Goal: Task Accomplishment & Management: Complete application form

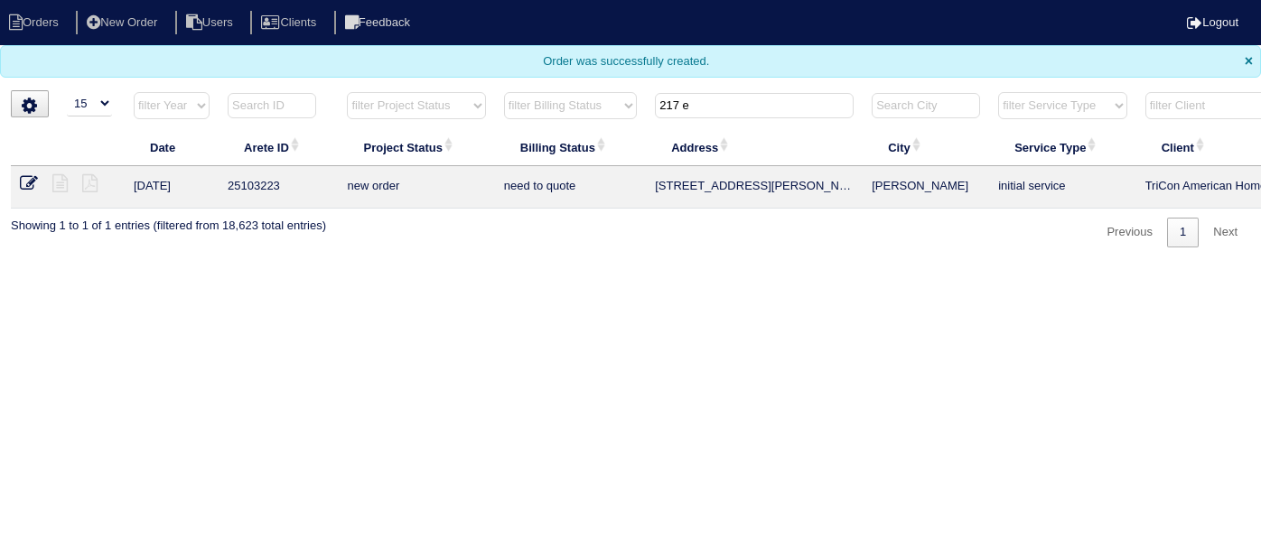
select select "15"
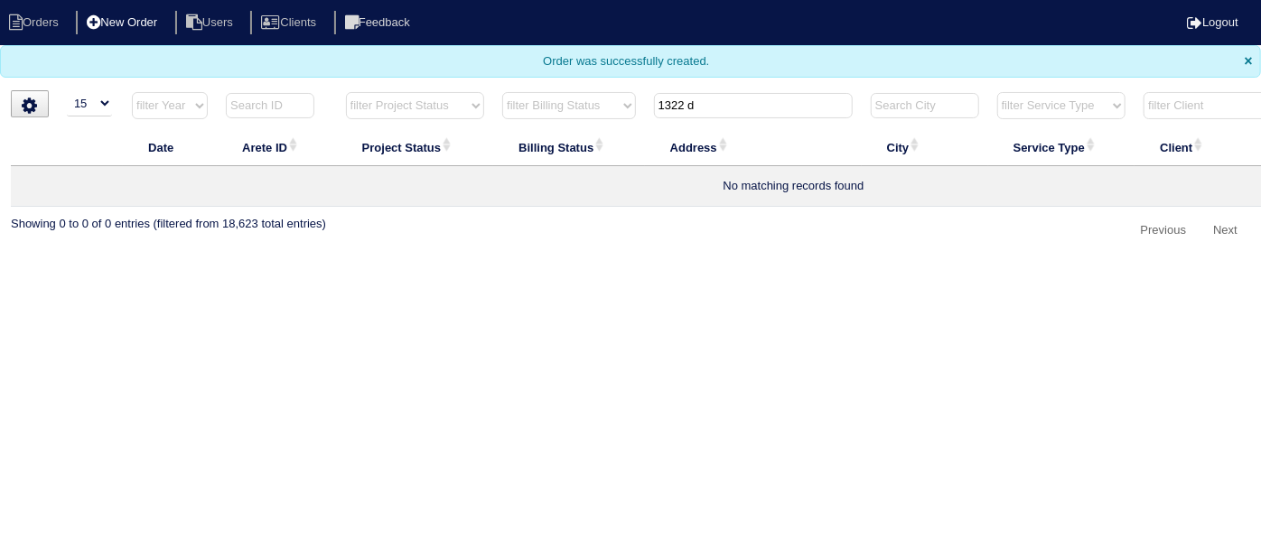
type input "1322 d"
click at [117, 14] on li "New Order" at bounding box center [124, 23] width 96 height 24
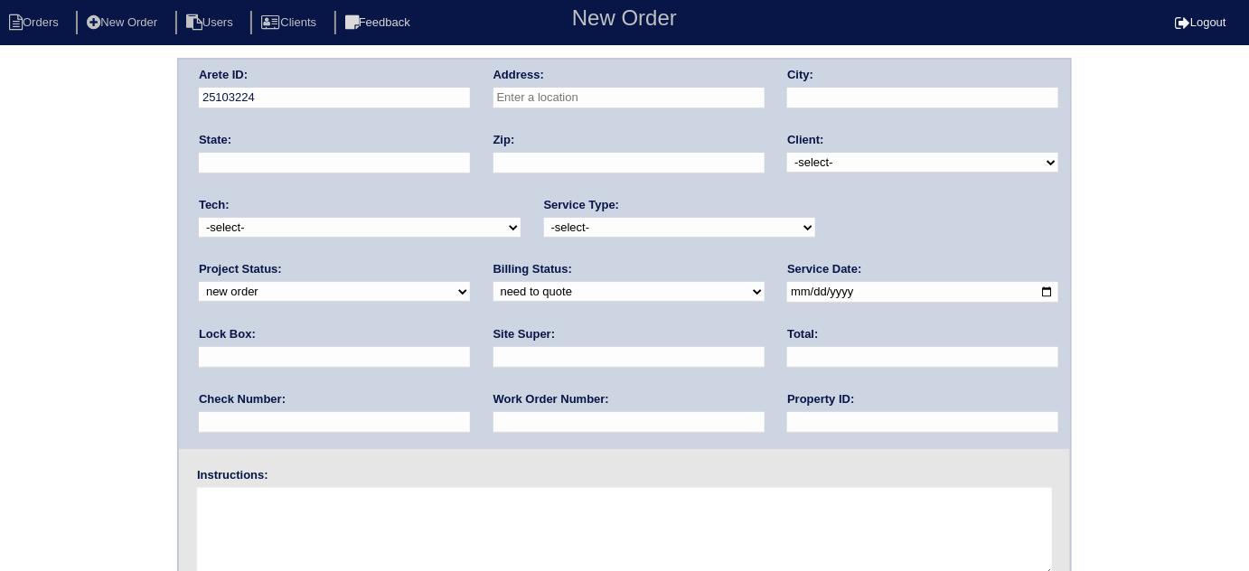
drag, startPoint x: 555, startPoint y: 108, endPoint x: 554, endPoint y: 98, distance: 9.1
click at [555, 108] on input "text" at bounding box center [628, 98] width 271 height 21
click at [553, 88] on input "text" at bounding box center [628, 98] width 271 height 21
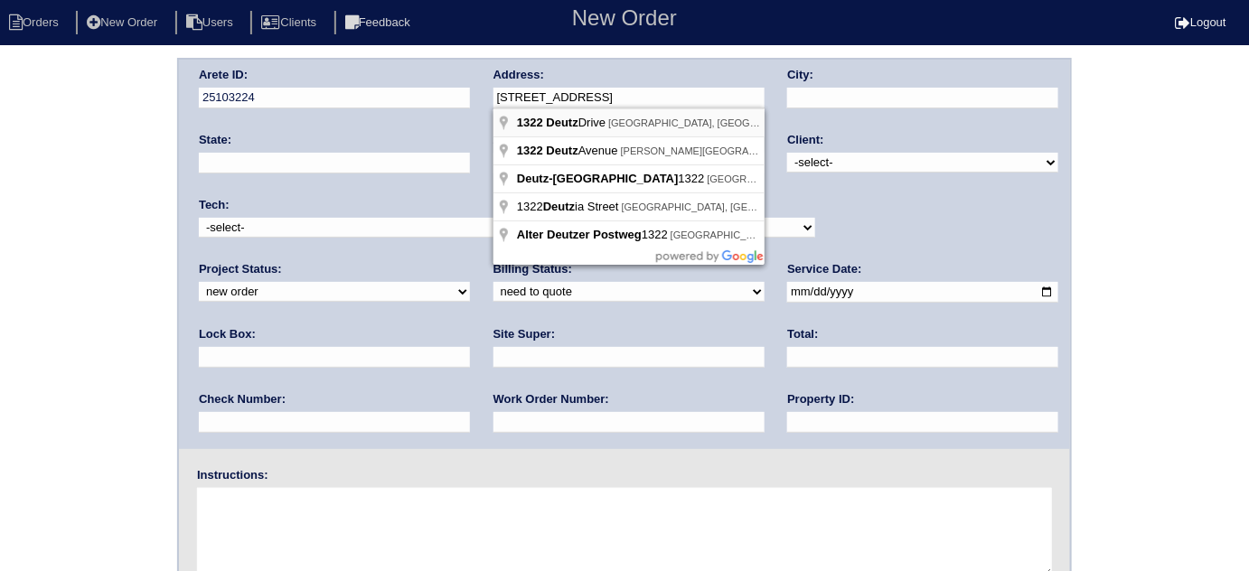
type input "1322 Deutz Dr"
type input "Locust Grove"
type input "GA"
type input "30248"
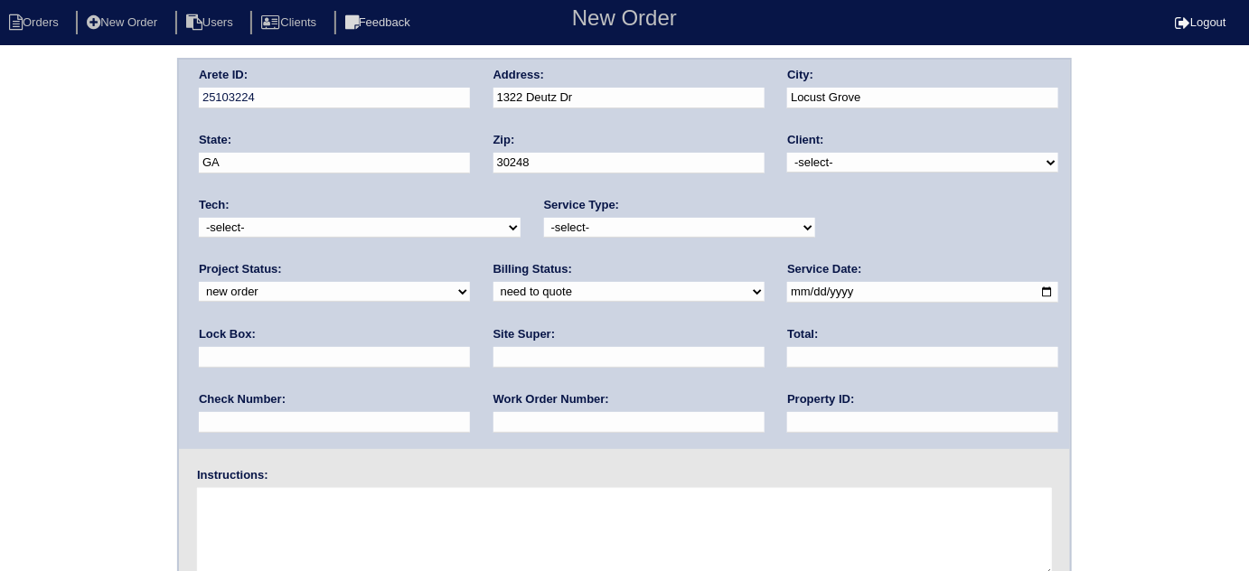
click at [848, 157] on select "-select- TriCon American Homes American Homes 4 Rent First Key Homes Zillow The…" at bounding box center [922, 163] width 271 height 20
select select "1"
click at [788, 153] on select "-select- TriCon American Homes American Homes 4 Rent First Key Homes Zillow The…" at bounding box center [922, 163] width 271 height 20
drag, startPoint x: 688, startPoint y: 218, endPoint x: 682, endPoint y: 228, distance: 11.8
click at [688, 218] on select "-select- initial service basic service maintenance call replacement scope servi…" at bounding box center [679, 228] width 271 height 20
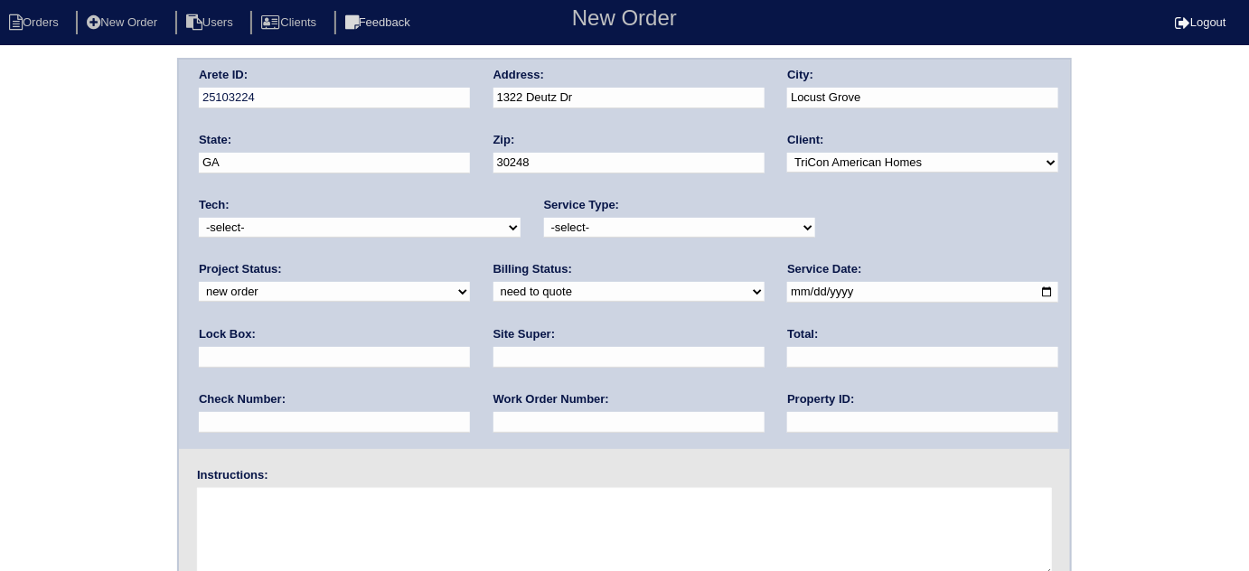
select select "initial service"
click at [544, 218] on select "-select- initial service basic service maintenance call replacement scope servi…" at bounding box center [679, 228] width 271 height 20
click at [470, 347] on input "text" at bounding box center [334, 357] width 271 height 21
drag, startPoint x: 868, startPoint y: 302, endPoint x: 732, endPoint y: 282, distance: 137.9
click at [732, 282] on div "Arete ID: 25103224 Address: 1322 Deutz Dr City: Locust Grove State: GA Zip: 302…" at bounding box center [624, 254] width 891 height 389
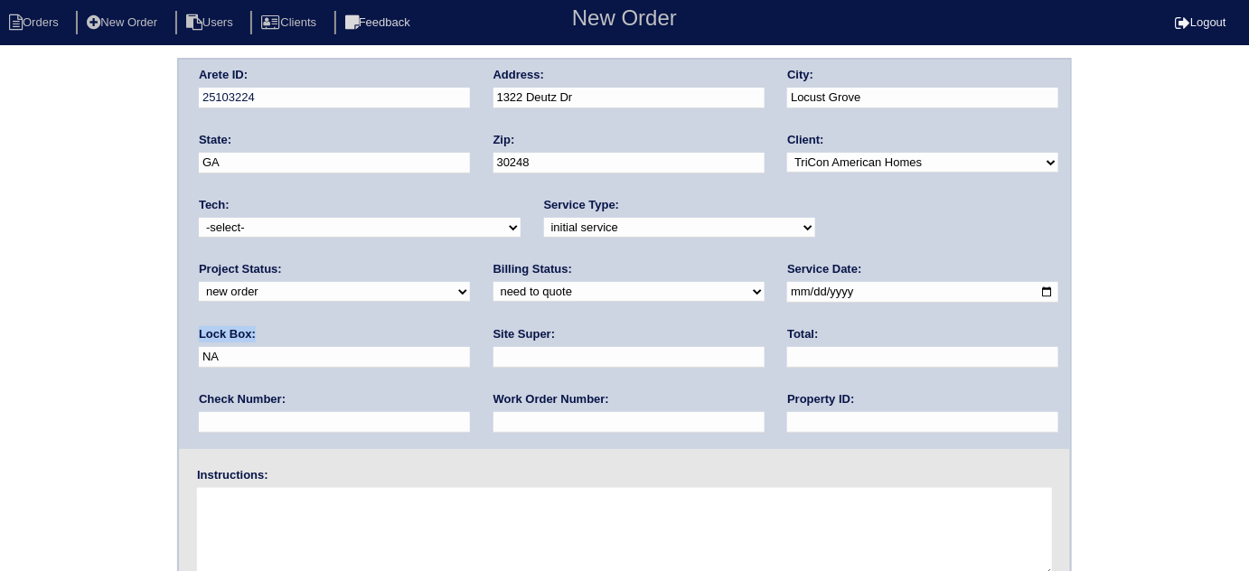
click at [470, 326] on div "Lock Box: NA" at bounding box center [334, 351] width 271 height 51
drag, startPoint x: 853, startPoint y: 290, endPoint x: 730, endPoint y: 291, distance: 122.9
click at [730, 291] on div "Arete ID: 25103224 Address: 1322 Deutz Dr City: Locust Grove State: GA Zip: 302…" at bounding box center [624, 254] width 891 height 389
type input "9470"
click at [787, 292] on input "date" at bounding box center [922, 292] width 271 height 21
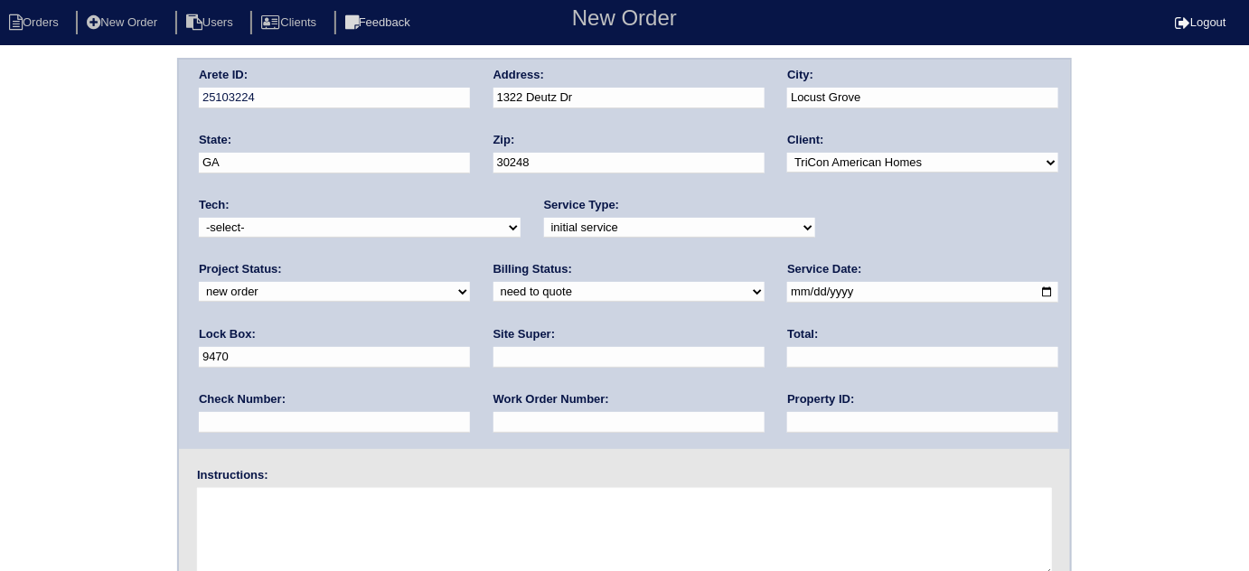
type input "2025-09-03"
click at [787, 407] on div "Property ID:" at bounding box center [922, 416] width 271 height 51
click at [787, 412] on input "text" at bounding box center [922, 422] width 271 height 21
type input "N/A"
click at [493, 359] on input "text" at bounding box center [628, 357] width 271 height 21
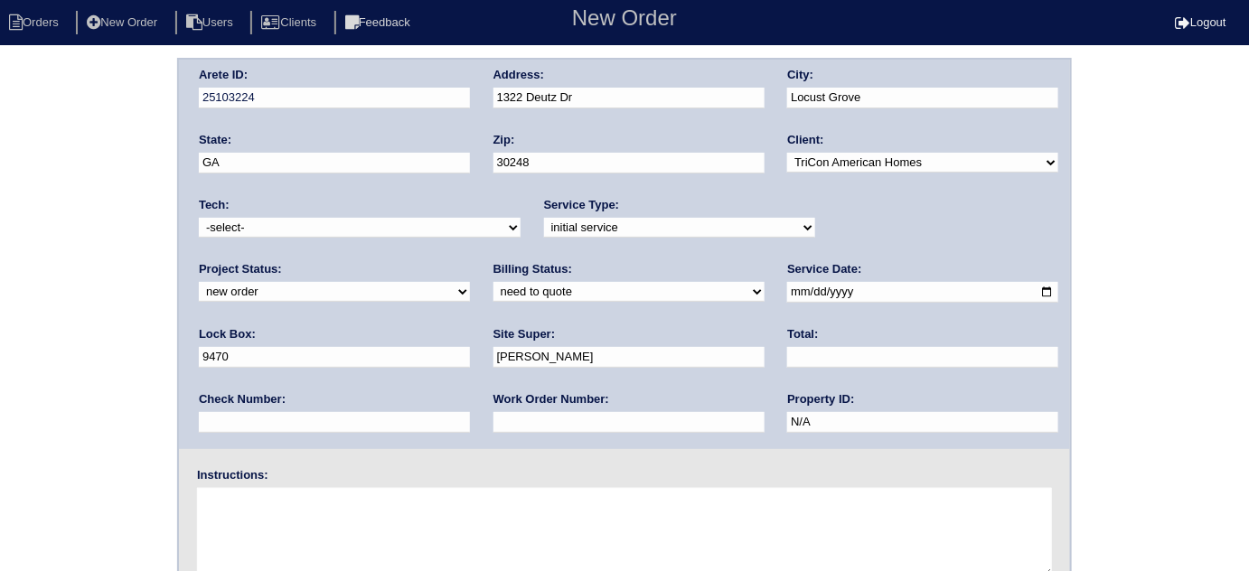
type input "Patrick Thompson"
click at [493, 426] on input "text" at bounding box center [628, 422] width 271 height 21
type input "540831"
click at [370, 511] on textarea at bounding box center [624, 533] width 855 height 90
click at [313, 533] on textarea at bounding box center [624, 533] width 855 height 90
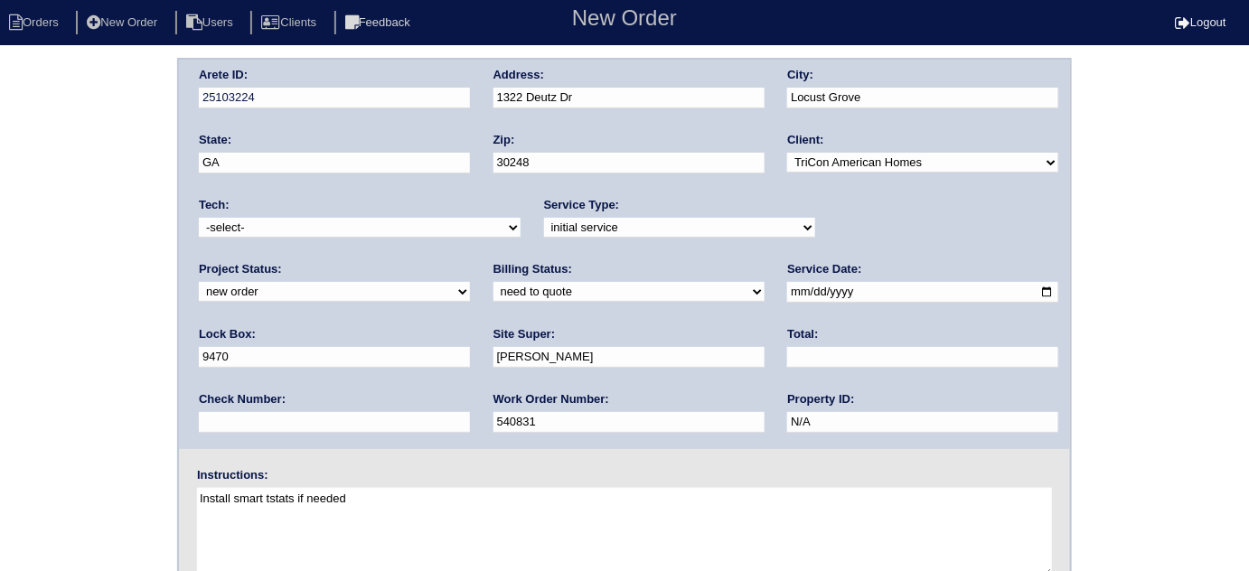
type textarea "Install smart tstats if needed"
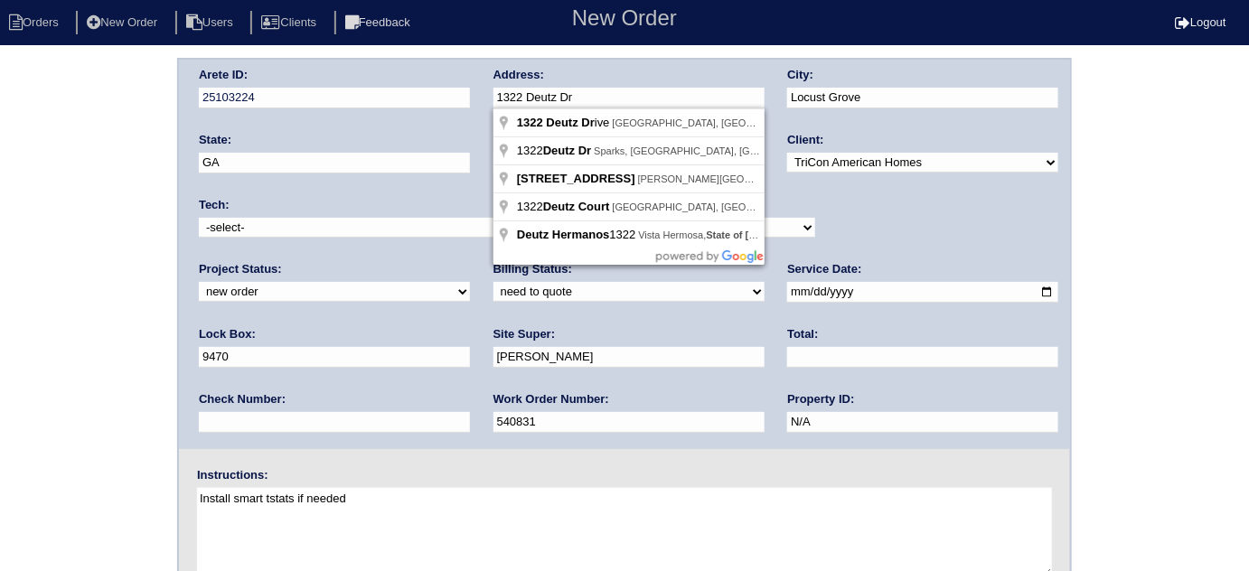
click at [406, 87] on div "Arete ID: 25103224 Address: 1322 Deutz Dr City: Locust Grove State: GA Zip: 302…" at bounding box center [624, 254] width 891 height 389
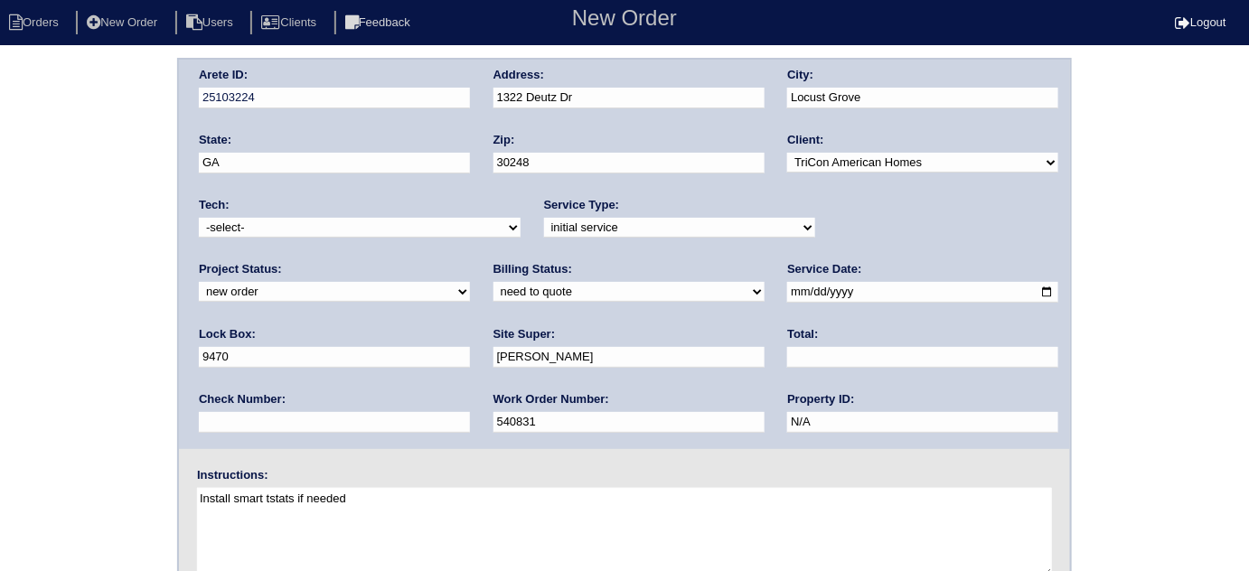
click at [23, 200] on div "Arete ID: 25103224 Address: 1322 Deutz Dr City: Locust Grove State: GA Zip: 302…" at bounding box center [624, 423] width 1249 height 731
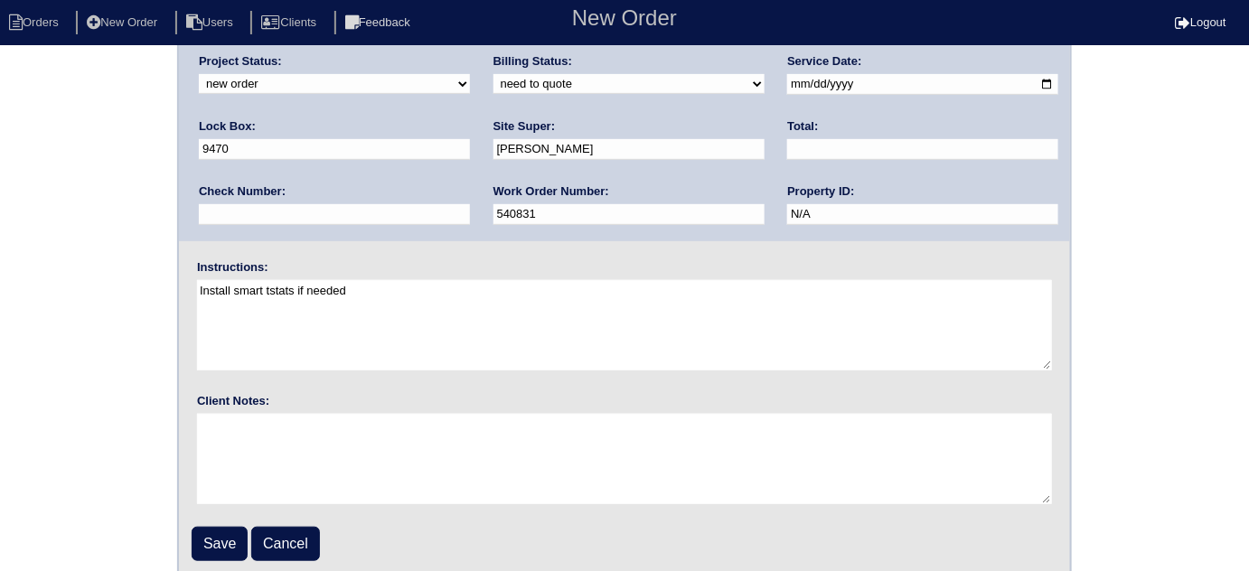
scroll to position [213, 0]
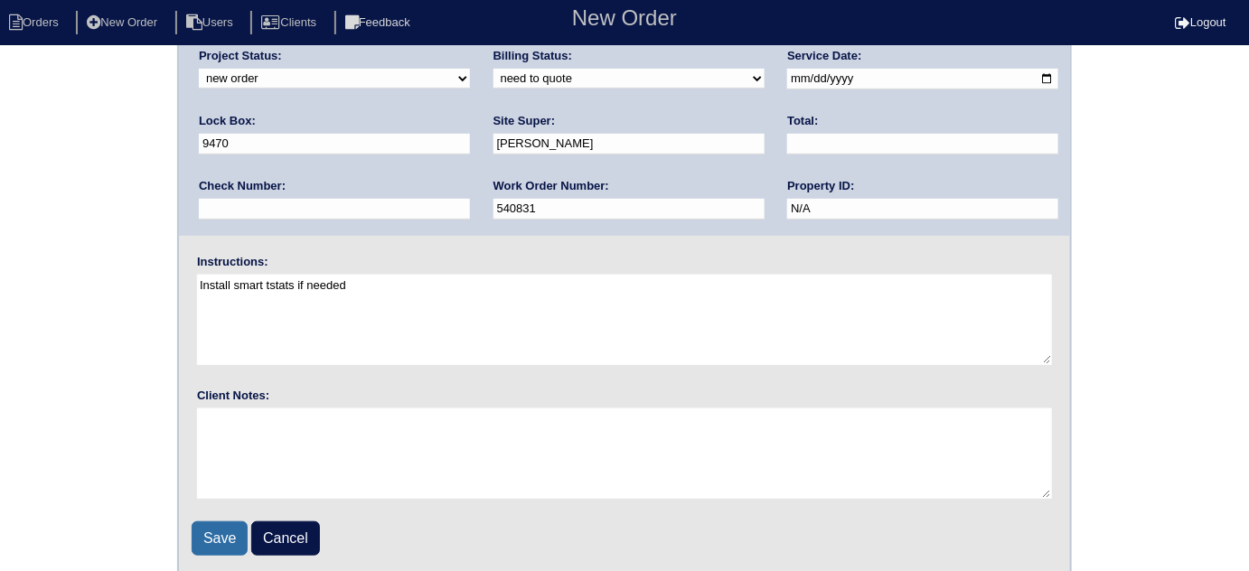
click at [212, 526] on input "Save" at bounding box center [220, 538] width 56 height 34
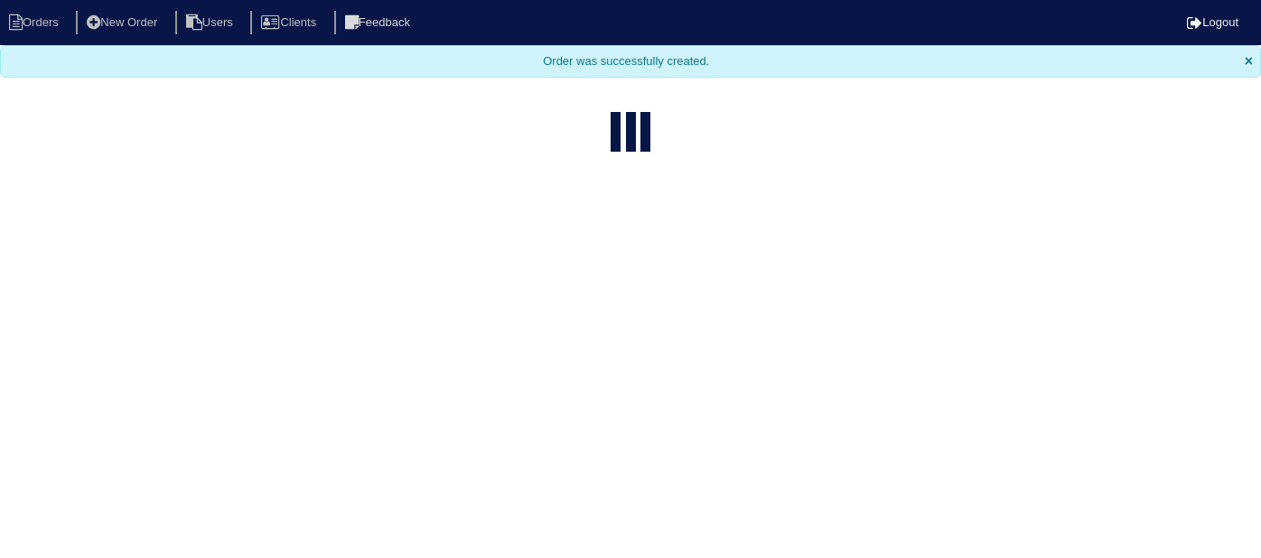
select select "15"
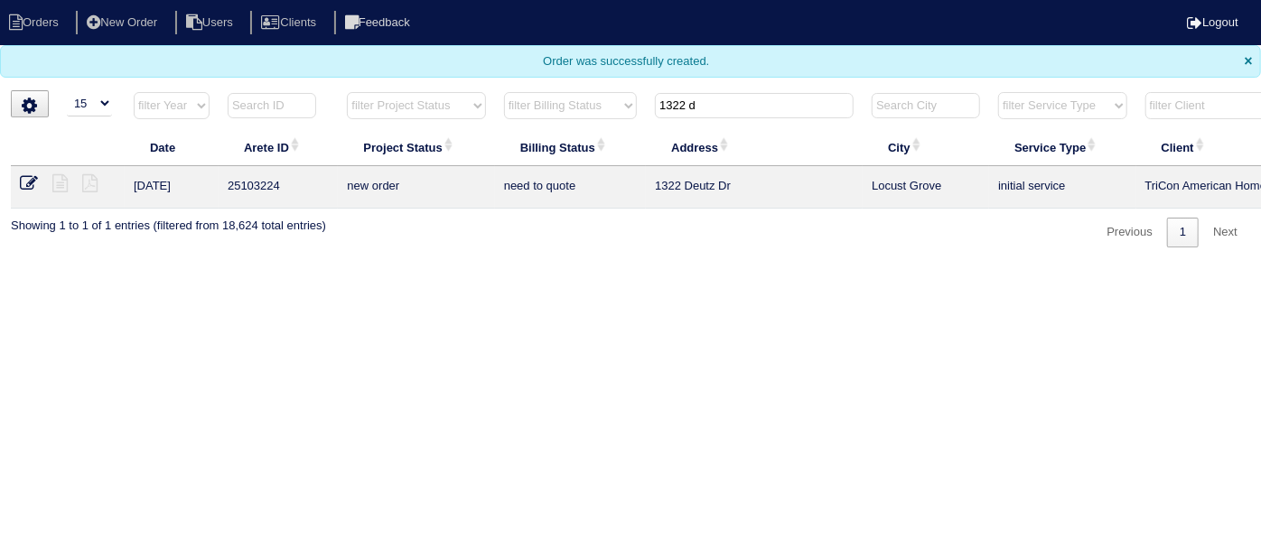
drag, startPoint x: 691, startPoint y: 97, endPoint x: 192, endPoint y: 32, distance: 503.8
click at [267, 42] on body "Orders New Order Users Clients Feedback Logout Orders New Order Users Clients M…" at bounding box center [630, 124] width 1261 height 248
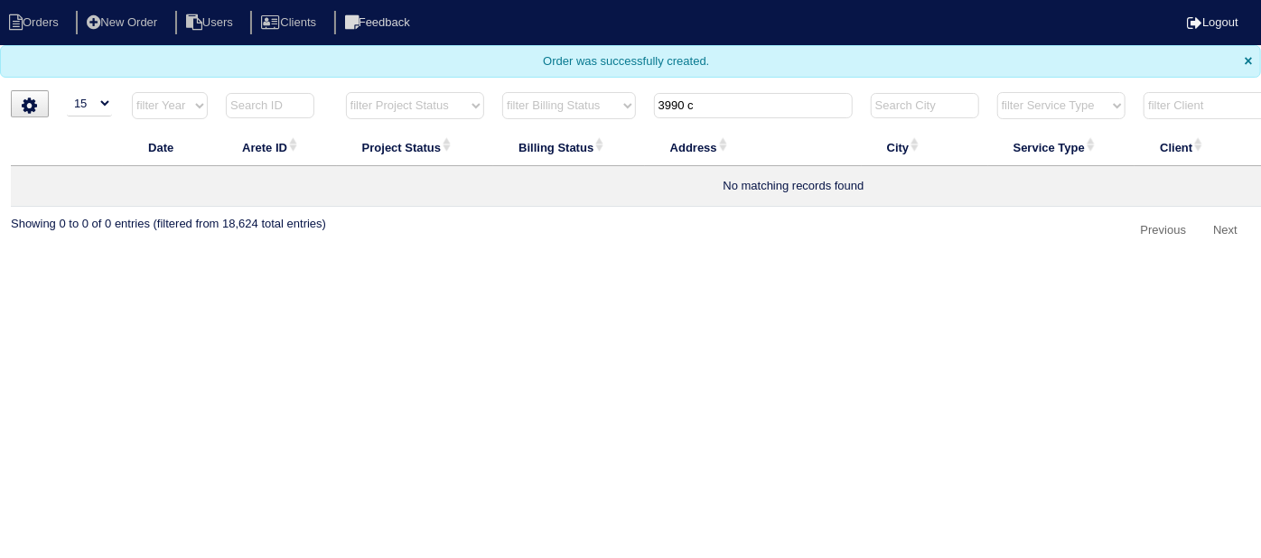
type input "3990 c"
click at [172, 21] on li "New Order" at bounding box center [124, 23] width 96 height 24
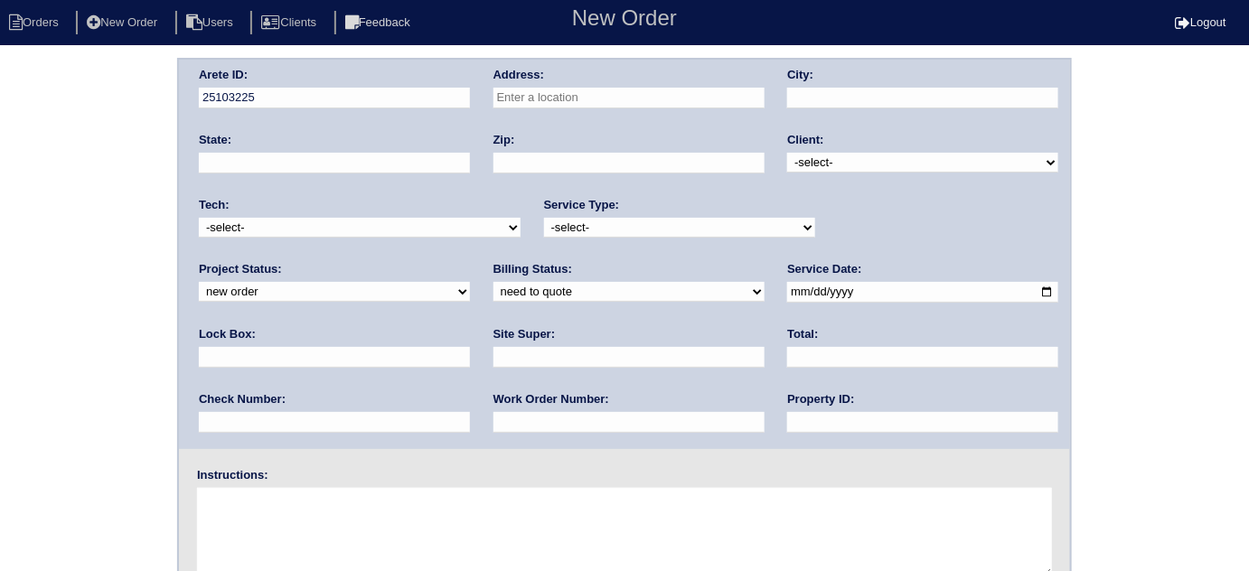
click at [568, 102] on input "text" at bounding box center [628, 98] width 271 height 21
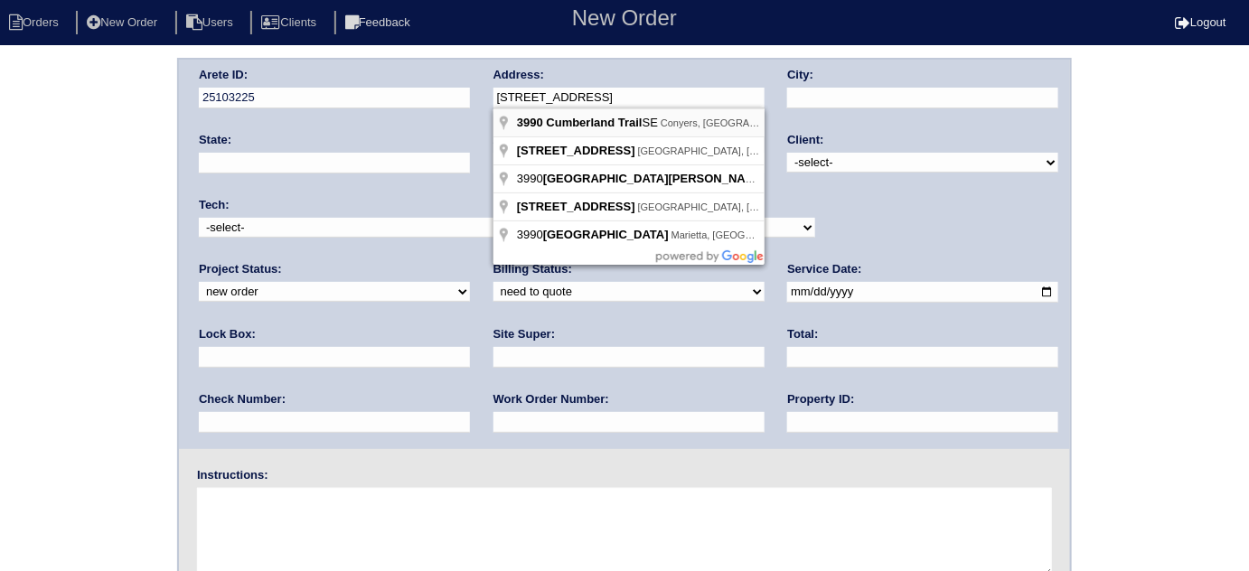
type input "[STREET_ADDRESS]"
type input "[PERSON_NAME]"
type input "GA"
type input "30094"
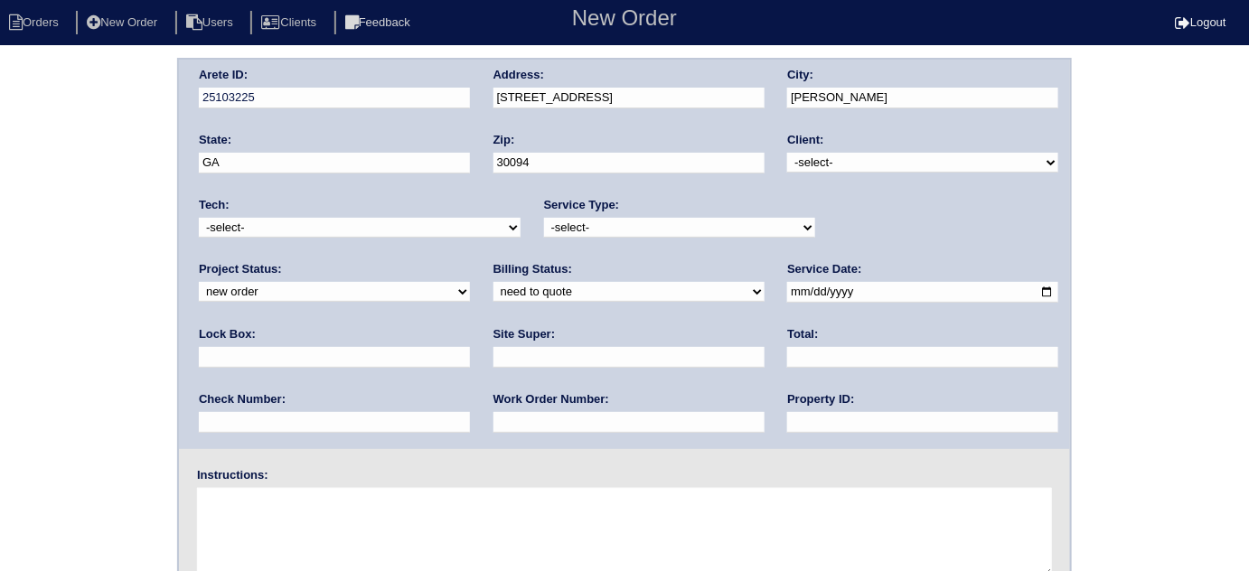
click at [795, 170] on select "-select- TriCon American Homes American Homes 4 Rent First Key Homes Zillow The…" at bounding box center [922, 163] width 271 height 20
select select "1"
click at [788, 153] on select "-select- TriCon American Homes American Homes 4 Rent First Key Homes Zillow The…" at bounding box center [922, 163] width 271 height 20
drag, startPoint x: 636, startPoint y: 225, endPoint x: 626, endPoint y: 234, distance: 13.4
click at [633, 225] on select "-select- initial service basic service maintenance call replacement scope servi…" at bounding box center [679, 228] width 271 height 20
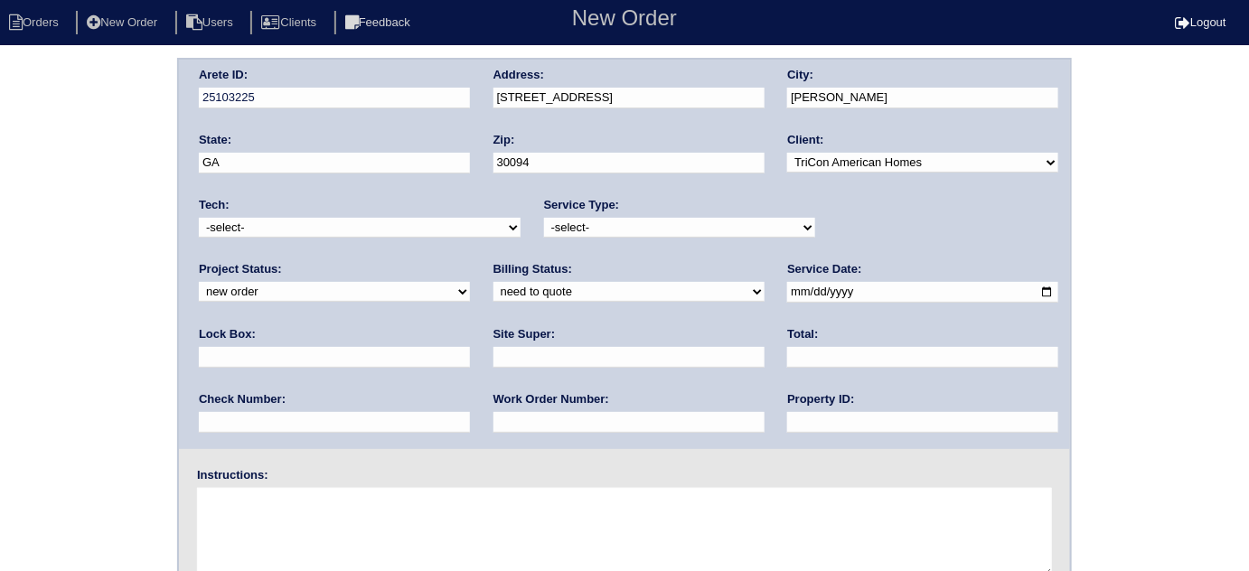
select select "scope only"
click at [544, 218] on select "-select- initial service basic service maintenance call replacement scope servi…" at bounding box center [679, 228] width 271 height 20
click at [470, 347] on input "text" at bounding box center [334, 357] width 271 height 21
type input "9310"
click at [787, 291] on input "date" at bounding box center [922, 292] width 271 height 21
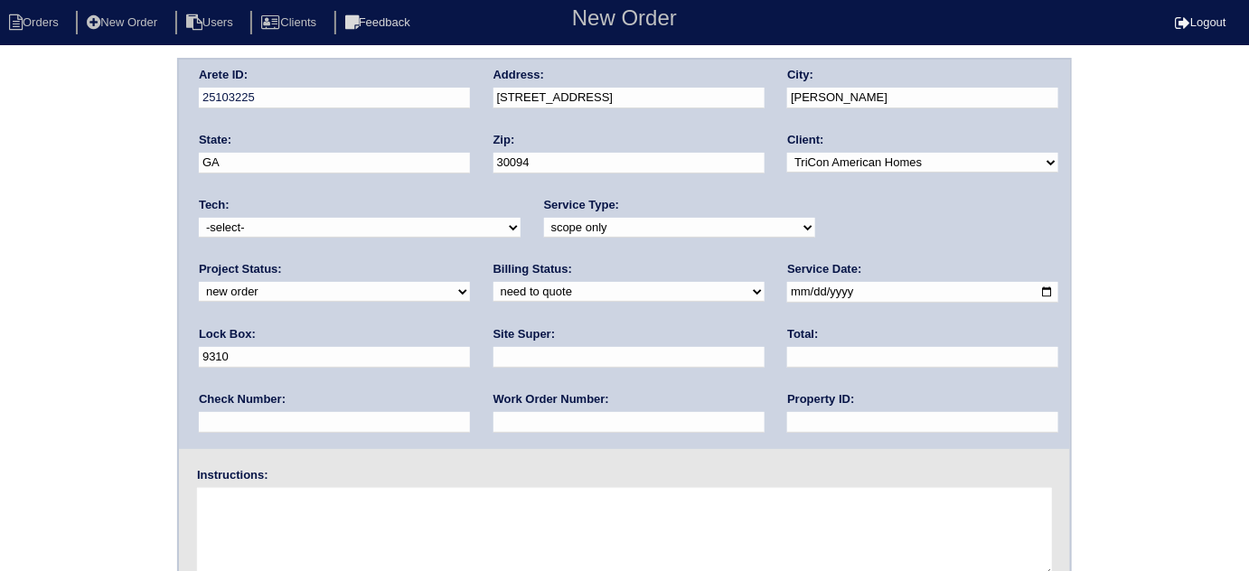
type input "[DATE]"
drag, startPoint x: 566, startPoint y: 418, endPoint x: 569, endPoint y: 382, distance: 36.3
click at [787, 417] on input "text" at bounding box center [922, 422] width 271 height 21
type input "N/A"
click at [493, 351] on input "text" at bounding box center [628, 357] width 271 height 21
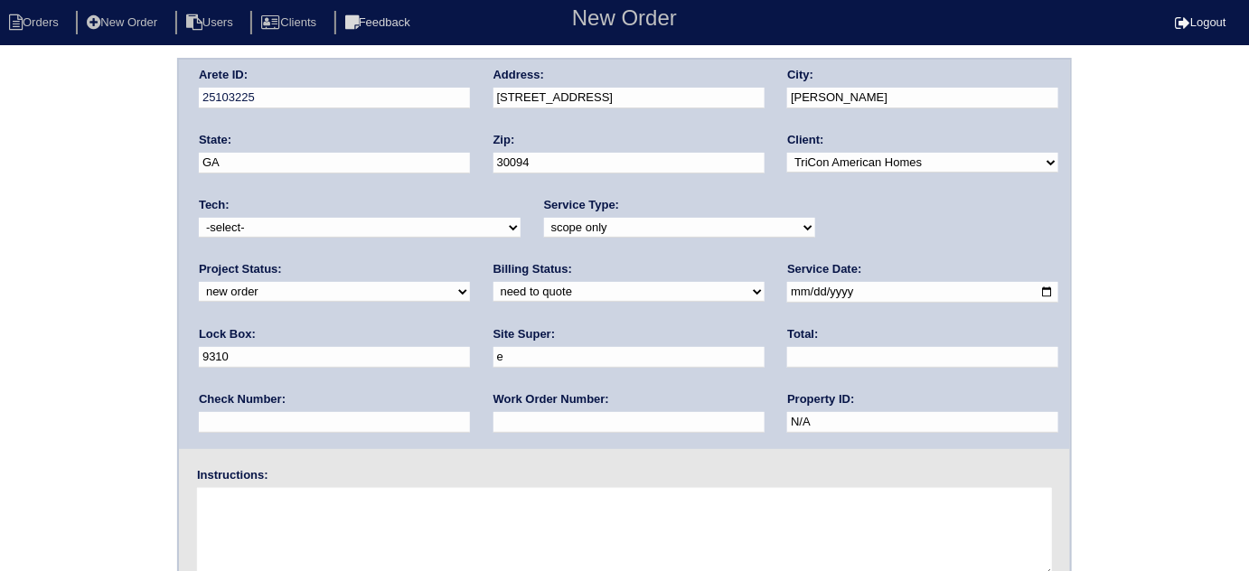
type input "Errol Cadet"
click at [256, 521] on textarea at bounding box center [624, 533] width 855 height 90
type textarea "Scope for service/repairs needed"
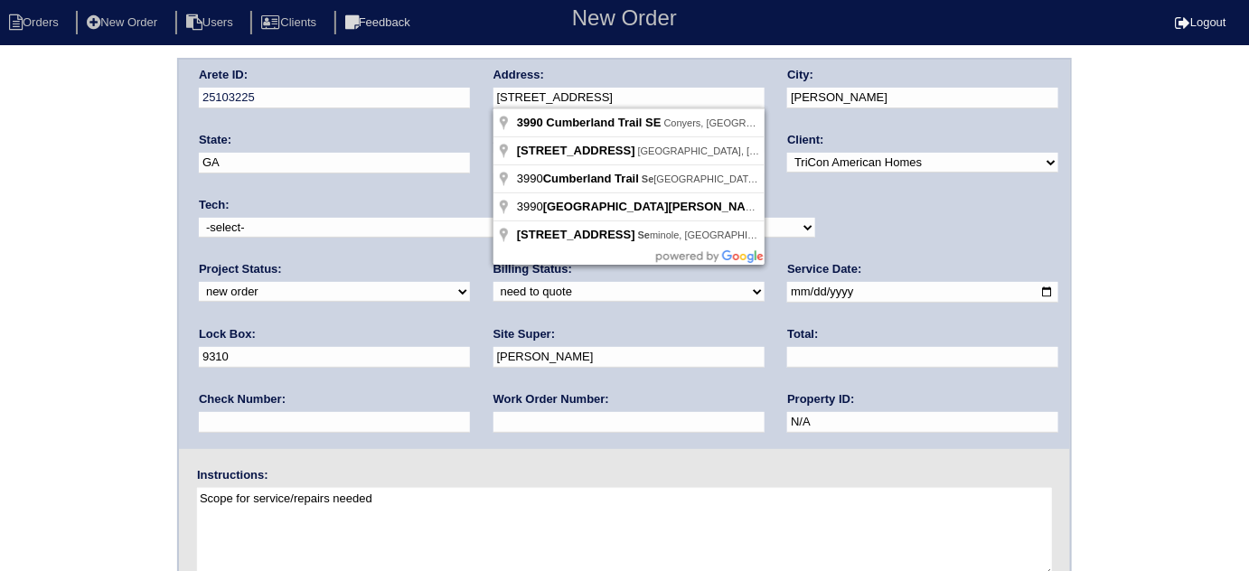
click at [426, 94] on div "Arete ID: 25103225 Address: 3990 Cumberland Trail SE City: Conyers State: GA Zi…" at bounding box center [624, 254] width 891 height 389
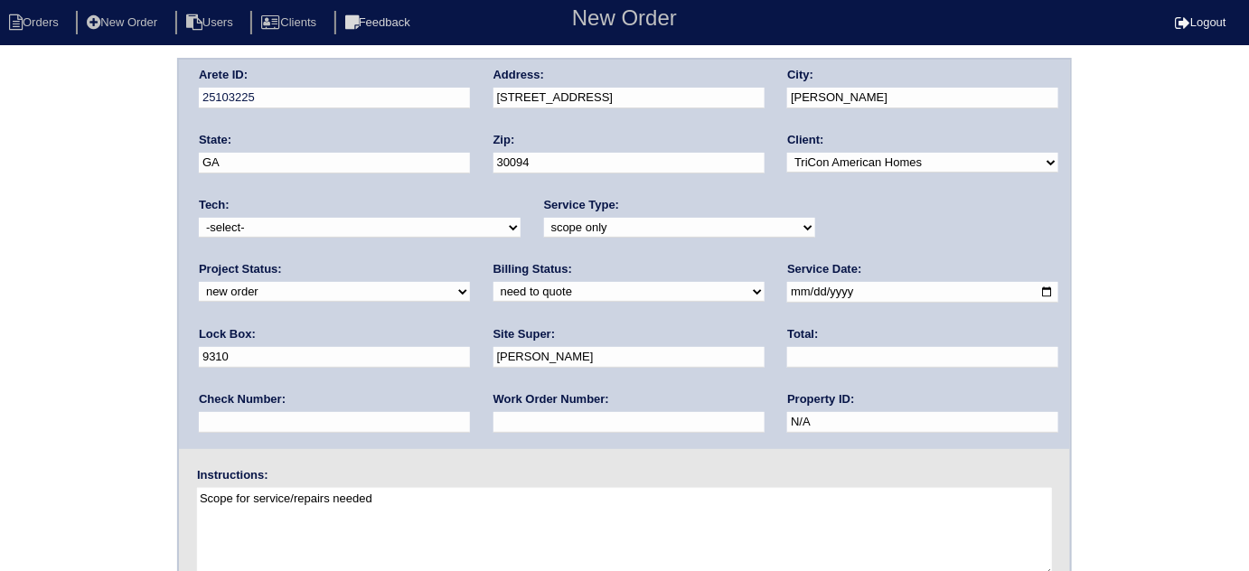
click at [31, 390] on div "Arete ID: 25103225 Address: 3990 Cumberland Trail SE City: Conyers State: GA Zi…" at bounding box center [624, 423] width 1249 height 731
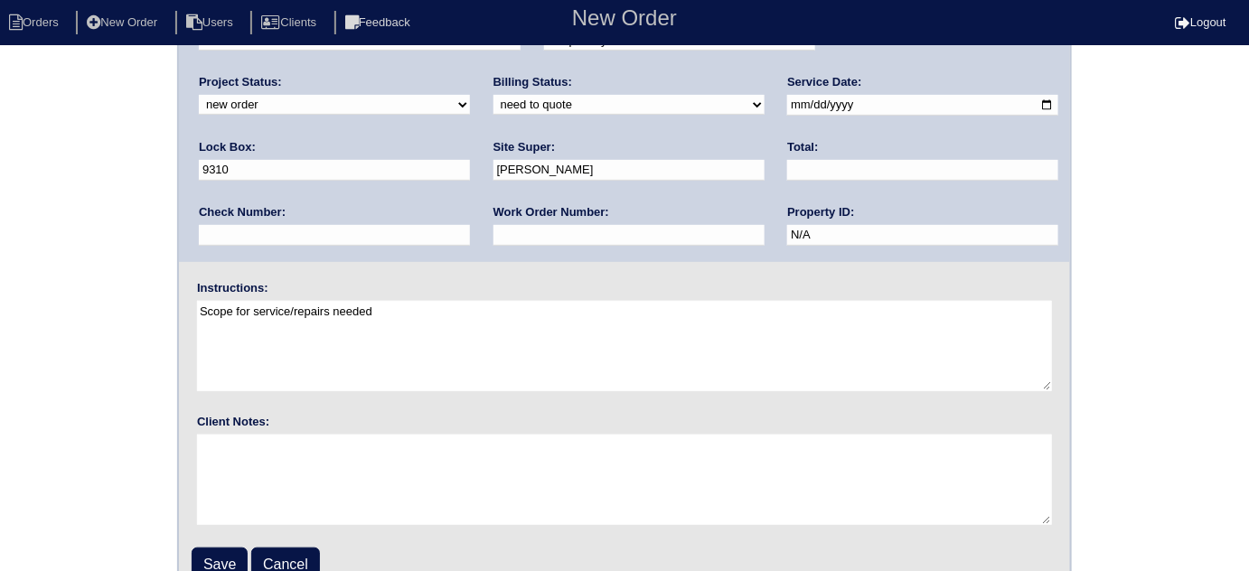
scroll to position [213, 0]
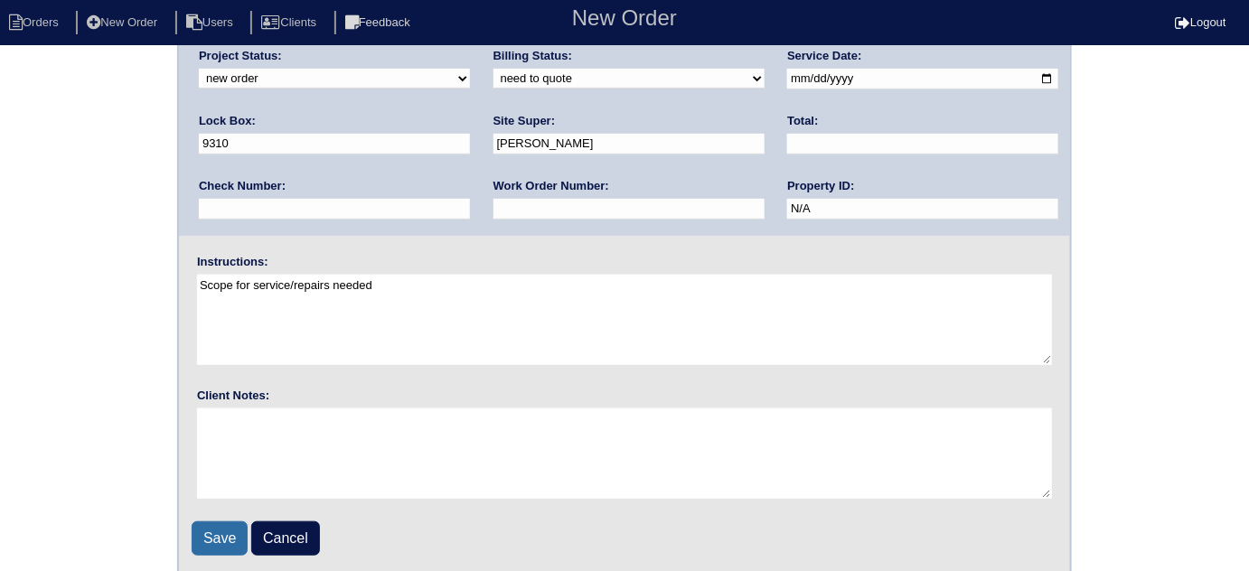
click at [207, 538] on input "Save" at bounding box center [220, 538] width 56 height 34
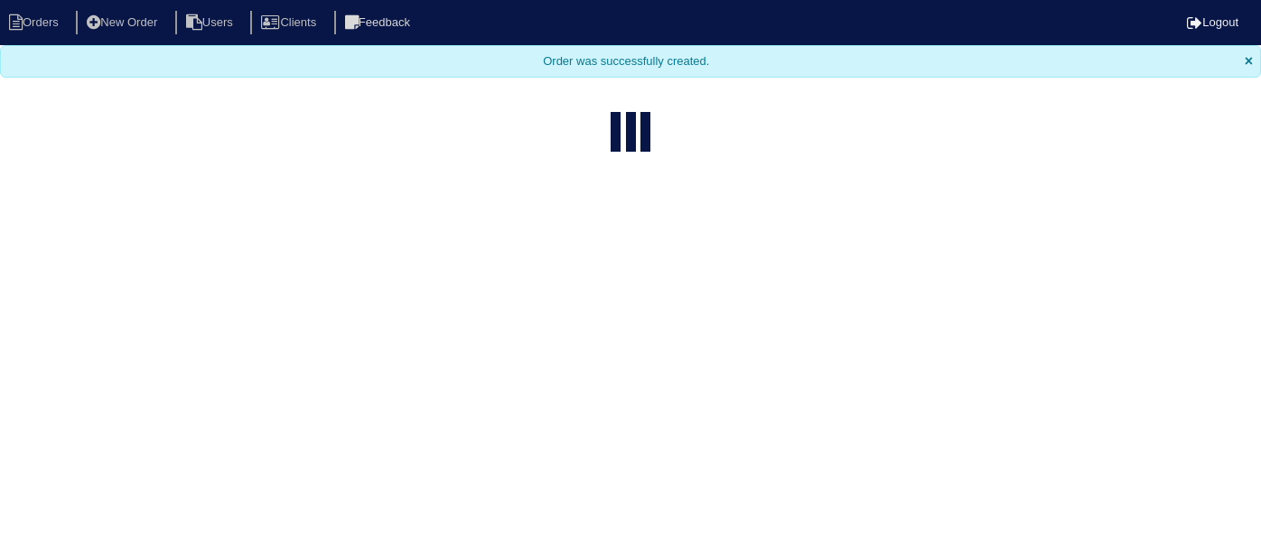
select select "15"
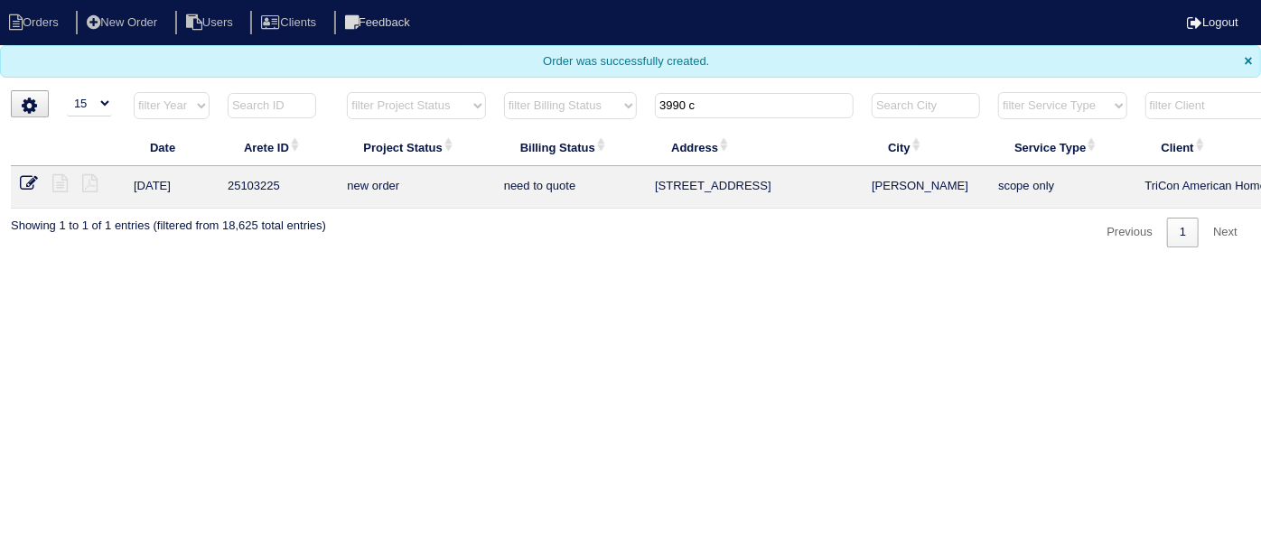
drag, startPoint x: 710, startPoint y: 103, endPoint x: 315, endPoint y: 117, distance: 395.1
click at [420, 109] on tr "filter Year -- Any Year -- 2025 2024 2023 2022 2021 2020 2019 filter Project St…" at bounding box center [794, 109] width 1566 height 37
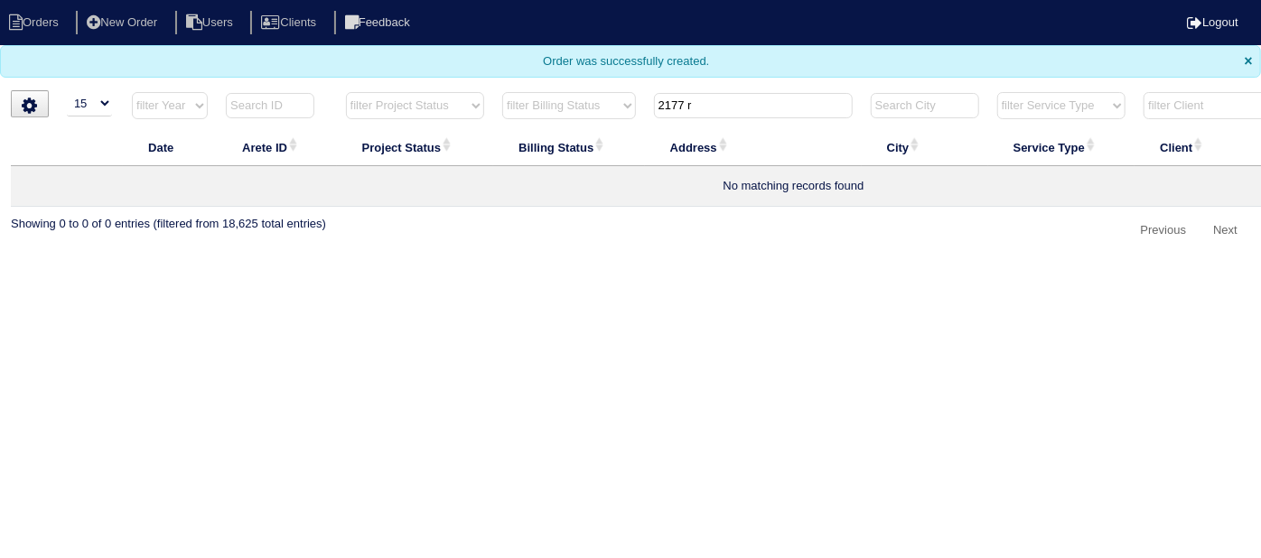
type input "2177 r"
click at [127, 17] on li "New Order" at bounding box center [124, 23] width 96 height 24
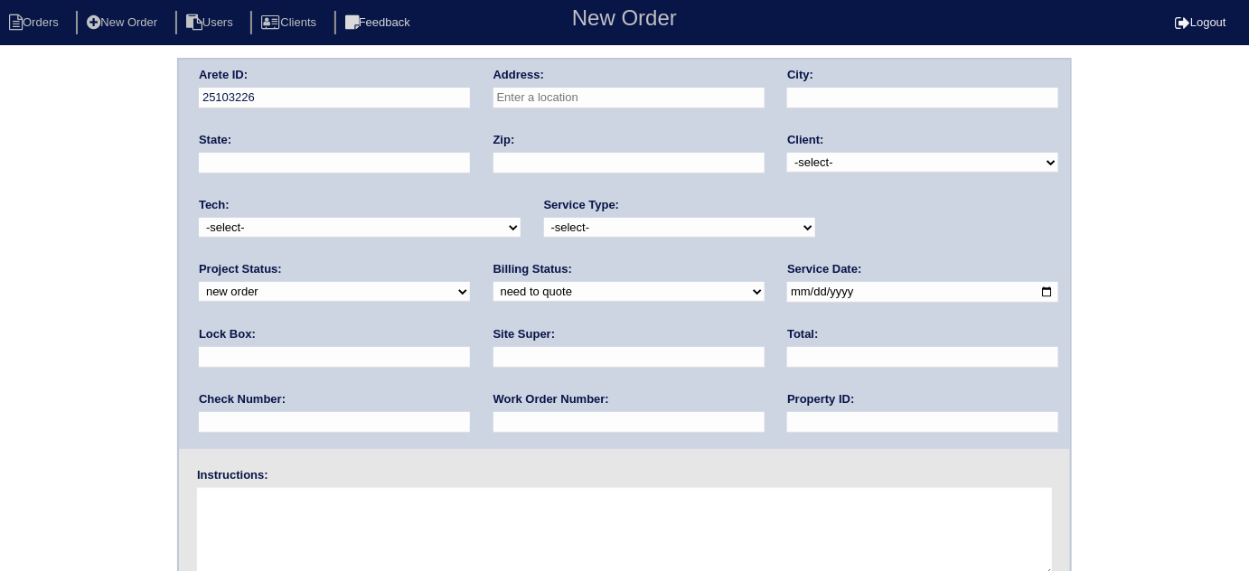
click at [542, 96] on input "text" at bounding box center [628, 98] width 271 height 21
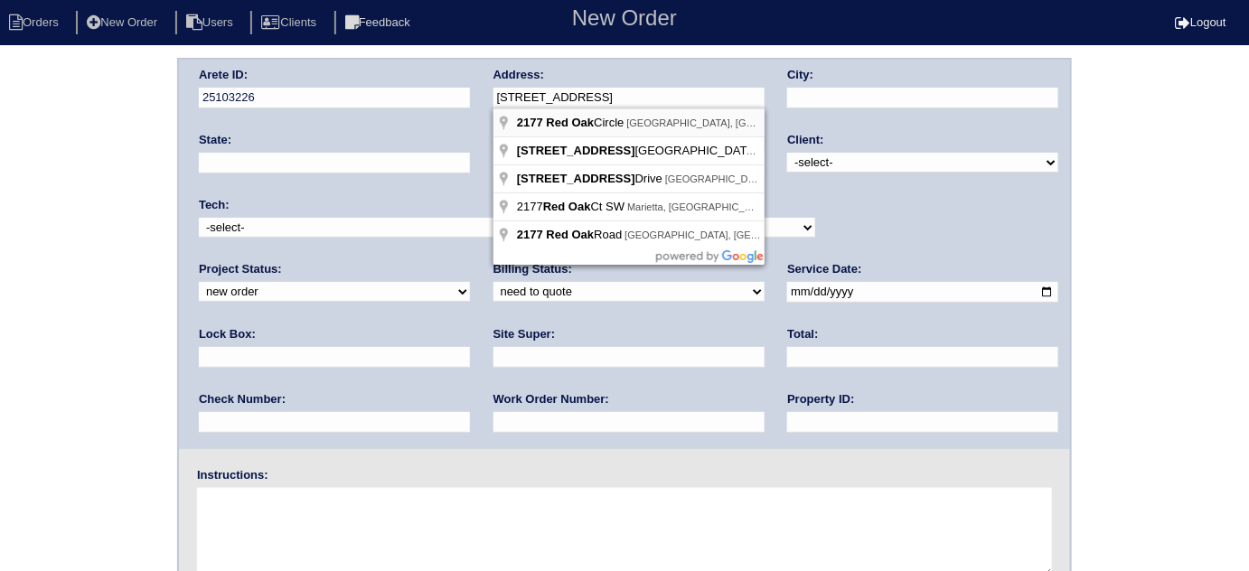
type input "[STREET_ADDRESS]"
type input "[GEOGRAPHIC_DATA]"
type input "GA"
type input "30291"
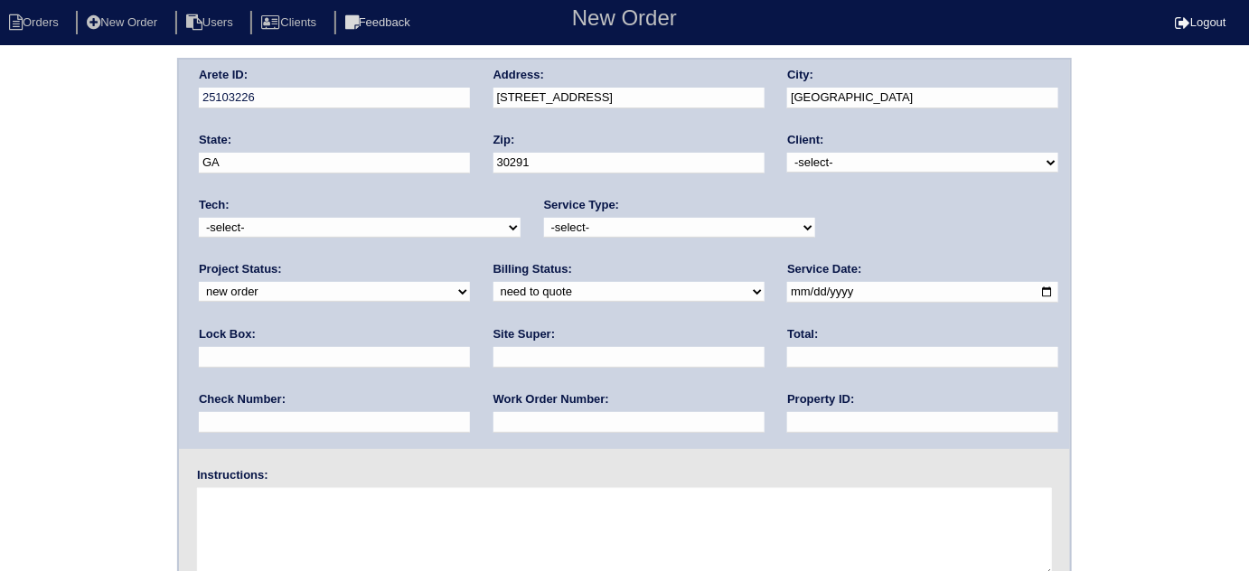
click at [796, 158] on select "-select- TriCon American Homes American Homes 4 Rent First Key Homes Zillow The…" at bounding box center [922, 163] width 271 height 20
select select "1"
click at [788, 153] on select "-select- TriCon American Homes American Homes 4 Rent First Key Homes Zillow The…" at bounding box center [922, 163] width 271 height 20
drag, startPoint x: 641, startPoint y: 227, endPoint x: 631, endPoint y: 234, distance: 12.3
click at [641, 227] on select "-select- initial service basic service maintenance call replacement scope servi…" at bounding box center [679, 228] width 271 height 20
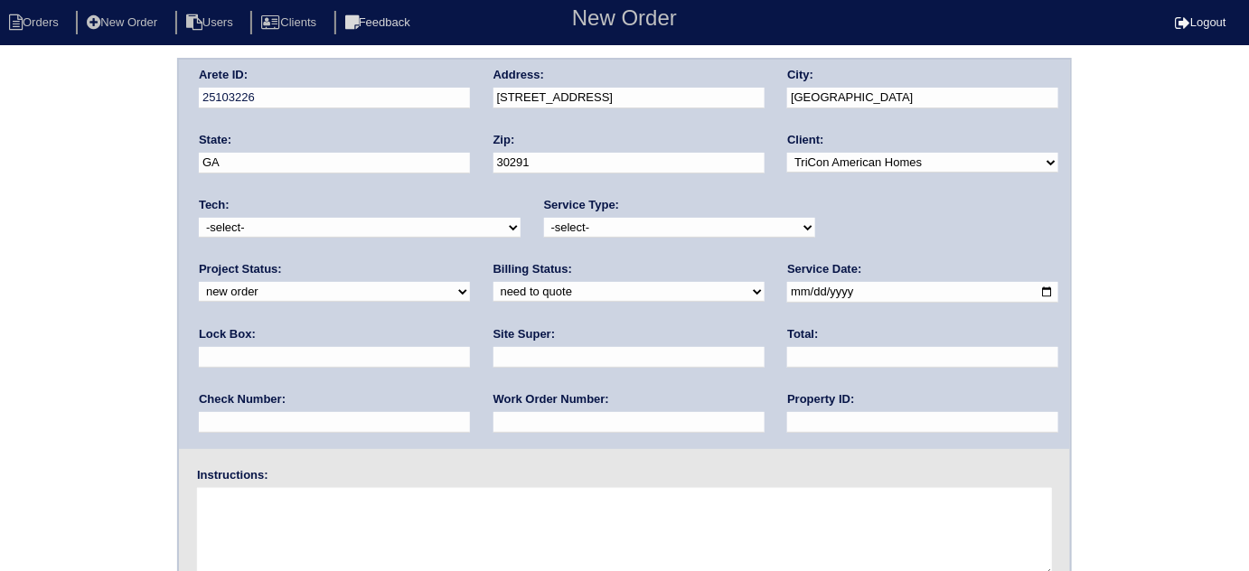
select select "initial service"
click at [544, 218] on select "-select- initial service basic service maintenance call replacement scope servi…" at bounding box center [679, 228] width 271 height 20
drag, startPoint x: 810, startPoint y: 291, endPoint x: 824, endPoint y: 298, distance: 15.4
click at [470, 347] on input "text" at bounding box center [334, 357] width 271 height 21
type input "9470"
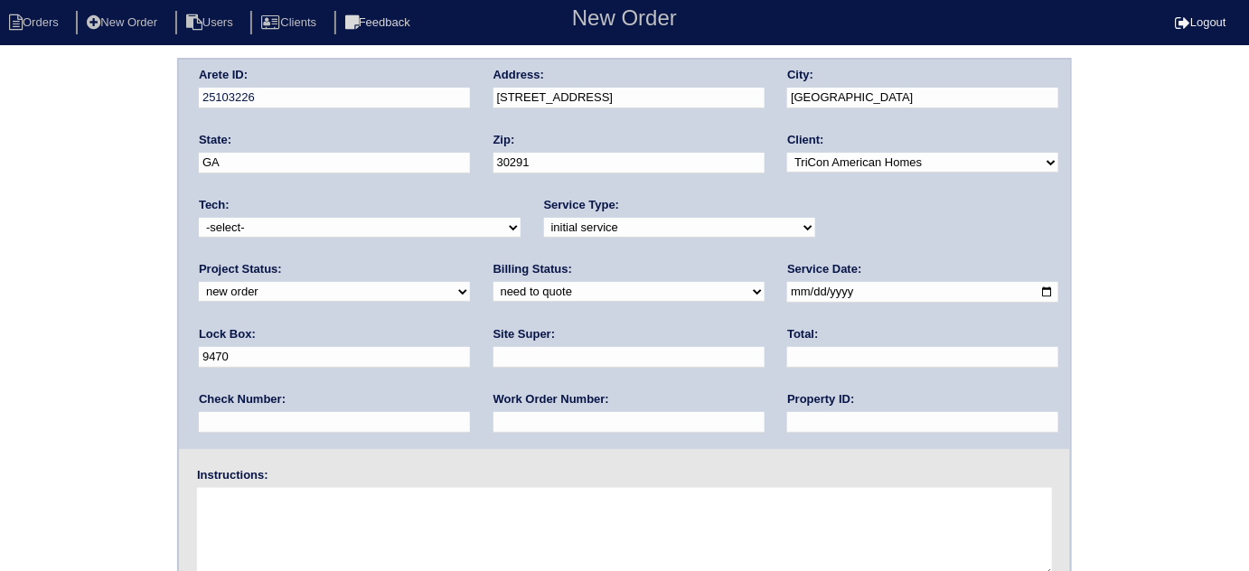
click at [787, 293] on input "date" at bounding box center [922, 292] width 271 height 21
type input "2025-09-03"
click at [787, 412] on input "text" at bounding box center [922, 422] width 271 height 21
type input "N/A"
click at [493, 360] on input "text" at bounding box center [628, 357] width 271 height 21
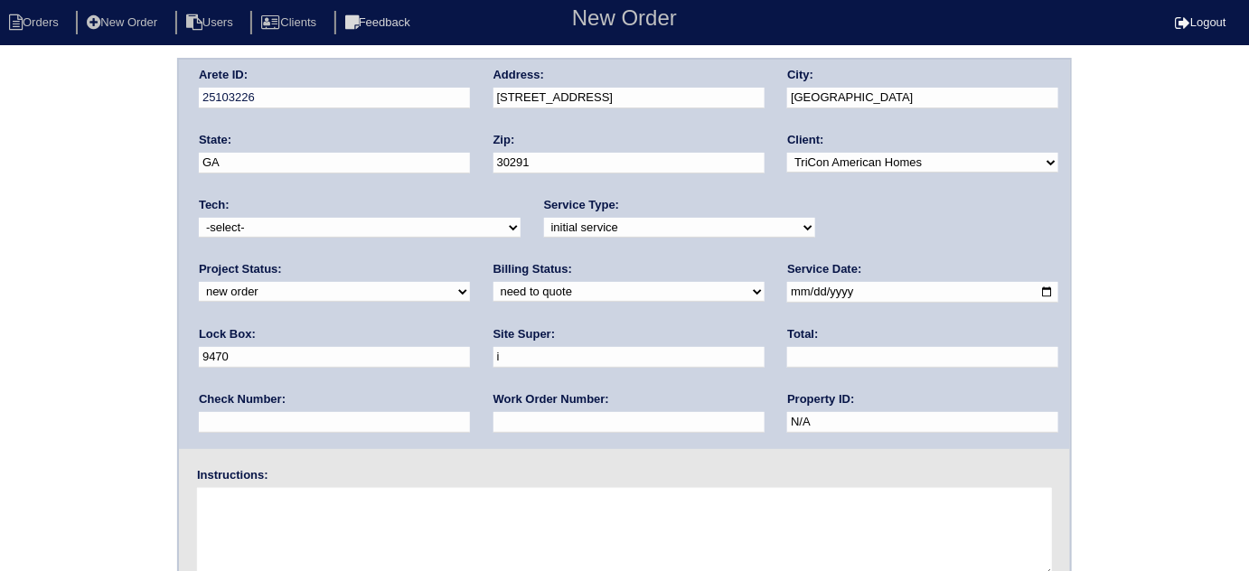
type input "Ithamar Yehudah"
click at [493, 435] on div "Work Order Number:" at bounding box center [628, 416] width 271 height 51
drag, startPoint x: 243, startPoint y: 430, endPoint x: 259, endPoint y: 420, distance: 19.1
click at [493, 429] on input "text" at bounding box center [628, 422] width 271 height 21
type input "540874"
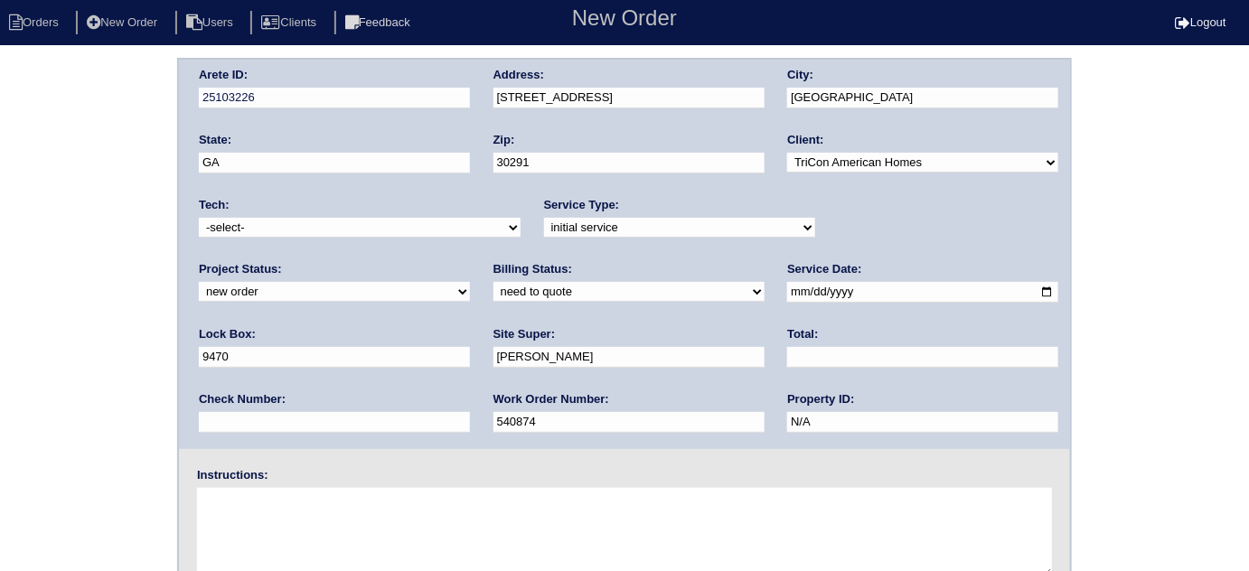
click at [281, 518] on textarea at bounding box center [624, 533] width 855 height 90
type textarea "Install smart tstats if needed"
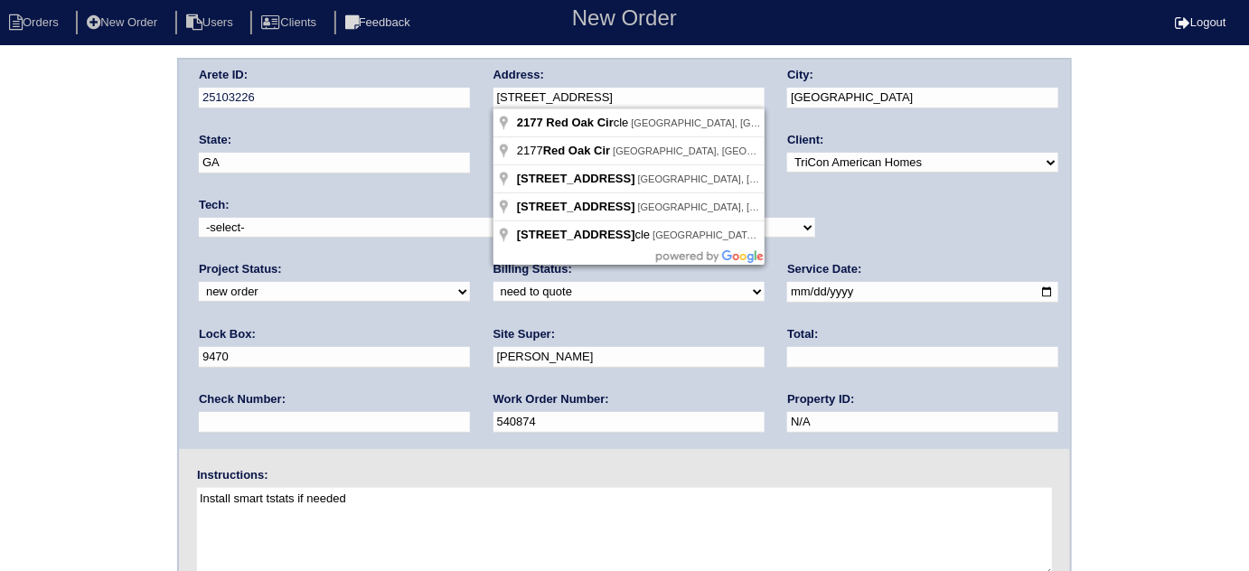
drag, startPoint x: 646, startPoint y: 94, endPoint x: 381, endPoint y: 49, distance: 268.5
click at [381, 49] on html "Orders New Order Users Clients Feedback New Order Logout New Order Orders New O…" at bounding box center [624, 394] width 1249 height 789
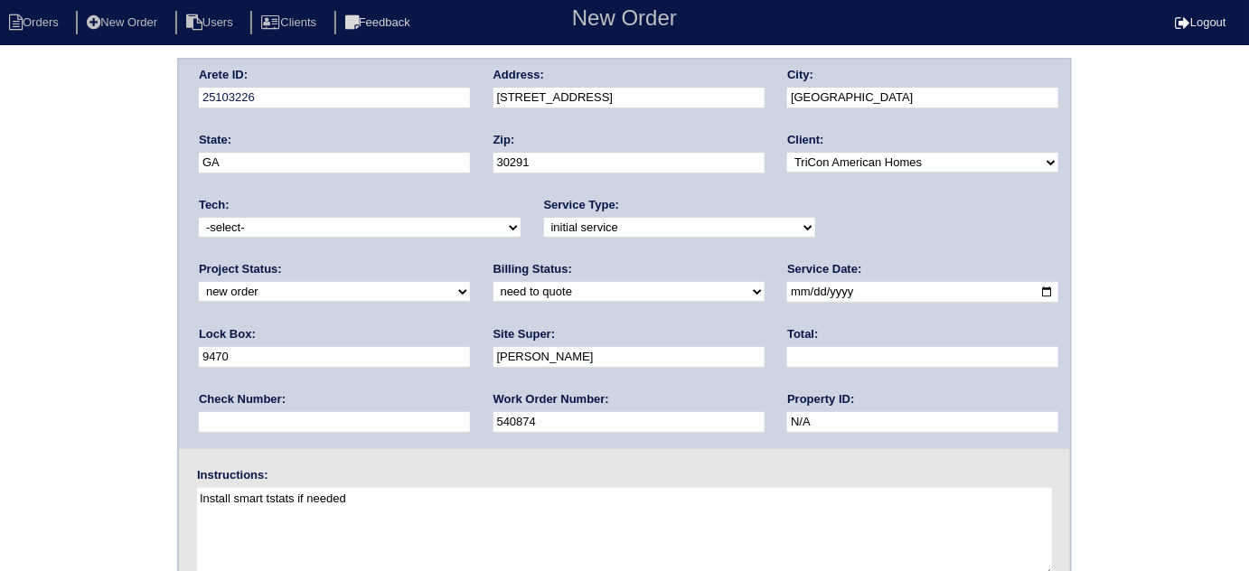
click at [80, 220] on div "Arete ID: 25103226 Address: 2177 Red Oak Cir City: Union City State: GA Zip: 30…" at bounding box center [624, 423] width 1249 height 731
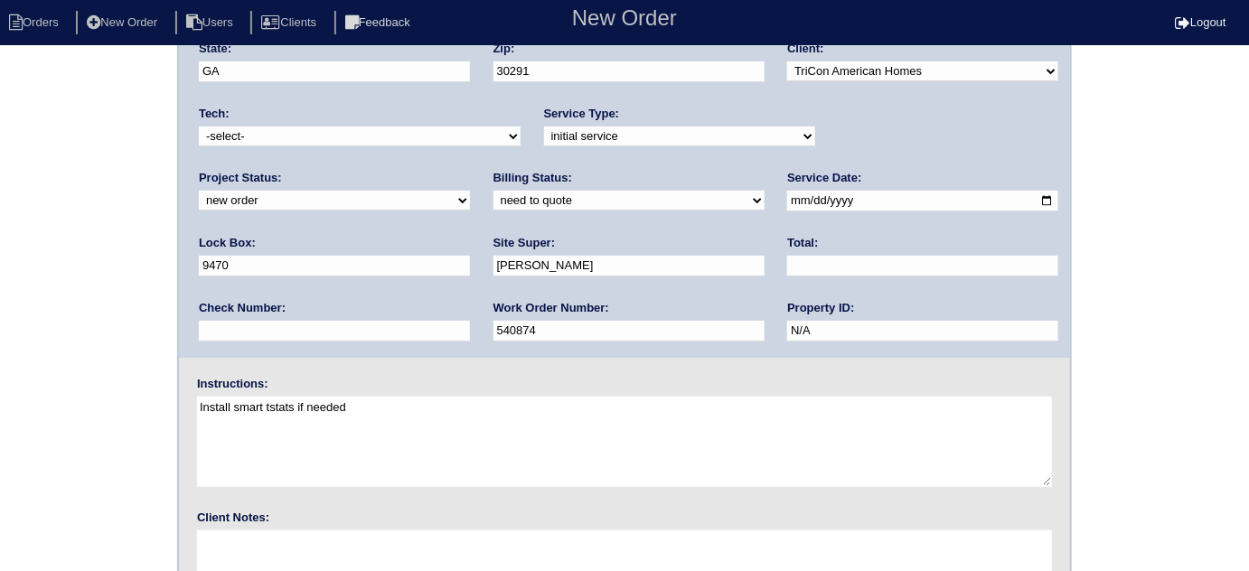
scroll to position [213, 0]
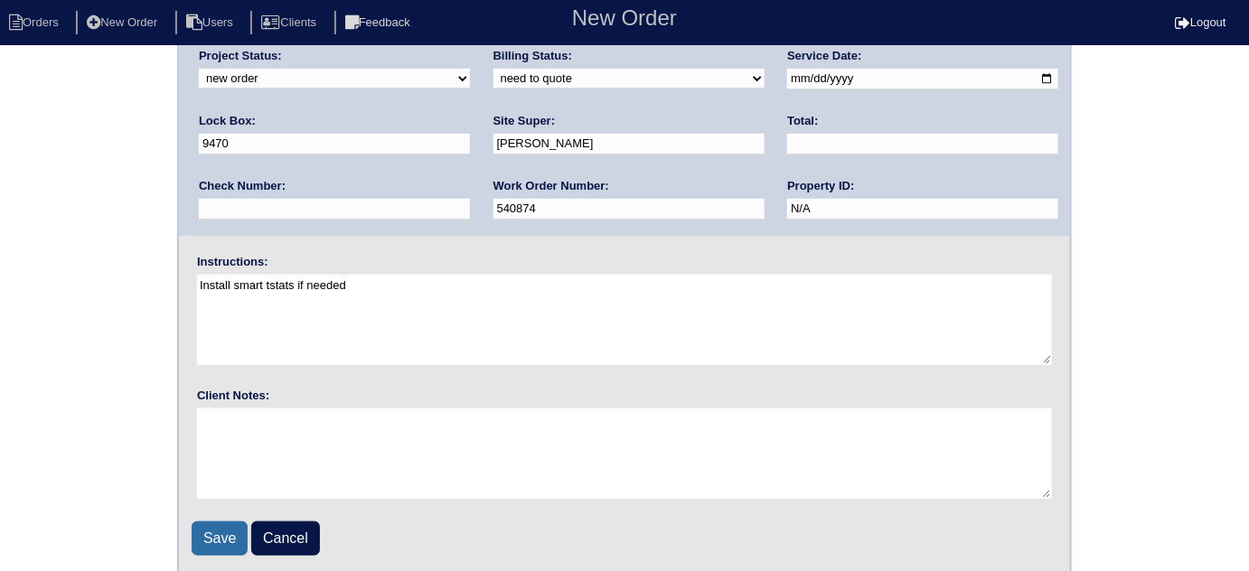
click at [202, 524] on input "Save" at bounding box center [220, 538] width 56 height 34
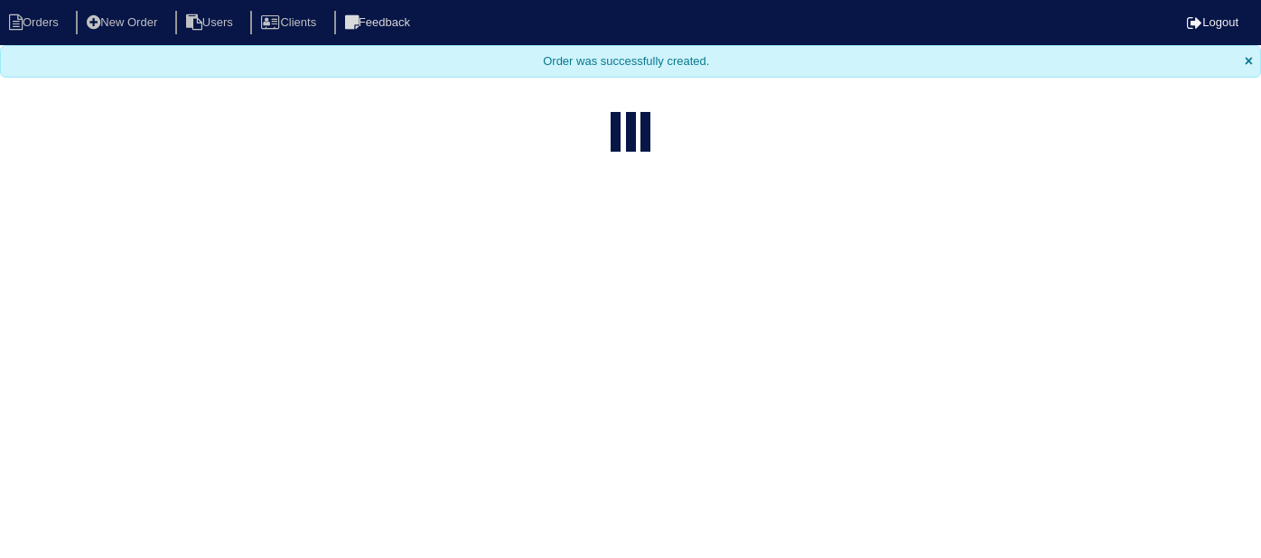
select select "15"
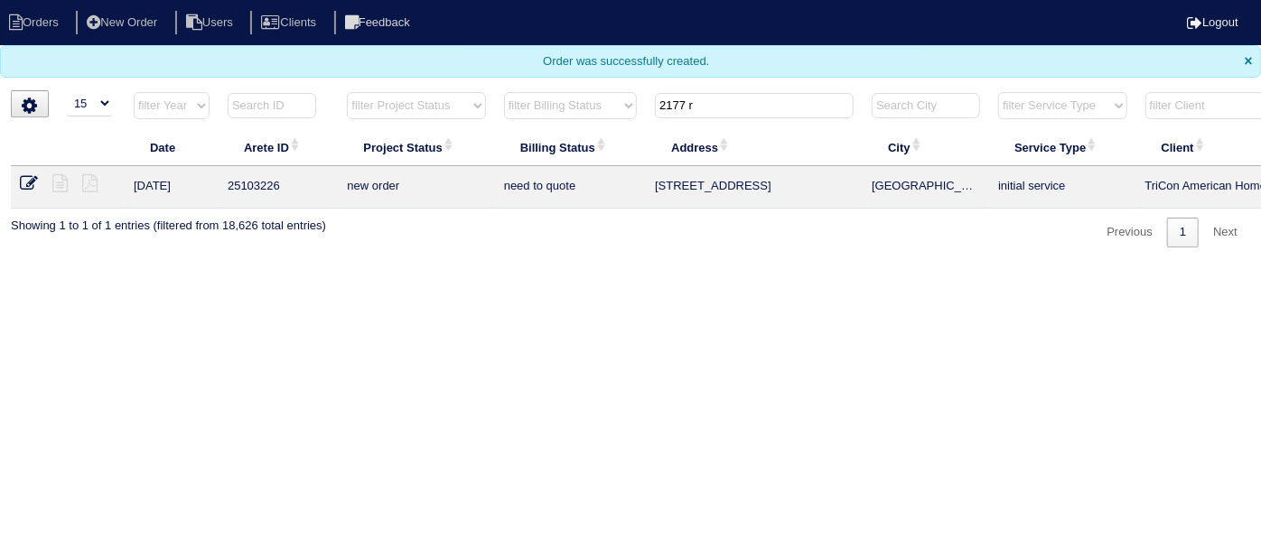
drag, startPoint x: 736, startPoint y: 105, endPoint x: 329, endPoint y: 2, distance: 420.3
click at [407, 42] on body "Orders New Order Users Clients Feedback Logout Orders New Order Users Clients M…" at bounding box center [630, 124] width 1261 height 248
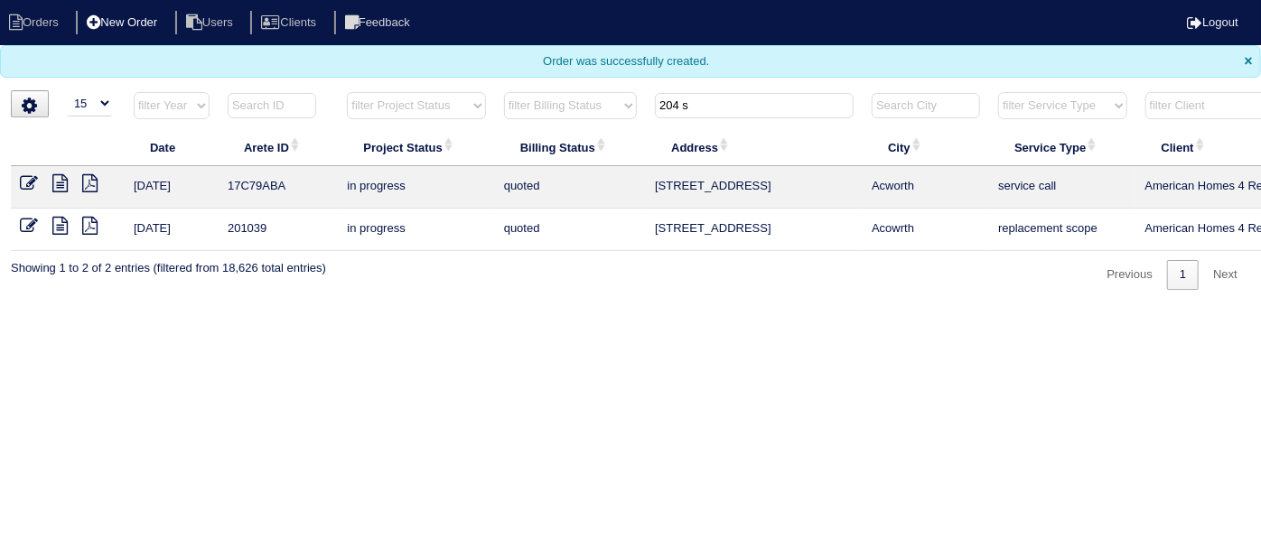
type input "204 s"
click at [128, 19] on li "New Order" at bounding box center [124, 23] width 96 height 24
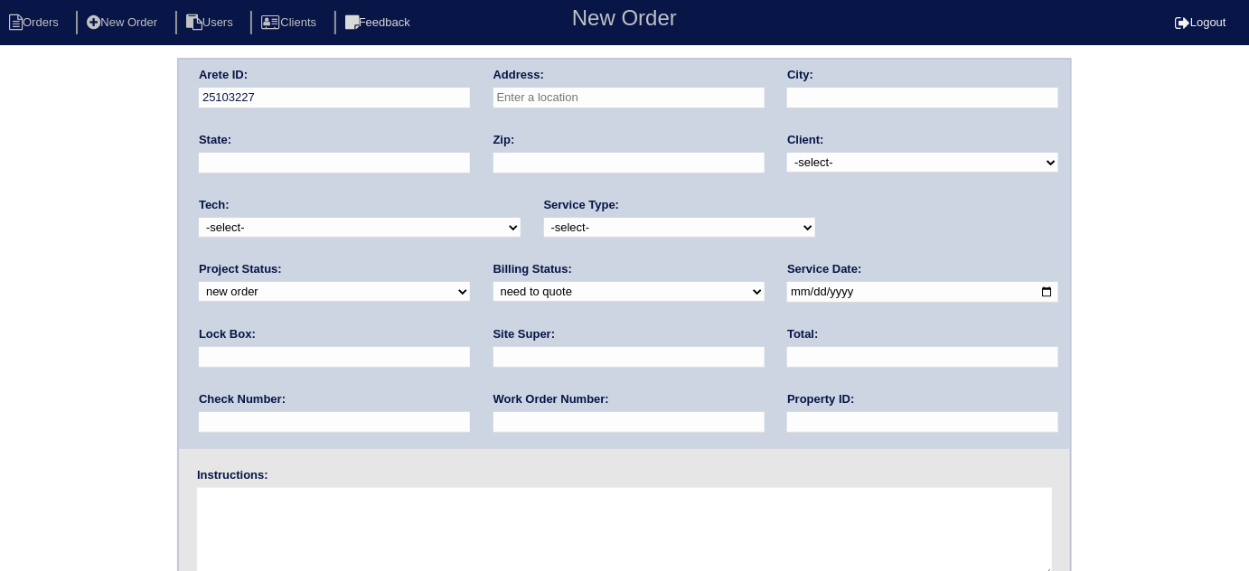
click at [537, 95] on input "text" at bounding box center [628, 98] width 271 height 21
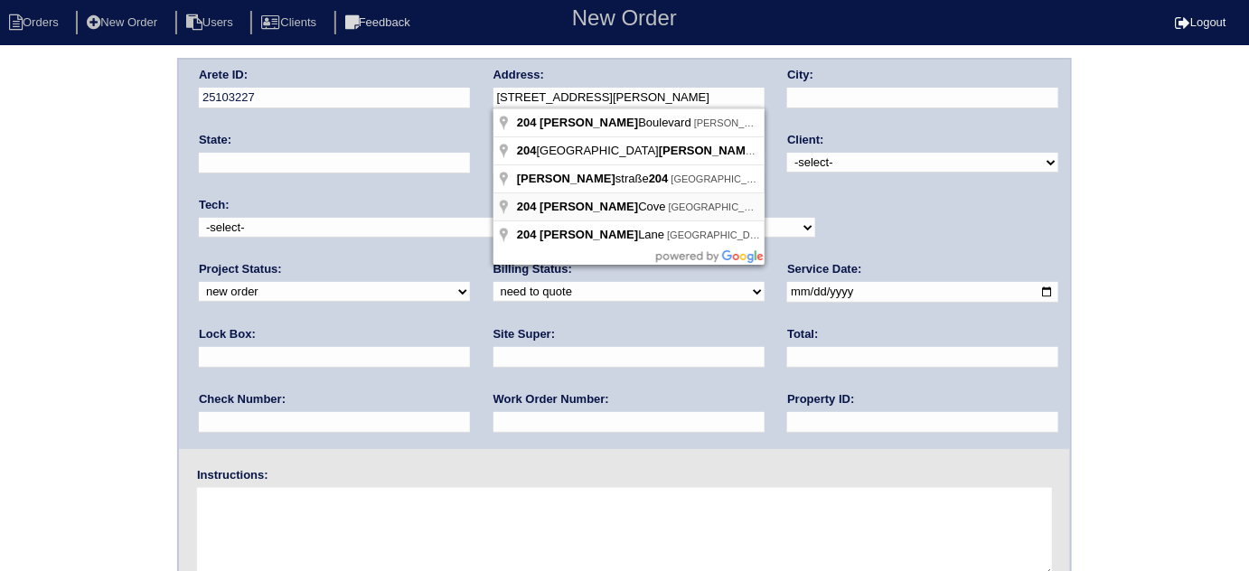
type input "204 Sebastian Cv"
type input "Hampton"
type input "GA"
type input "30228"
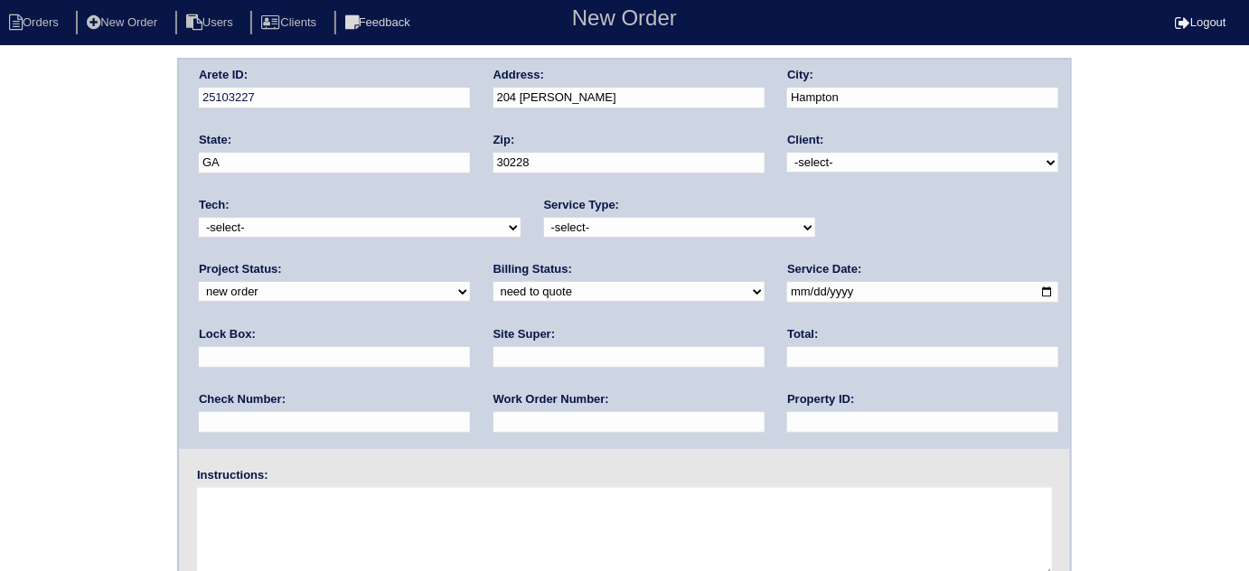
click at [790, 168] on select "-select- TriCon American Homes American Homes 4 Rent First Key Homes Zillow The…" at bounding box center [922, 163] width 271 height 20
select select "1"
click at [788, 153] on select "-select- TriCon American Homes American Homes 4 Rent First Key Homes Zillow The…" at bounding box center [922, 163] width 271 height 20
drag, startPoint x: 695, startPoint y: 226, endPoint x: 685, endPoint y: 233, distance: 12.3
click at [695, 226] on select "-select- initial service basic service maintenance call replacement scope servi…" at bounding box center [679, 228] width 271 height 20
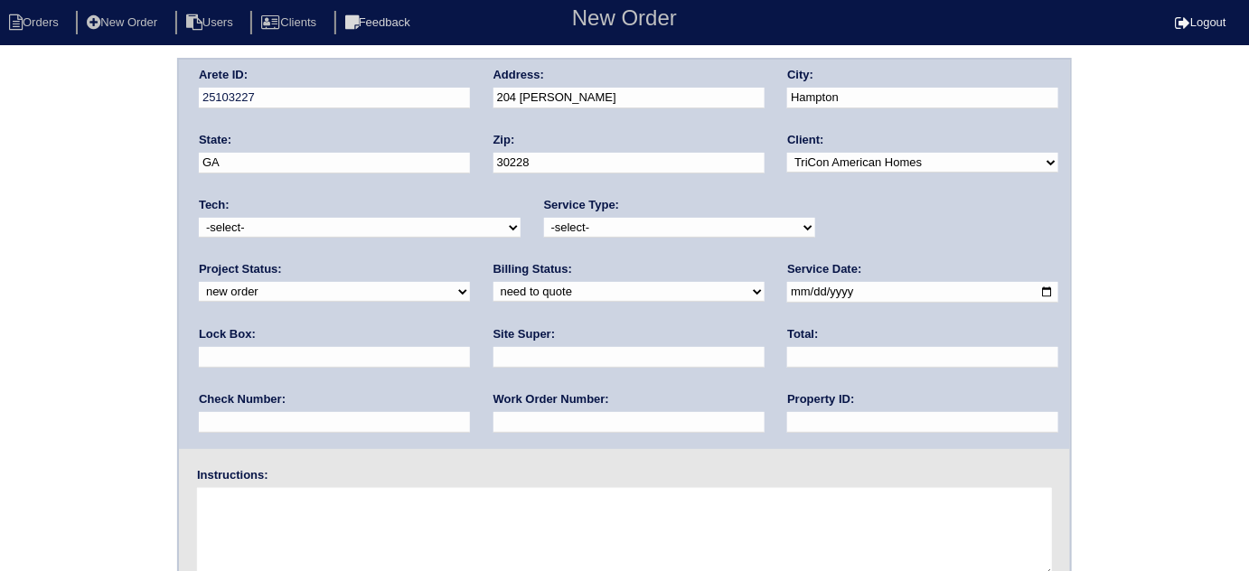
select select "initial service"
click at [544, 218] on select "-select- initial service basic service maintenance call replacement scope servi…" at bounding box center [679, 228] width 271 height 20
drag, startPoint x: 794, startPoint y: 295, endPoint x: 829, endPoint y: 304, distance: 36.4
click at [470, 347] on input "text" at bounding box center [334, 357] width 271 height 21
type input "9470"
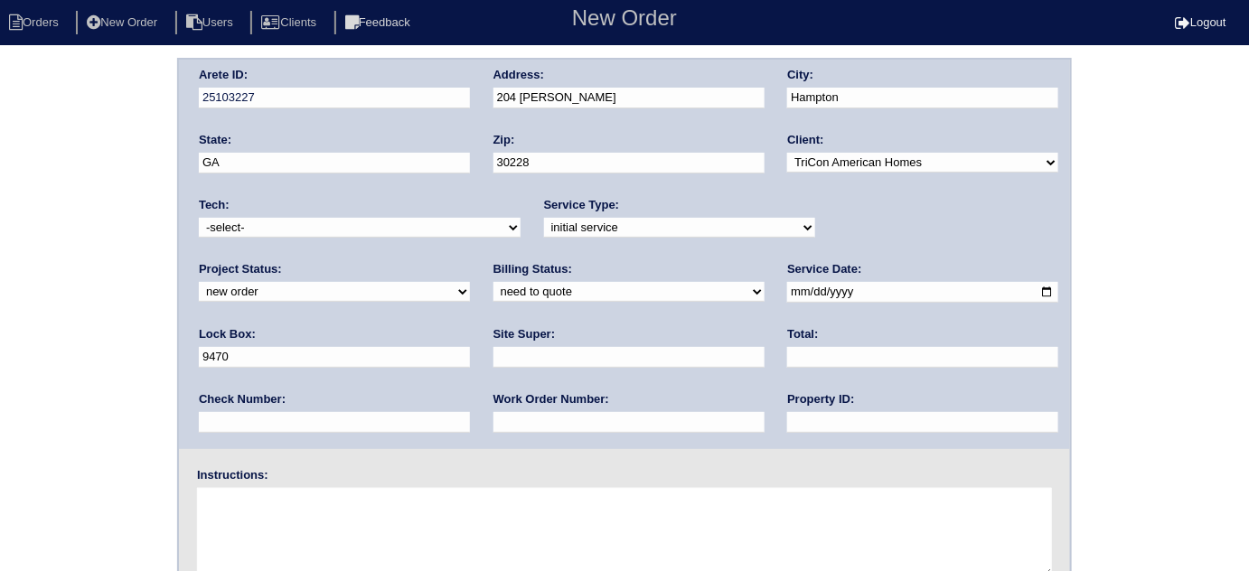
click at [787, 295] on input "date" at bounding box center [922, 292] width 271 height 21
type input "[DATE]"
click at [787, 421] on input "text" at bounding box center [922, 422] width 271 height 21
type input "N/A"
click at [493, 357] on input "text" at bounding box center [628, 357] width 271 height 21
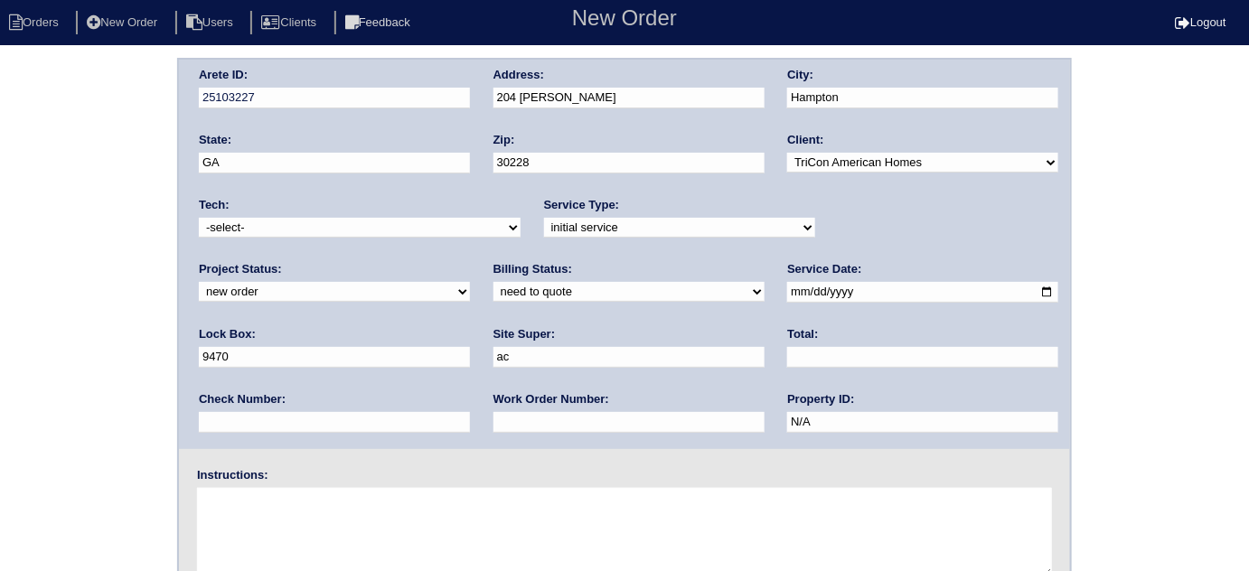
type input "Ackeem Cadet"
click at [493, 428] on input "text" at bounding box center [628, 422] width 271 height 21
type input "540880"
click at [314, 520] on textarea at bounding box center [624, 533] width 855 height 90
type textarea "Install smart tstats if needed"
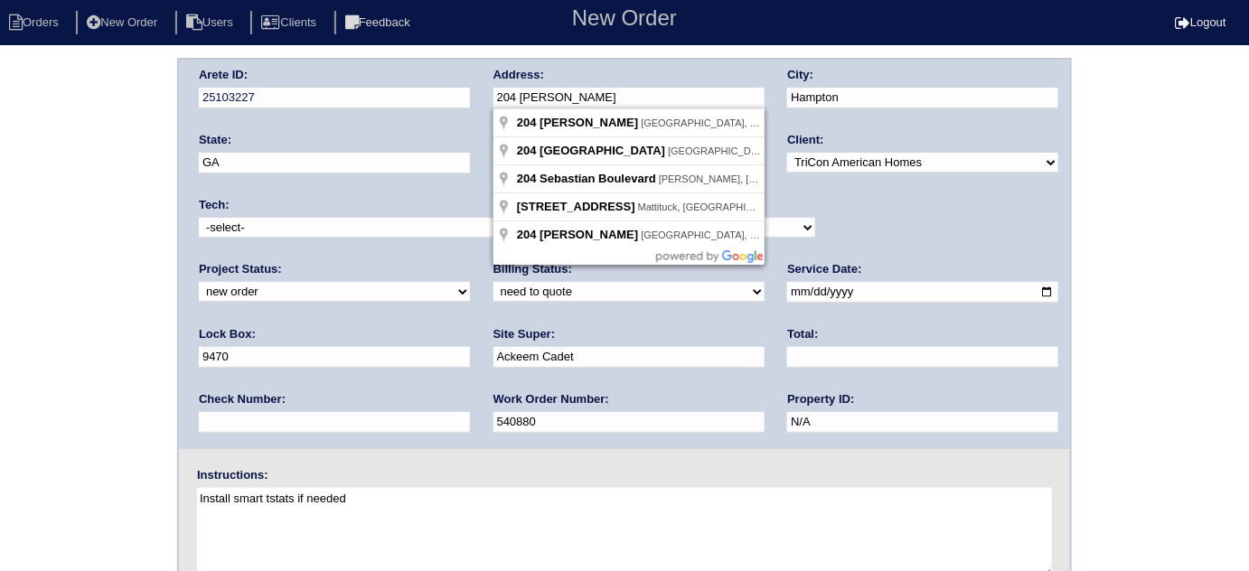
drag, startPoint x: 638, startPoint y: 92, endPoint x: 474, endPoint y: 87, distance: 163.6
click at [474, 87] on div "Arete ID: 25103227 Address: 204 Sebastian Cv City: Hampton State: GA Zip: 30228…" at bounding box center [624, 254] width 891 height 389
click at [109, 254] on div "Arete ID: 25103227 Address: 204 Sebastian Cv City: Hampton State: GA Zip: 30228…" at bounding box center [624, 423] width 1249 height 731
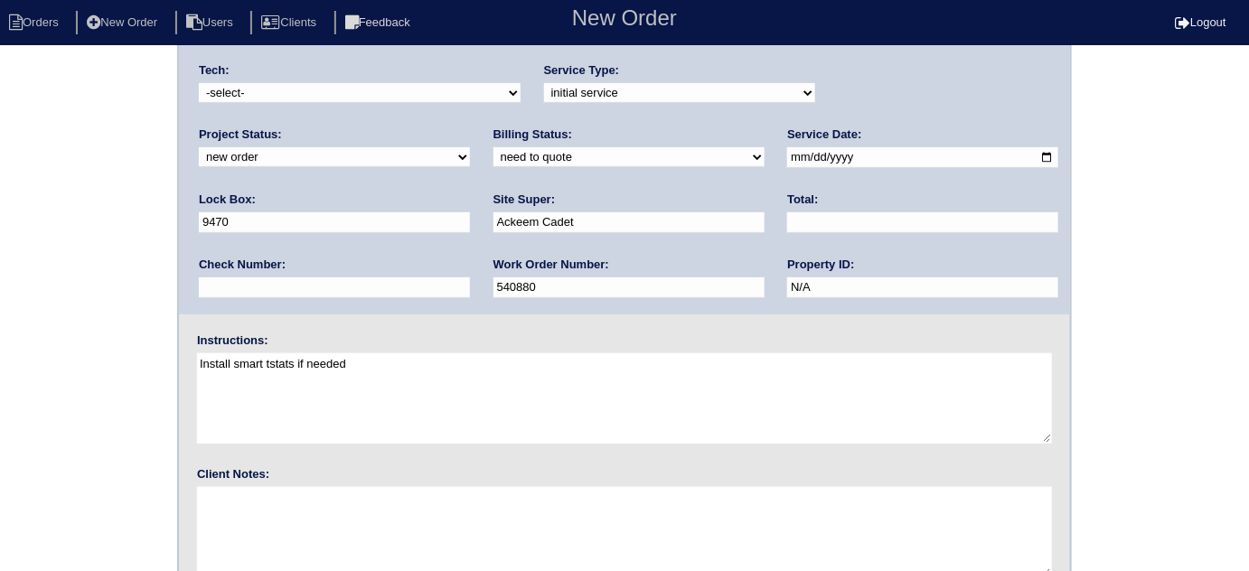
scroll to position [213, 0]
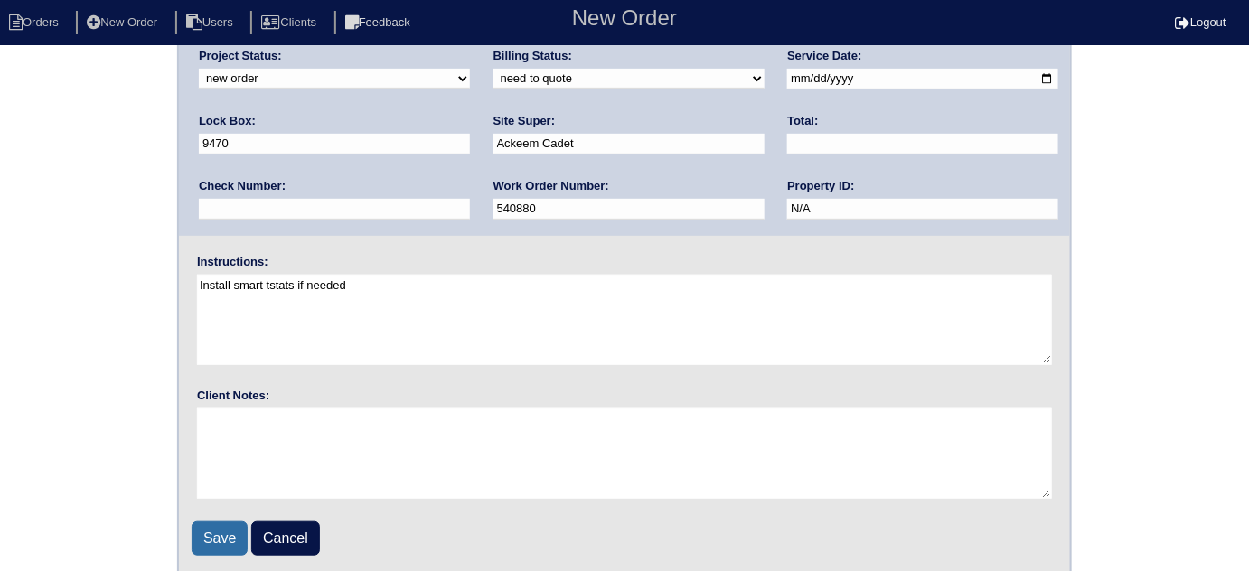
click at [226, 534] on input "Save" at bounding box center [220, 538] width 56 height 34
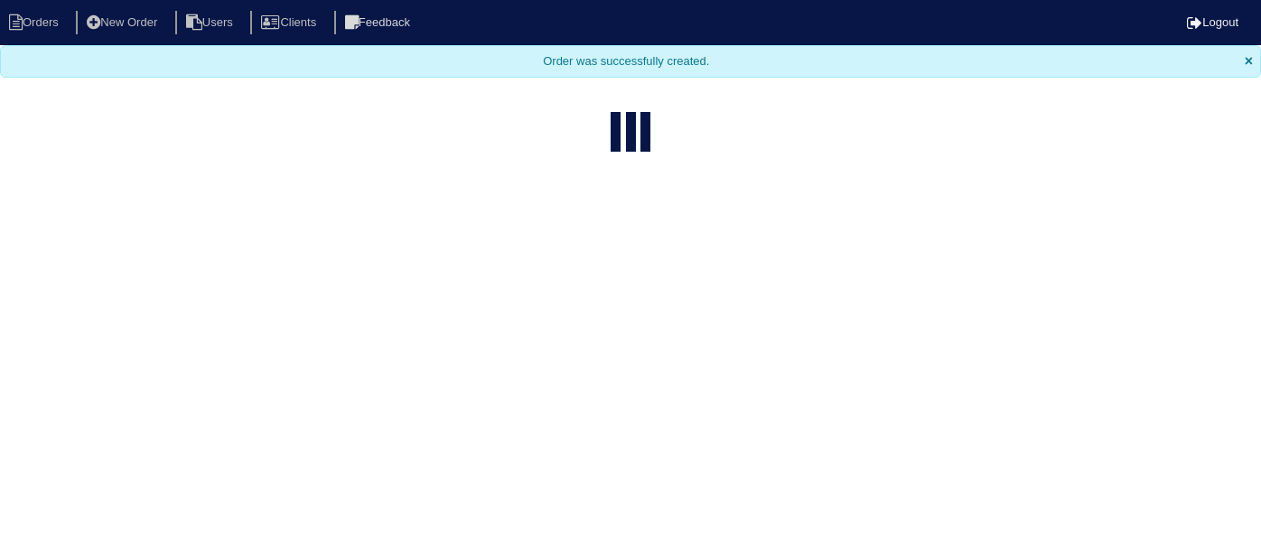
select select "15"
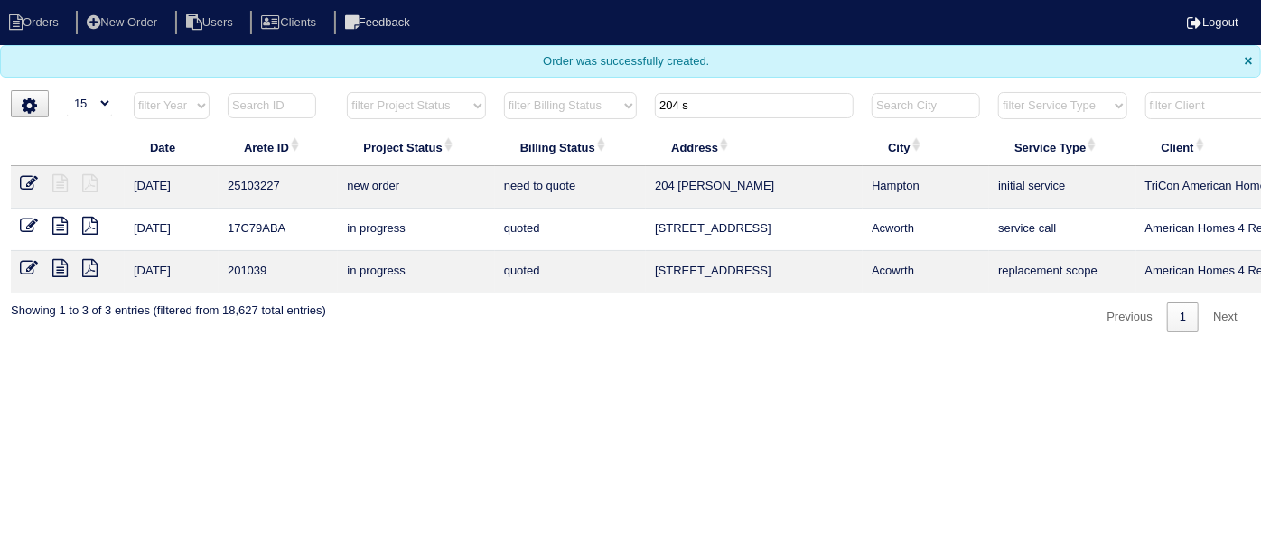
drag, startPoint x: 704, startPoint y: 115, endPoint x: 226, endPoint y: 70, distance: 480.1
click at [347, 76] on body "Orders New Order Users Clients Feedback Logout Orders New Order Users Clients M…" at bounding box center [630, 166] width 1261 height 332
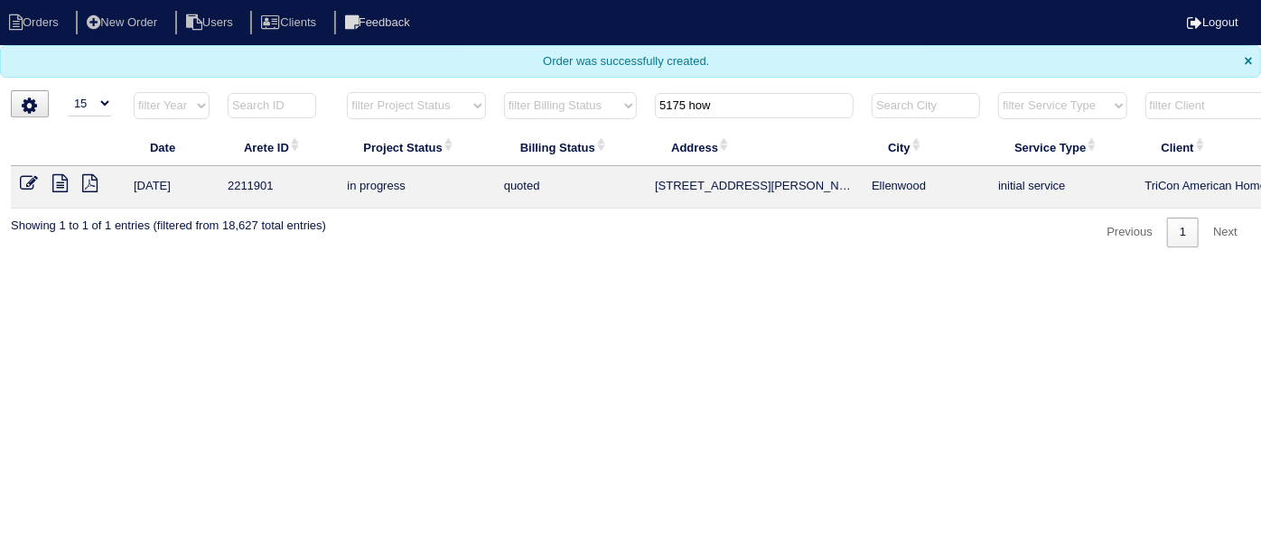
type input "5175 how"
click at [21, 179] on icon at bounding box center [29, 183] width 18 height 18
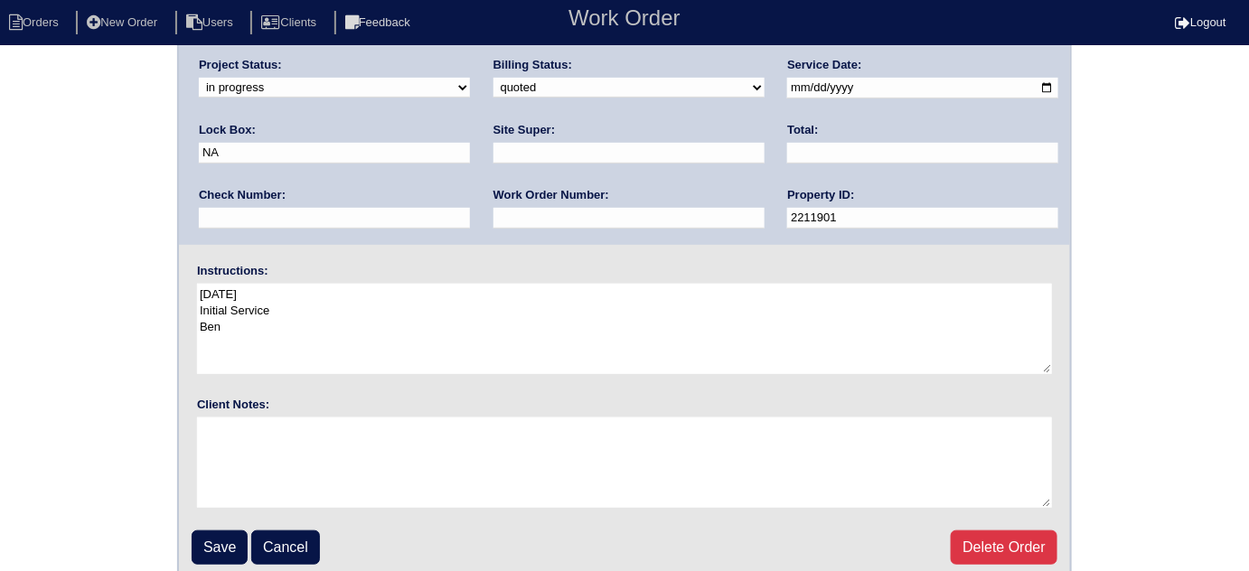
scroll to position [213, 0]
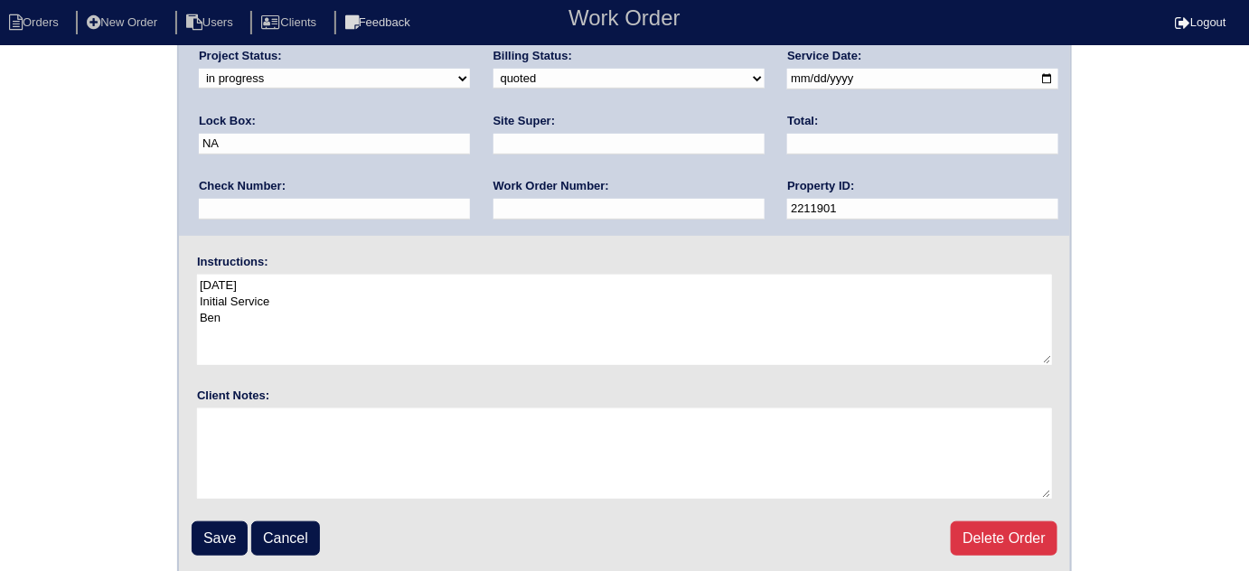
click at [206, 529] on input "Save" at bounding box center [220, 538] width 56 height 34
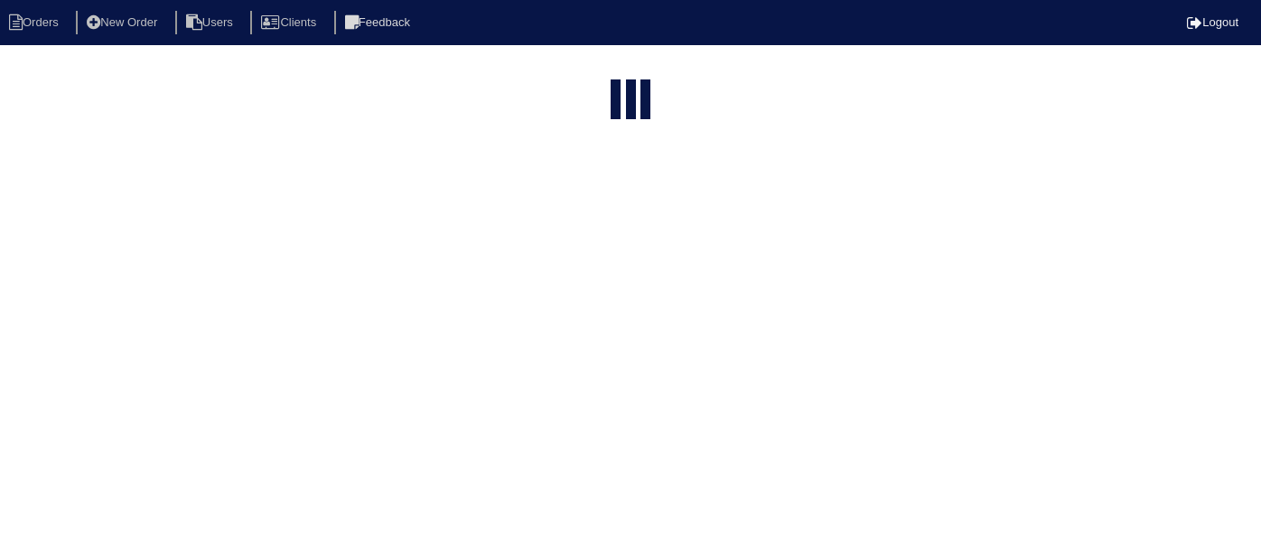
select select "15"
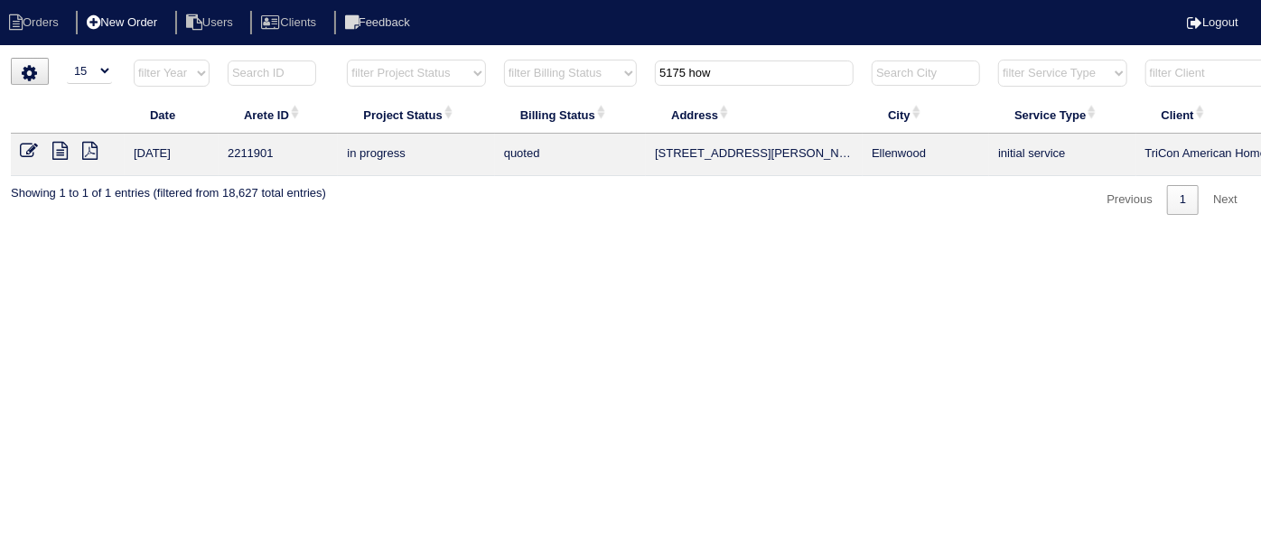
click at [155, 20] on li "New Order" at bounding box center [124, 23] width 96 height 24
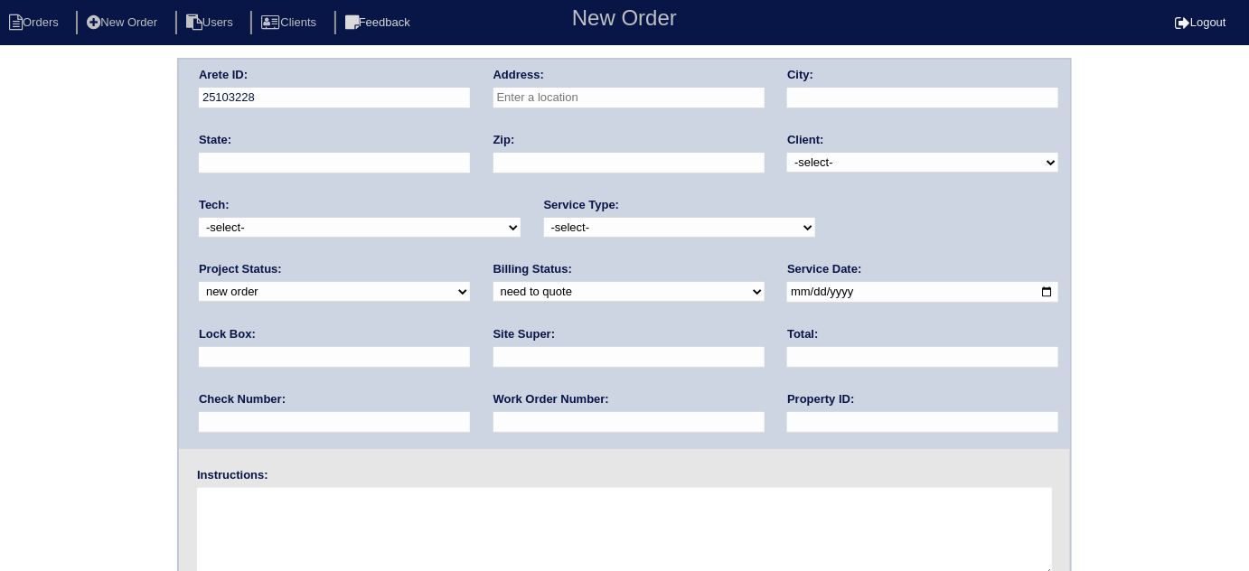
click at [594, 100] on input "text" at bounding box center [628, 98] width 271 height 21
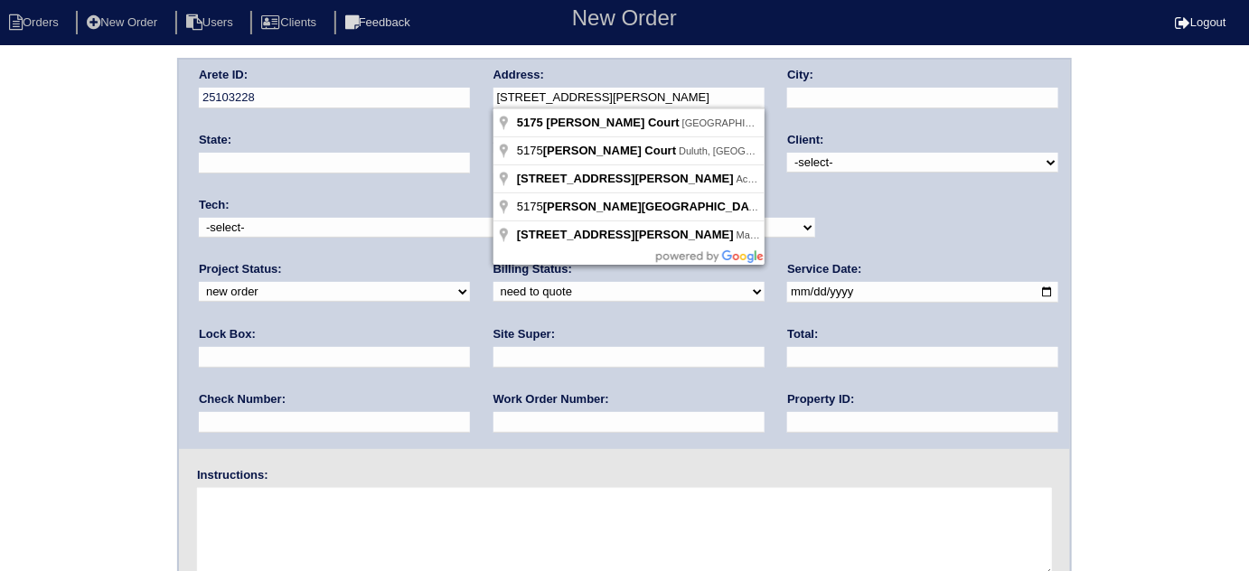
click at [537, 96] on input "[STREET_ADDRESS][PERSON_NAME]" at bounding box center [628, 98] width 271 height 21
type input "[STREET_ADDRESS][PERSON_NAME]"
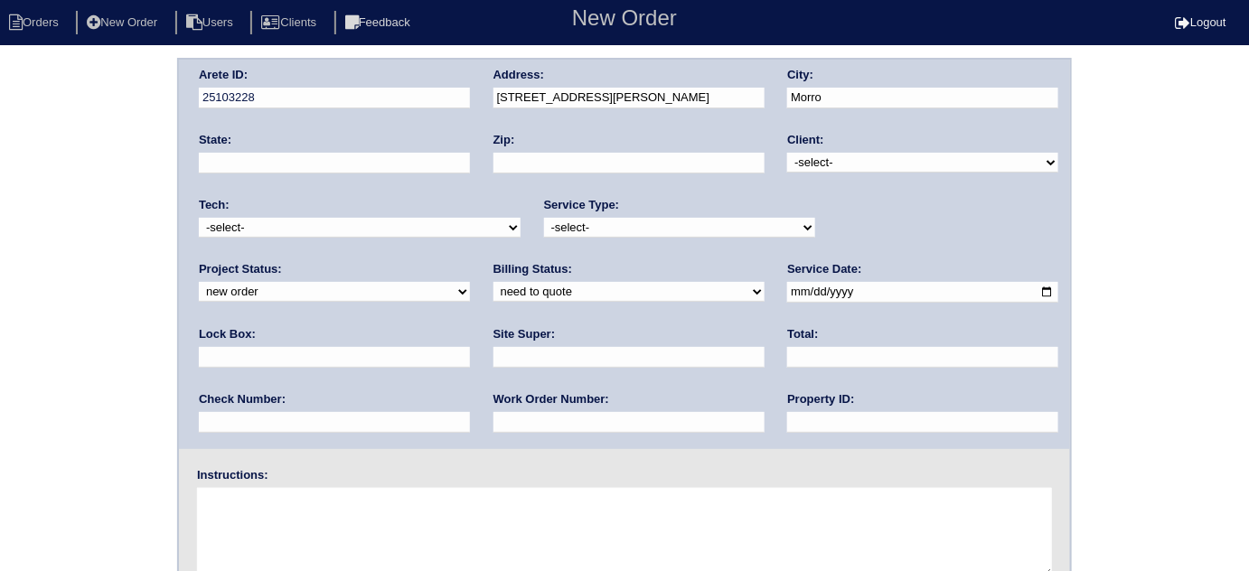
type input "[PERSON_NAME]"
type input "GA"
type input "30260"
type input "[PERSON_NAME]"
drag, startPoint x: 814, startPoint y: 159, endPoint x: 811, endPoint y: 170, distance: 11.2
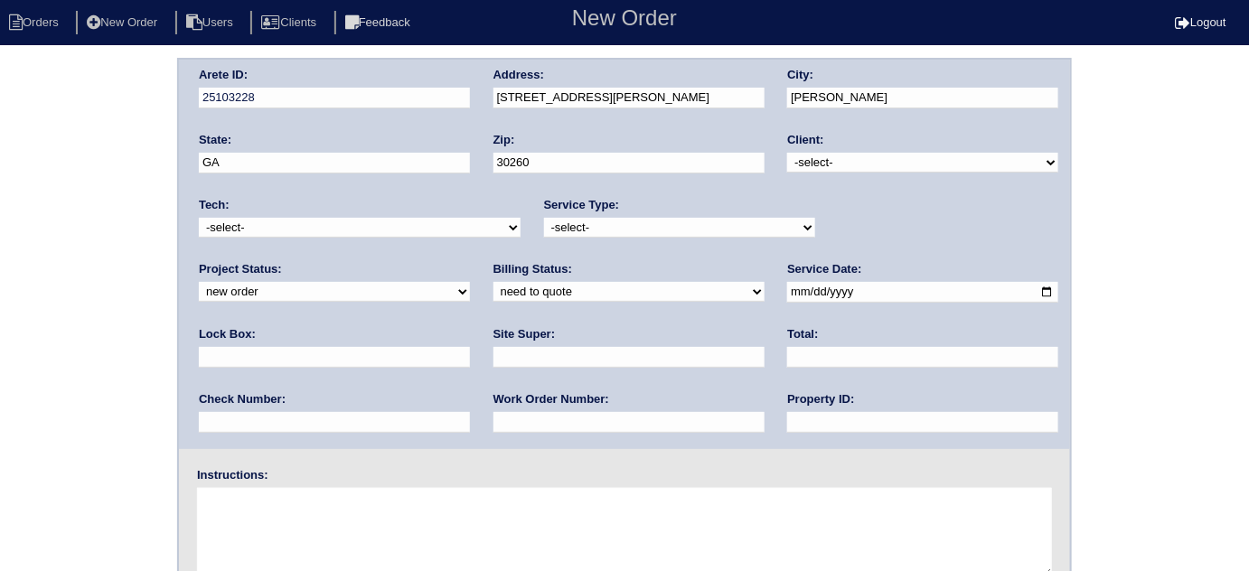
click at [814, 159] on select "-select- TriCon American Homes American Homes 4 Rent First Key Homes Zillow The…" at bounding box center [922, 163] width 271 height 20
select select "1"
click at [788, 153] on select "-select- TriCon American Homes American Homes 4 Rent First Key Homes Zillow The…" at bounding box center [922, 163] width 271 height 20
click at [617, 233] on select "-select- initial service basic service maintenance call replacement scope servi…" at bounding box center [679, 228] width 271 height 20
select select "initial service"
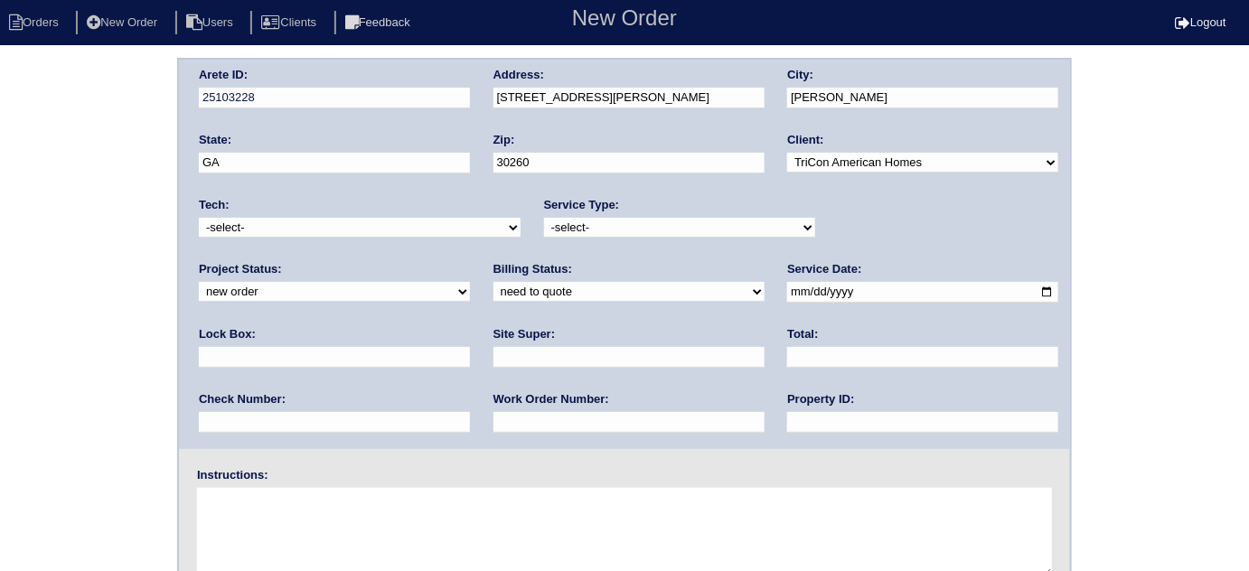
click at [544, 218] on select "-select- initial service basic service maintenance call replacement scope servi…" at bounding box center [679, 228] width 271 height 20
click at [493, 360] on input "text" at bounding box center [628, 357] width 271 height 21
type input "Claudia Abreu-Mullings"
click at [787, 288] on input "date" at bounding box center [922, 292] width 271 height 21
type input "2025-09-03"
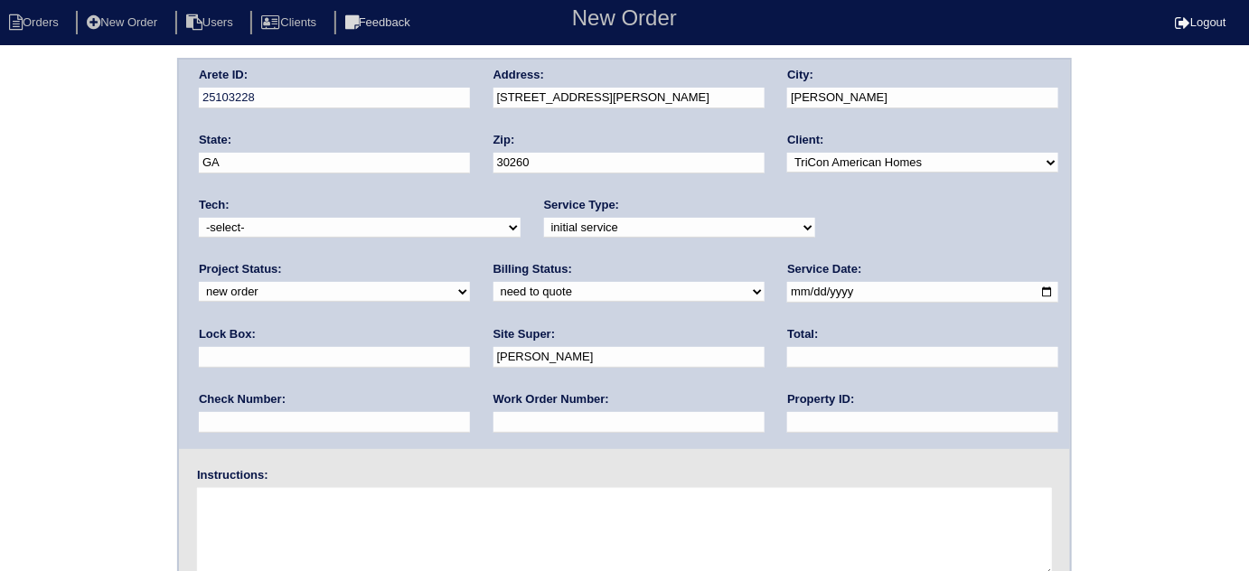
click at [787, 420] on input "text" at bounding box center [922, 422] width 271 height 21
type input "N/A"
click at [493, 416] on input "text" at bounding box center [628, 422] width 271 height 21
type input "540890"
click at [256, 326] on label "Lock Box:" at bounding box center [227, 334] width 57 height 16
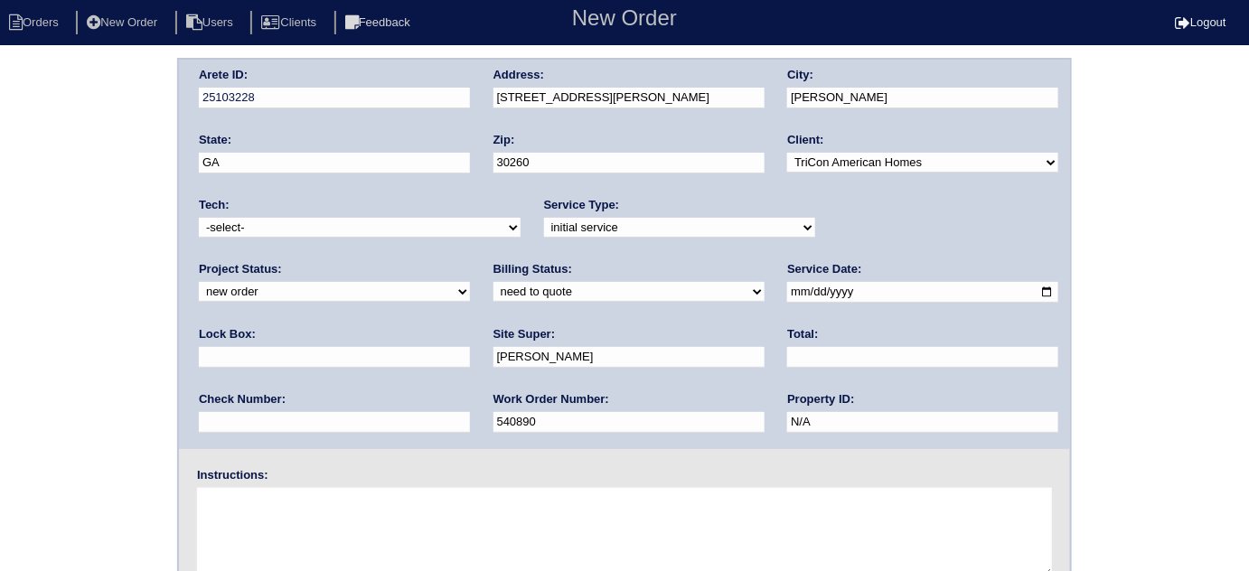
click at [470, 347] on input "text" at bounding box center [334, 357] width 271 height 21
type input "9470"
click at [428, 532] on textarea at bounding box center [624, 533] width 855 height 90
type textarea "Install smart tstats if needed"
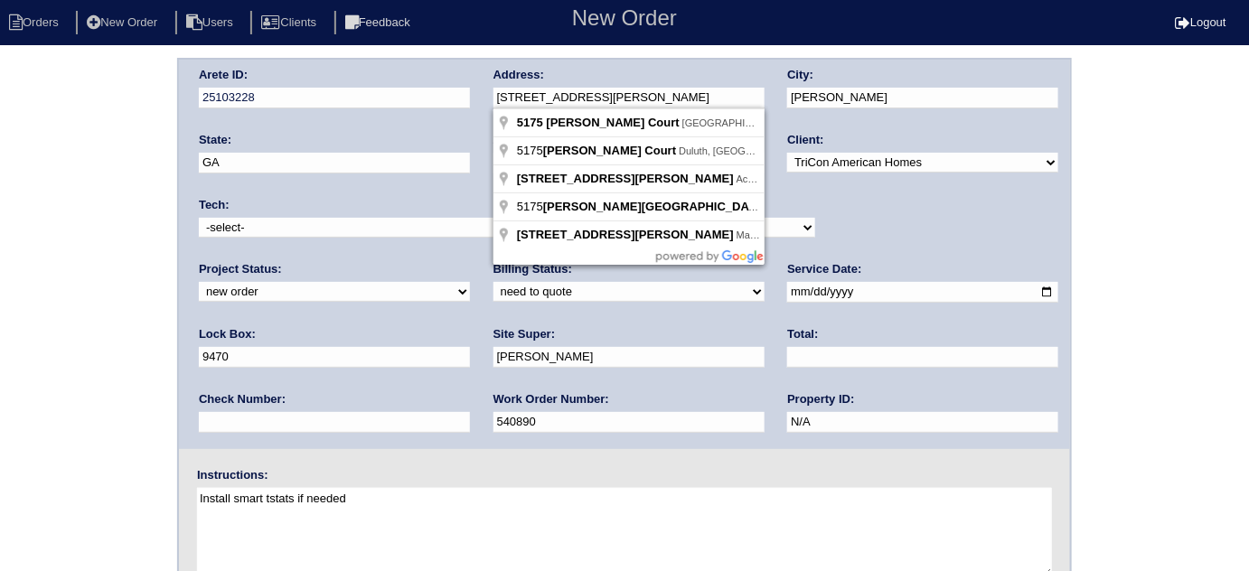
click at [419, 89] on div "Arete ID: 25103228 Address: 5175 Howell Court City: Morrow State: GA Zip: 30260…" at bounding box center [624, 254] width 891 height 389
drag, startPoint x: 93, startPoint y: 179, endPoint x: 98, endPoint y: 282, distance: 103.1
click at [82, 182] on div "Arete ID: 25103228 Address: 5175 Howell Court City: Morrow State: GA Zip: 30260…" at bounding box center [624, 423] width 1249 height 731
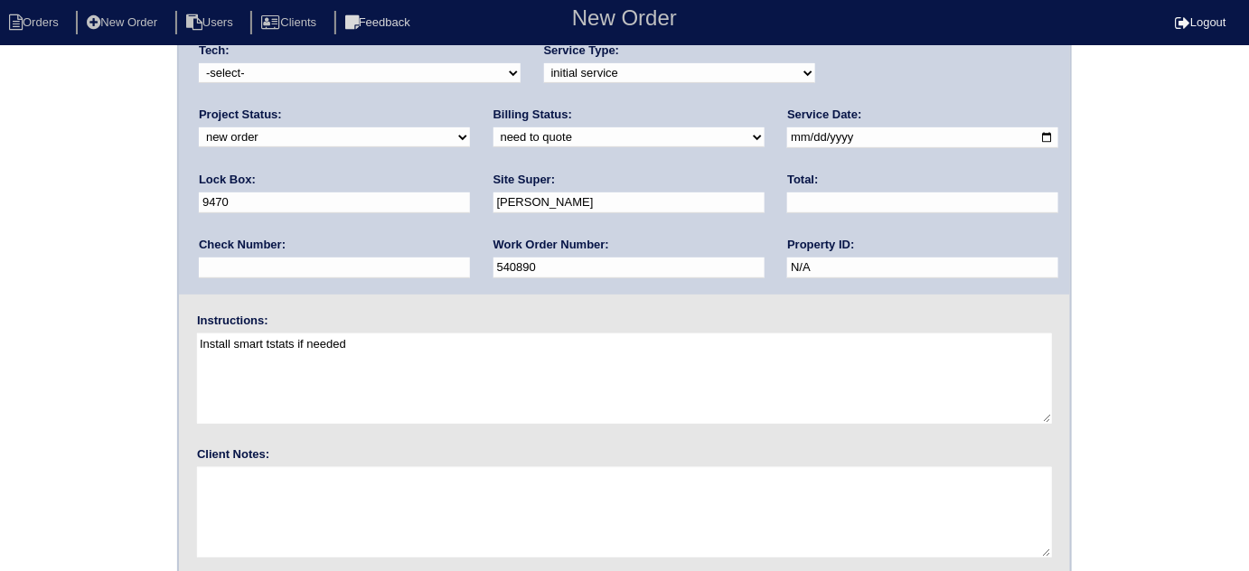
scroll to position [213, 0]
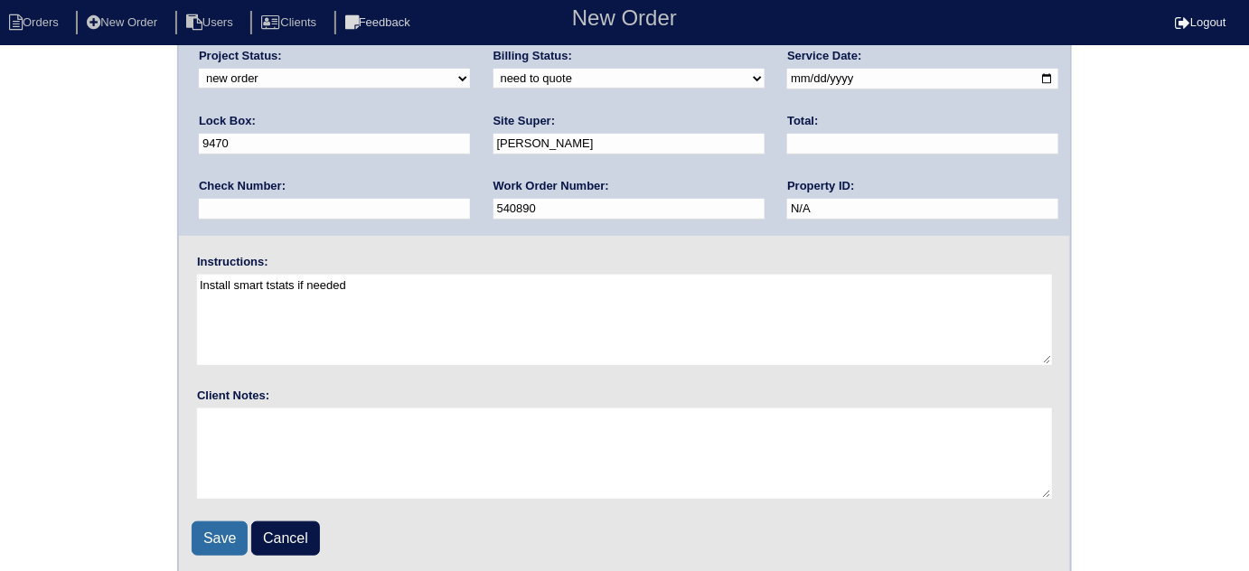
drag, startPoint x: 211, startPoint y: 534, endPoint x: 206, endPoint y: 525, distance: 10.1
click at [206, 525] on input "Save" at bounding box center [220, 538] width 56 height 34
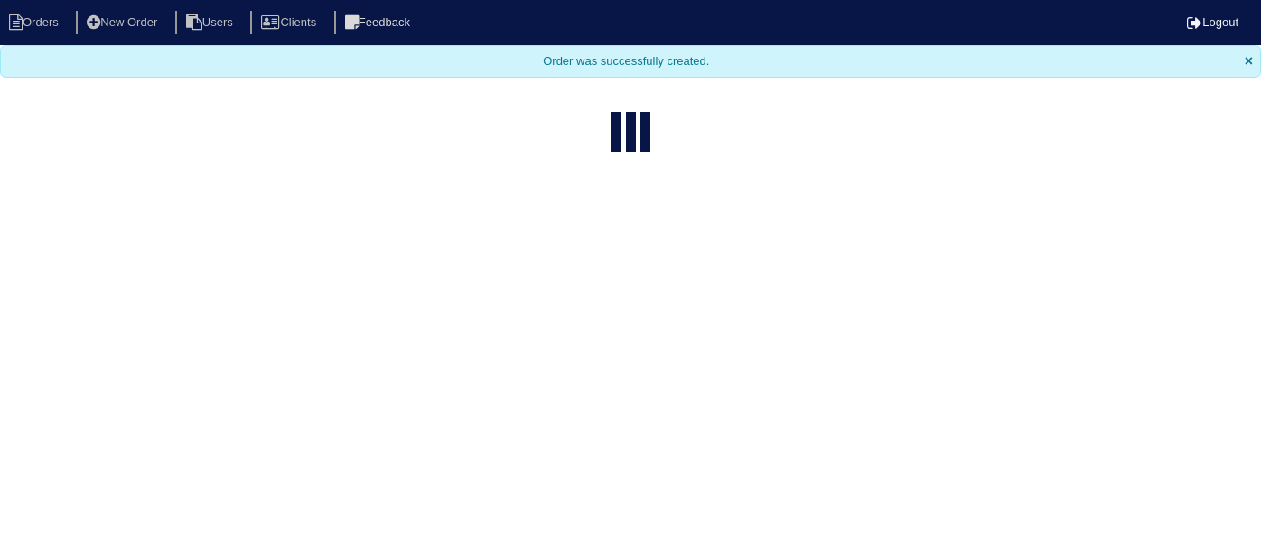
select select "15"
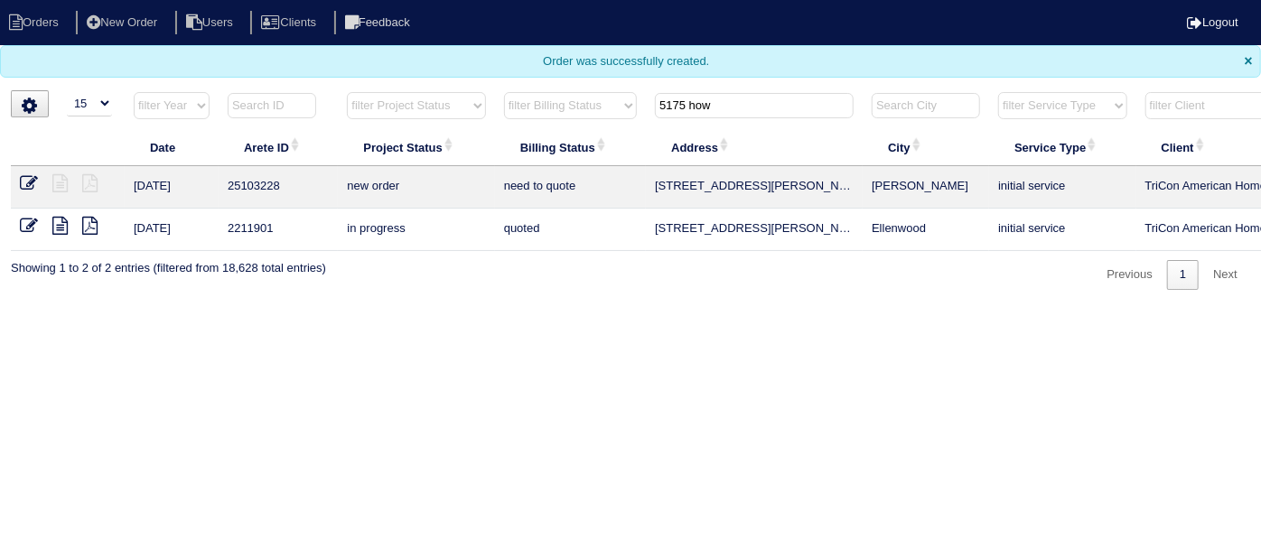
drag, startPoint x: 802, startPoint y: 100, endPoint x: 106, endPoint y: 86, distance: 696.7
click at [311, 54] on body "Orders New Order Users Clients Feedback Logout Orders New Order Users Clients M…" at bounding box center [630, 145] width 1261 height 290
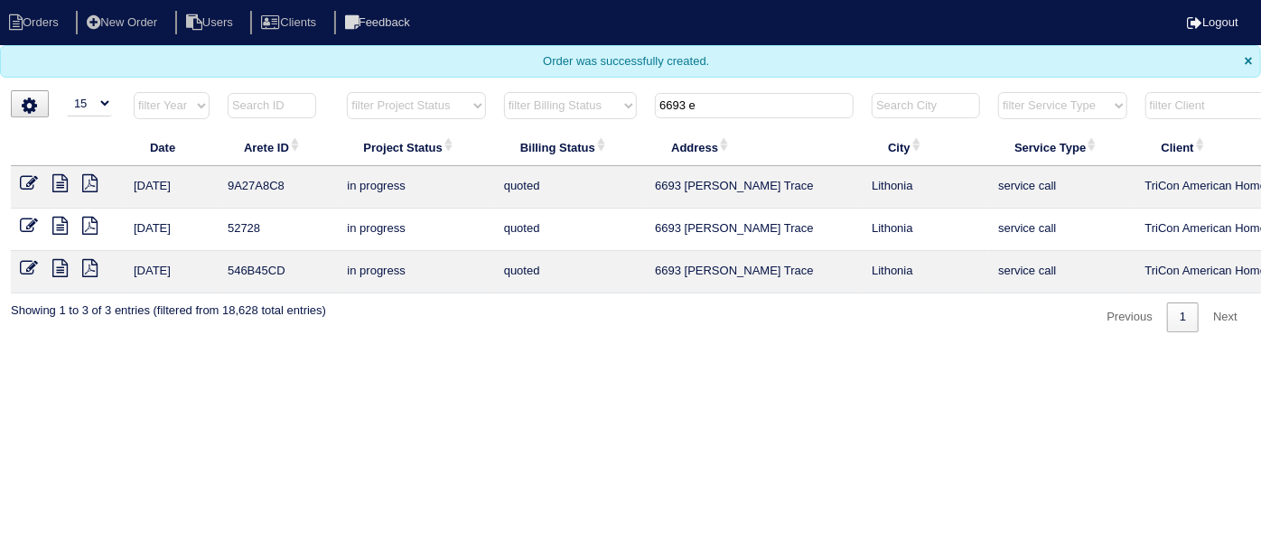
type input "6693 e"
click at [64, 175] on icon at bounding box center [59, 183] width 15 height 18
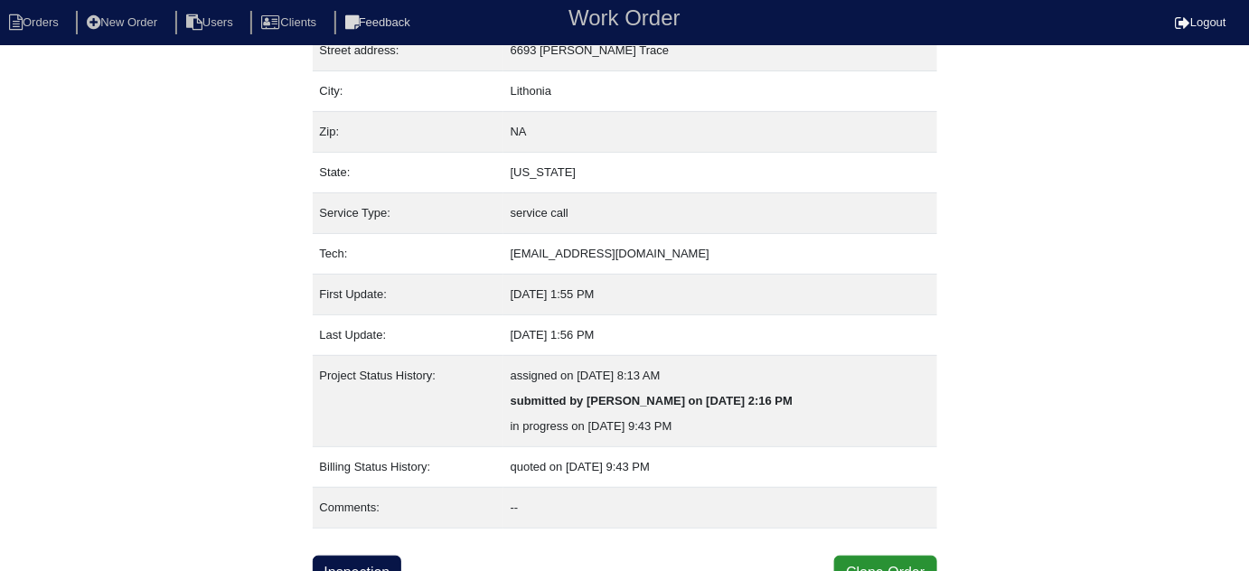
scroll to position [123, 0]
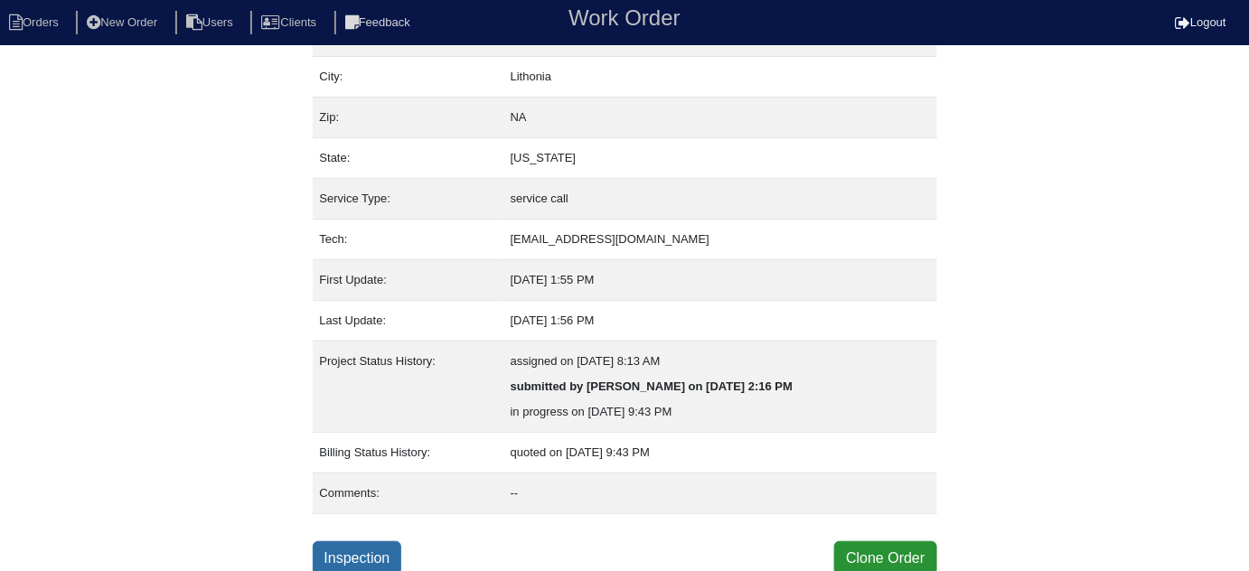
drag, startPoint x: 342, startPoint y: 549, endPoint x: 342, endPoint y: 539, distance: 10.0
click at [342, 548] on link "Inspection" at bounding box center [357, 558] width 89 height 34
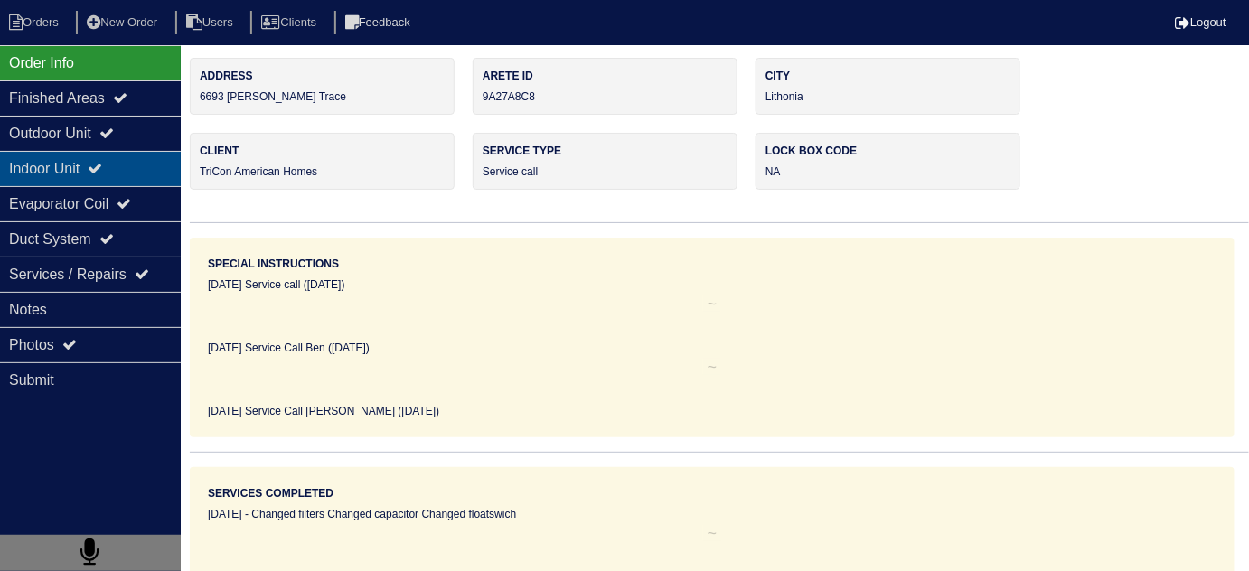
click at [75, 151] on div "Indoor Unit" at bounding box center [90, 168] width 181 height 35
type textarea "Stolen / Missing Condenser. Tenant said someone stole the heat pump while they …"
type textarea "2.5 Ton Heat Pump 2.5 Ton Air Handler 17" 8kw Heat Kit 2- 12" ARD Dampers 1- 10…"
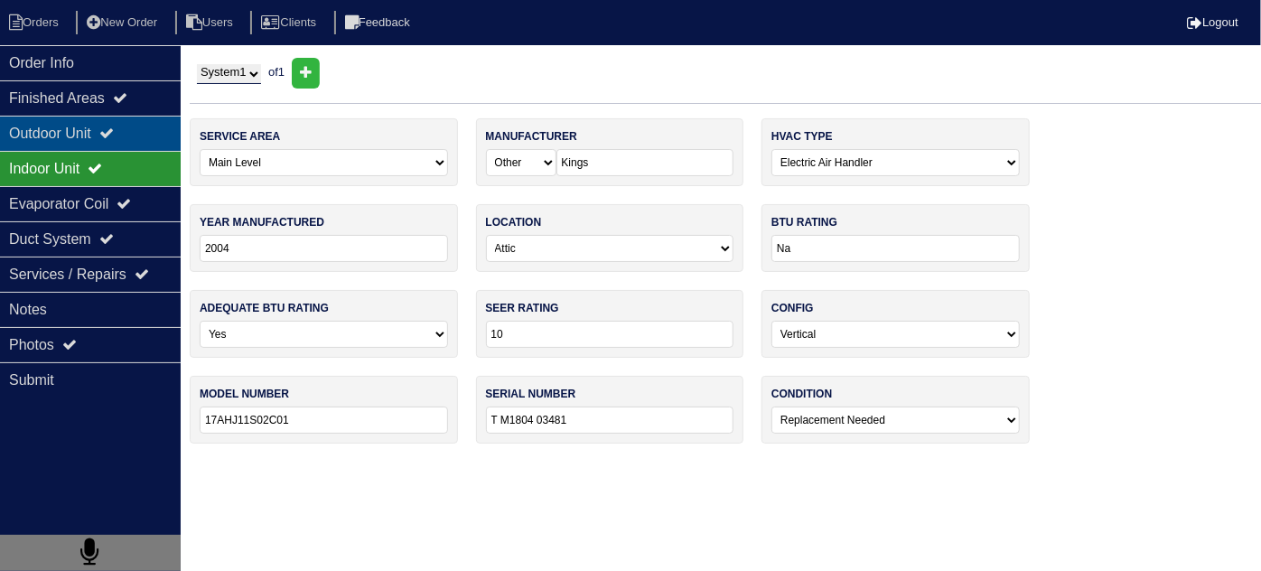
click at [72, 141] on div "Outdoor Unit" at bounding box center [90, 133] width 181 height 35
type textarea "Stolen / Missing Condenser. Tenant said someone stole the heat pump while they …"
type textarea "2.5 Ton Heat Pump 2.5 Ton Air Handler 17" 8kw Heat Kit 2- 12" ARD Dampers 1- 10…"
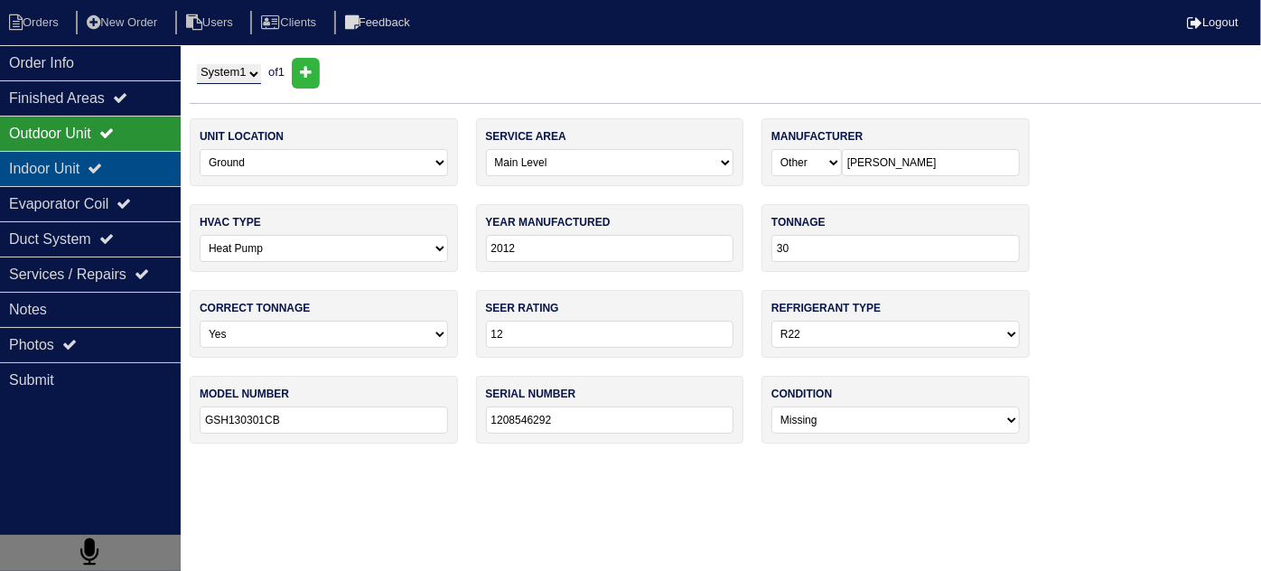
click at [65, 154] on div "Indoor Unit" at bounding box center [90, 168] width 181 height 35
type textarea "Stolen / Missing Condenser. Tenant said someone stole the heat pump while they …"
type textarea "2.5 Ton Heat Pump 2.5 Ton Air Handler 17" 8kw Heat Kit 2- 12" ARD Dampers 1- 10…"
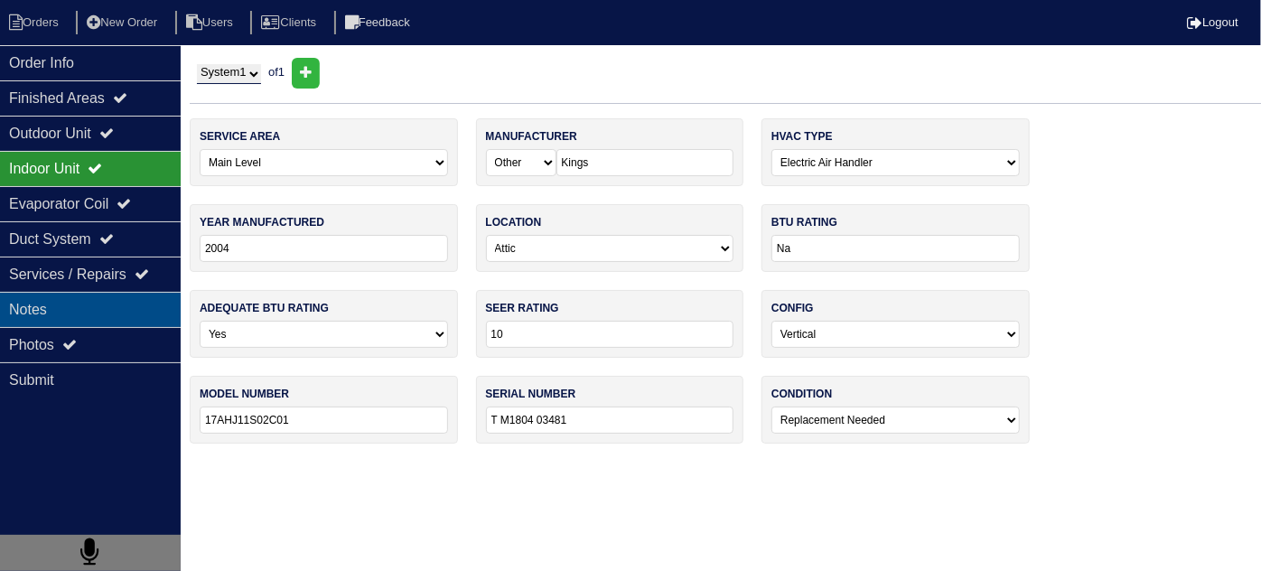
click at [91, 320] on div "Notes" at bounding box center [90, 309] width 181 height 35
type textarea "Stolen / Missing Condenser. Tenant said someone stole the heat pump while they …"
type textarea "2.5 Ton Heat Pump 2.5 Ton Air Handler 17" 8kw Heat Kit 2- 12" ARD Dampers 1- 10…"
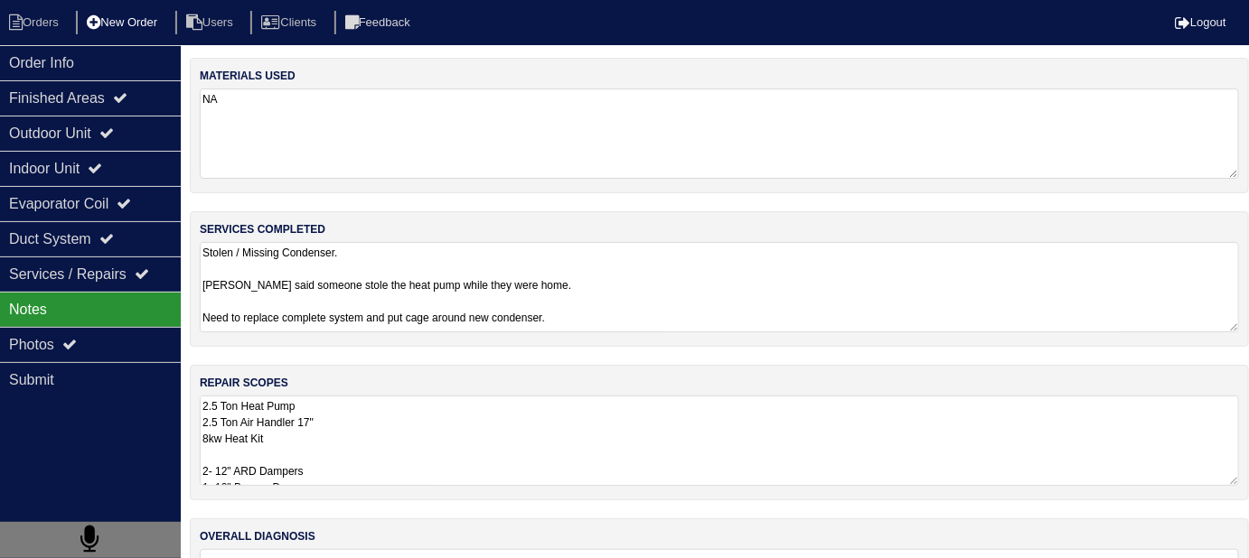
click at [144, 18] on li "New Order" at bounding box center [124, 23] width 96 height 24
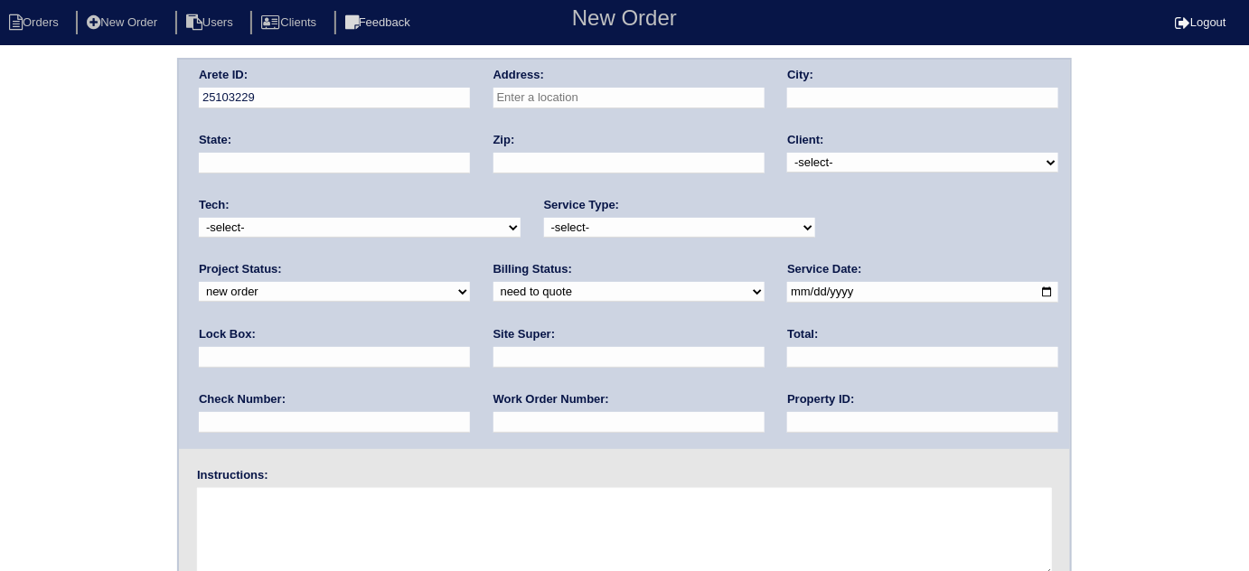
click at [669, 86] on div "Address:" at bounding box center [628, 92] width 271 height 51
click at [658, 88] on input "text" at bounding box center [628, 98] width 271 height 21
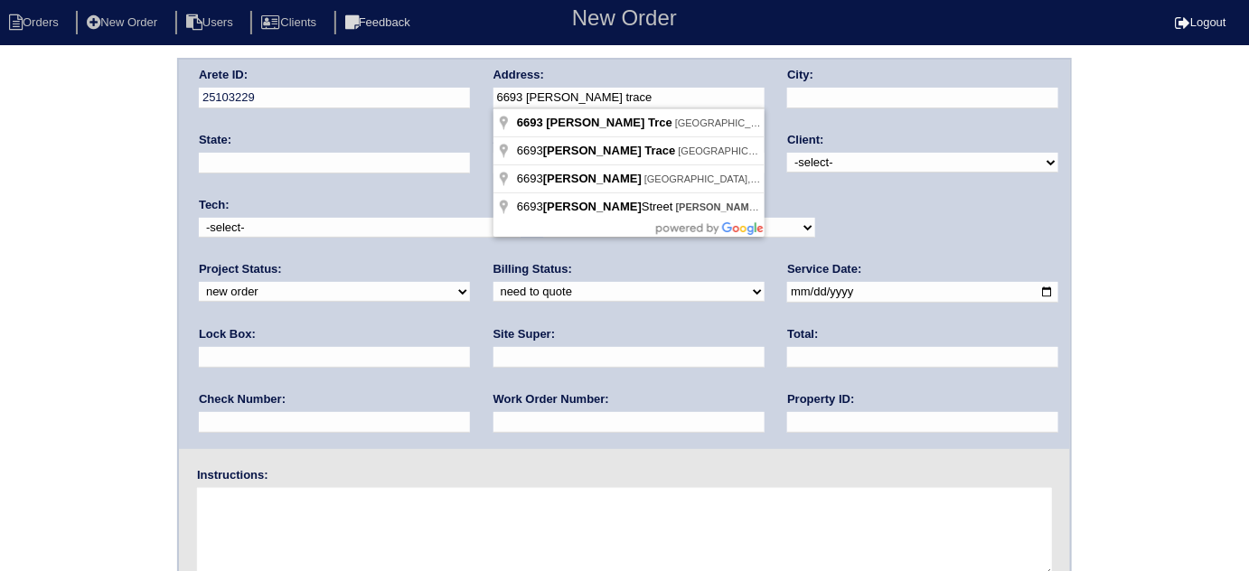
click at [535, 100] on input "6693 evans trace" at bounding box center [628, 98] width 271 height 21
type input "6693 Evans Trace"
click at [840, 96] on input "text" at bounding box center [922, 98] width 271 height 21
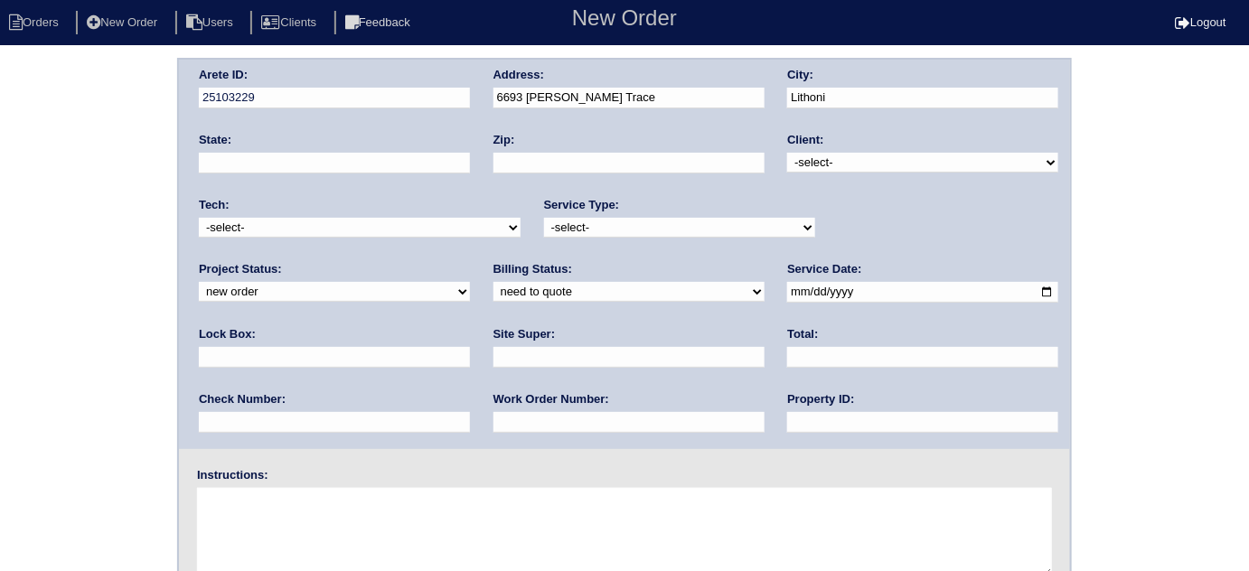
type input "Lithonia"
type input "GA"
type input "30038"
type input "Lithonia"
drag, startPoint x: 828, startPoint y: 151, endPoint x: 821, endPoint y: 163, distance: 13.3
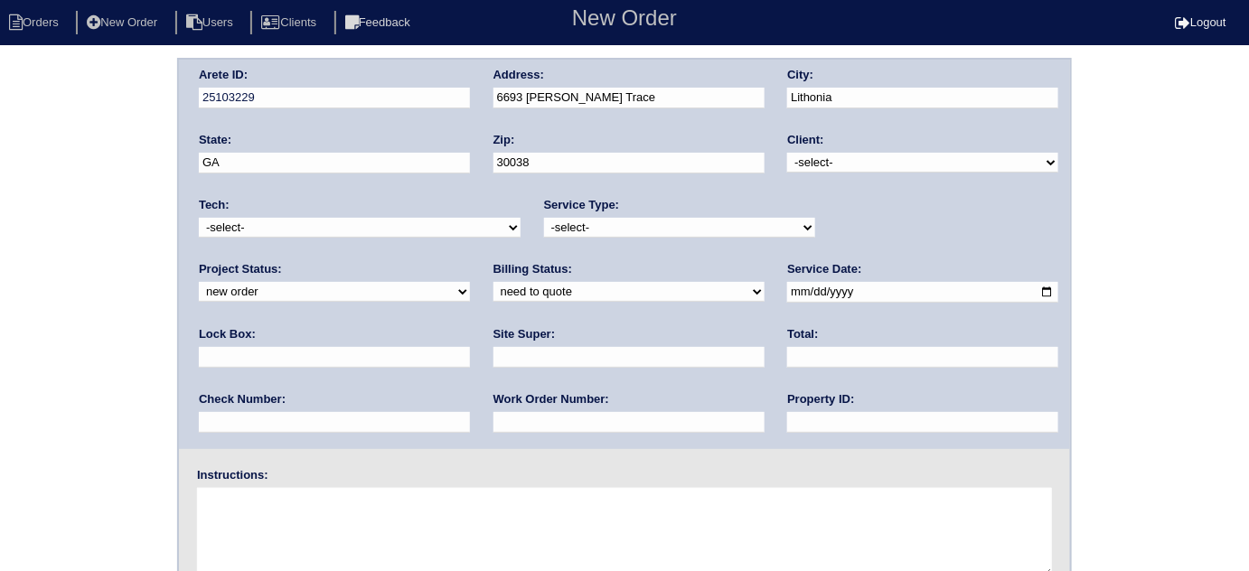
click at [828, 153] on select "-select- TriCon American Homes American Homes 4 Rent First Key Homes Zillow The…" at bounding box center [922, 163] width 271 height 20
select select "1"
click at [788, 153] on select "-select- TriCon American Homes American Homes 4 Rent First Key Homes Zillow The…" at bounding box center [922, 163] width 271 height 20
drag, startPoint x: 638, startPoint y: 220, endPoint x: 631, endPoint y: 230, distance: 12.3
click at [638, 220] on select "-select- initial service basic service maintenance call replacement scope servi…" at bounding box center [679, 228] width 271 height 20
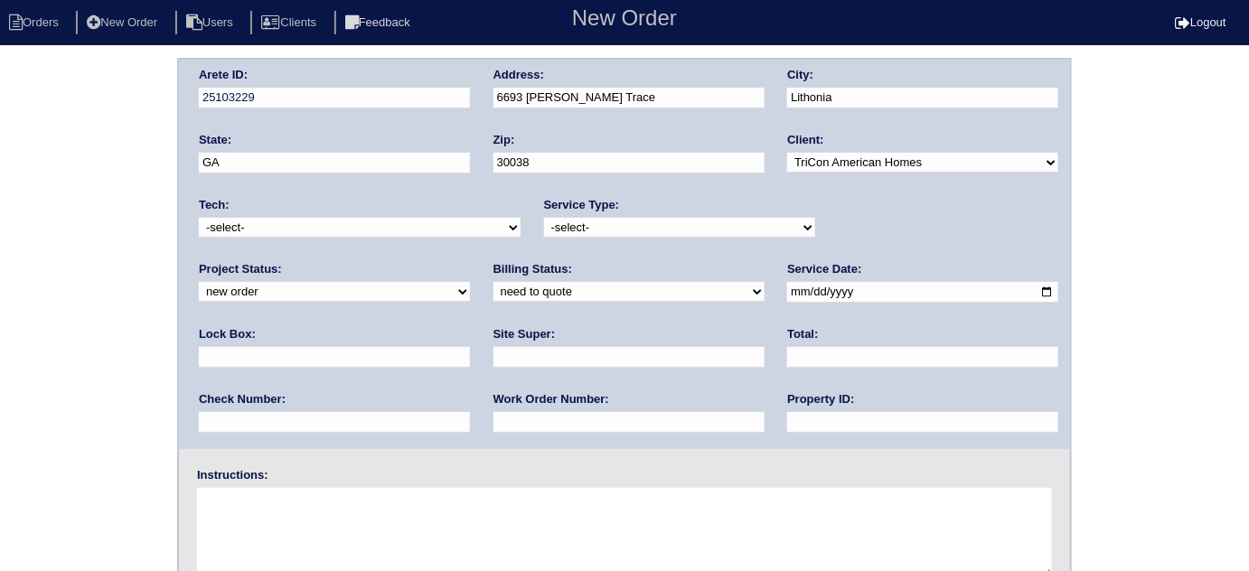
select select "initial service"
click at [544, 218] on select "-select- initial service basic service maintenance call replacement scope servi…" at bounding box center [679, 228] width 271 height 20
click at [787, 287] on input "date" at bounding box center [922, 292] width 271 height 21
type input "2025-09-03"
drag, startPoint x: 566, startPoint y: 423, endPoint x: 567, endPoint y: 360, distance: 62.4
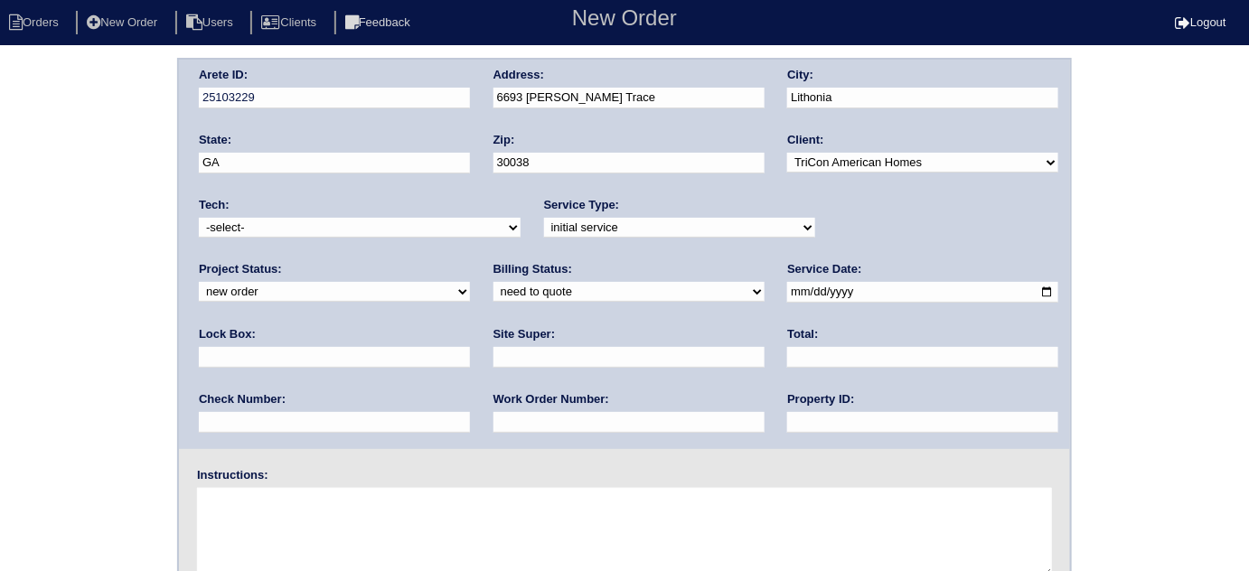
click at [787, 423] on input "text" at bounding box center [922, 422] width 271 height 21
type input "N/A"
click at [493, 343] on div "Site Super:" at bounding box center [628, 351] width 271 height 51
click at [493, 354] on input "text" at bounding box center [628, 357] width 271 height 21
type input "Ithamar Yehudah"
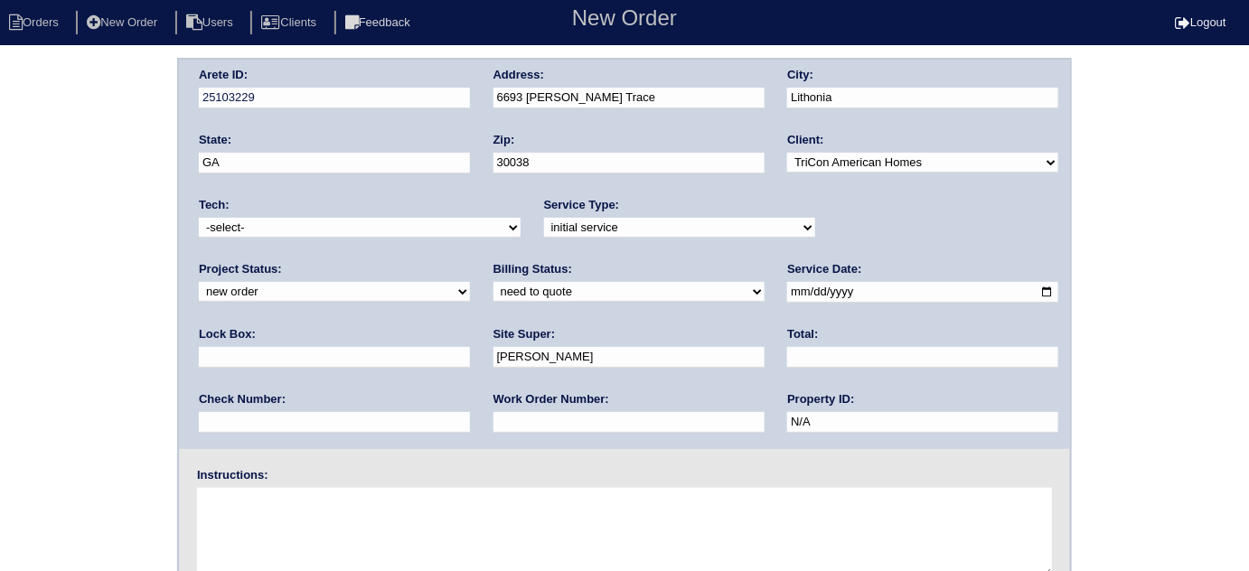
click at [493, 421] on input "text" at bounding box center [628, 422] width 271 height 21
type input "540898"
click at [301, 522] on textarea at bounding box center [624, 533] width 855 height 90
type textarea "Install smart tstats if needed"
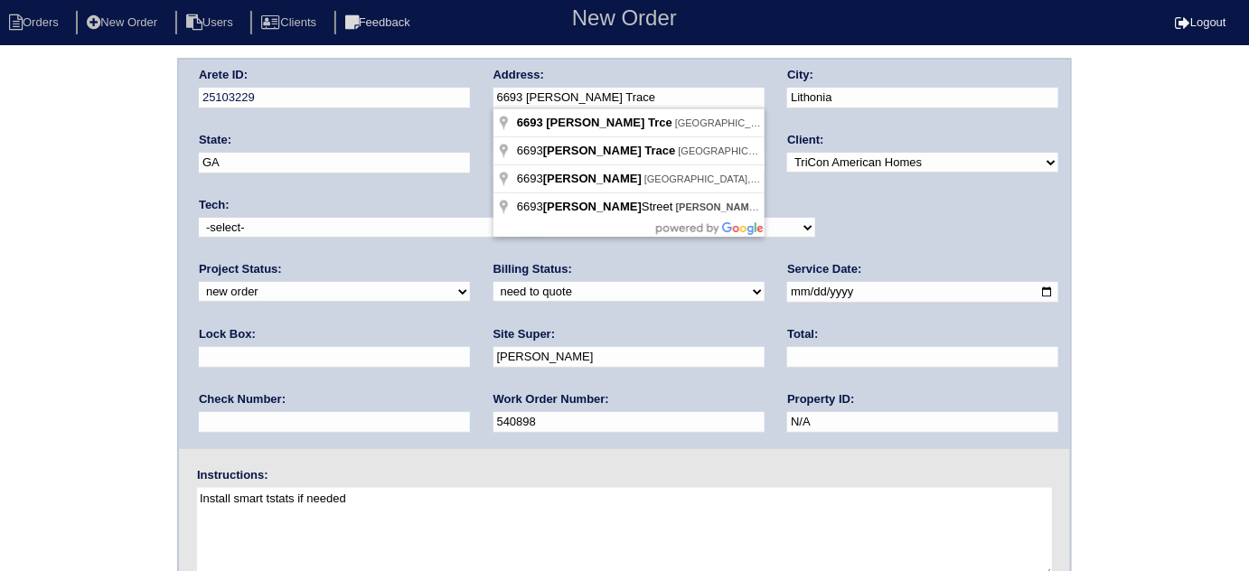
drag, startPoint x: 651, startPoint y: 89, endPoint x: 363, endPoint y: 85, distance: 288.2
click at [363, 85] on div "Arete ID: 25103229 Address: 6693 Evans Trace City: Lithonia State: GA Zip: 3003…" at bounding box center [624, 254] width 891 height 389
click at [5, 137] on div "Arete ID: 25103229 Address: 6693 Evans Trace City: Lithonia State: GA Zip: 3003…" at bounding box center [624, 423] width 1249 height 731
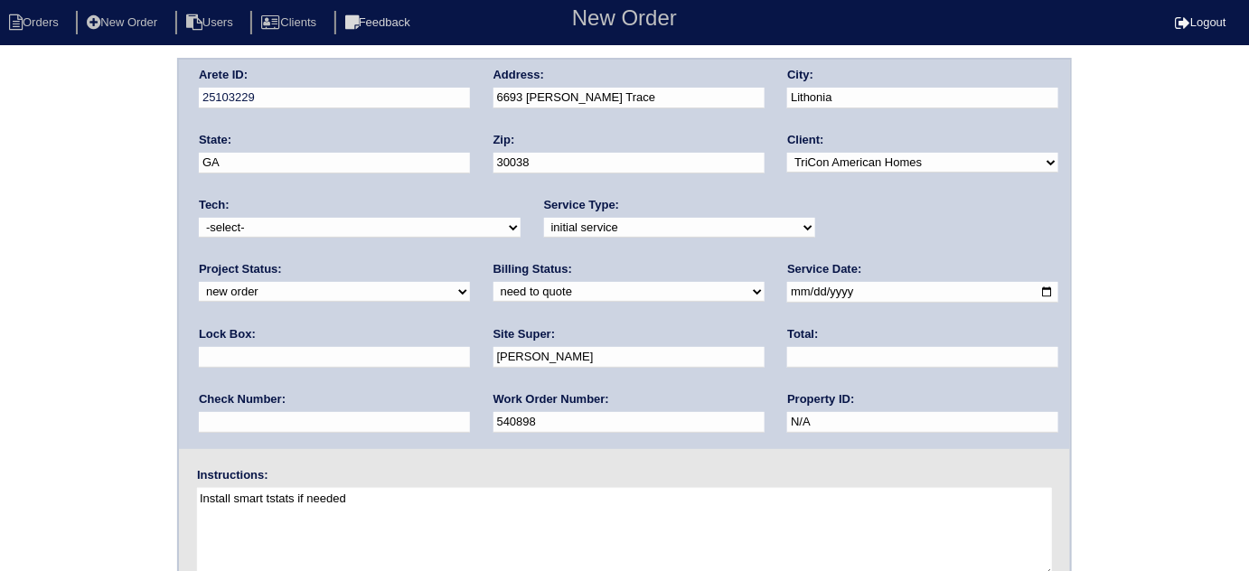
click at [80, 271] on div "Arete ID: 25103229 Address: 6693 Evans Trace City: Lithonia State: GA Zip: 3003…" at bounding box center [624, 423] width 1249 height 731
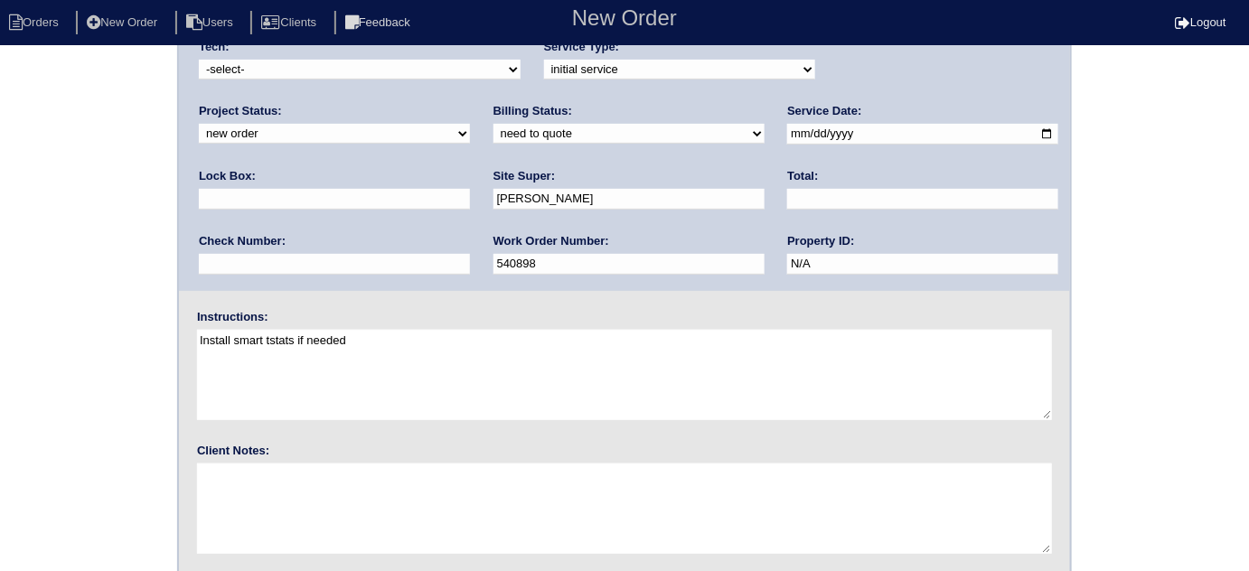
scroll to position [213, 0]
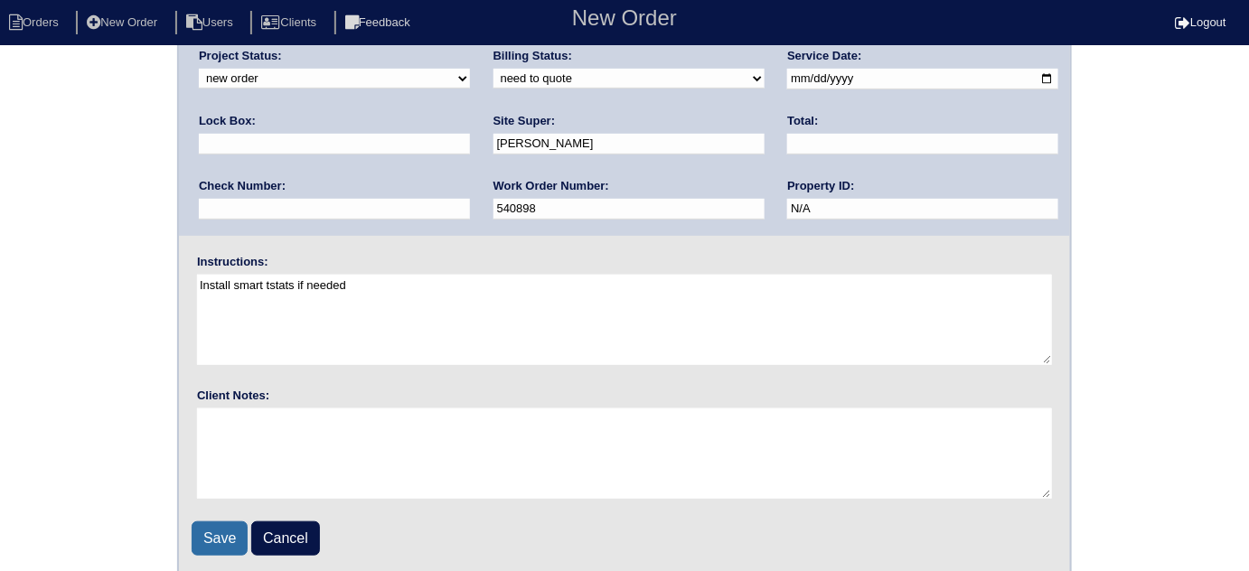
click at [194, 532] on input "Save" at bounding box center [220, 538] width 56 height 34
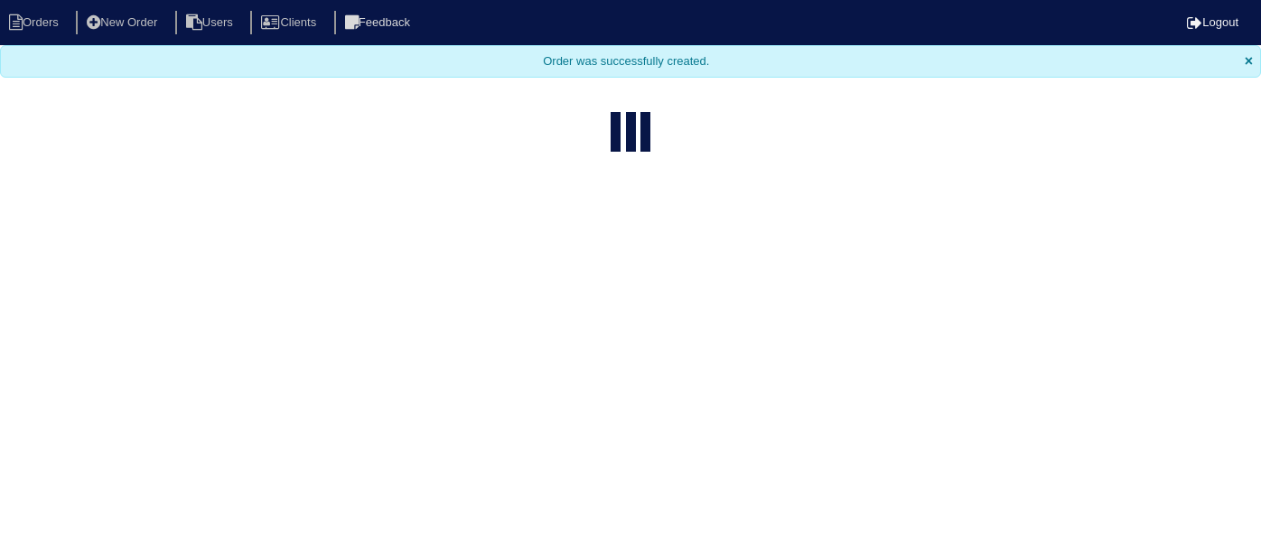
select select "15"
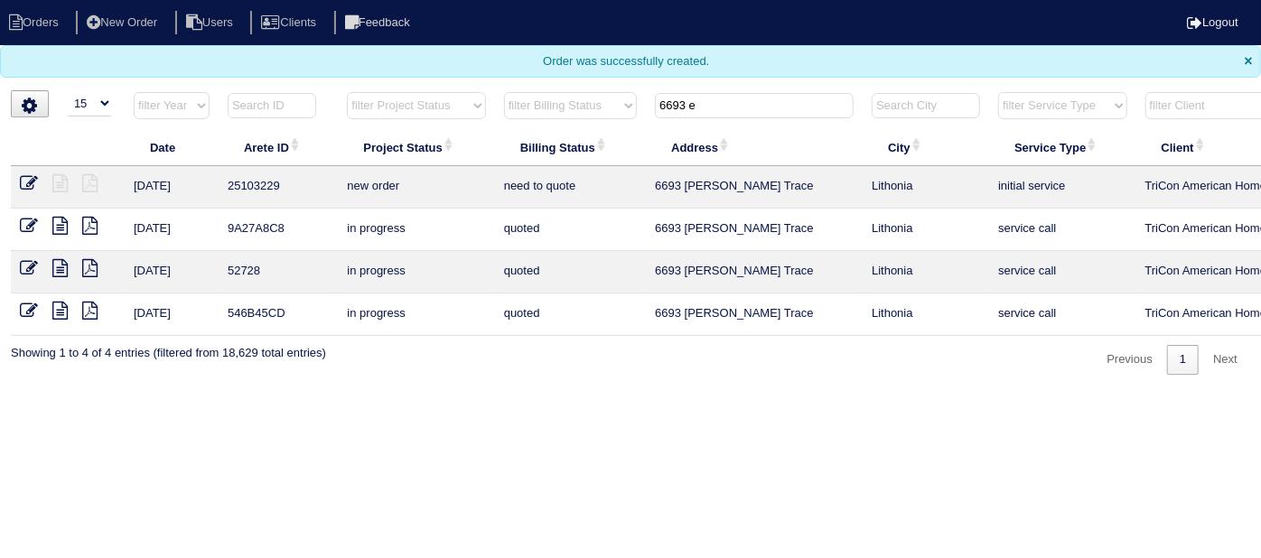
drag, startPoint x: 745, startPoint y: 98, endPoint x: 393, endPoint y: 102, distance: 352.4
click at [428, 98] on tr "filter Year -- Any Year -- 2025 2024 2023 2022 2021 2020 2019 filter Project St…" at bounding box center [794, 109] width 1566 height 37
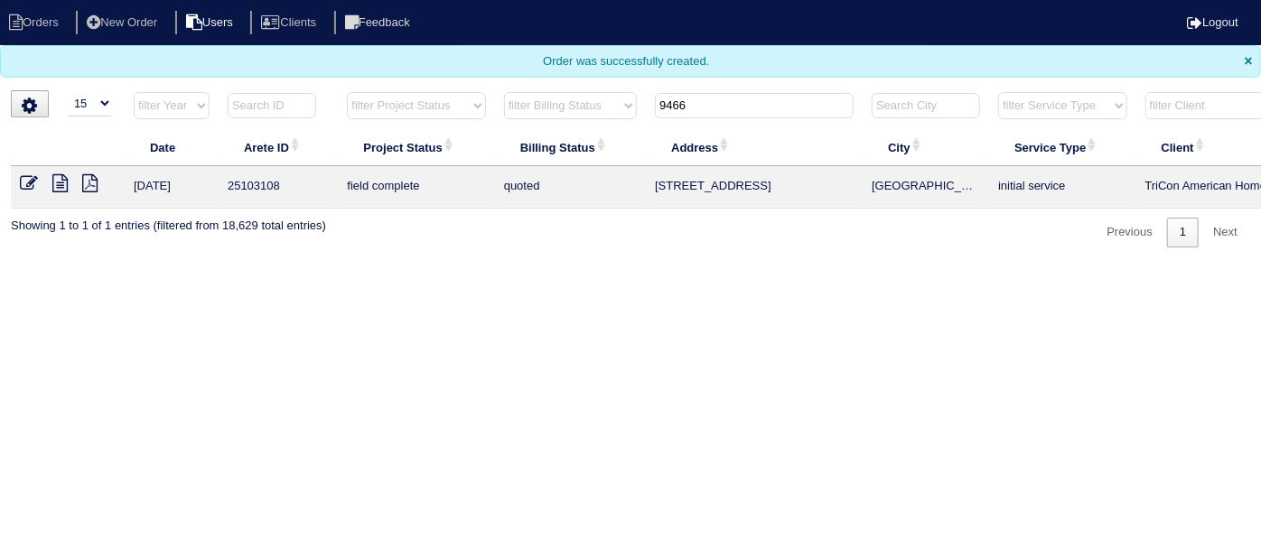
type input "9466"
click at [29, 177] on icon at bounding box center [29, 183] width 18 height 18
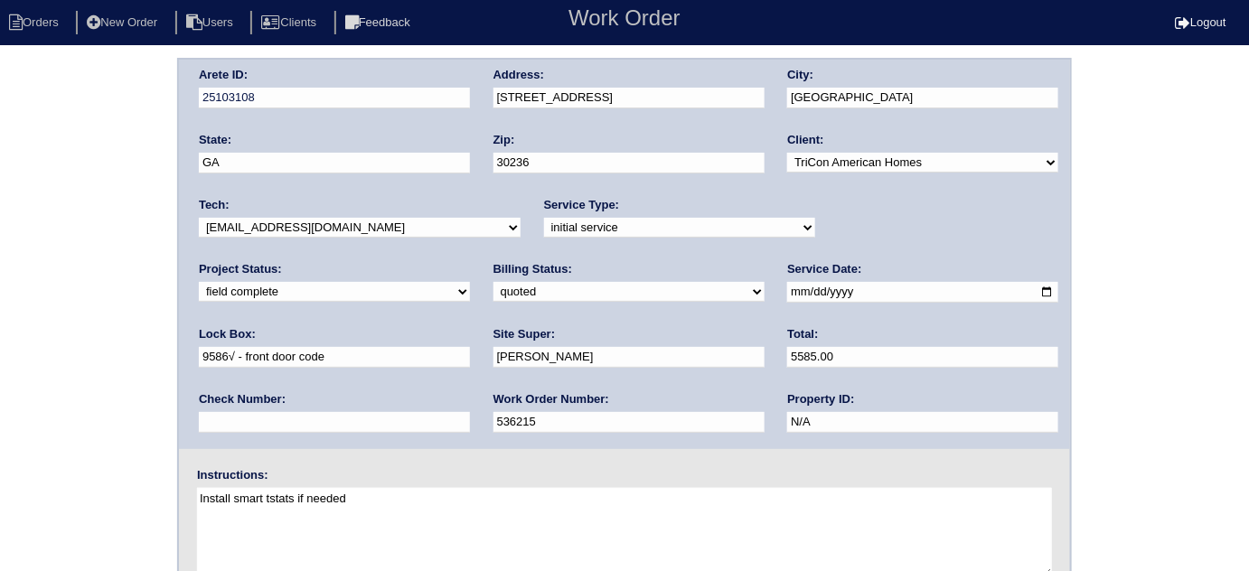
click at [493, 285] on select "need to quote quoted need to invoice invoiced paid warranty purchase order need…" at bounding box center [628, 292] width 271 height 20
select select "need to invoice"
click at [493, 282] on select "need to quote quoted need to invoice invoiced paid warranty purchase order need…" at bounding box center [628, 292] width 271 height 20
click at [470, 282] on select "new order assigned in progress field complete need to schedule admin review arc…" at bounding box center [334, 292] width 271 height 20
select select "need to schedule"
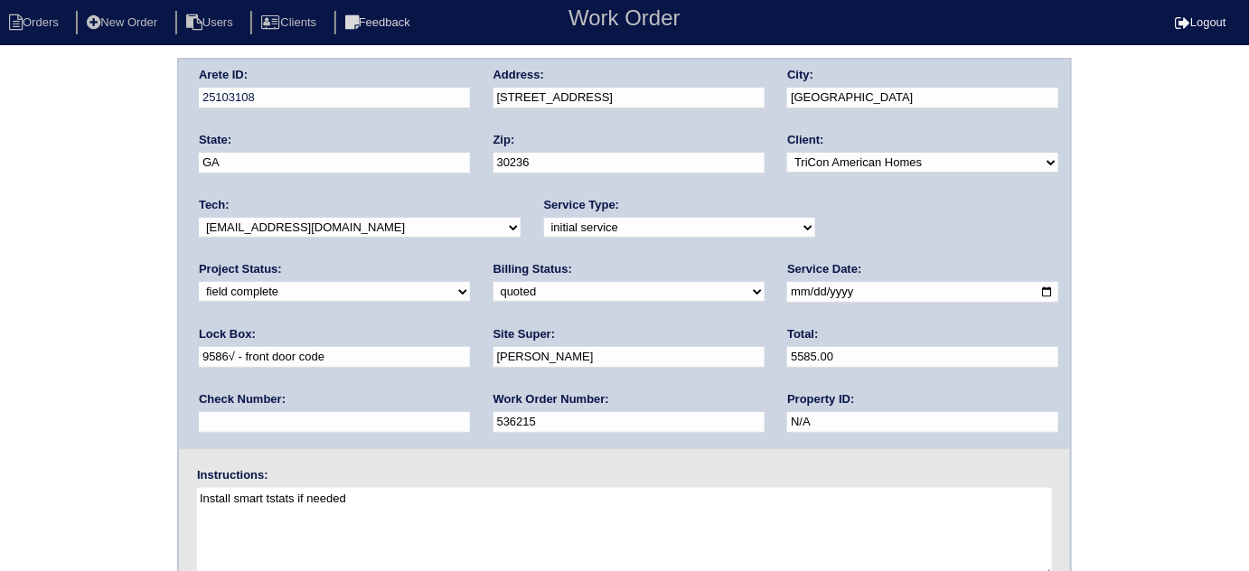
click at [470, 282] on select "new order assigned in progress field complete need to schedule admin review arc…" at bounding box center [334, 292] width 271 height 20
click at [787, 294] on input "[DATE]" at bounding box center [922, 292] width 271 height 21
type input "[DATE]"
click at [43, 274] on div "Arete ID: 25103108 Address: [STREET_ADDRESS] City: [GEOGRAPHIC_DATA] State: [GE…" at bounding box center [624, 423] width 1249 height 731
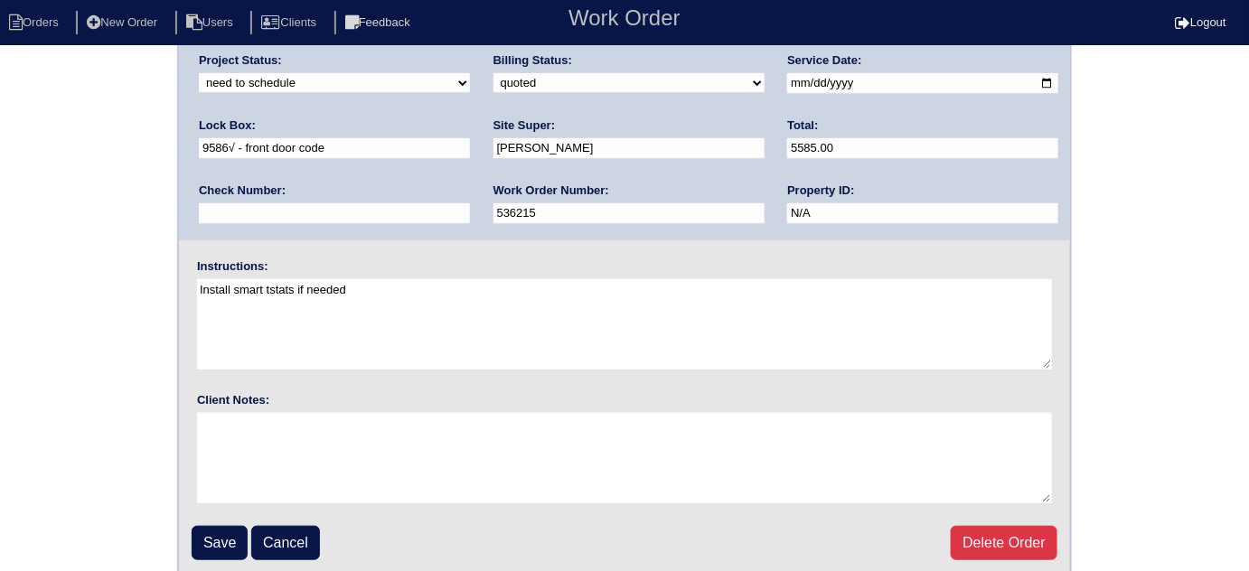
scroll to position [213, 0]
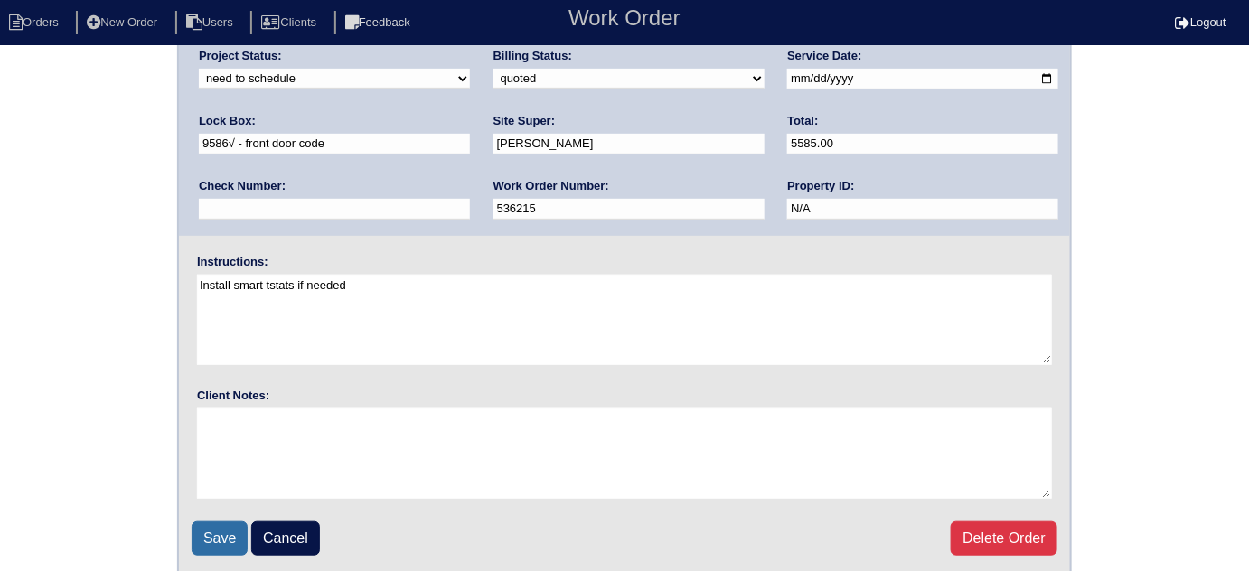
click at [200, 524] on input "Save" at bounding box center [220, 538] width 56 height 34
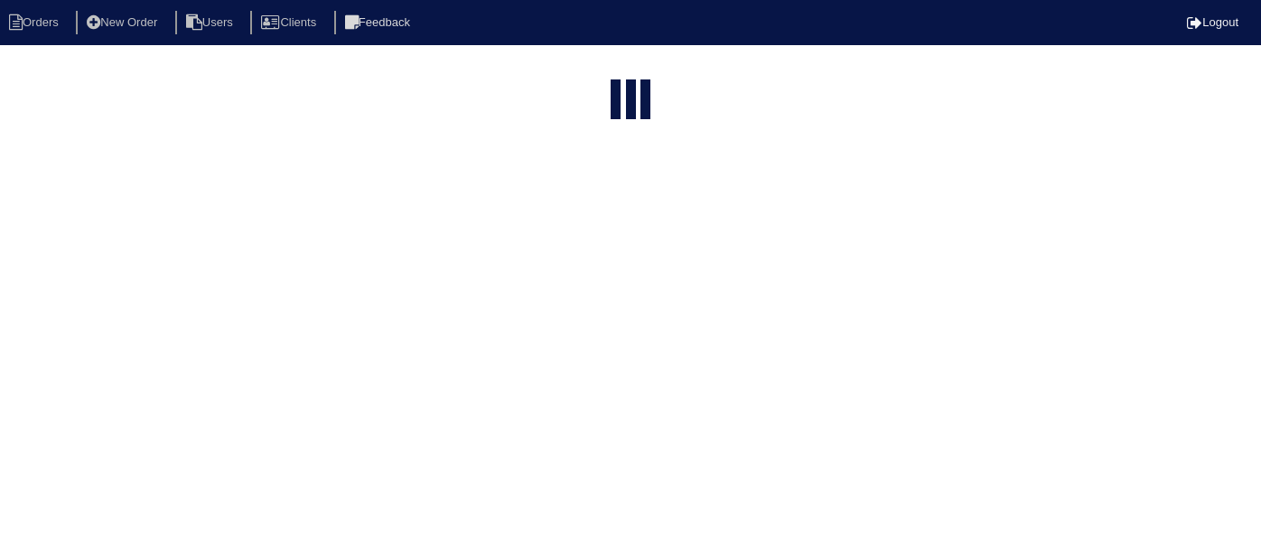
select select "15"
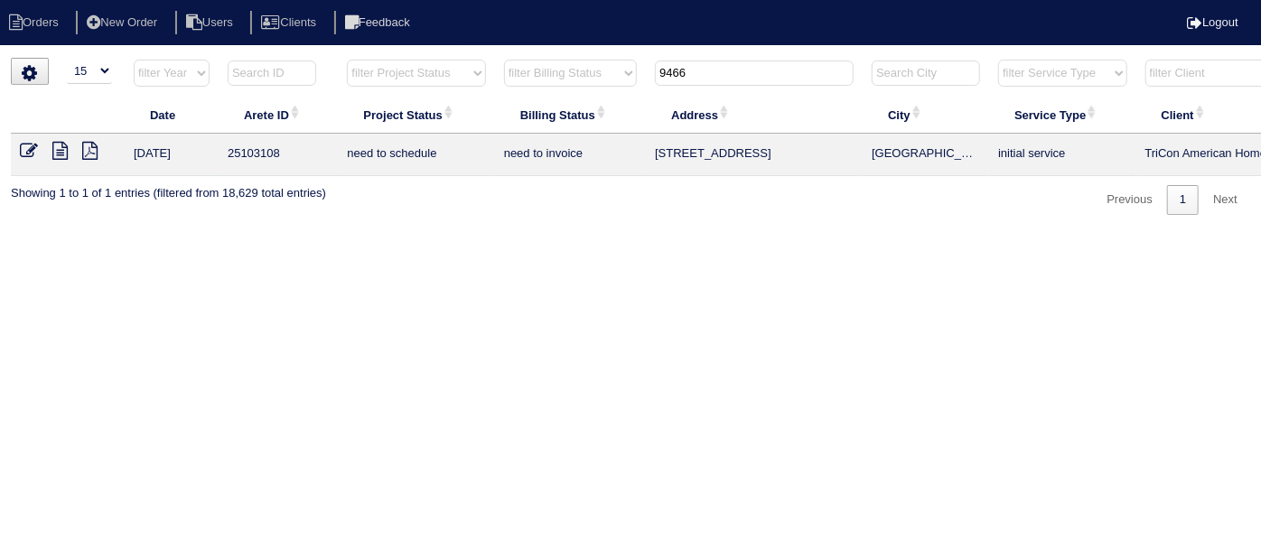
scroll to position [0, 314]
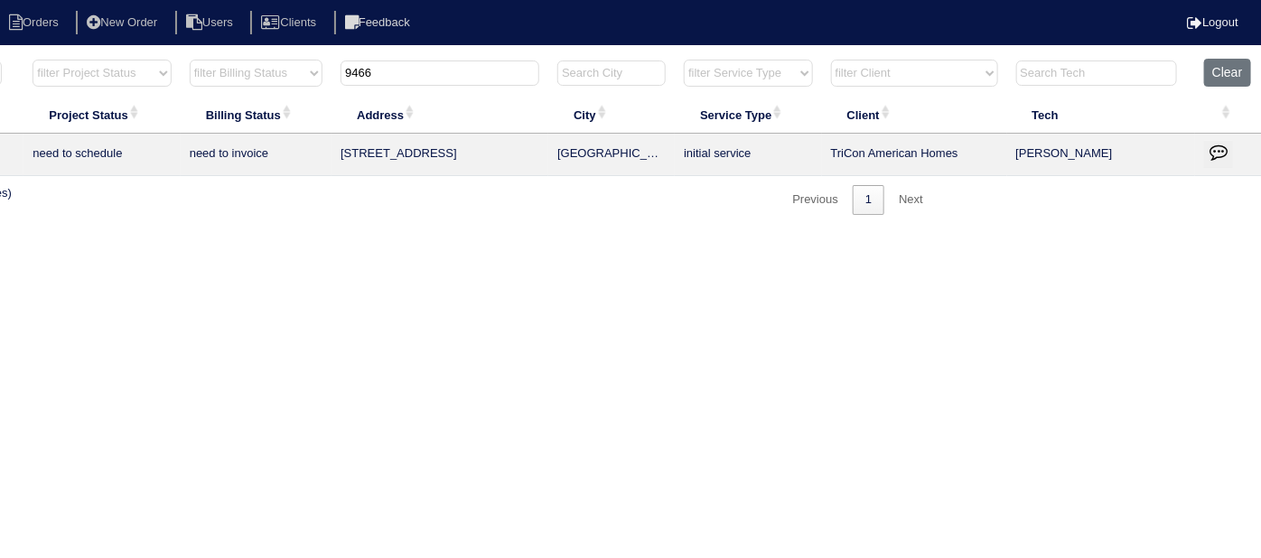
click at [1219, 146] on icon "button" at bounding box center [1219, 152] width 18 height 18
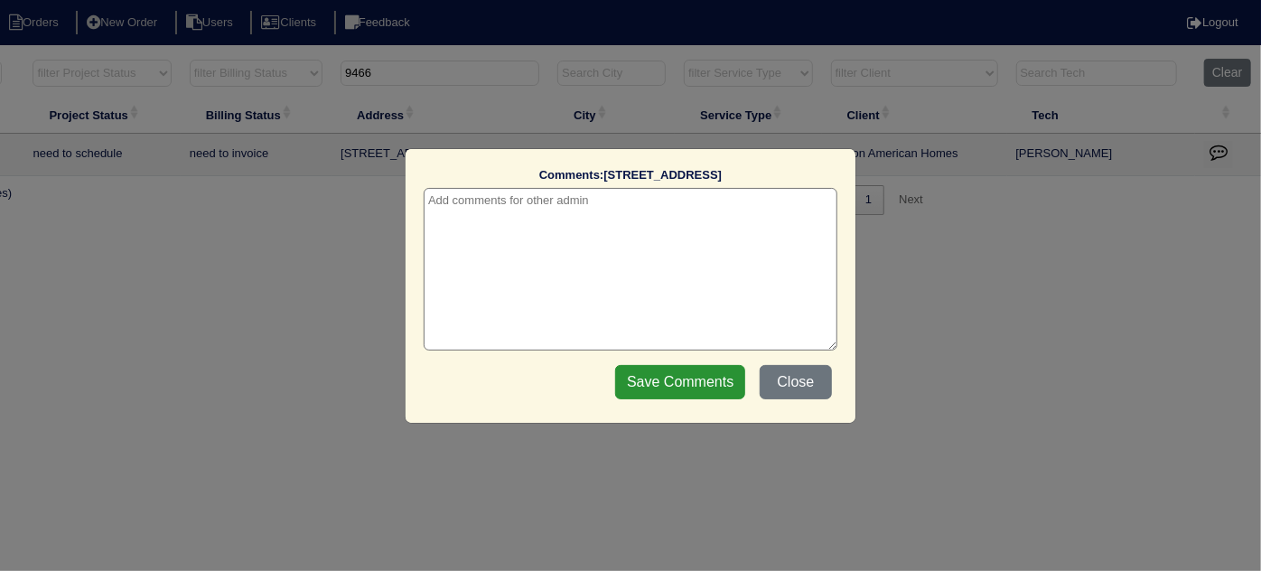
click at [482, 206] on textarea at bounding box center [631, 269] width 414 height 163
paste textarea "Replacement"
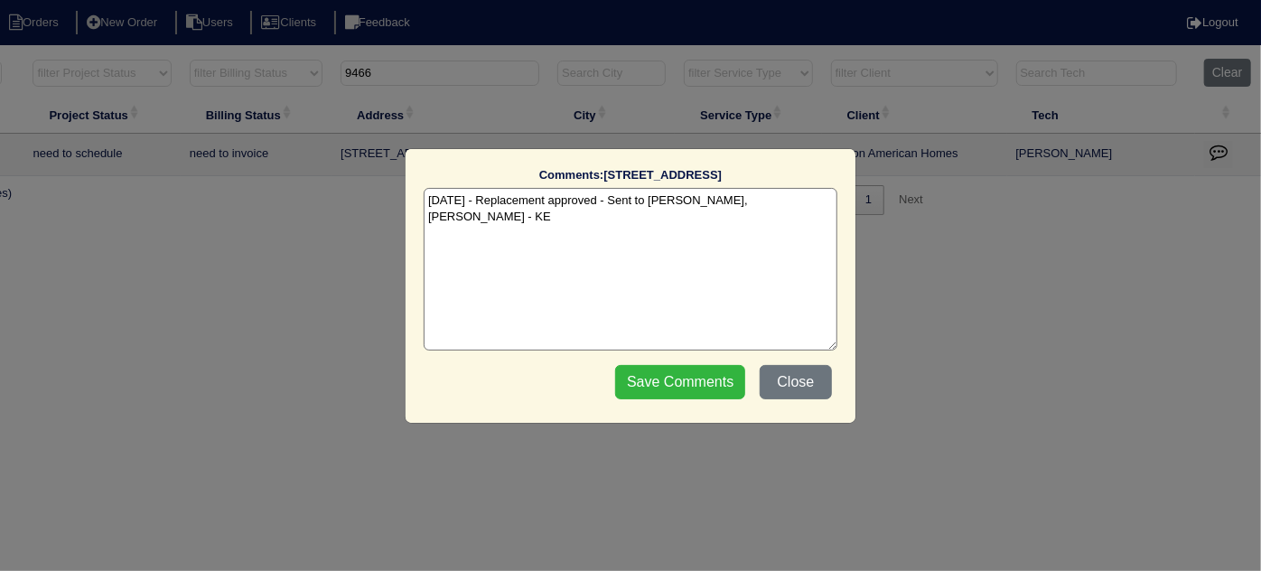
type textarea "9/3/25 - Replacement approved - Sent to Dan, Payton, Reeca - KE"
click at [642, 378] on input "Save Comments" at bounding box center [680, 382] width 130 height 34
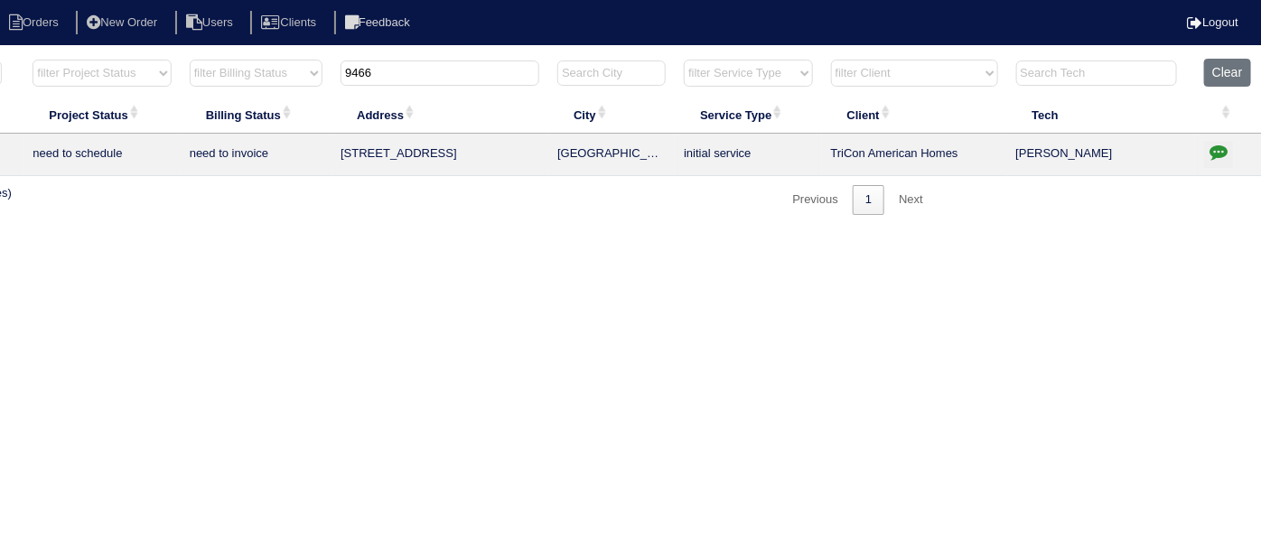
drag, startPoint x: 432, startPoint y: 71, endPoint x: 164, endPoint y: 83, distance: 268.6
click at [164, 83] on tr "filter Year -- Any Year -- 2025 2024 2023 2022 2021 2020 2019 filter Project St…" at bounding box center [479, 77] width 1566 height 37
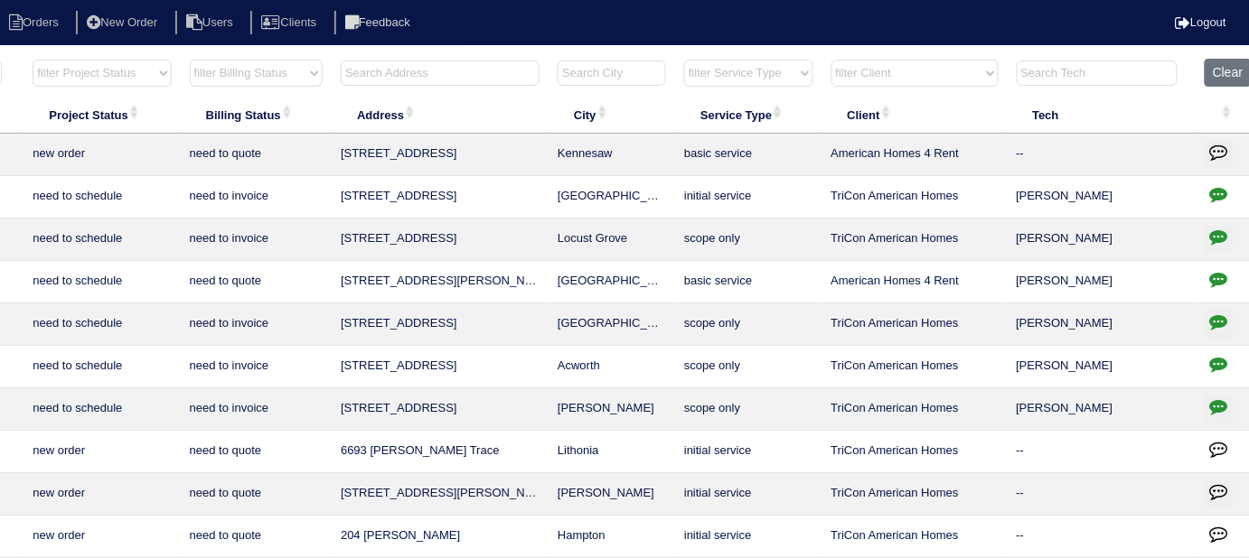
click at [371, 68] on input "text" at bounding box center [440, 73] width 199 height 25
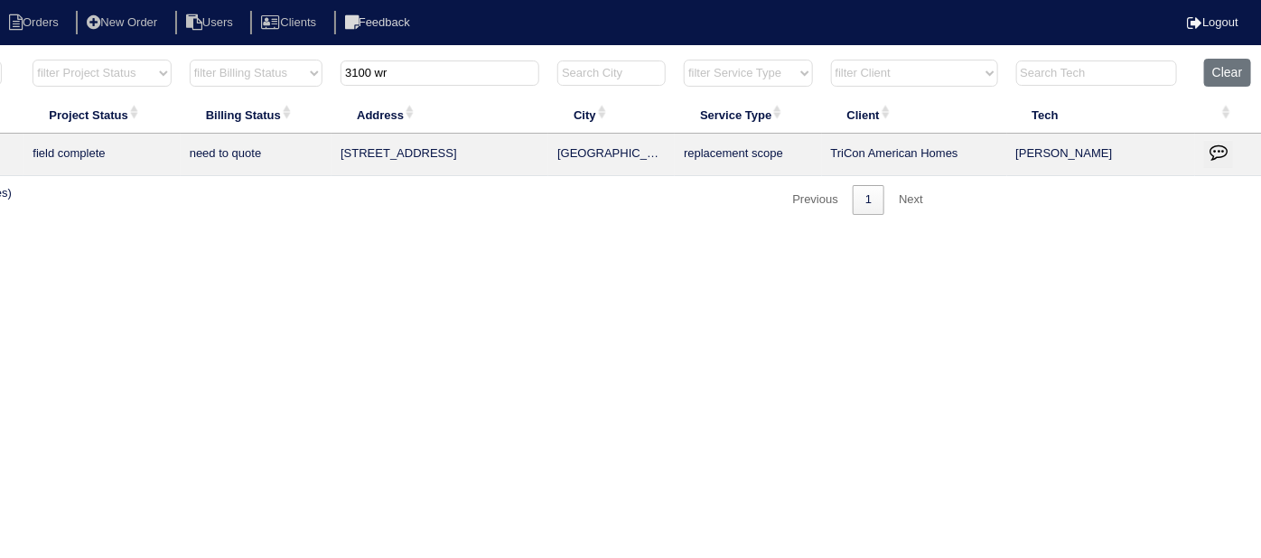
type input "3100 wr"
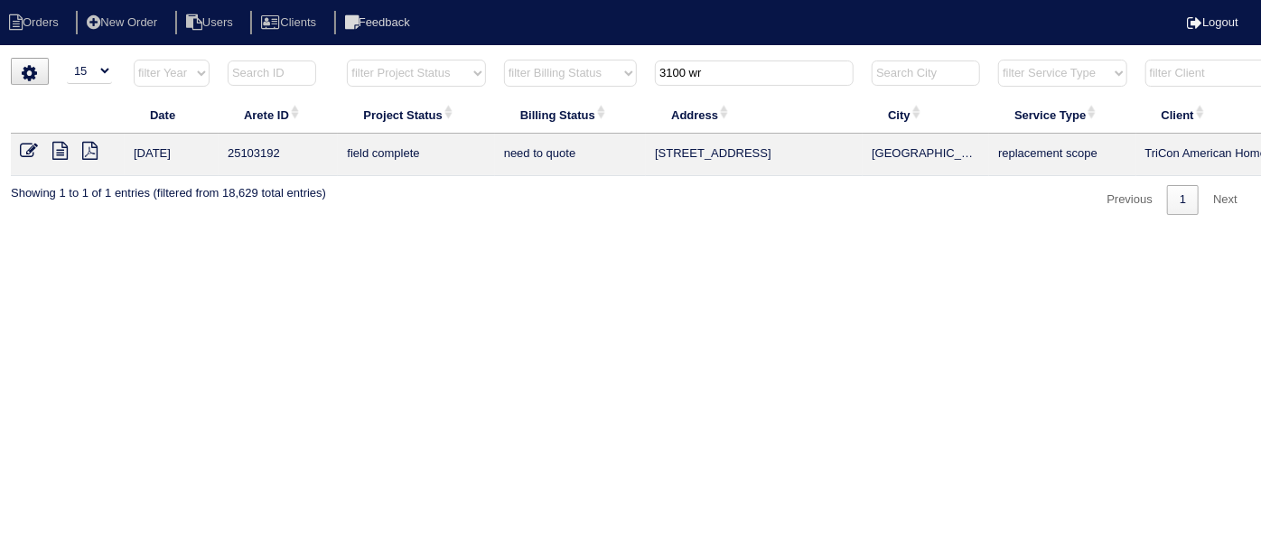
click at [58, 148] on icon at bounding box center [59, 151] width 15 height 18
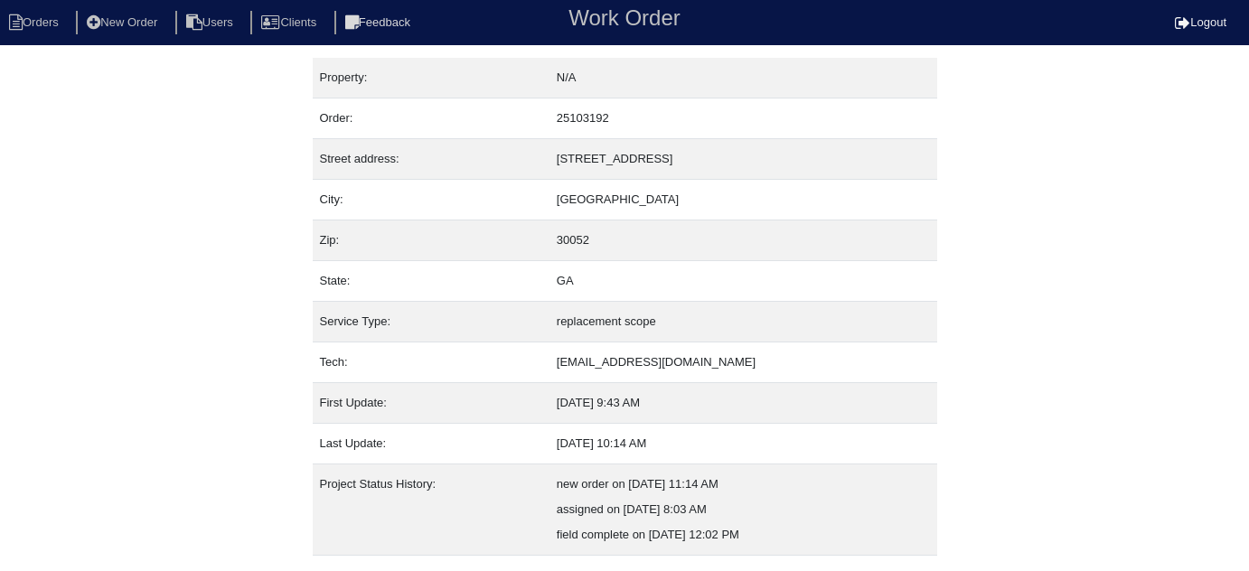
scroll to position [123, 0]
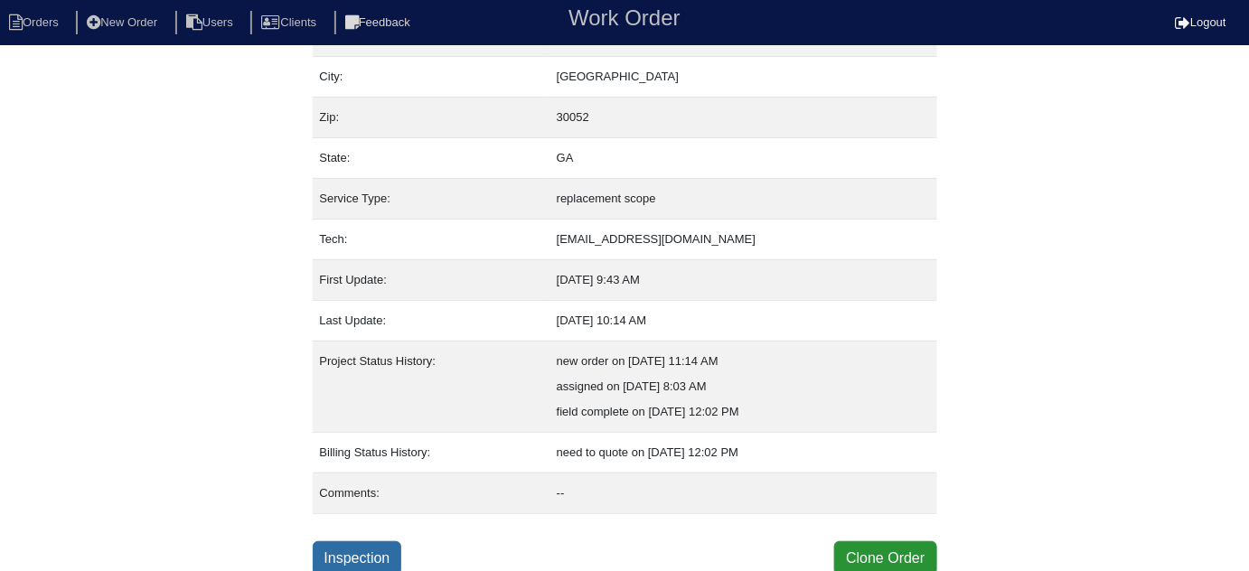
click at [358, 544] on link "Inspection" at bounding box center [357, 558] width 89 height 34
select select "0"
select select "3"
select select "Carrier"
select select "0"
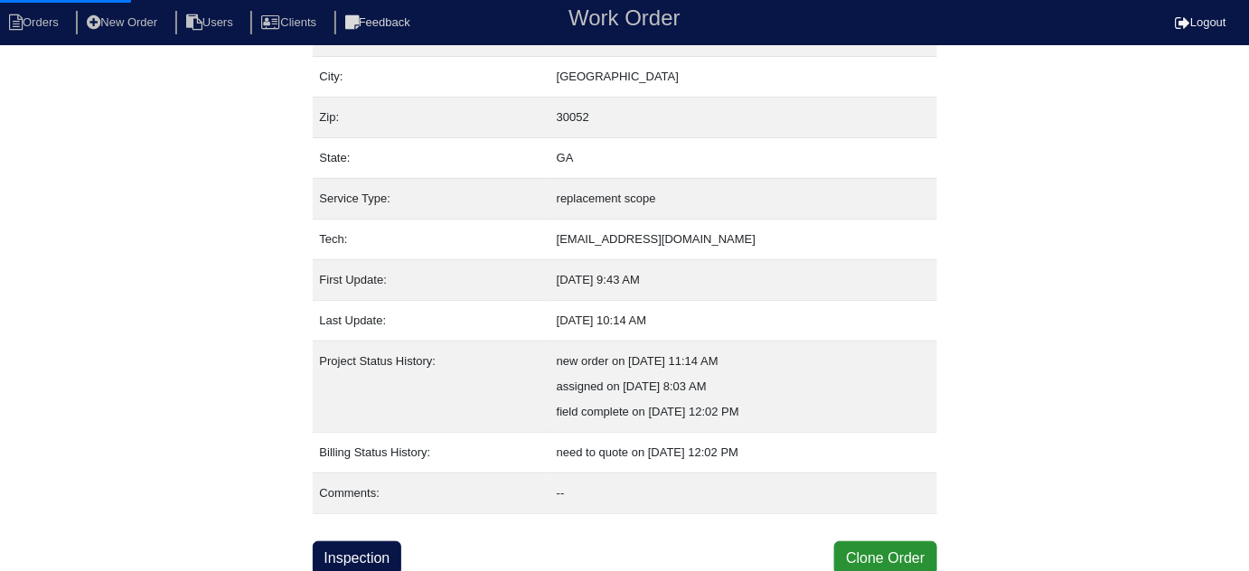
select select "1"
select select "0"
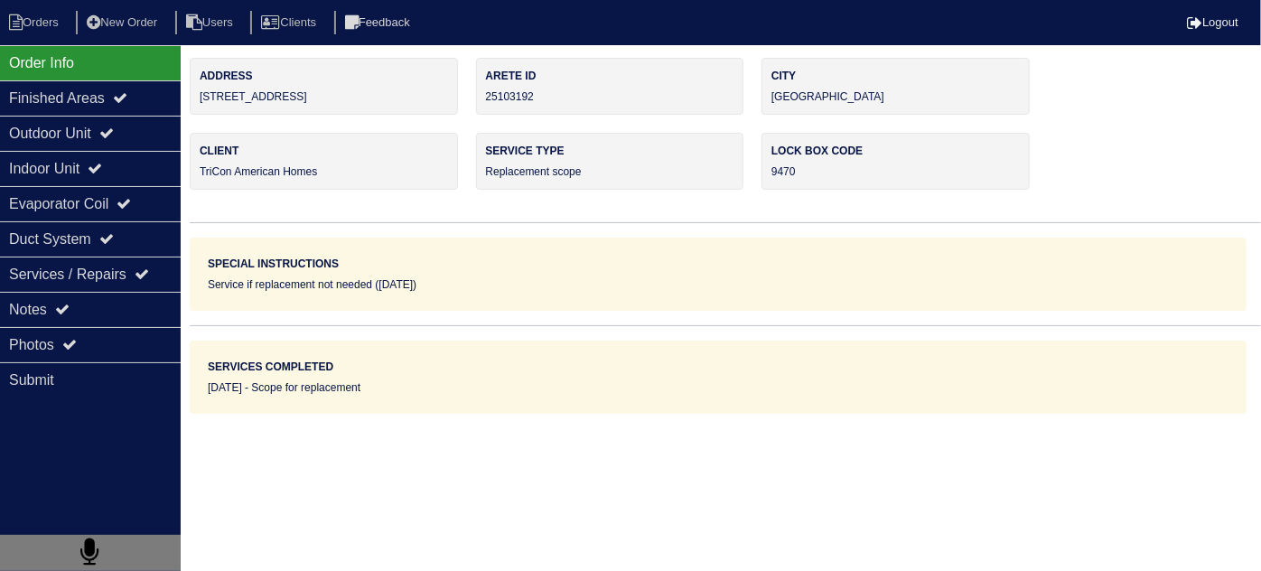
click at [115, 143] on div "Outdoor Unit" at bounding box center [90, 133] width 181 height 35
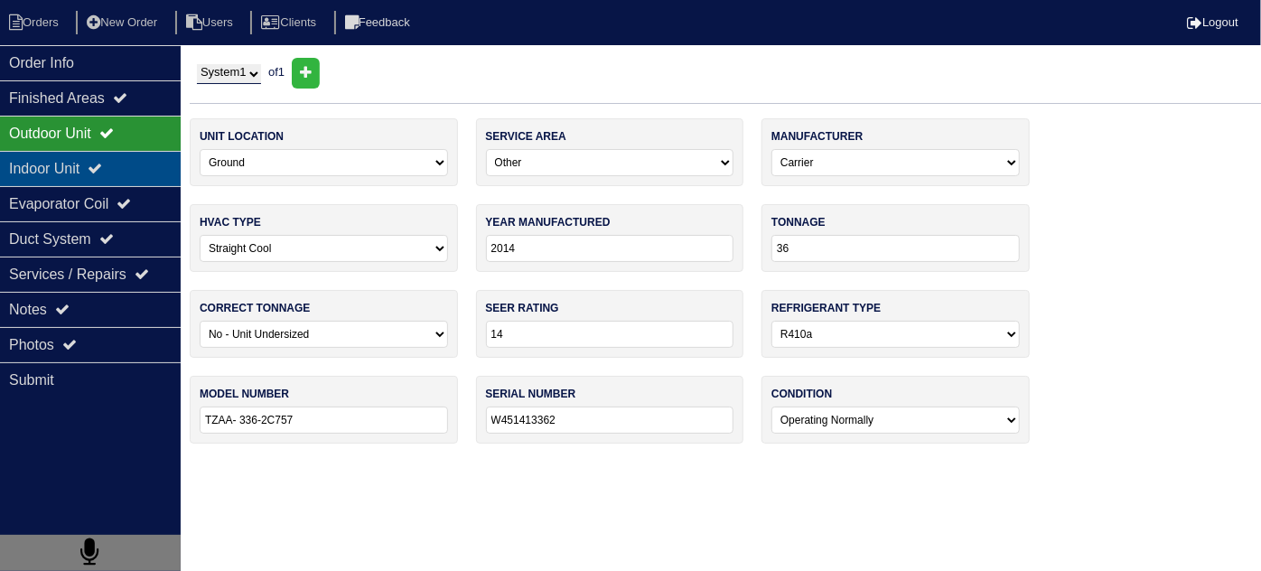
drag, startPoint x: 101, startPoint y: 142, endPoint x: 94, endPoint y: 149, distance: 10.2
click at [98, 147] on div "Outdoor Unit" at bounding box center [90, 133] width 181 height 35
click at [87, 164] on div "Indoor Unit" at bounding box center [90, 168] width 181 height 35
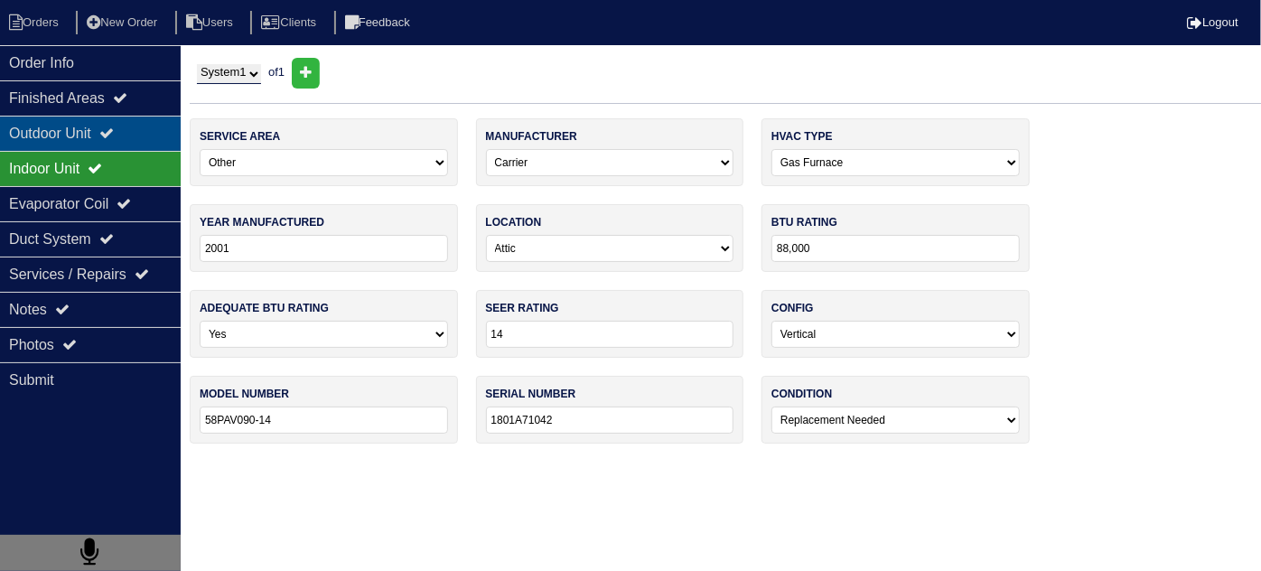
click at [85, 134] on div "Outdoor Unit" at bounding box center [90, 133] width 181 height 35
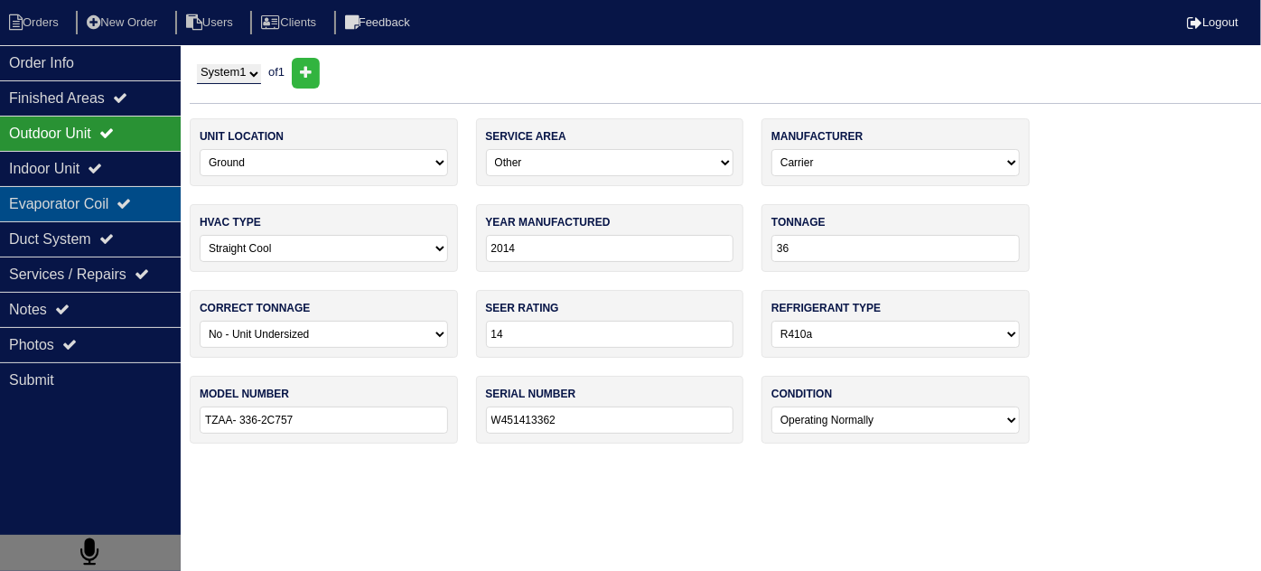
click at [93, 199] on div "Evaporator Coil" at bounding box center [90, 203] width 181 height 35
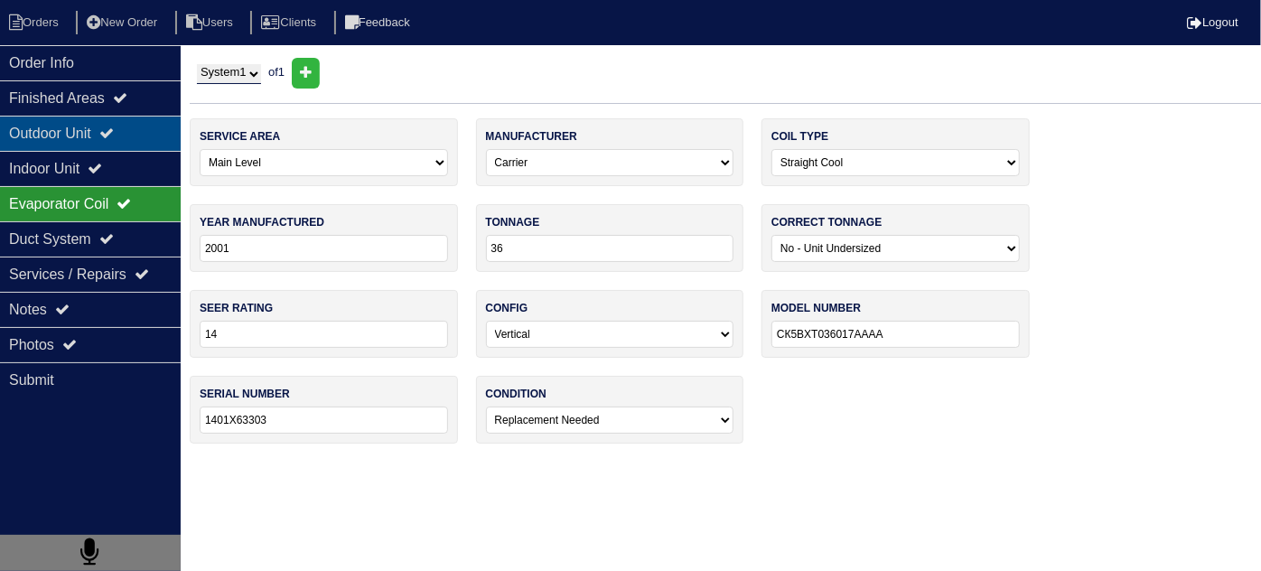
click at [95, 143] on div "Outdoor Unit" at bounding box center [90, 133] width 181 height 35
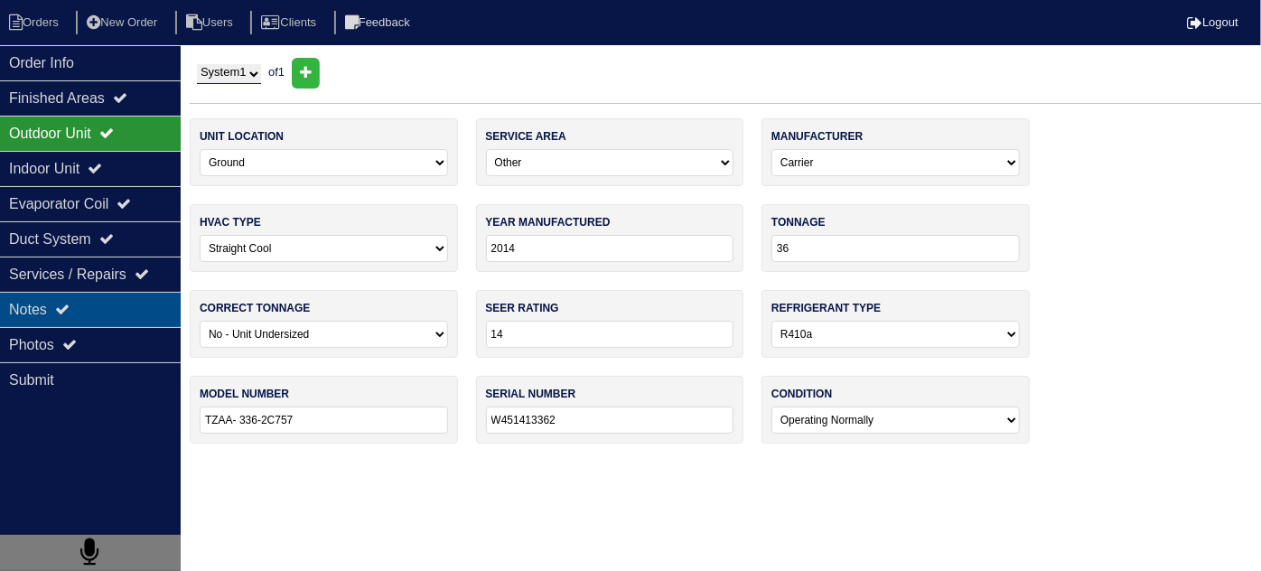
click at [69, 313] on icon at bounding box center [62, 309] width 14 height 14
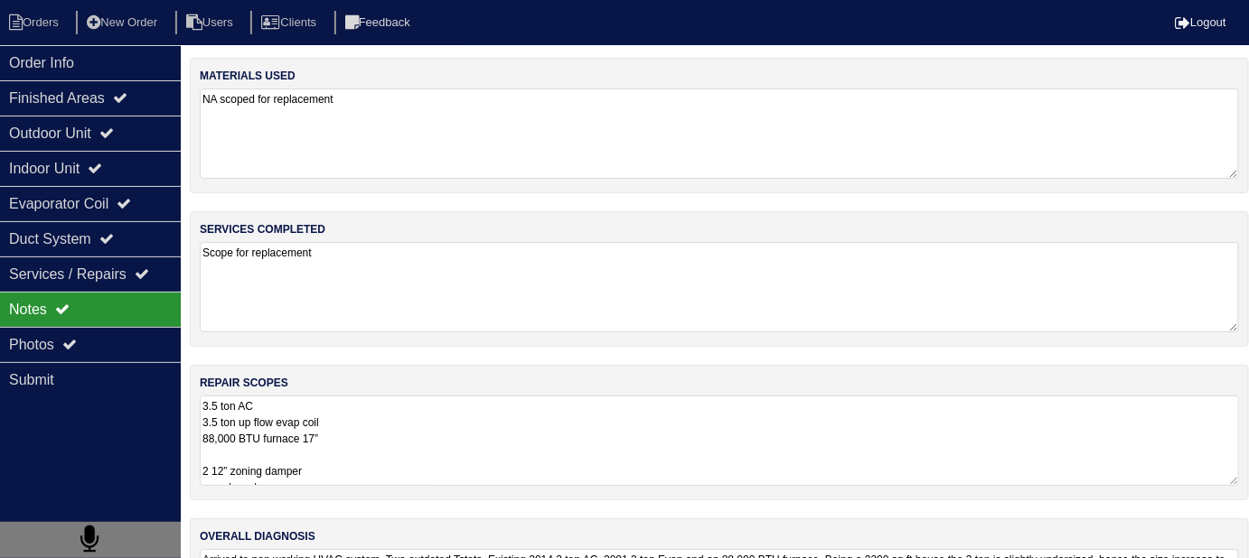
click at [482, 456] on textarea "3.5 ton AC 3.5 ton up flow evap coil 88,000 BTU furnace 17” 2 12” zoning damper…" at bounding box center [719, 441] width 1039 height 90
click at [114, 137] on icon at bounding box center [106, 133] width 14 height 14
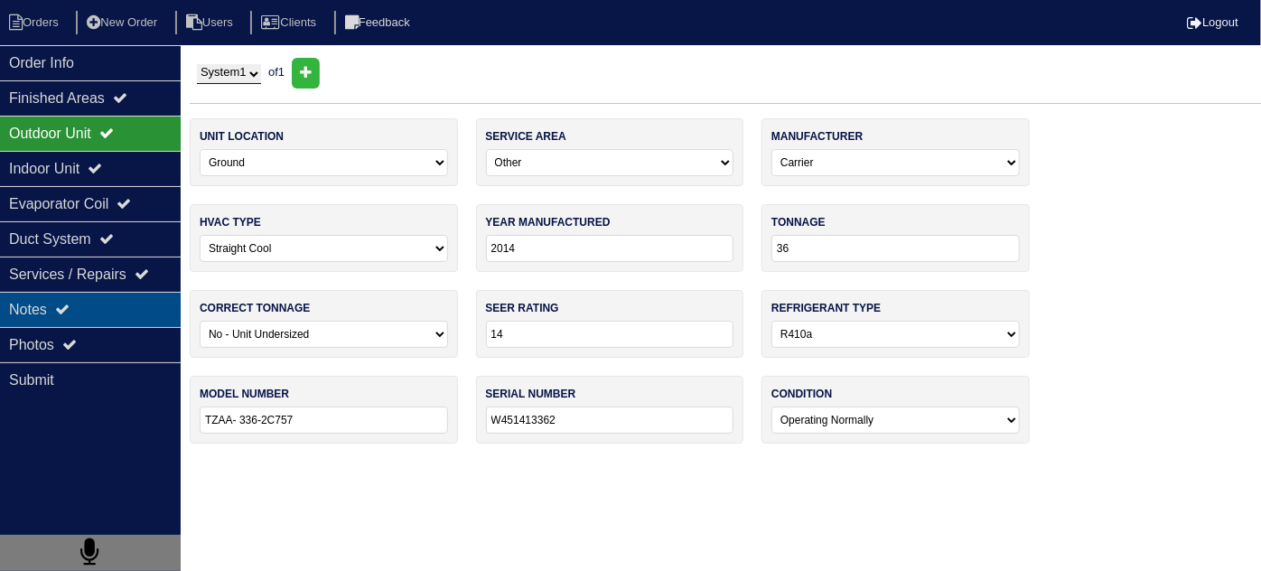
click at [146, 305] on div "Notes" at bounding box center [90, 309] width 181 height 35
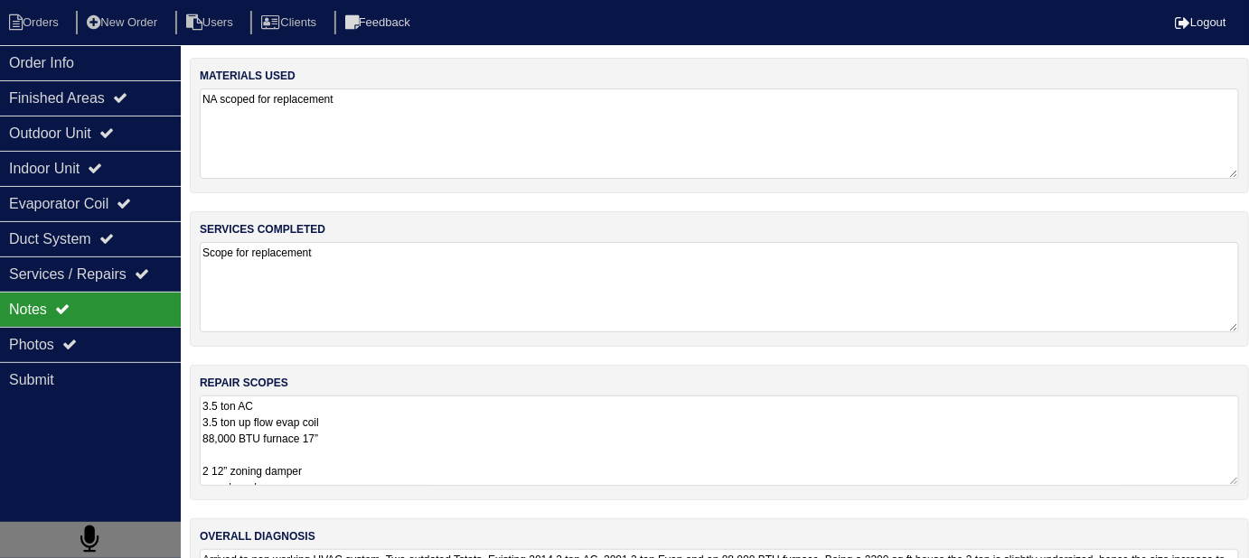
click at [521, 416] on textarea "3.5 ton AC 3.5 ton up flow evap coil 88,000 BTU furnace 17” 2 12” zoning damper…" at bounding box center [719, 441] width 1039 height 90
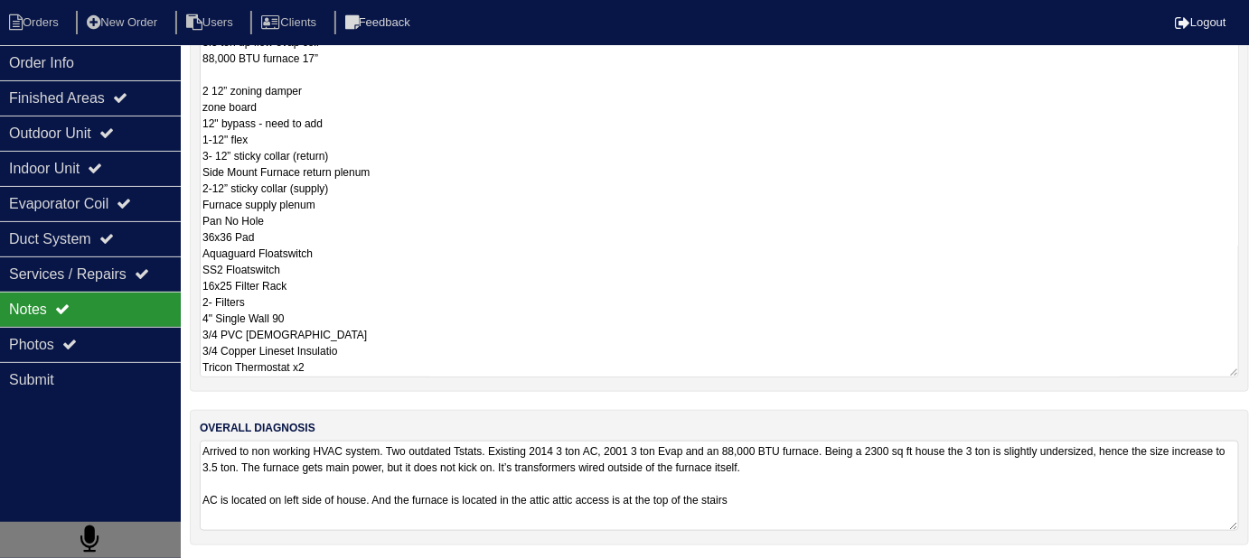
scroll to position [108, 0]
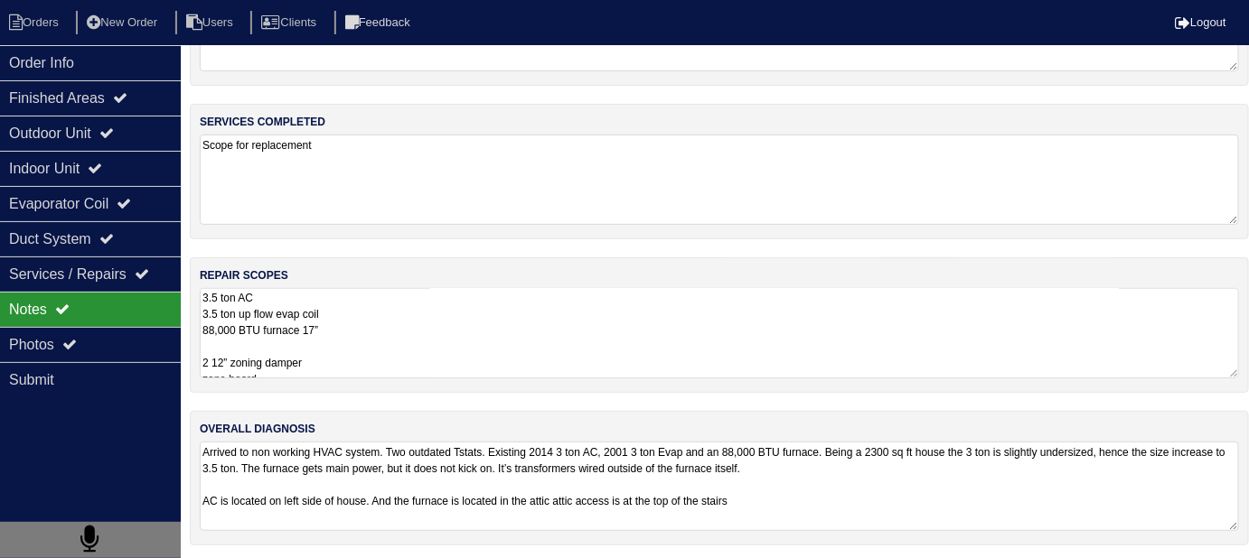
click at [597, 322] on textarea "3.5 ton AC 3.5 ton up flow evap coil 88,000 BTU furnace 17” 2 12” zoning damper…" at bounding box center [719, 333] width 1039 height 90
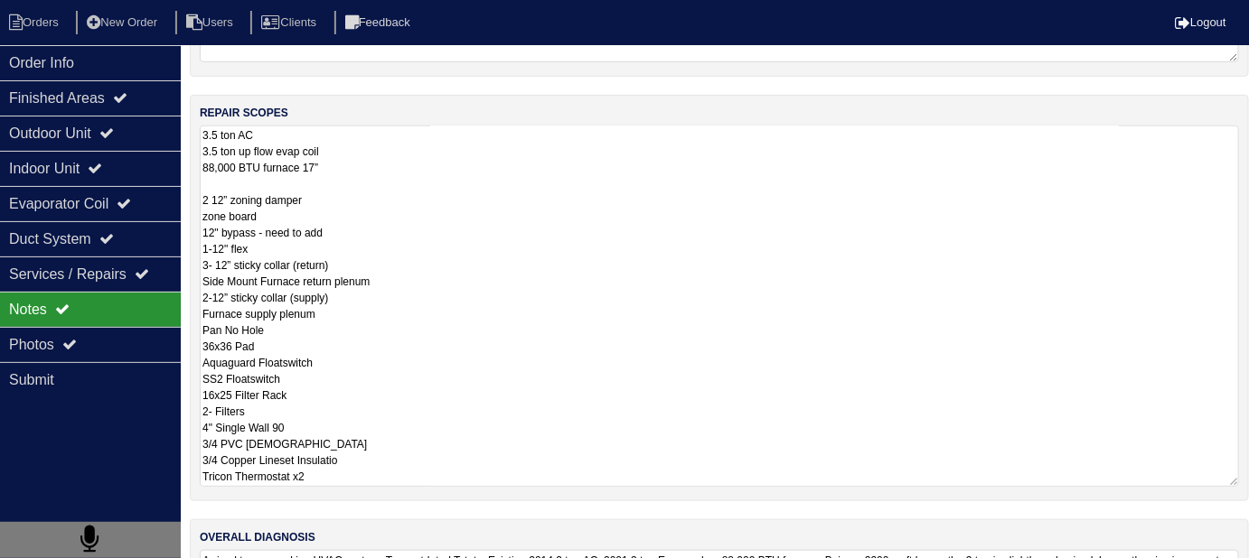
scroll to position [271, 0]
click at [410, 297] on textarea "3.5 ton AC 3.5 ton up flow evap coil 88,000 BTU furnace 17” 2 12” zoning damper…" at bounding box center [719, 305] width 1039 height 361
click at [490, 270] on textarea "3.5 ton AC 3.5 ton up flow evap coil 88,000 BTU furnace 17” 2 12” zoning damper…" at bounding box center [719, 305] width 1039 height 361
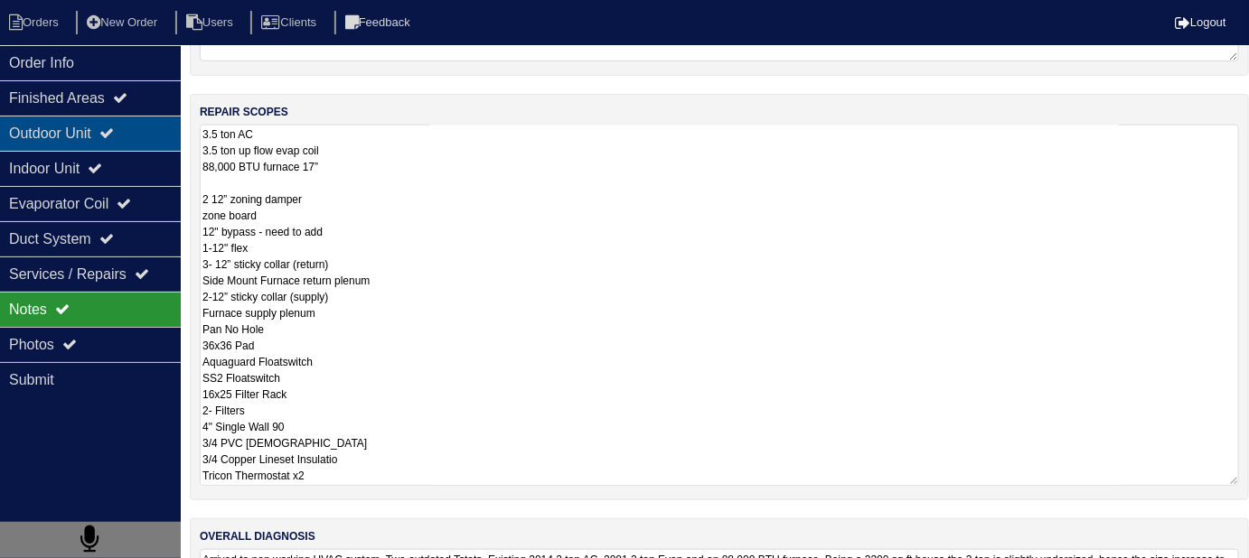
scroll to position [108, 0]
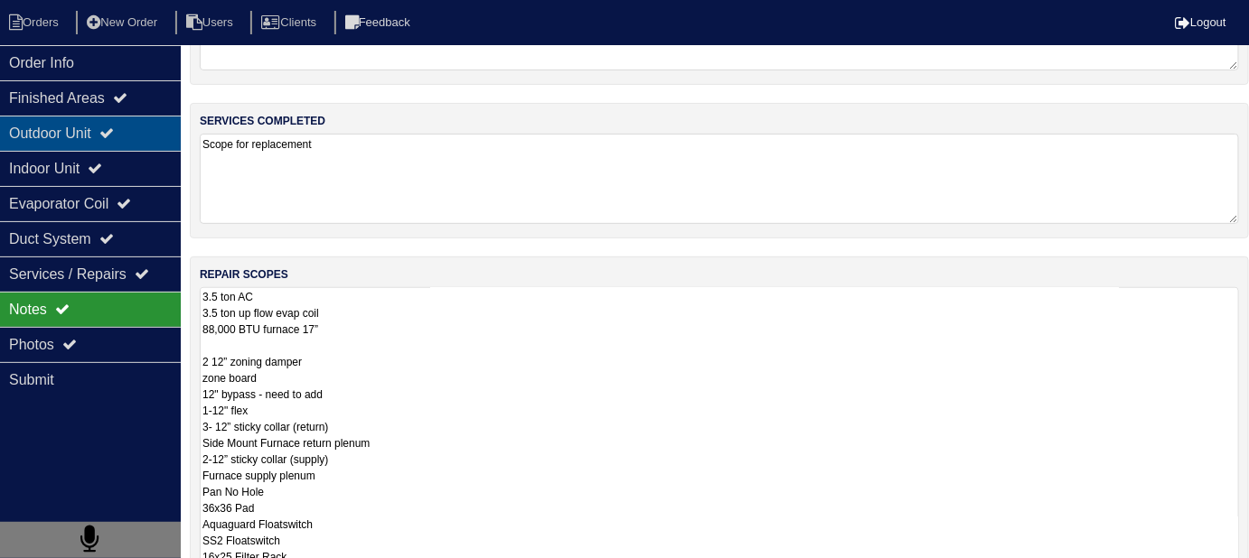
click at [45, 129] on div "Outdoor Unit" at bounding box center [90, 133] width 181 height 35
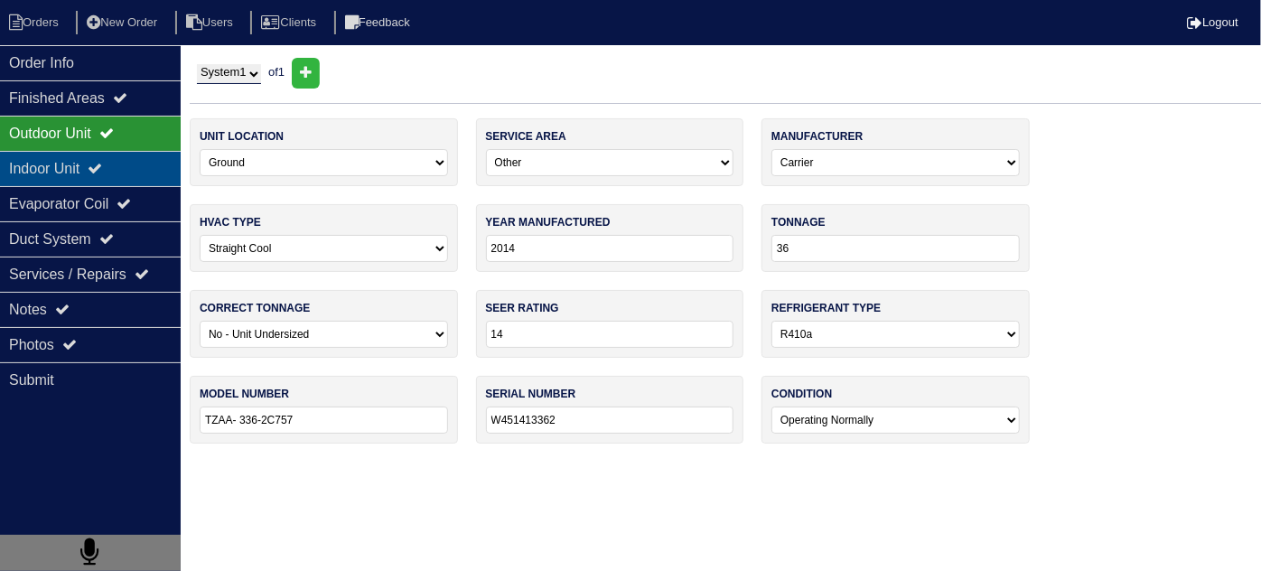
click at [48, 166] on div "Indoor Unit" at bounding box center [90, 168] width 181 height 35
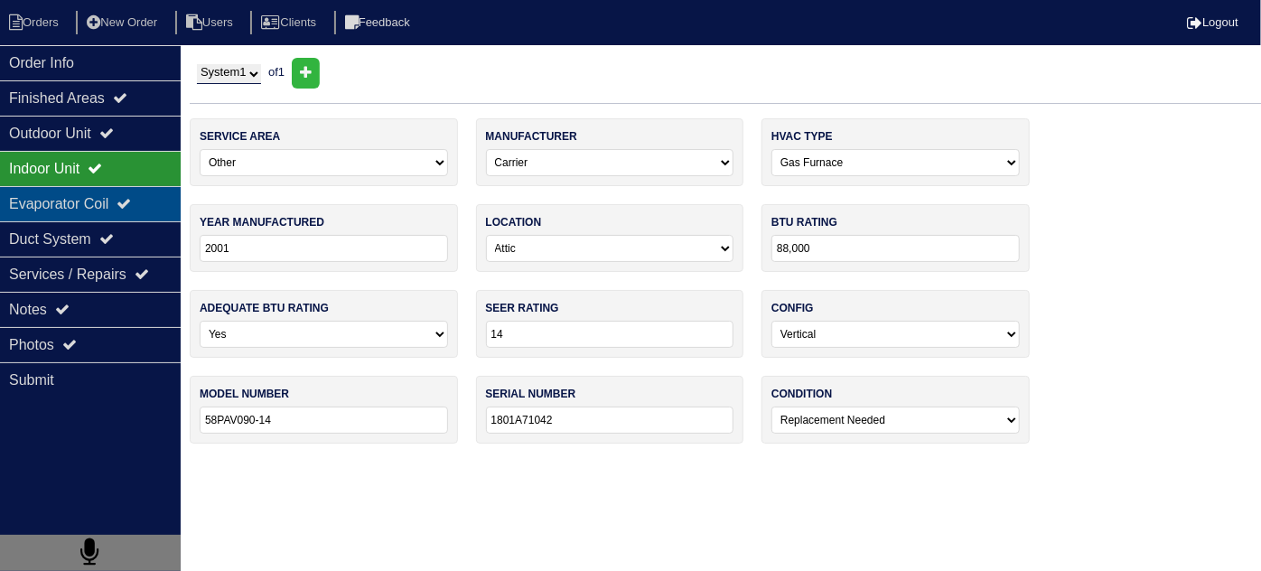
click at [121, 204] on div "Evaporator Coil" at bounding box center [90, 203] width 181 height 35
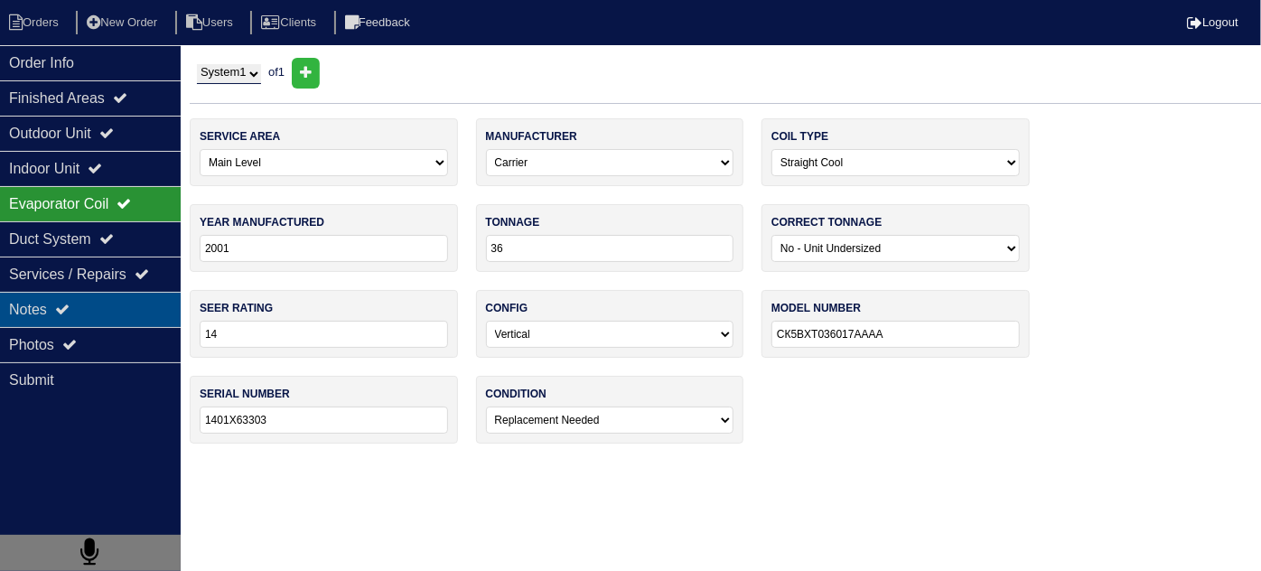
click at [101, 292] on div "Notes" at bounding box center [90, 309] width 181 height 35
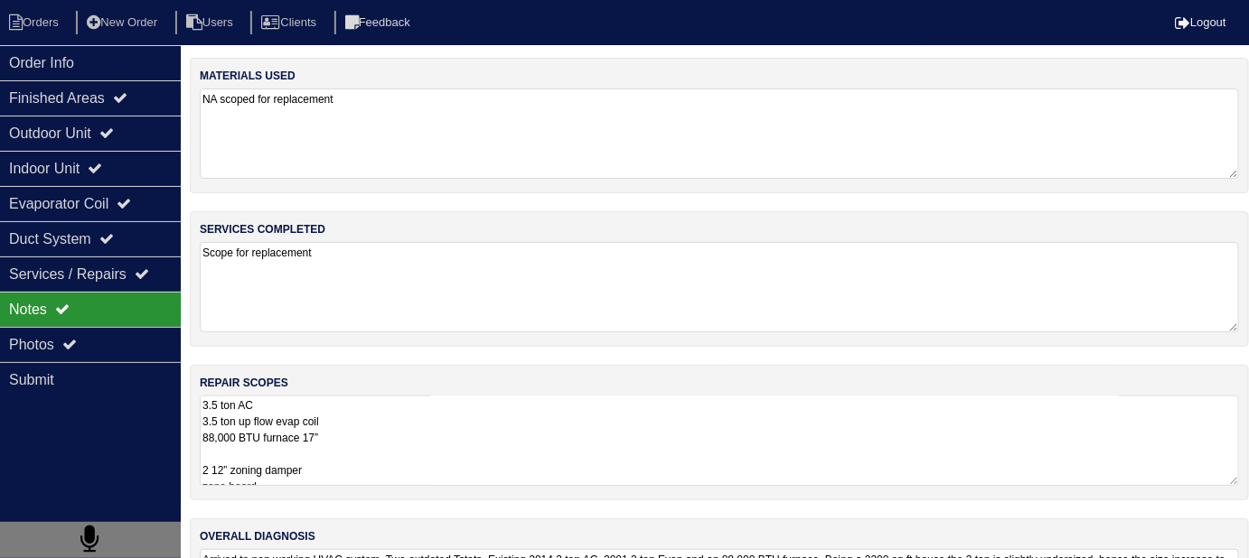
click at [464, 437] on textarea "3.5 ton AC 3.5 ton up flow evap coil 88,000 BTU furnace 17” 2 12” zoning damper…" at bounding box center [719, 441] width 1039 height 90
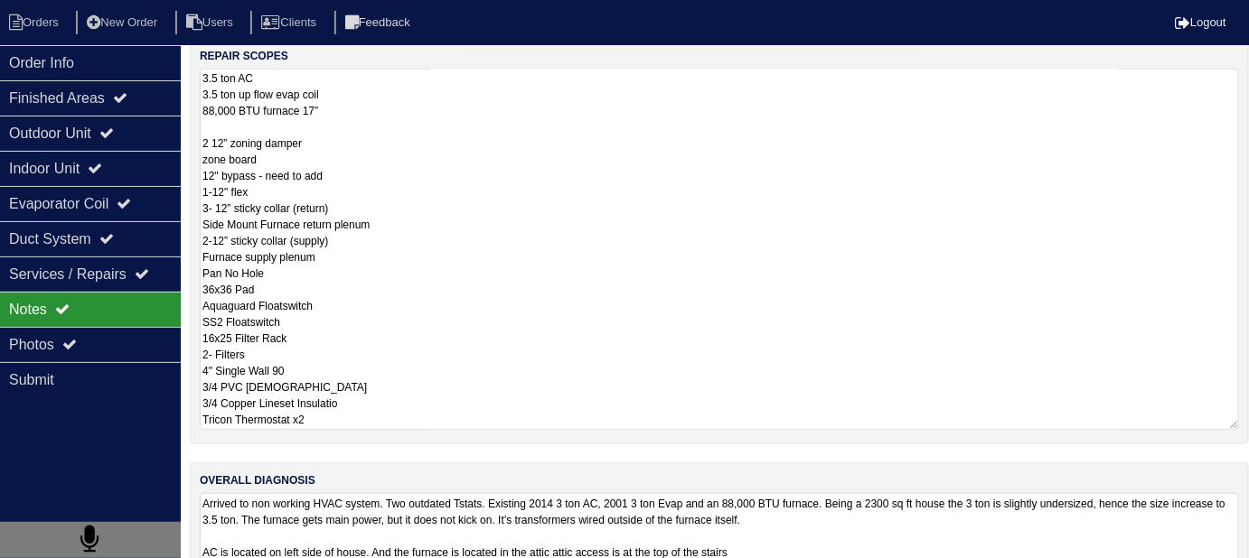
scroll to position [328, 0]
click at [548, 397] on textarea "3.5 ton AC 3.5 ton up flow evap coil 88,000 BTU furnace 17” 2 12” zoning damper…" at bounding box center [719, 248] width 1039 height 361
click at [445, 360] on textarea "3.5 ton AC 3.5 ton up flow evap coil 88,000 BTU furnace 17” 2 12” zoning damper…" at bounding box center [719, 248] width 1039 height 361
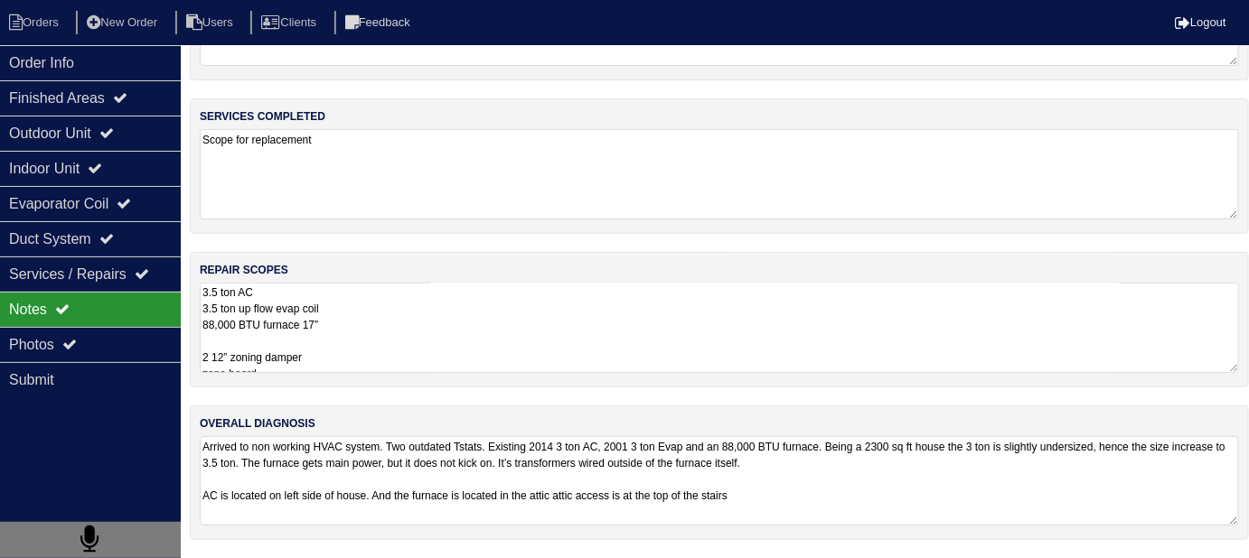
scroll to position [108, 0]
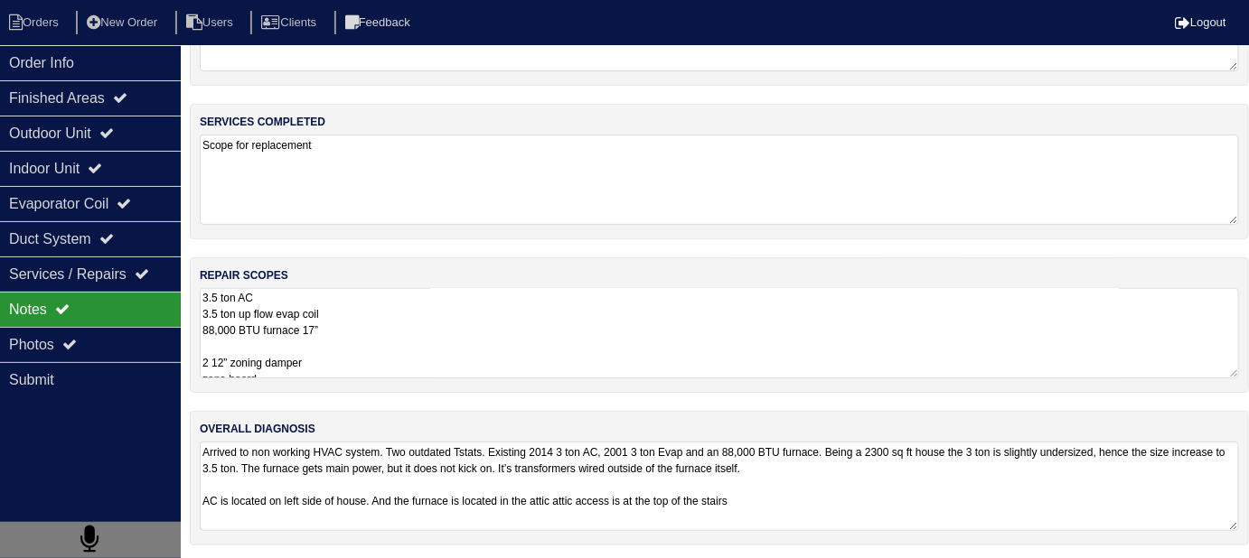
click at [889, 524] on textarea "Arrived to non working HVAC system. Two outdated Tstats. Existing 2014 3 ton AC…" at bounding box center [719, 486] width 1039 height 89
click at [508, 343] on textarea "3.5 ton AC 3.5 ton up flow evap coil 88,000 BTU furnace 17” 2 12” zoning damper…" at bounding box center [719, 333] width 1039 height 90
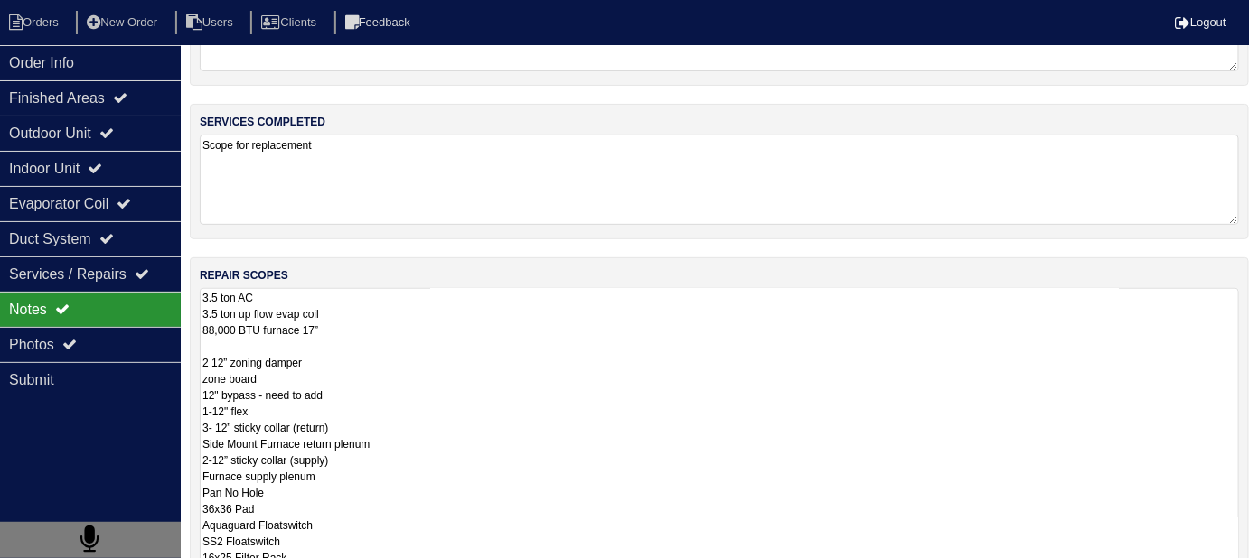
click at [772, 471] on textarea "3.5 ton AC 3.5 ton up flow evap coil 88,000 BTU furnace 17” 2 12” zoning damper…" at bounding box center [719, 468] width 1039 height 361
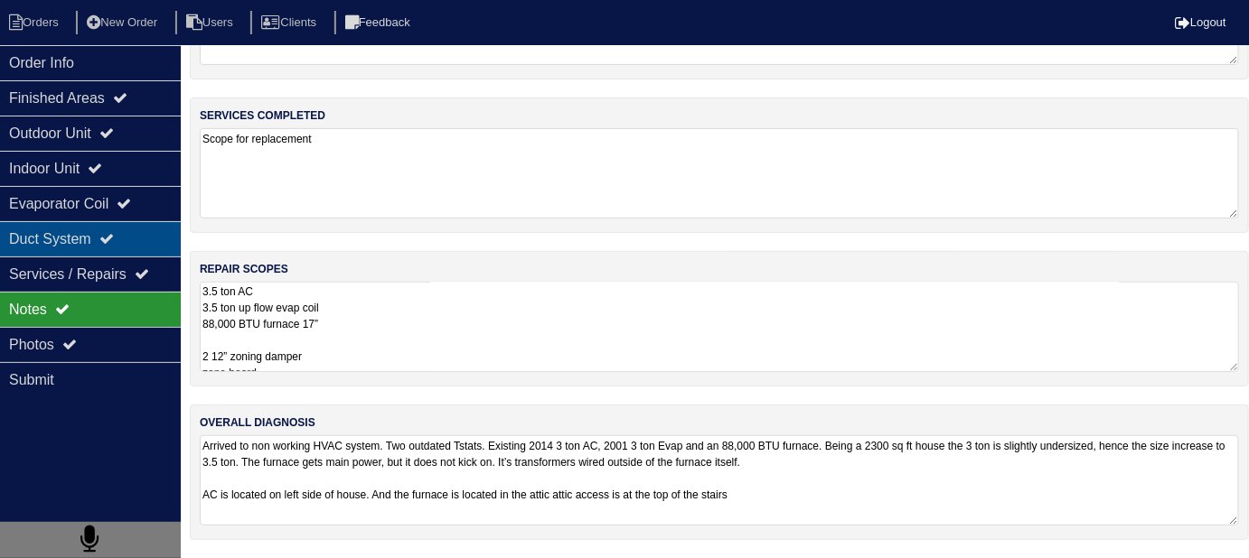
scroll to position [108, 0]
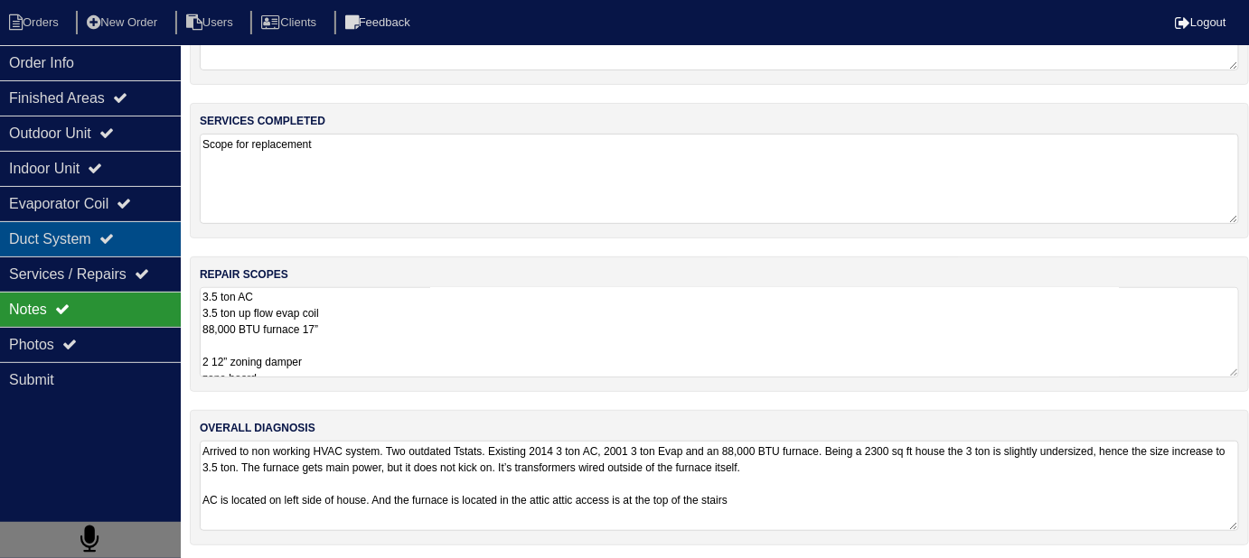
click at [77, 223] on div "Duct System" at bounding box center [90, 238] width 181 height 35
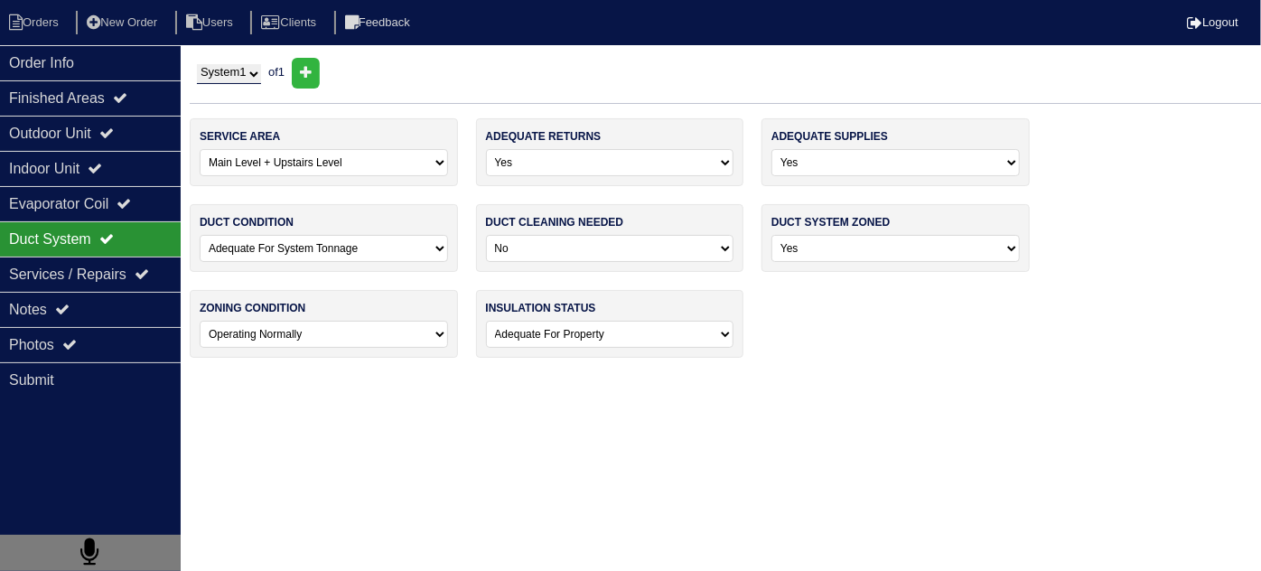
click at [288, 324] on select "-select- Operating Normally Repairs Needed Full Zoning Needed" at bounding box center [324, 334] width 248 height 27
click at [331, 326] on select "-select- Operating Normally Repairs Needed Full Zoning Needed" at bounding box center [324, 334] width 248 height 27
click at [337, 338] on select "-select- Operating Normally Repairs Needed Full Zoning Needed" at bounding box center [324, 334] width 248 height 27
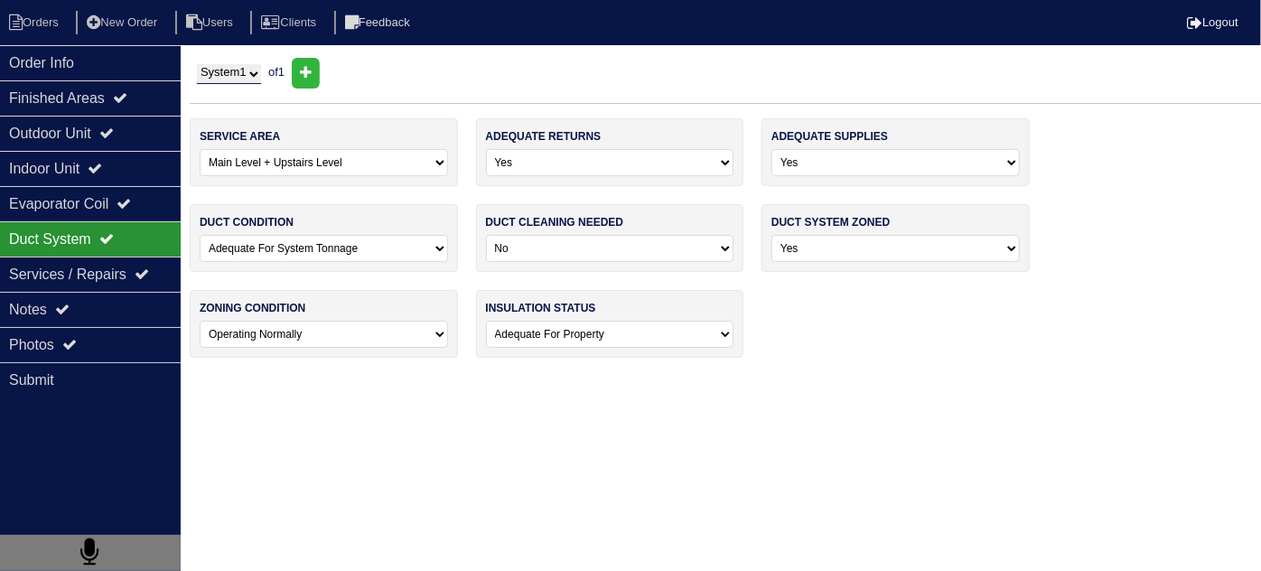
drag, startPoint x: 337, startPoint y: 338, endPoint x: 326, endPoint y: 335, distance: 11.2
click at [337, 338] on select "-select- Operating Normally Repairs Needed Full Zoning Needed" at bounding box center [324, 334] width 248 height 27
click at [72, 317] on div "Notes" at bounding box center [90, 309] width 181 height 35
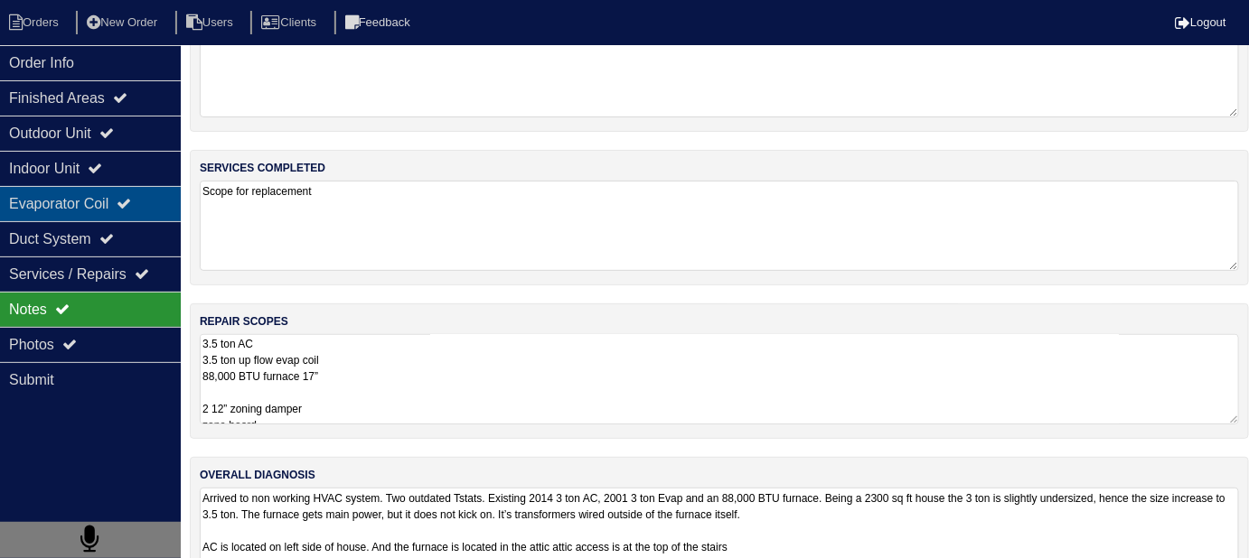
click at [87, 204] on div "Evaporator Coil" at bounding box center [90, 203] width 181 height 35
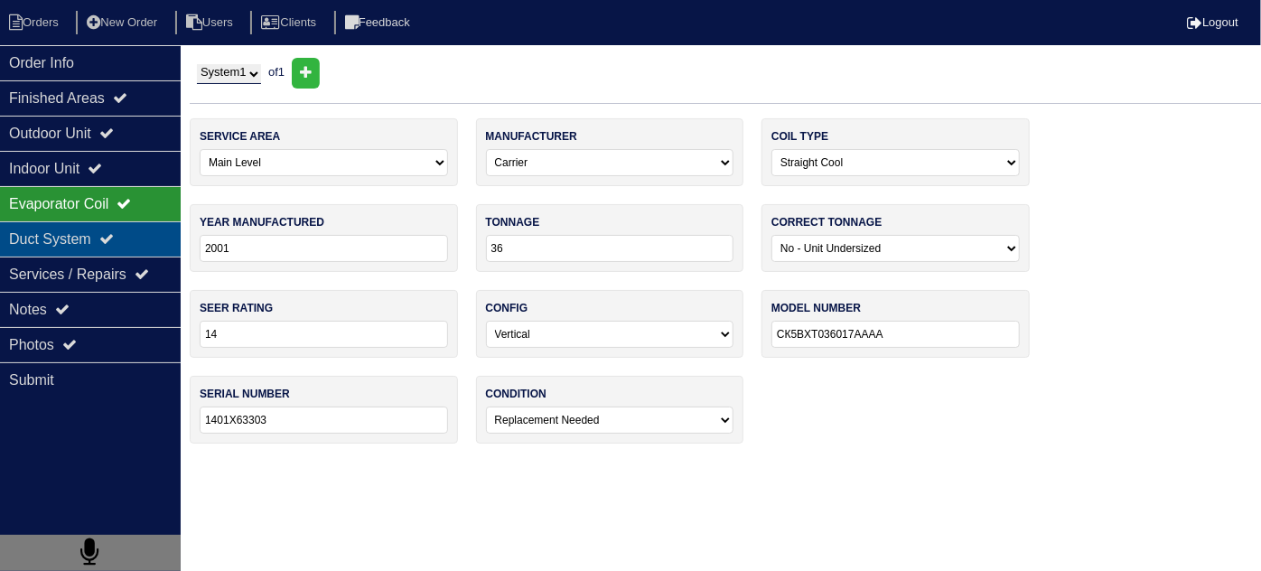
click at [81, 239] on div "Duct System" at bounding box center [90, 238] width 181 height 35
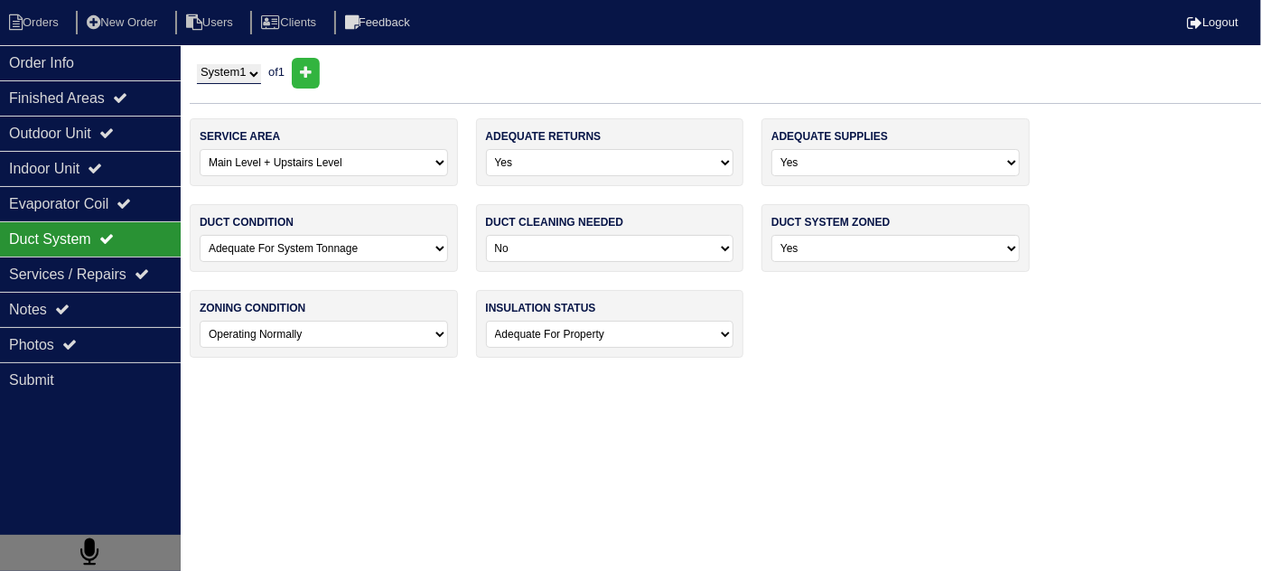
click at [219, 327] on select "-select- Operating Normally Repairs Needed Full Zoning Needed" at bounding box center [324, 334] width 248 height 27
select select "1"
click at [200, 321] on select "-select- Operating Normally Repairs Needed Full Zoning Needed" at bounding box center [324, 334] width 248 height 27
click at [66, 309] on icon at bounding box center [62, 309] width 14 height 14
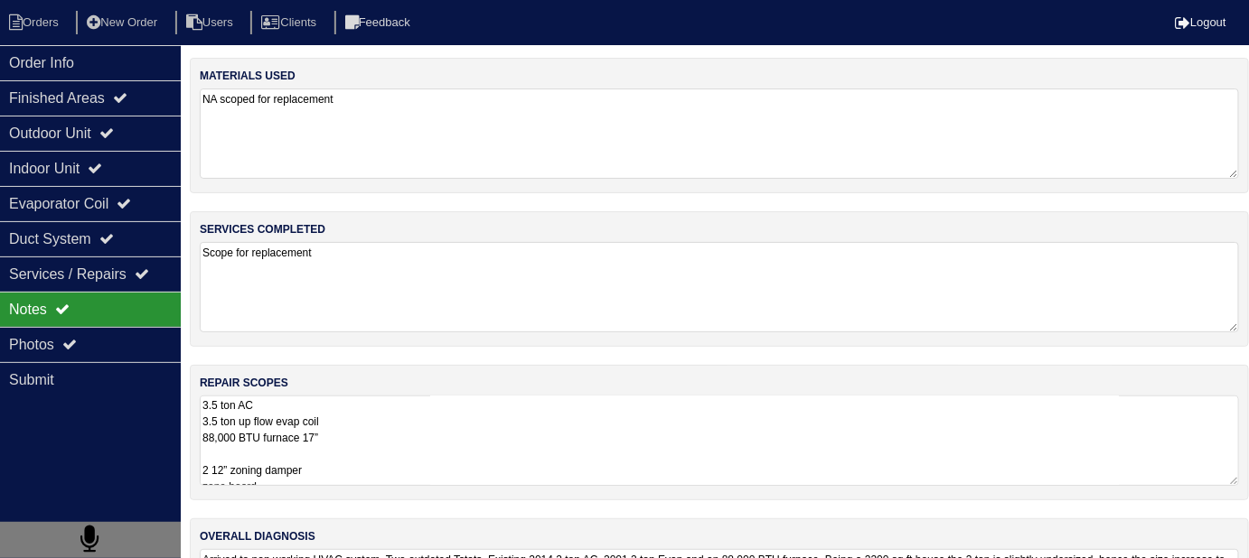
click at [564, 407] on textarea "3.5 ton AC 3.5 ton up flow evap coil 88,000 BTU furnace 17” 2 12” zoning damper…" at bounding box center [719, 441] width 1039 height 90
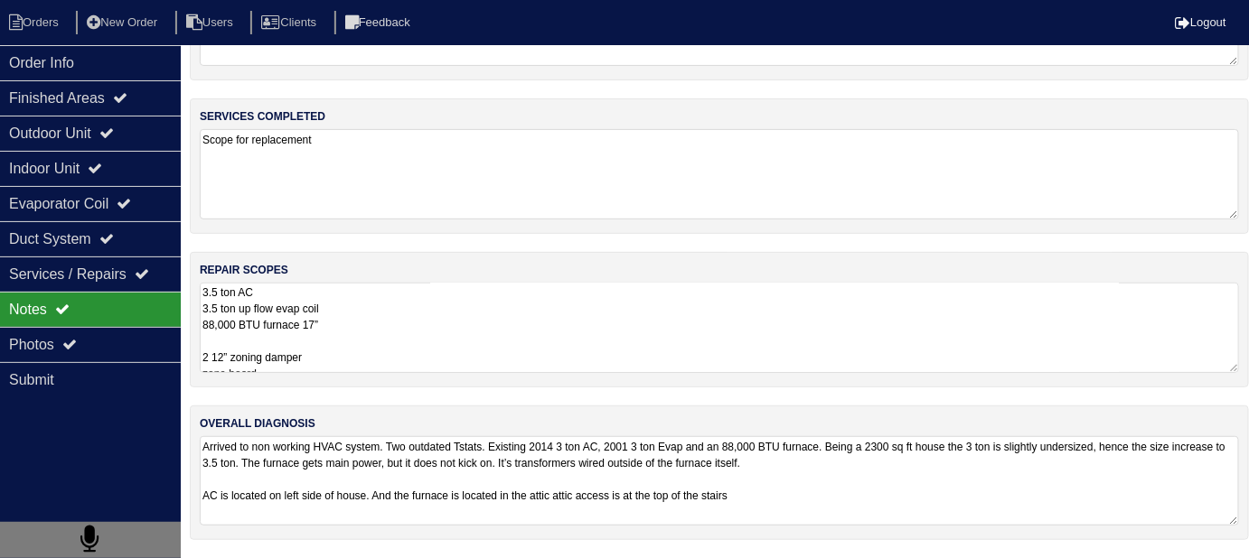
scroll to position [108, 0]
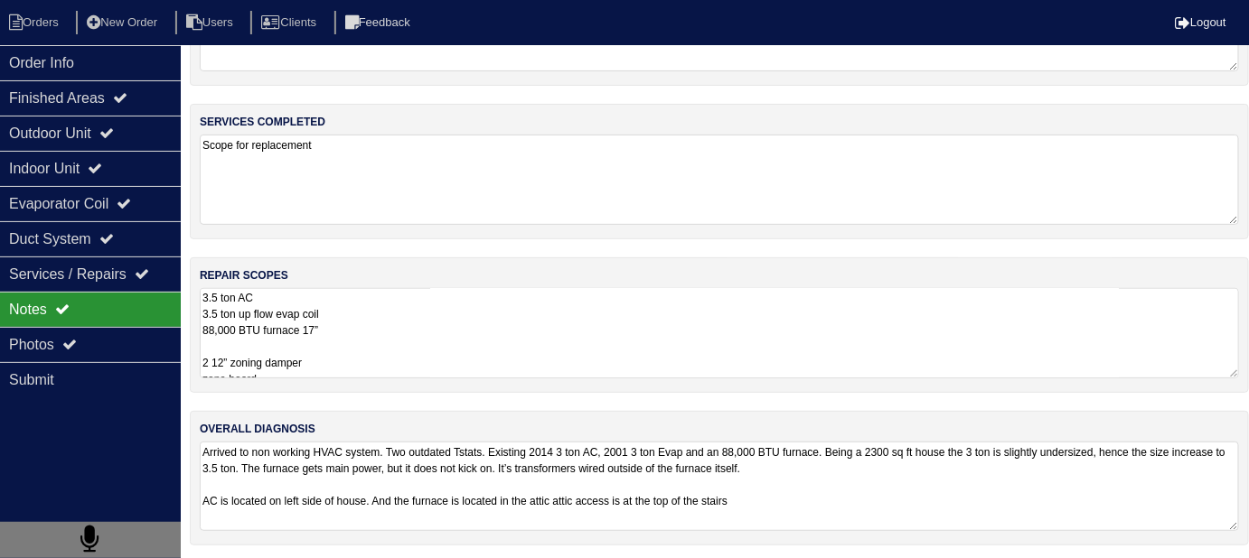
click at [921, 469] on textarea "Arrived to non working HVAC system. Two outdated Tstats. Existing 2014 3 ton AC…" at bounding box center [719, 486] width 1039 height 89
click at [905, 491] on textarea "Arrived to non working HVAC system. Two outdated Tstats. Existing 2014 3 ton AC…" at bounding box center [719, 486] width 1039 height 89
click at [435, 343] on textarea "3.5 ton AC 3.5 ton up flow evap coil 88,000 BTU furnace 17” 2 12” zoning damper…" at bounding box center [719, 333] width 1039 height 90
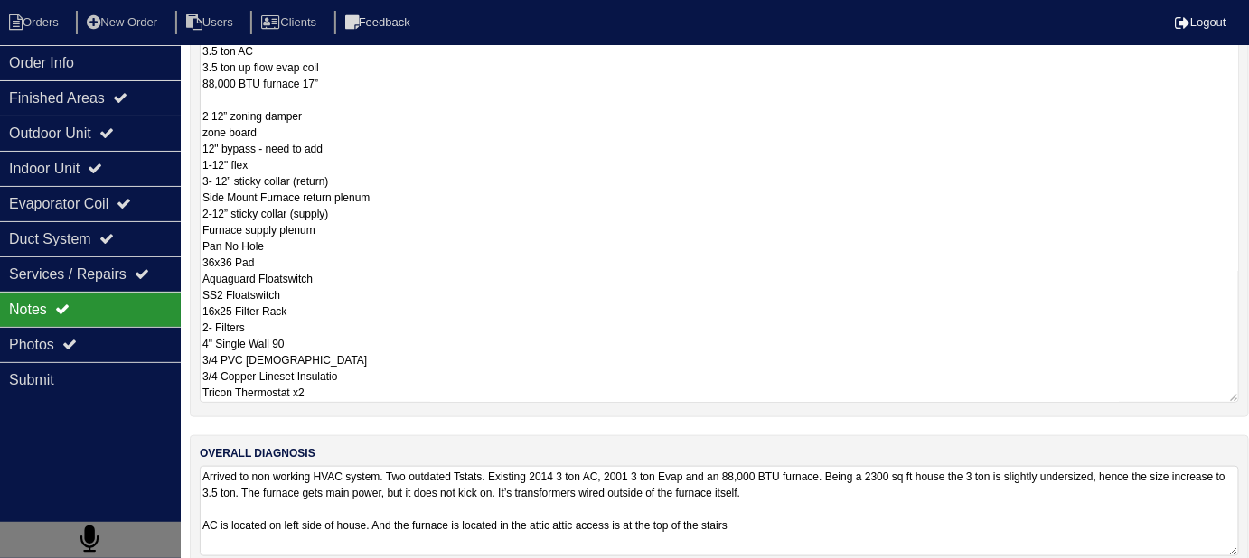
click at [515, 325] on textarea "3.5 ton AC 3.5 ton up flow evap coil 88,000 BTU furnace 17” 2 12” zoning damper…" at bounding box center [719, 222] width 1039 height 361
click at [391, 232] on textarea "3.5 ton AC 3.5 ton up flow evap coil 88,000 BTU furnace 17” 2 12” zoning damper…" at bounding box center [719, 222] width 1039 height 361
click at [416, 197] on textarea "3.5 ton AC 3.5 ton up flow evap coil 88,000 BTU furnace 17” 2 12” zoning damper…" at bounding box center [719, 222] width 1039 height 361
click at [397, 158] on textarea "3.5 ton AC 3.5 ton up flow evap coil 88,000 BTU furnace 17” 2 12” zoning damper…" at bounding box center [719, 222] width 1039 height 361
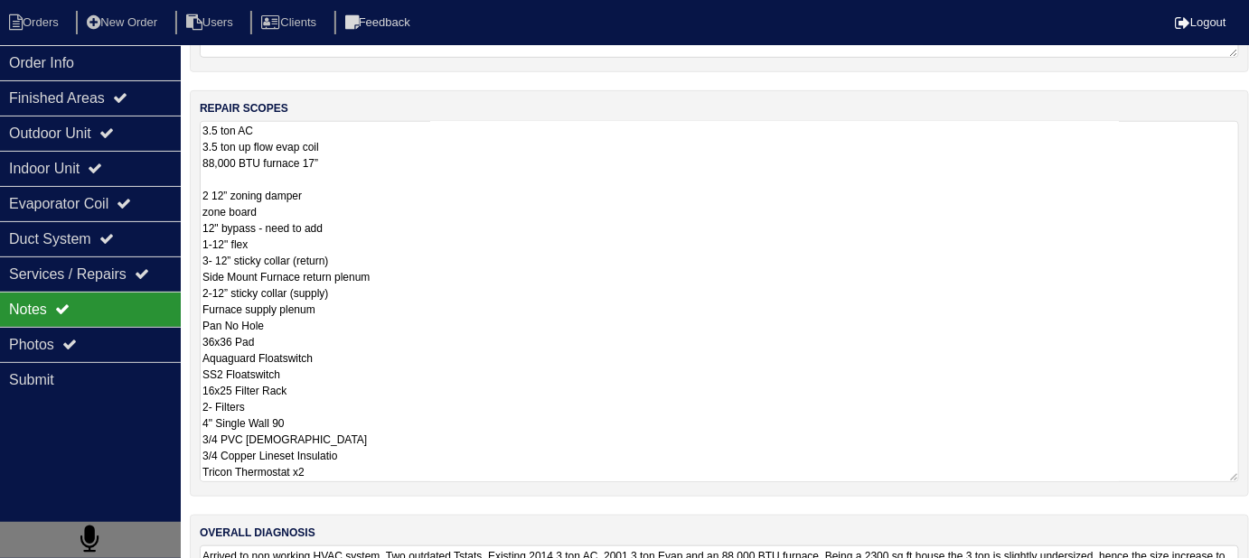
scroll to position [273, 0]
click at [549, 382] on textarea "3.5 ton AC 3.5 ton up flow evap coil 88,000 BTU furnace 17” 2 12” zoning damper…" at bounding box center [719, 303] width 1039 height 361
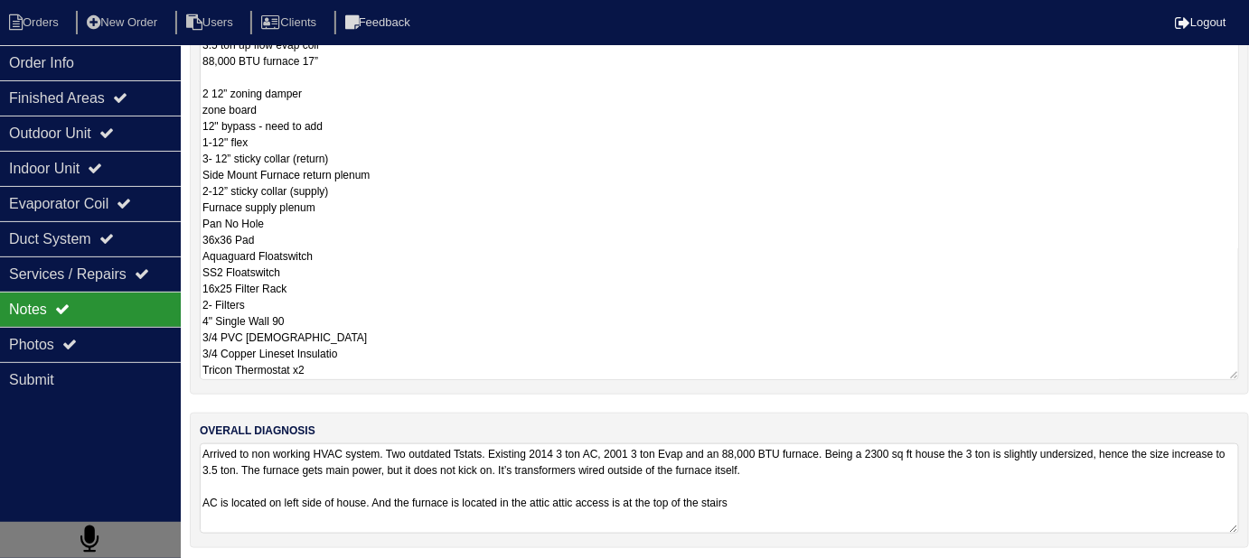
scroll to position [379, 0]
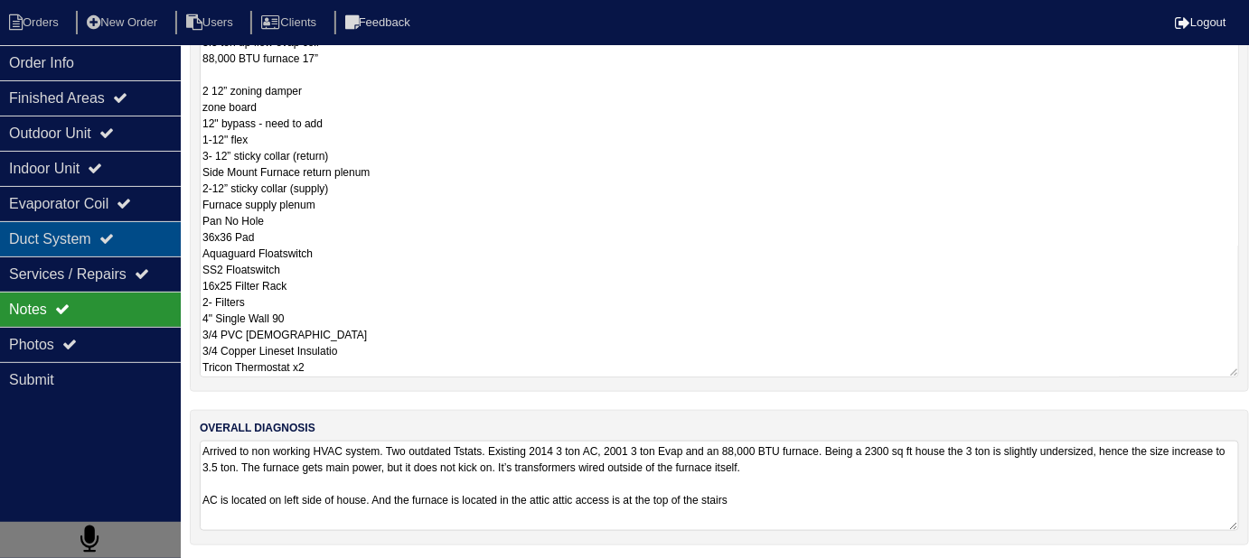
click at [21, 240] on div "Duct System" at bounding box center [90, 238] width 181 height 35
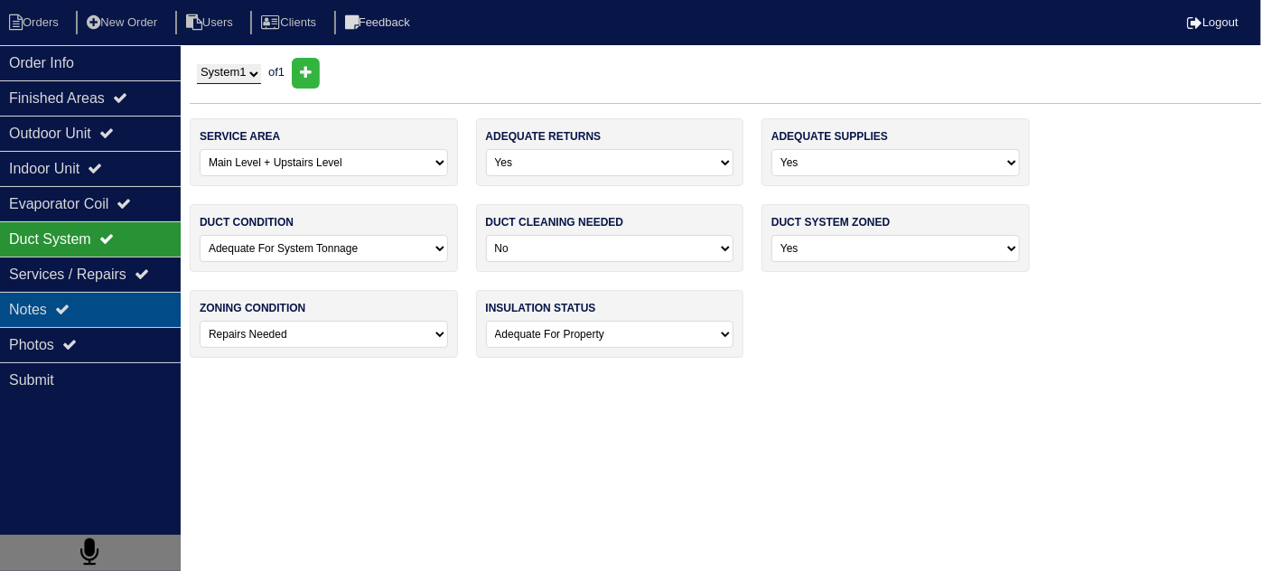
click at [51, 314] on div "Notes" at bounding box center [90, 309] width 181 height 35
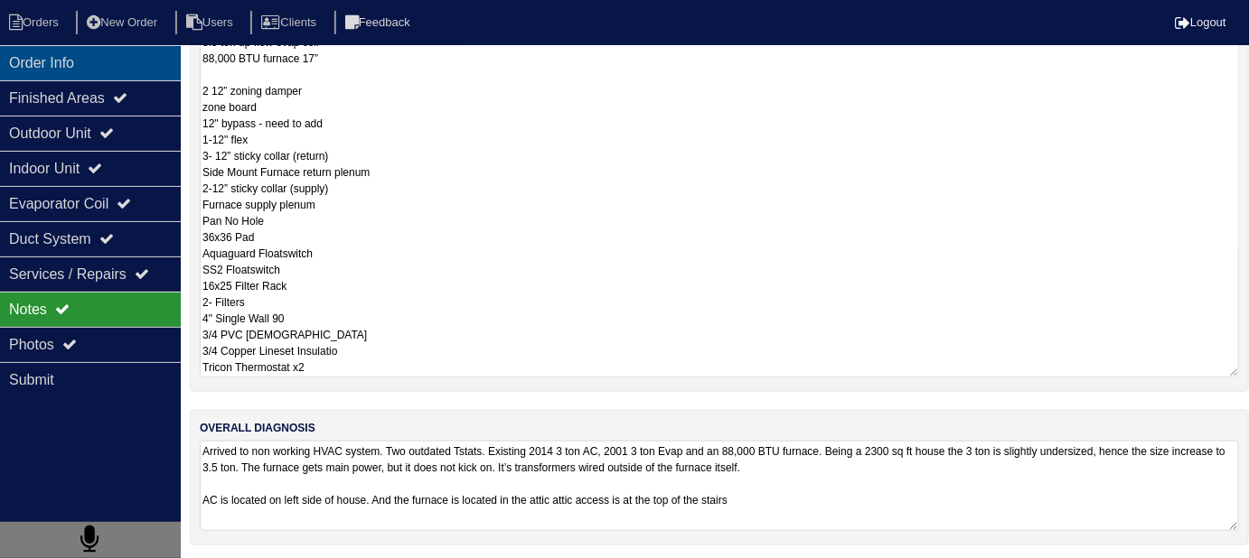
scroll to position [108, 0]
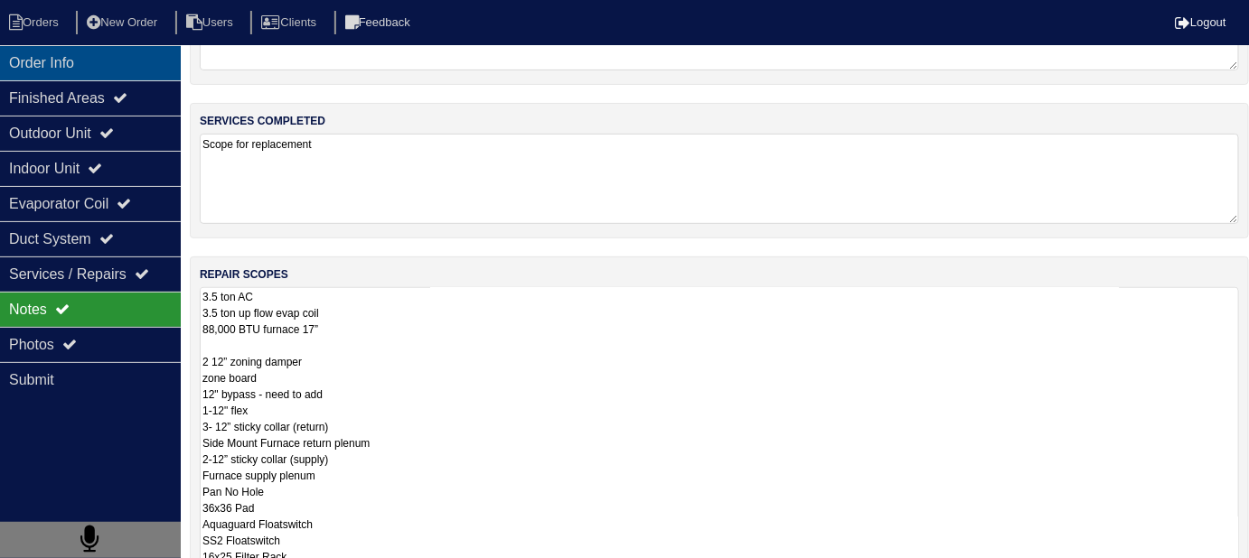
click at [126, 50] on div "Order Info" at bounding box center [90, 62] width 181 height 35
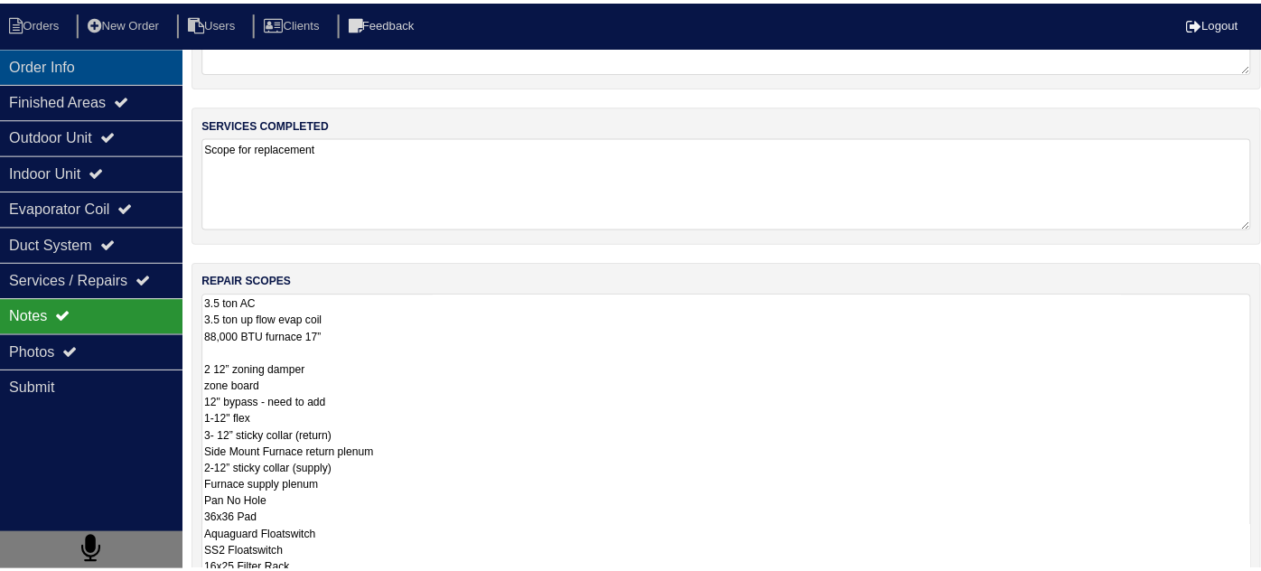
scroll to position [0, 0]
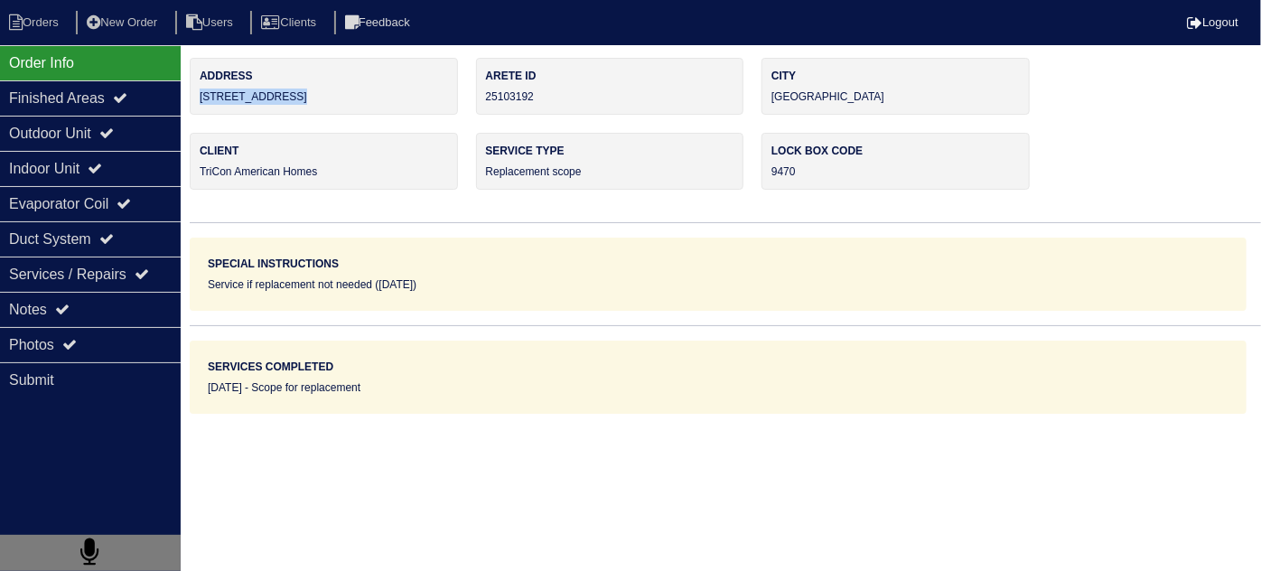
drag, startPoint x: 309, startPoint y: 86, endPoint x: 197, endPoint y: 101, distance: 113.1
click at [197, 101] on div "Address 3100 Wrenwood Ct" at bounding box center [324, 86] width 268 height 57
copy div "3100 Wrenwood Ct"
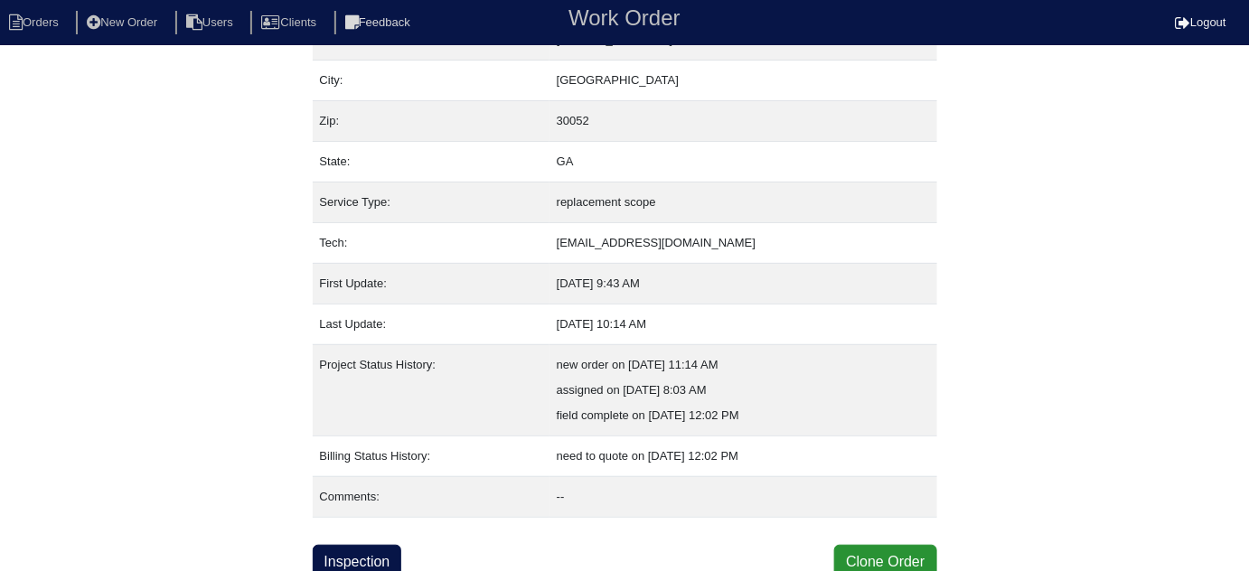
scroll to position [123, 0]
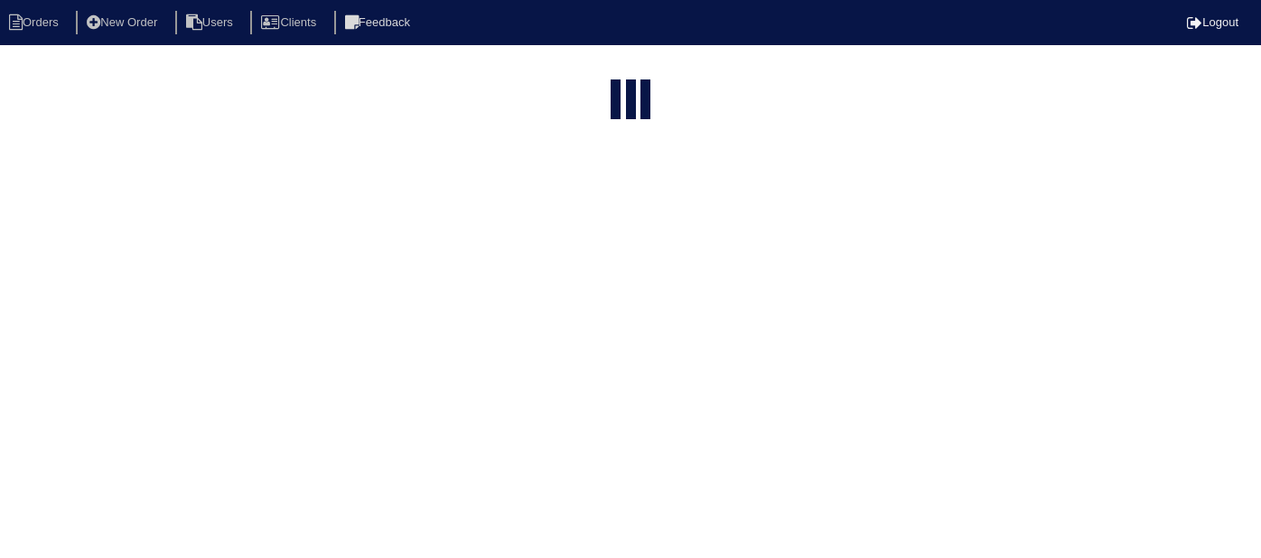
select select "15"
type input "3100 wr"
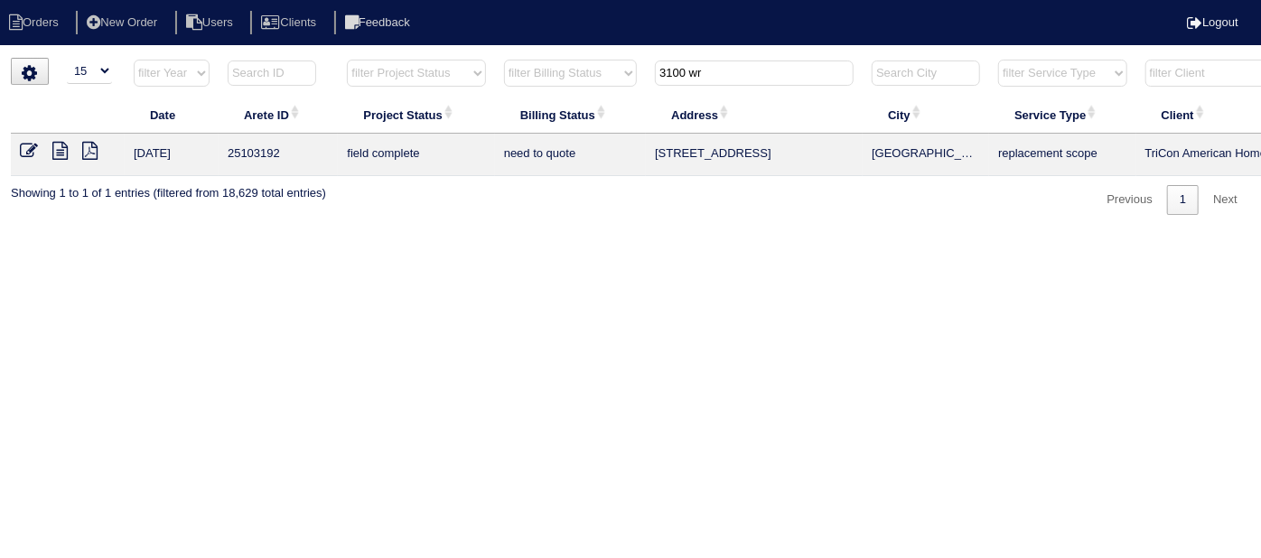
click at [27, 151] on icon at bounding box center [29, 151] width 18 height 18
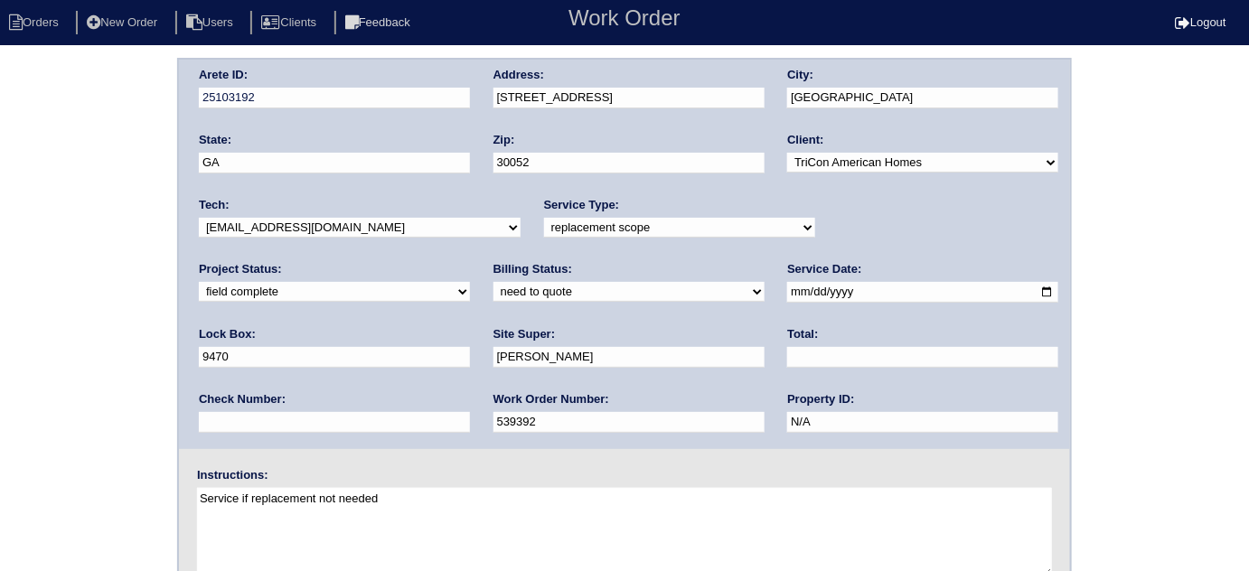
click at [493, 285] on select "need to quote quoted need to invoice invoiced paid warranty purchase order need…" at bounding box center [628, 292] width 271 height 20
select select "quoted"
click at [493, 282] on select "need to quote quoted need to invoice invoiced paid warranty purchase order need…" at bounding box center [628, 292] width 271 height 20
click at [787, 357] on input "text" at bounding box center [922, 357] width 271 height 21
type input "7591.00"
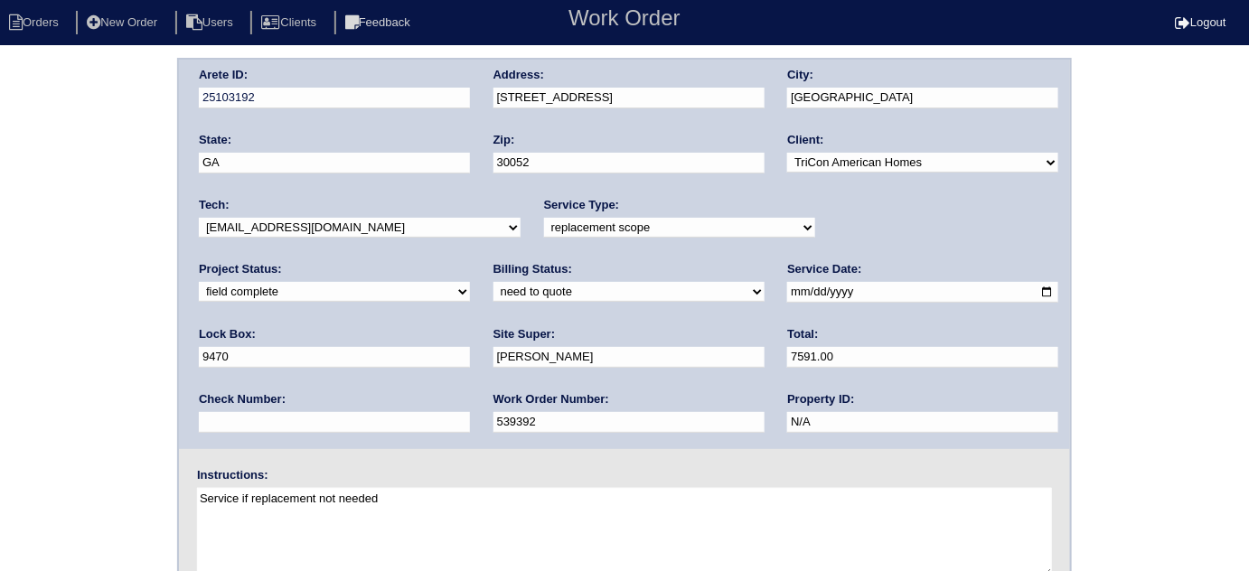
click at [0, 327] on div "Arete ID: 25103192 Address: [STREET_ADDRESS] City: [GEOGRAPHIC_DATA] State: [GE…" at bounding box center [624, 423] width 1249 height 731
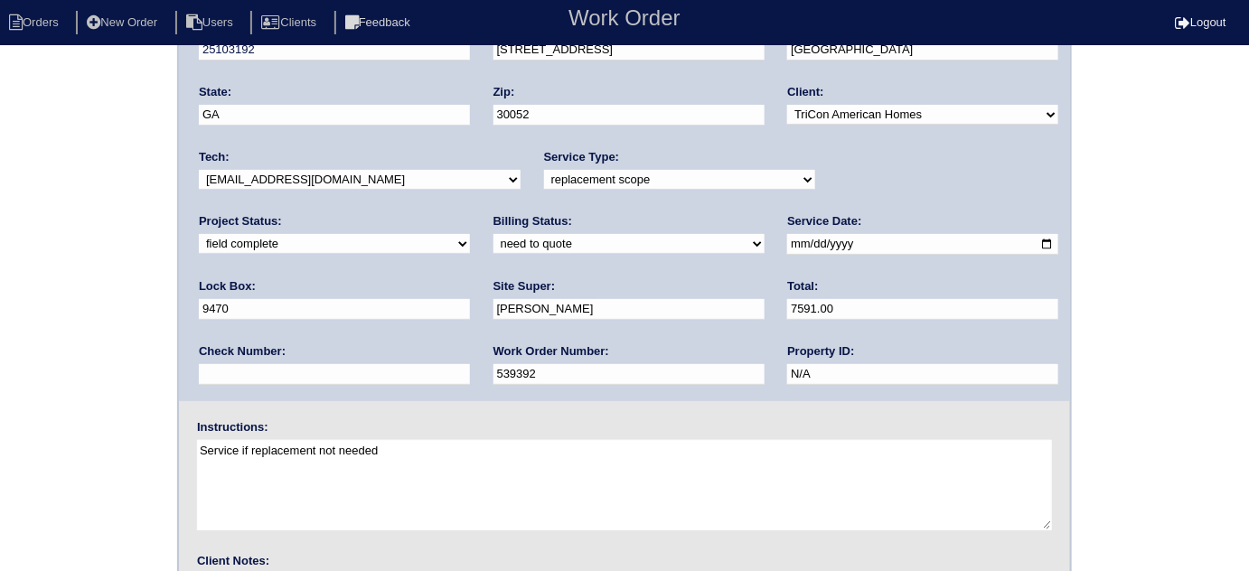
scroll to position [213, 0]
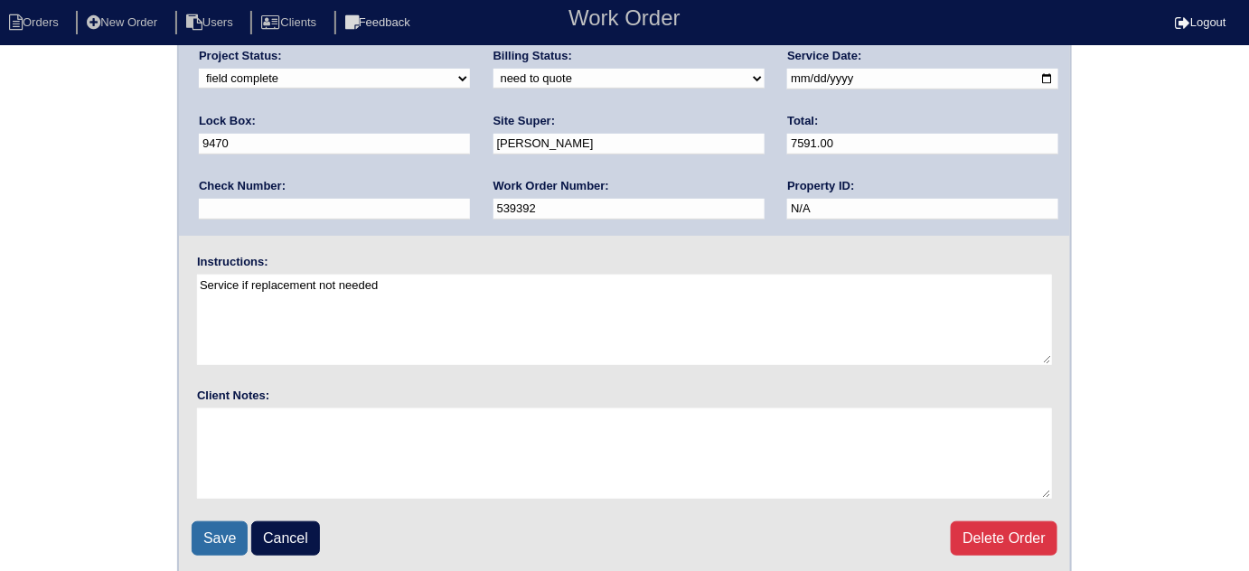
click at [213, 536] on input "Save" at bounding box center [220, 538] width 56 height 34
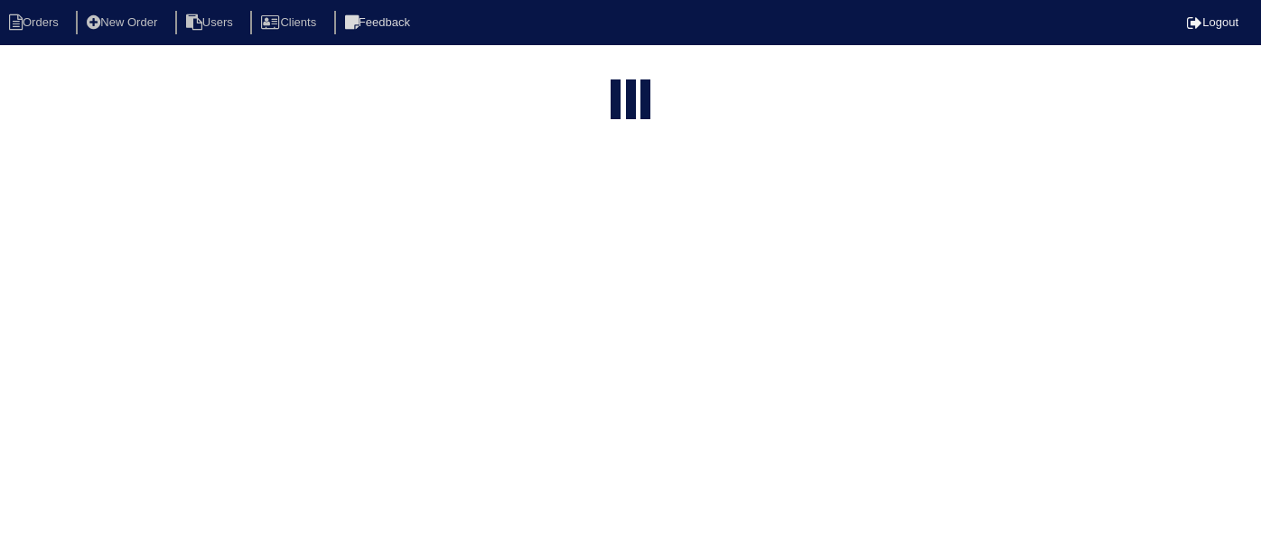
select select "15"
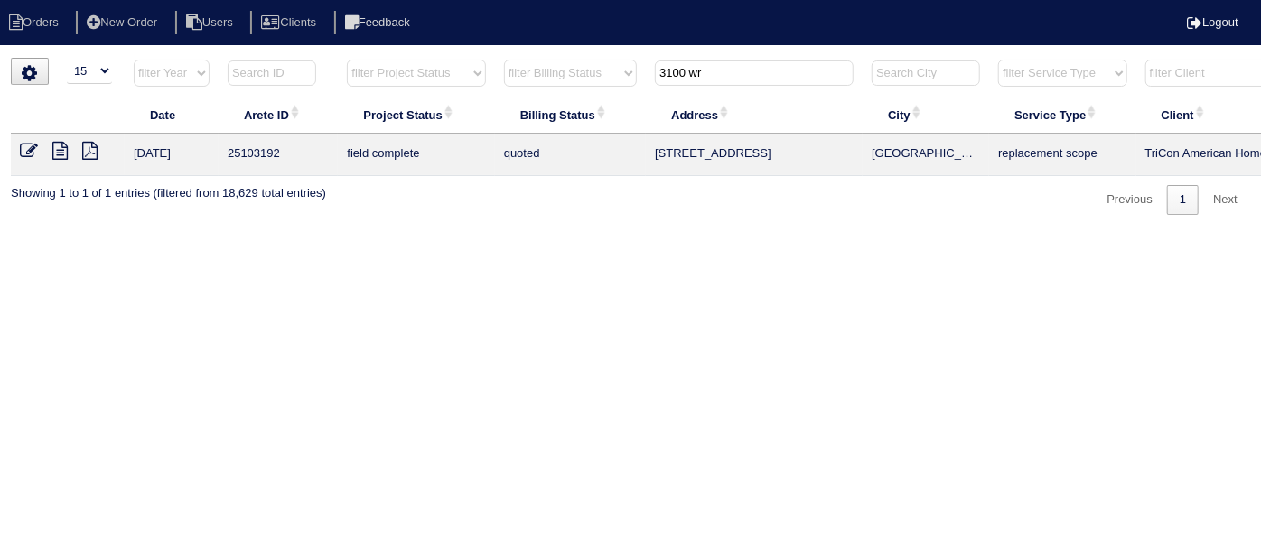
drag, startPoint x: 715, startPoint y: 71, endPoint x: 519, endPoint y: 15, distance: 203.9
click at [519, 58] on body "Orders New Order Users Clients Feedback Logout Orders New Order Users Clients M…" at bounding box center [630, 136] width 1261 height 157
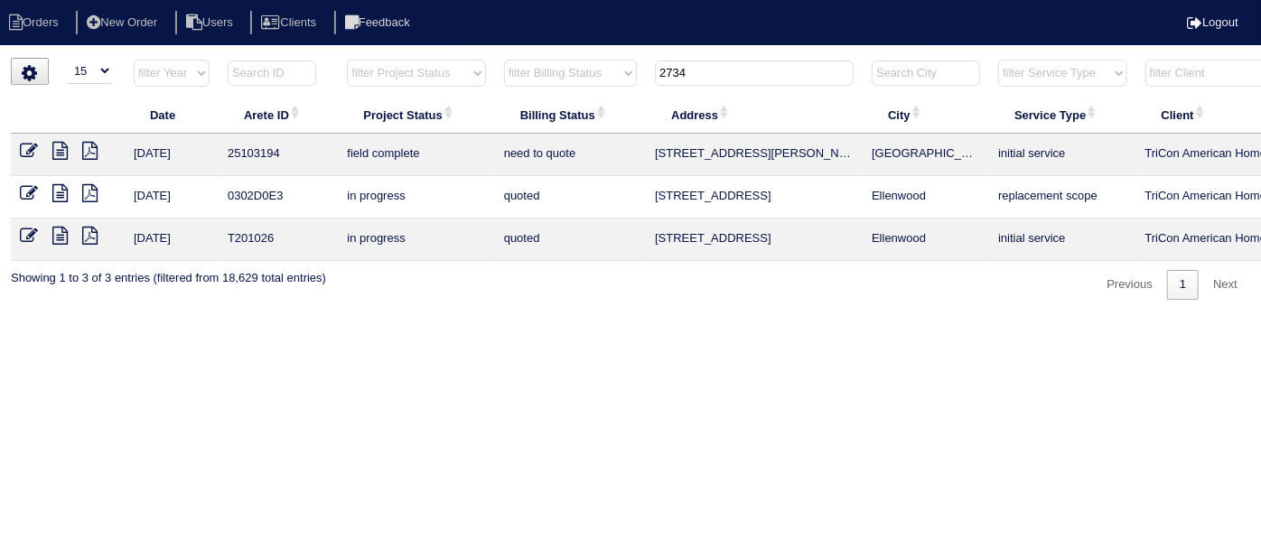
type input "2734"
click at [61, 151] on icon at bounding box center [59, 151] width 15 height 18
click at [30, 145] on icon at bounding box center [29, 151] width 18 height 18
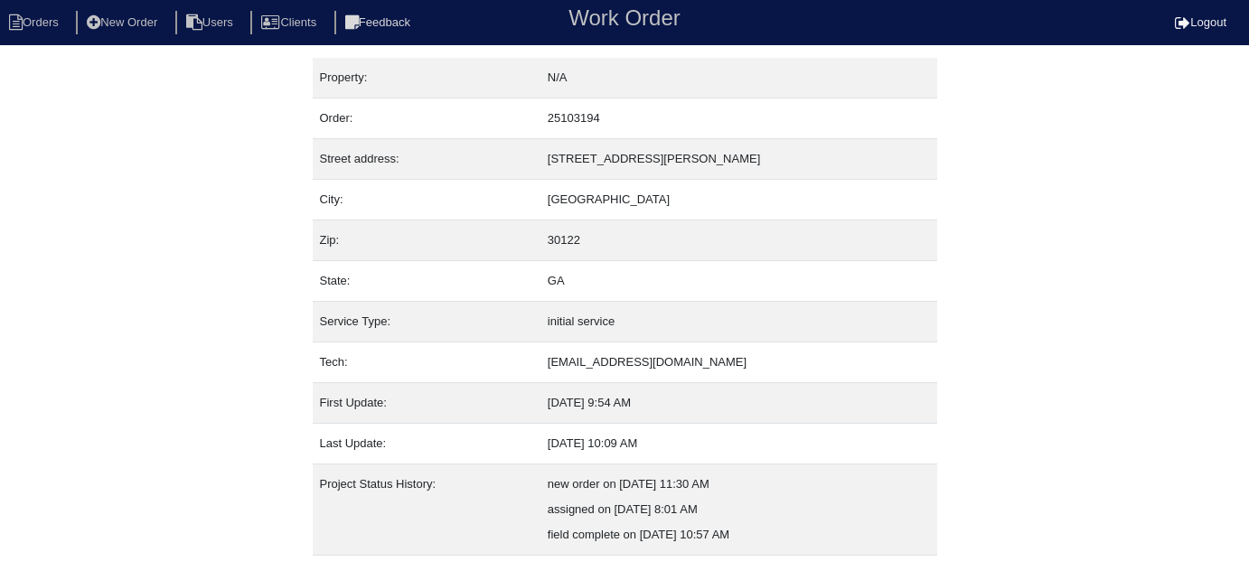
scroll to position [123, 0]
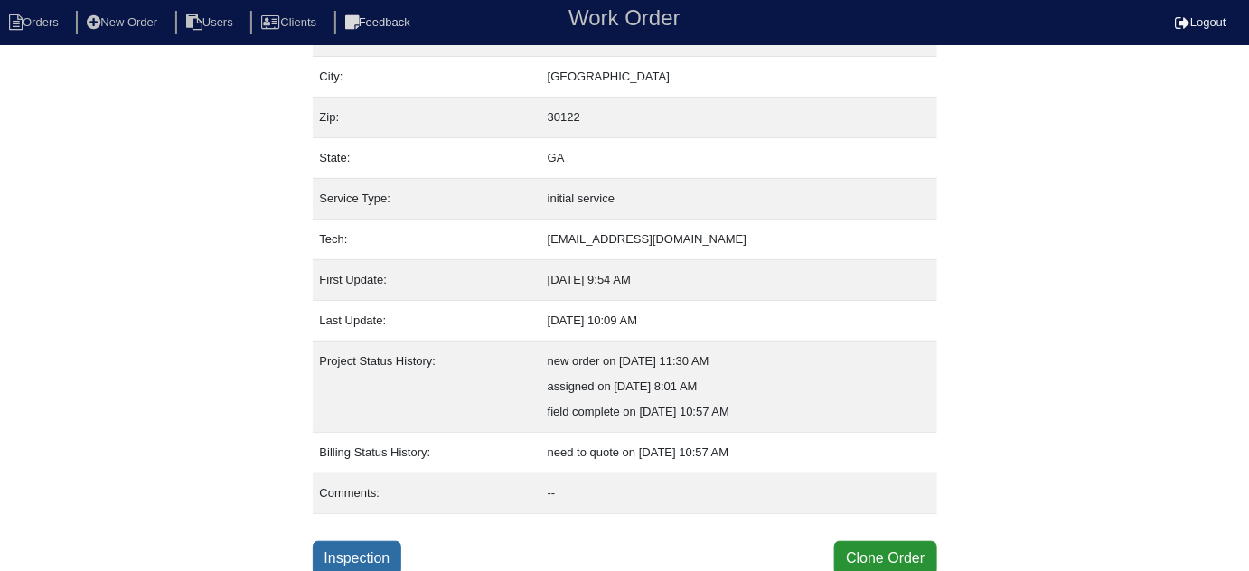
click at [360, 542] on link "Inspection" at bounding box center [357, 558] width 89 height 34
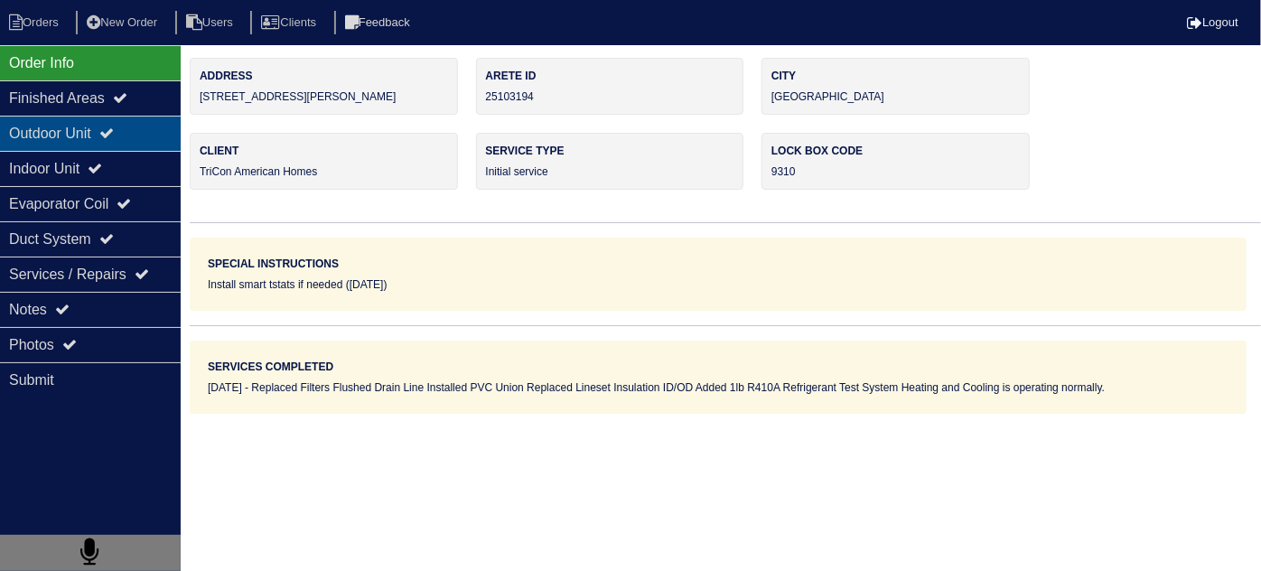
click at [70, 146] on div "Outdoor Unit" at bounding box center [90, 133] width 181 height 35
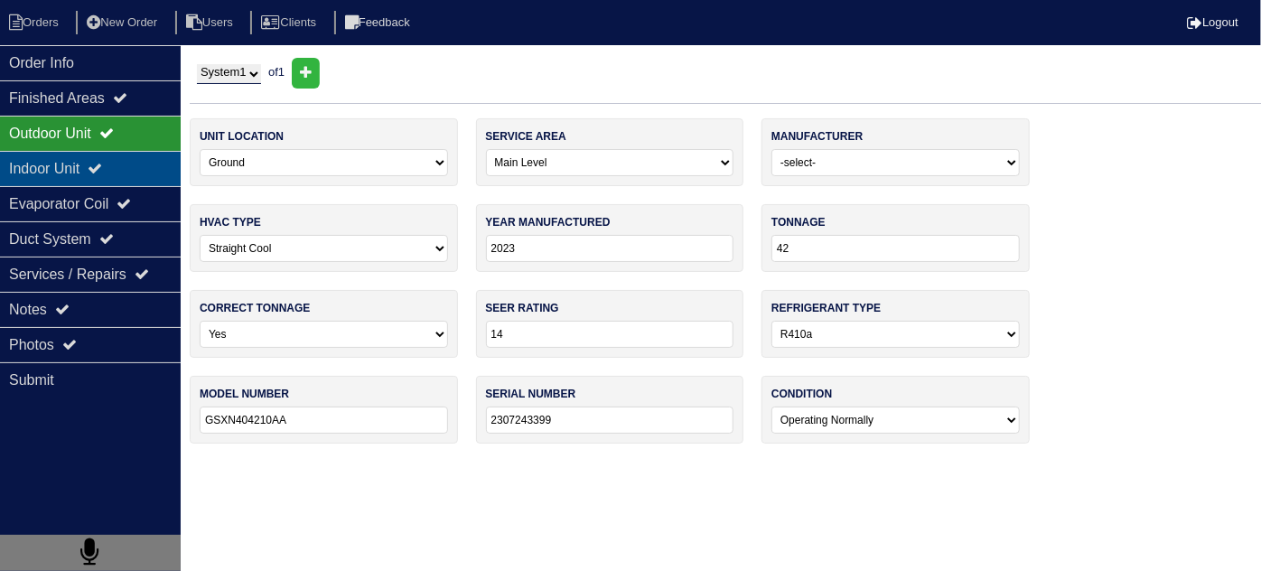
click at [59, 159] on div "Indoor Unit" at bounding box center [90, 168] width 181 height 35
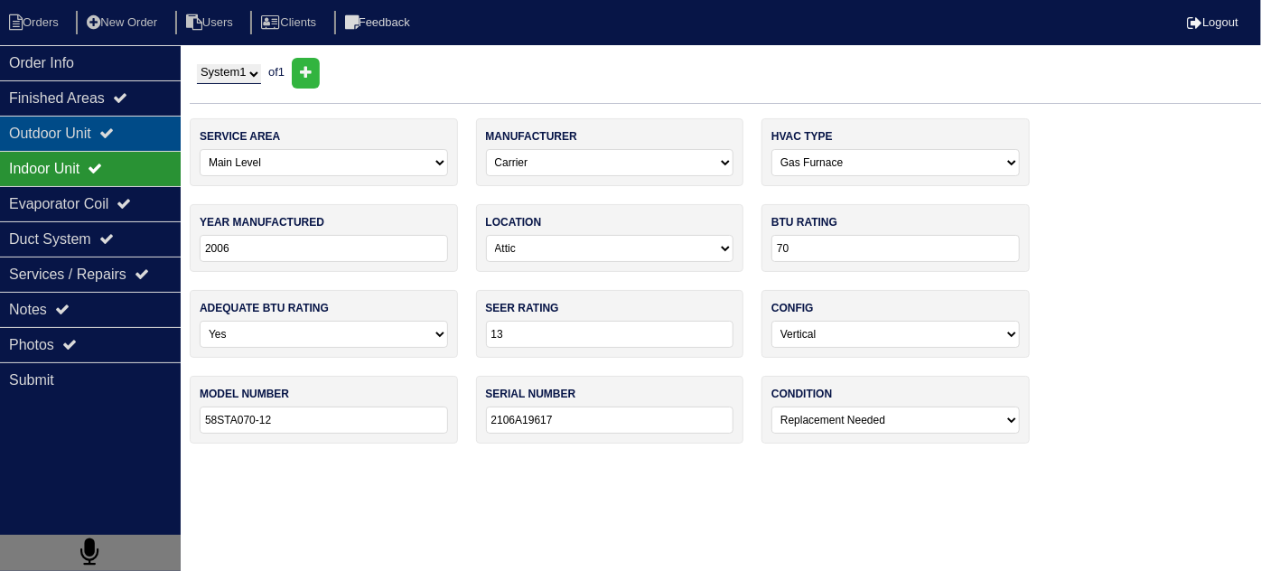
click at [68, 135] on div "Outdoor Unit" at bounding box center [90, 133] width 181 height 35
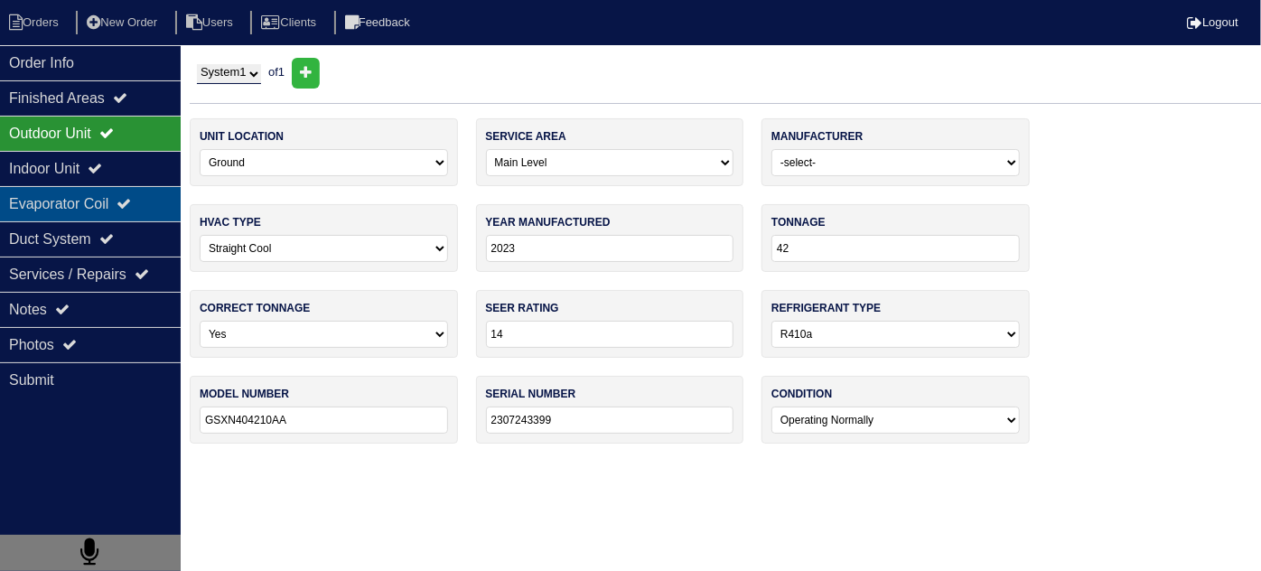
click at [96, 201] on div "Evaporator Coil" at bounding box center [90, 203] width 181 height 35
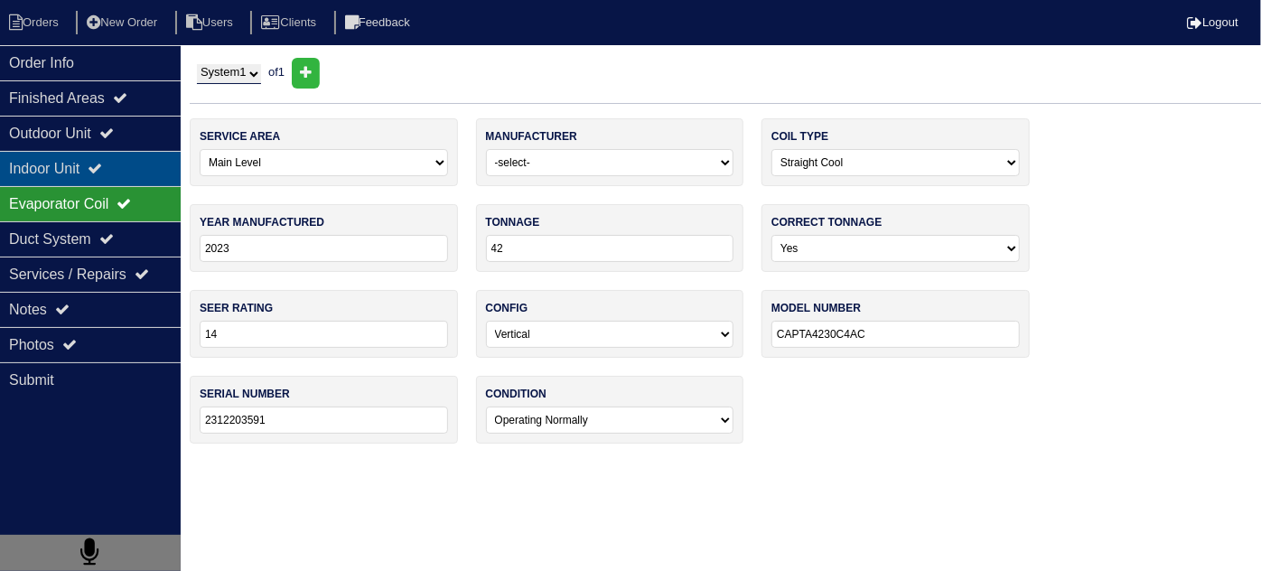
click at [88, 165] on div "Indoor Unit" at bounding box center [90, 168] width 181 height 35
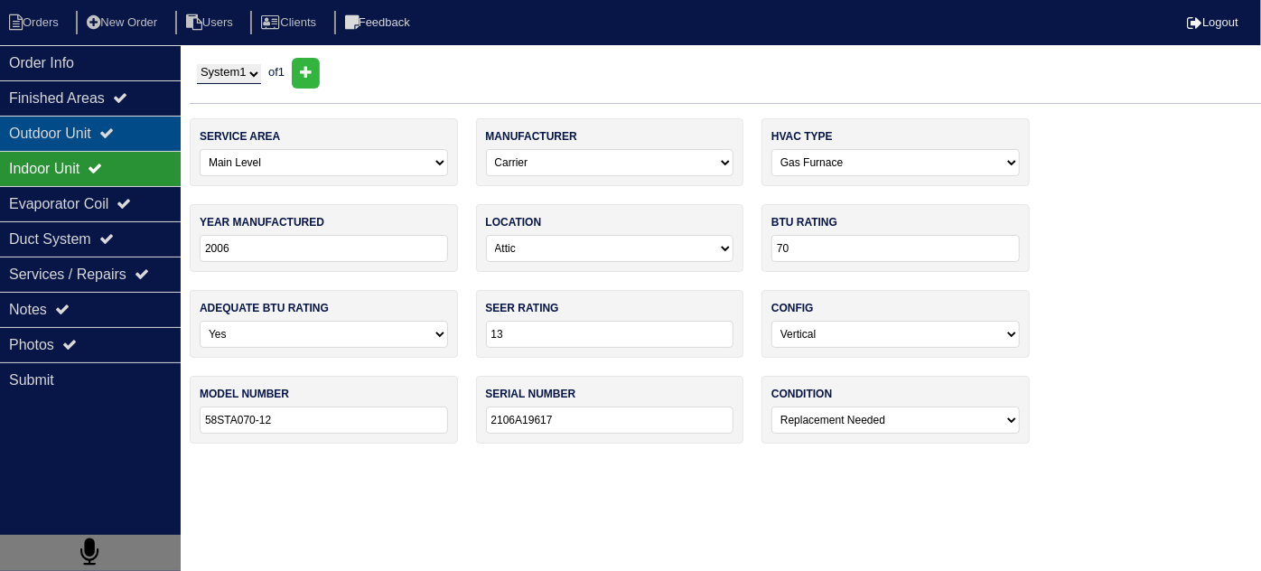
click at [131, 140] on div "Outdoor Unit" at bounding box center [90, 133] width 181 height 35
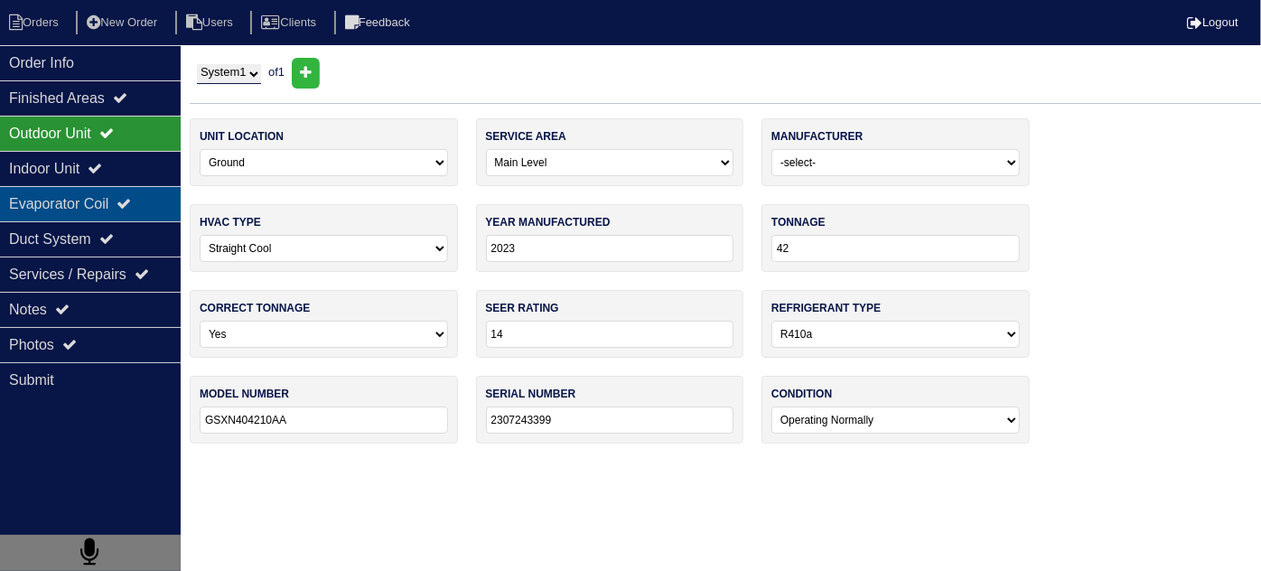
click at [98, 192] on div "Evaporator Coil" at bounding box center [90, 203] width 181 height 35
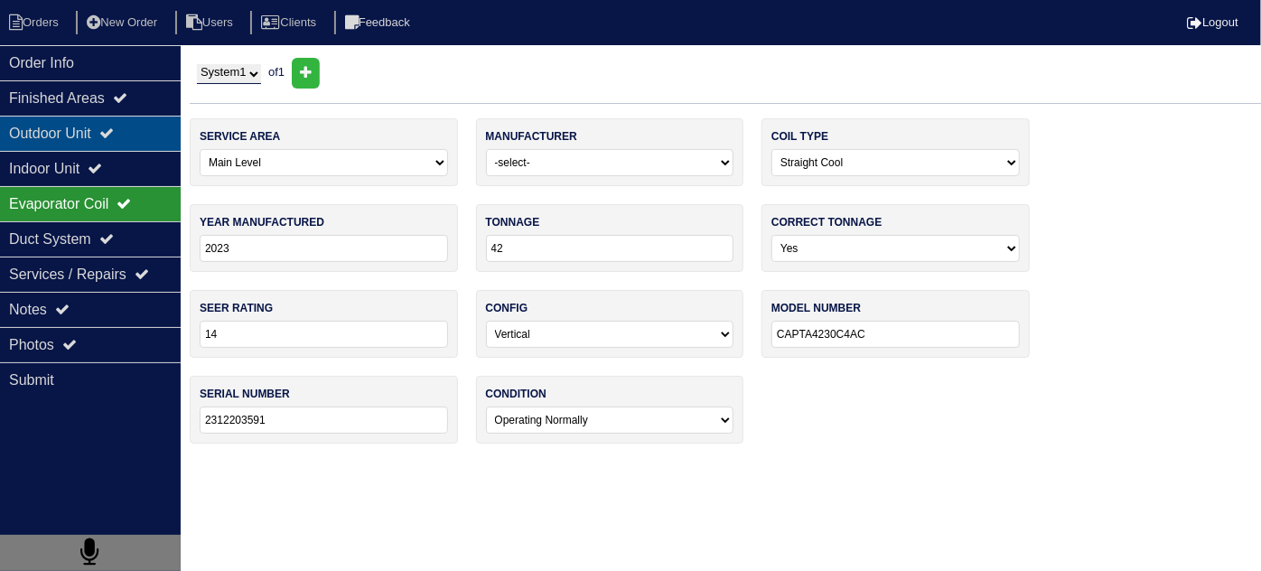
click at [86, 131] on div "Outdoor Unit" at bounding box center [90, 133] width 181 height 35
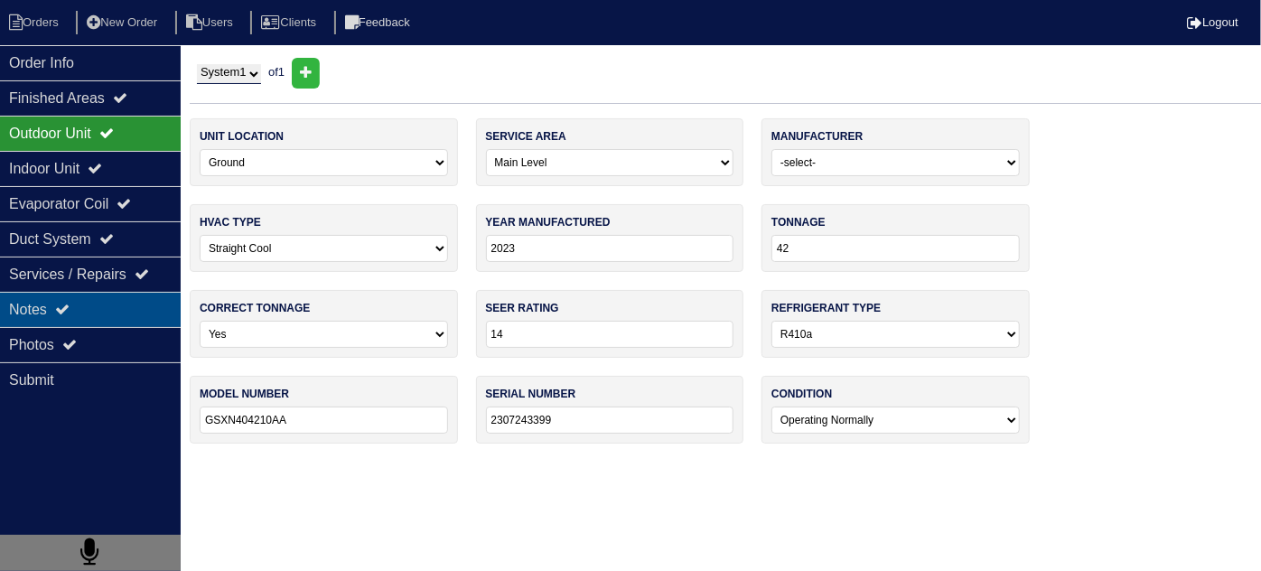
click at [70, 302] on icon at bounding box center [62, 309] width 14 height 14
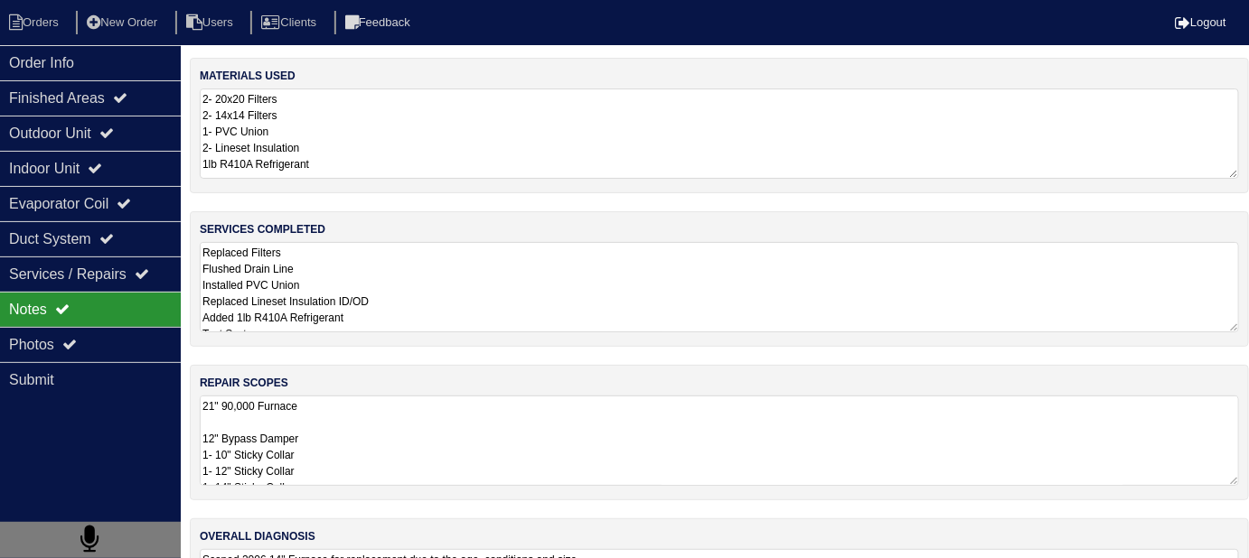
click at [500, 447] on textarea "21" 90,000 Furnace 12" Bypass Damper 1- 10" Sticky Collar 1- 12" Sticky Collar …" at bounding box center [719, 441] width 1039 height 90
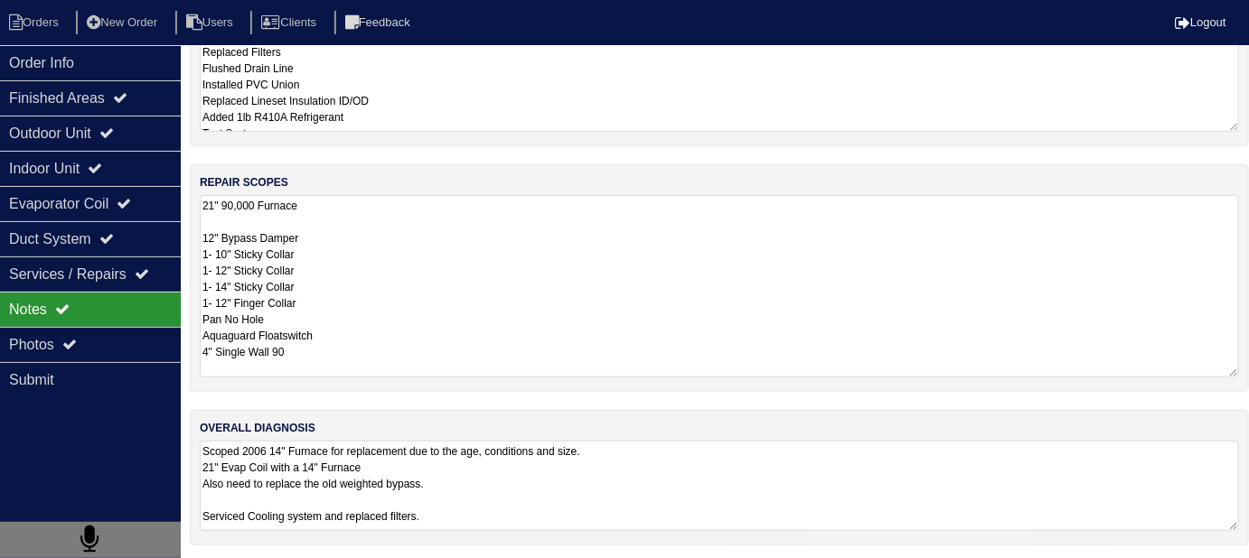
scroll to position [152, 0]
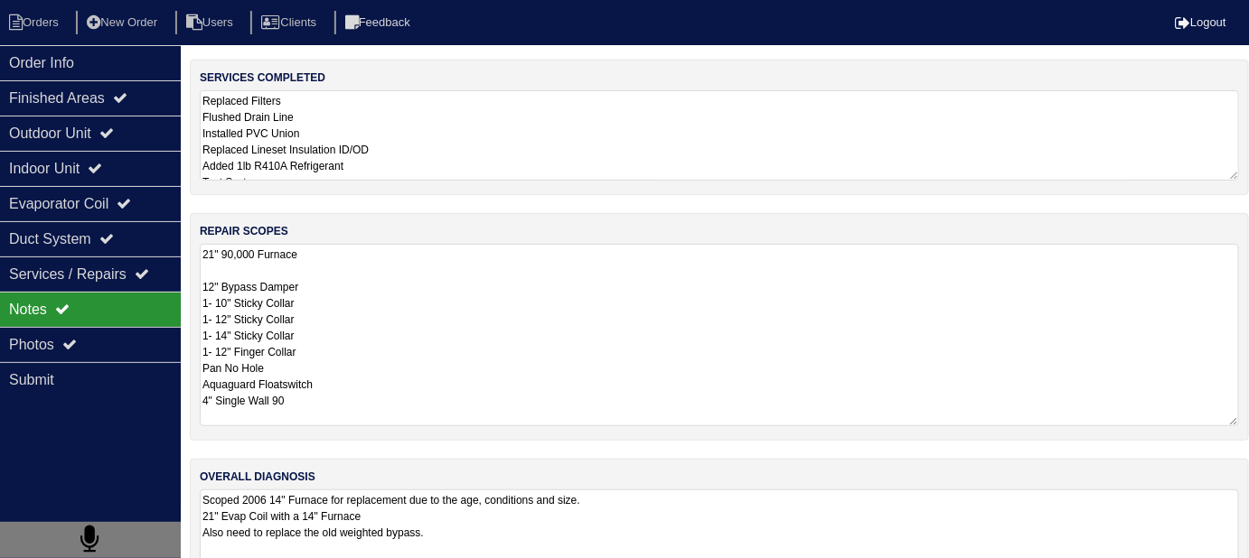
click at [419, 112] on textarea "Replaced Filters Flushed Drain Line Installed PVC Union Replaced Lineset Insula…" at bounding box center [719, 135] width 1039 height 90
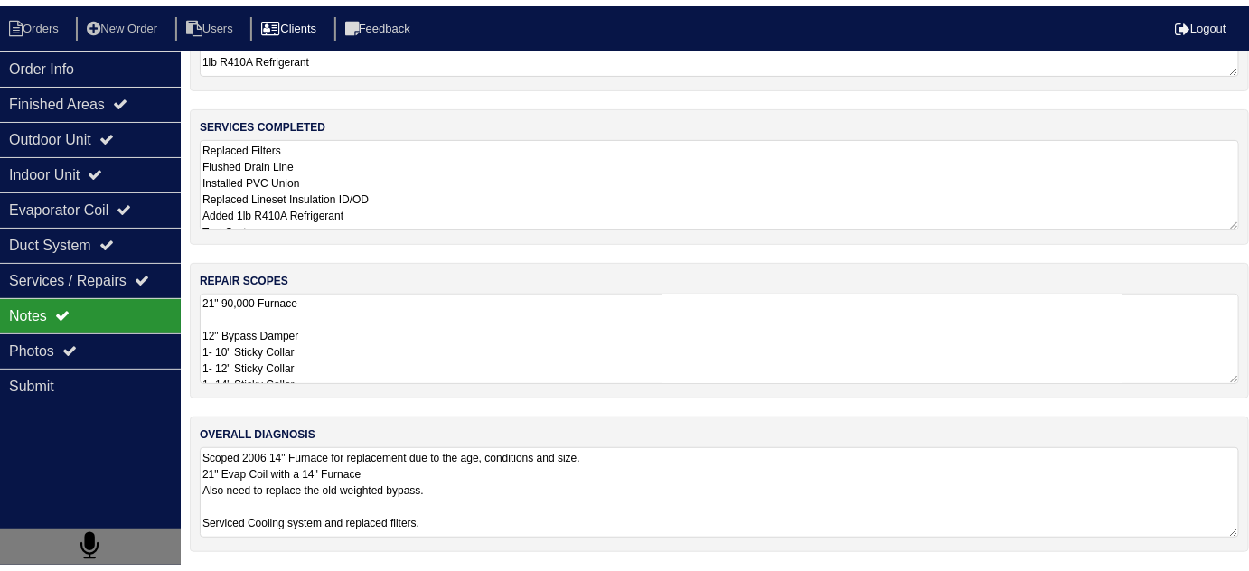
scroll to position [123, 0]
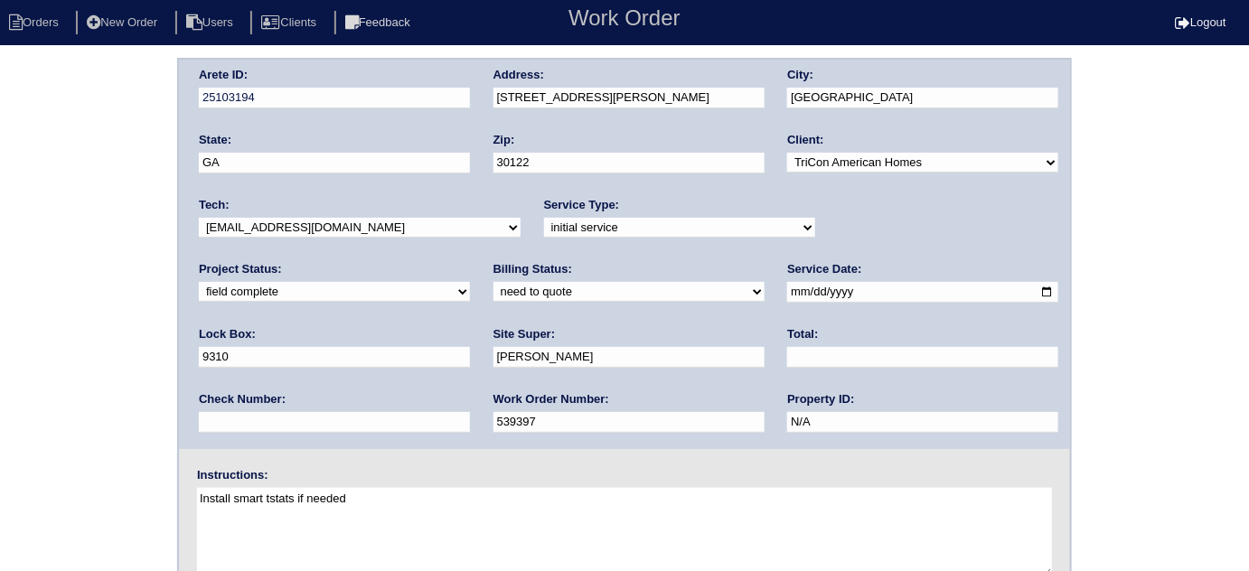
scroll to position [5, 0]
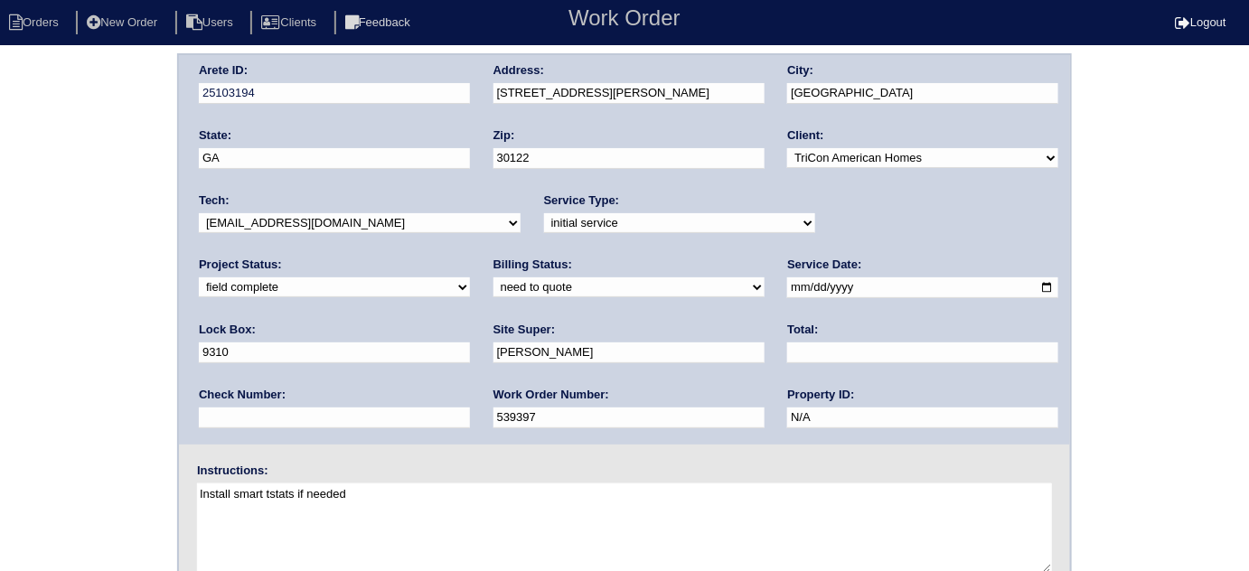
click at [787, 354] on input "text" at bounding box center [922, 352] width 271 height 21
type input "3129.00"
click at [0, 219] on div "Arete ID: 25103194 Address: [STREET_ADDRESS][PERSON_NAME] City: [GEOGRAPHIC_DAT…" at bounding box center [624, 418] width 1249 height 731
click at [26, 195] on div "Arete ID: 25103194 Address: 2734 Jordan Ln City: Lithia Springs State: GA Zip: …" at bounding box center [624, 418] width 1249 height 731
click at [72, 190] on div "Arete ID: 25103194 Address: 2734 Jordan Ln City: Lithia Springs State: GA Zip: …" at bounding box center [624, 418] width 1249 height 731
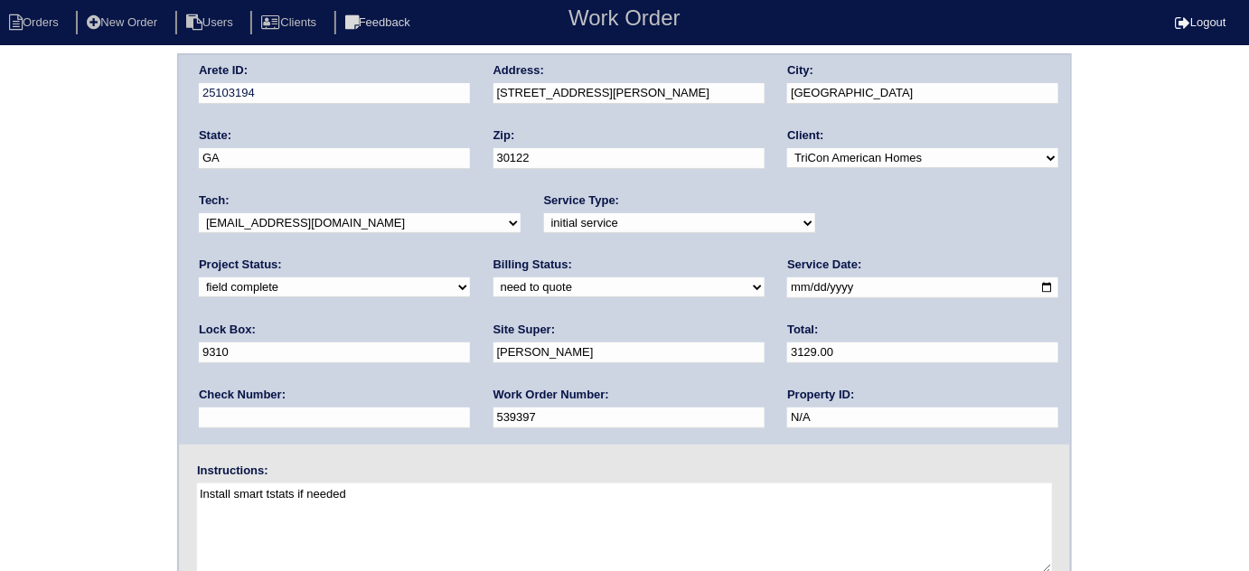
click at [72, 190] on div "Arete ID: 25103194 Address: 2734 Jordan Ln City: Lithia Springs State: GA Zip: …" at bounding box center [624, 418] width 1249 height 731
click at [451, 85] on div "Arete ID: 25103194 Address: 2734 Jordan Ln City: Lithia Springs State: GA Zip: …" at bounding box center [624, 249] width 891 height 389
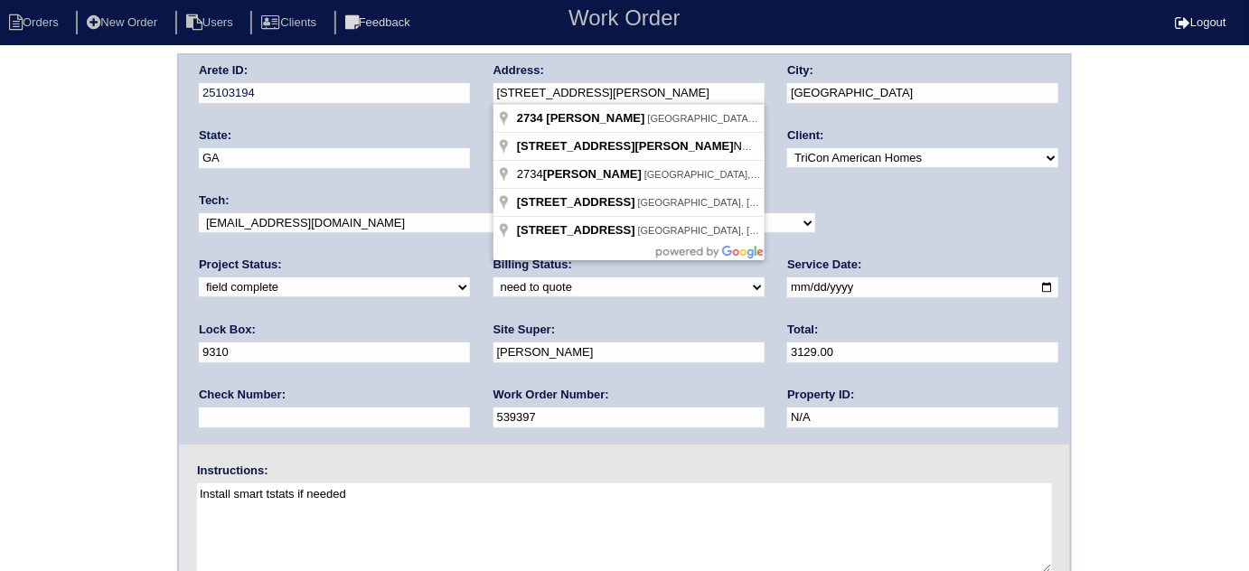
click at [173, 283] on div "Arete ID: 25103194 Address: 2734 Jordan Ln City: Lithia Springs State: GA Zip: …" at bounding box center [624, 418] width 1249 height 731
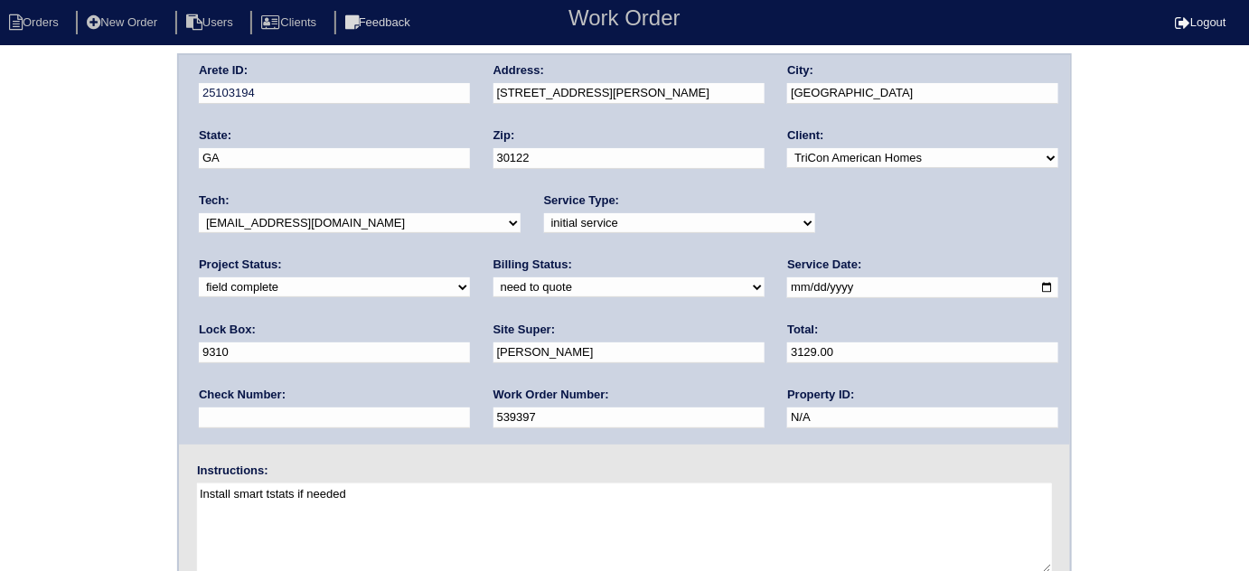
click at [48, 440] on div "Arete ID: 25103194 Address: 2734 Jordan Ln City: Lithia Springs State: GA Zip: …" at bounding box center [624, 418] width 1249 height 731
click at [73, 291] on div "Arete ID: 25103194 Address: 2734 Jordan Ln City: Lithia Springs State: GA Zip: …" at bounding box center [624, 418] width 1249 height 731
click at [0, 318] on div "Arete ID: 25103194 Address: 2734 Jordan Ln City: Lithia Springs State: GA Zip: …" at bounding box center [624, 418] width 1249 height 731
click at [493, 292] on select "need to quote quoted need to invoice invoiced paid warranty purchase order need…" at bounding box center [628, 287] width 271 height 20
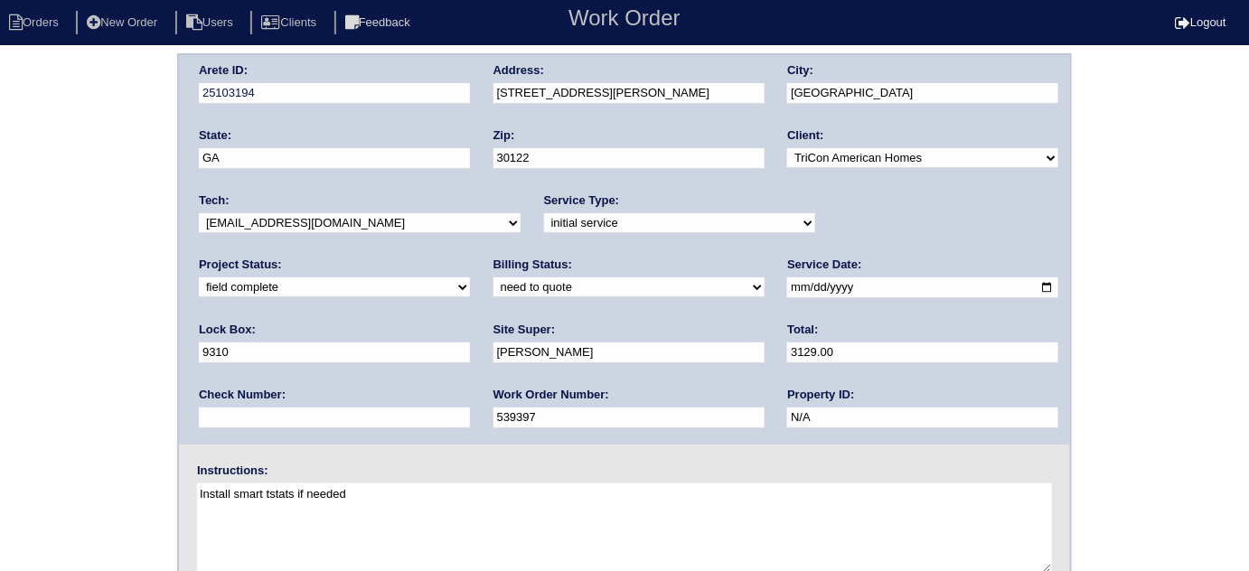
select select "quoted"
click at [493, 277] on select "need to quote quoted need to invoice invoiced paid warranty purchase order need…" at bounding box center [628, 287] width 271 height 20
drag, startPoint x: 50, startPoint y: 365, endPoint x: 58, endPoint y: 389, distance: 25.7
click at [44, 367] on div "Arete ID: 25103194 Address: 2734 Jordan Ln City: Lithia Springs State: GA Zip: …" at bounding box center [624, 418] width 1249 height 731
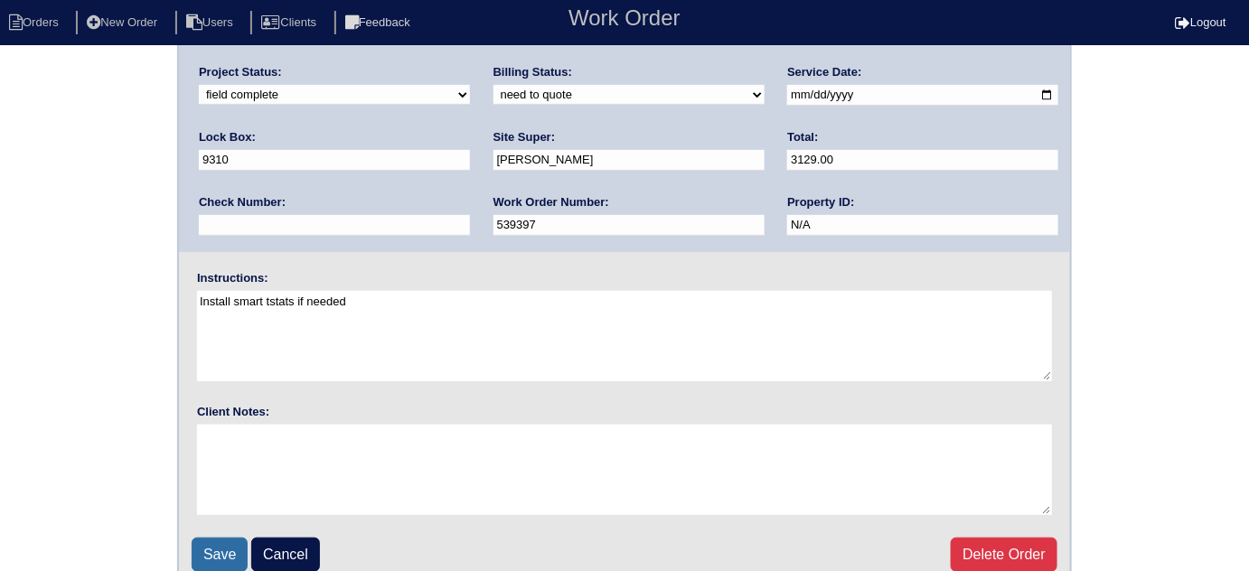
scroll to position [213, 0]
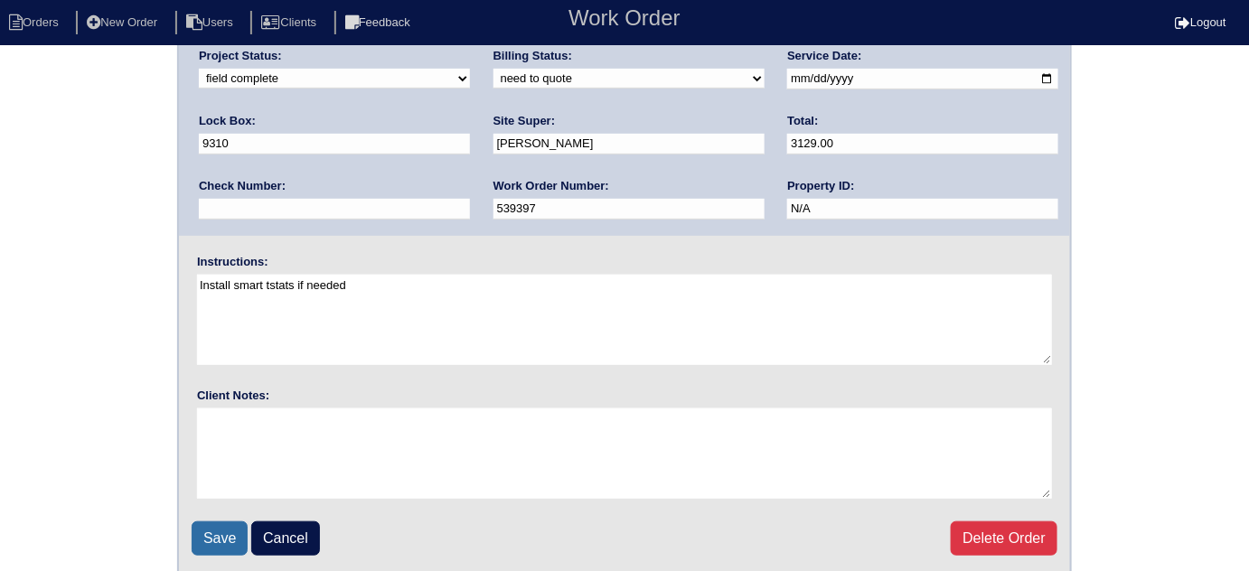
click at [211, 538] on input "Save" at bounding box center [220, 538] width 56 height 34
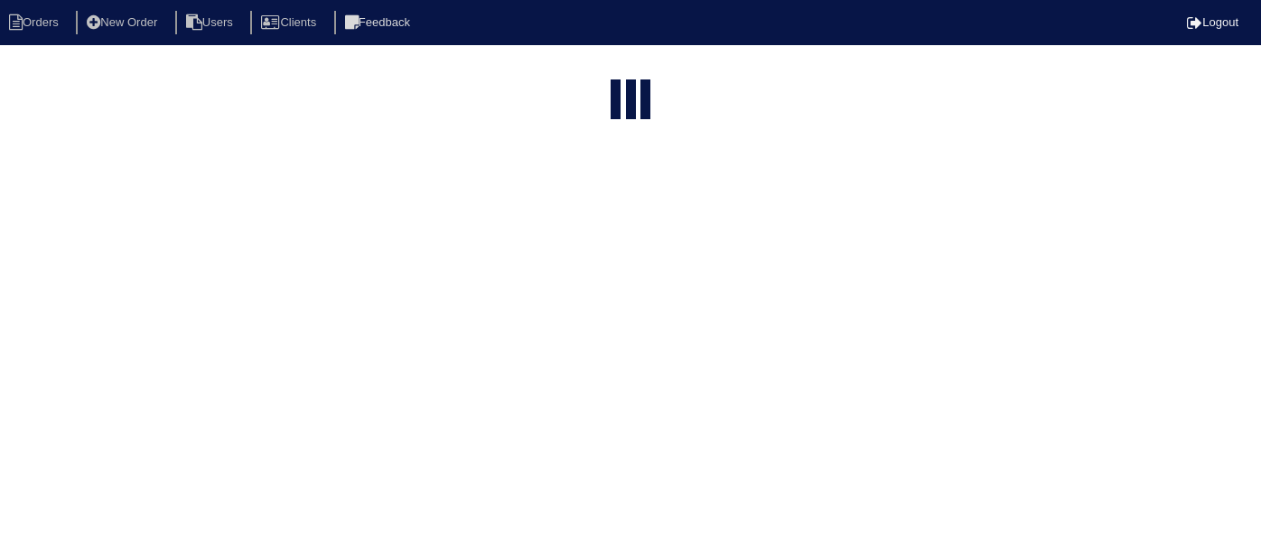
select select "15"
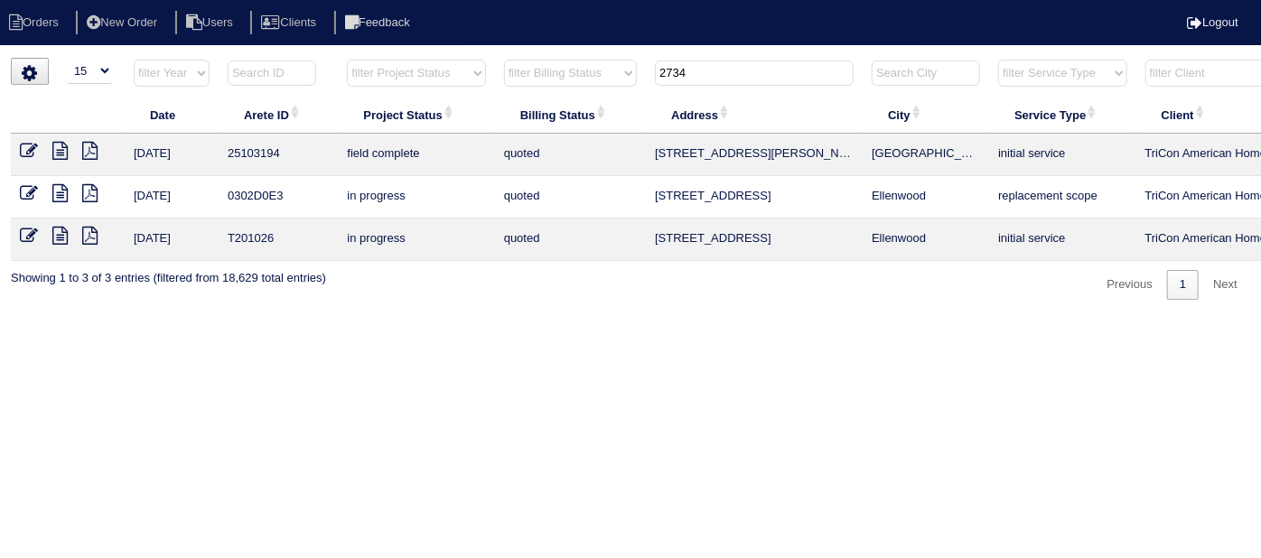
drag, startPoint x: 751, startPoint y: 60, endPoint x: 499, endPoint y: 52, distance: 252.2
click at [518, 47] on html "Orders New Order Users Clients Feedback Logout Orders New Order Users Clients M…" at bounding box center [630, 159] width 1261 height 318
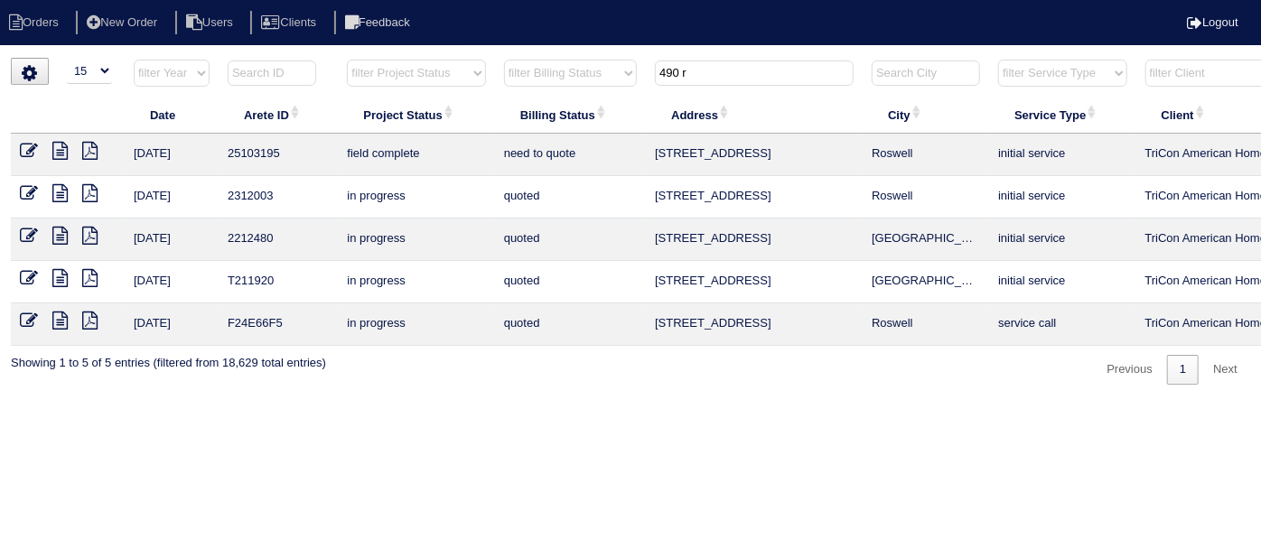
type input "490 r"
click at [709, 67] on input "490 r" at bounding box center [754, 73] width 199 height 25
click at [58, 151] on icon at bounding box center [59, 151] width 15 height 18
click at [25, 150] on icon at bounding box center [29, 151] width 18 height 18
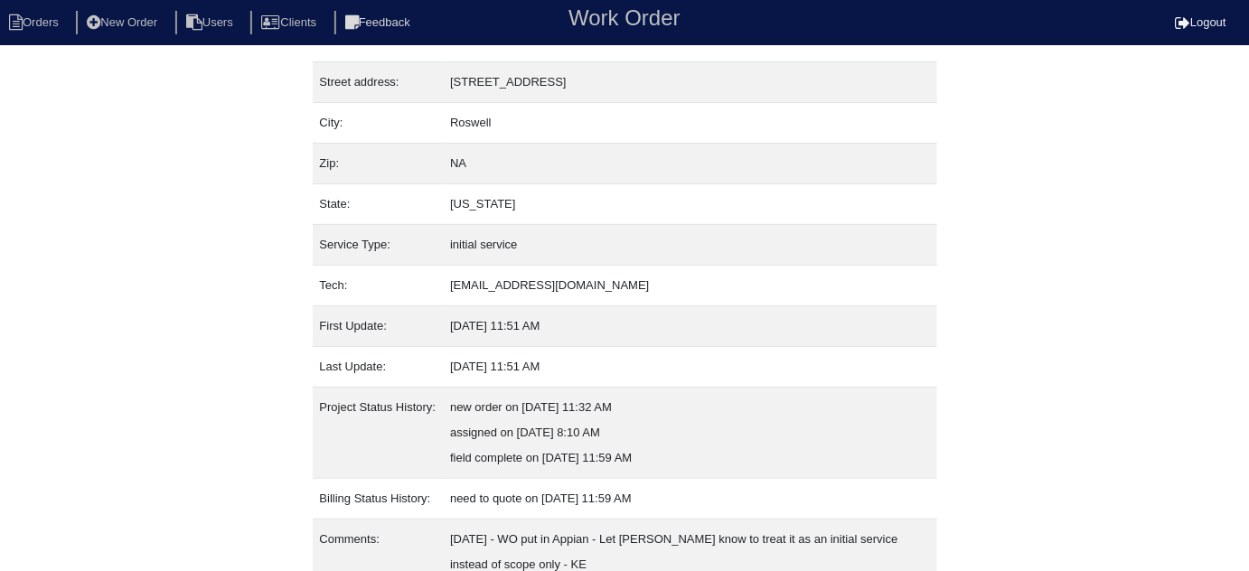
scroll to position [149, 0]
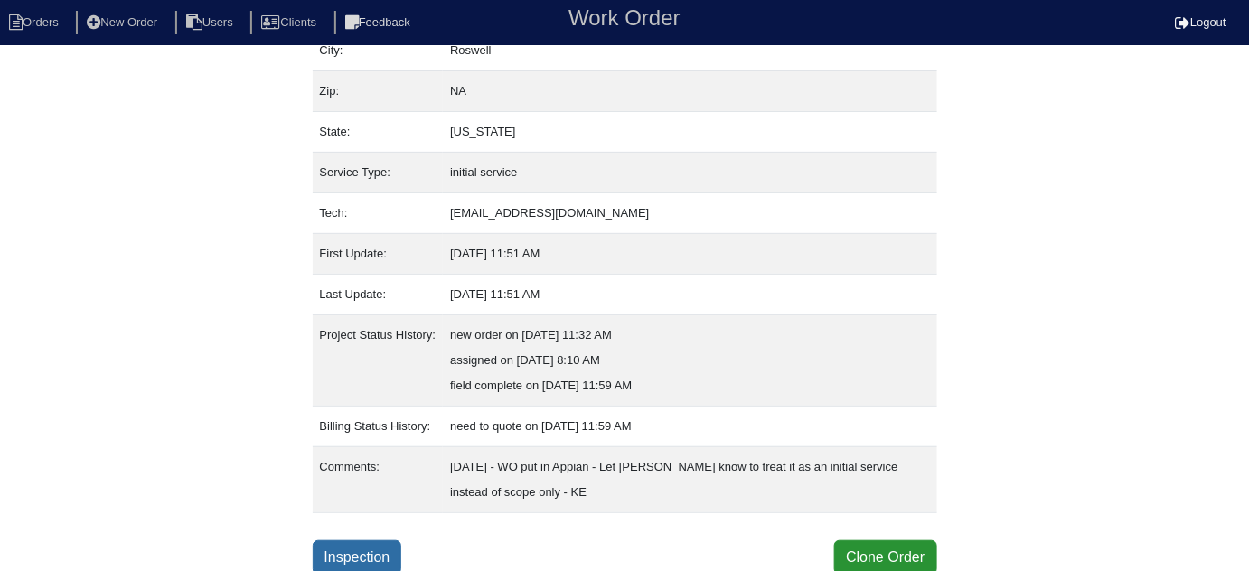
click at [342, 556] on link "Inspection" at bounding box center [357, 557] width 89 height 34
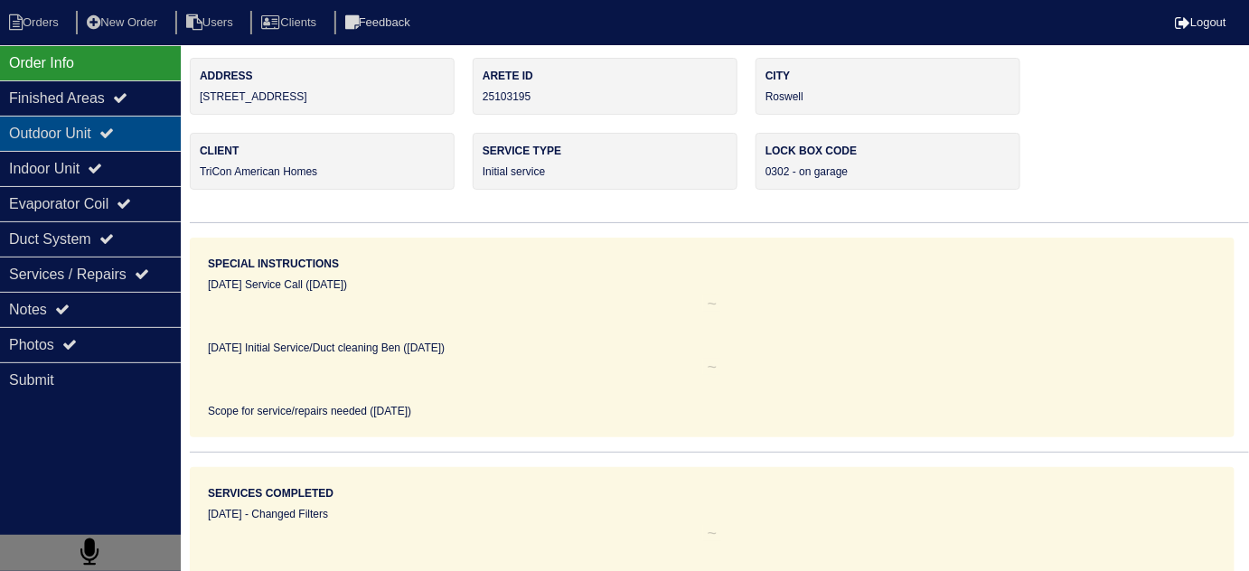
click at [84, 144] on div "Outdoor Unit" at bounding box center [90, 133] width 181 height 35
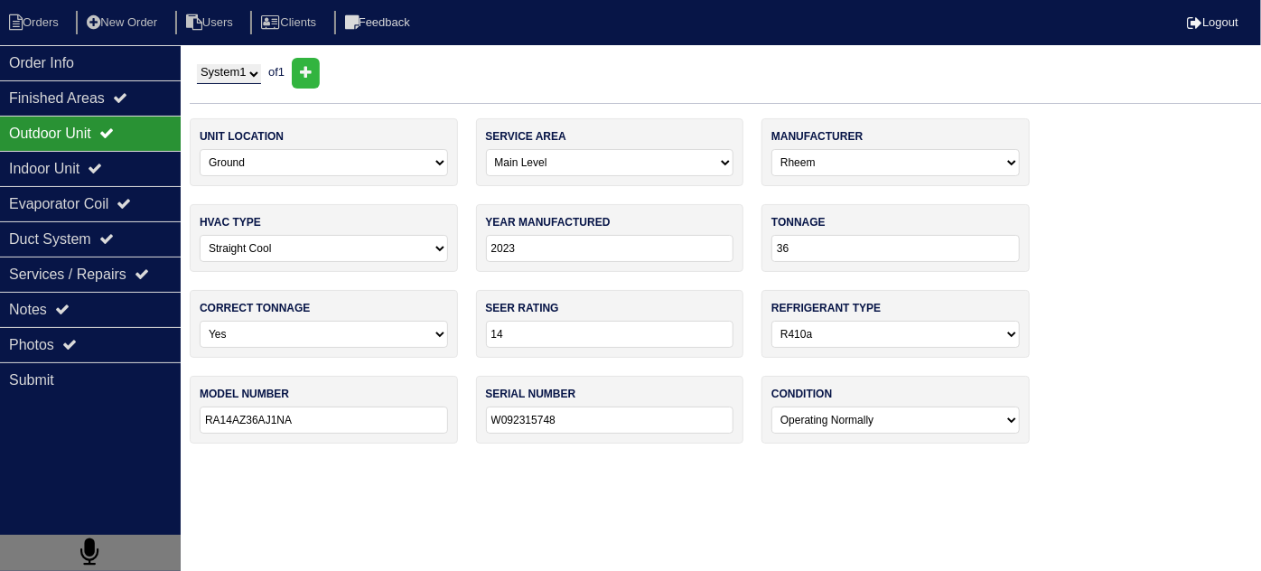
click at [79, 141] on div "Outdoor Unit" at bounding box center [90, 133] width 181 height 35
click at [72, 151] on div "Indoor Unit" at bounding box center [90, 168] width 181 height 35
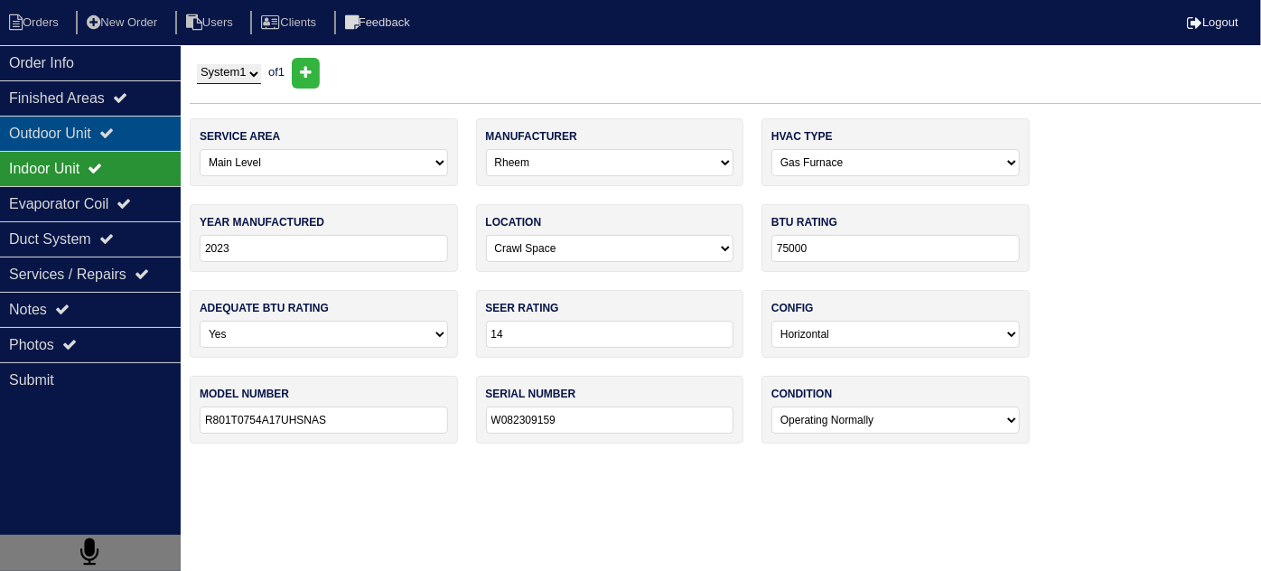
click at [70, 136] on div "Outdoor Unit" at bounding box center [90, 133] width 181 height 35
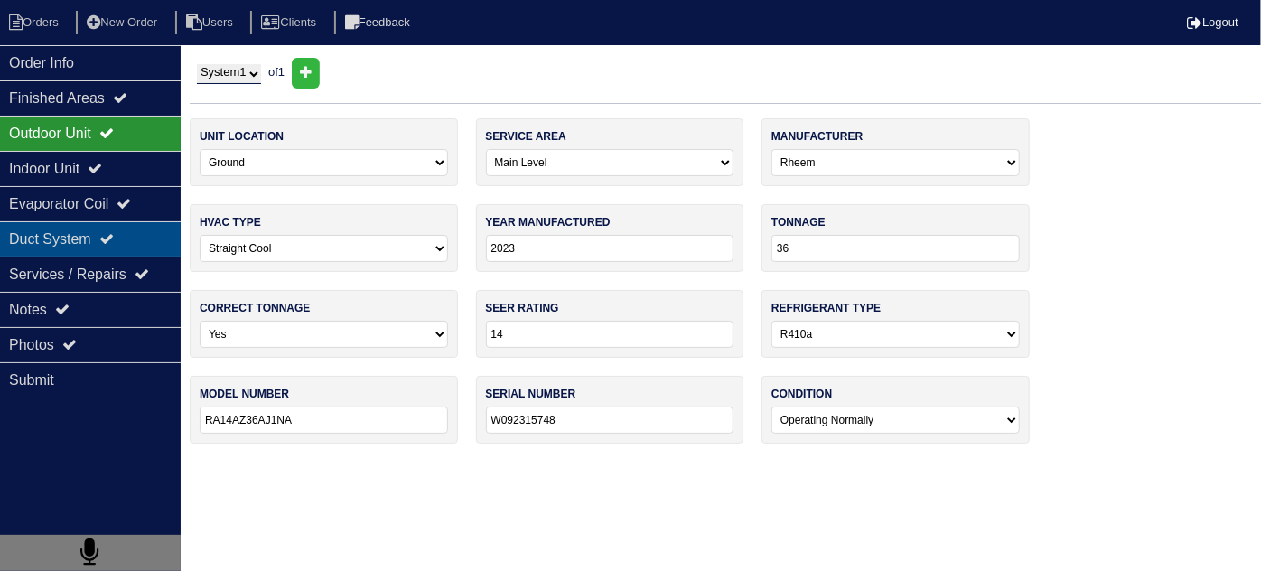
click at [25, 246] on div "Duct System" at bounding box center [90, 238] width 181 height 35
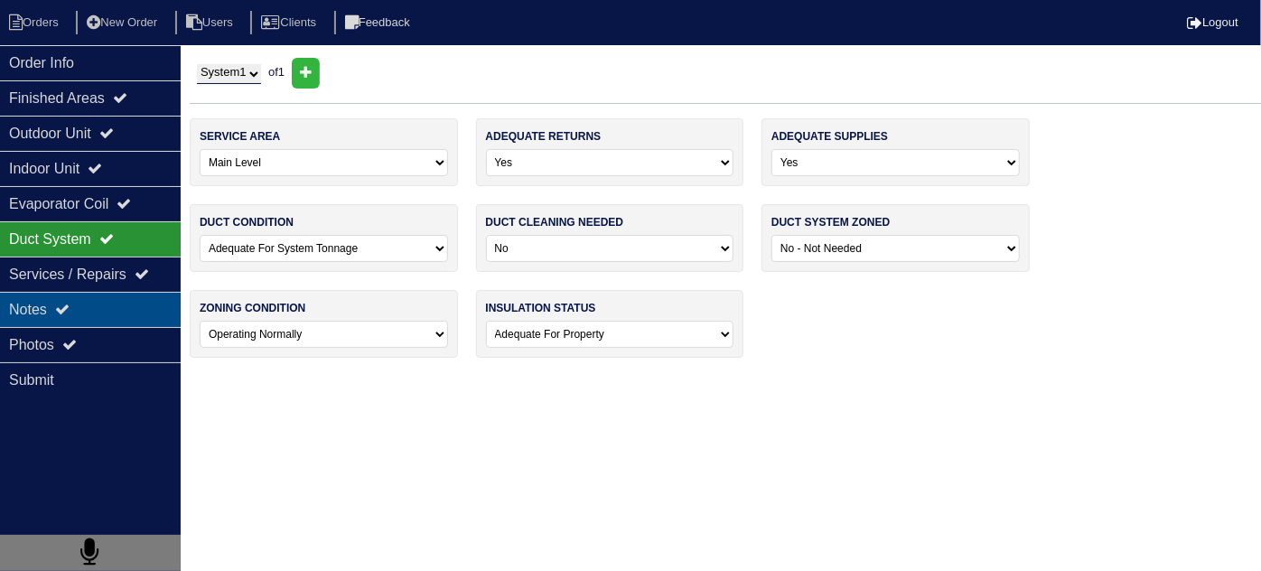
click at [51, 313] on div "Notes" at bounding box center [90, 309] width 181 height 35
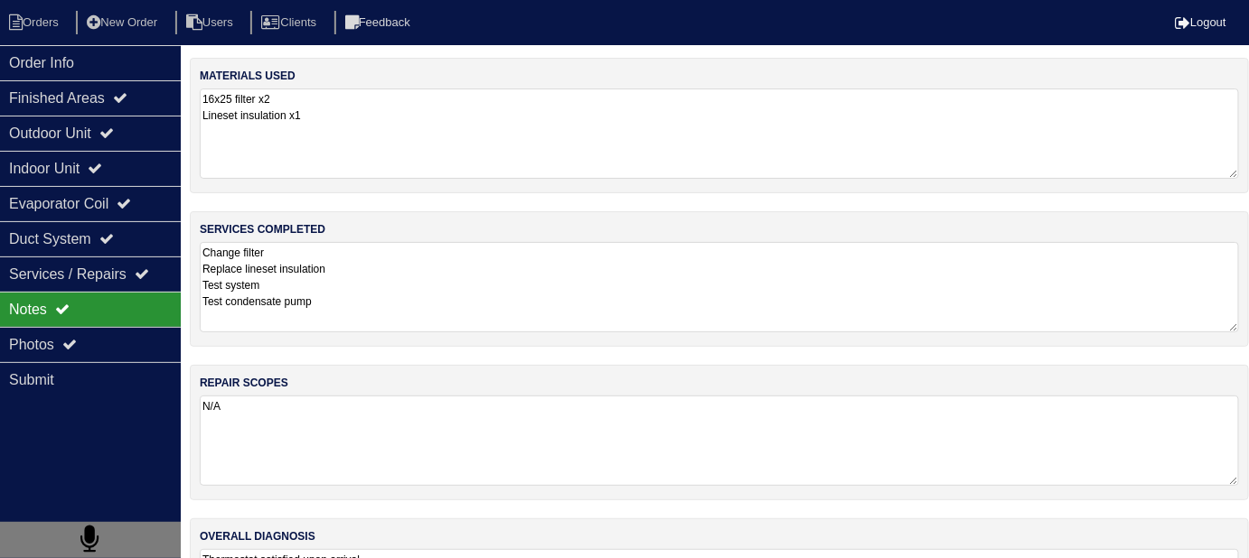
click at [438, 285] on textarea "Change filter Replace lineset insulation Test system Test condensate pump" at bounding box center [719, 287] width 1039 height 90
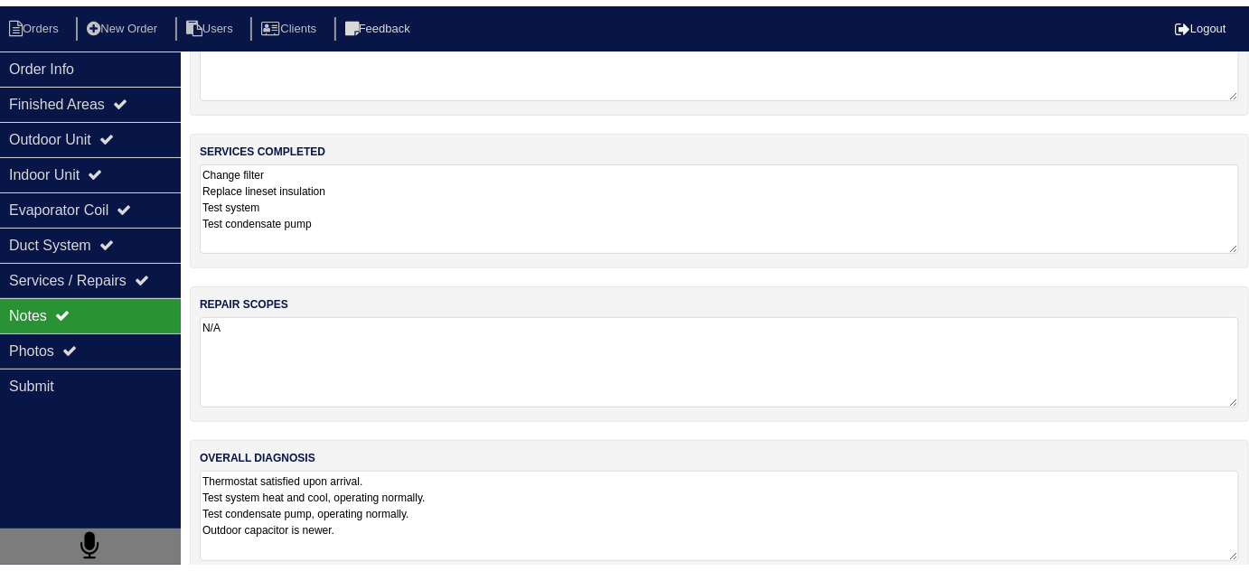
scroll to position [108, 0]
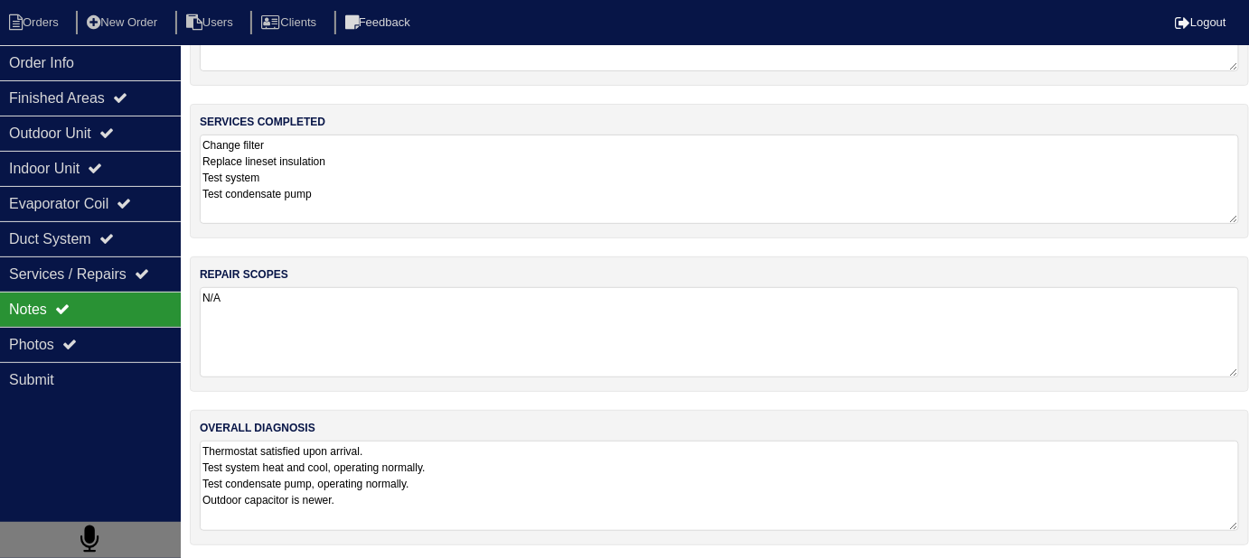
click at [529, 478] on textarea "Thermostat satisfied upon arrival. Test system heat and cool, operating normall…" at bounding box center [719, 486] width 1039 height 90
click at [58, 339] on div "Photos" at bounding box center [90, 344] width 181 height 35
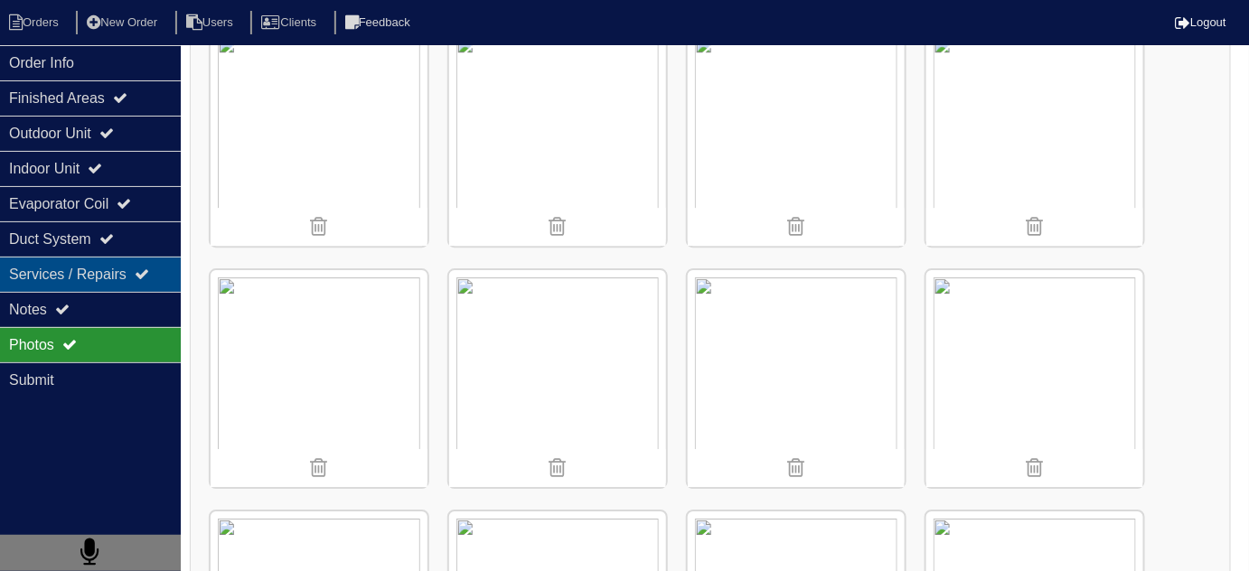
scroll to position [1751, 0]
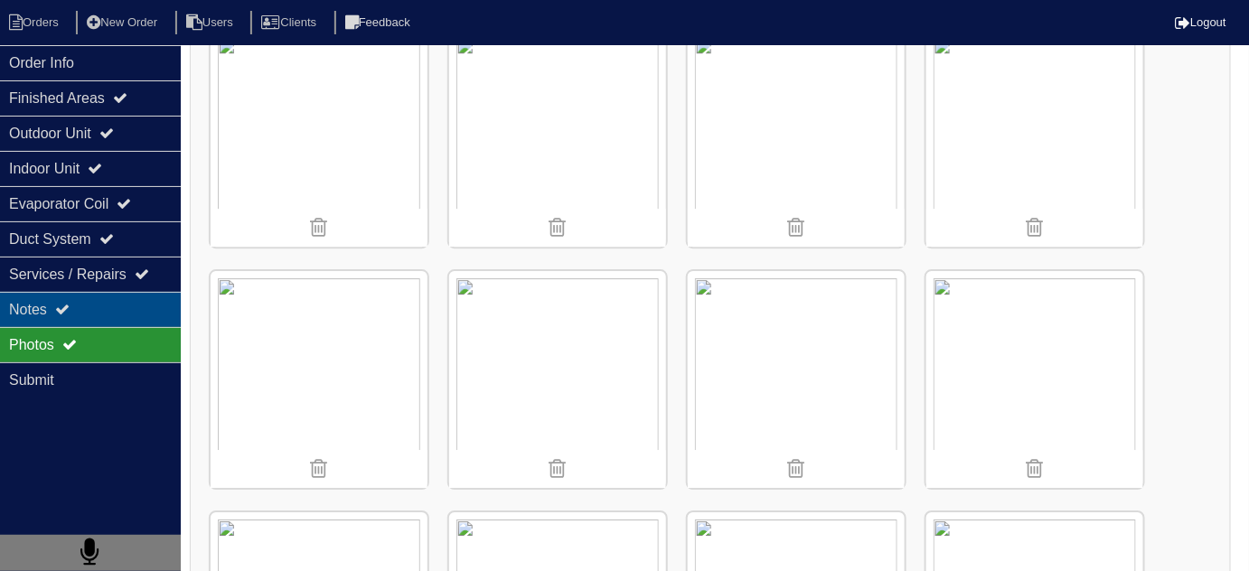
click at [38, 299] on div "Notes" at bounding box center [90, 309] width 181 height 35
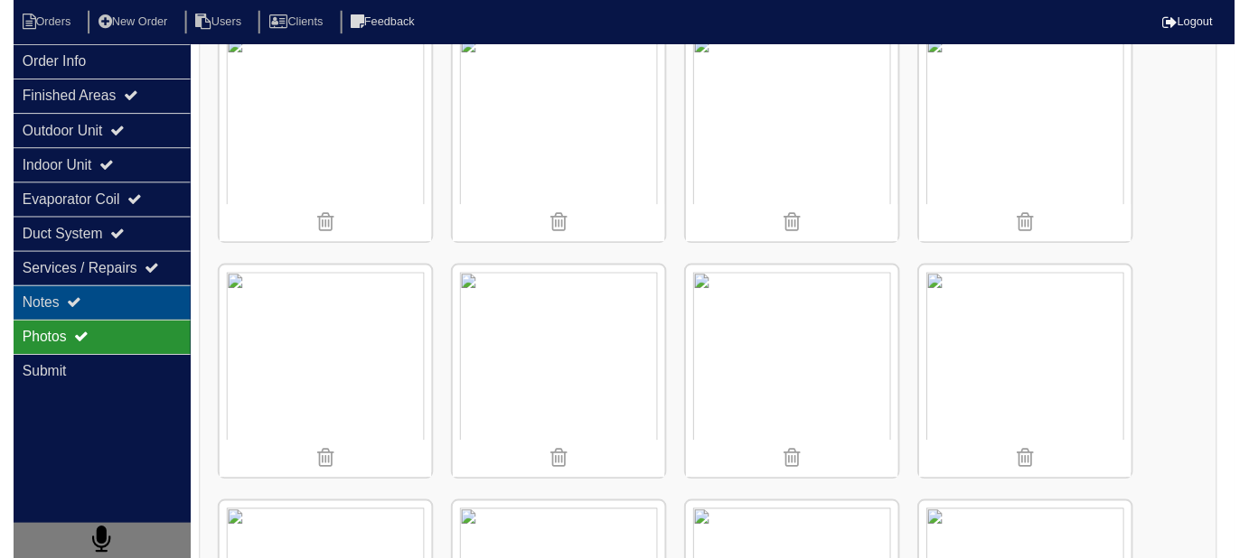
scroll to position [108, 0]
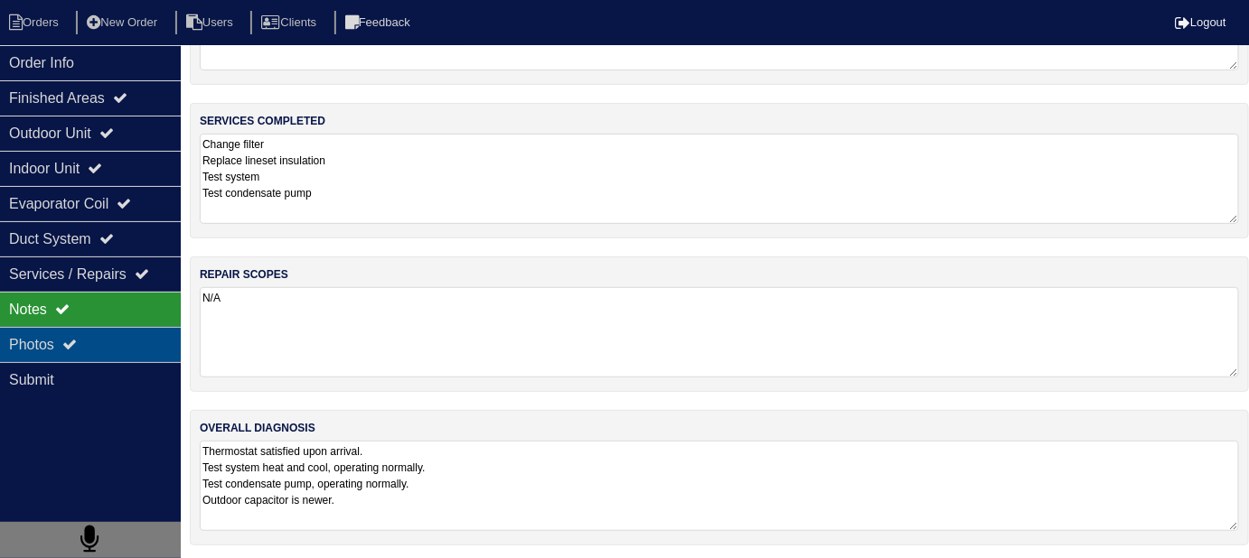
click at [70, 339] on icon at bounding box center [69, 344] width 14 height 14
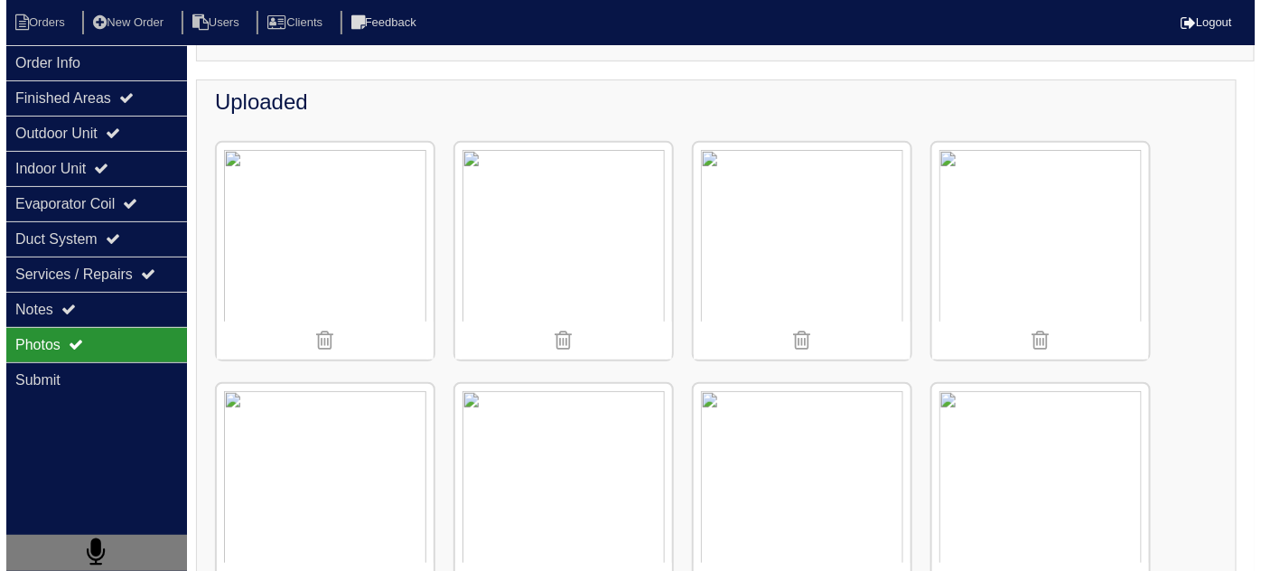
scroll to position [190, 0]
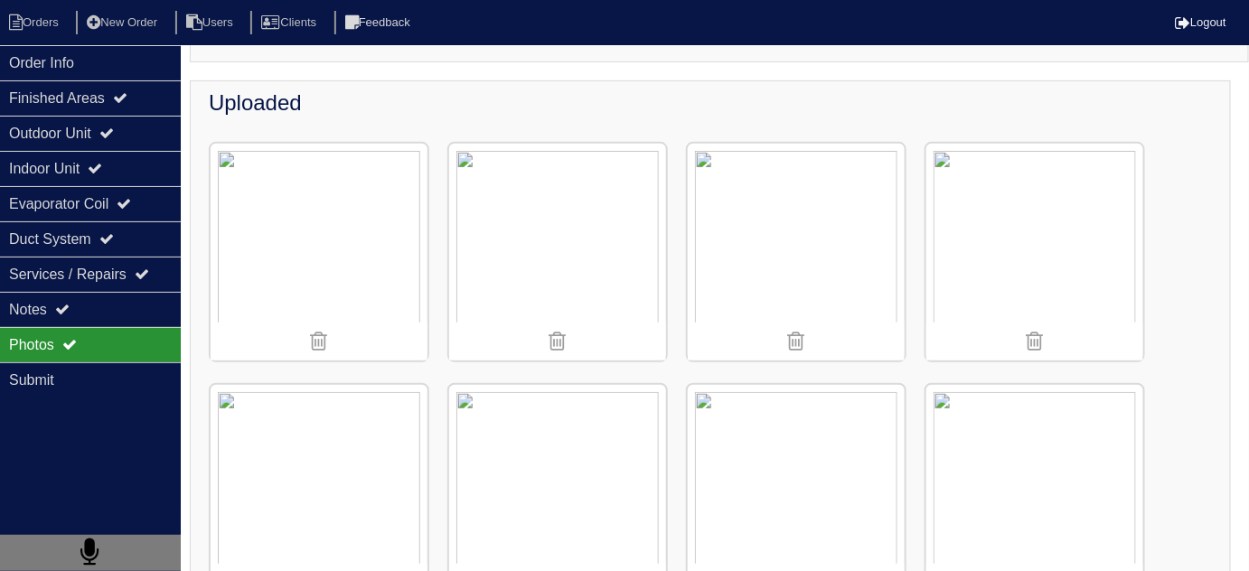
click at [543, 212] on img at bounding box center [557, 252] width 217 height 217
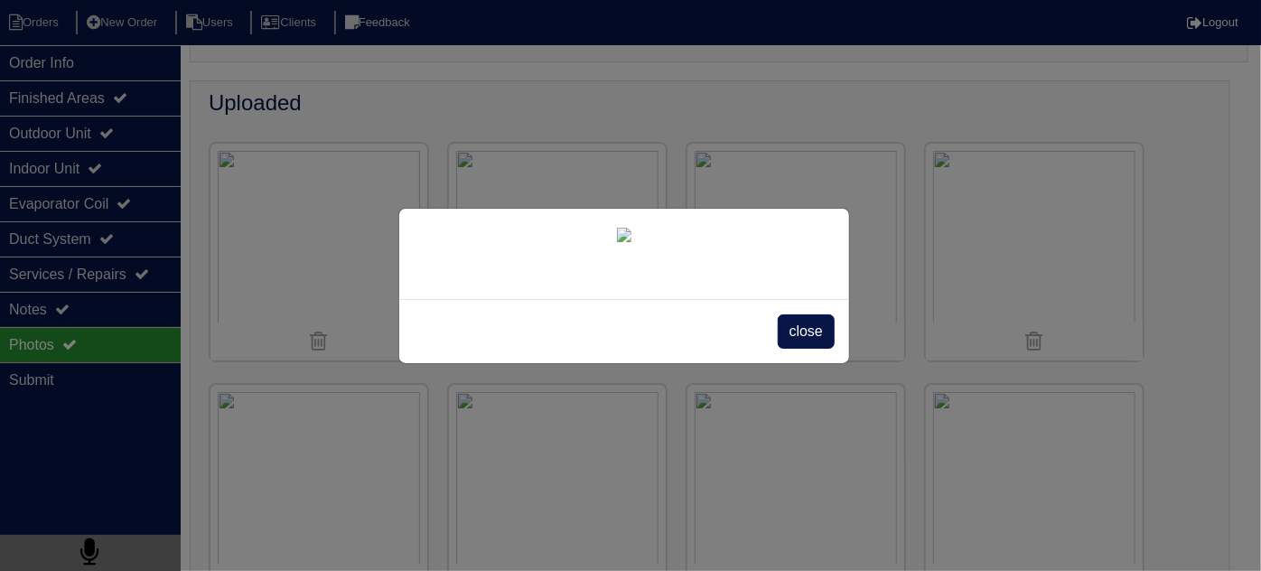
scroll to position [132, 0]
click at [795, 349] on span "close" at bounding box center [806, 331] width 57 height 34
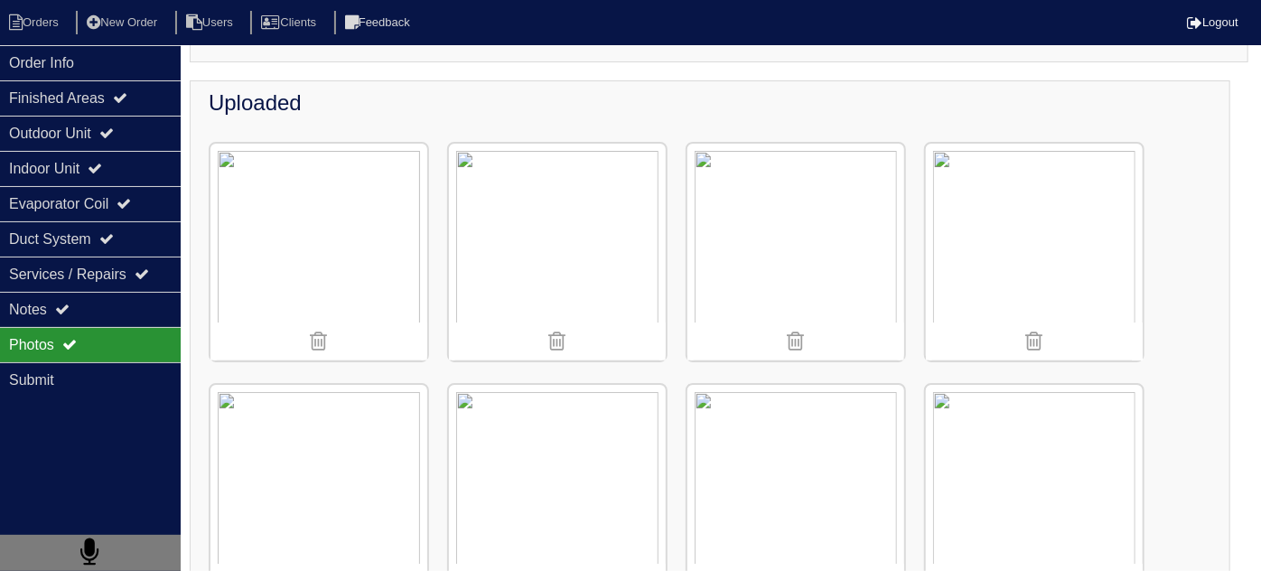
scroll to position [0, 0]
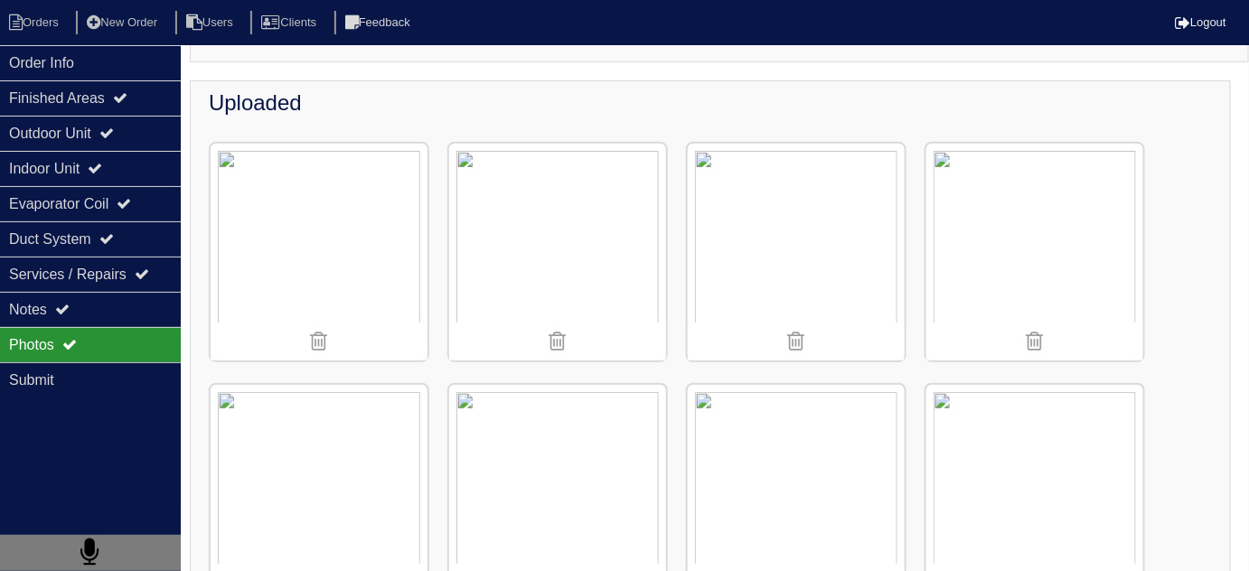
click at [554, 257] on img at bounding box center [557, 252] width 217 height 217
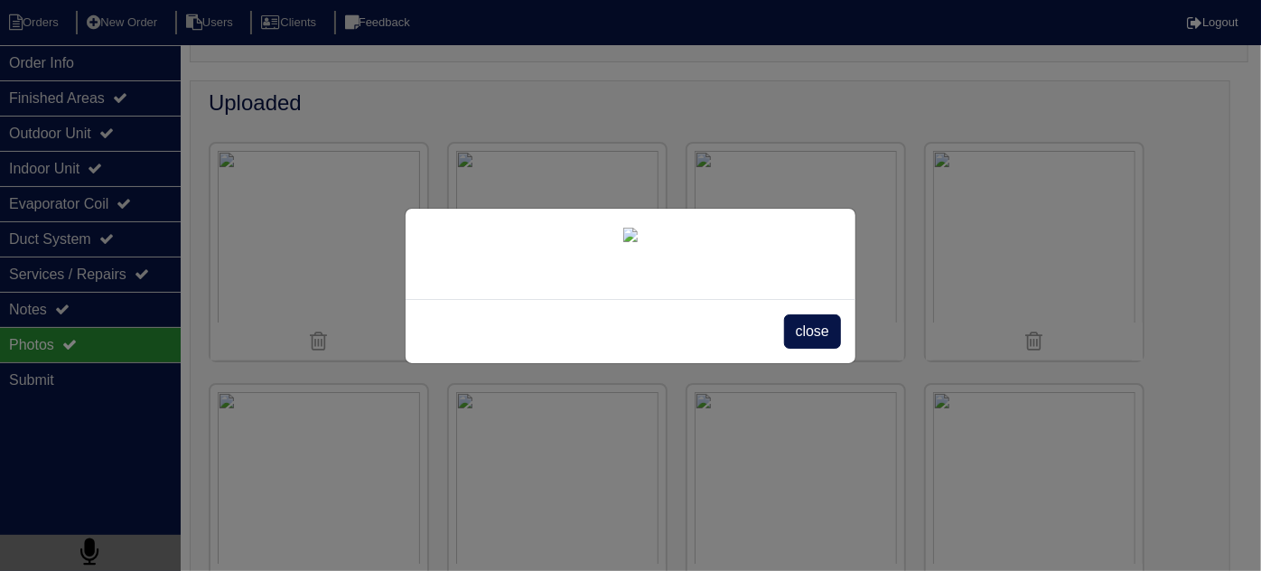
scroll to position [132, 0]
click at [797, 349] on span "close" at bounding box center [812, 331] width 57 height 34
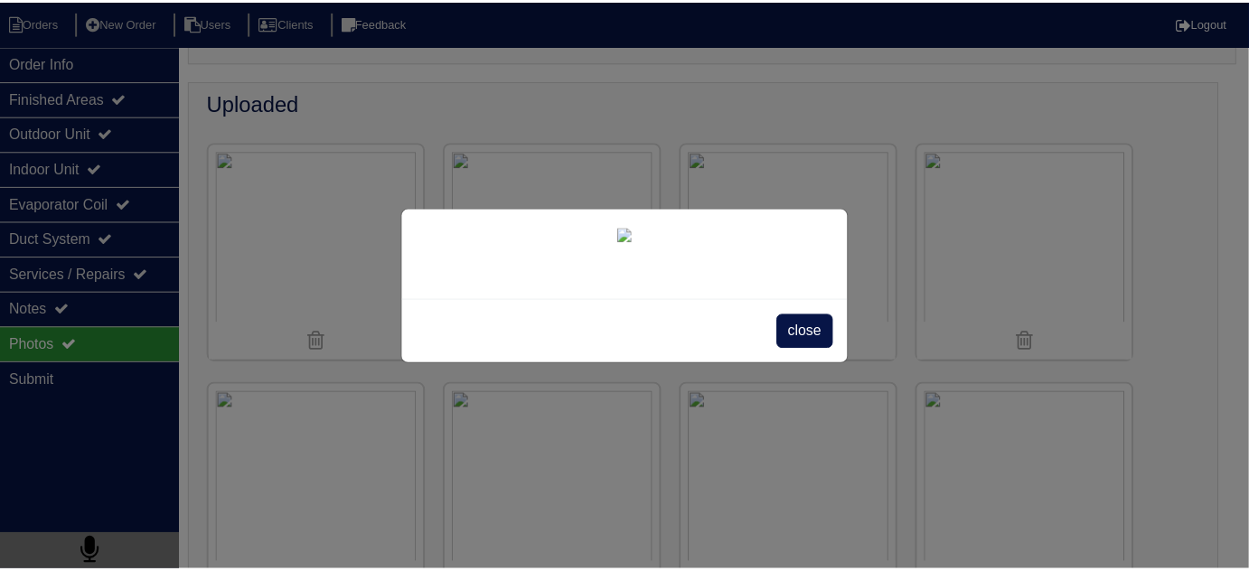
scroll to position [0, 0]
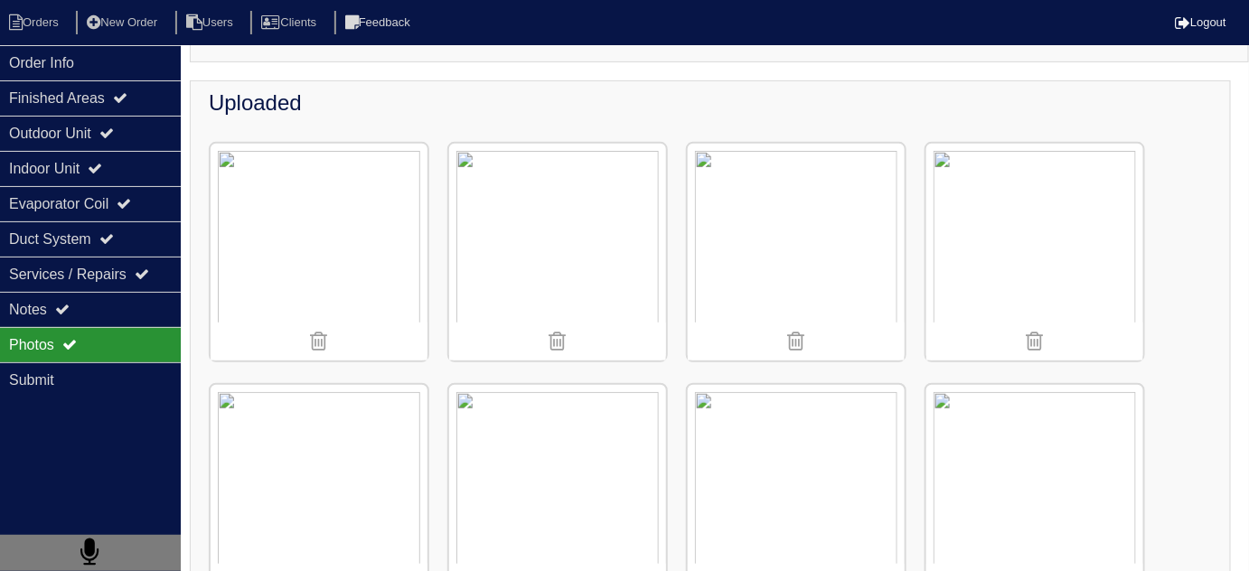
scroll to position [149, 0]
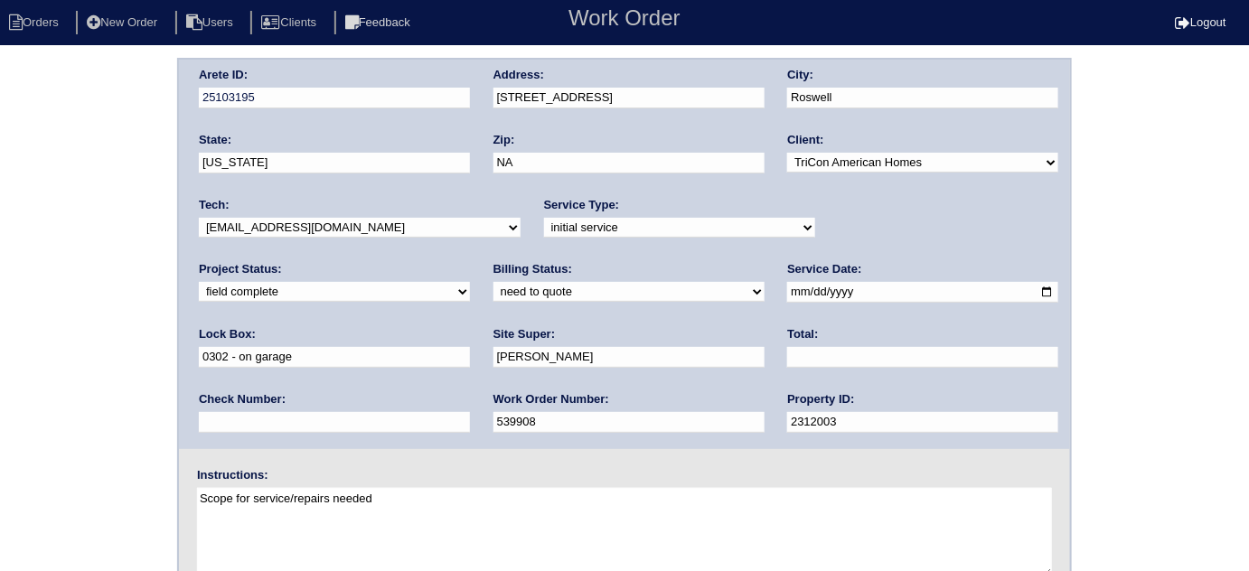
click at [787, 344] on div "Total:" at bounding box center [922, 351] width 271 height 51
type input "280.00"
drag, startPoint x: 252, startPoint y: 295, endPoint x: 252, endPoint y: 317, distance: 21.7
click at [493, 295] on select "need to quote quoted need to invoice invoiced paid warranty purchase order need…" at bounding box center [628, 292] width 271 height 20
click at [493, 285] on select "need to quote quoted need to invoice invoiced paid warranty purchase order need…" at bounding box center [628, 292] width 271 height 20
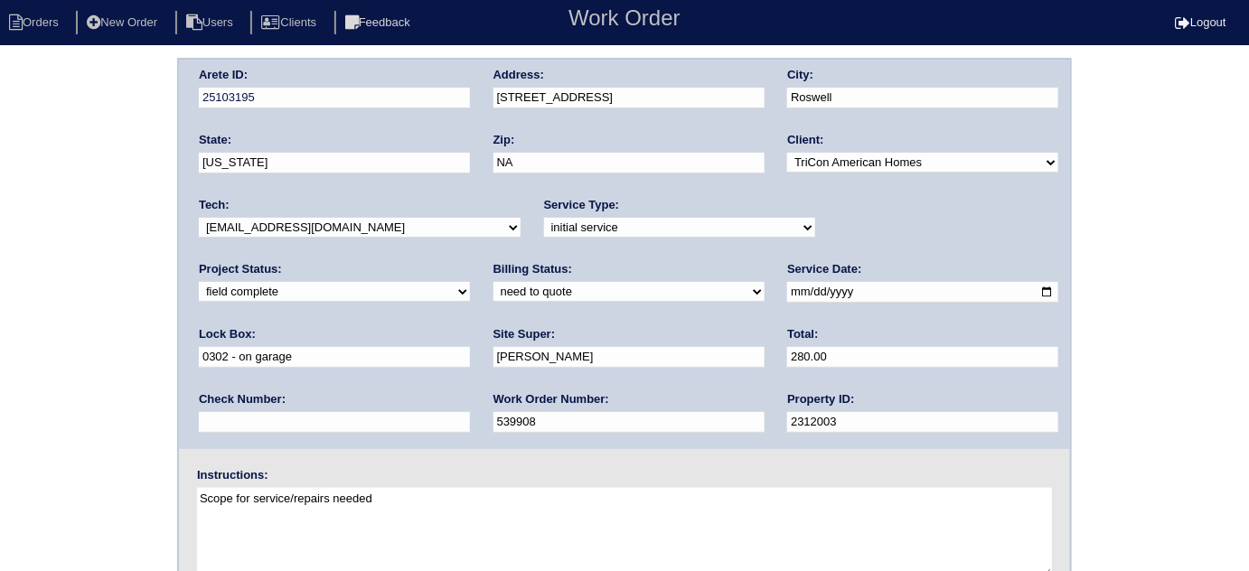
select select "quoted"
click at [493, 282] on select "need to quote quoted need to invoice invoiced paid warranty purchase order need…" at bounding box center [628, 292] width 271 height 20
click at [0, 363] on div "Arete ID: 25103195 Address: [STREET_ADDRESS] City: [GEOGRAPHIC_DATA] State: [US…" at bounding box center [624, 423] width 1249 height 731
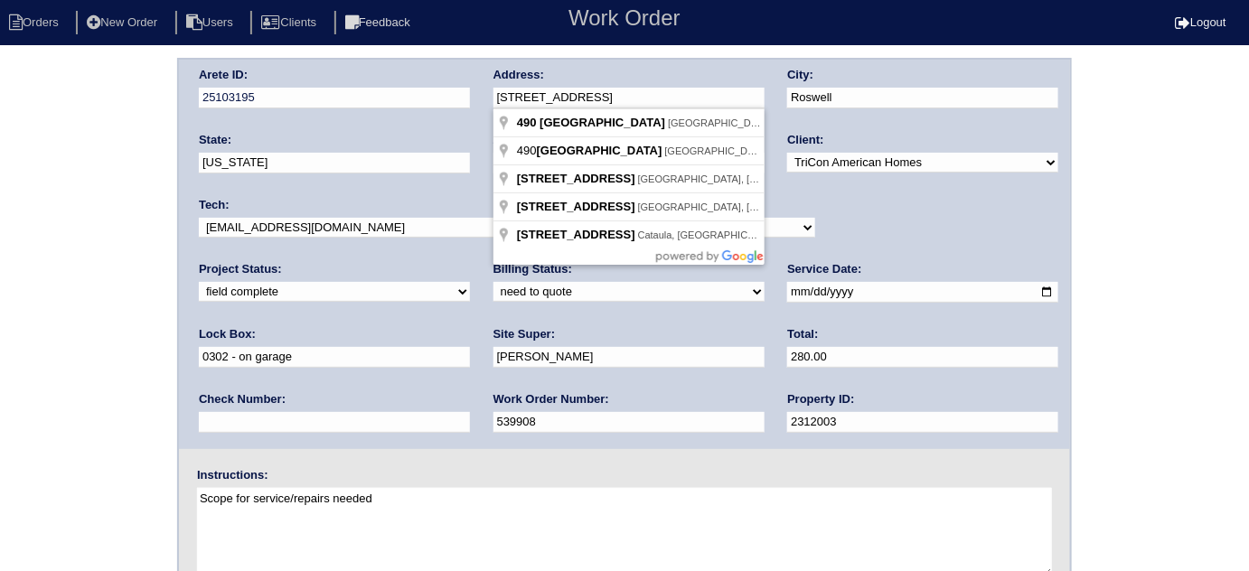
drag, startPoint x: 658, startPoint y: 99, endPoint x: 506, endPoint y: 85, distance: 152.5
click at [506, 85] on div "Address: [STREET_ADDRESS]" at bounding box center [628, 92] width 271 height 51
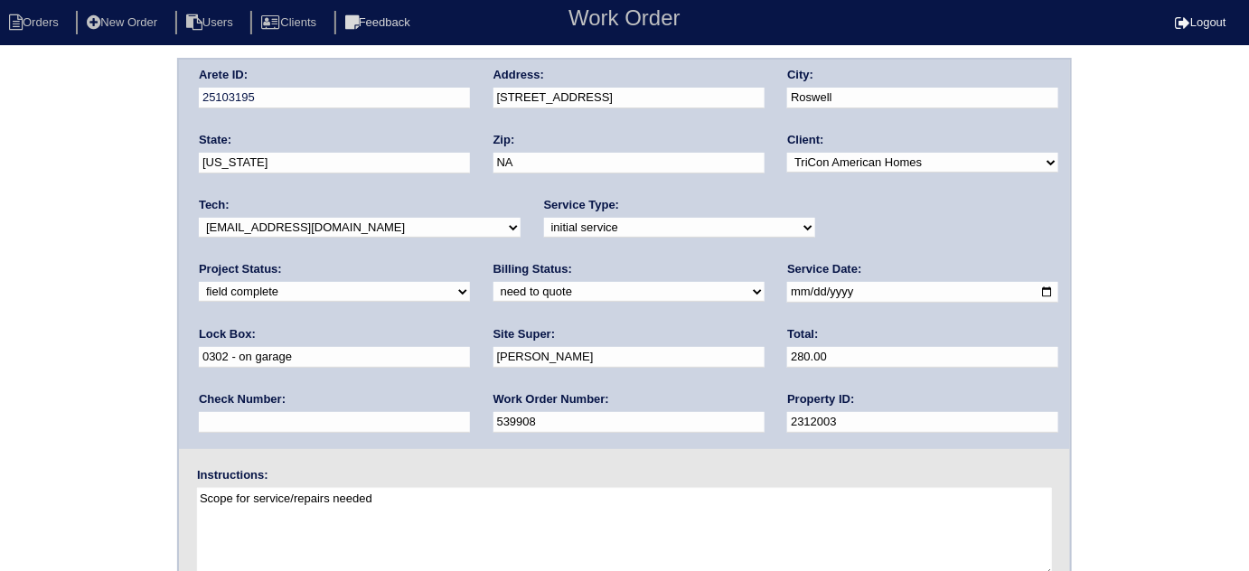
click at [506, 85] on div "Address: [STREET_ADDRESS]" at bounding box center [628, 92] width 271 height 51
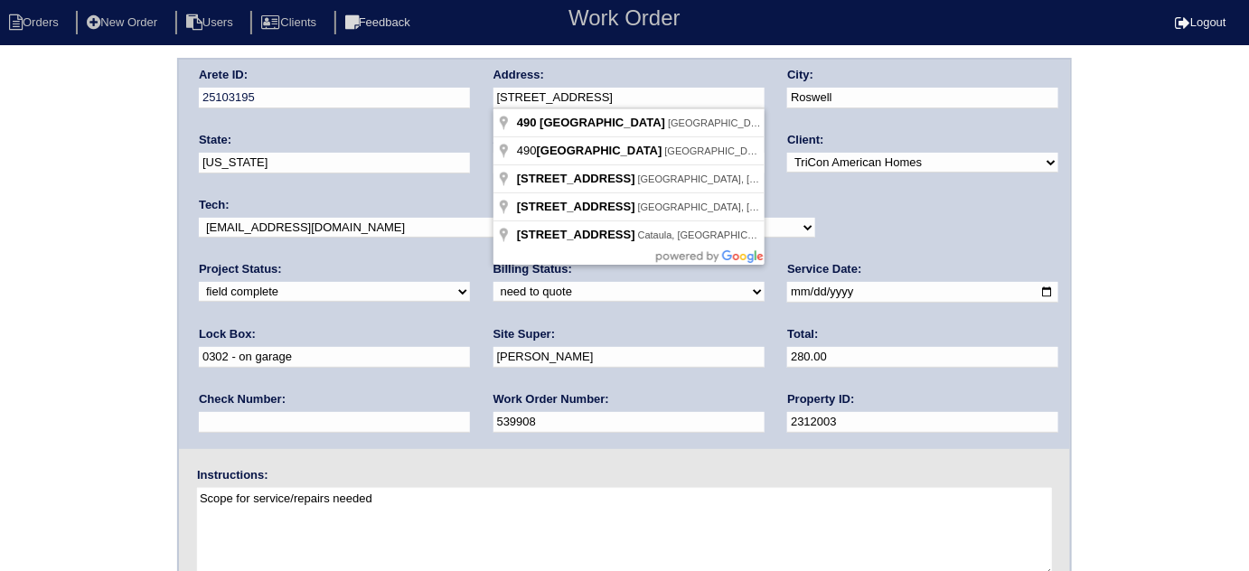
drag, startPoint x: 641, startPoint y: 93, endPoint x: 500, endPoint y: 89, distance: 141.9
click at [500, 89] on input "[STREET_ADDRESS]" at bounding box center [628, 98] width 271 height 21
click at [102, 274] on div "Arete ID: 25103195 Address: [STREET_ADDRESS] City: [GEOGRAPHIC_DATA] State: [US…" at bounding box center [624, 423] width 1249 height 731
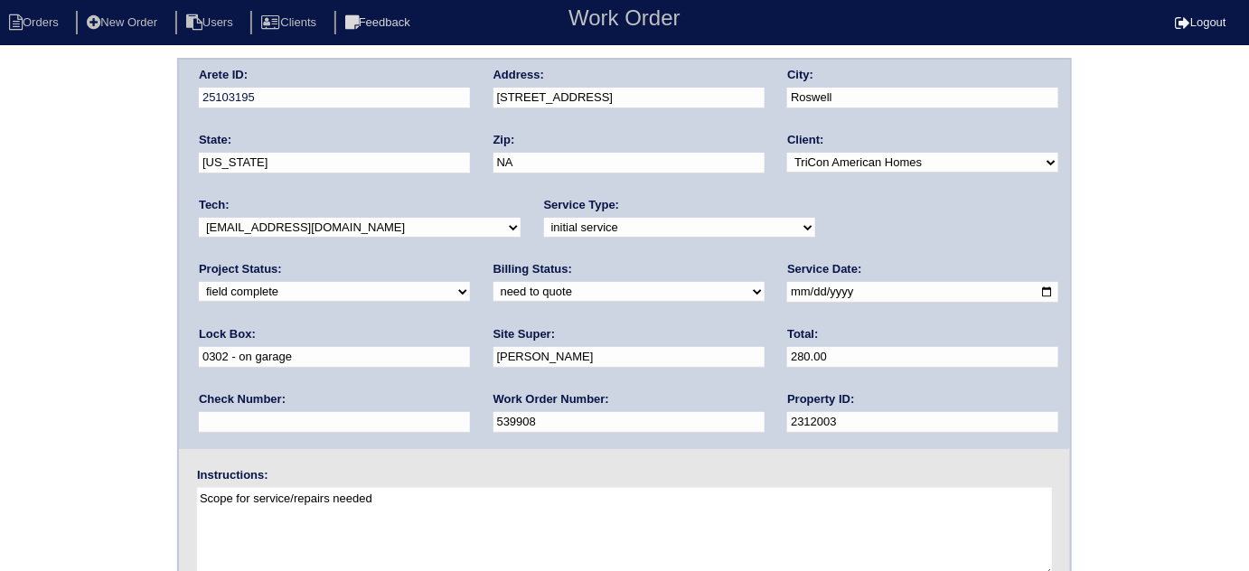
drag, startPoint x: 454, startPoint y: 493, endPoint x: 96, endPoint y: 491, distance: 358.7
click at [96, 491] on div "Arete ID: 25103195 Address: [STREET_ADDRESS] City: [GEOGRAPHIC_DATA] State: [US…" at bounding box center [624, 423] width 1249 height 731
click at [79, 416] on div "Arete ID: 25103195 Address: [STREET_ADDRESS] City: [GEOGRAPHIC_DATA] State: [US…" at bounding box center [624, 423] width 1249 height 731
click at [0, 351] on div "Arete ID: 25103195 Address: [STREET_ADDRESS] City: [GEOGRAPHIC_DATA] State: [US…" at bounding box center [624, 423] width 1249 height 731
click at [98, 248] on div "Arete ID: 25103195 Address: [STREET_ADDRESS] City: [GEOGRAPHIC_DATA] State: [US…" at bounding box center [624, 423] width 1249 height 731
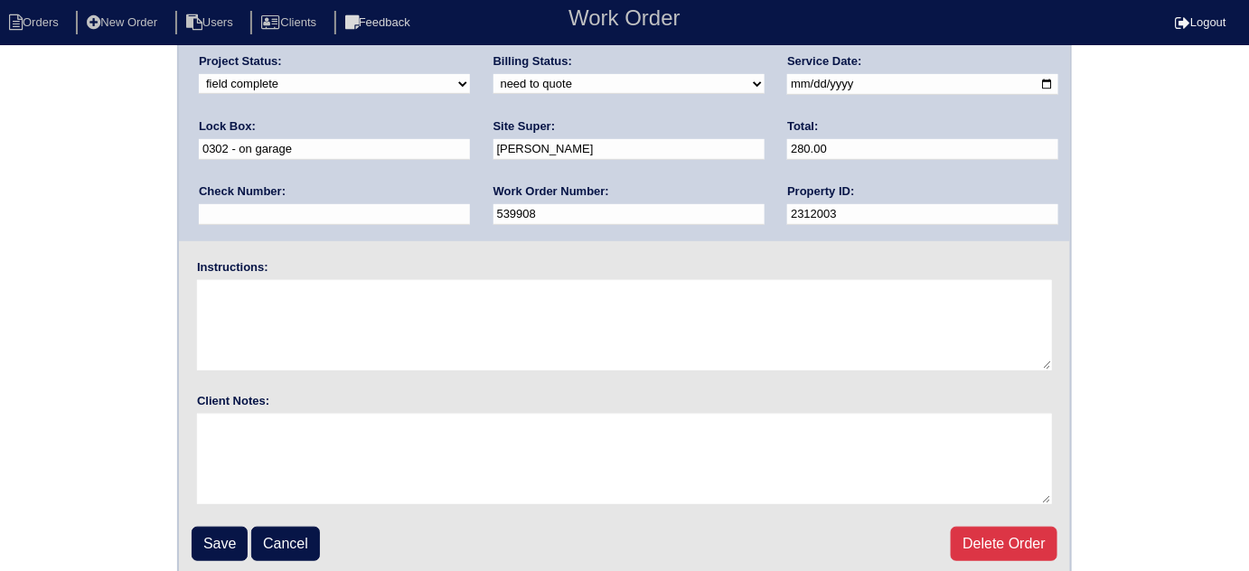
scroll to position [213, 0]
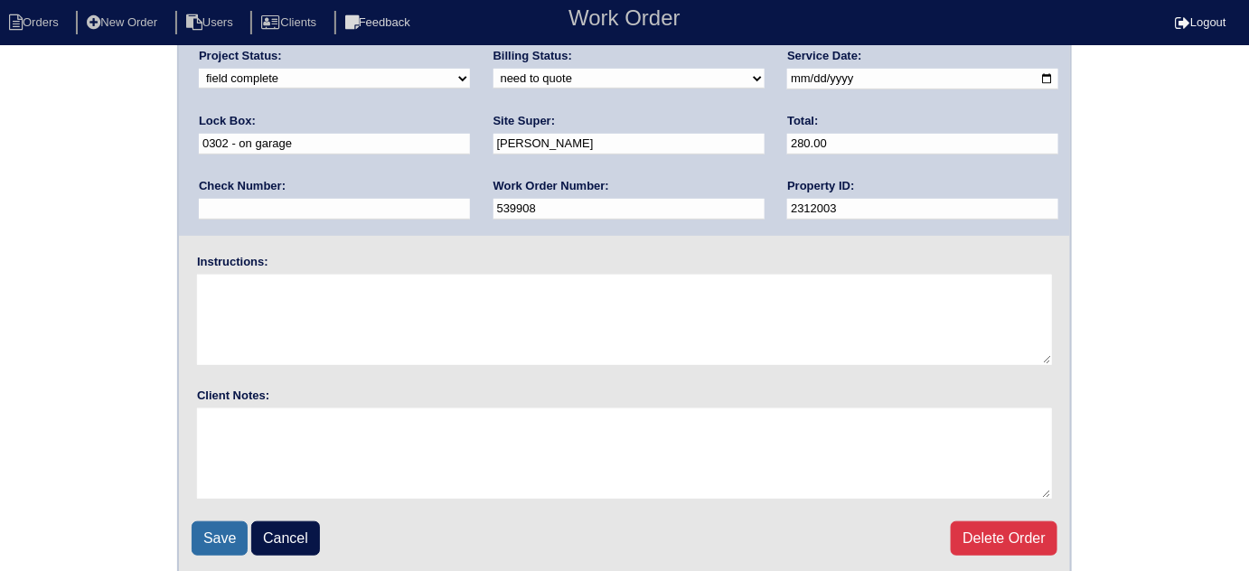
drag, startPoint x: 202, startPoint y: 537, endPoint x: 220, endPoint y: 516, distance: 27.5
click at [204, 535] on input "Save" at bounding box center [220, 538] width 56 height 34
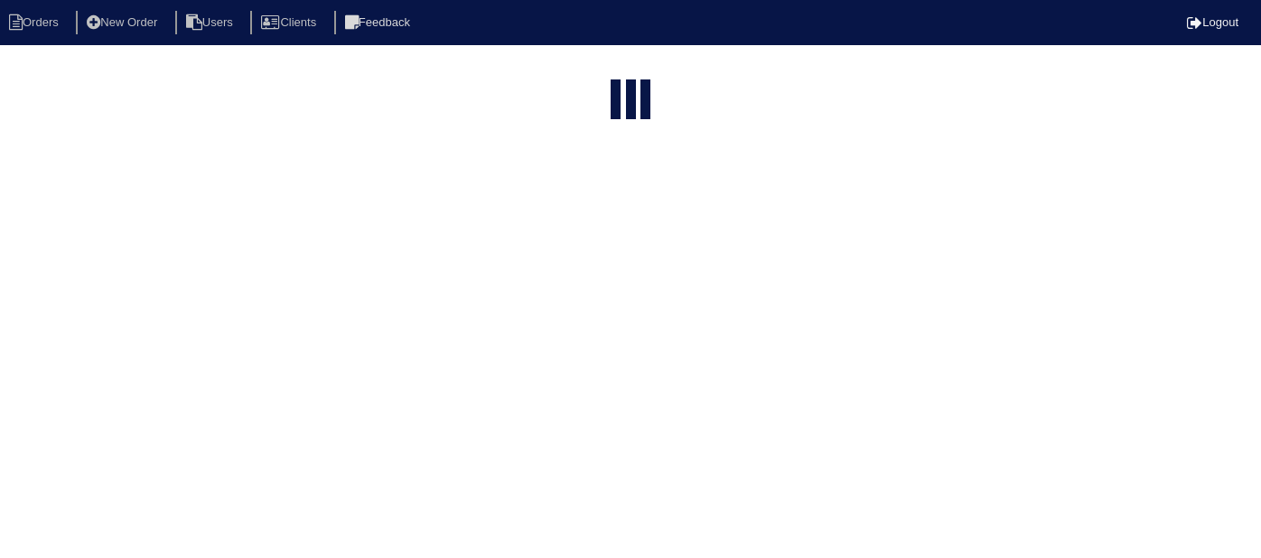
select select "15"
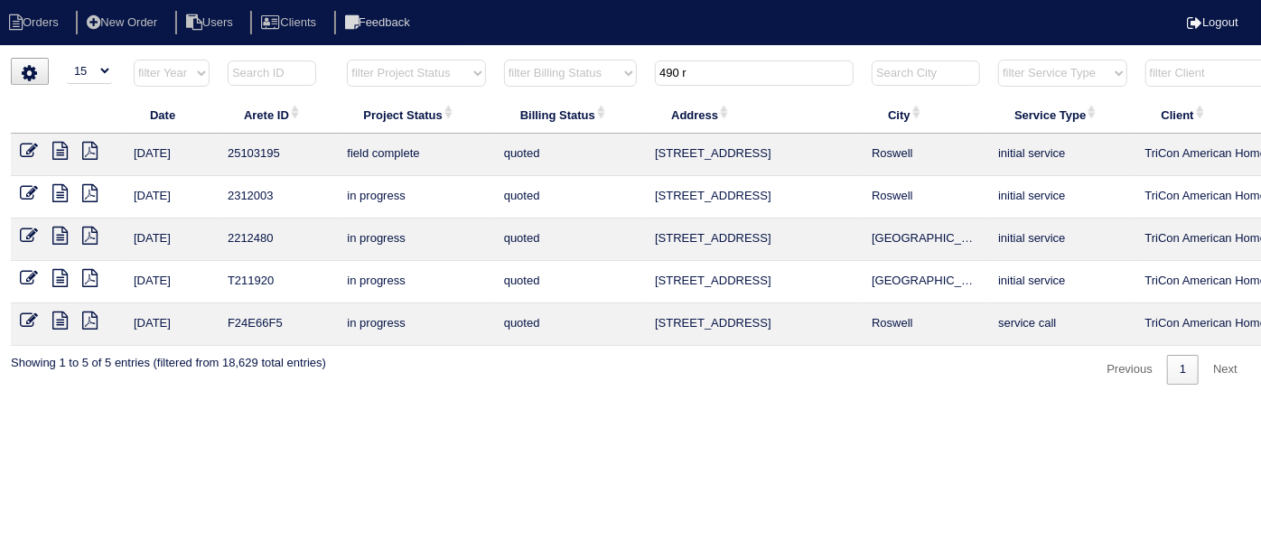
drag, startPoint x: 699, startPoint y: 75, endPoint x: 575, endPoint y: 60, distance: 124.7
click at [596, 60] on tr "filter Year -- Any Year -- 2025 2024 2023 2022 2021 2020 2019 filter Project St…" at bounding box center [794, 77] width 1566 height 37
type input "969 d"
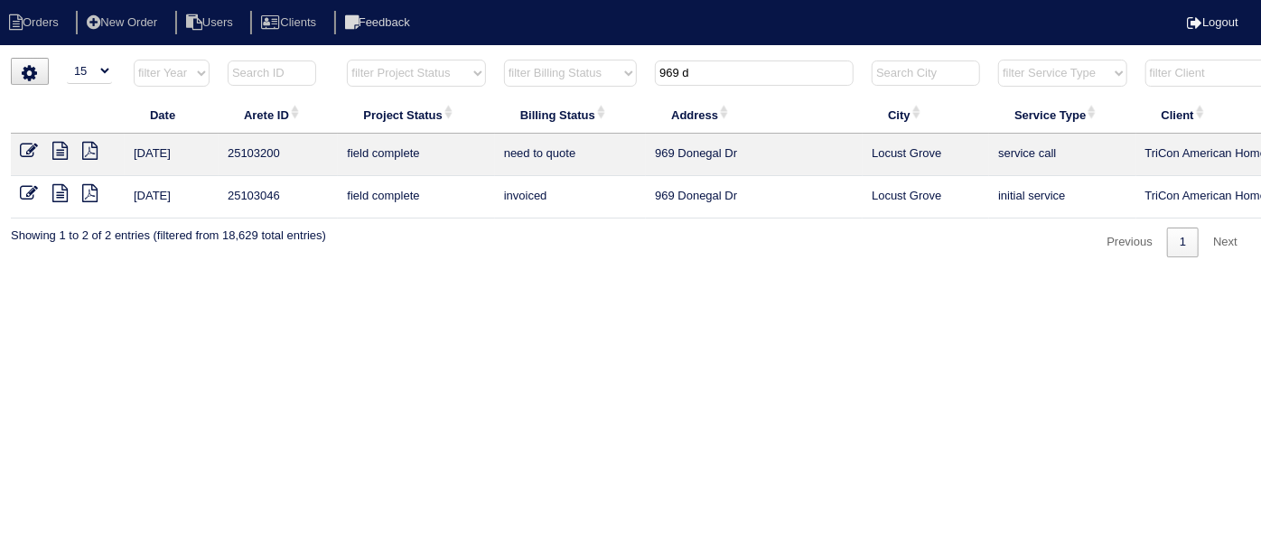
click at [56, 144] on icon at bounding box center [59, 151] width 15 height 18
click at [26, 142] on icon at bounding box center [29, 151] width 18 height 18
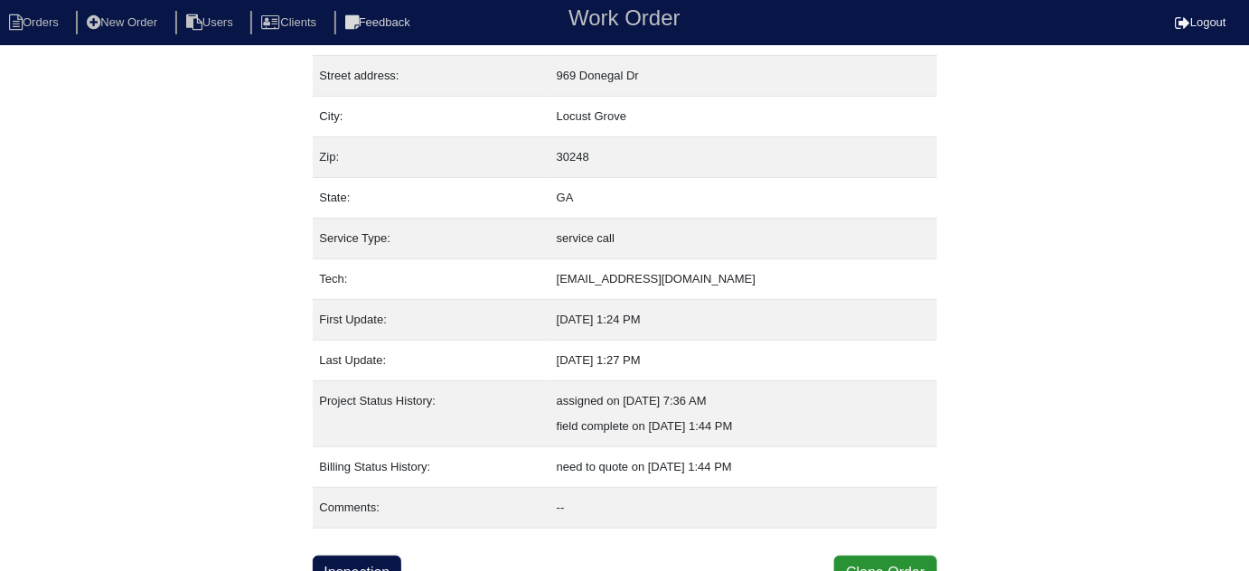
scroll to position [98, 0]
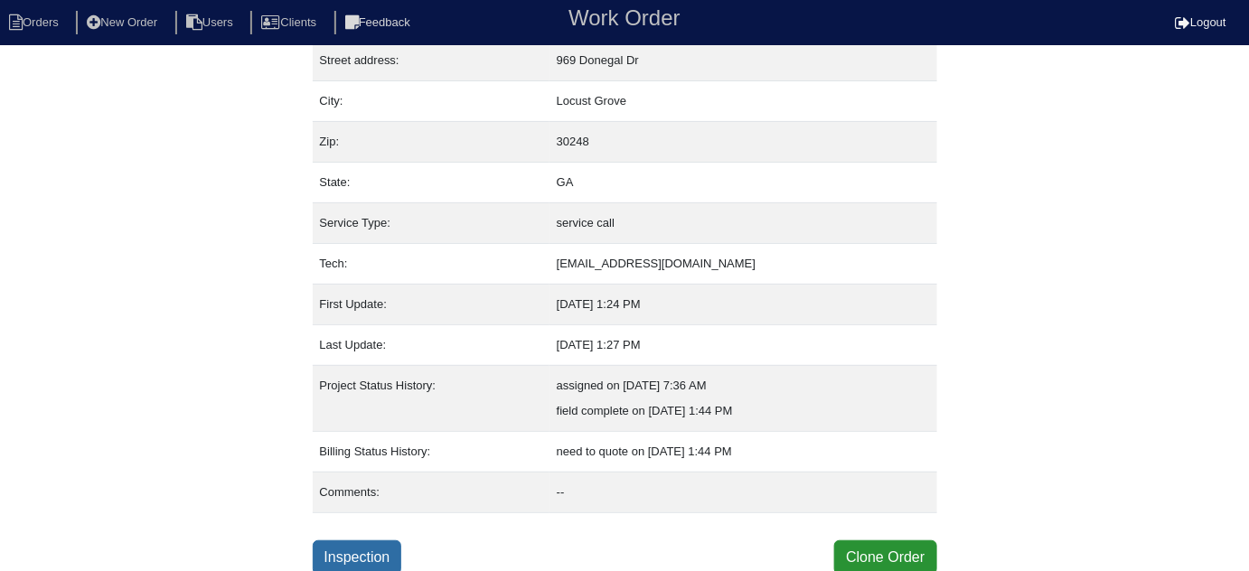
click at [366, 553] on link "Inspection" at bounding box center [357, 557] width 89 height 34
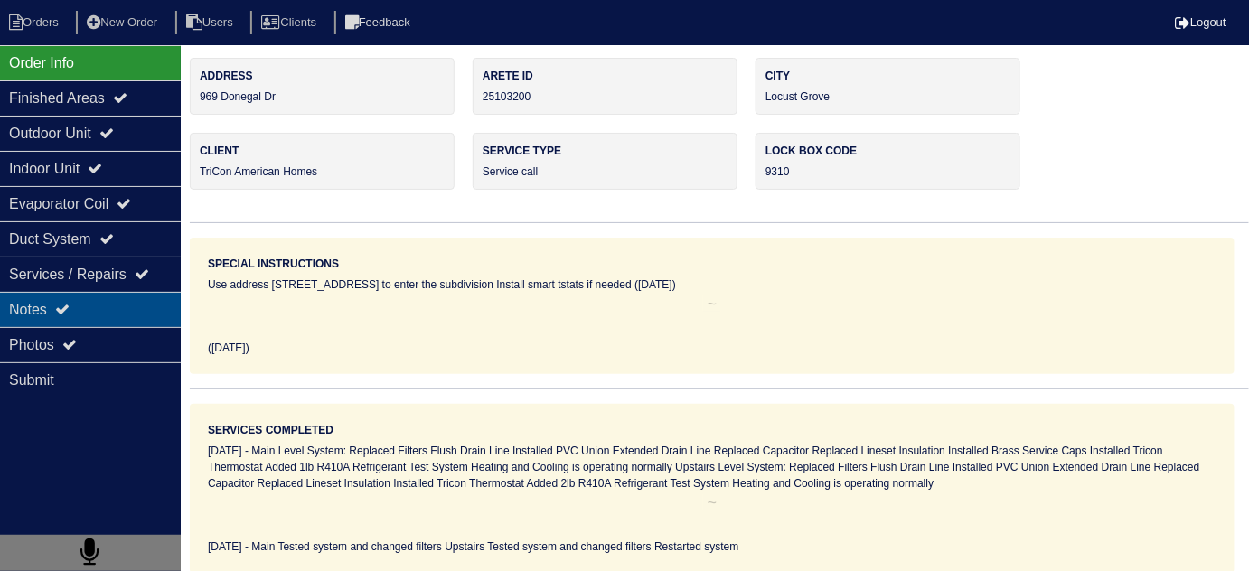
click at [88, 318] on div "Notes" at bounding box center [90, 309] width 181 height 35
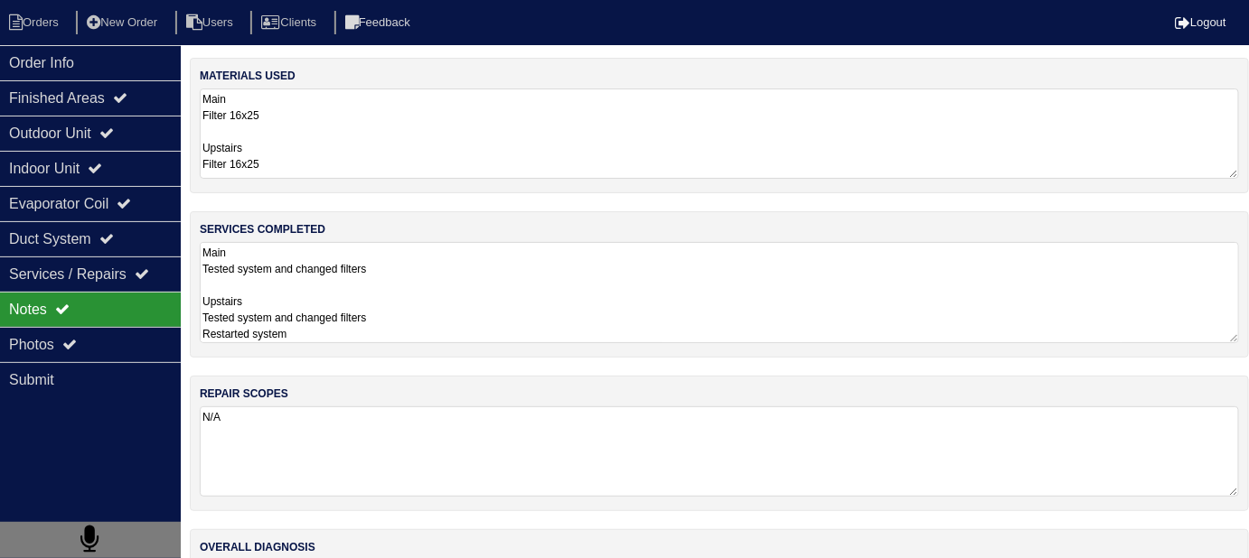
click at [552, 269] on textarea "Main Tested system and changed filters Upstairs Tested system and changed filte…" at bounding box center [719, 292] width 1039 height 101
click at [571, 312] on textarea "Main Tested system and changed filters Upstairs Tested system and changed filte…" at bounding box center [719, 292] width 1039 height 101
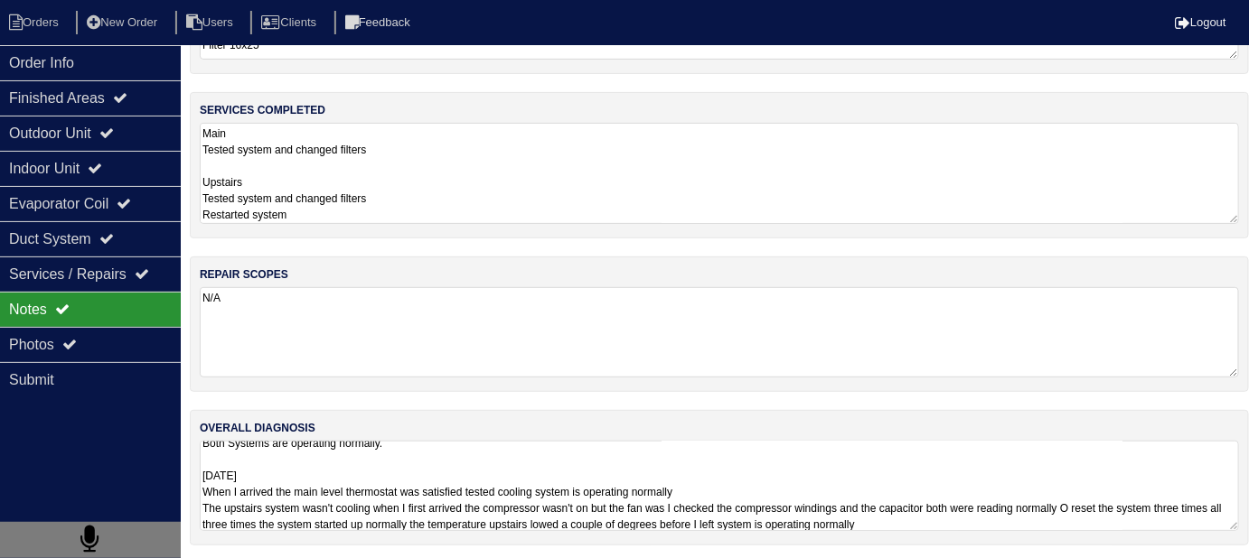
scroll to position [25, 0]
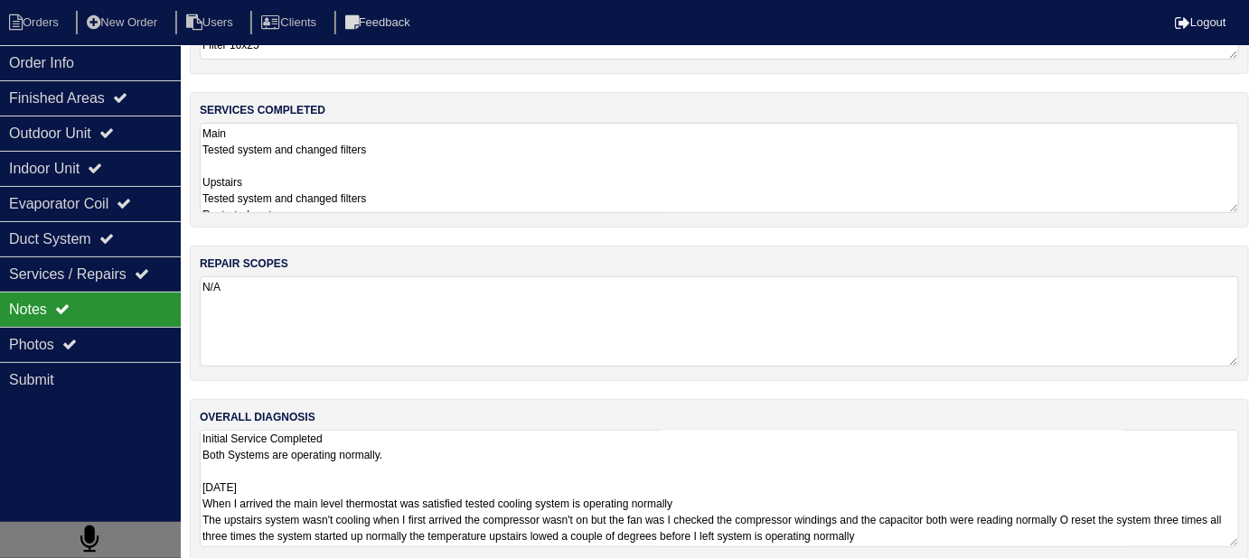
click at [875, 492] on textarea "Initial Service Completed Both Systems are operating normally. 09-02-25 When I …" at bounding box center [719, 488] width 1039 height 117
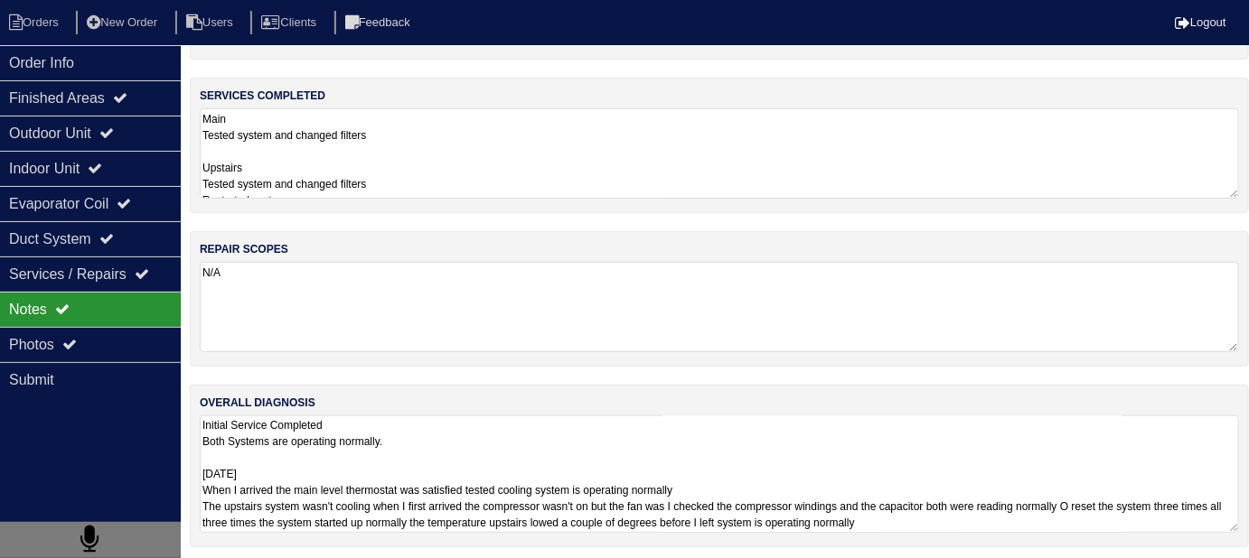
scroll to position [136, 0]
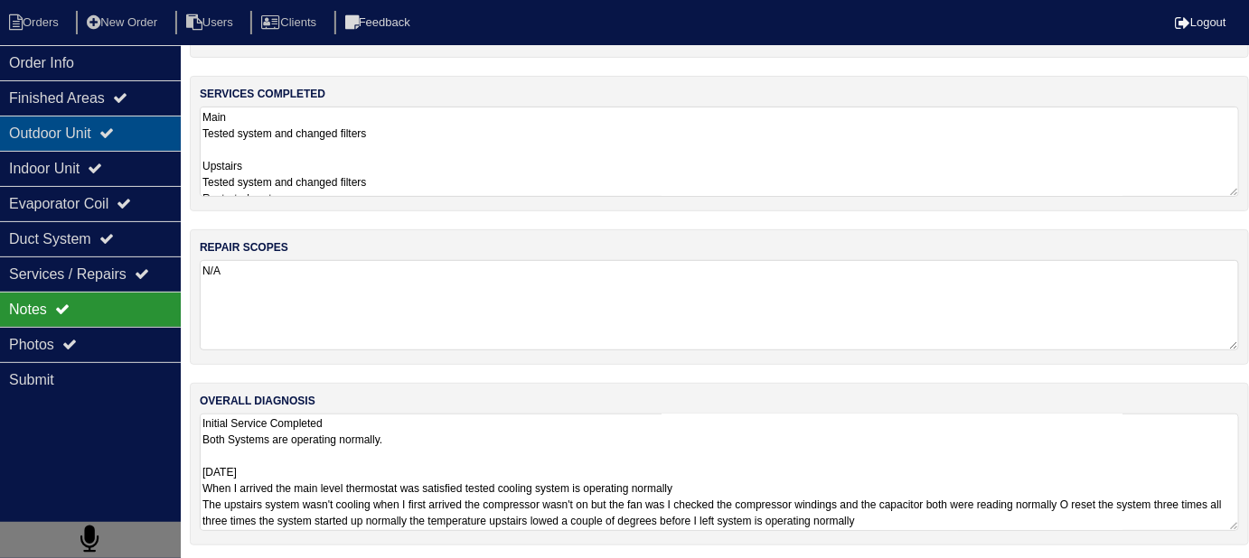
click at [137, 128] on div "Outdoor Unit" at bounding box center [90, 133] width 181 height 35
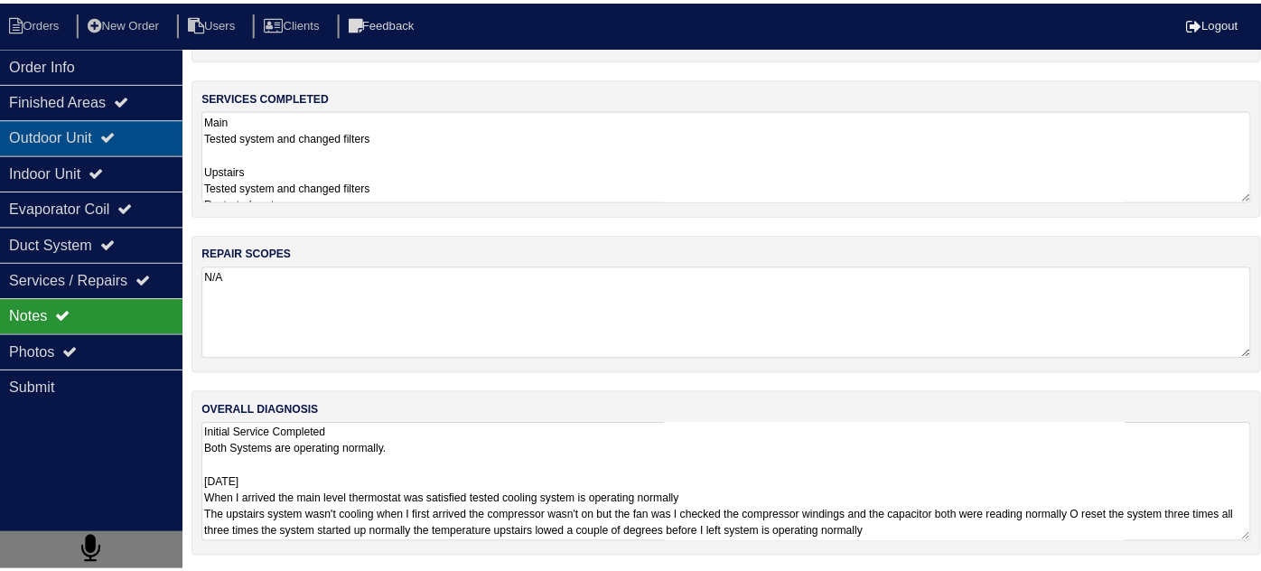
scroll to position [0, 0]
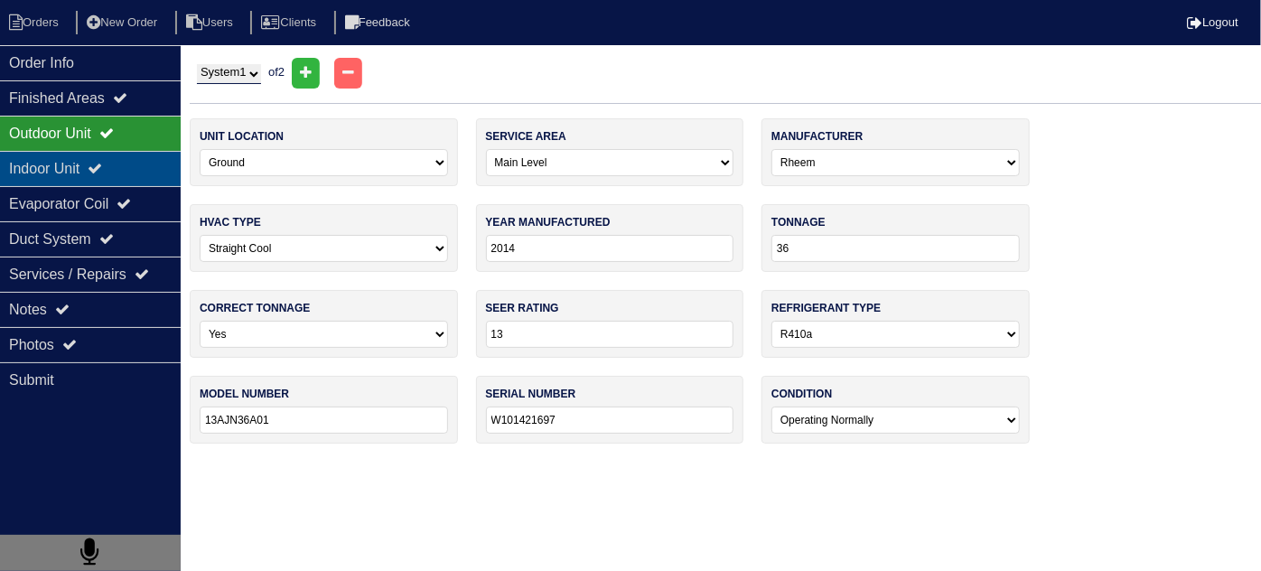
drag, startPoint x: 123, startPoint y: 177, endPoint x: 112, endPoint y: 159, distance: 21.1
click at [123, 177] on div "Indoor Unit" at bounding box center [90, 168] width 181 height 35
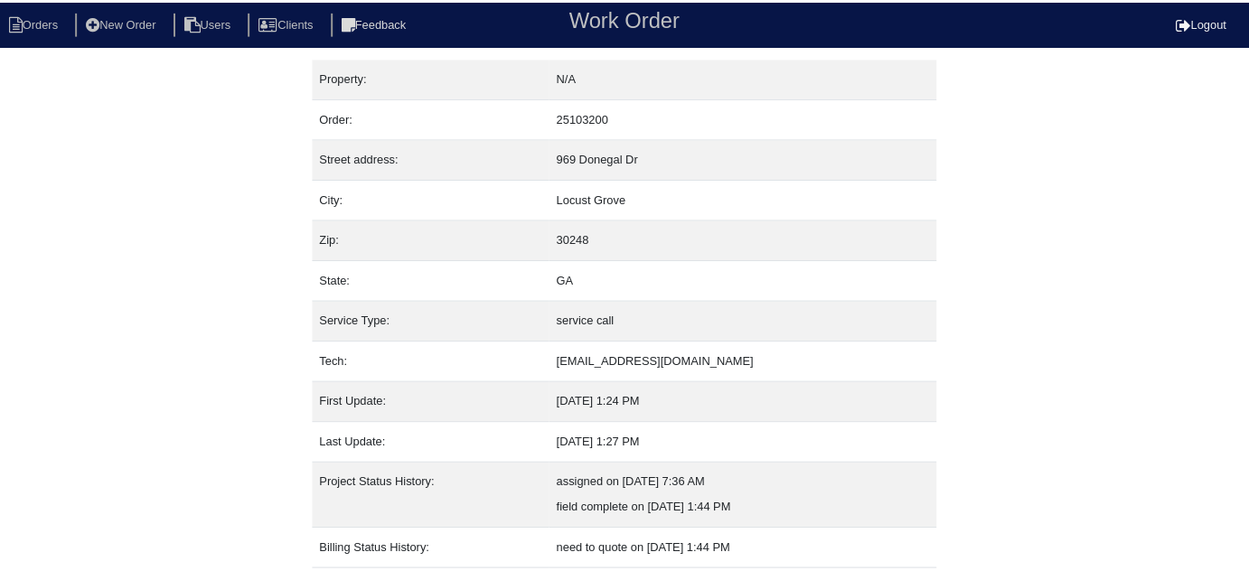
scroll to position [98, 0]
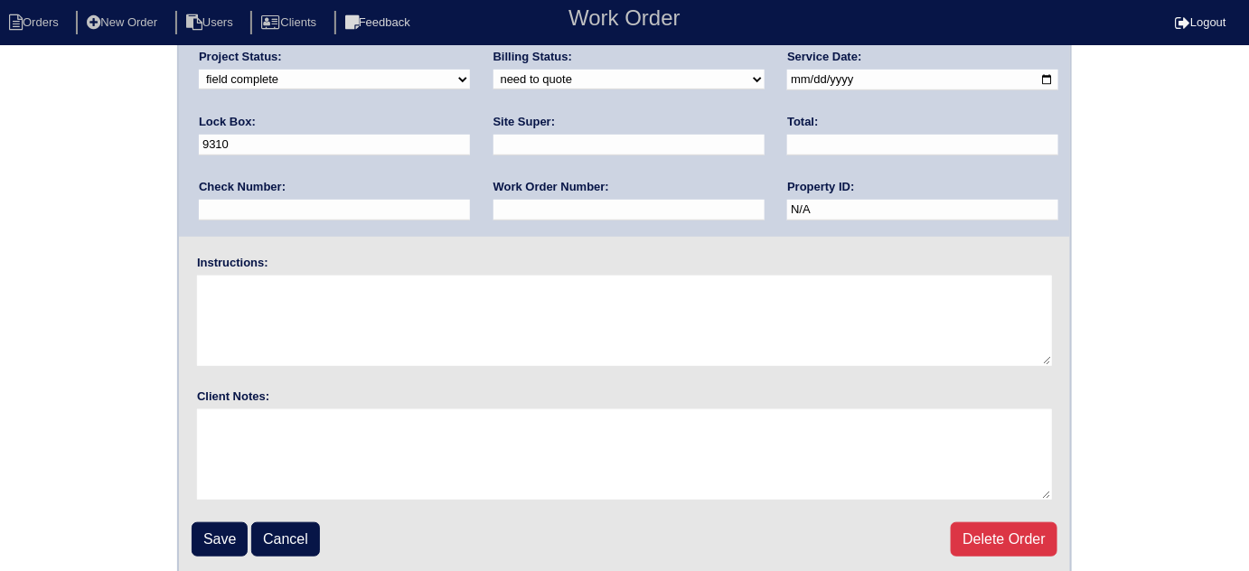
scroll to position [213, 0]
click at [224, 536] on input "Save" at bounding box center [220, 538] width 56 height 34
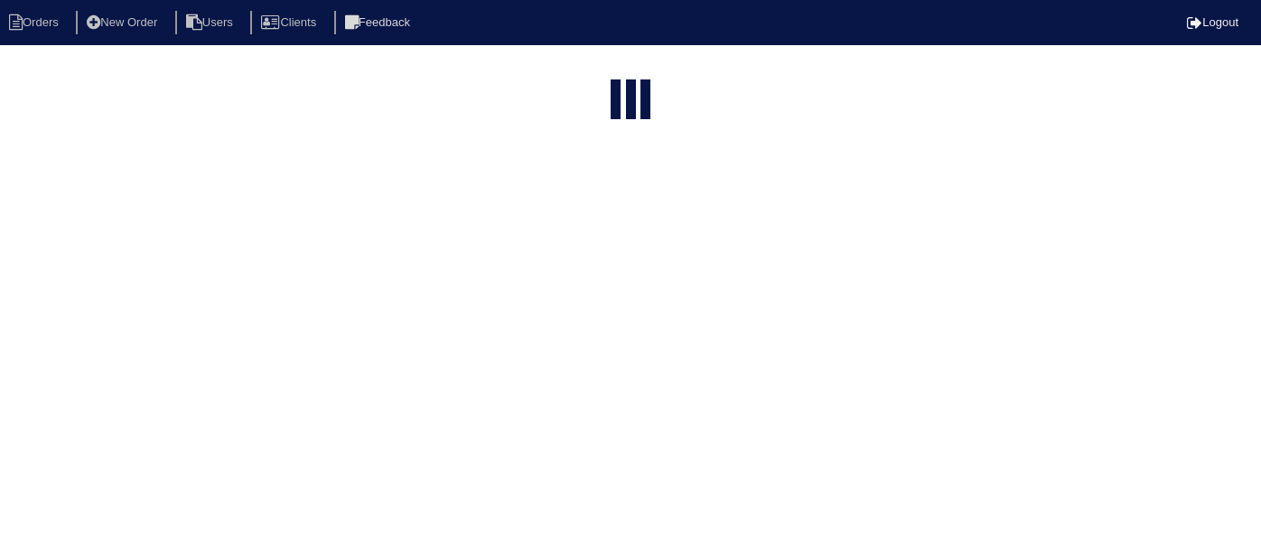
select select "15"
type input "969 d"
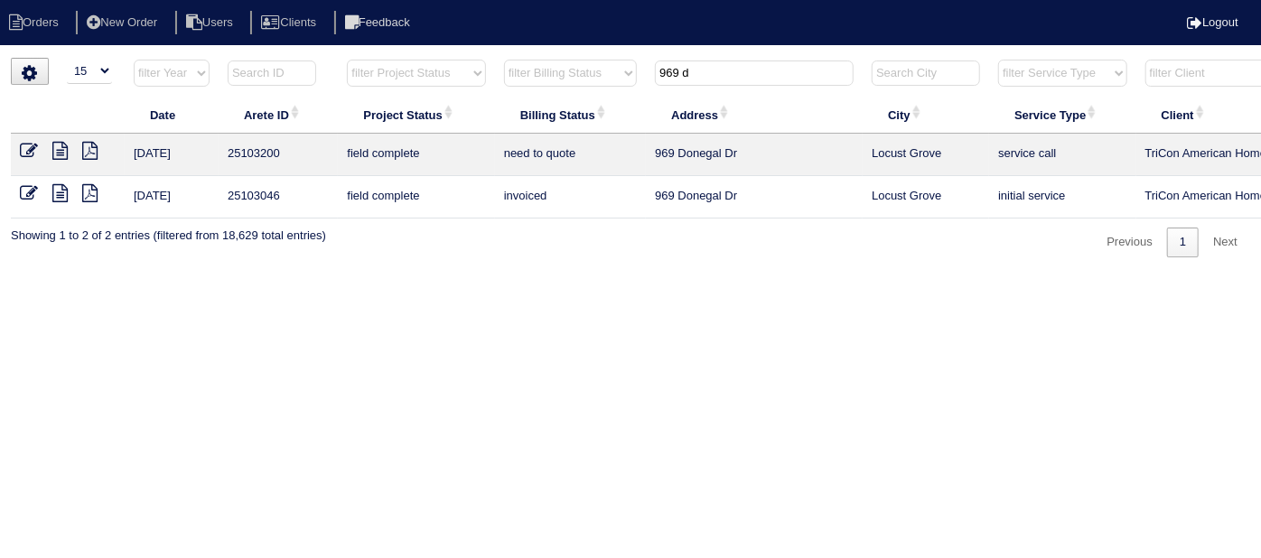
click at [23, 143] on icon at bounding box center [29, 151] width 18 height 18
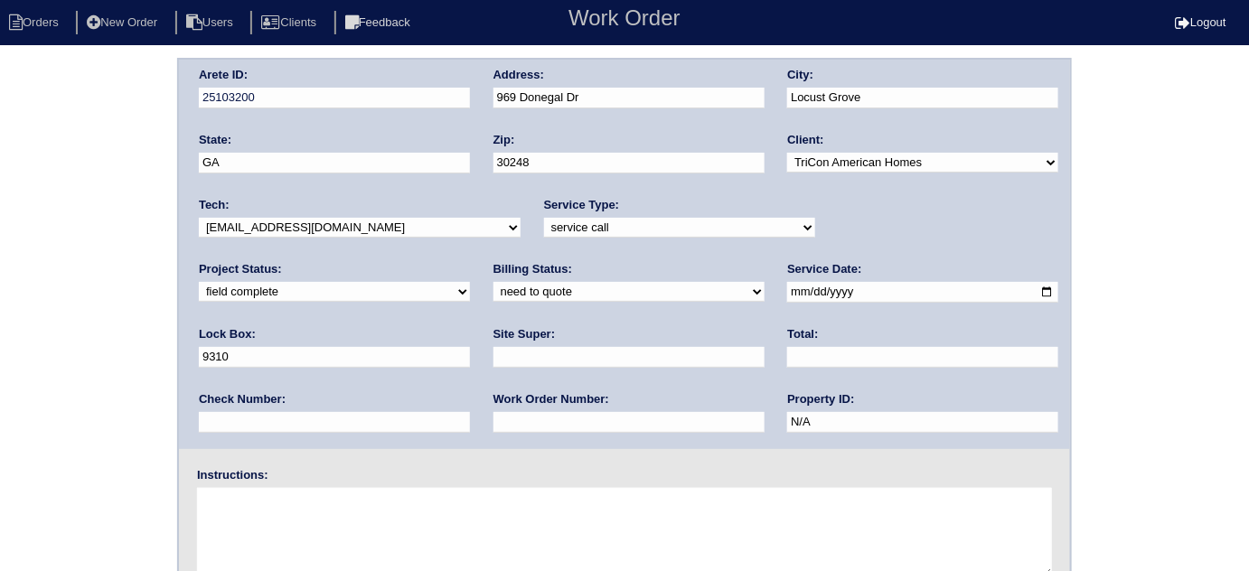
click at [493, 354] on input "text" at bounding box center [628, 357] width 271 height 21
type input "[PERSON_NAME]"
click at [395, 517] on textarea at bounding box center [624, 533] width 855 height 90
click at [493, 427] on input "text" at bounding box center [628, 422] width 271 height 21
type input "requested"
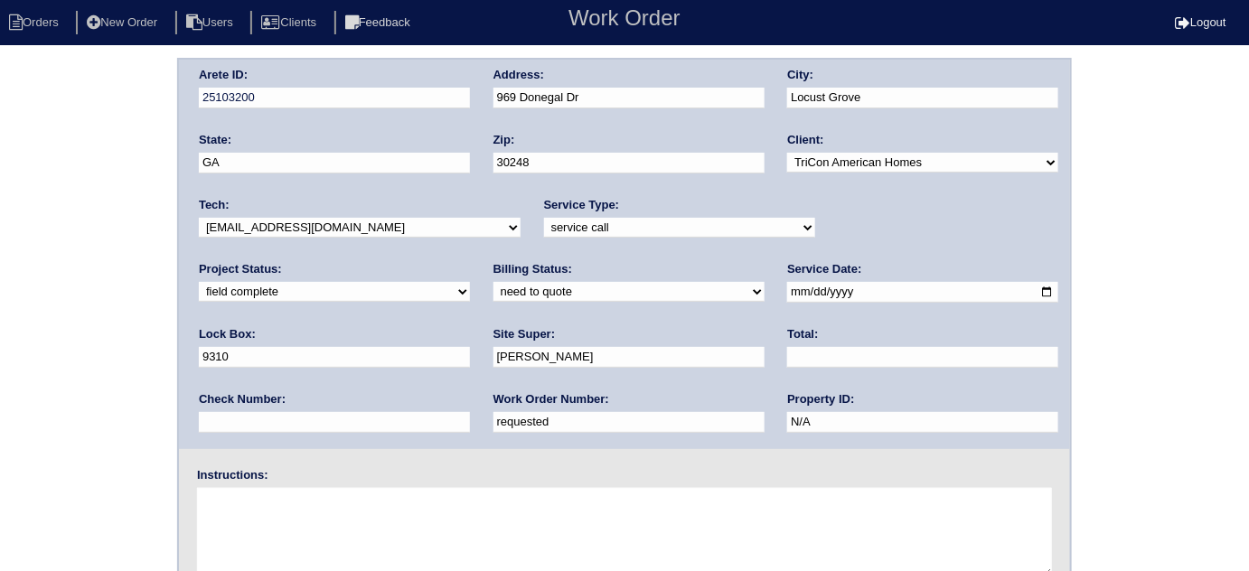
click at [493, 289] on select "need to quote quoted need to invoice invoiced paid warranty purchase order need…" at bounding box center [628, 292] width 271 height 20
select select "quoted"
click at [493, 282] on select "need to quote quoted need to invoice invoiced paid warranty purchase order need…" at bounding box center [628, 292] width 271 height 20
click at [787, 353] on input "text" at bounding box center [922, 357] width 271 height 21
type input "120.00"
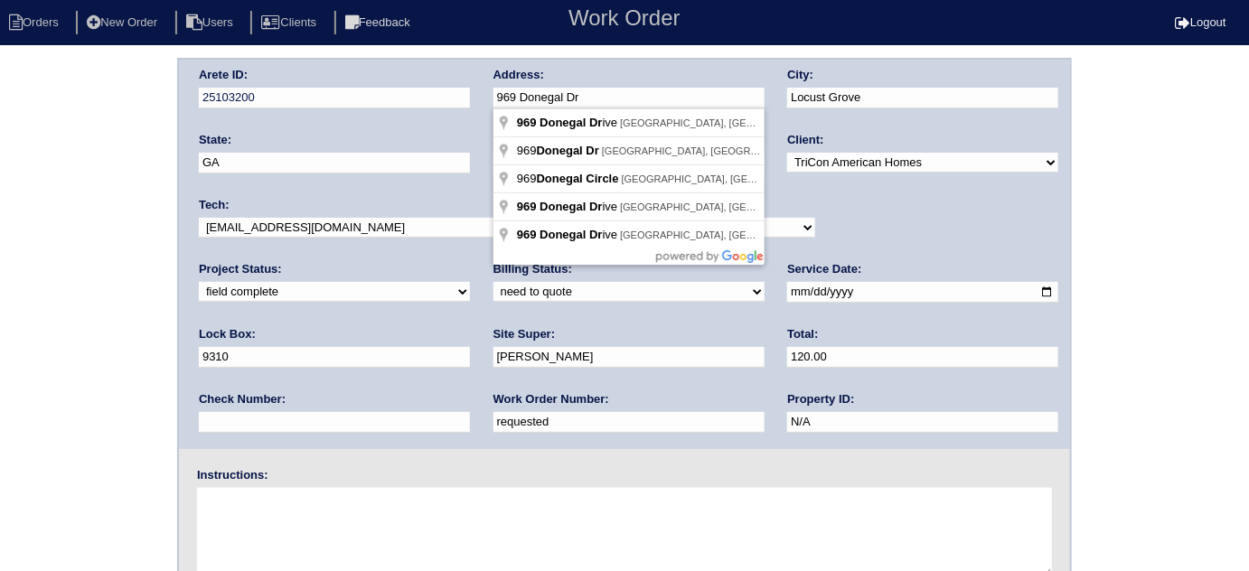
click at [460, 98] on div "Arete ID: 25103200 Address: 969 Donegal Dr City: Locust Grove State: GA Zip: 30…" at bounding box center [624, 254] width 891 height 389
click at [108, 325] on div "Arete ID: 25103200 Address: 969 Donegal Dr City: Locust Grove State: GA Zip: 30…" at bounding box center [624, 423] width 1249 height 731
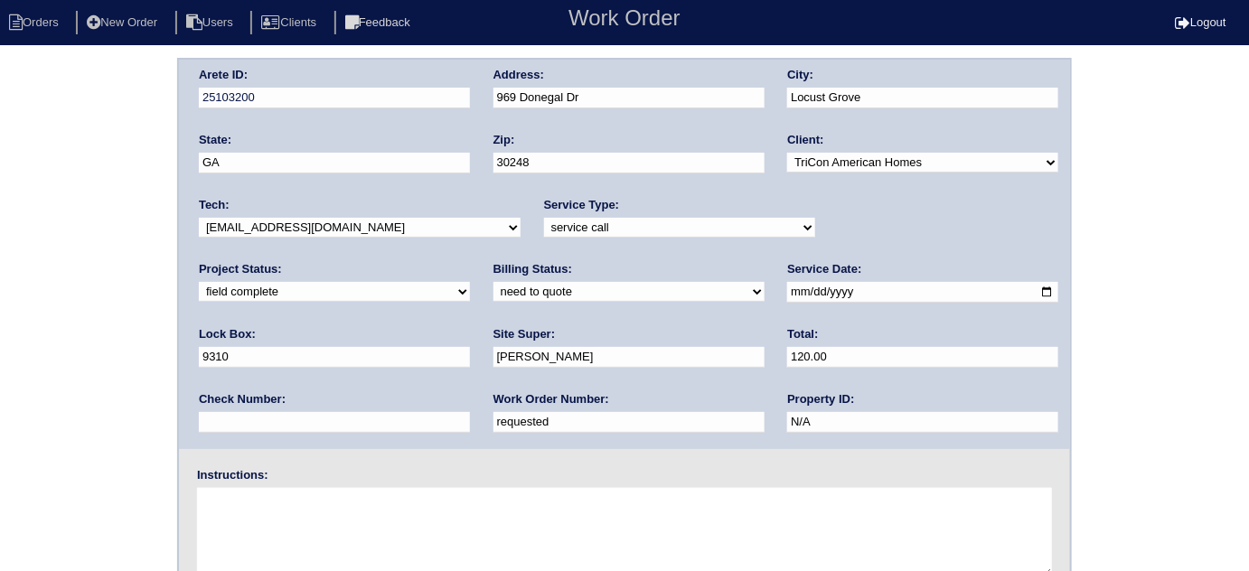
click at [0, 242] on div "Arete ID: 25103200 Address: 969 Donegal Dr City: Locust Grove State: GA Zip: 30…" at bounding box center [624, 423] width 1249 height 731
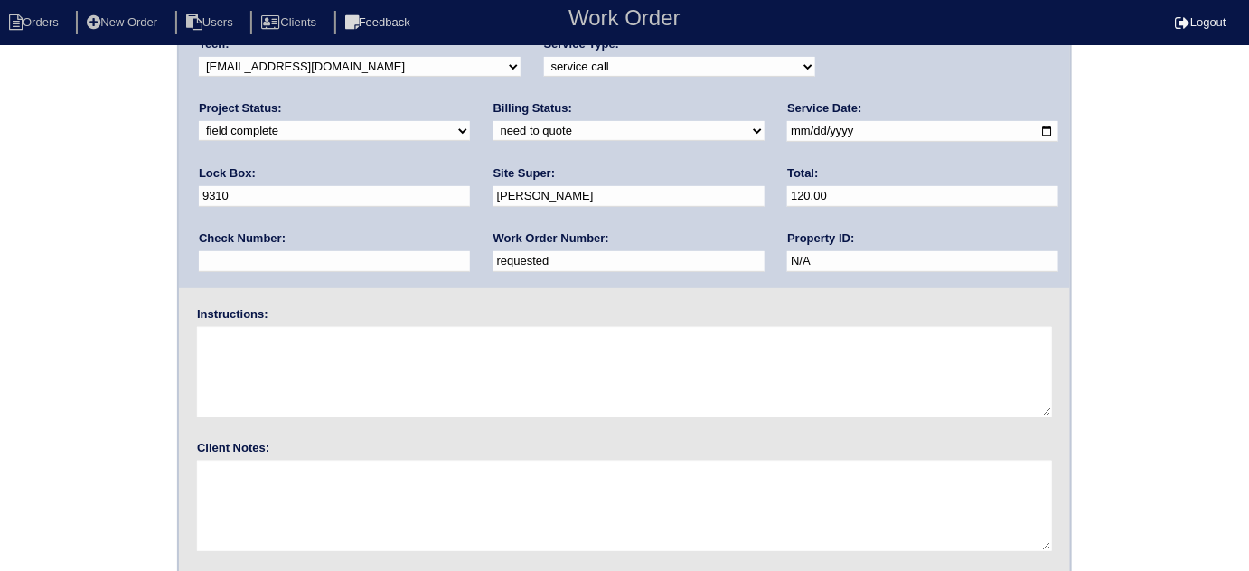
scroll to position [213, 0]
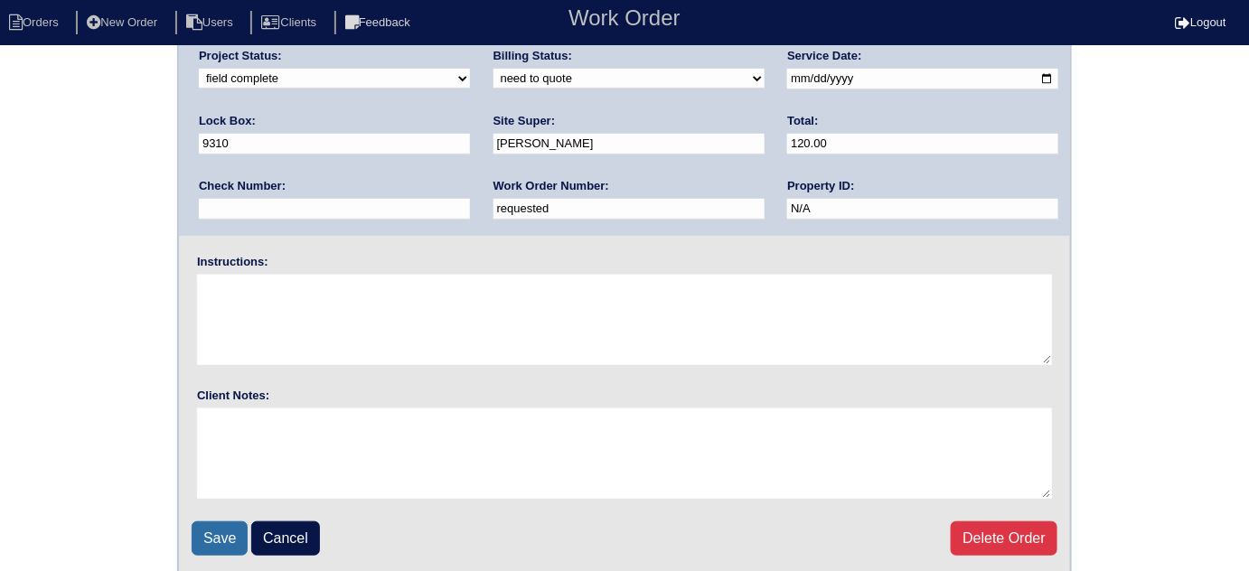
click at [204, 527] on input "Save" at bounding box center [220, 538] width 56 height 34
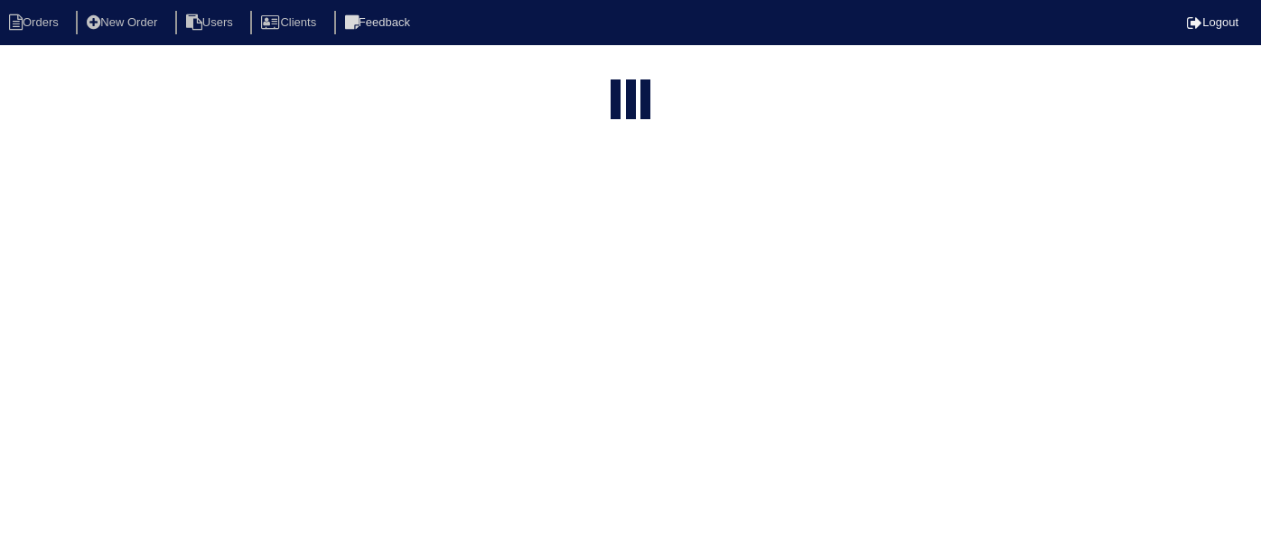
select select "15"
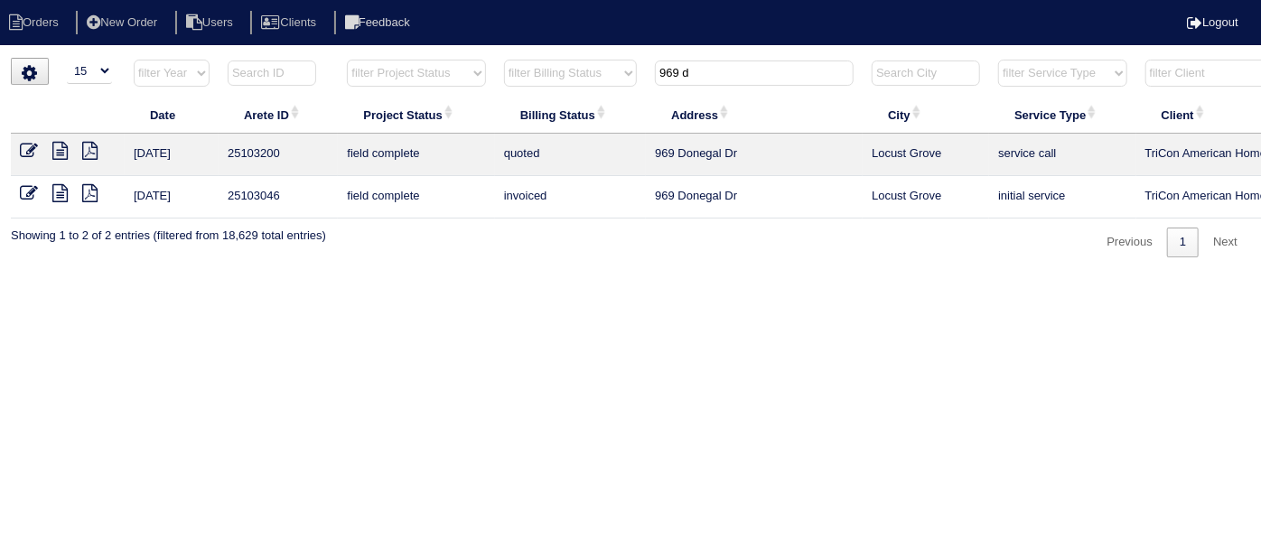
drag, startPoint x: 763, startPoint y: 86, endPoint x: 742, endPoint y: 77, distance: 23.5
click at [749, 80] on th "969 d" at bounding box center [754, 77] width 217 height 37
drag, startPoint x: 735, startPoint y: 74, endPoint x: 110, endPoint y: 20, distance: 626.6
click at [318, 52] on html "Orders New Order Users Clients Feedback Logout Orders New Order Users Clients M…" at bounding box center [630, 138] width 1261 height 276
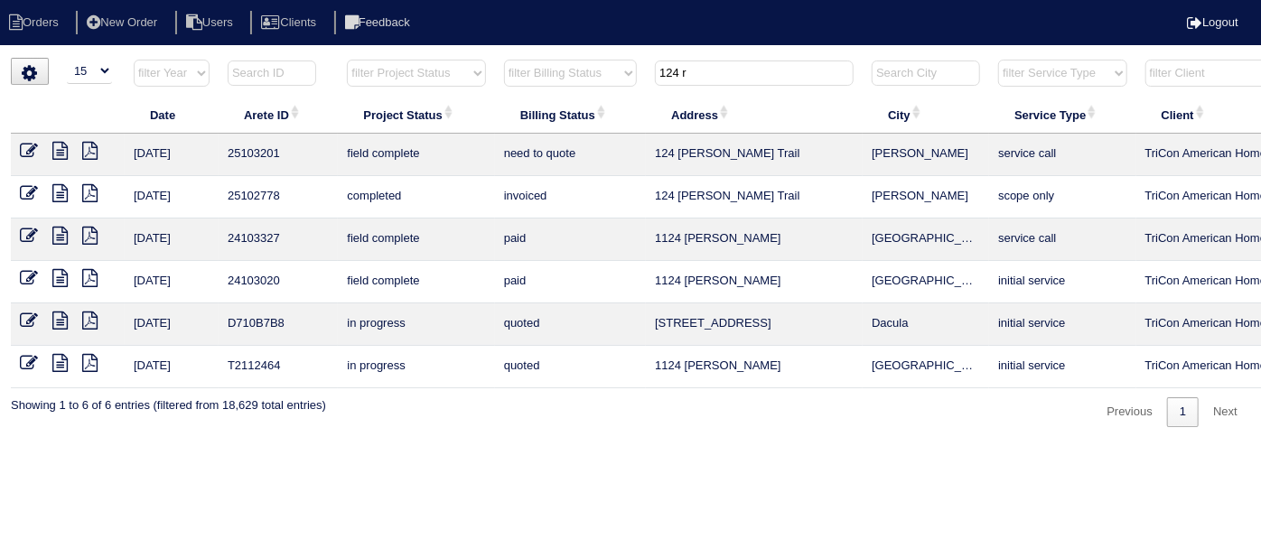
type input "124 r"
click at [59, 151] on icon at bounding box center [59, 151] width 15 height 18
click at [23, 146] on icon at bounding box center [29, 151] width 18 height 18
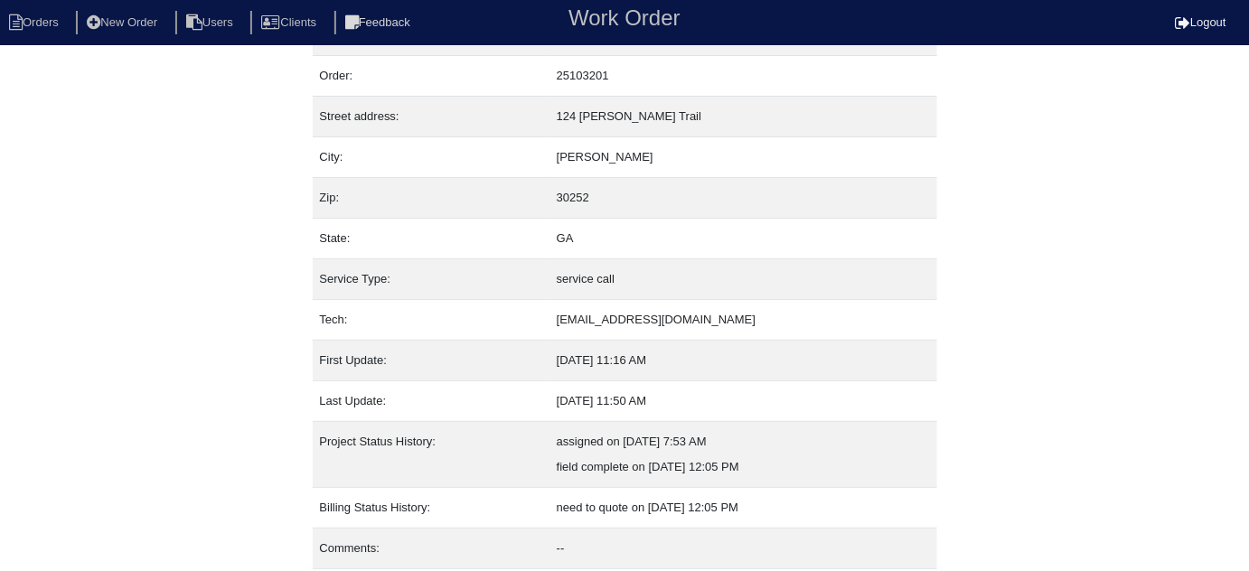
scroll to position [98, 0]
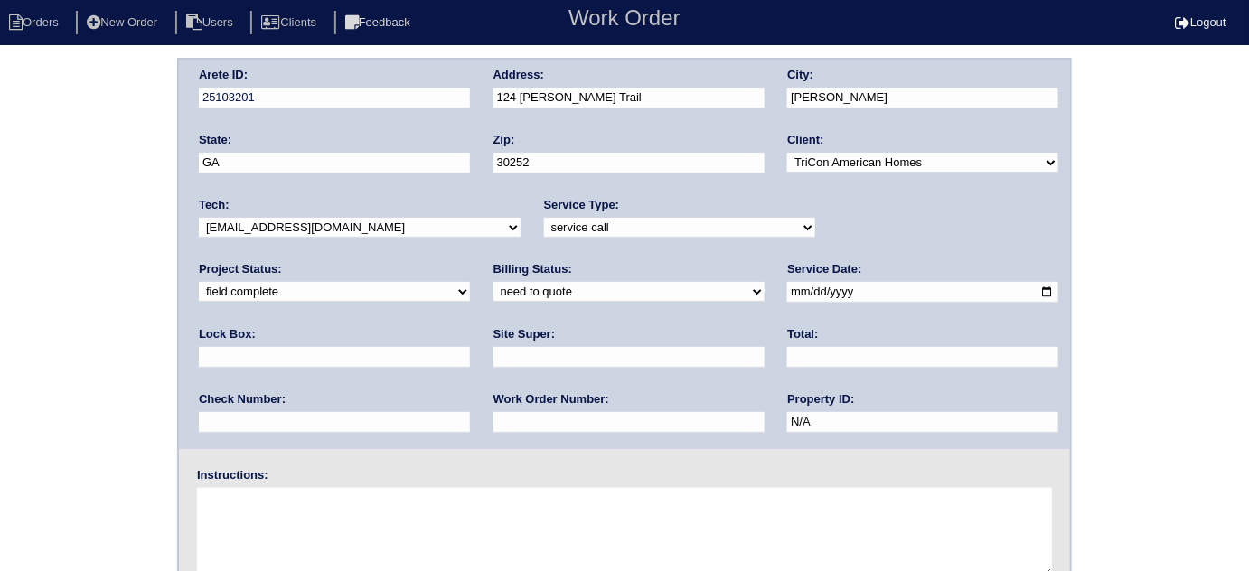
click at [24, 243] on div "Arete ID: 25103201 Address: 124 Robson Trail City: McDonough State: GA Zip: 302…" at bounding box center [624, 423] width 1249 height 731
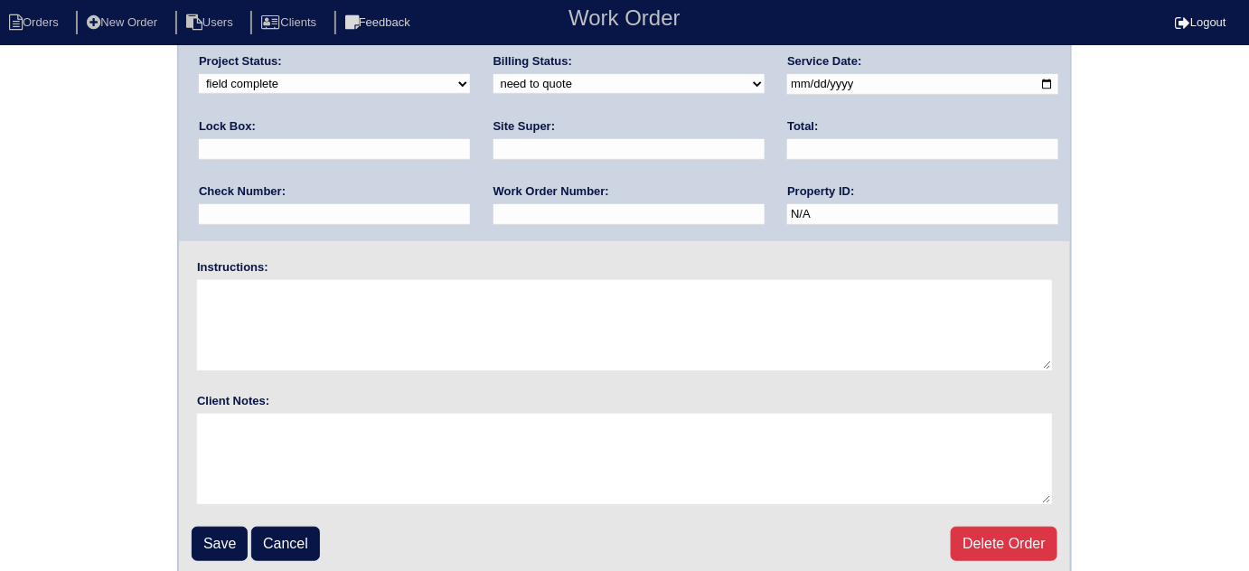
scroll to position [213, 0]
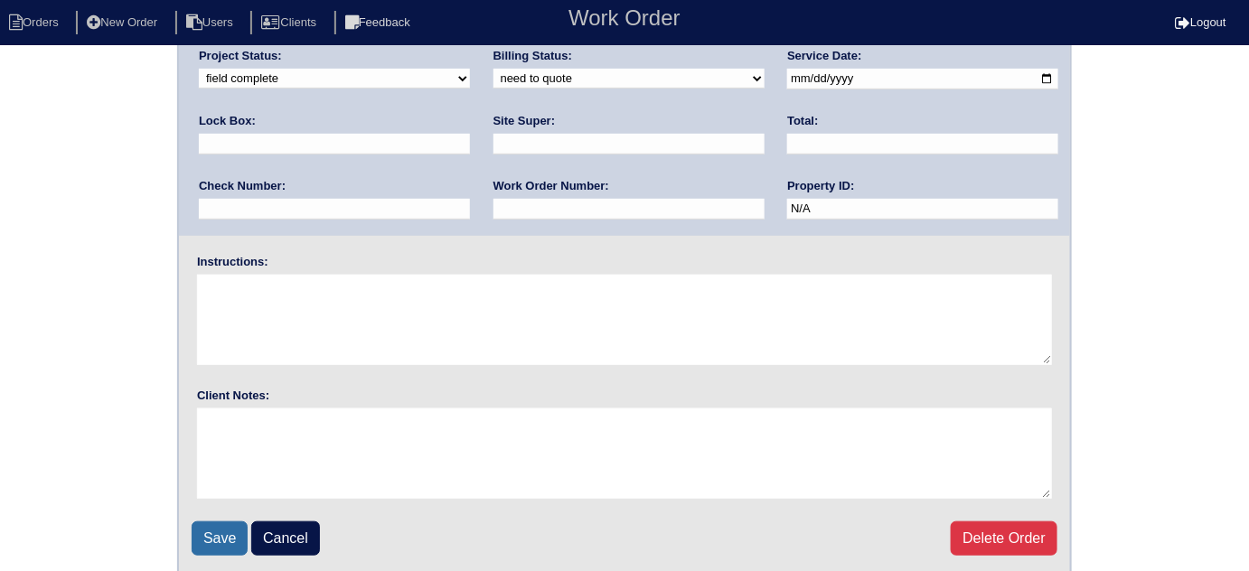
click at [209, 529] on input "Save" at bounding box center [220, 538] width 56 height 34
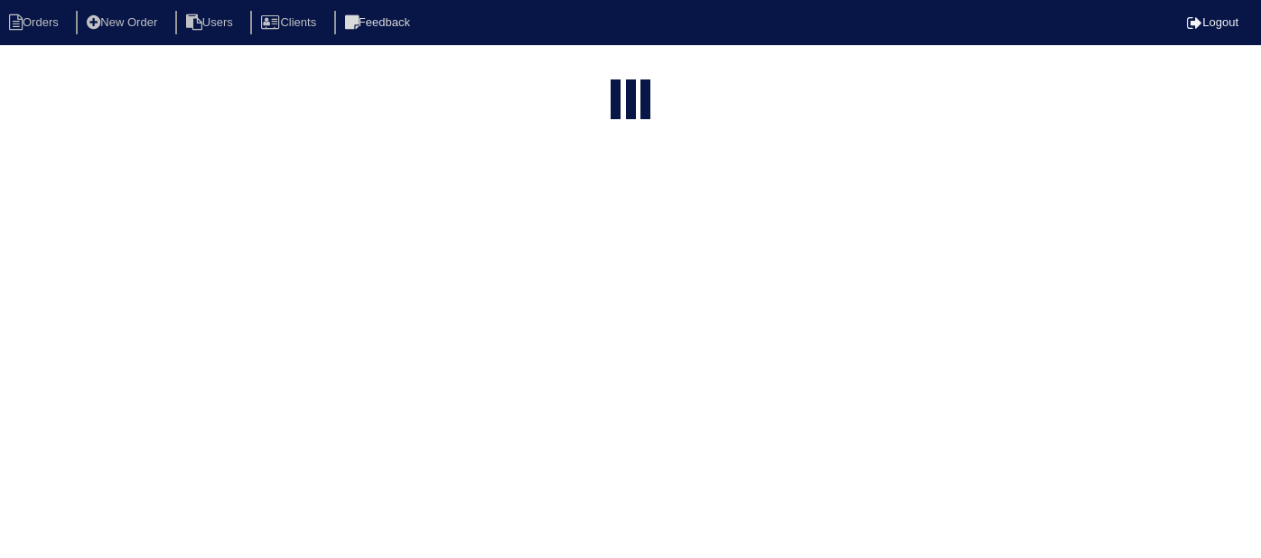
select select "15"
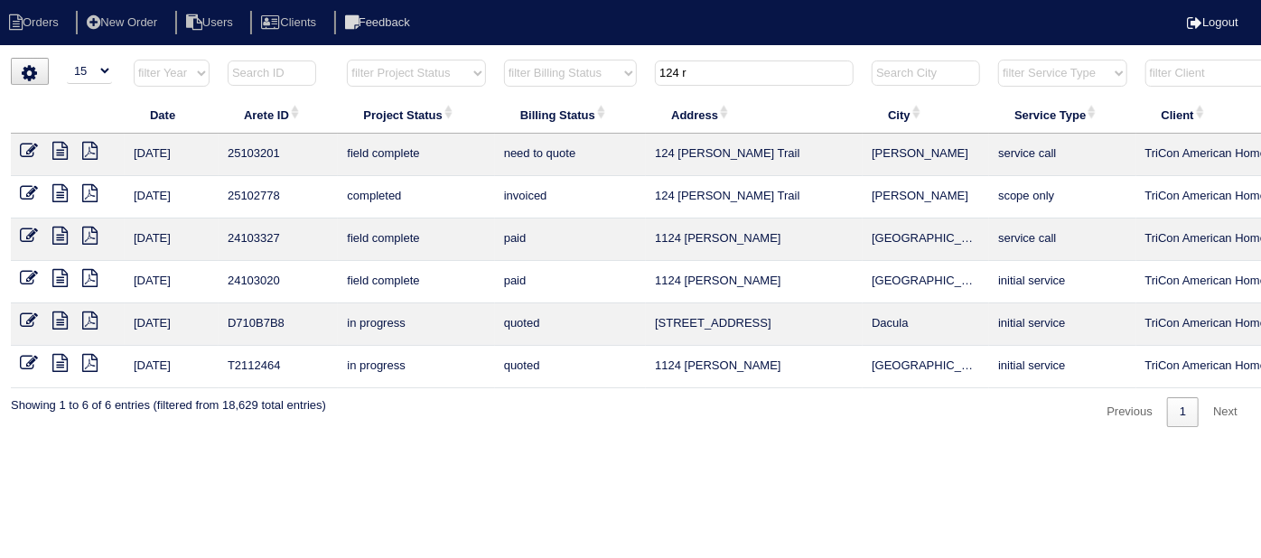
click at [23, 184] on icon at bounding box center [29, 193] width 18 height 18
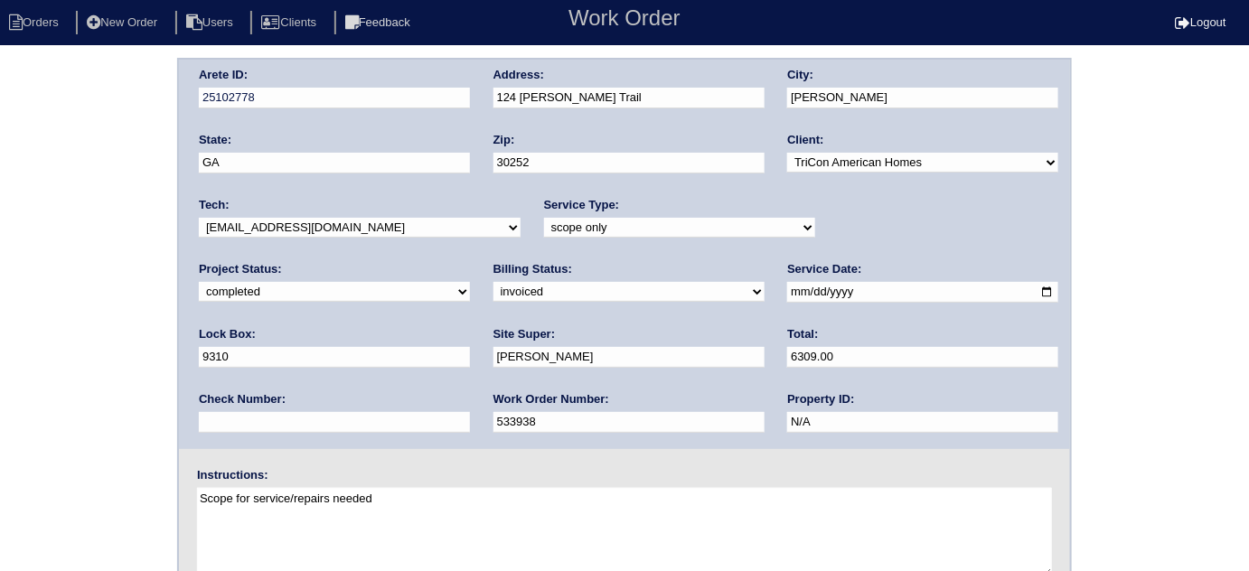
click at [33, 263] on div "Arete ID: 25102778 Address: 124 [PERSON_NAME] Trail City: [PERSON_NAME] State: …" at bounding box center [624, 423] width 1249 height 731
click at [2, 193] on div "Arete ID: 25102778 Address: 124 Robson Trail City: McDonough State: GA Zip: 302…" at bounding box center [624, 423] width 1249 height 731
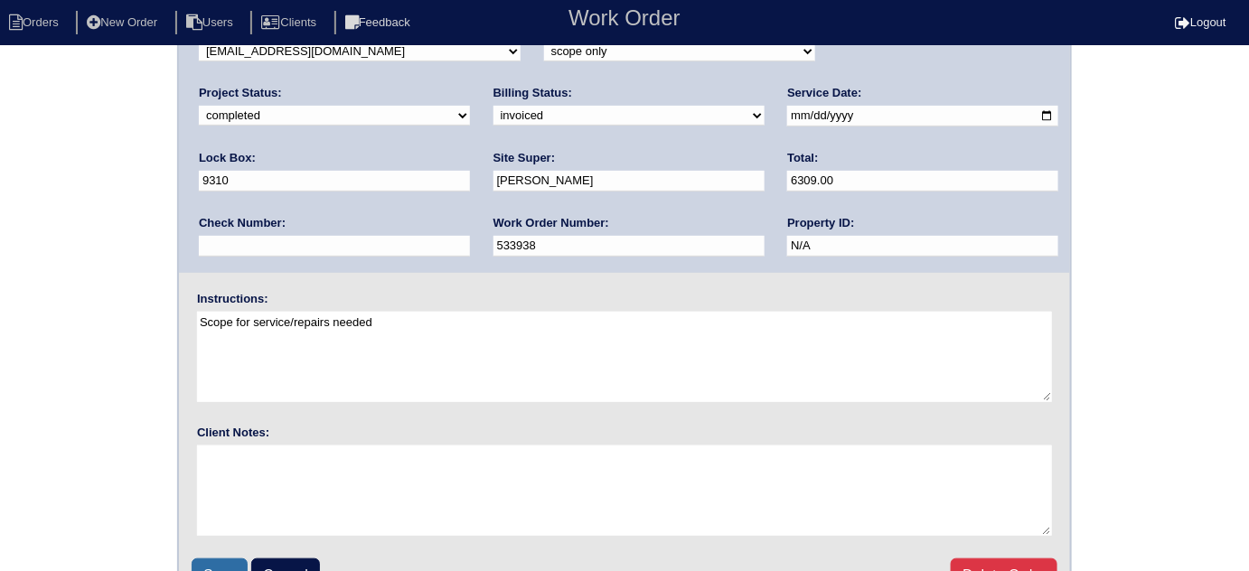
scroll to position [213, 0]
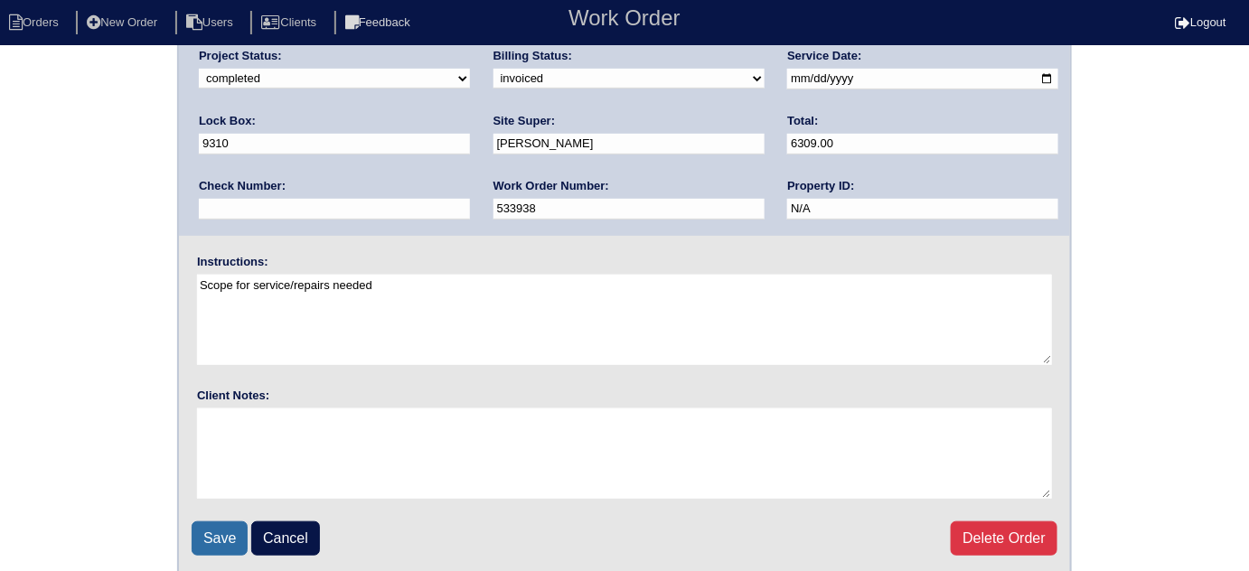
click at [205, 537] on input "Save" at bounding box center [220, 538] width 56 height 34
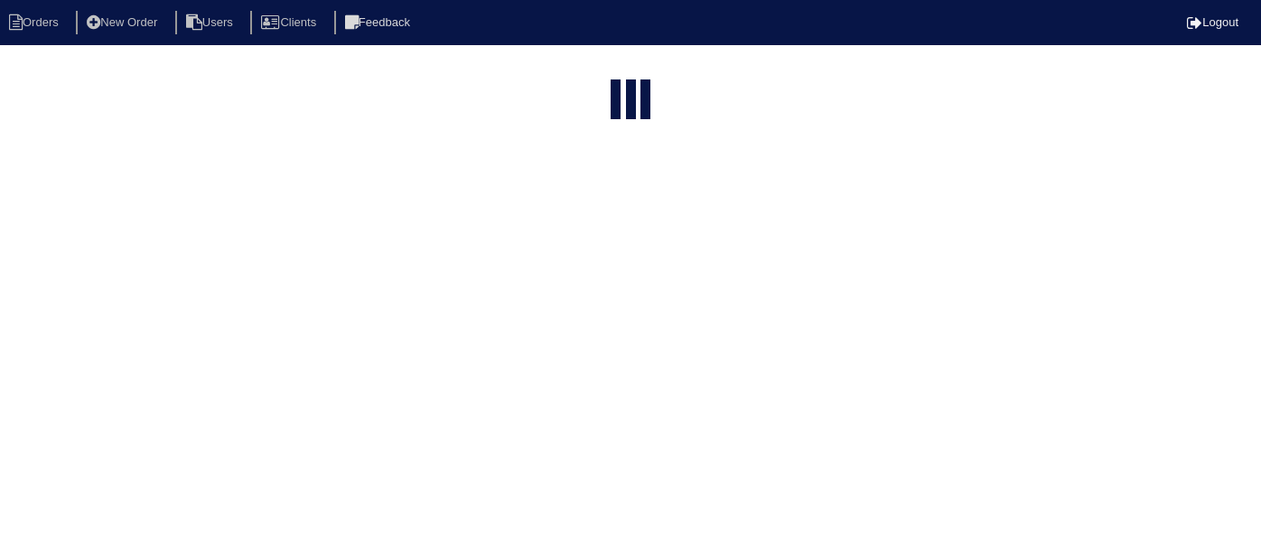
select select "15"
type input "124 r"
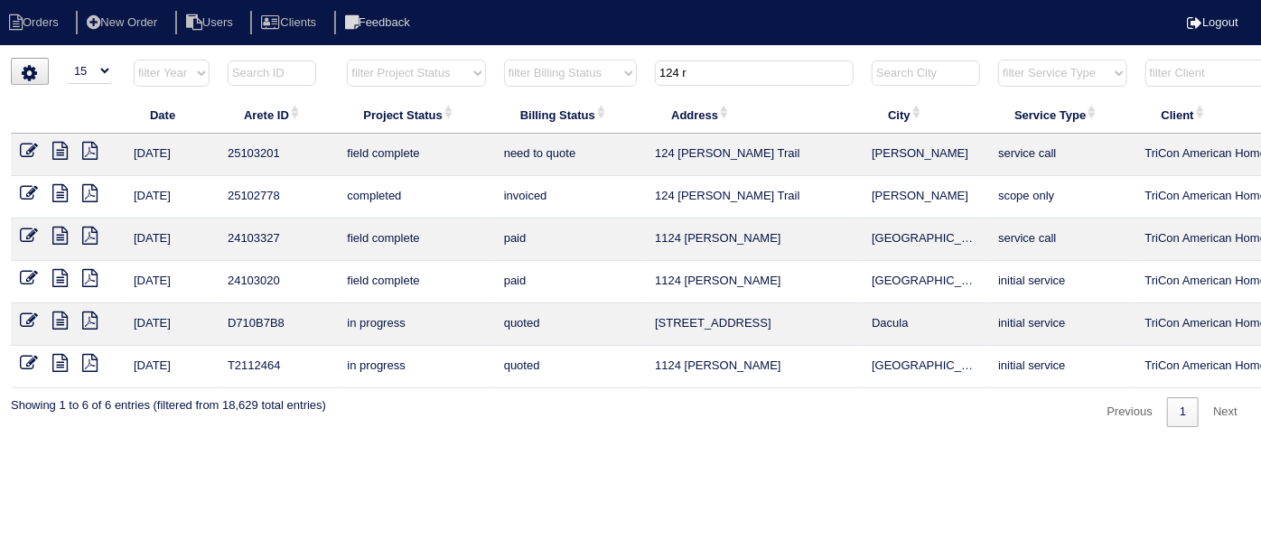
click at [60, 150] on icon at bounding box center [59, 151] width 15 height 18
click at [29, 142] on icon at bounding box center [29, 151] width 18 height 18
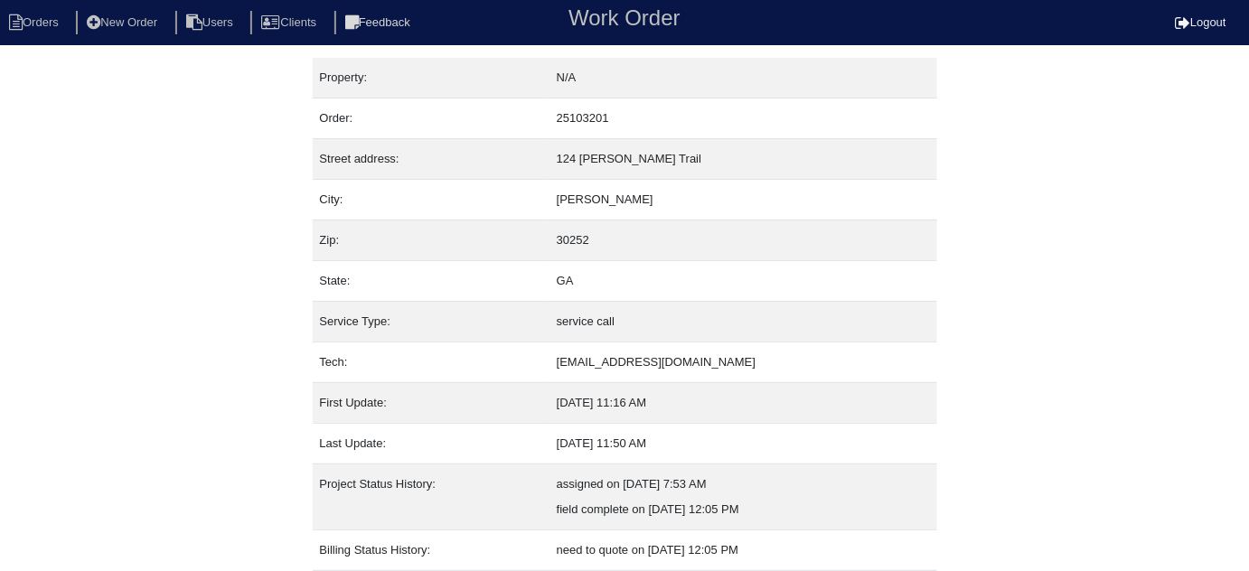
click at [89, 240] on div "Property: N/A Order: 25103201 Street address: [STREET_ADDRESS][PERSON_NAME] Cit…" at bounding box center [624, 365] width 1249 height 615
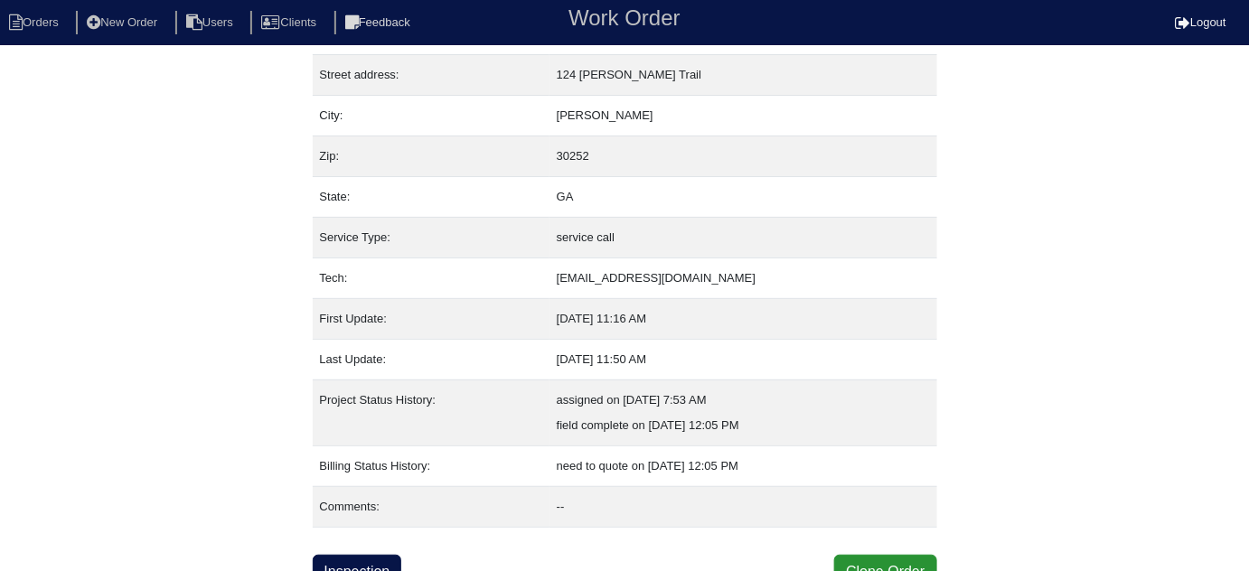
scroll to position [98, 0]
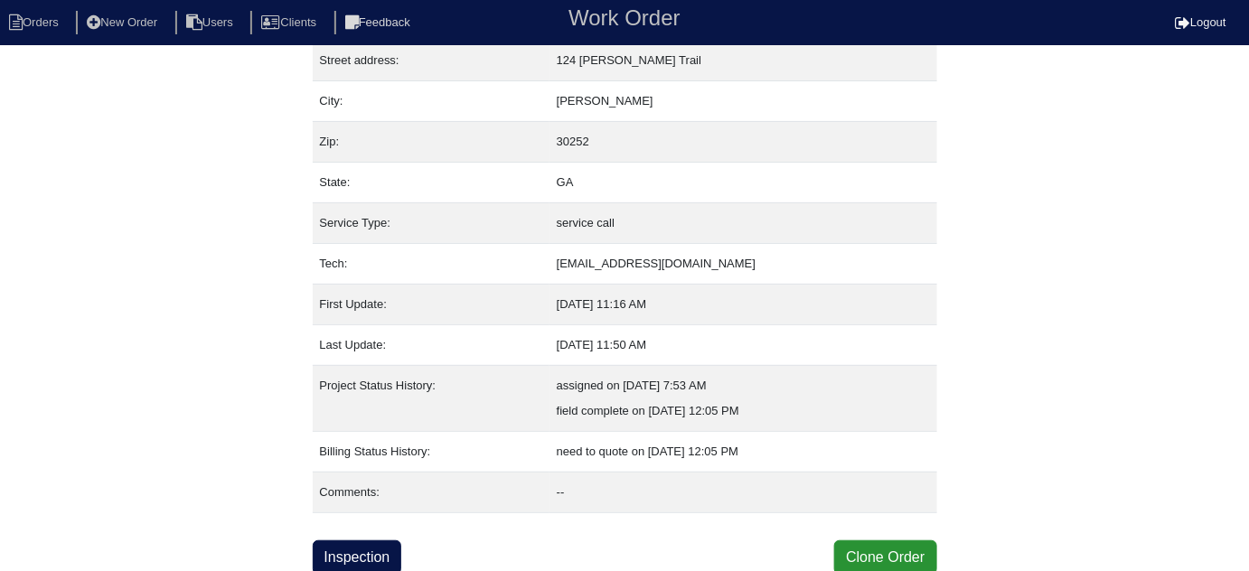
click at [343, 536] on div "Property: N/A Order: 25103201 Street address: 124 Robson Trail City: McDonough …" at bounding box center [625, 266] width 624 height 615
click at [363, 532] on div "Property: N/A Order: 25103201 Street address: 124 Robson Trail City: McDonough …" at bounding box center [625, 266] width 624 height 615
drag, startPoint x: 351, startPoint y: 548, endPoint x: 361, endPoint y: 531, distance: 19.8
click at [351, 548] on link "Inspection" at bounding box center [357, 557] width 89 height 34
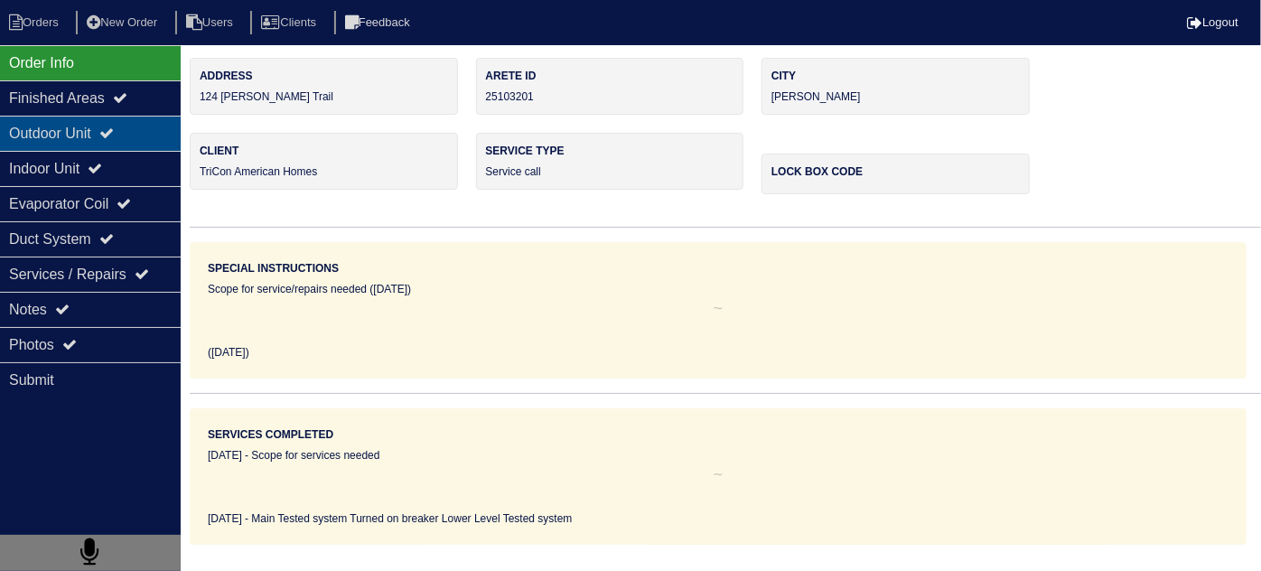
click at [98, 140] on div "Outdoor Unit" at bounding box center [90, 133] width 181 height 35
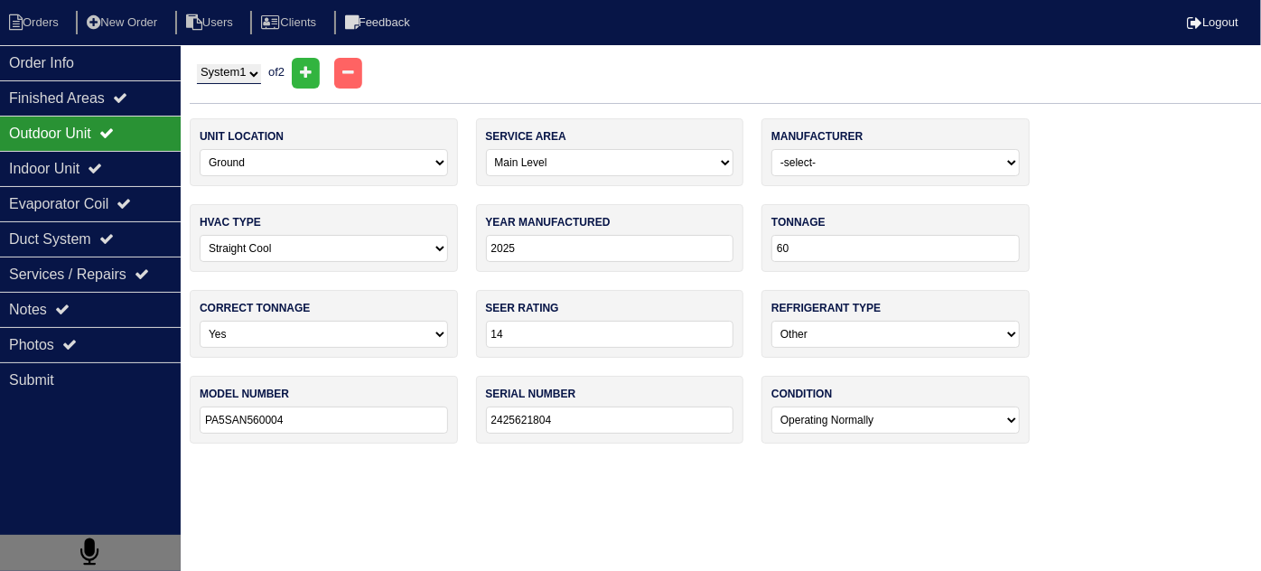
drag, startPoint x: 246, startPoint y: 68, endPoint x: 236, endPoint y: 81, distance: 16.8
click at [246, 68] on select "System 1 System 2" at bounding box center [229, 74] width 64 height 20
select select "2"
click at [197, 64] on select "System 1 System 2" at bounding box center [229, 74] width 64 height 20
select select "2"
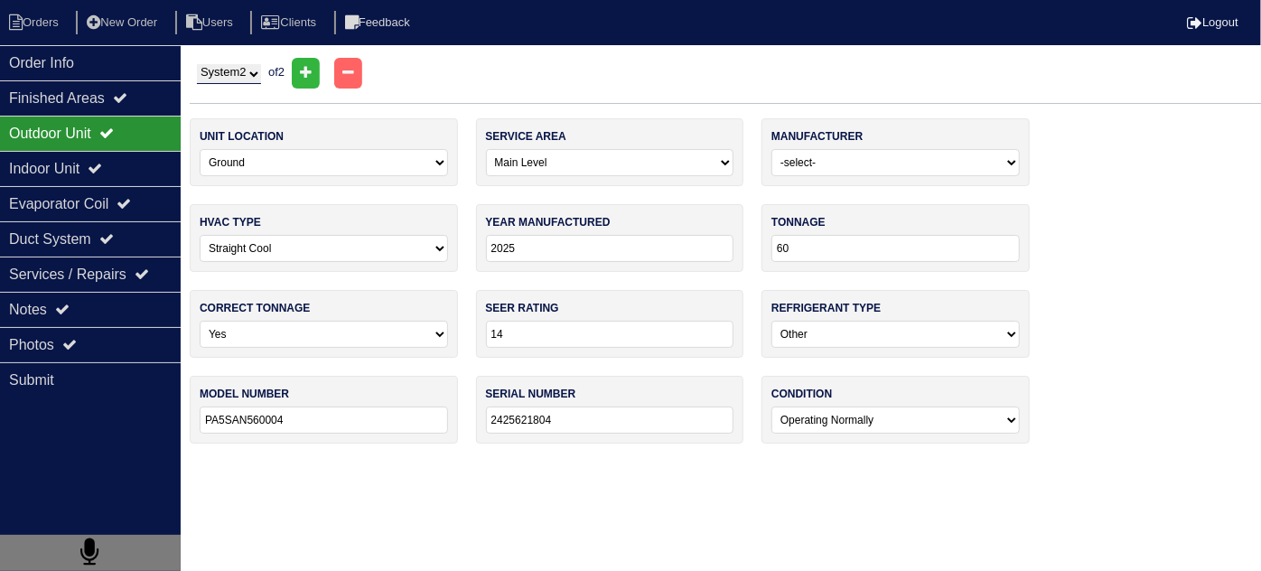
select select "[PERSON_NAME]"
select select "1"
type input "2022"
type input "30"
select select "1"
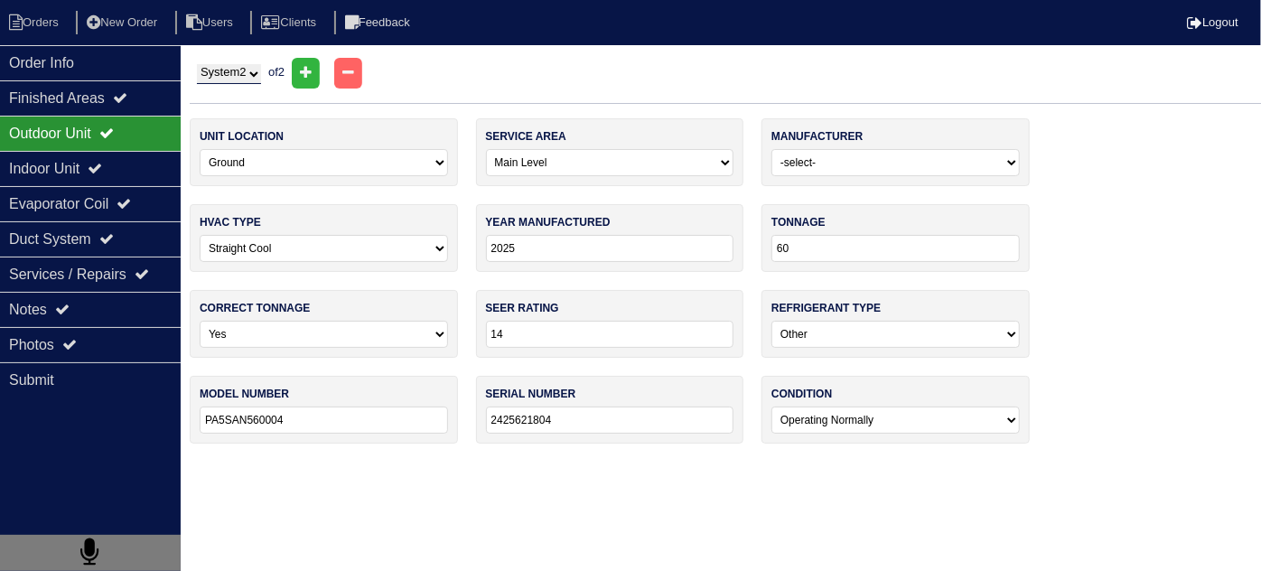
type input "ML14XP1-030-230A01"
type input "1922E15959"
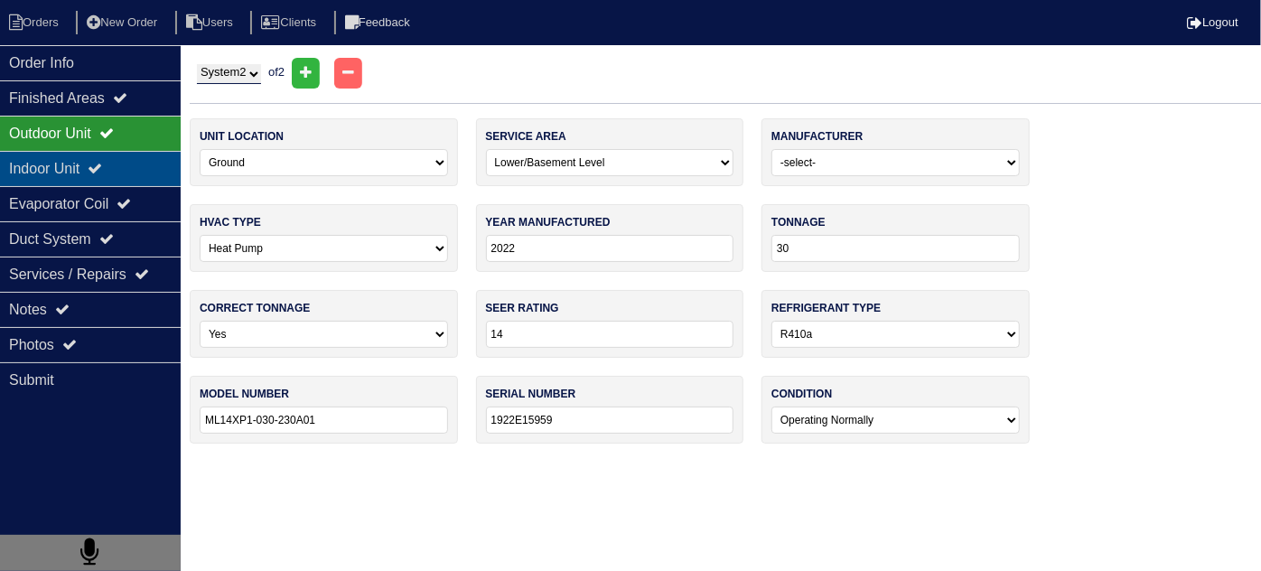
click at [172, 163] on div "Indoor Unit" at bounding box center [90, 168] width 181 height 35
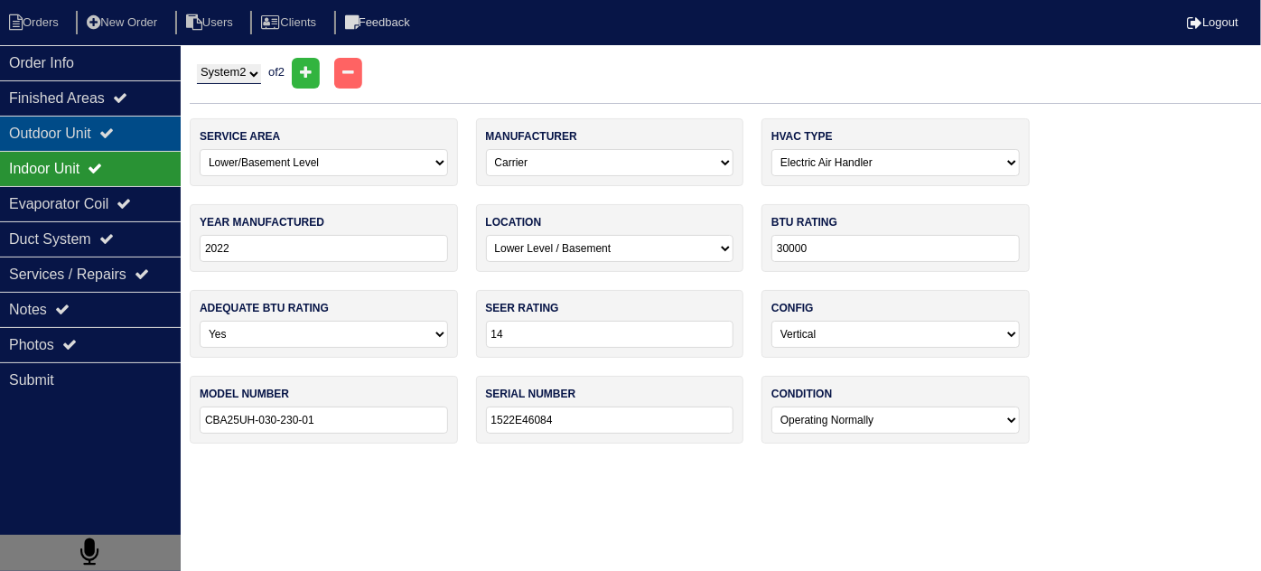
click at [137, 131] on div "Outdoor Unit" at bounding box center [90, 133] width 181 height 35
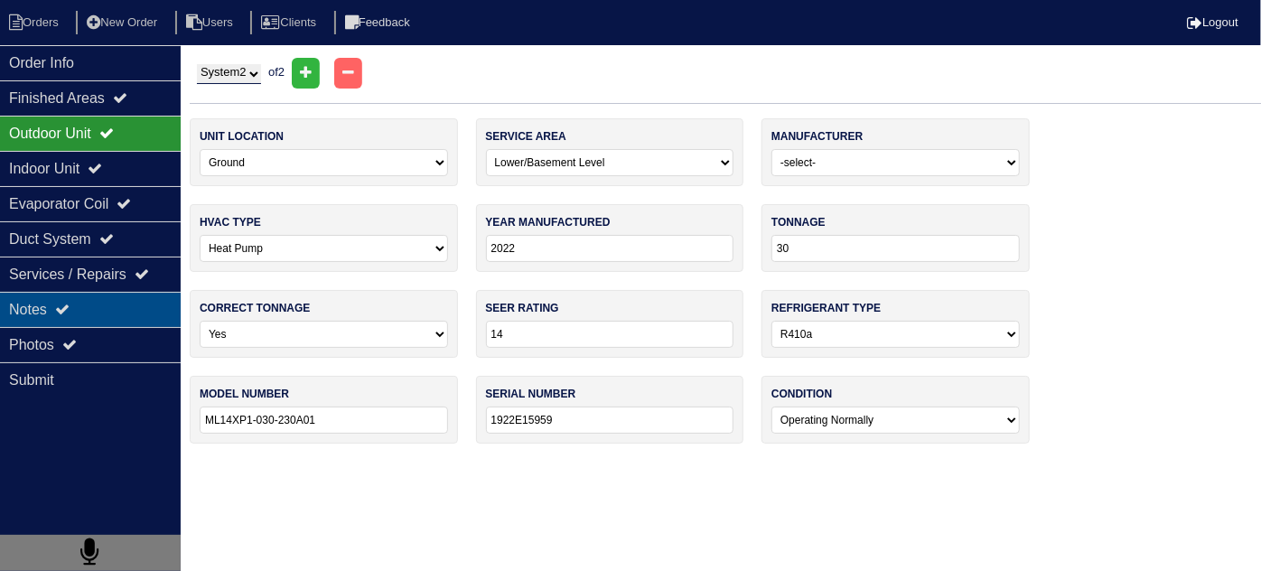
click at [94, 302] on div "Notes" at bounding box center [90, 309] width 181 height 35
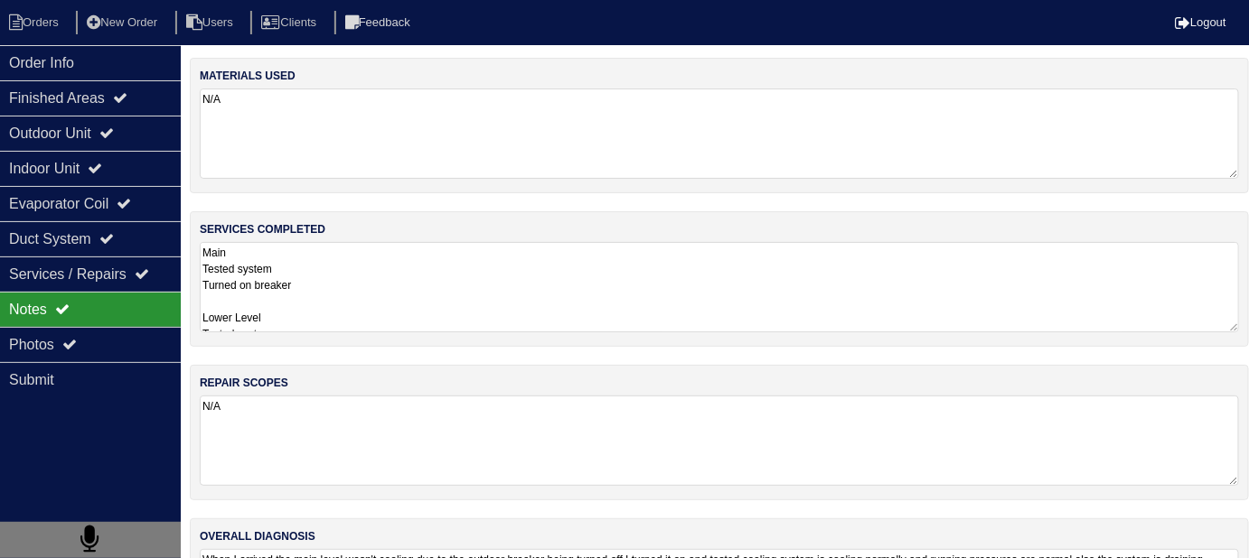
click at [489, 313] on textarea "Main Tested system Turned on breaker Lower Level Tested system" at bounding box center [719, 287] width 1039 height 90
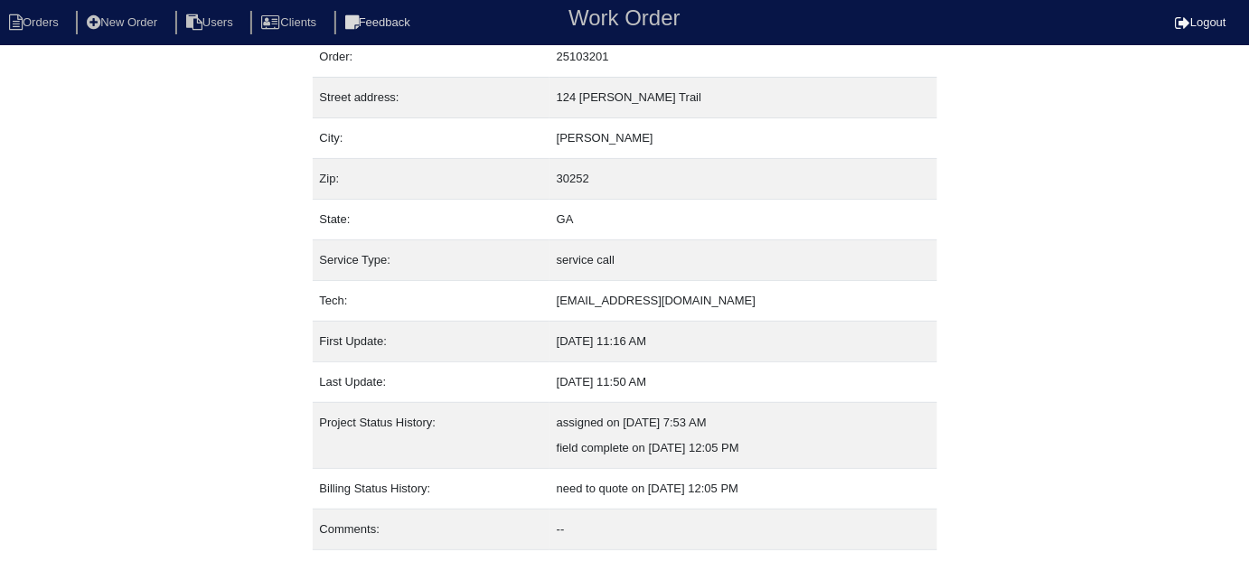
scroll to position [98, 0]
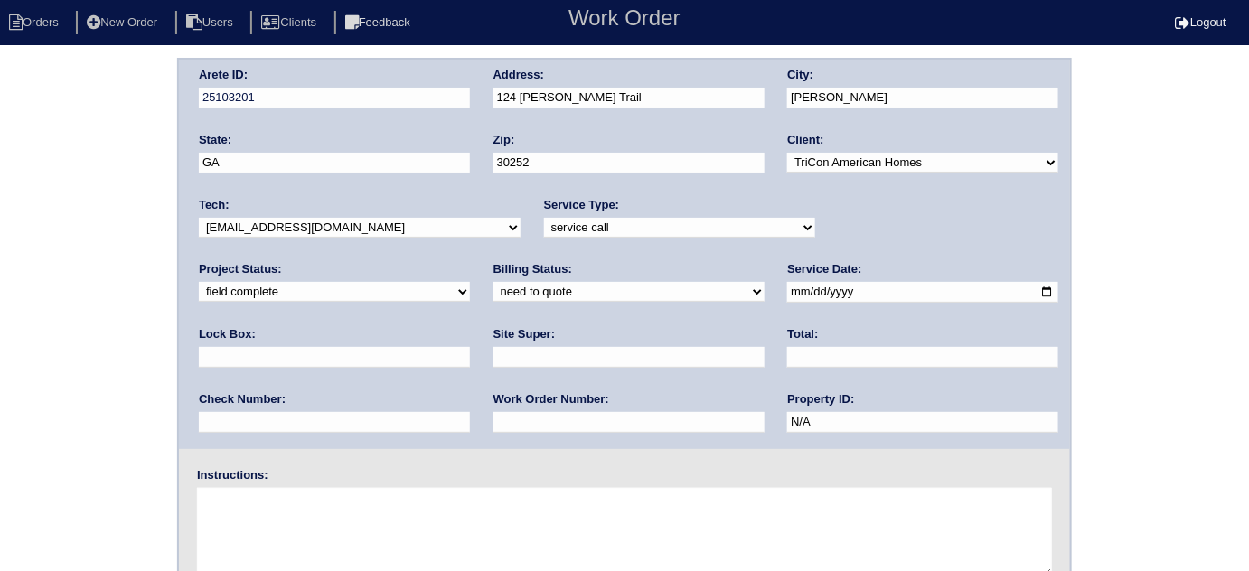
click at [493, 295] on select "need to quote quoted need to invoice invoiced paid warranty purchase order need…" at bounding box center [628, 292] width 271 height 20
select select "quoted"
click at [493, 282] on select "need to quote quoted need to invoice invoiced paid warranty purchase order need…" at bounding box center [628, 292] width 271 height 20
click at [493, 353] on input "text" at bounding box center [628, 357] width 271 height 21
type input "Errol Cadet"
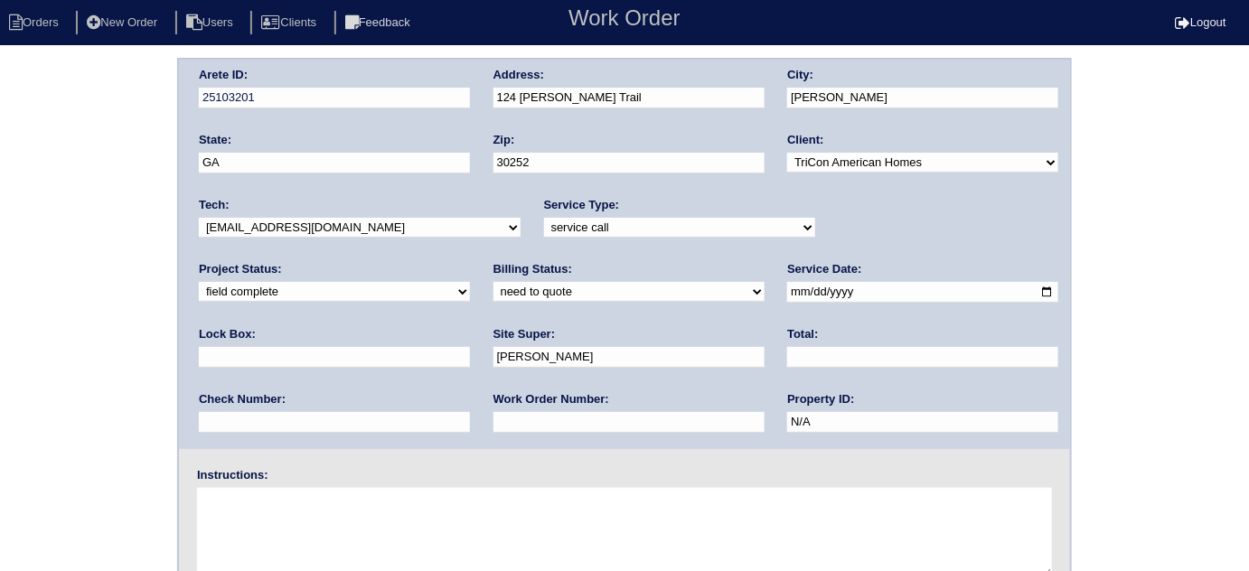
click at [493, 424] on input "text" at bounding box center [628, 422] width 271 height 21
type input "requested"
click at [787, 357] on input "text" at bounding box center [922, 357] width 271 height 21
type input "120.00"
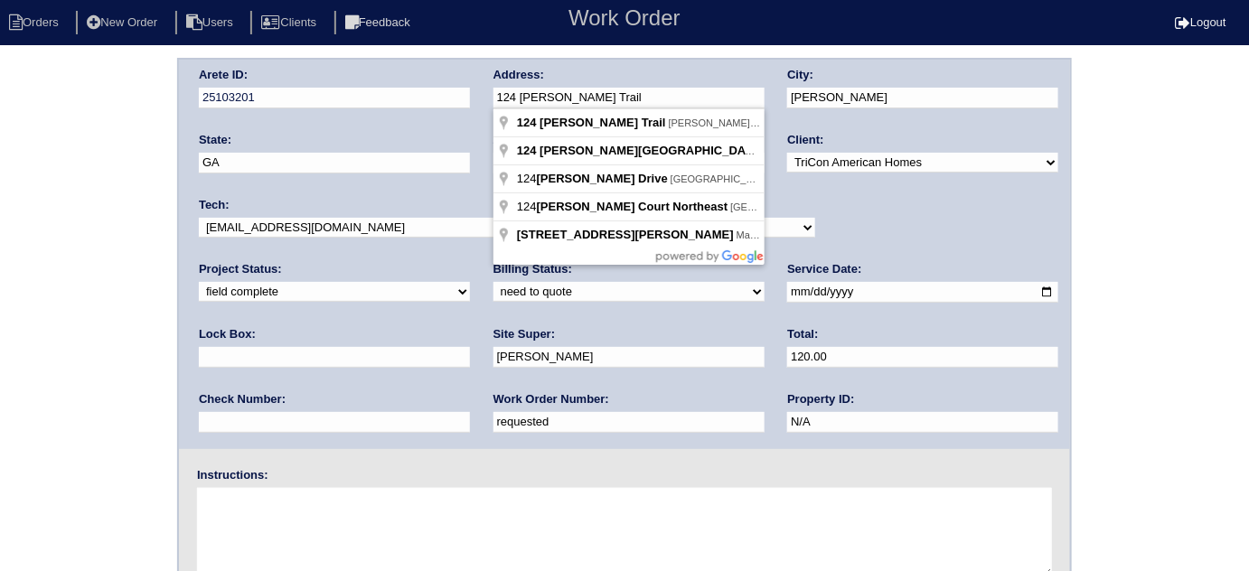
drag, startPoint x: 624, startPoint y: 94, endPoint x: 479, endPoint y: 84, distance: 145.8
click at [479, 84] on div "Arete ID: 25103201 Address: 124 Robson Trail City: McDonough State: GA Zip: 302…" at bounding box center [624, 254] width 891 height 389
click at [144, 363] on div "Arete ID: 25103201 Address: 124 Robson Trail City: McDonough State: GA Zip: 302…" at bounding box center [624, 423] width 1249 height 731
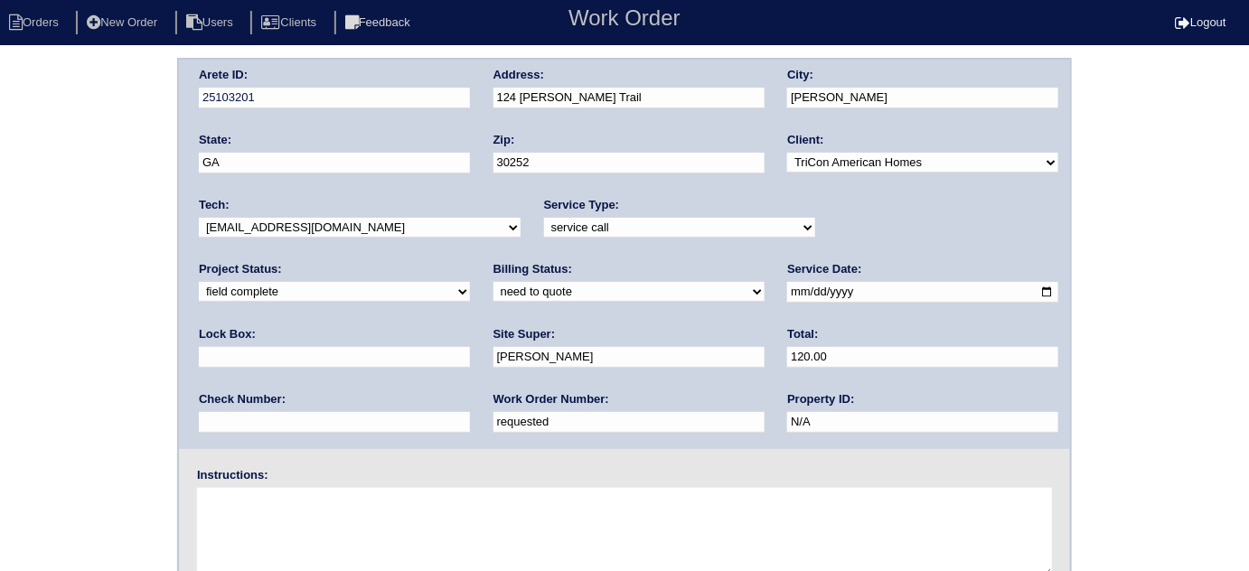
click at [3, 295] on div "Arete ID: 25103201 Address: 124 Robson Trail City: McDonough State: GA Zip: 302…" at bounding box center [624, 423] width 1249 height 731
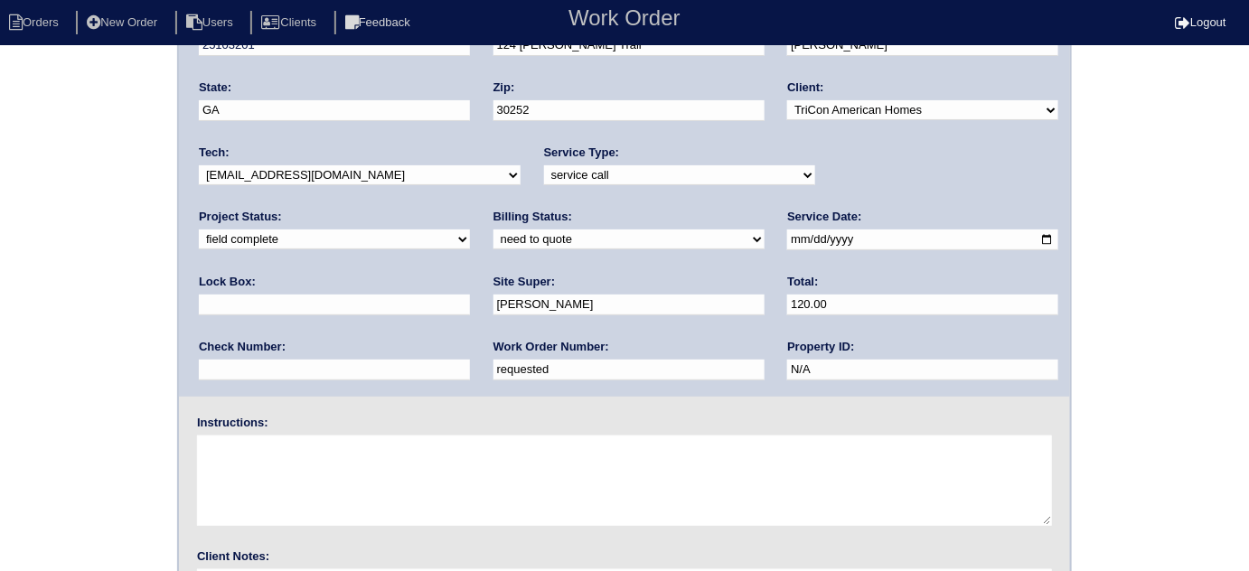
scroll to position [213, 0]
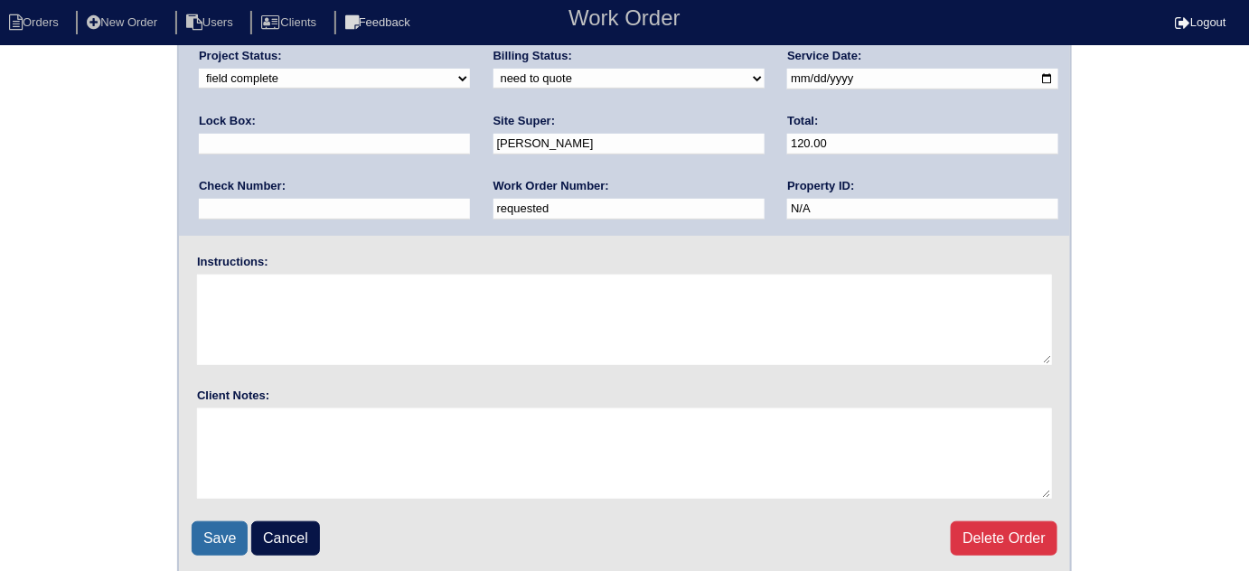
click at [202, 530] on input "Save" at bounding box center [220, 538] width 56 height 34
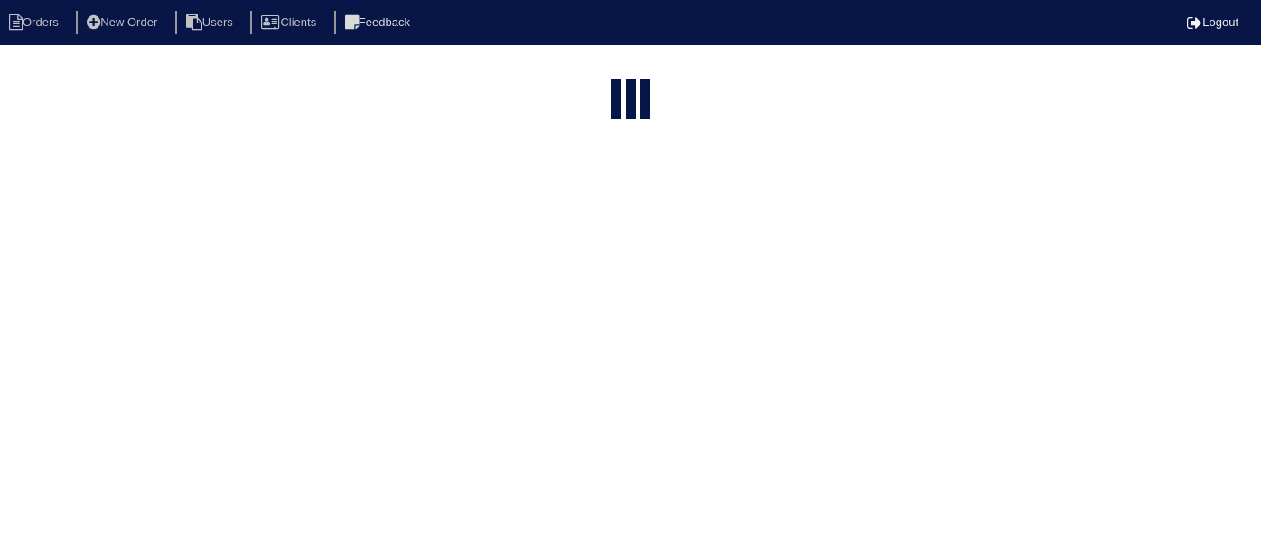
select select "15"
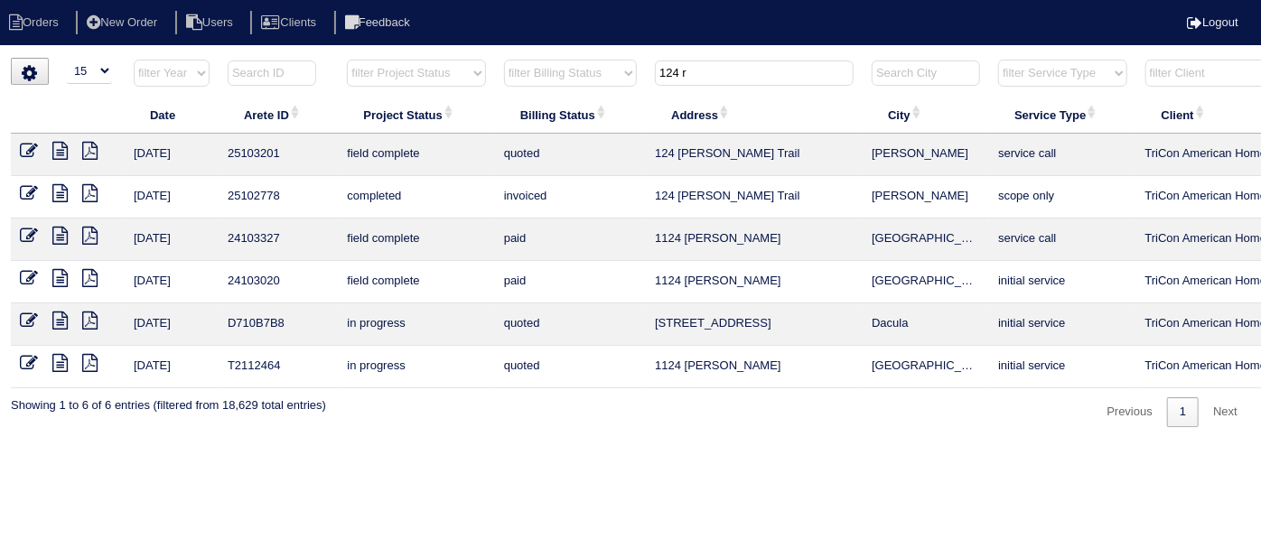
drag, startPoint x: 723, startPoint y: 79, endPoint x: 582, endPoint y: 39, distance: 146.4
click at [583, 58] on body "Orders New Order Users Clients Feedback Logout Orders New Order Users Clients M…" at bounding box center [630, 243] width 1261 height 370
type input "6044 g"
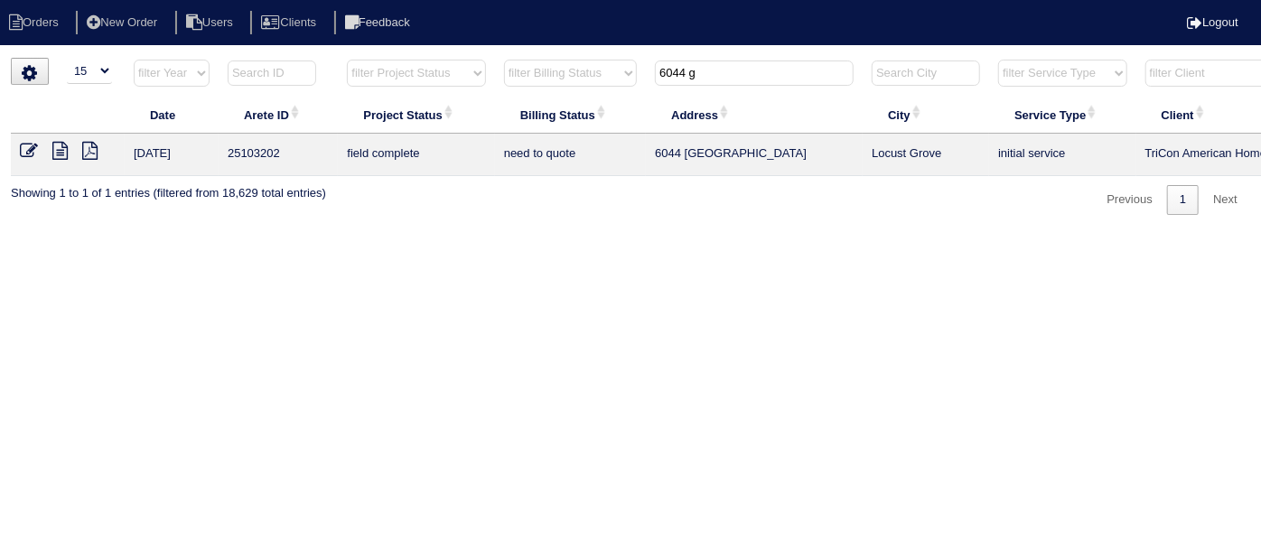
click at [56, 142] on icon at bounding box center [59, 151] width 15 height 18
click at [27, 145] on icon at bounding box center [29, 151] width 18 height 18
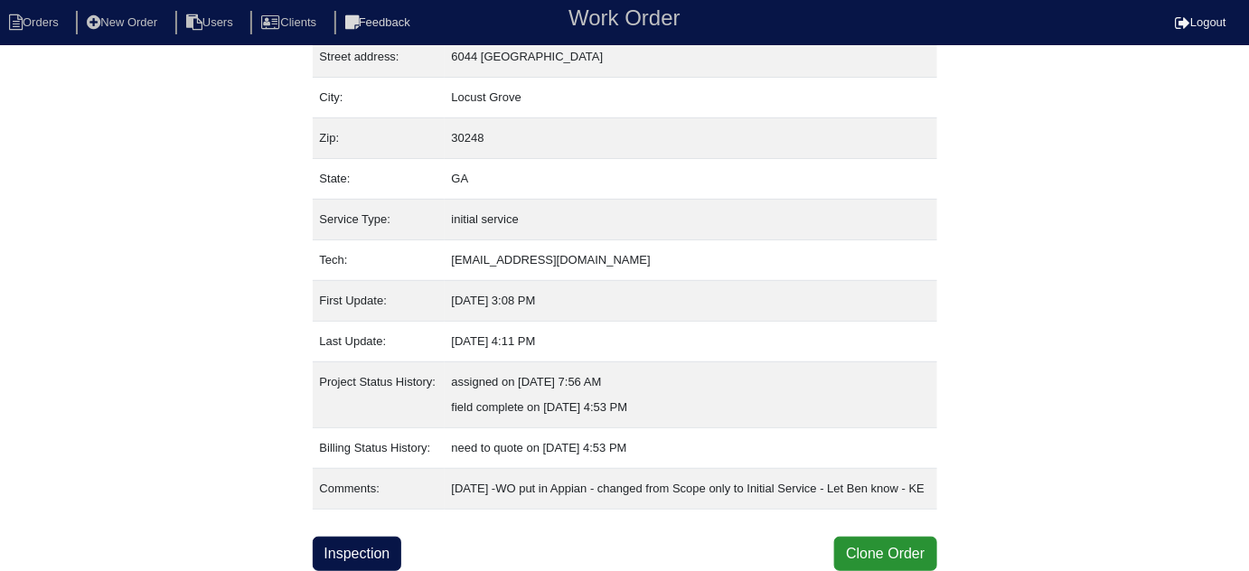
scroll to position [123, 0]
click at [334, 553] on link "Inspection" at bounding box center [357, 554] width 89 height 34
select select "0"
select select "3"
select select "Westinghouse"
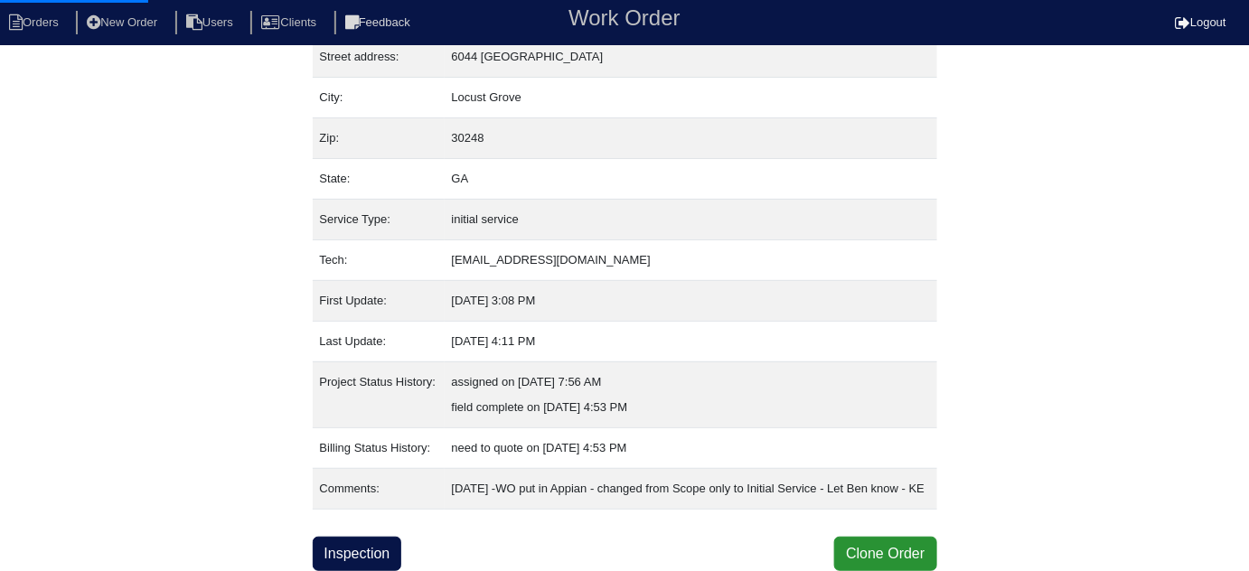
select select "0"
select select "2"
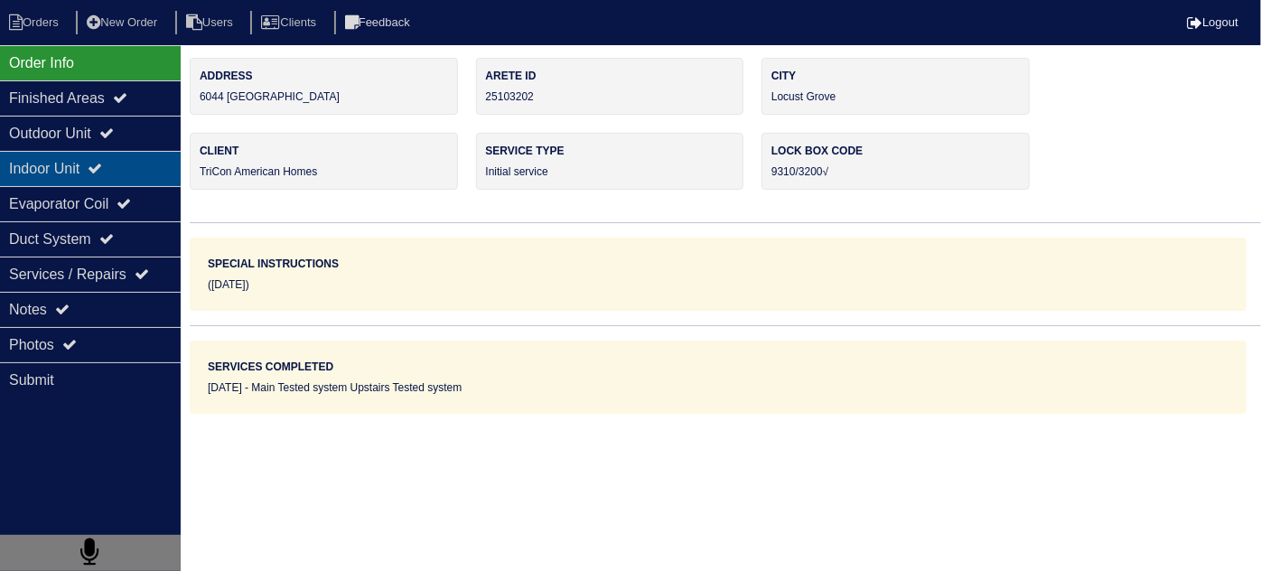
click at [80, 152] on div "Indoor Unit" at bounding box center [90, 168] width 181 height 35
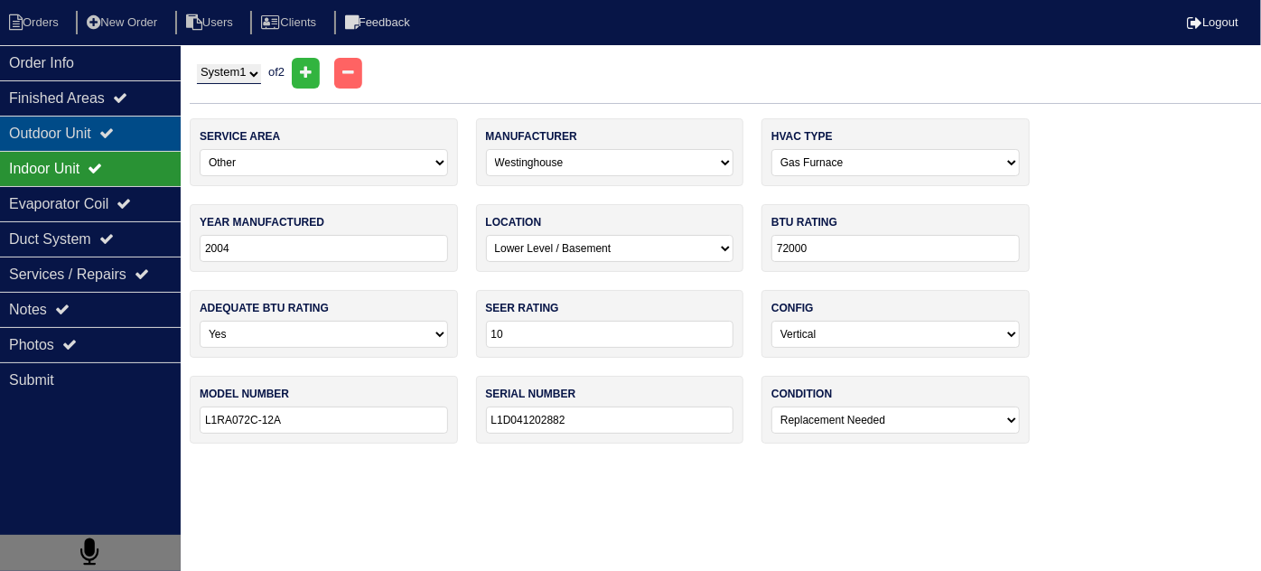
click at [77, 138] on div "Outdoor Unit" at bounding box center [90, 133] width 181 height 35
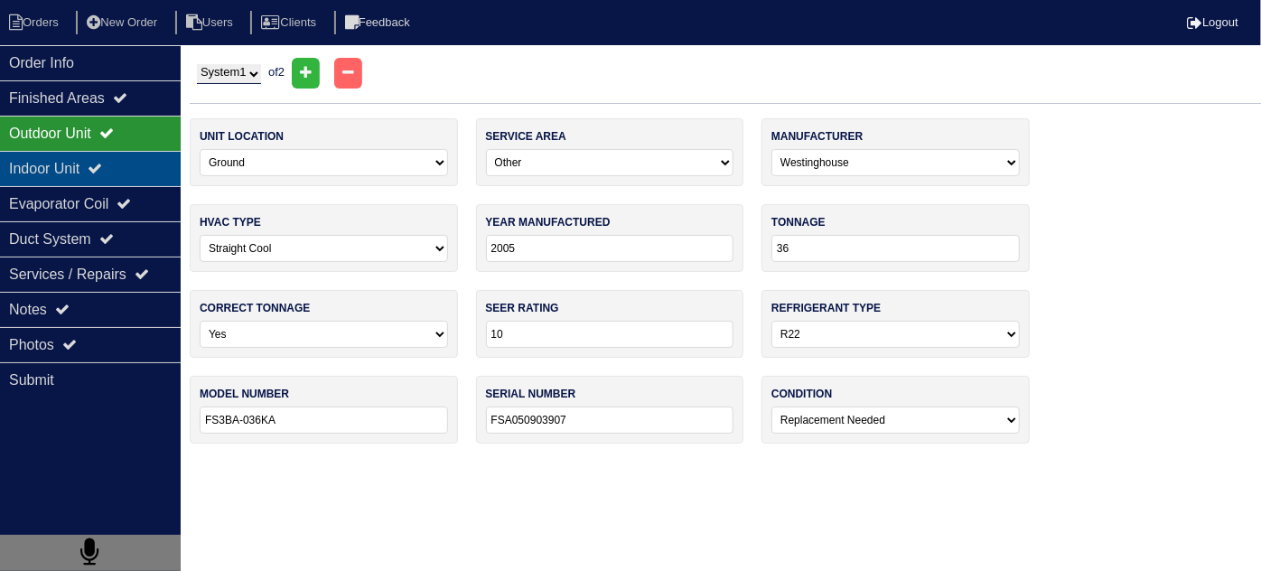
click at [61, 159] on div "Indoor Unit" at bounding box center [90, 168] width 181 height 35
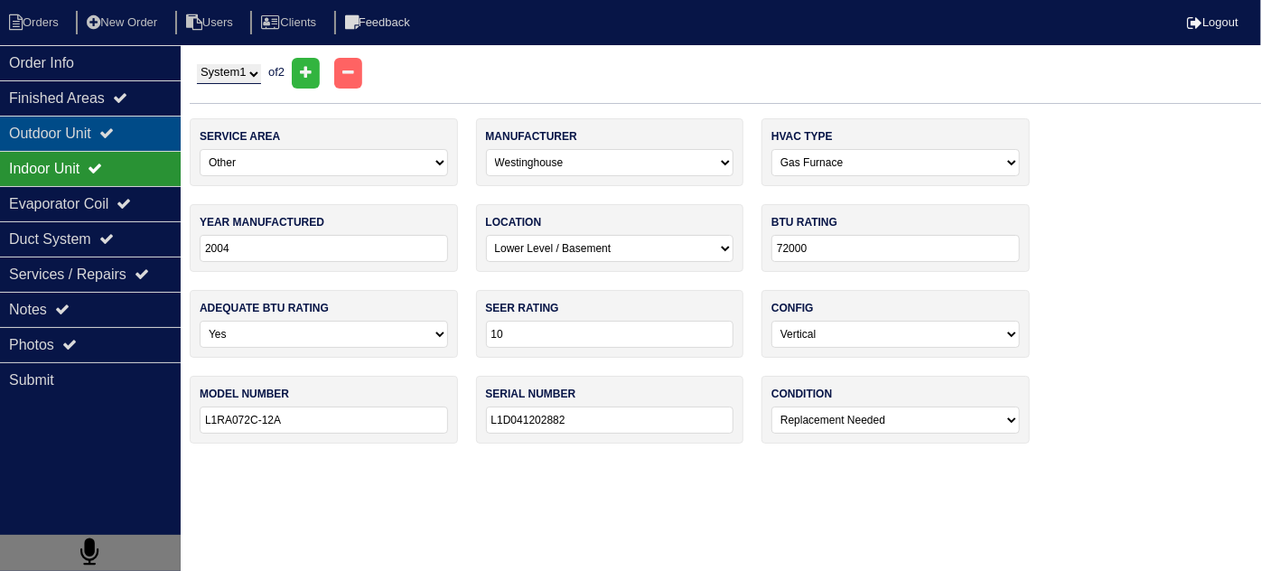
click at [63, 136] on div "Outdoor Unit" at bounding box center [90, 133] width 181 height 35
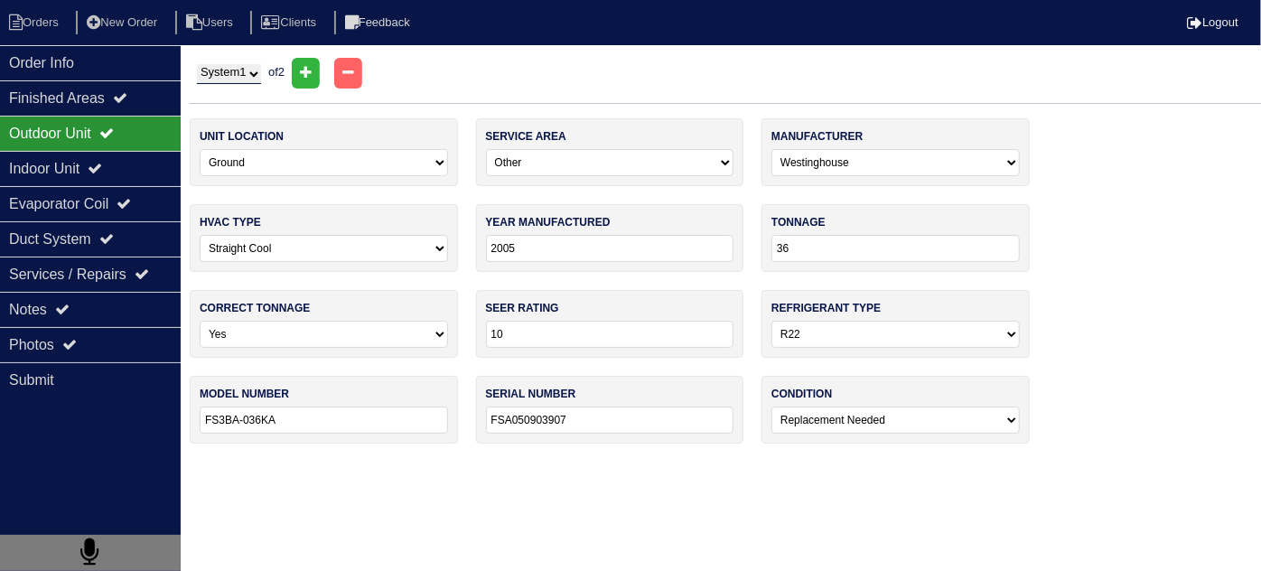
click at [201, 77] on select "System 1 System 2" at bounding box center [229, 74] width 64 height 20
select select "2"
click at [197, 64] on select "System 1 System 2" at bounding box center [229, 74] width 64 height 20
select select "1"
select select "[PERSON_NAME]"
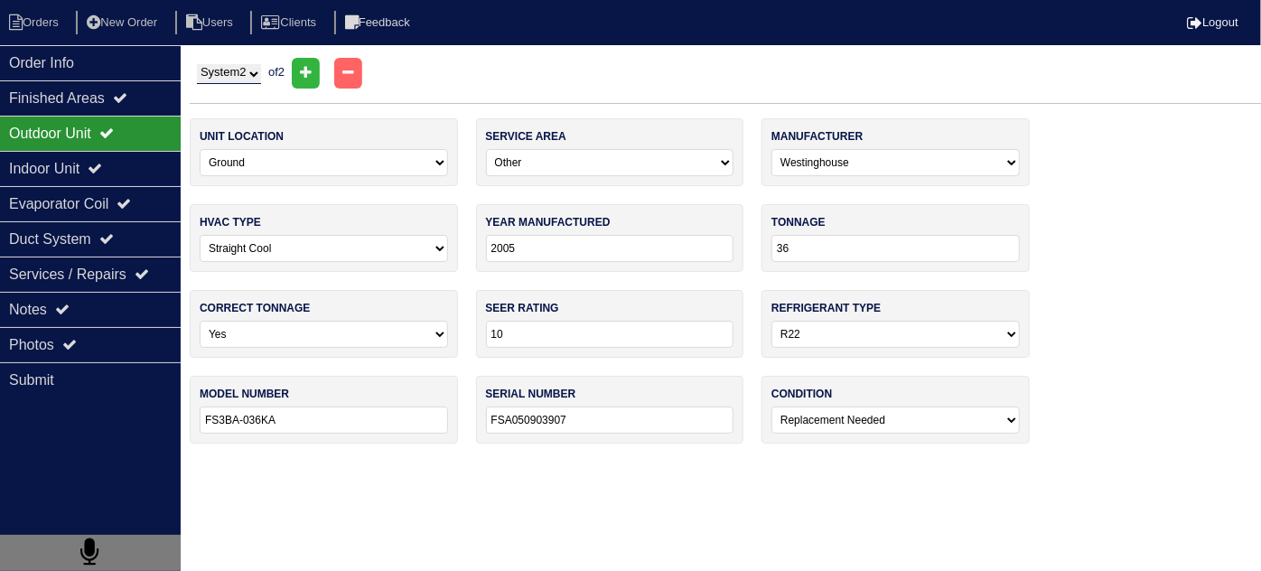
type input "2016"
type input "14"
select select "1"
type input "14ACXS036-230A20"
type input "1916J14001"
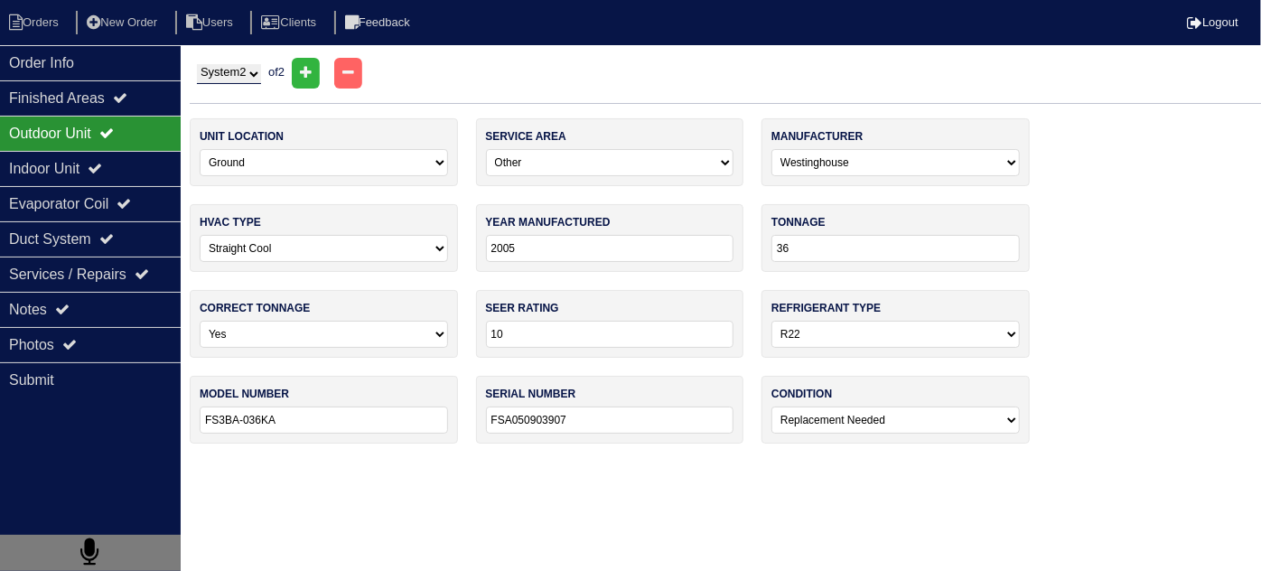
select select "0"
select select "1"
select select "[PERSON_NAME]"
type input "2025"
select select "0"
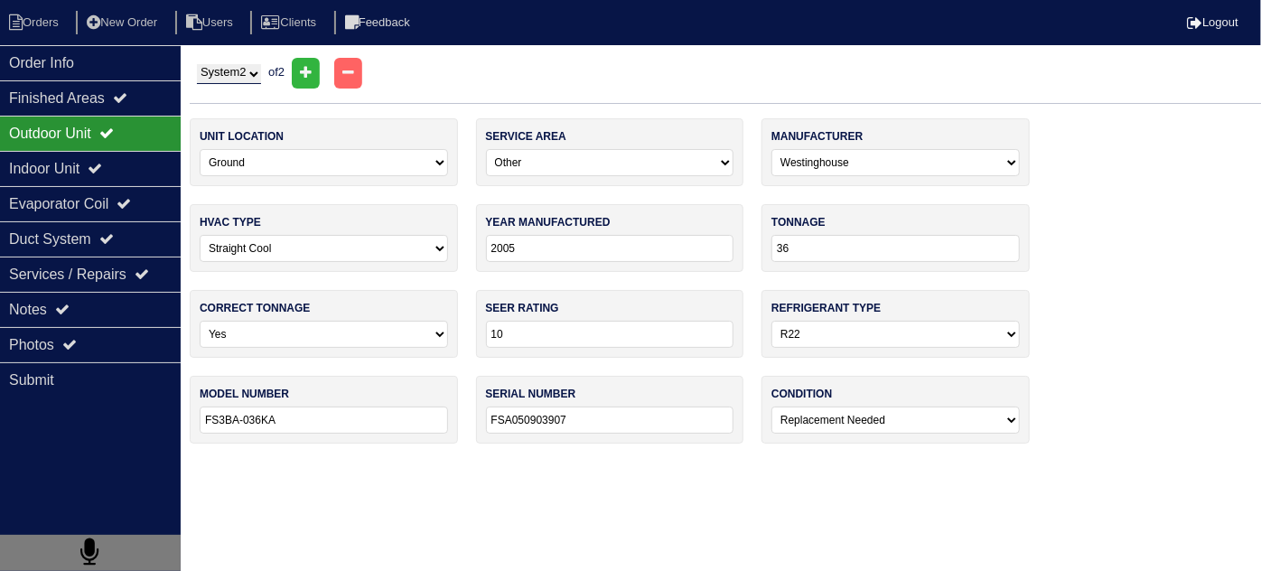
type input "70000"
type input "14"
type input "PG80MSAA36070A"
type input "0325A19066"
select select "0"
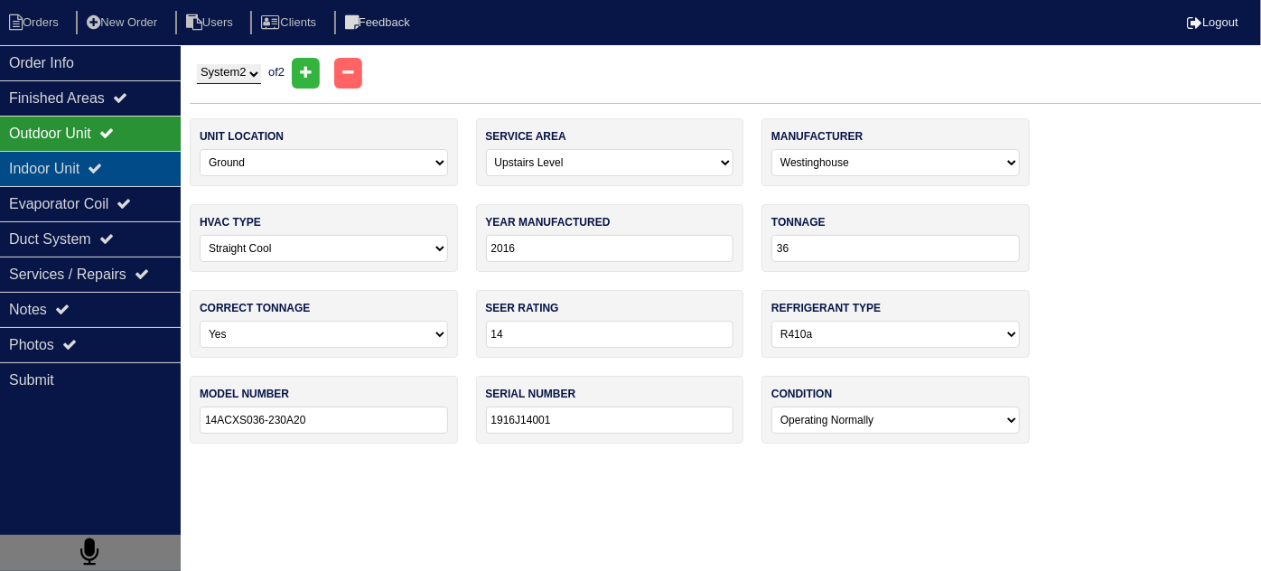
click at [146, 152] on div "Indoor Unit" at bounding box center [90, 168] width 181 height 35
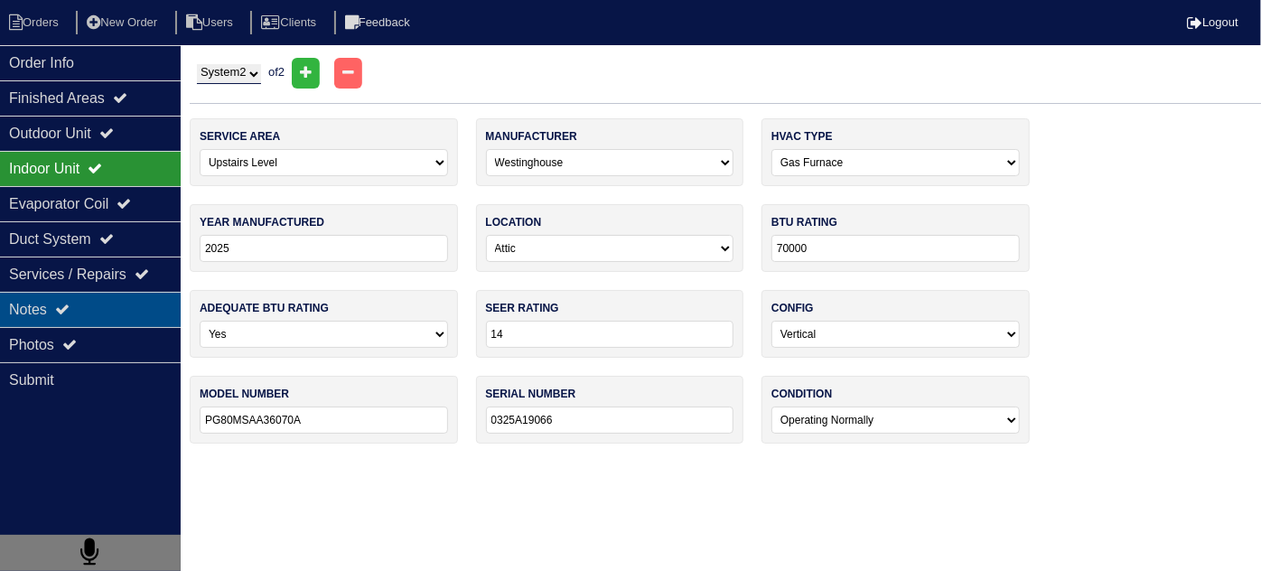
click at [96, 313] on div "Notes" at bounding box center [90, 309] width 181 height 35
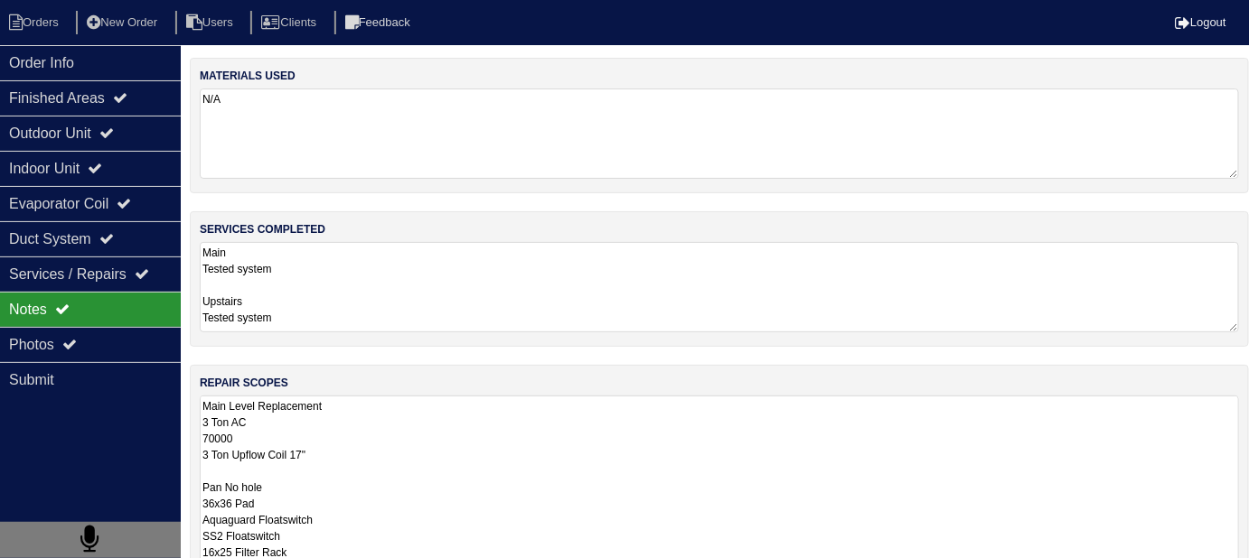
click at [104, 146] on div "Outdoor Unit" at bounding box center [90, 133] width 181 height 35
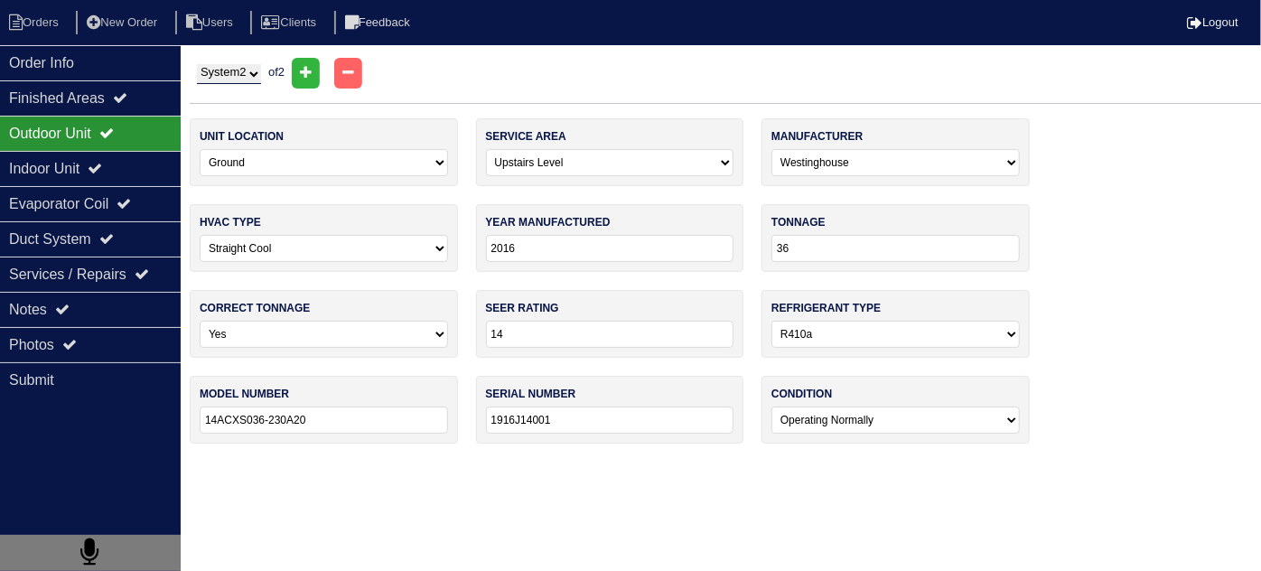
click at [112, 137] on icon at bounding box center [106, 133] width 14 height 14
click at [199, 70] on select "System 1 System 2" at bounding box center [229, 74] width 64 height 20
select select "1"
click at [197, 64] on select "System 1 System 2" at bounding box center [229, 74] width 64 height 20
select select "3"
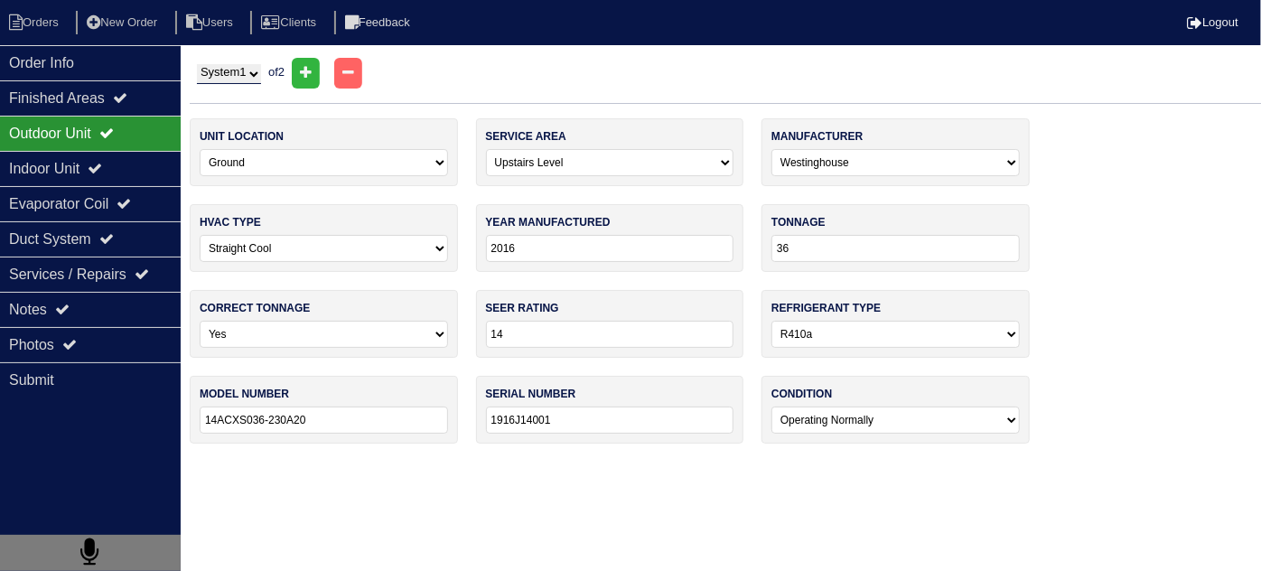
select select "Westinghouse"
type input "2005"
type input "10"
select select "0"
type input "FS3BA-036KA"
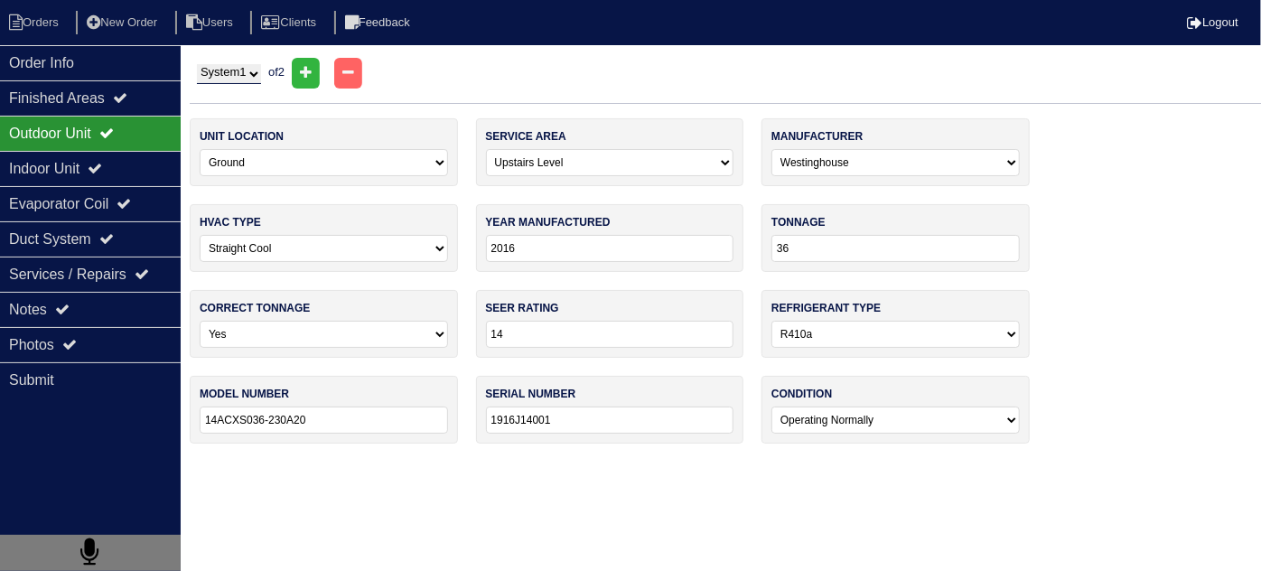
type input "FSA050903907"
select select "2"
click at [597, 160] on select "-select- Main Level Upstairs Level Lower/Basement Level Other" at bounding box center [610, 162] width 248 height 27
select select "0"
click at [486, 149] on select "-select- Main Level Upstairs Level Lower/Basement Level Other" at bounding box center [610, 162] width 248 height 27
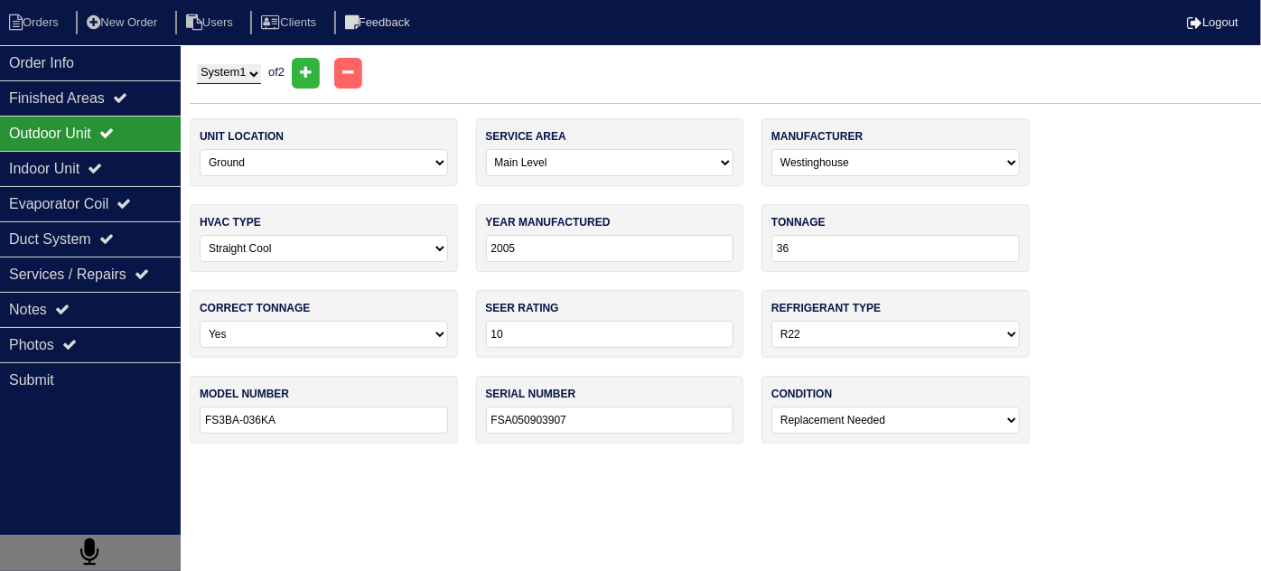
click at [486, 156] on select "-select- Main Level Upstairs Level Lower/Basement Level Other" at bounding box center [610, 162] width 248 height 27
click at [104, 177] on div "Indoor Unit" at bounding box center [90, 168] width 181 height 35
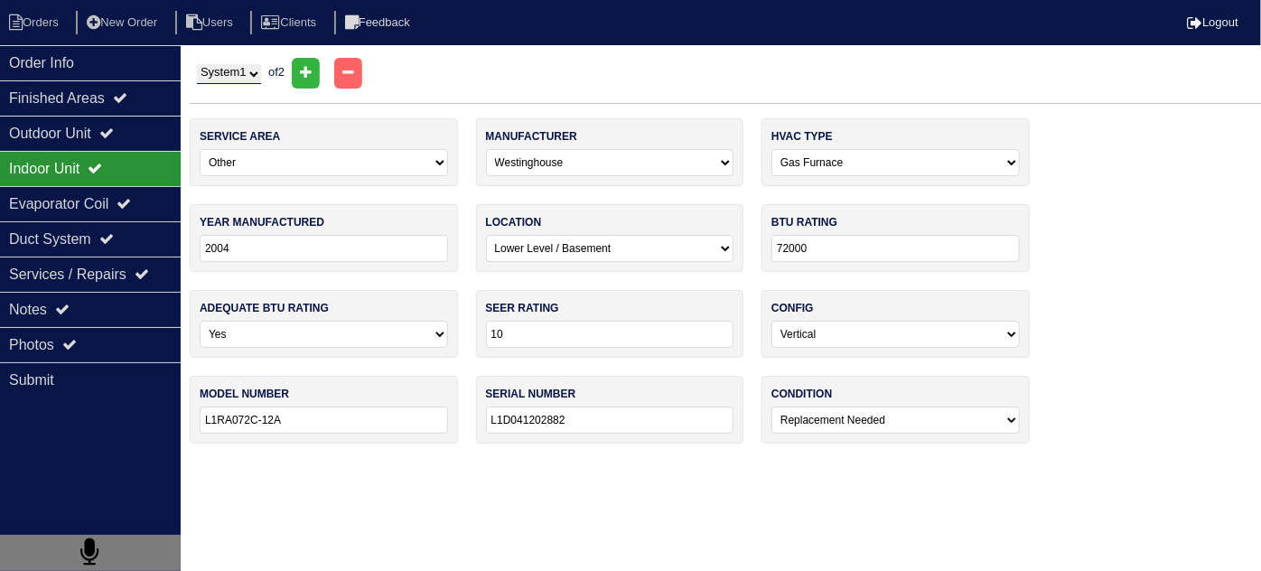
click at [208, 162] on select "-select- Main Level Upstairs Level Lower/Basement Level Other" at bounding box center [324, 162] width 248 height 27
select select "0"
click at [200, 149] on select "-select- Main Level Upstairs Level Lower/Basement Level Other" at bounding box center [324, 162] width 248 height 27
click at [130, 141] on div "Outdoor Unit" at bounding box center [90, 133] width 181 height 35
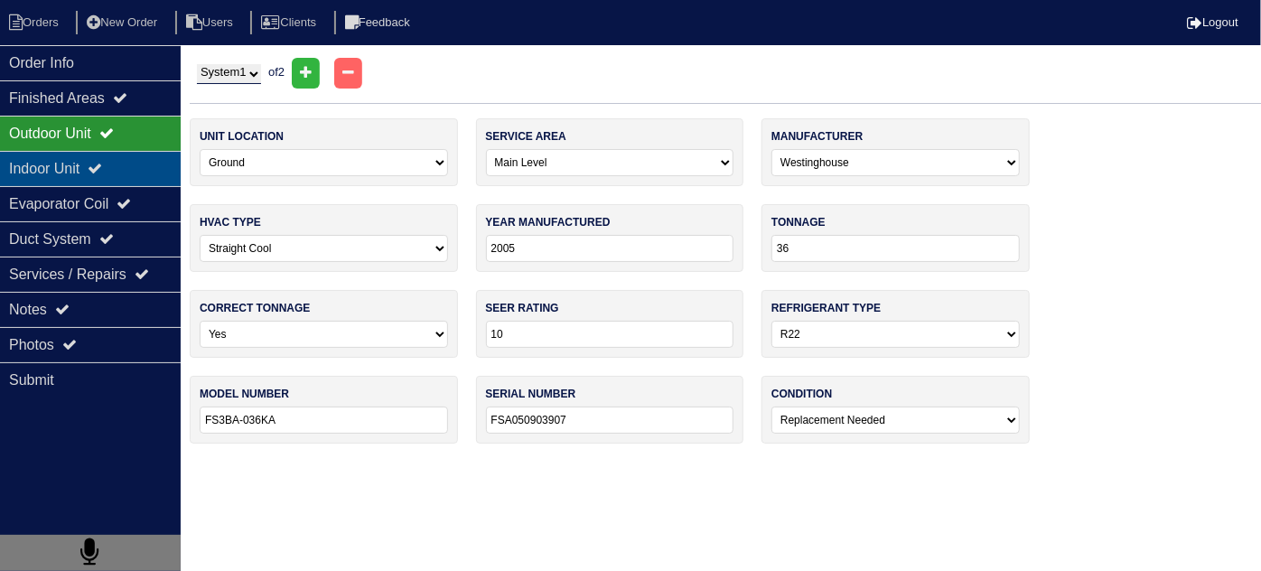
click at [114, 157] on div "Indoor Unit" at bounding box center [90, 168] width 181 height 35
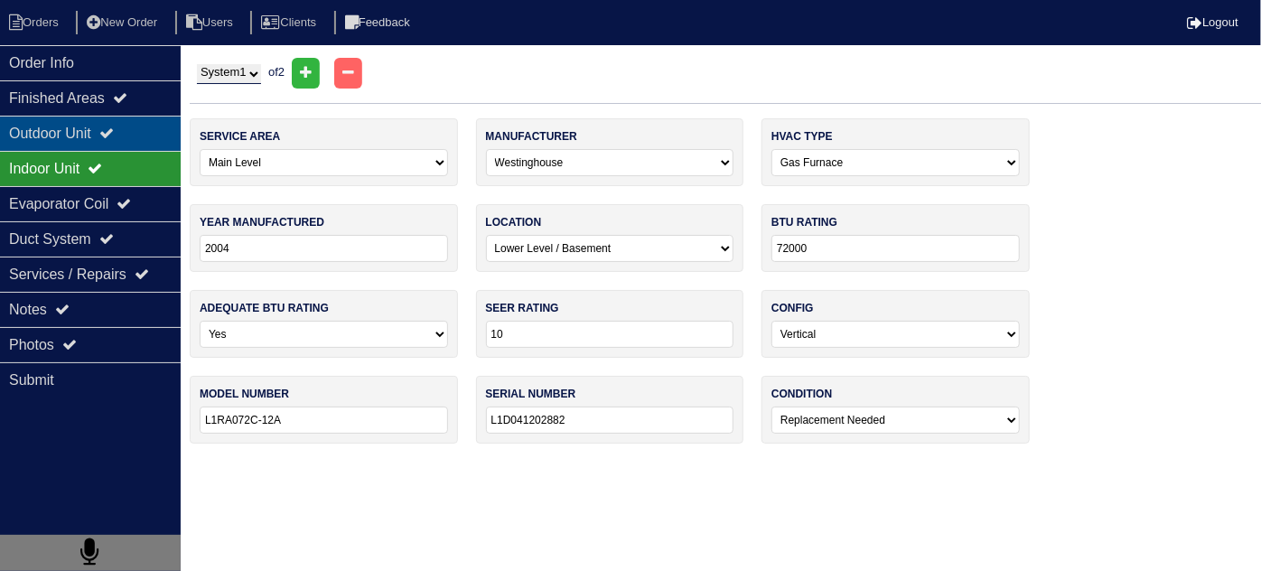
click at [129, 136] on div "Outdoor Unit" at bounding box center [90, 133] width 181 height 35
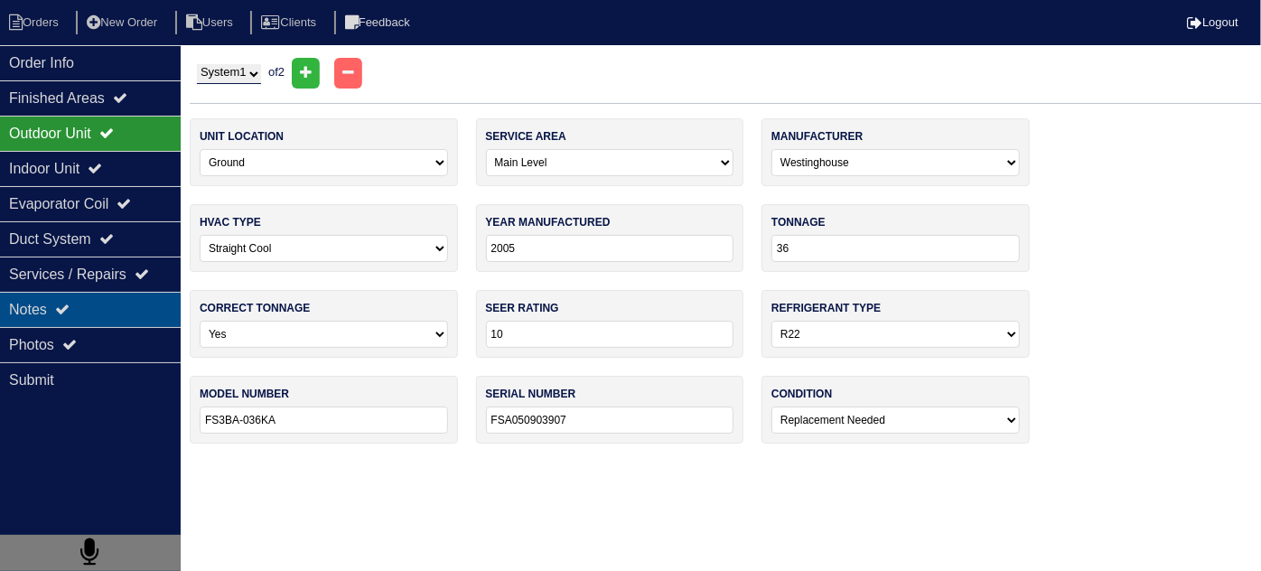
click at [71, 324] on div "Notes" at bounding box center [90, 309] width 181 height 35
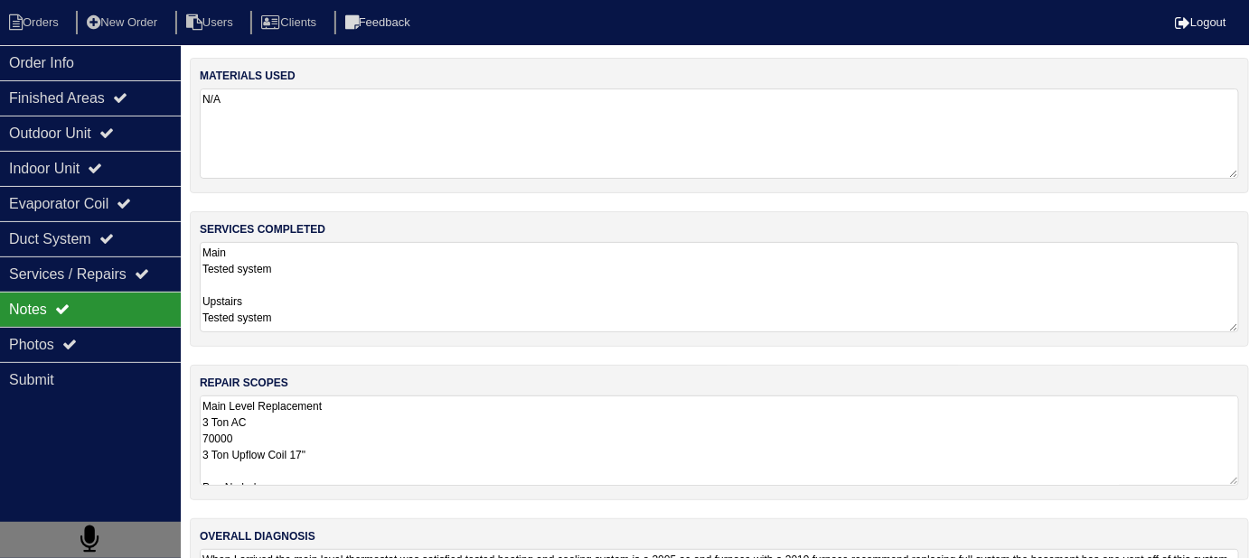
click at [480, 418] on textarea "Main Level Replacement 3 Ton AC 70000 3 Ton Upflow Coil 17" Pan No hole 36x36 P…" at bounding box center [719, 441] width 1039 height 90
click at [64, 143] on div "Outdoor Unit" at bounding box center [90, 133] width 181 height 35
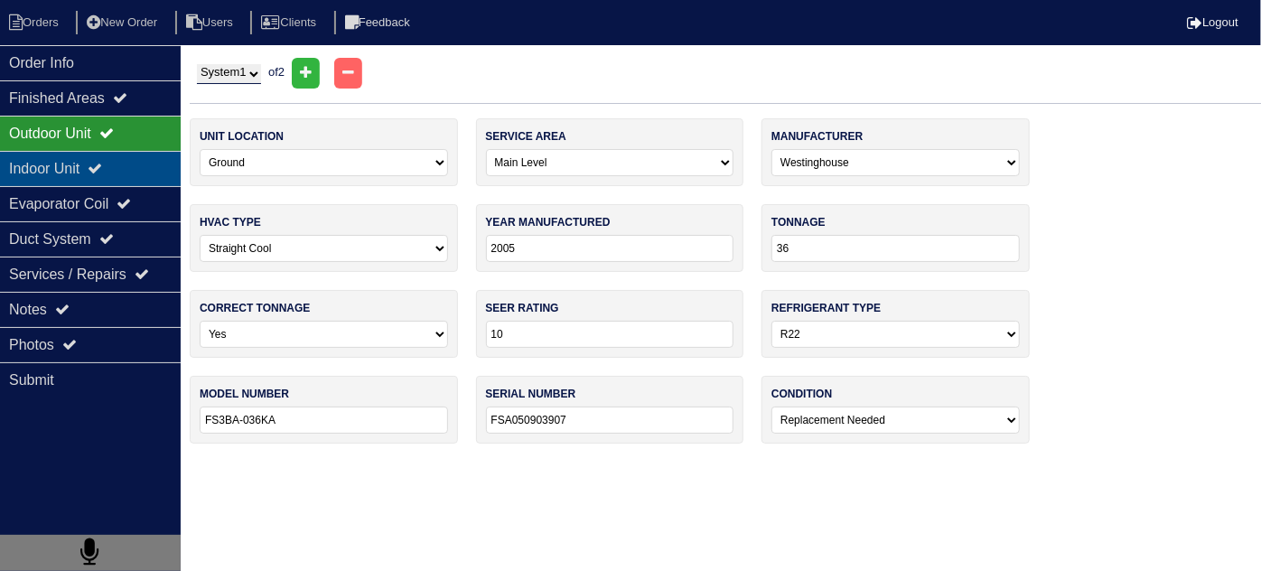
click at [64, 158] on div "Indoor Unit" at bounding box center [90, 168] width 181 height 35
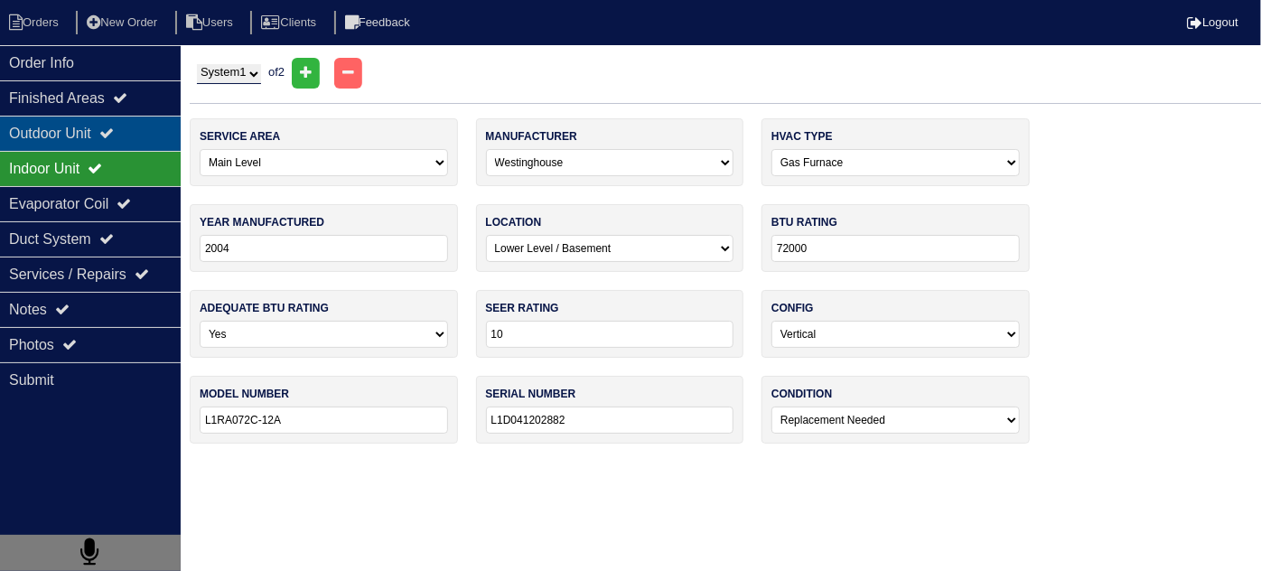
click at [28, 134] on div "Outdoor Unit" at bounding box center [90, 133] width 181 height 35
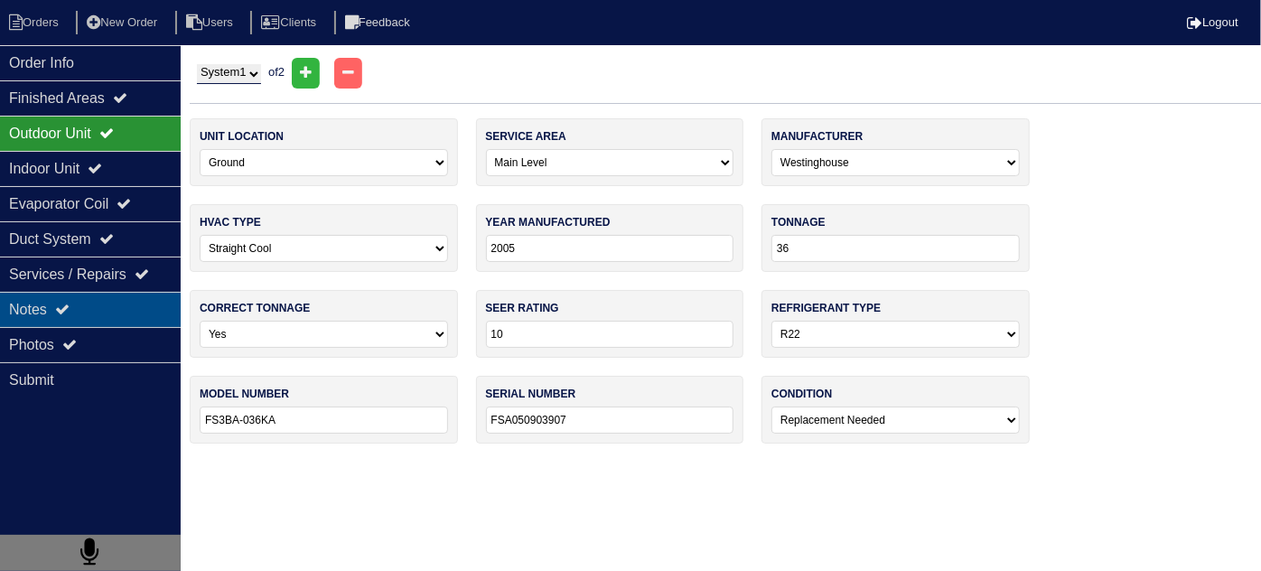
click at [69, 304] on icon at bounding box center [62, 309] width 14 height 14
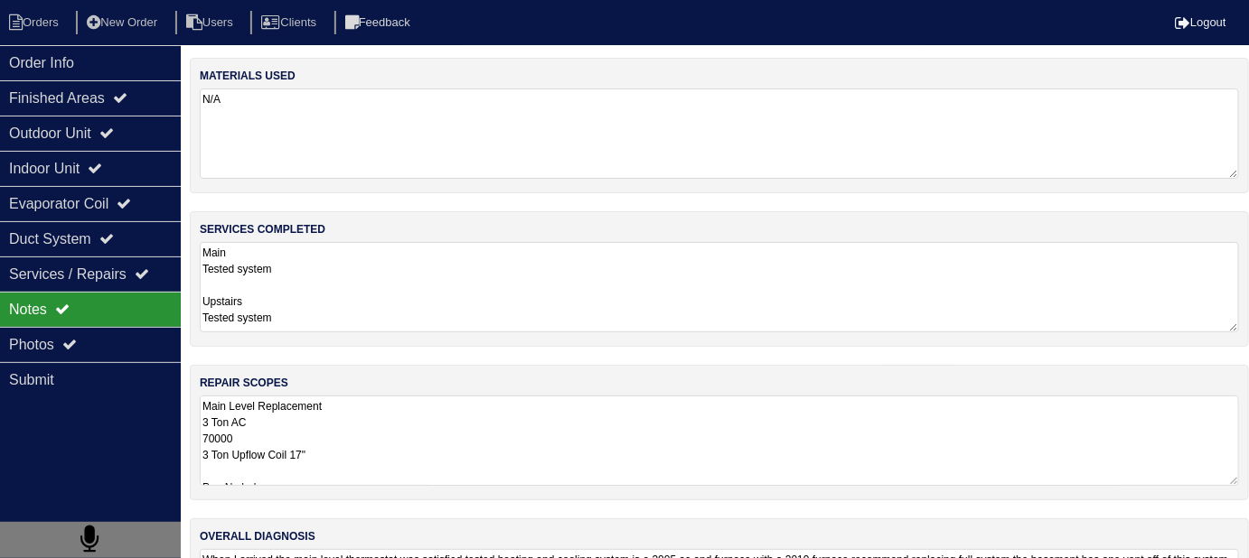
click at [358, 286] on textarea "Main Tested system Upstairs Tested system" at bounding box center [719, 287] width 1039 height 90
click at [519, 433] on textarea "Main Level Replacement 3 Ton AC 70000 3 Ton Upflow Coil 17" Pan No hole 36x36 P…" at bounding box center [719, 440] width 1039 height 90
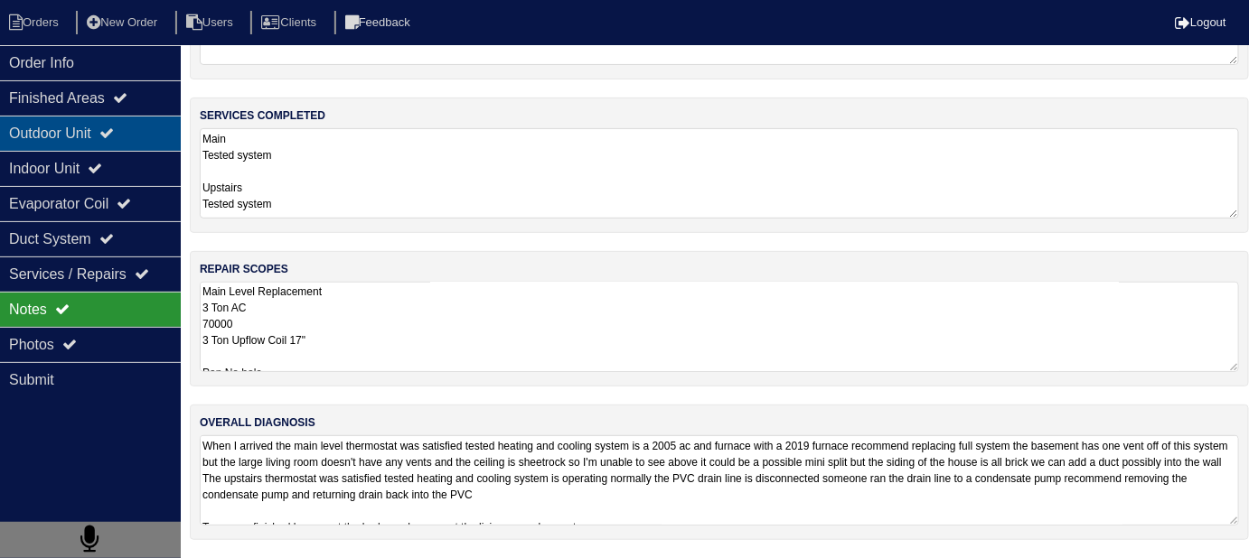
scroll to position [108, 0]
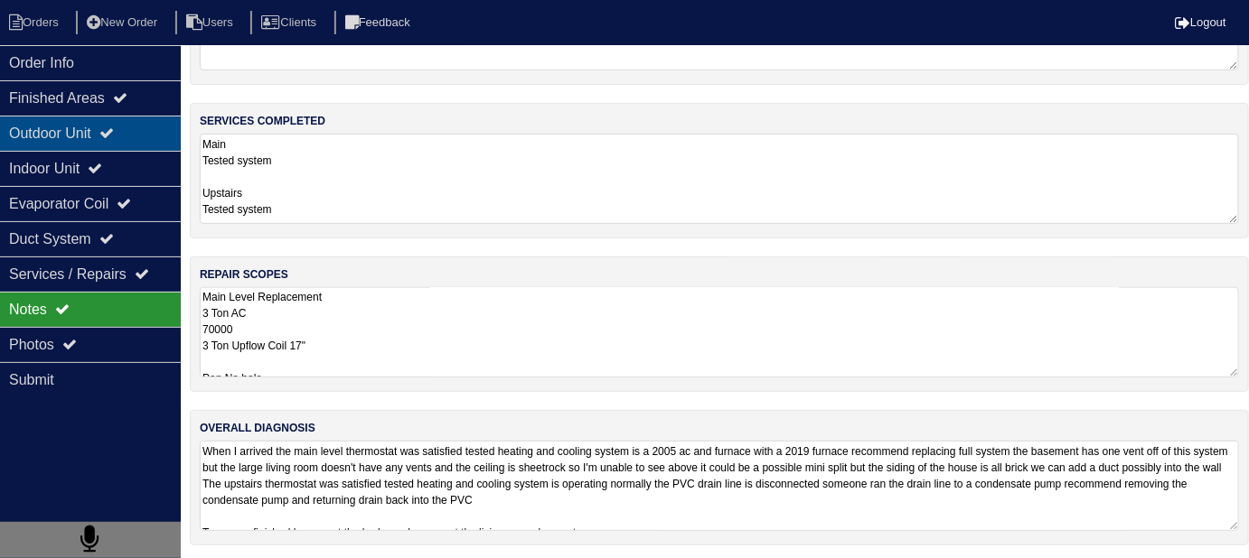
click at [54, 122] on div "Outdoor Unit" at bounding box center [90, 133] width 181 height 35
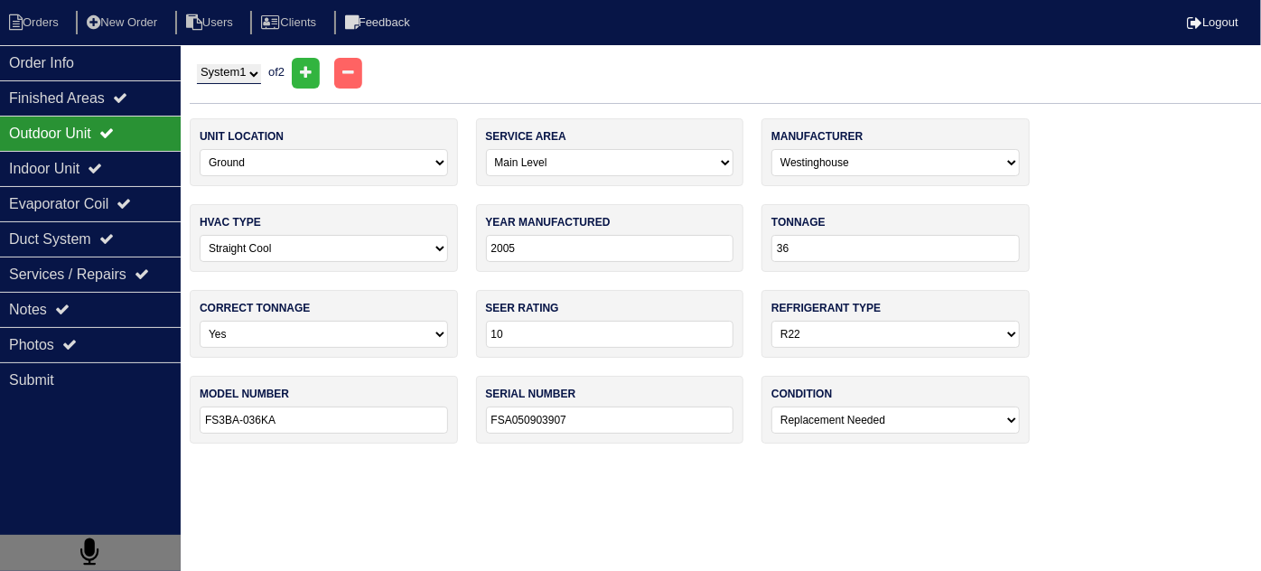
drag, startPoint x: 239, startPoint y: 66, endPoint x: 229, endPoint y: 79, distance: 16.1
click at [239, 66] on select "System 1 System 2" at bounding box center [229, 74] width 64 height 20
select select "2"
click at [197, 64] on select "System 1 System 2" at bounding box center [229, 74] width 64 height 20
select select "1"
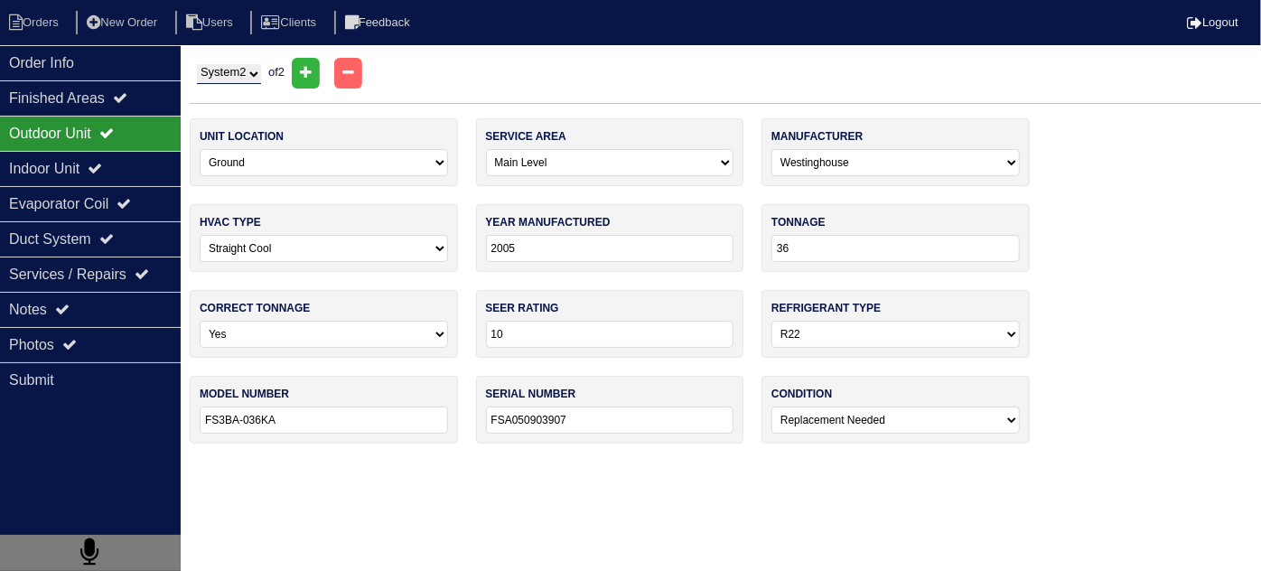
select select "Lennox"
type input "2016"
type input "14"
select select "1"
type input "14ACXS036-230A20"
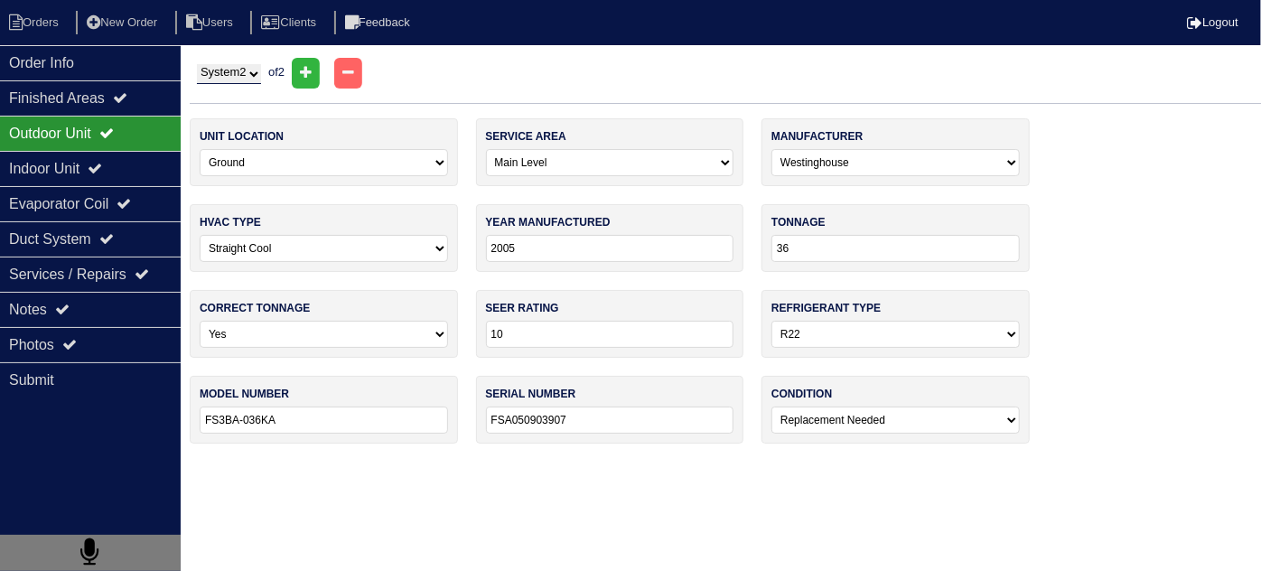
type input "1916J14001"
select select "0"
drag, startPoint x: 96, startPoint y: 165, endPoint x: 69, endPoint y: 138, distance: 38.3
click at [95, 165] on div "Indoor Unit" at bounding box center [90, 168] width 181 height 35
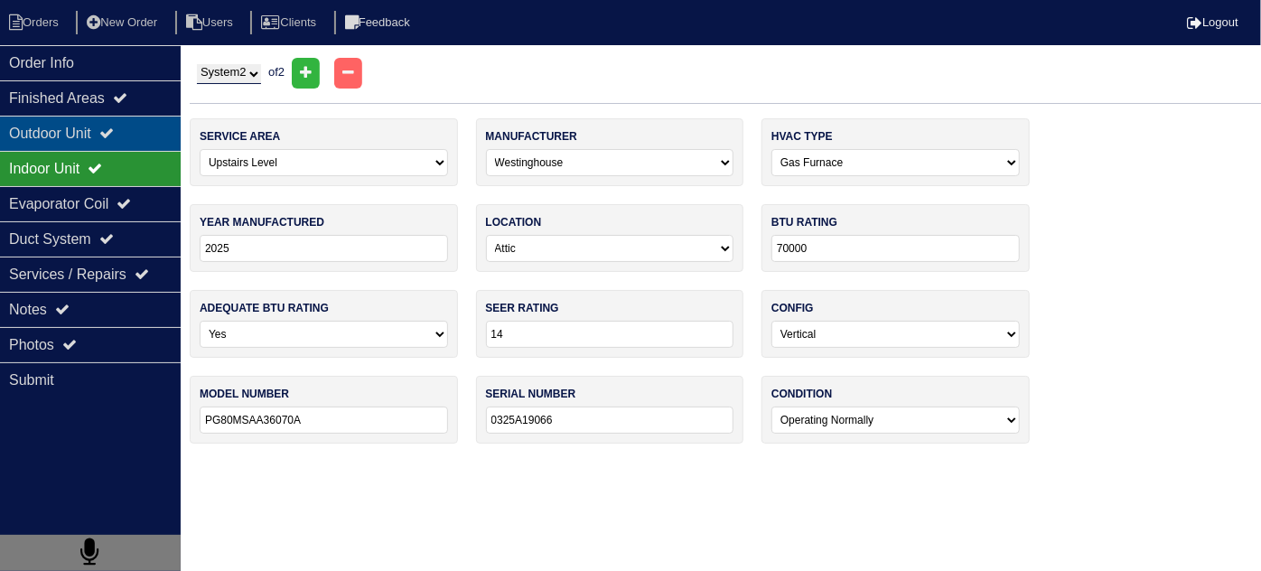
click at [67, 133] on div "Outdoor Unit" at bounding box center [90, 133] width 181 height 35
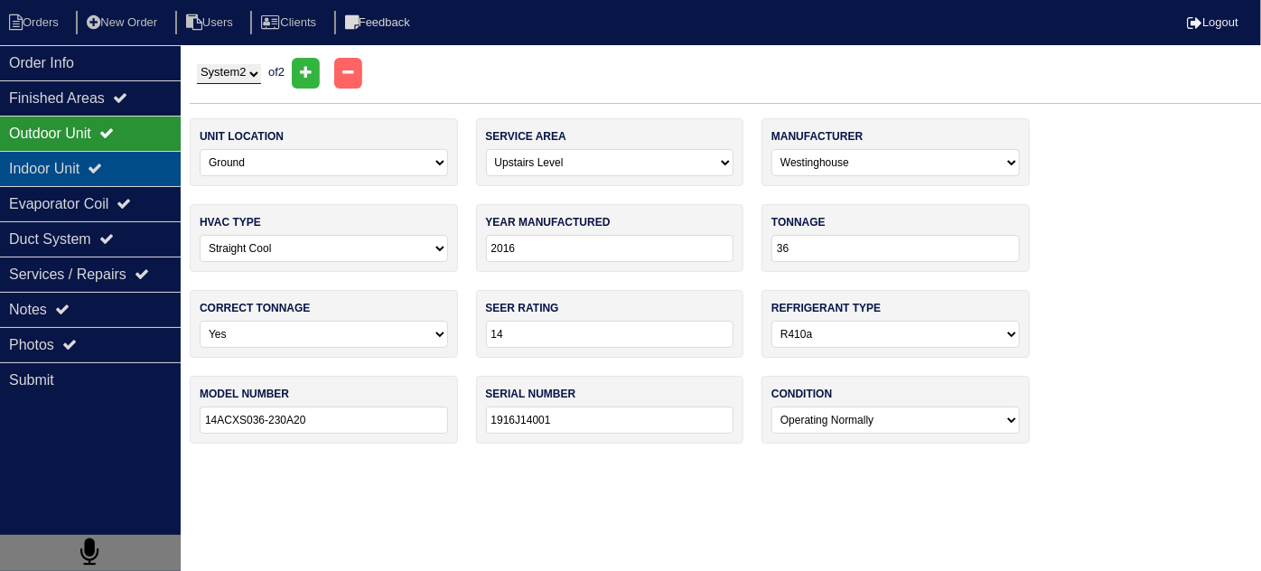
click at [76, 158] on div "Indoor Unit" at bounding box center [90, 168] width 181 height 35
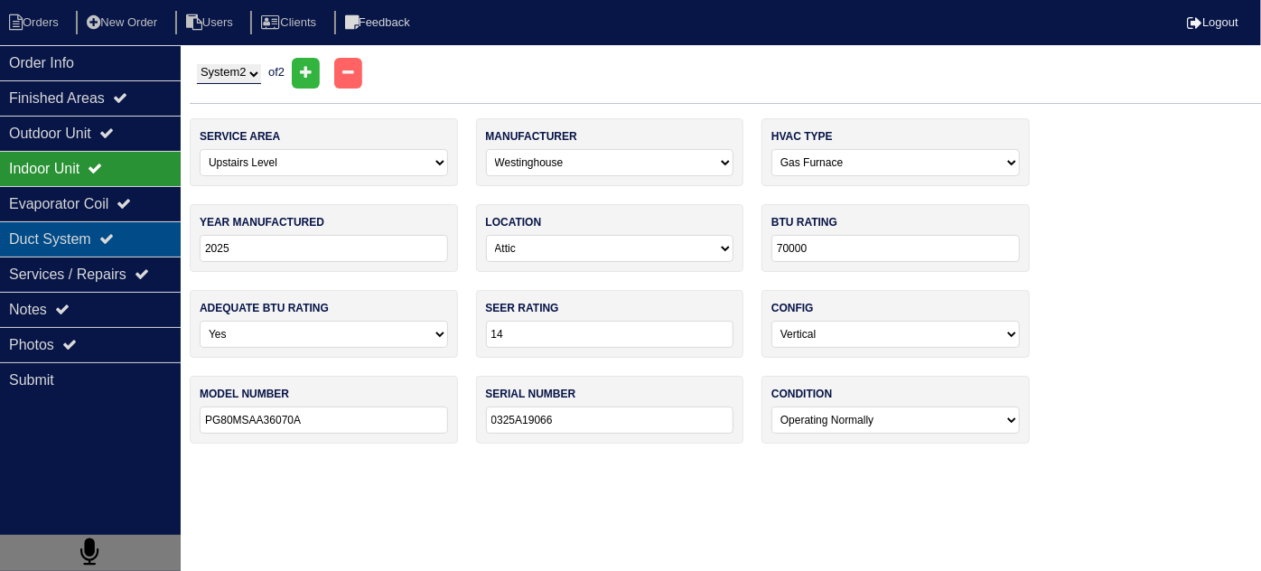
click at [113, 235] on icon at bounding box center [106, 238] width 14 height 14
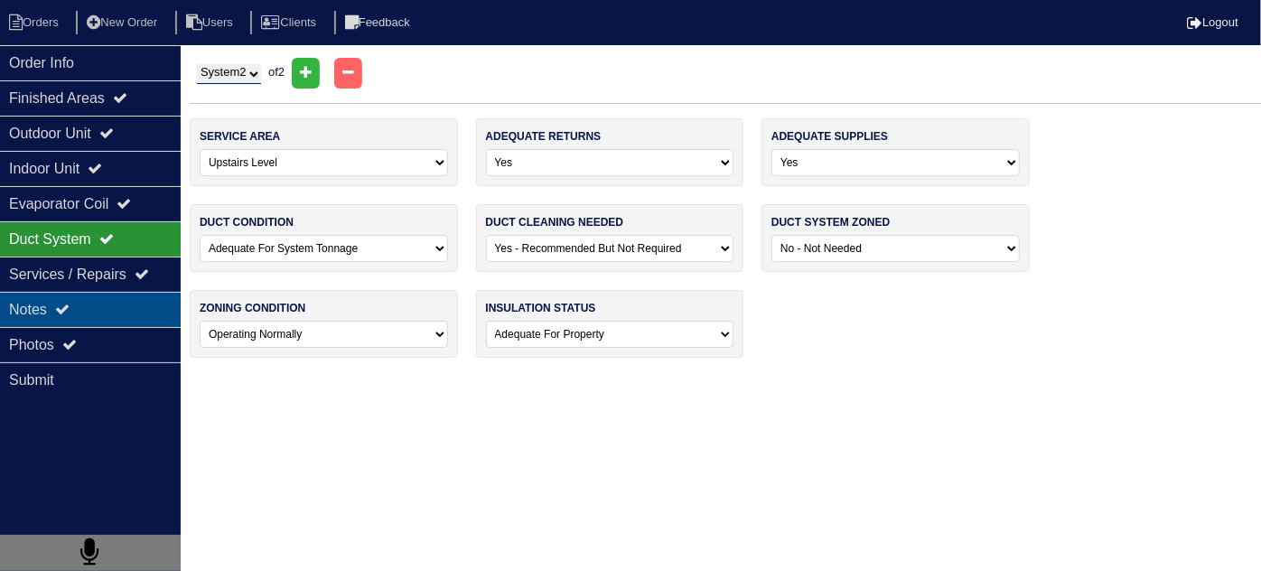
click at [96, 314] on div "Notes" at bounding box center [90, 309] width 181 height 35
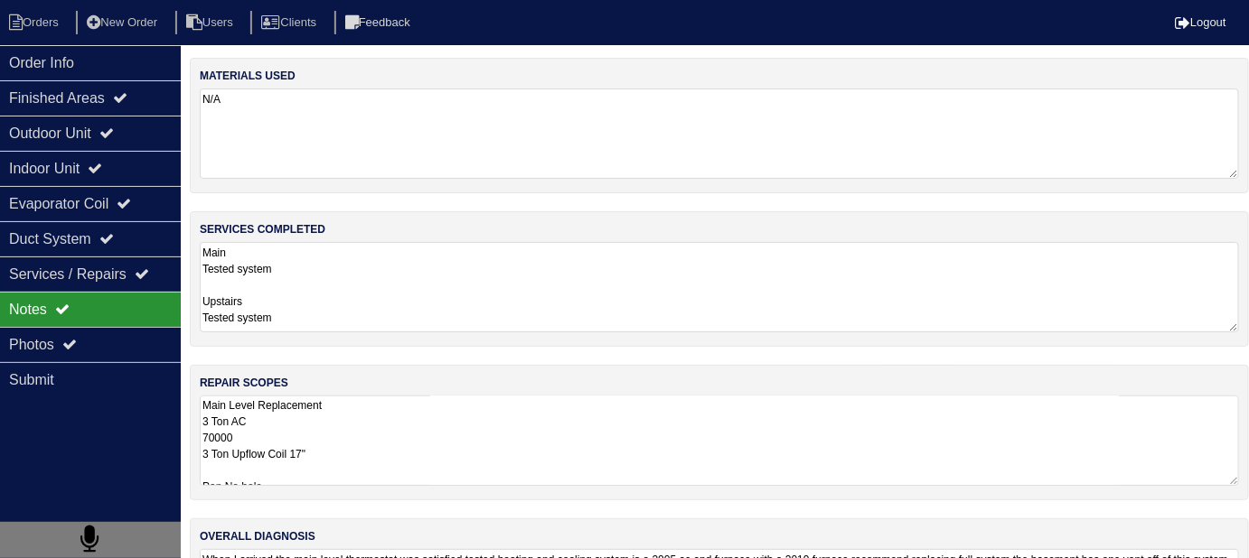
click at [538, 311] on textarea "Main Tested system Upstairs Tested system" at bounding box center [719, 287] width 1039 height 90
drag, startPoint x: 561, startPoint y: 421, endPoint x: 662, endPoint y: 409, distance: 101.9
click at [561, 421] on textarea "Main Level Replacement 3 Ton AC 70000 3 Ton Upflow Coil 17" Pan No hole 36x36 P…" at bounding box center [719, 440] width 1039 height 90
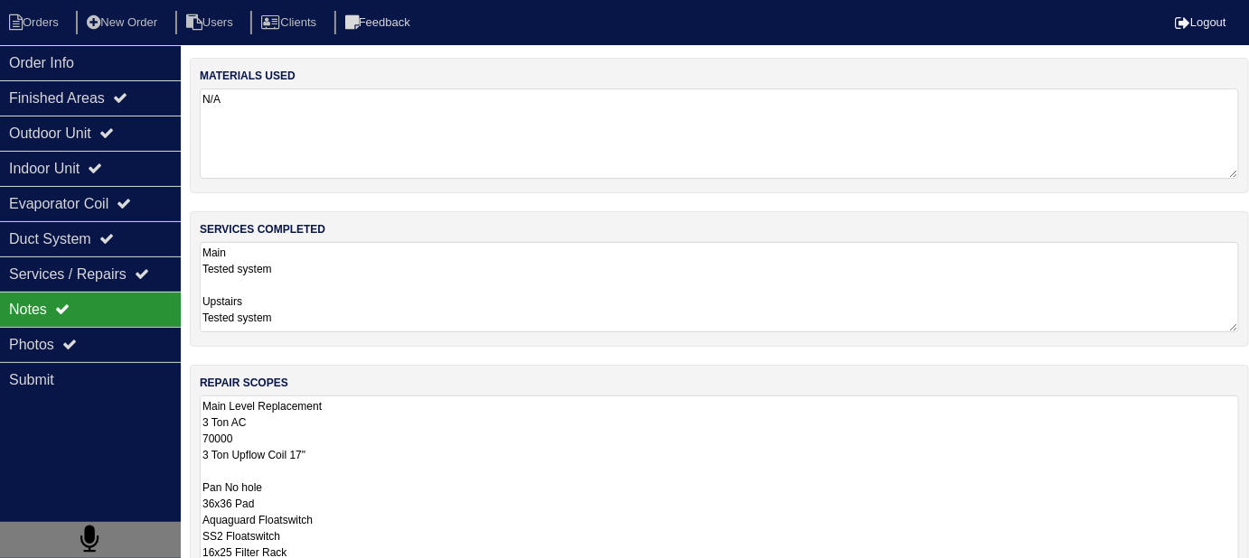
scroll to position [1, 0]
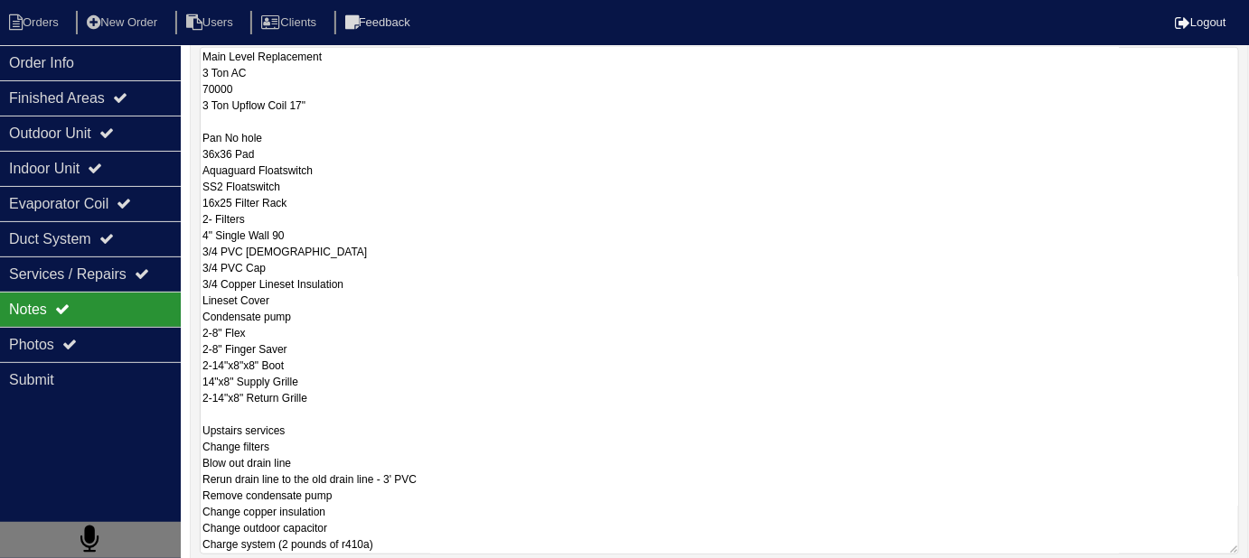
scroll to position [350, 0]
click at [686, 456] on textarea "Main Level Replacement 3 Ton AC 70000 3 Ton Upflow Coil 17" Pan No hole 36x36 P…" at bounding box center [719, 300] width 1039 height 508
click at [660, 334] on textarea "Main Level Replacement 3 Ton AC 70000 3 Ton Upflow Coil 17" Pan No hole 36x36 P…" at bounding box center [719, 300] width 1039 height 508
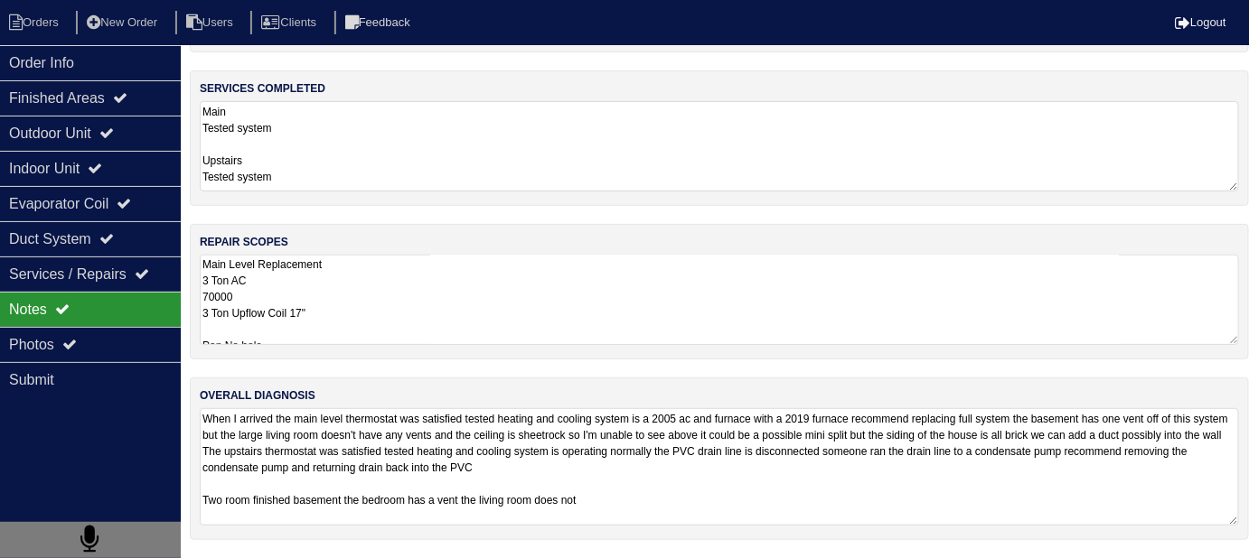
scroll to position [1, 0]
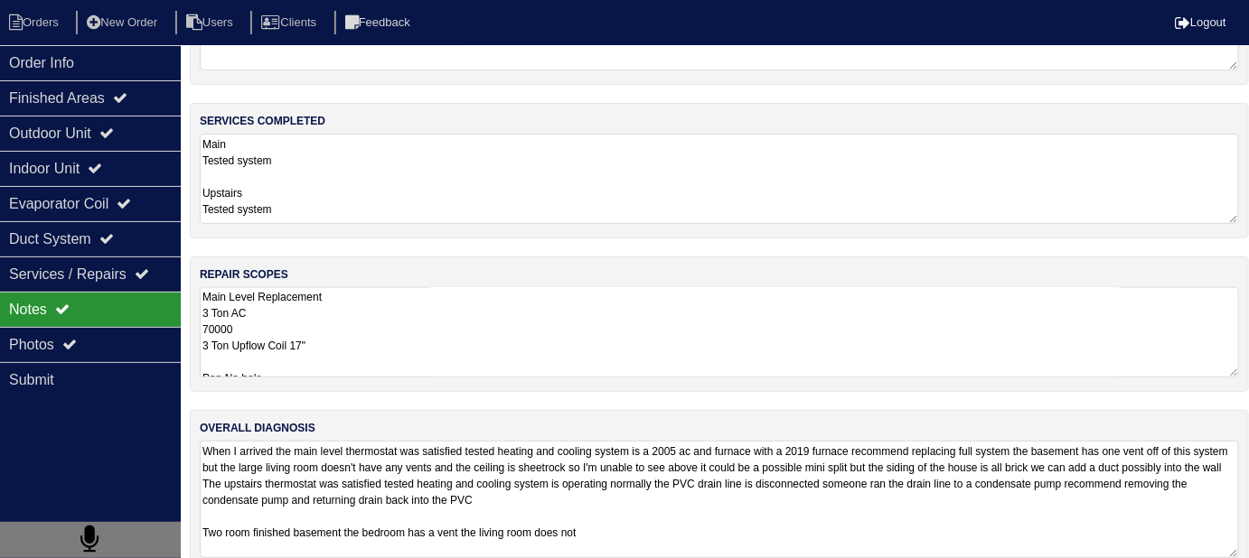
click at [696, 505] on textarea "When I arrived the main level thermostat was satisfied tested heating and cooli…" at bounding box center [719, 499] width 1039 height 117
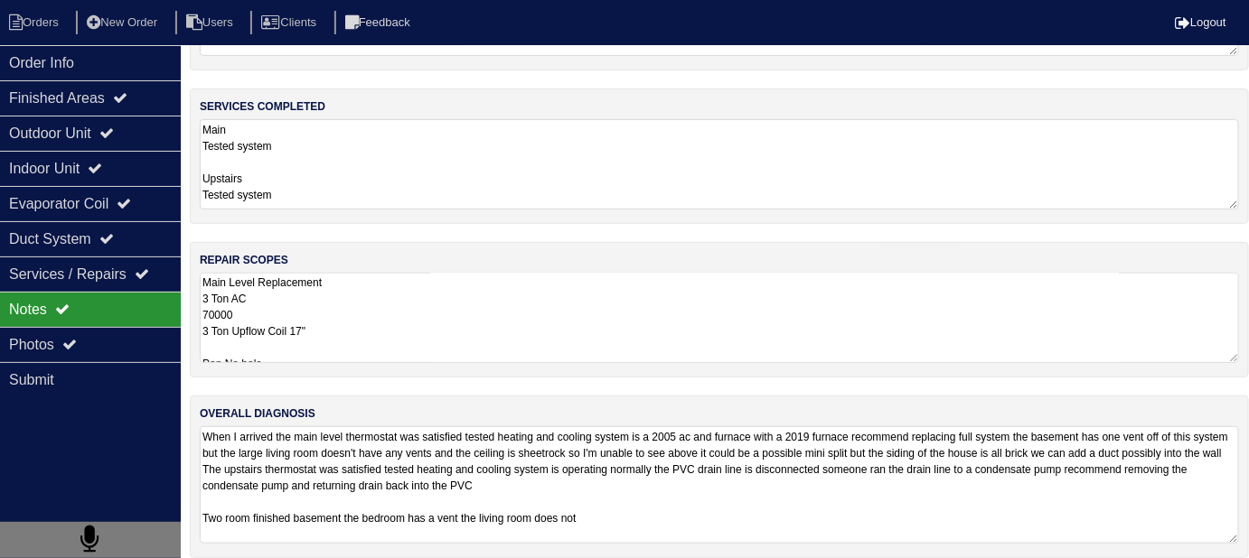
scroll to position [136, 0]
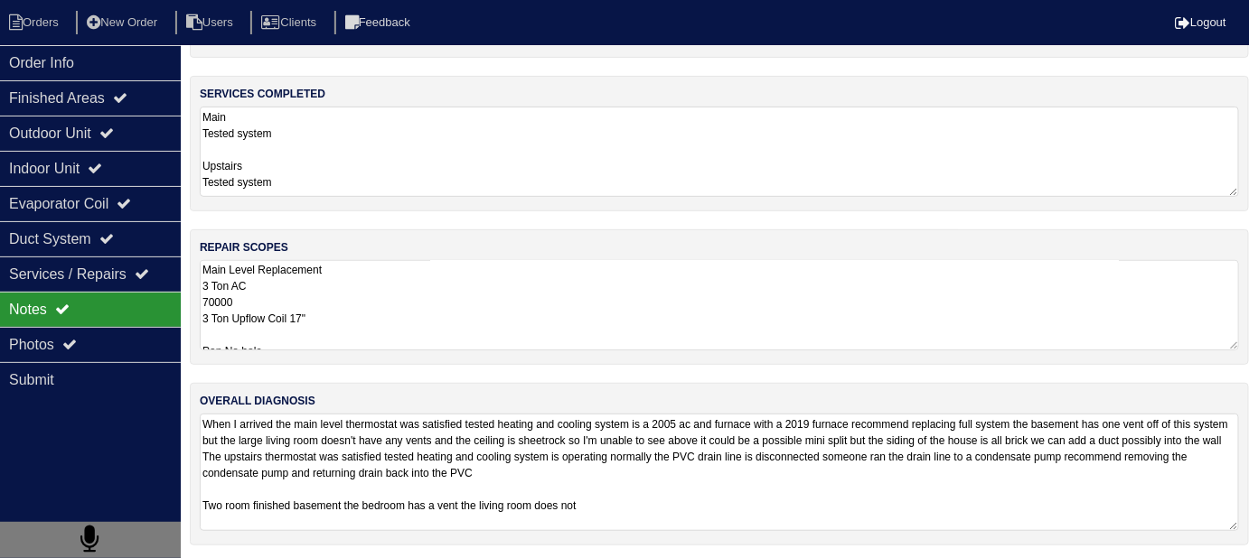
click at [709, 501] on textarea "When I arrived the main level thermostat was satisfied tested heating and cooli…" at bounding box center [719, 472] width 1039 height 117
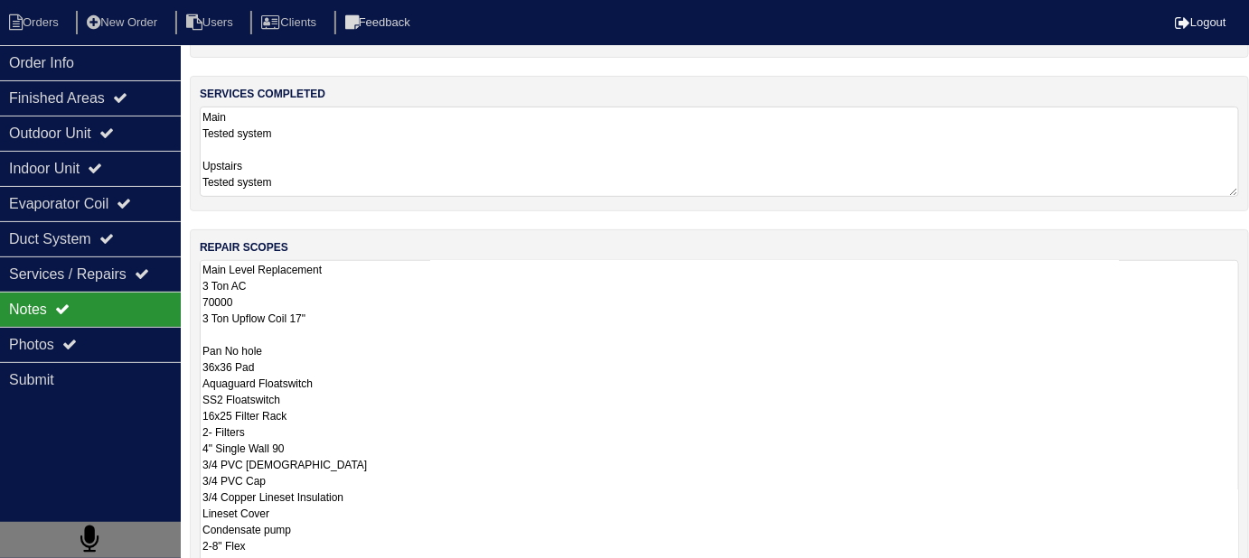
click at [606, 340] on textarea "Main Level Replacement 3 Ton AC 70000 3 Ton Upflow Coil 17" Pan No hole 36x36 P…" at bounding box center [719, 514] width 1039 height 508
click at [562, 380] on textarea "Main Level Replacement 3 Ton AC 70000 3 Ton Upflow Coil 17" Pan No hole 36x36 P…" at bounding box center [719, 514] width 1039 height 508
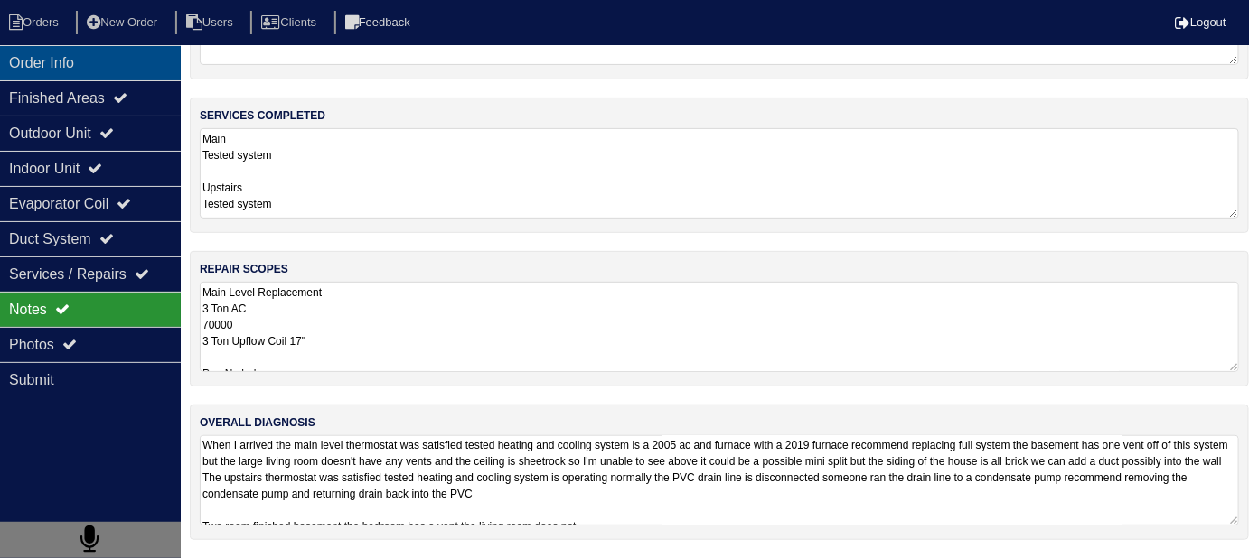
click at [80, 63] on div "Order Info" at bounding box center [90, 62] width 181 height 35
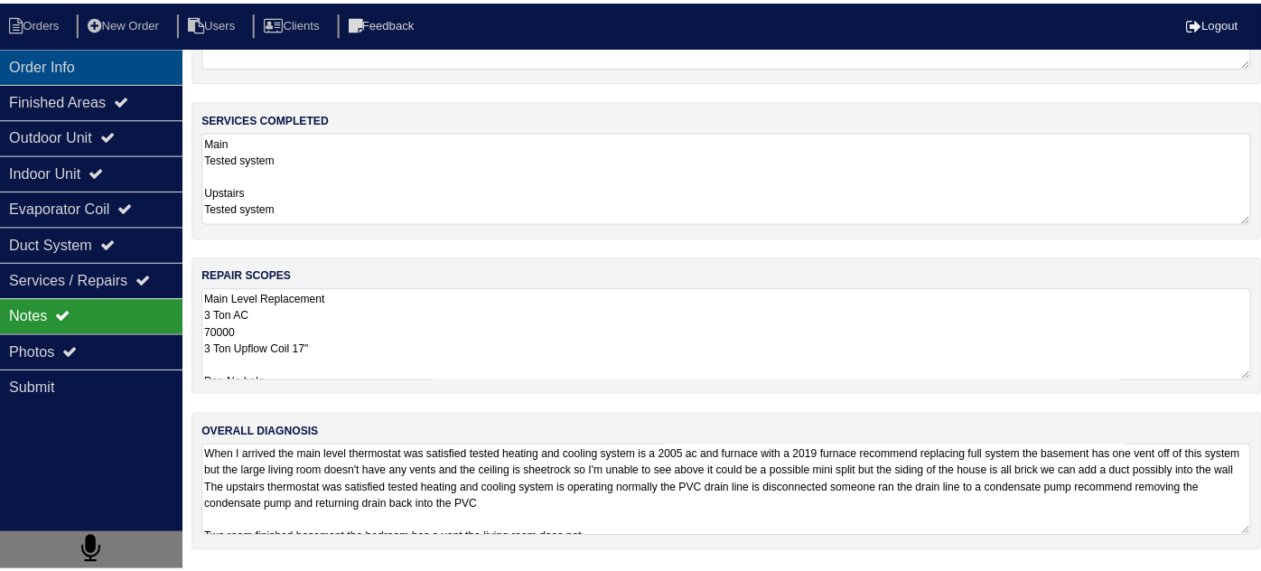
scroll to position [0, 0]
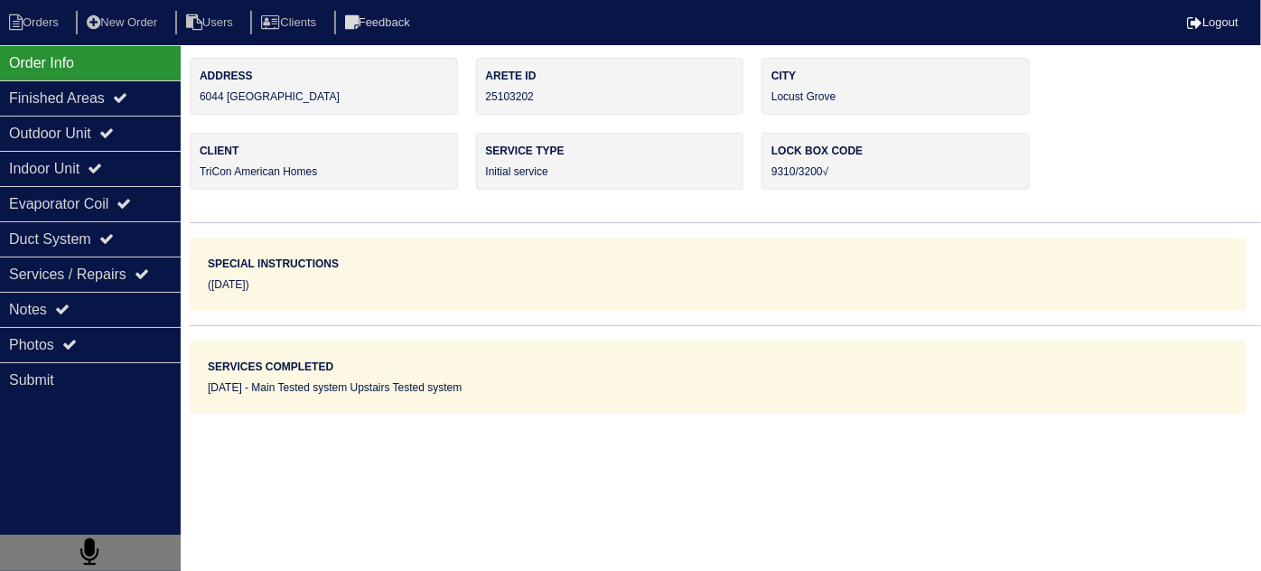
drag, startPoint x: 334, startPoint y: 97, endPoint x: 197, endPoint y: 105, distance: 137.6
click at [197, 105] on div "Address 6044 Golf View Crossing" at bounding box center [324, 86] width 268 height 57
copy div "6044 [GEOGRAPHIC_DATA]"
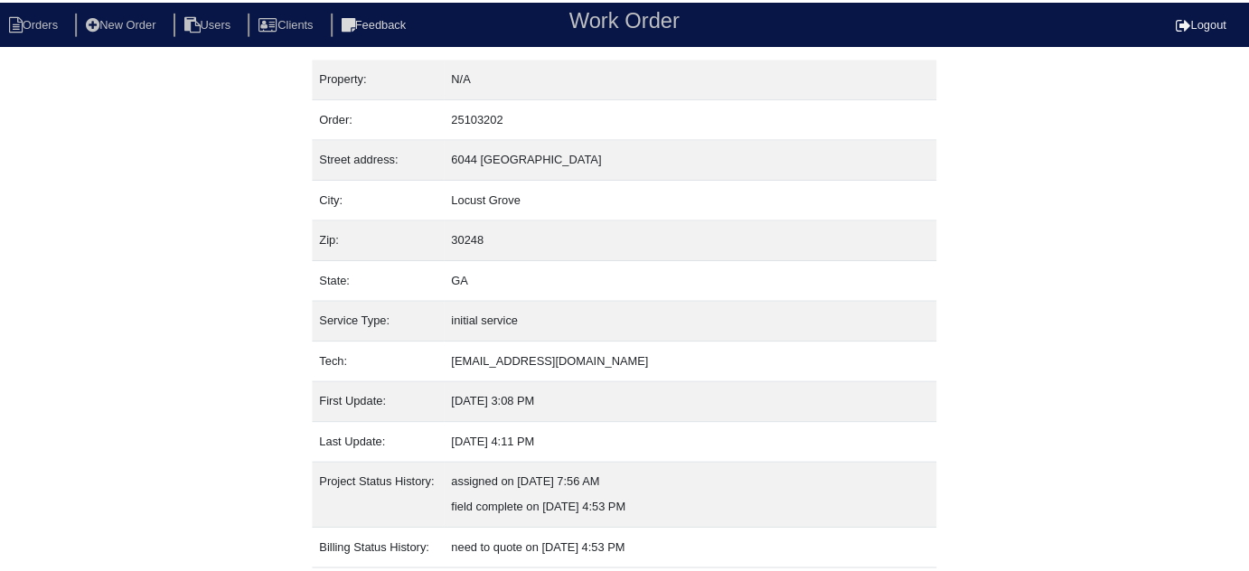
scroll to position [123, 0]
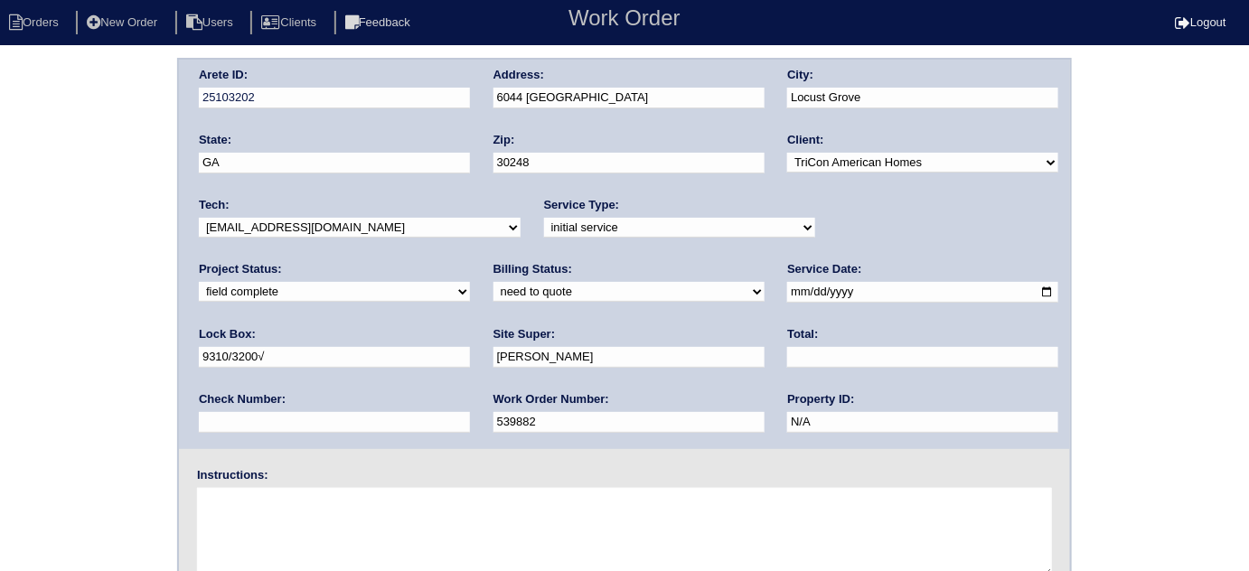
click at [493, 285] on select "need to quote quoted need to invoice invoiced paid warranty purchase order need…" at bounding box center [628, 292] width 271 height 20
select select "quoted"
click at [493, 282] on select "need to quote quoted need to invoice invoiced paid warranty purchase order need…" at bounding box center [628, 292] width 271 height 20
drag, startPoint x: 524, startPoint y: 360, endPoint x: 501, endPoint y: 320, distance: 46.5
click at [787, 342] on div "Total:" at bounding box center [922, 351] width 271 height 51
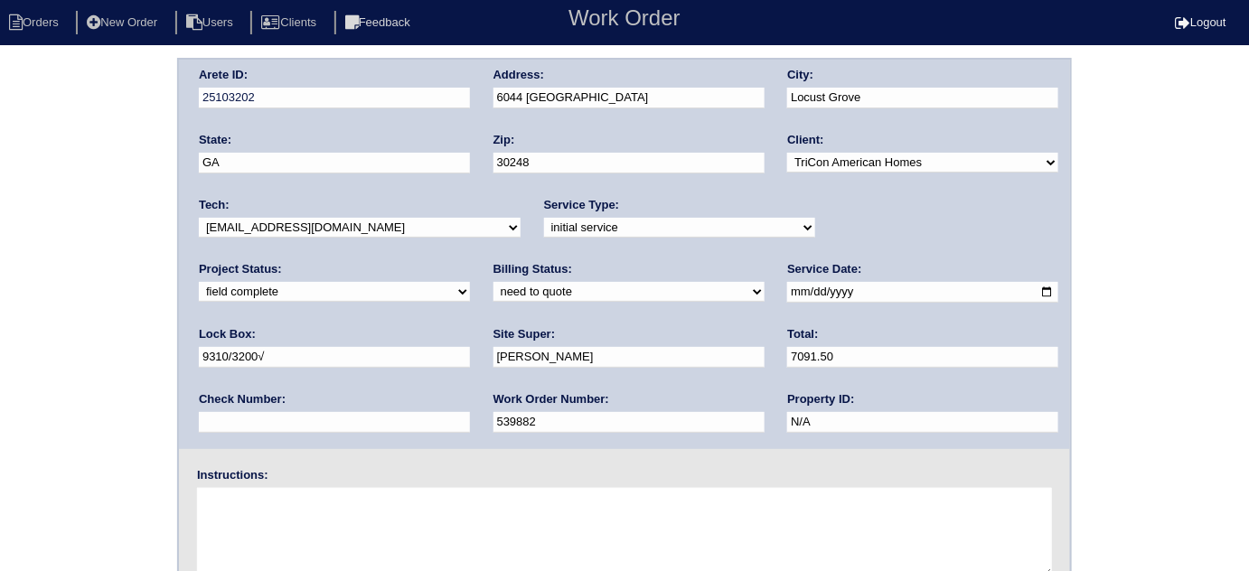
type input "7091.50"
click at [0, 211] on div "Arete ID: 25103202 Address: [STREET_ADDRESS] City: [GEOGRAPHIC_DATA] State: [GE…" at bounding box center [624, 423] width 1249 height 731
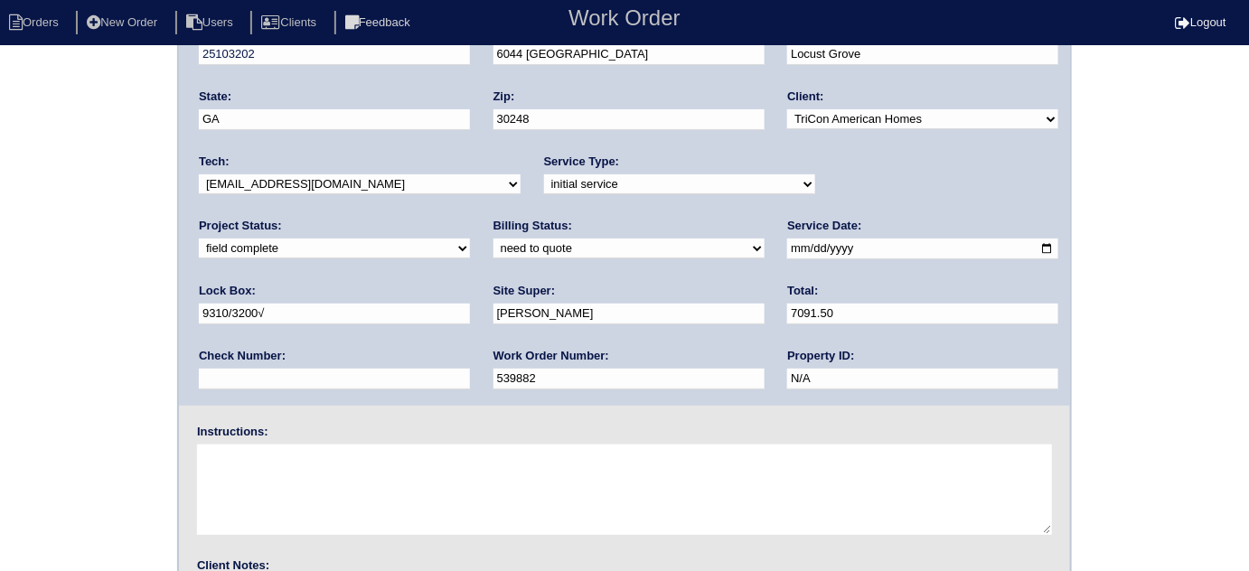
scroll to position [213, 0]
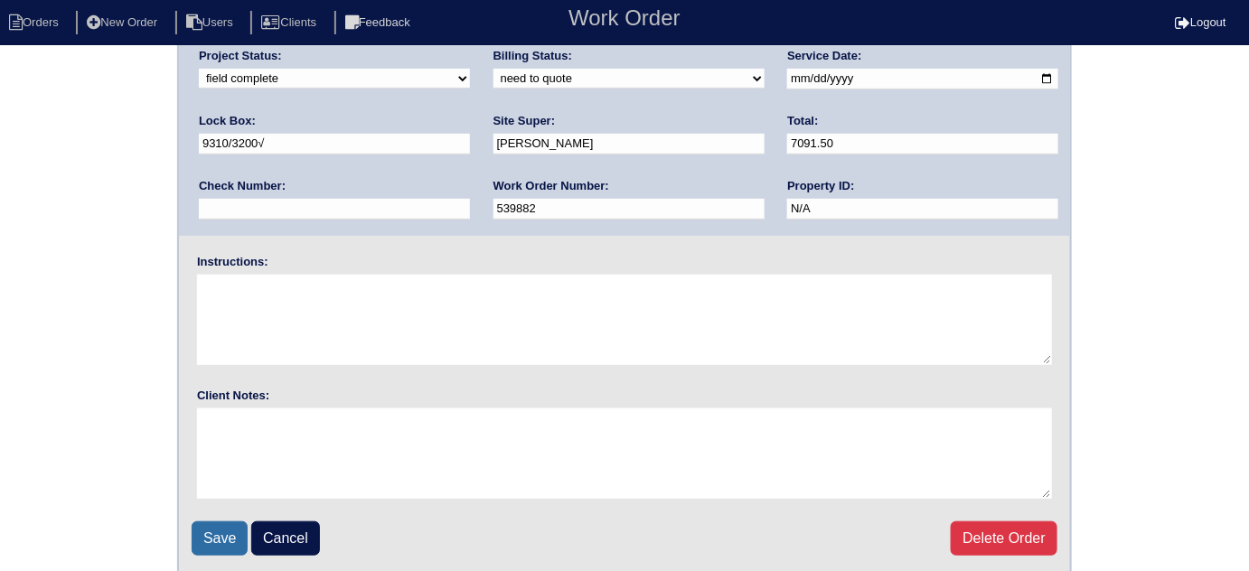
click at [208, 532] on input "Save" at bounding box center [220, 538] width 56 height 34
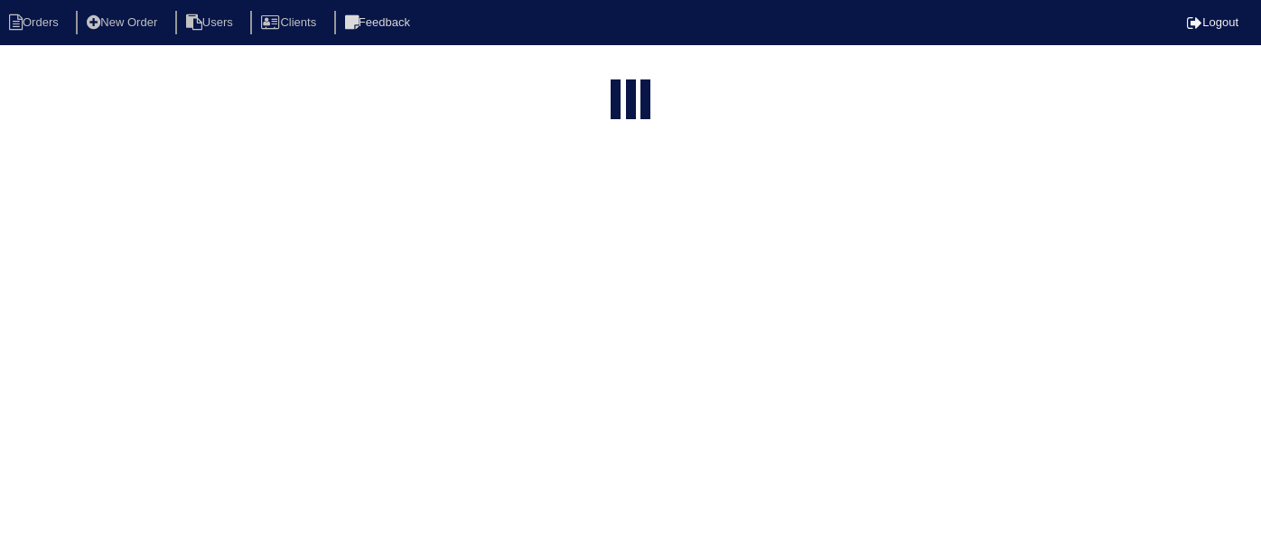
select select "15"
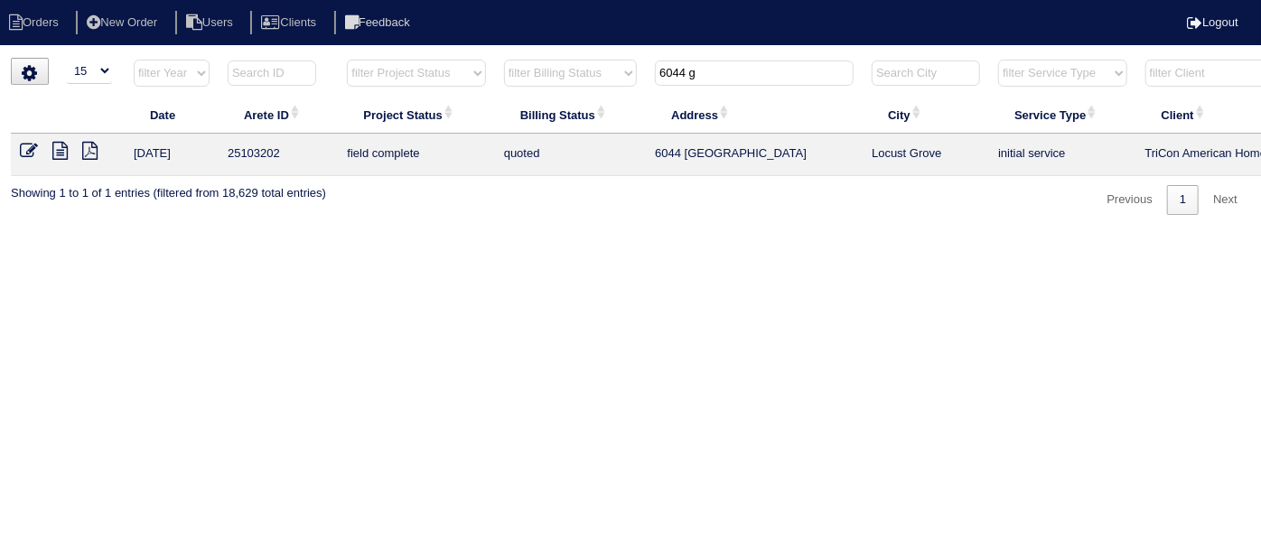
drag, startPoint x: 732, startPoint y: 79, endPoint x: 467, endPoint y: 17, distance: 271.7
click at [467, 58] on body "Orders New Order Users Clients Feedback Logout Orders New Order Users Clients M…" at bounding box center [630, 136] width 1261 height 157
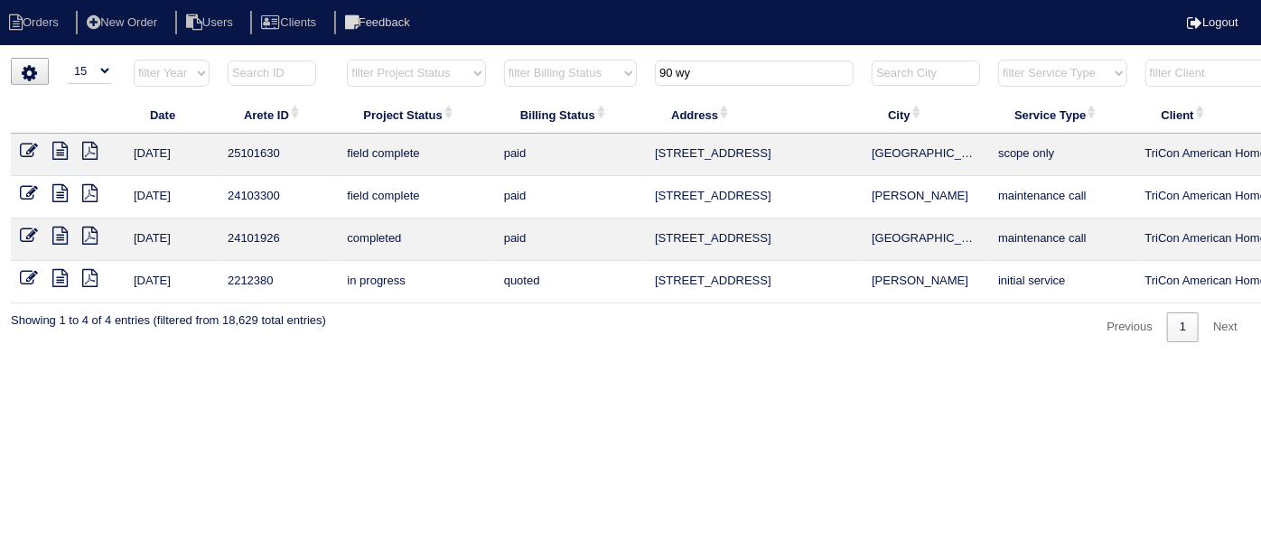
type input "90 wy"
drag, startPoint x: 54, startPoint y: 183, endPoint x: 210, endPoint y: 16, distance: 228.2
click at [54, 184] on icon at bounding box center [59, 193] width 15 height 18
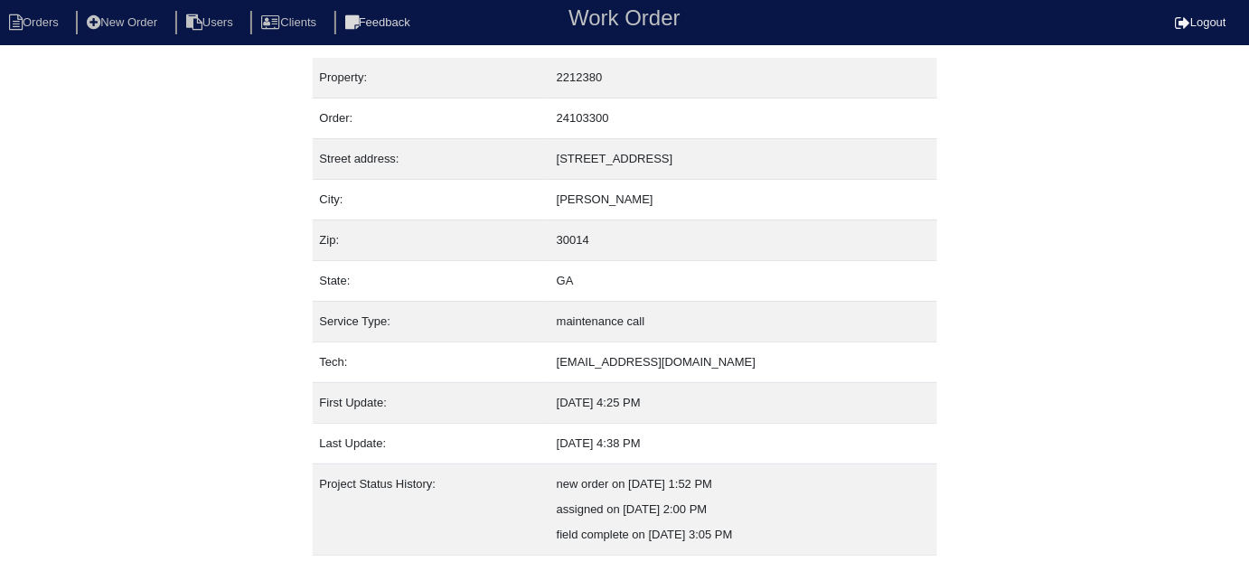
click at [135, 226] on div "Property: 2212380 Order: 24103300 Street address: [STREET_ADDRESS] City: [GEOGR…" at bounding box center [624, 378] width 1249 height 641
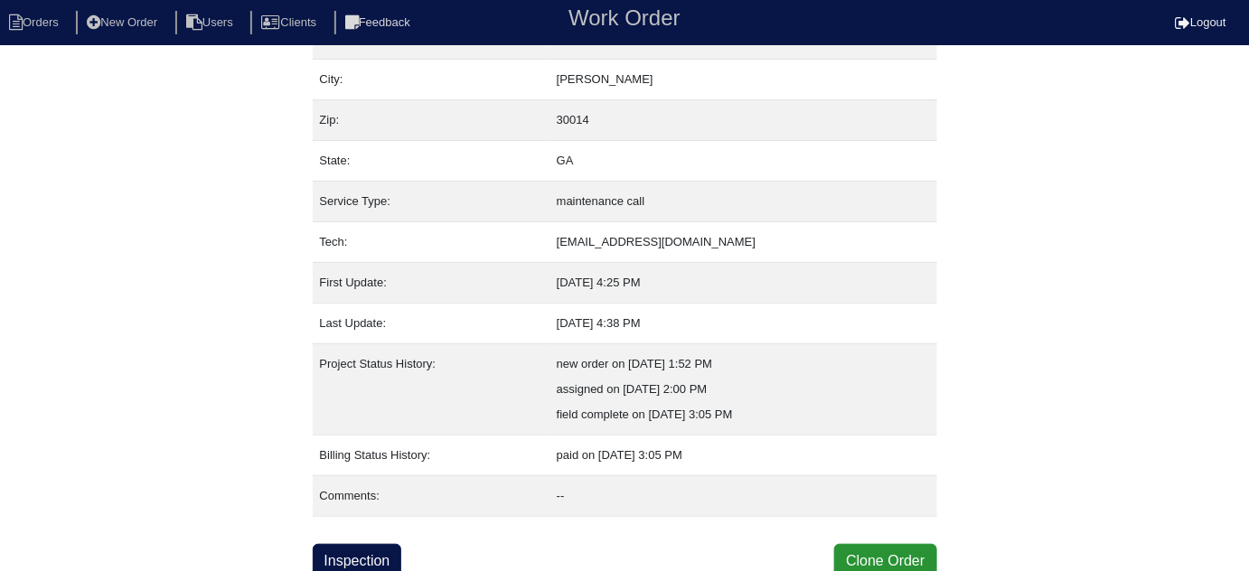
scroll to position [123, 0]
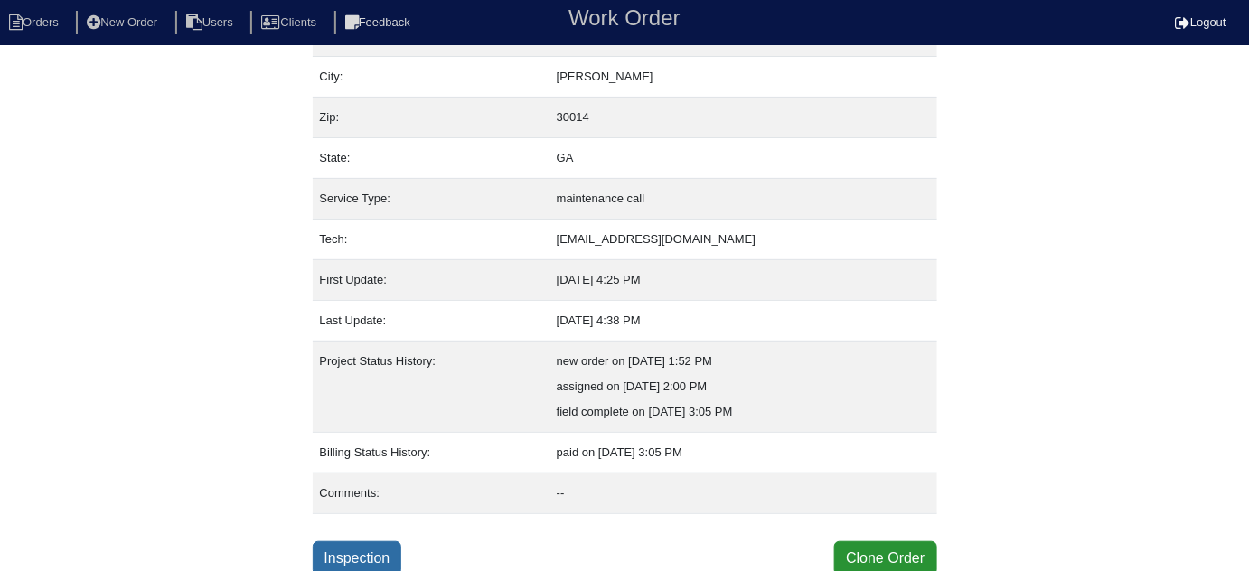
click at [341, 546] on link "Inspection" at bounding box center [357, 558] width 89 height 34
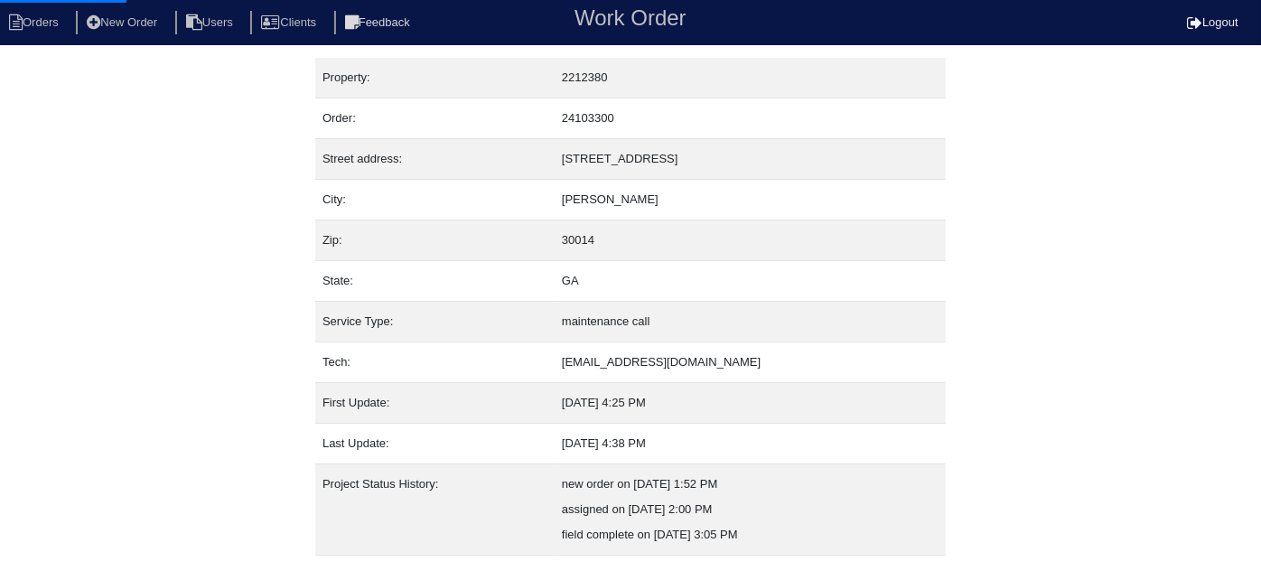
select select "0"
select select "[PERSON_NAME]"
select select "1"
select select "0"
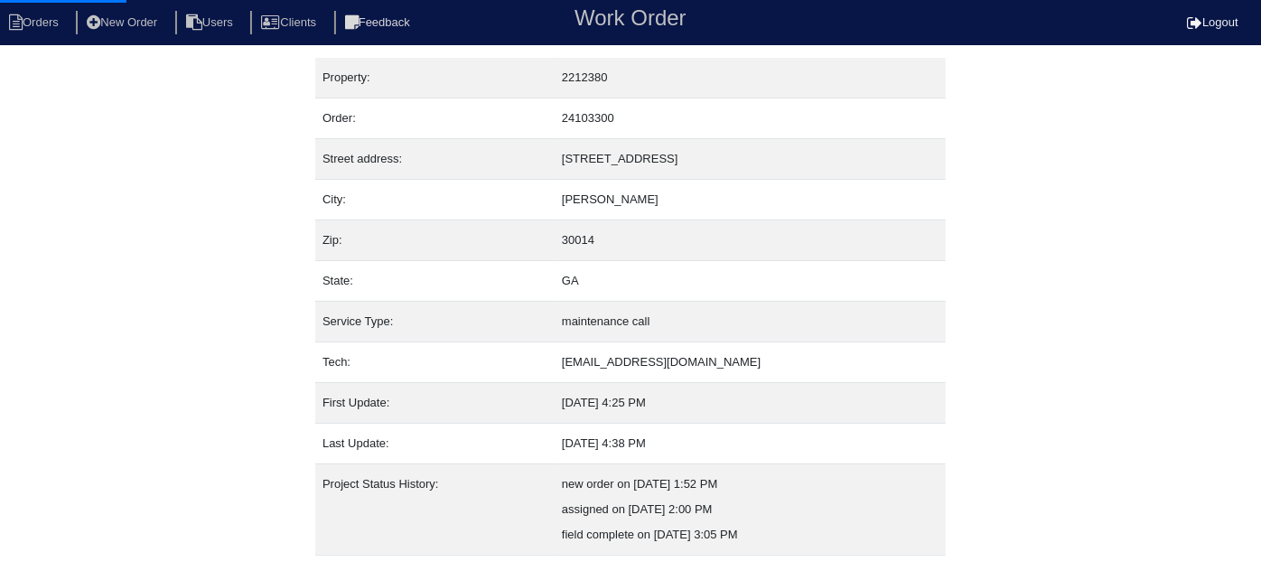
select select "0"
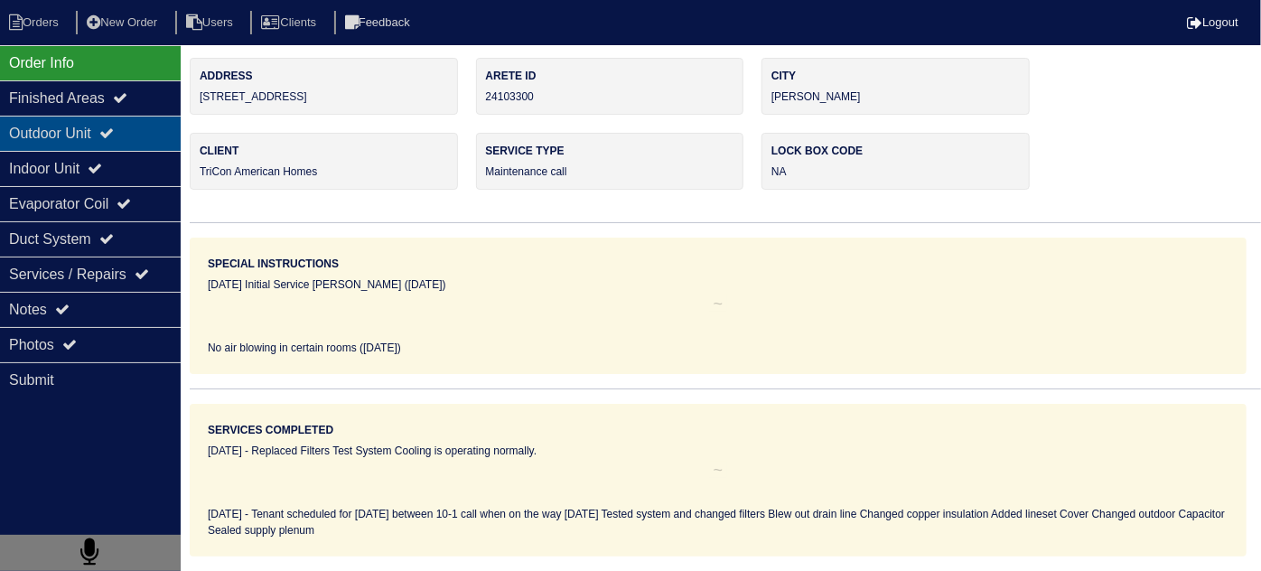
drag, startPoint x: 98, startPoint y: 145, endPoint x: 83, endPoint y: 202, distance: 59.8
click at [98, 145] on div "Outdoor Unit" at bounding box center [90, 133] width 181 height 35
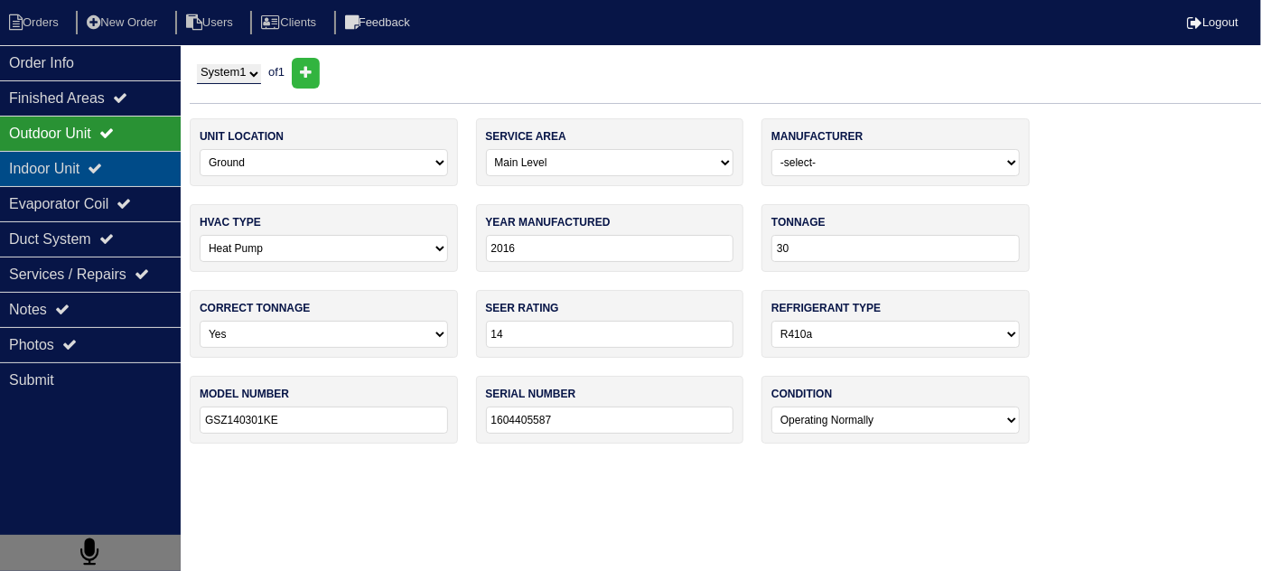
click at [82, 182] on div "Indoor Unit" at bounding box center [90, 168] width 181 height 35
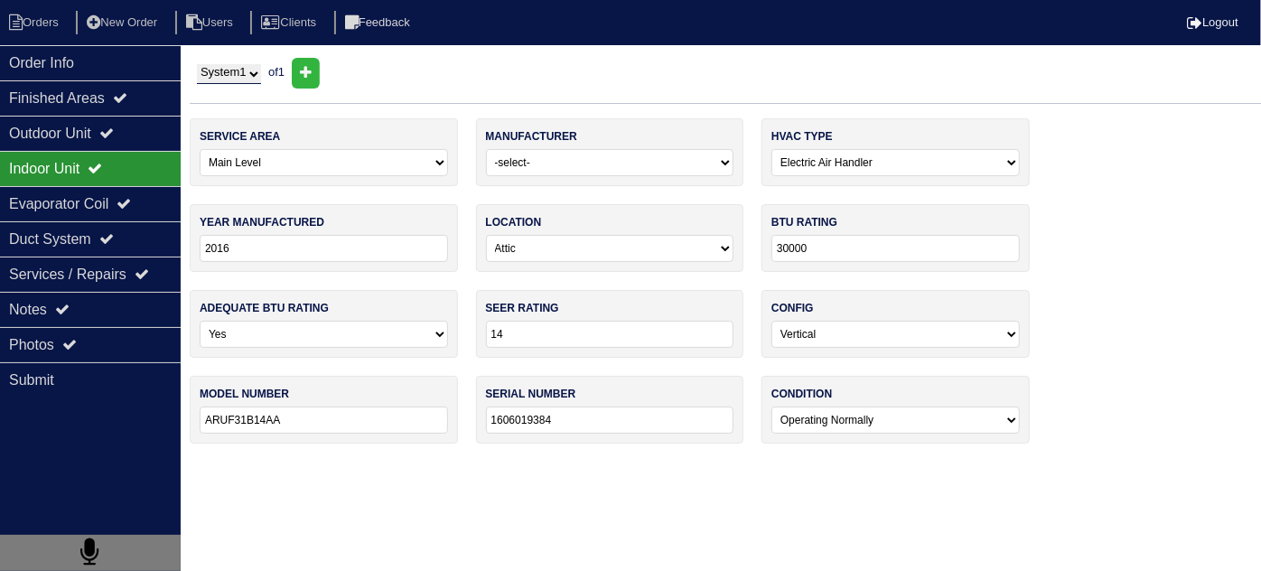
click at [103, 158] on div "Indoor Unit" at bounding box center [90, 168] width 181 height 35
click at [107, 146] on div "Outdoor Unit" at bounding box center [90, 133] width 181 height 35
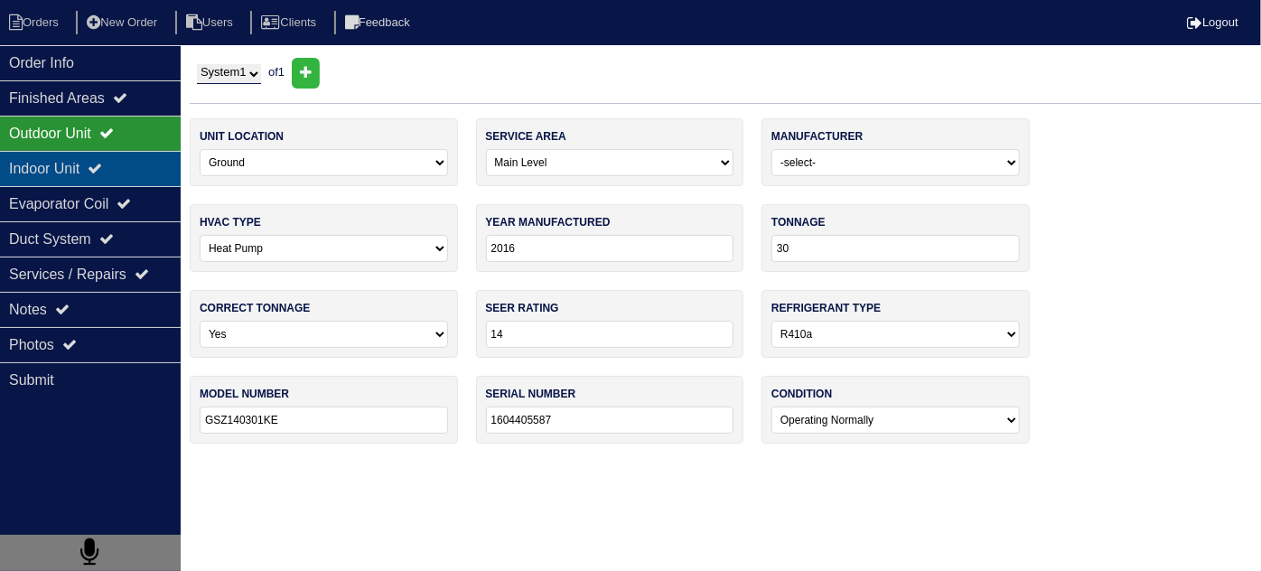
click at [103, 153] on div "Indoor Unit" at bounding box center [90, 168] width 181 height 35
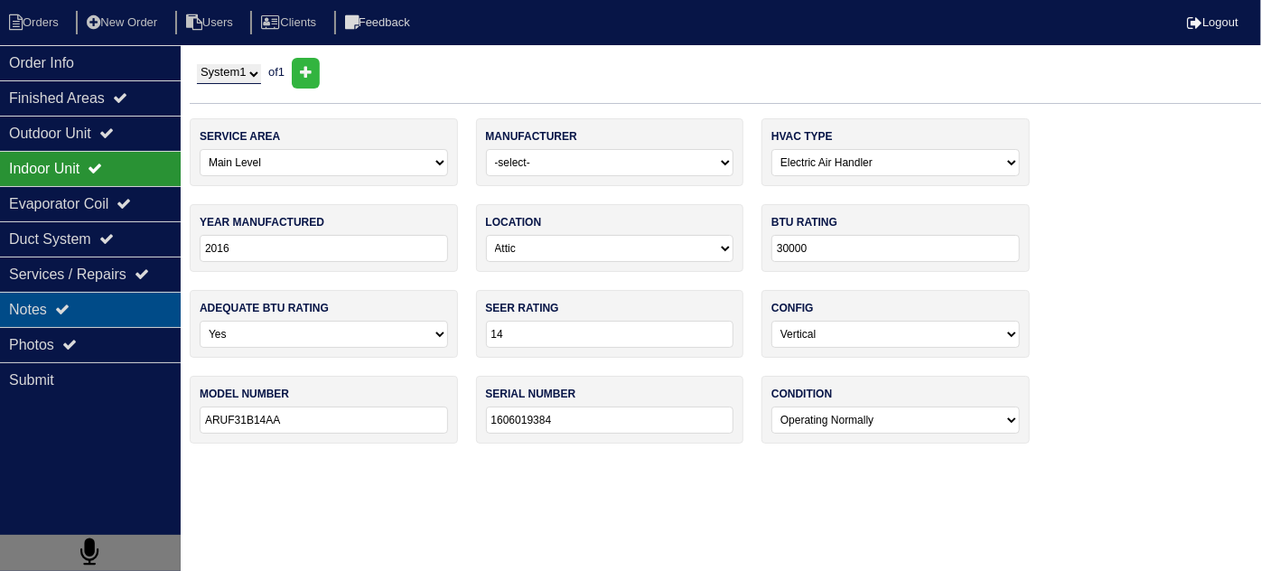
click at [98, 295] on div "Notes" at bounding box center [90, 309] width 181 height 35
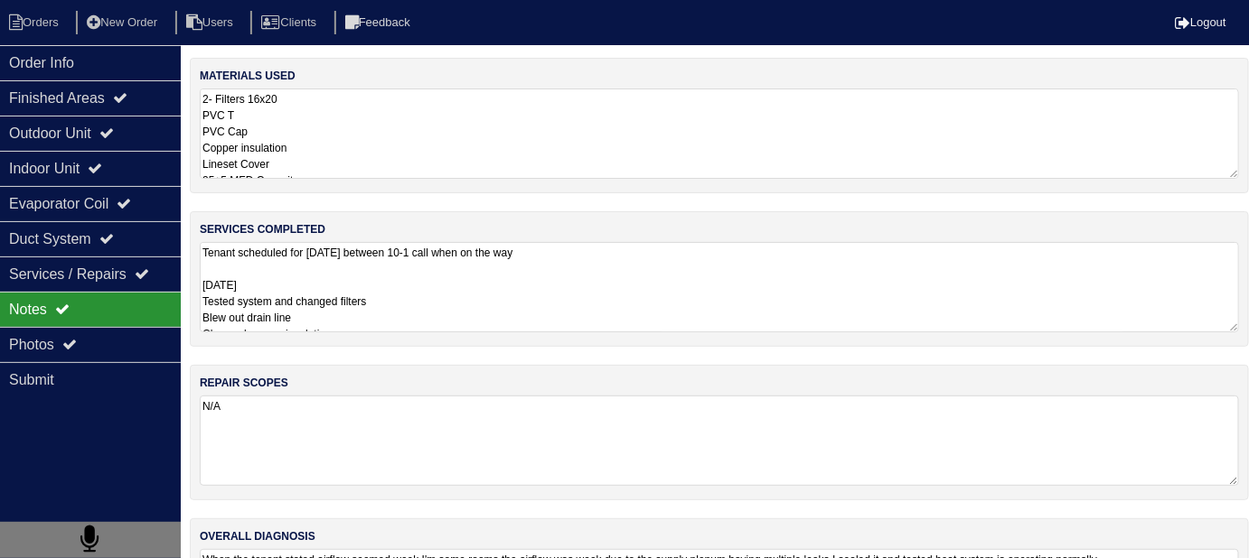
click at [531, 286] on textarea "Tenant scheduled for tomorrow between 10-1 call when on the way 12-11-24 Tested…" at bounding box center [719, 287] width 1039 height 90
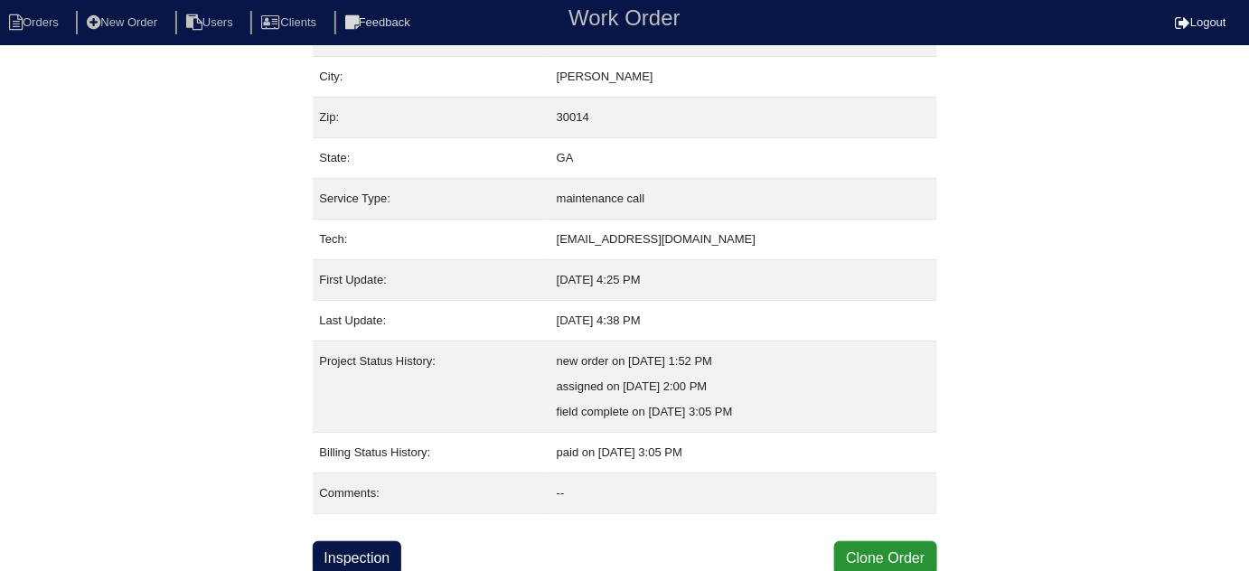
scroll to position [123, 0]
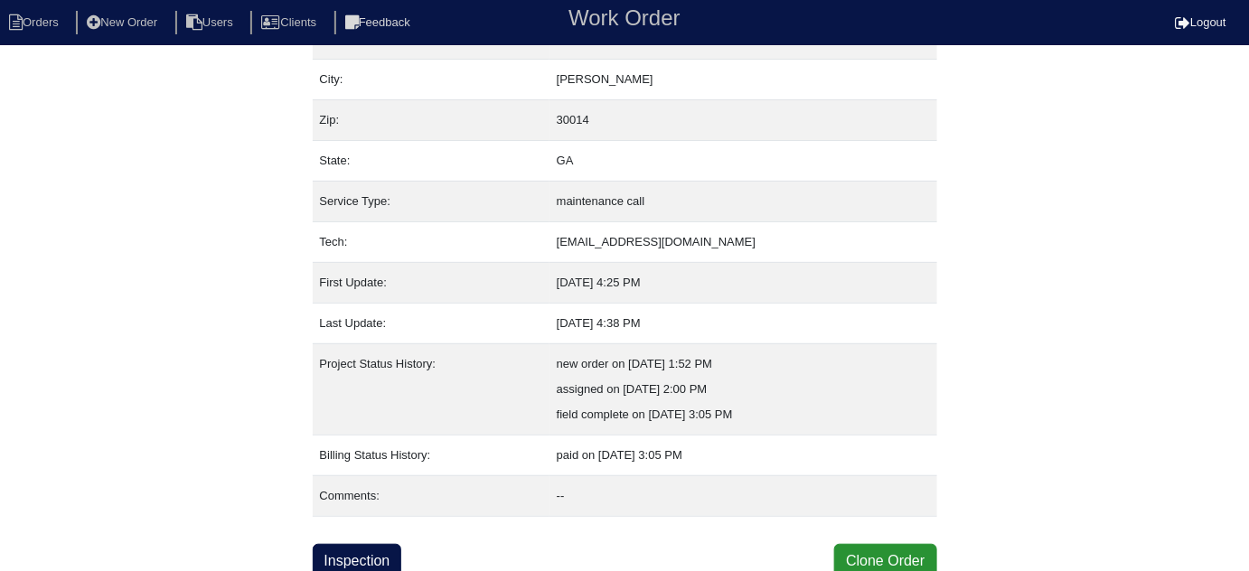
scroll to position [123, 0]
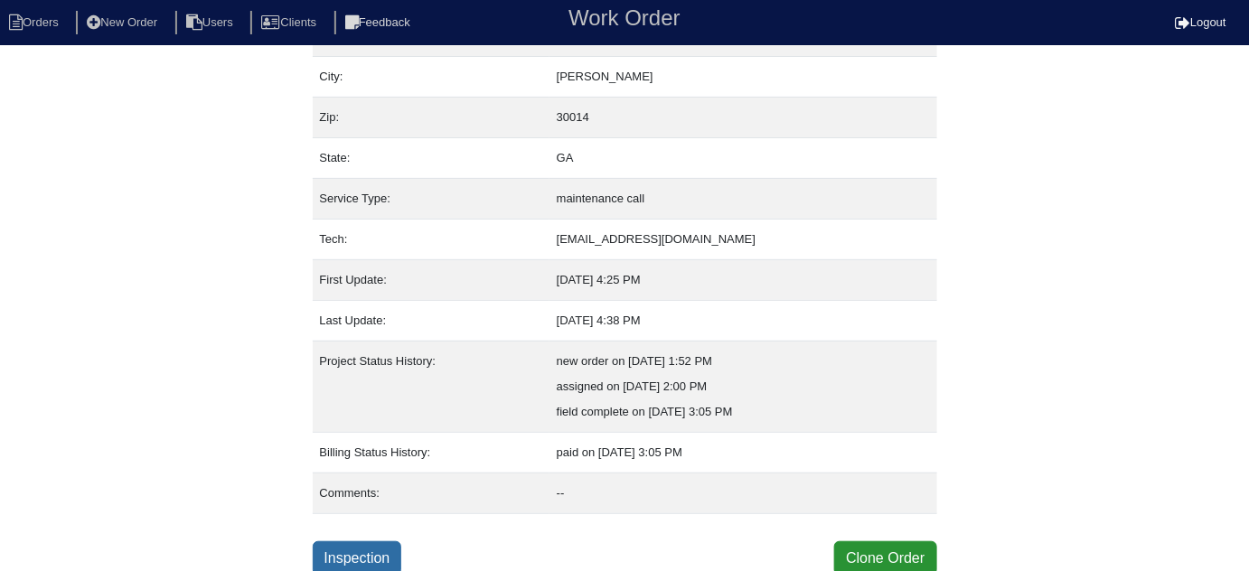
click at [390, 556] on link "Inspection" at bounding box center [357, 558] width 89 height 34
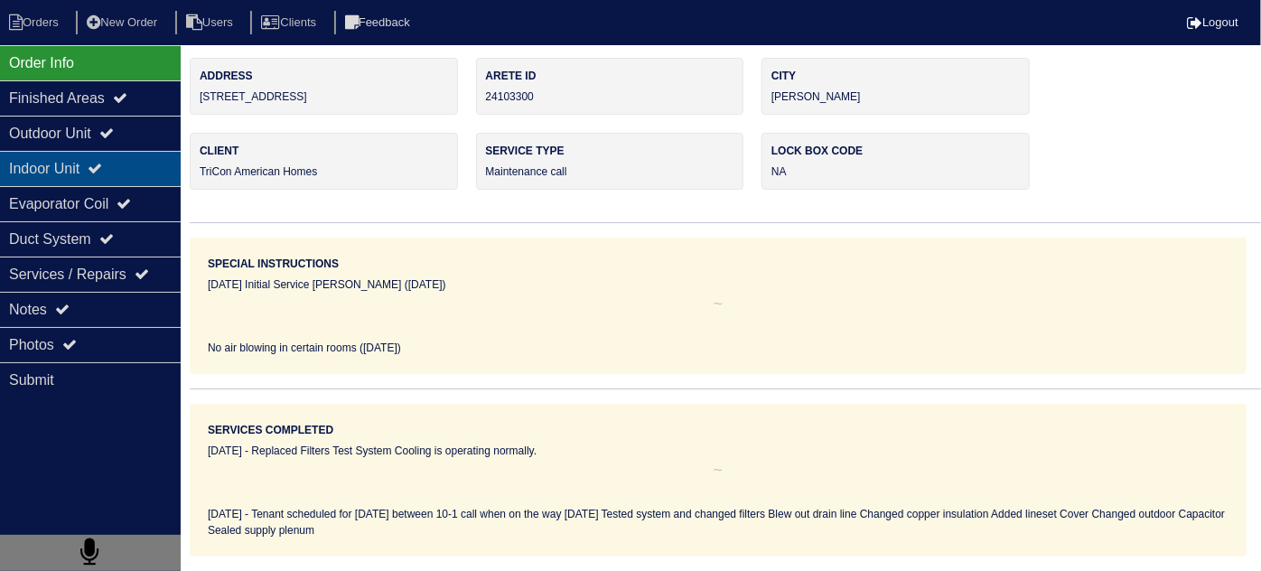
drag, startPoint x: 136, startPoint y: 142, endPoint x: 126, endPoint y: 154, distance: 14.8
click at [136, 142] on div "Outdoor Unit" at bounding box center [90, 133] width 181 height 35
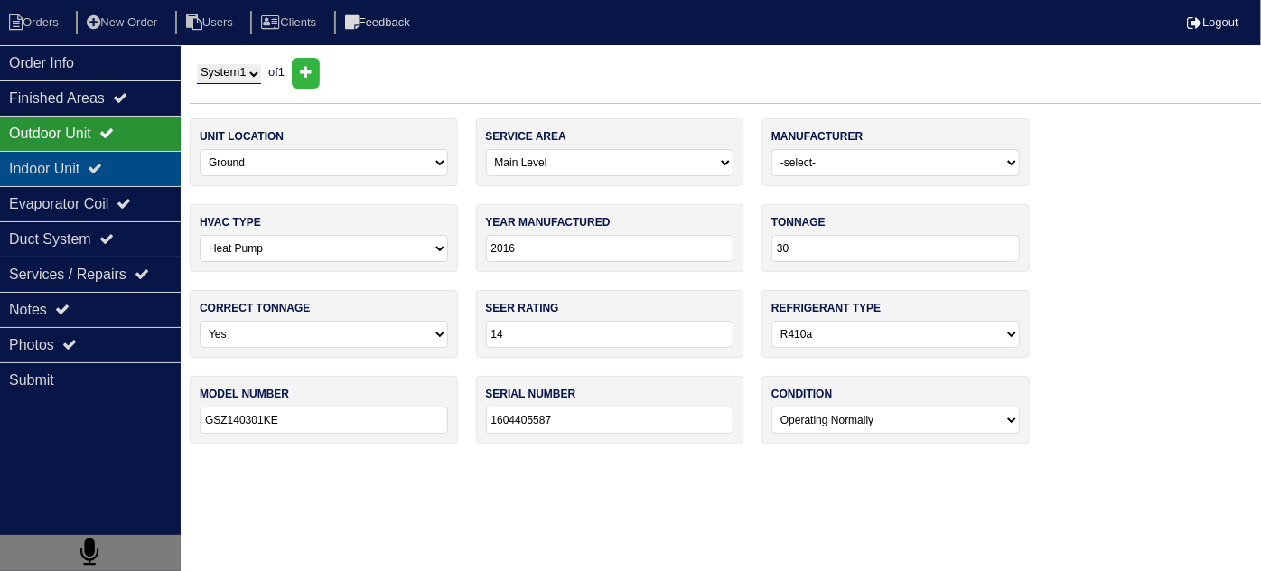
click at [121, 163] on div "Indoor Unit" at bounding box center [90, 168] width 181 height 35
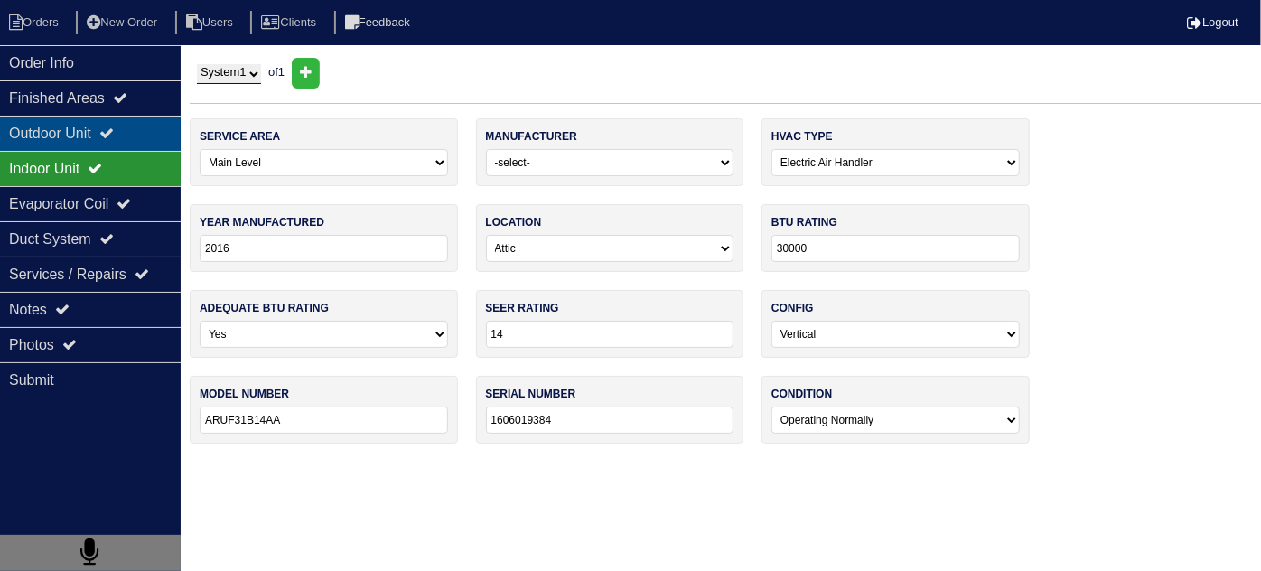
click at [114, 138] on icon at bounding box center [106, 133] width 14 height 14
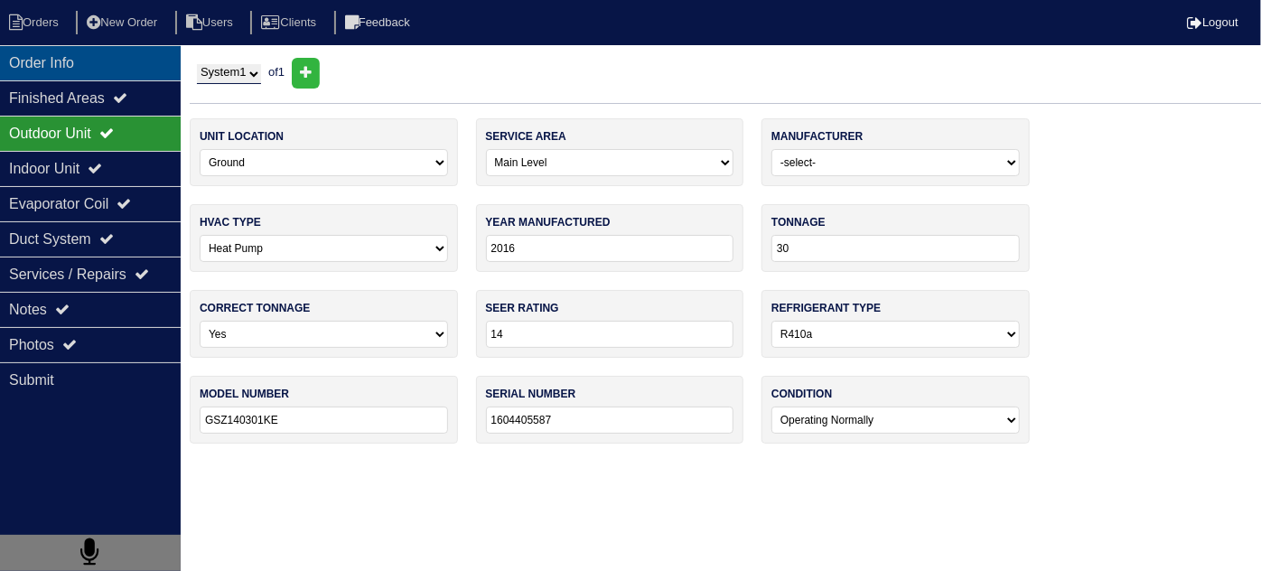
click at [113, 65] on div "Order Info" at bounding box center [90, 62] width 181 height 35
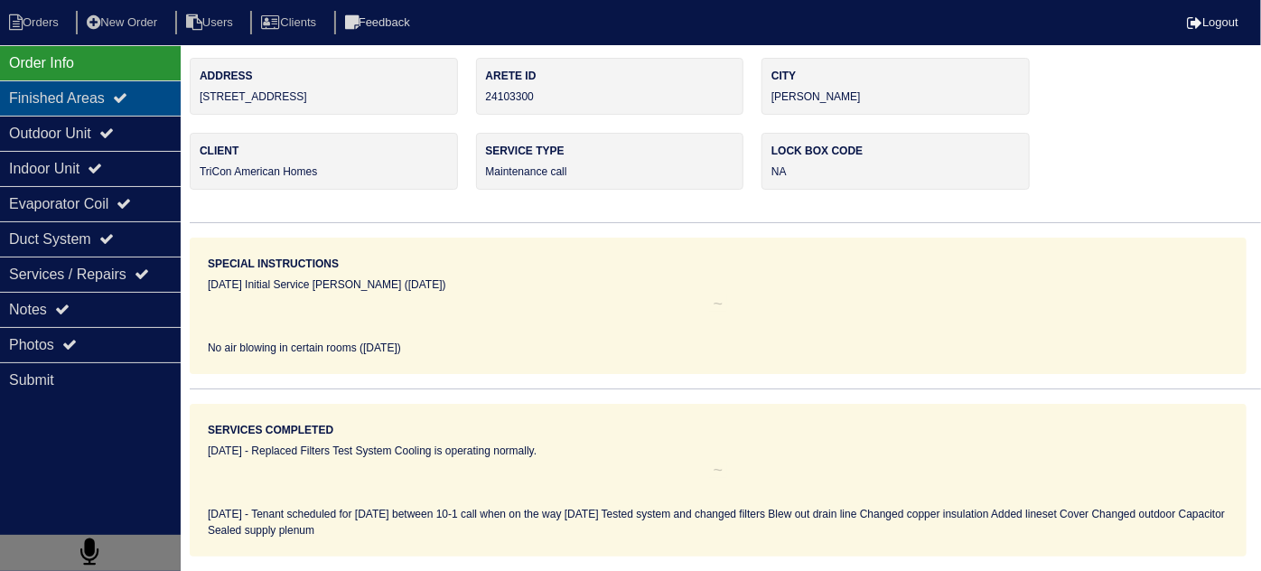
click at [108, 113] on div "Finished Areas" at bounding box center [90, 97] width 181 height 35
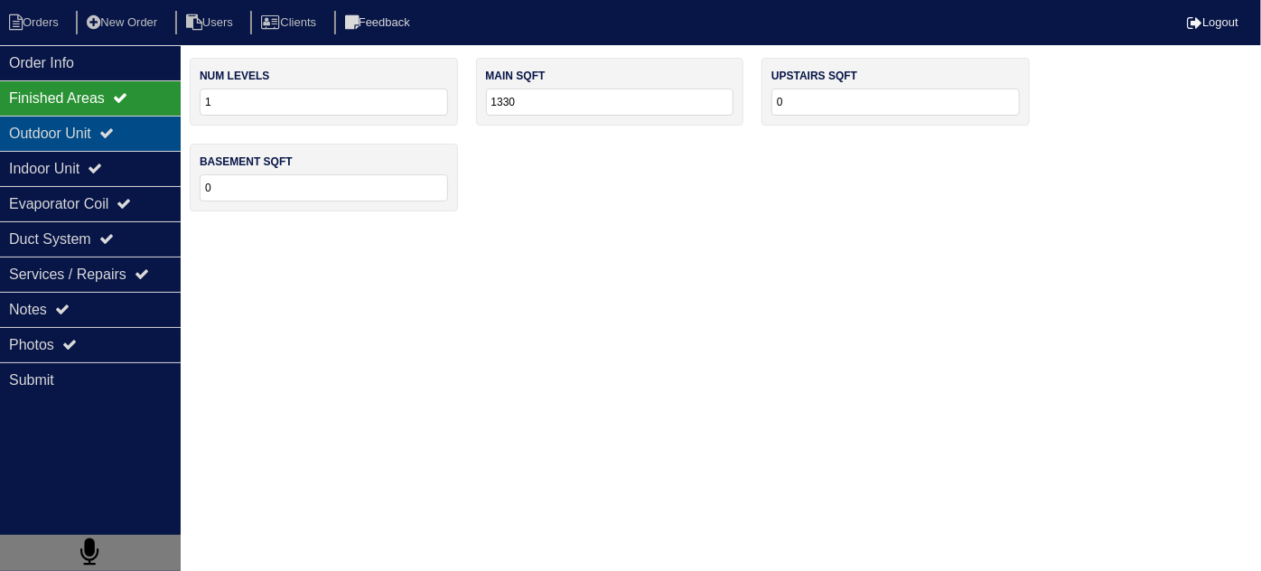
click at [106, 134] on div "Outdoor Unit" at bounding box center [90, 133] width 181 height 35
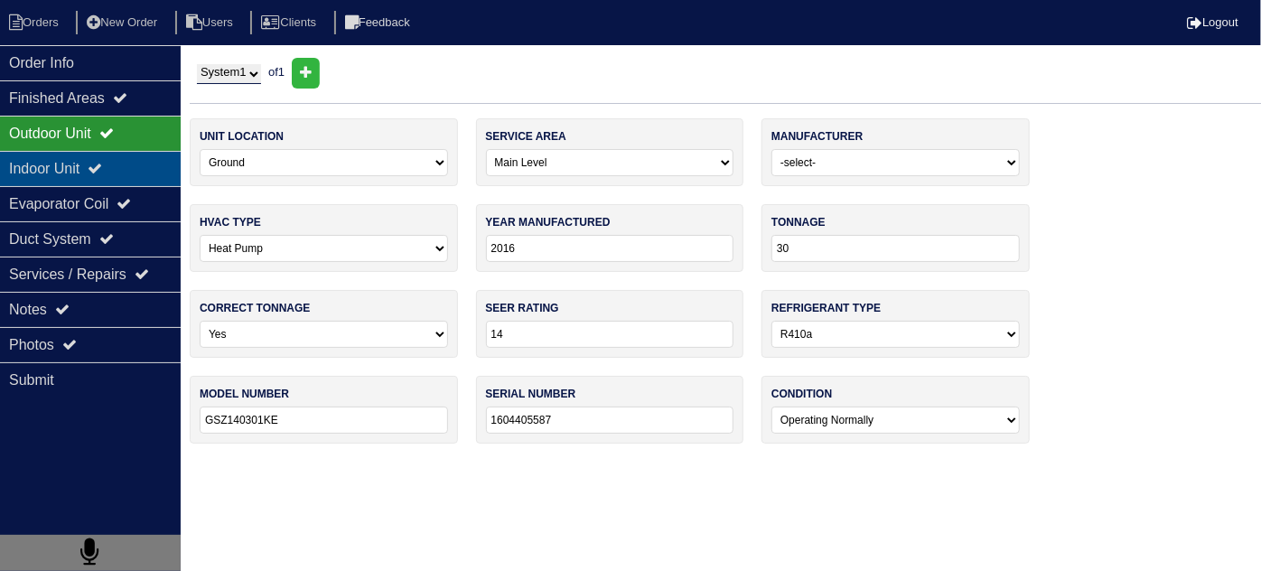
click at [101, 158] on div "Indoor Unit" at bounding box center [90, 168] width 181 height 35
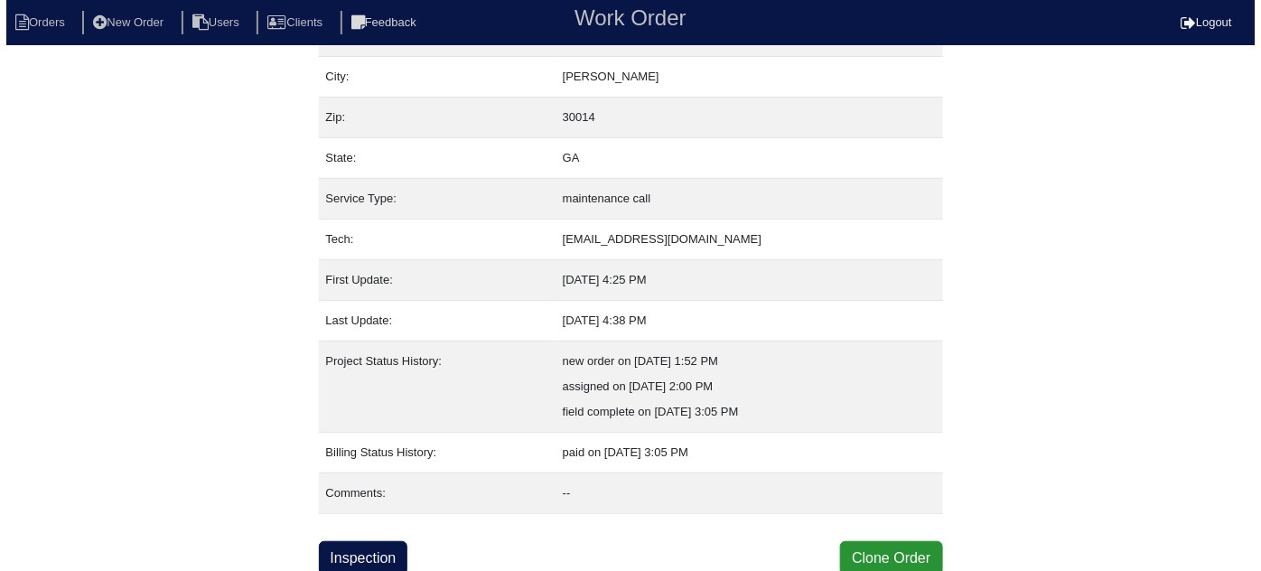
scroll to position [123, 0]
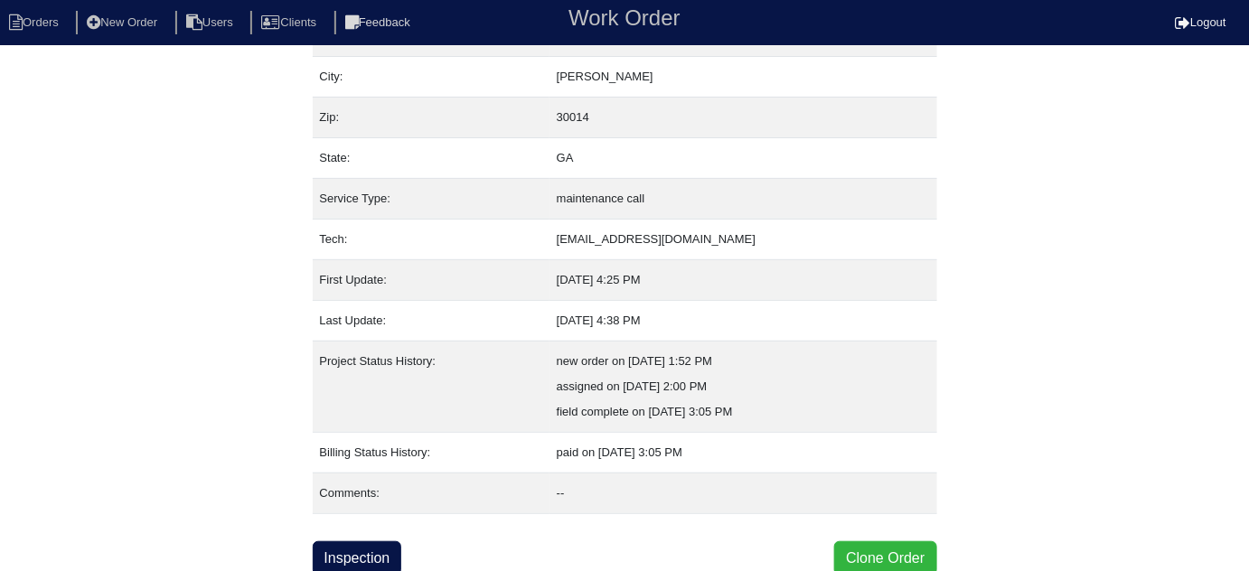
click at [869, 546] on button "Clone Order" at bounding box center [885, 558] width 102 height 34
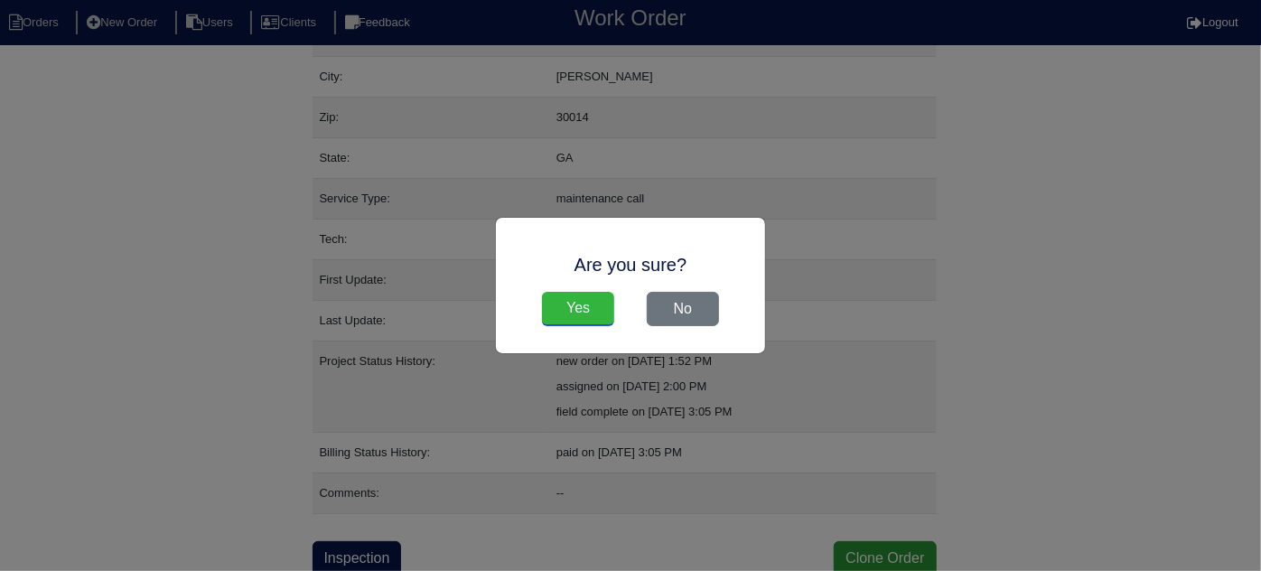
click at [574, 304] on input "Yes" at bounding box center [578, 309] width 72 height 34
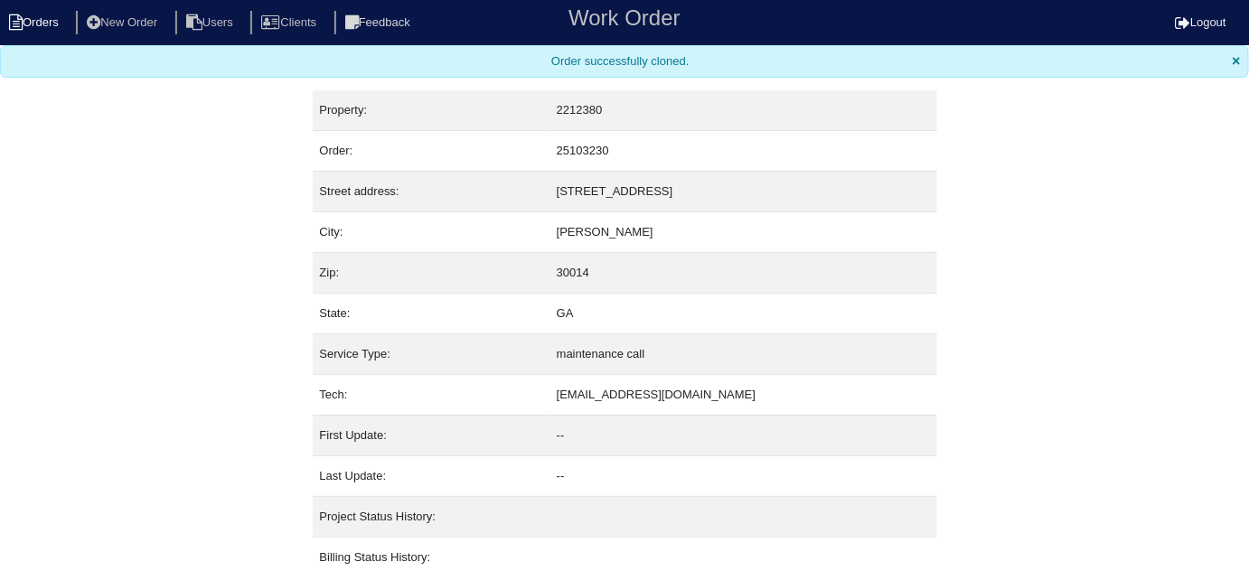
click at [42, 23] on li "Orders" at bounding box center [36, 23] width 73 height 24
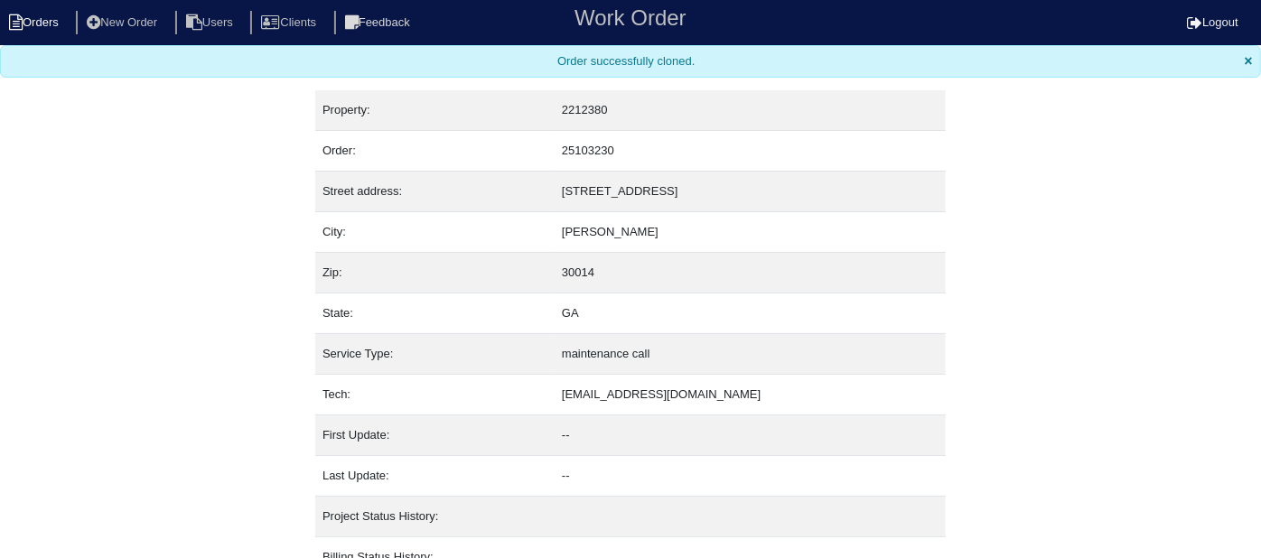
select select "15"
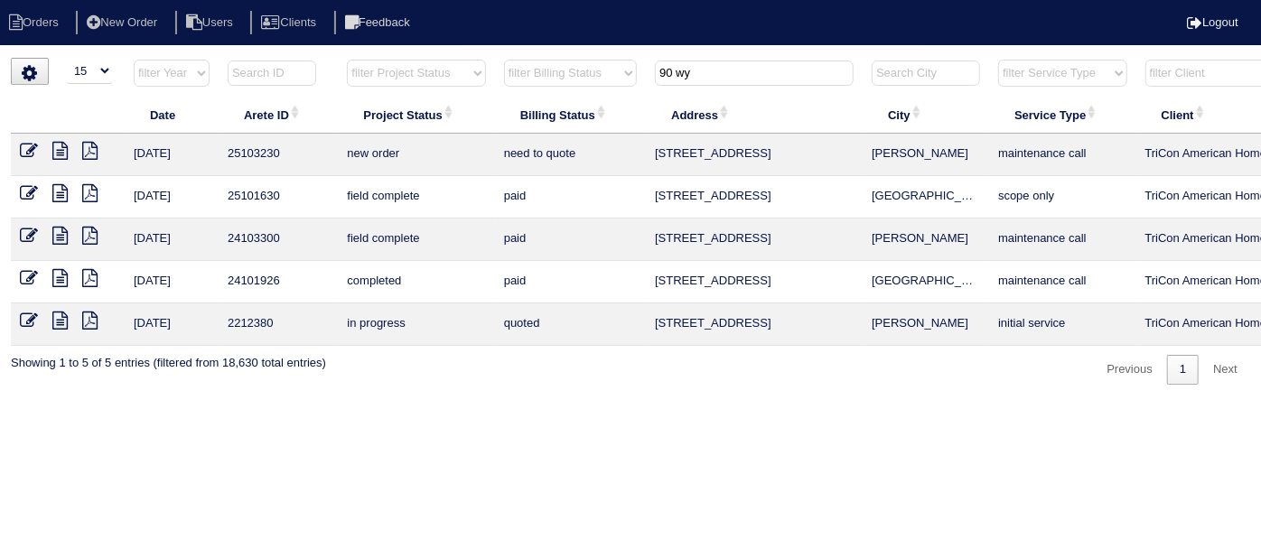
click at [31, 148] on icon at bounding box center [29, 151] width 18 height 18
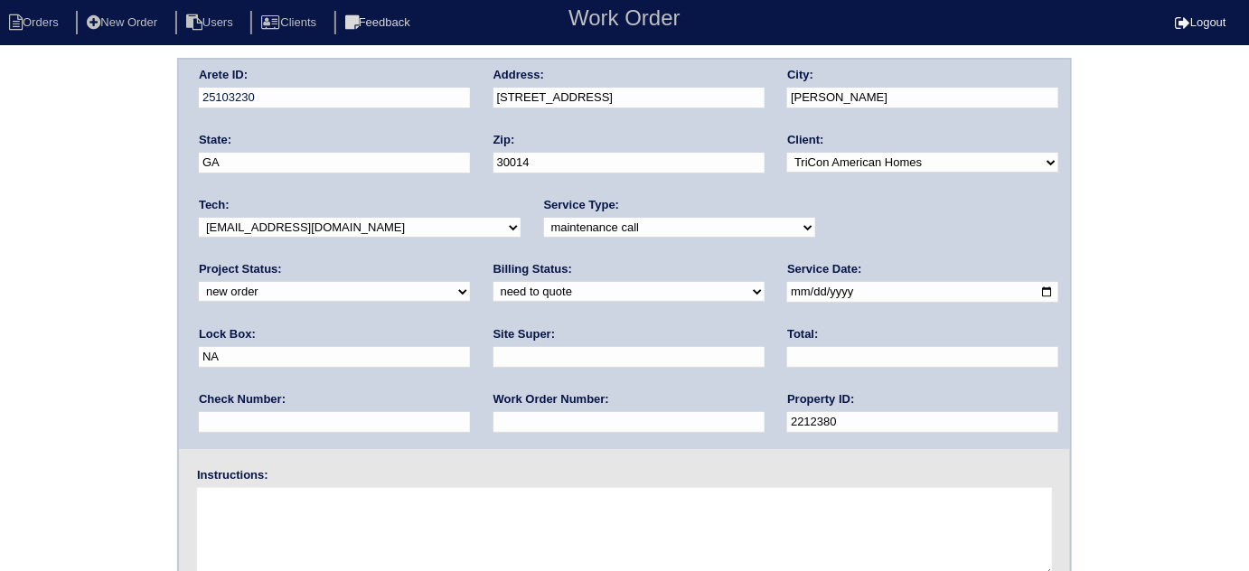
click at [493, 358] on input "text" at bounding box center [628, 357] width 271 height 21
type input "Atl market vendor (Natalie Portis)"
click at [493, 418] on input "text" at bounding box center [628, 422] width 271 height 21
type input "502304"
click at [364, 541] on textarea at bounding box center [624, 533] width 855 height 90
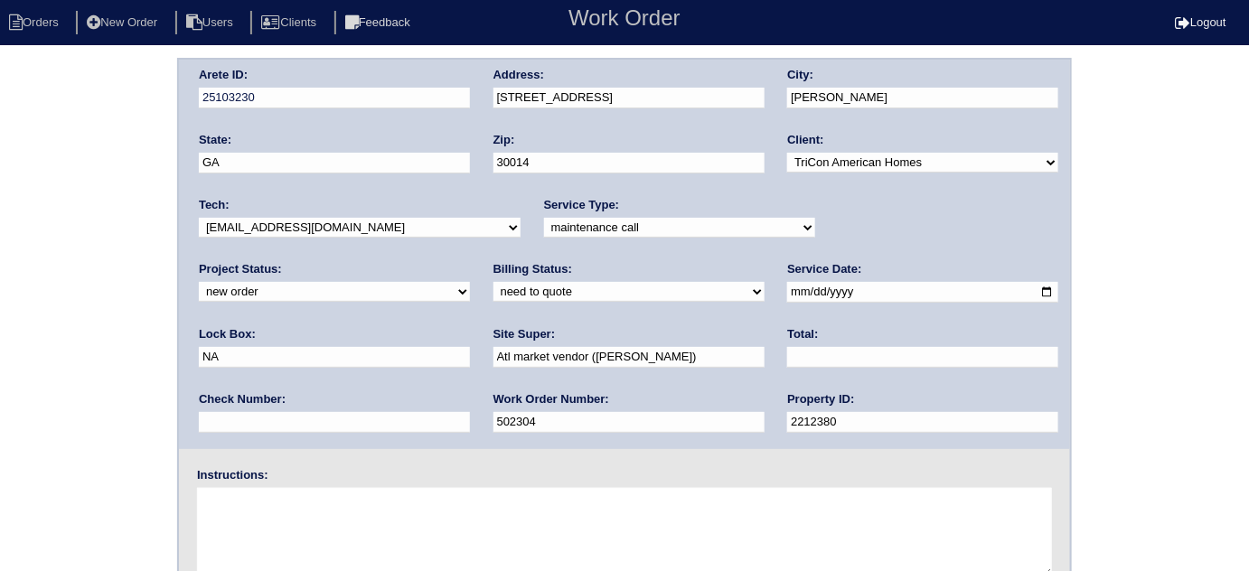
click at [390, 524] on textarea at bounding box center [624, 533] width 855 height 90
type textarea "Air not blowing in certain rooms"
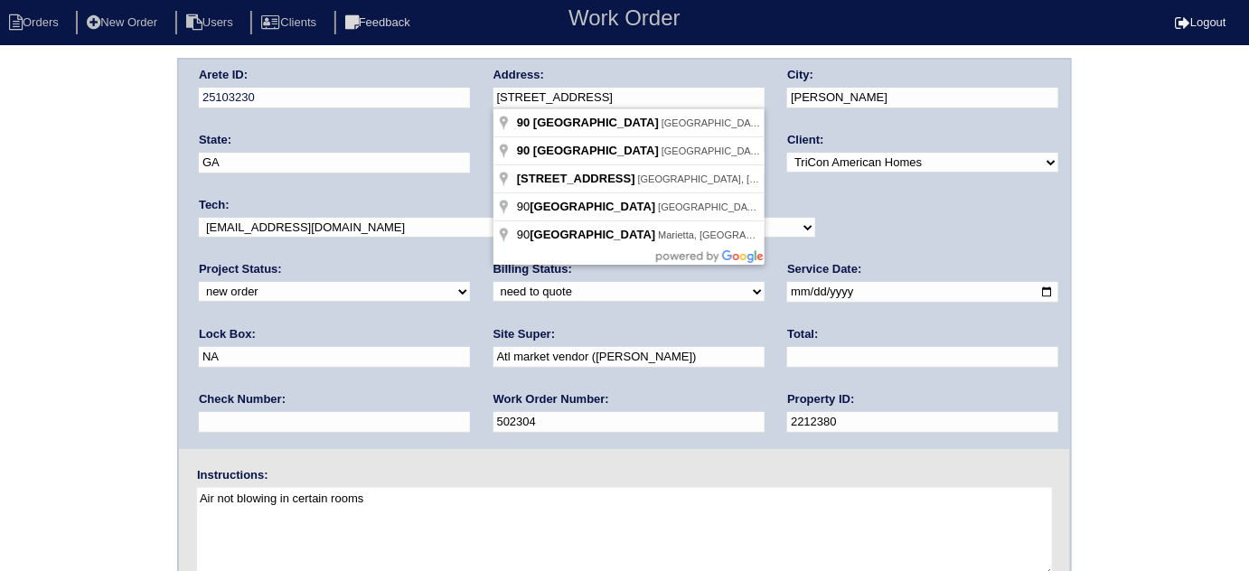
drag, startPoint x: 659, startPoint y: 90, endPoint x: 472, endPoint y: 90, distance: 187.0
click at [472, 90] on div "Arete ID: 25103230 Address: 90 Wynfield Drive City: Covington State: GA Zip: 30…" at bounding box center [624, 254] width 891 height 389
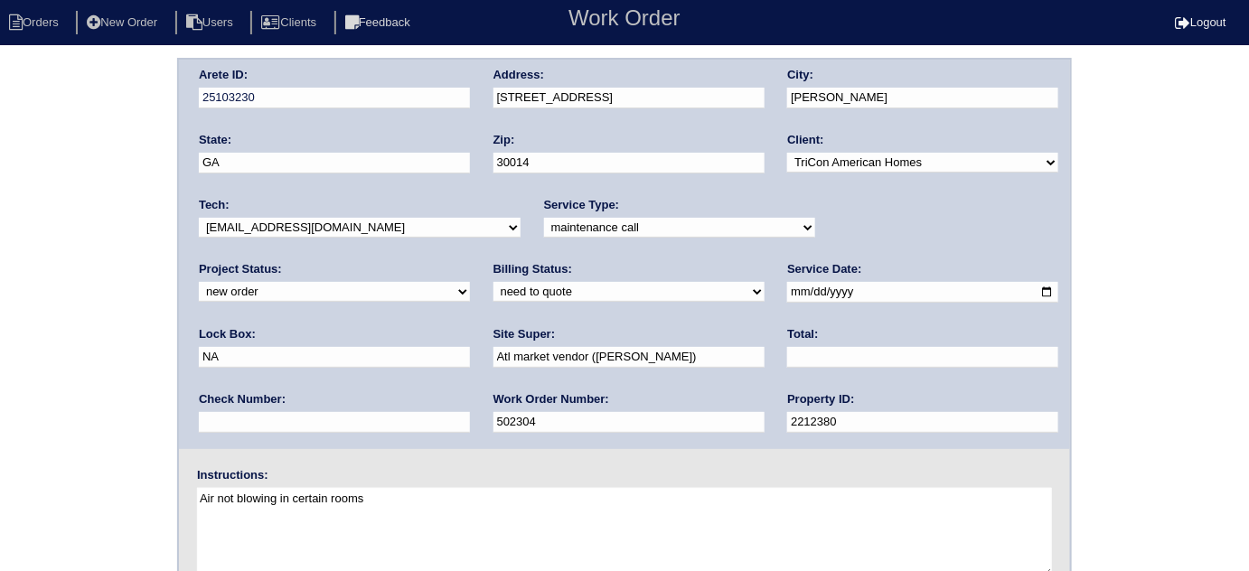
click at [0, 233] on div "Arete ID: 25103230 Address: 90 Wynfield Drive City: Covington State: GA Zip: 30…" at bounding box center [624, 423] width 1249 height 731
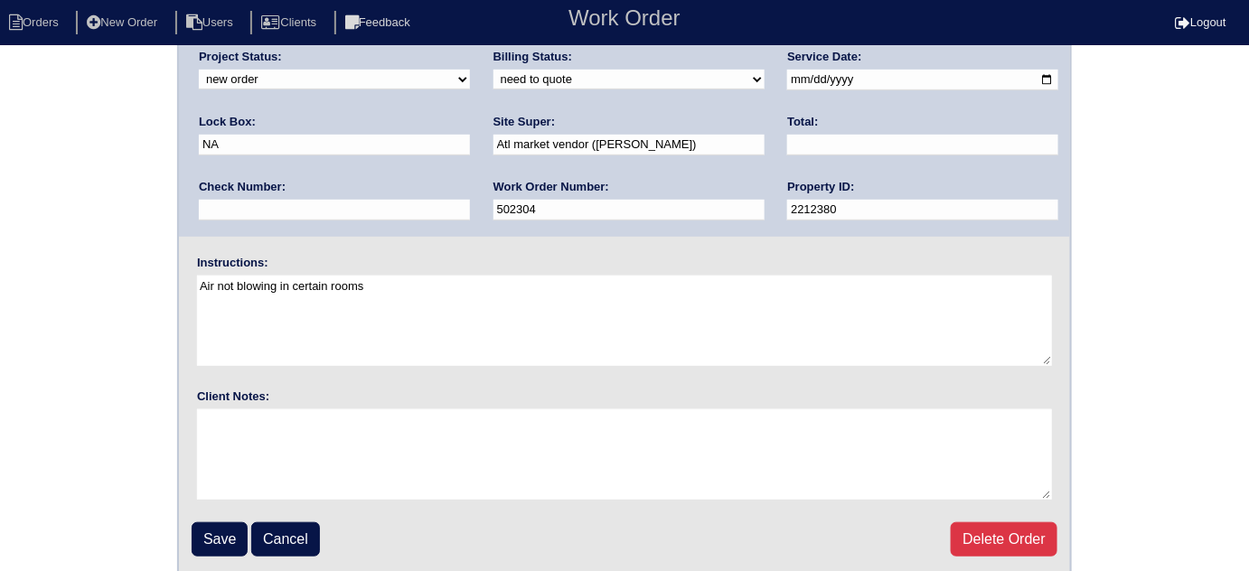
scroll to position [213, 0]
click at [248, 536] on input "Save" at bounding box center [220, 538] width 56 height 34
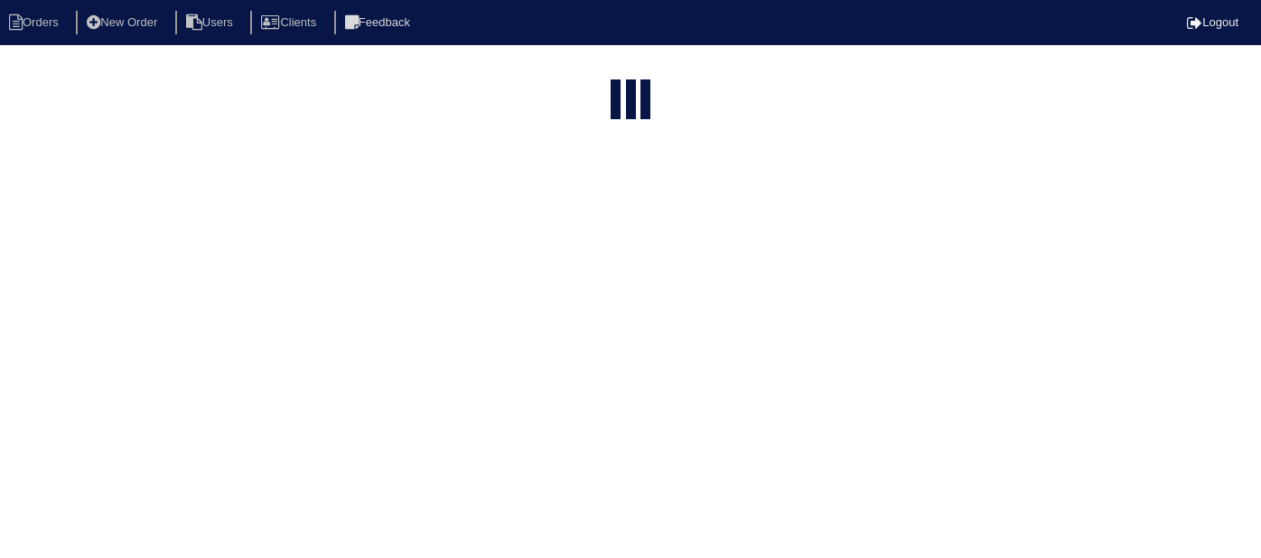
select select "15"
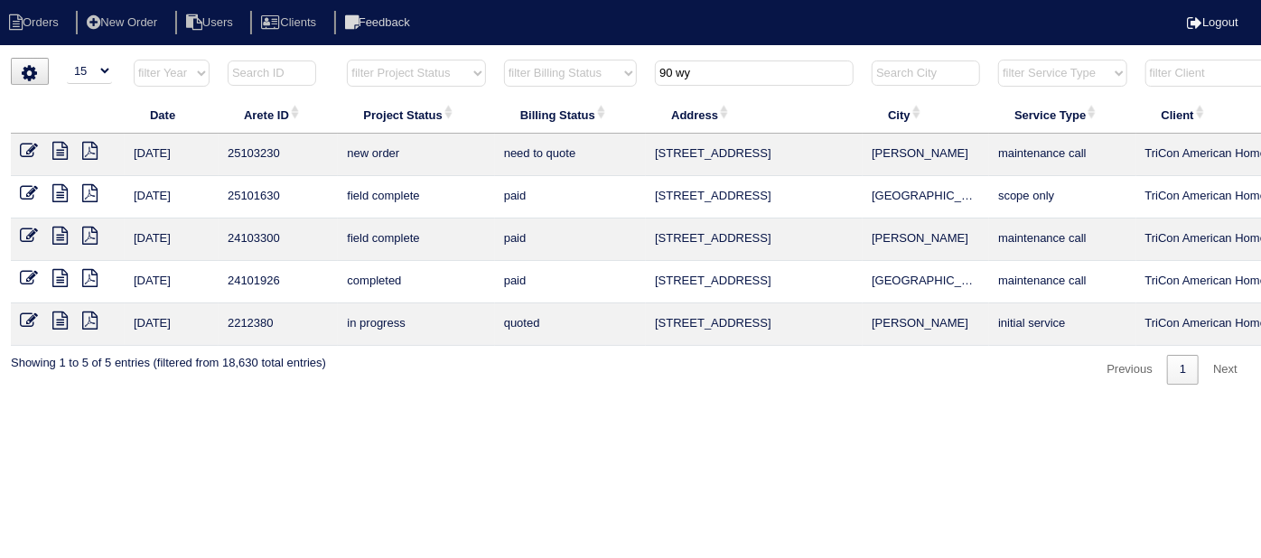
drag, startPoint x: 725, startPoint y: 70, endPoint x: 518, endPoint y: 42, distance: 208.8
click at [554, 49] on html "Orders New Order Users Clients Feedback Logout Orders New Order Users Clients M…" at bounding box center [630, 201] width 1261 height 403
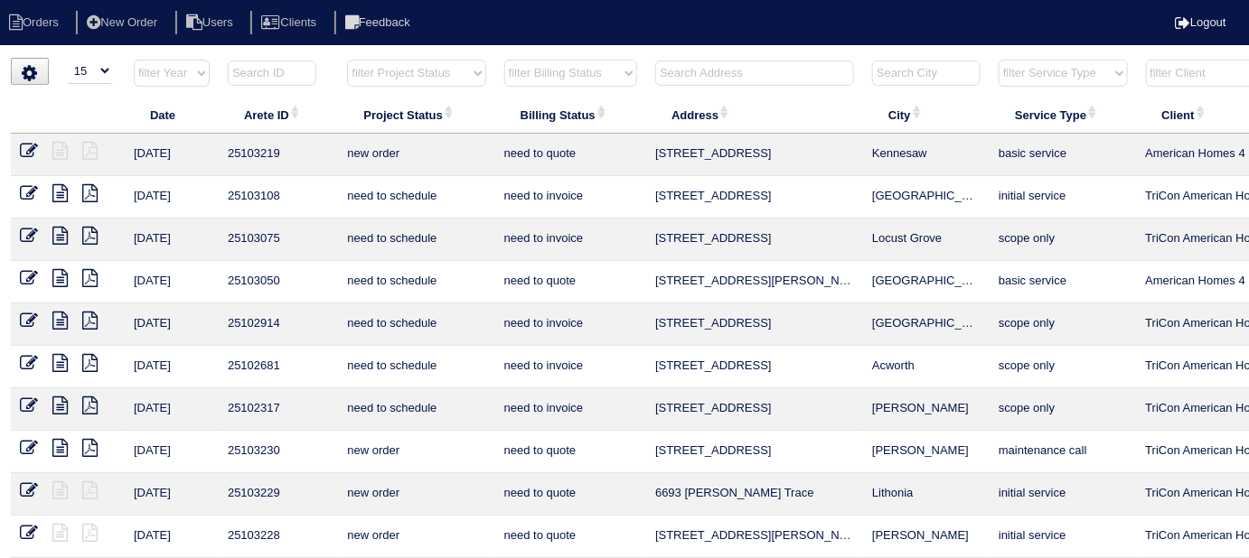
click at [692, 82] on input "text" at bounding box center [754, 73] width 199 height 25
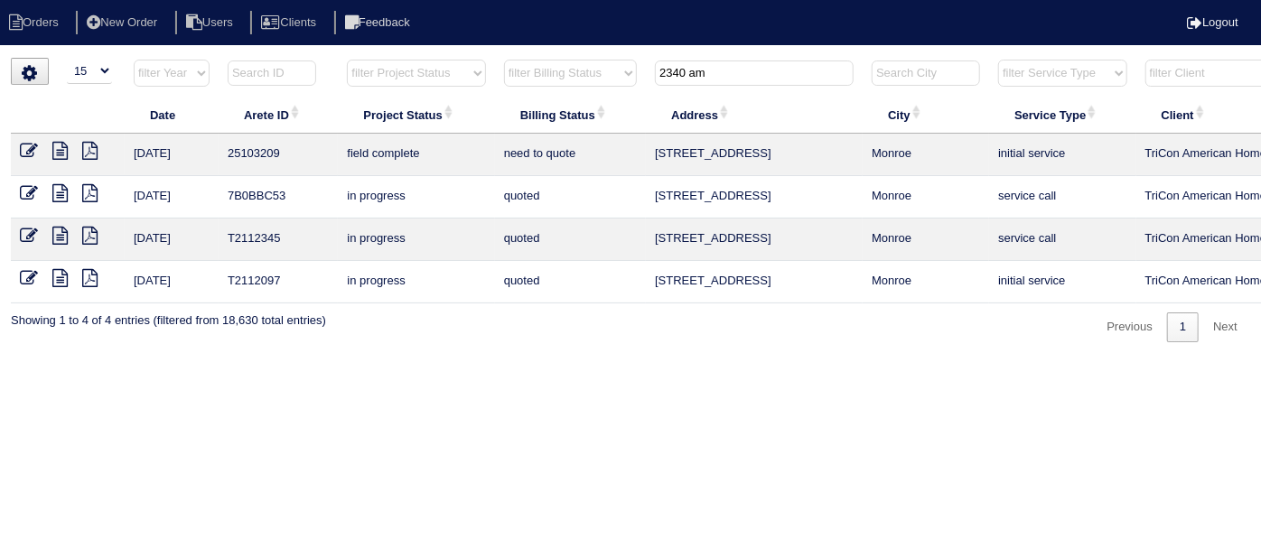
type input "2340 am"
click at [62, 146] on icon at bounding box center [59, 151] width 15 height 18
click at [30, 142] on icon at bounding box center [29, 151] width 18 height 18
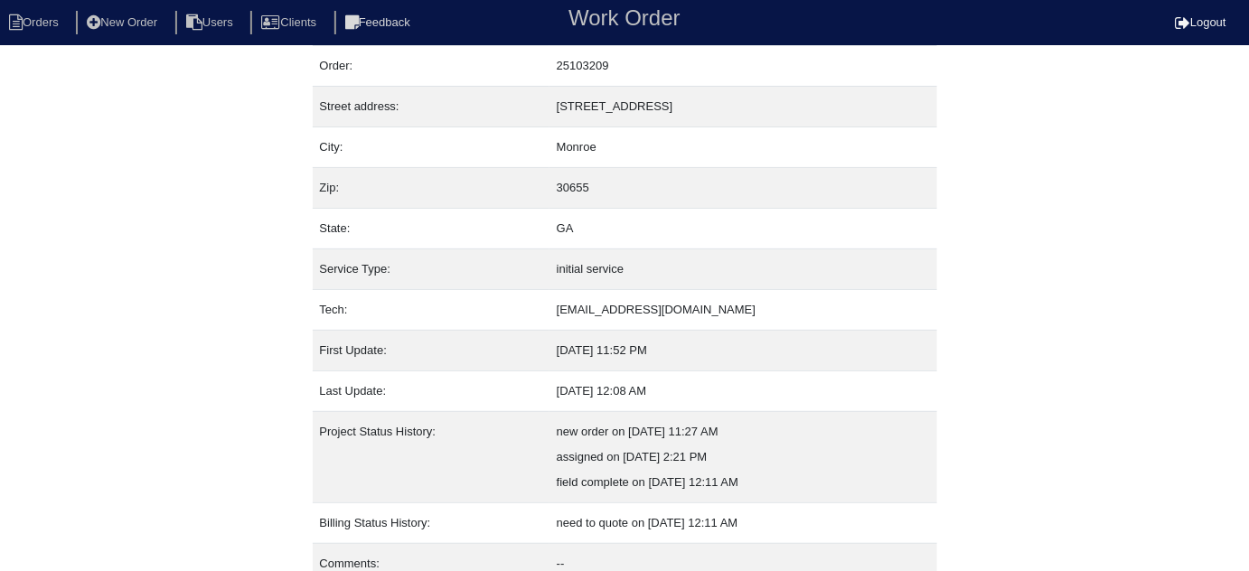
scroll to position [123, 0]
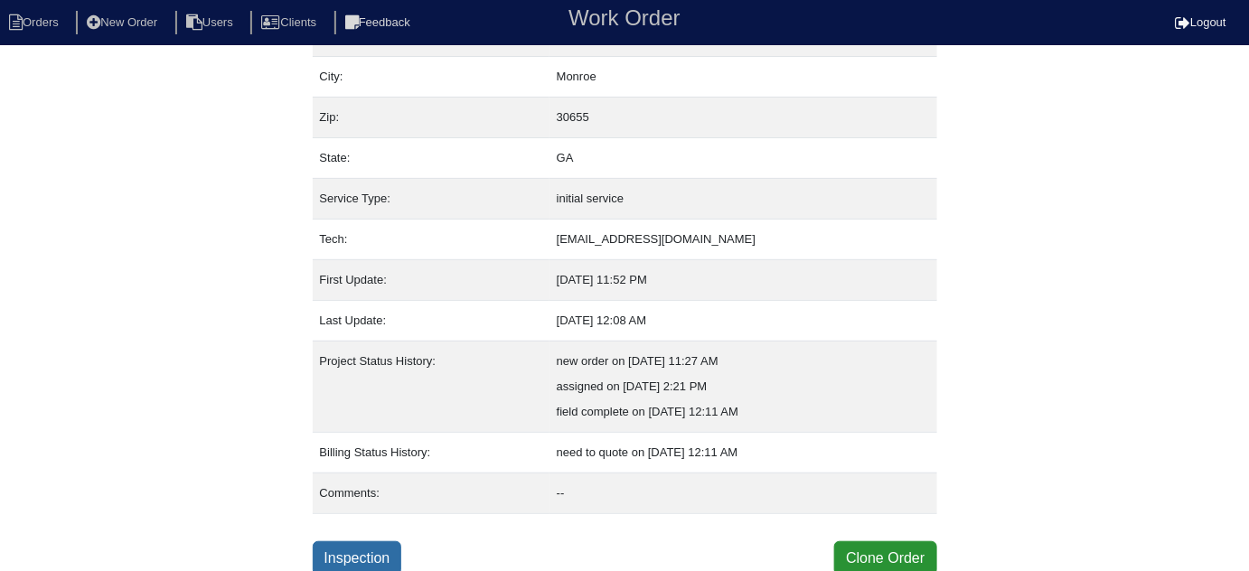
click at [380, 555] on link "Inspection" at bounding box center [357, 558] width 89 height 34
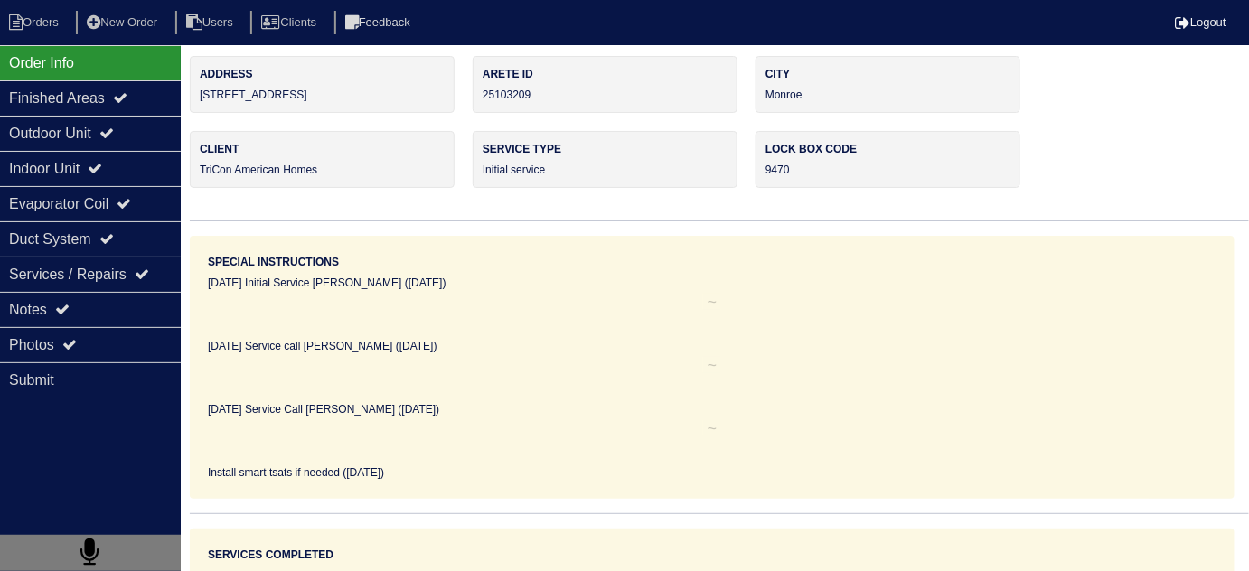
scroll to position [5, 0]
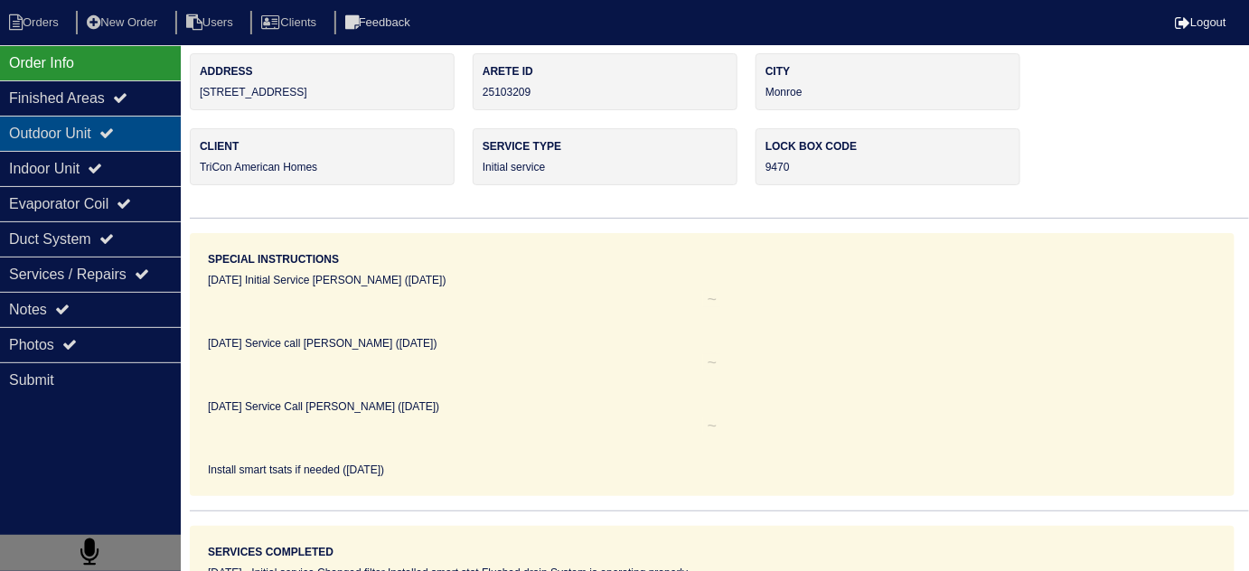
drag, startPoint x: 86, startPoint y: 148, endPoint x: 84, endPoint y: 174, distance: 26.3
click at [86, 148] on div "Outdoor Unit" at bounding box center [90, 133] width 181 height 35
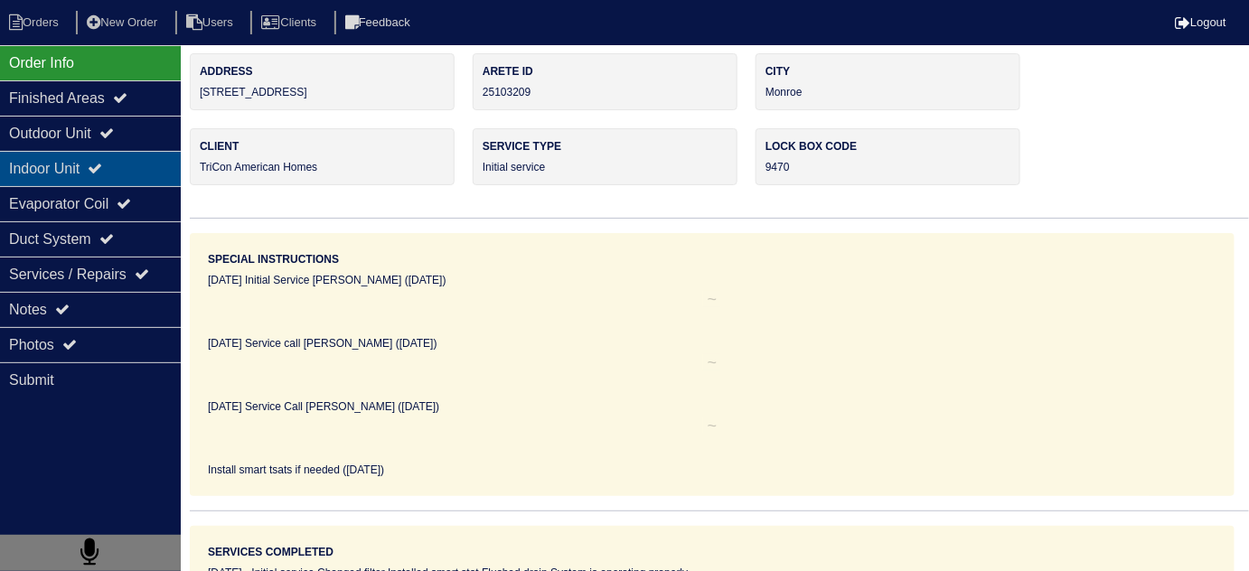
scroll to position [0, 0]
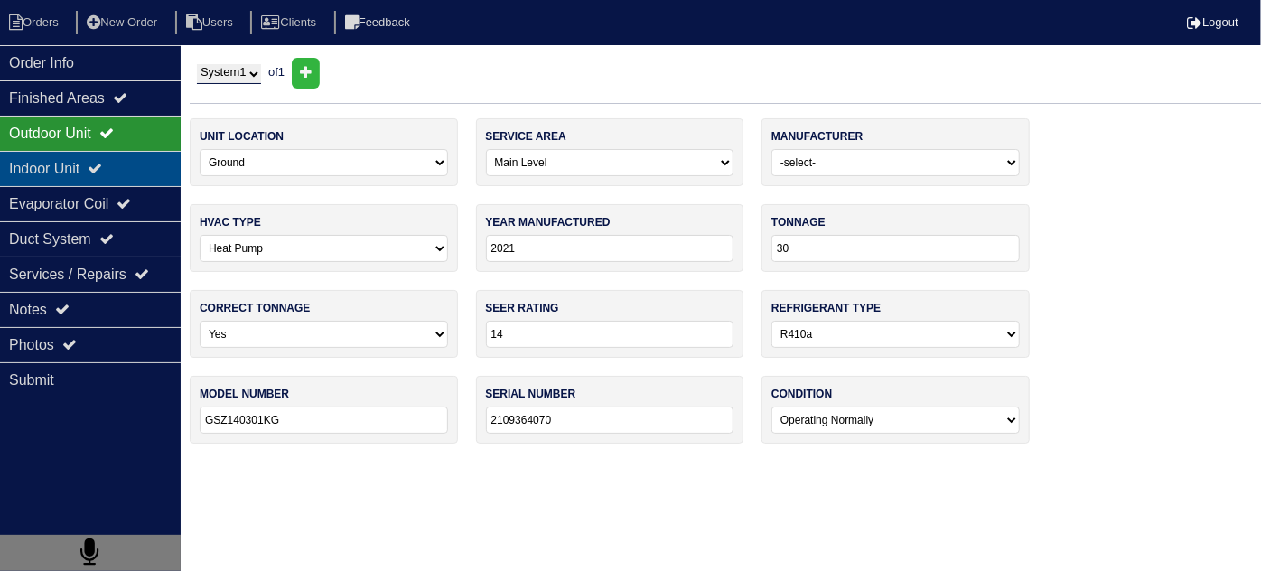
click at [88, 175] on div "Indoor Unit" at bounding box center [90, 168] width 181 height 35
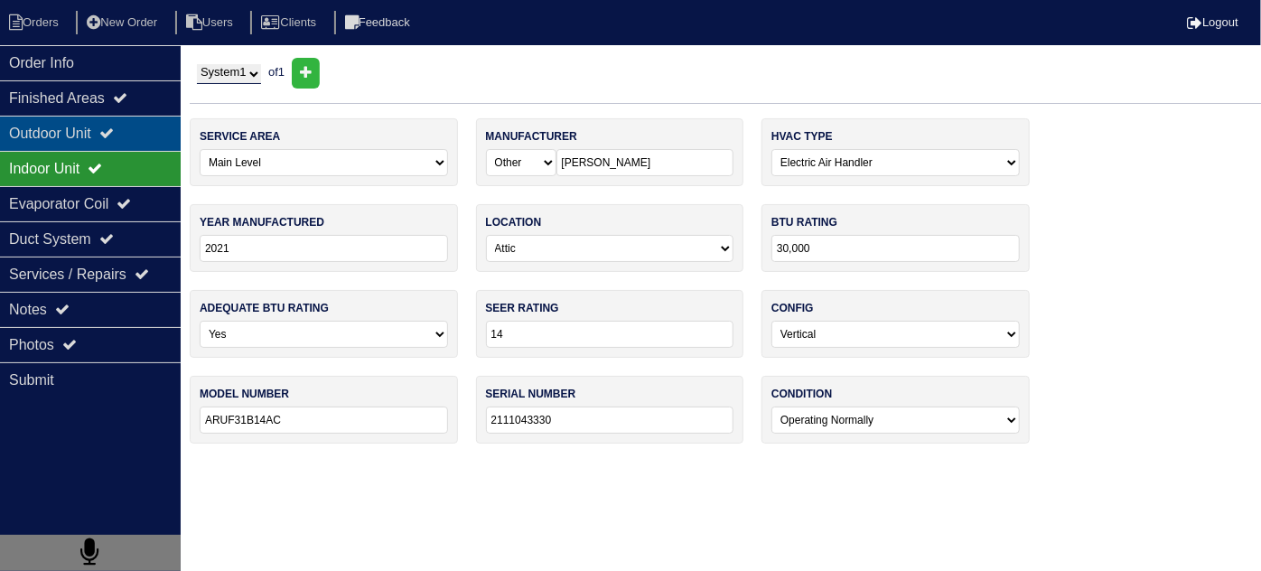
click at [84, 136] on div "Outdoor Unit" at bounding box center [90, 133] width 181 height 35
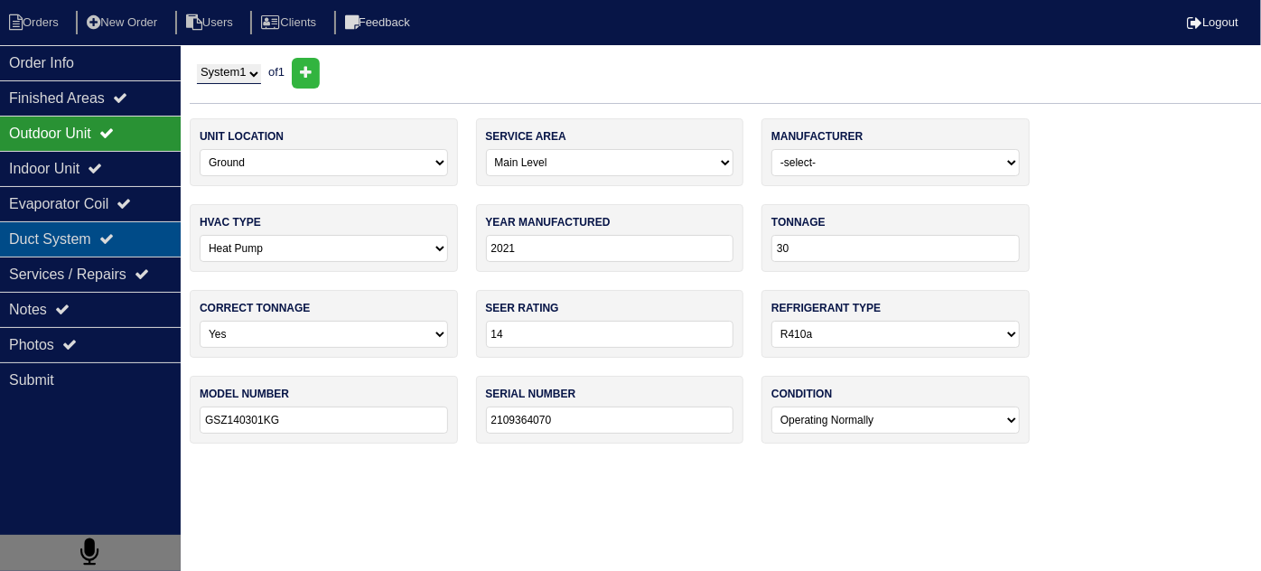
click at [73, 239] on div "Duct System" at bounding box center [90, 238] width 181 height 35
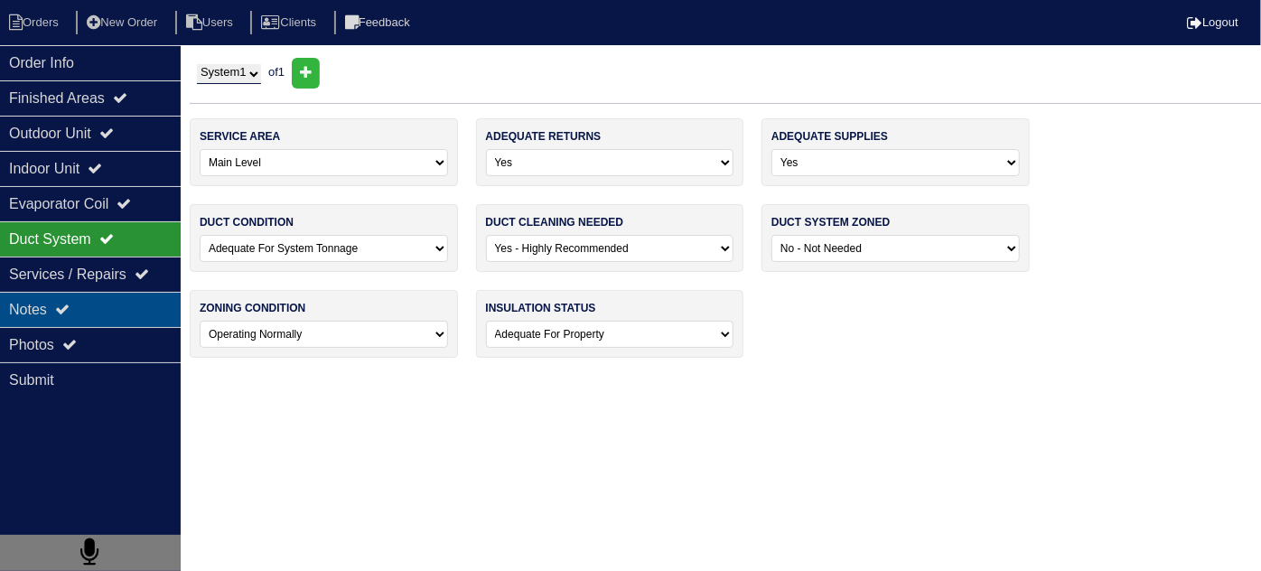
click at [58, 308] on div "Notes" at bounding box center [90, 309] width 181 height 35
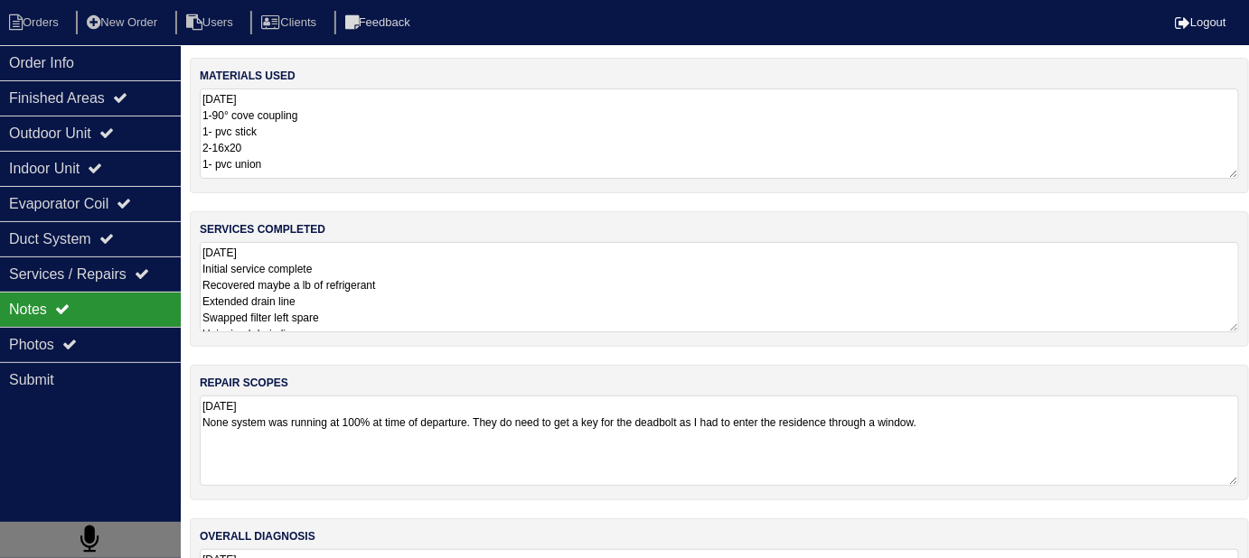
click at [505, 291] on textarea "9.2.25 Initial service complete Recovered maybe a lb of refrigerant Extended dr…" at bounding box center [719, 287] width 1039 height 90
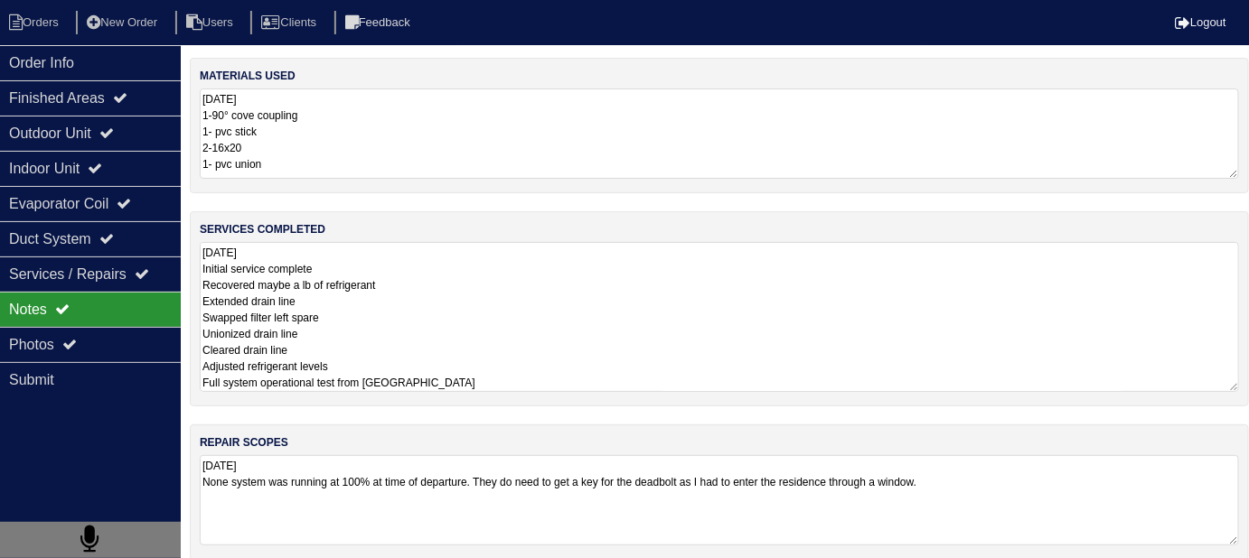
click at [473, 313] on textarea "9.2.25 Initial service complete Recovered maybe a lb of refrigerant Extended dr…" at bounding box center [719, 317] width 1039 height 150
click at [7, 328] on div "Photos" at bounding box center [90, 344] width 181 height 35
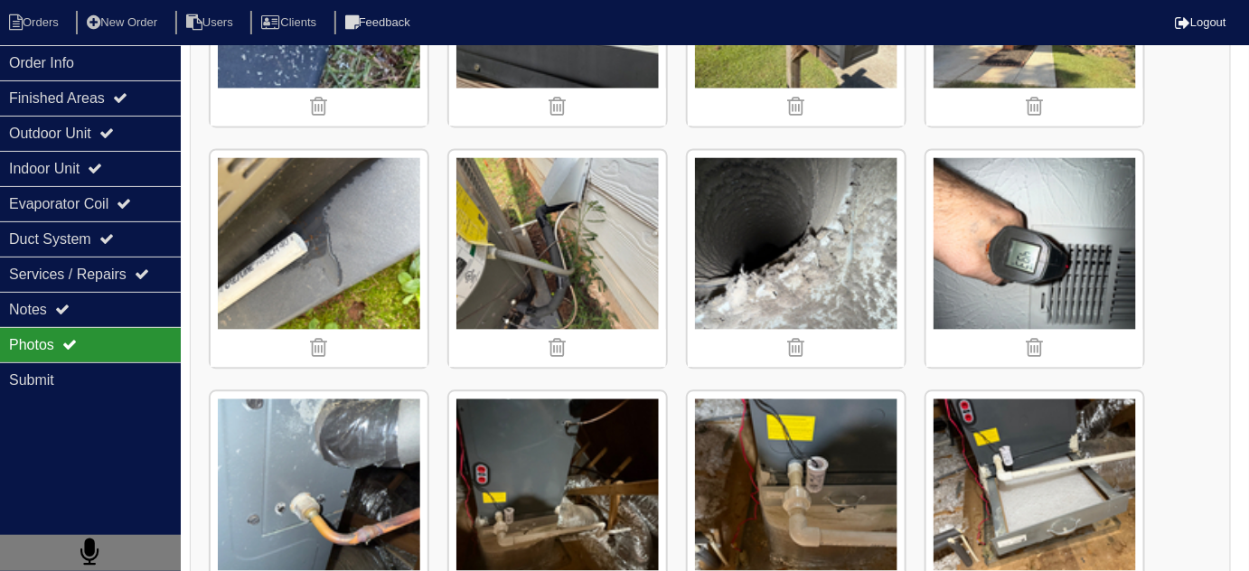
scroll to position [1149, 0]
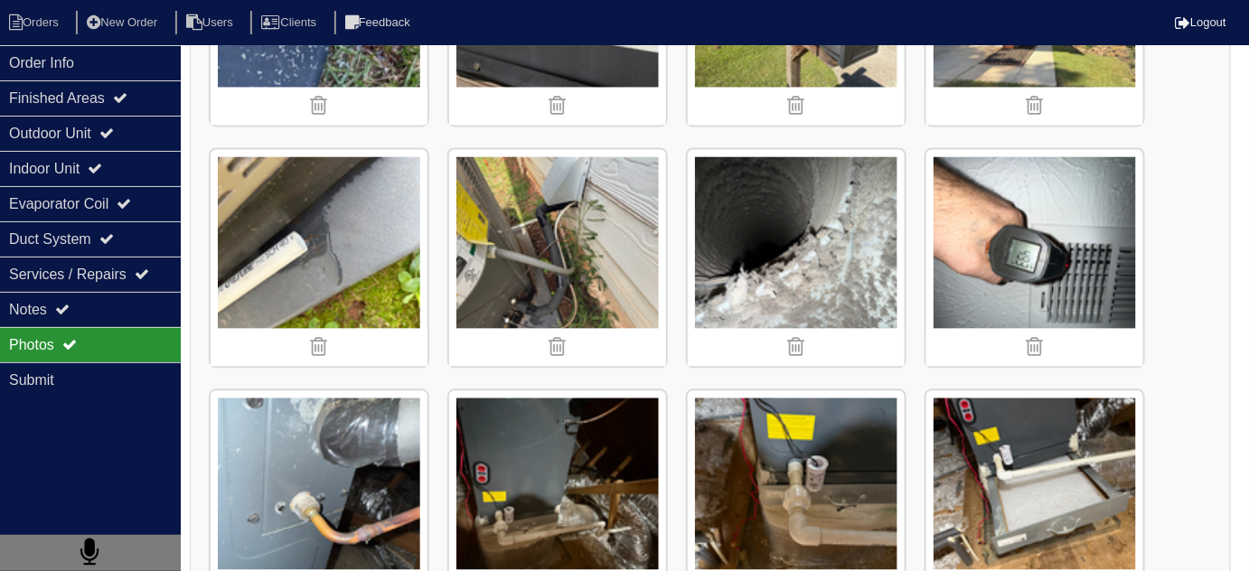
click at [771, 192] on img at bounding box center [796, 257] width 217 height 217
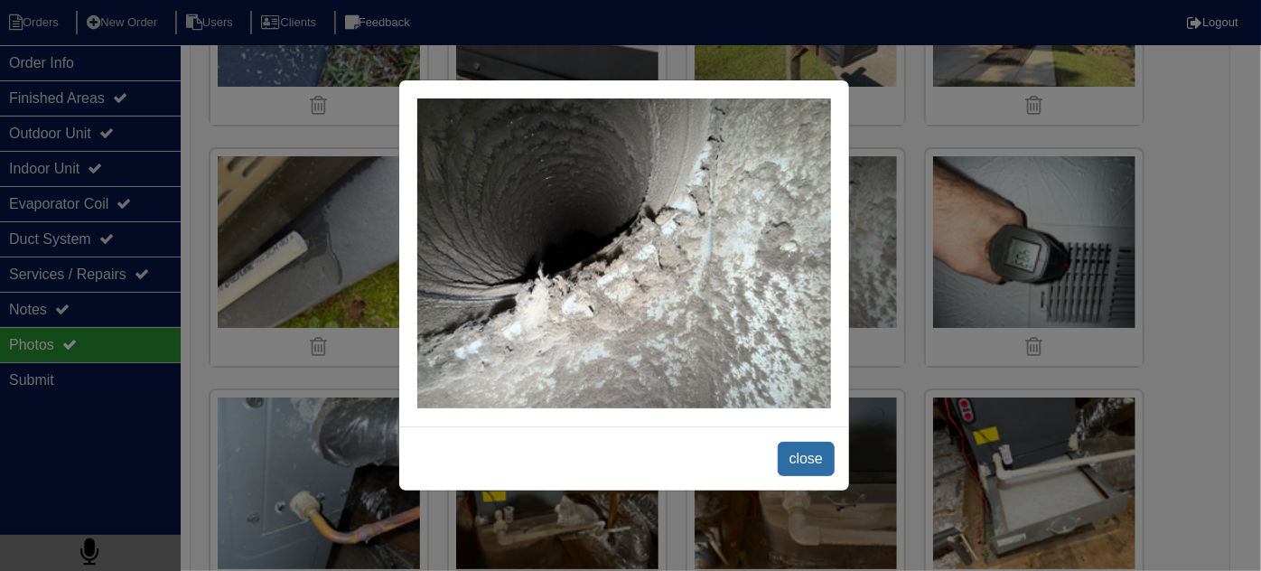
click at [804, 448] on span "close" at bounding box center [806, 459] width 57 height 34
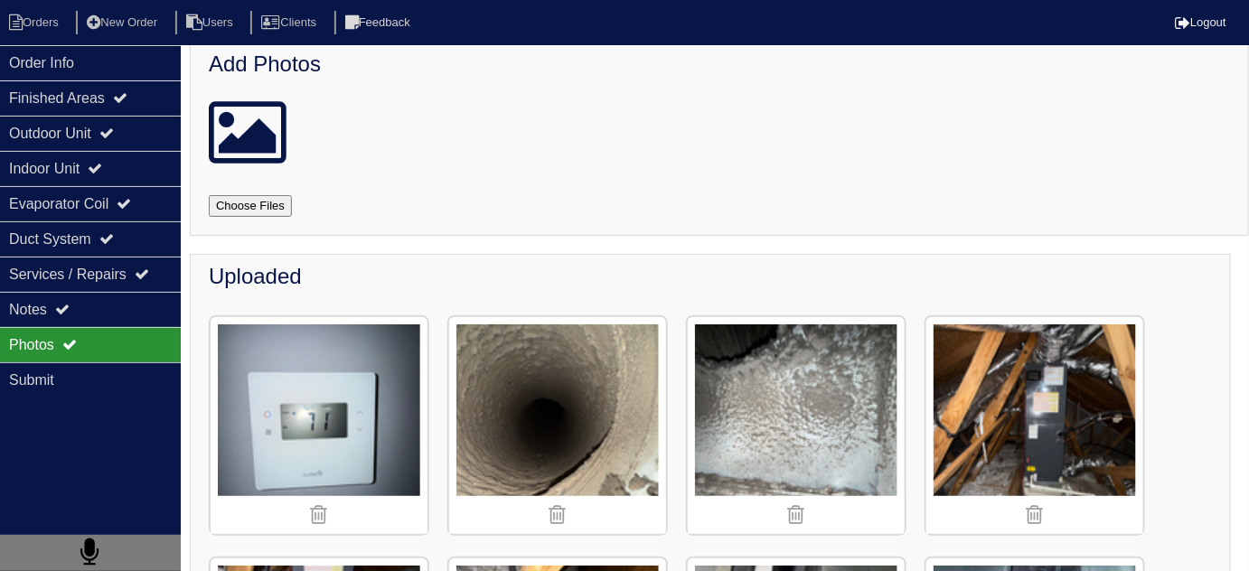
scroll to position [0, 0]
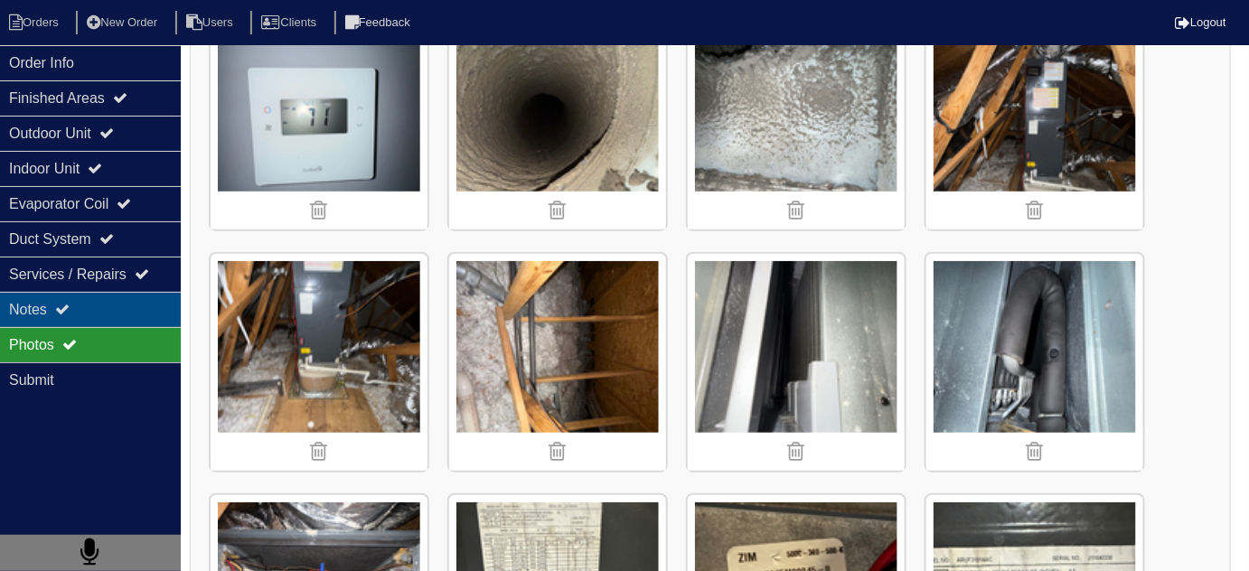
click at [19, 310] on div "Notes" at bounding box center [90, 309] width 181 height 35
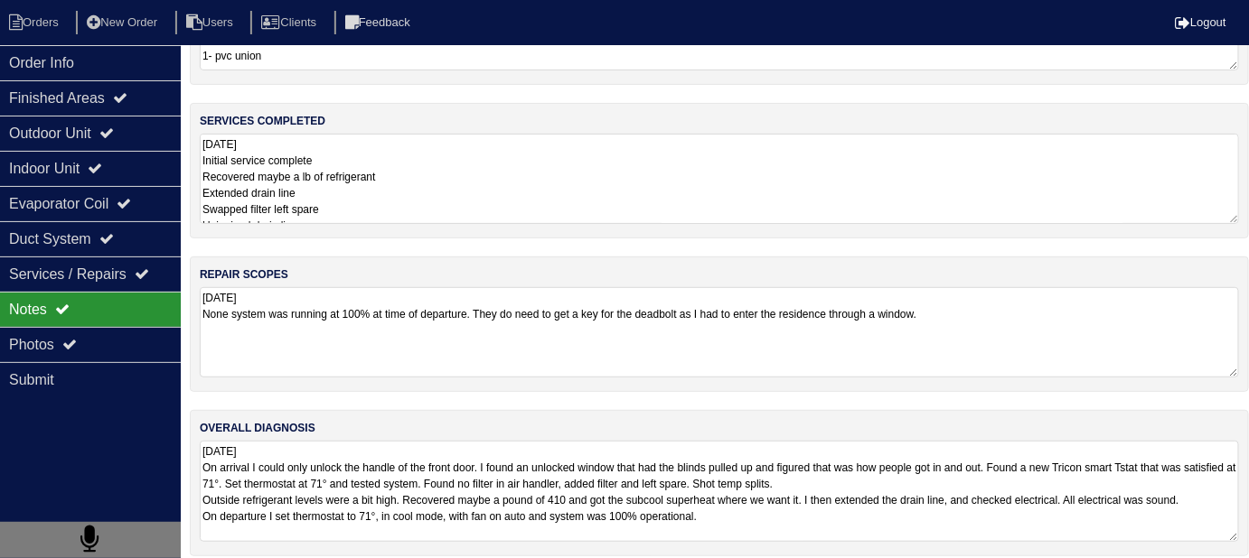
scroll to position [119, 0]
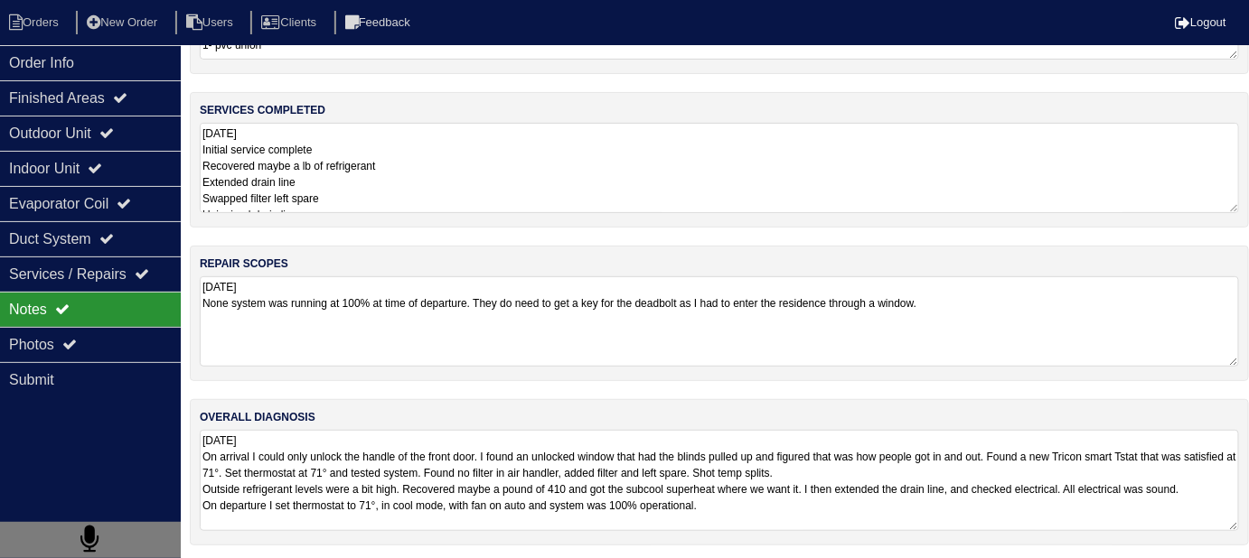
click at [747, 500] on textarea "9.2.25 On arrival I could only unlock the handle of the front door. I found an …" at bounding box center [719, 480] width 1039 height 101
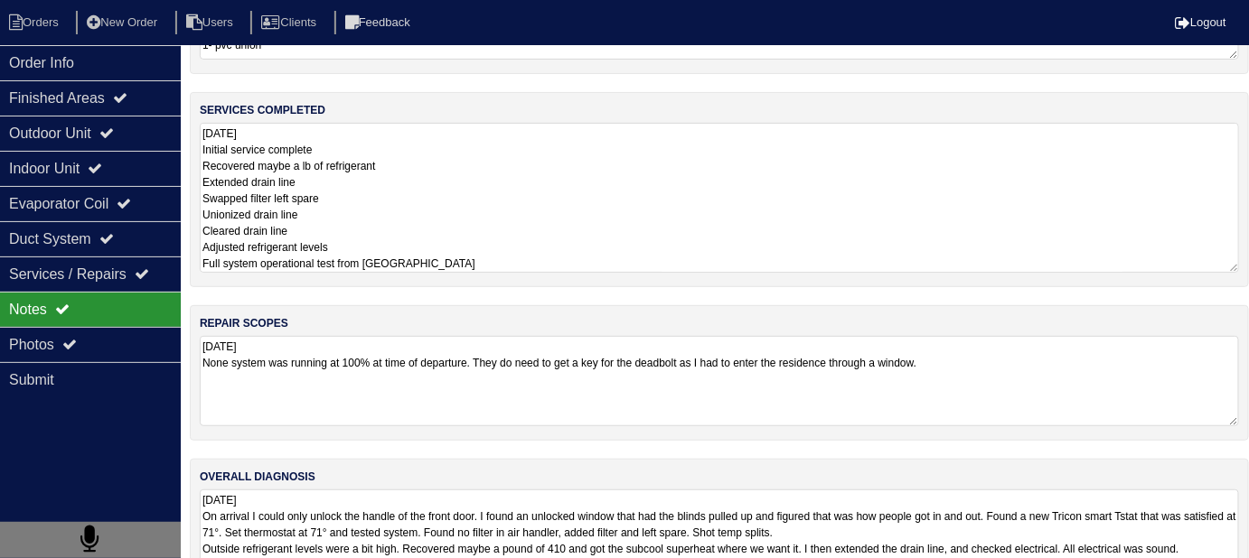
click at [425, 200] on textarea "9.2.25 Initial service complete Recovered maybe a lb of refrigerant Extended dr…" at bounding box center [719, 198] width 1039 height 150
click at [96, 342] on div "Photos" at bounding box center [90, 344] width 181 height 35
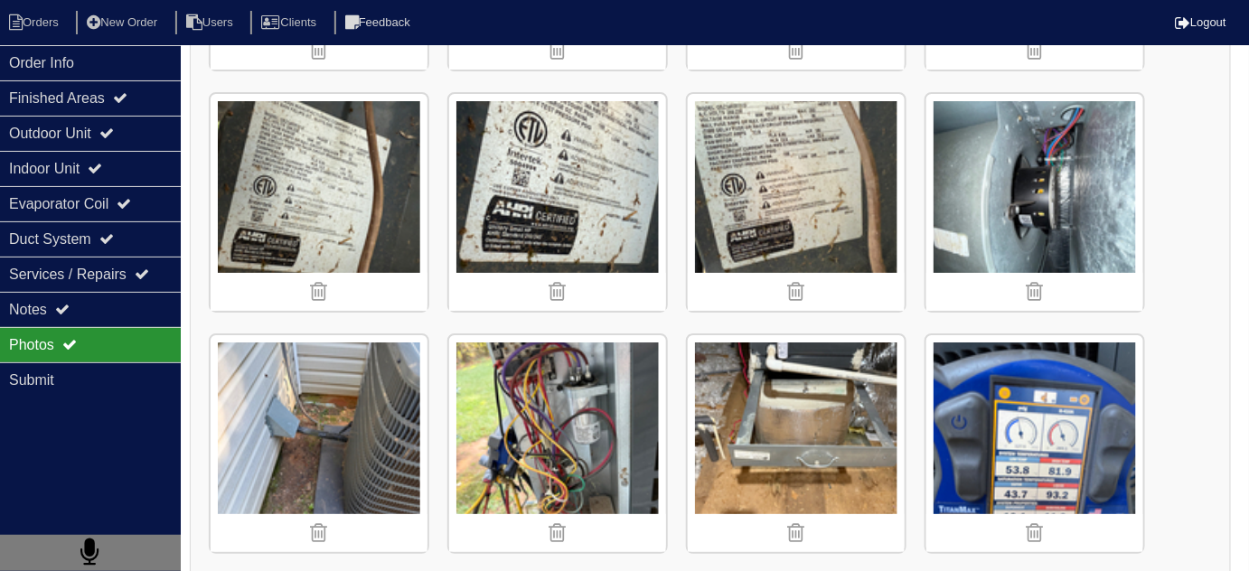
scroll to position [2176, 0]
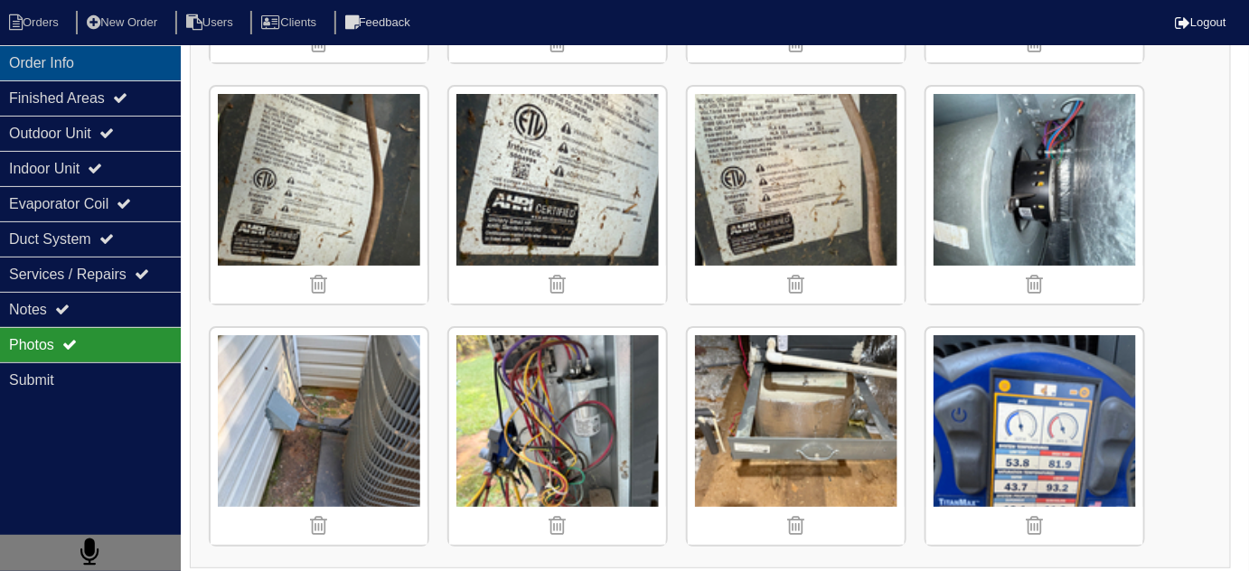
click at [106, 48] on div "Order Info" at bounding box center [90, 62] width 181 height 35
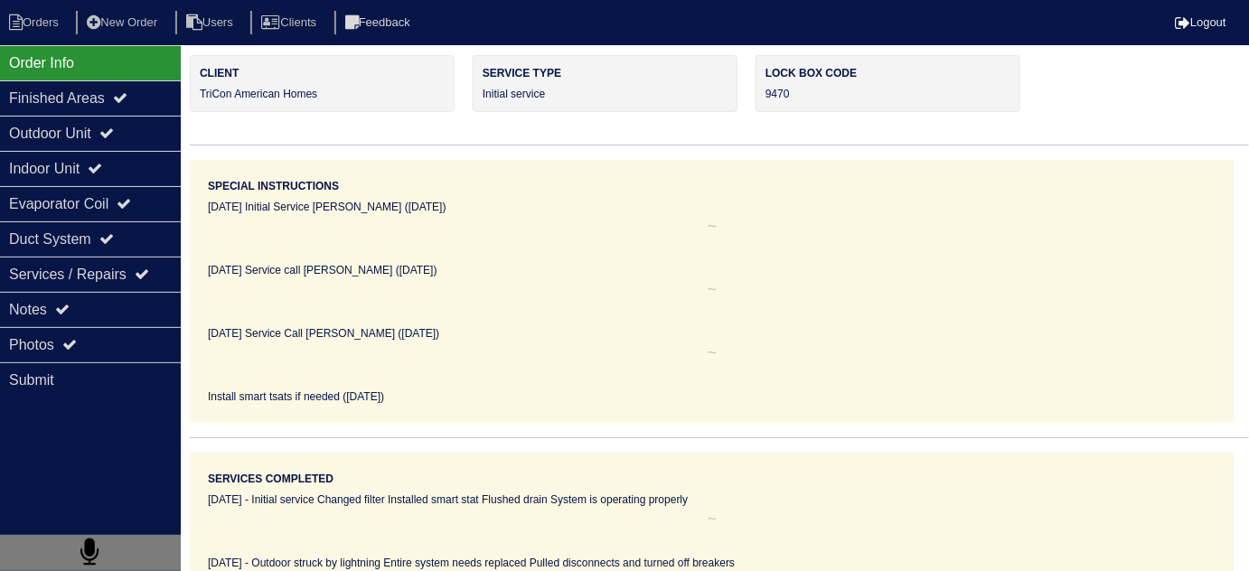
scroll to position [0, 0]
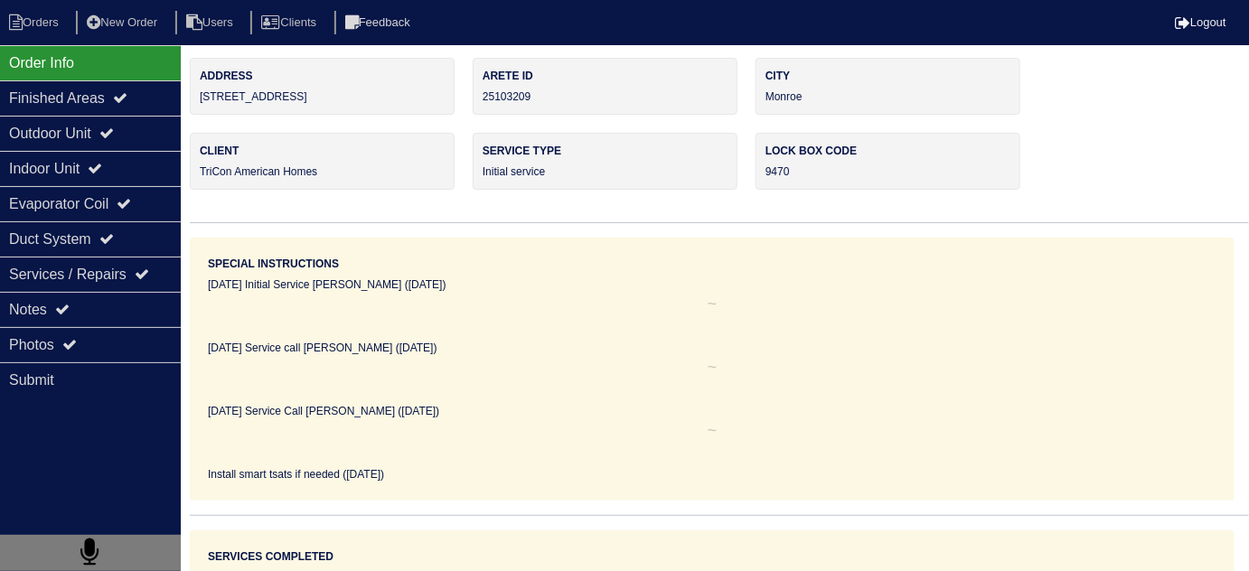
drag, startPoint x: 327, startPoint y: 98, endPoint x: 192, endPoint y: 102, distance: 134.7
click at [192, 102] on div "Address 2340 Amber Hills Way" at bounding box center [322, 86] width 265 height 57
copy div "2340 Amber Hills Way"
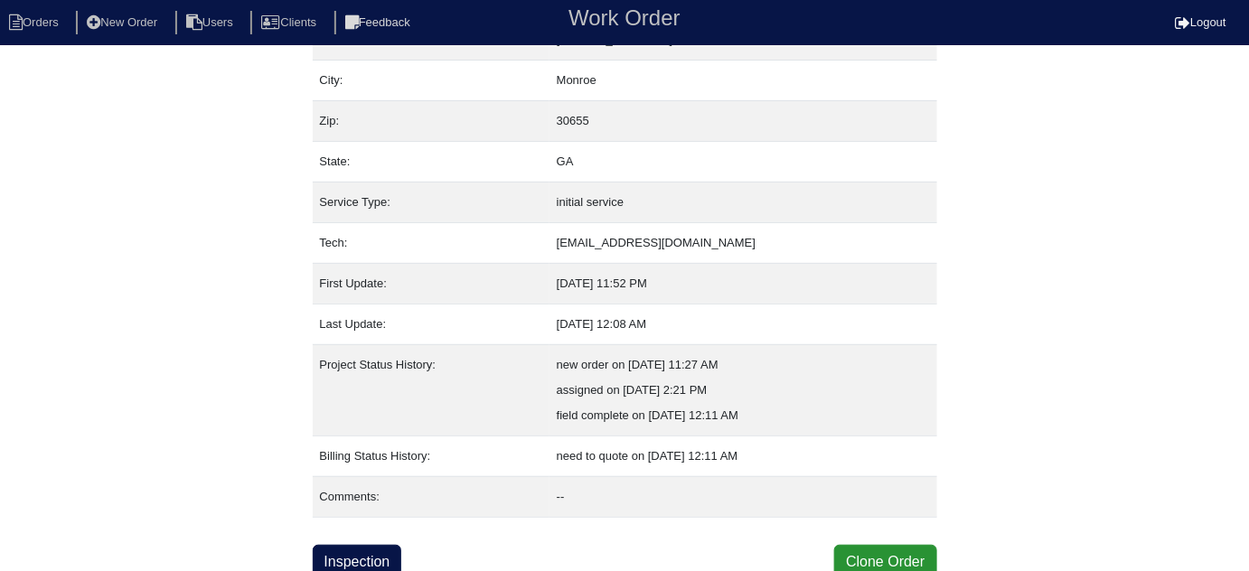
scroll to position [123, 0]
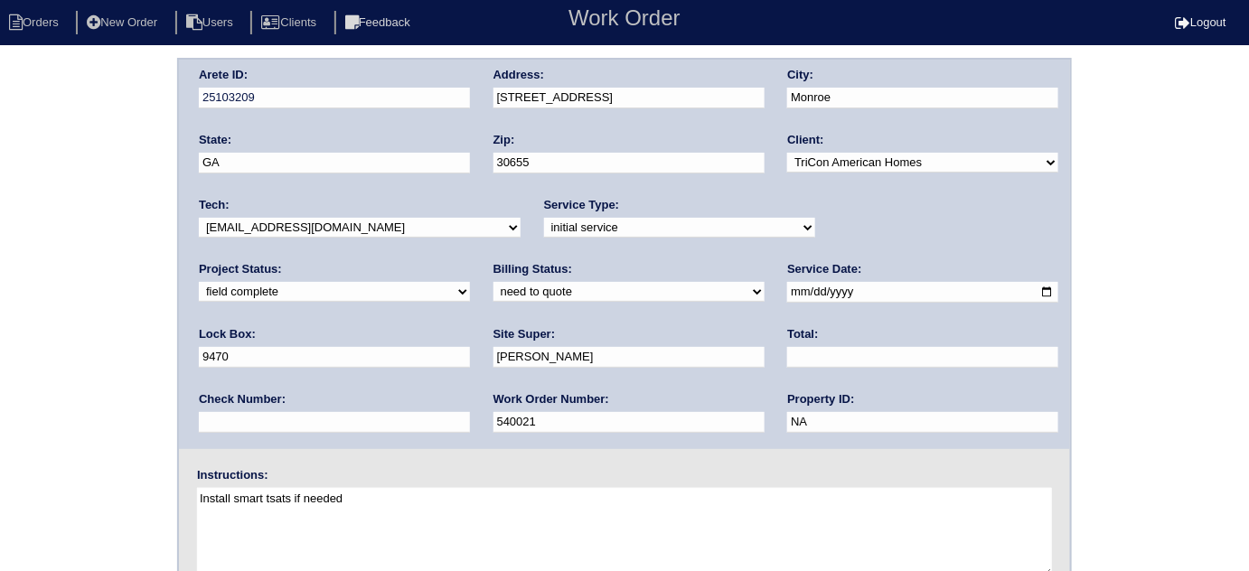
click at [493, 298] on select "need to quote quoted need to invoice invoiced paid warranty purchase order need…" at bounding box center [628, 292] width 271 height 20
select select "quoted"
click at [493, 282] on select "need to quote quoted need to invoice invoiced paid warranty purchase order need…" at bounding box center [628, 292] width 271 height 20
click at [787, 356] on input "text" at bounding box center [922, 357] width 271 height 21
type input "696.50"
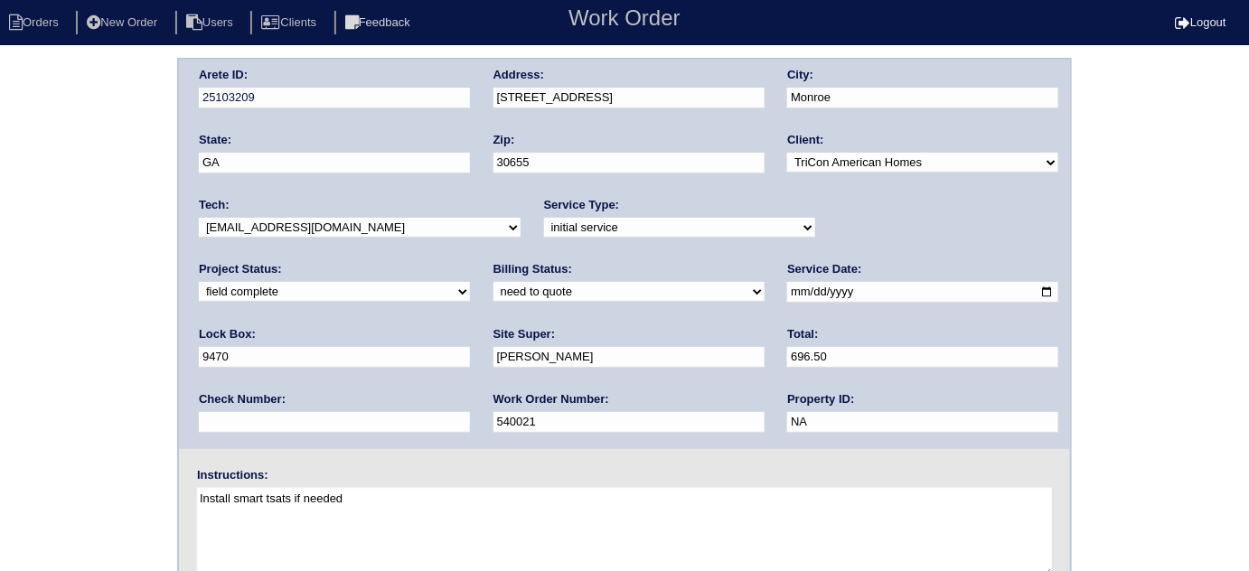
click at [0, 362] on div "Arete ID: 25103209 Address: [STREET_ADDRESS] City: [GEOGRAPHIC_DATA] State: [GE…" at bounding box center [624, 423] width 1249 height 731
click at [36, 271] on div "Arete ID: 25103209 Address: [STREET_ADDRESS] City: [GEOGRAPHIC_DATA] State: [GE…" at bounding box center [624, 423] width 1249 height 731
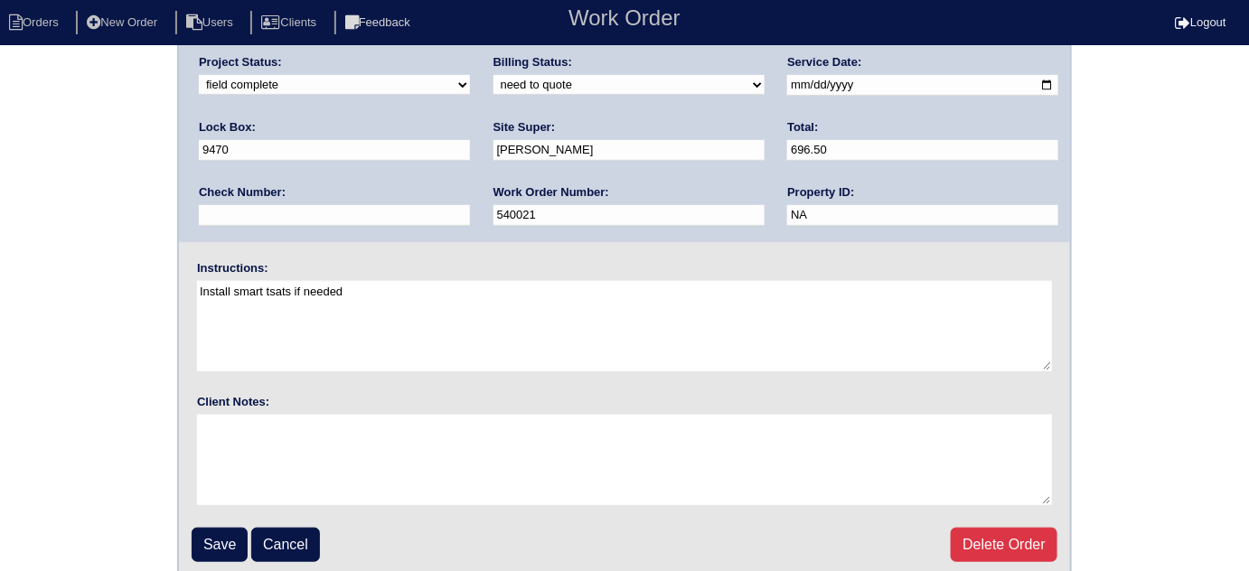
scroll to position [213, 0]
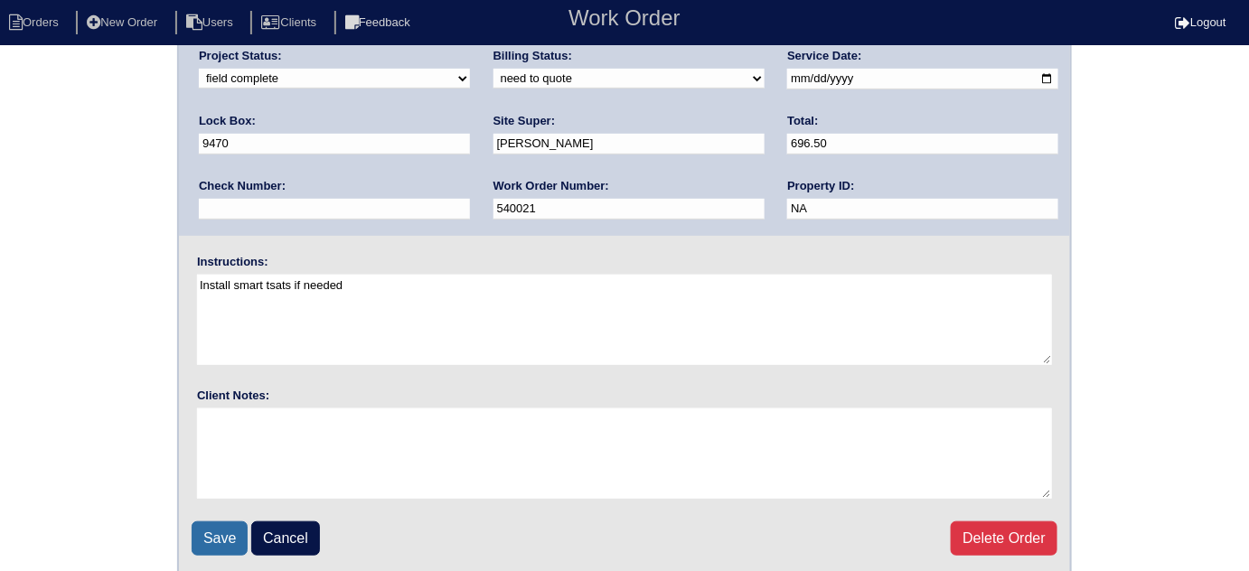
click at [216, 527] on input "Save" at bounding box center [220, 538] width 56 height 34
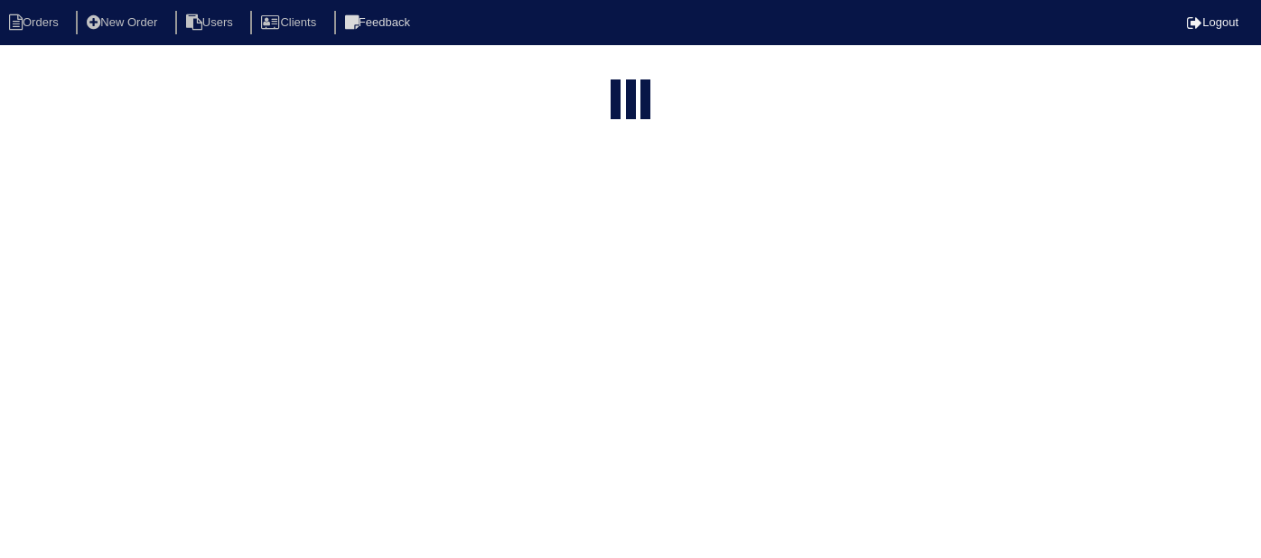
select select "15"
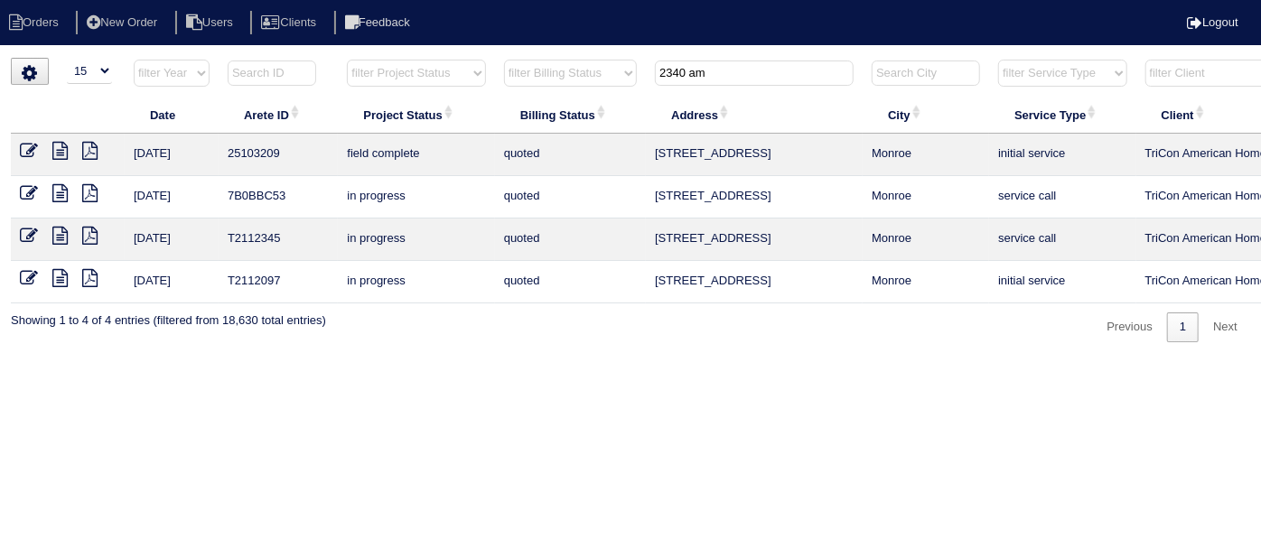
drag, startPoint x: 807, startPoint y: 82, endPoint x: 532, endPoint y: 79, distance: 274.7
click at [532, 79] on tr "filter Year -- Any Year -- 2025 2024 2023 2022 2021 2020 2019 filter Project St…" at bounding box center [794, 77] width 1566 height 37
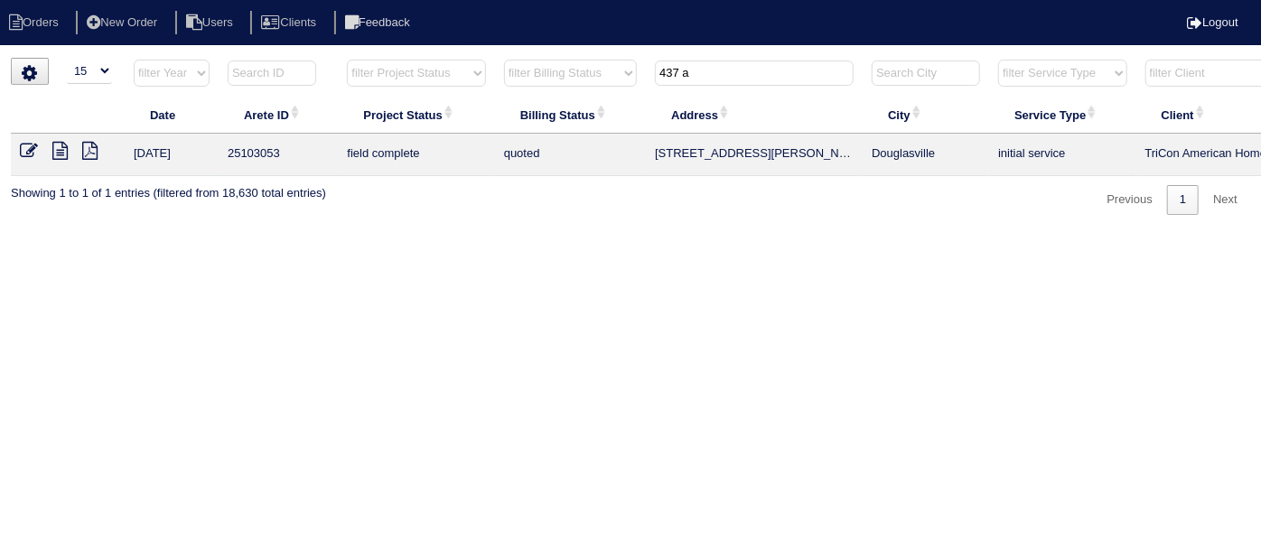
type input "437 a"
click at [31, 147] on icon at bounding box center [29, 151] width 18 height 18
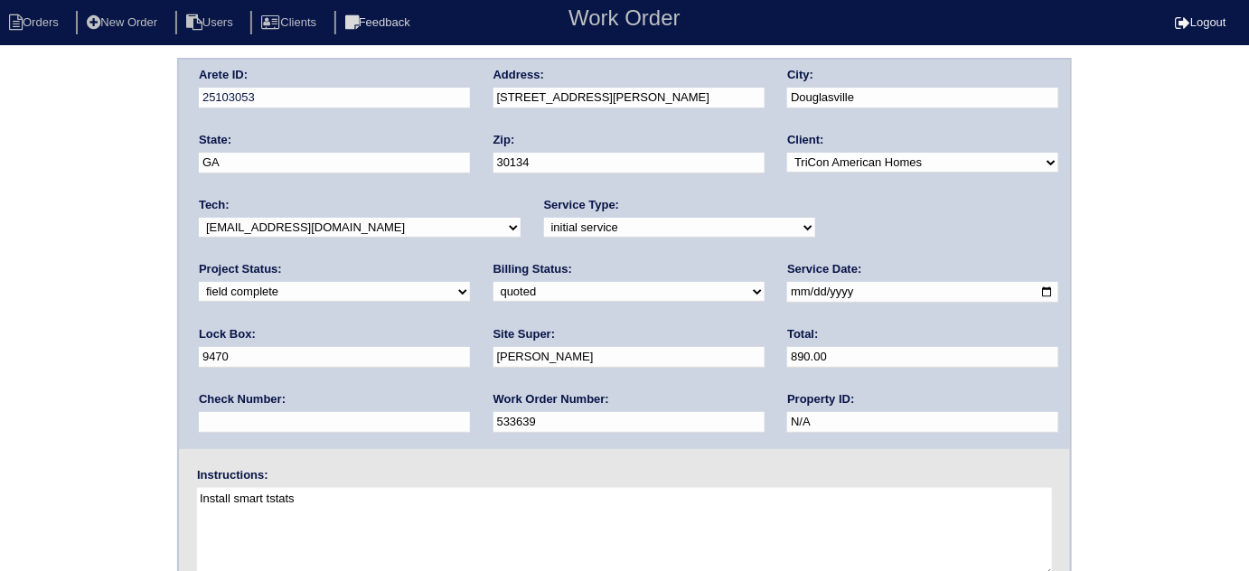
drag, startPoint x: 99, startPoint y: 202, endPoint x: 107, endPoint y: 272, distance: 69.9
click at [98, 203] on div "Arete ID: 25103053 Address: [STREET_ADDRESS][PERSON_NAME] City: [GEOGRAPHIC_DAT…" at bounding box center [624, 423] width 1249 height 731
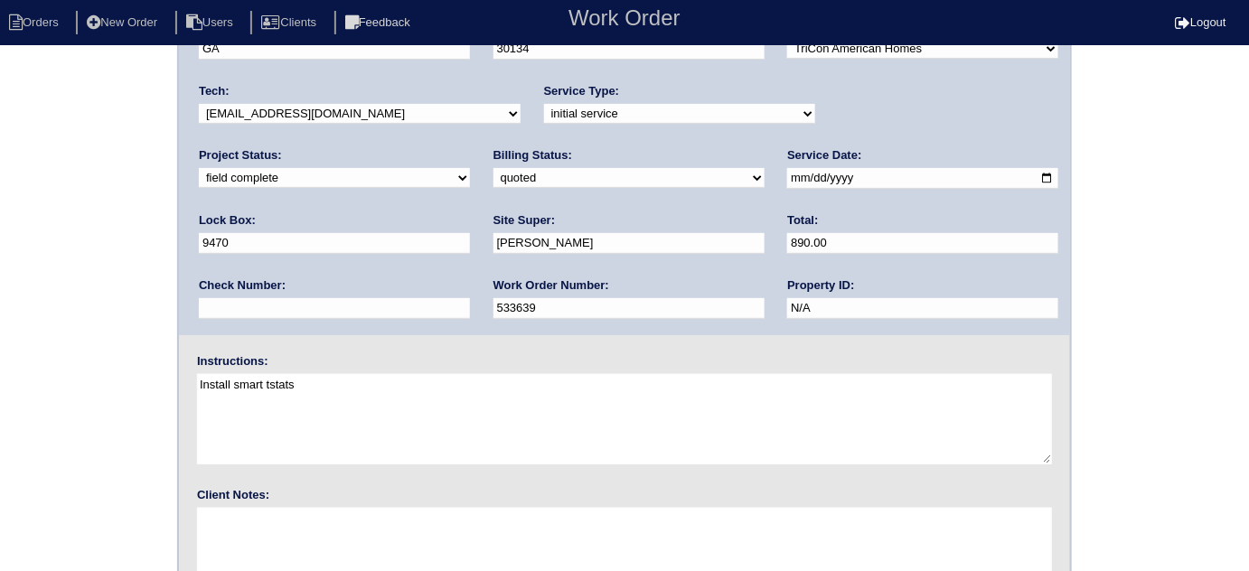
scroll to position [213, 0]
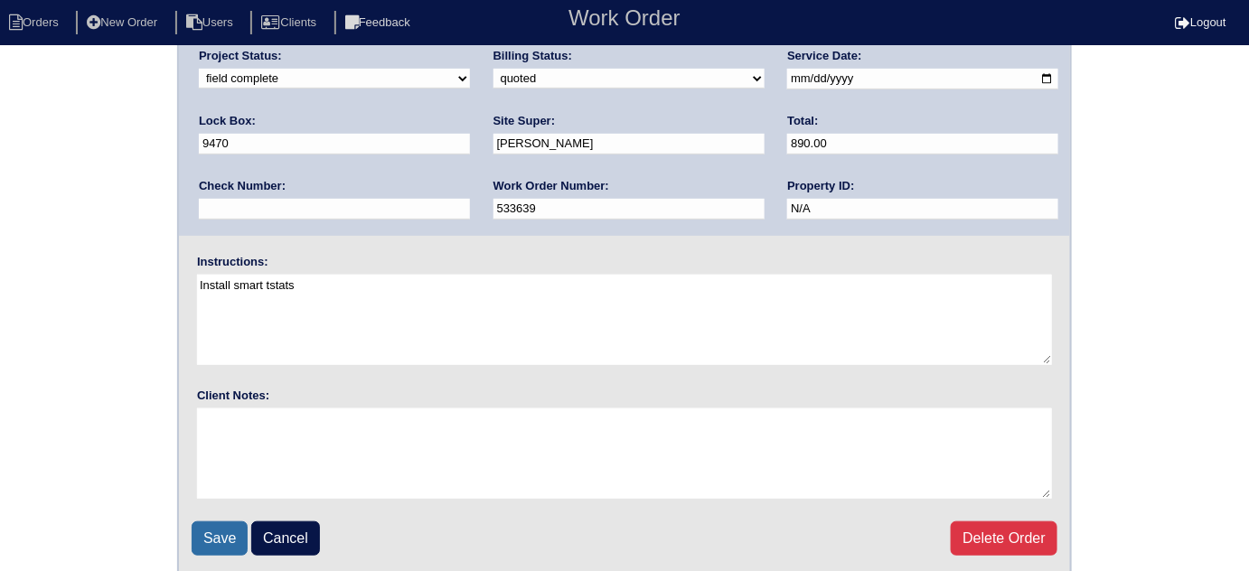
click at [210, 531] on input "Save" at bounding box center [220, 538] width 56 height 34
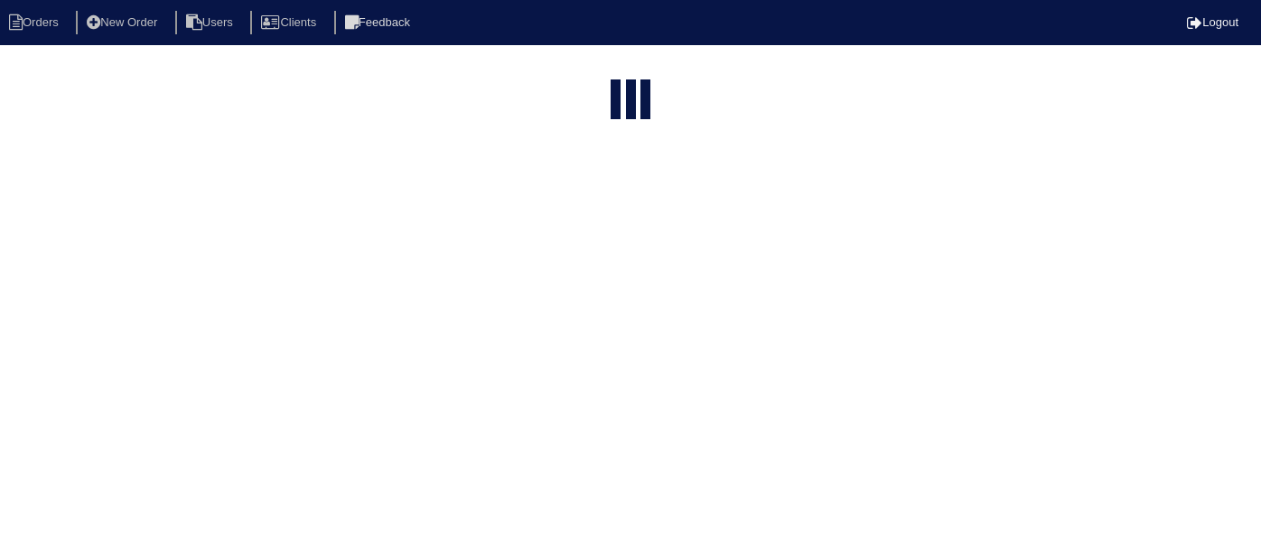
select select "15"
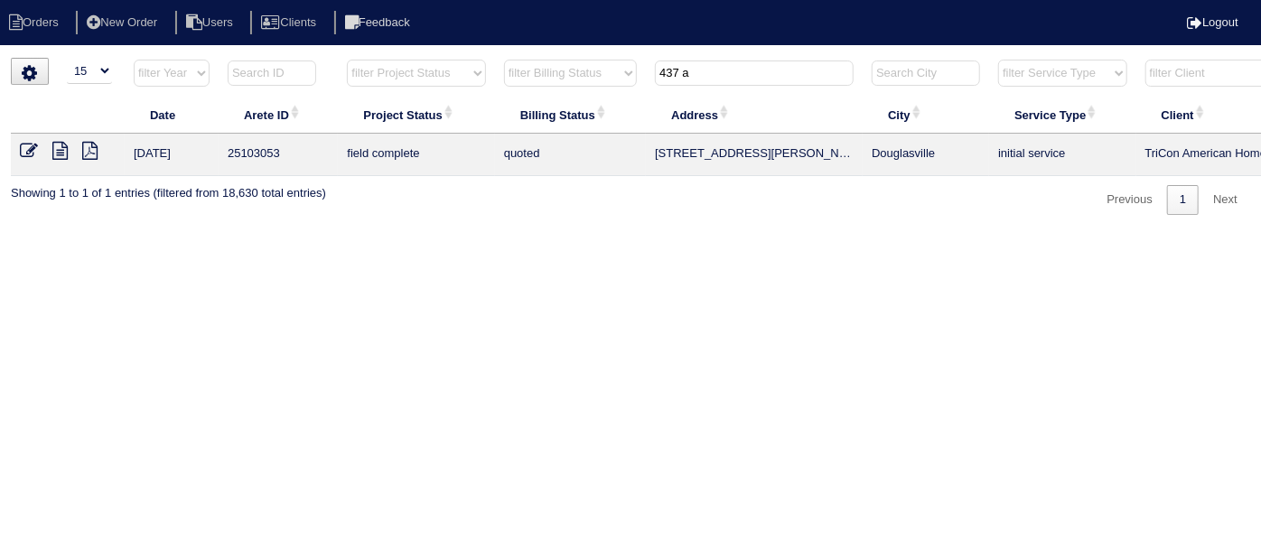
click at [18, 141] on td at bounding box center [68, 155] width 114 height 42
click at [22, 145] on icon at bounding box center [29, 151] width 18 height 18
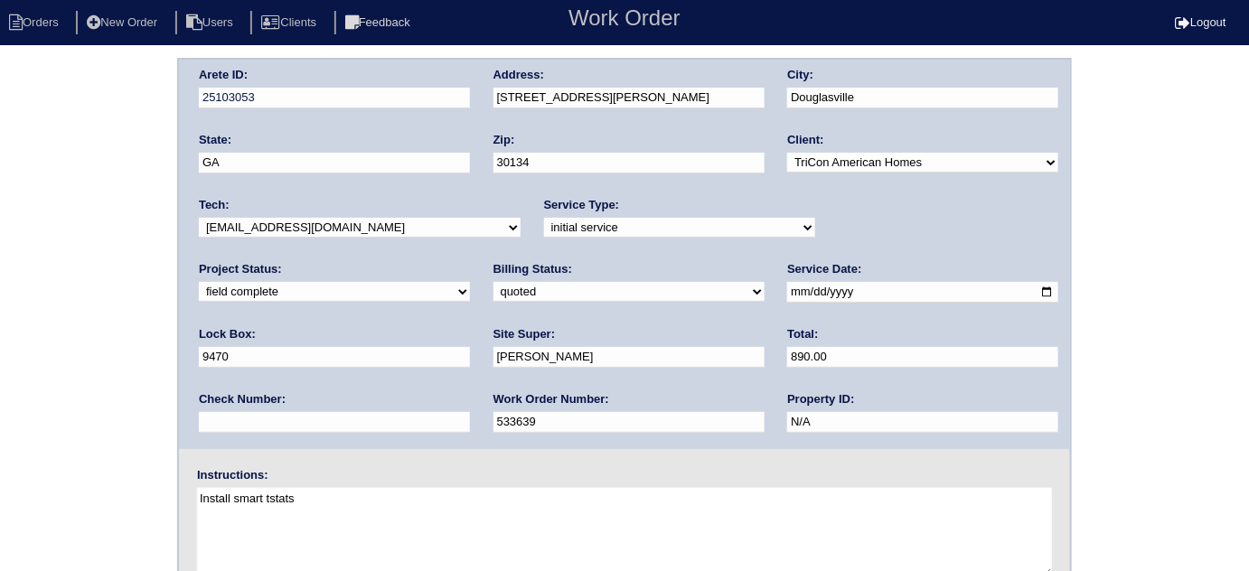
click at [493, 301] on div "Billing Status: need to quote quoted need to invoice invoiced paid warranty pur…" at bounding box center [628, 286] width 271 height 50
click at [493, 278] on div "Billing Status: need to quote quoted need to invoice invoiced paid warranty pur…" at bounding box center [628, 286] width 271 height 50
click at [493, 288] on select "need to quote quoted need to invoice invoiced paid warranty purchase order need…" at bounding box center [628, 292] width 271 height 20
select select "need to invoice"
click at [493, 282] on select "need to quote quoted need to invoice invoiced paid warranty purchase order need…" at bounding box center [628, 292] width 271 height 20
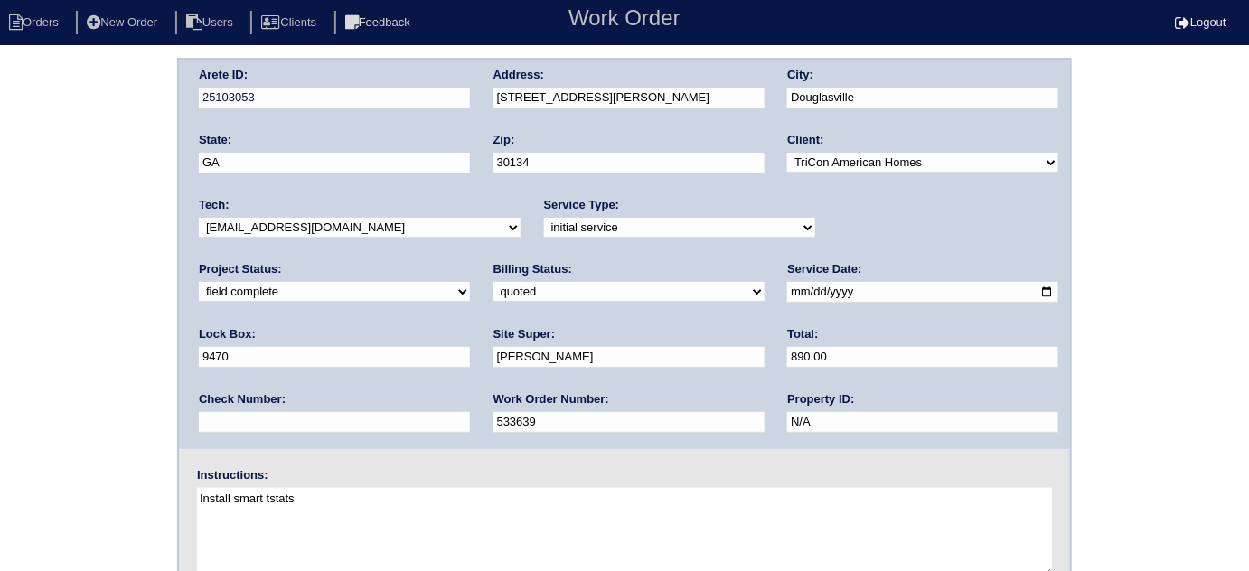
drag, startPoint x: 139, startPoint y: 370, endPoint x: 152, endPoint y: 396, distance: 29.1
click at [140, 371] on div "Arete ID: 25103053 Address: 437 Autrey Dr City: Douglasville State: GA Zip: 301…" at bounding box center [624, 423] width 1249 height 731
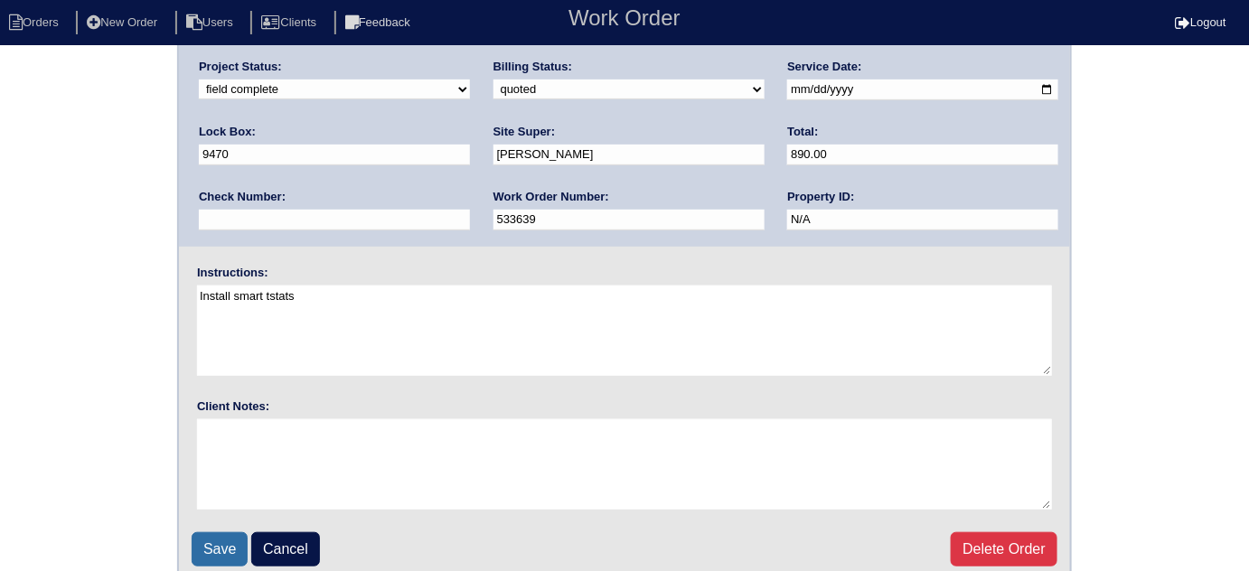
scroll to position [213, 0]
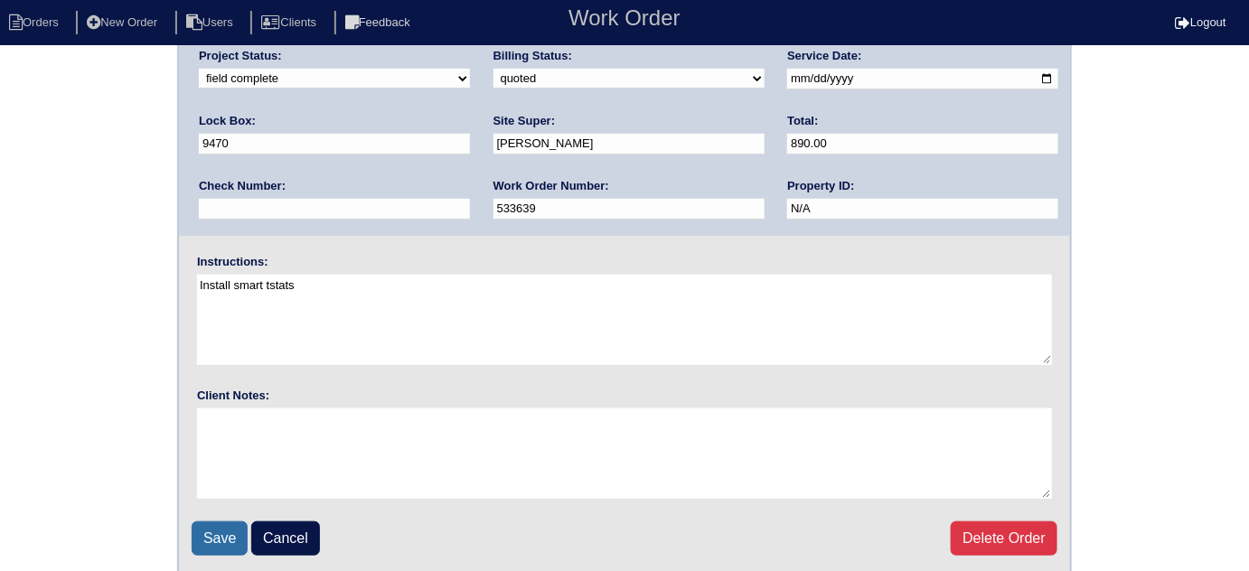
click at [242, 541] on input "Save" at bounding box center [220, 538] width 56 height 34
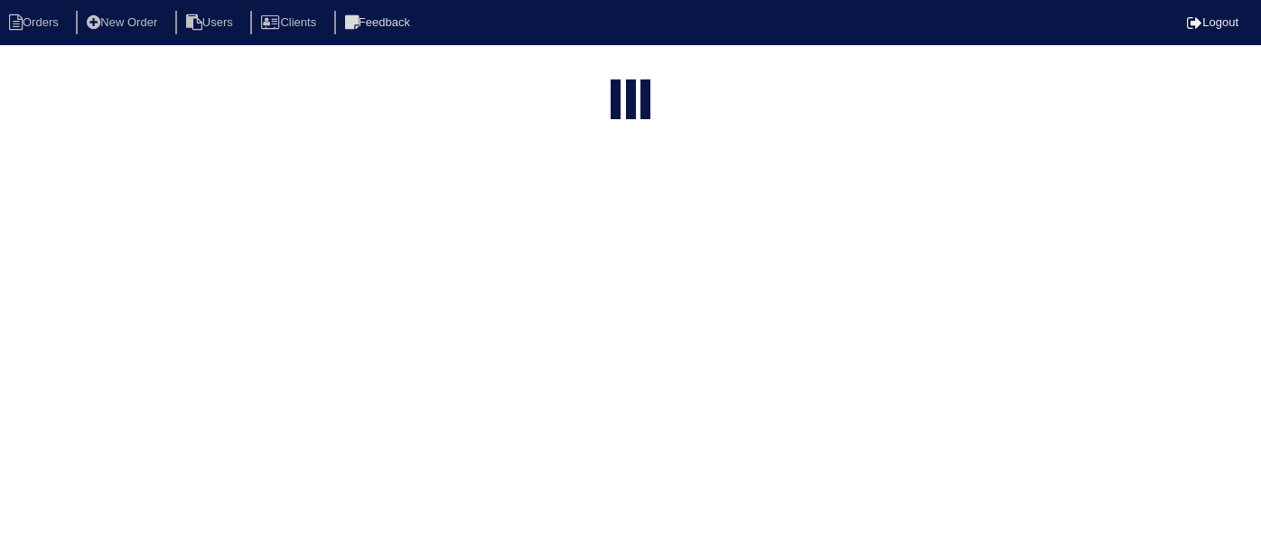
select select "15"
type input "437 a"
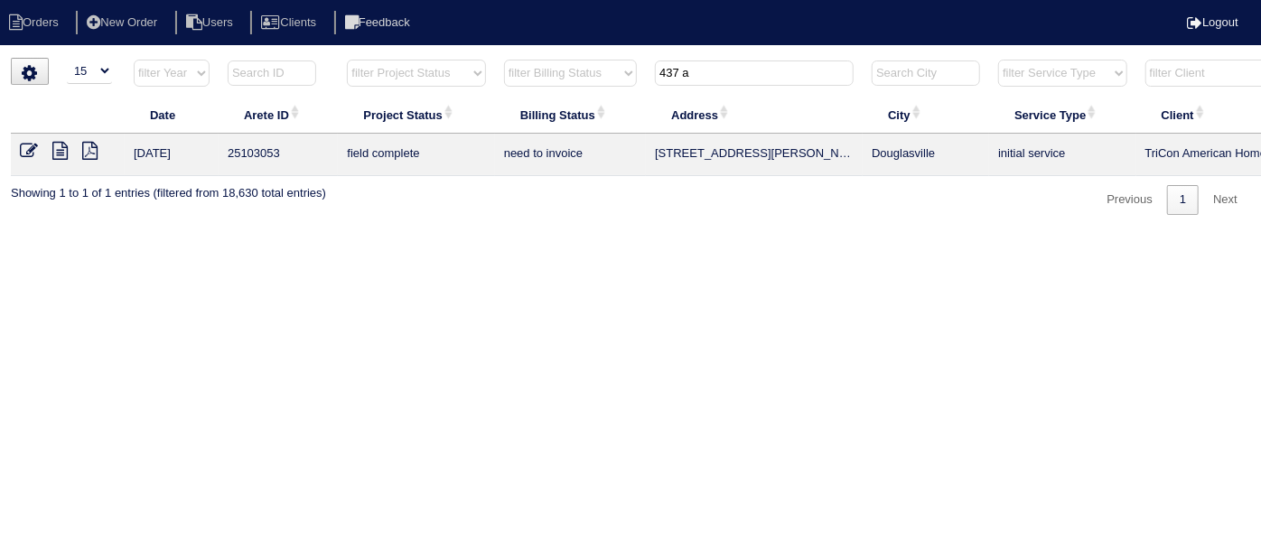
drag, startPoint x: 727, startPoint y: 61, endPoint x: 608, endPoint y: 51, distance: 119.7
click at [647, 53] on html "Orders New Order Users Clients Feedback Logout Orders New Order Users Clients M…" at bounding box center [630, 116] width 1261 height 233
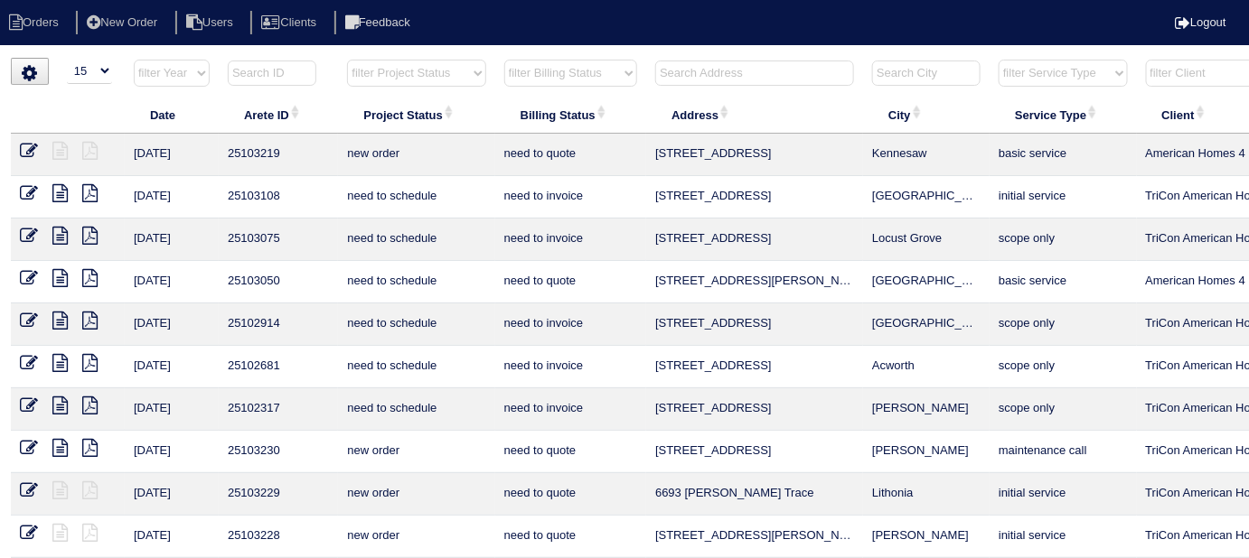
click at [383, 59] on th "filter Project Status -- Any Project Status -- new order assigned in progress f…" at bounding box center [416, 77] width 156 height 37
click at [379, 66] on select "filter Project Status -- Any Project Status -- new order assigned in progress f…" at bounding box center [416, 73] width 138 height 27
click at [347, 60] on select "filter Project Status -- Any Project Status -- new order assigned in progress f…" at bounding box center [416, 73] width 138 height 27
select select "field complete"
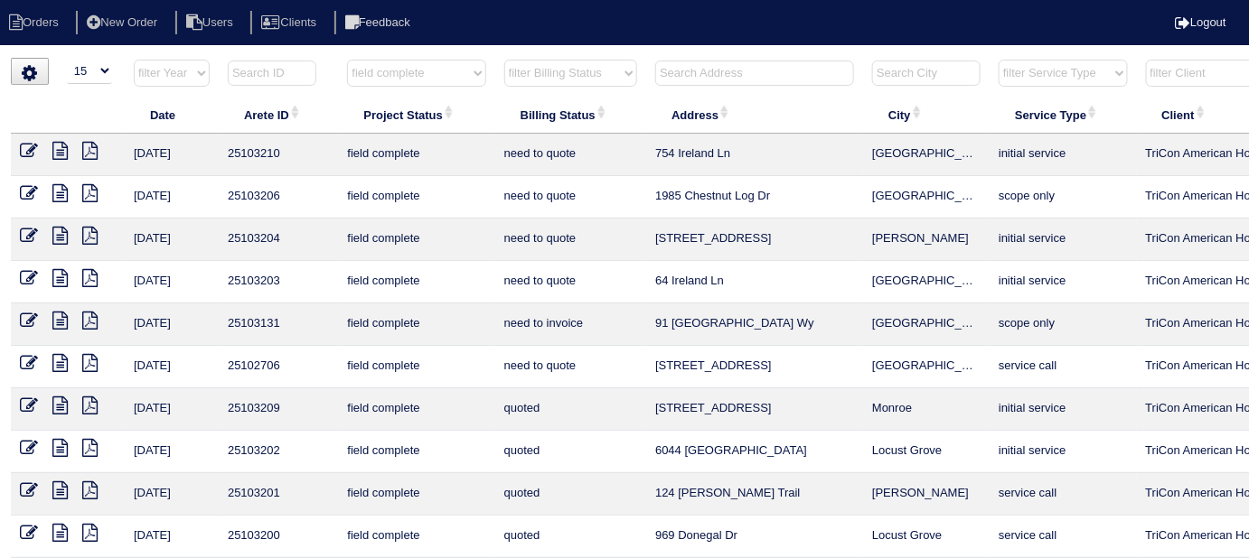
click at [538, 82] on select "filter Billing Status -- Any Billing Status -- need to quote quoted need to inv…" at bounding box center [570, 73] width 133 height 27
select select "need to quote"
click at [504, 60] on select "filter Billing Status -- Any Billing Status -- need to quote quoted need to inv…" at bounding box center [570, 73] width 133 height 27
select select "field complete"
select select "need to quote"
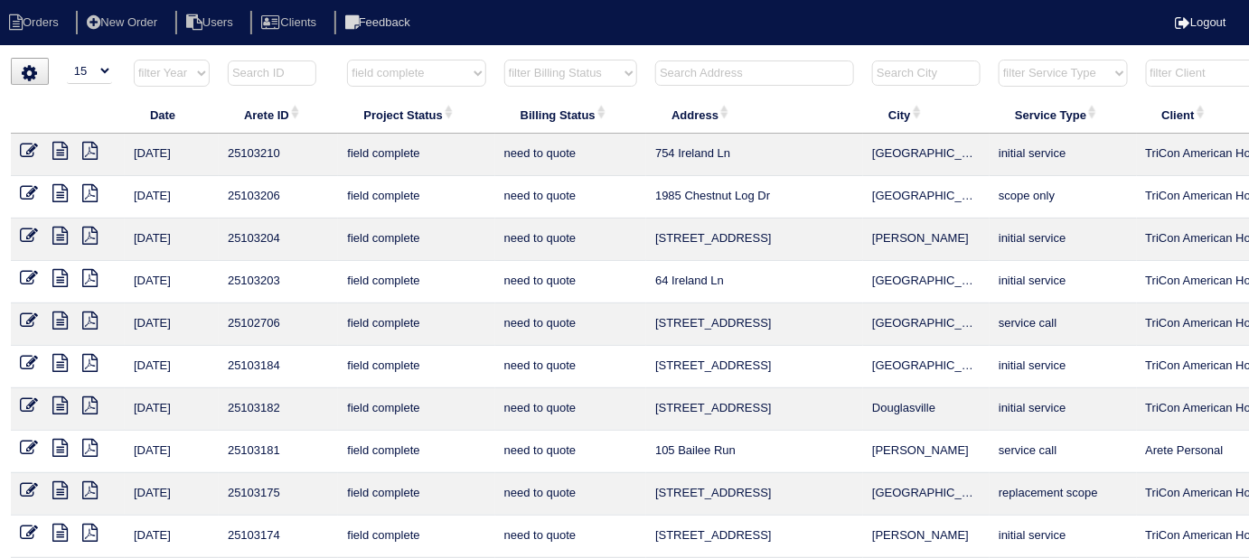
click at [435, 80] on select "filter Project Status -- Any Project Status -- new order assigned in progress f…" at bounding box center [416, 73] width 138 height 27
select select
click at [347, 60] on select "filter Project Status -- Any Project Status -- new order assigned in progress f…" at bounding box center [416, 73] width 138 height 27
select select "need to quote"
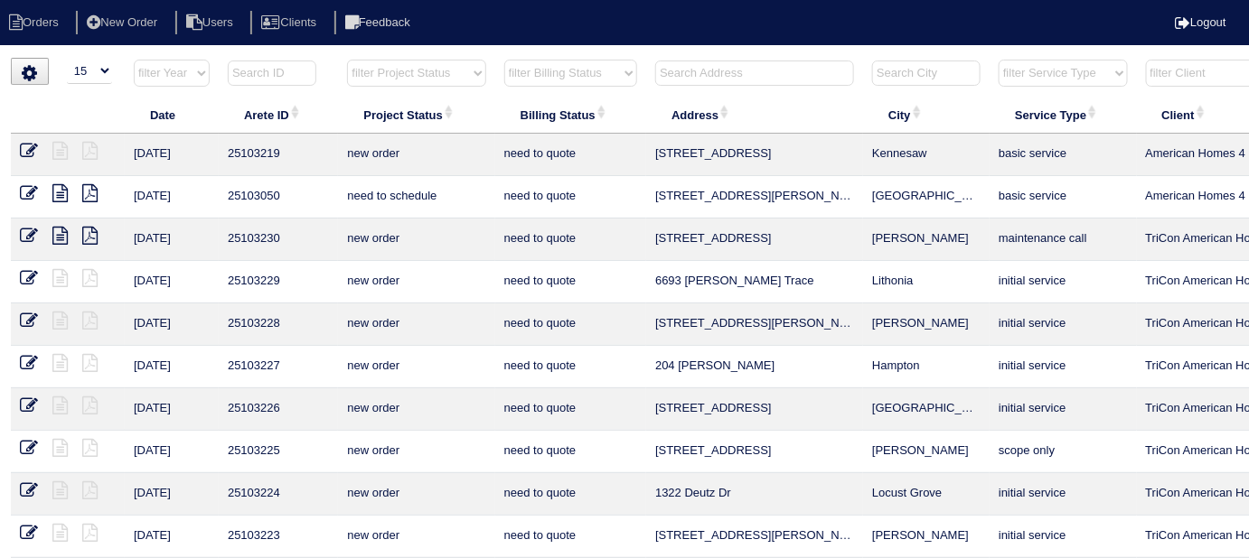
click at [552, 60] on select "filter Billing Status -- Any Billing Status -- need to quote quoted need to inv…" at bounding box center [570, 73] width 133 height 27
select select
click at [504, 60] on select "filter Billing Status -- Any Billing Status -- need to quote quoted need to inv…" at bounding box center [570, 73] width 133 height 27
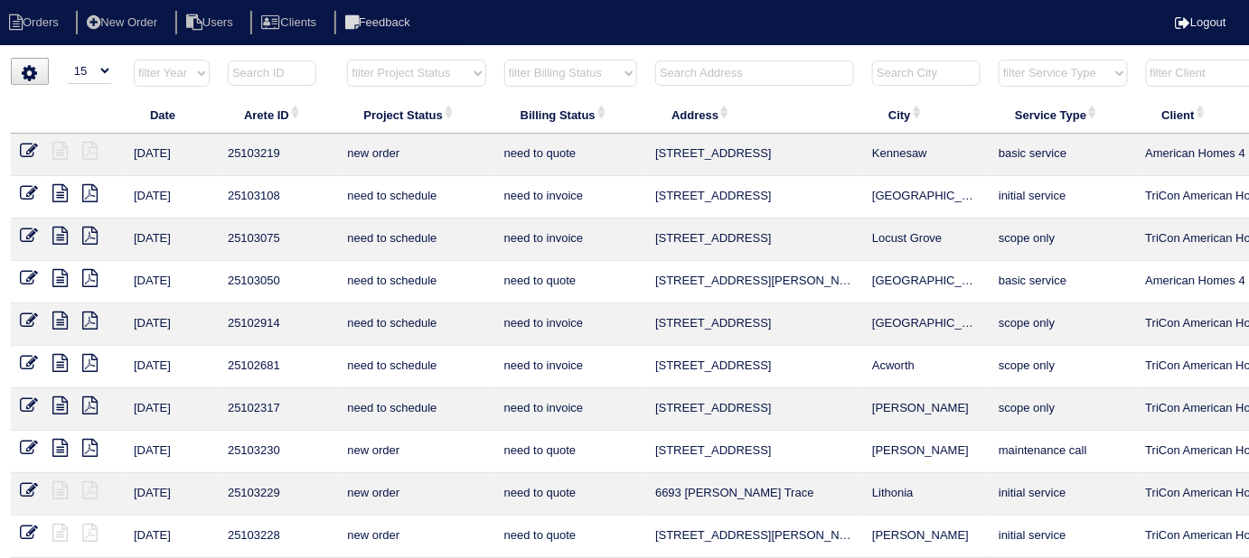
click at [783, 74] on input "text" at bounding box center [754, 73] width 199 height 25
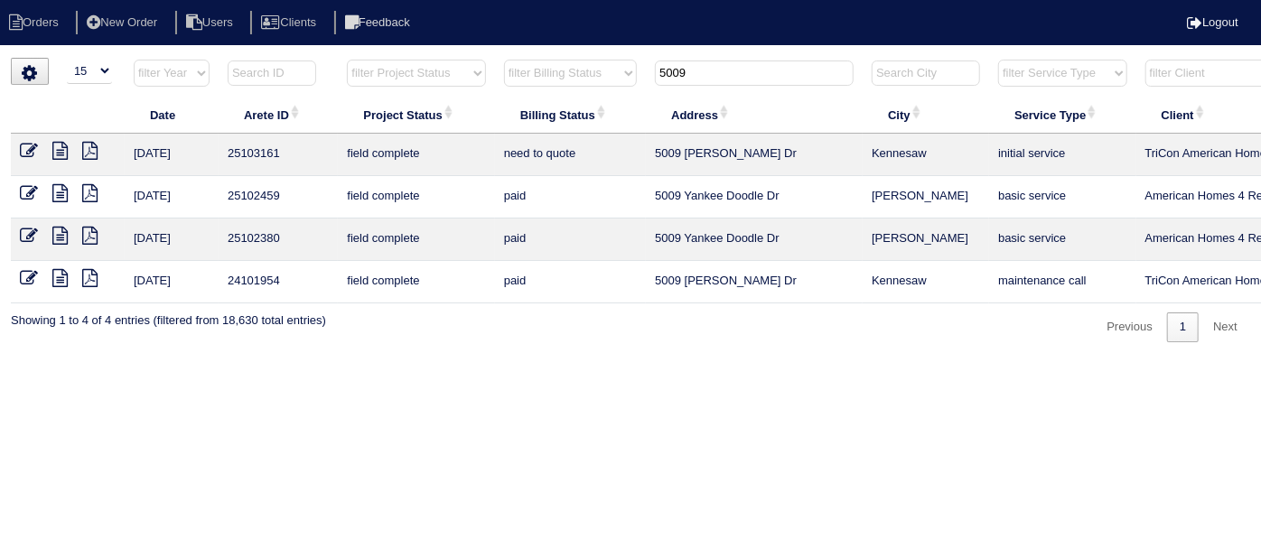
type input "5009"
click at [61, 154] on icon at bounding box center [59, 151] width 15 height 18
click at [29, 142] on icon at bounding box center [29, 151] width 18 height 18
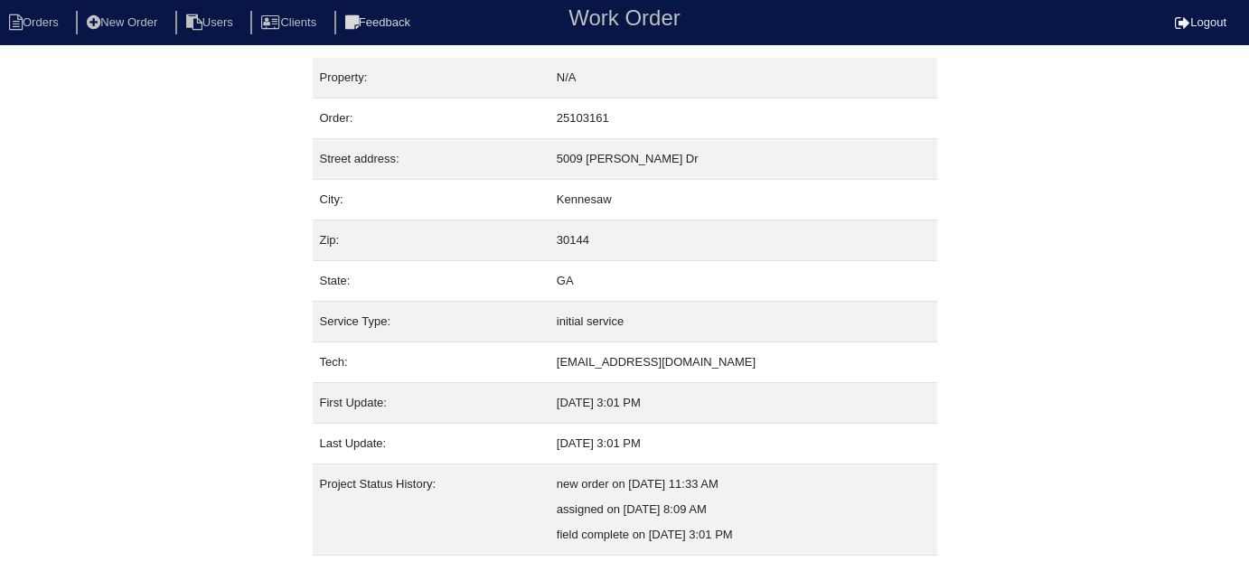
scroll to position [123, 0]
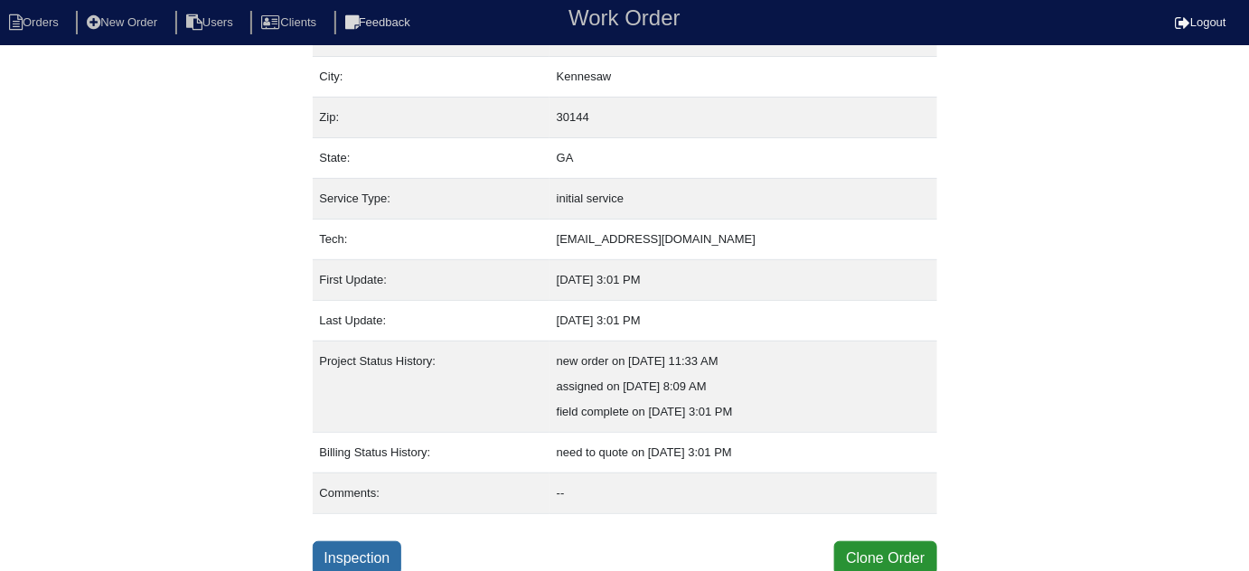
click at [387, 544] on link "Inspection" at bounding box center [357, 558] width 89 height 34
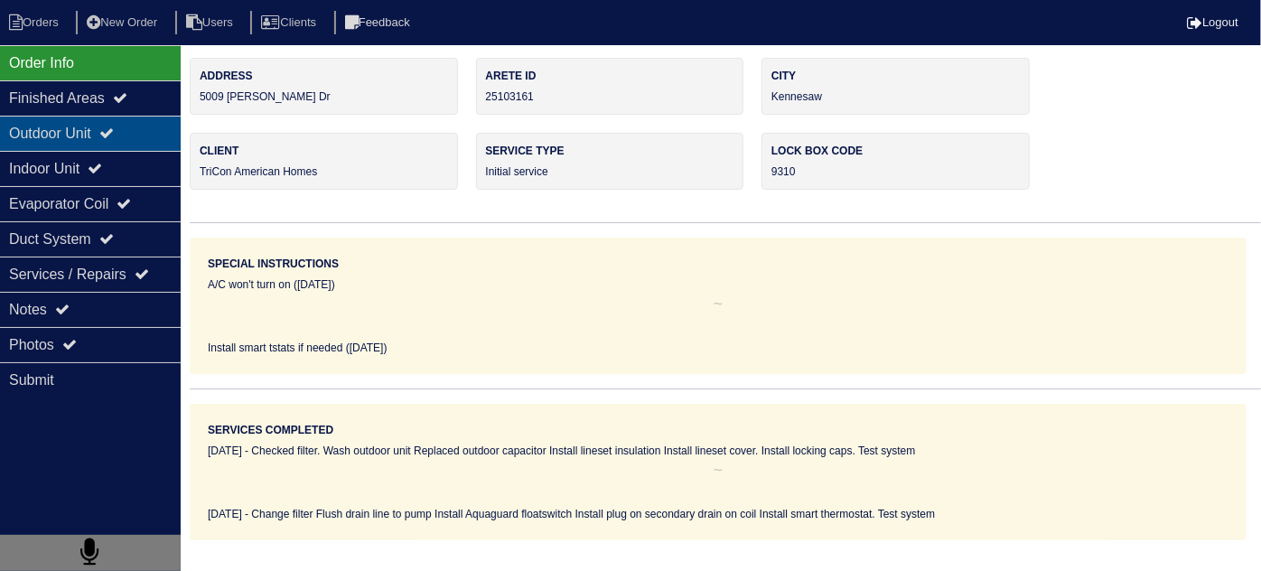
click at [89, 126] on div "Outdoor Unit" at bounding box center [90, 133] width 181 height 35
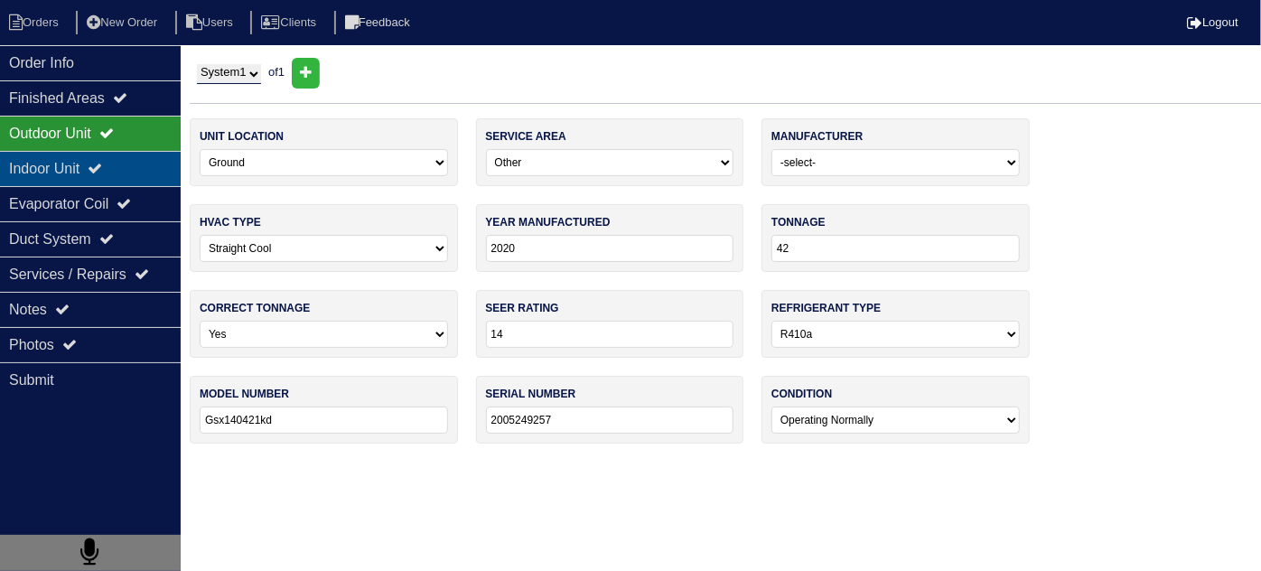
drag, startPoint x: 89, startPoint y: 161, endPoint x: 90, endPoint y: 129, distance: 31.7
click at [89, 158] on div "Indoor Unit" at bounding box center [90, 168] width 181 height 35
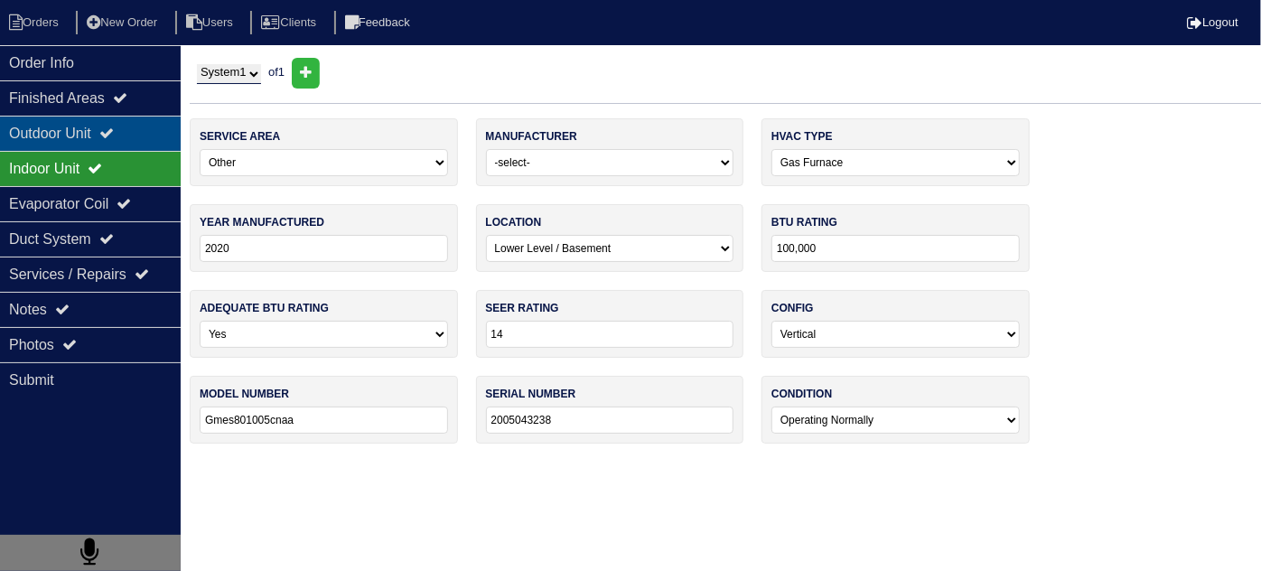
click at [90, 122] on div "Outdoor Unit" at bounding box center [90, 133] width 181 height 35
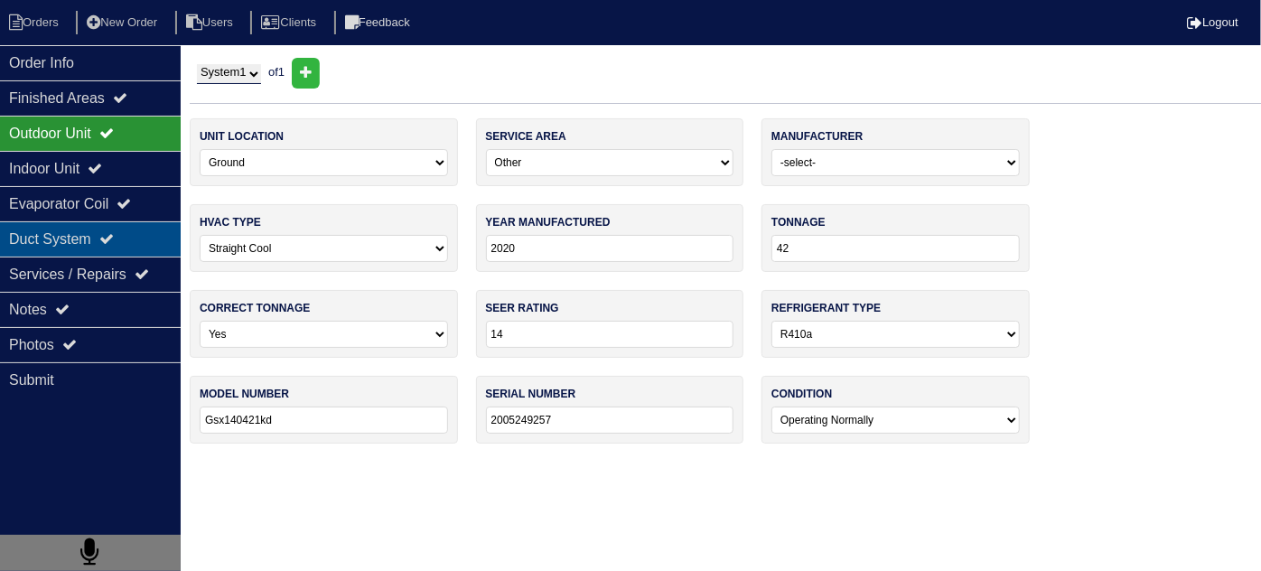
click at [96, 238] on div "Duct System" at bounding box center [90, 238] width 181 height 35
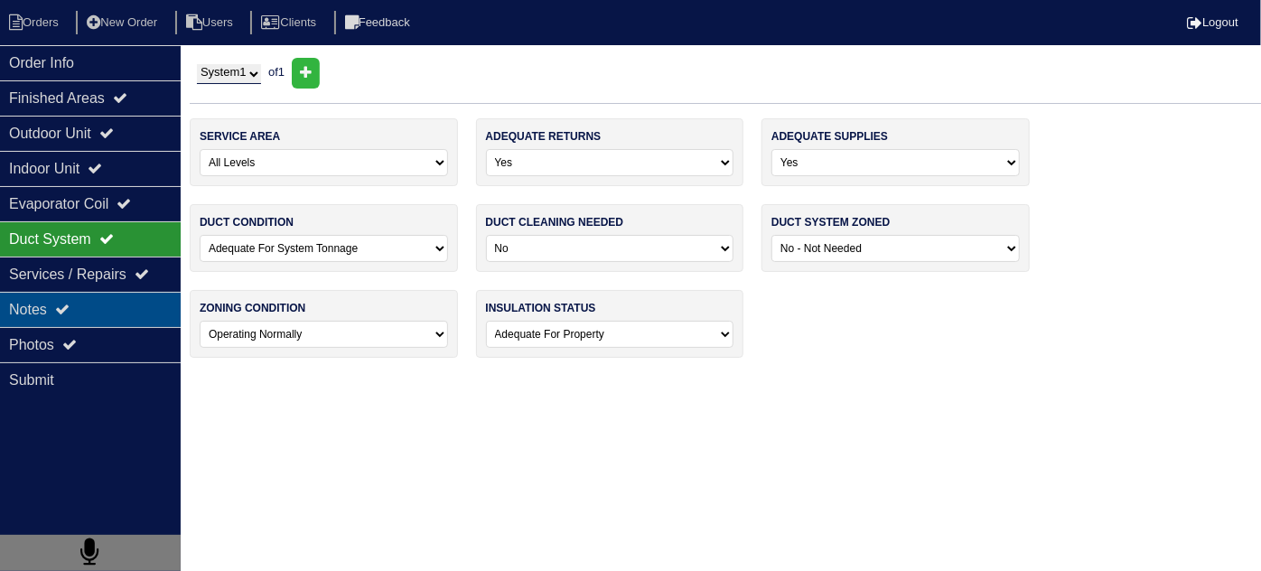
click at [70, 298] on div "Notes" at bounding box center [90, 309] width 181 height 35
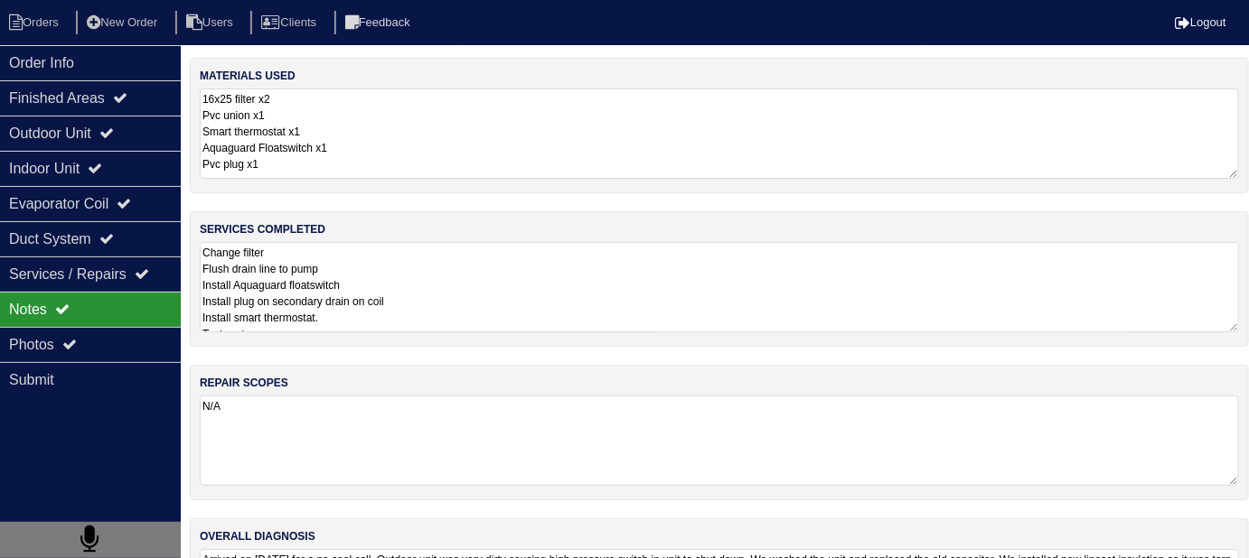
drag, startPoint x: 407, startPoint y: 287, endPoint x: 416, endPoint y: 280, distance: 12.3
click at [407, 287] on textarea "Change filter Flush drain line to pump Install Aquaguard floatswitch Install pl…" at bounding box center [719, 287] width 1039 height 90
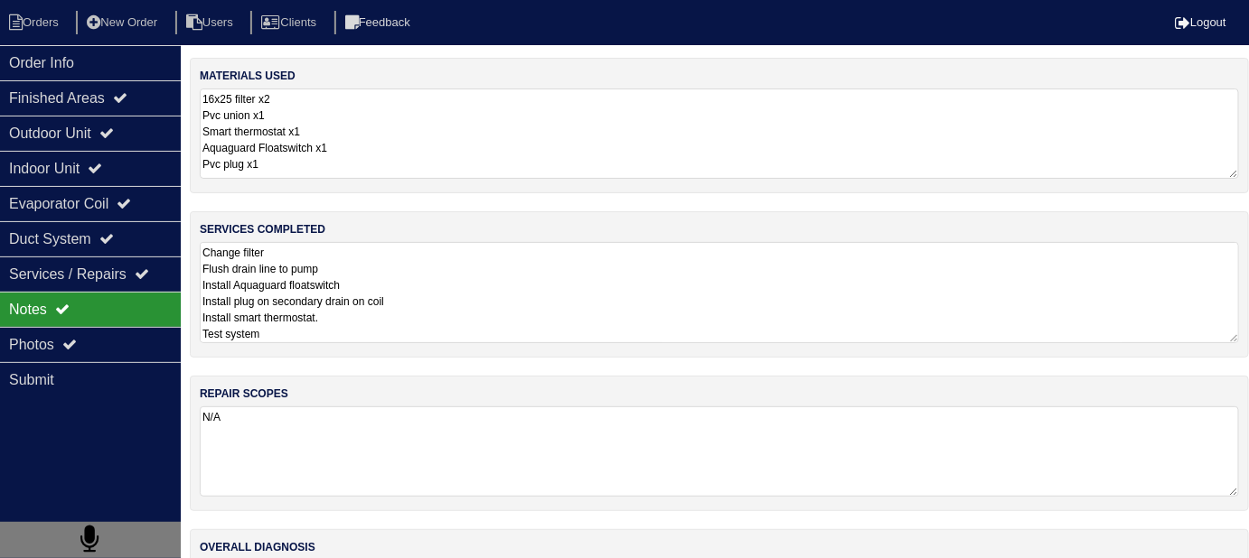
click at [544, 308] on textarea "Change filter Flush drain line to pump Install Aquaguard floatswitch Install pl…" at bounding box center [719, 292] width 1039 height 101
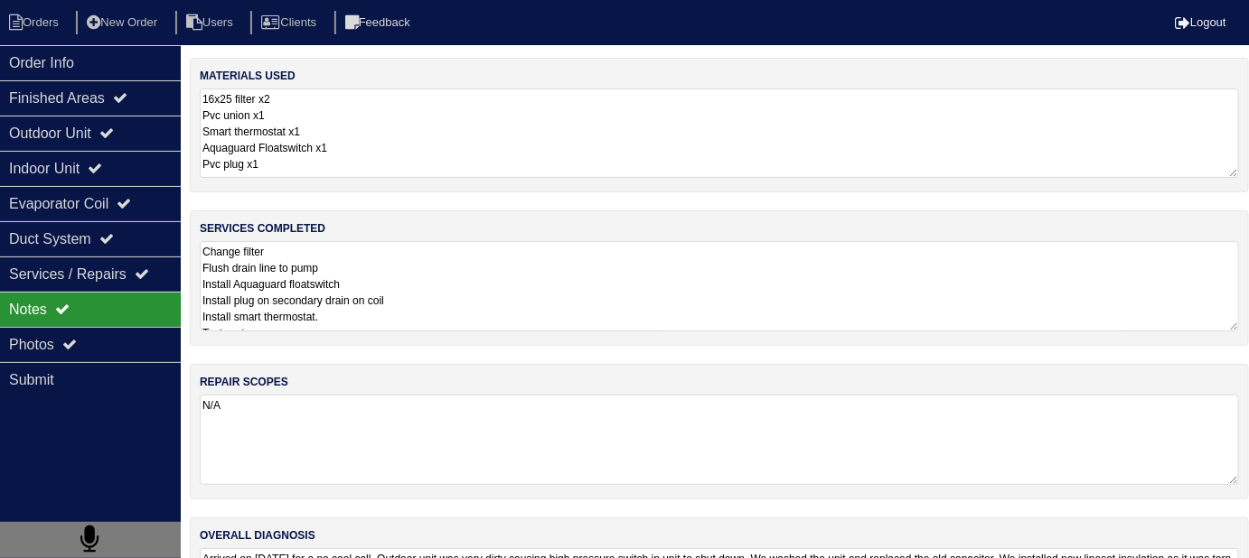
click at [477, 137] on textarea "16x25 filter x2 Pvc union x1 Smart thermostat x1 Aquaguard Floatswitch x1 Pvc p…" at bounding box center [719, 133] width 1039 height 89
click at [82, 245] on div "Duct System" at bounding box center [90, 238] width 181 height 35
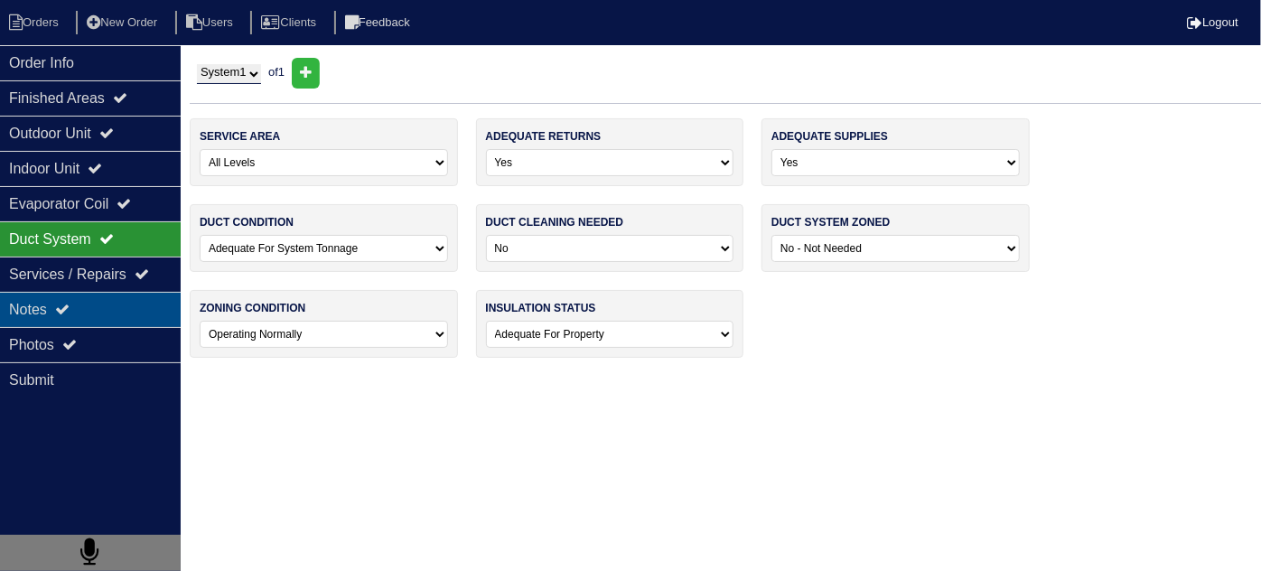
click at [91, 309] on div "Notes" at bounding box center [90, 309] width 181 height 35
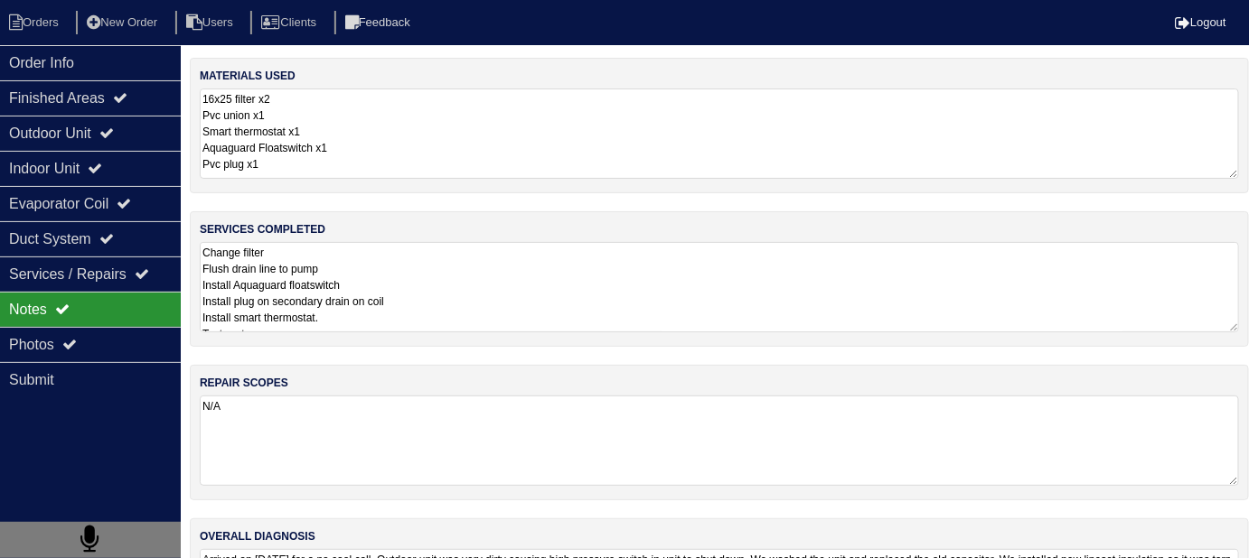
click at [482, 180] on div "materials used 16x25 filter x2 Pvc union x1 Smart thermostat x1 Aquaguard Float…" at bounding box center [719, 126] width 1059 height 136
click at [484, 154] on textarea "16x25 filter x2 Pvc union x1 Smart thermostat x1 Aquaguard Floatswitch x1 Pvc p…" at bounding box center [719, 134] width 1039 height 90
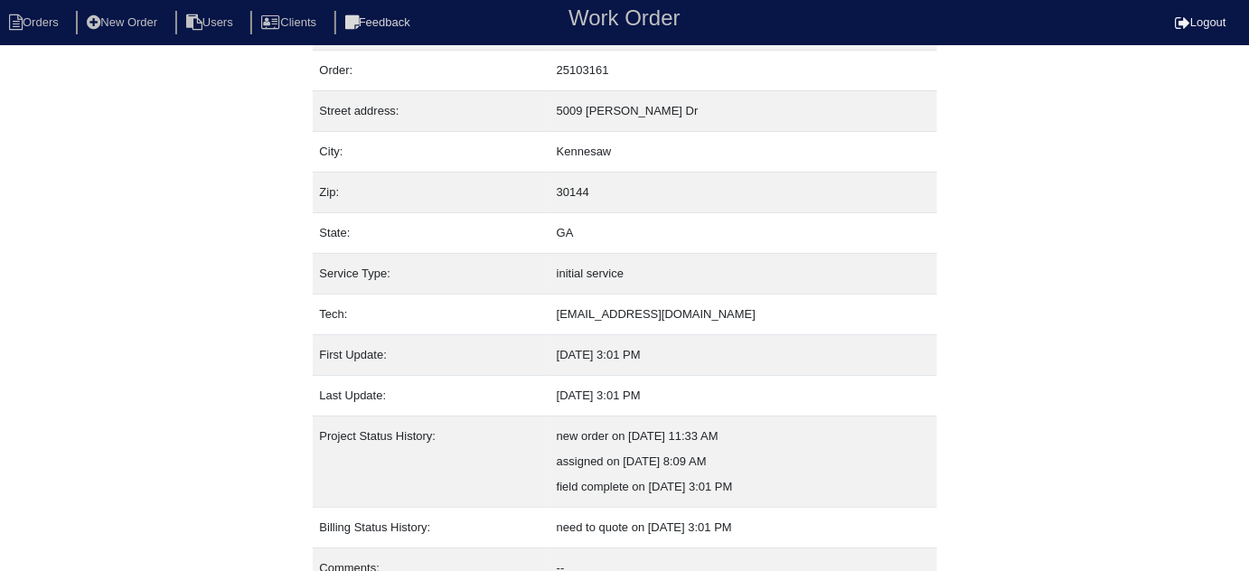
scroll to position [123, 0]
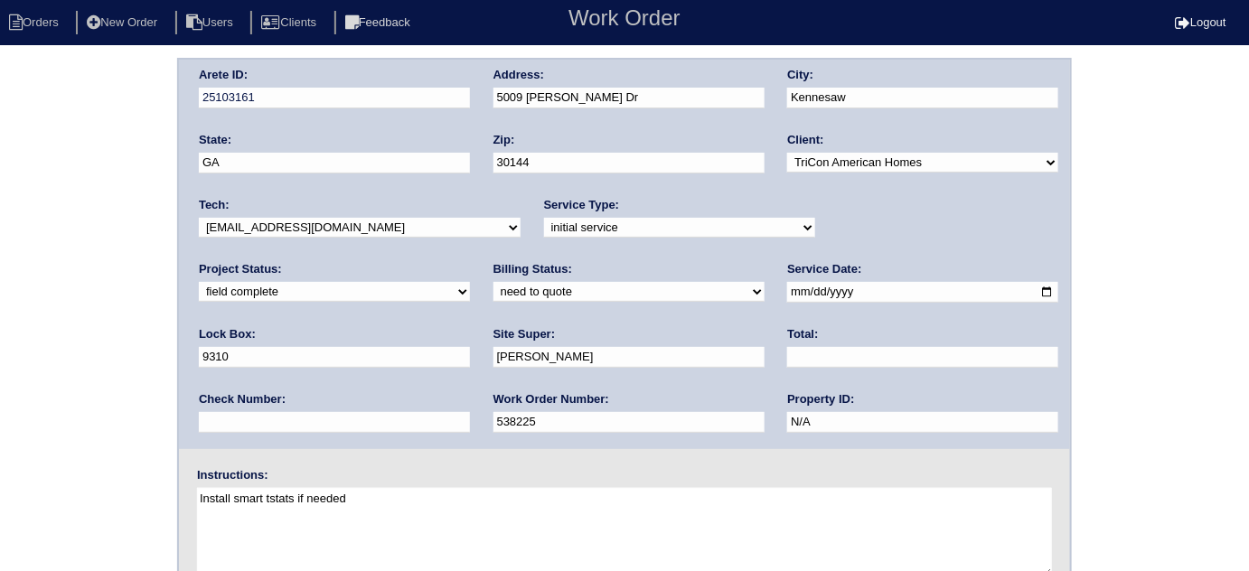
drag, startPoint x: 522, startPoint y: 356, endPoint x: 510, endPoint y: 339, distance: 21.3
click at [787, 350] on input "text" at bounding box center [922, 357] width 271 height 21
type input "635.00"
click at [493, 292] on select "need to quote quoted need to invoice invoiced paid warranty purchase order need…" at bounding box center [628, 292] width 271 height 20
click at [493, 282] on select "need to quote quoted need to invoice invoiced paid warranty purchase order need…" at bounding box center [628, 292] width 271 height 20
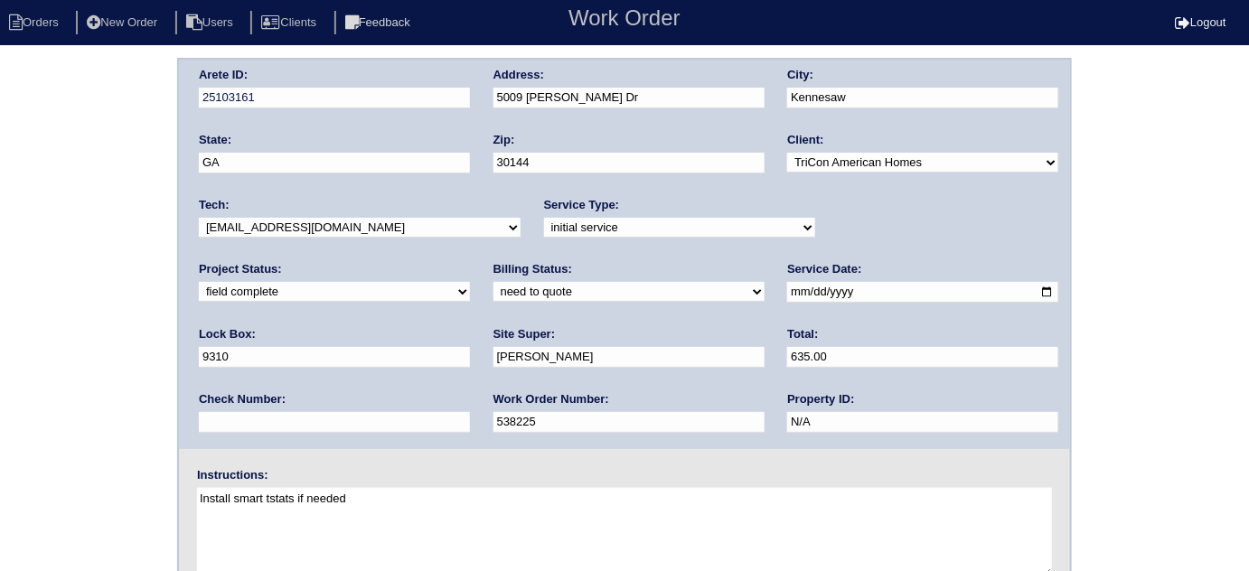
click at [493, 300] on select "need to quote quoted need to invoice invoiced paid warranty purchase order need…" at bounding box center [628, 292] width 271 height 20
select select "quoted"
click at [493, 282] on select "need to quote quoted need to invoice invoiced paid warranty purchase order need…" at bounding box center [628, 292] width 271 height 20
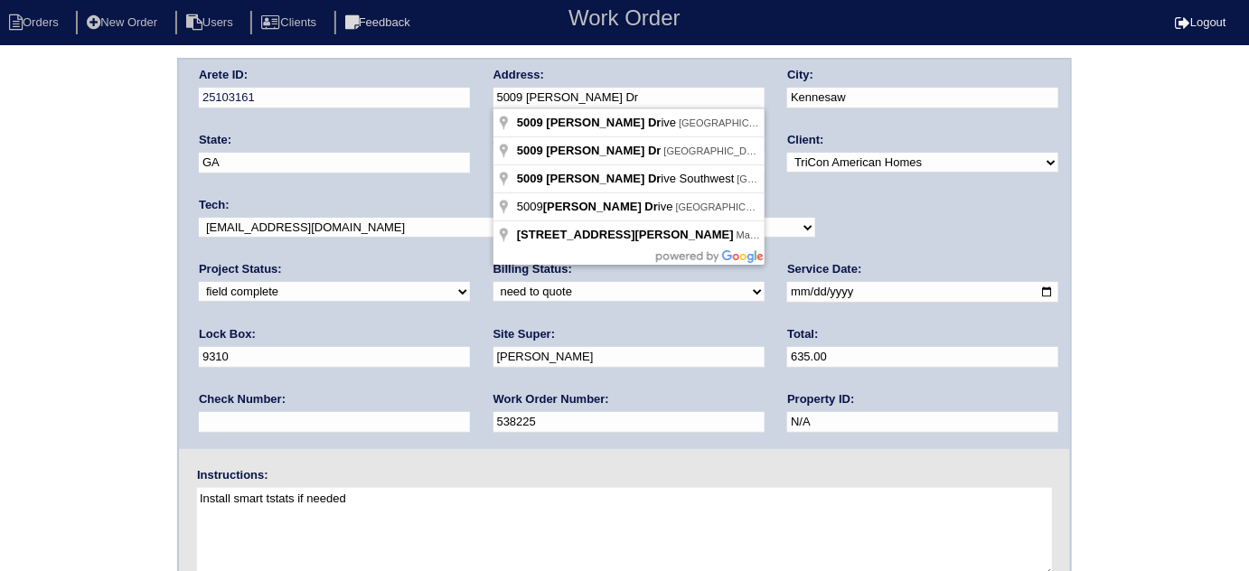
drag, startPoint x: 604, startPoint y: 103, endPoint x: 474, endPoint y: 95, distance: 130.4
click at [474, 95] on div "Arete ID: 25103161 Address: 5009 Melanie Dr City: Kennesaw State: GA Zip: 30144…" at bounding box center [624, 254] width 891 height 389
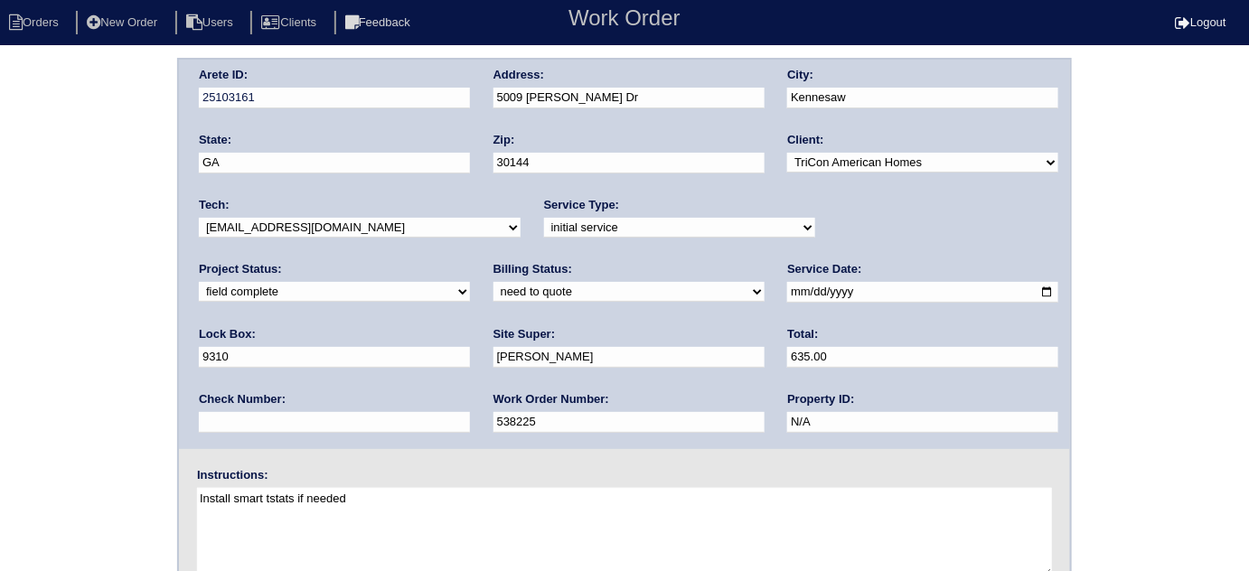
click at [27, 333] on div "Arete ID: 25103161 Address: 5009 Melanie Dr City: Kennesaw State: GA Zip: 30144…" at bounding box center [624, 423] width 1249 height 731
click at [77, 462] on div "Arete ID: 25103161 Address: 5009 Melanie Dr City: Kennesaw State: GA Zip: 30144…" at bounding box center [624, 423] width 1249 height 731
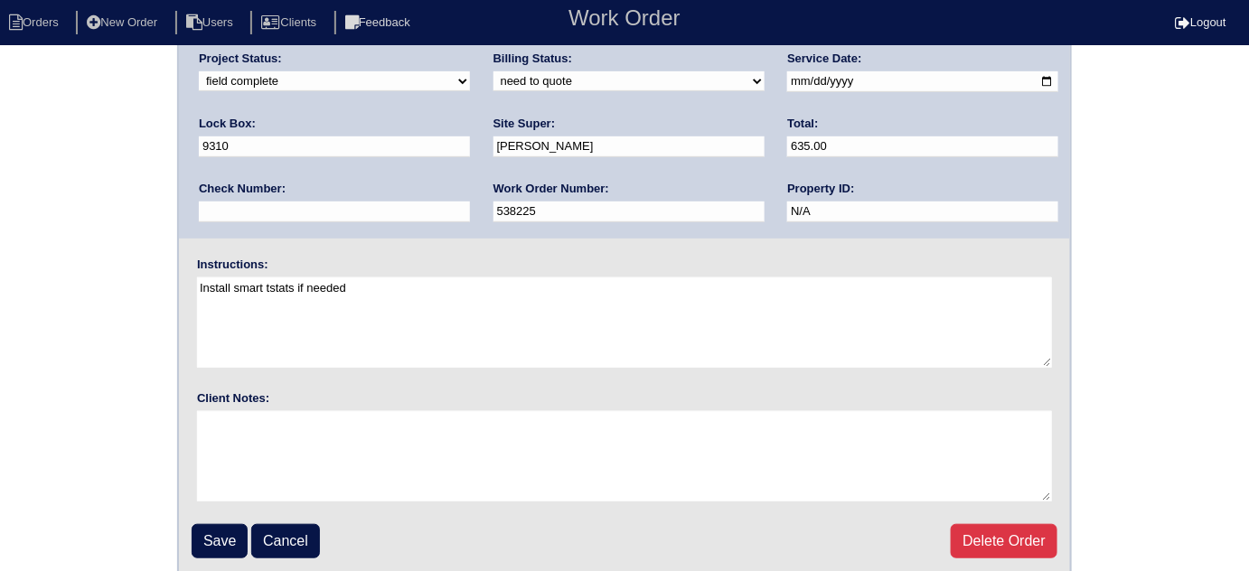
scroll to position [213, 0]
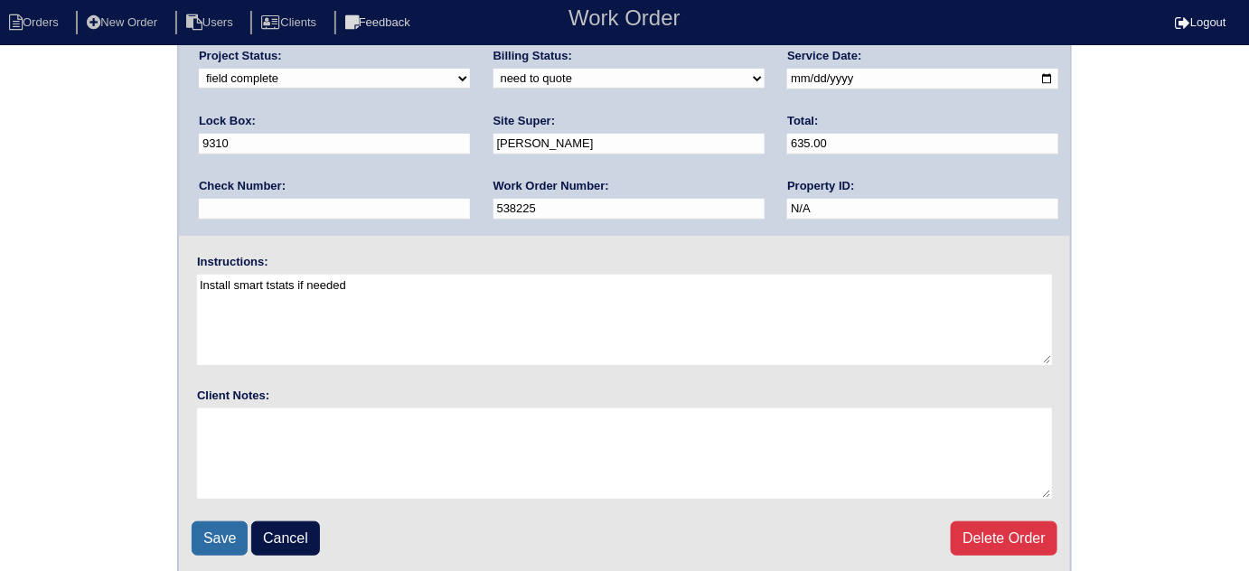
click at [202, 541] on input "Save" at bounding box center [220, 538] width 56 height 34
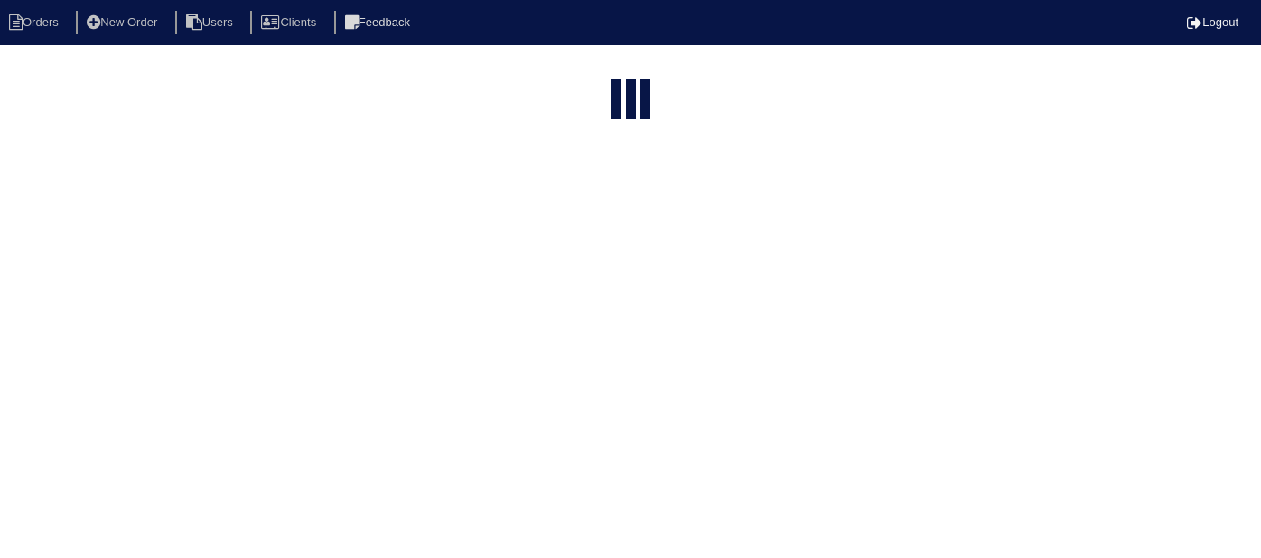
select select "15"
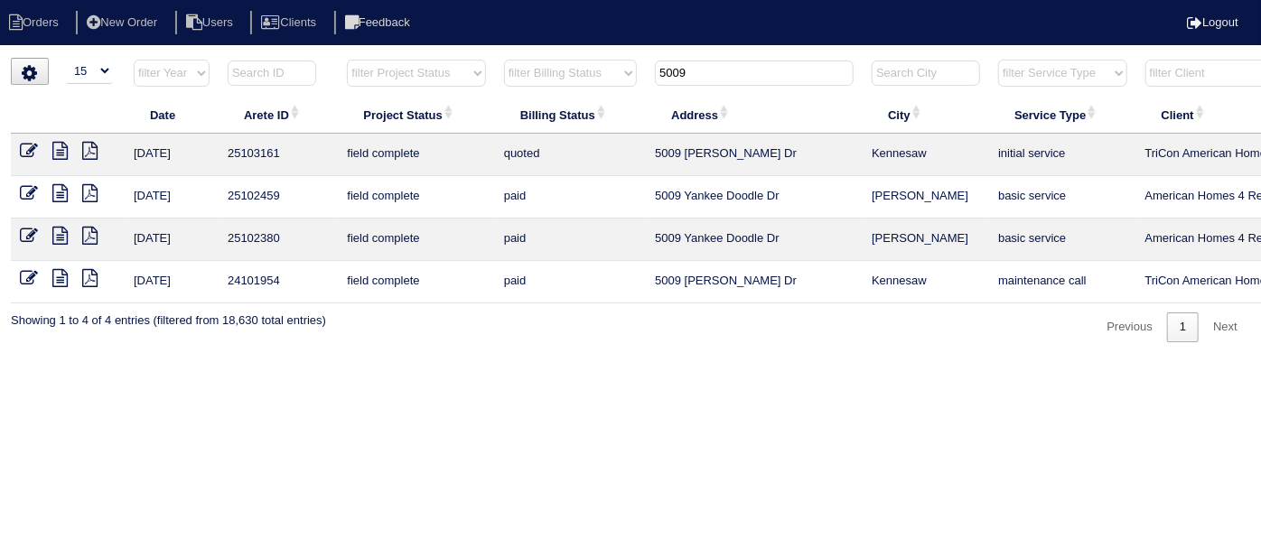
click at [63, 149] on icon at bounding box center [59, 151] width 15 height 18
drag, startPoint x: 691, startPoint y: 75, endPoint x: 438, endPoint y: 60, distance: 253.4
click at [460, 60] on tr "filter Year -- Any Year -- 2025 2024 2023 2022 2021 2020 2019 filter Project St…" at bounding box center [794, 77] width 1566 height 37
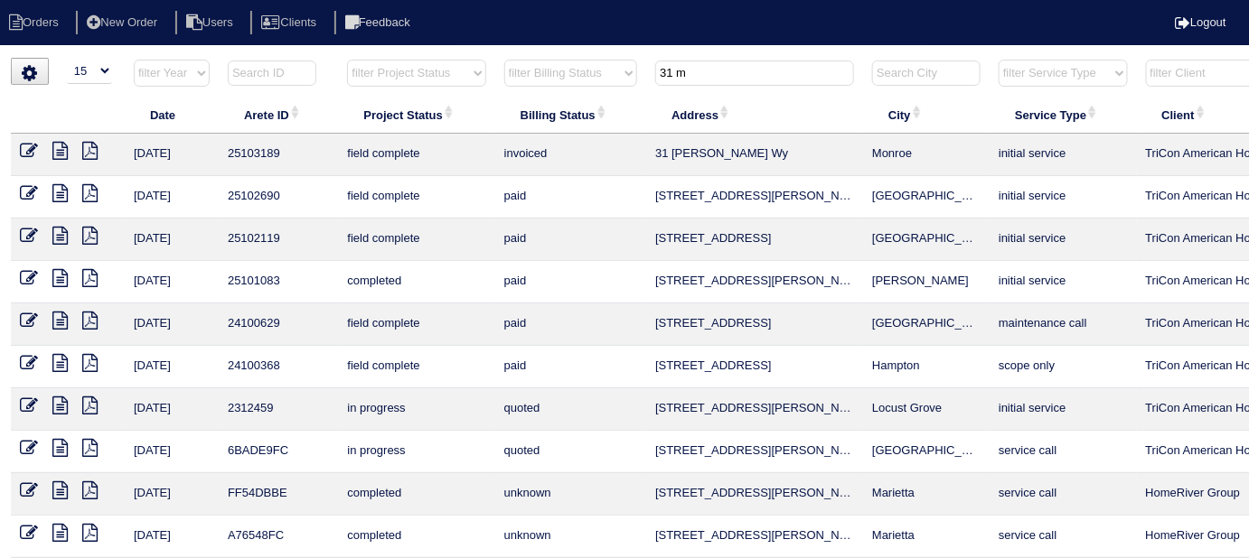
type input "31 m"
click at [32, 142] on icon at bounding box center [29, 151] width 18 height 18
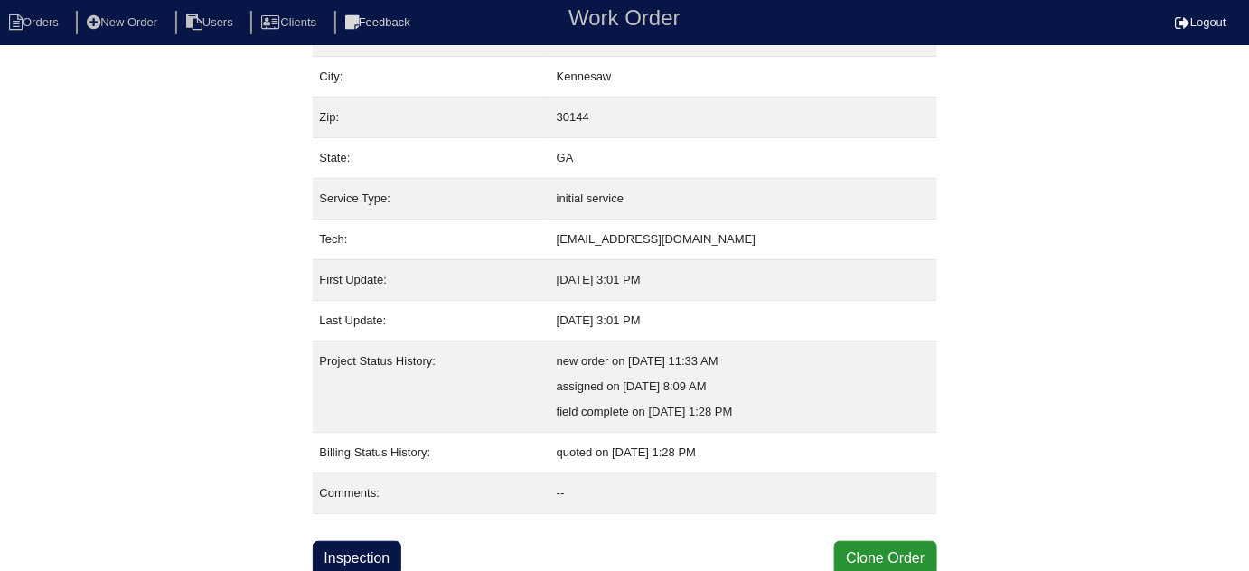
scroll to position [123, 0]
click at [351, 553] on link "Inspection" at bounding box center [357, 558] width 89 height 34
select select "0"
select select "3"
select select "[PERSON_NAME]"
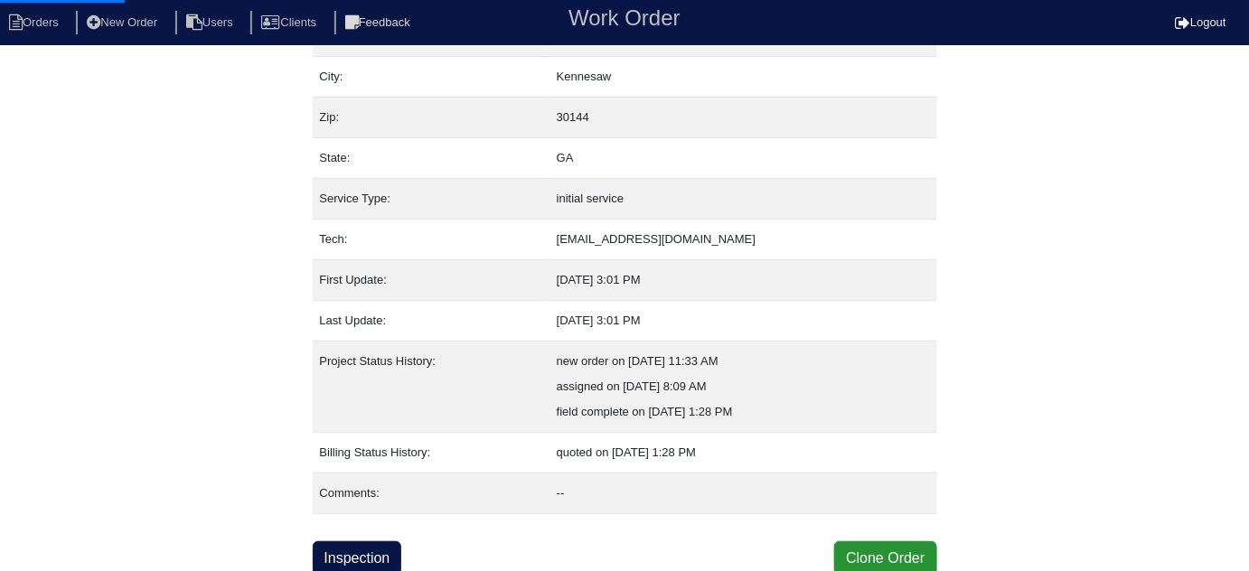
select select "0"
select select "1"
select select "0"
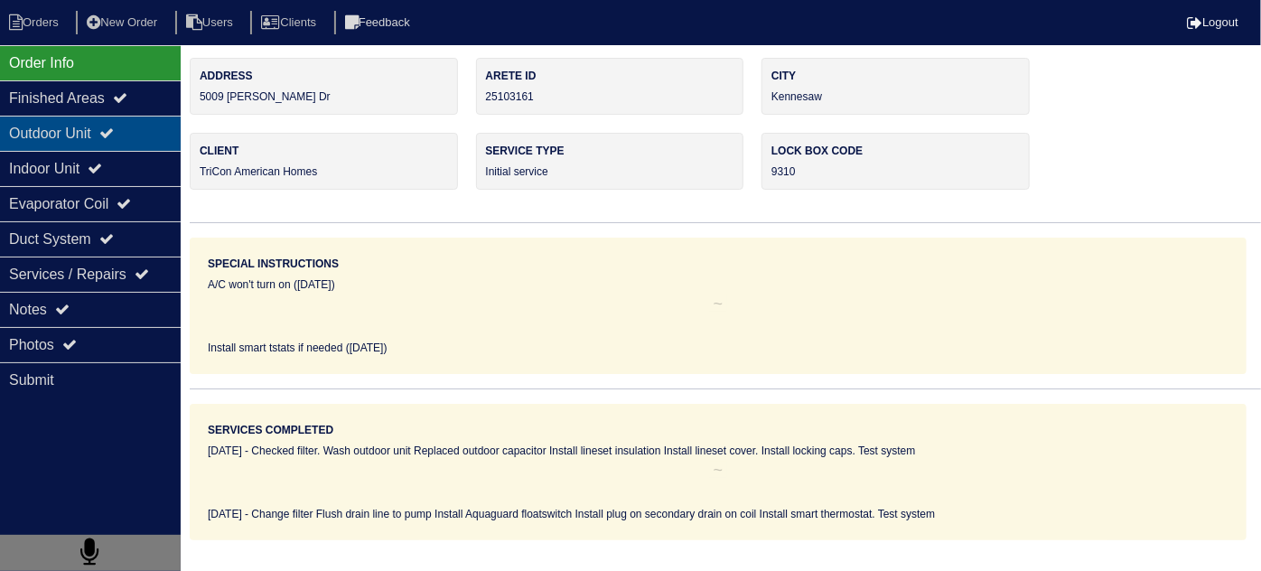
click at [14, 120] on div "Outdoor Unit" at bounding box center [90, 133] width 181 height 35
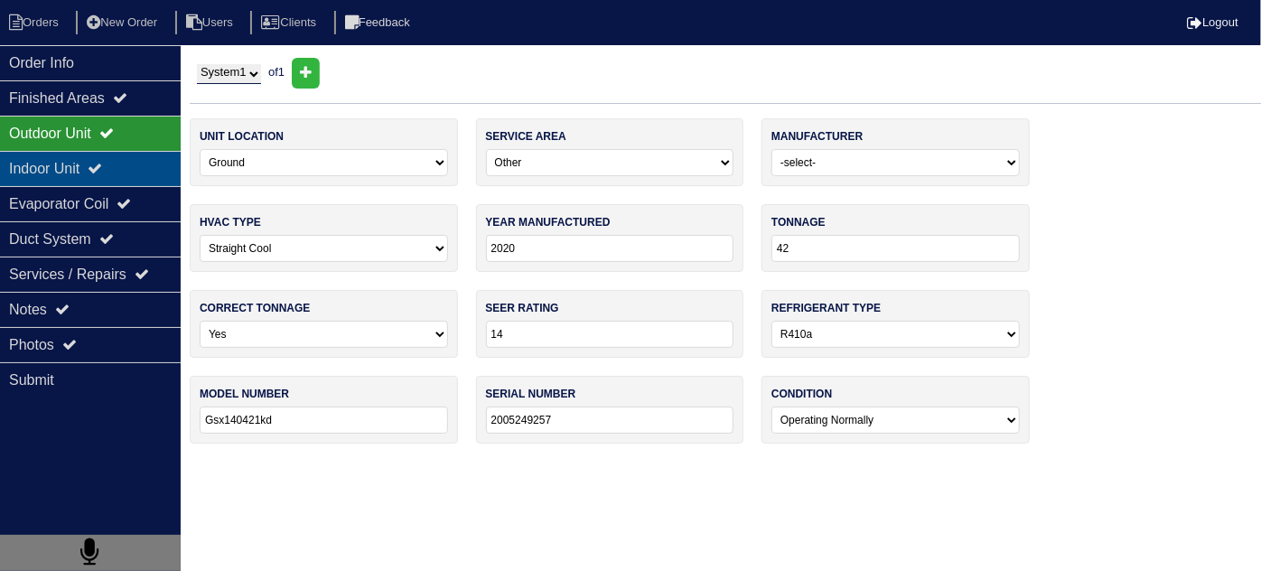
click at [31, 158] on div "Indoor Unit" at bounding box center [90, 168] width 181 height 35
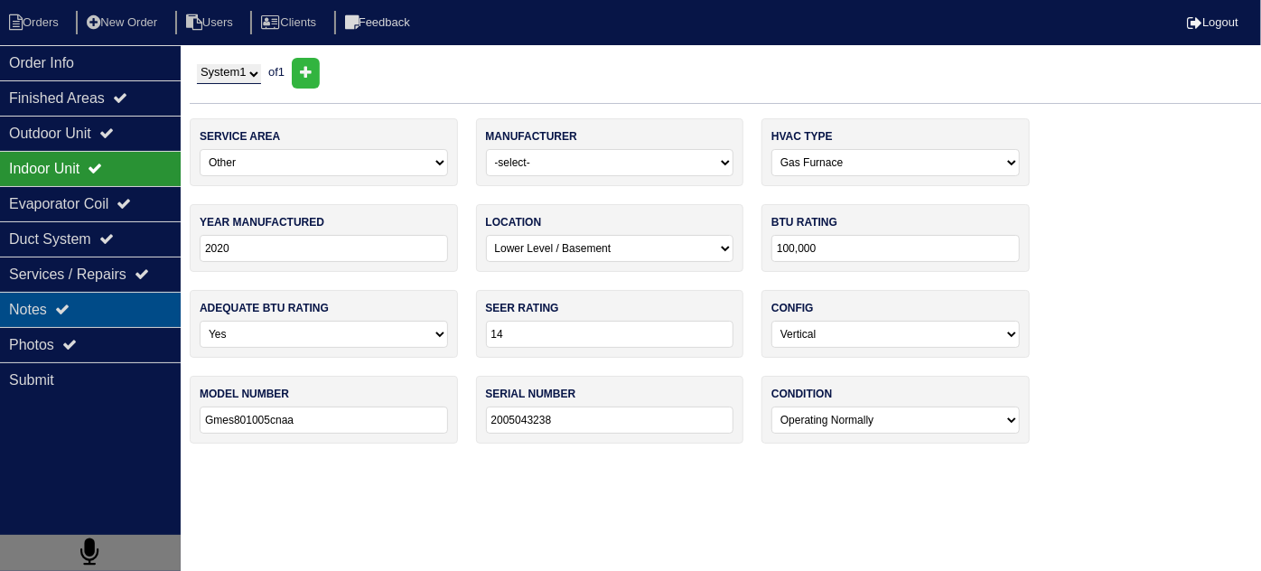
click at [57, 302] on div "Notes" at bounding box center [90, 309] width 181 height 35
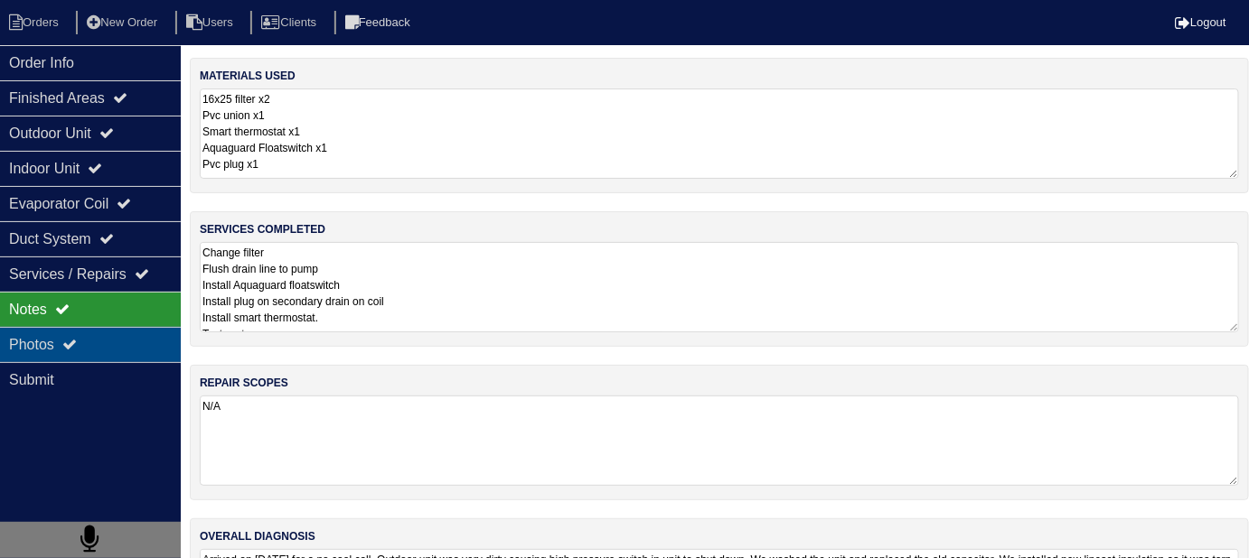
click at [69, 328] on div "Photos" at bounding box center [90, 344] width 181 height 35
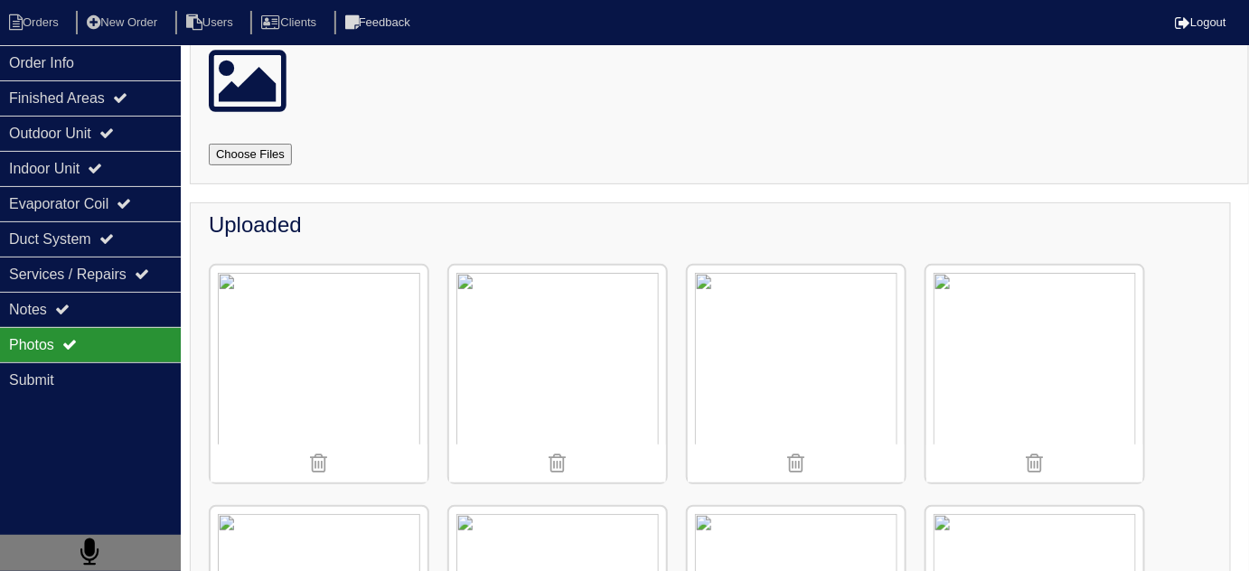
scroll to position [69, 0]
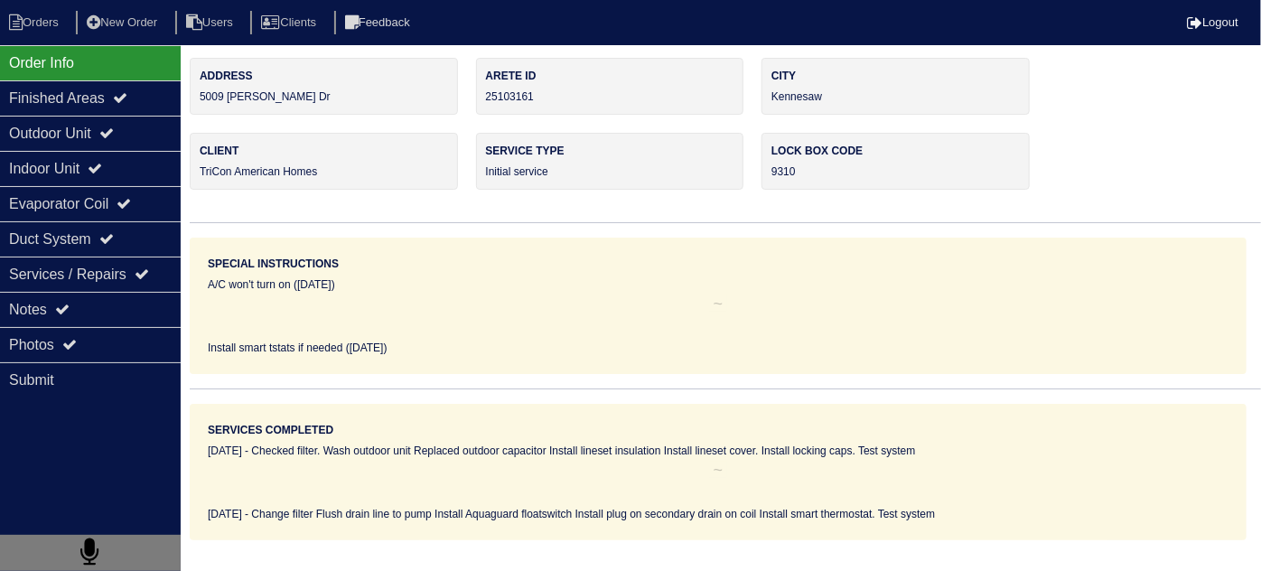
drag, startPoint x: 107, startPoint y: 338, endPoint x: 377, endPoint y: 322, distance: 270.6
click at [105, 336] on div "Photos" at bounding box center [90, 344] width 181 height 35
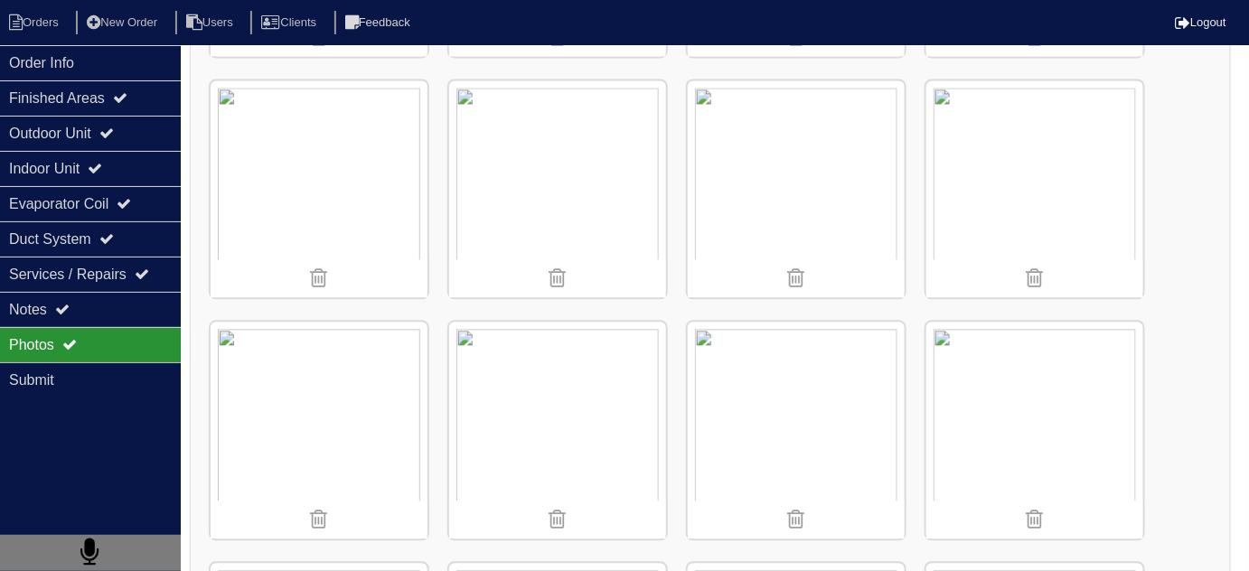
scroll to position [1219, 0]
click at [32, 258] on div "Services / Repairs" at bounding box center [90, 274] width 181 height 35
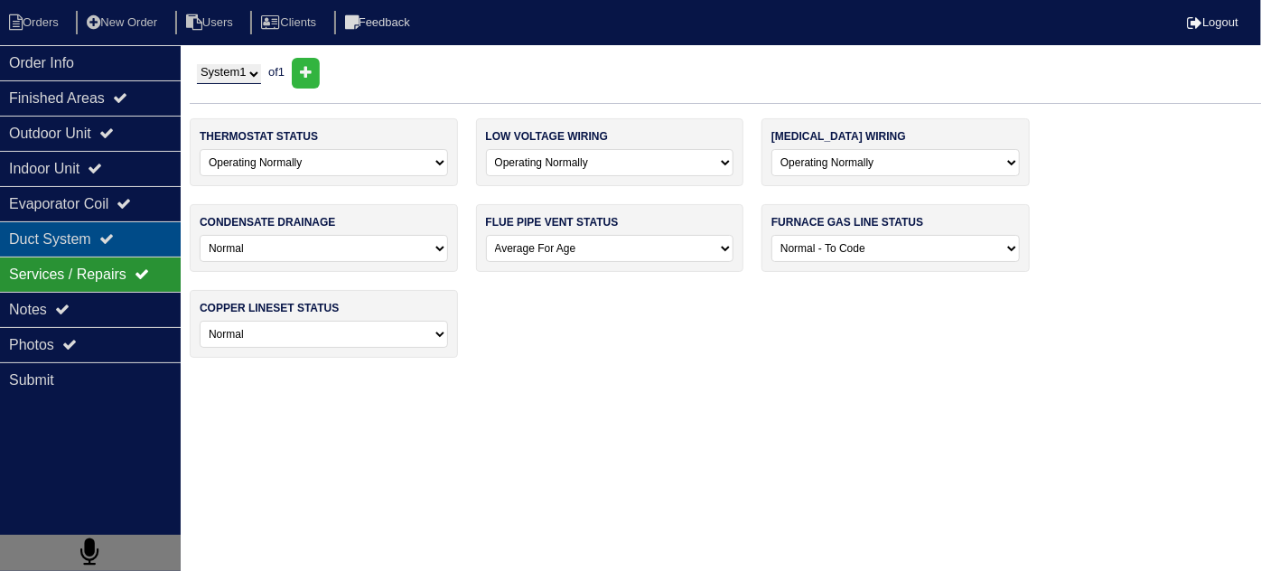
click at [33, 242] on div "Duct System" at bounding box center [90, 238] width 181 height 35
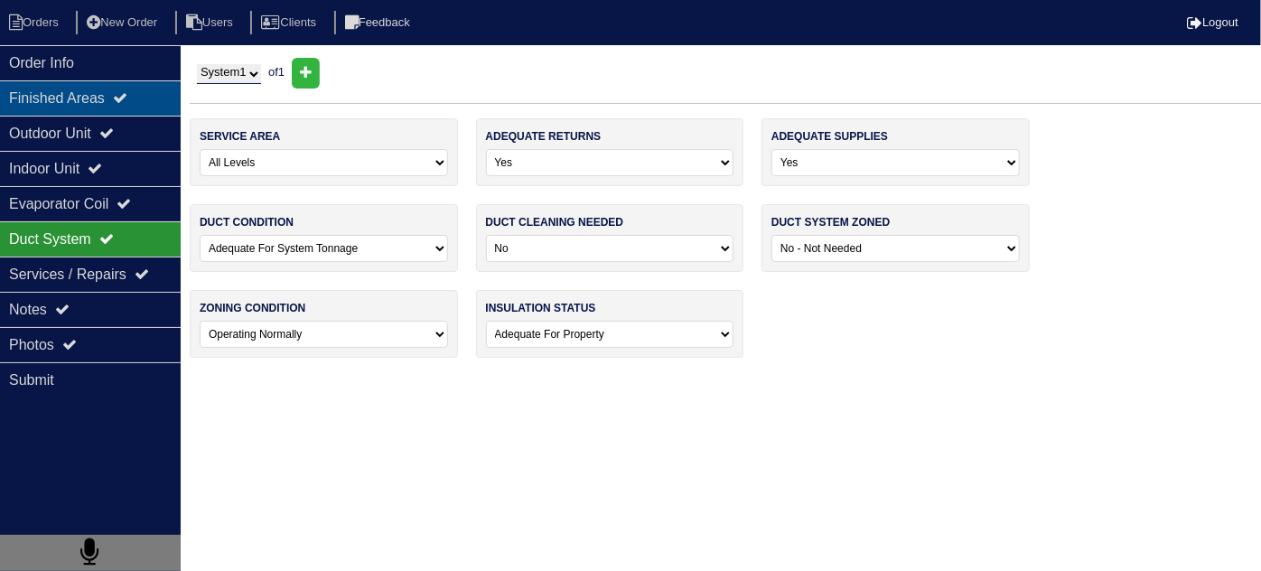
click at [91, 92] on div "Finished Areas" at bounding box center [90, 97] width 181 height 35
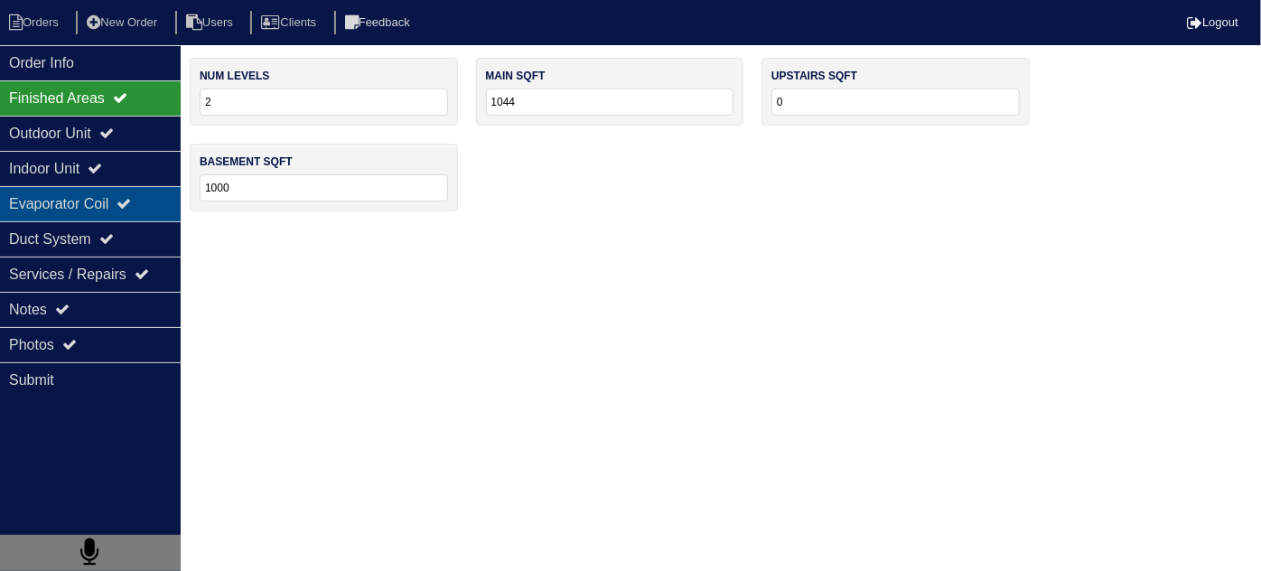
click at [94, 206] on div "Evaporator Coil" at bounding box center [90, 203] width 181 height 35
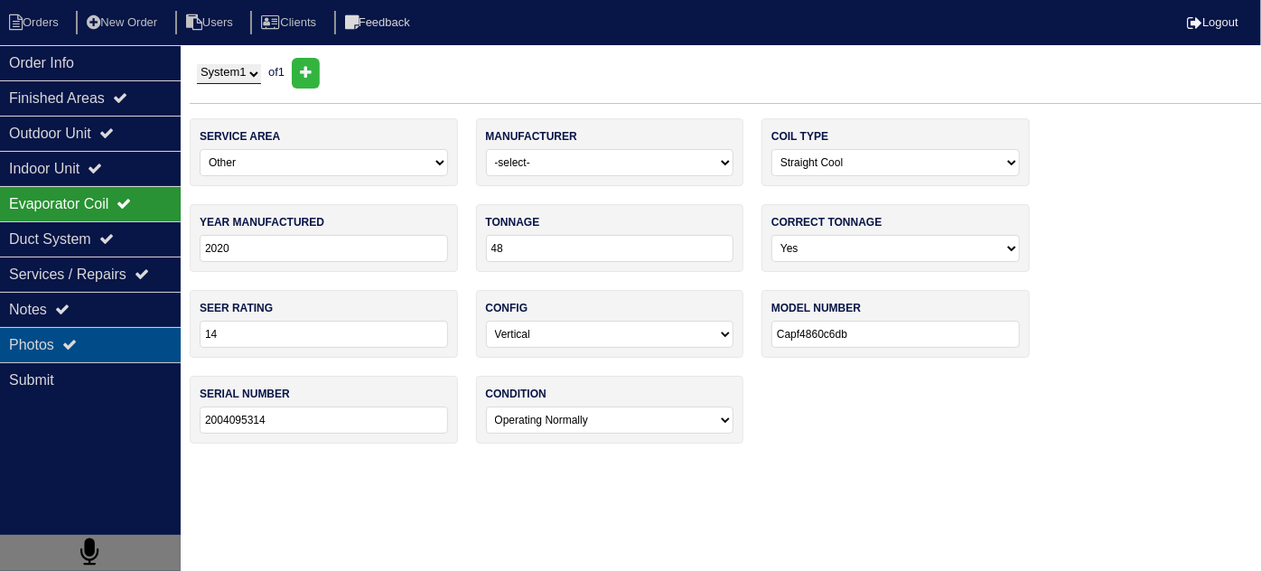
click at [82, 343] on div "Photos" at bounding box center [90, 344] width 181 height 35
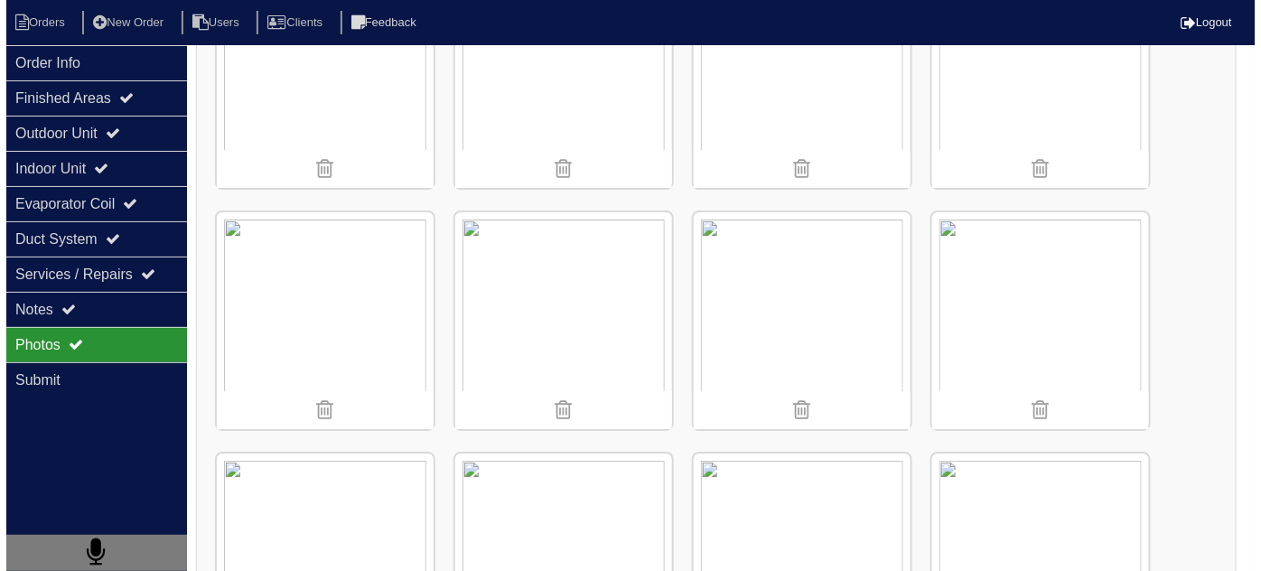
scroll to position [2052, 0]
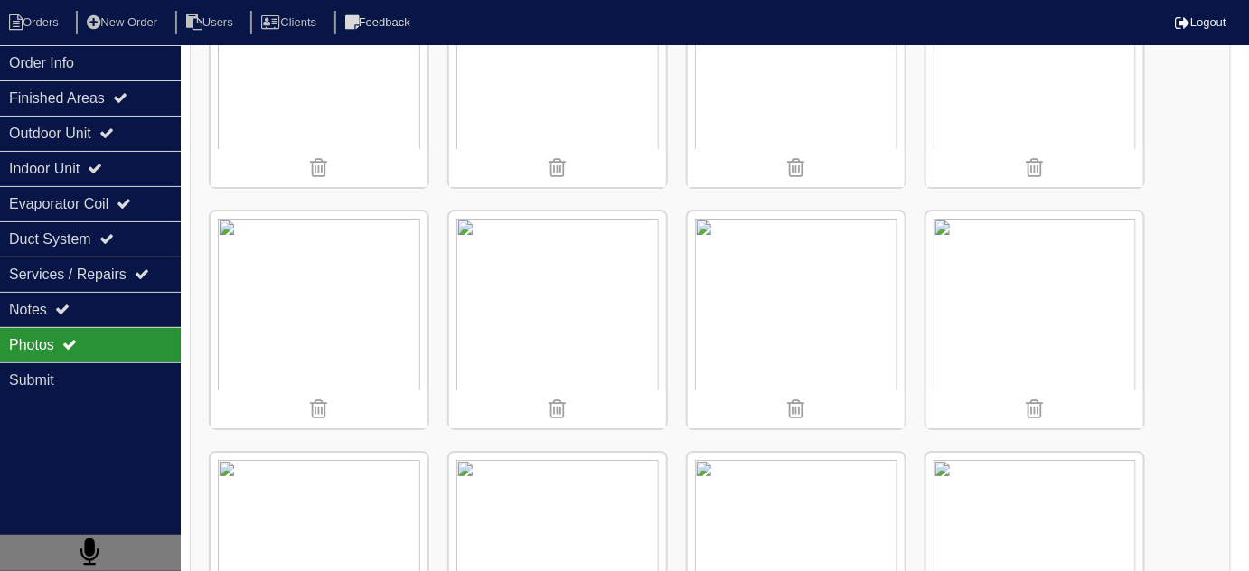
click at [543, 276] on img at bounding box center [557, 319] width 217 height 217
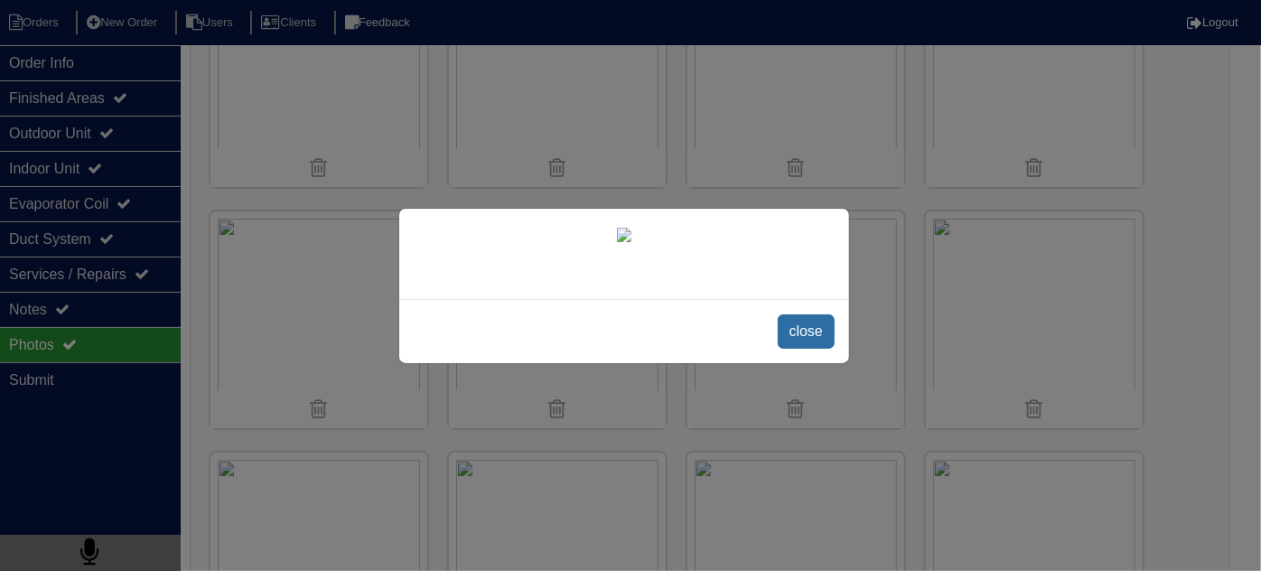
scroll to position [132, 0]
click at [814, 349] on span "close" at bounding box center [806, 331] width 57 height 34
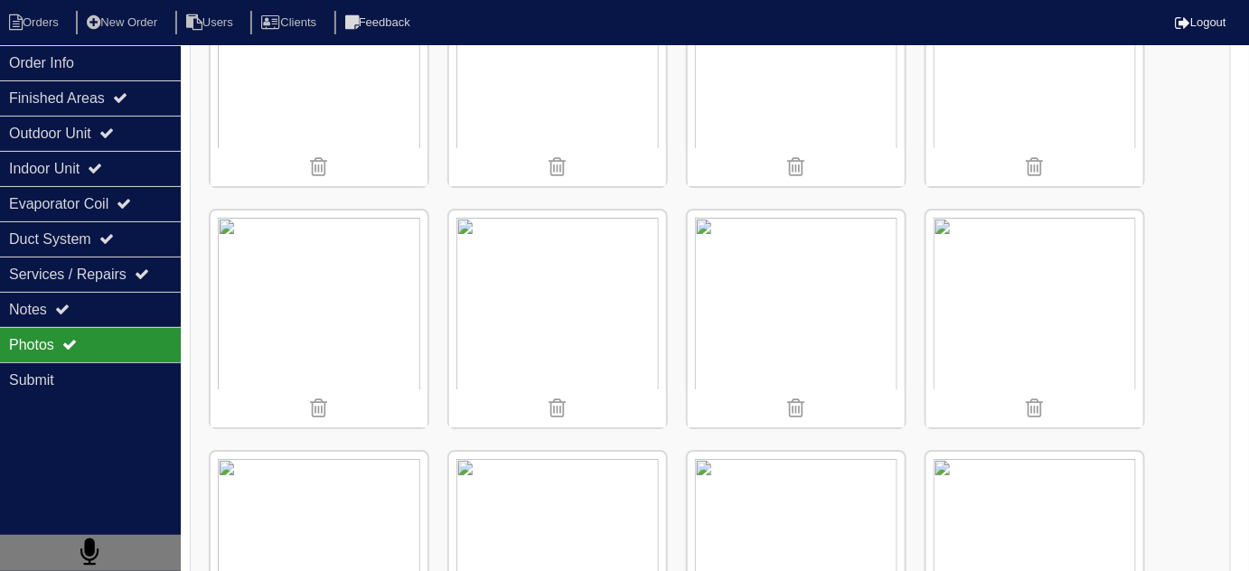
scroll to position [2054, 0]
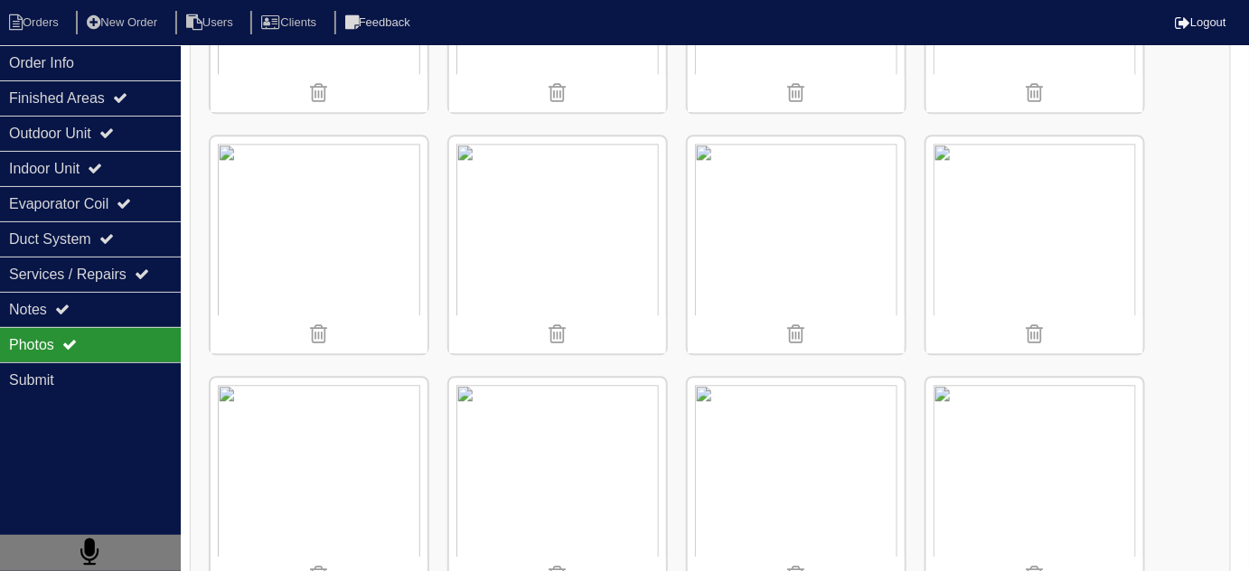
click at [522, 223] on img at bounding box center [557, 244] width 217 height 217
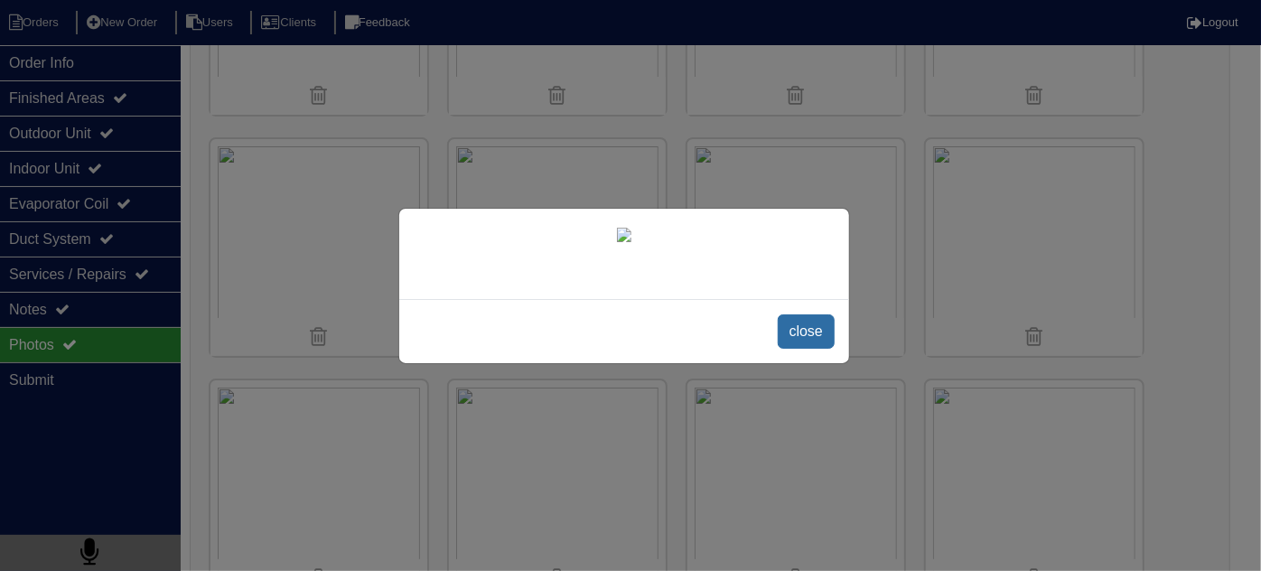
scroll to position [132, 0]
click at [824, 349] on span "close" at bounding box center [806, 331] width 57 height 34
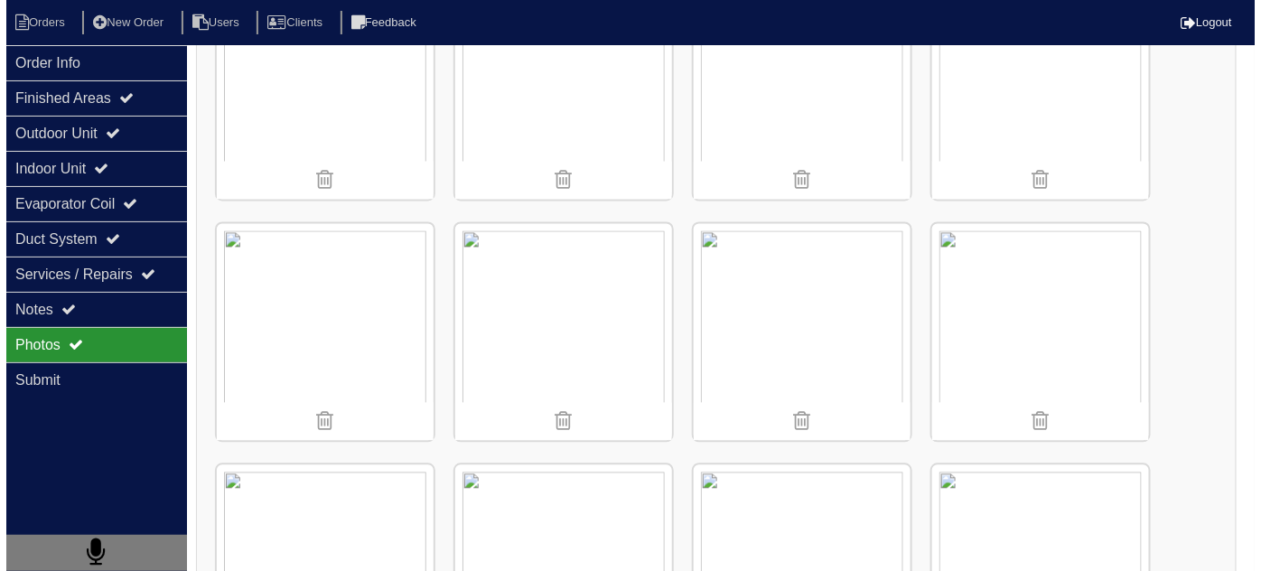
scroll to position [1073, 0]
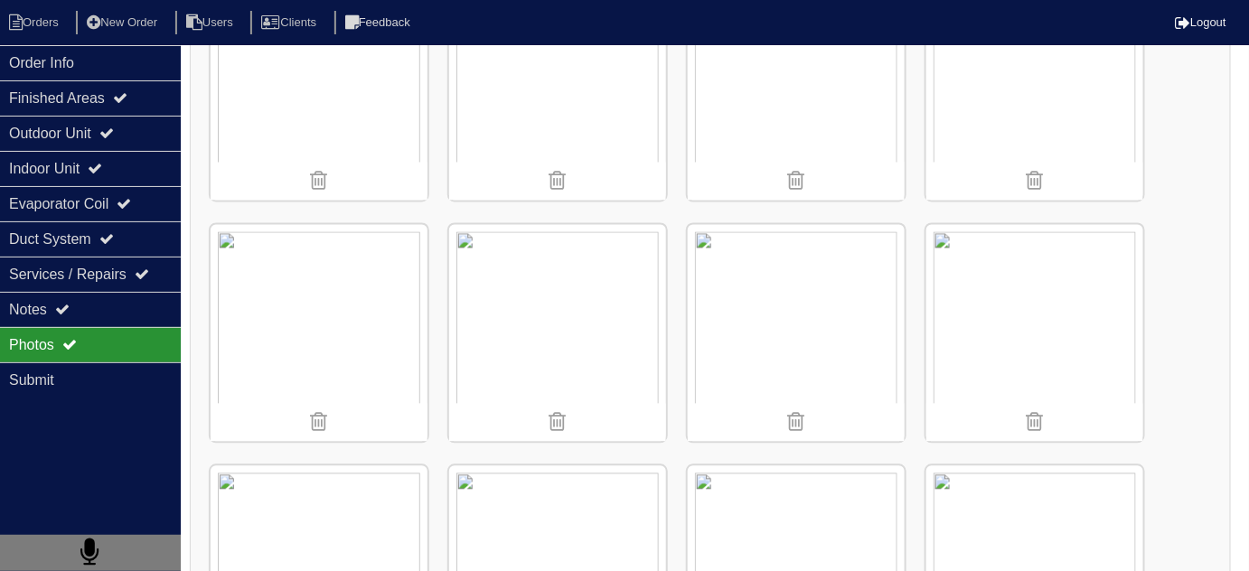
click at [1022, 319] on img at bounding box center [1034, 333] width 217 height 217
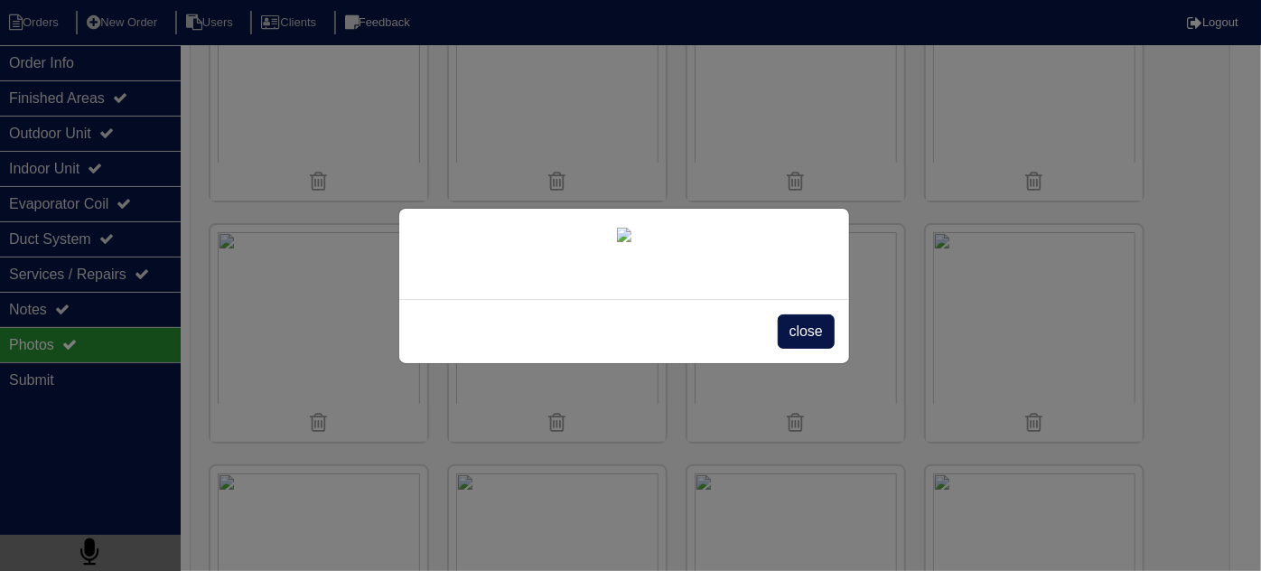
scroll to position [132, 0]
drag, startPoint x: 818, startPoint y: 517, endPoint x: 804, endPoint y: 486, distance: 33.6
click at [814, 349] on span "close" at bounding box center [806, 331] width 57 height 34
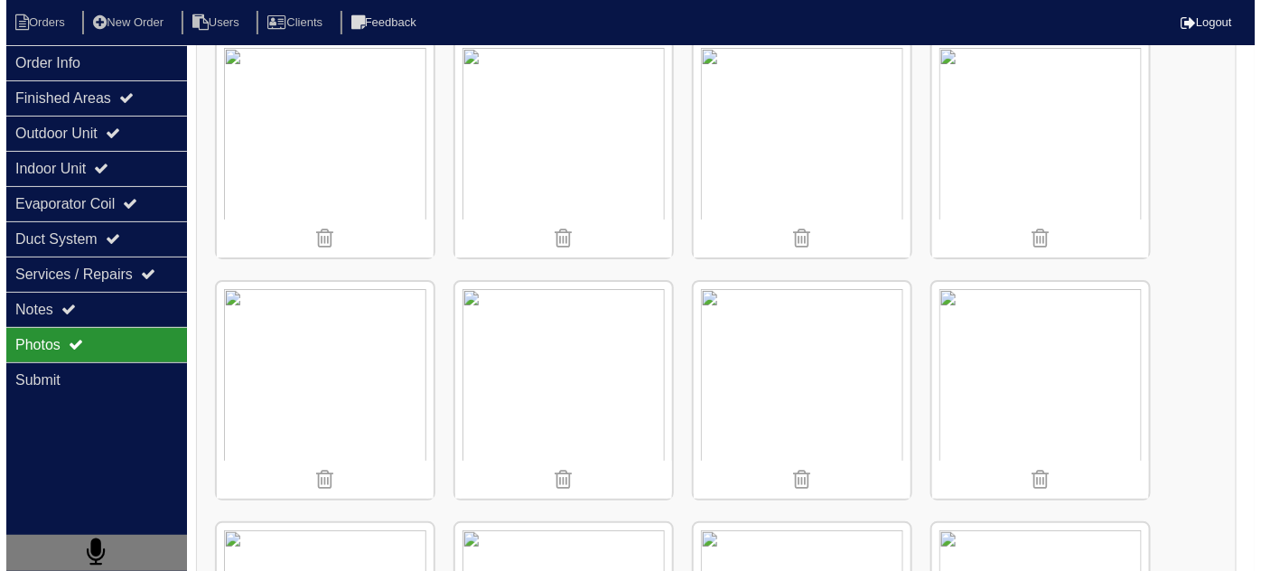
scroll to position [2223, 0]
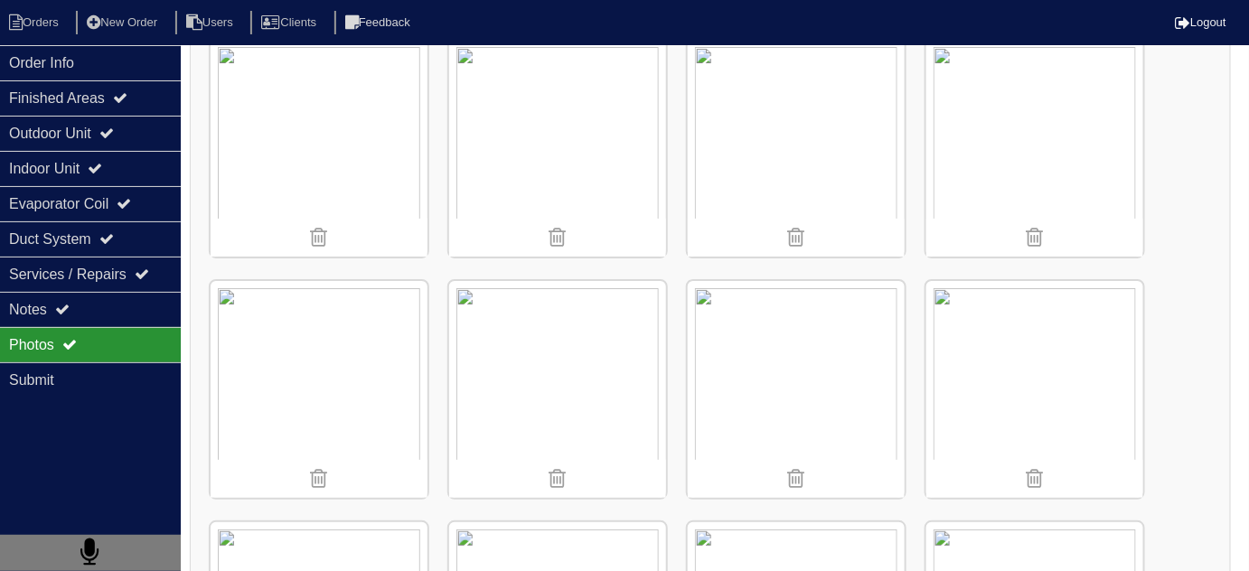
click at [570, 154] on img at bounding box center [557, 148] width 217 height 217
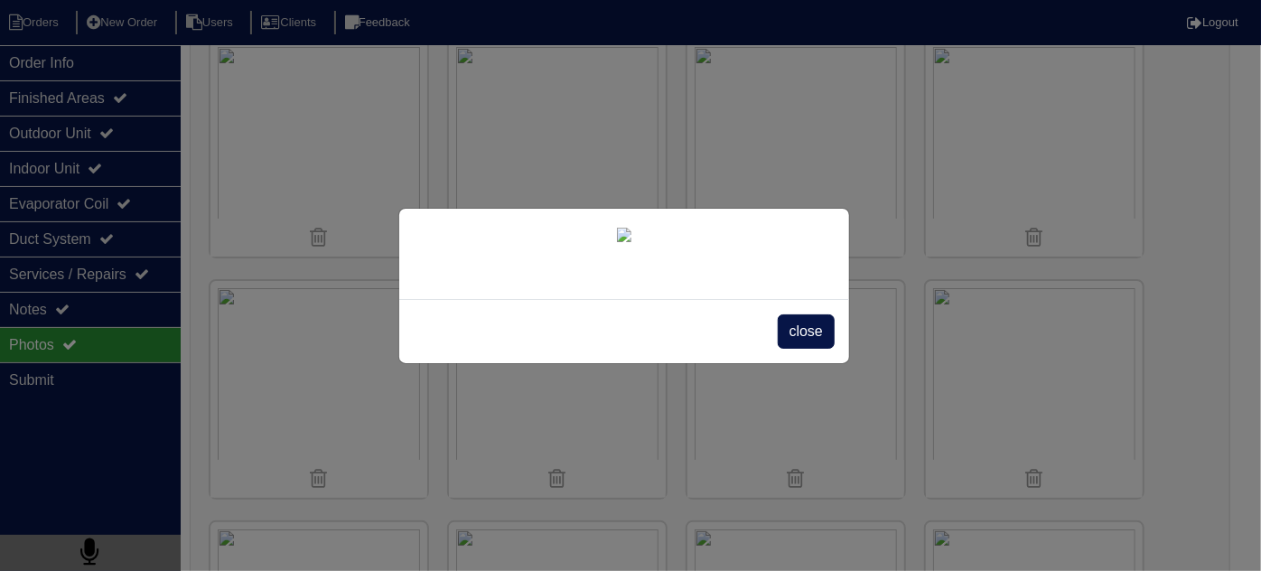
scroll to position [132, 0]
drag, startPoint x: 800, startPoint y: 521, endPoint x: 808, endPoint y: 475, distance: 46.8
click at [797, 349] on span "close" at bounding box center [806, 331] width 57 height 34
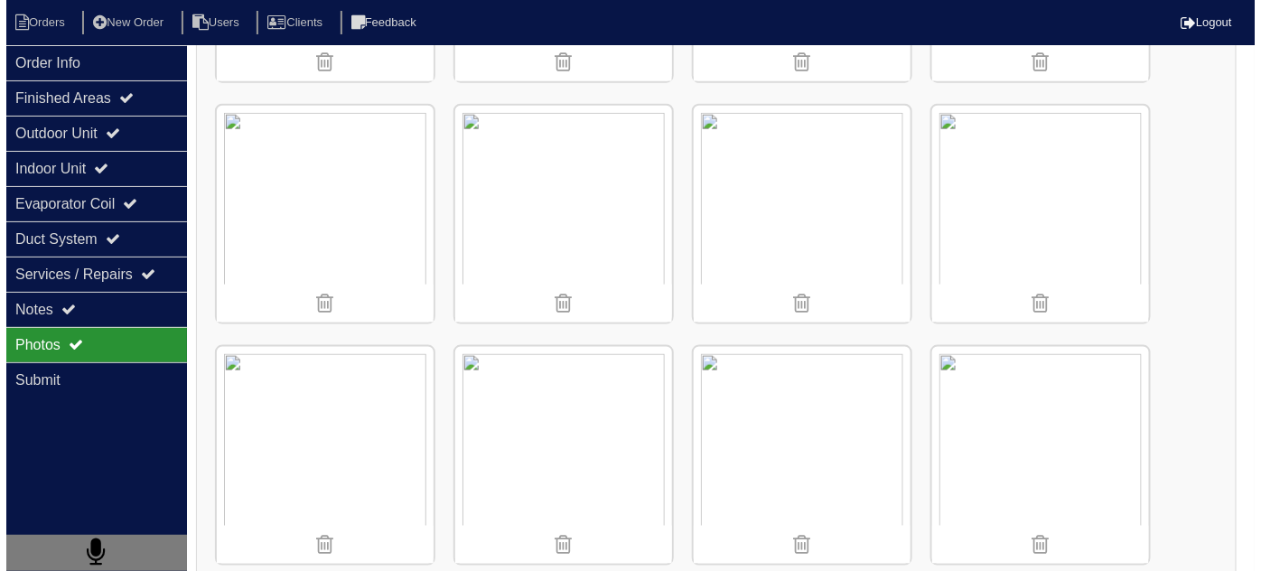
scroll to position [2881, 0]
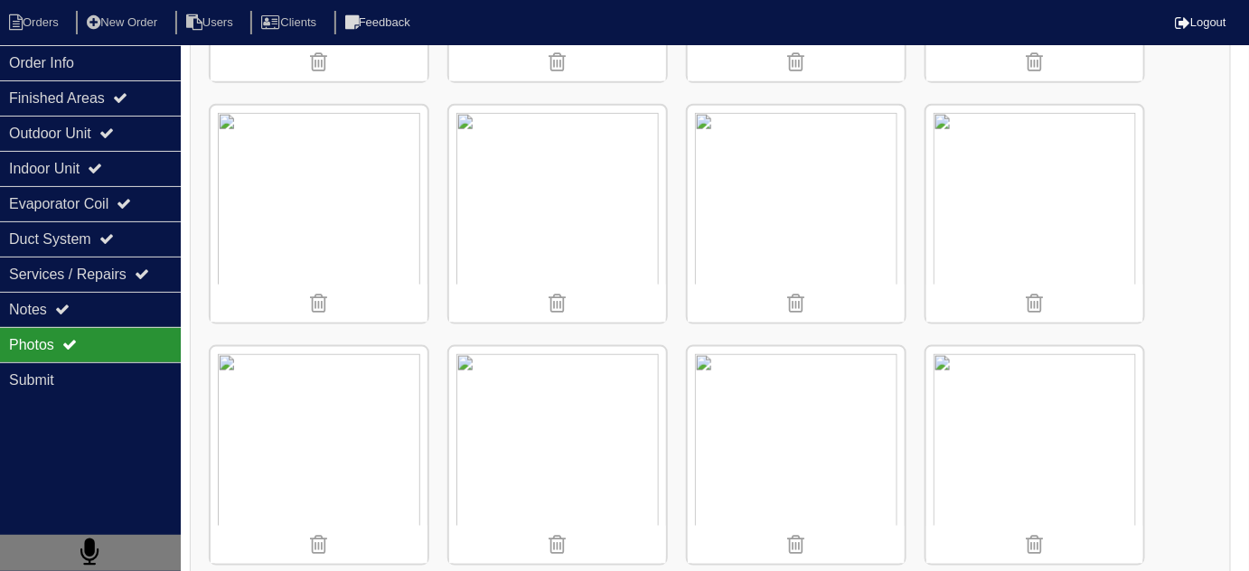
click at [993, 211] on img at bounding box center [1034, 214] width 217 height 217
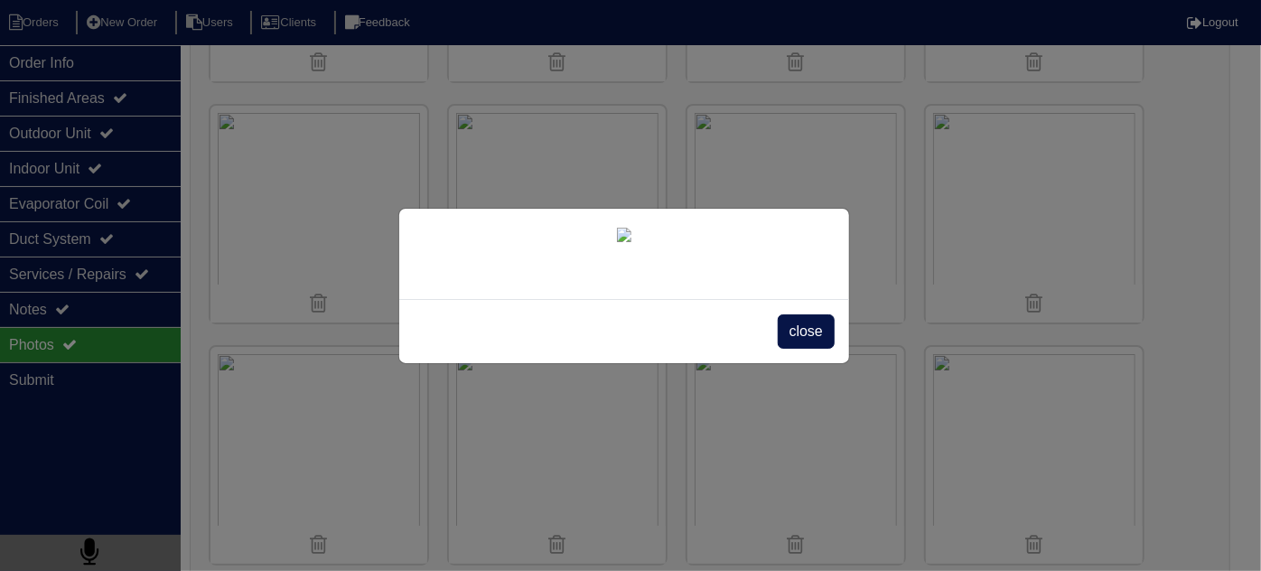
scroll to position [132, 0]
click at [807, 349] on span "close" at bounding box center [806, 331] width 57 height 34
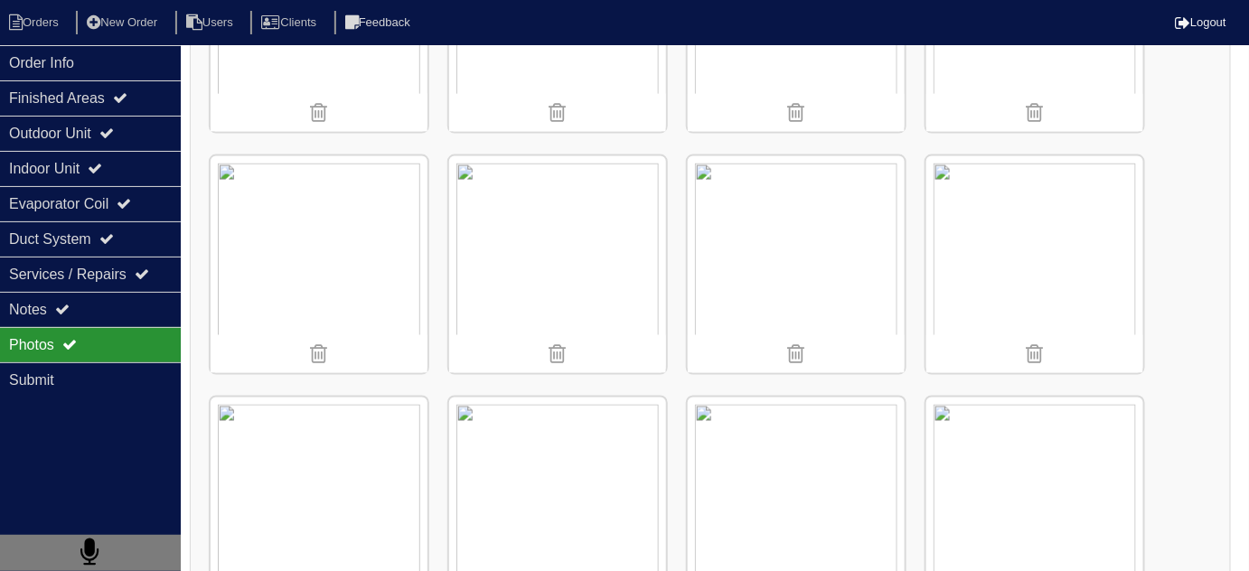
scroll to position [3137, 0]
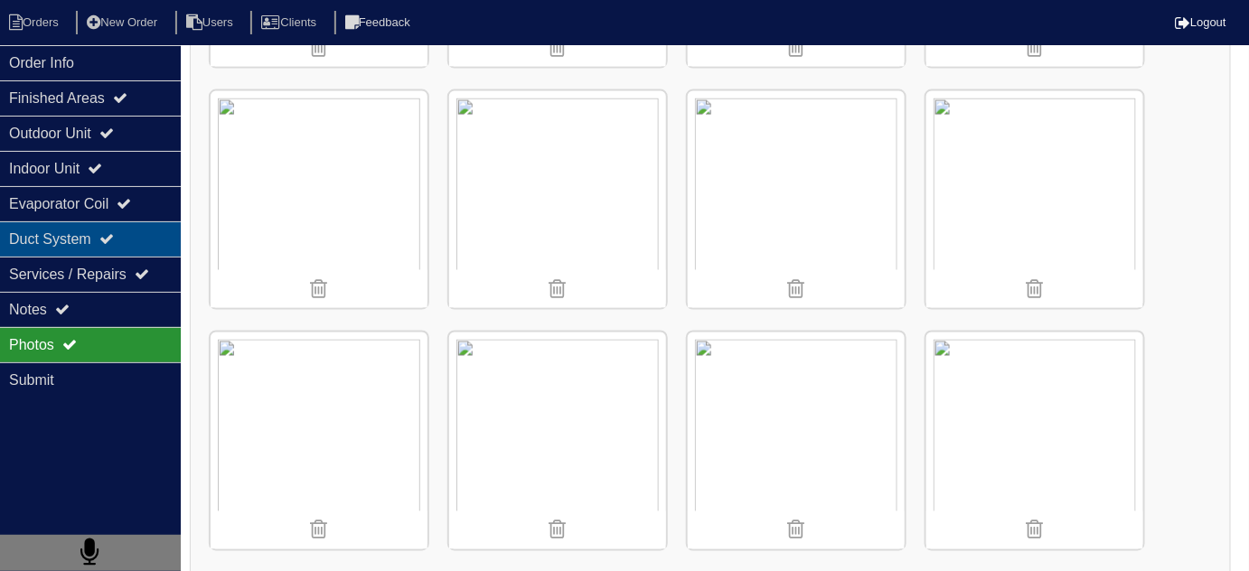
click at [24, 221] on div "Duct System" at bounding box center [90, 238] width 181 height 35
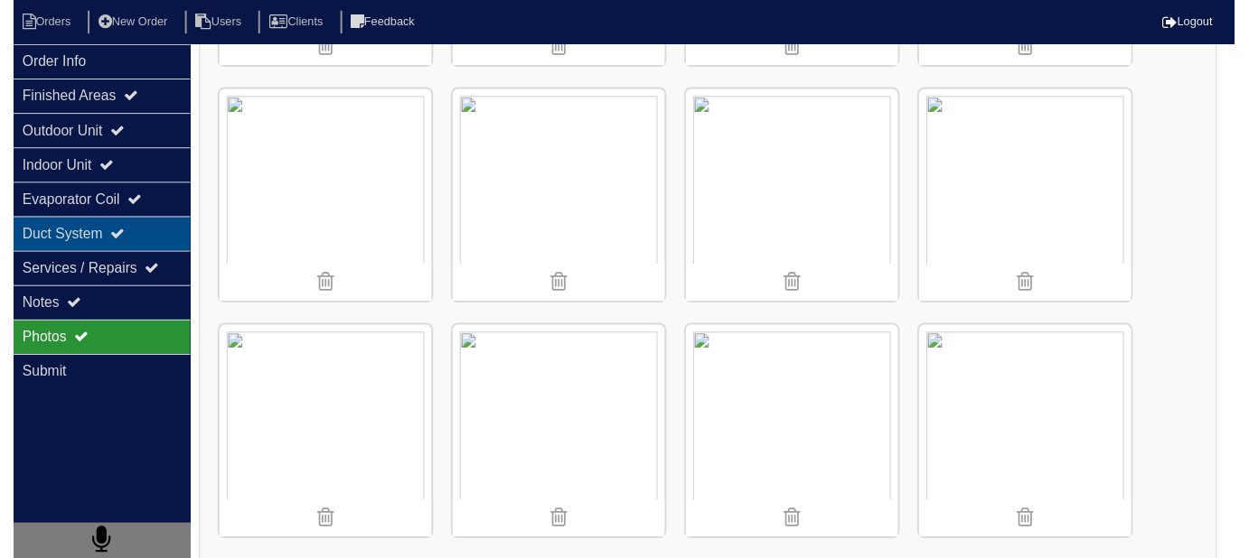
scroll to position [0, 0]
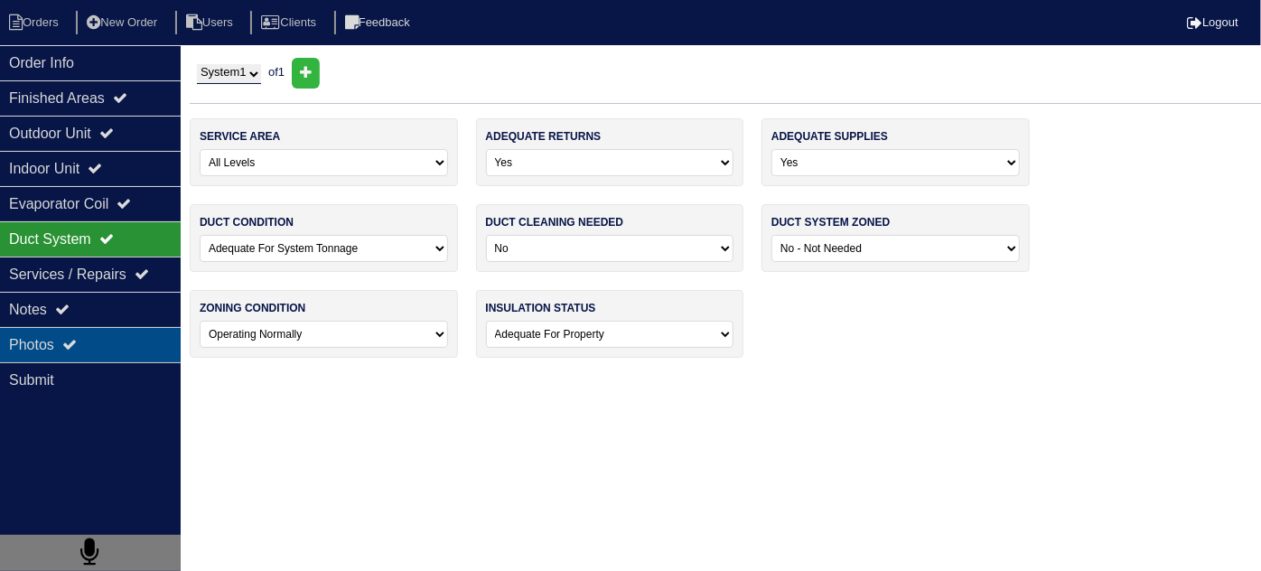
click at [43, 341] on div "Photos" at bounding box center [90, 344] width 181 height 35
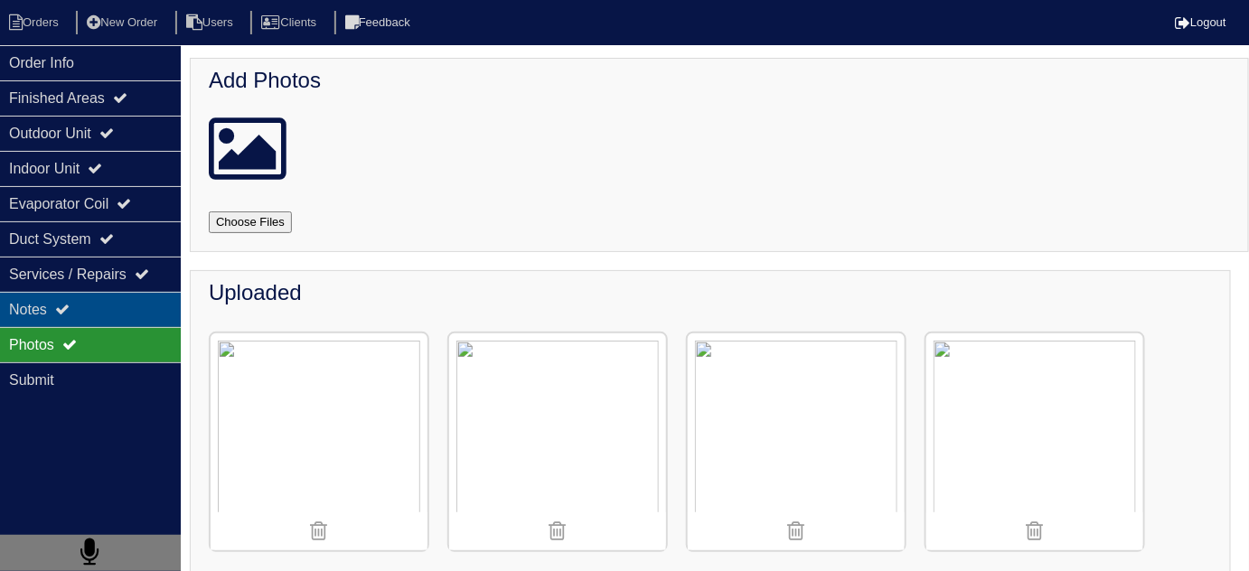
click at [51, 310] on div "Notes" at bounding box center [90, 309] width 181 height 35
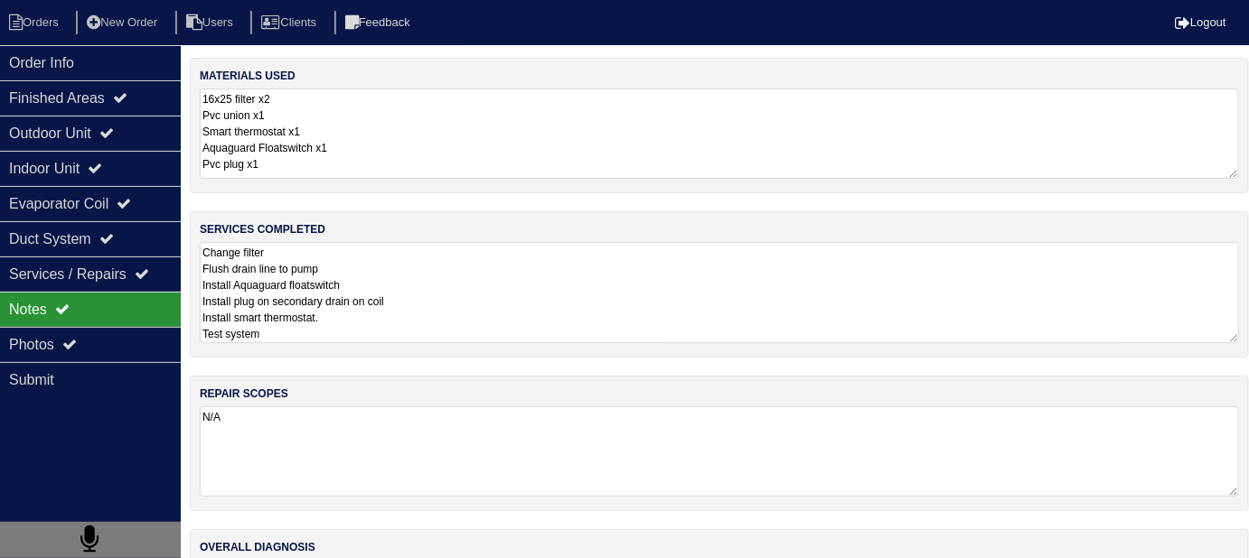
click at [484, 288] on textarea "Change filter Flush drain line to pump Install Aquaguard floatswitch Install pl…" at bounding box center [719, 292] width 1039 height 101
click at [462, 139] on textarea "16x25 filter x2 Pvc union x1 Smart thermostat x1 Aquaguard Floatswitch x1 Pvc p…" at bounding box center [719, 134] width 1039 height 90
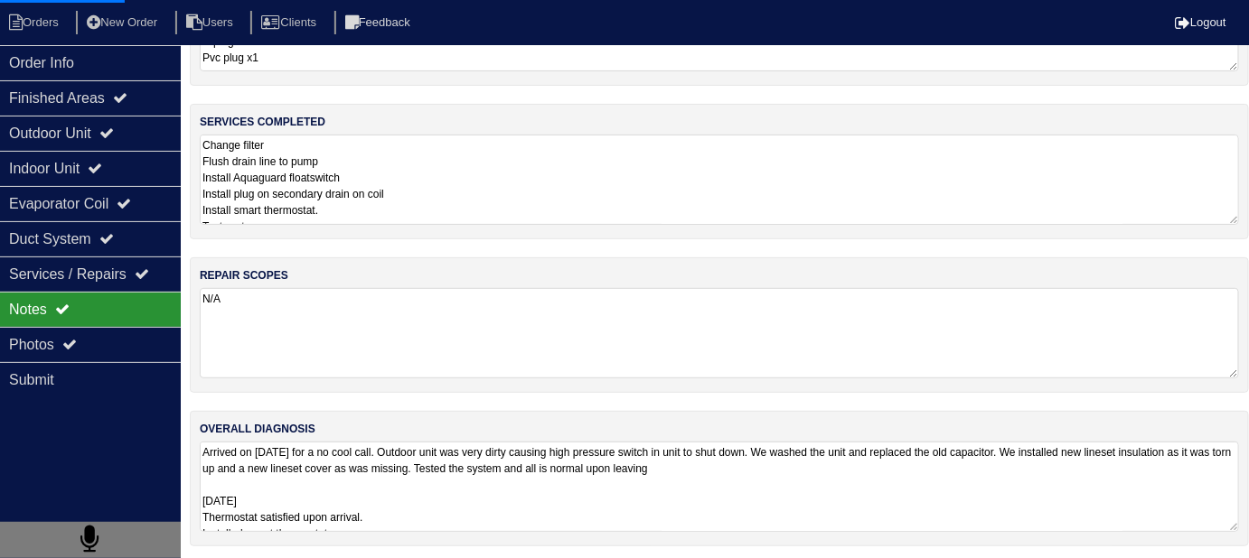
scroll to position [108, 0]
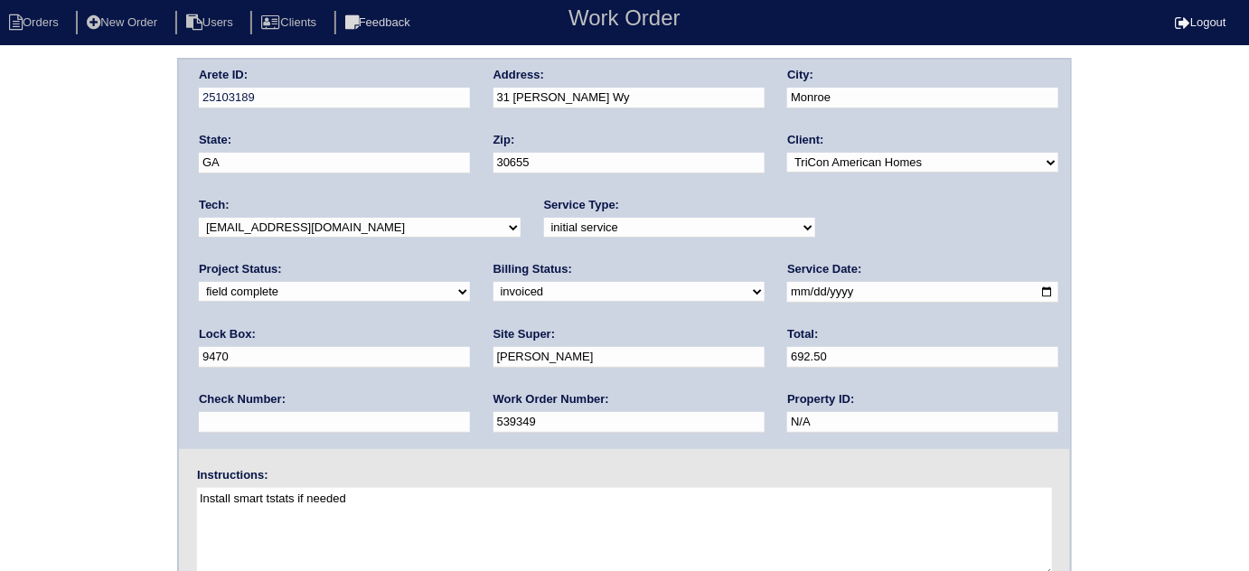
click at [0, 342] on div "Arete ID: 25103189 Address: 31 [PERSON_NAME] Wy City: [GEOGRAPHIC_DATA] State: …" at bounding box center [624, 423] width 1249 height 731
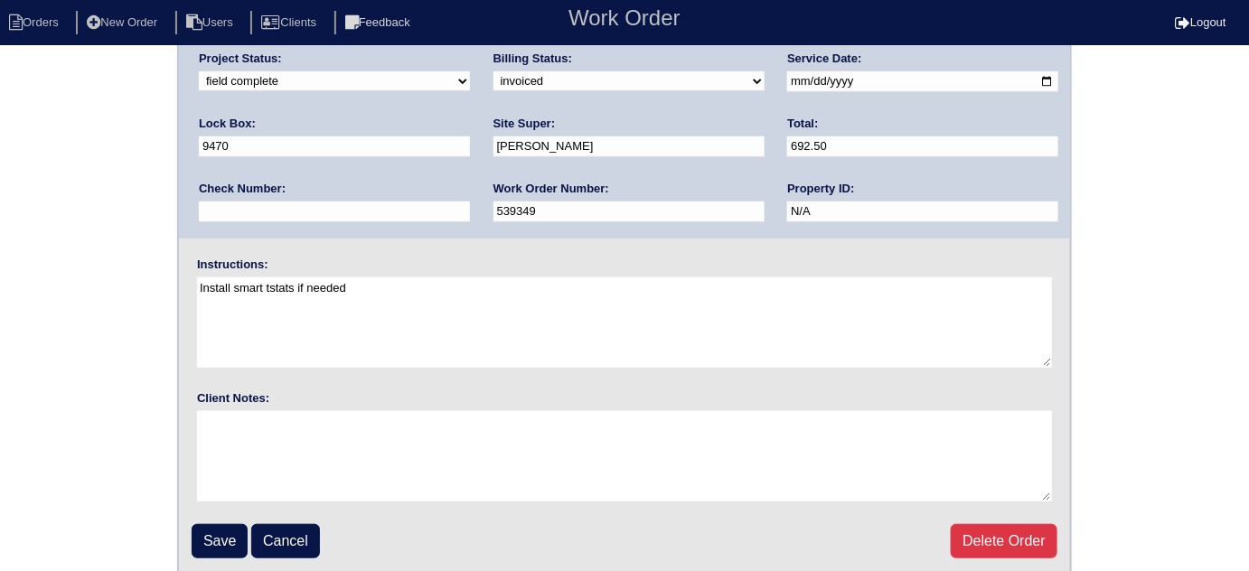
scroll to position [213, 0]
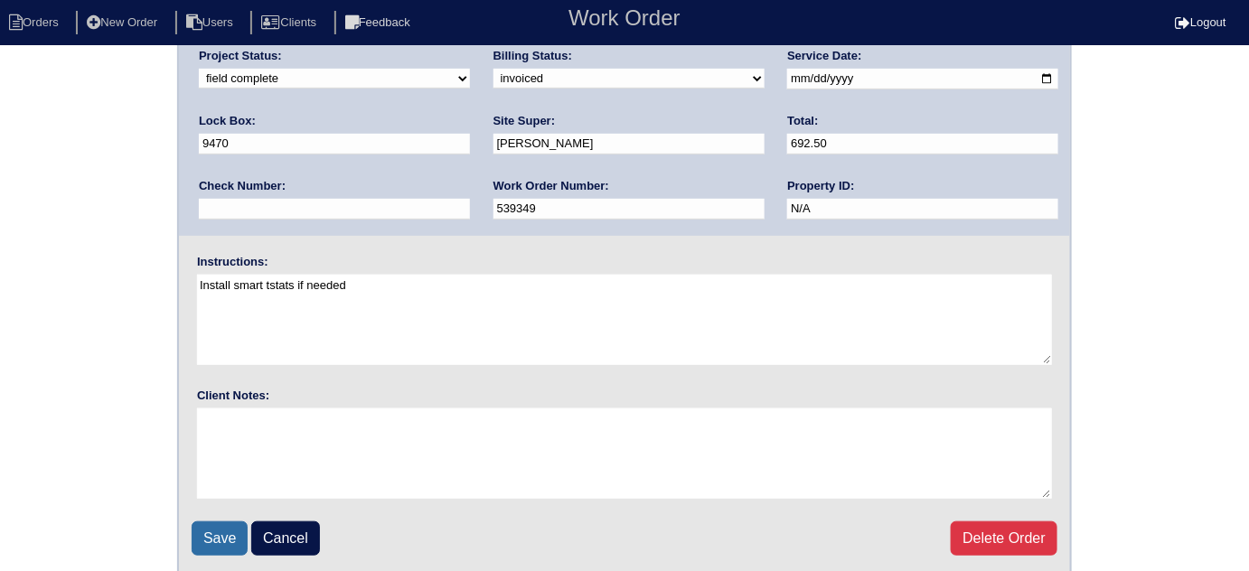
click at [211, 525] on input "Save" at bounding box center [220, 538] width 56 height 34
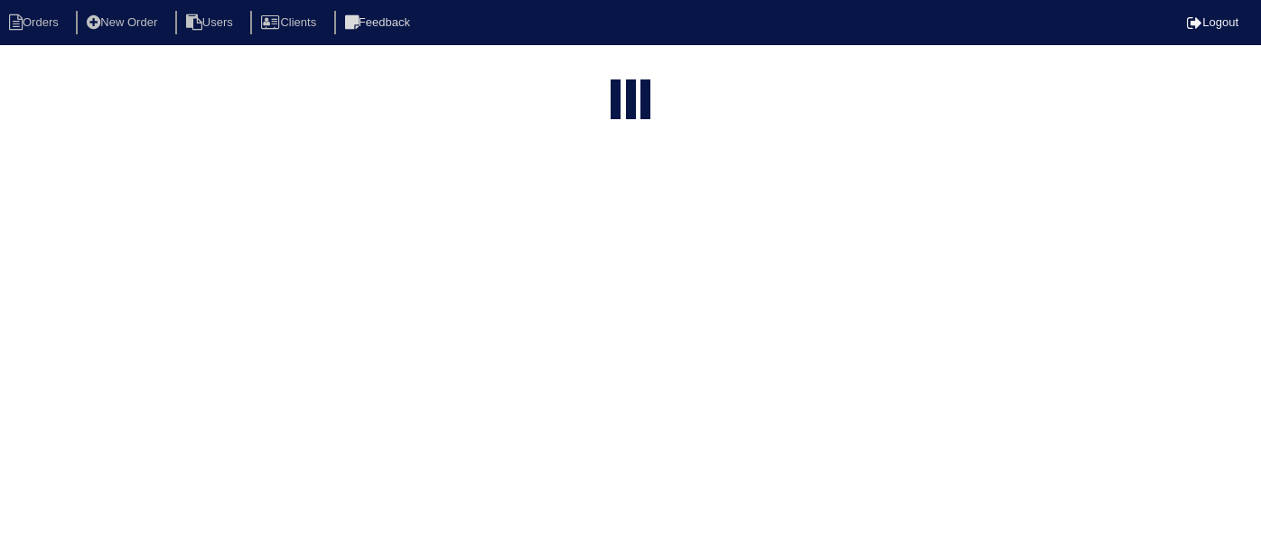
select select "15"
type input "31 m"
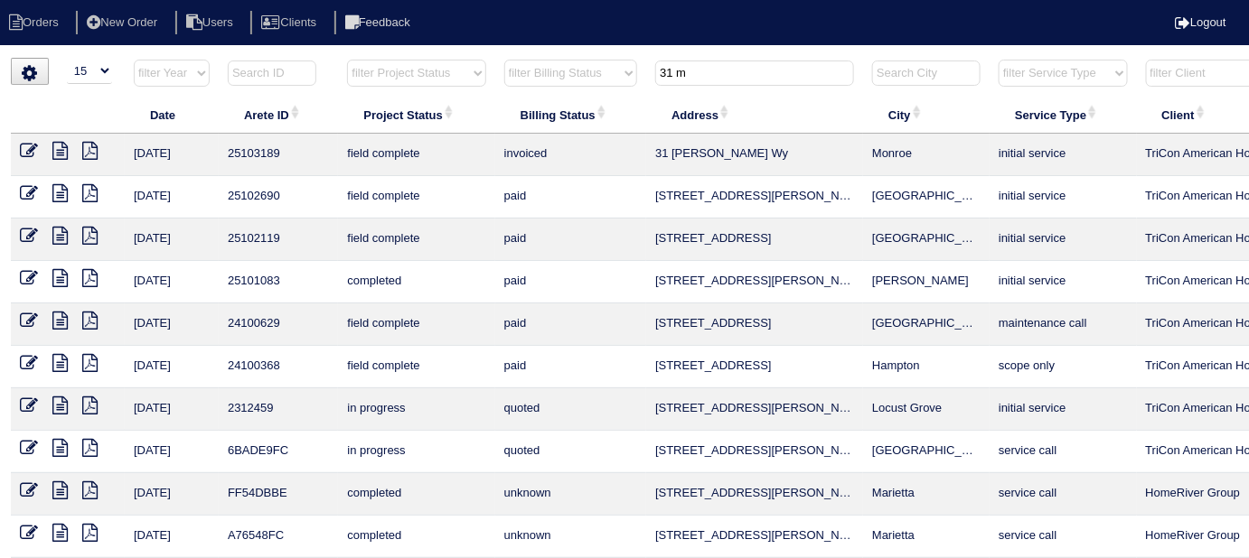
drag, startPoint x: 795, startPoint y: 74, endPoint x: 325, endPoint y: 77, distance: 469.8
click at [467, 83] on tr "filter Year -- Any Year -- 2025 2024 2023 2022 2021 2020 2019 filter Project St…" at bounding box center [794, 77] width 1566 height 37
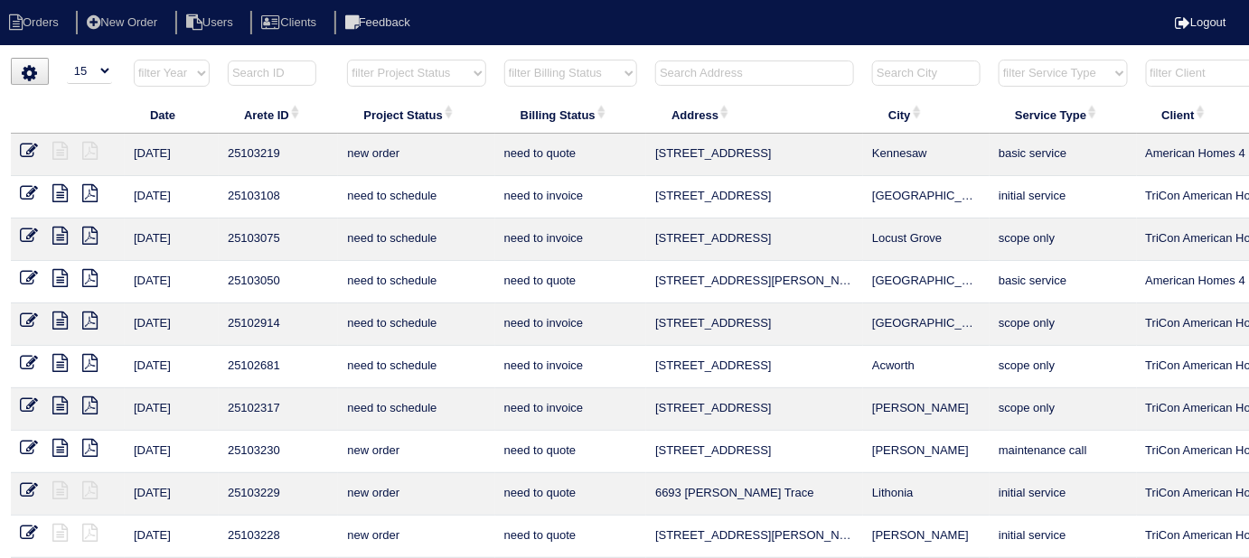
click at [717, 61] on input "text" at bounding box center [754, 73] width 199 height 25
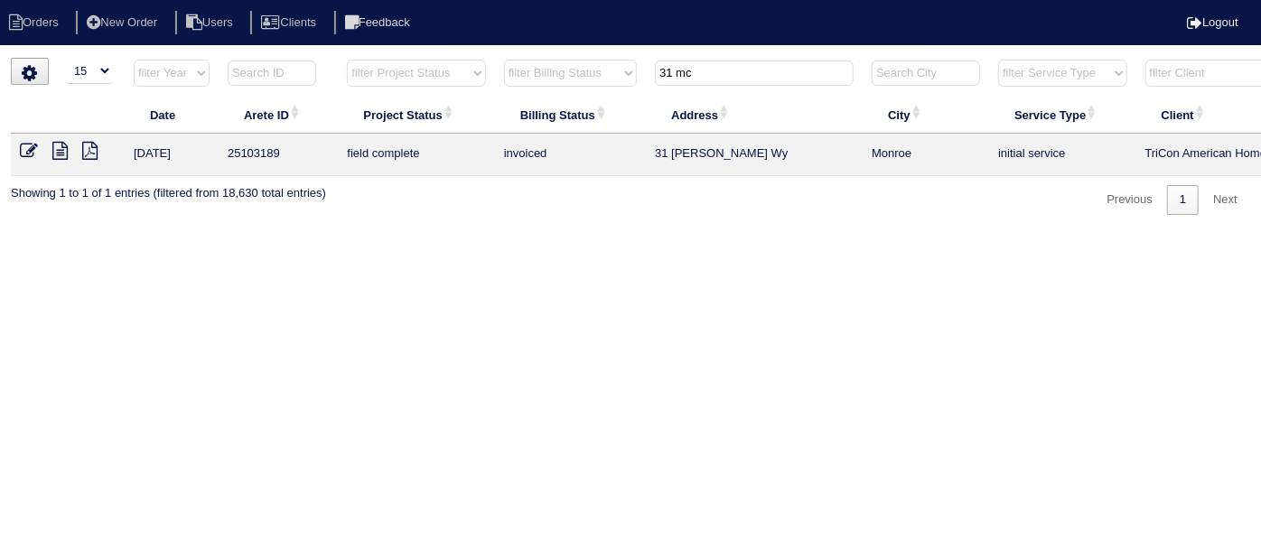
drag, startPoint x: 716, startPoint y: 70, endPoint x: 541, endPoint y: 57, distance: 175.8
click at [542, 58] on div "▼ 10 15 25 50 200 500 Search: Date Arete ID Project Status Billing Status Addre…" at bounding box center [631, 136] width 1240 height 157
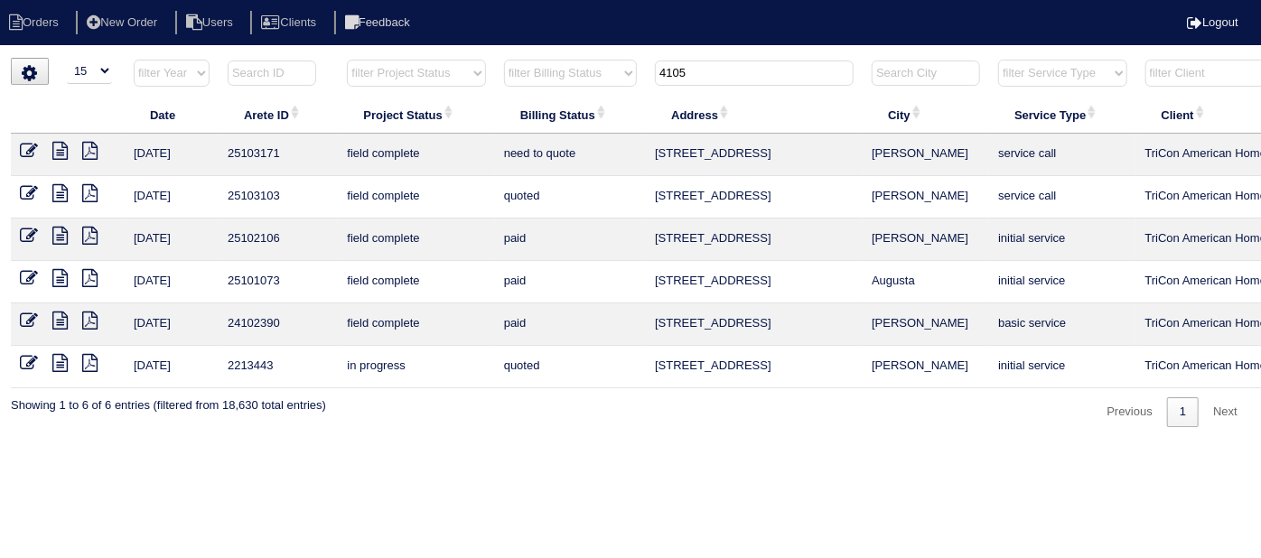
type input "4105"
click at [64, 238] on icon at bounding box center [59, 236] width 15 height 18
drag, startPoint x: 62, startPoint y: 151, endPoint x: 49, endPoint y: 154, distance: 13.8
click at [62, 151] on icon at bounding box center [59, 151] width 15 height 18
click at [27, 147] on icon at bounding box center [29, 151] width 18 height 18
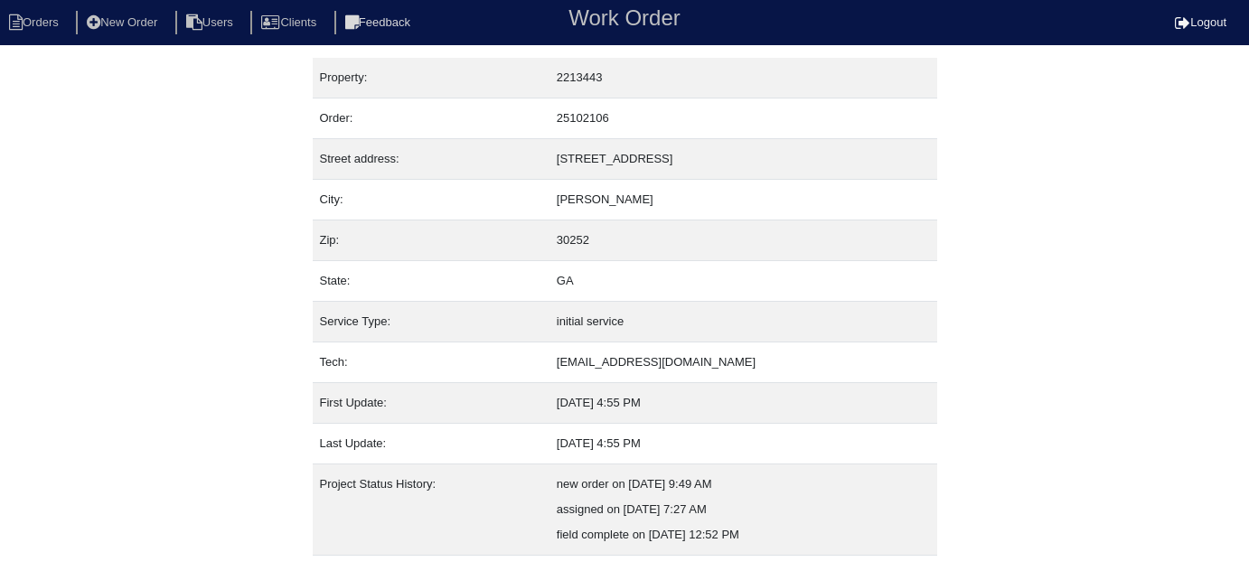
scroll to position [123, 0]
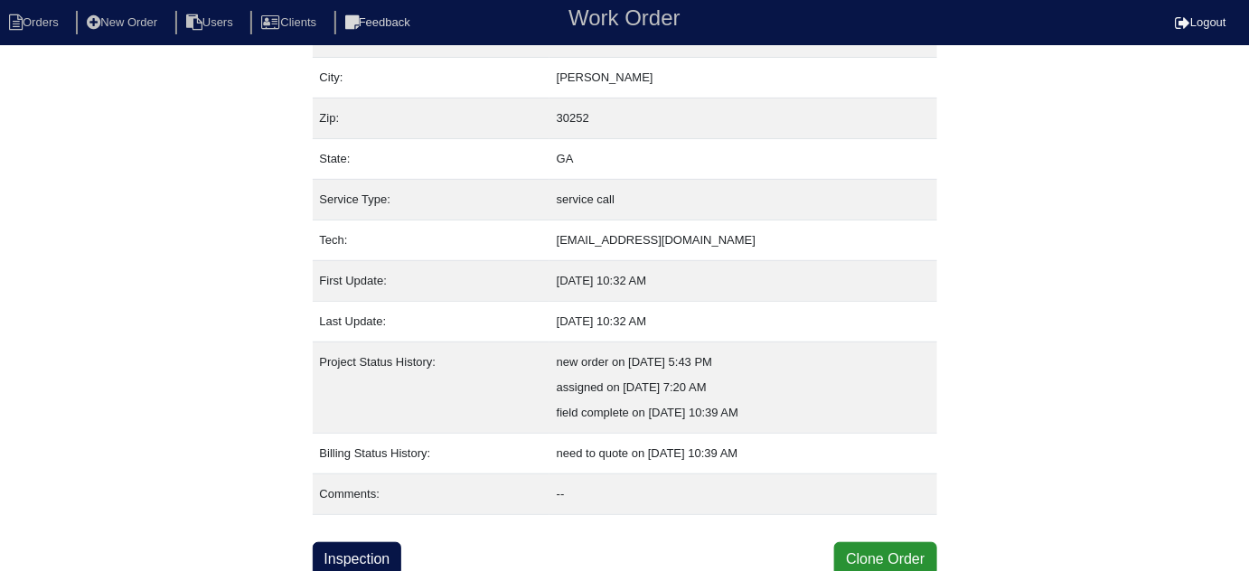
scroll to position [123, 0]
drag, startPoint x: 364, startPoint y: 438, endPoint x: 267, endPoint y: 501, distance: 115.0
click at [149, 428] on div "Property: 2213443 Order: 25103171 Street address: 4105 Mission Way City: McDono…" at bounding box center [624, 255] width 1249 height 641
click at [345, 546] on link "Inspection" at bounding box center [357, 558] width 89 height 34
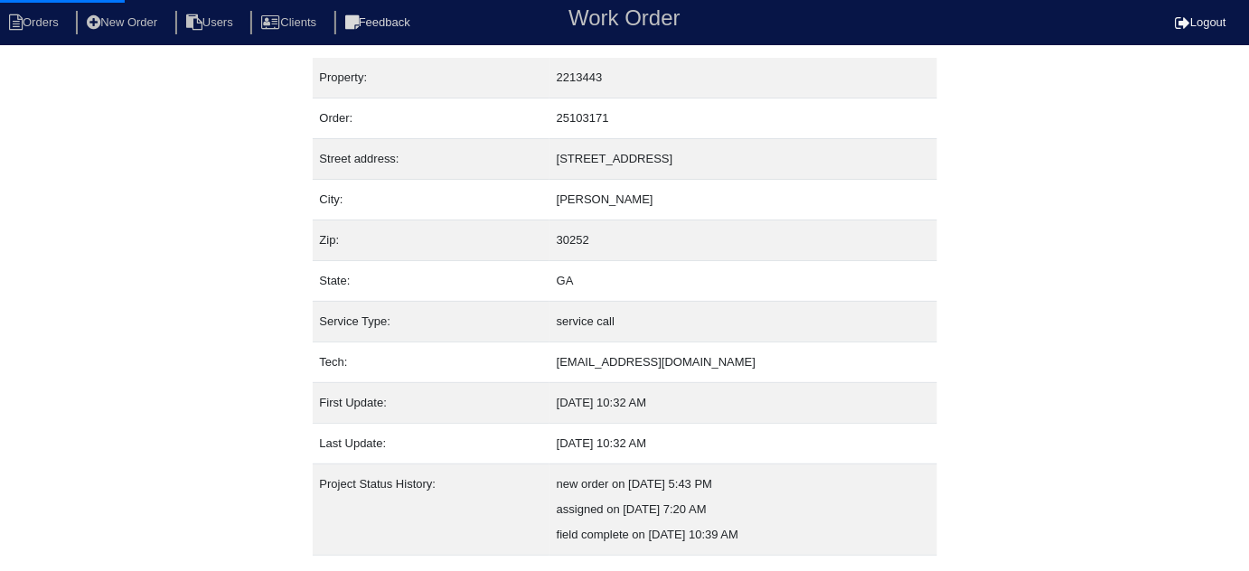
select select "0"
select select "Carrier"
select select "0"
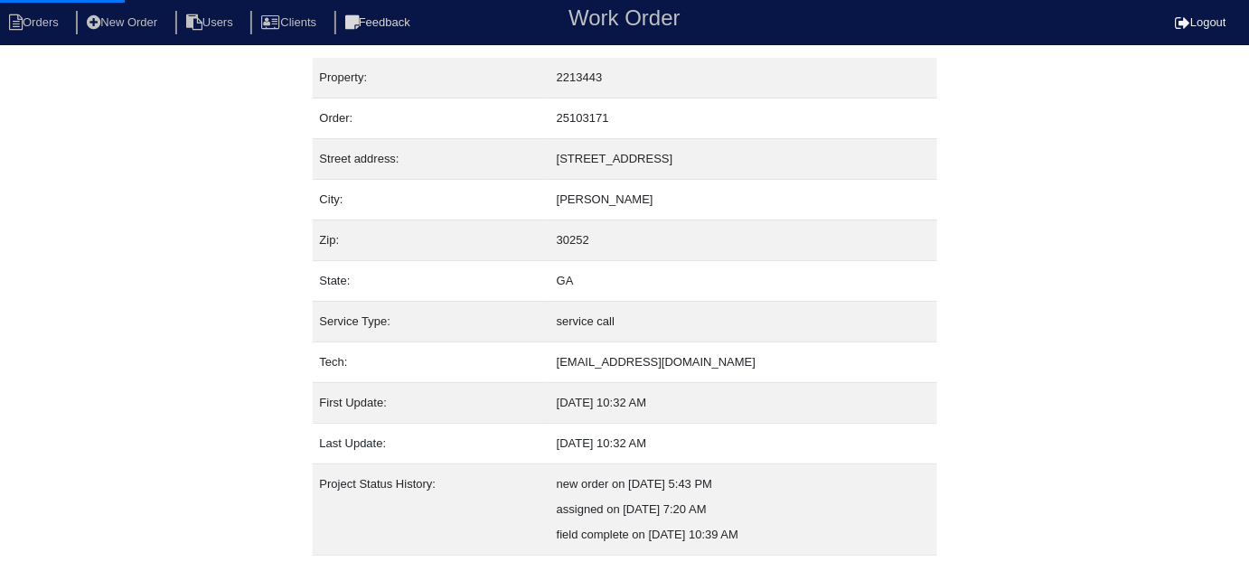
select select "1"
select select "0"
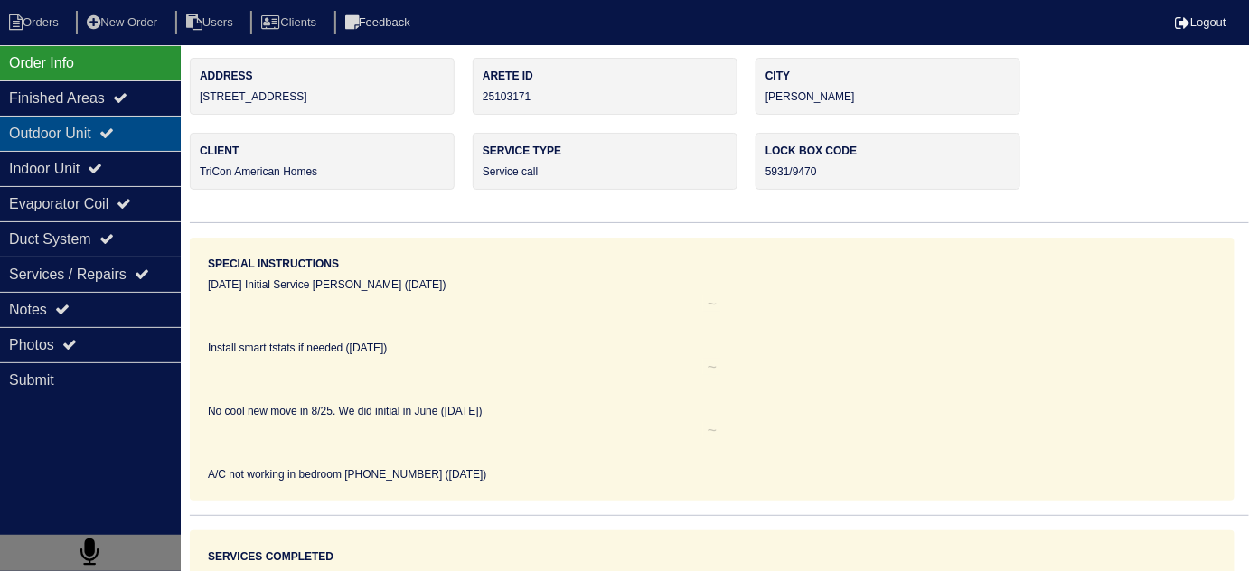
click at [98, 136] on div "Outdoor Unit" at bounding box center [90, 133] width 181 height 35
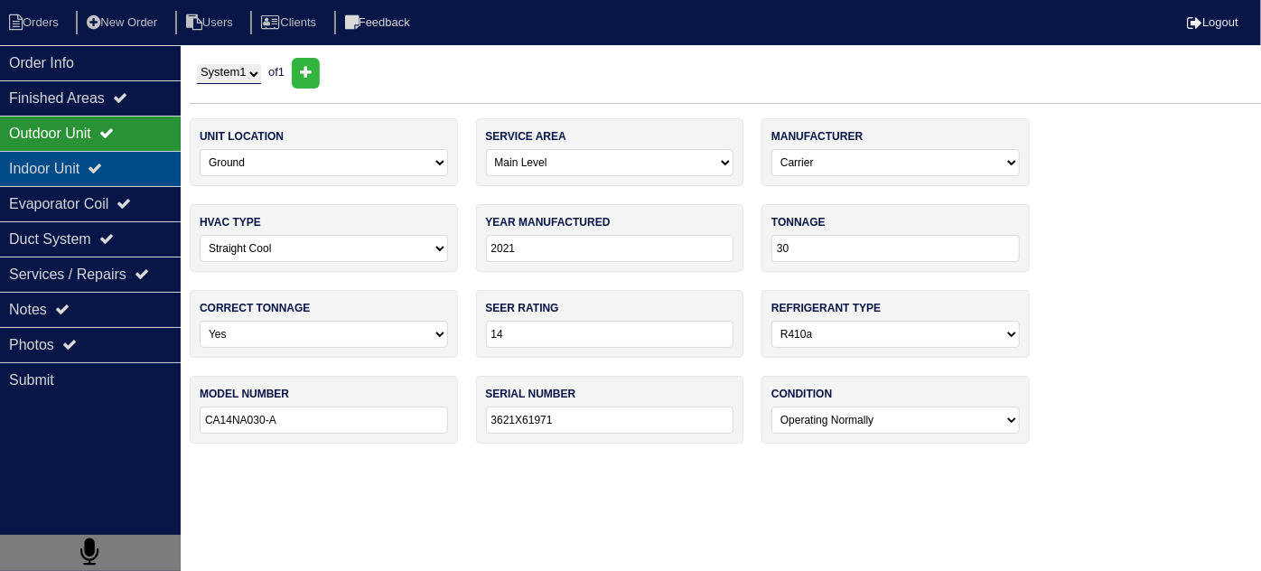
click at [89, 177] on div "Indoor Unit" at bounding box center [90, 168] width 181 height 35
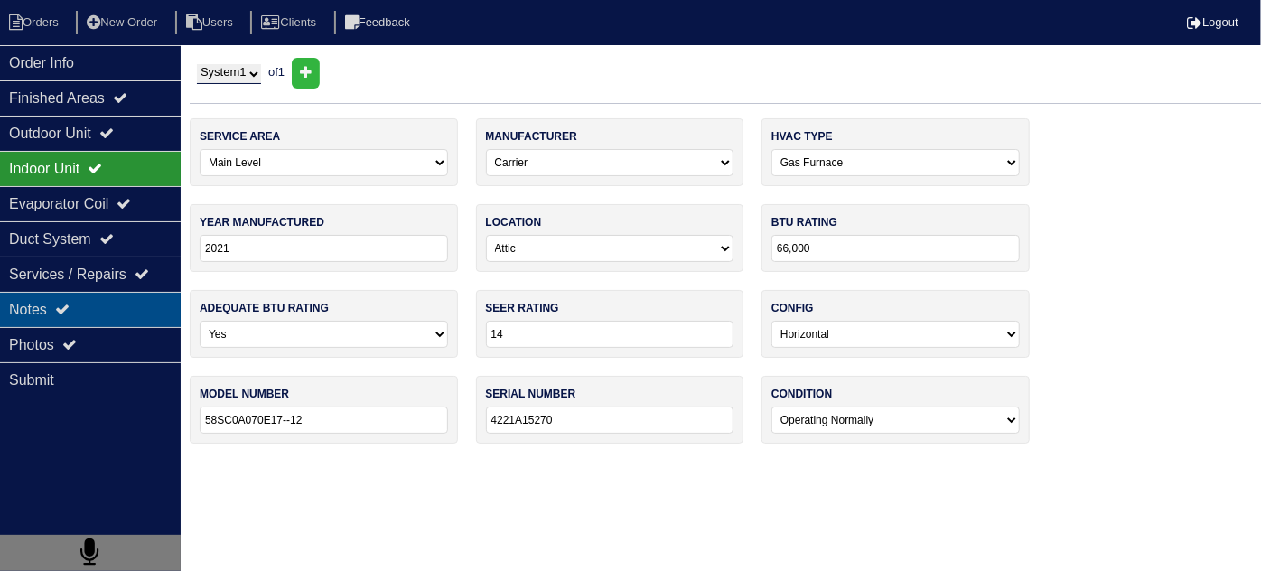
click at [89, 296] on div "Notes" at bounding box center [90, 309] width 181 height 35
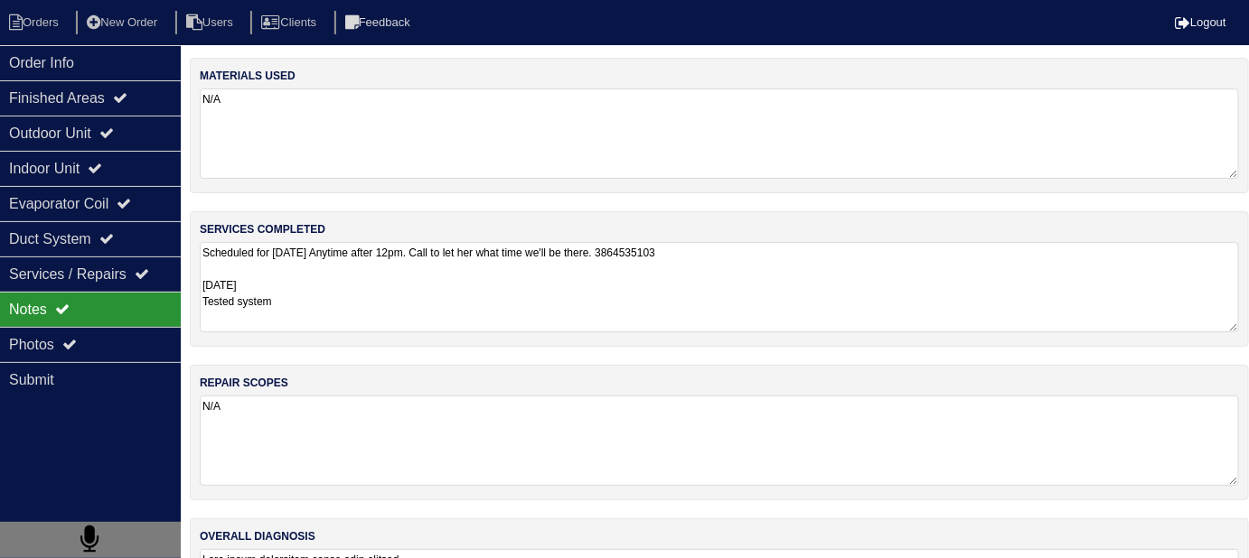
click at [444, 311] on textarea "Scheduled for Friday Anytime after 12pm. Call to let her what time we'll be the…" at bounding box center [719, 287] width 1039 height 90
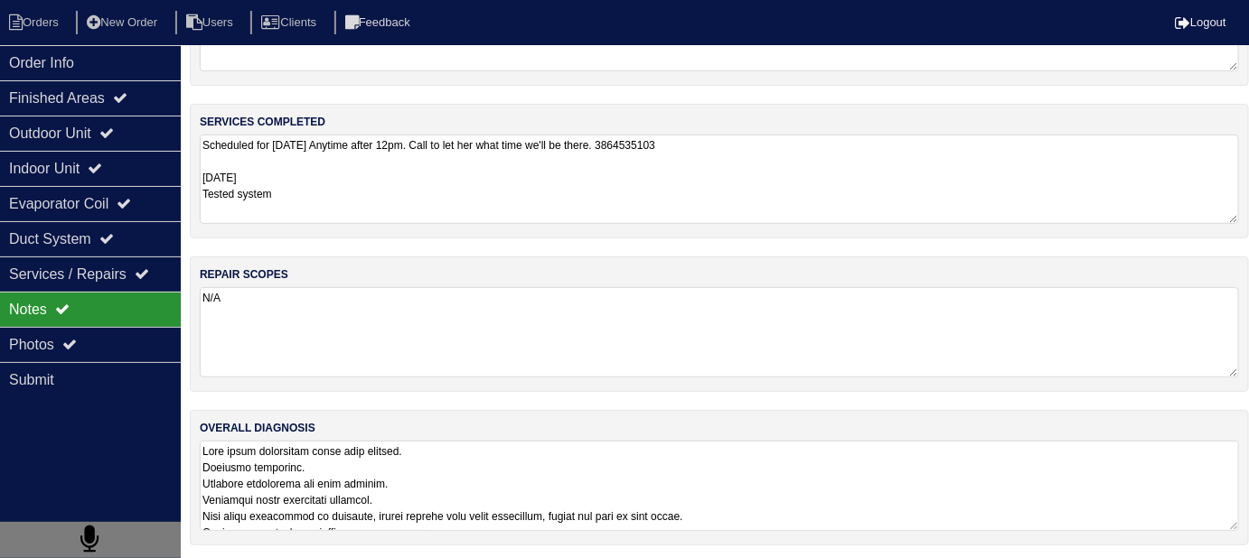
click at [839, 476] on textarea at bounding box center [719, 486] width 1039 height 90
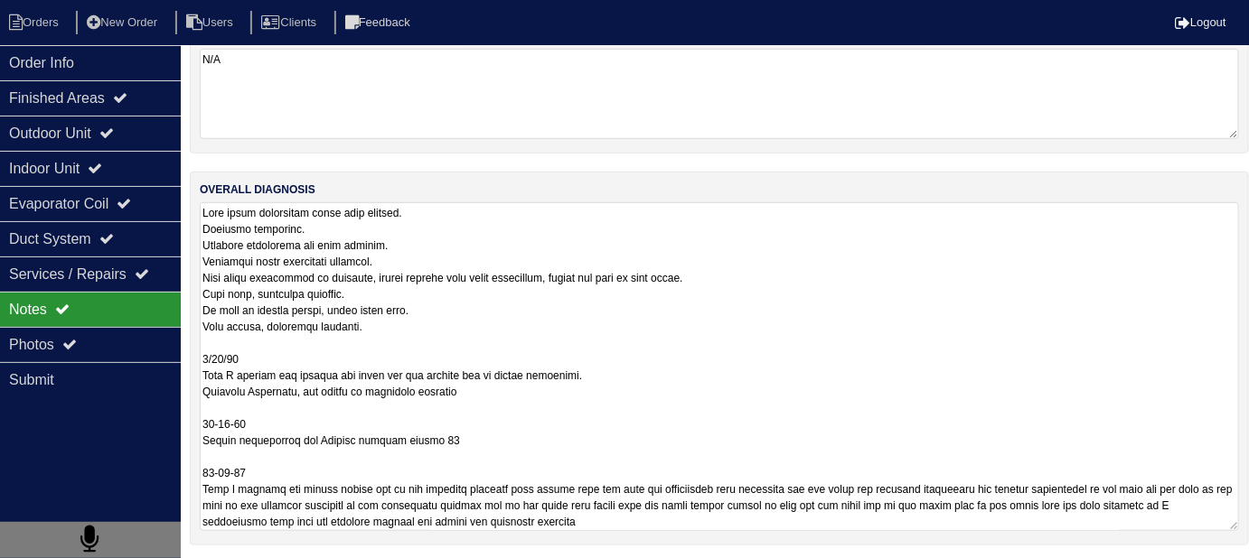
scroll to position [1, 0]
click at [33, 349] on div "Photos" at bounding box center [90, 344] width 181 height 35
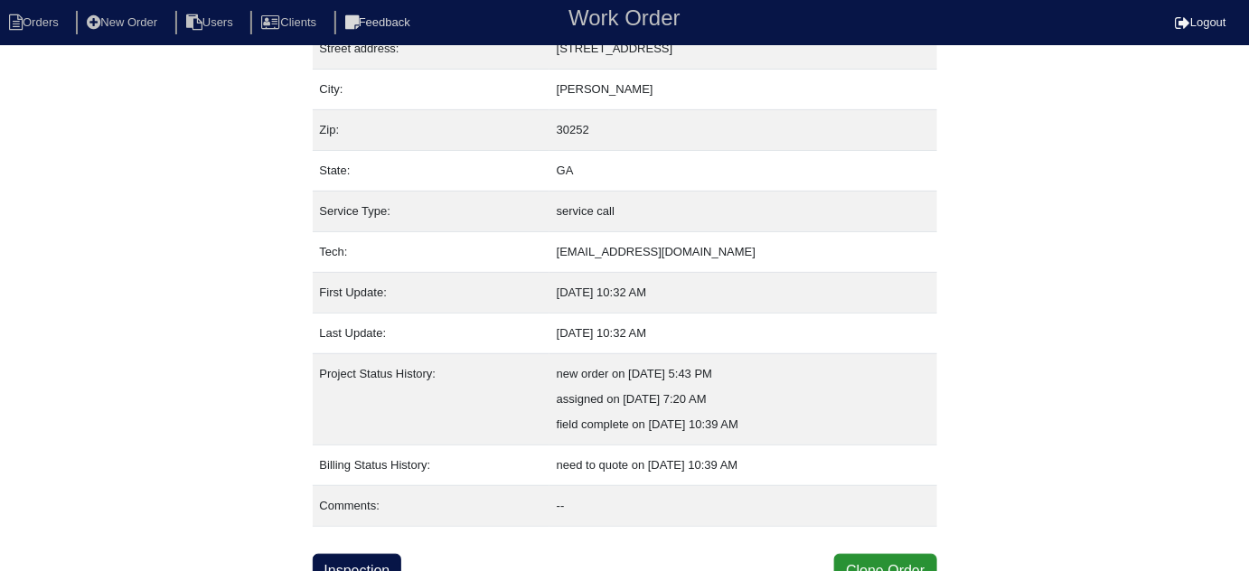
scroll to position [123, 0]
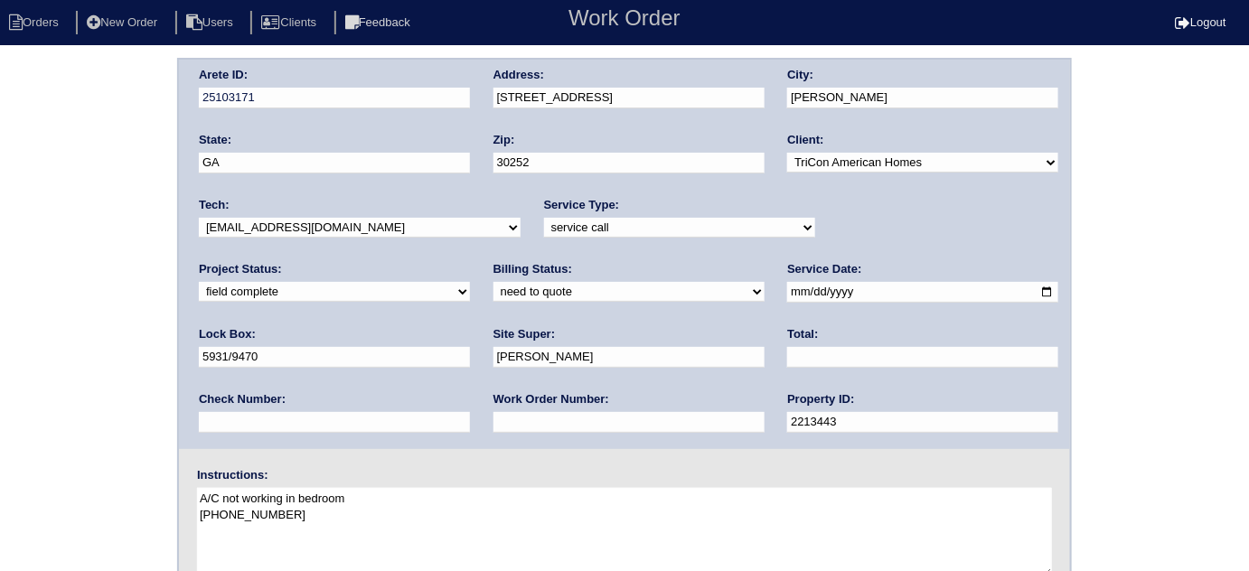
click at [787, 351] on input "text" at bounding box center [922, 357] width 271 height 21
type input "95.00"
drag, startPoint x: 285, startPoint y: 286, endPoint x: 285, endPoint y: 297, distance: 10.8
click at [493, 286] on select "need to quote quoted need to invoice invoiced paid warranty purchase order need…" at bounding box center [628, 292] width 271 height 20
select select "quoted"
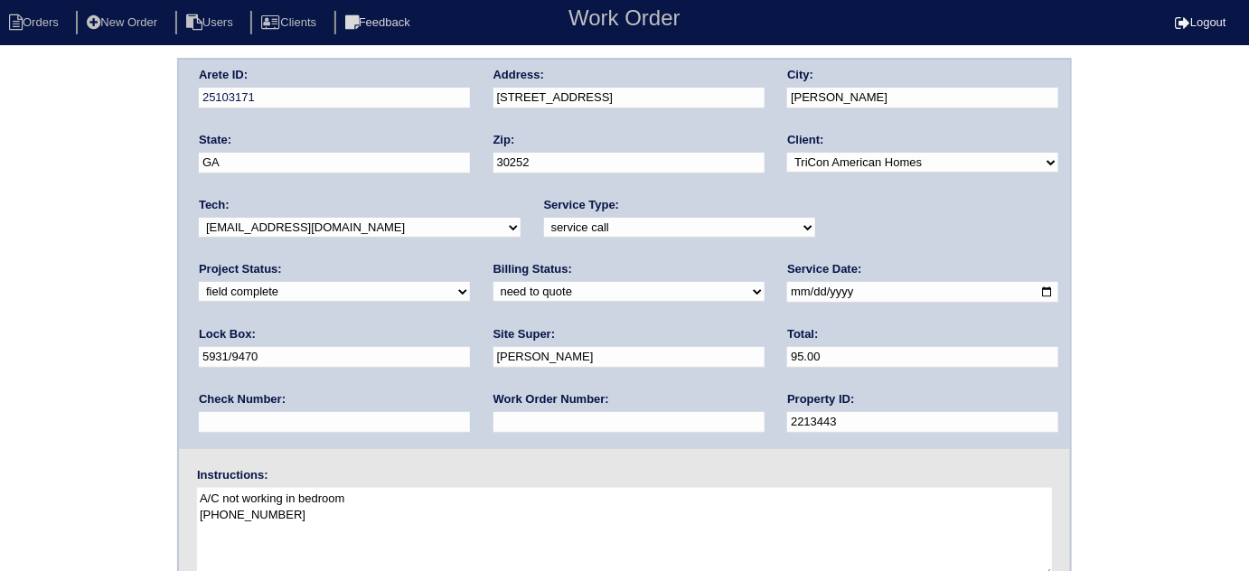
click at [493, 282] on select "need to quote quoted need to invoice invoiced paid warranty purchase order need…" at bounding box center [628, 292] width 271 height 20
click at [493, 426] on input "text" at bounding box center [628, 422] width 271 height 21
type input "requested"
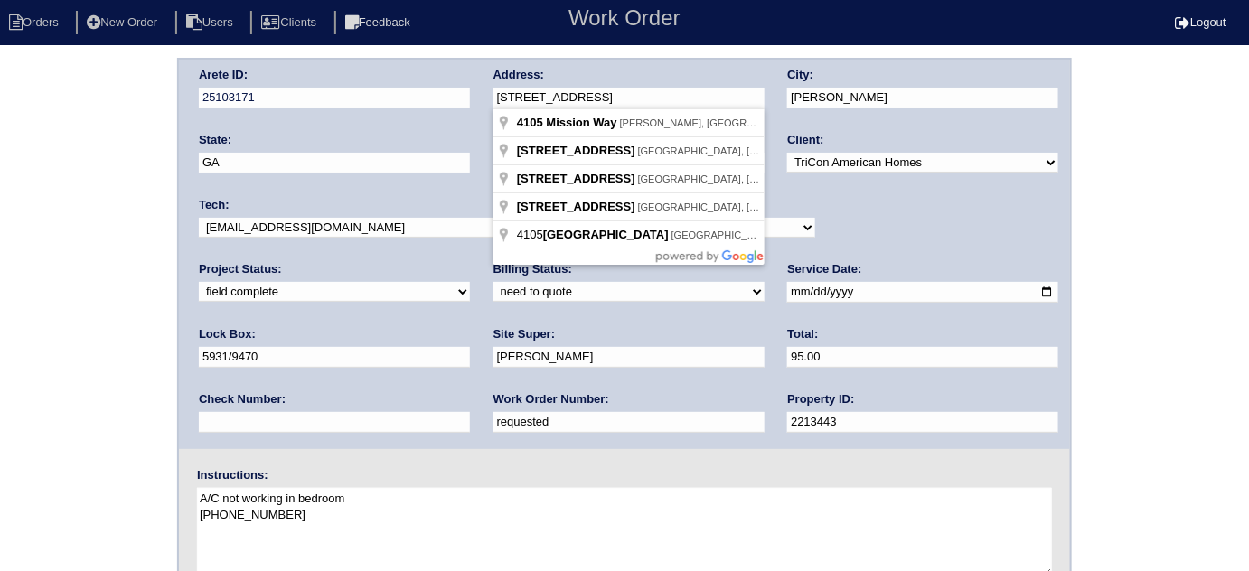
drag, startPoint x: 613, startPoint y: 92, endPoint x: 481, endPoint y: 83, distance: 133.1
click at [481, 83] on div "Arete ID: 25103171 Address: 4105 Mission Way City: McDonough State: GA Zip: 302…" at bounding box center [624, 254] width 891 height 389
click at [53, 305] on div "Arete ID: 25103171 Address: 4105 Mission Way City: McDonough State: GA Zip: 302…" at bounding box center [624, 423] width 1249 height 731
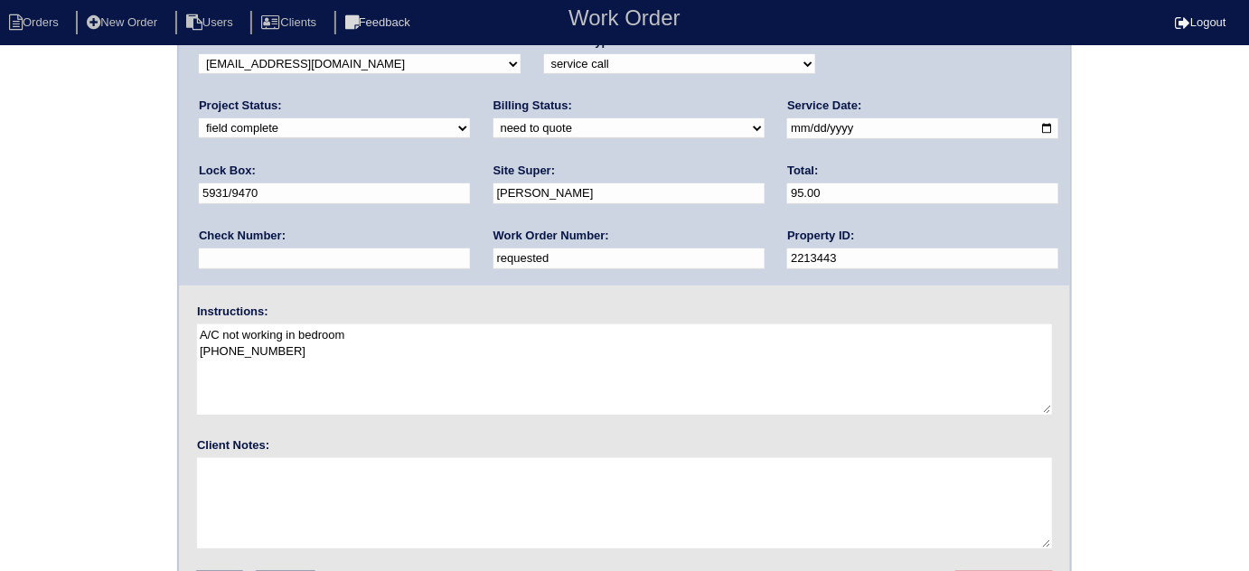
scroll to position [213, 0]
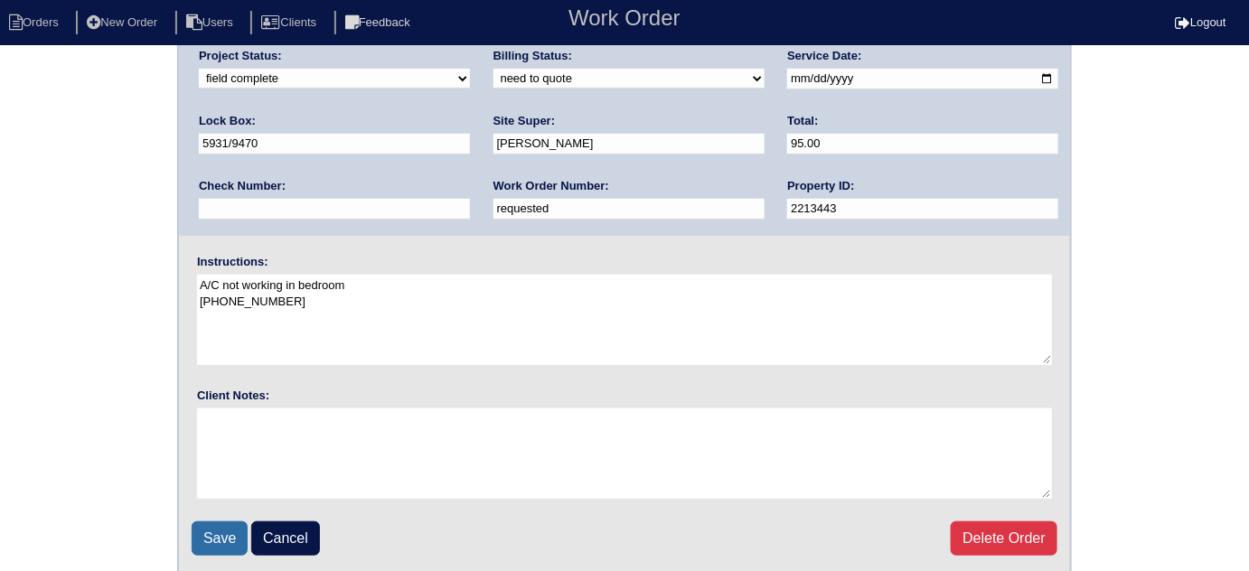
click at [207, 534] on input "Save" at bounding box center [220, 538] width 56 height 34
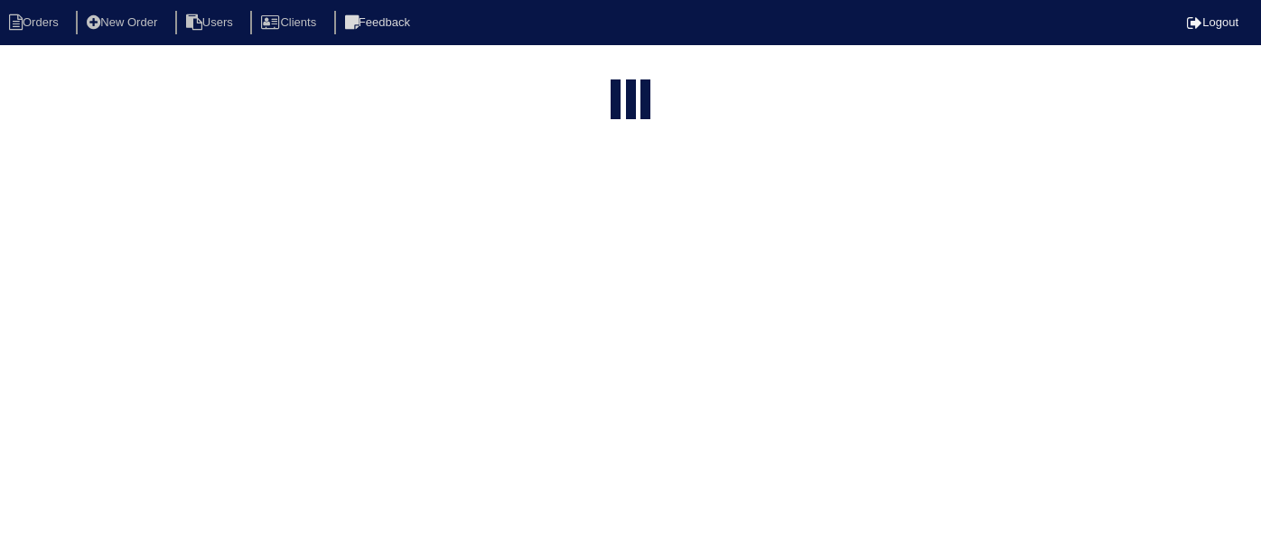
select select "15"
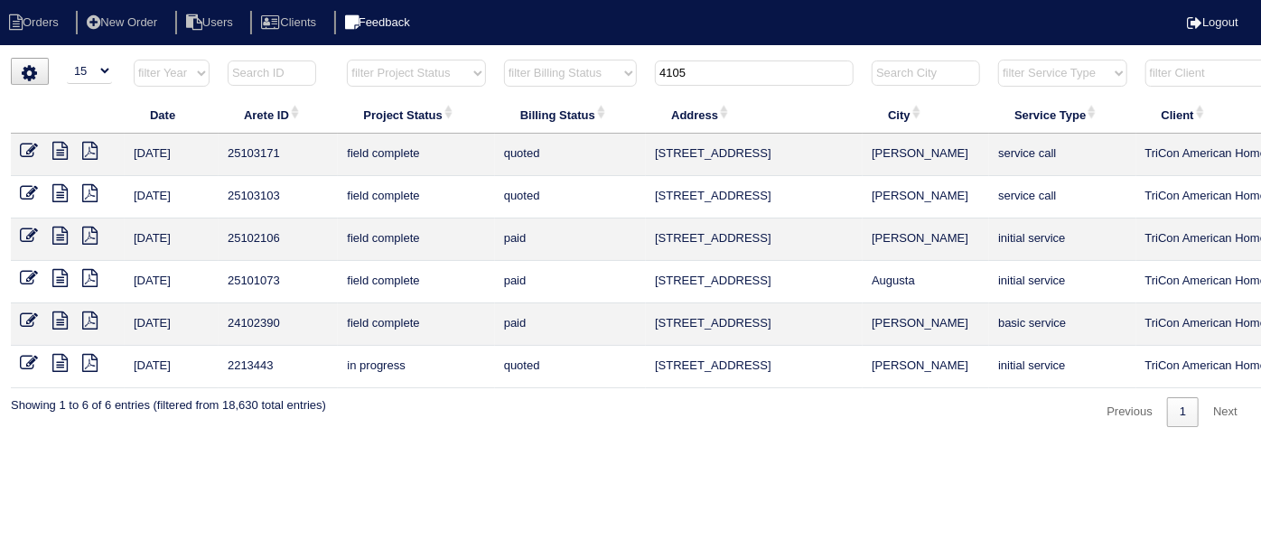
drag, startPoint x: 698, startPoint y: 73, endPoint x: 446, endPoint y: 17, distance: 258.2
click at [504, 58] on body "Orders New Order Users Clients Feedback Logout Orders New Order Users Clients M…" at bounding box center [630, 243] width 1261 height 370
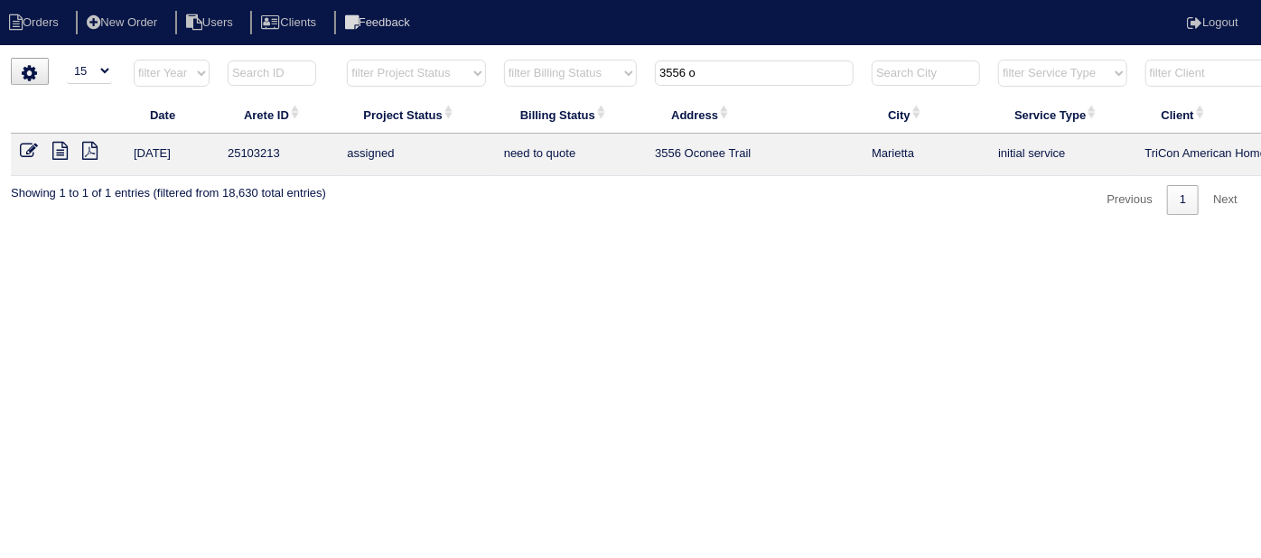
type input "3556 o"
drag, startPoint x: 725, startPoint y: 79, endPoint x: 221, endPoint y: 31, distance: 505.5
click at [229, 58] on body "Orders New Order Users Clients Feedback Logout Orders New Order Users Clients M…" at bounding box center [630, 136] width 1261 height 157
click at [59, 157] on icon at bounding box center [59, 151] width 15 height 18
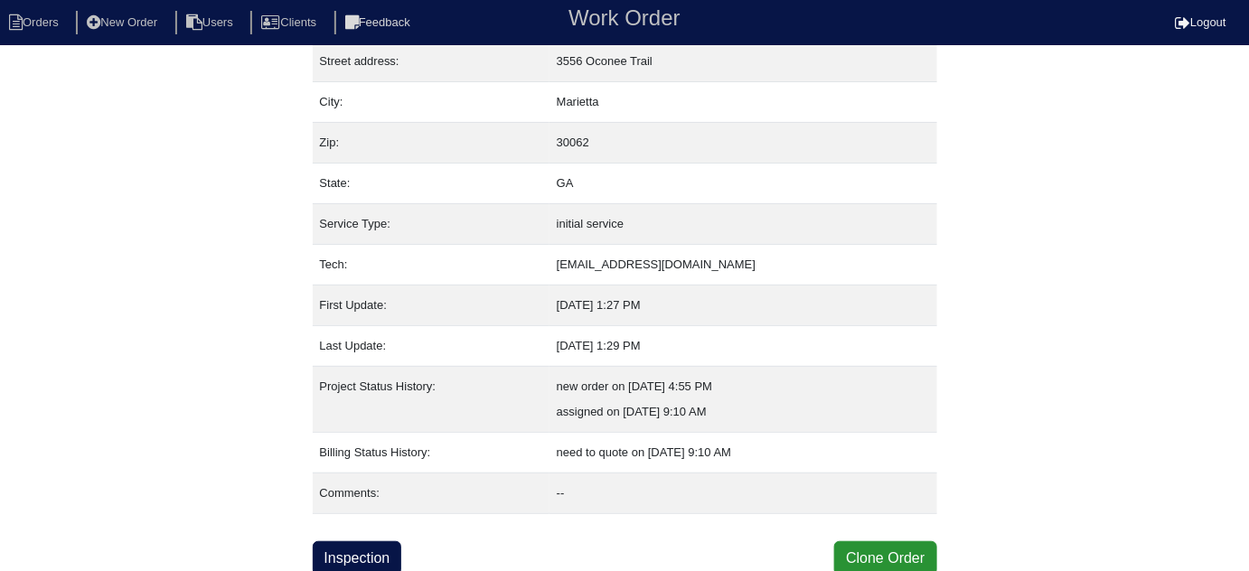
scroll to position [98, 0]
click at [392, 555] on link "Inspection" at bounding box center [357, 557] width 89 height 34
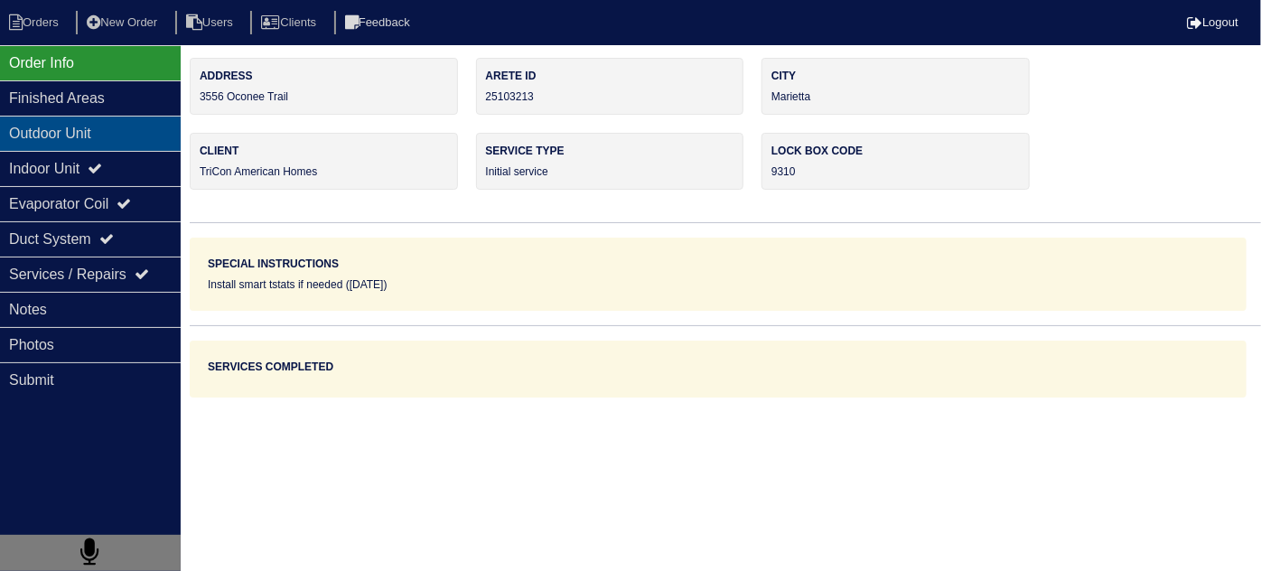
click at [81, 137] on div "Outdoor Unit" at bounding box center [90, 133] width 181 height 35
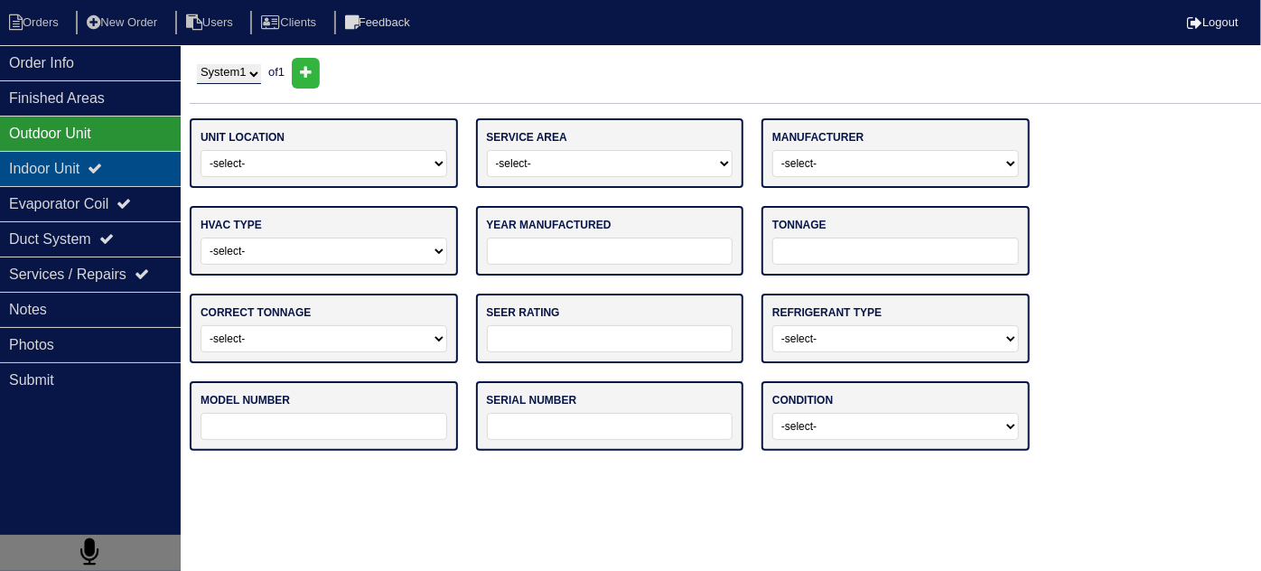
click at [76, 154] on div "Indoor Unit" at bounding box center [90, 168] width 181 height 35
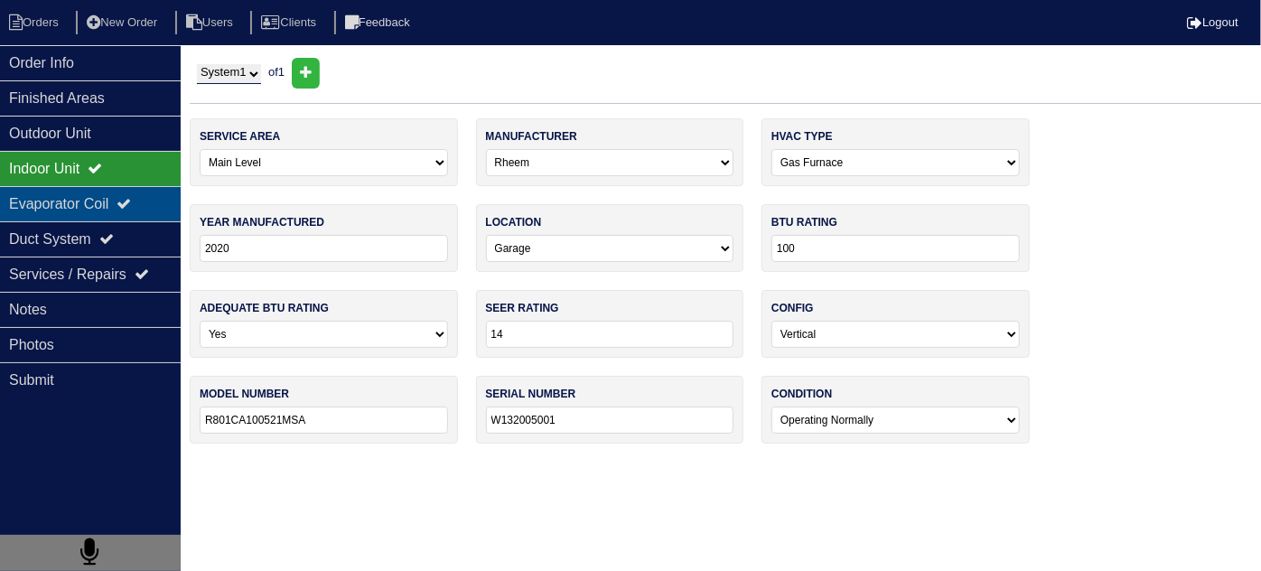
click at [89, 215] on div "Evaporator Coil" at bounding box center [90, 203] width 181 height 35
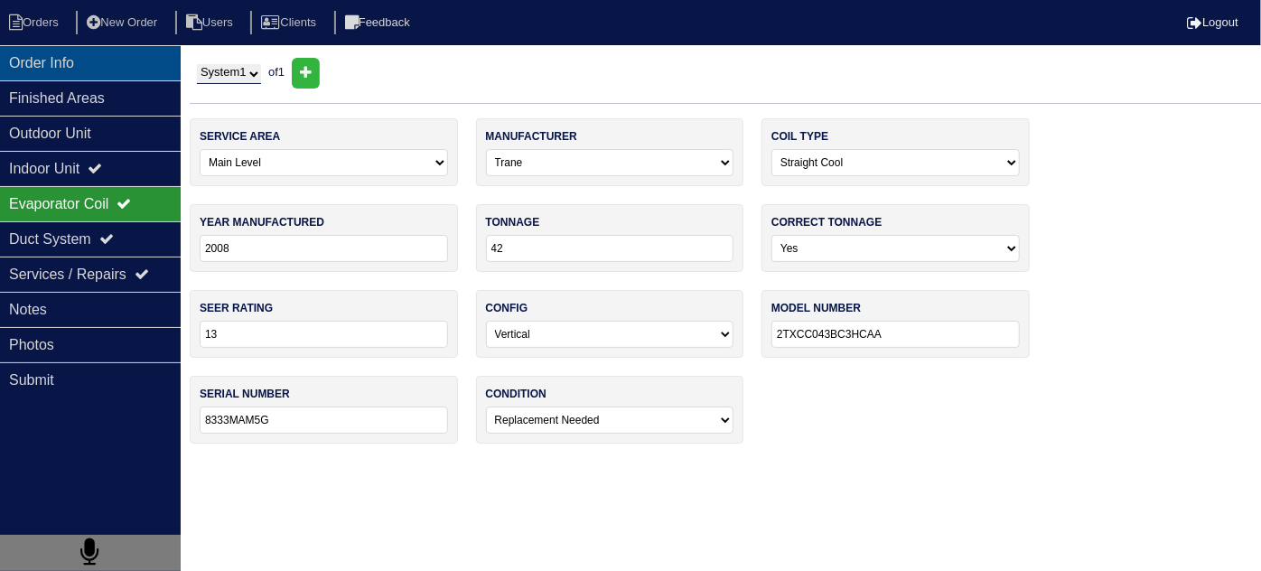
click at [127, 62] on div "Order Info" at bounding box center [90, 62] width 181 height 35
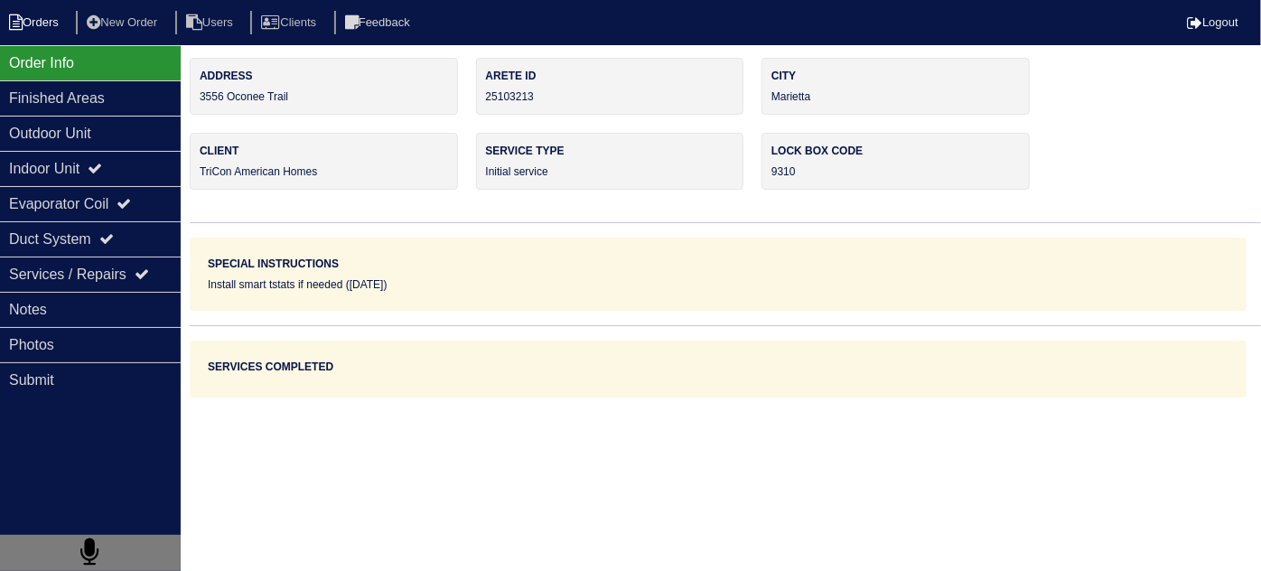
click at [72, 24] on li "Orders" at bounding box center [36, 23] width 73 height 24
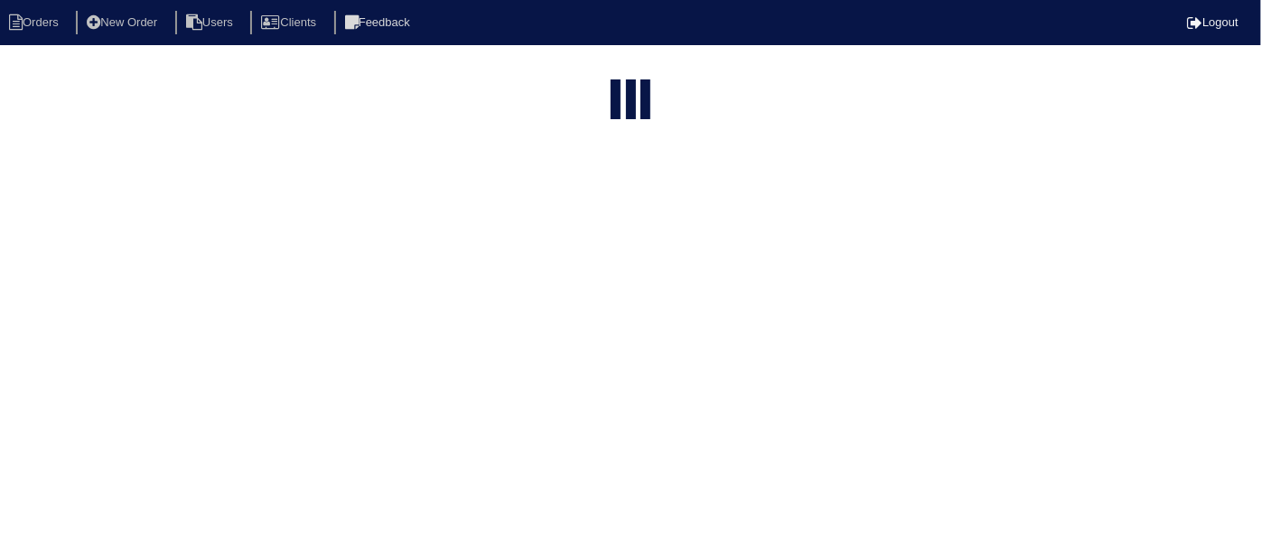
select select "15"
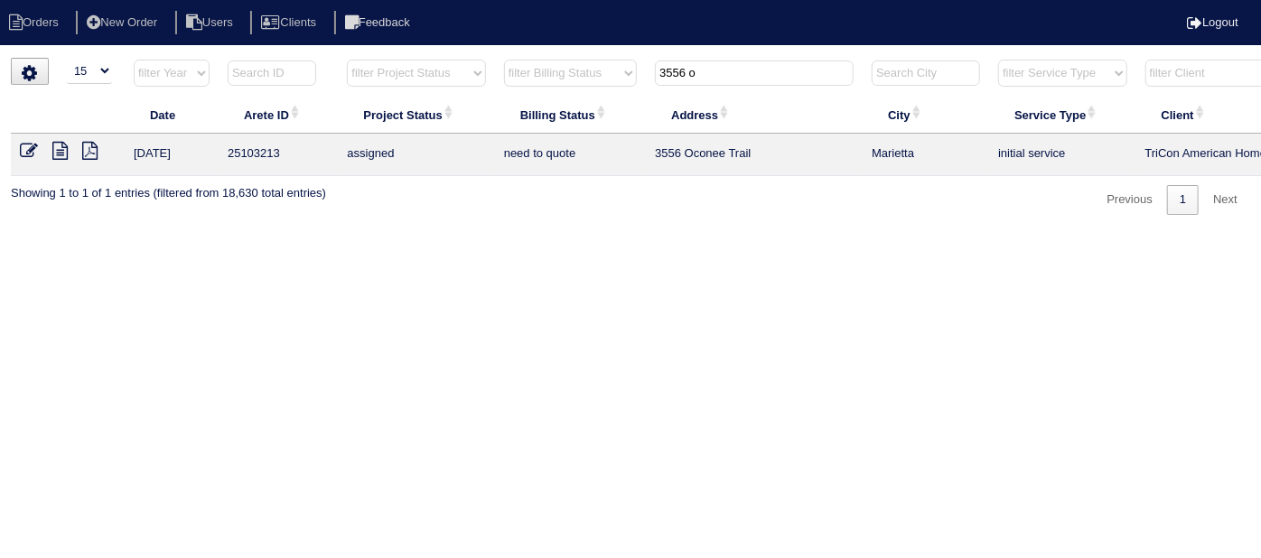
drag, startPoint x: 713, startPoint y: 75, endPoint x: 443, endPoint y: 52, distance: 271.1
click at [515, 64] on tr "filter Year -- Any Year -- 2025 2024 2023 2022 2021 2020 2019 filter Project St…" at bounding box center [794, 77] width 1566 height 37
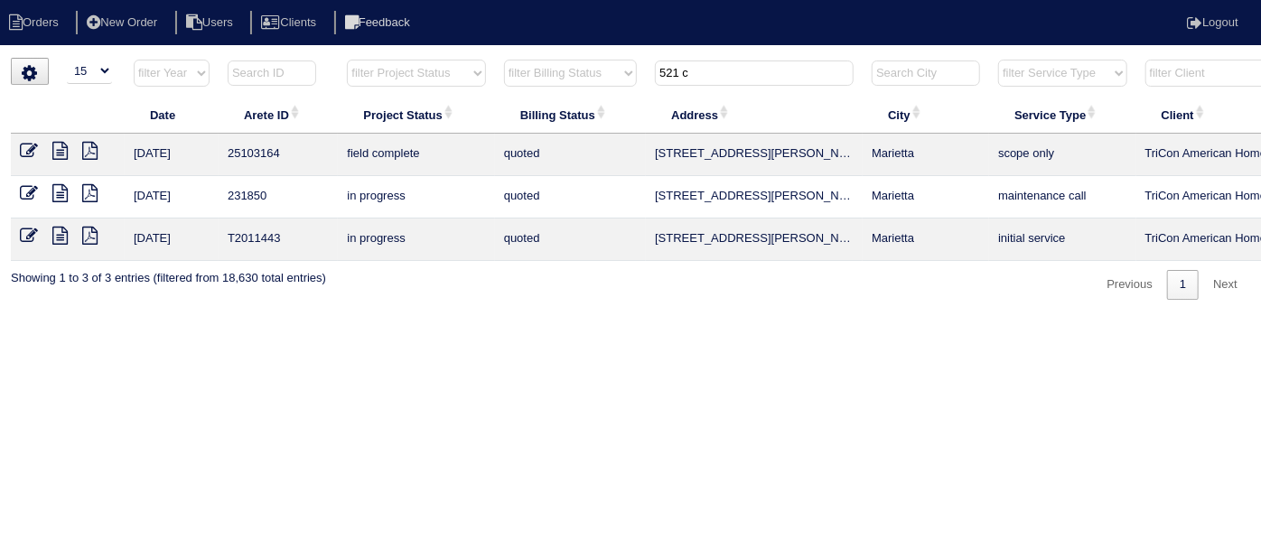
type input "521 c"
click at [700, 69] on input "521 c" at bounding box center [754, 73] width 199 height 25
drag, startPoint x: 698, startPoint y: 69, endPoint x: 558, endPoint y: 39, distance: 143.2
click at [575, 49] on html "Orders New Order Users Clients Feedback Logout Orders New Order Users Clients M…" at bounding box center [630, 159] width 1261 height 318
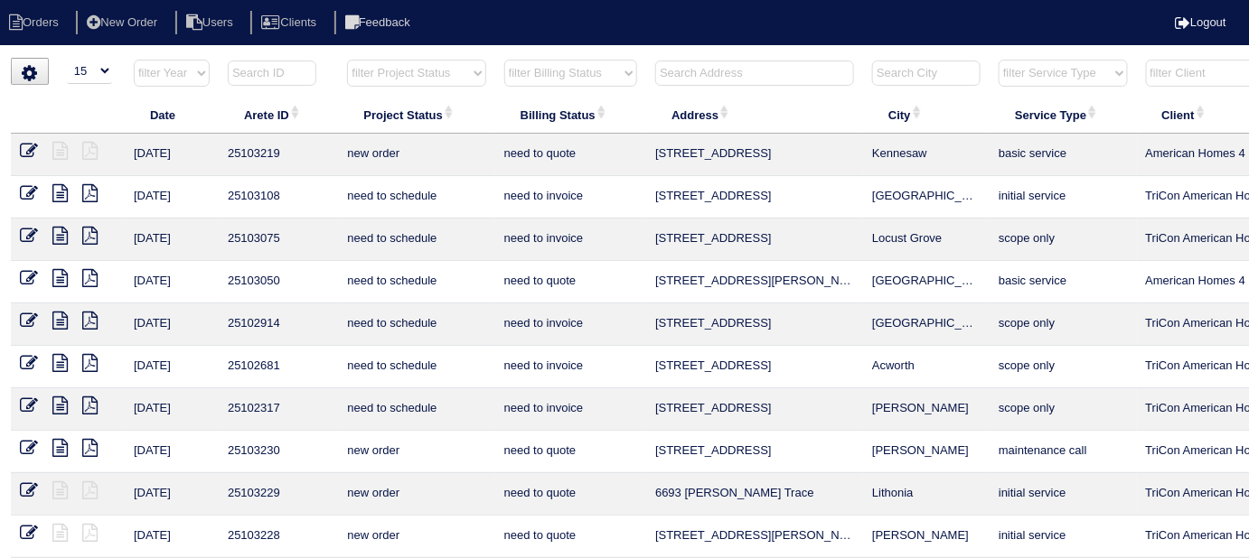
click at [668, 66] on input "text" at bounding box center [754, 73] width 199 height 25
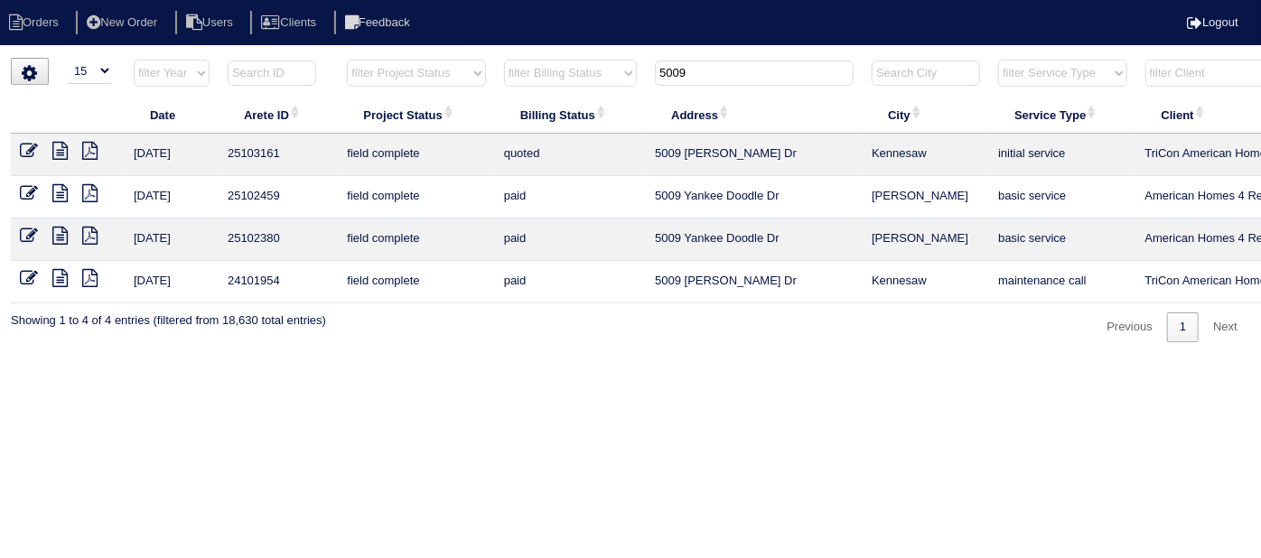
type input "5009"
click at [32, 152] on icon at bounding box center [29, 151] width 18 height 18
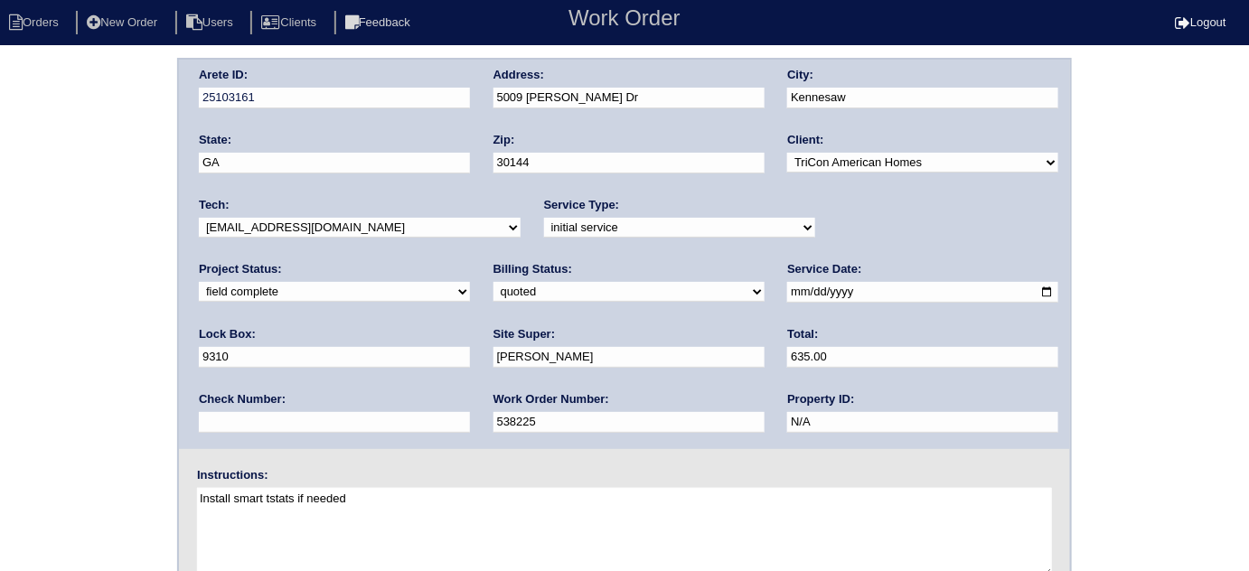
click at [493, 290] on select "need to quote quoted need to invoice invoiced paid warranty purchase order need…" at bounding box center [628, 292] width 271 height 20
select select "need to invoice"
click at [493, 282] on select "need to quote quoted need to invoice invoiced paid warranty purchase order need…" at bounding box center [628, 292] width 271 height 20
click at [87, 397] on div "Arete ID: 25103161 Address: 5009 Melanie Dr City: Kennesaw State: GA Zip: 30144…" at bounding box center [624, 423] width 1249 height 731
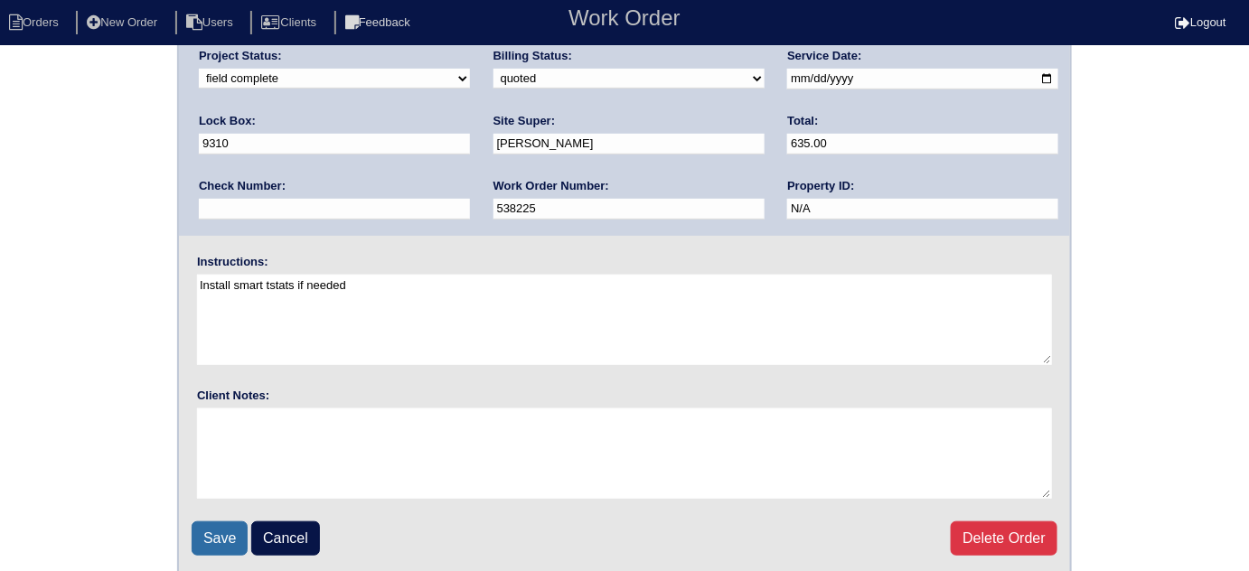
click at [207, 544] on input "Save" at bounding box center [220, 538] width 56 height 34
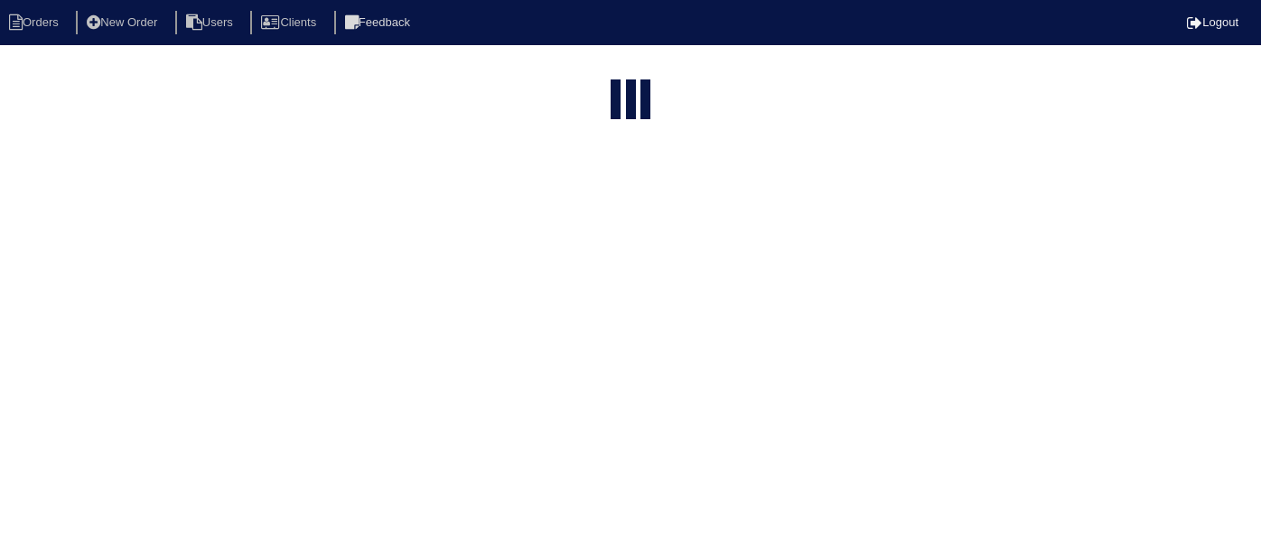
select select "15"
type input "5009"
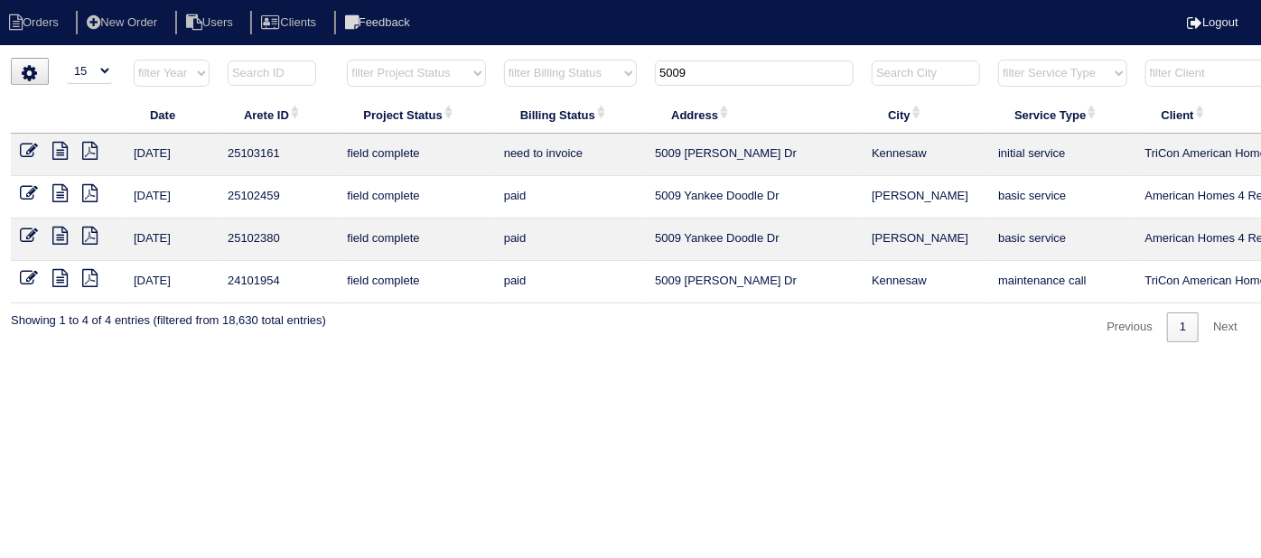
drag, startPoint x: 725, startPoint y: 65, endPoint x: 616, endPoint y: 38, distance: 111.8
click at [617, 58] on body "Orders New Order Users Clients Feedback Logout Orders New Order Users Clients M…" at bounding box center [630, 200] width 1261 height 285
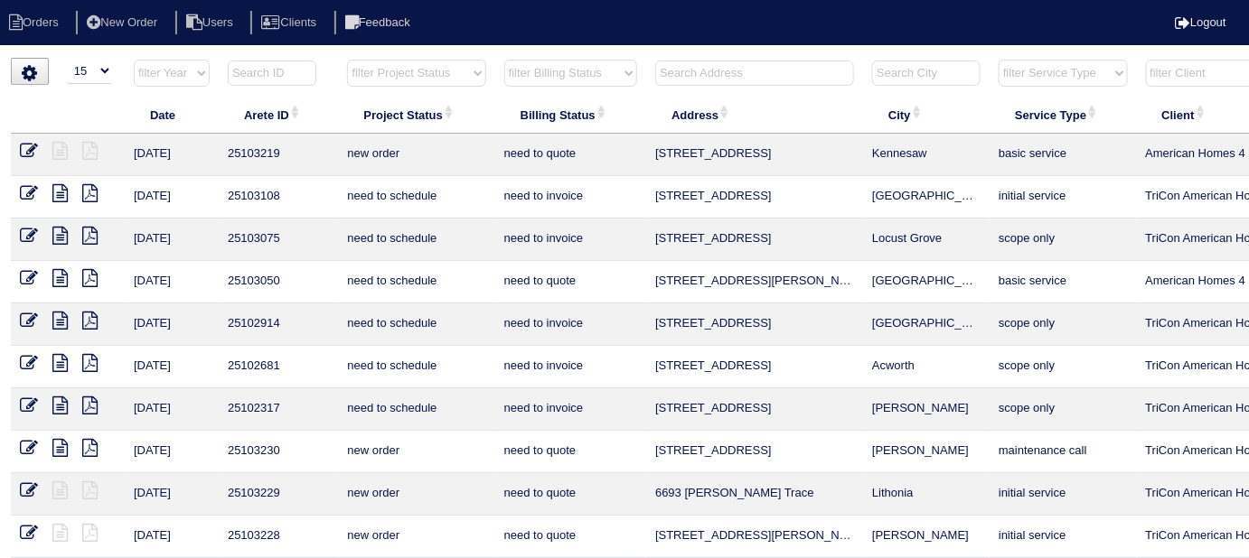
click at [667, 70] on input "text" at bounding box center [754, 73] width 199 height 25
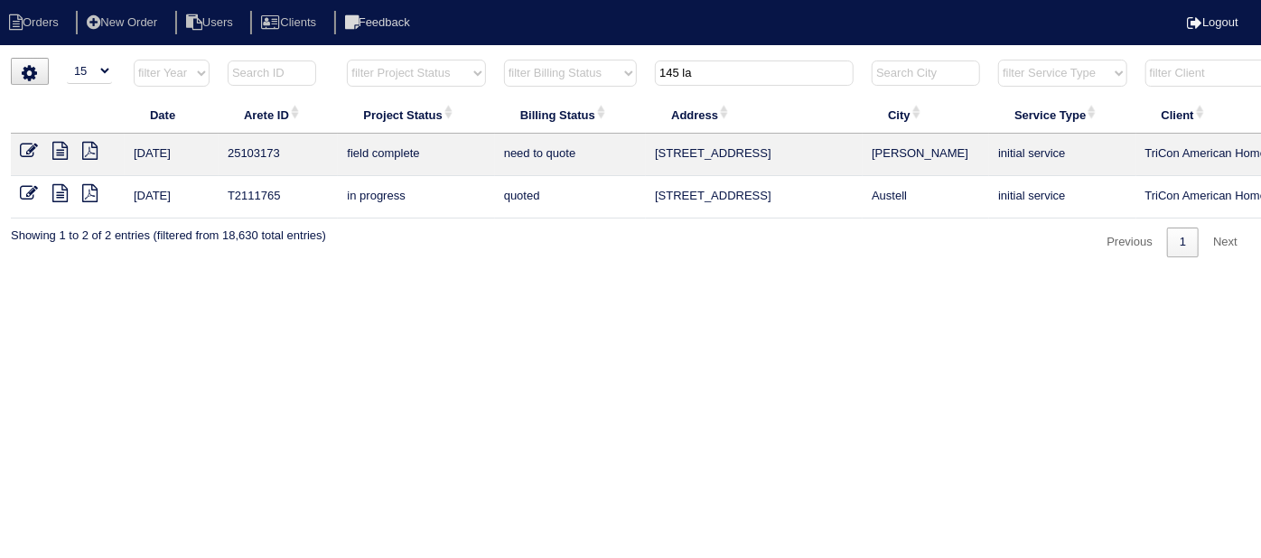
type input "145 la"
click at [60, 148] on icon at bounding box center [59, 151] width 15 height 18
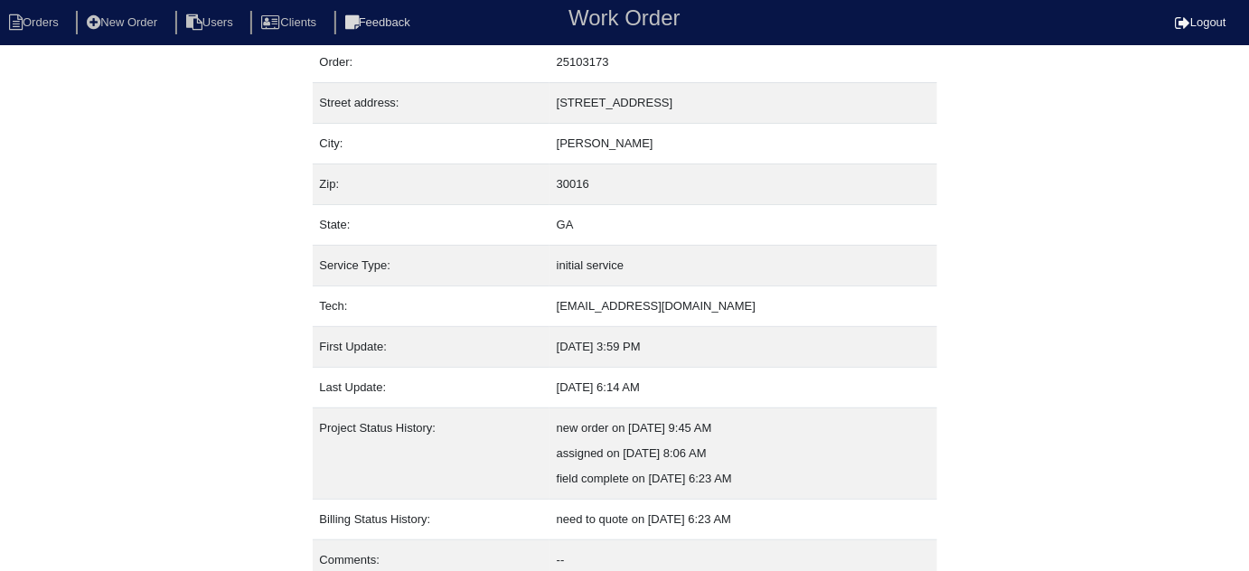
scroll to position [123, 0]
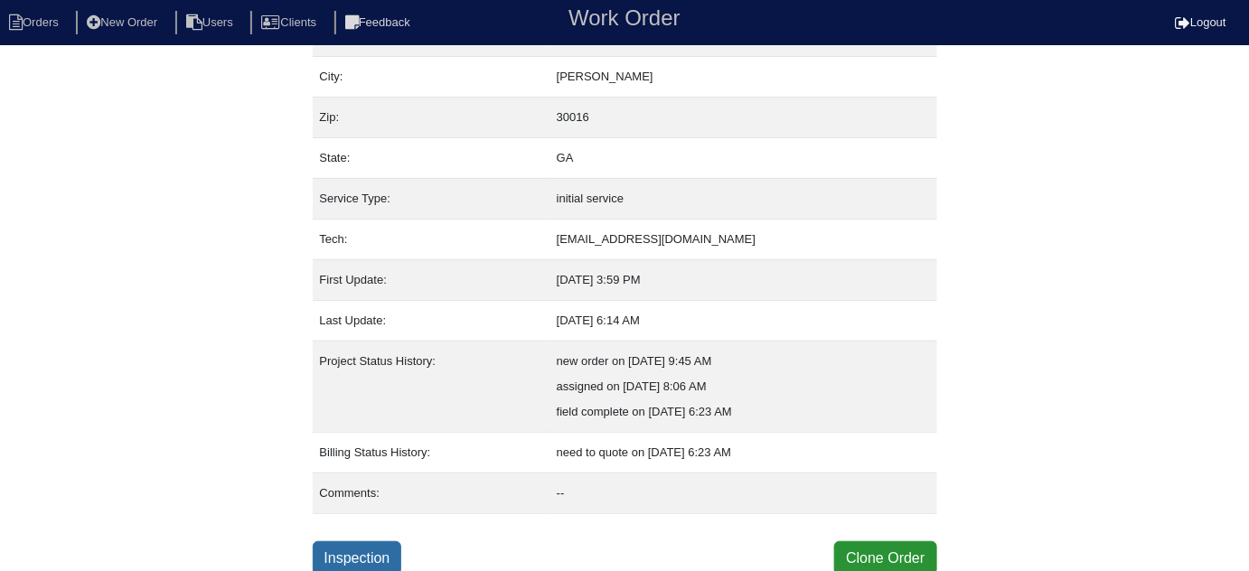
click at [363, 559] on link "Inspection" at bounding box center [357, 558] width 89 height 34
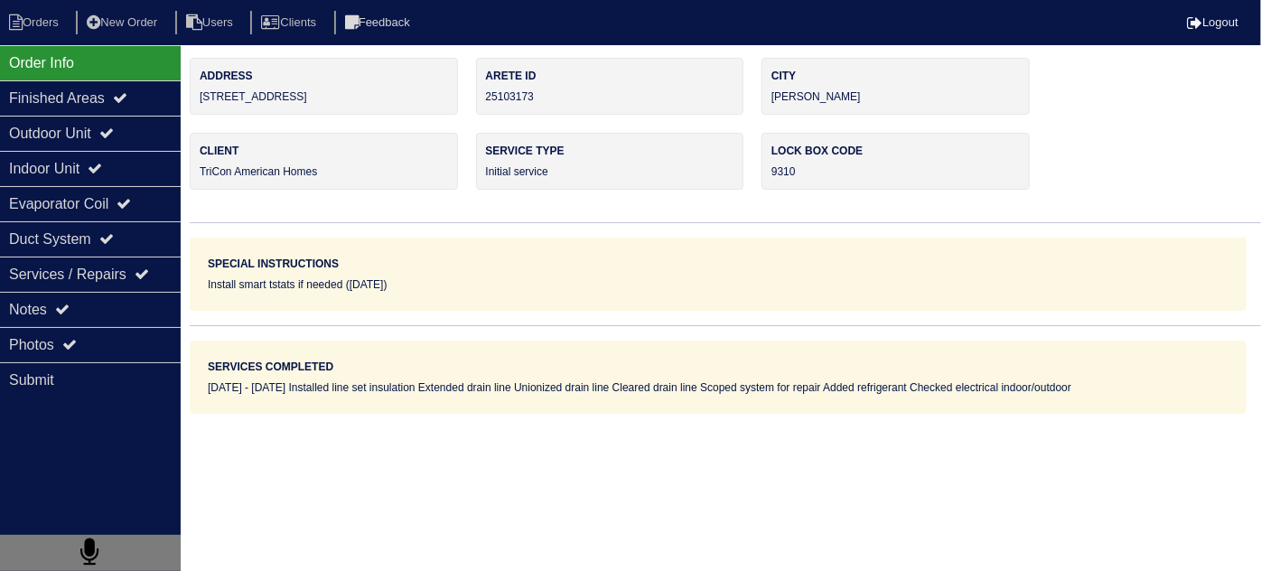
click at [131, 144] on div "Outdoor Unit" at bounding box center [90, 133] width 181 height 35
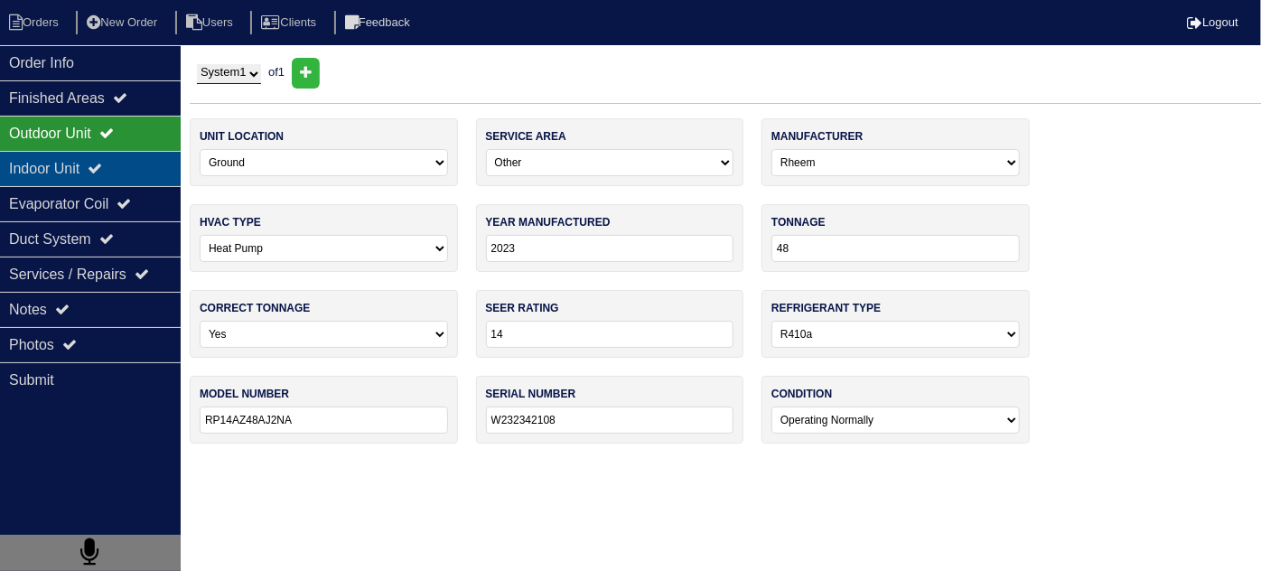
click at [102, 161] on icon at bounding box center [95, 168] width 14 height 14
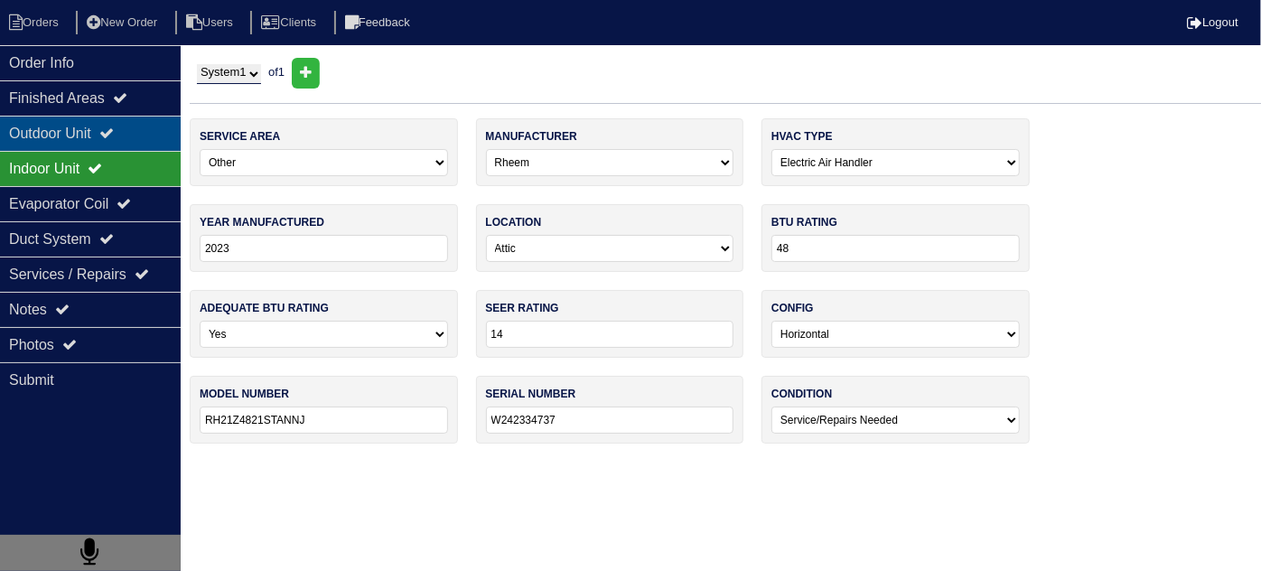
click at [114, 131] on icon at bounding box center [106, 133] width 14 height 14
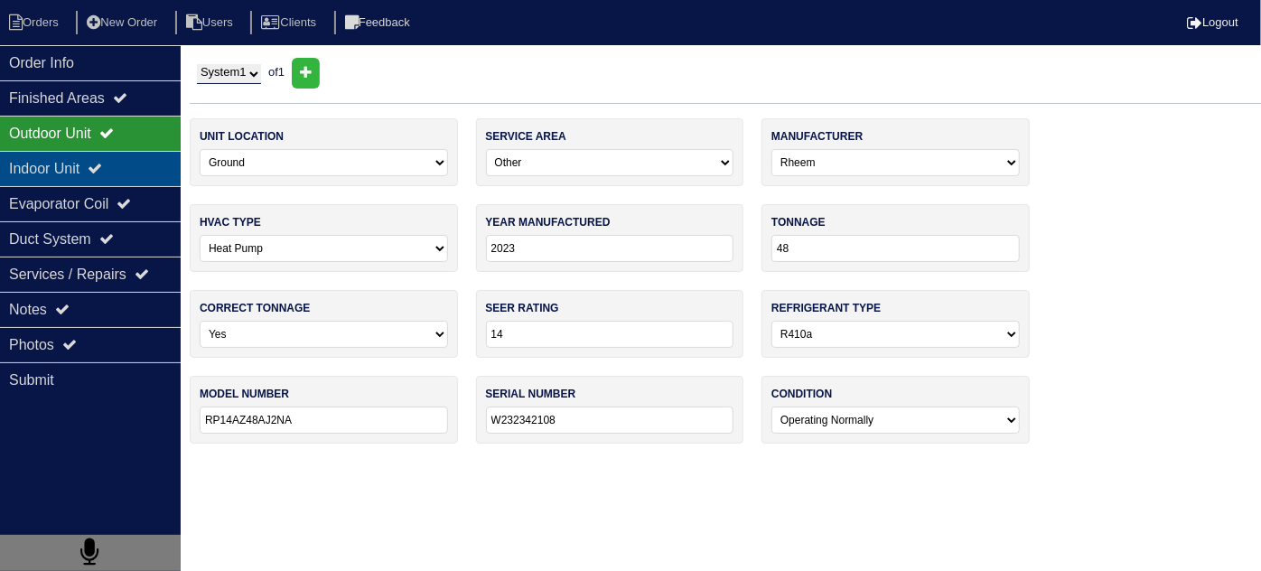
click at [107, 154] on div "Indoor Unit" at bounding box center [90, 168] width 181 height 35
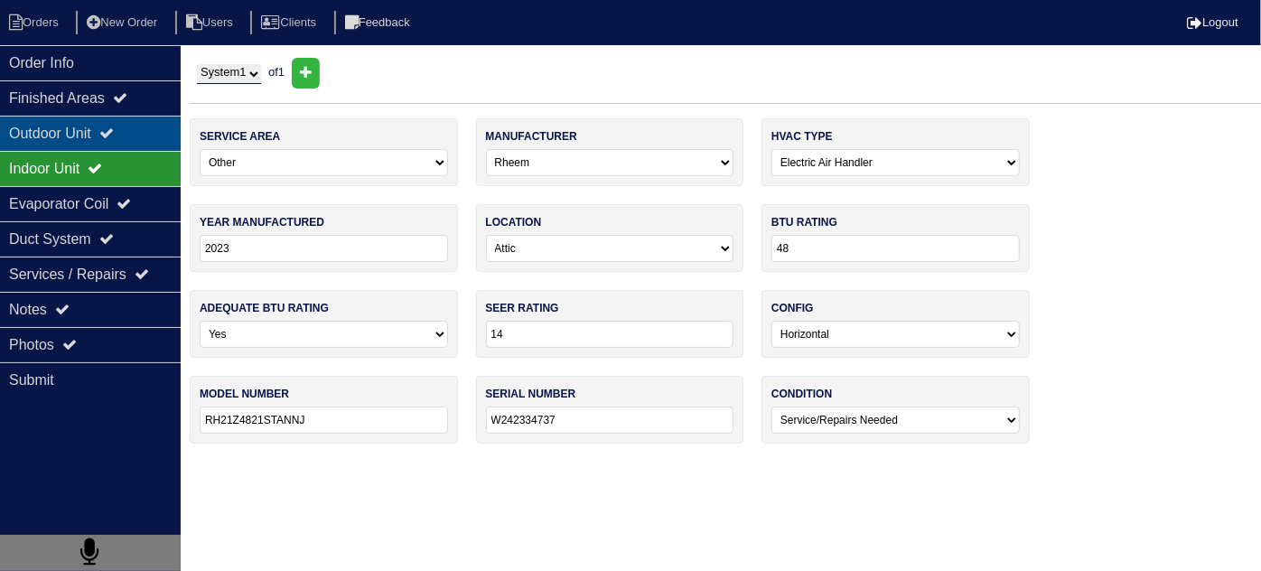
click at [107, 126] on div "Outdoor Unit" at bounding box center [90, 133] width 181 height 35
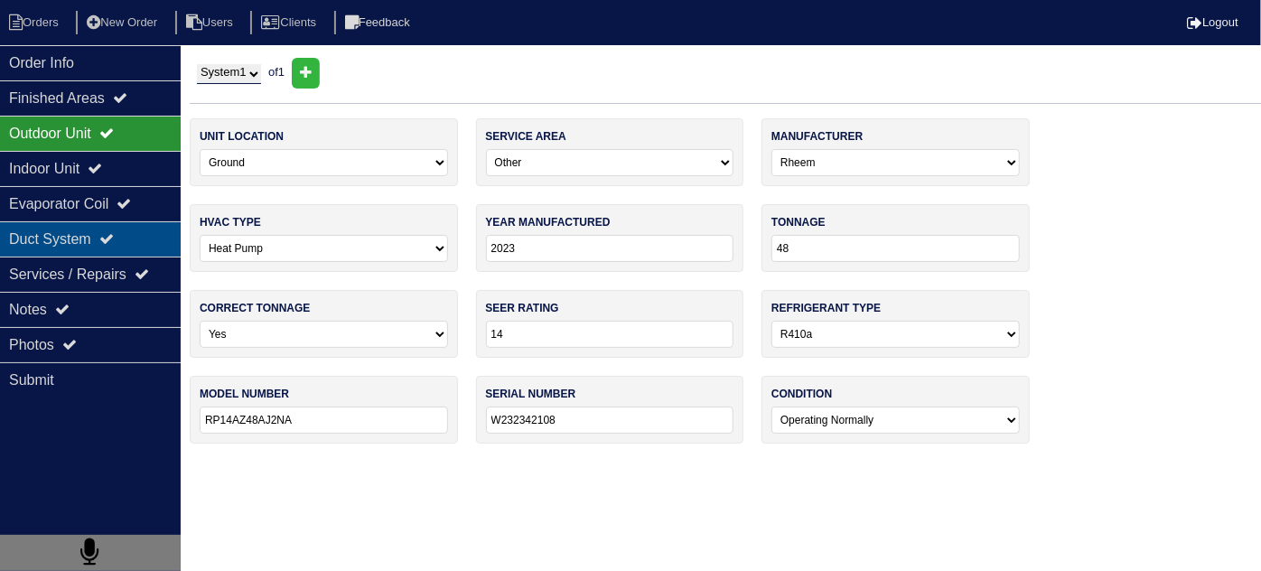
click at [29, 230] on div "Duct System" at bounding box center [90, 238] width 181 height 35
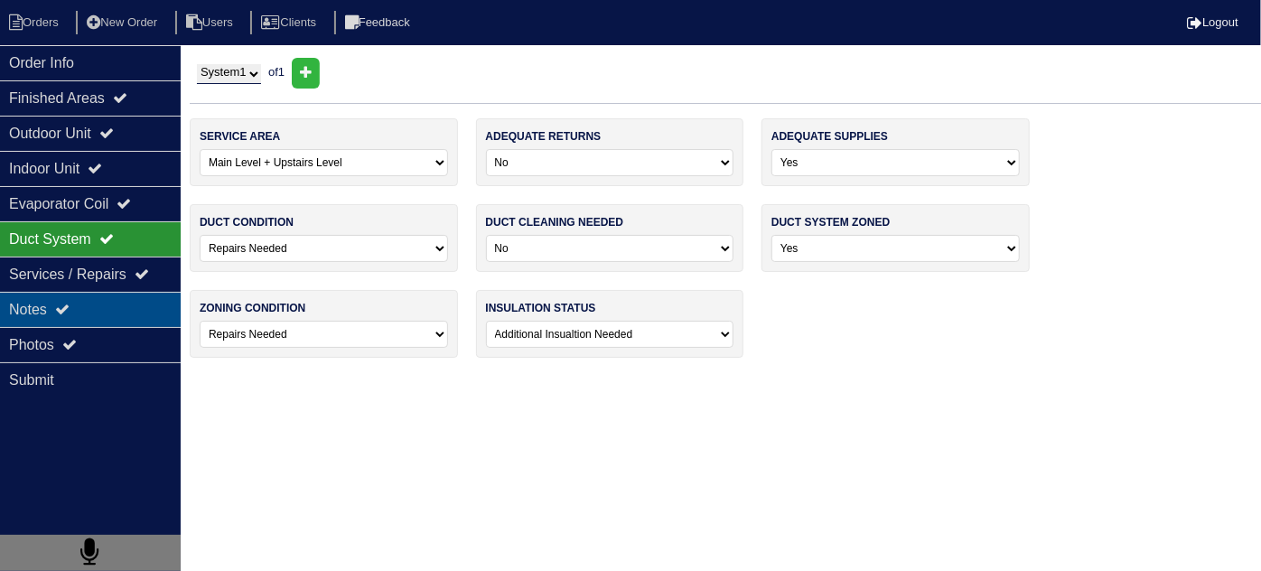
click at [40, 311] on div "Notes" at bounding box center [90, 309] width 181 height 35
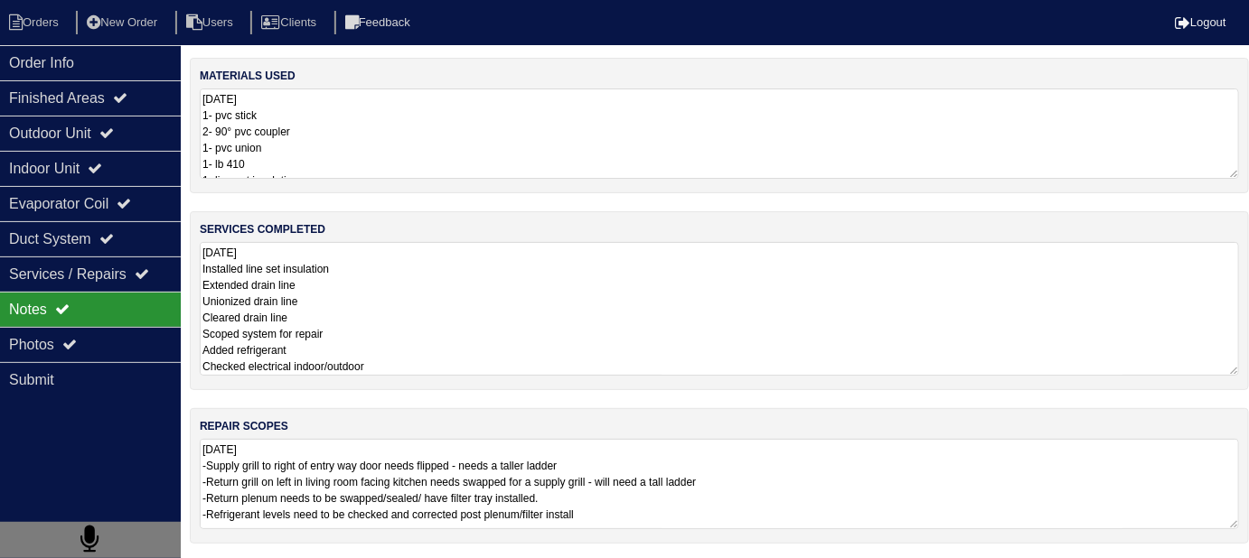
click at [477, 305] on textarea "9.2.25 Installed line set insulation Extended drain line Unionized drain line C…" at bounding box center [719, 309] width 1039 height 134
click at [650, 305] on textarea "9.2.25 Installed line set insulation Extended drain line Unionized drain line C…" at bounding box center [719, 309] width 1039 height 134
click at [457, 312] on textarea "9.2.25 Installed line set insulation Extended drain line Unionized drain line C…" at bounding box center [719, 309] width 1039 height 134
click at [557, 312] on textarea "9.2.25 Installed line set insulation Extended drain line Unionized drain line C…" at bounding box center [719, 309] width 1039 height 134
click at [95, 116] on div "Outdoor Unit" at bounding box center [90, 133] width 181 height 35
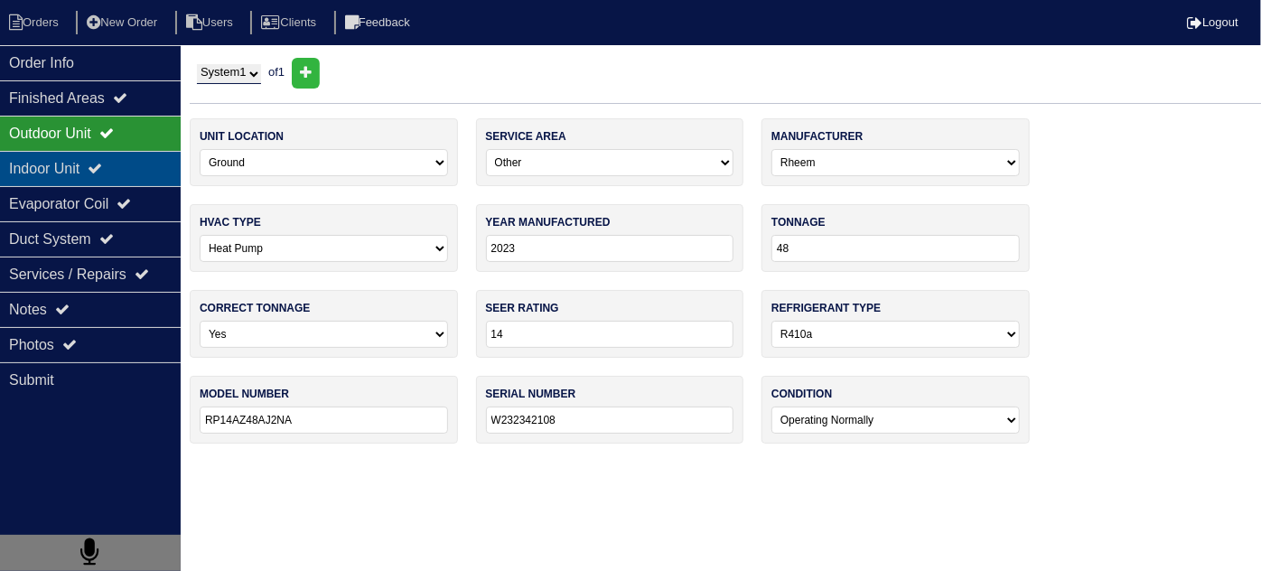
click at [90, 155] on div "Indoor Unit" at bounding box center [90, 168] width 181 height 35
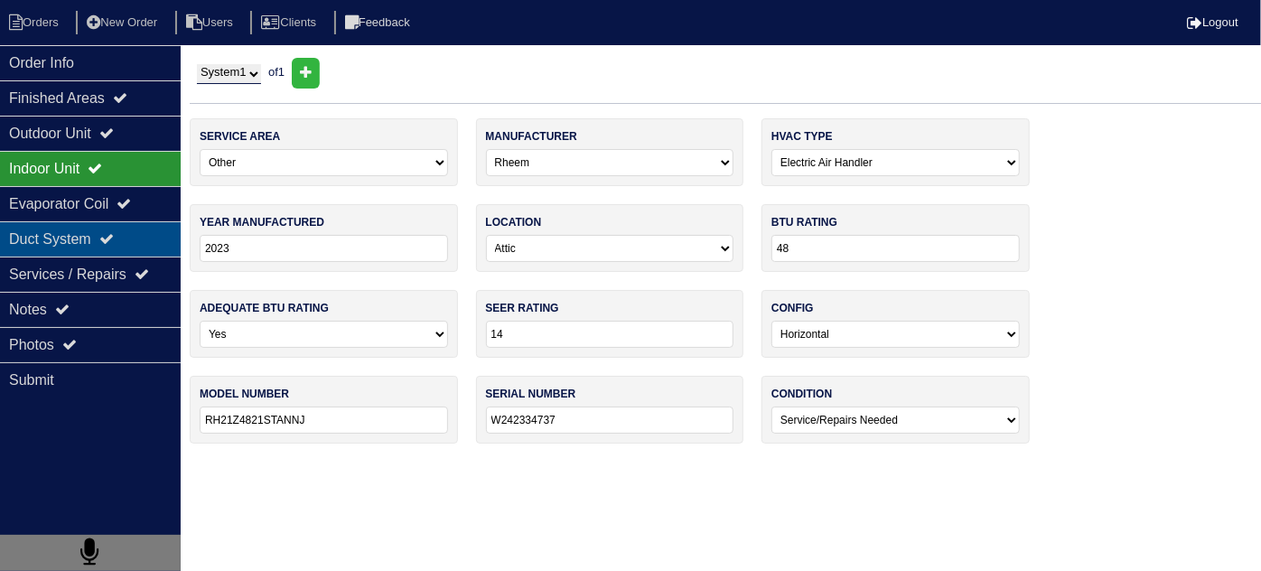
click at [48, 252] on div "Duct System" at bounding box center [90, 238] width 181 height 35
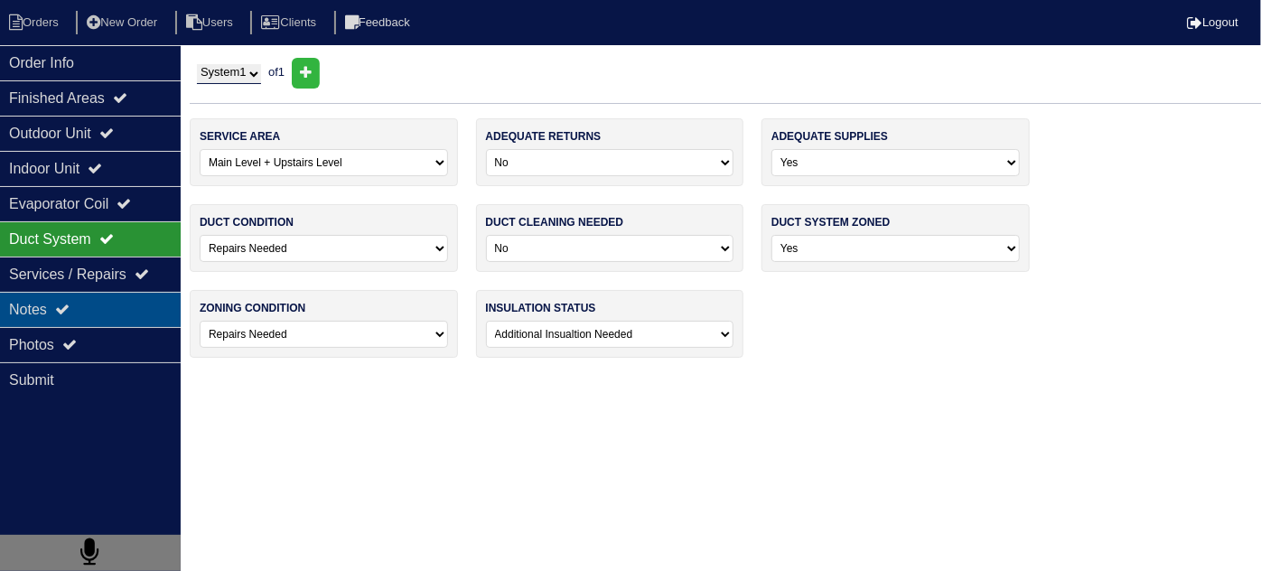
click at [50, 310] on div "Notes" at bounding box center [90, 309] width 181 height 35
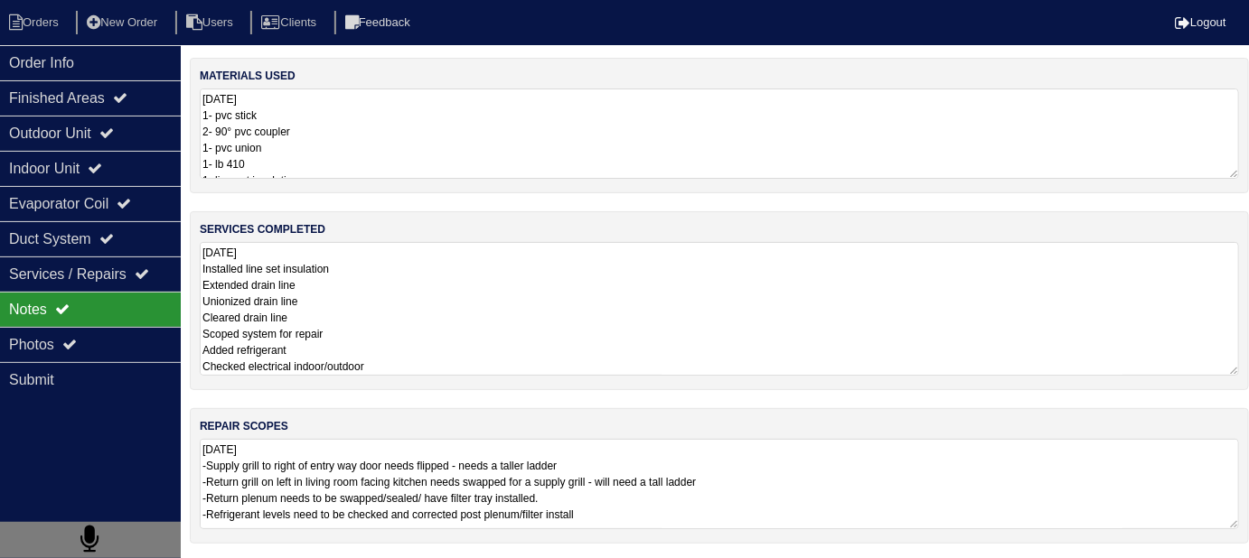
click at [518, 291] on textarea "9.2.25 Installed line set insulation Extended drain line Unionized drain line C…" at bounding box center [719, 309] width 1039 height 134
click at [566, 161] on textarea "9.2.25 1- pvc stick 2- 90° pvc coupler 1- pvc union 1- lb 410 1- line set insul…" at bounding box center [719, 134] width 1039 height 90
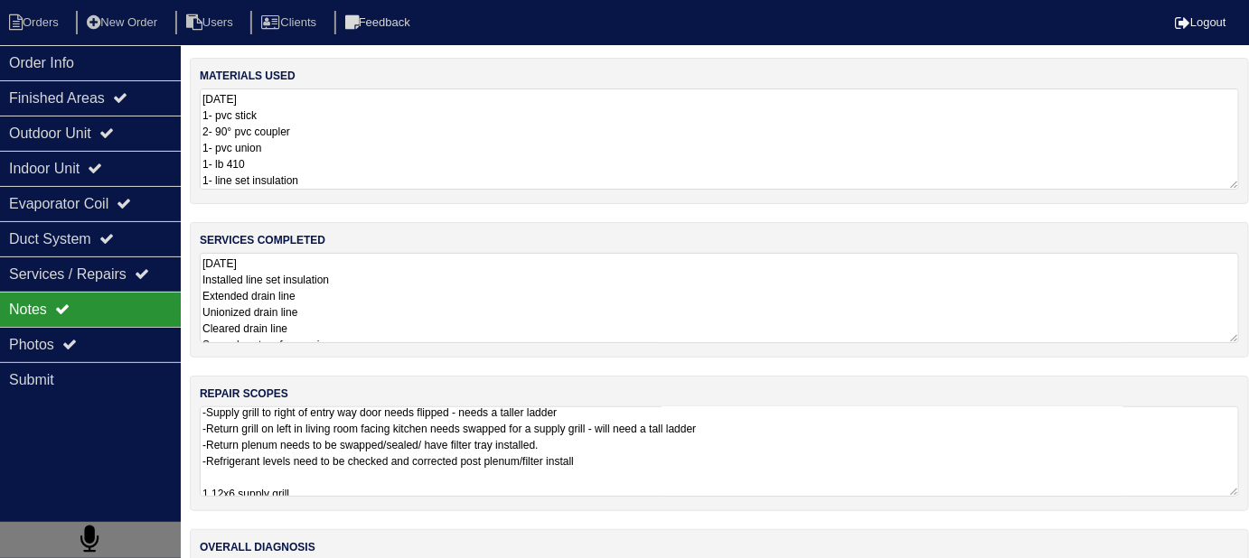
scroll to position [1, 0]
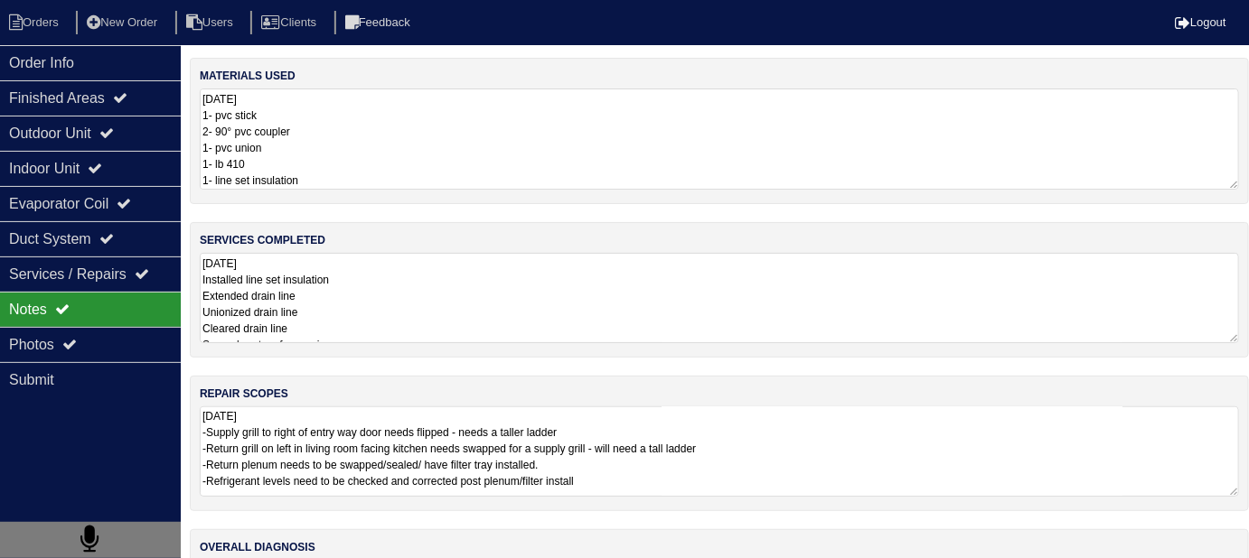
click at [736, 447] on textarea "9.2.25 -Supply grill to right of entry way door needs flipped - needs a taller …" at bounding box center [719, 452] width 1039 height 90
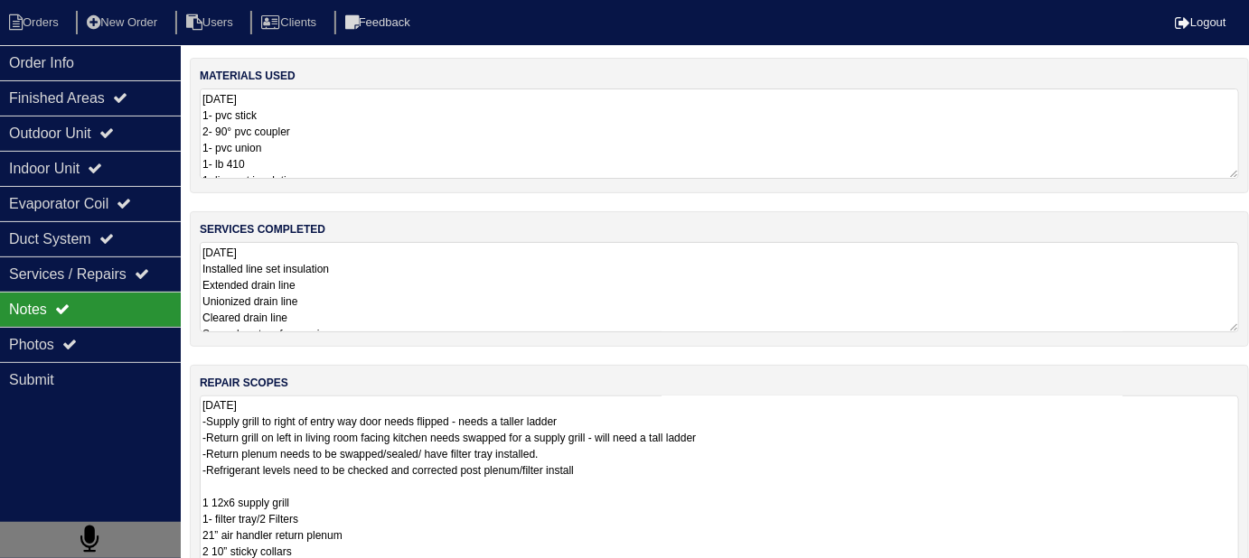
click at [826, 499] on textarea "9.2.25 -Supply grill to right of entry way door needs flipped - needs a taller …" at bounding box center [719, 495] width 1039 height 199
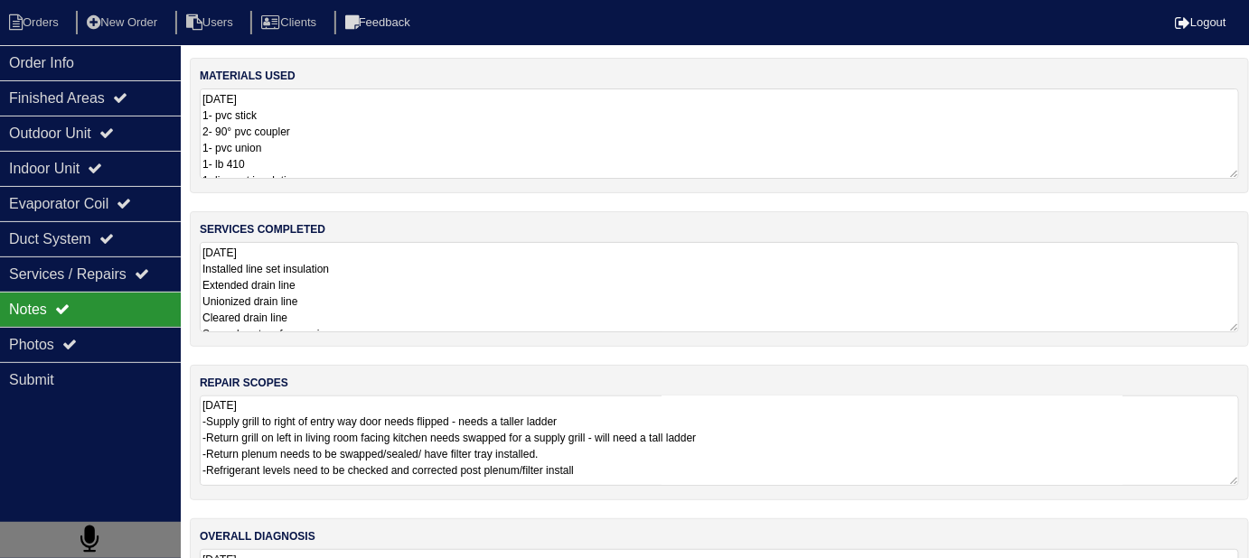
click at [463, 284] on textarea "9.2.25 Installed line set insulation Extended drain line Unionized drain line C…" at bounding box center [719, 287] width 1039 height 90
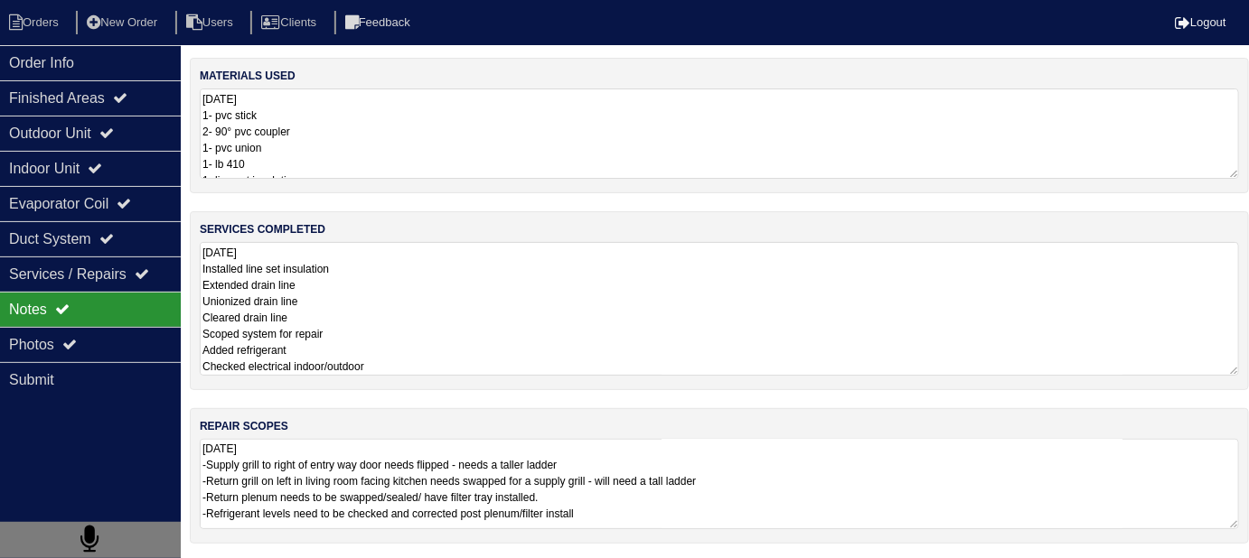
click at [789, 461] on textarea "9.2.25 -Supply grill to right of entry way door needs flipped - needs a taller …" at bounding box center [719, 484] width 1039 height 90
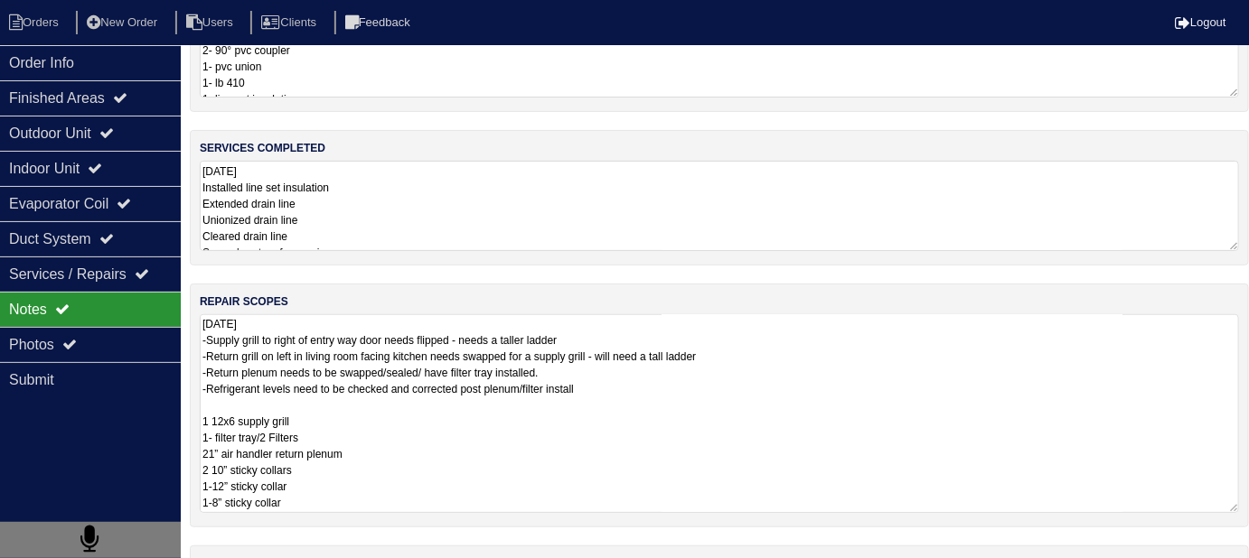
scroll to position [81, 0]
click at [687, 426] on textarea "9.2.25 -Supply grill to right of entry way door needs flipped - needs a taller …" at bounding box center [719, 413] width 1039 height 199
click at [687, 418] on textarea "9.2.25 -Supply grill to right of entry way door needs flipped - needs a taller …" at bounding box center [719, 413] width 1039 height 199
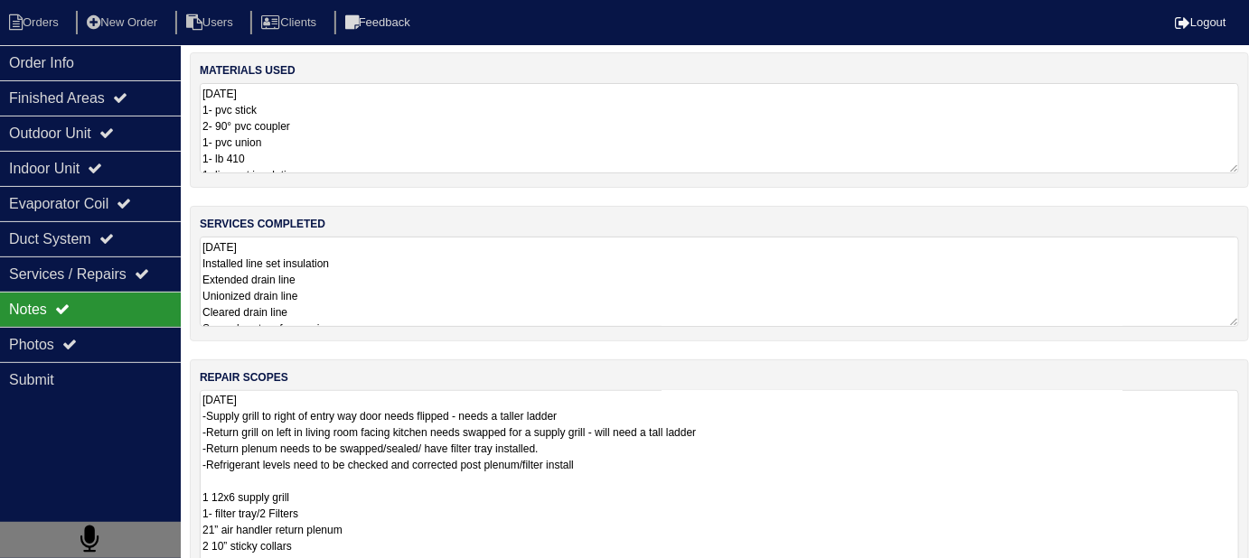
scroll to position [0, 0]
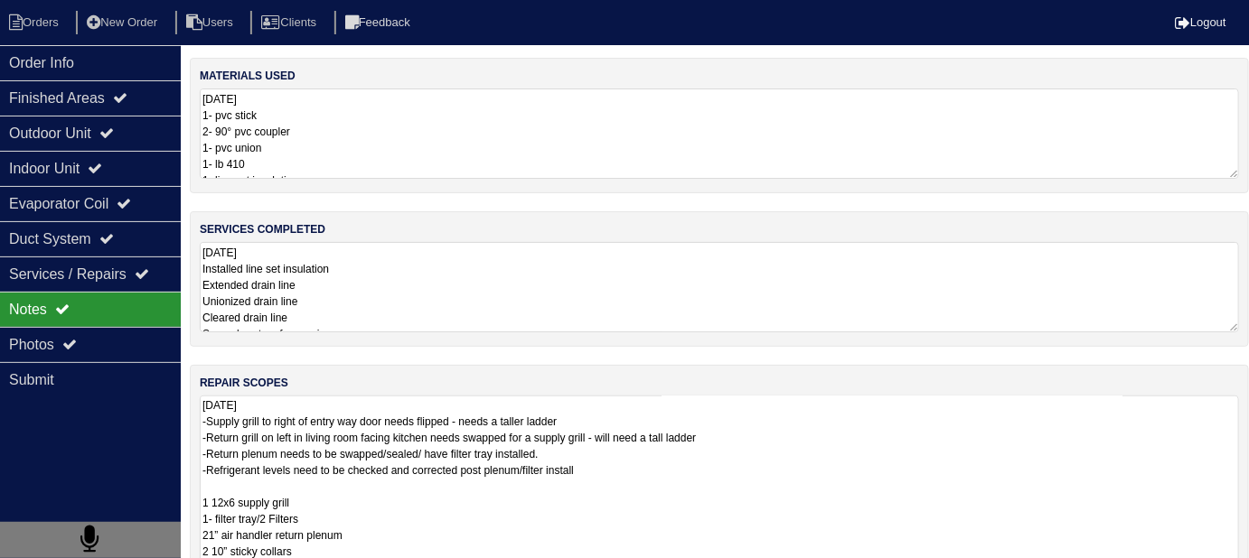
click at [623, 332] on div "services completed 9.2.25 Installed line set insulation Extended drain line Uni…" at bounding box center [719, 279] width 1059 height 136
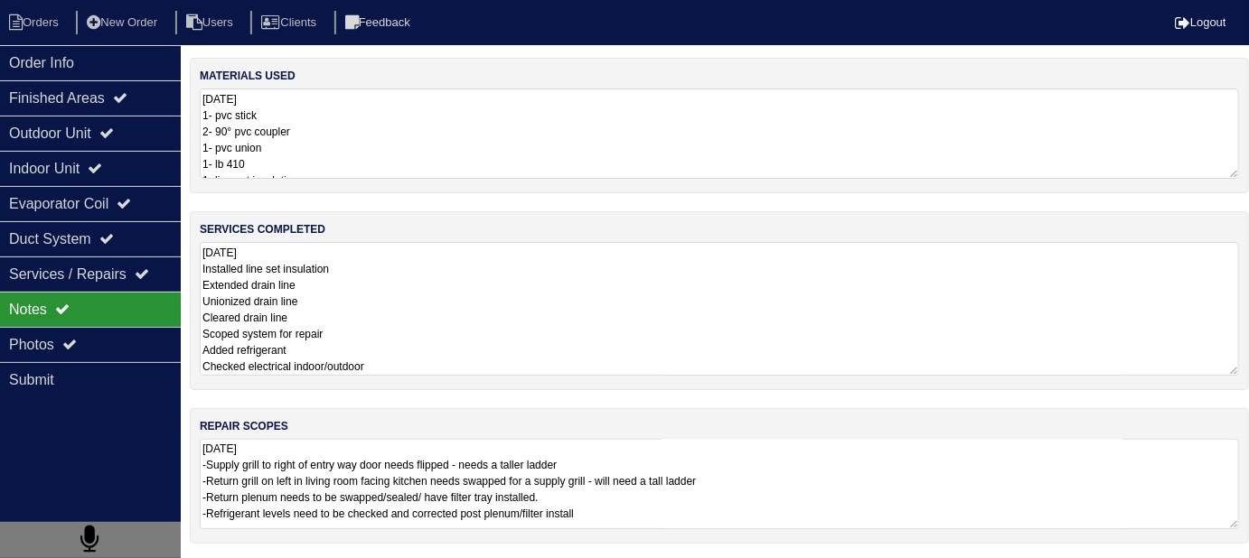
click at [610, 302] on textarea "9.2.25 Installed line set insulation Extended drain line Unionized drain line C…" at bounding box center [719, 309] width 1039 height 134
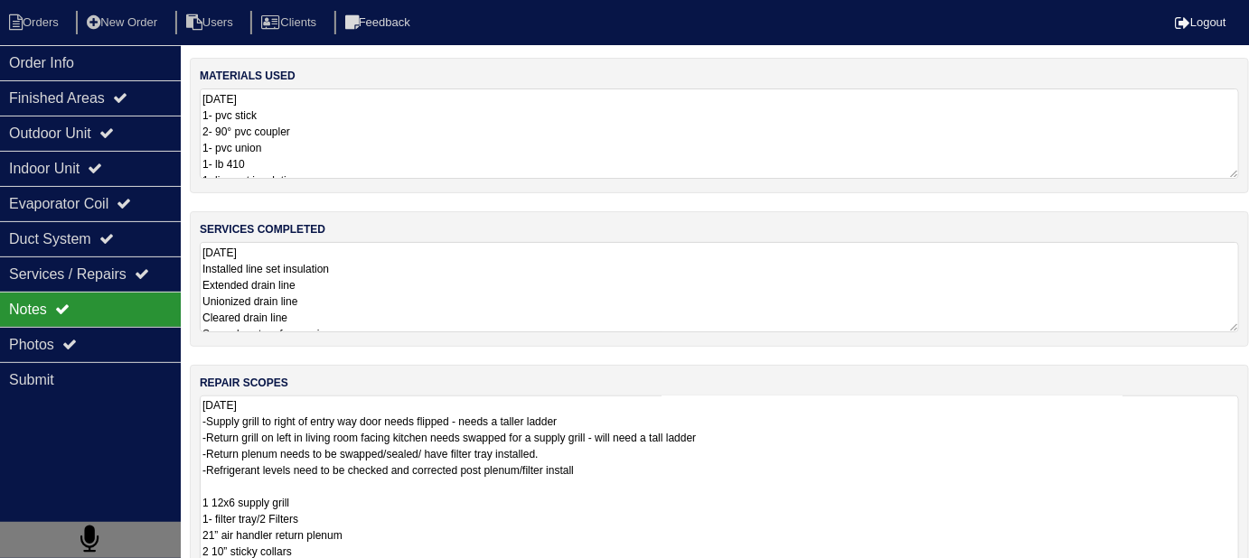
click at [884, 502] on textarea "9.2.25 -Supply grill to right of entry way door needs flipped - needs a taller …" at bounding box center [719, 495] width 1039 height 199
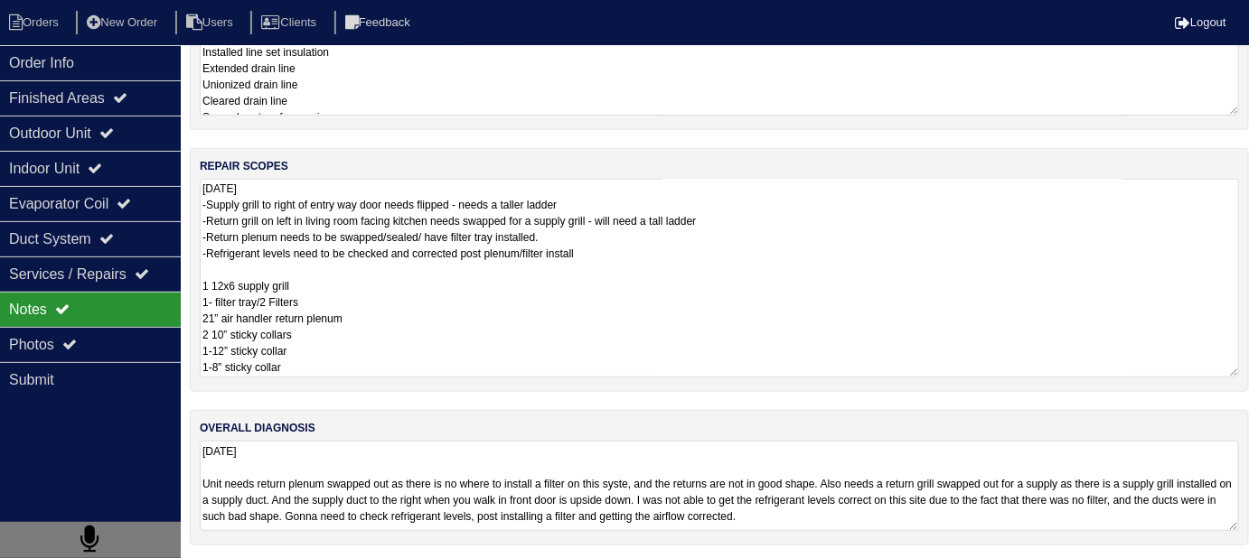
scroll to position [108, 0]
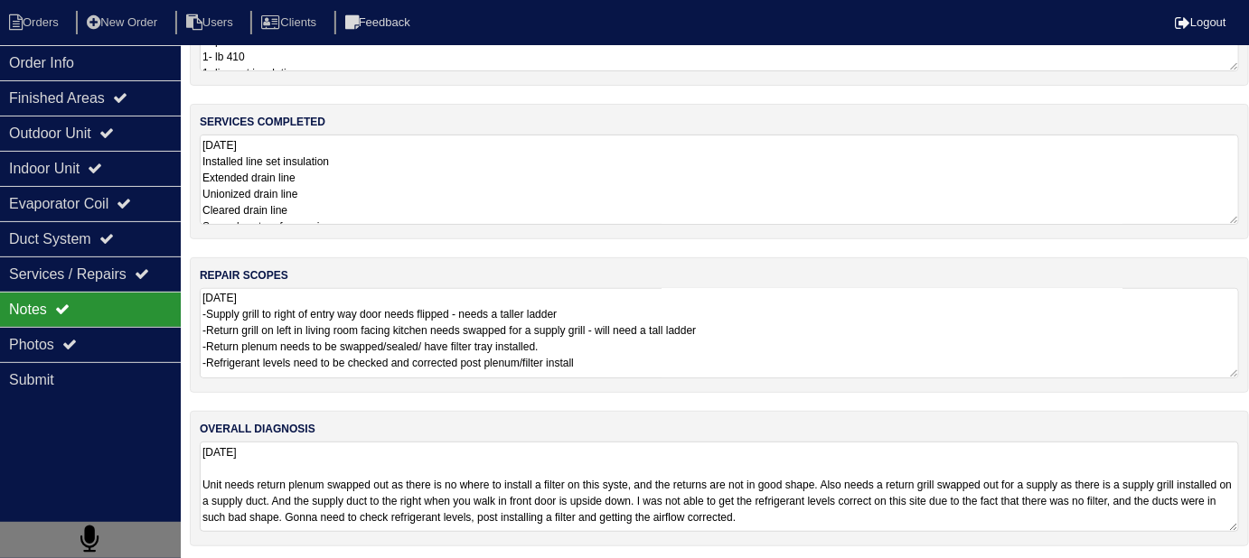
click at [503, 191] on textarea "9.2.25 Installed line set insulation Extended drain line Unionized drain line C…" at bounding box center [719, 180] width 1039 height 90
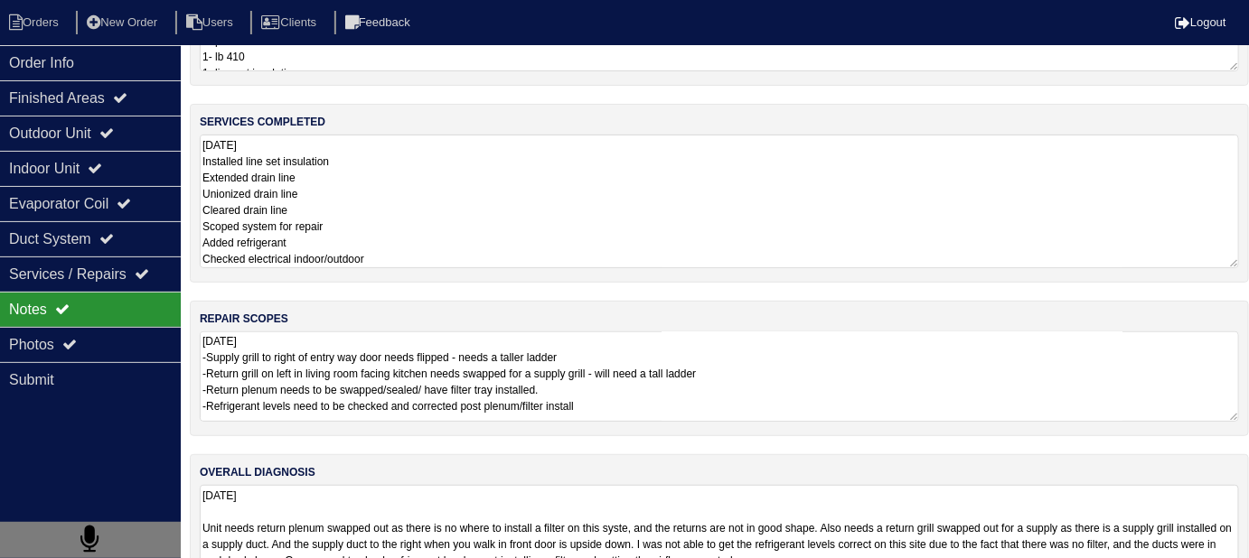
click at [730, 401] on textarea "9.2.25 -Supply grill to right of entry way door needs flipped - needs a taller …" at bounding box center [719, 377] width 1039 height 90
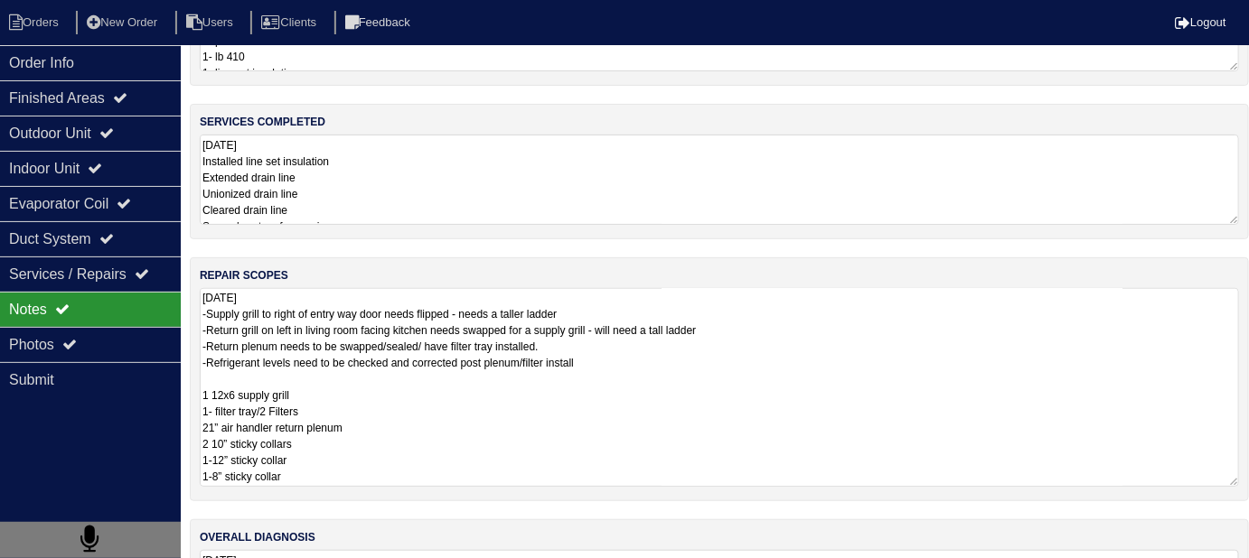
click at [802, 457] on textarea "9.2.25 -Supply grill to right of entry way door needs flipped - needs a taller …" at bounding box center [719, 387] width 1039 height 199
click at [450, 408] on textarea "9.2.25 -Supply grill to right of entry way door needs flipped - needs a taller …" at bounding box center [719, 387] width 1039 height 199
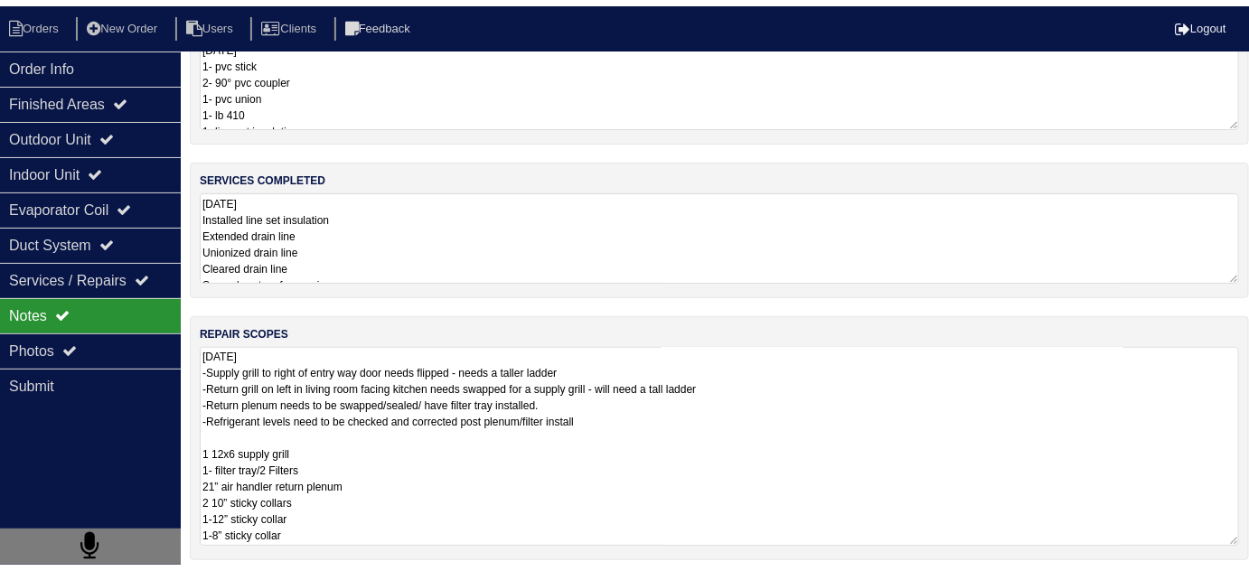
scroll to position [53, 0]
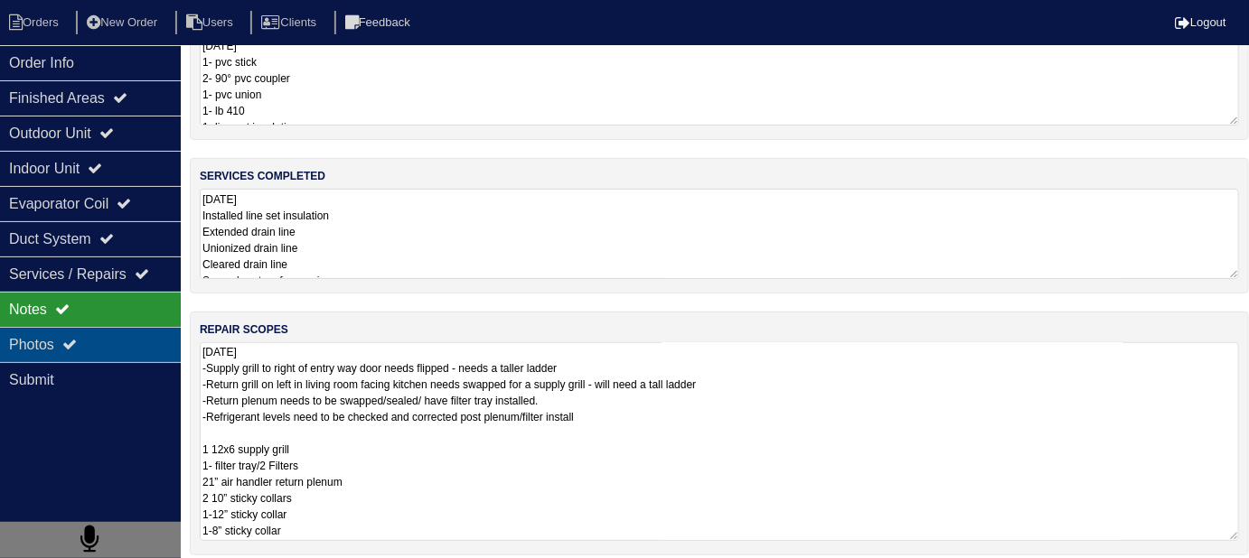
click at [89, 340] on div "Photos" at bounding box center [90, 344] width 181 height 35
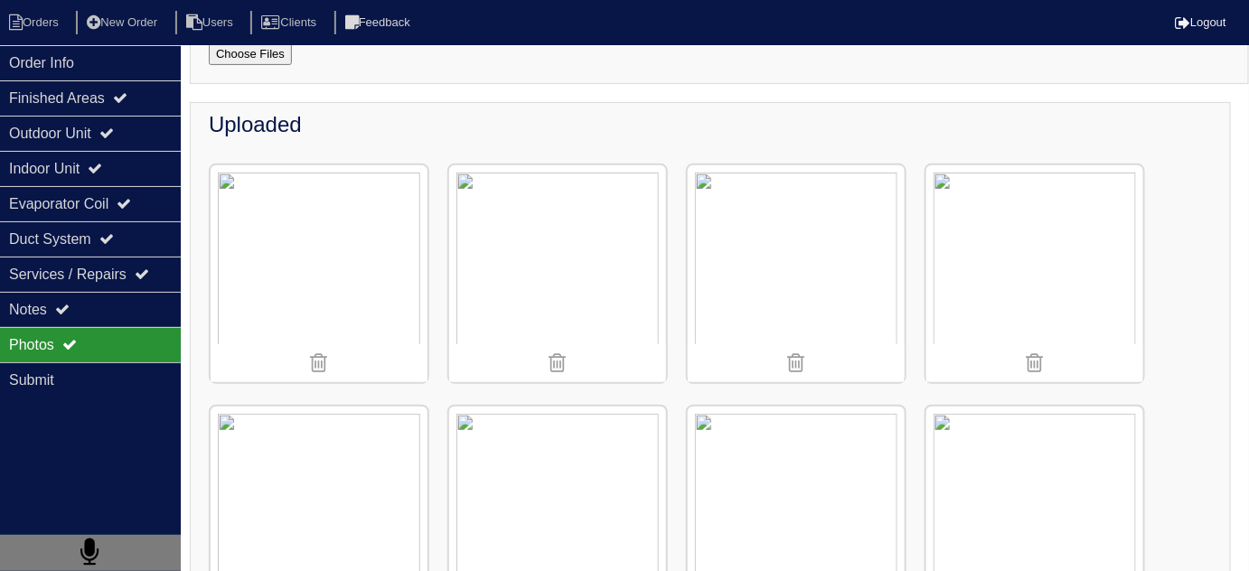
scroll to position [0, 0]
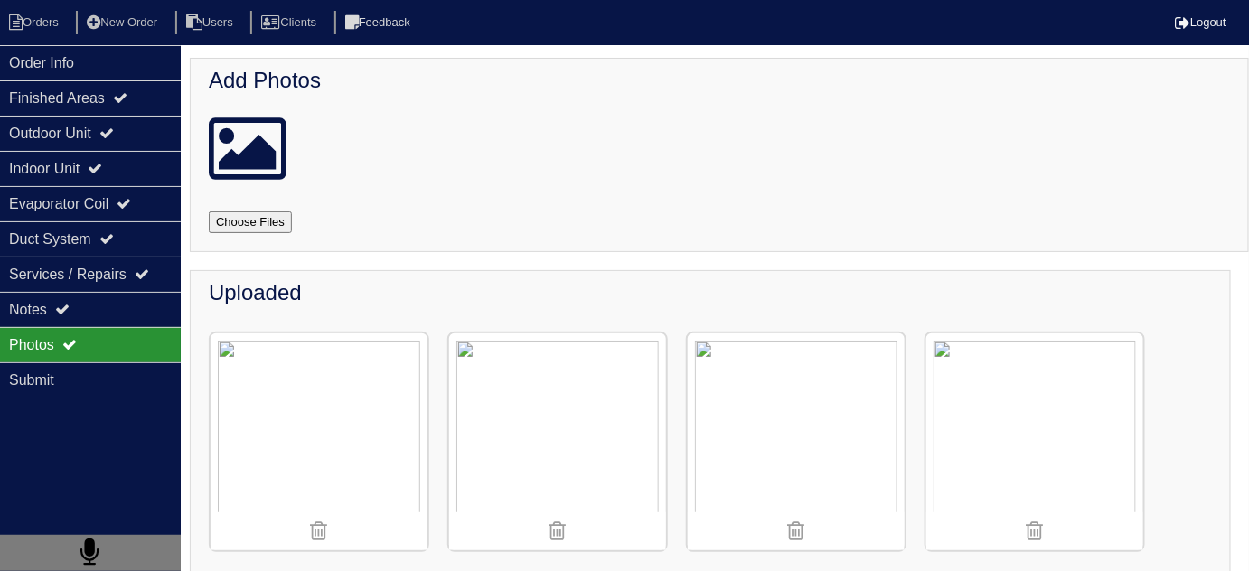
click at [494, 426] on img at bounding box center [557, 441] width 217 height 217
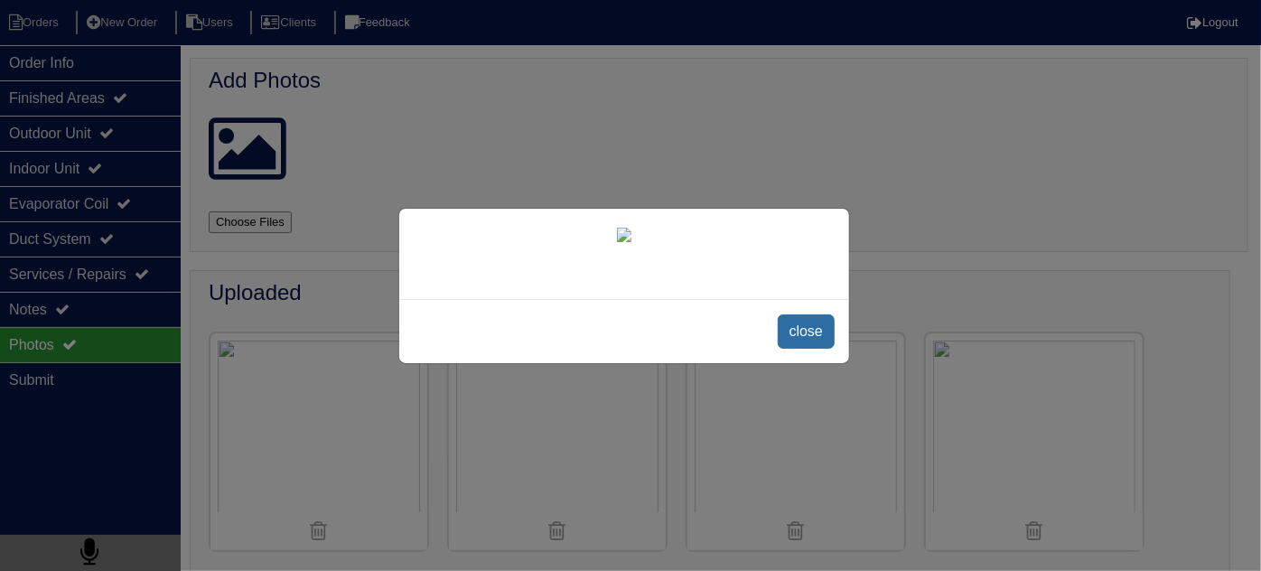
click at [819, 338] on span "close" at bounding box center [806, 331] width 57 height 34
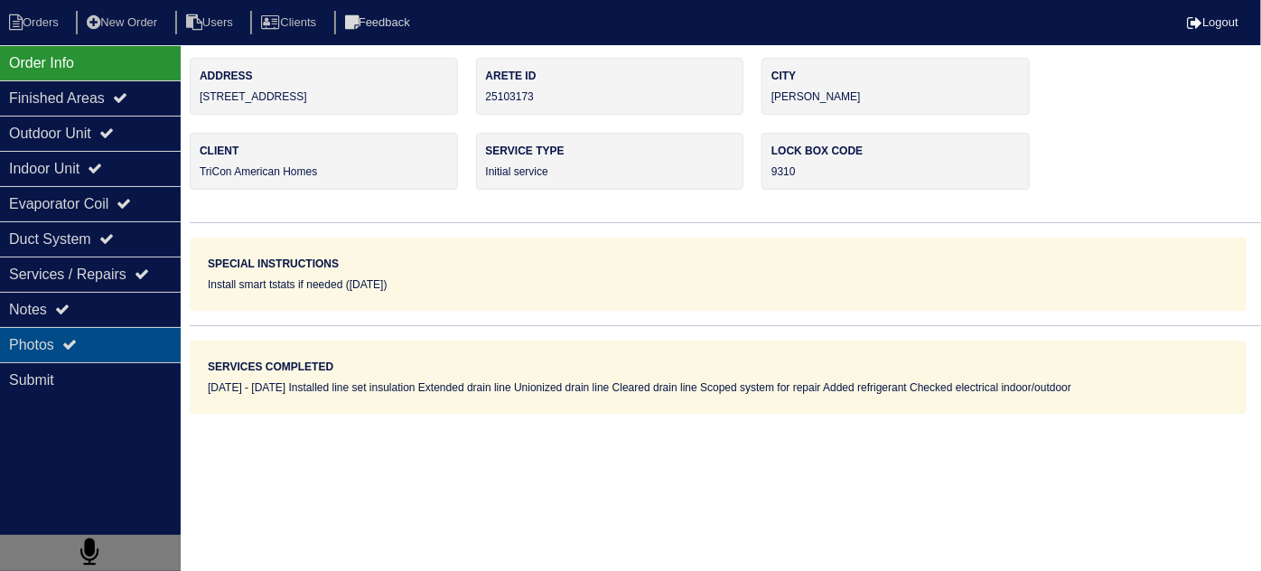
click at [75, 343] on icon at bounding box center [69, 344] width 14 height 14
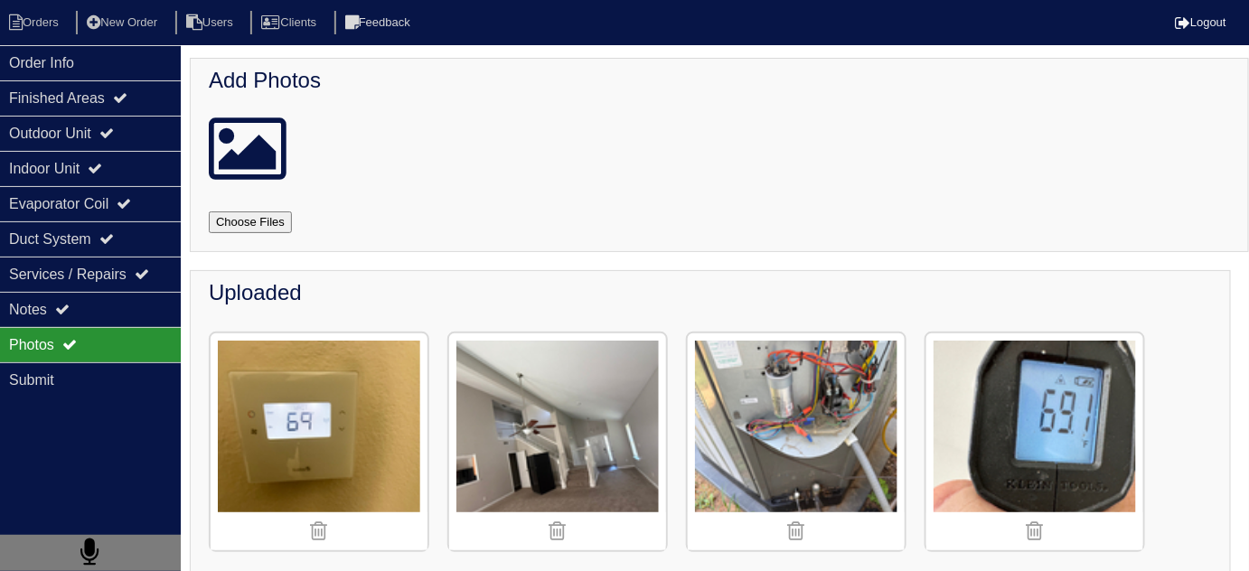
click at [509, 401] on img at bounding box center [557, 441] width 217 height 217
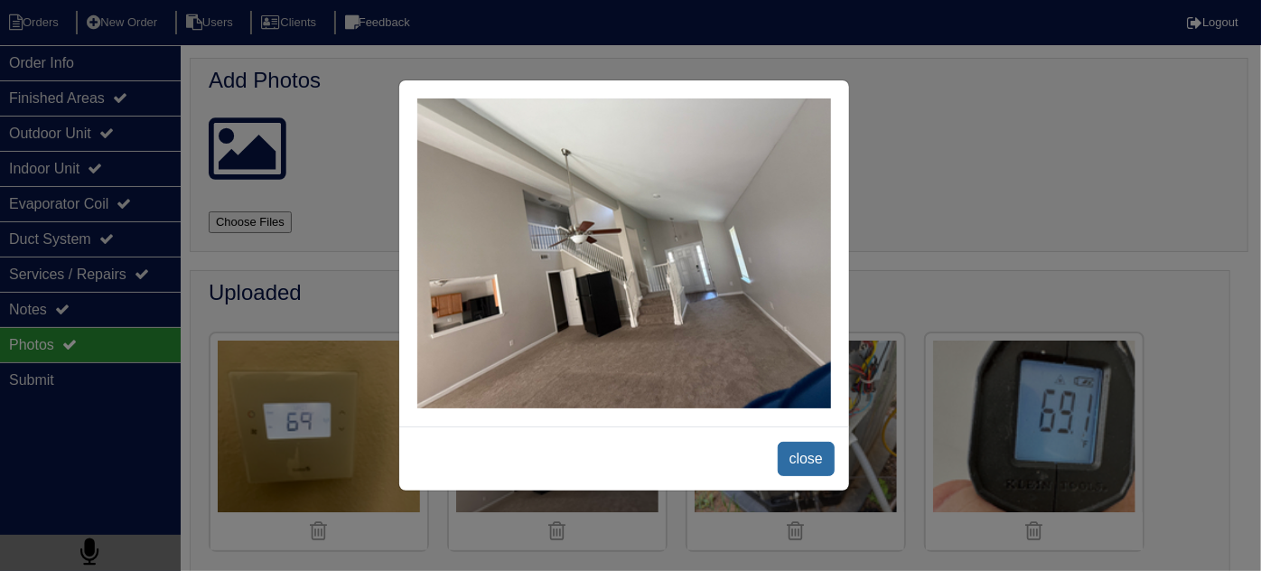
drag, startPoint x: 826, startPoint y: 454, endPoint x: 807, endPoint y: 442, distance: 22.8
click at [825, 454] on span "close" at bounding box center [806, 459] width 57 height 34
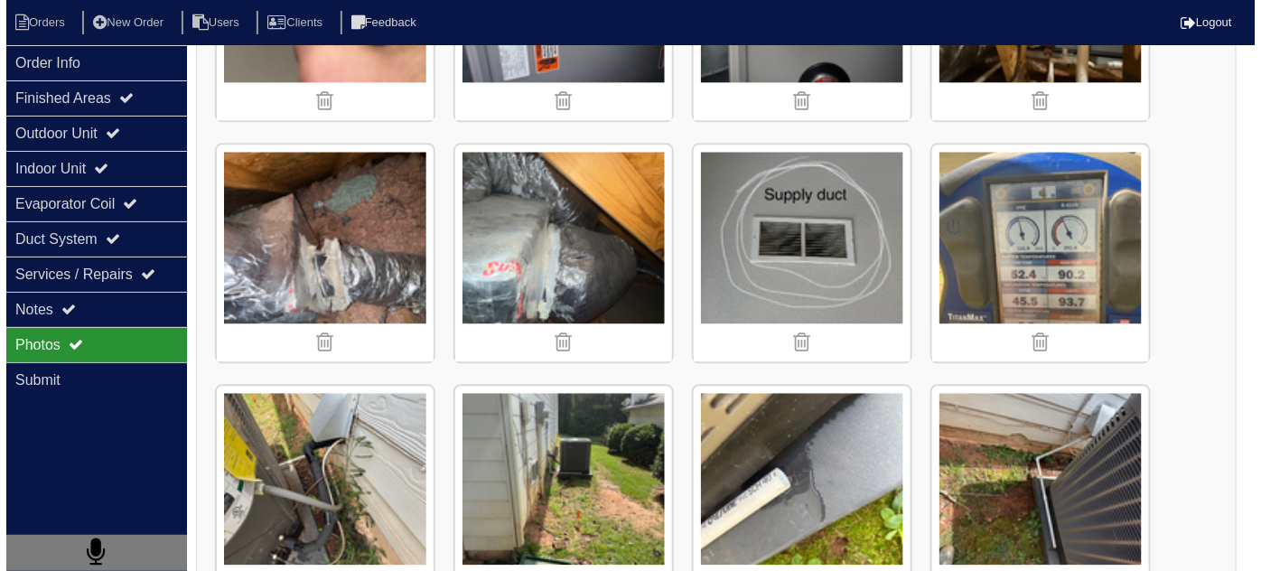
scroll to position [1395, 0]
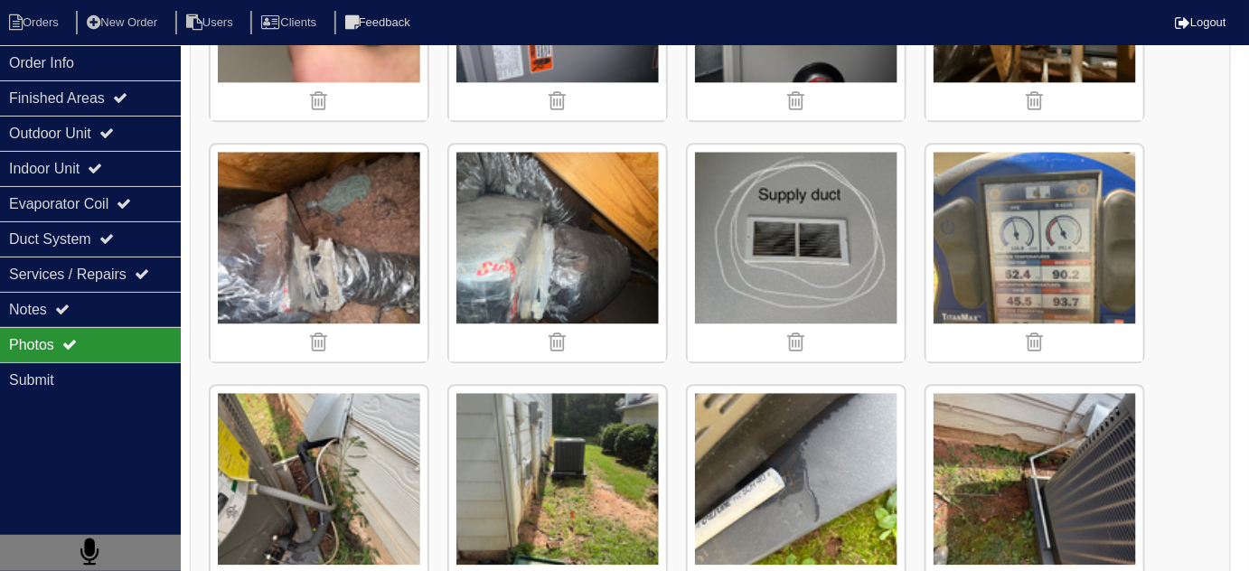
click at [803, 237] on img at bounding box center [796, 253] width 217 height 217
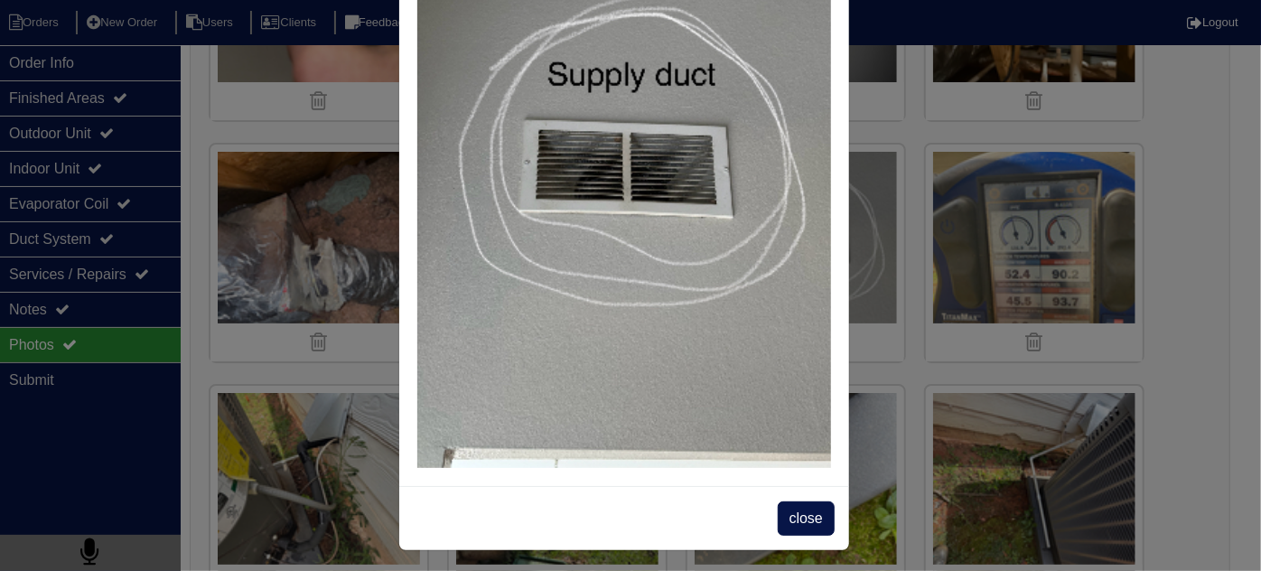
scroll to position [132, 0]
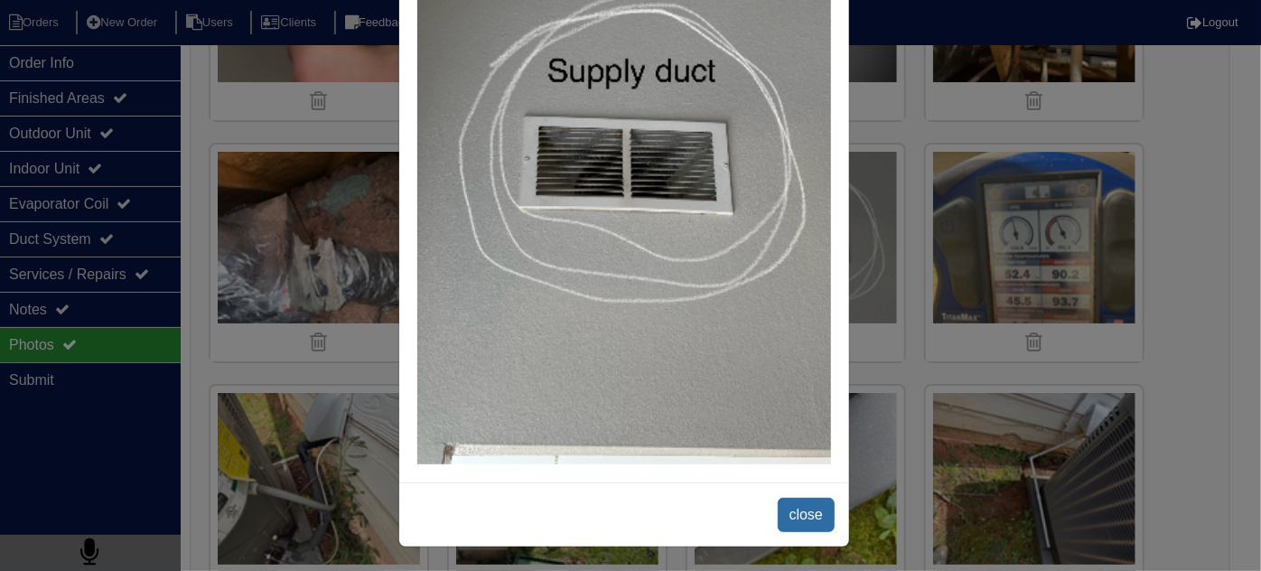
click at [826, 509] on span "close" at bounding box center [806, 515] width 57 height 34
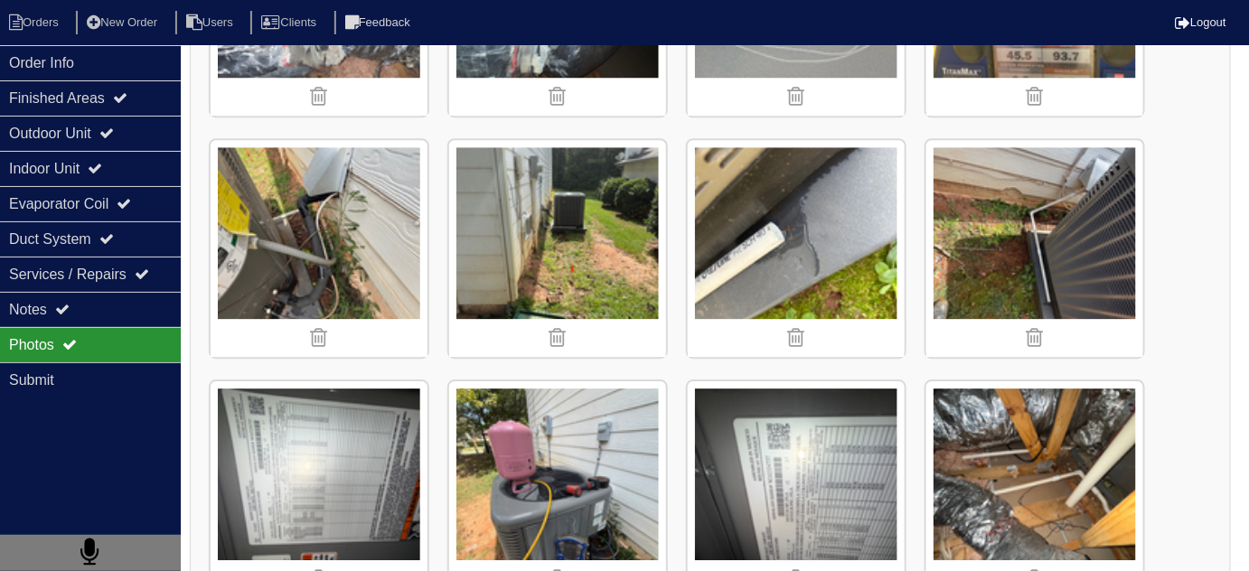
scroll to position [1642, 0]
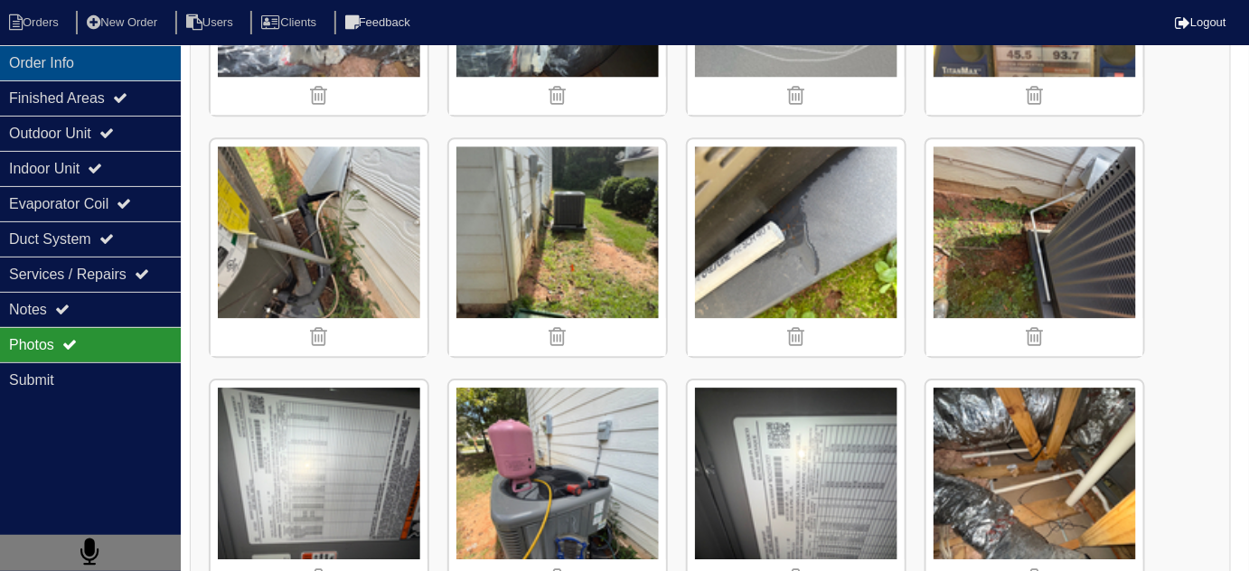
click at [104, 74] on div "Order Info" at bounding box center [90, 62] width 181 height 35
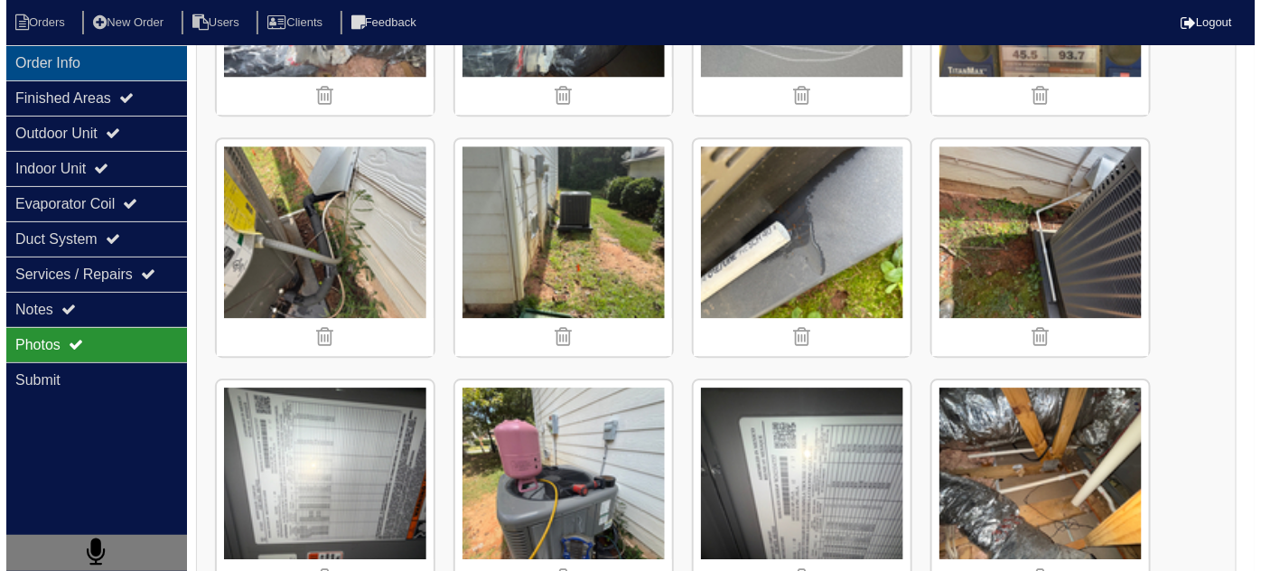
scroll to position [0, 0]
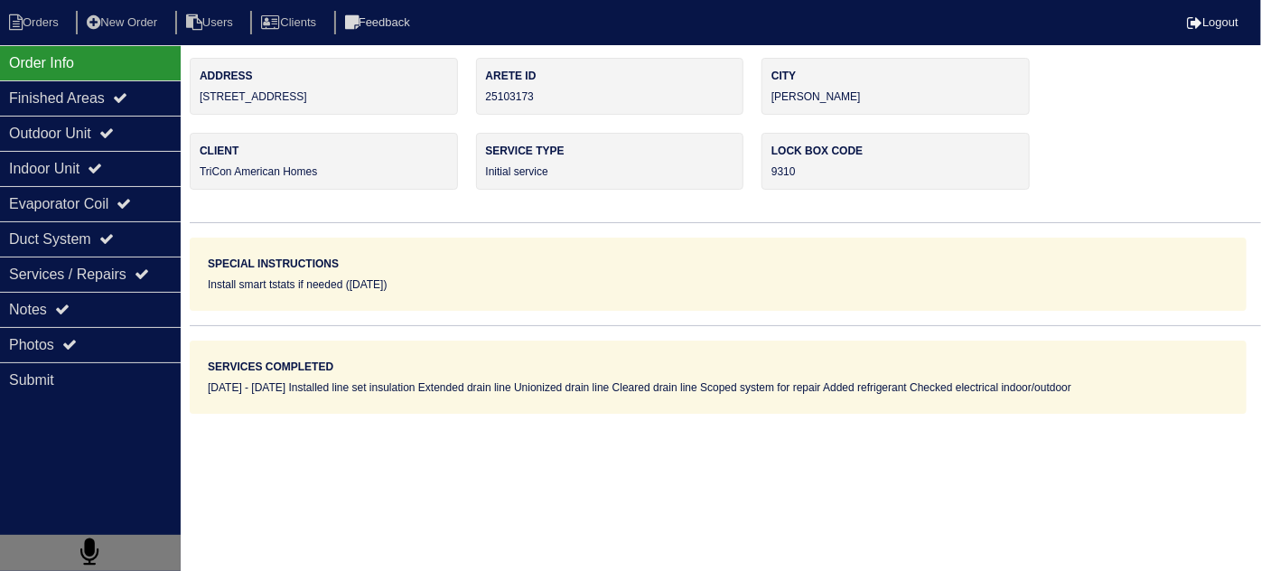
drag, startPoint x: 302, startPoint y: 105, endPoint x: 197, endPoint y: 100, distance: 104.9
click at [197, 100] on div "Address 145 Lakeview Trail" at bounding box center [324, 86] width 268 height 57
copy div "[STREET_ADDRESS]"
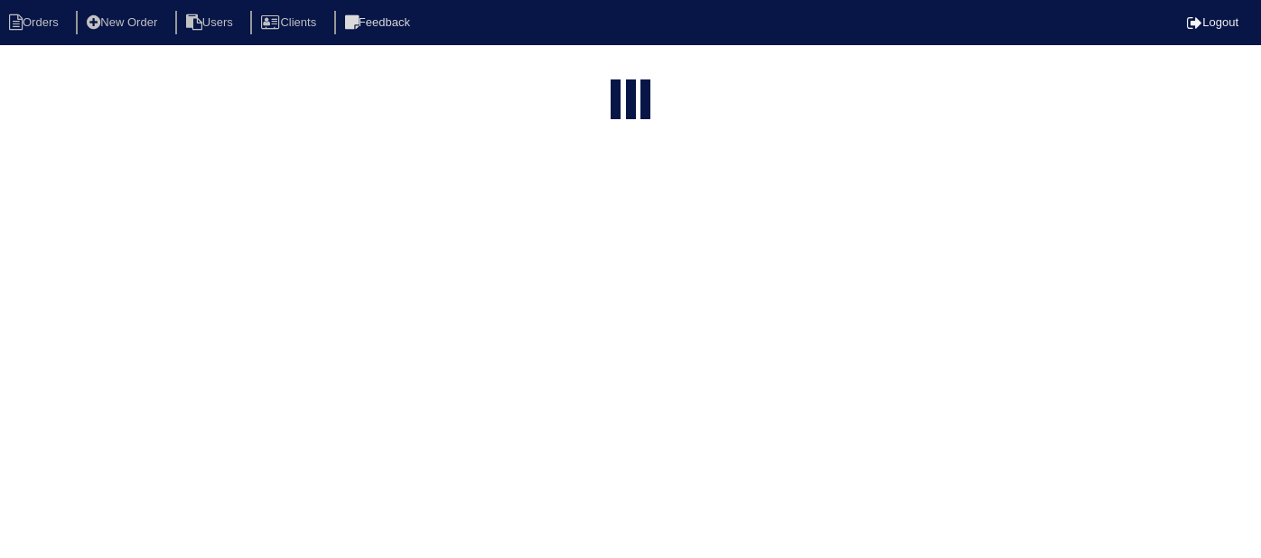
select select "15"
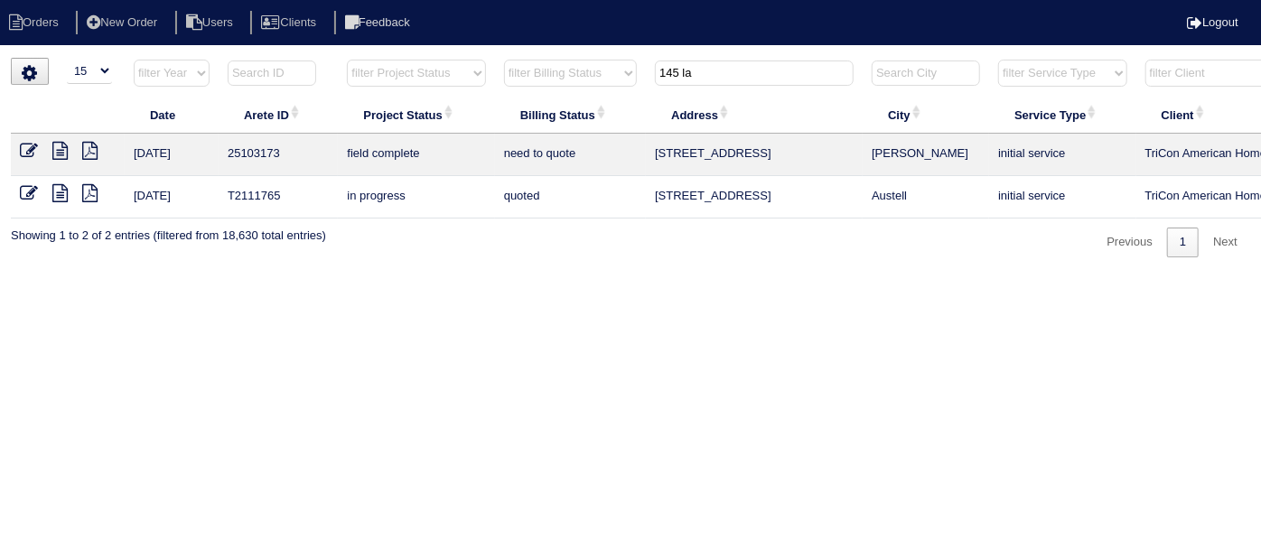
click at [32, 148] on icon at bounding box center [29, 151] width 18 height 18
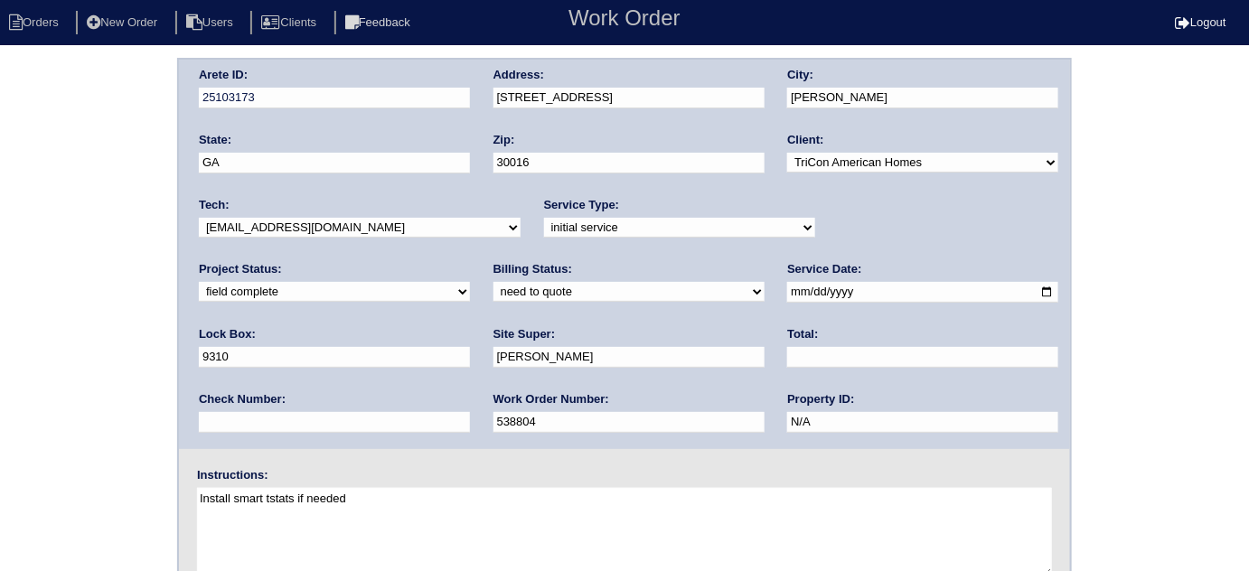
click at [493, 285] on select "need to quote quoted need to invoice invoiced paid warranty purchase order need…" at bounding box center [628, 292] width 271 height 20
select select "quoted"
click at [493, 282] on select "need to quote quoted need to invoice invoiced paid warranty purchase order need…" at bounding box center [628, 292] width 271 height 20
click at [787, 349] on input "text" at bounding box center [922, 357] width 271 height 21
type input "1222.50"
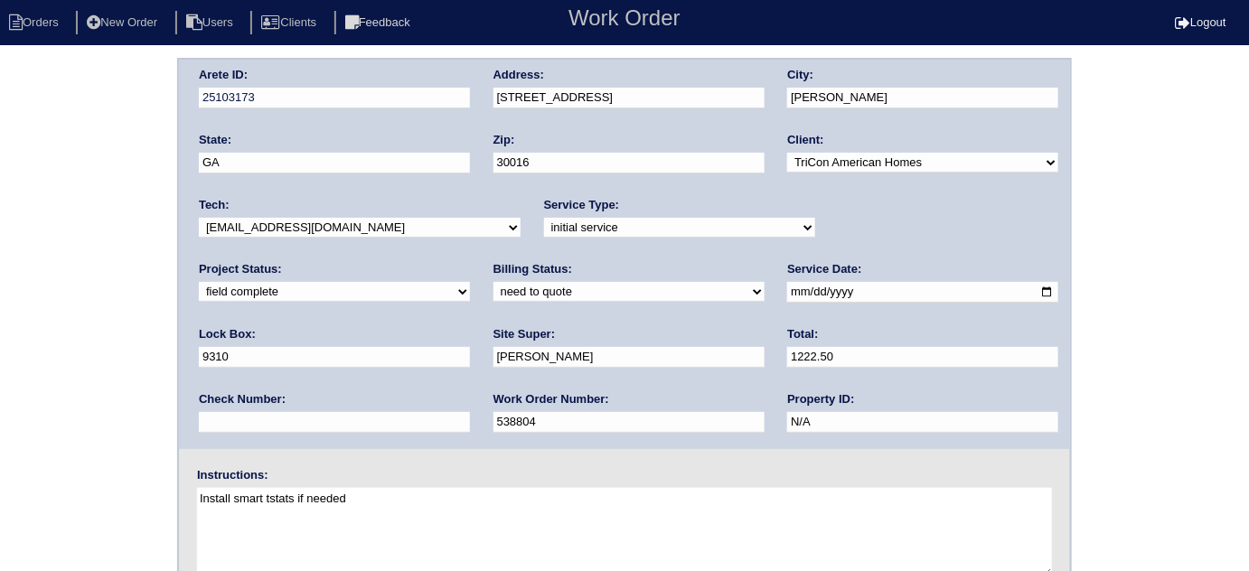
click at [0, 453] on div "Arete ID: 25103173 Address: 145 Lakeview Trail City: Covington State: GA Zip: 3…" at bounding box center [624, 423] width 1249 height 731
click at [20, 268] on div "Arete ID: 25103173 Address: 145 Lakeview Trail City: Covington State: GA Zip: 3…" at bounding box center [624, 423] width 1249 height 731
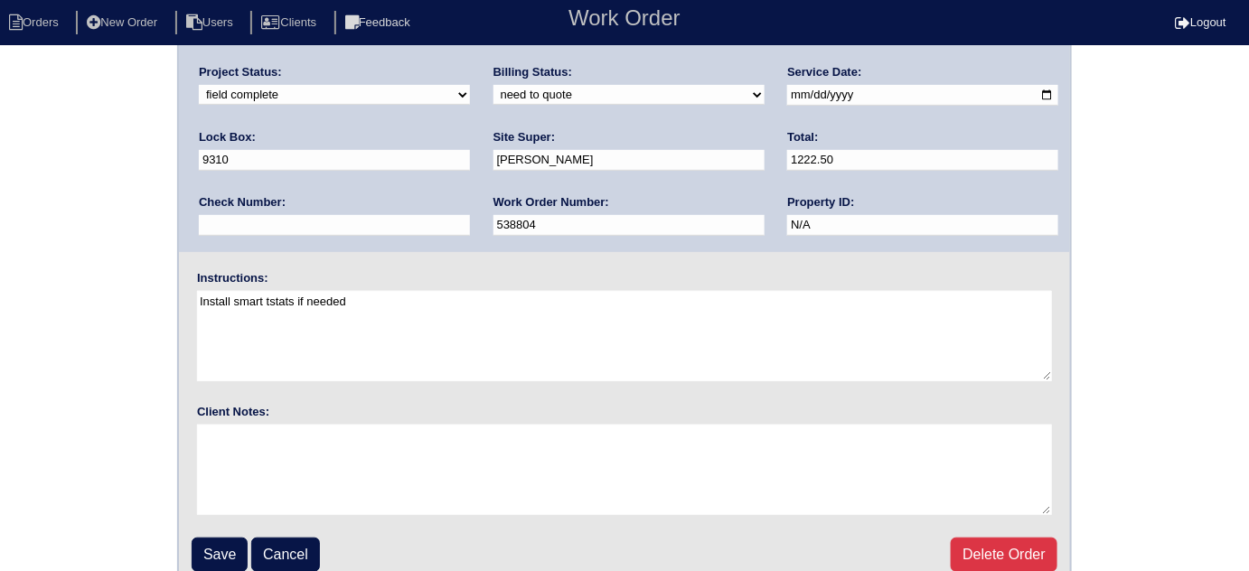
scroll to position [213, 0]
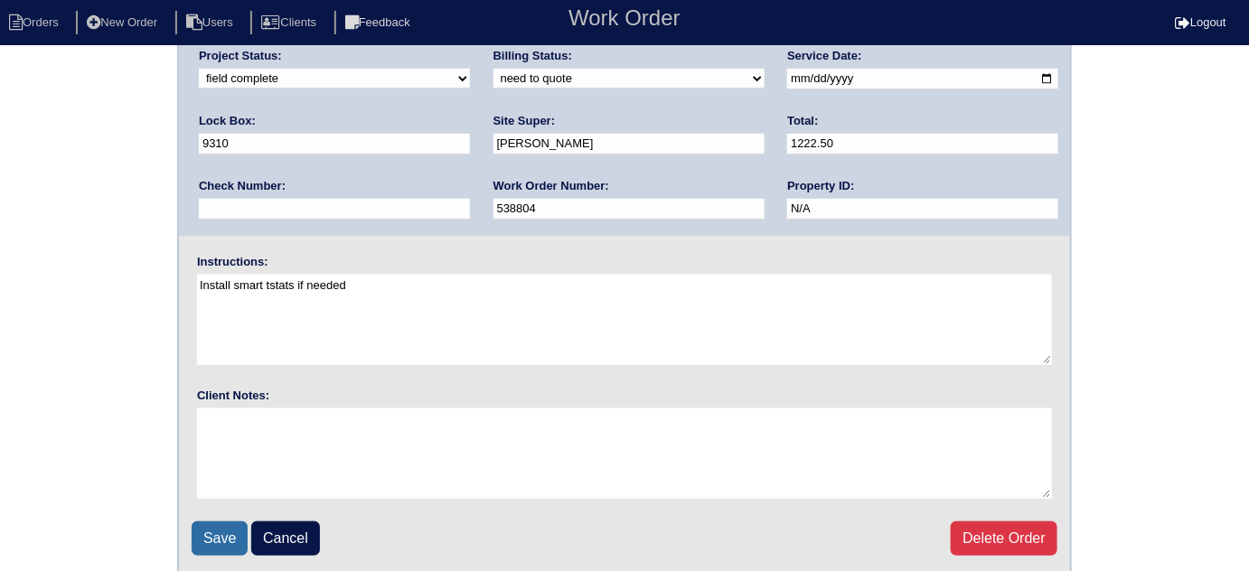
drag, startPoint x: 198, startPoint y: 509, endPoint x: 202, endPoint y: 519, distance: 10.9
click at [201, 514] on fieldset "Arete ID: 25103173 Address: 145 Lakeview Trail City: Covington State: GA Zip: 3…" at bounding box center [624, 209] width 891 height 727
click at [203, 521] on input "Save" at bounding box center [220, 538] width 56 height 34
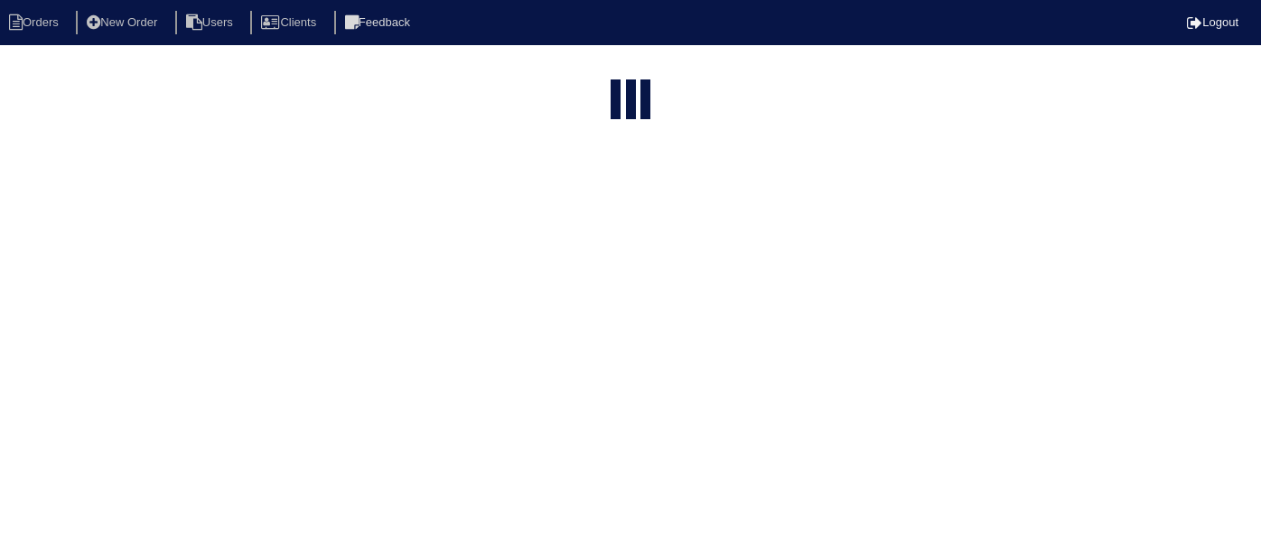
select select "15"
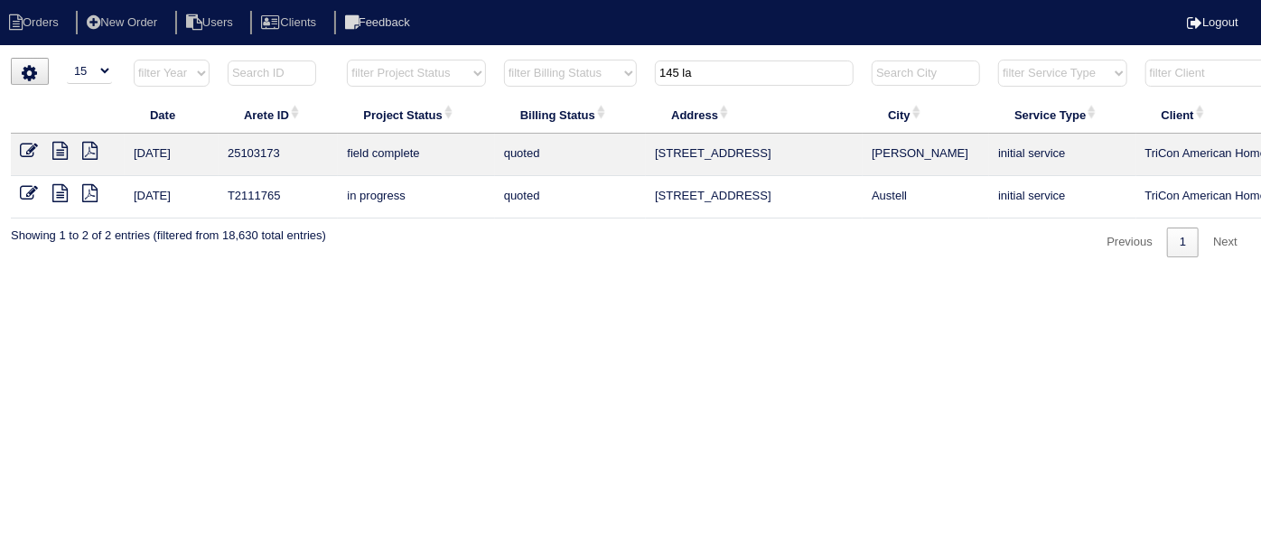
drag, startPoint x: 732, startPoint y: 75, endPoint x: 0, endPoint y: 35, distance: 732.9
click at [413, 76] on tr "filter Year -- Any Year -- 2025 2024 2023 2022 2021 2020 2019 filter Project St…" at bounding box center [794, 77] width 1566 height 37
click at [724, 73] on input "30 che" at bounding box center [754, 73] width 199 height 25
type input "30 che"
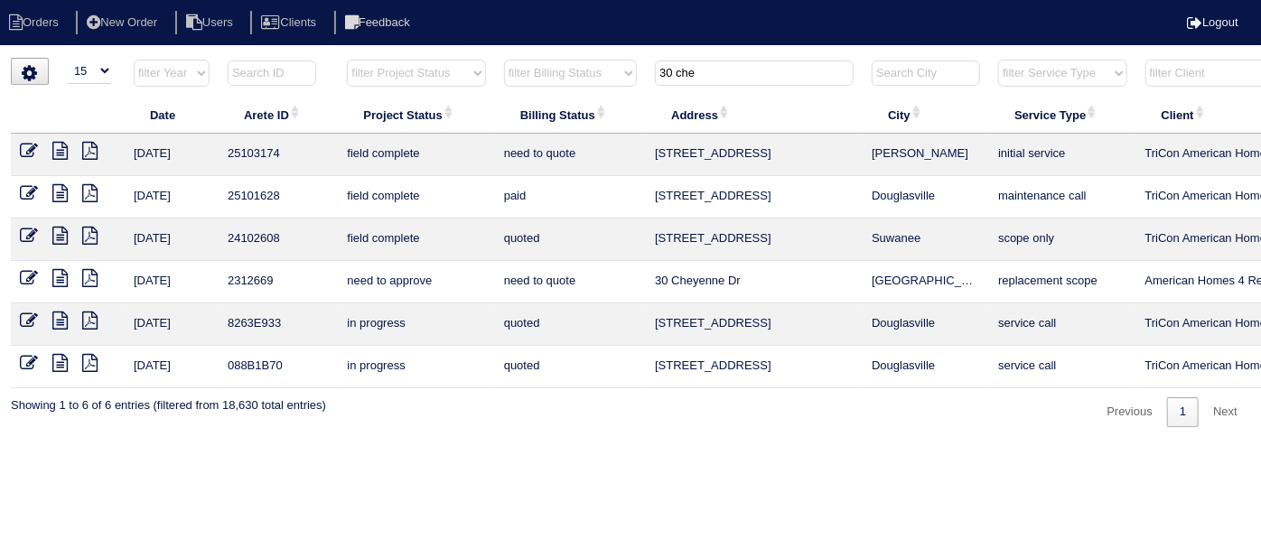
click at [60, 148] on icon at bounding box center [59, 151] width 15 height 18
click at [665, 445] on html "Orders New Order Users Clients Feedback Logout Orders New Order Users Clients M…" at bounding box center [630, 222] width 1261 height 445
click at [23, 146] on icon at bounding box center [29, 151] width 18 height 18
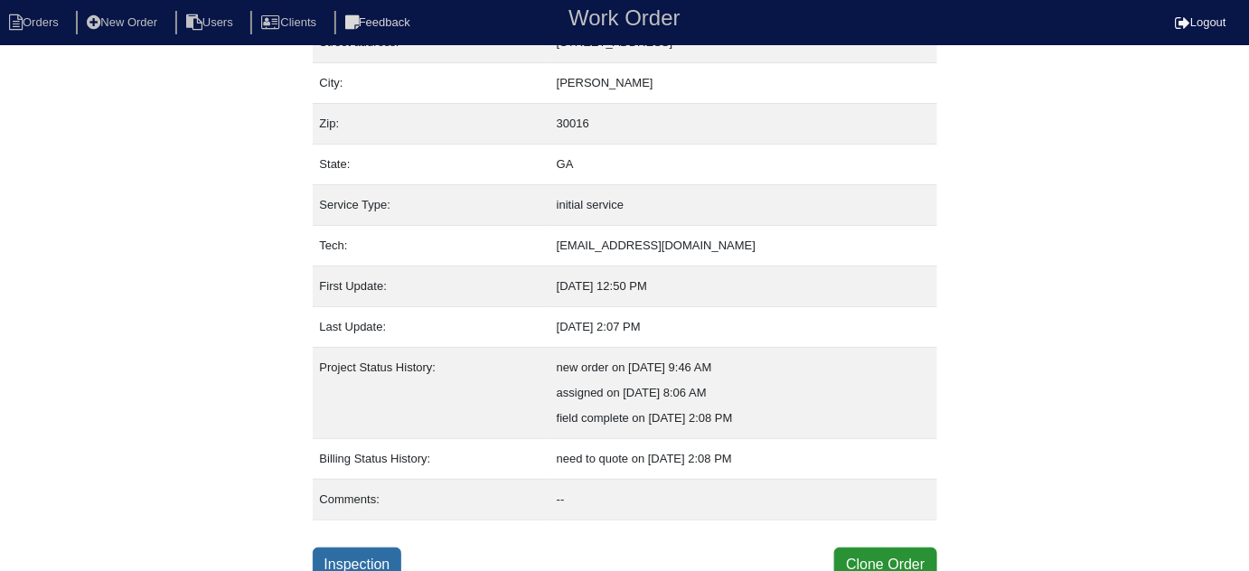
scroll to position [123, 0]
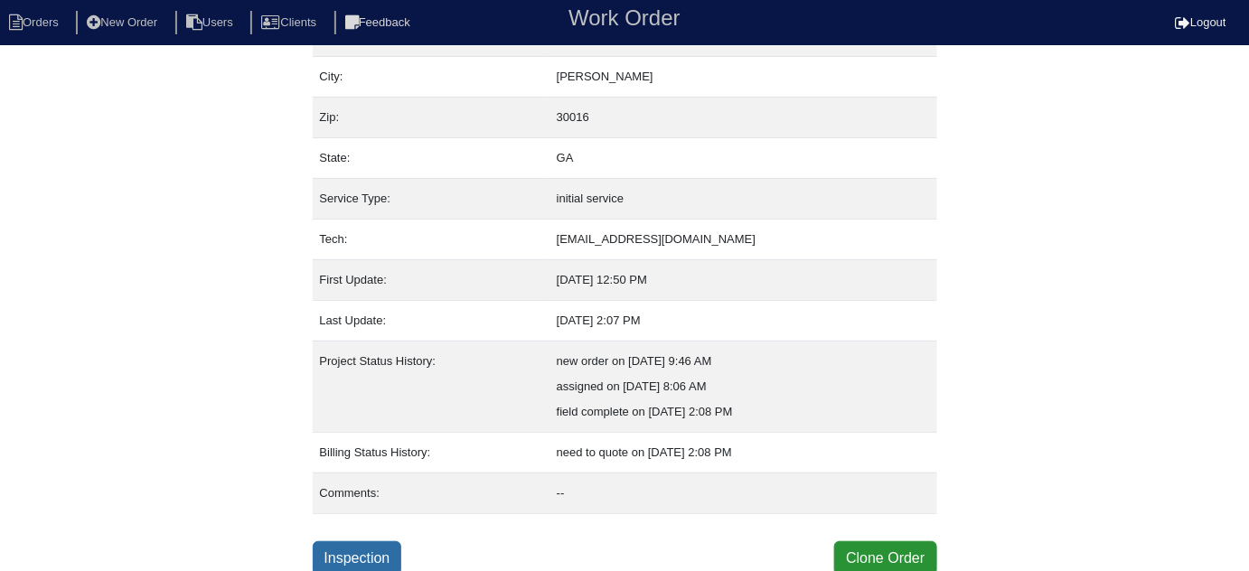
click at [385, 541] on link "Inspection" at bounding box center [357, 558] width 89 height 34
select select "0"
select select "[PERSON_NAME]"
select select "0"
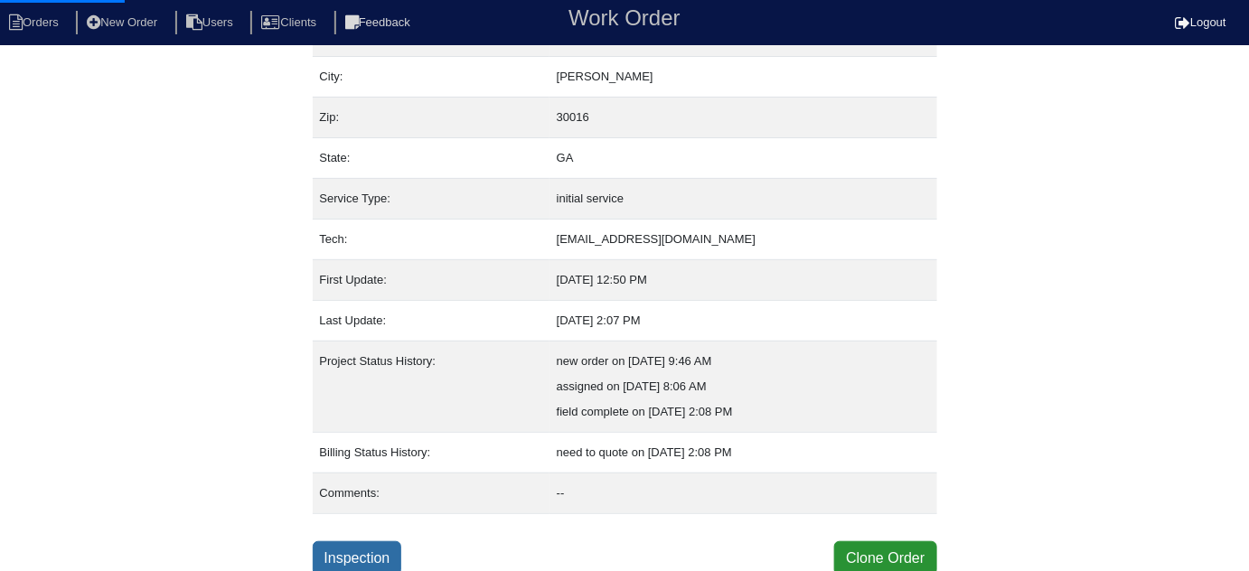
select select "0"
select select "1"
select select "0"
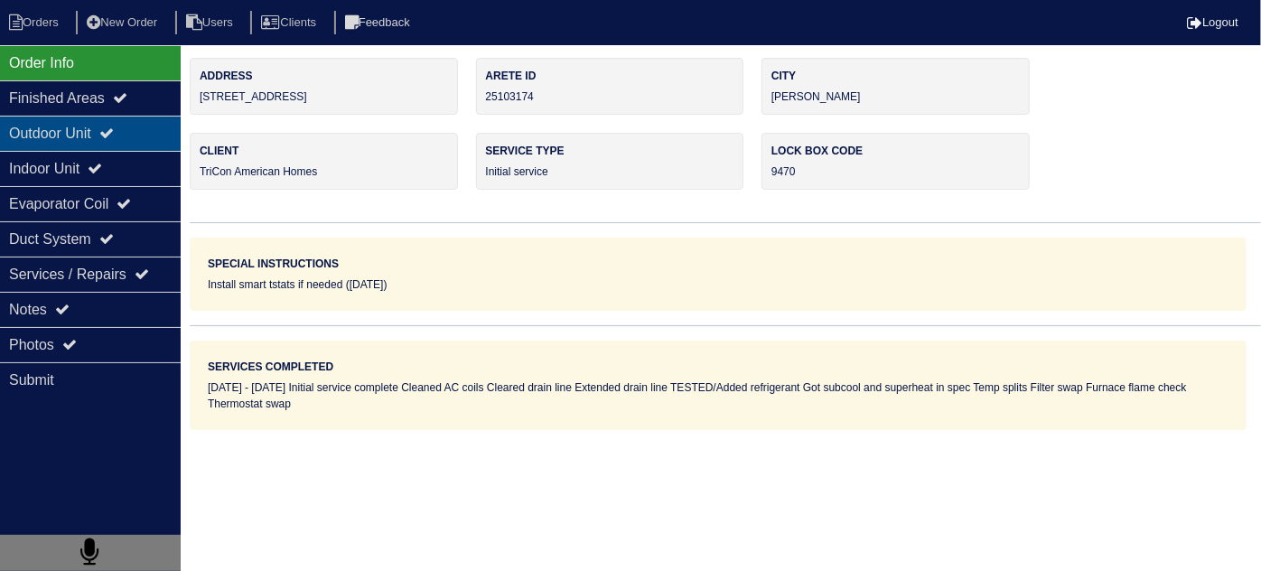
click at [136, 136] on div "Outdoor Unit" at bounding box center [90, 133] width 181 height 35
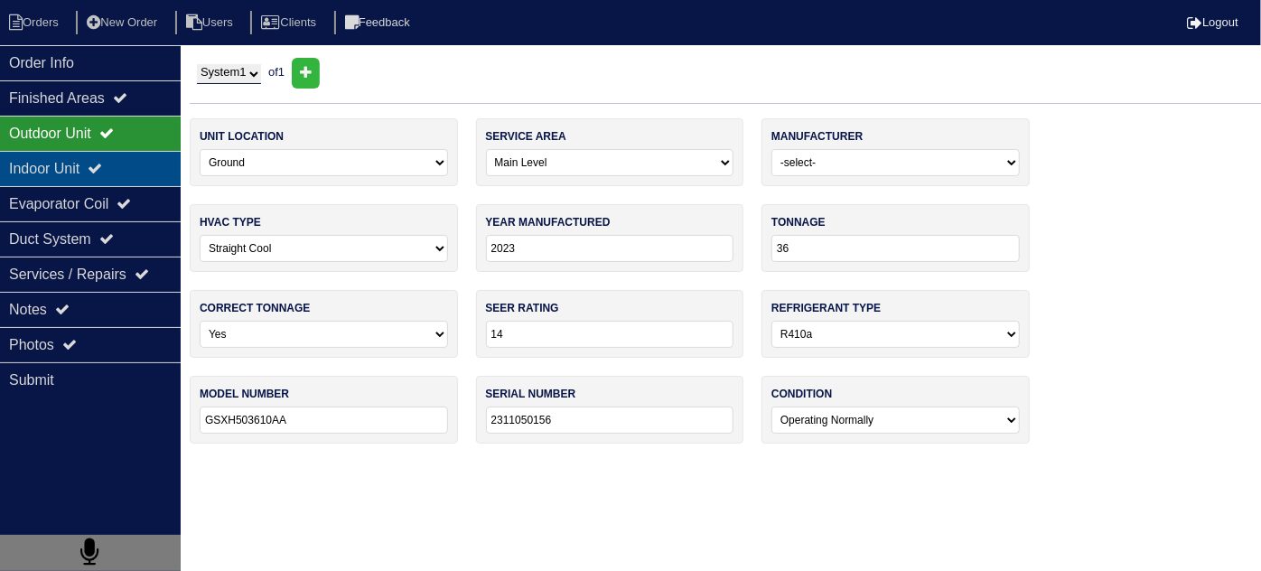
click at [115, 157] on div "Indoor Unit" at bounding box center [90, 168] width 181 height 35
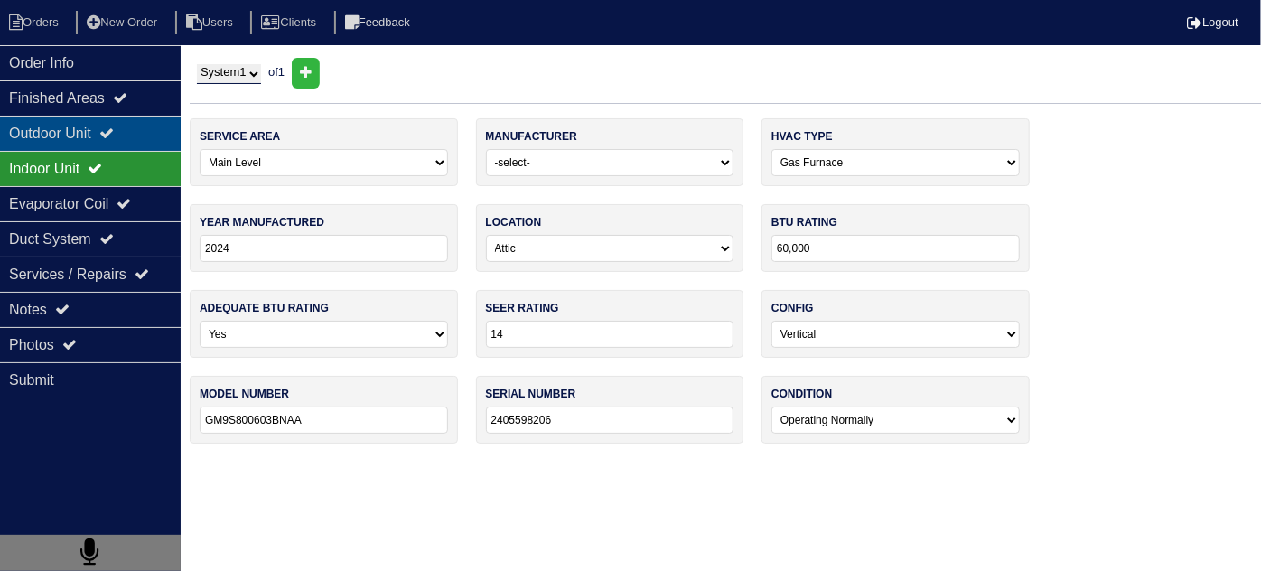
click at [106, 126] on div "Outdoor Unit" at bounding box center [90, 133] width 181 height 35
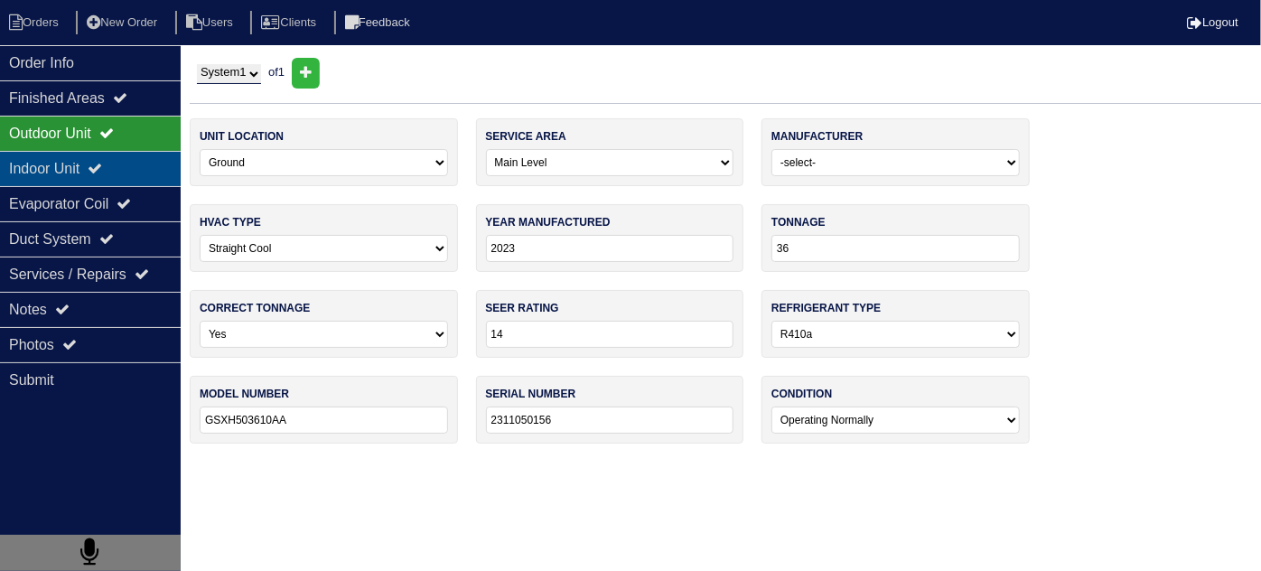
click at [129, 167] on div "Indoor Unit" at bounding box center [90, 168] width 181 height 35
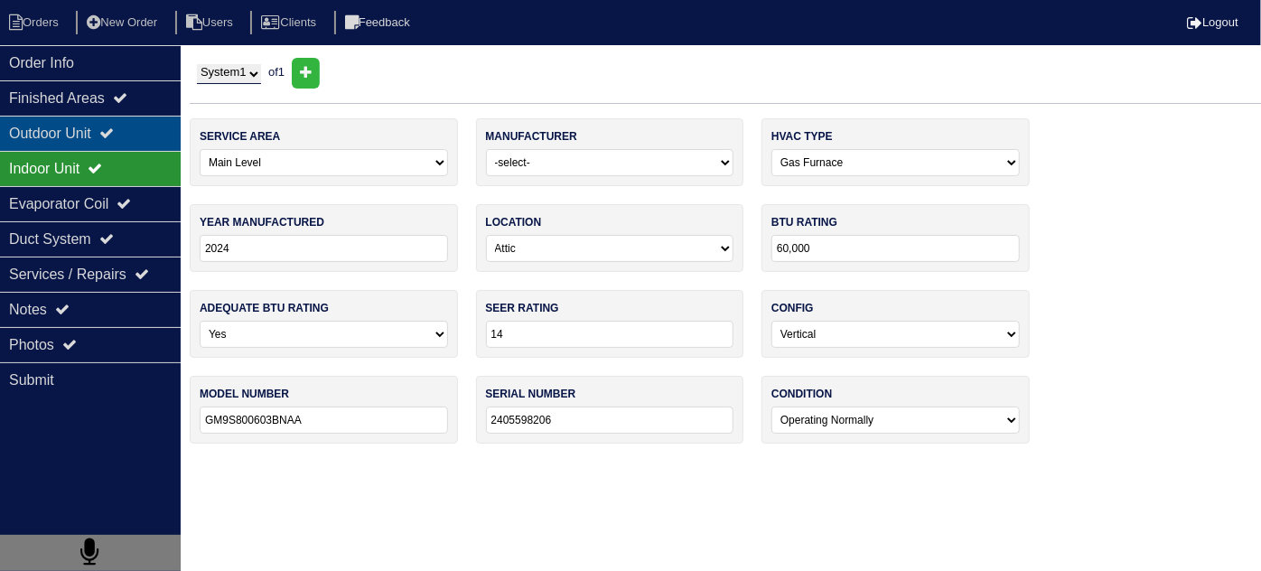
click at [114, 129] on icon at bounding box center [106, 133] width 14 height 14
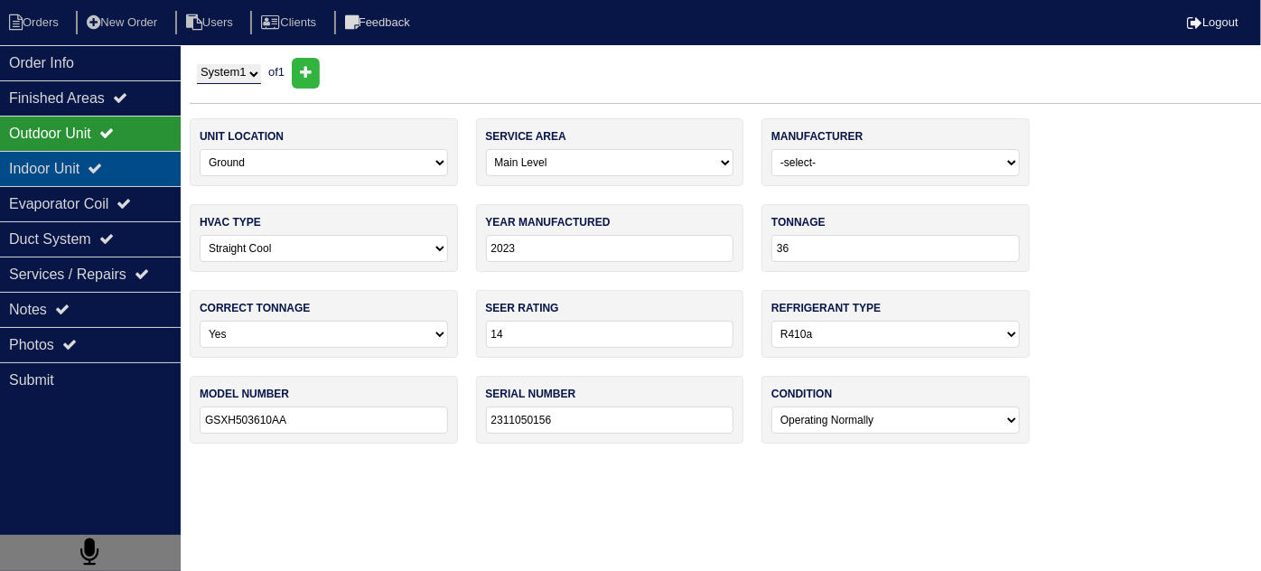
click at [119, 151] on div "Indoor Unit" at bounding box center [90, 168] width 181 height 35
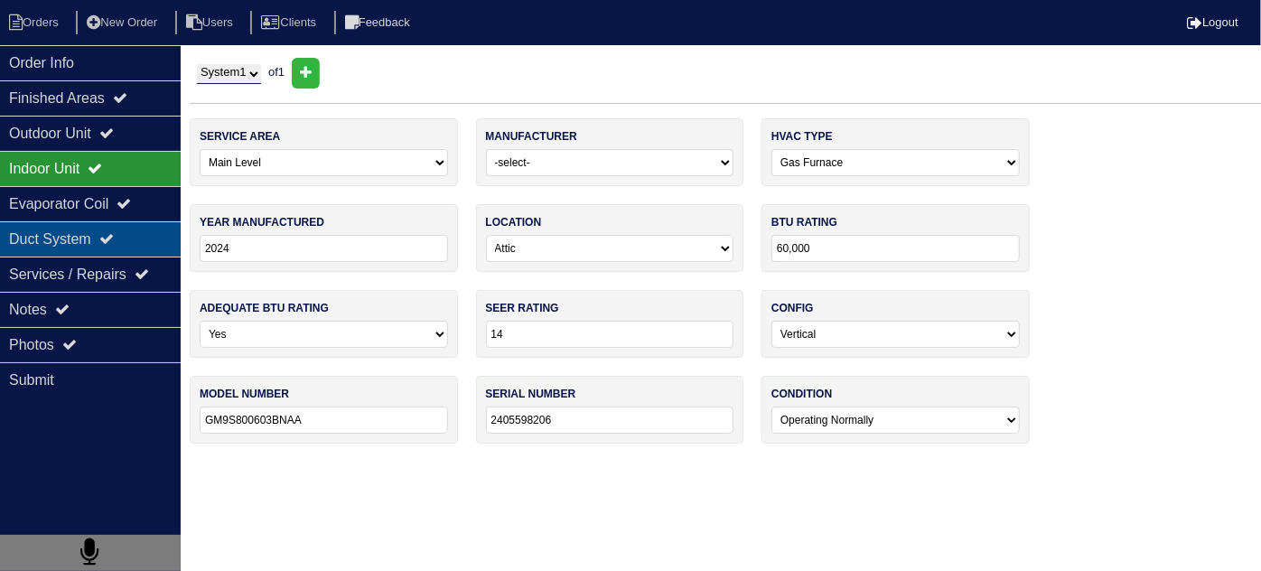
click at [103, 238] on div "Duct System" at bounding box center [90, 238] width 181 height 35
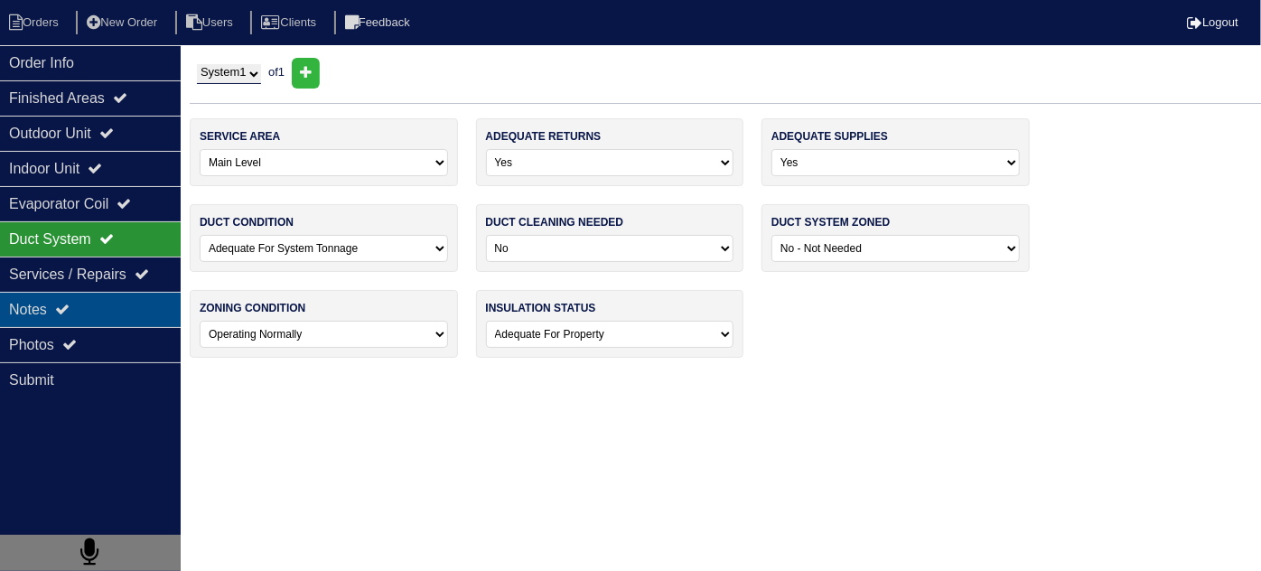
click at [93, 301] on div "Notes" at bounding box center [90, 309] width 181 height 35
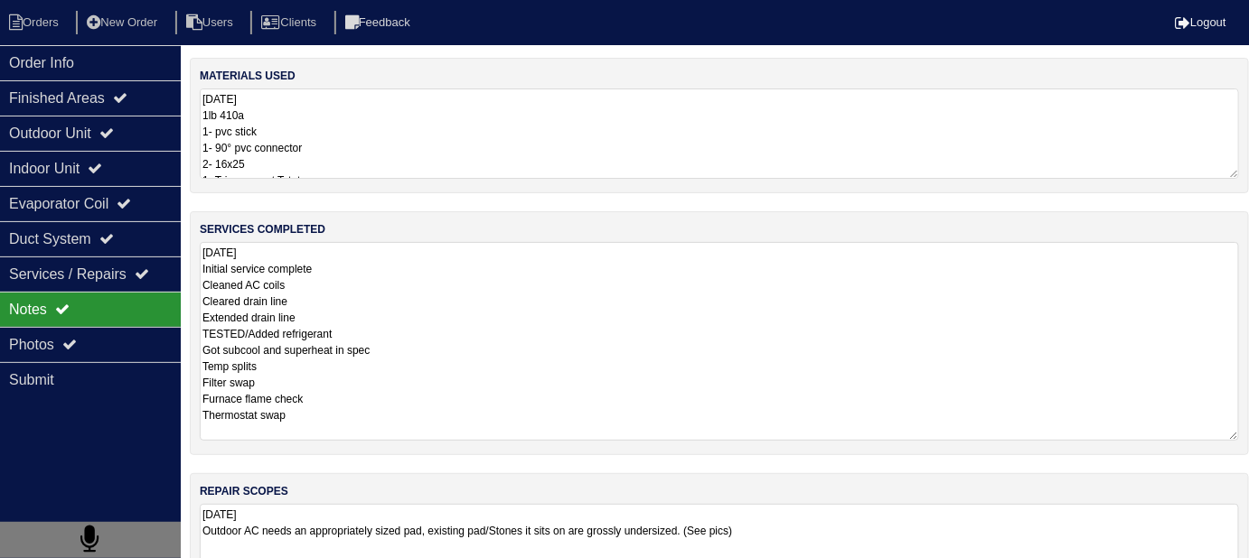
drag, startPoint x: 407, startPoint y: 289, endPoint x: 487, endPoint y: 266, distance: 83.8
click at [407, 289] on textarea "9.2.25 Initial service complete Cleaned AC coils Cleared drain line Extended dr…" at bounding box center [719, 341] width 1039 height 199
click at [361, 153] on textarea "9.2.25 1lb 410a 1- pvc stick 1- 90° pvc connector 2- 16x25 1- Tricon smart Tstat" at bounding box center [719, 134] width 1039 height 90
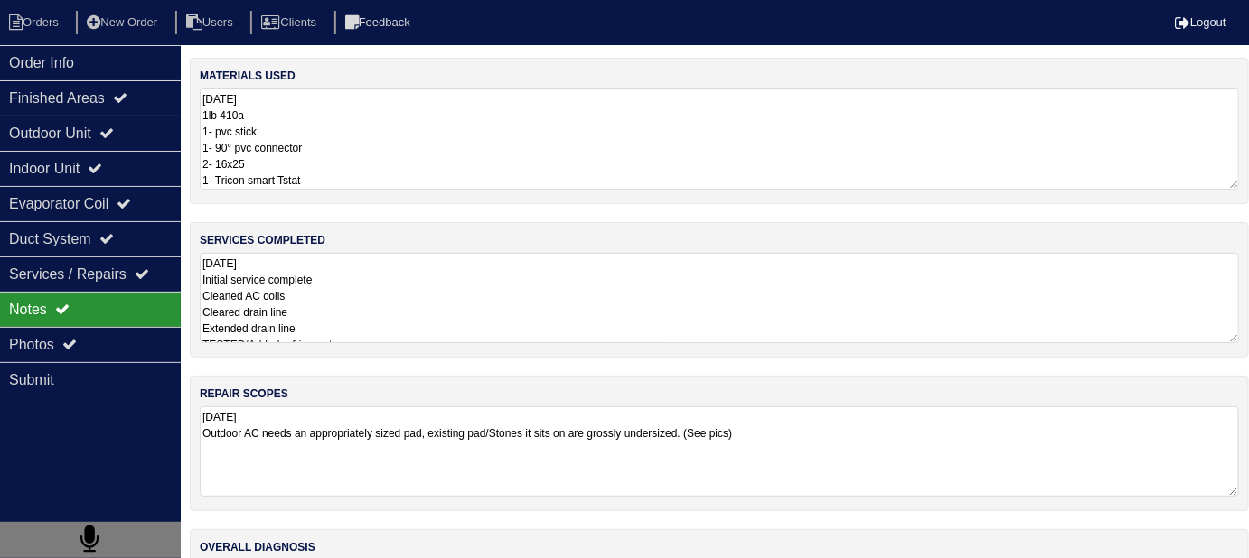
click at [404, 300] on textarea "9.2.25 Initial service complete Cleaned AC coils Cleared drain line Extended dr…" at bounding box center [719, 298] width 1039 height 90
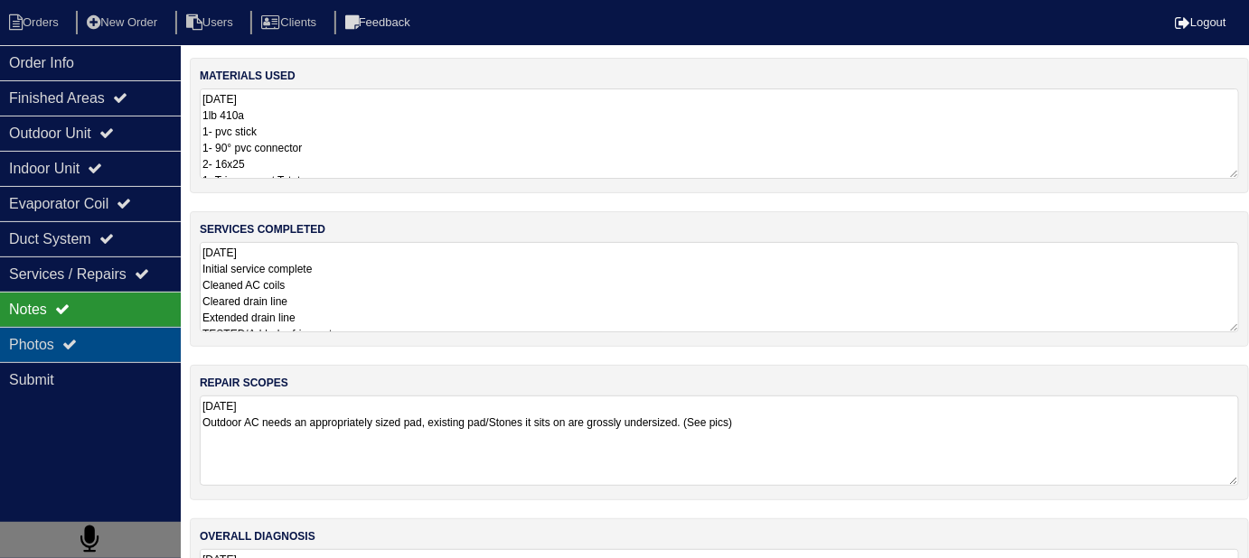
click at [135, 339] on div "Photos" at bounding box center [90, 344] width 181 height 35
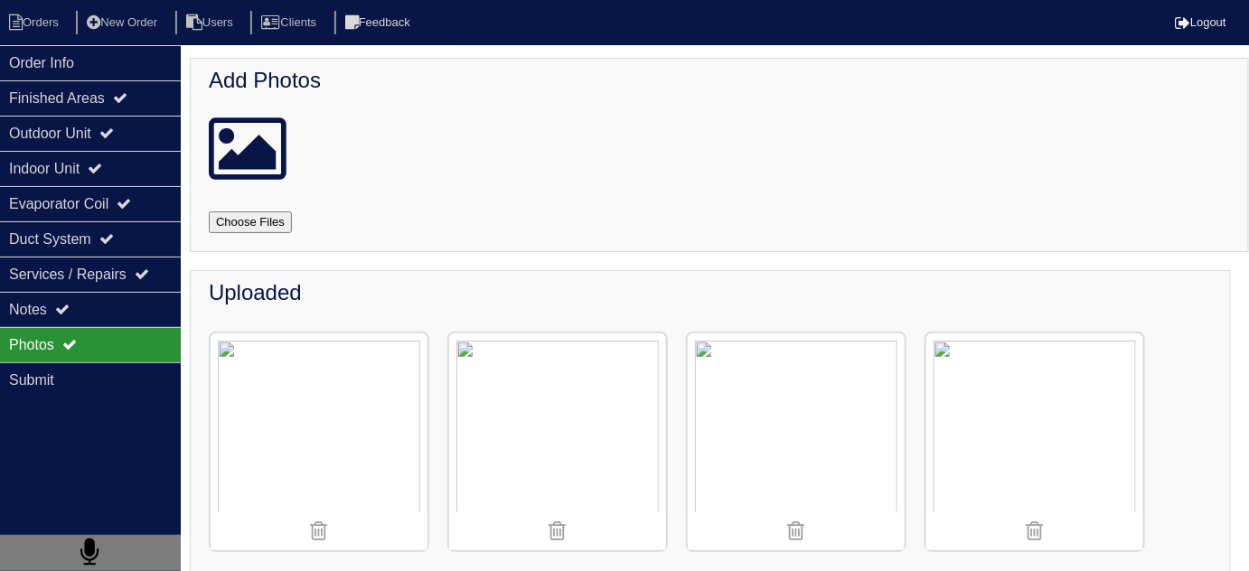
click at [298, 414] on img at bounding box center [319, 441] width 217 height 217
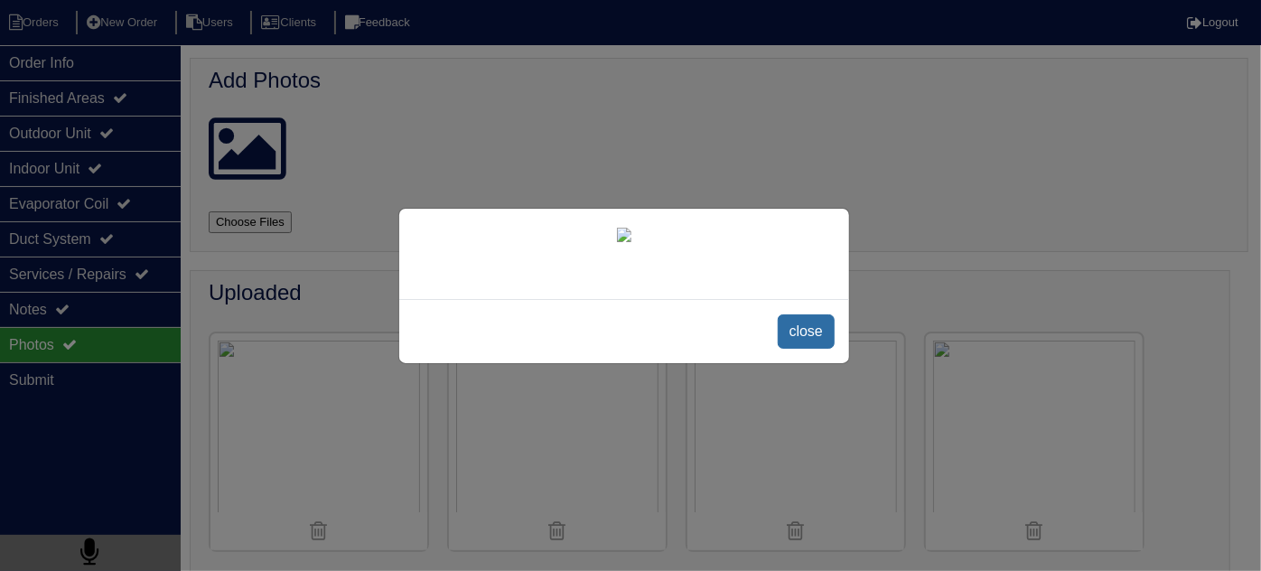
click at [792, 349] on span "close" at bounding box center [806, 331] width 57 height 34
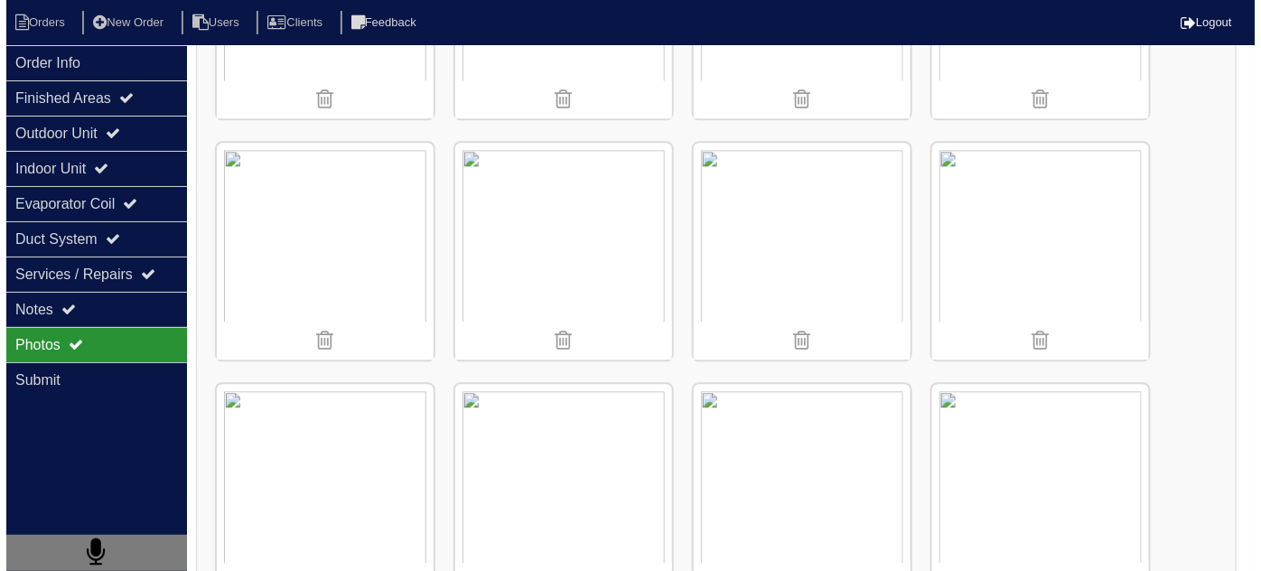
scroll to position [1396, 0]
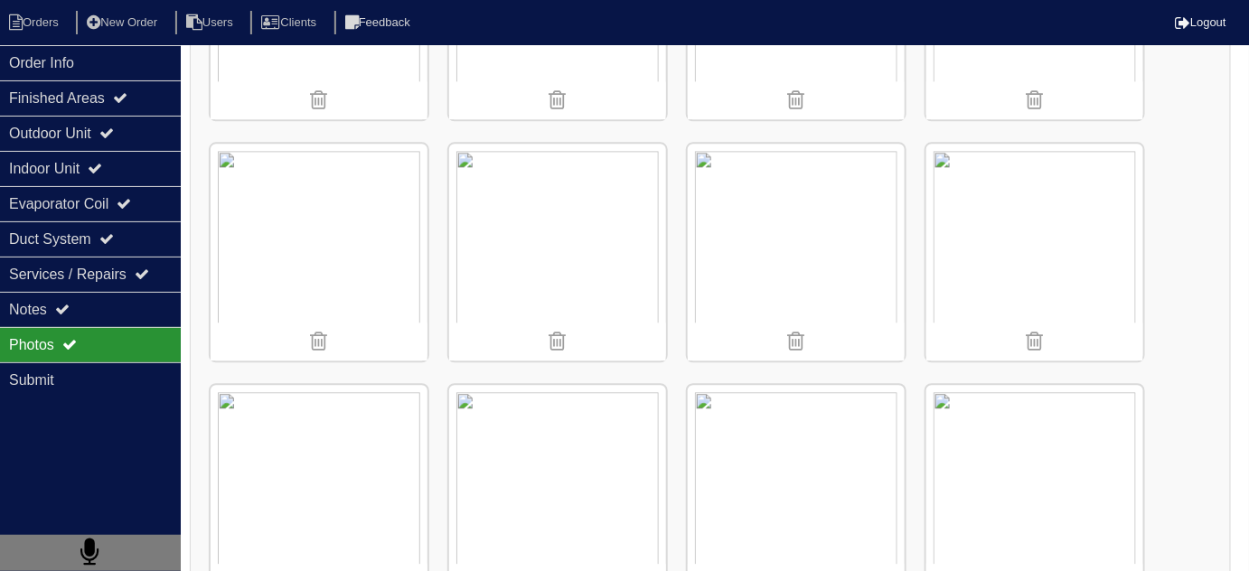
click at [341, 179] on img at bounding box center [319, 252] width 217 height 217
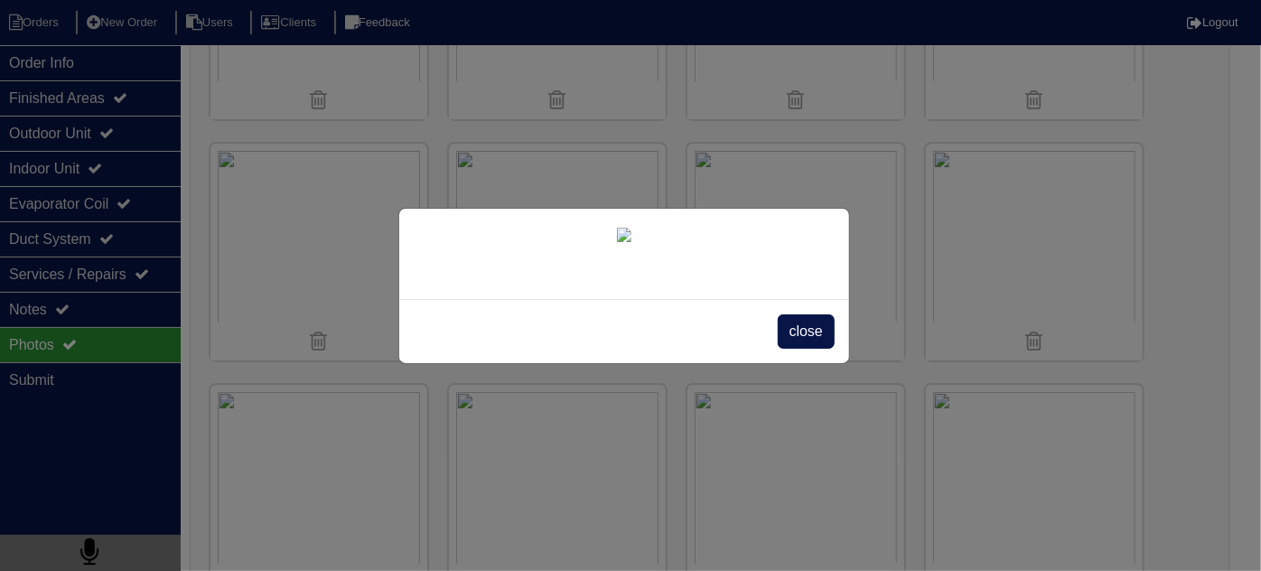
scroll to position [132, 0]
click at [788, 349] on span "close" at bounding box center [806, 331] width 57 height 34
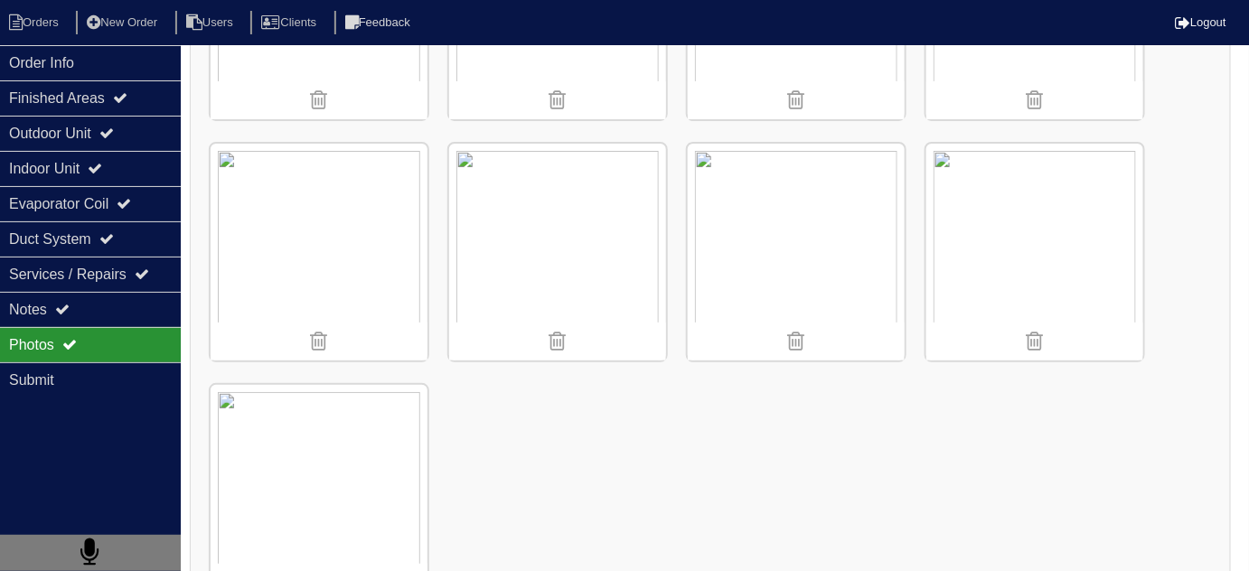
scroll to position [2417, 0]
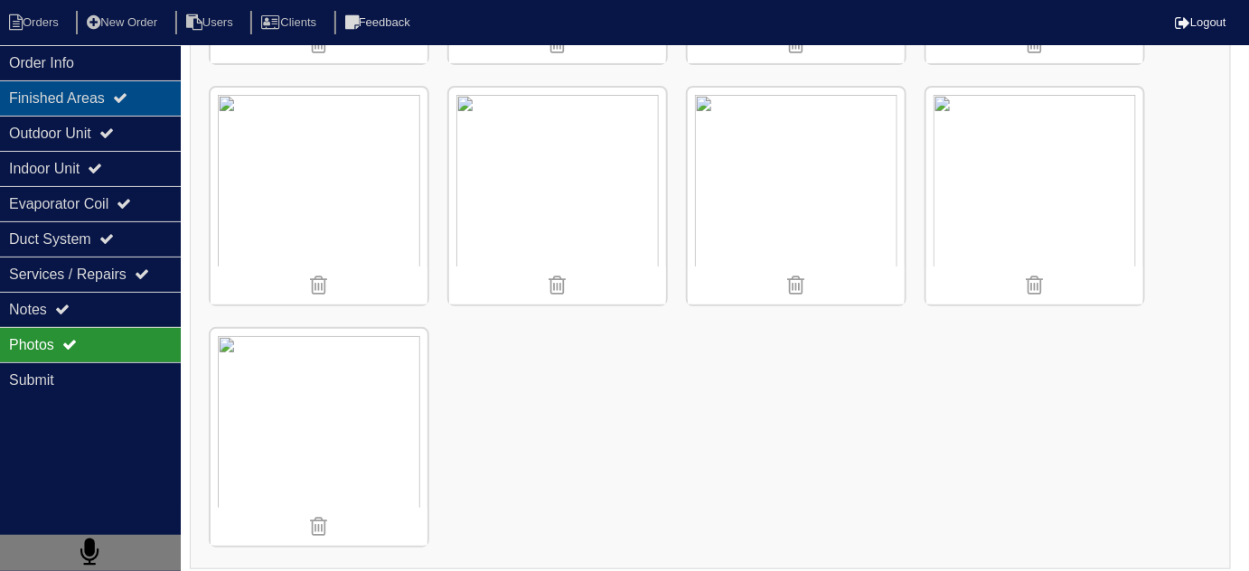
click at [103, 98] on div "Finished Areas" at bounding box center [90, 97] width 181 height 35
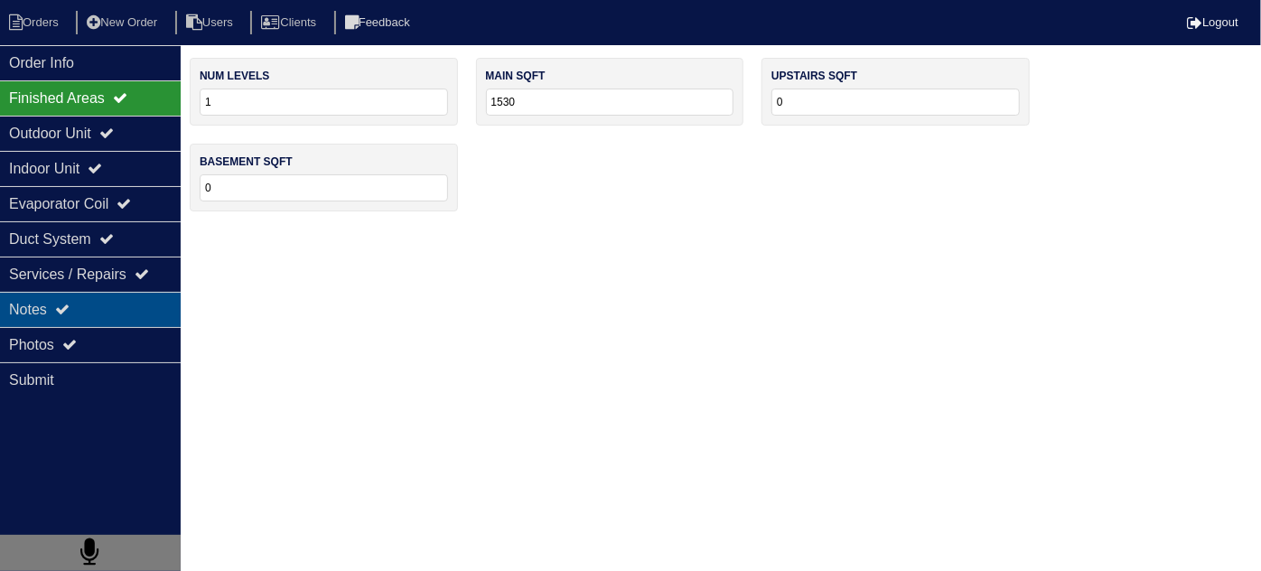
click at [98, 310] on div "Notes" at bounding box center [90, 309] width 181 height 35
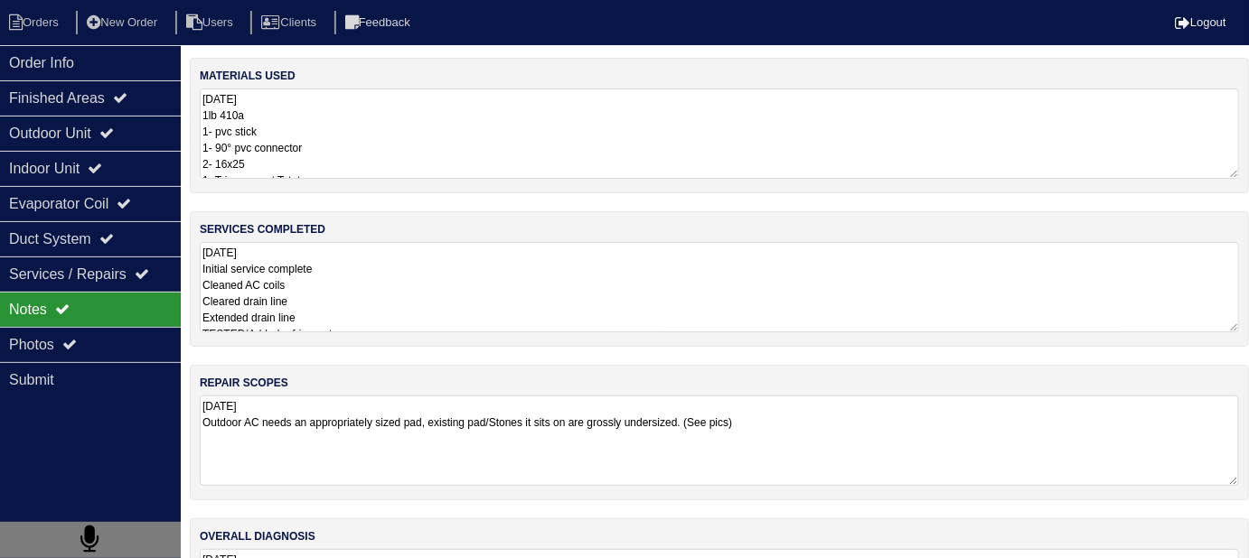
click at [431, 305] on textarea "9.2.25 Initial service complete Cleaned AC coils Cleared drain line Extended dr…" at bounding box center [719, 287] width 1039 height 90
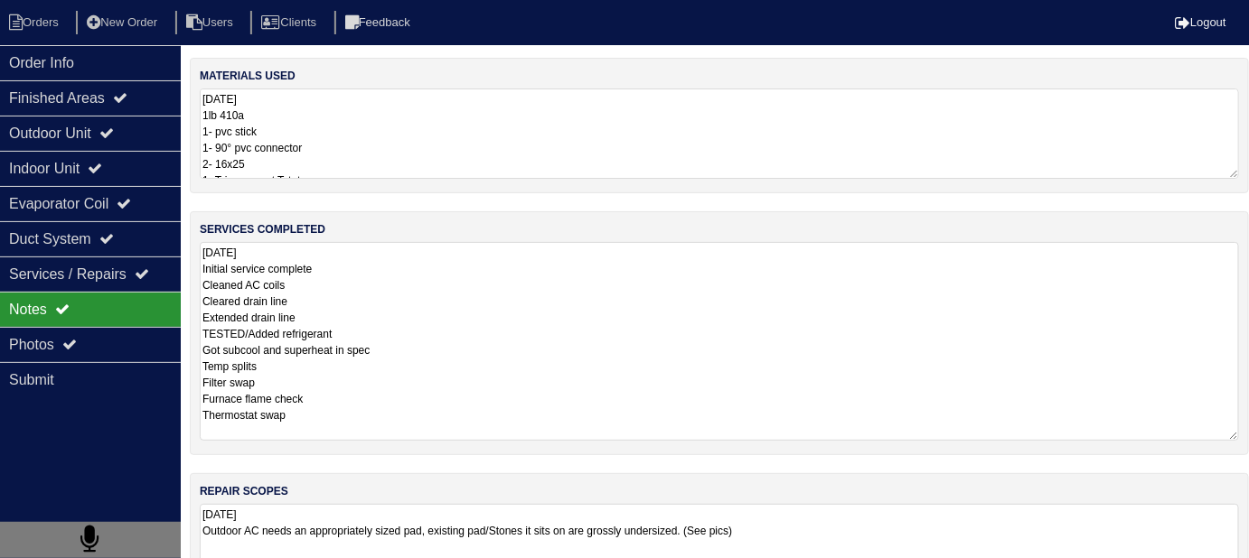
click at [530, 102] on textarea "9.2.25 1lb 410a 1- pvc stick 1- 90° pvc connector 2- 16x25 1- Tricon smart Tstat" at bounding box center [719, 134] width 1039 height 90
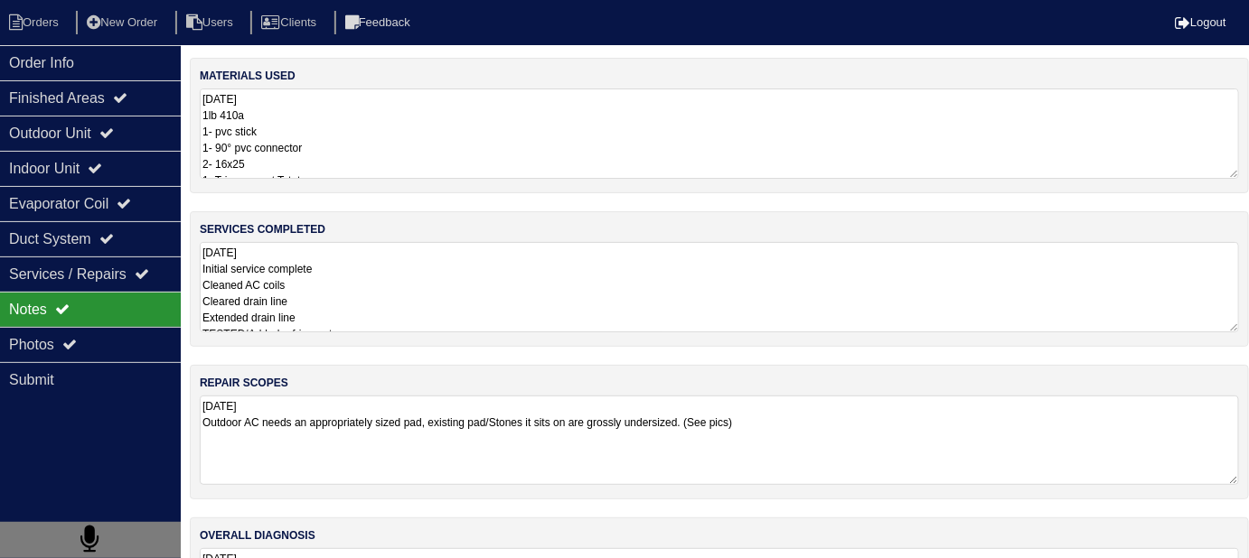
click at [917, 448] on textarea "9.2.25 Outdoor AC needs an appropriately sized pad, existing pad/Stones it sits…" at bounding box center [719, 440] width 1039 height 89
click at [53, 346] on div "Photos" at bounding box center [90, 344] width 181 height 35
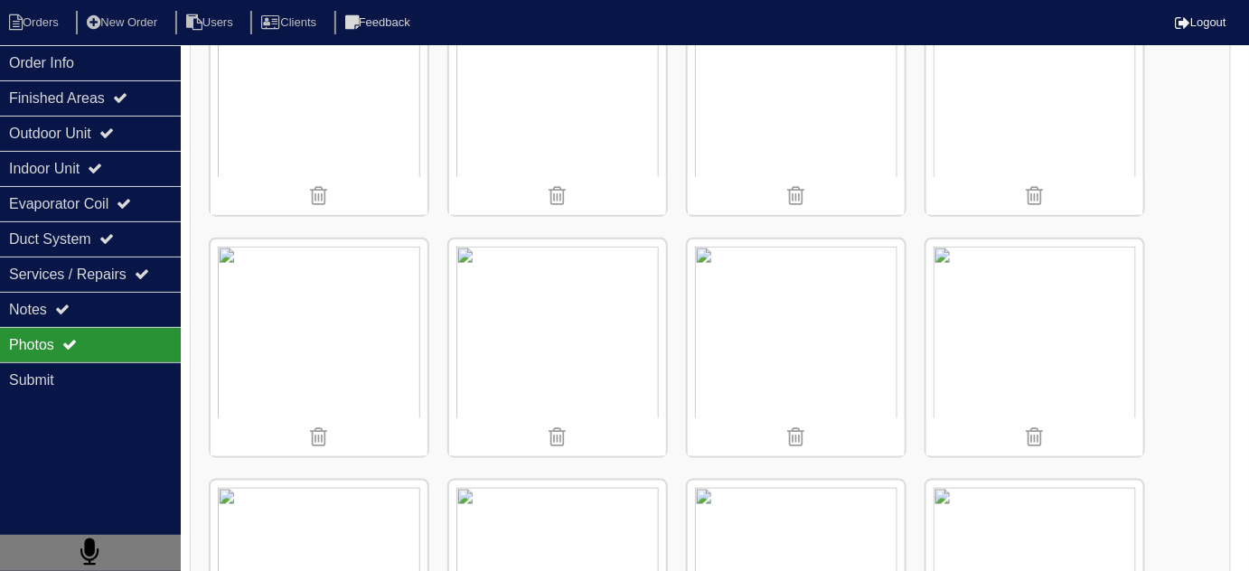
scroll to position [575, 0]
click at [366, 362] on img at bounding box center [319, 348] width 217 height 217
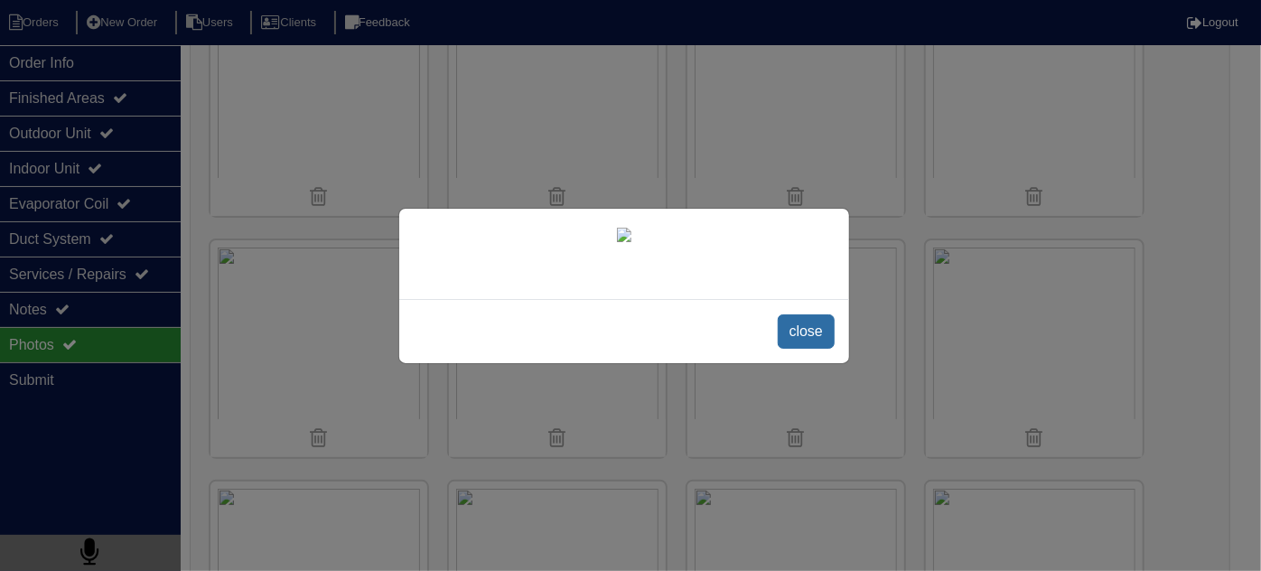
click at [808, 349] on span "close" at bounding box center [806, 331] width 57 height 34
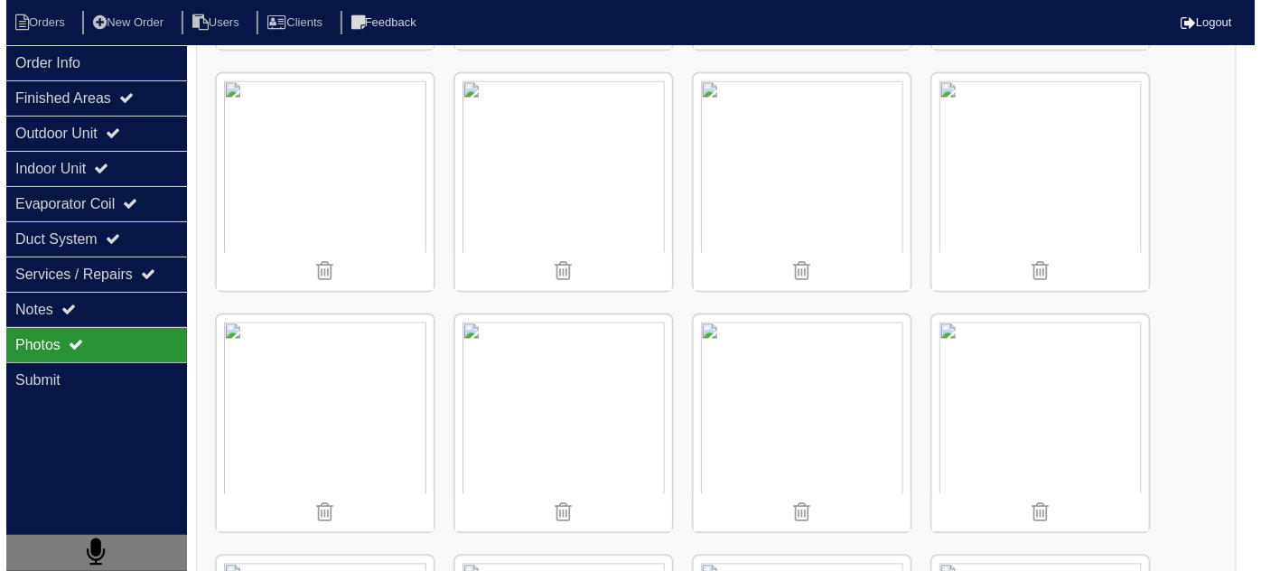
scroll to position [985, 0]
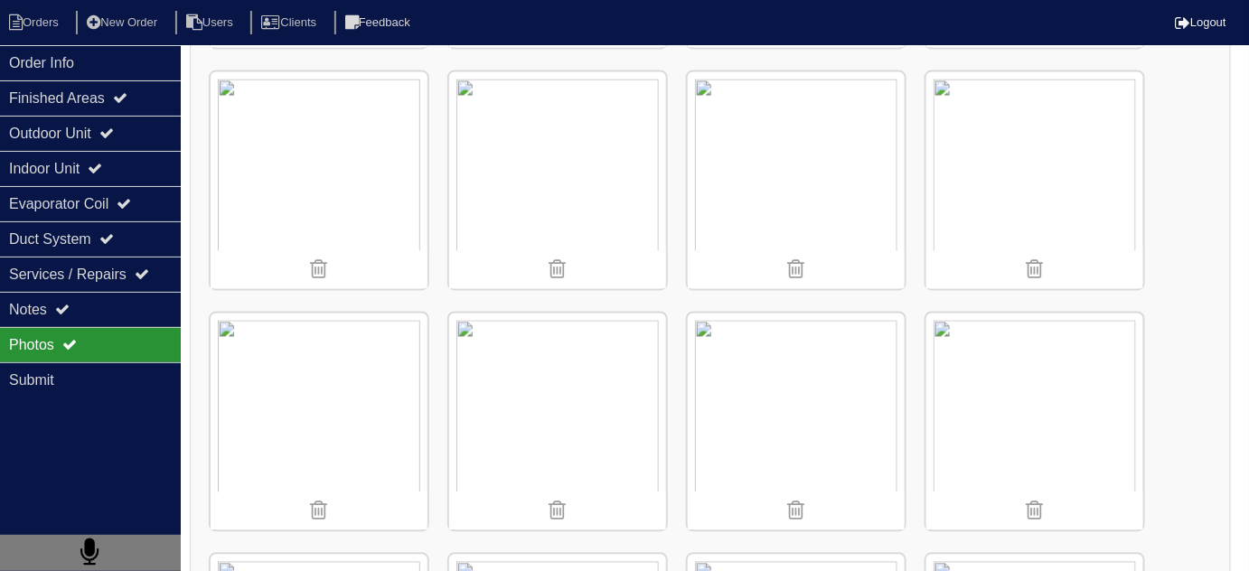
click at [994, 403] on img at bounding box center [1034, 421] width 217 height 217
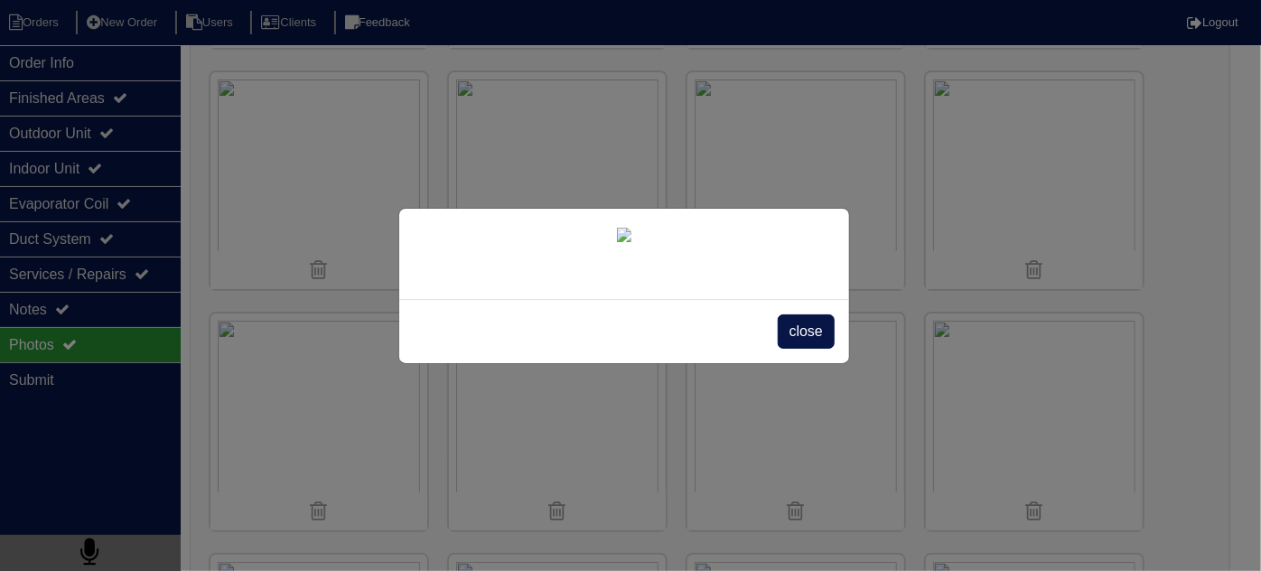
scroll to position [132, 0]
drag, startPoint x: 800, startPoint y: 505, endPoint x: 771, endPoint y: 442, distance: 69.9
click at [798, 349] on span "close" at bounding box center [806, 331] width 57 height 34
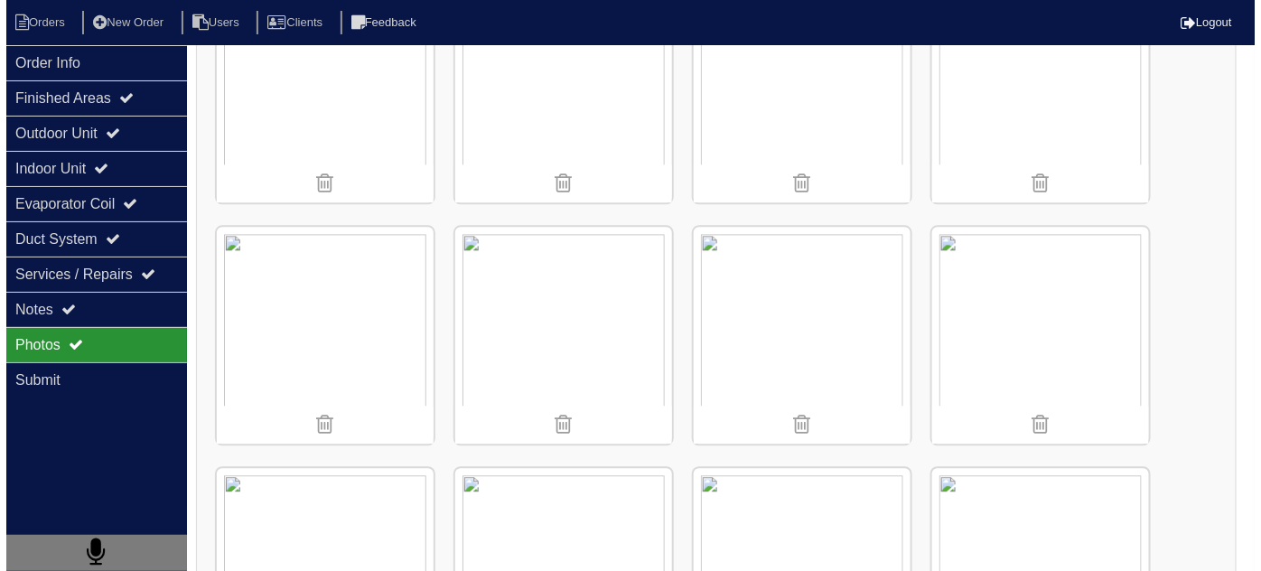
scroll to position [1314, 0]
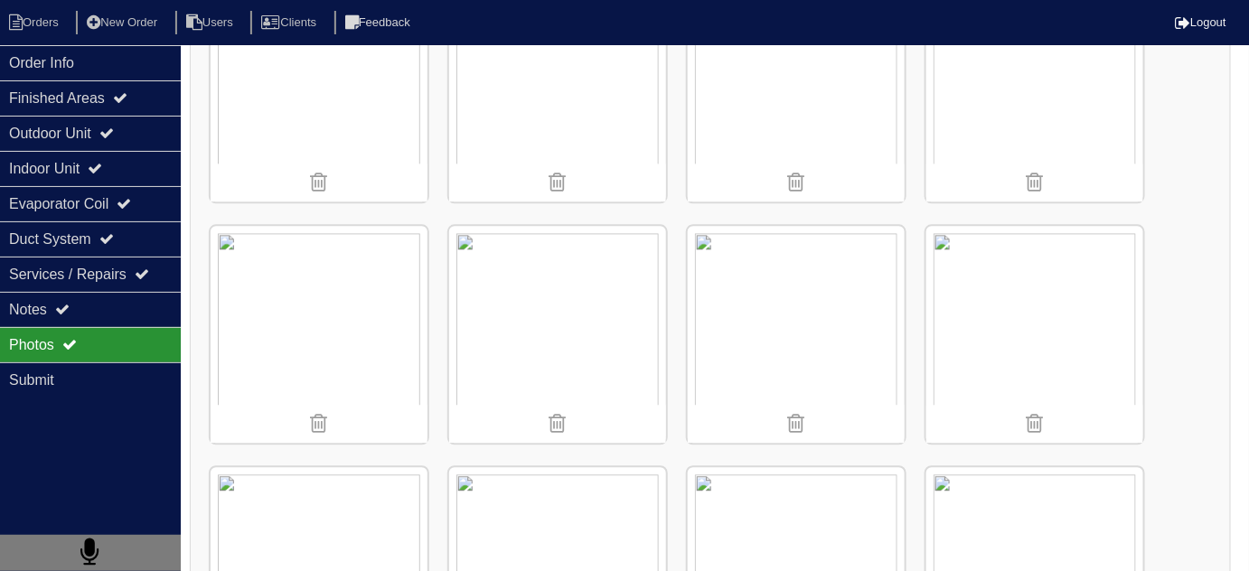
click at [809, 253] on img at bounding box center [796, 334] width 217 height 217
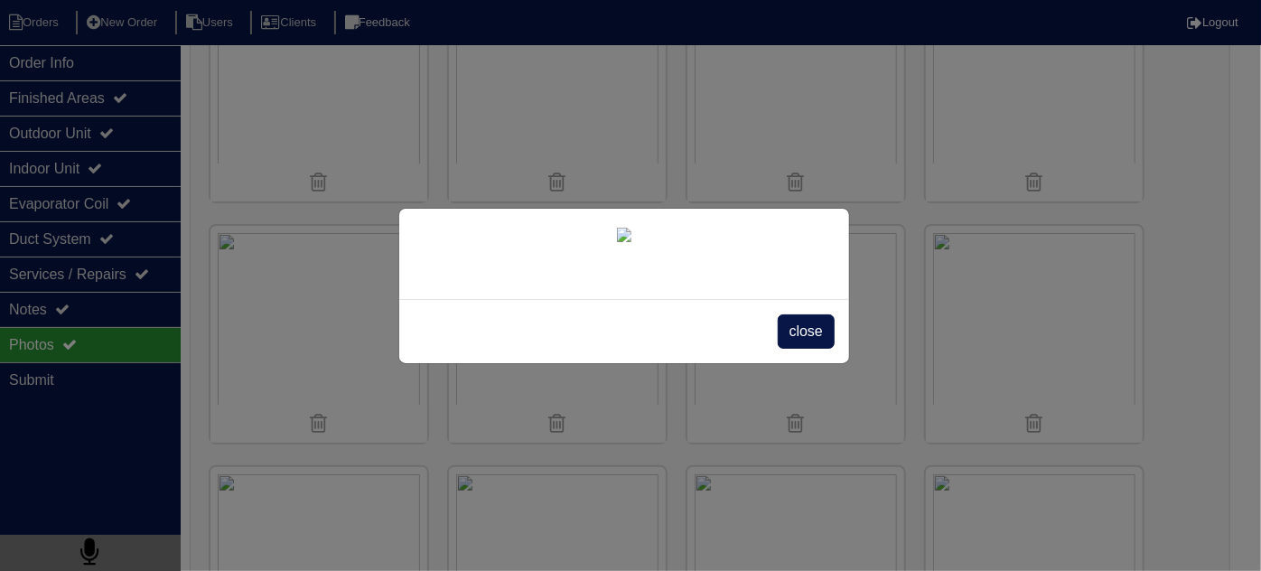
scroll to position [132, 0]
drag, startPoint x: 784, startPoint y: 512, endPoint x: 769, endPoint y: 482, distance: 33.5
click at [784, 349] on span "close" at bounding box center [806, 331] width 57 height 34
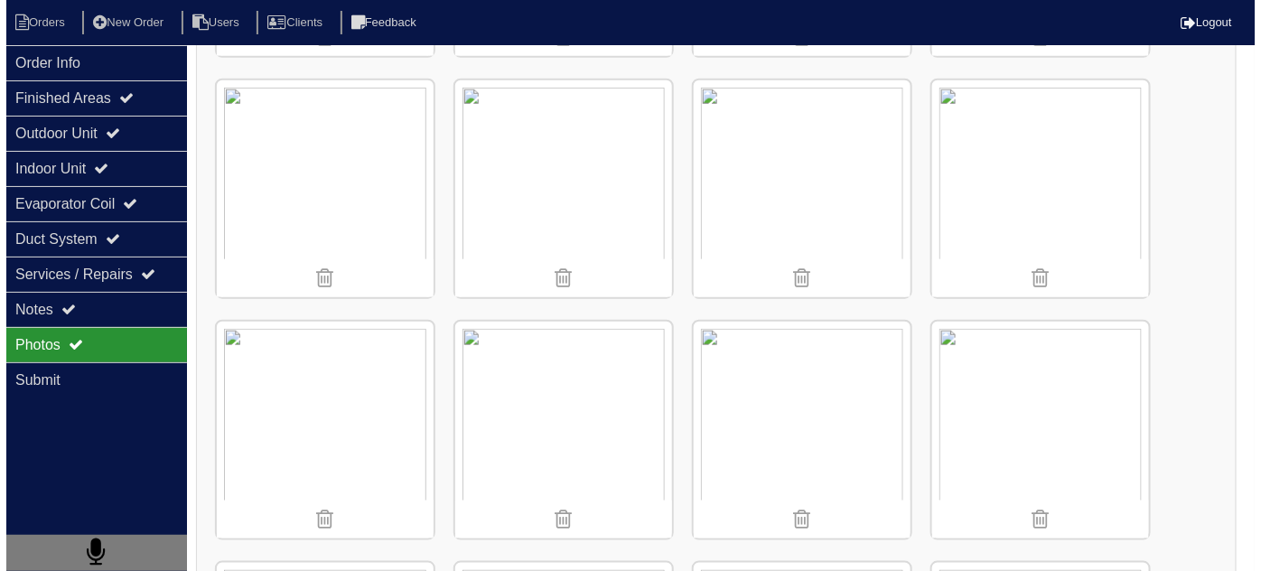
scroll to position [493, 0]
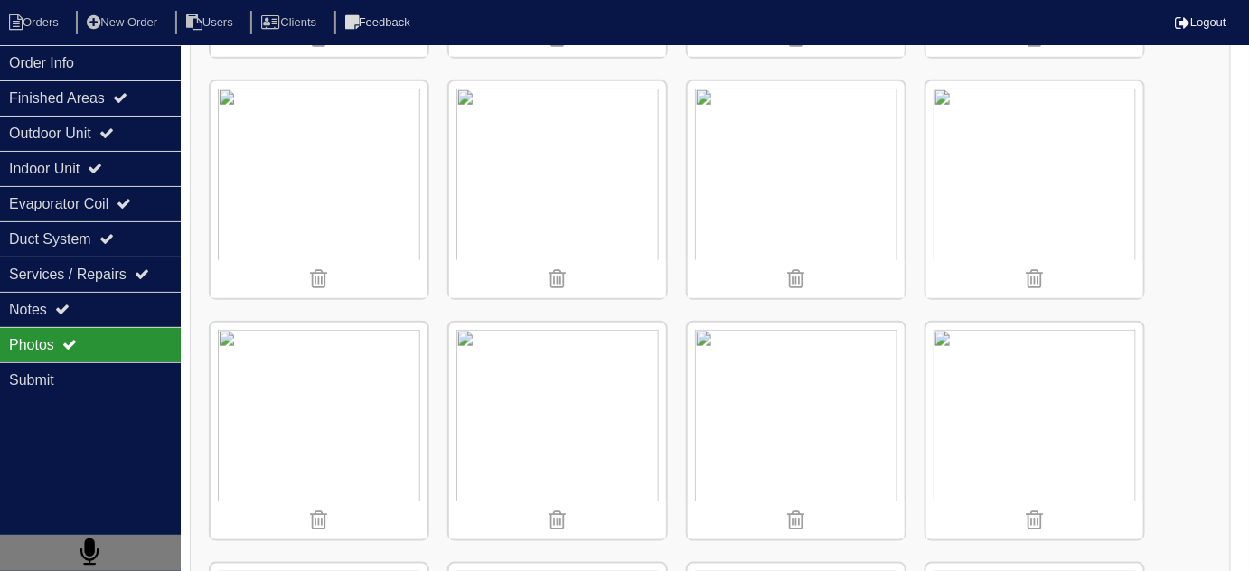
click at [793, 192] on img at bounding box center [796, 189] width 217 height 217
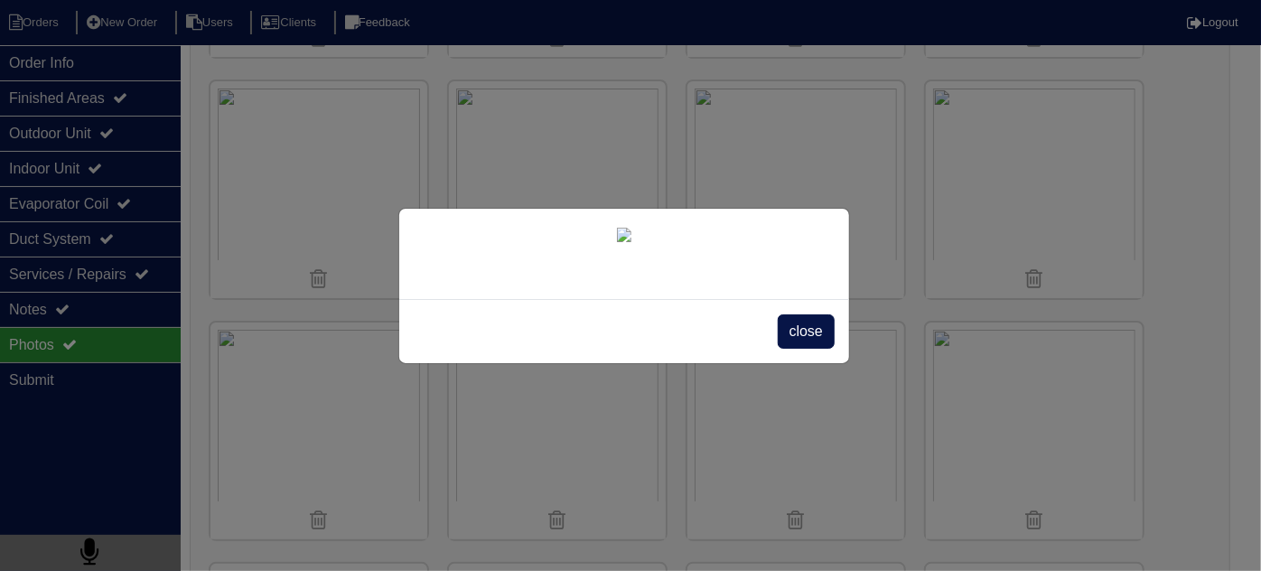
click at [632, 242] on img at bounding box center [624, 235] width 14 height 14
click at [794, 349] on span "close" at bounding box center [806, 331] width 57 height 34
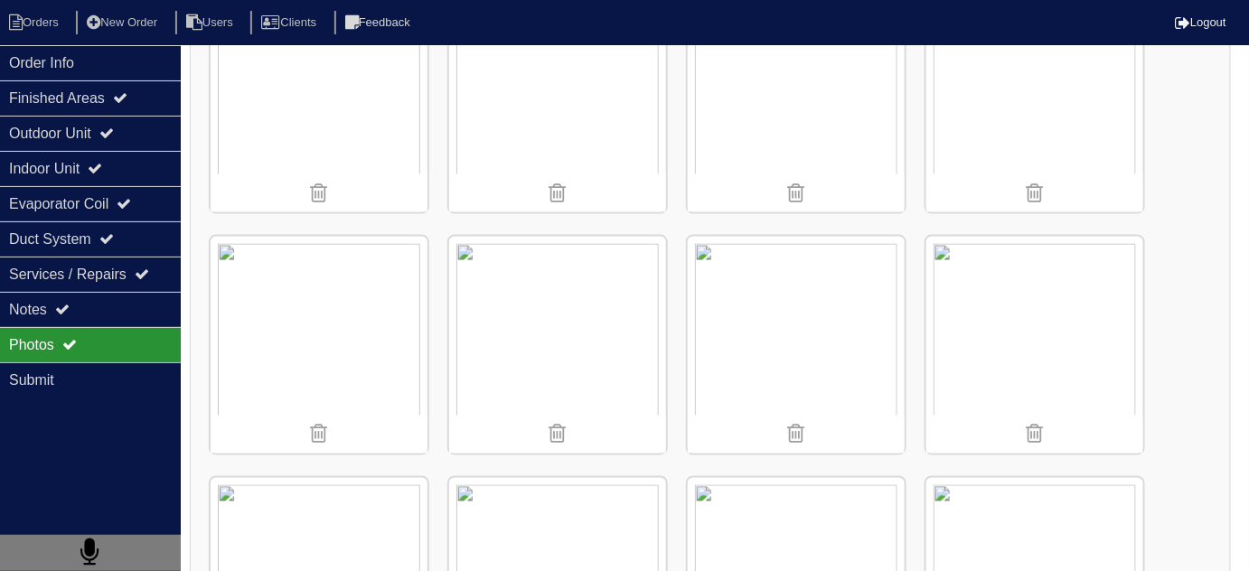
scroll to position [821, 0]
click at [295, 93] on img at bounding box center [319, 103] width 217 height 217
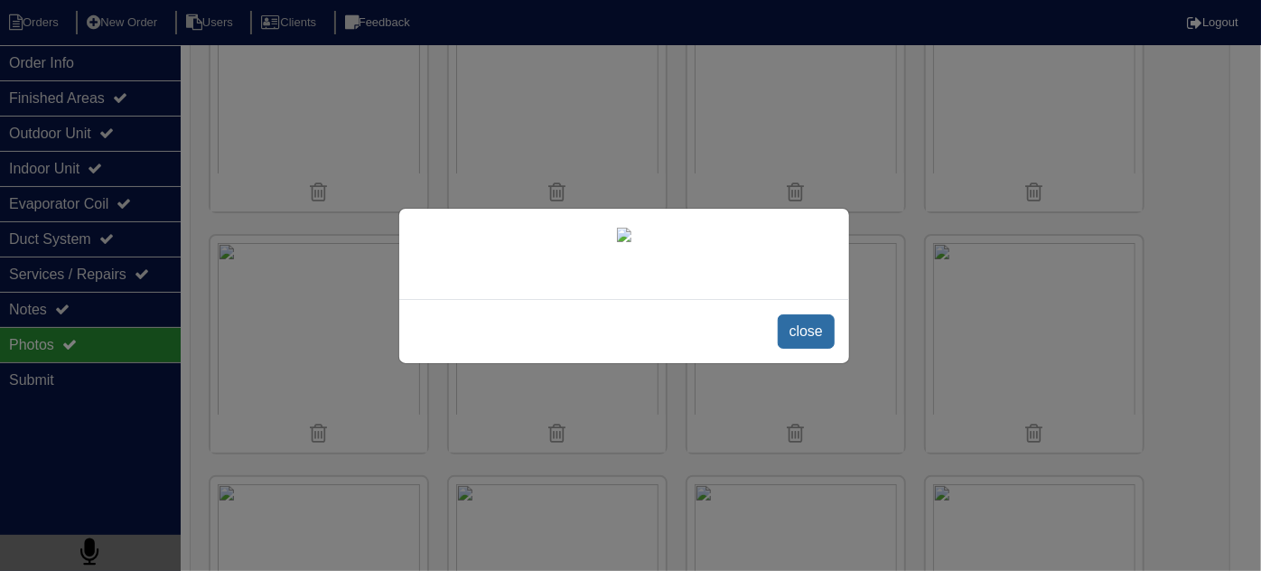
click at [805, 349] on span "close" at bounding box center [806, 331] width 57 height 34
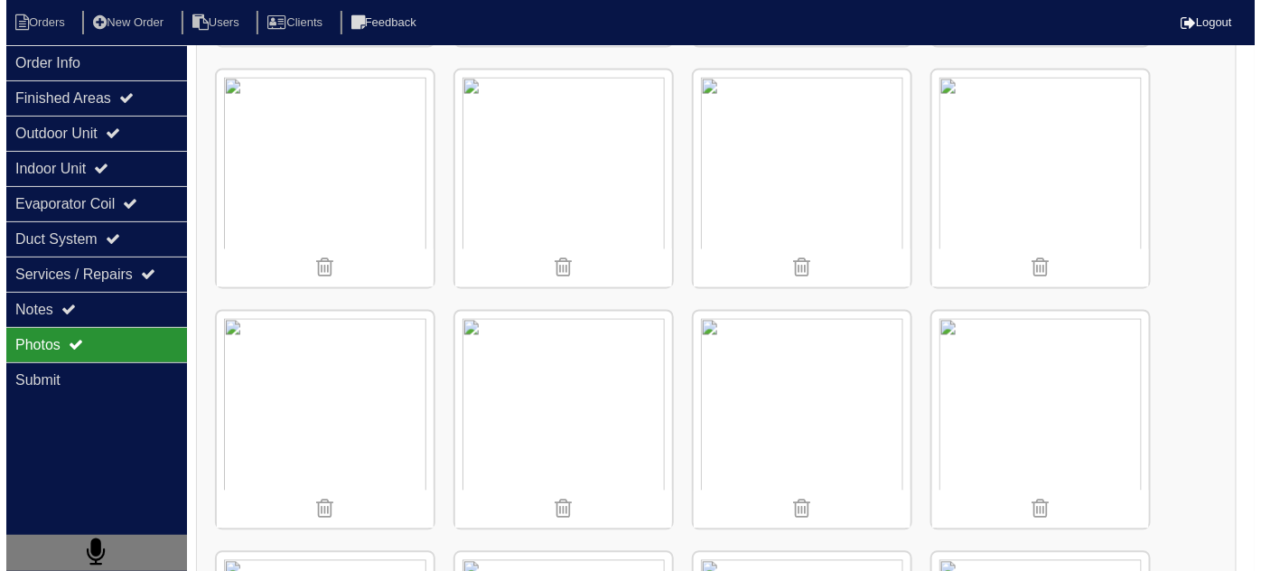
scroll to position [986, 0]
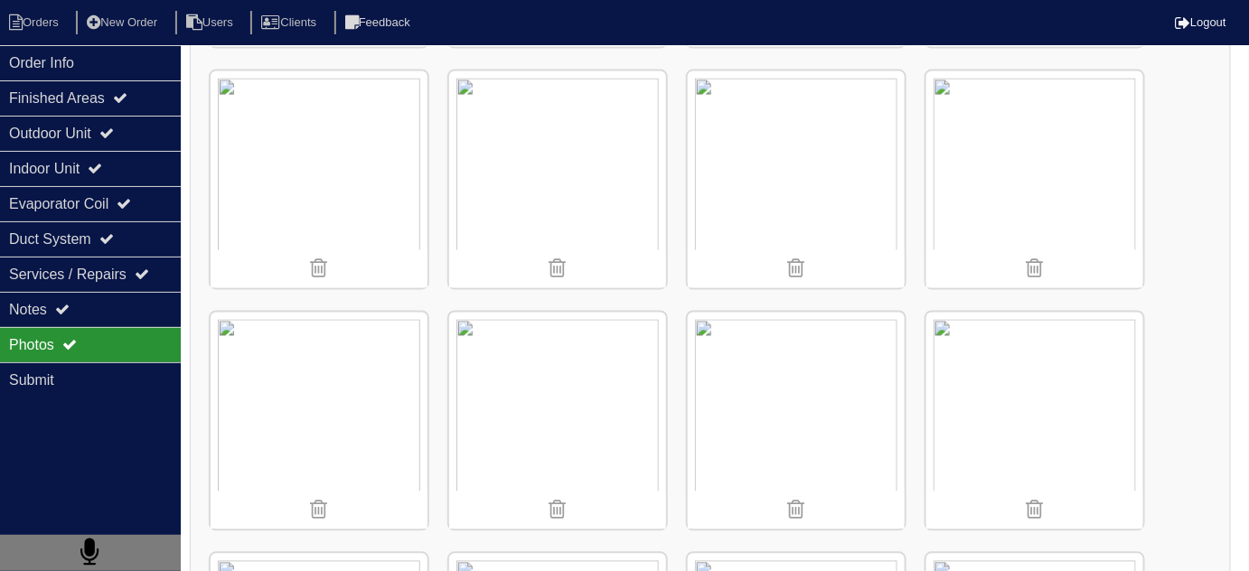
click at [1030, 393] on img at bounding box center [1034, 421] width 217 height 217
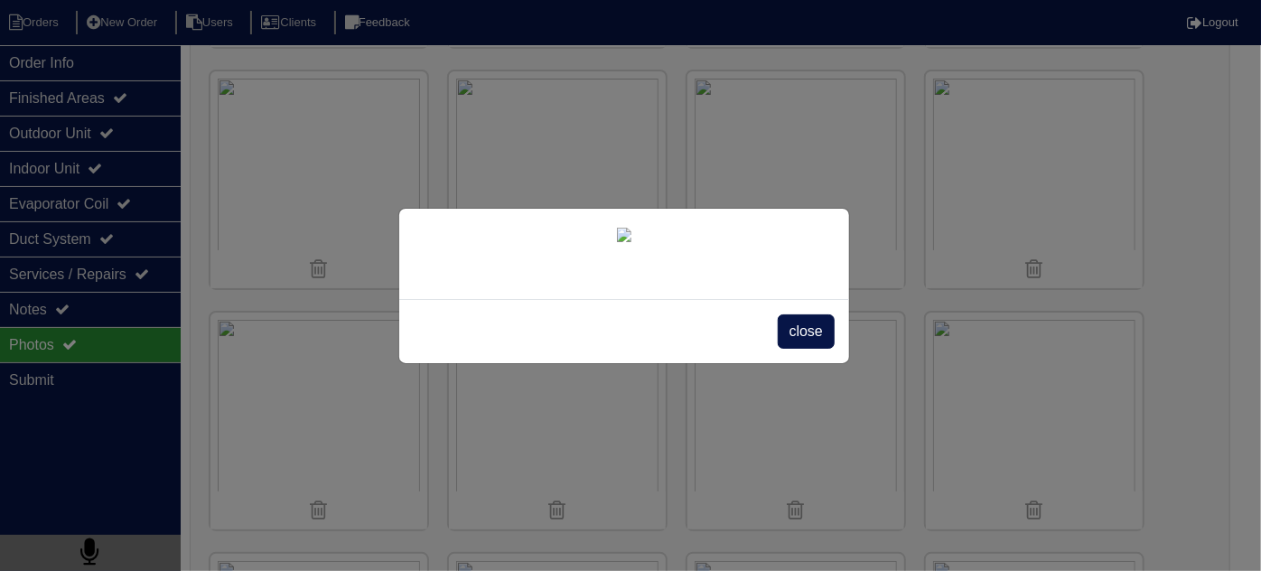
scroll to position [132, 0]
click at [788, 349] on span "close" at bounding box center [806, 331] width 57 height 34
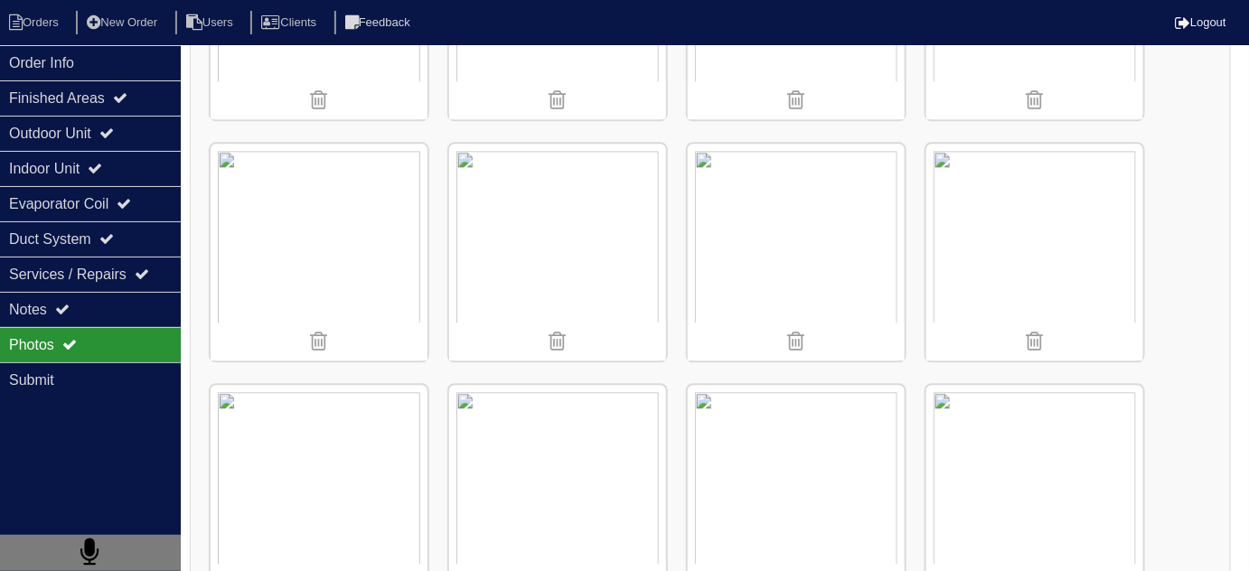
scroll to position [1397, 0]
click at [34, 298] on div "Notes" at bounding box center [90, 309] width 181 height 35
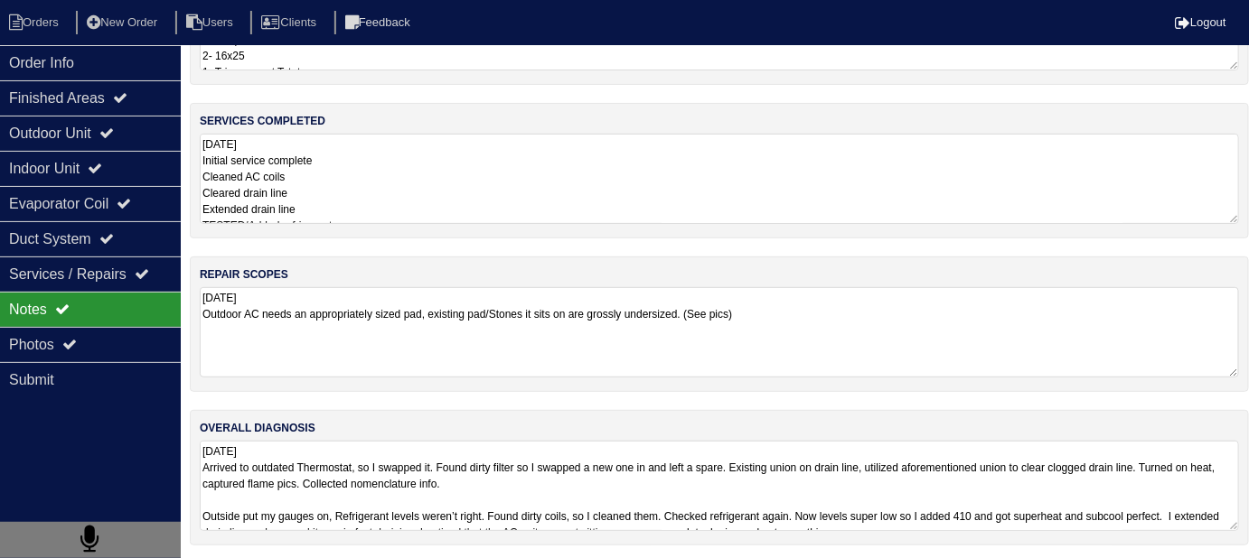
click at [460, 164] on textarea "9.2.25 Initial service complete Cleaned AC coils Cleared drain line Extended dr…" at bounding box center [719, 179] width 1039 height 90
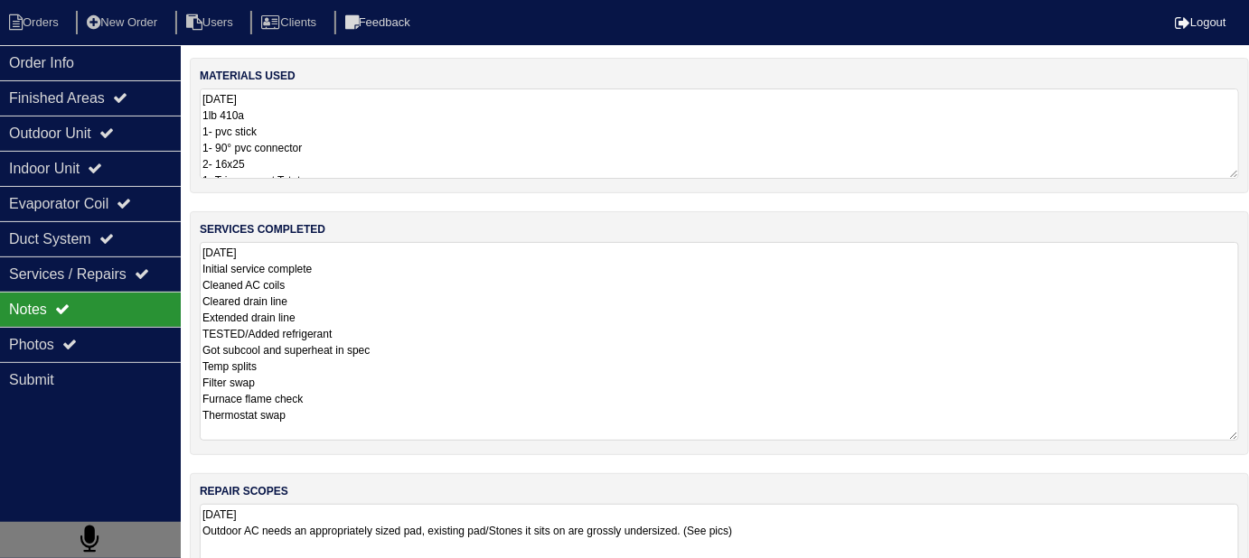
scroll to position [0, 0]
click at [563, 145] on textarea "9.2.25 1lb 410a 1- pvc stick 1- 90° pvc connector 2- 16x25 1- Tricon smart Tstat" at bounding box center [719, 134] width 1039 height 90
click at [614, 327] on textarea "9.2.25 Initial service complete Cleaned AC coils Cleared drain line Extended dr…" at bounding box center [719, 341] width 1039 height 199
click at [445, 356] on textarea "9.2.25 Initial service complete Cleaned AC coils Cleared drain line Extended dr…" at bounding box center [719, 341] width 1039 height 199
click at [445, 354] on textarea "9.2.25 Initial service complete Cleaned AC coils Cleared drain line Extended dr…" at bounding box center [719, 341] width 1039 height 199
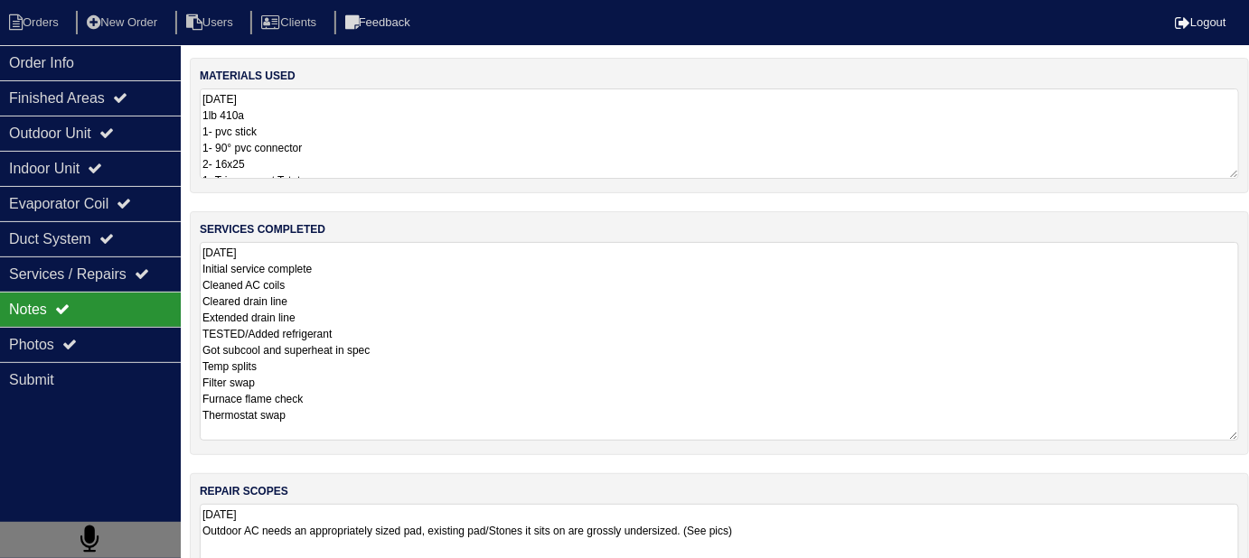
click at [838, 544] on div "materials used 9.2.25 1lb 410a 1- pvc stick 1- 90° pvc connector 2- 16x25 1- Tr…" at bounding box center [719, 419] width 1059 height 723
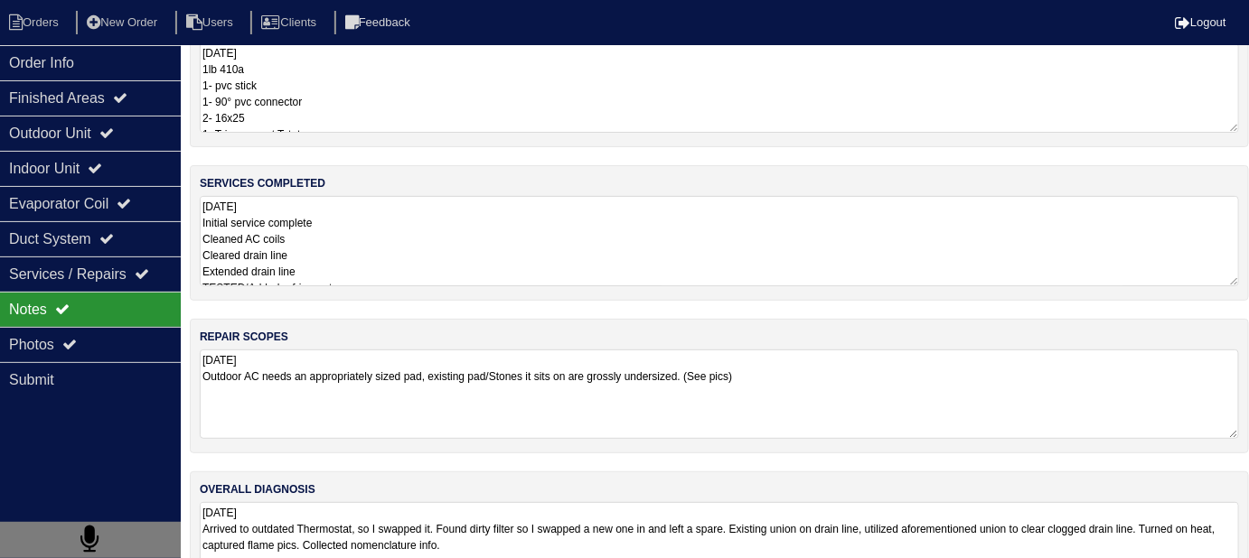
scroll to position [108, 0]
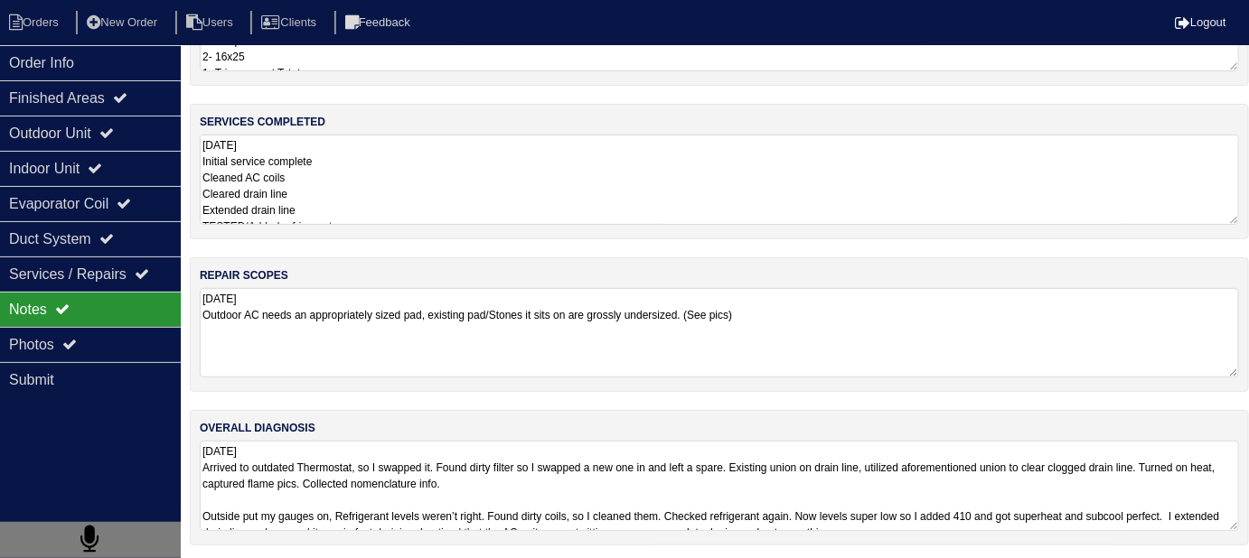
click at [872, 300] on textarea "9.2.25 Outdoor AC needs an appropriately sized pad, existing pad/Stones it sits…" at bounding box center [719, 332] width 1039 height 89
click at [740, 498] on textarea "9.2.25 Arrived to outdated Thermostat, so I swapped it. Found dirty filter so I…" at bounding box center [719, 486] width 1039 height 90
click at [828, 264] on div "repair scopes 9.2.25 Outdoor AC needs an appropriately sized pad, existing pad/…" at bounding box center [719, 324] width 1059 height 135
click at [830, 305] on textarea "9.2.25 Outdoor AC needs an appropriately sized pad, existing pad/Stones it sits…" at bounding box center [719, 332] width 1039 height 89
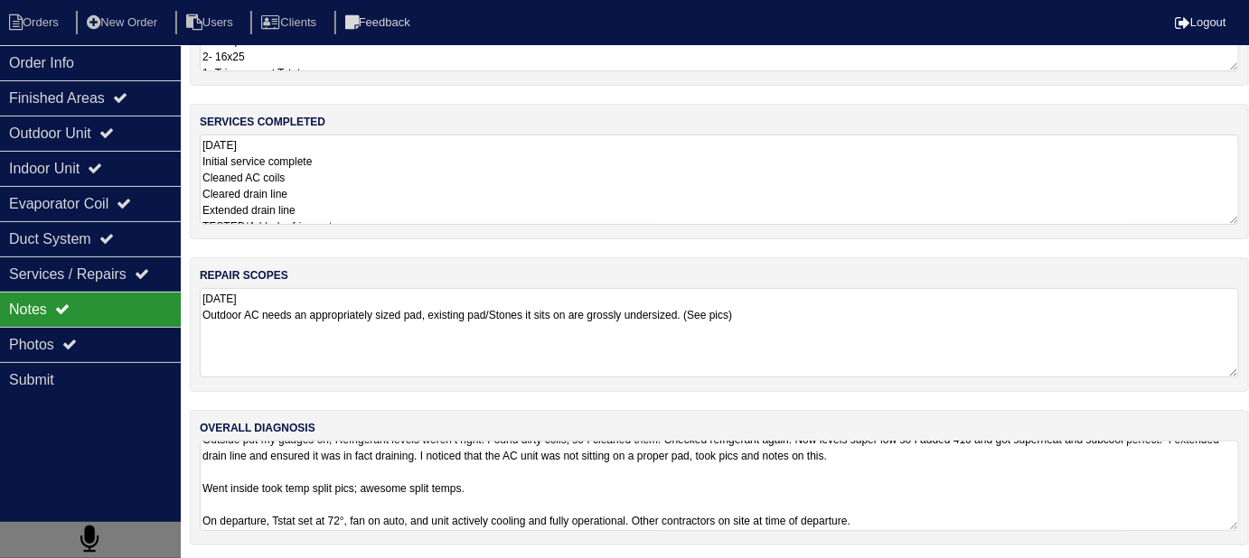
scroll to position [1, 0]
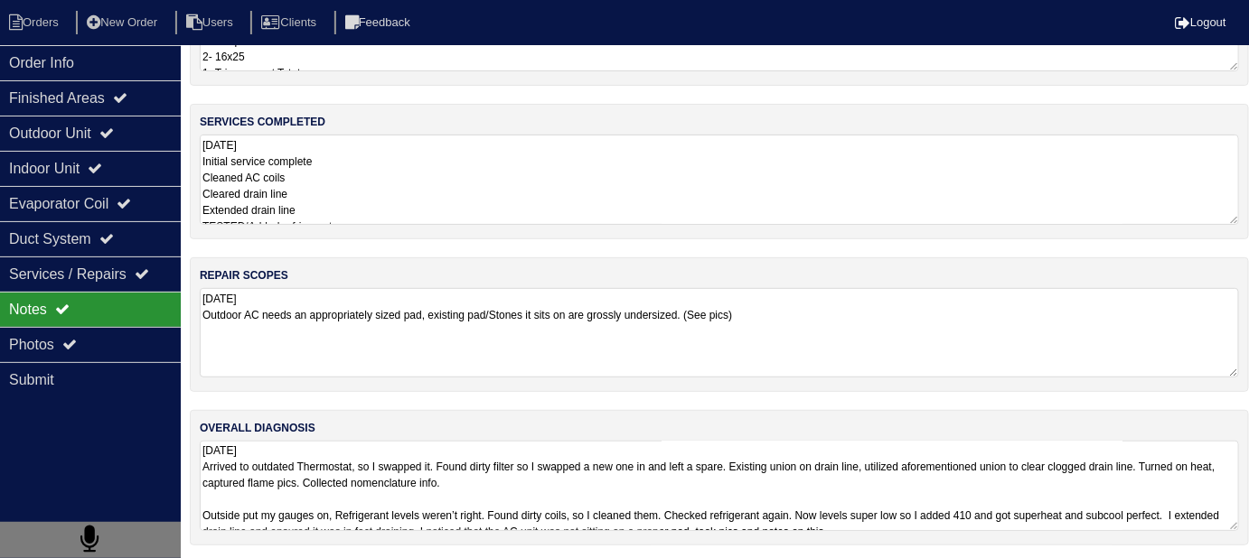
click at [908, 477] on textarea "9.2.25 Arrived to outdated Thermostat, so I swapped it. Found dirty filter so I…" at bounding box center [719, 486] width 1039 height 90
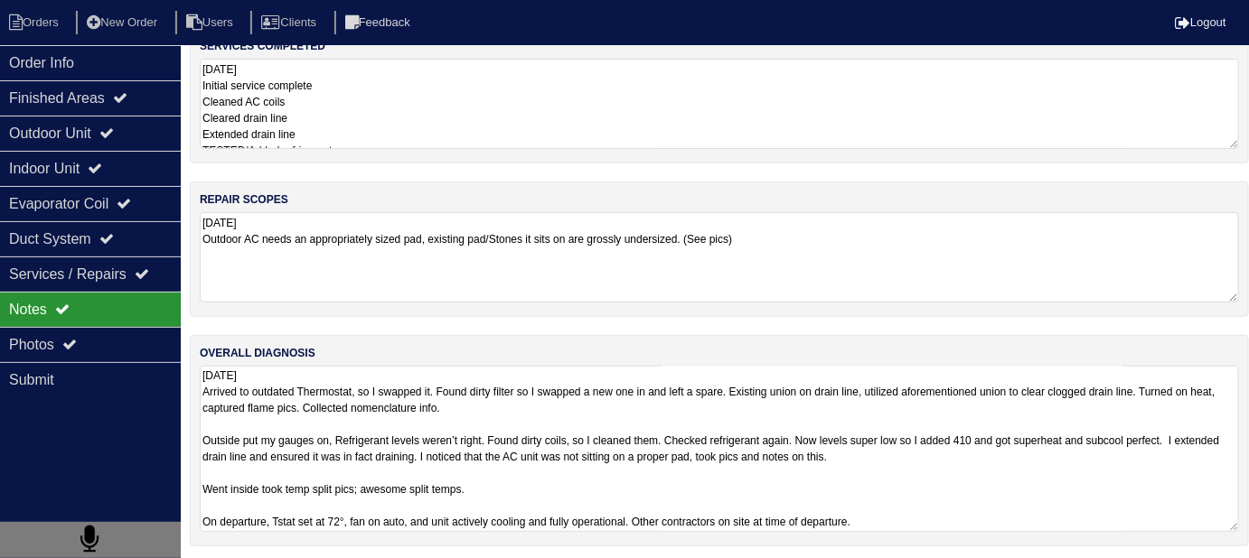
scroll to position [184, 0]
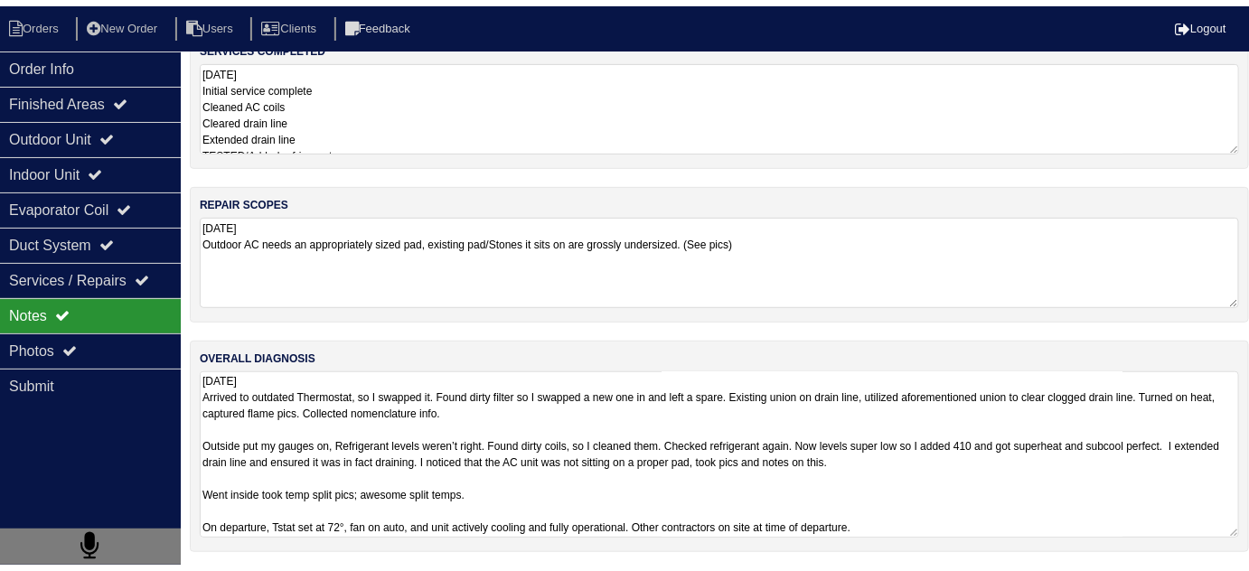
scroll to position [123, 0]
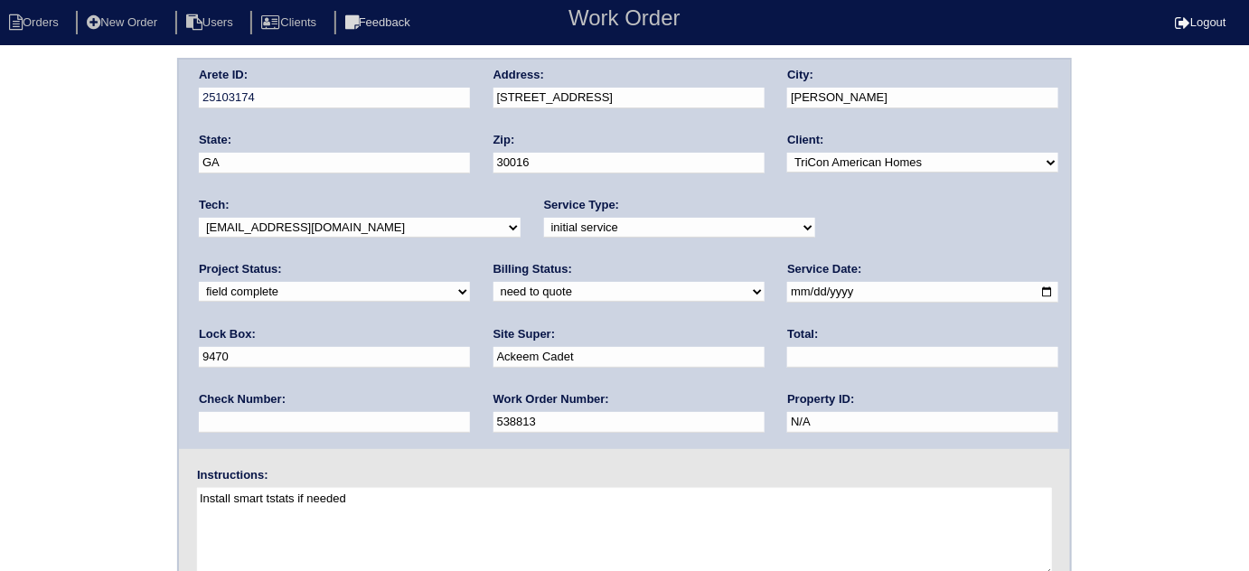
drag, startPoint x: 256, startPoint y: 285, endPoint x: 257, endPoint y: 298, distance: 12.7
click at [493, 286] on select "need to quote quoted need to invoice invoiced paid warranty purchase order need…" at bounding box center [628, 292] width 271 height 20
select select "quoted"
click at [493, 282] on select "need to quote quoted need to invoice invoiced paid warranty purchase order need…" at bounding box center [628, 292] width 271 height 20
click at [787, 342] on div "Total:" at bounding box center [922, 351] width 271 height 51
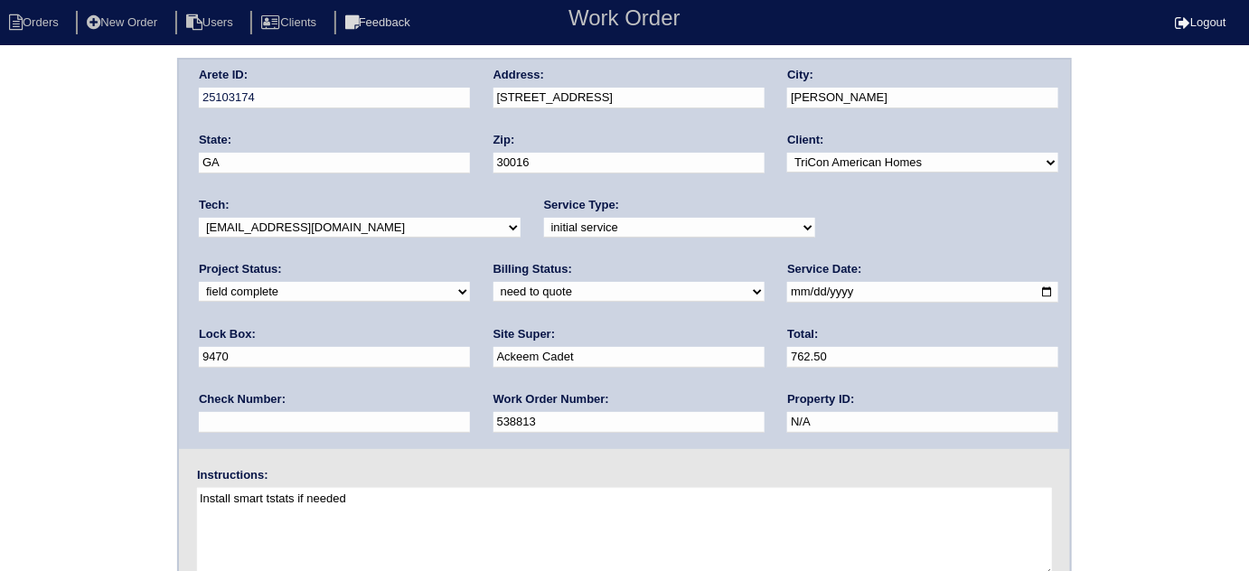
type input "762.50"
click at [84, 281] on div "Arete ID: 25103174 Address: [STREET_ADDRESS] City: [GEOGRAPHIC_DATA] State: [GE…" at bounding box center [624, 423] width 1249 height 731
click at [0, 273] on div "Arete ID: 25103174 Address: [STREET_ADDRESS] City: [GEOGRAPHIC_DATA] State: [GE…" at bounding box center [624, 423] width 1249 height 731
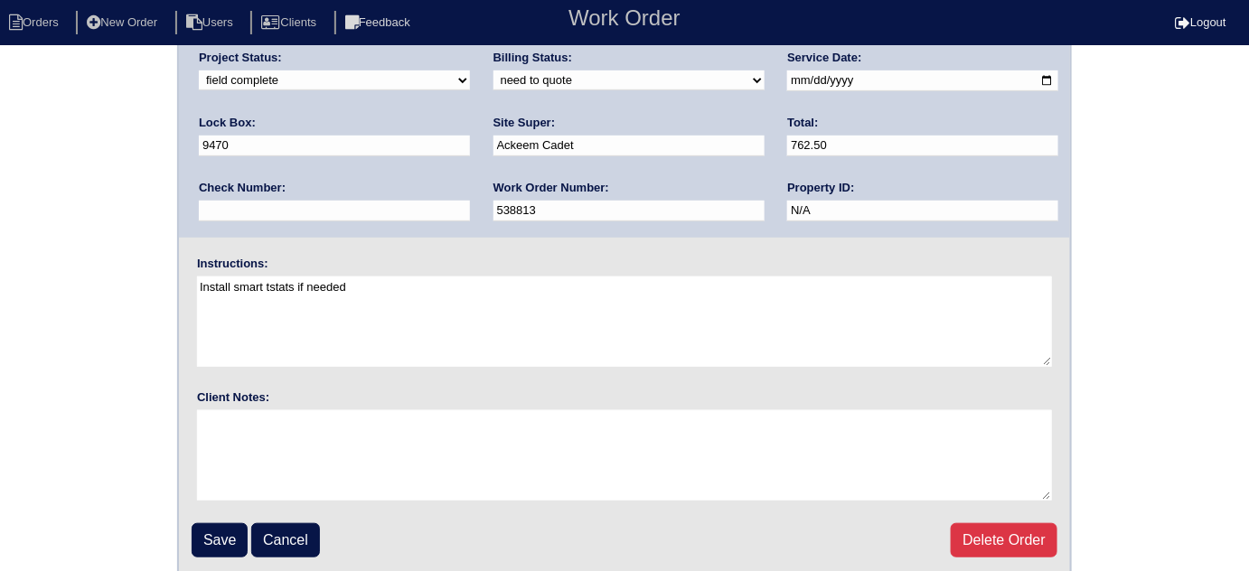
scroll to position [213, 0]
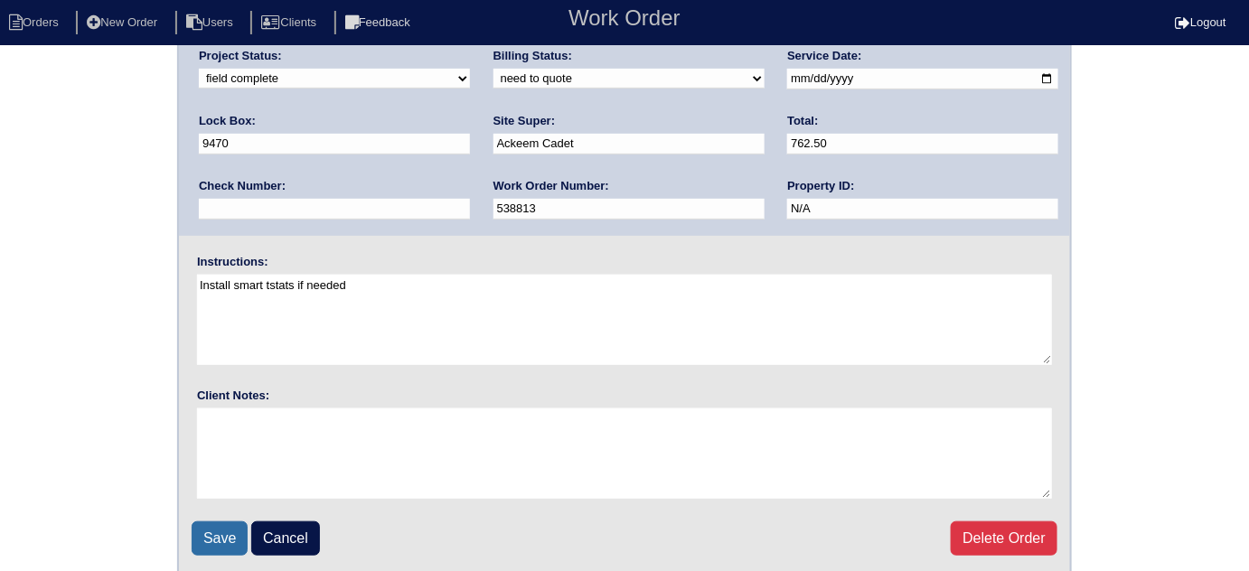
click at [200, 538] on input "Save" at bounding box center [220, 538] width 56 height 34
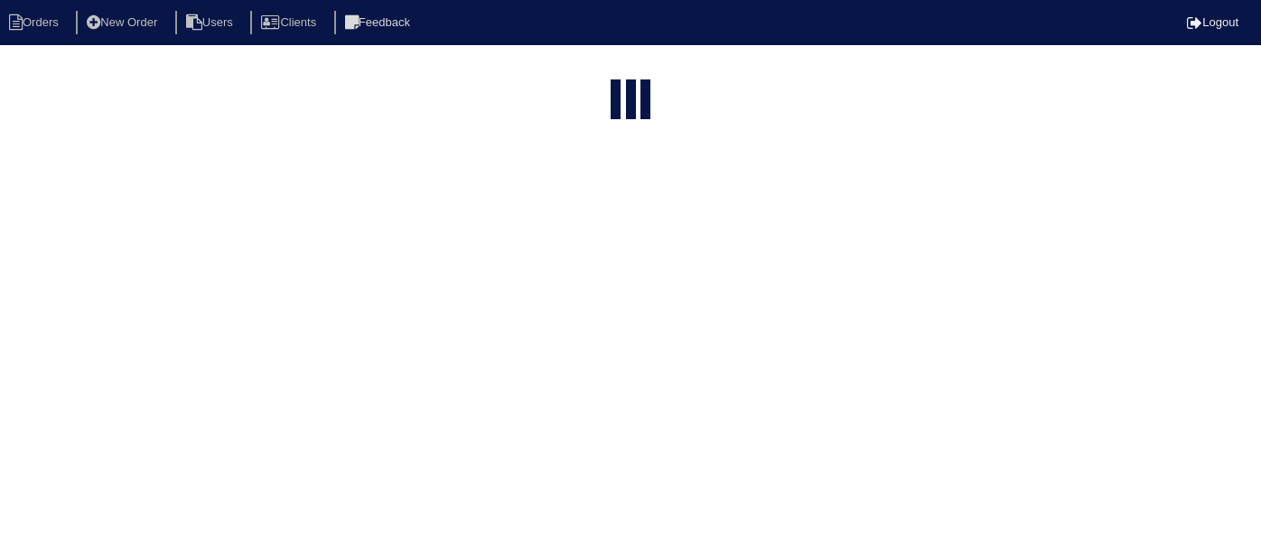
select select "15"
type input "30 che"
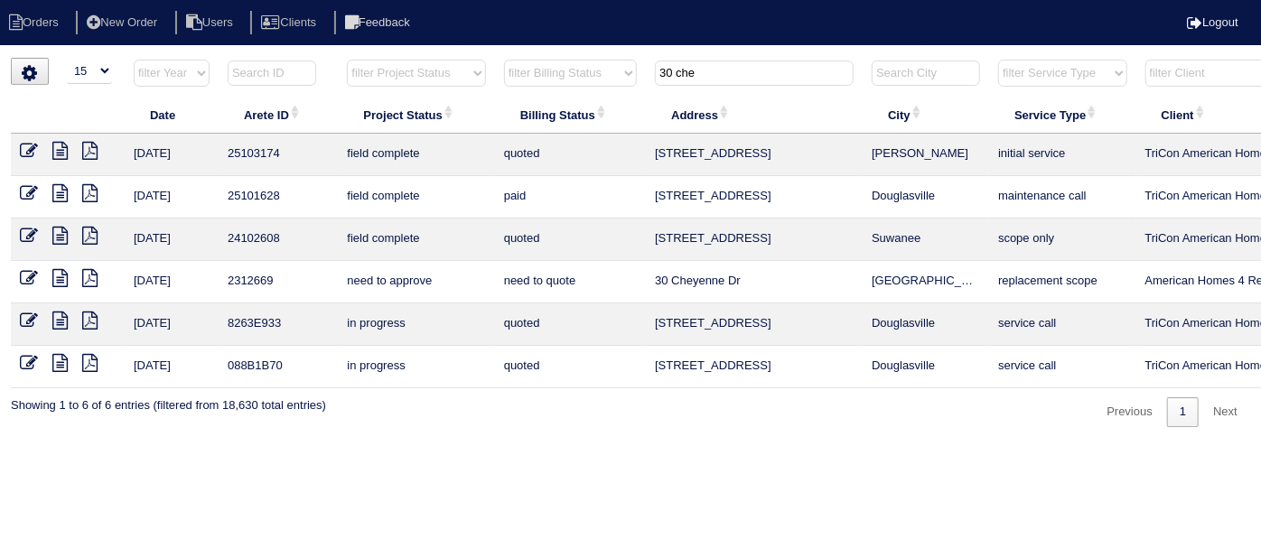
drag, startPoint x: 763, startPoint y: 154, endPoint x: 658, endPoint y: 160, distance: 105.8
click at [658, 160] on td "[STREET_ADDRESS]" at bounding box center [754, 155] width 217 height 42
copy td "[STREET_ADDRESS]"
click at [837, 445] on html "Orders New Order Users Clients Feedback Logout Orders New Order Users Clients M…" at bounding box center [630, 222] width 1261 height 445
drag, startPoint x: 703, startPoint y: 74, endPoint x: 302, endPoint y: 10, distance: 406.2
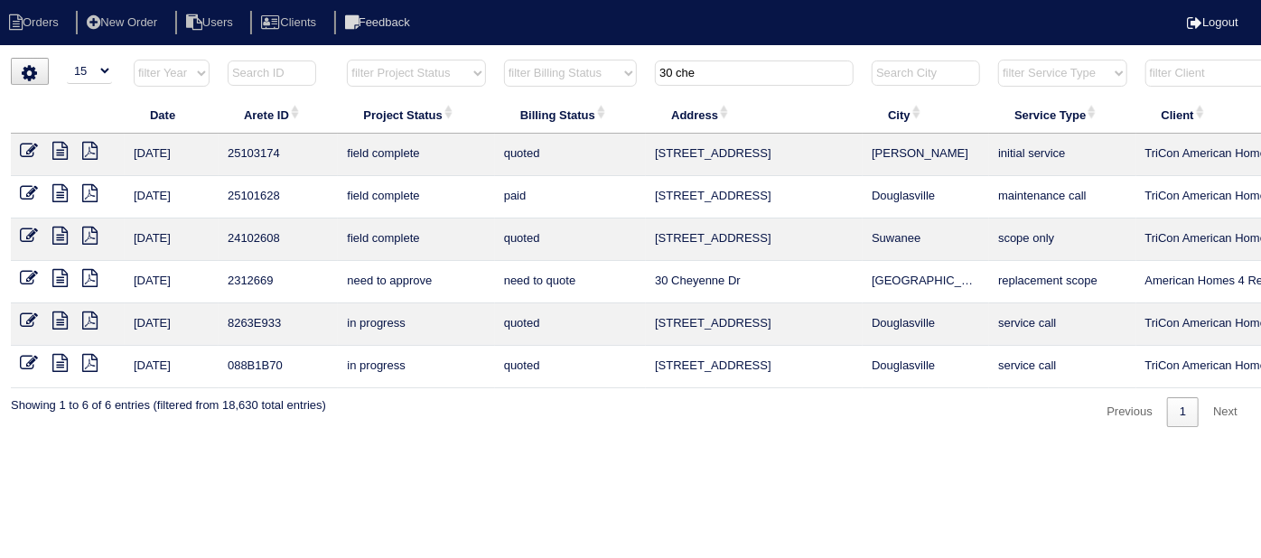
click at [388, 58] on body "Orders New Order Users Clients Feedback Logout Orders New Order Users Clients M…" at bounding box center [630, 243] width 1261 height 370
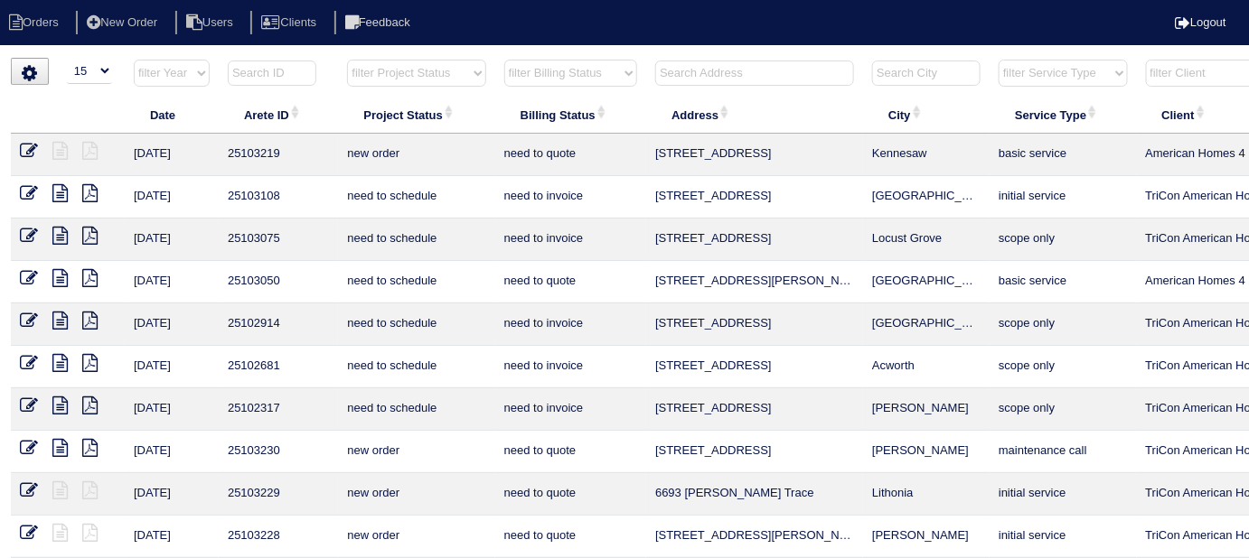
click at [641, 74] on th "filter Billing Status -- Any Billing Status -- need to quote quoted need to inv…" at bounding box center [570, 77] width 151 height 37
click at [680, 68] on input "text" at bounding box center [754, 73] width 199 height 25
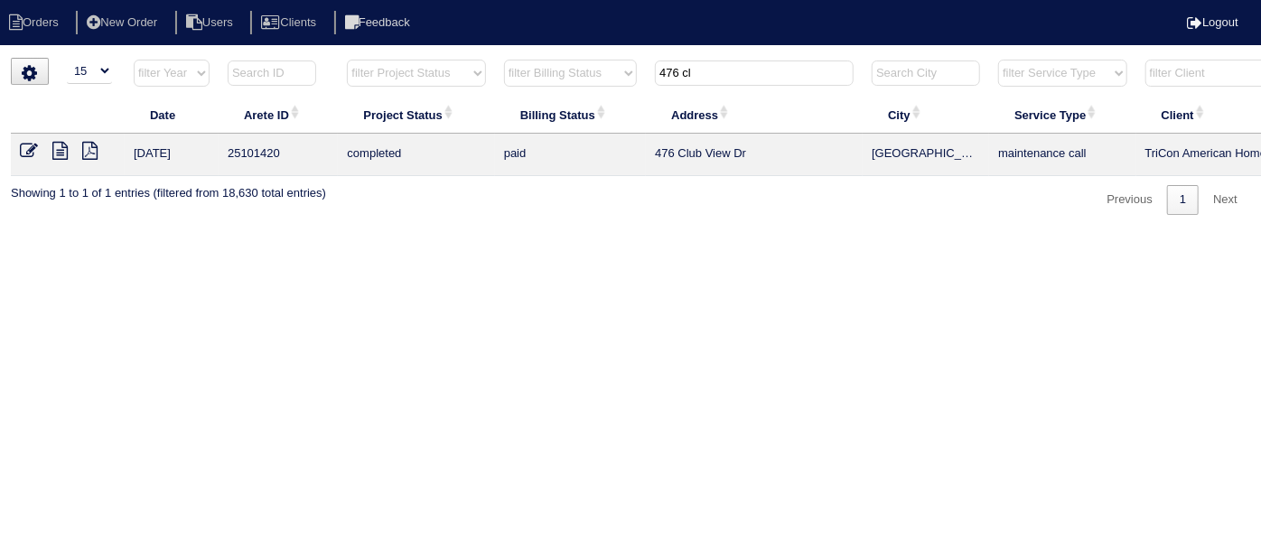
type input "476 cl"
click at [59, 149] on icon at bounding box center [59, 151] width 15 height 18
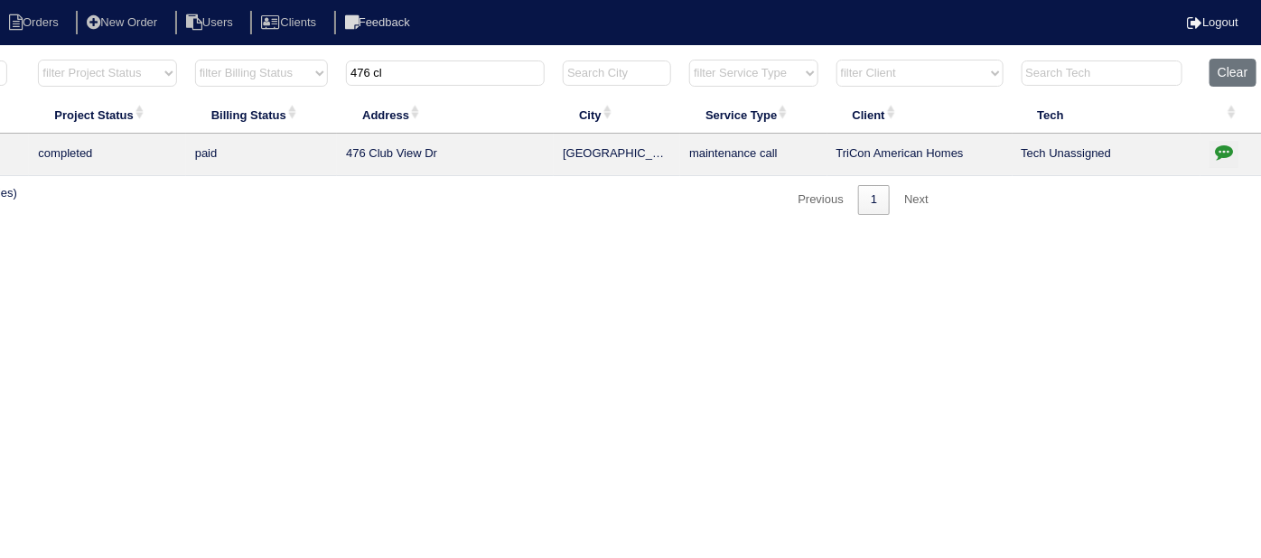
scroll to position [0, 314]
click at [1219, 145] on icon "button" at bounding box center [1219, 152] width 18 height 18
type textarea "[DATE] - Replacement completed 4/30 - LP"
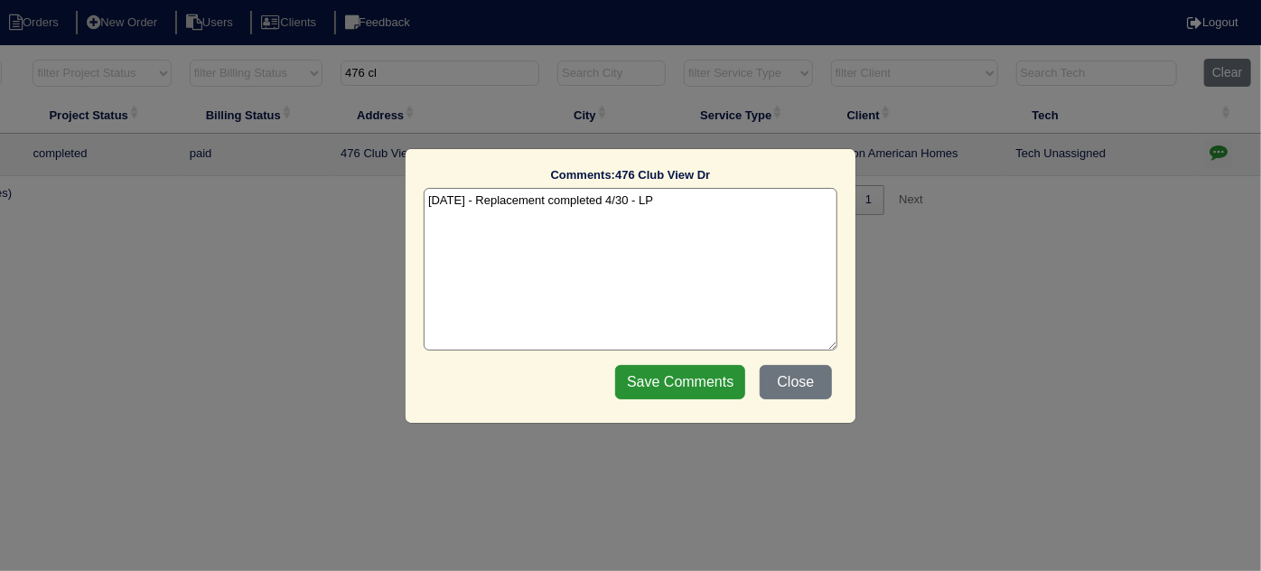
click at [702, 233] on textarea "[DATE] - Replacement completed 4/30 - LP" at bounding box center [631, 269] width 414 height 163
click at [791, 370] on button "Close" at bounding box center [796, 382] width 72 height 34
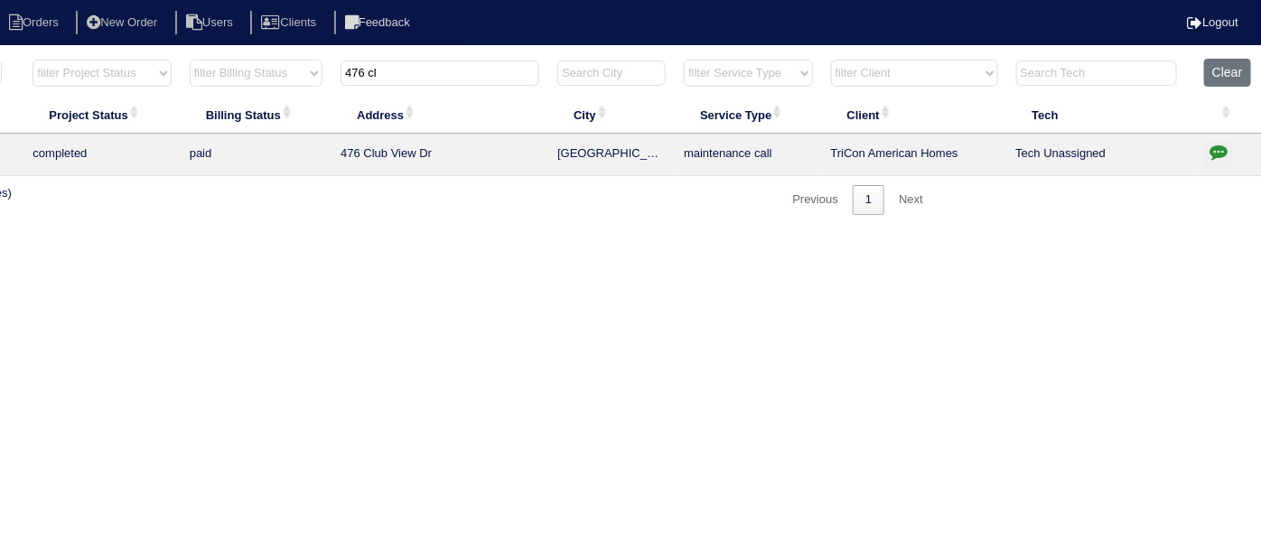
drag, startPoint x: 471, startPoint y: 67, endPoint x: 280, endPoint y: 63, distance: 190.7
click at [289, 65] on tr "filter Year -- Any Year -- 2025 2024 2023 2022 2021 2020 2019 filter Project St…" at bounding box center [479, 77] width 1566 height 37
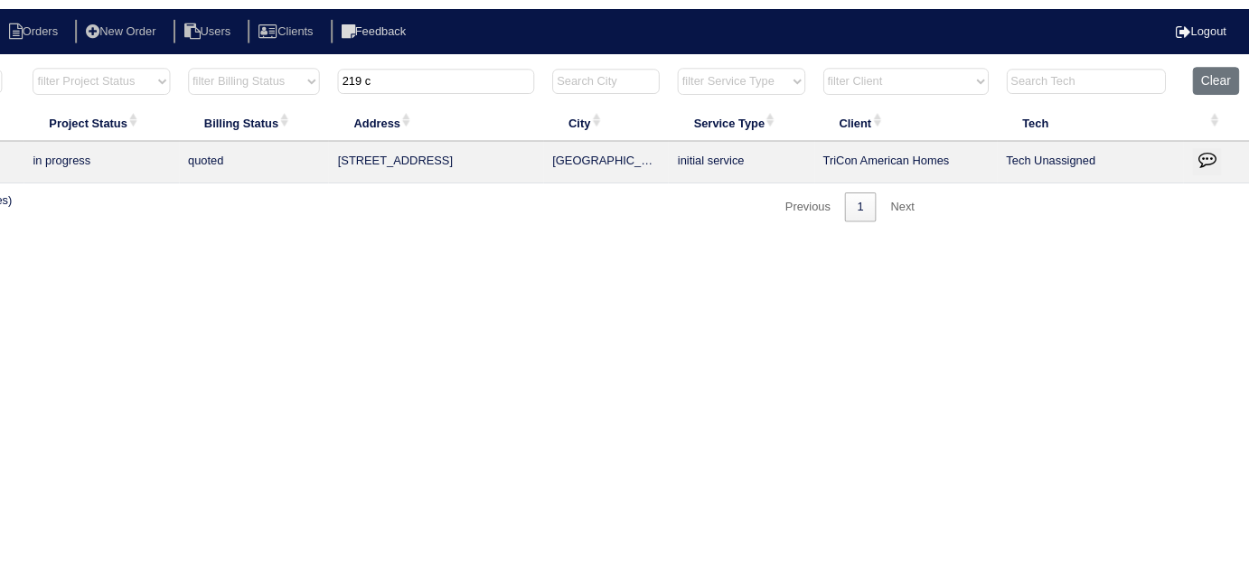
scroll to position [0, 0]
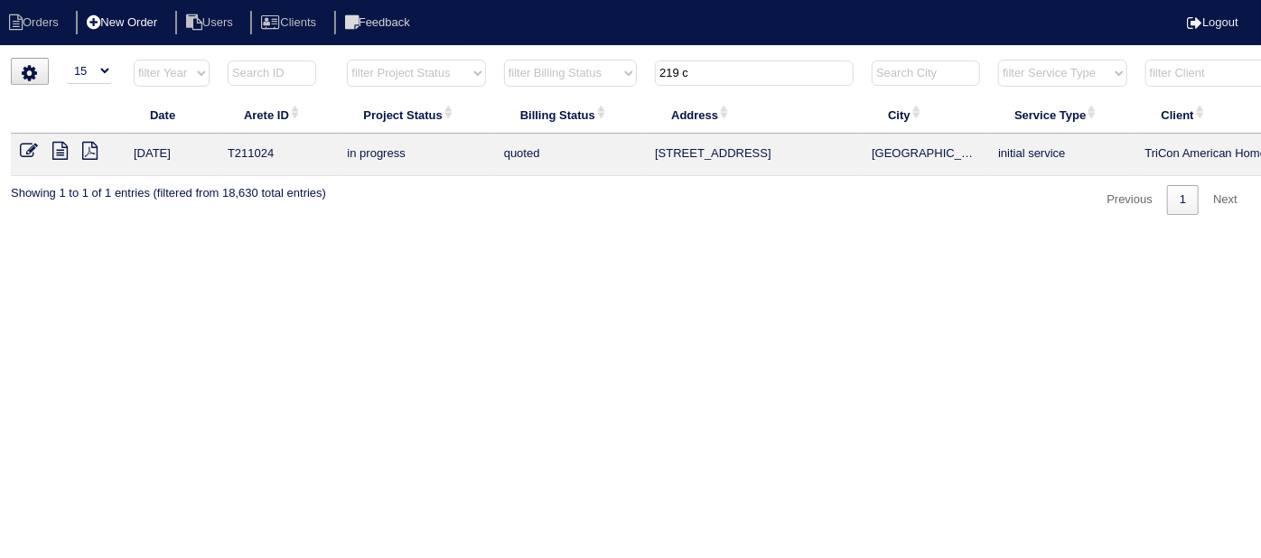
type input "219 c"
click at [144, 14] on li "New Order" at bounding box center [124, 23] width 96 height 24
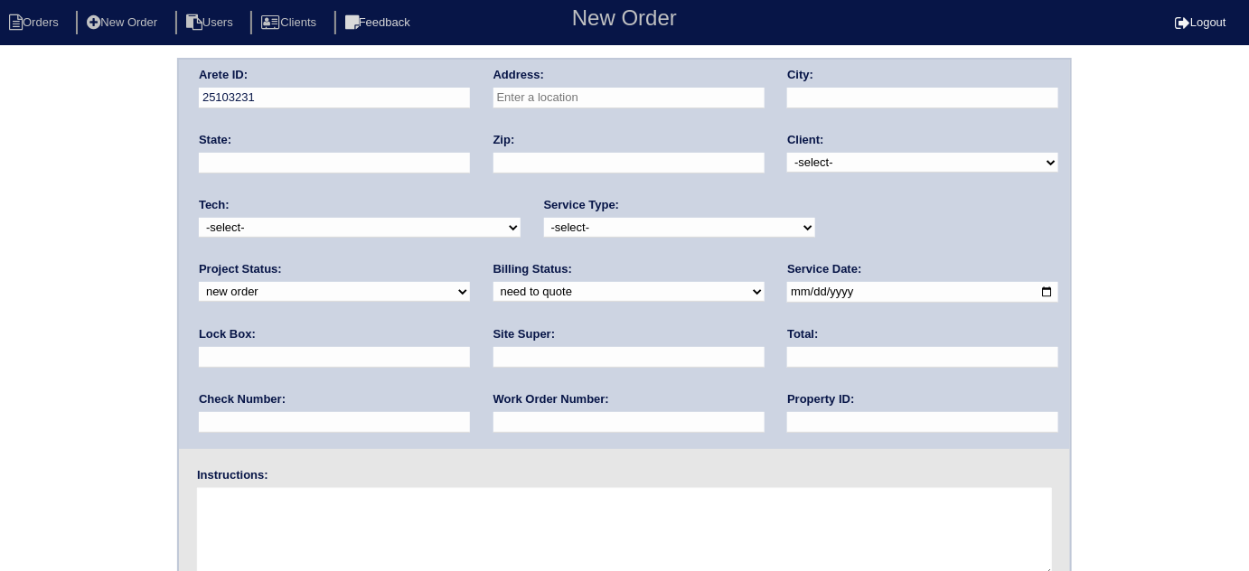
click at [554, 94] on input "text" at bounding box center [628, 98] width 271 height 21
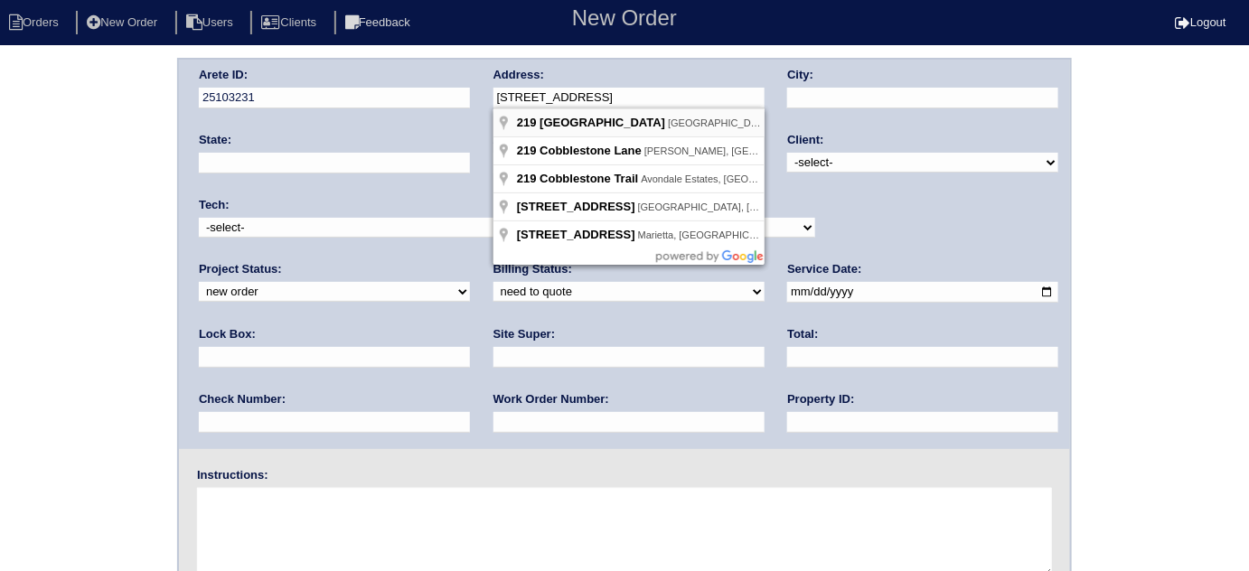
type input "[STREET_ADDRESS]"
type input "[GEOGRAPHIC_DATA]"
type input "GA"
type input "30277"
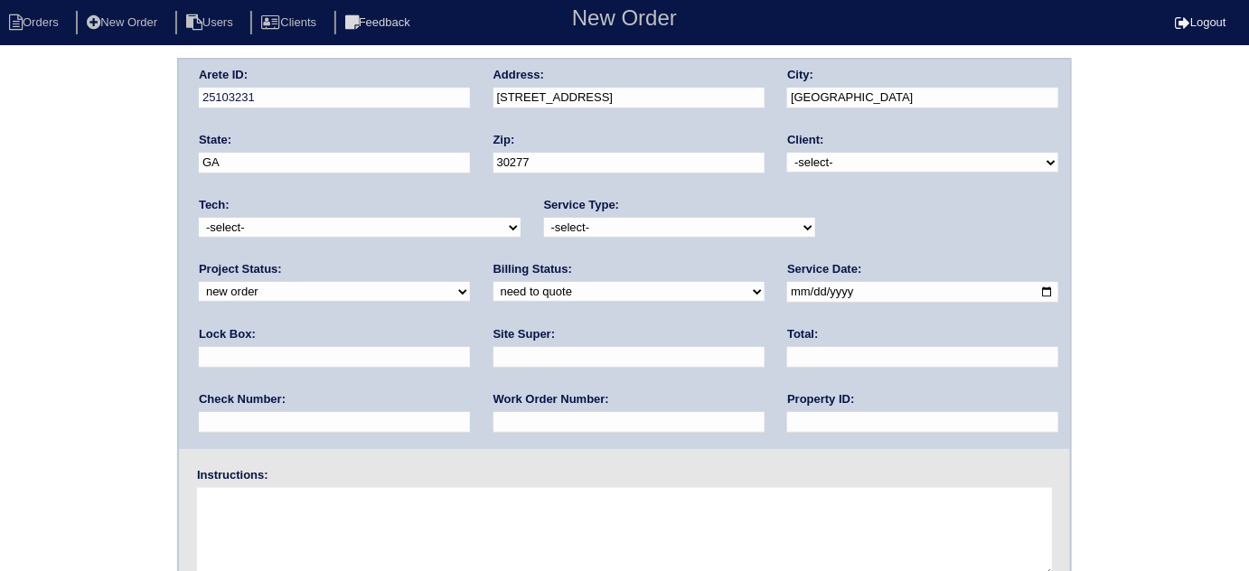
click at [862, 165] on select "-select- TriCon American Homes American Homes 4 Rent First Key Homes Zillow The…" at bounding box center [922, 163] width 271 height 20
select select "1"
click at [788, 153] on select "-select- TriCon American Homes American Homes 4 Rent First Key Homes Zillow The…" at bounding box center [922, 163] width 271 height 20
click at [597, 228] on select "-select- initial service basic service maintenance call replacement scope servi…" at bounding box center [679, 228] width 271 height 20
select select "scope only"
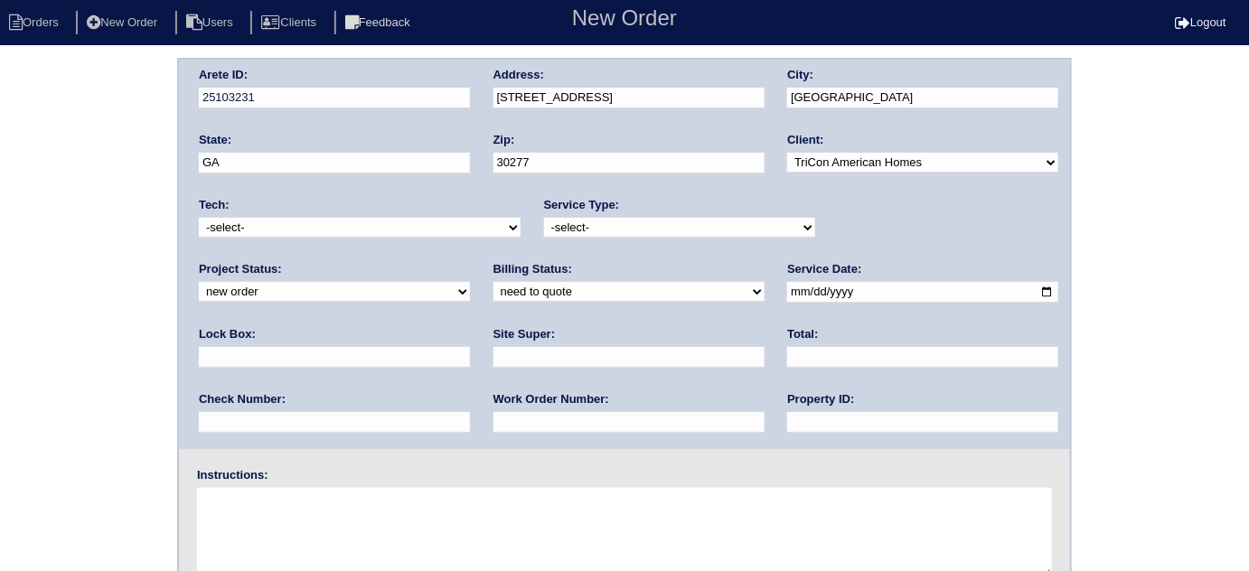
click at [544, 218] on select "-select- initial service basic service maintenance call replacement scope servi…" at bounding box center [679, 228] width 271 height 20
click at [470, 347] on input "text" at bounding box center [334, 357] width 271 height 21
type input "9310"
click at [787, 288] on input "date" at bounding box center [922, 292] width 271 height 21
type input "[DATE]"
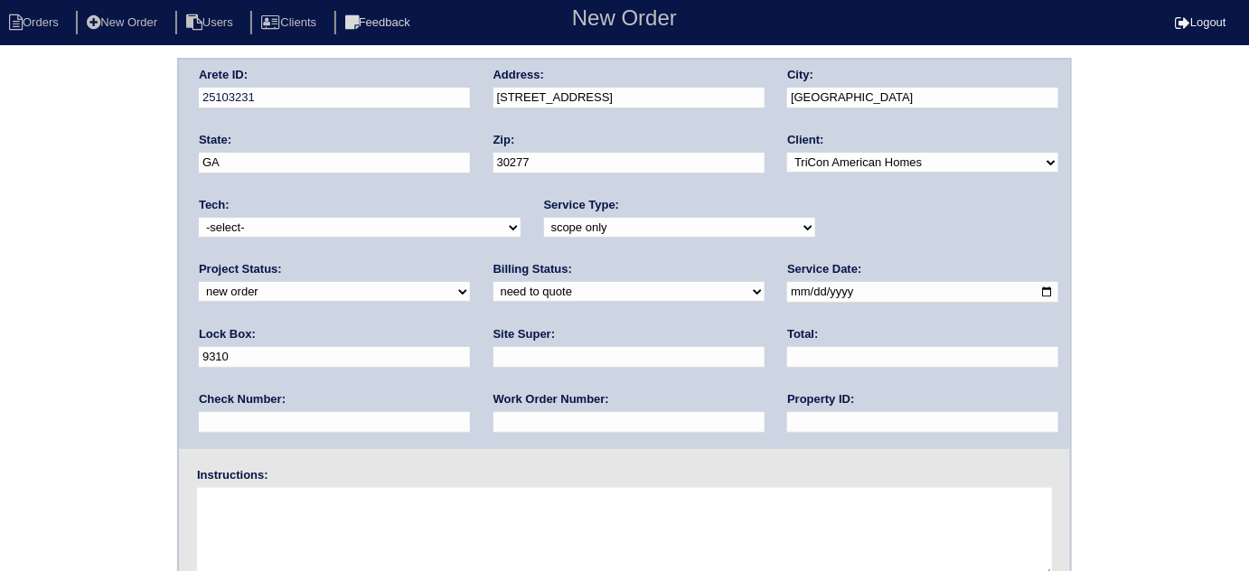
click at [493, 365] on input "text" at bounding box center [628, 357] width 271 height 21
type input "[PERSON_NAME]"
drag, startPoint x: 551, startPoint y: 426, endPoint x: 568, endPoint y: 372, distance: 56.9
click at [787, 426] on input "text" at bounding box center [922, 422] width 271 height 21
type input "N/A"
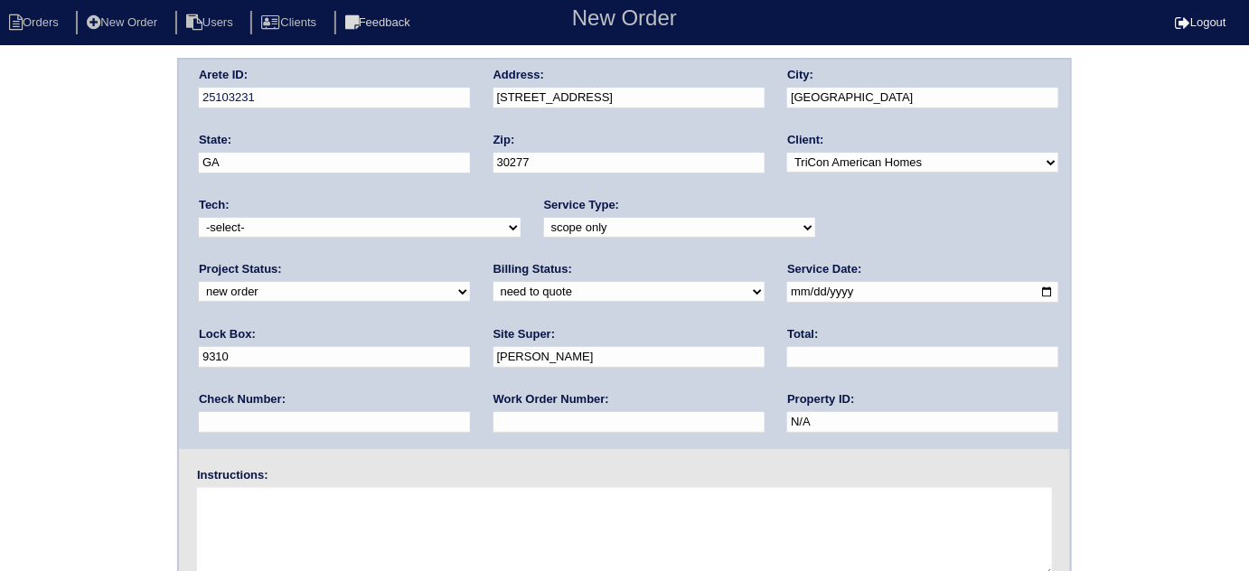
click at [343, 522] on textarea at bounding box center [624, 533] width 855 height 90
type textarea "Scope for service/repairs needed"
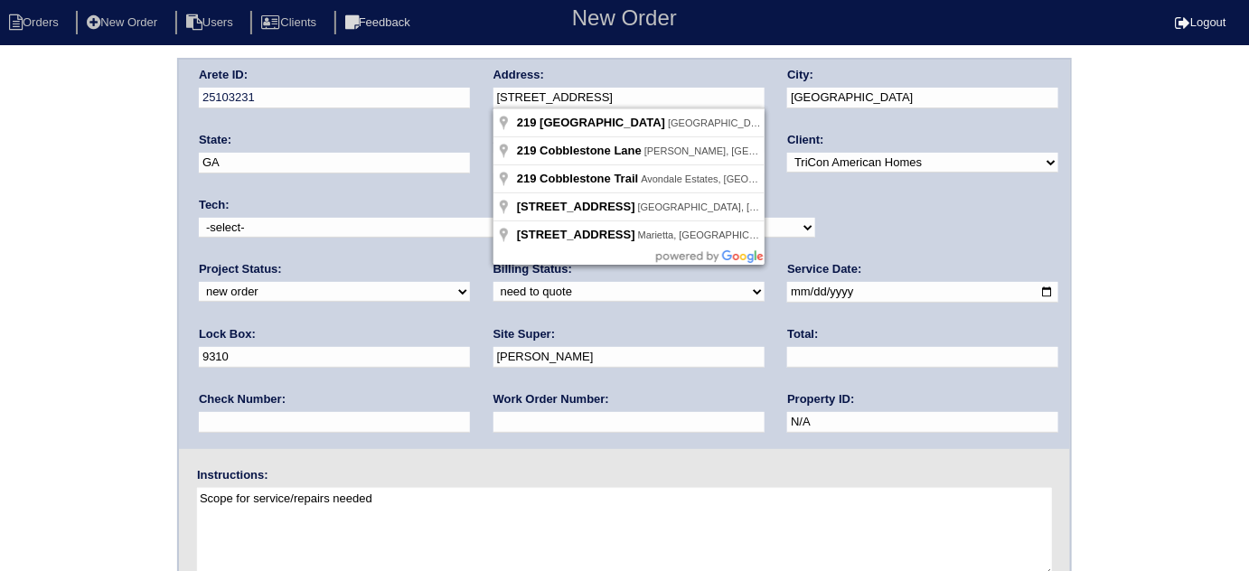
drag, startPoint x: 640, startPoint y: 100, endPoint x: 482, endPoint y: 86, distance: 157.9
click at [482, 86] on div "Arete ID: 25103231 Address: [STREET_ADDRESS] City: [GEOGRAPHIC_DATA] State: [GE…" at bounding box center [624, 254] width 891 height 389
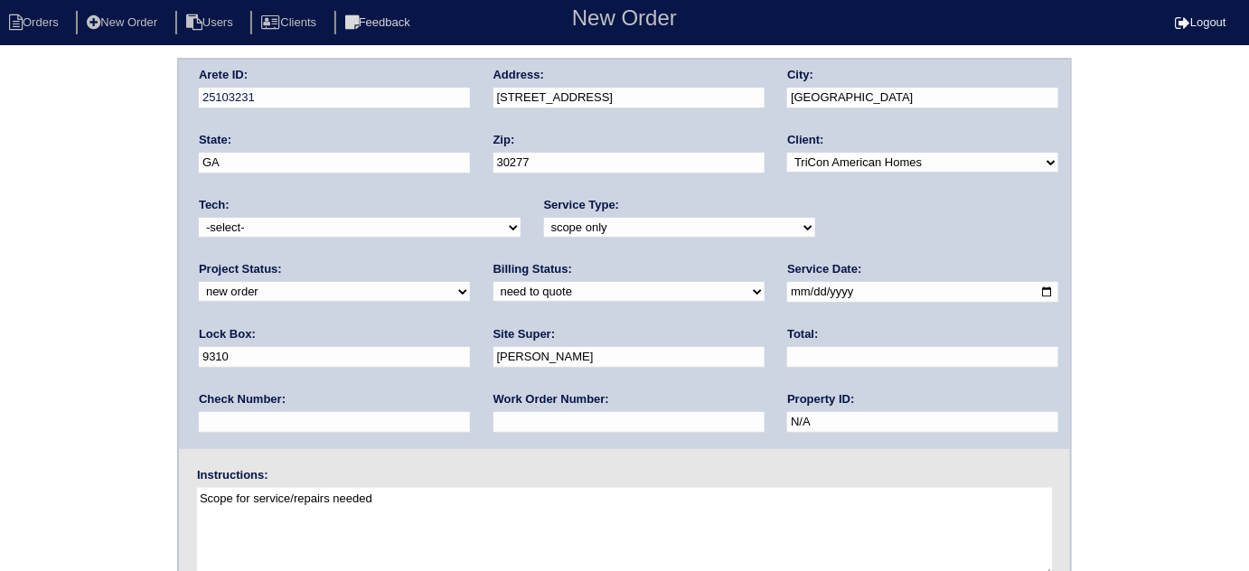
click at [0, 280] on div "Arete ID: 25103231 Address: [STREET_ADDRESS] City: [GEOGRAPHIC_DATA] State: [GE…" at bounding box center [624, 423] width 1249 height 731
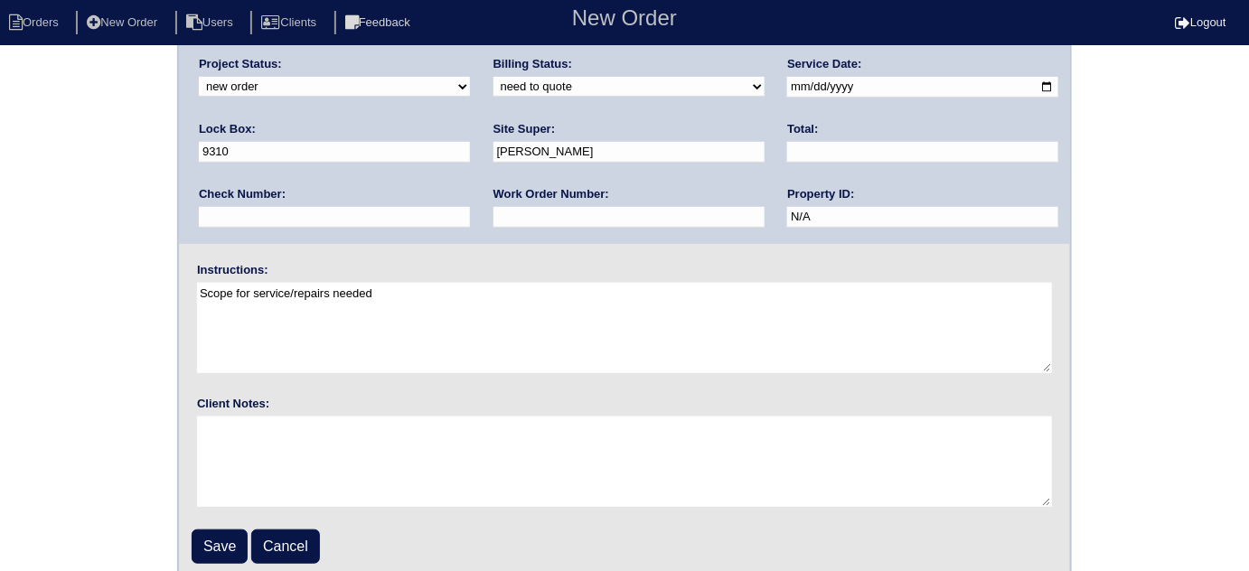
scroll to position [213, 0]
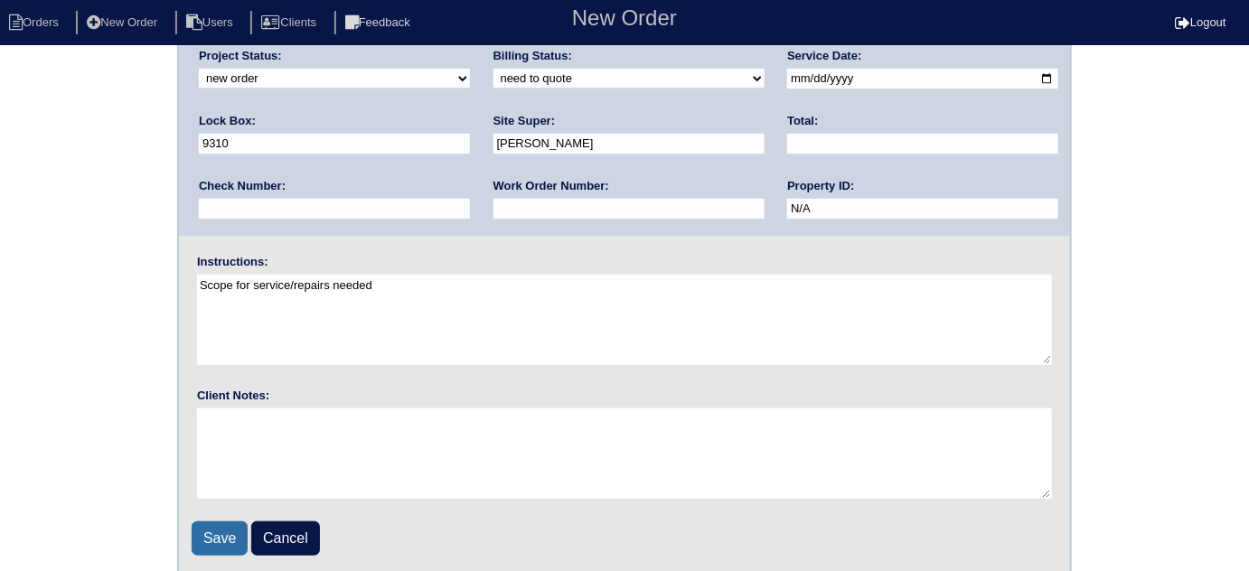
click at [211, 533] on input "Save" at bounding box center [220, 538] width 56 height 34
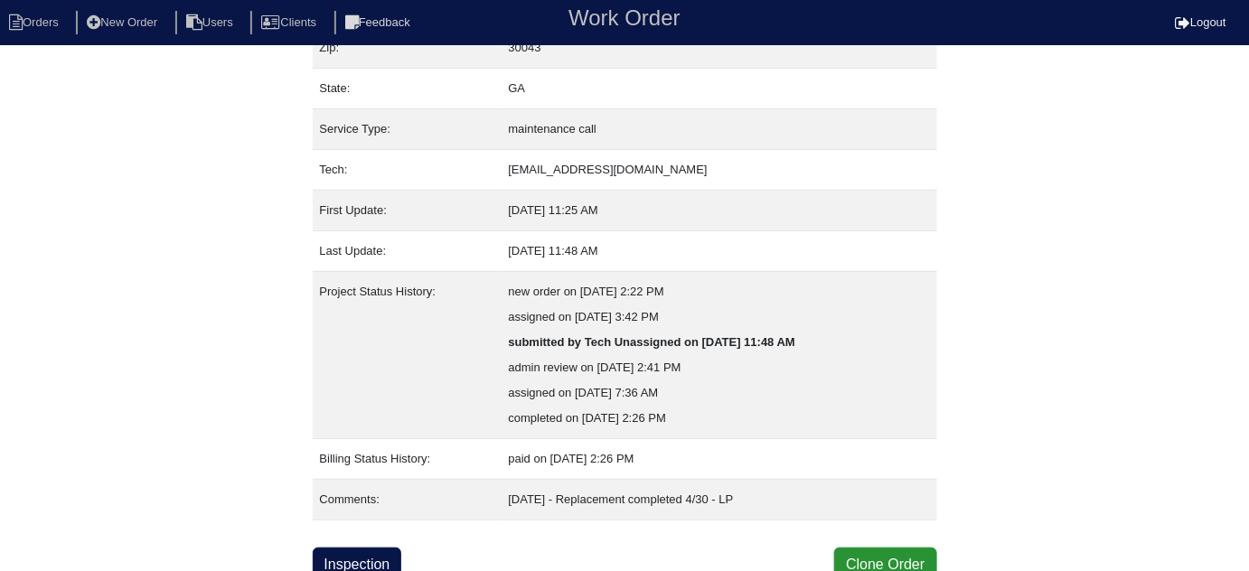
scroll to position [200, 0]
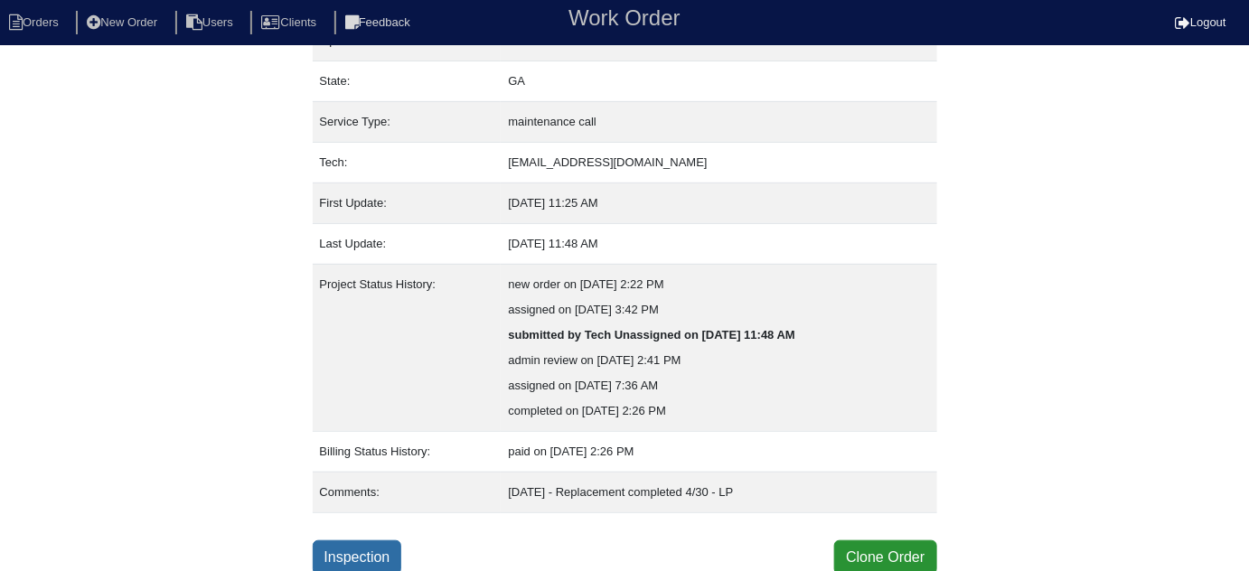
click at [388, 554] on link "Inspection" at bounding box center [357, 557] width 89 height 34
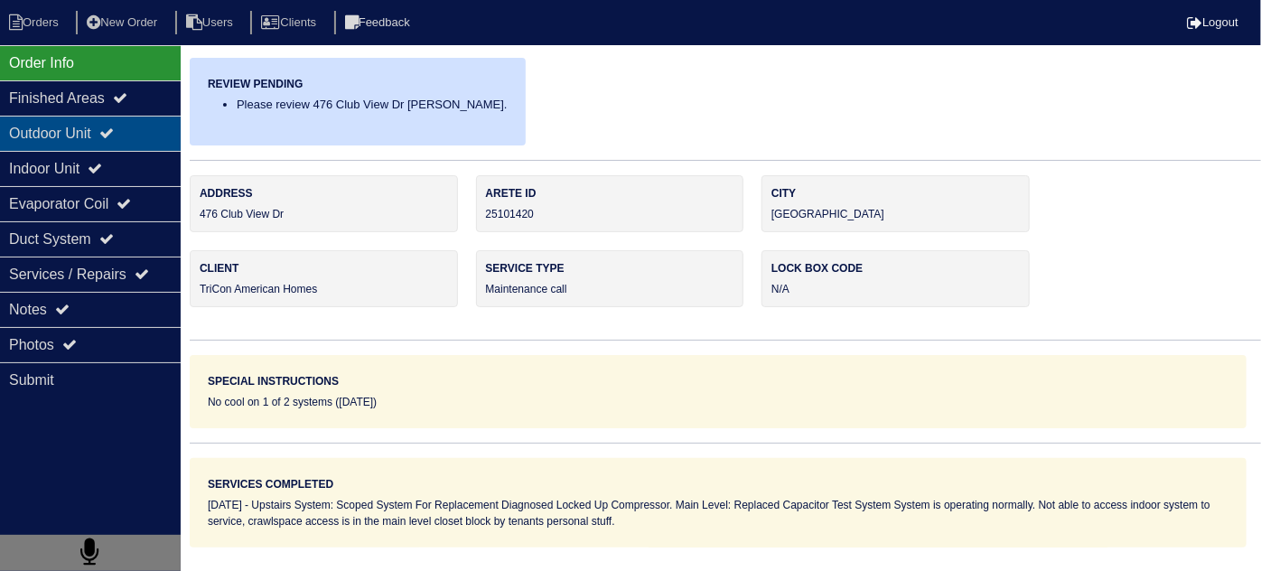
click at [34, 134] on div "Outdoor Unit" at bounding box center [90, 133] width 181 height 35
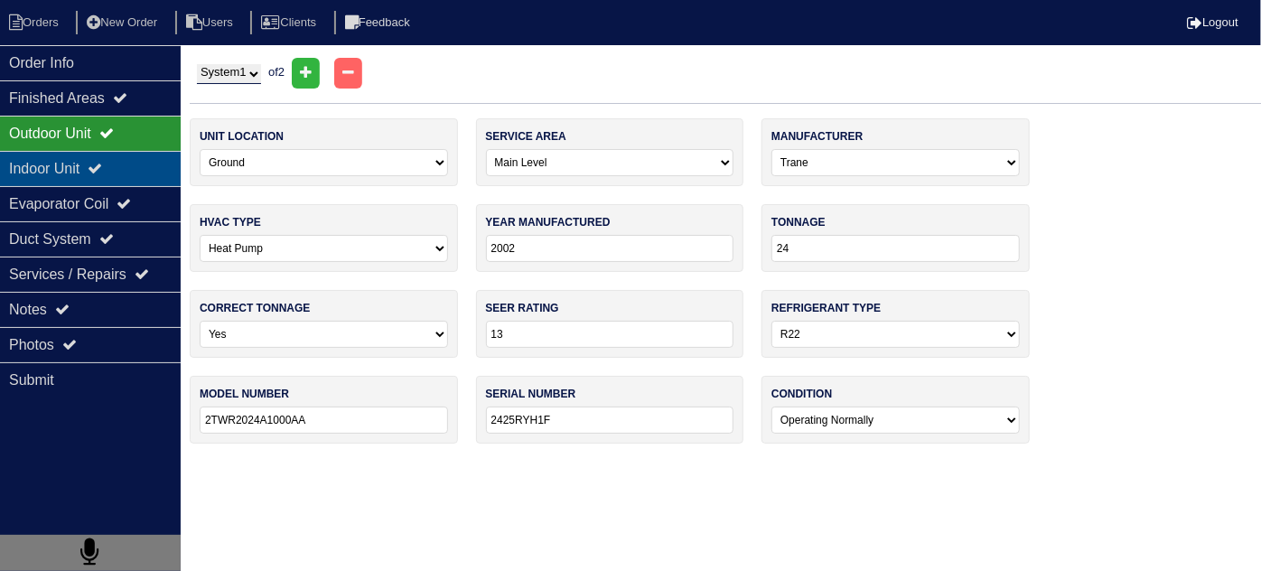
click at [37, 161] on div "Indoor Unit" at bounding box center [90, 168] width 181 height 35
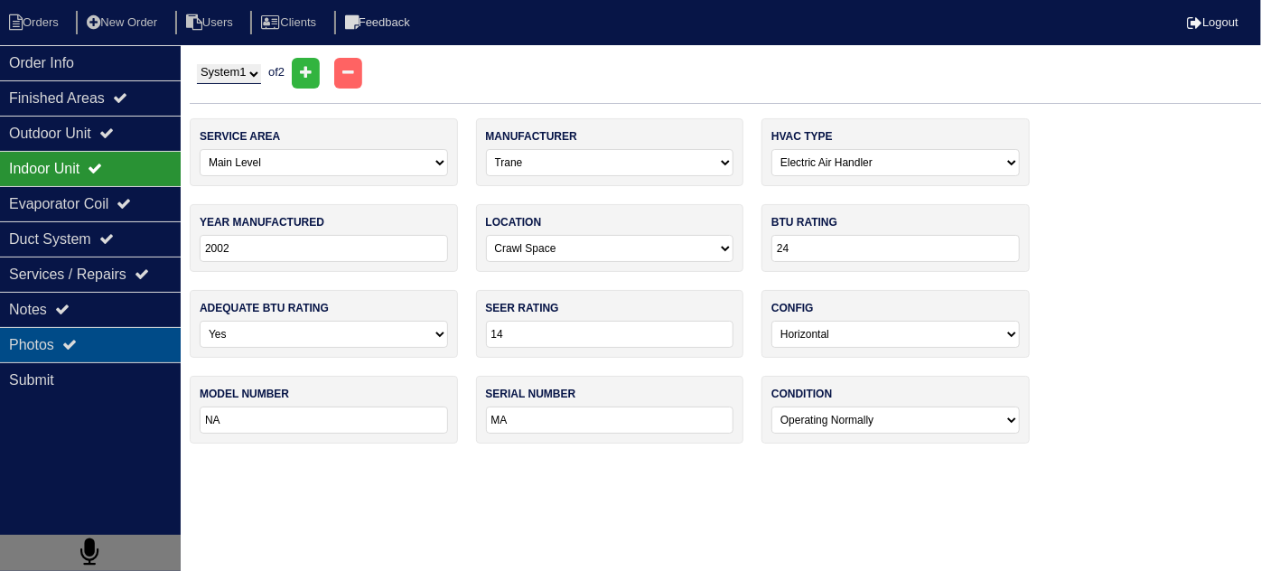
click at [60, 329] on div "Photos" at bounding box center [90, 344] width 181 height 35
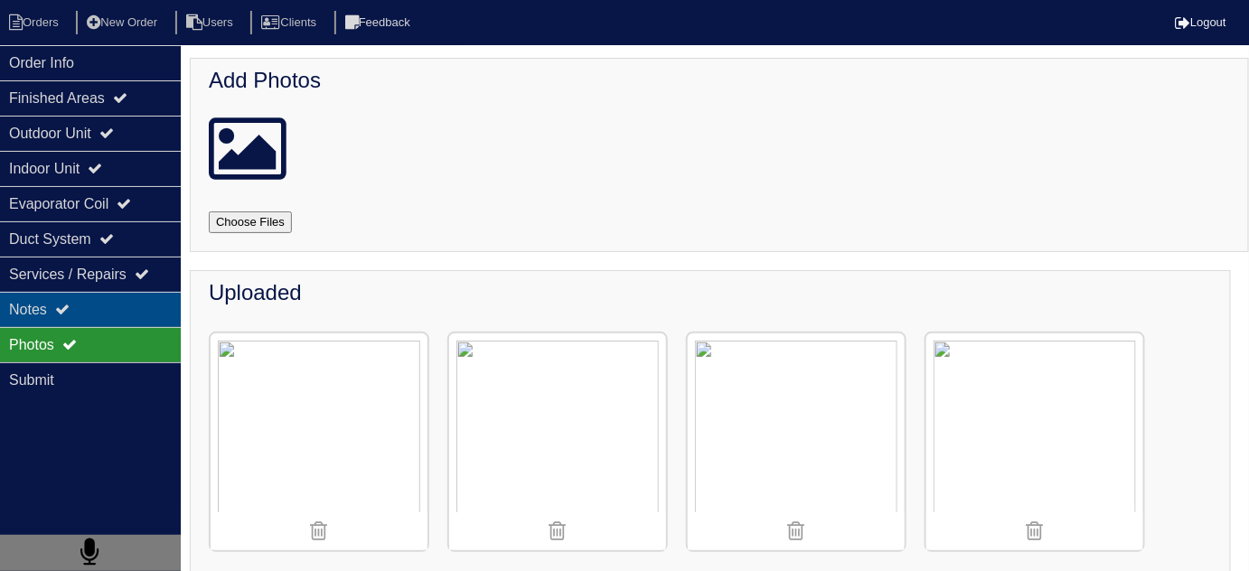
click at [58, 315] on div "Notes" at bounding box center [90, 309] width 181 height 35
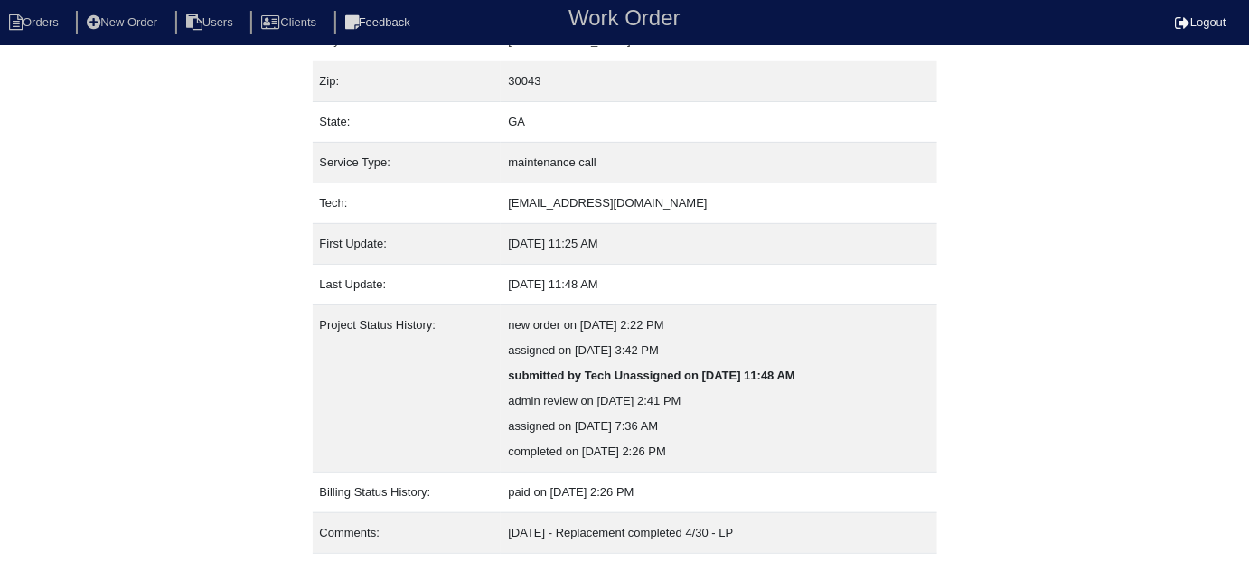
scroll to position [200, 0]
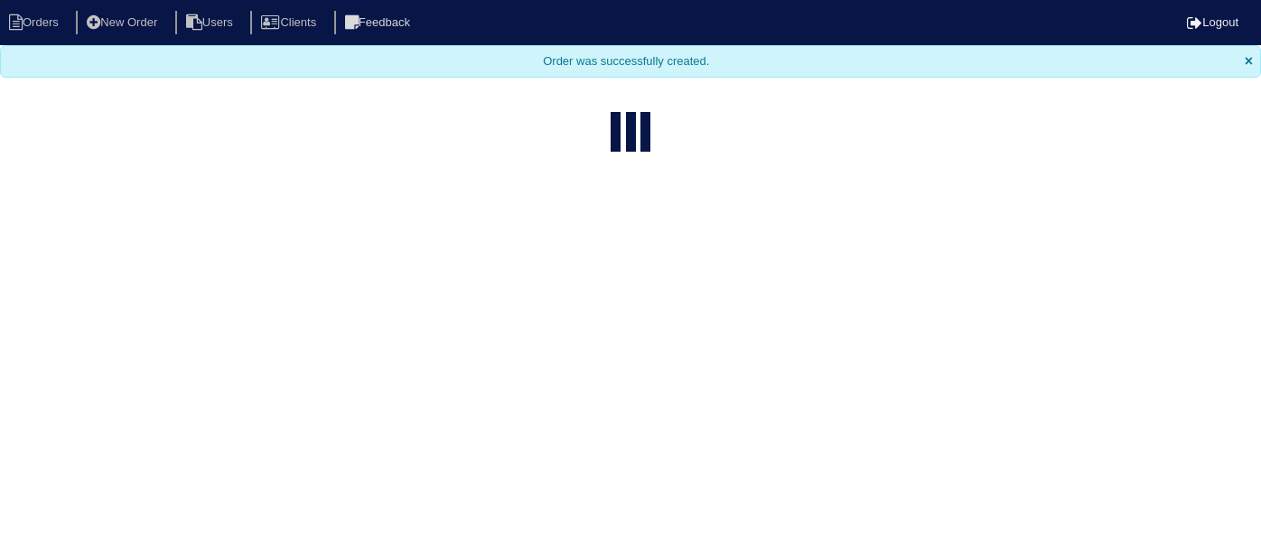
select select "15"
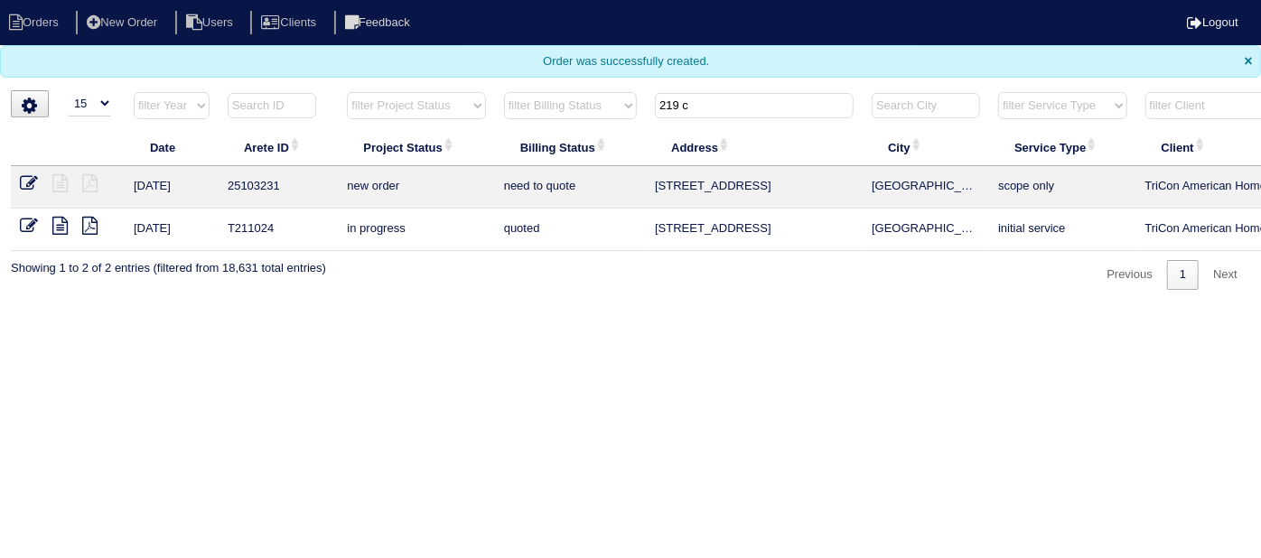
drag, startPoint x: 727, startPoint y: 105, endPoint x: 120, endPoint y: 5, distance: 615.2
click at [360, 56] on body "Orders New Order Users Clients Feedback Logout Orders New Order Users Clients M…" at bounding box center [630, 145] width 1261 height 290
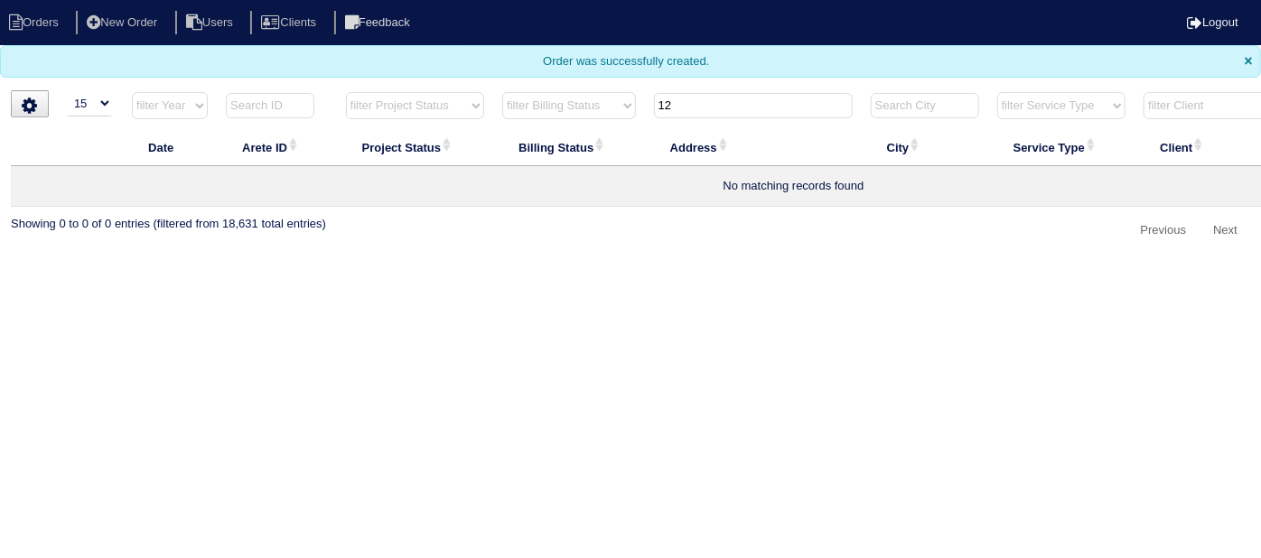
type input "1"
type input "2"
type input "12258"
click at [146, 29] on li "New Order" at bounding box center [124, 23] width 96 height 24
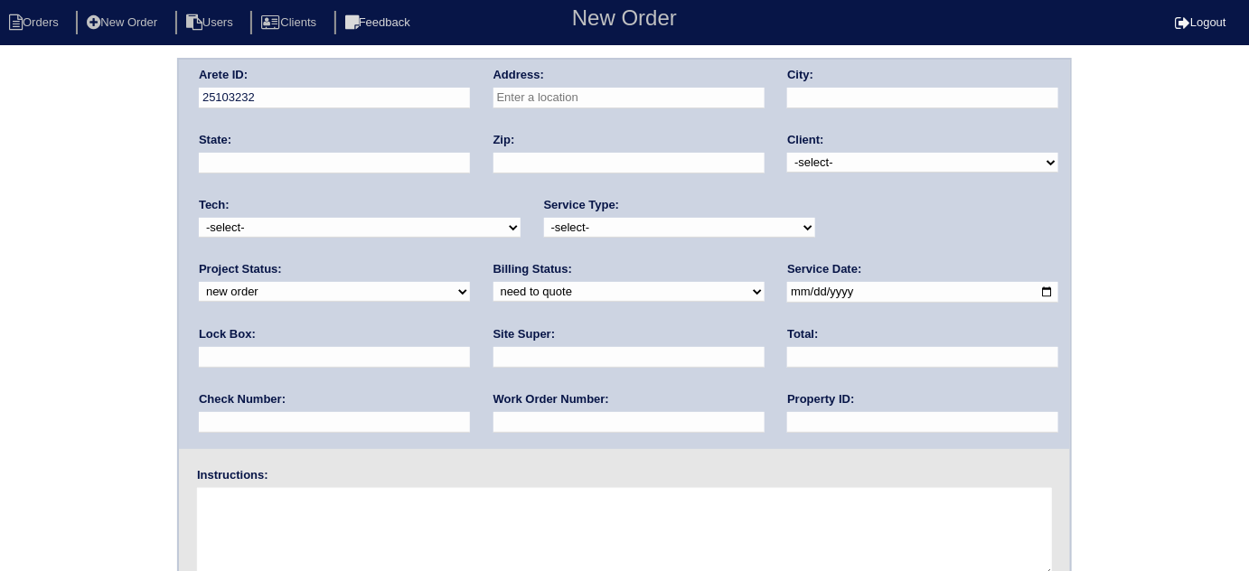
click at [629, 100] on input "text" at bounding box center [628, 98] width 271 height 21
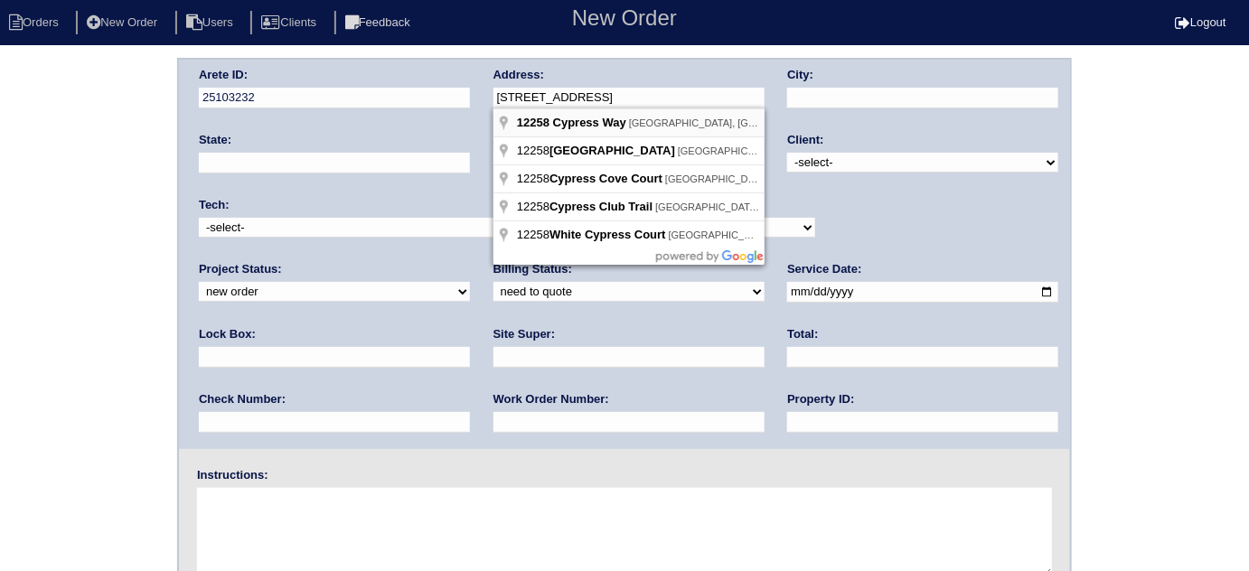
type input "[STREET_ADDRESS]"
type input "[GEOGRAPHIC_DATA]"
type input "GA"
type input "30215"
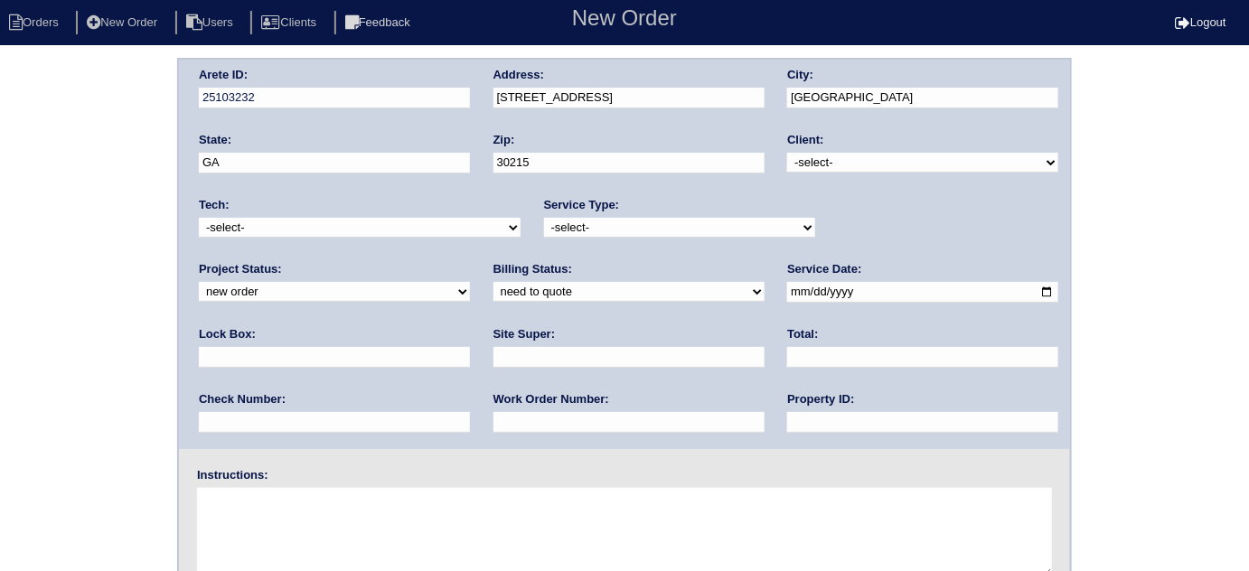
drag, startPoint x: 802, startPoint y: 157, endPoint x: 804, endPoint y: 169, distance: 11.9
click at [802, 160] on select "-select- TriCon American Homes American Homes 4 Rent First Key Homes Zillow The…" at bounding box center [922, 163] width 271 height 20
select select "1"
click at [788, 153] on select "-select- TriCon American Homes American Homes 4 Rent First Key Homes Zillow The…" at bounding box center [922, 163] width 271 height 20
click at [626, 229] on select "-select- initial service basic service maintenance call replacement scope servi…" at bounding box center [679, 228] width 271 height 20
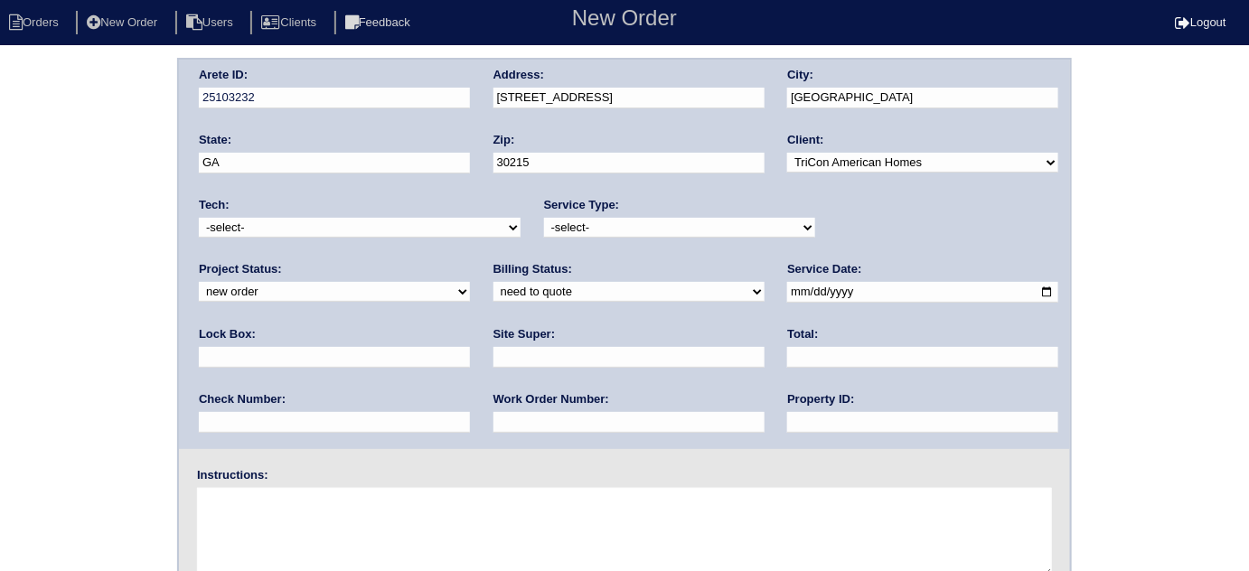
select select "scope only"
click at [544, 218] on select "-select- initial service basic service maintenance call replacement scope servi…" at bounding box center [679, 228] width 271 height 20
click at [470, 347] on input "text" at bounding box center [334, 357] width 271 height 21
type input "9310"
click at [787, 291] on input "date" at bounding box center [922, 292] width 271 height 21
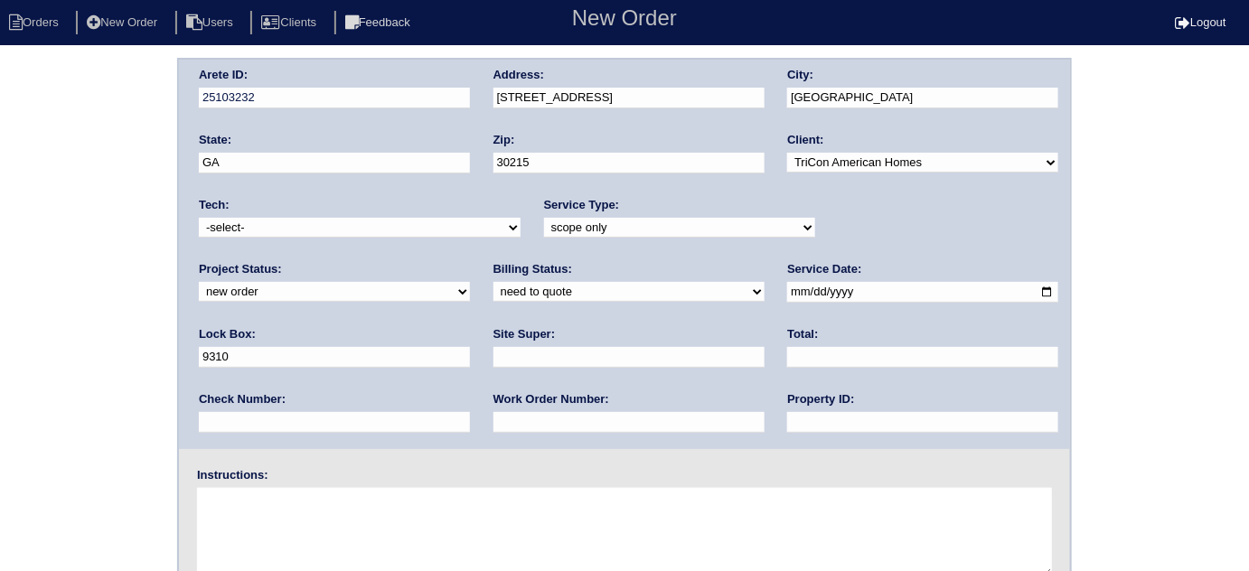
type input "2025-09-03"
click at [470, 347] on input "9310" at bounding box center [334, 357] width 271 height 21
type input "9310"
click at [787, 412] on input "text" at bounding box center [922, 422] width 271 height 21
type input "N/A"
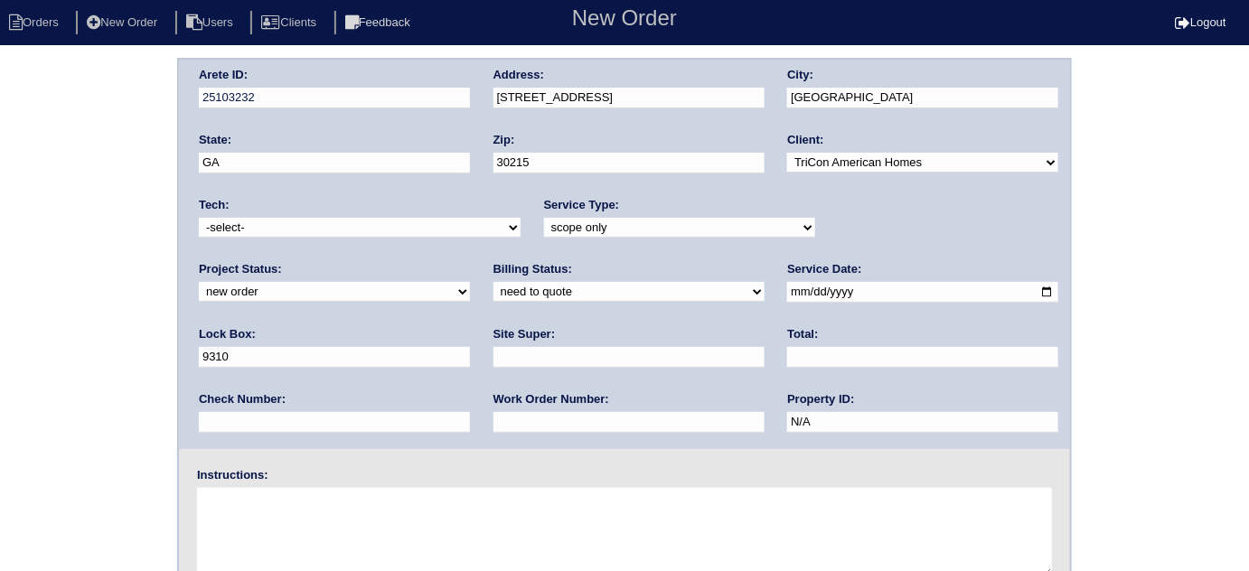
click at [493, 356] on input "text" at bounding box center [628, 357] width 271 height 21
click at [470, 347] on input "9310" at bounding box center [334, 357] width 271 height 21
type input "9310 - LB attached to door"
click at [493, 347] on input "text" at bounding box center [628, 357] width 271 height 21
type input "Trevonte Jones"
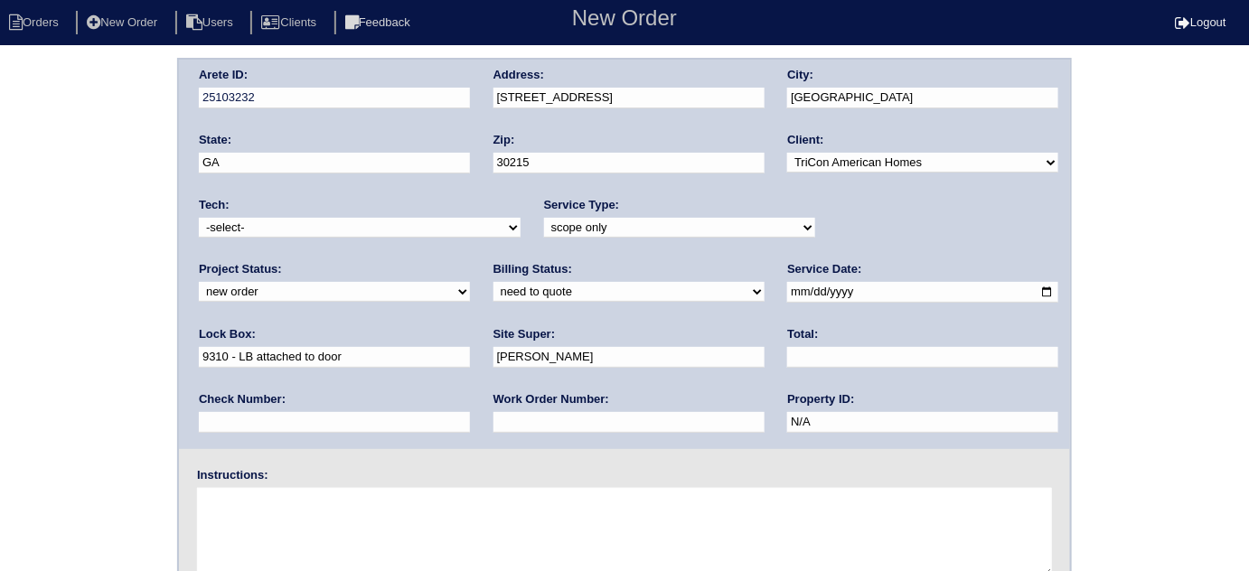
click at [267, 517] on textarea at bounding box center [624, 533] width 855 height 90
type textarea "Scope for service/repairs needed"
click at [658, 77] on div "Address: 12258 Cypress Way" at bounding box center [628, 92] width 271 height 51
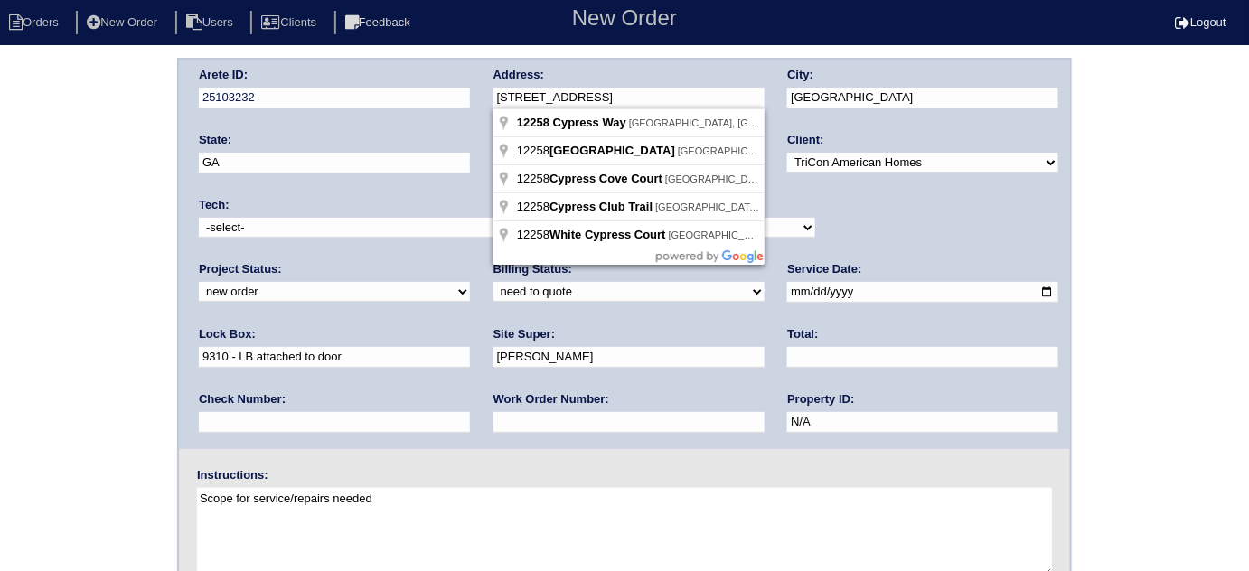
click at [441, 89] on div "Arete ID: 25103232 Address: 12258 Cypress Way City: Fayetteville State: GA Zip:…" at bounding box center [624, 254] width 891 height 389
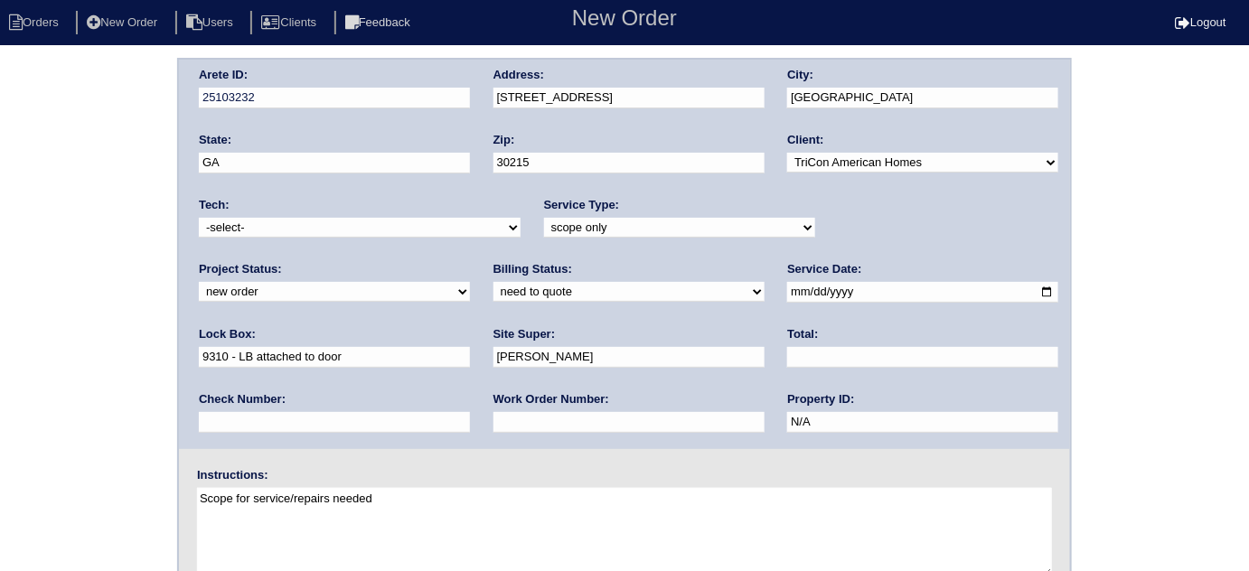
click at [12, 130] on div "Arete ID: 25103232 Address: 12258 Cypress Way City: Fayetteville State: GA Zip:…" at bounding box center [624, 423] width 1249 height 731
click at [91, 277] on div "Arete ID: 25103232 Address: 12258 Cypress Way City: Fayetteville State: GA Zip:…" at bounding box center [624, 423] width 1249 height 731
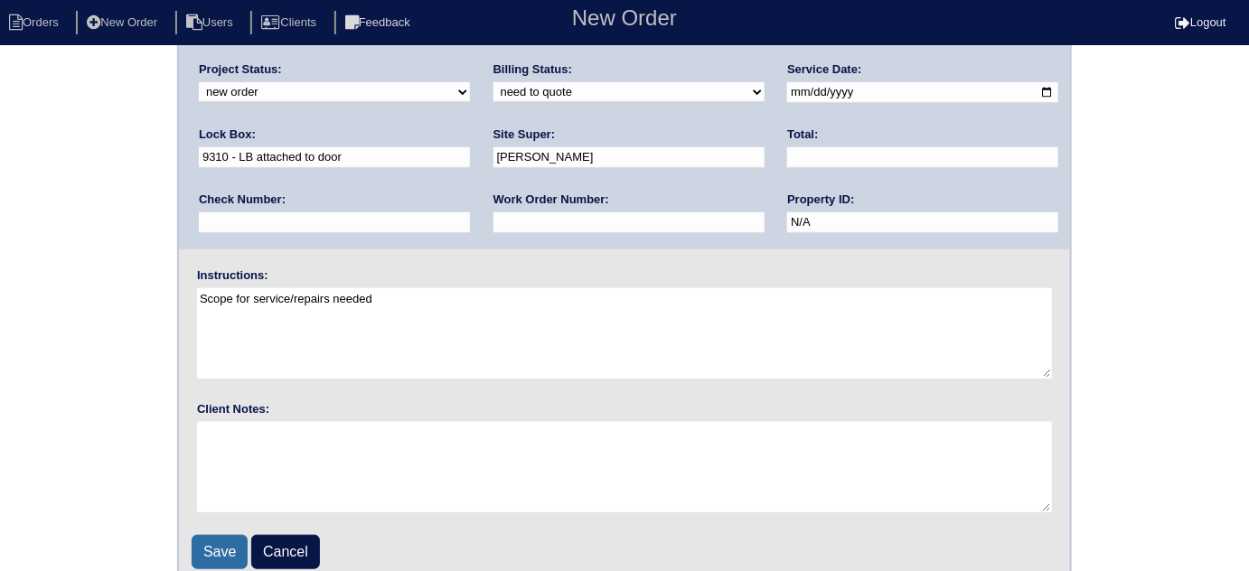
scroll to position [213, 0]
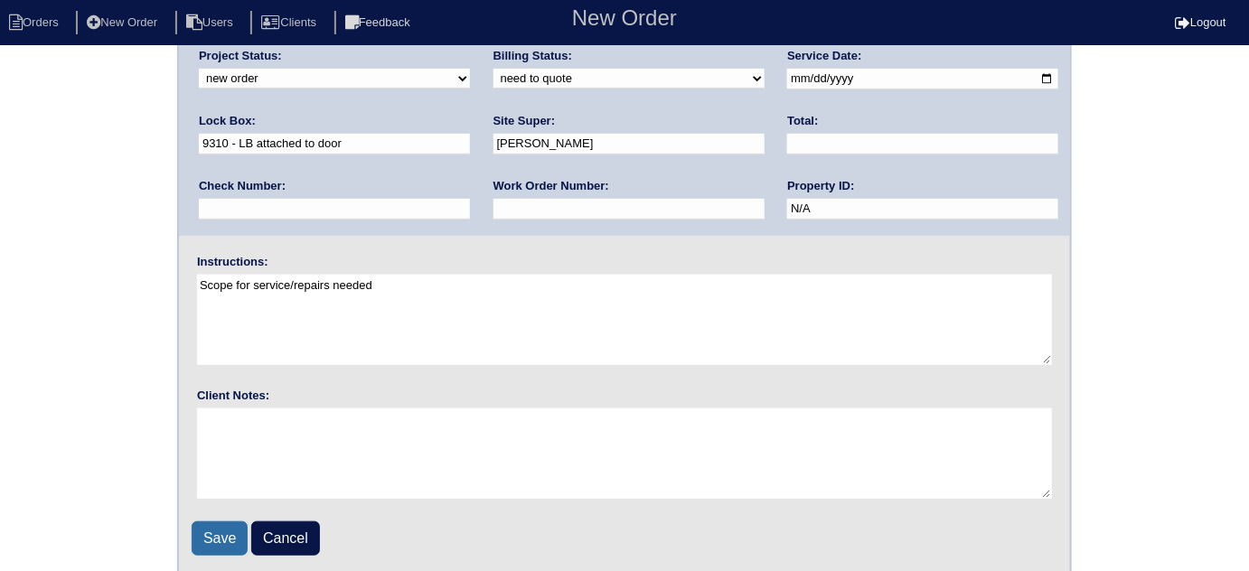
click at [219, 542] on input "Save" at bounding box center [220, 538] width 56 height 34
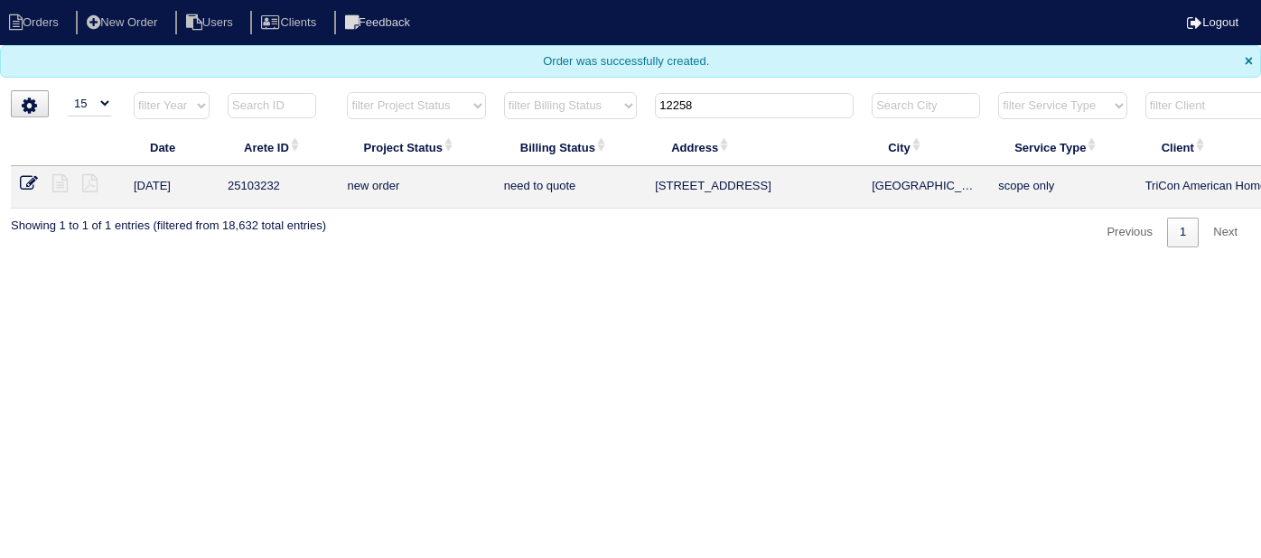
select select "15"
drag, startPoint x: 713, startPoint y: 108, endPoint x: 395, endPoint y: 52, distance: 322.8
click at [445, 74] on body "Orders New Order Users Clients Feedback Logout Orders New Order Users Clients M…" at bounding box center [630, 124] width 1261 height 248
drag, startPoint x: 680, startPoint y: 131, endPoint x: 701, endPoint y: 117, distance: 24.8
click at [680, 131] on th "Address" at bounding box center [754, 147] width 217 height 38
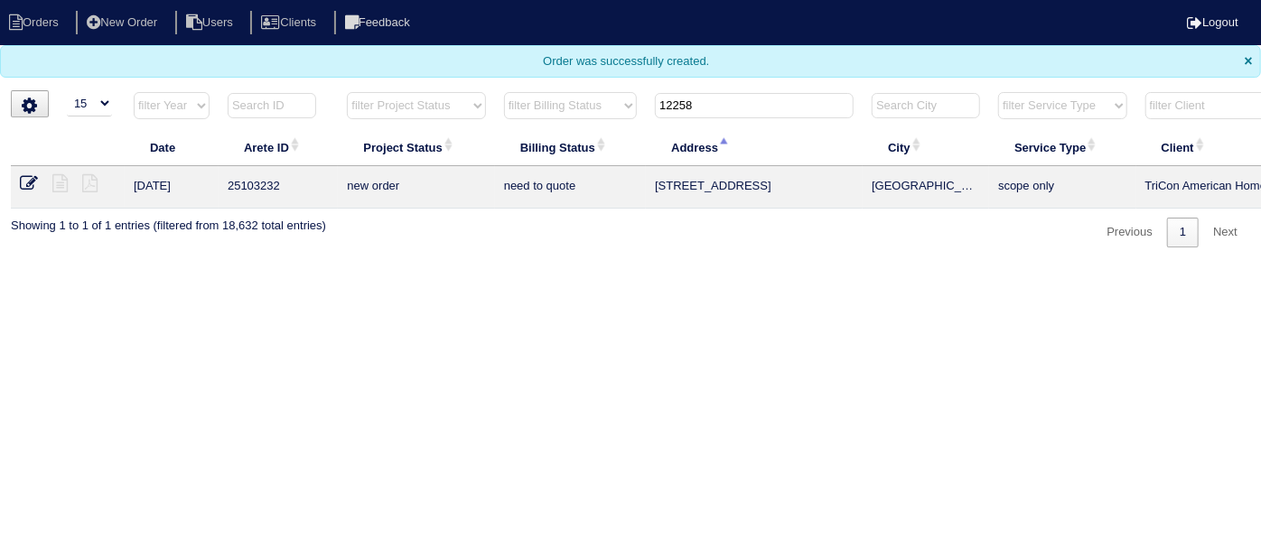
drag, startPoint x: 706, startPoint y: 113, endPoint x: 421, endPoint y: 74, distance: 287.2
click at [425, 74] on body "Orders New Order Users Clients Feedback Logout Orders New Order Users Clients M…" at bounding box center [630, 124] width 1261 height 248
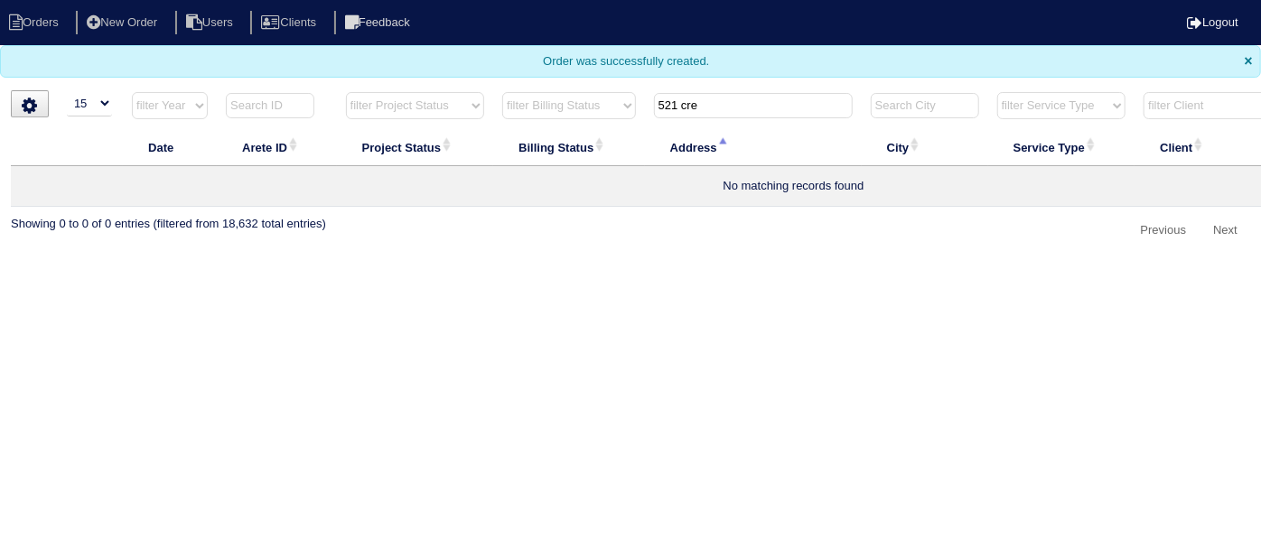
scroll to position [0, 314]
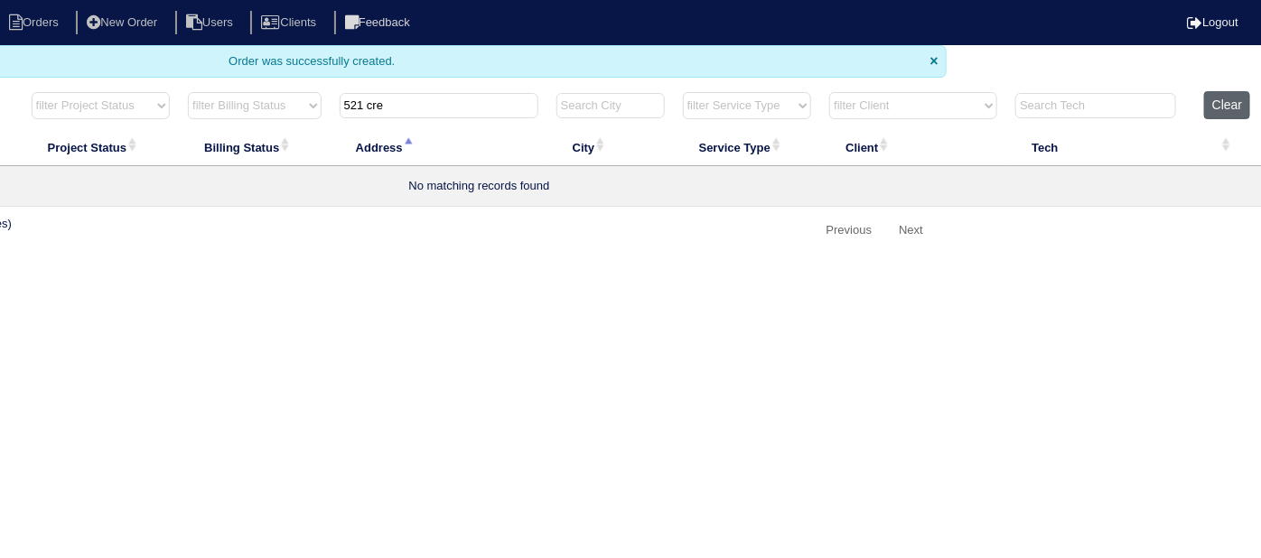
type input "521 cre"
click at [1209, 93] on button "Clear" at bounding box center [1227, 105] width 46 height 28
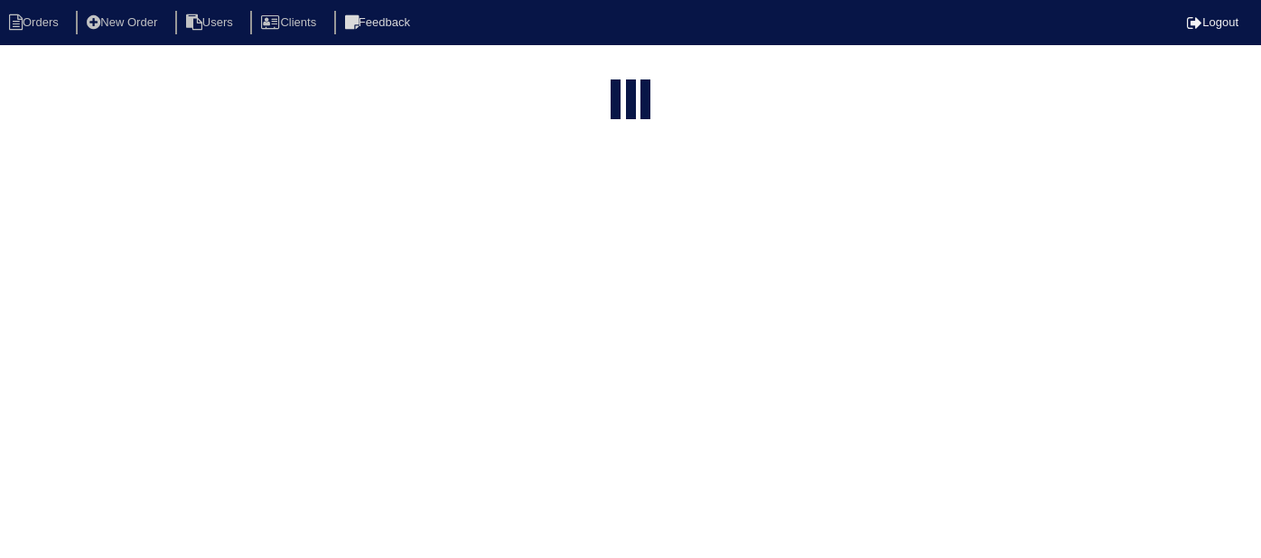
select select "15"
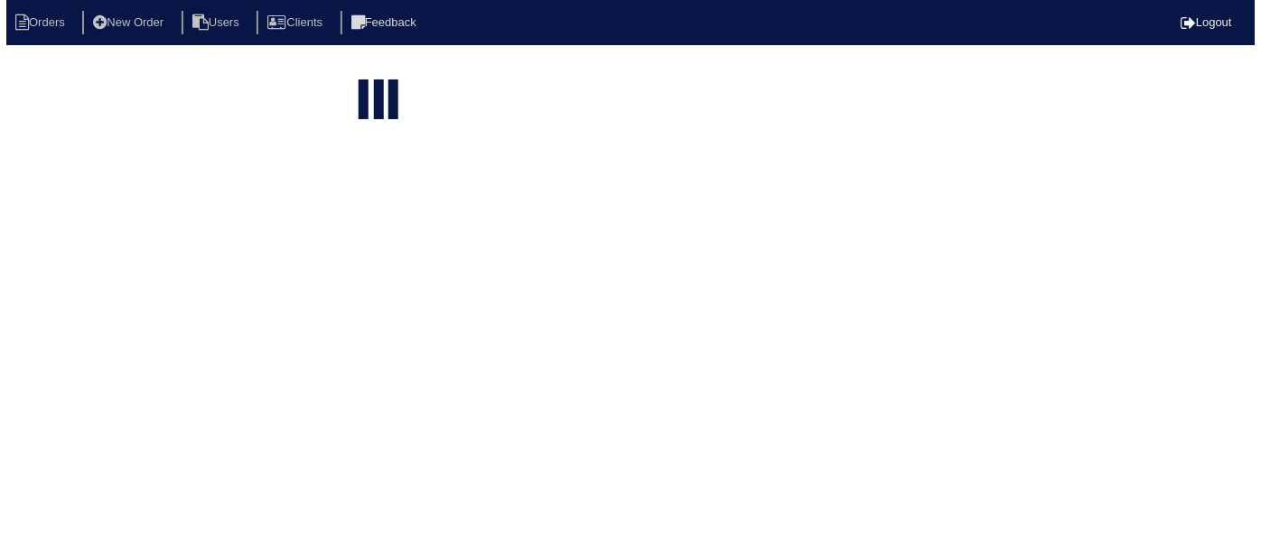
scroll to position [0, 253]
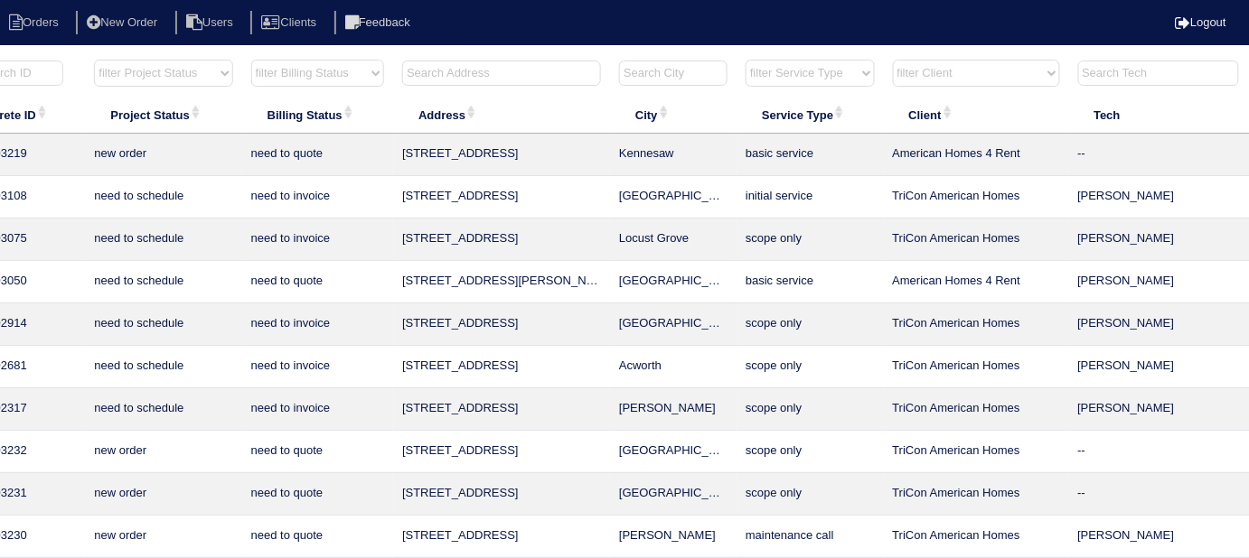
click at [482, 64] on input "text" at bounding box center [501, 73] width 199 height 25
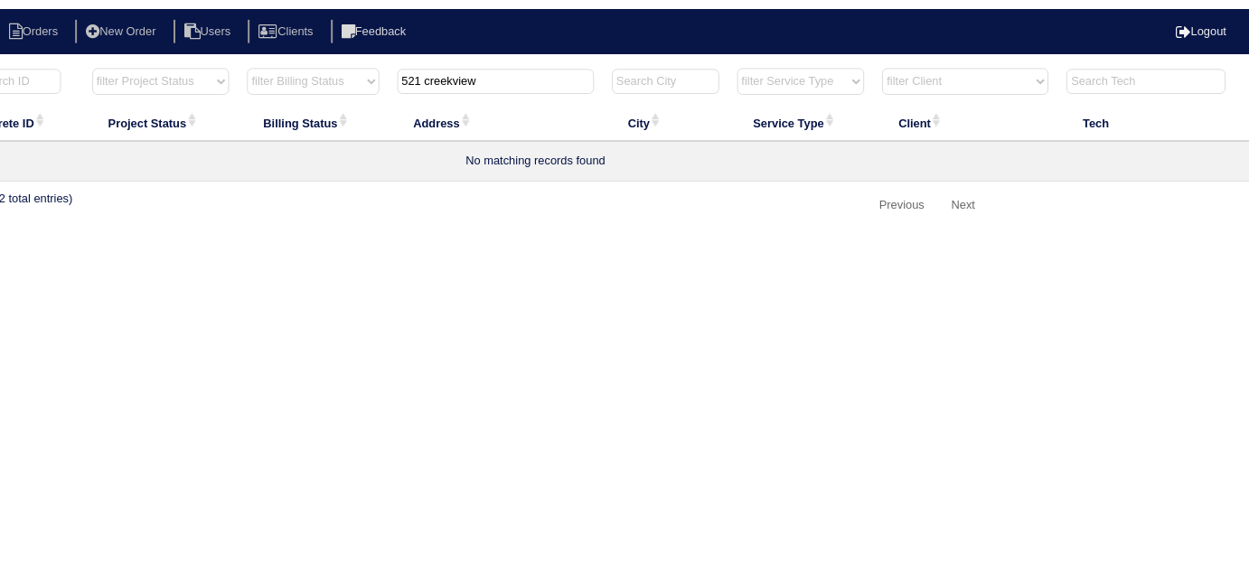
scroll to position [0, 0]
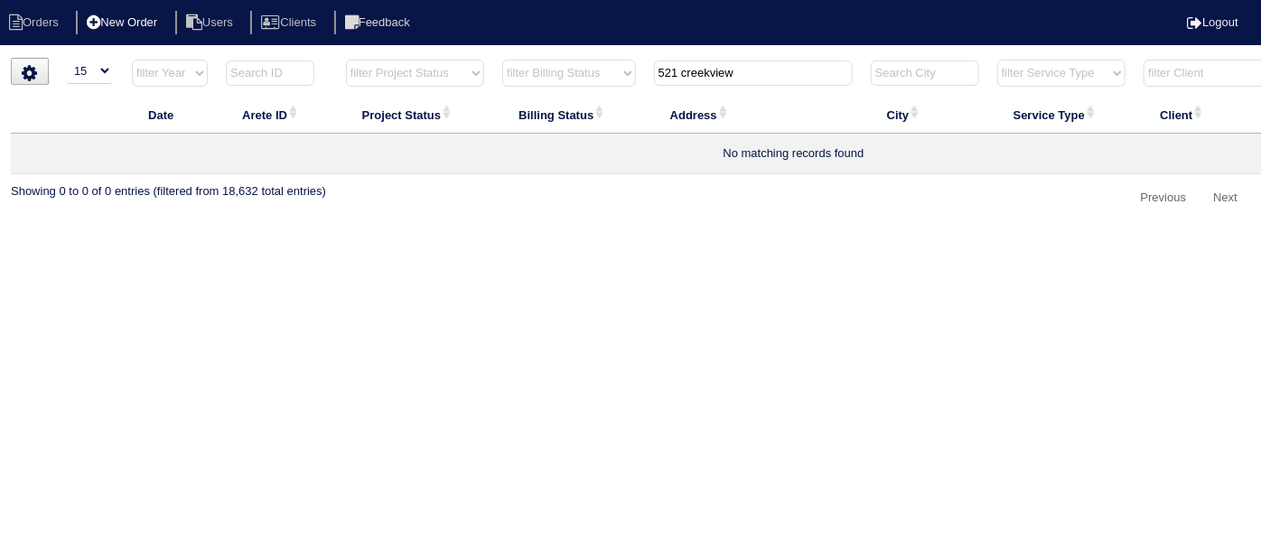
type input "521 creekview"
click at [144, 30] on li "New Order" at bounding box center [124, 23] width 96 height 24
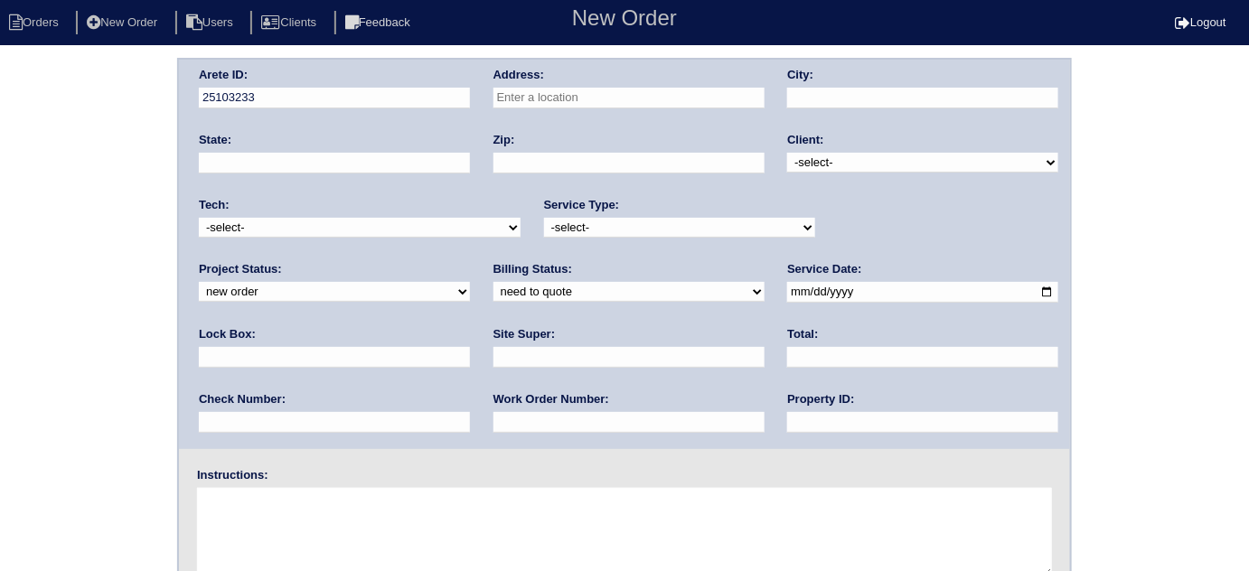
click at [579, 93] on input "text" at bounding box center [628, 98] width 271 height 21
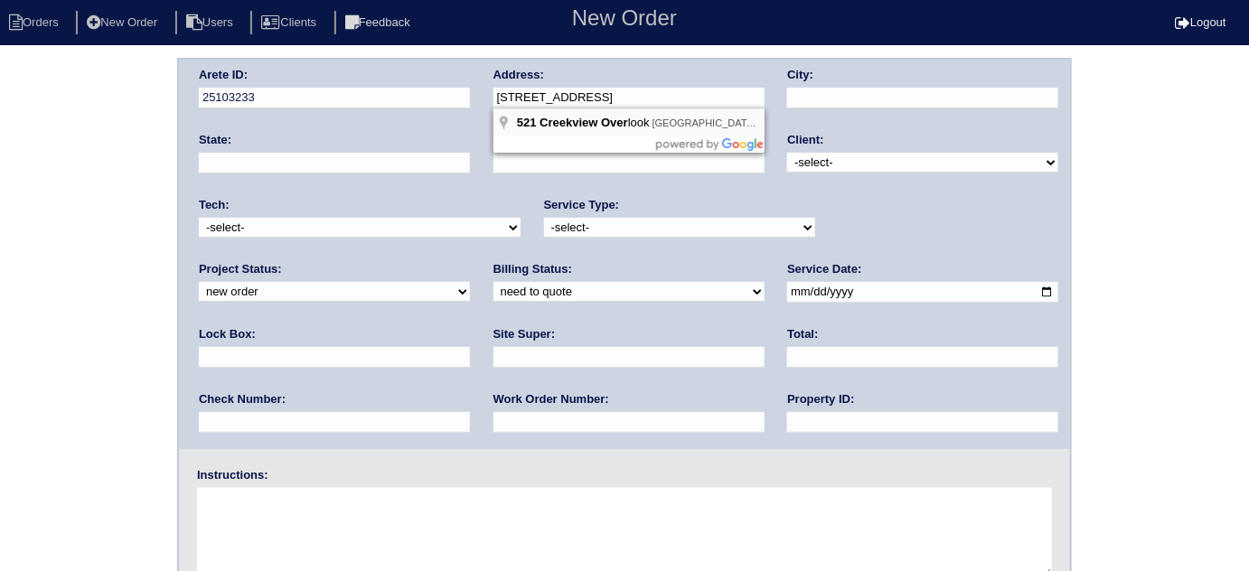
type input "521 Creekview Overlook"
type input "[GEOGRAPHIC_DATA]"
type input "GA"
type input "30281"
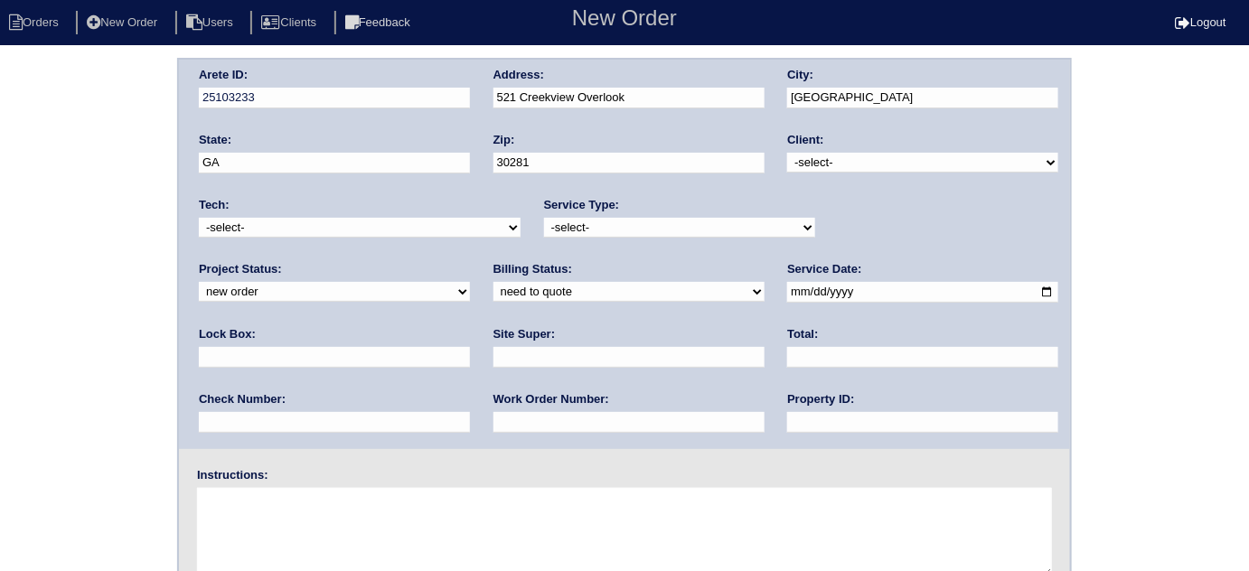
drag, startPoint x: 885, startPoint y: 156, endPoint x: 873, endPoint y: 157, distance: 12.7
click at [882, 156] on select "-select- TriCon American Homes American Homes 4 Rent First Key Homes Zillow The…" at bounding box center [922, 163] width 271 height 20
select select "1"
click at [788, 153] on select "-select- TriCon American Homes American Homes 4 Rent First Key Homes Zillow The…" at bounding box center [922, 163] width 271 height 20
drag, startPoint x: 580, startPoint y: 228, endPoint x: 562, endPoint y: 233, distance: 18.9
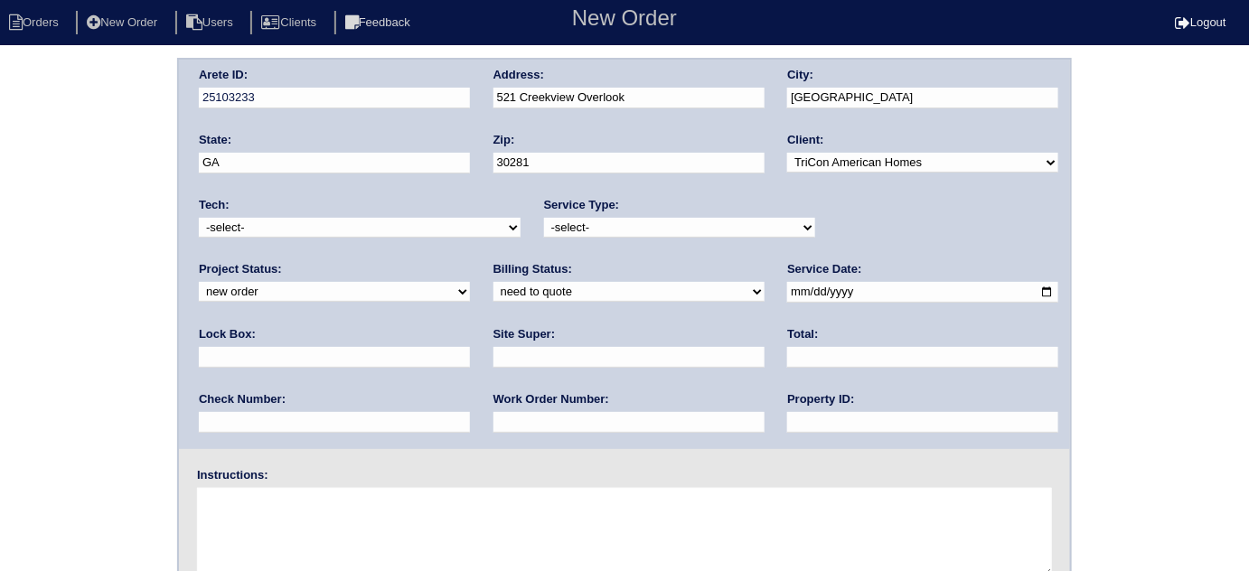
click at [579, 228] on select "-select- initial service basic service maintenance call replacement scope servi…" at bounding box center [679, 228] width 271 height 20
select select "scope only"
click at [544, 218] on select "-select- initial service basic service maintenance call replacement scope servi…" at bounding box center [679, 228] width 271 height 20
click at [470, 347] on input "text" at bounding box center [334, 357] width 271 height 21
type input "9310"
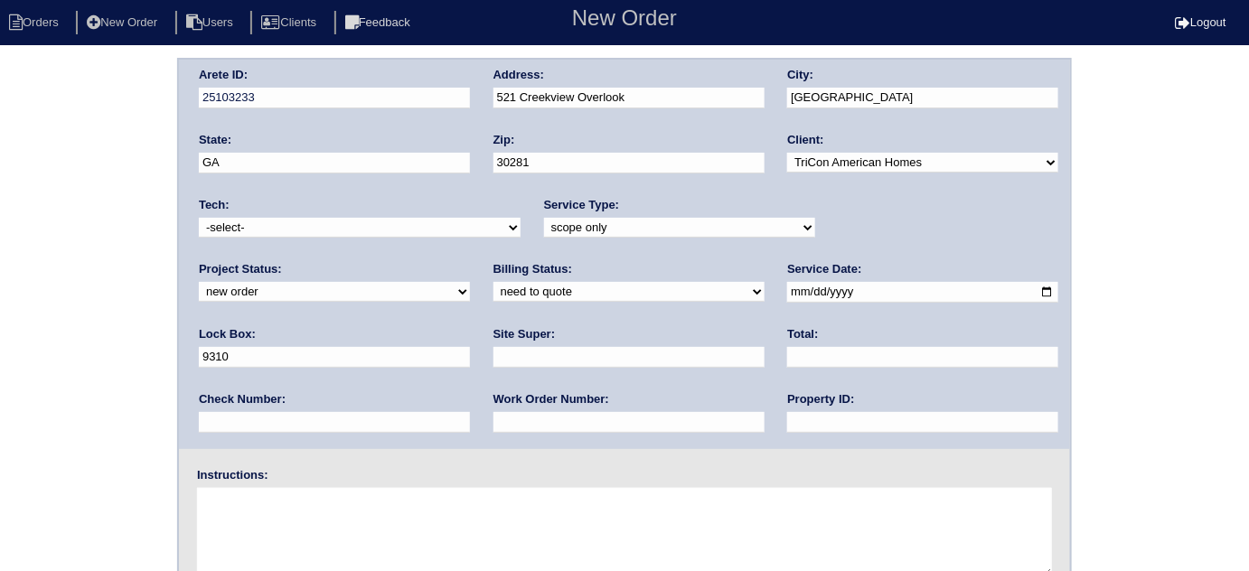
click at [787, 295] on input "date" at bounding box center [922, 292] width 271 height 21
type input "2025-09-03"
drag, startPoint x: 590, startPoint y: 428, endPoint x: 590, endPoint y: 416, distance: 12.6
click at [787, 428] on input "text" at bounding box center [922, 422] width 271 height 21
type input "N/A"
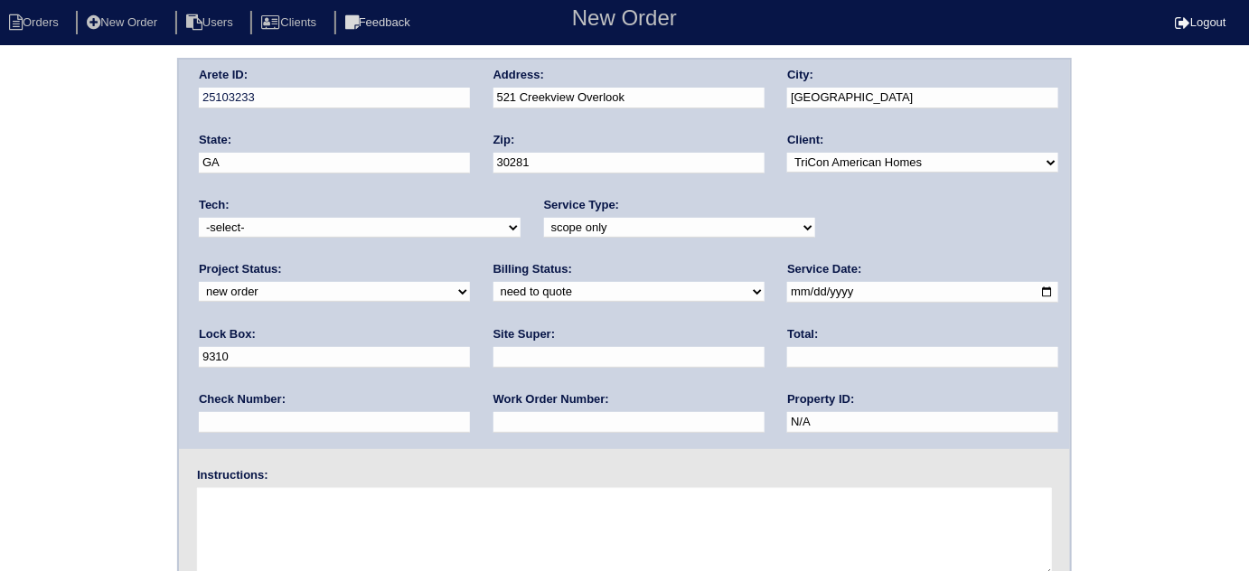
click at [493, 354] on input "text" at bounding box center [628, 357] width 271 height 21
type input "Errol Cadet"
click at [309, 501] on textarea at bounding box center [624, 533] width 855 height 90
type textarea "Scope for service/repairs needed"
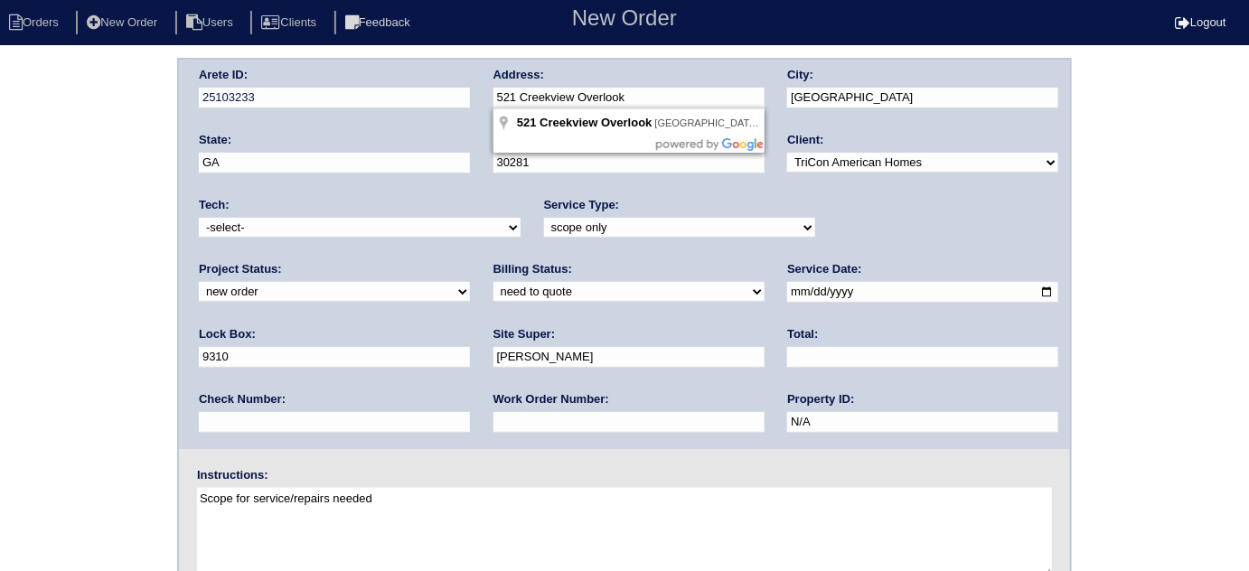
click at [410, 93] on div "Arete ID: 25103233 Address: 521 Creekview Overlook City: Stockbridge State: GA …" at bounding box center [624, 254] width 891 height 389
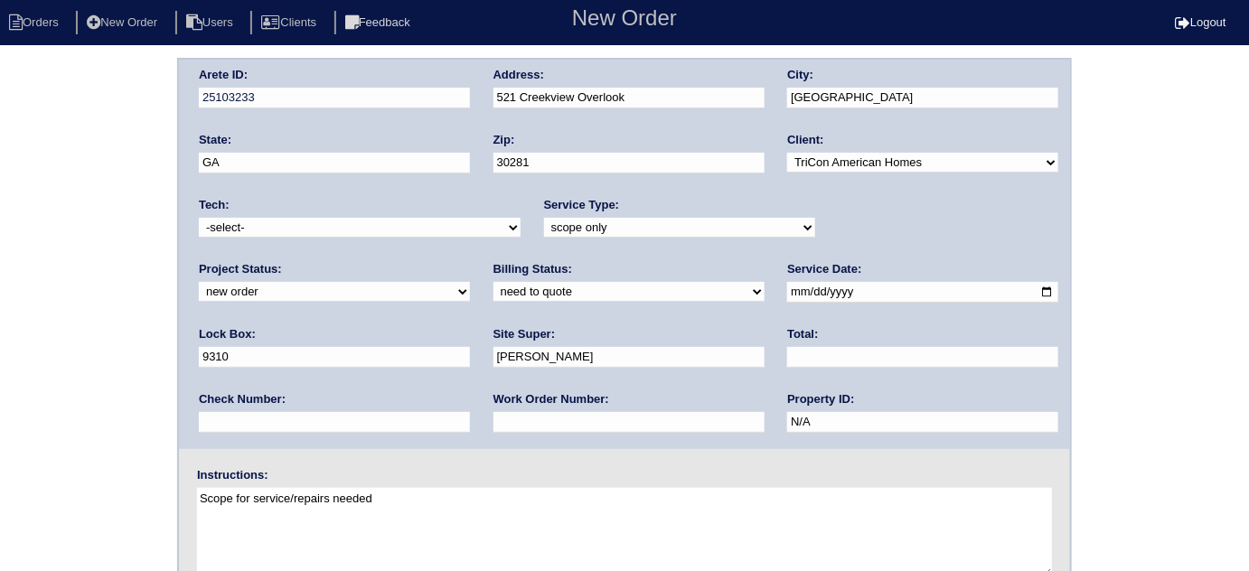
click at [0, 257] on div "Arete ID: 25103233 Address: 521 Creekview Overlook City: Stockbridge State: GA …" at bounding box center [624, 423] width 1249 height 731
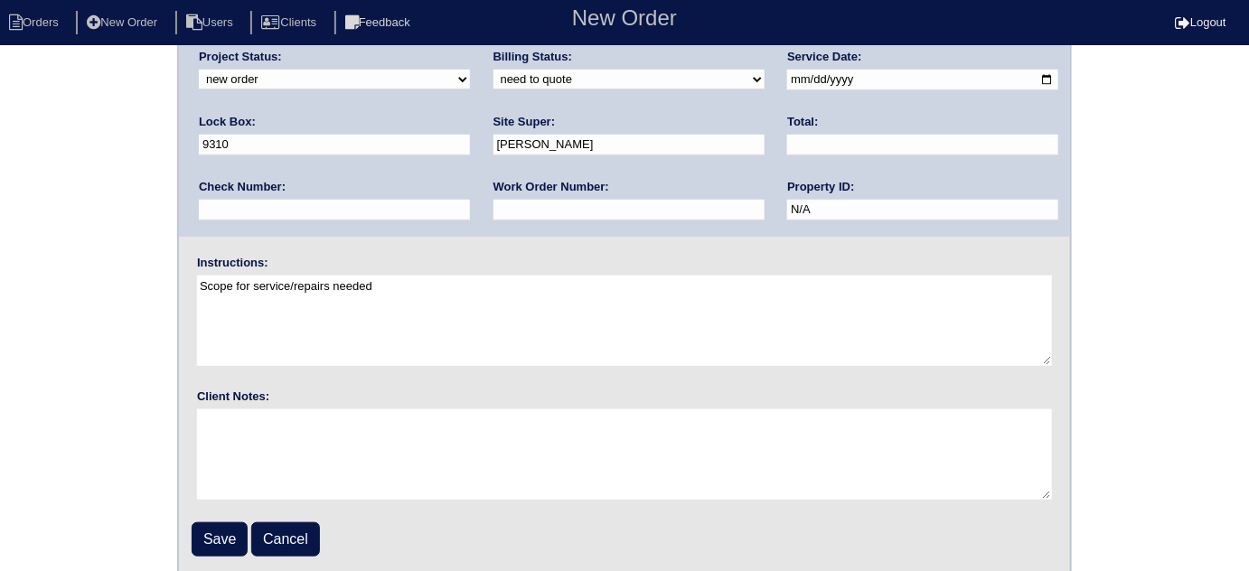
scroll to position [213, 0]
click at [202, 538] on input "Save" at bounding box center [220, 538] width 56 height 34
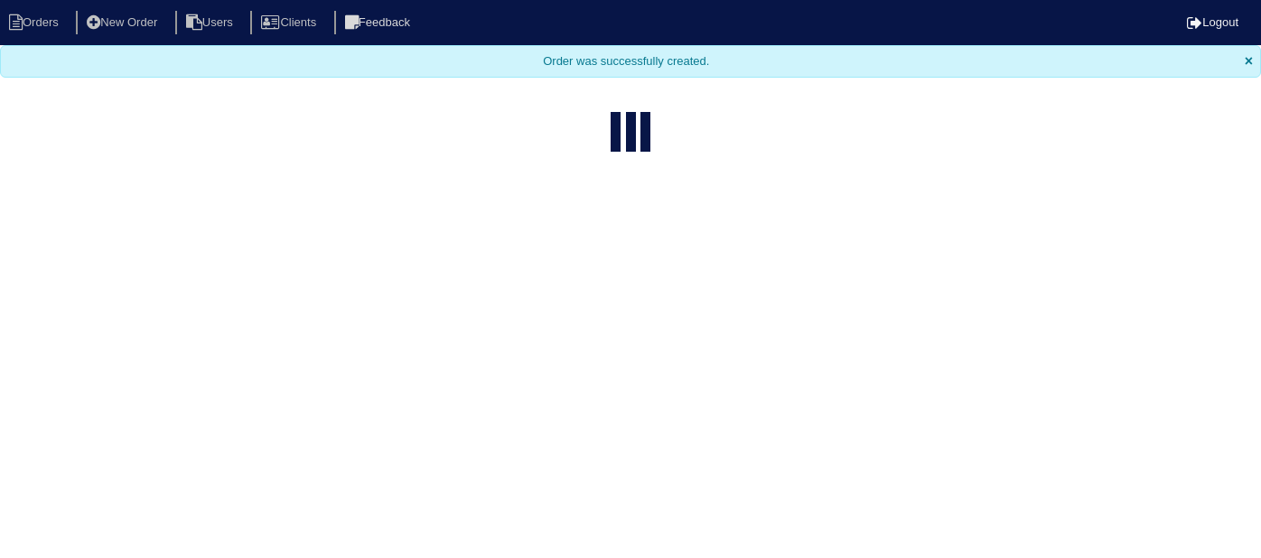
select select "15"
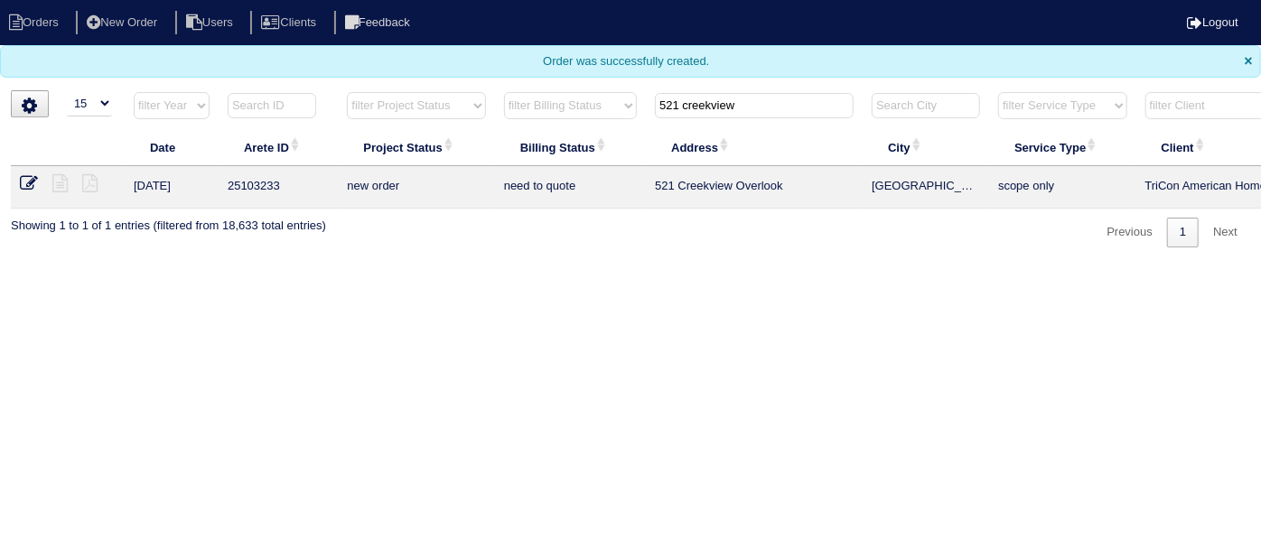
drag, startPoint x: 745, startPoint y: 105, endPoint x: 263, endPoint y: 47, distance: 485.9
click at [296, 57] on body "Orders New Order Users Clients Feedback Logout Orders New Order Users Clients M…" at bounding box center [630, 124] width 1261 height 248
type input "2303"
click at [52, 180] on icon at bounding box center [59, 183] width 15 height 18
click at [24, 182] on icon at bounding box center [29, 183] width 18 height 18
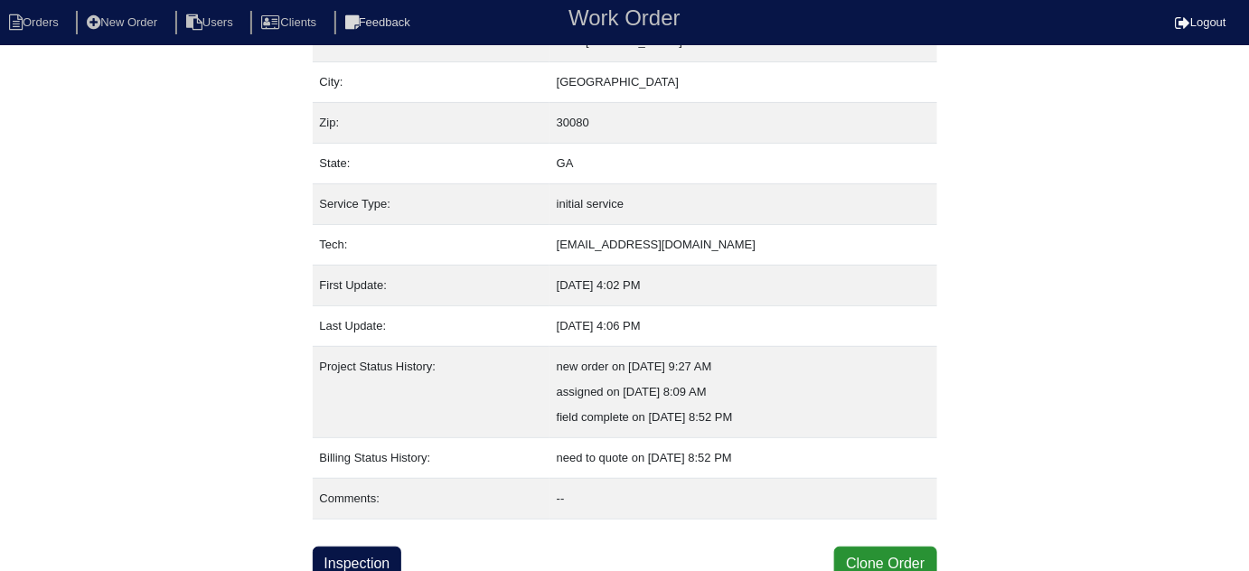
scroll to position [123, 0]
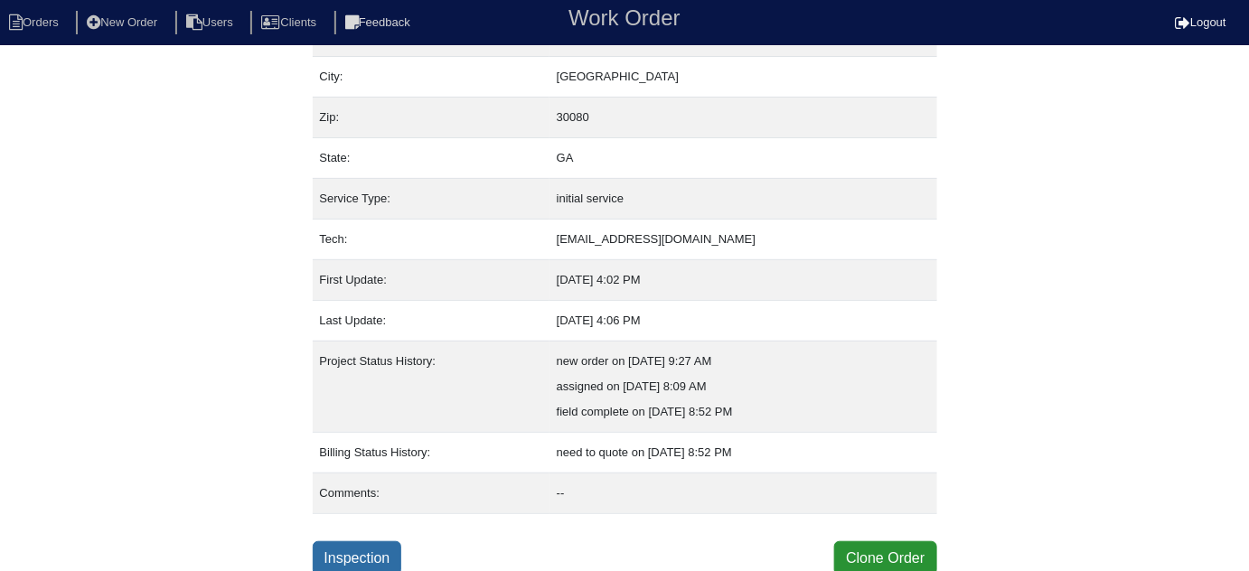
click at [366, 553] on link "Inspection" at bounding box center [357, 558] width 89 height 34
click at [359, 556] on link "Inspection" at bounding box center [357, 558] width 89 height 34
click at [125, 146] on div "Property: N/A Order: 25103155 Street address: 2303 Mclean Chase City: Smyrna Zi…" at bounding box center [624, 255] width 1249 height 641
click at [351, 541] on link "Inspection" at bounding box center [357, 558] width 89 height 34
click at [385, 556] on link "Inspection" at bounding box center [357, 558] width 89 height 34
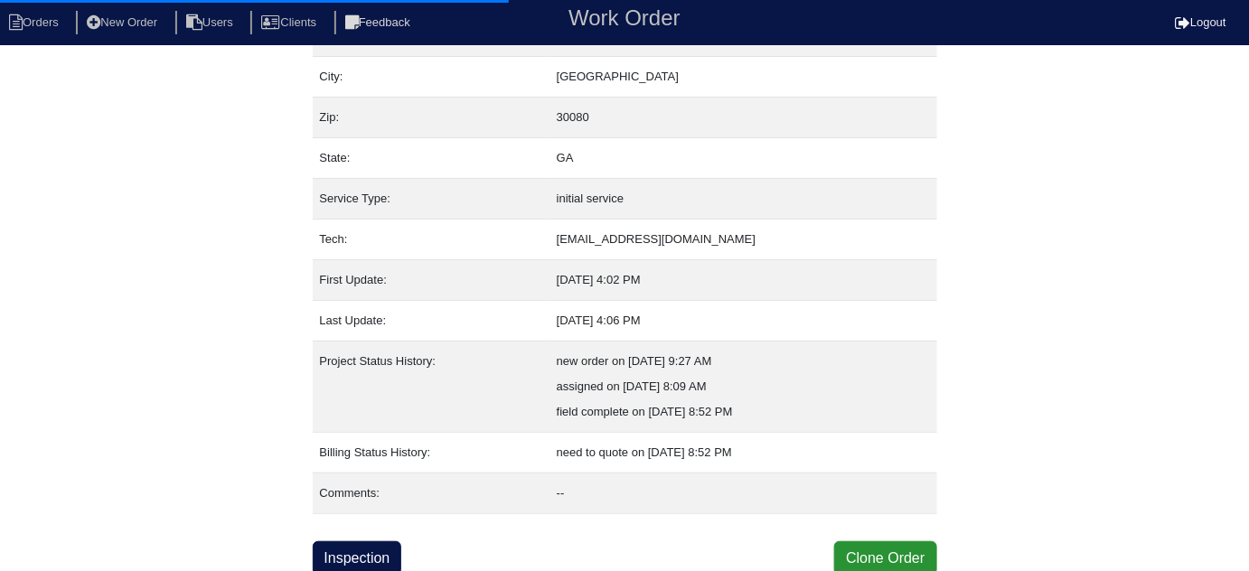
select select "0"
select select "Lennox"
select select "0"
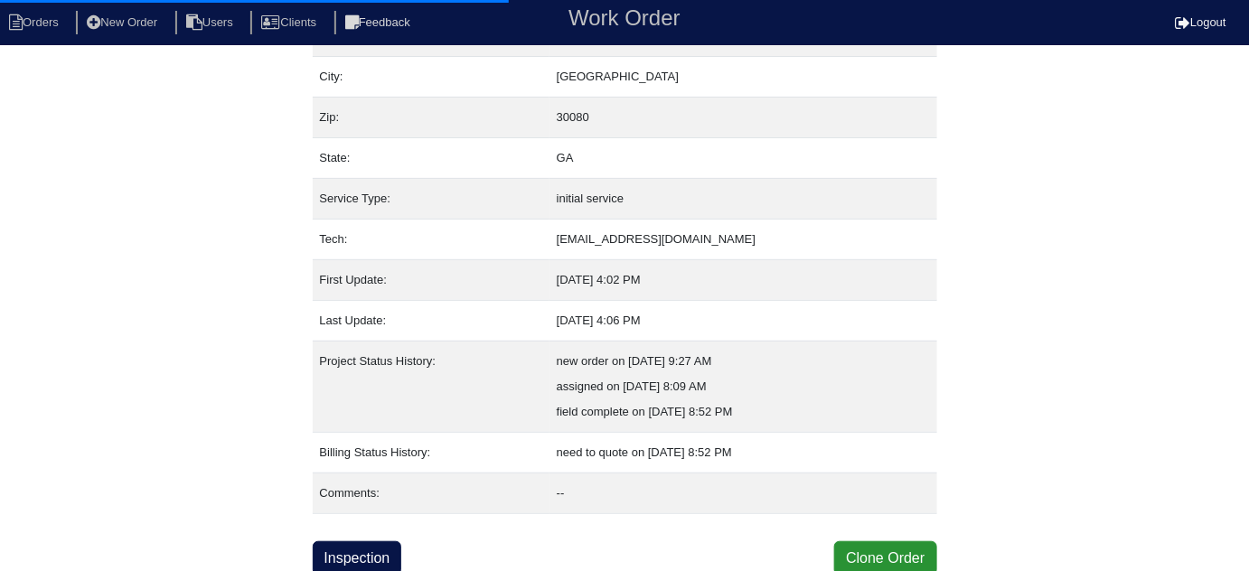
select select "1"
select select "0"
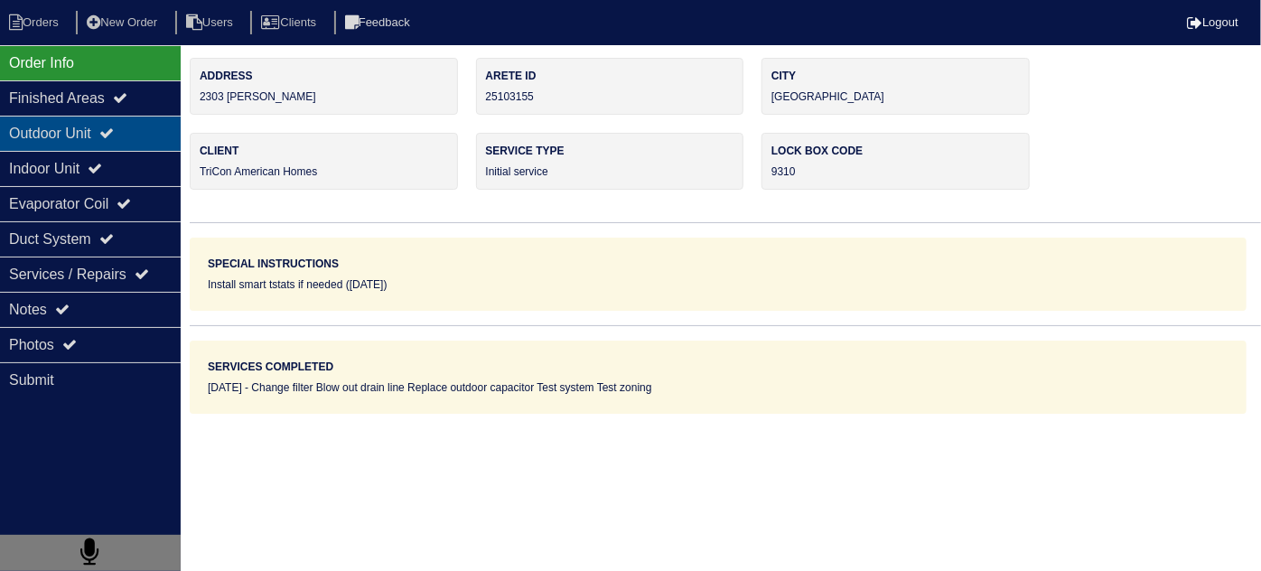
click at [155, 130] on div "Outdoor Unit" at bounding box center [90, 133] width 181 height 35
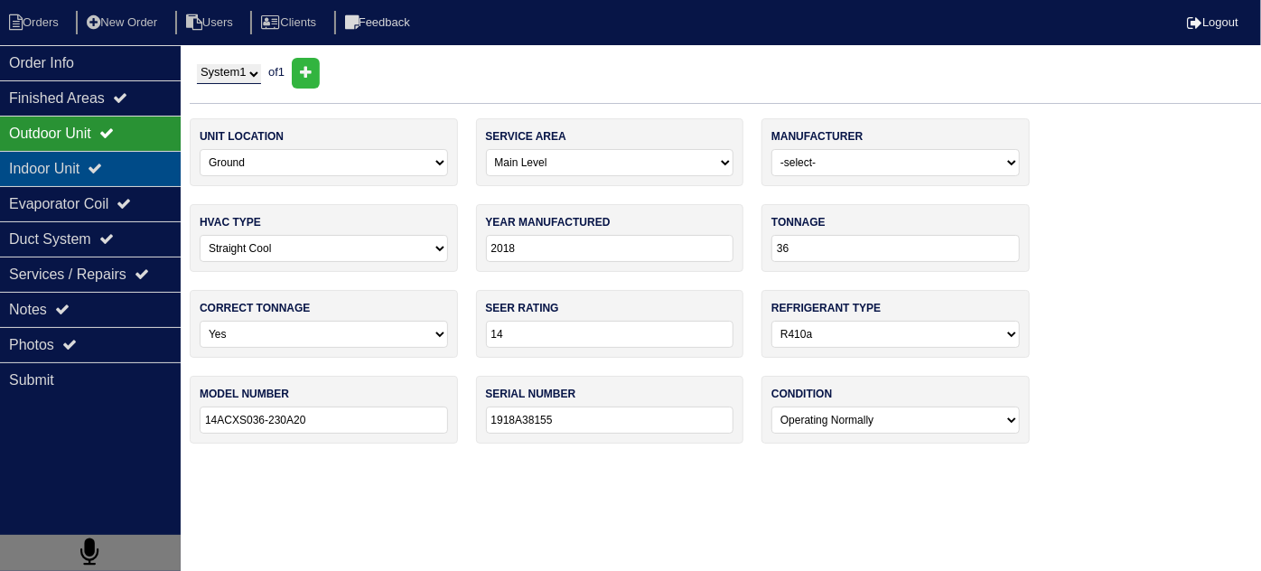
click at [123, 156] on div "Indoor Unit" at bounding box center [90, 168] width 181 height 35
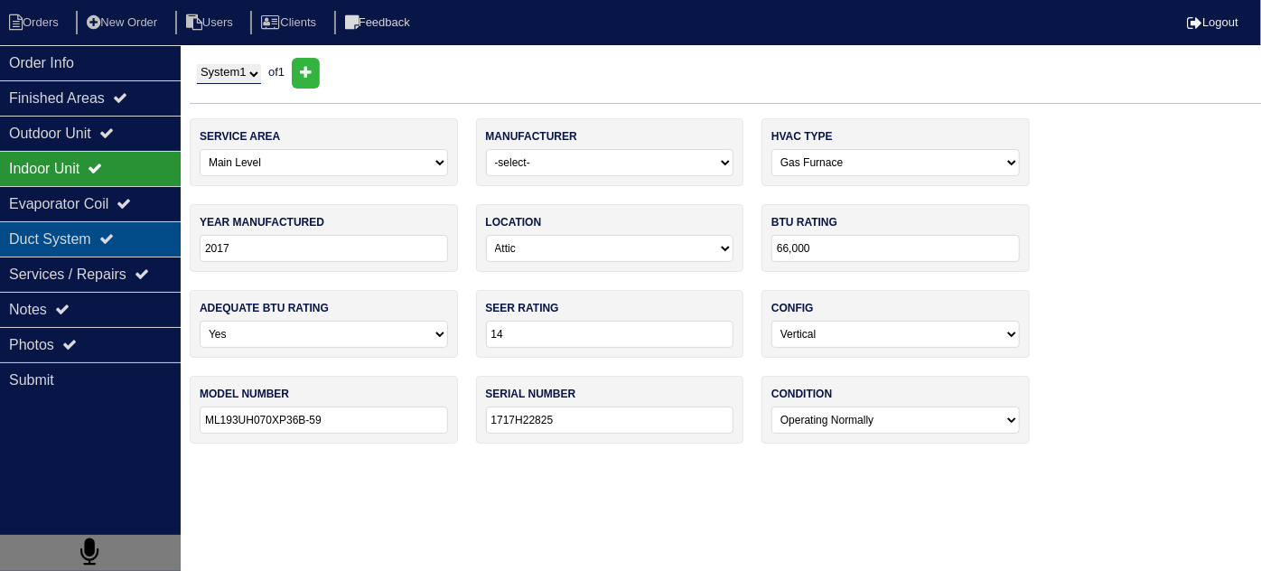
click at [105, 247] on div "Duct System" at bounding box center [90, 238] width 181 height 35
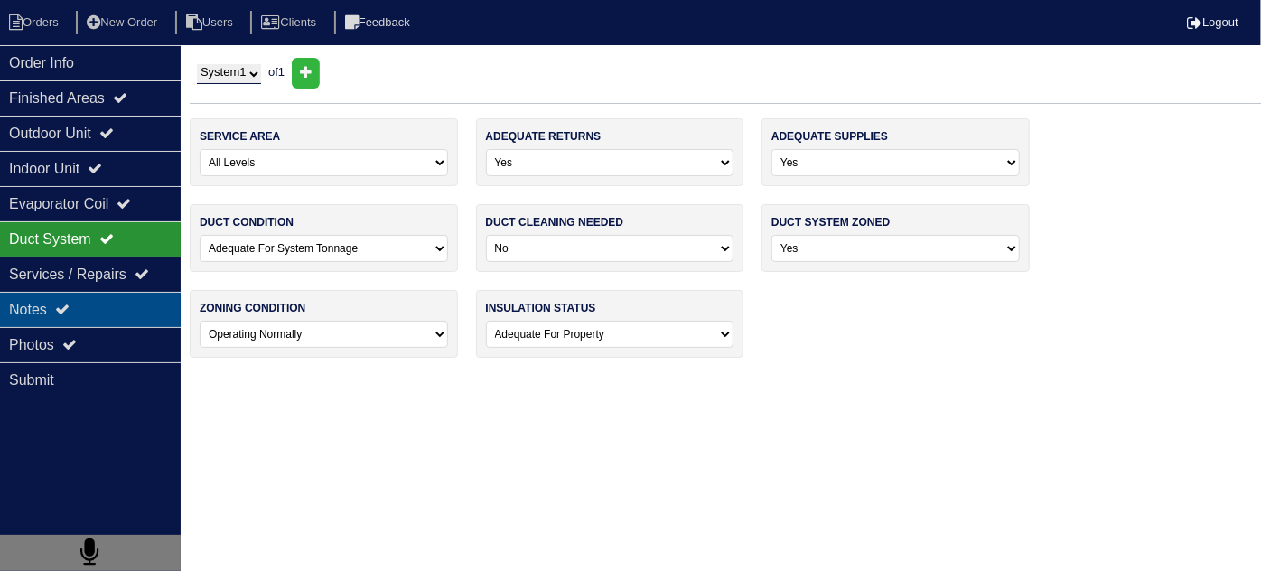
click at [78, 292] on div "Notes" at bounding box center [90, 309] width 181 height 35
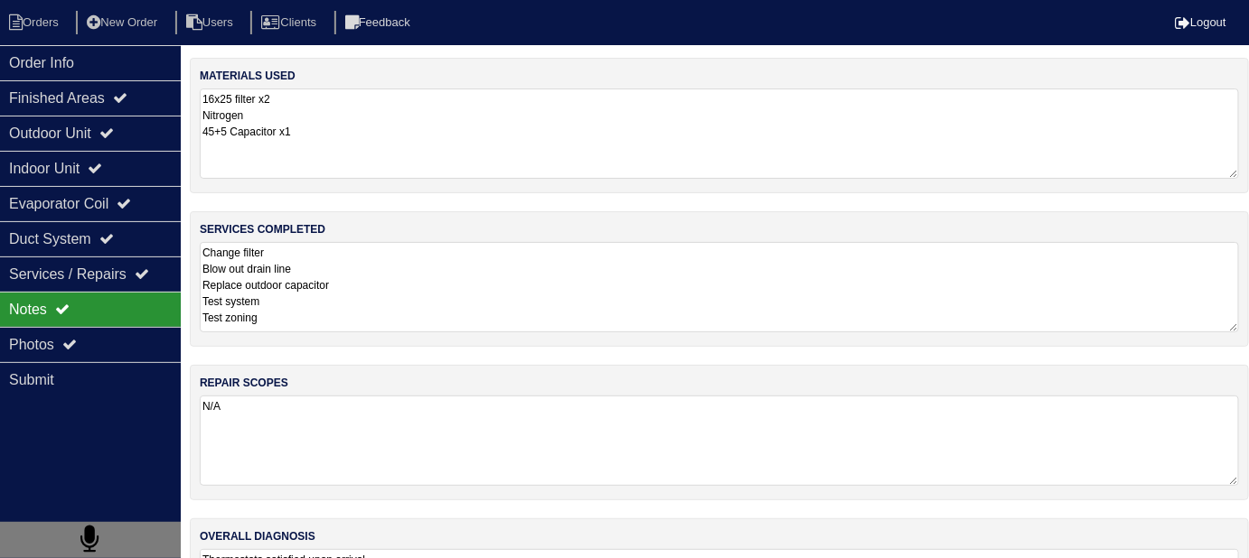
click at [411, 294] on textarea "Change filter Blow out drain line Replace outdoor capacitor Test system Test zo…" at bounding box center [719, 287] width 1039 height 90
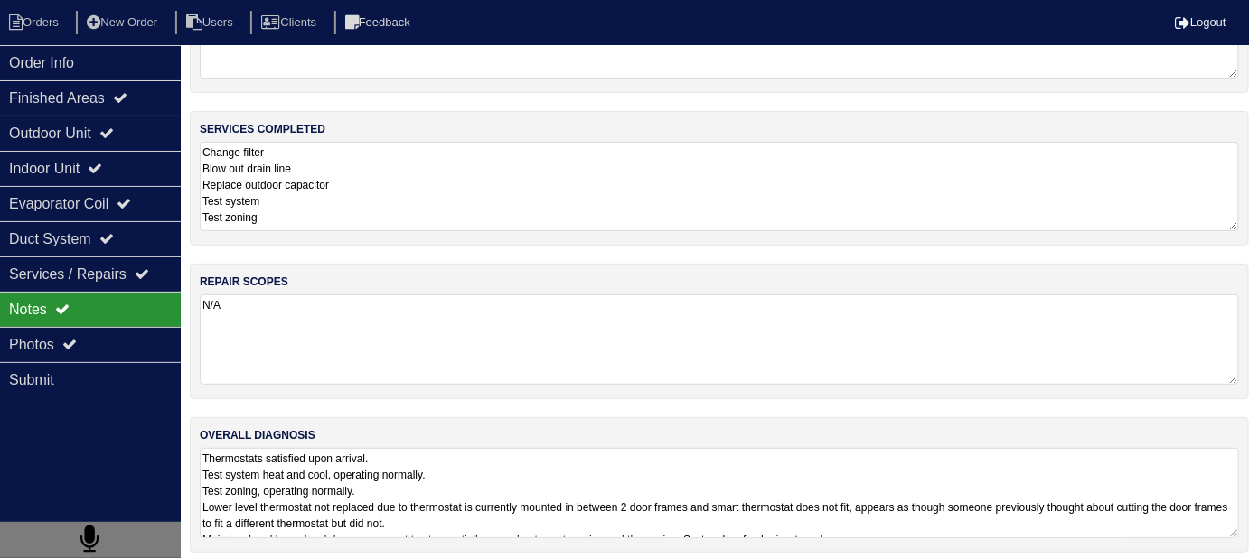
scroll to position [108, 0]
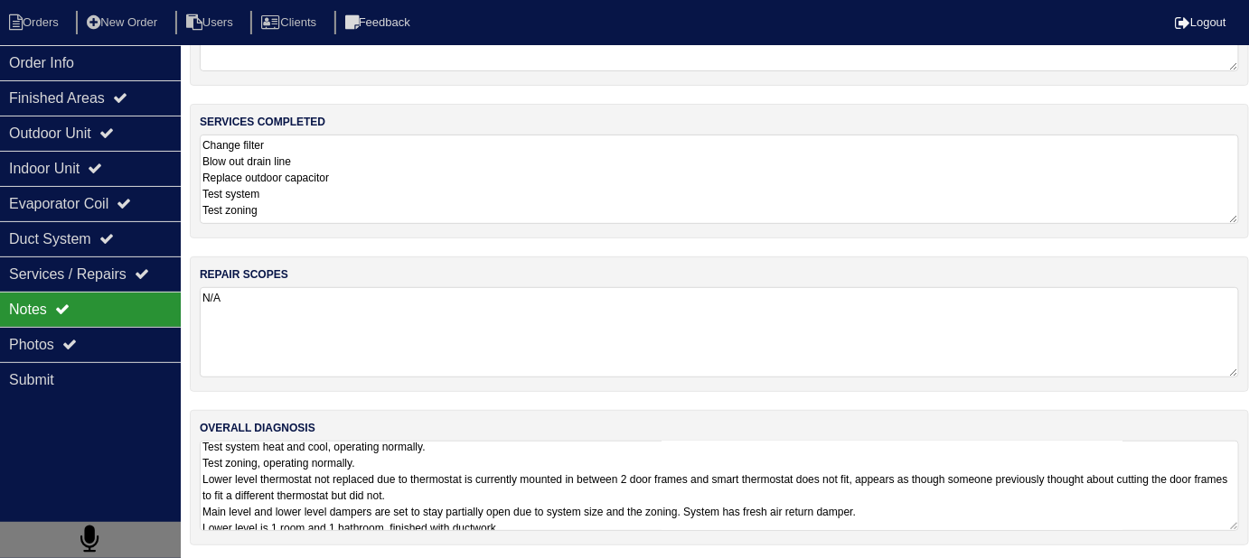
click at [669, 501] on textarea "Thermostats satisfied upon arrival. Test system heat and cool, operating normal…" at bounding box center [719, 486] width 1039 height 90
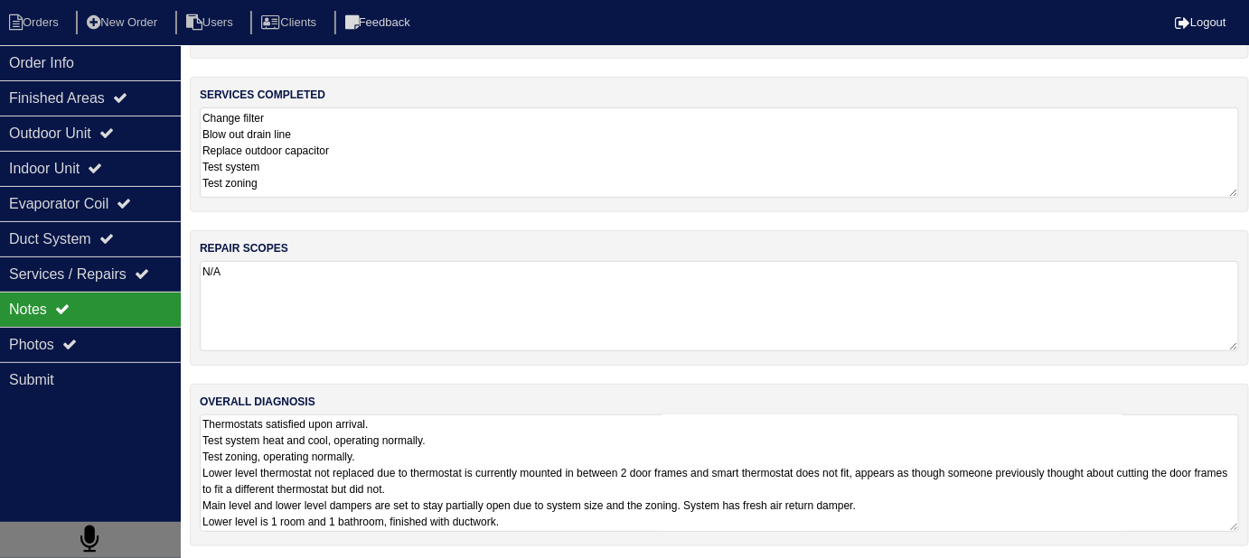
scroll to position [136, 0]
click at [681, 519] on textarea "Thermostats satisfied upon arrival. Test system heat and cool, operating normal…" at bounding box center [719, 472] width 1039 height 117
click at [106, 353] on div "Photos" at bounding box center [90, 344] width 181 height 35
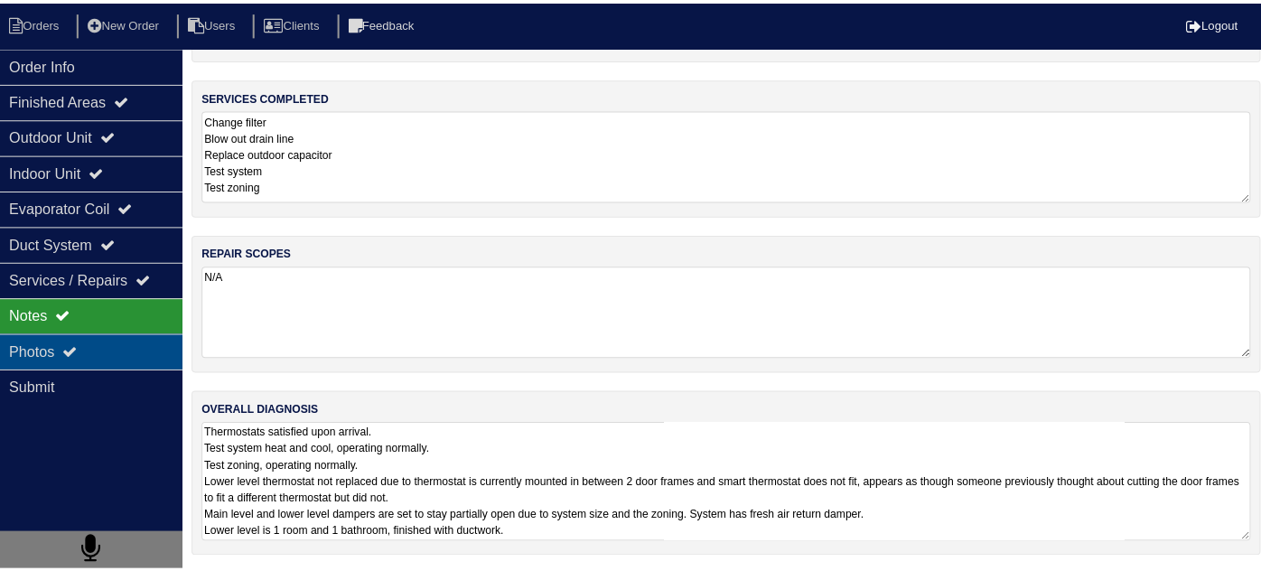
scroll to position [108, 0]
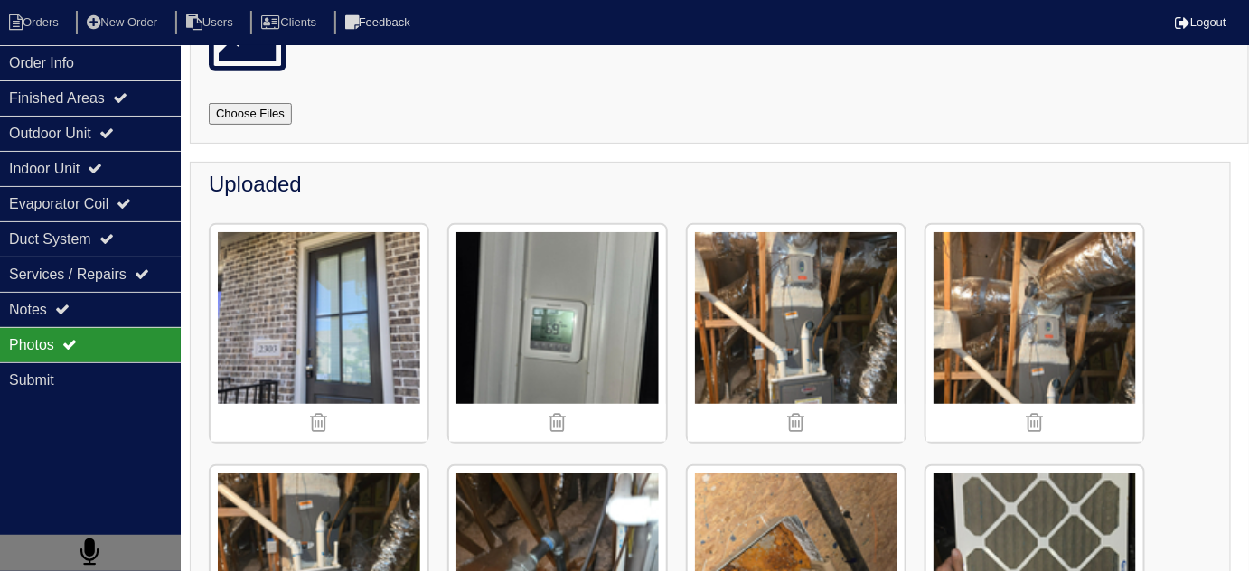
click at [557, 327] on img at bounding box center [557, 333] width 217 height 217
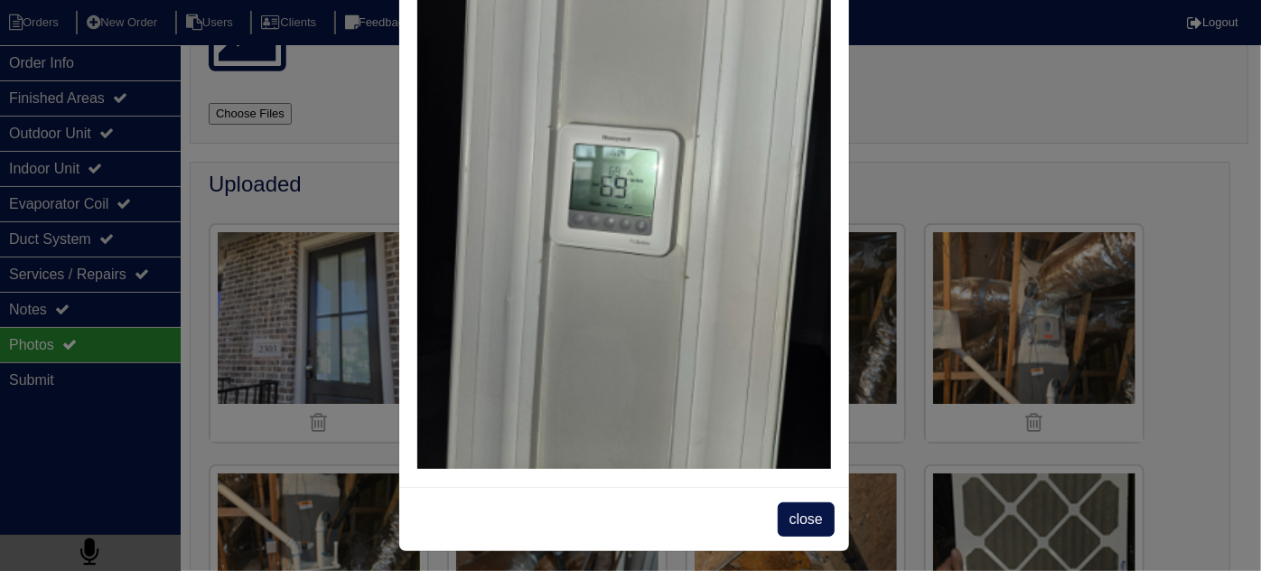
scroll to position [132, 0]
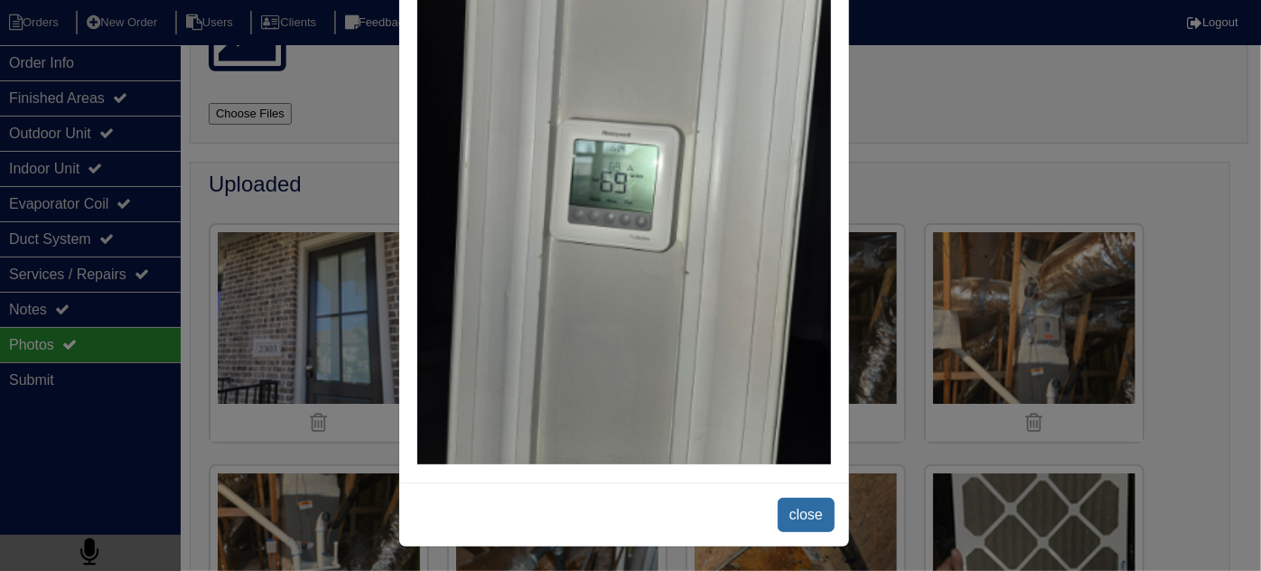
drag, startPoint x: 817, startPoint y: 509, endPoint x: 807, endPoint y: 502, distance: 11.8
click at [815, 508] on span "close" at bounding box center [806, 515] width 57 height 34
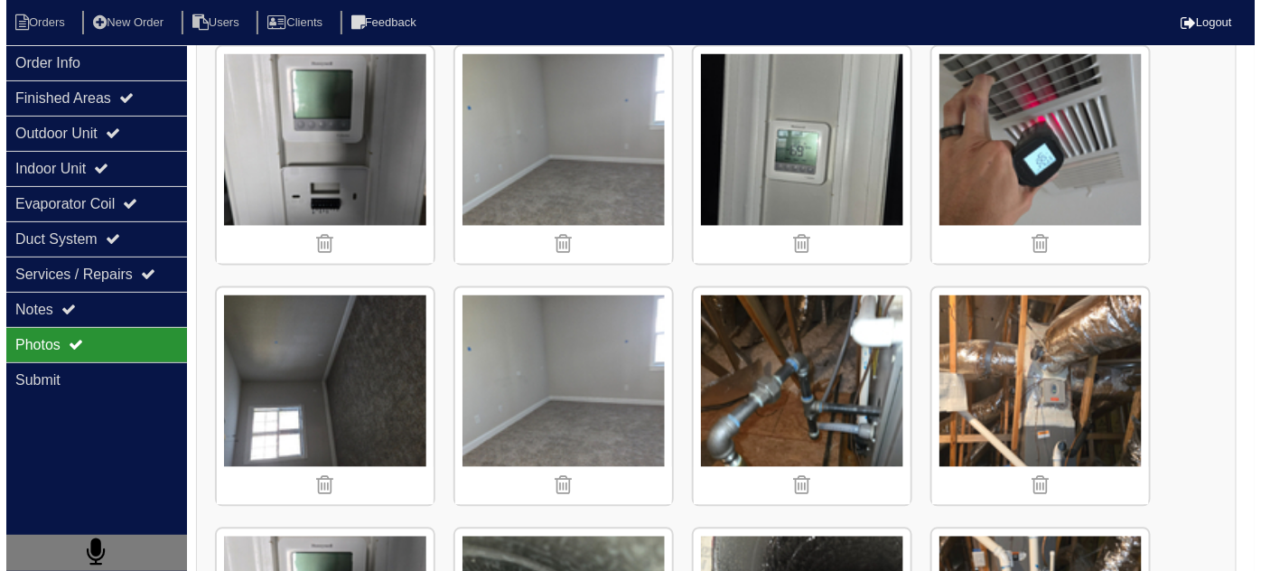
scroll to position [1011, 0]
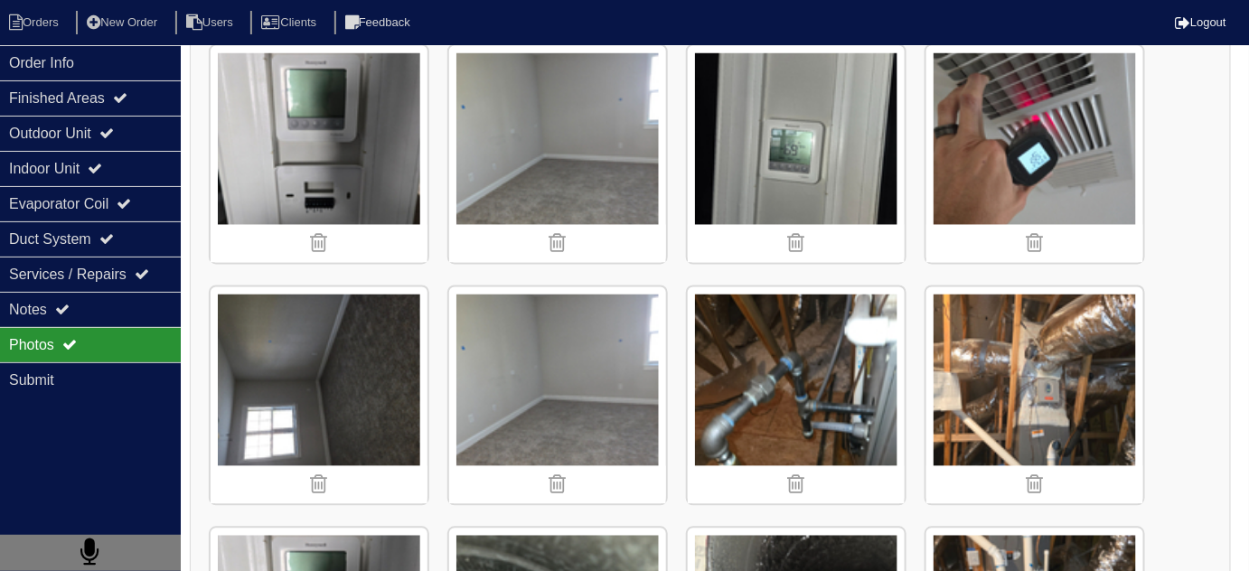
click at [302, 100] on img at bounding box center [319, 154] width 217 height 217
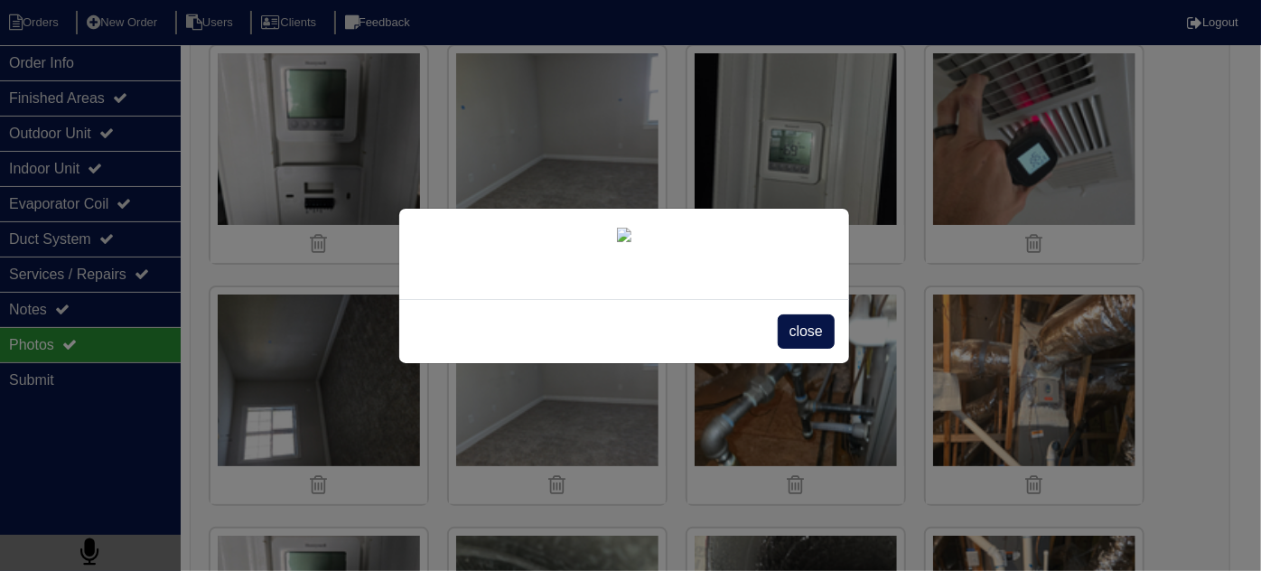
scroll to position [132, 0]
click at [805, 349] on span "close" at bounding box center [806, 331] width 57 height 34
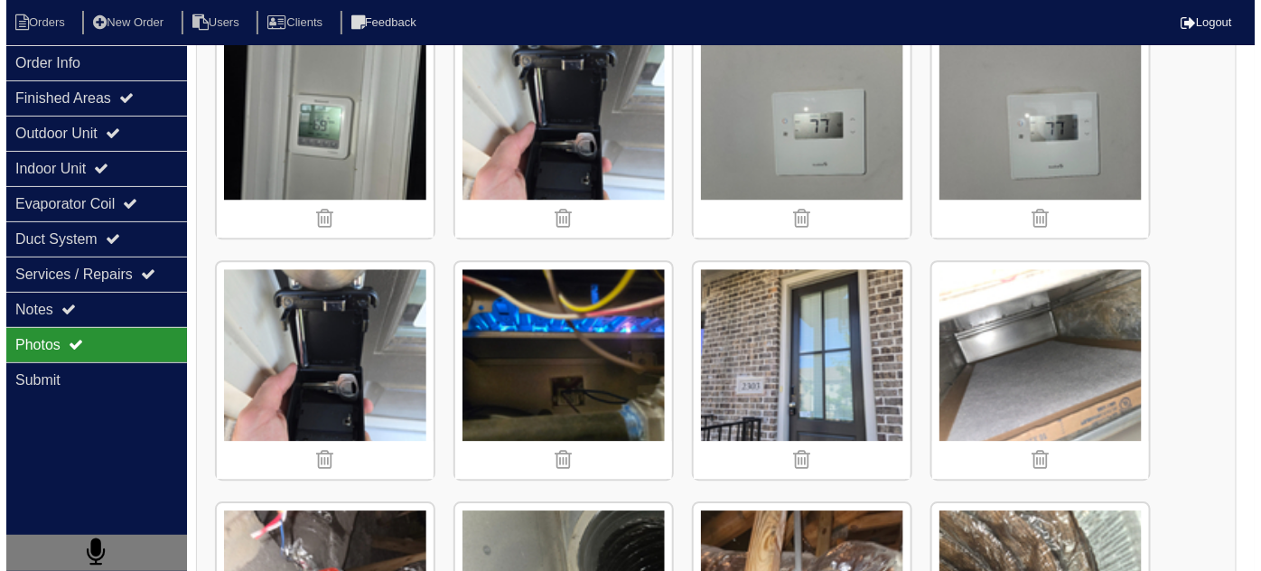
scroll to position [6102, 0]
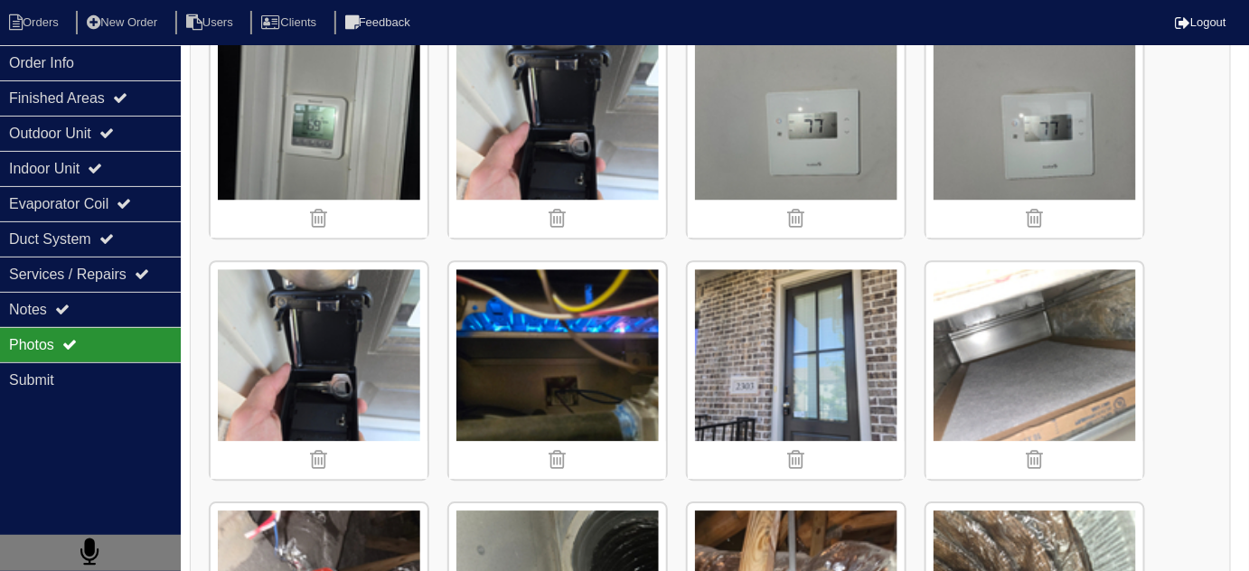
click at [343, 97] on img at bounding box center [319, 129] width 217 height 217
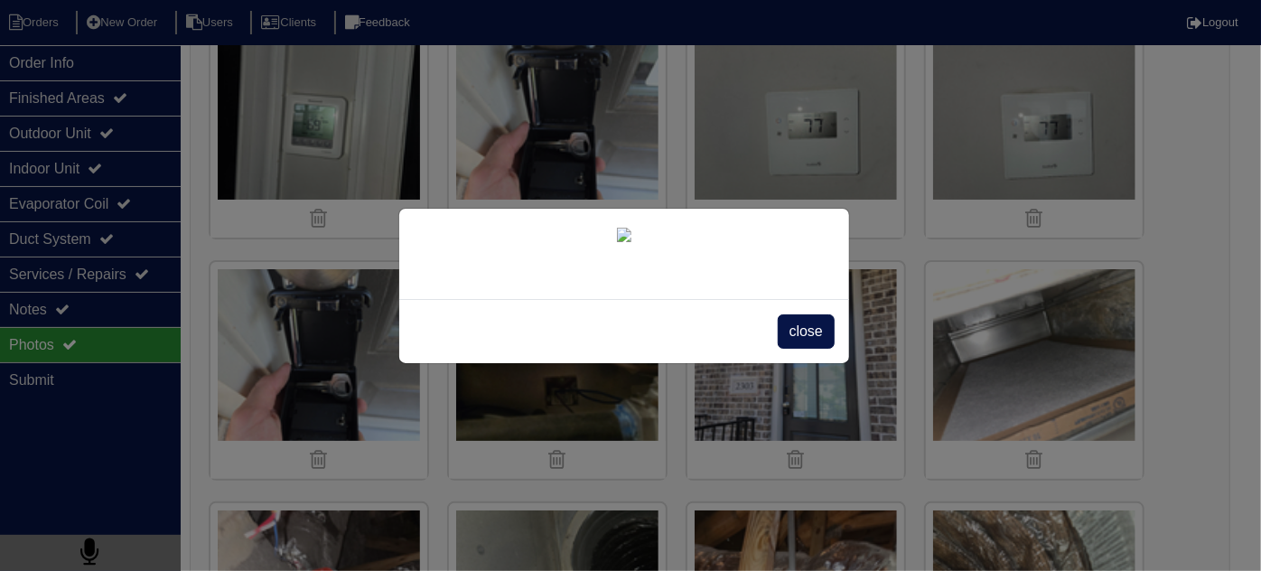
scroll to position [132, 0]
click at [793, 349] on span "close" at bounding box center [806, 331] width 57 height 34
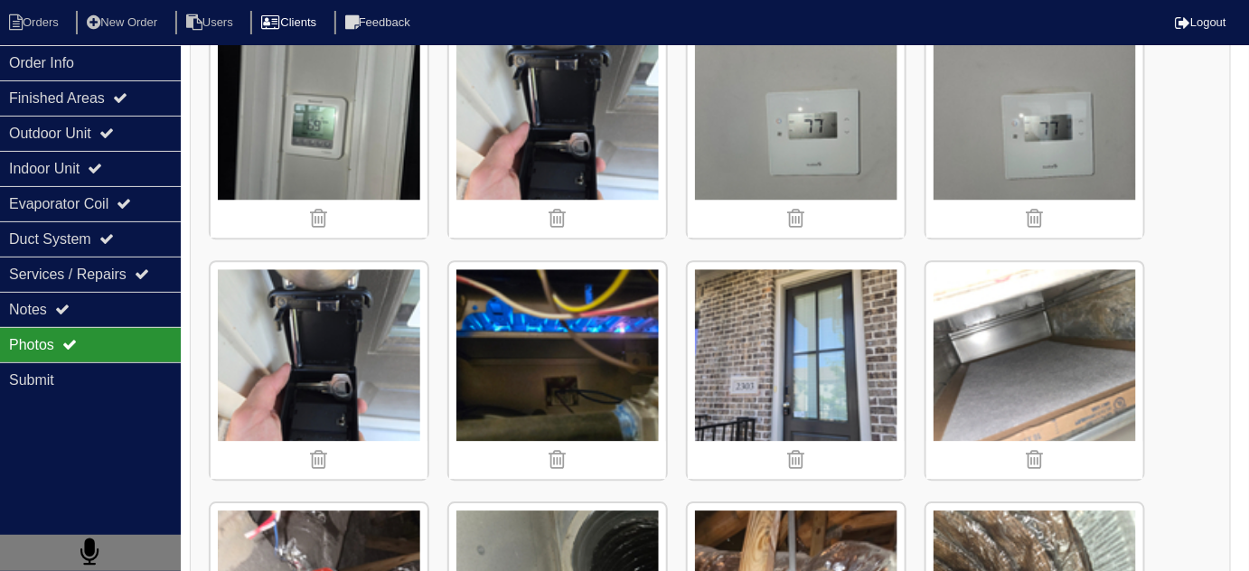
scroll to position [6103, 0]
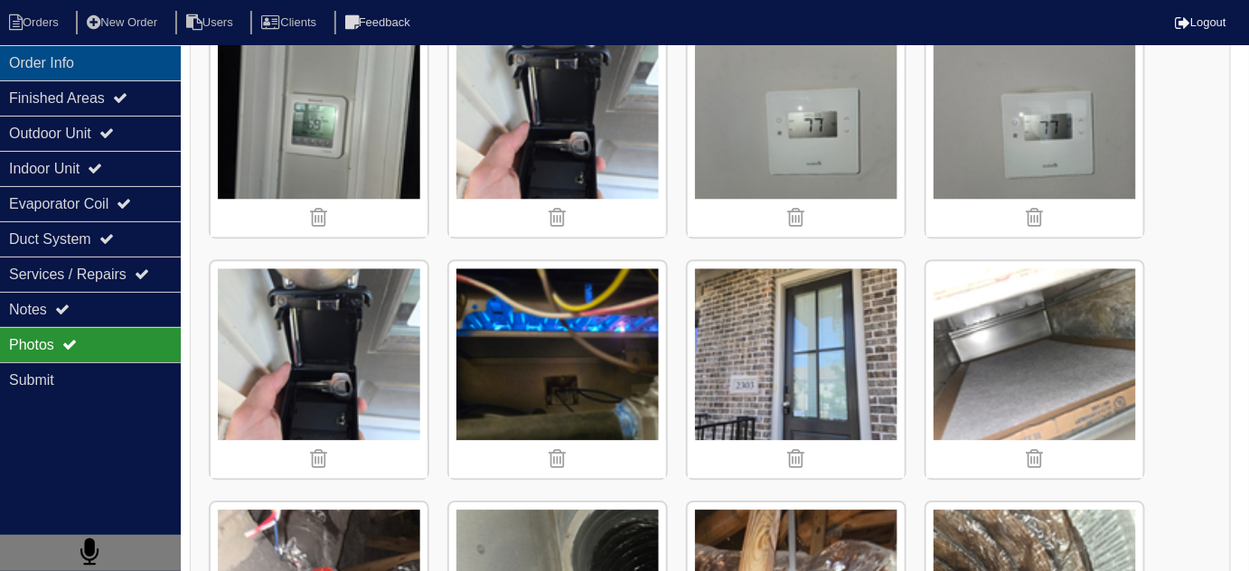
click at [133, 52] on div "Order Info" at bounding box center [90, 62] width 181 height 35
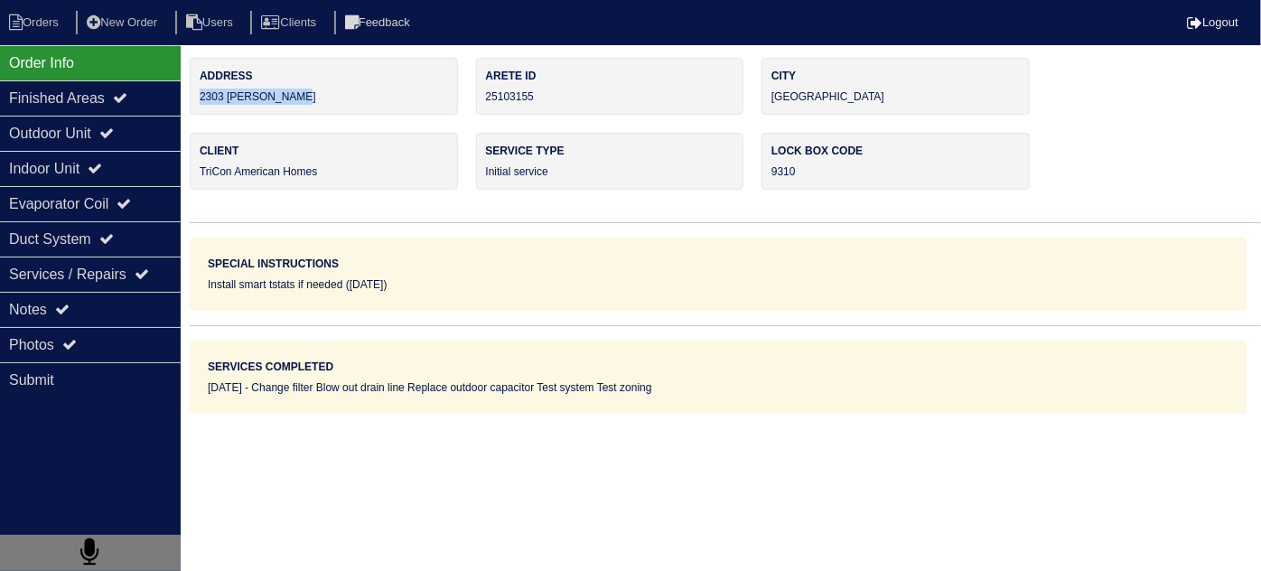
drag, startPoint x: 322, startPoint y: 96, endPoint x: 198, endPoint y: 99, distance: 123.8
click at [198, 99] on div "Address 2303 Mclean Chase" at bounding box center [324, 86] width 268 height 57
copy div "2303 Mclean Chase"
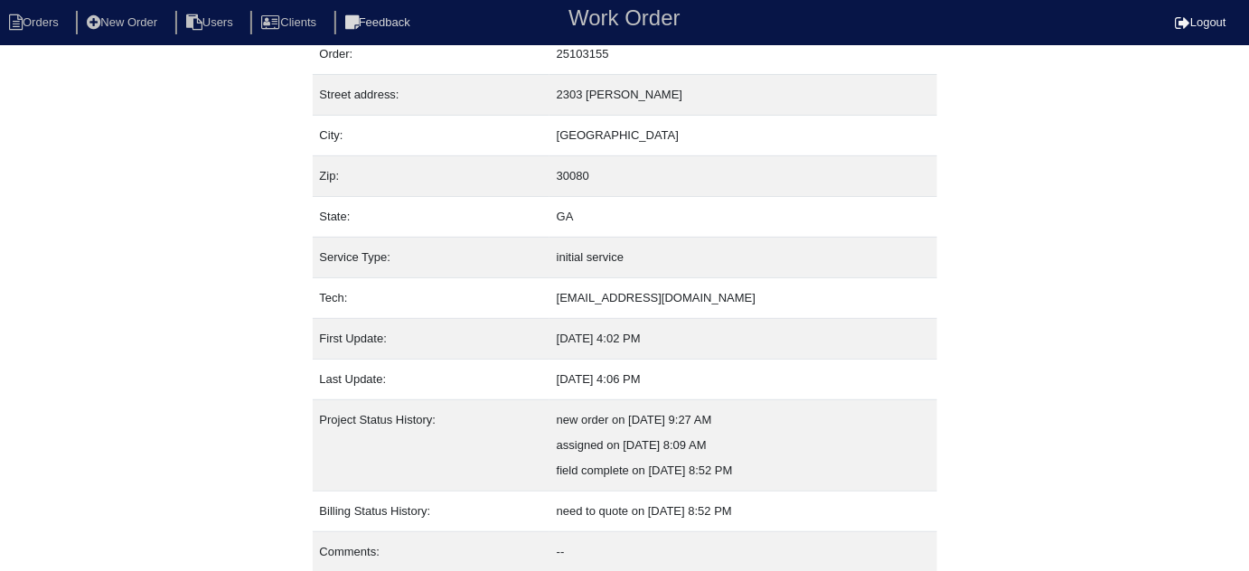
scroll to position [123, 0]
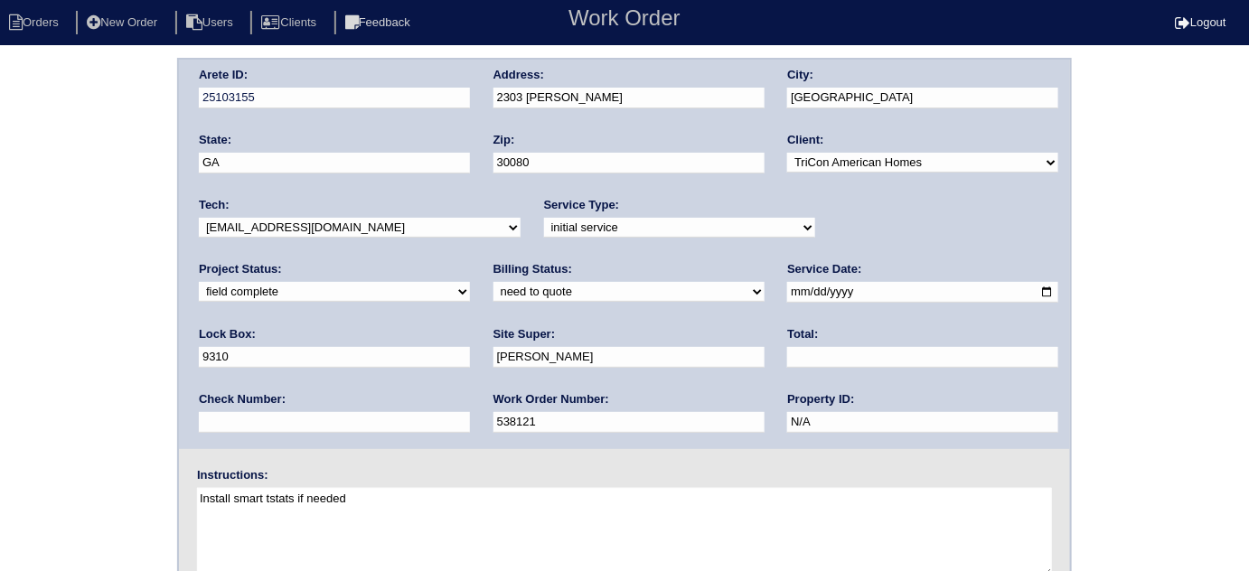
click at [493, 286] on select "need to quote quoted need to invoice invoiced paid warranty purchase order need…" at bounding box center [628, 292] width 271 height 20
select select "quoted"
click at [493, 282] on select "need to quote quoted need to invoice invoiced paid warranty purchase order need…" at bounding box center [628, 292] width 271 height 20
click at [787, 349] on input "text" at bounding box center [922, 357] width 271 height 21
type input "480.00"
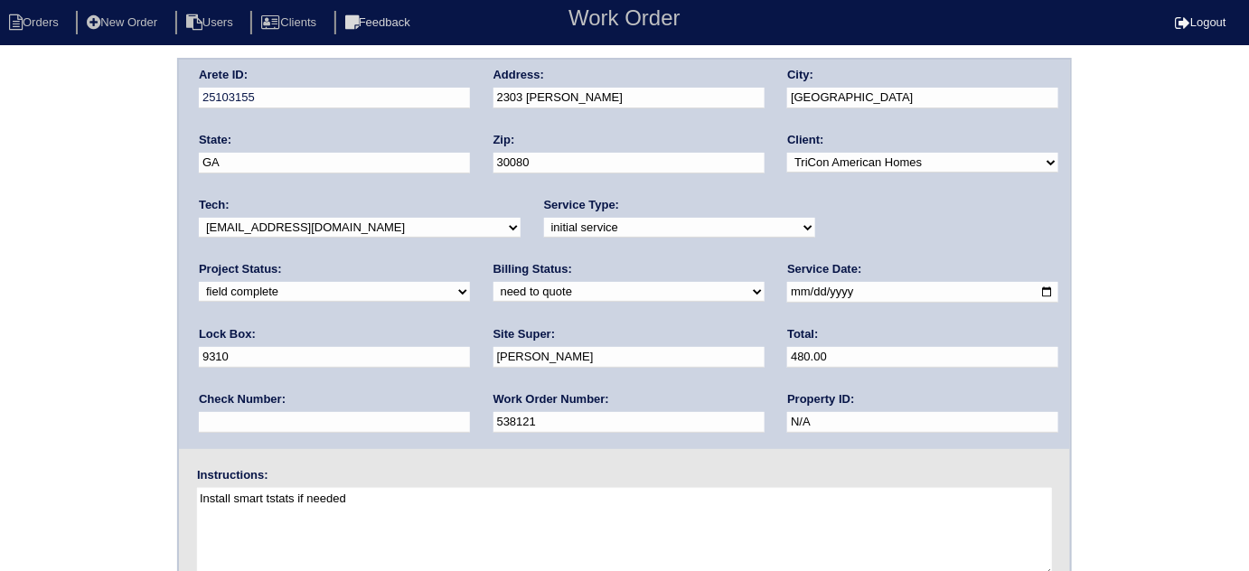
click at [0, 419] on div "Arete ID: 25103155 Address: 2303 Mclean Chase City: Smyrna State: GA Zip: 30080…" at bounding box center [624, 423] width 1249 height 731
click at [70, 308] on div "Arete ID: 25103155 Address: 2303 Mclean Chase City: Smyrna State: GA Zip: 30080…" at bounding box center [624, 423] width 1249 height 731
click at [0, 192] on div "Arete ID: 25103155 Address: 2303 Mclean Chase City: Smyrna State: GA Zip: 30080…" at bounding box center [624, 423] width 1249 height 731
click at [19, 317] on div "Arete ID: 25103155 Address: 2303 Mclean Chase City: Smyrna State: GA Zip: 30080…" at bounding box center [624, 423] width 1249 height 731
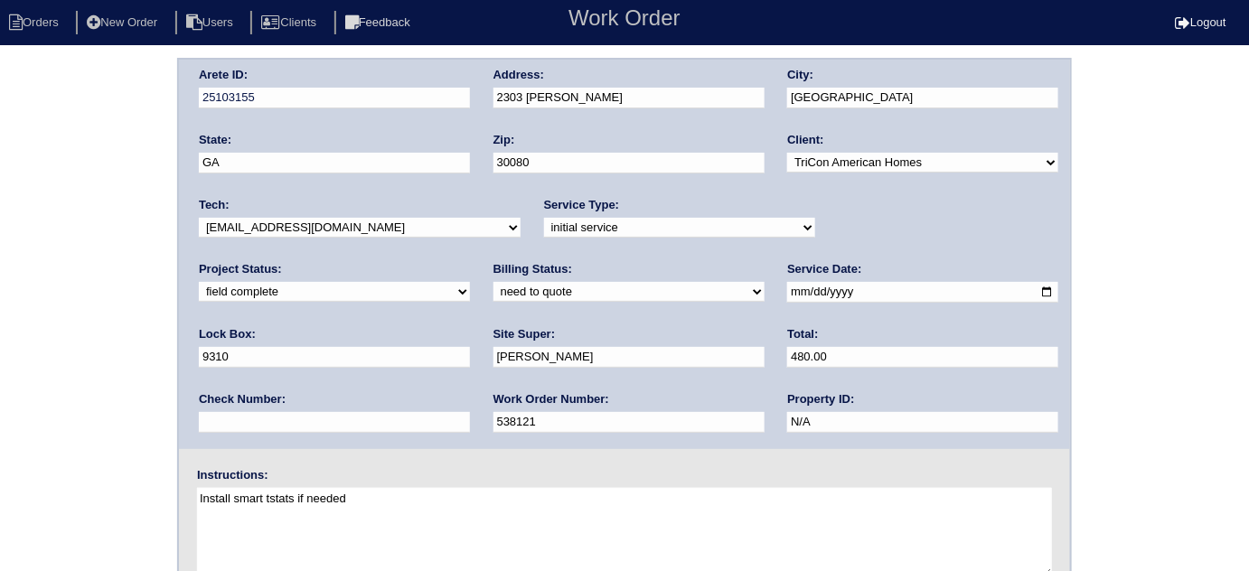
click at [76, 323] on div "Arete ID: 25103155 Address: 2303 Mclean Chase City: Smyrna State: GA Zip: 30080…" at bounding box center [624, 423] width 1249 height 731
click at [88, 315] on div "Arete ID: 25103155 Address: 2303 Mclean Chase City: Smyrna State: GA Zip: 30080…" at bounding box center [624, 423] width 1249 height 731
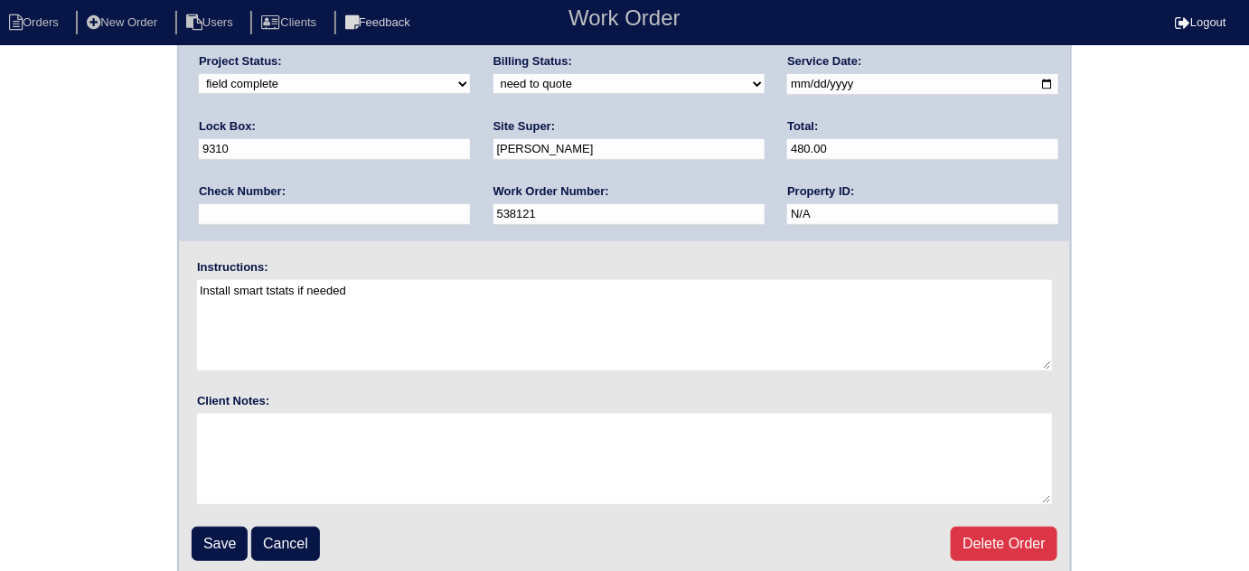
scroll to position [213, 0]
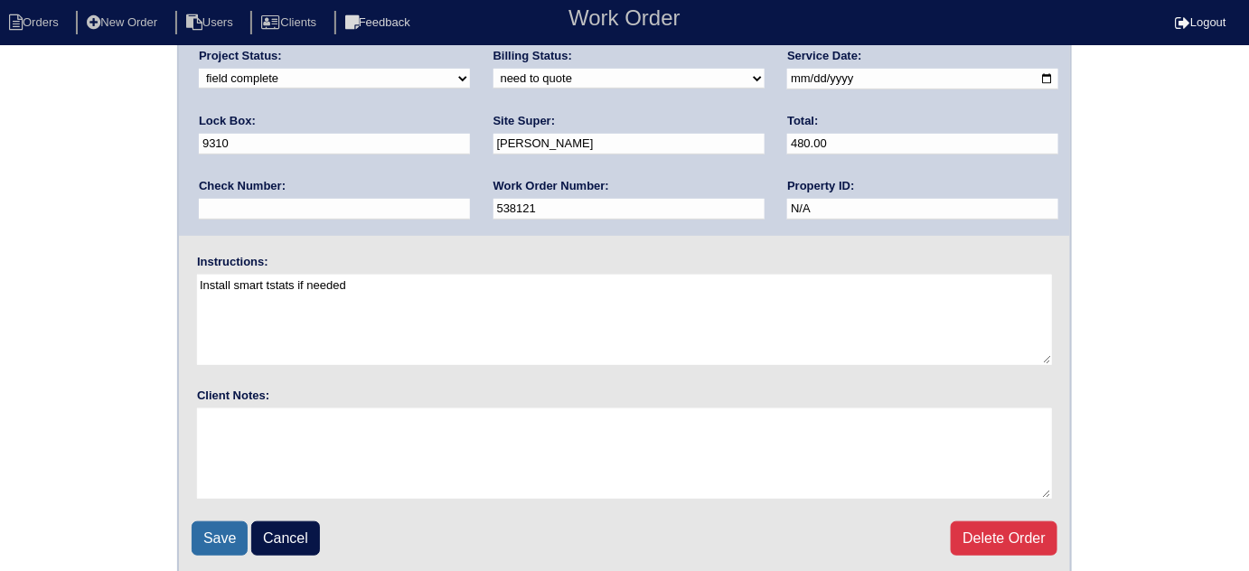
click at [204, 533] on input "Save" at bounding box center [220, 538] width 56 height 34
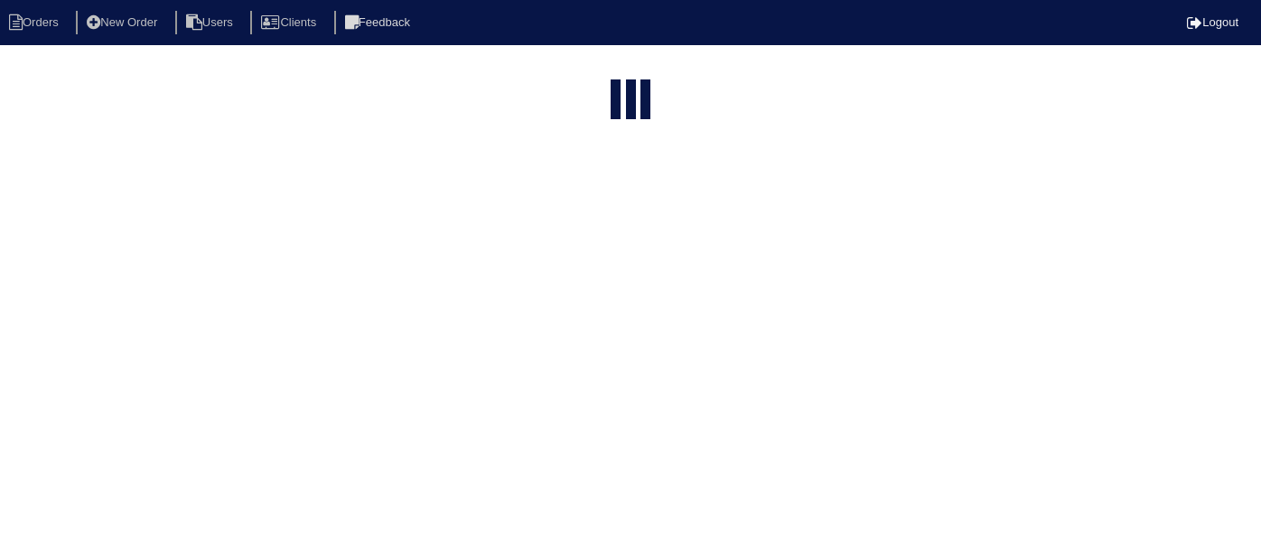
select select "15"
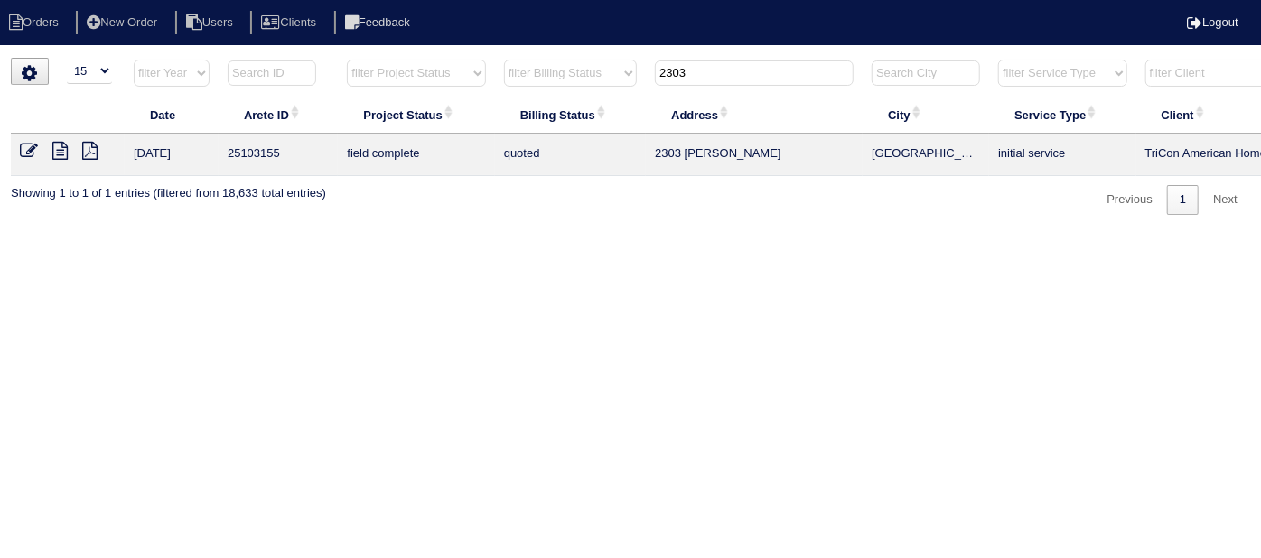
drag, startPoint x: 539, startPoint y: 75, endPoint x: 243, endPoint y: 49, distance: 297.5
click at [368, 60] on tr "filter Year -- Any Year -- 2025 2024 2023 2022 2021 2020 2019 filter Project St…" at bounding box center [794, 77] width 1566 height 37
type input "2516 s"
click at [712, 78] on input "2516 s" at bounding box center [754, 73] width 199 height 25
click at [64, 152] on icon at bounding box center [59, 151] width 15 height 18
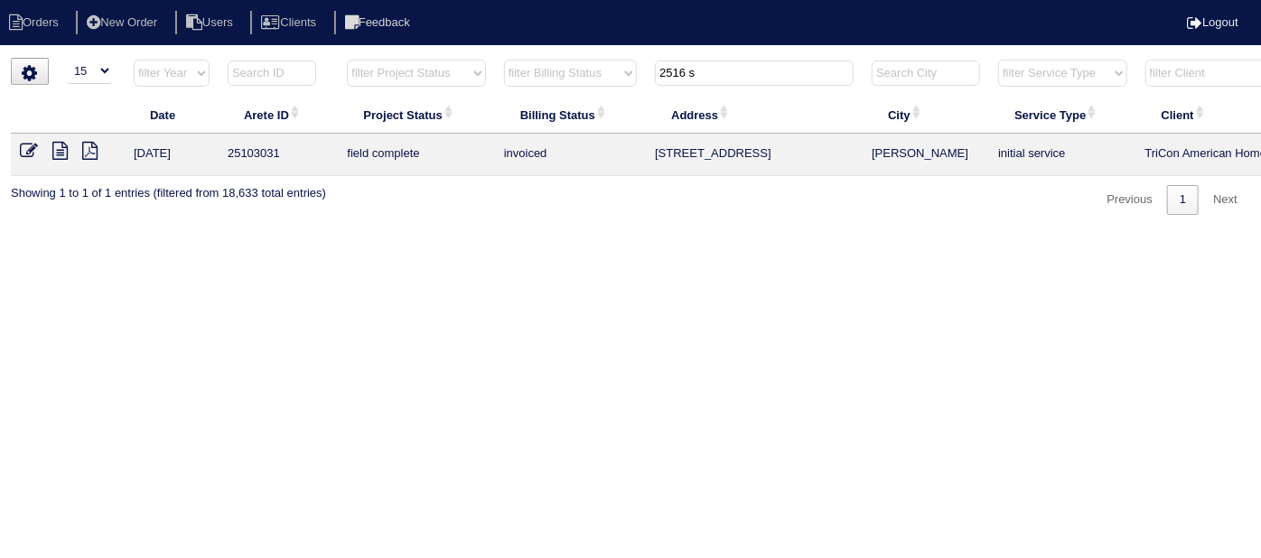
click at [704, 233] on html "Orders New Order Users Clients Feedback Logout Orders New Order Users Clients M…" at bounding box center [630, 116] width 1261 height 233
drag, startPoint x: 768, startPoint y: 557, endPoint x: 990, endPoint y: 566, distance: 222.4
click at [990, 233] on html "Orders New Order Users Clients Feedback Logout Orders New Order Users Clients M…" at bounding box center [630, 116] width 1261 height 233
click at [985, 233] on html "Orders New Order Users Clients Feedback Logout Orders New Order Users Clients M…" at bounding box center [630, 116] width 1261 height 233
click at [68, 154] on link at bounding box center [67, 153] width 30 height 14
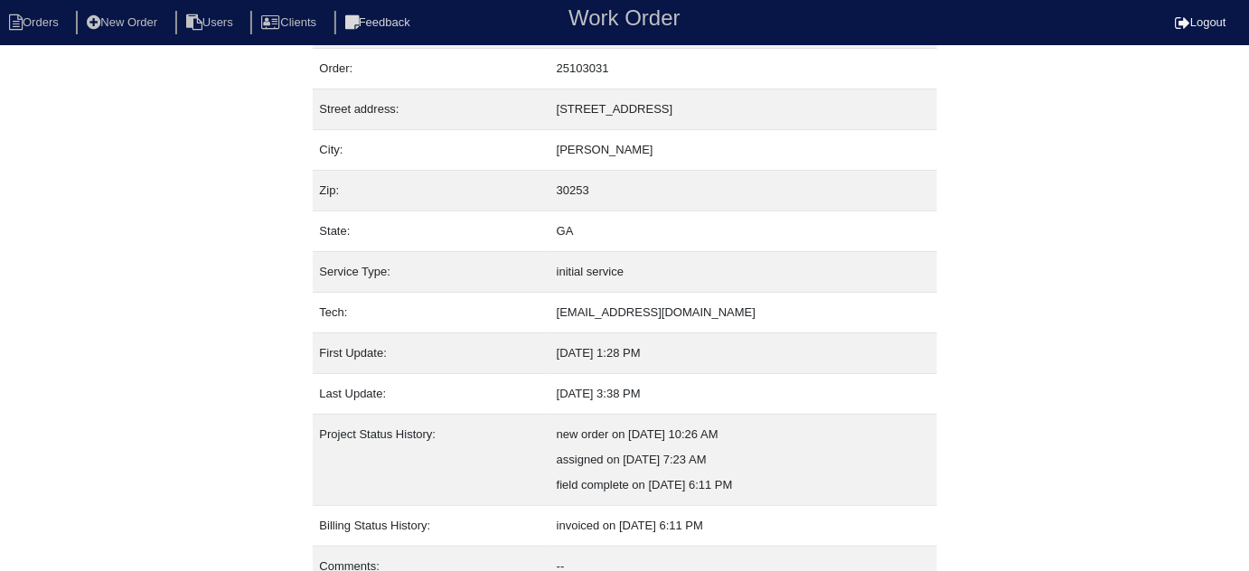
scroll to position [123, 0]
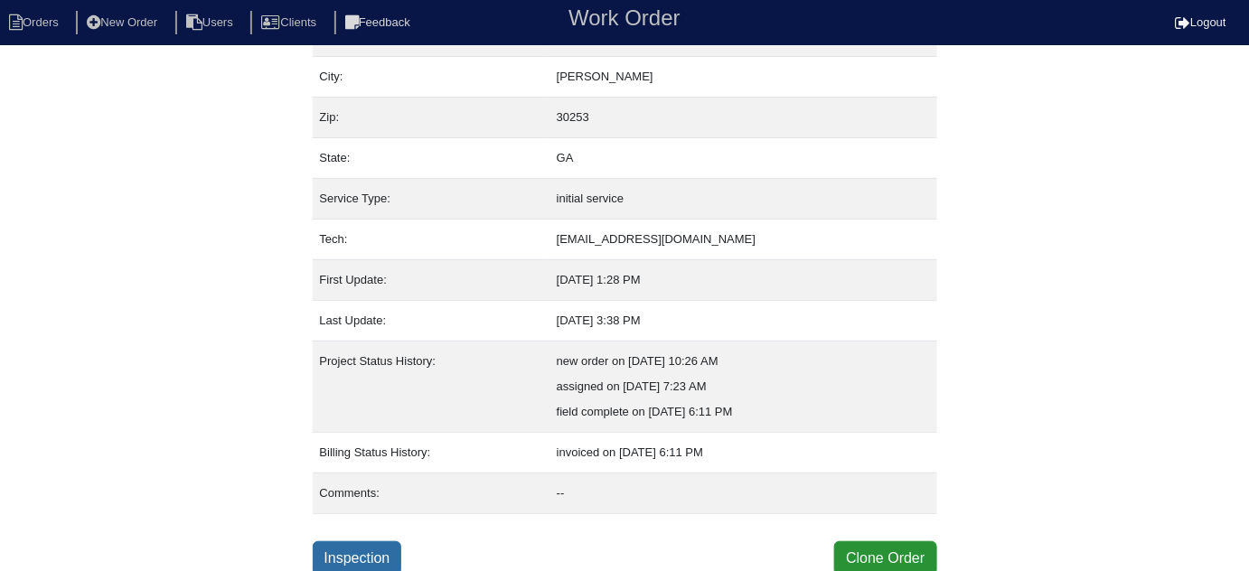
click at [370, 548] on link "Inspection" at bounding box center [357, 558] width 89 height 34
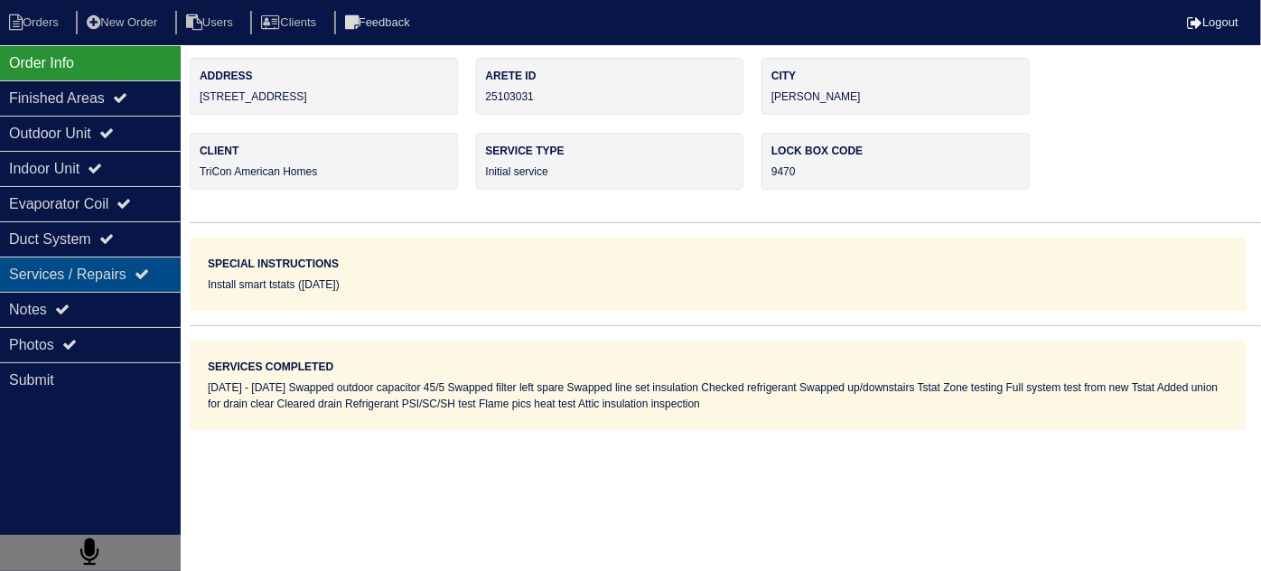
click at [74, 281] on div "Services / Repairs" at bounding box center [90, 274] width 181 height 35
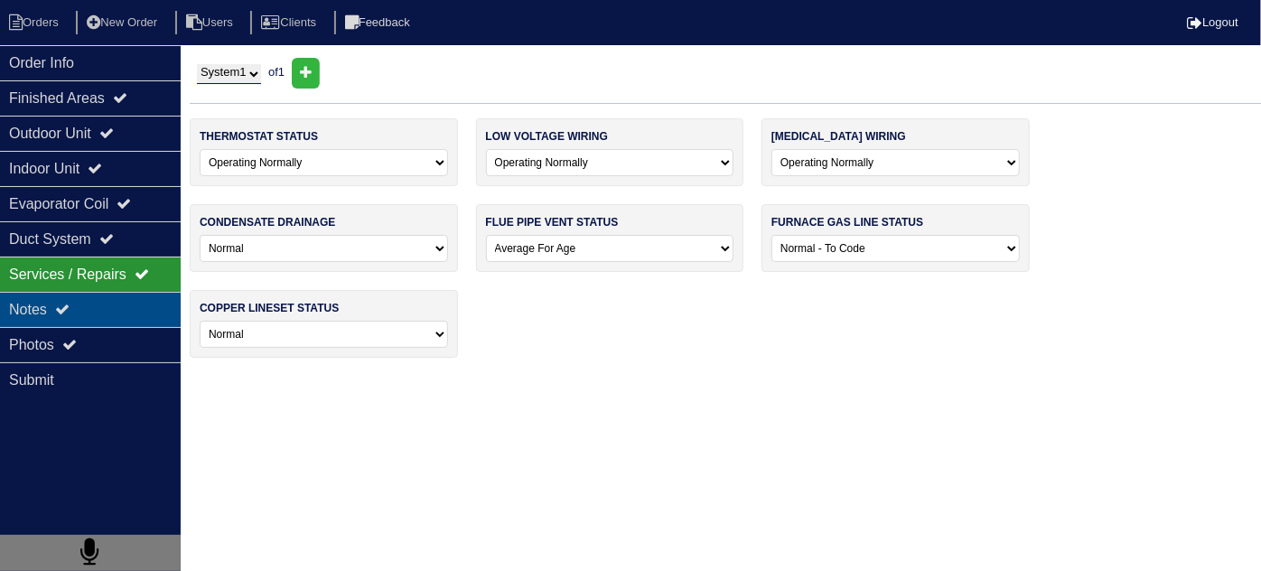
drag, startPoint x: 94, startPoint y: 319, endPoint x: 373, endPoint y: 303, distance: 279.6
click at [96, 316] on div "Notes" at bounding box center [90, 309] width 181 height 35
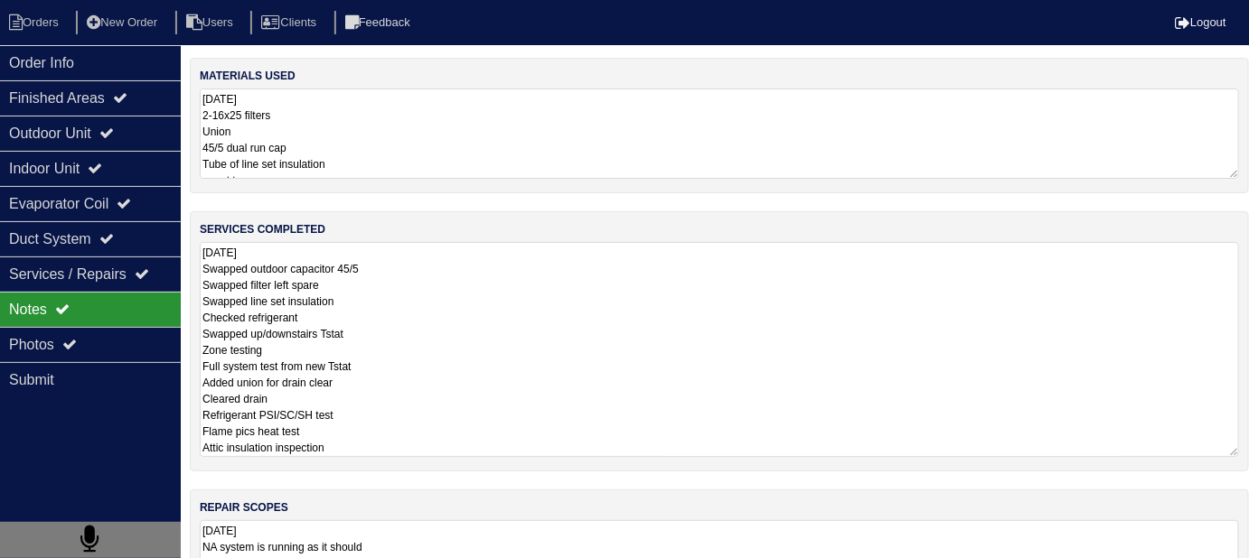
drag, startPoint x: 476, startPoint y: 312, endPoint x: 565, endPoint y: 339, distance: 92.6
click at [477, 311] on textarea "[DATE] Swapped outdoor capacitor 45/5 Swapped filter left spare Swapped line se…" at bounding box center [719, 349] width 1039 height 215
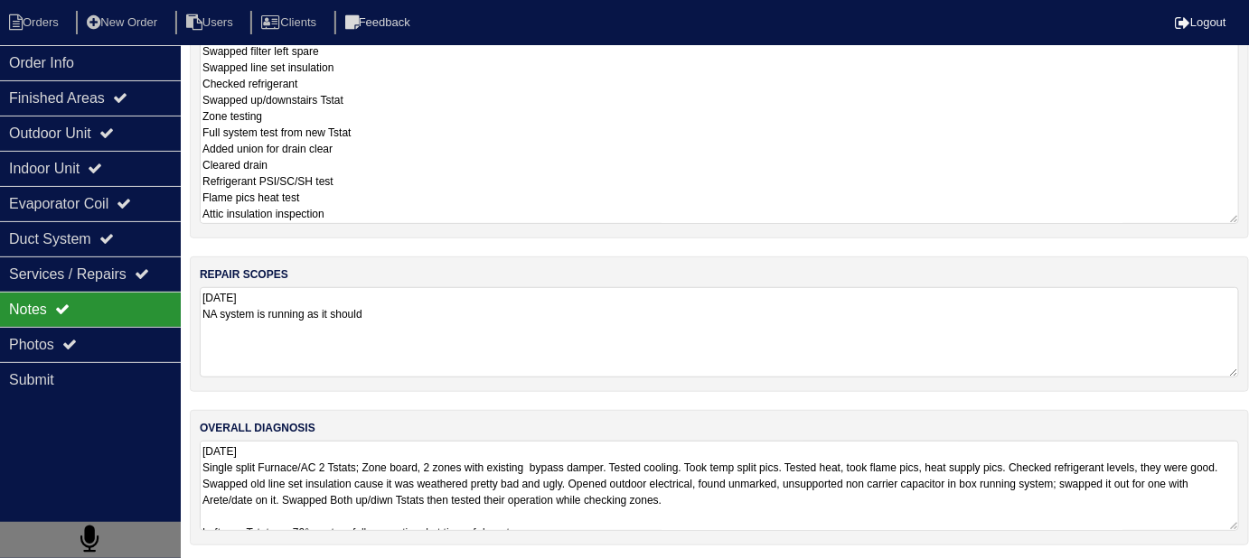
click at [697, 353] on textarea "08.20.25 NA system is running as it should" at bounding box center [719, 332] width 1039 height 90
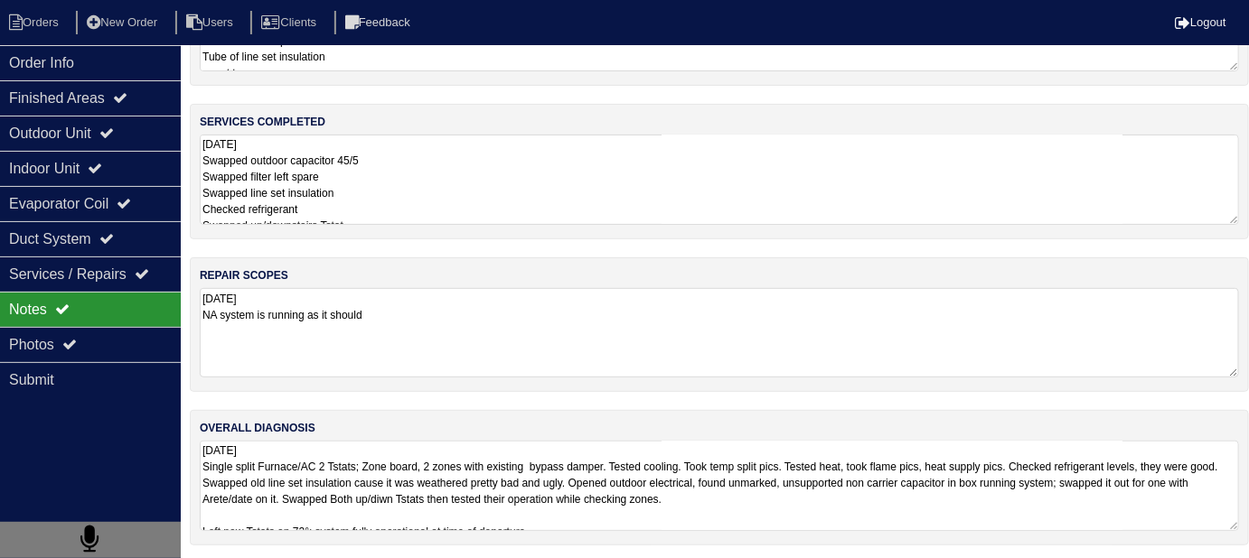
click at [860, 491] on textarea "08.20.25 Single split Furnace/AC 2 Tstats; Zone board, 2 zones with existing by…" at bounding box center [719, 486] width 1039 height 90
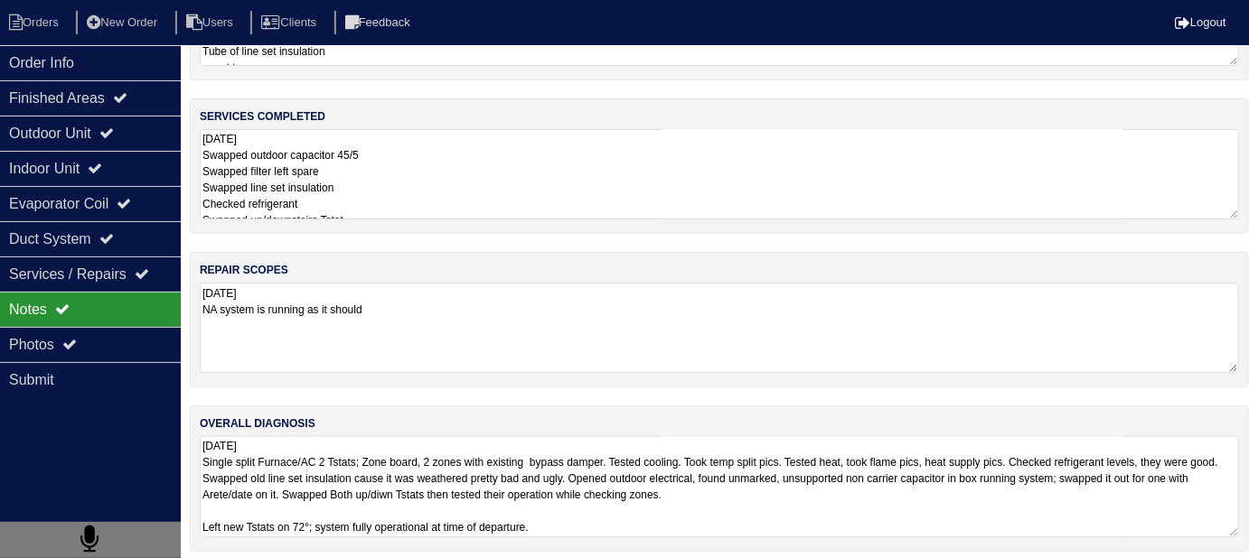
scroll to position [119, 0]
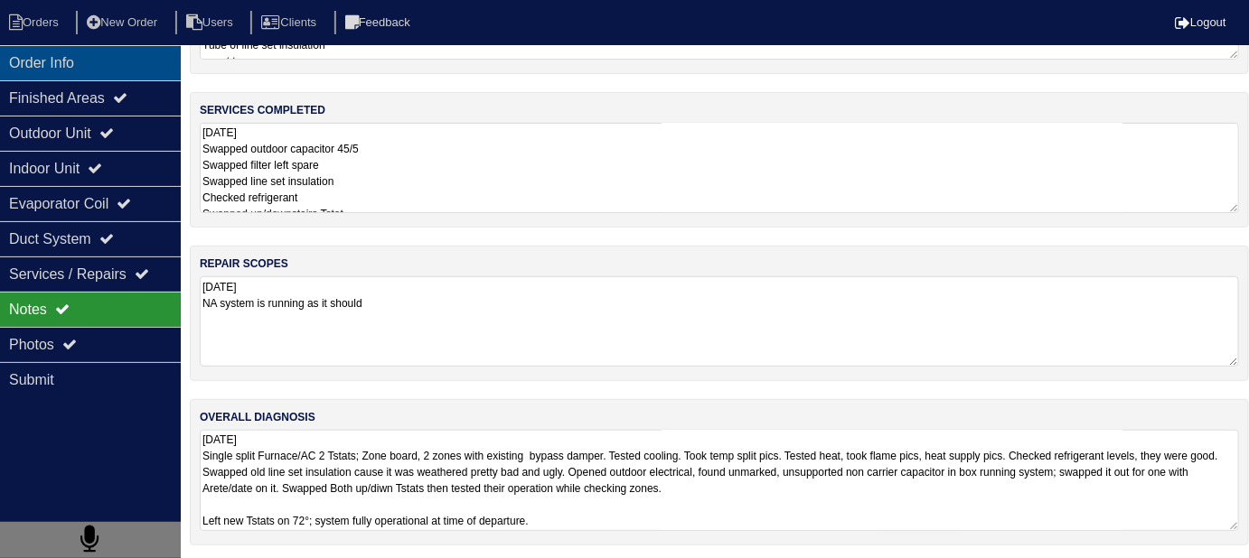
click at [72, 67] on div "Order Info" at bounding box center [90, 62] width 181 height 35
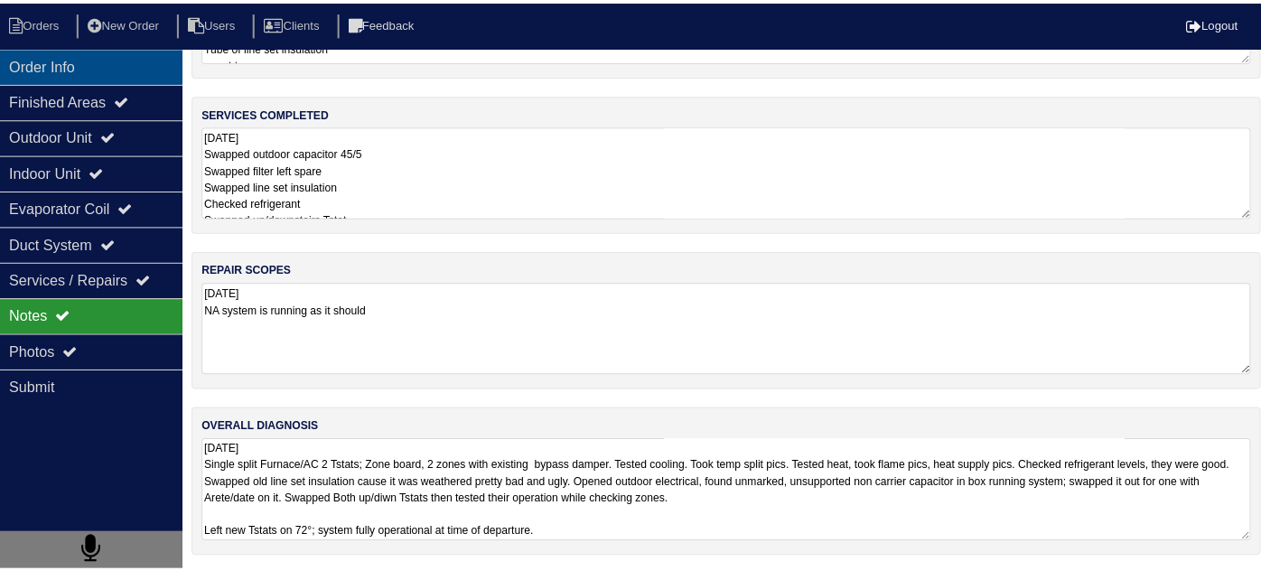
scroll to position [0, 0]
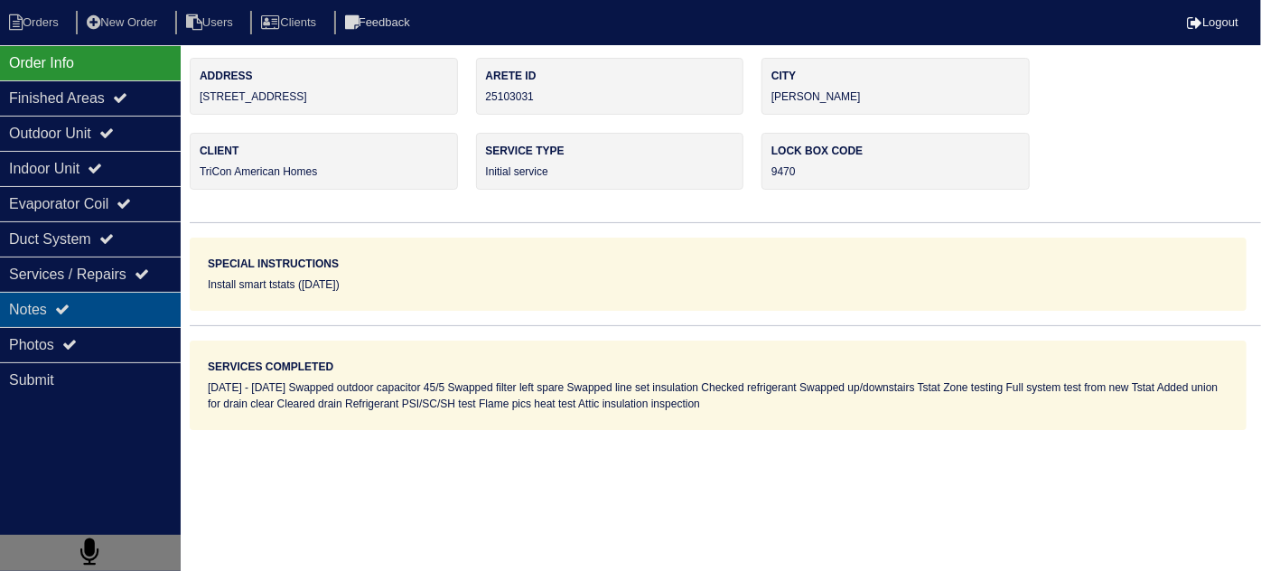
click at [81, 323] on div "Notes" at bounding box center [90, 309] width 181 height 35
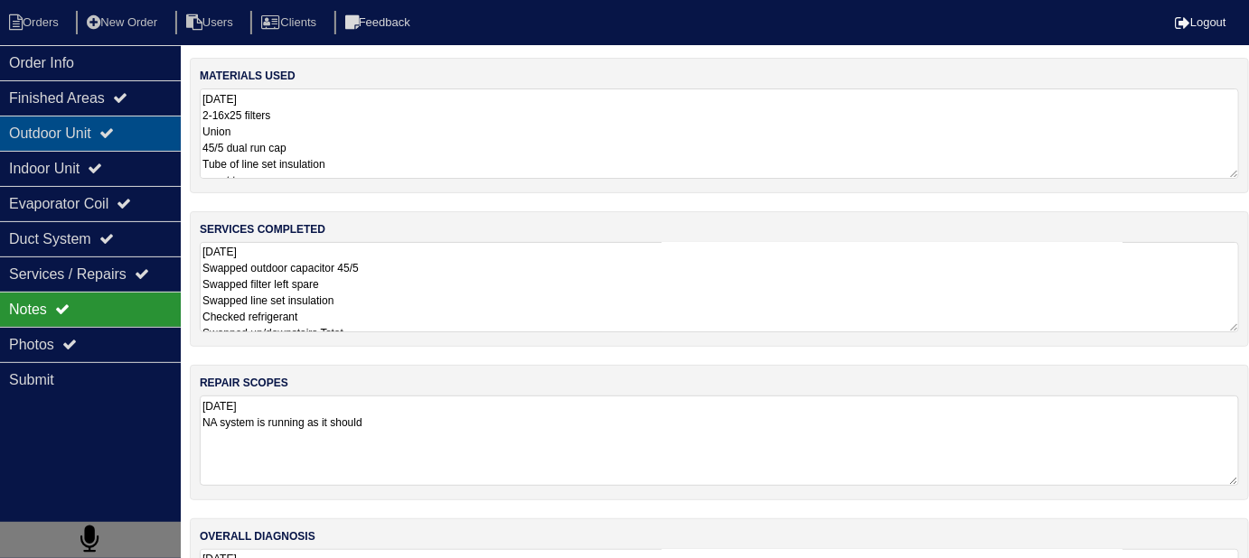
click at [52, 118] on div "Outdoor Unit" at bounding box center [90, 133] width 181 height 35
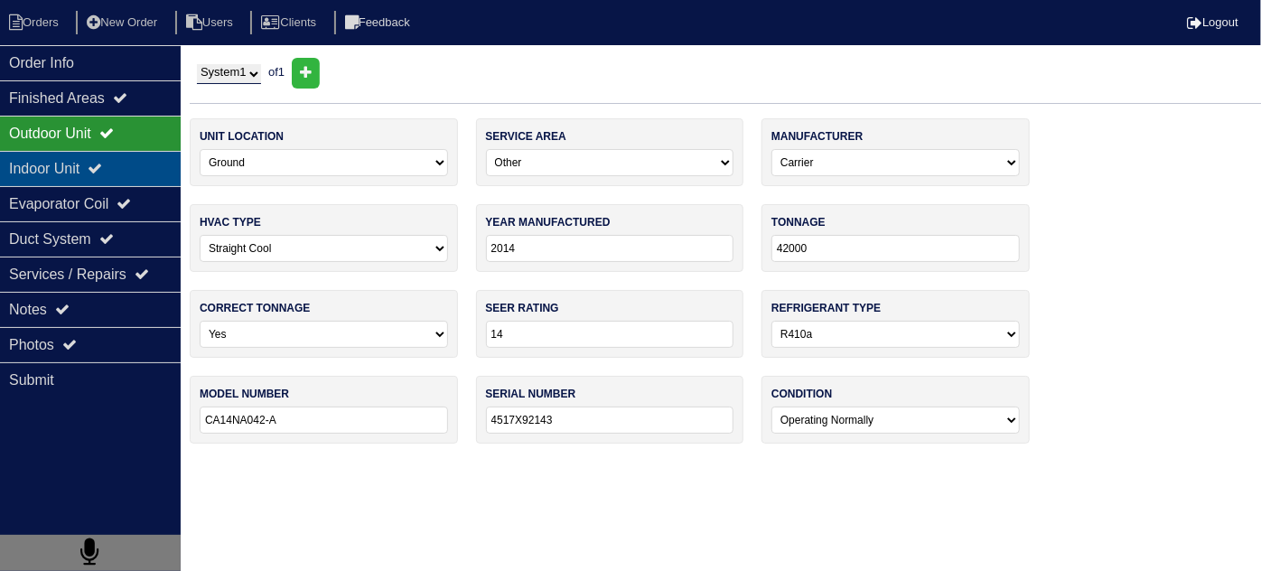
click at [60, 154] on div "Indoor Unit" at bounding box center [90, 168] width 181 height 35
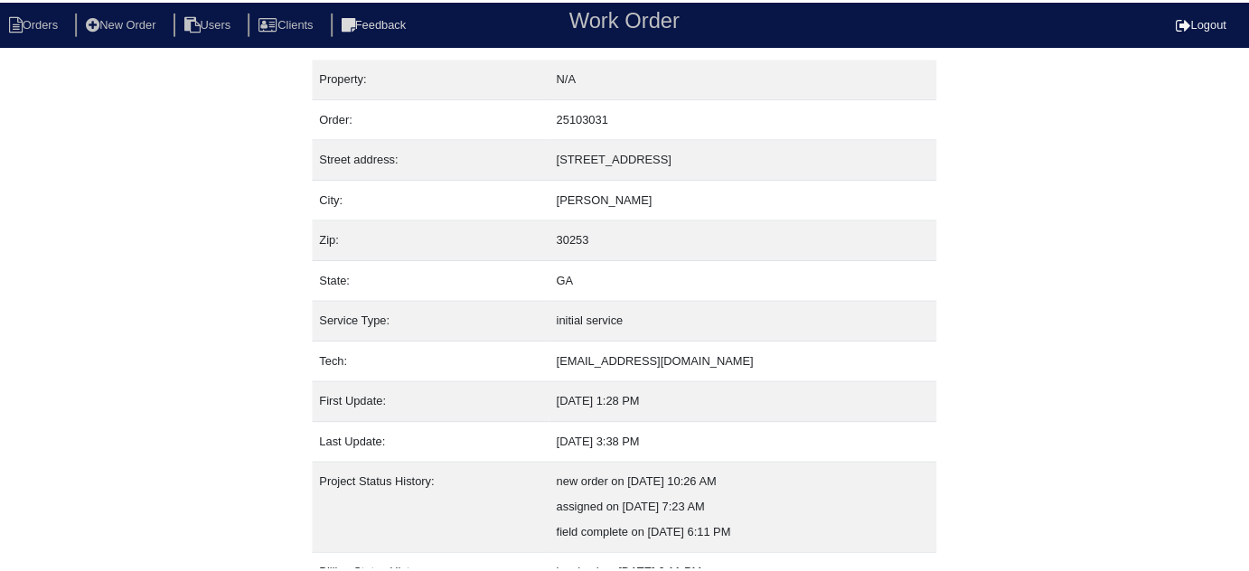
scroll to position [123, 0]
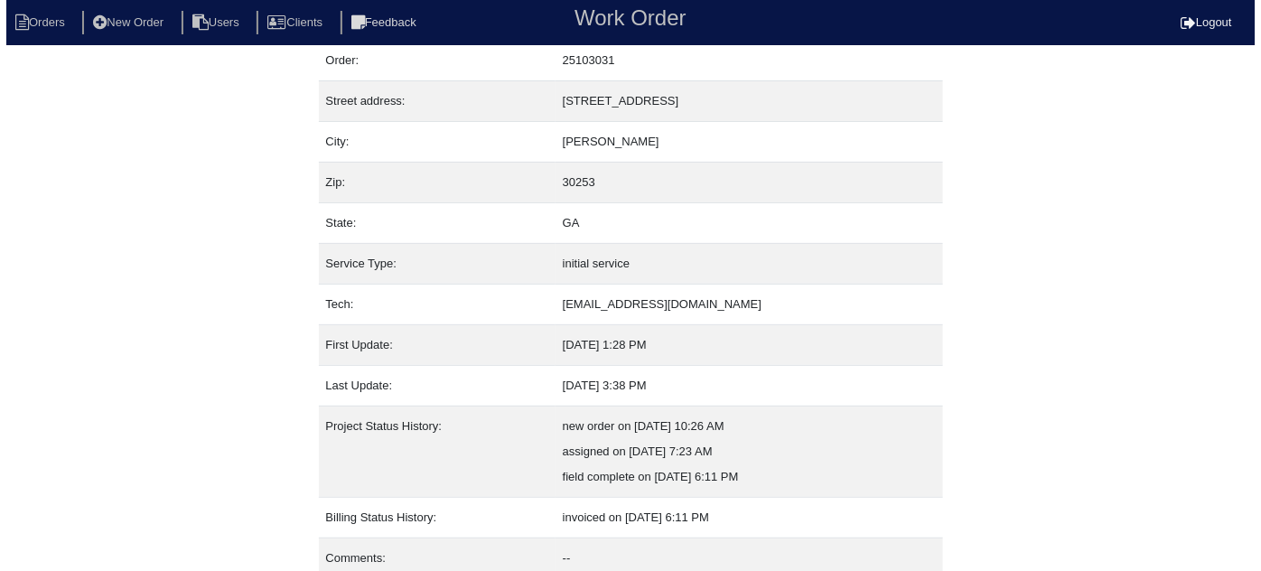
scroll to position [123, 0]
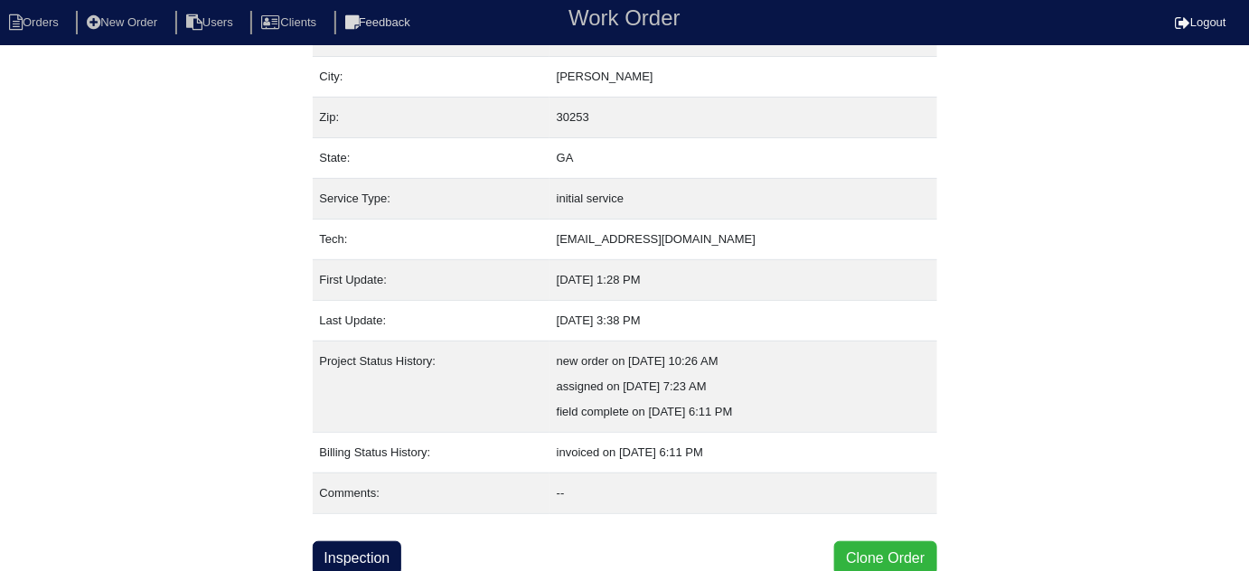
click at [875, 560] on button "Clone Order" at bounding box center [885, 558] width 102 height 34
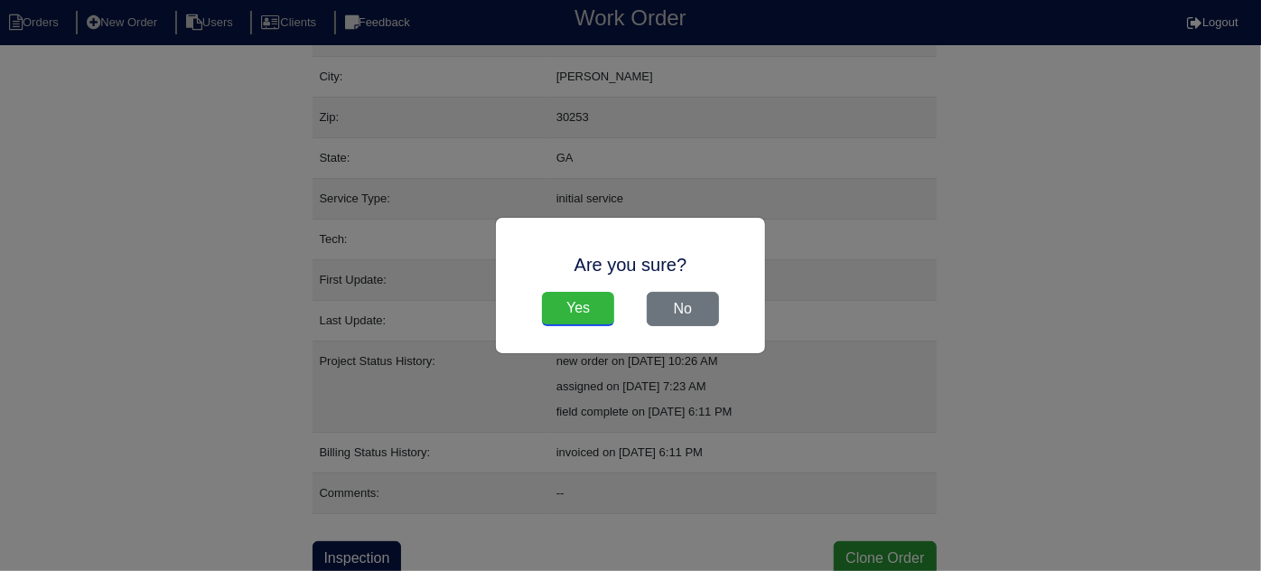
click at [597, 310] on input "Yes" at bounding box center [578, 309] width 72 height 34
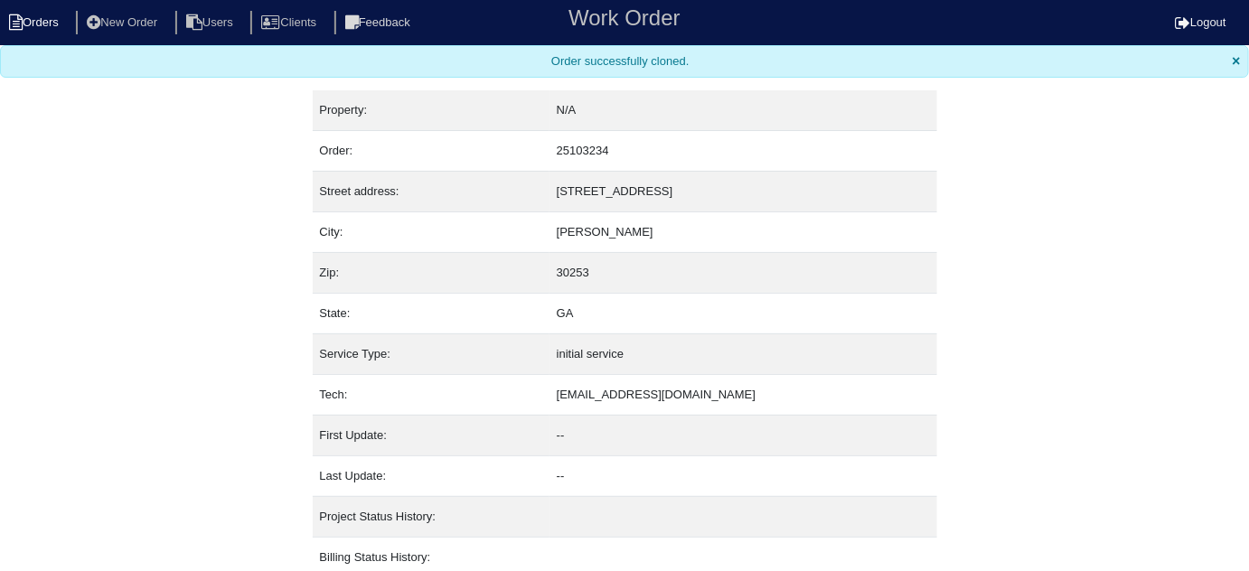
click at [43, 33] on li "Orders" at bounding box center [36, 23] width 73 height 24
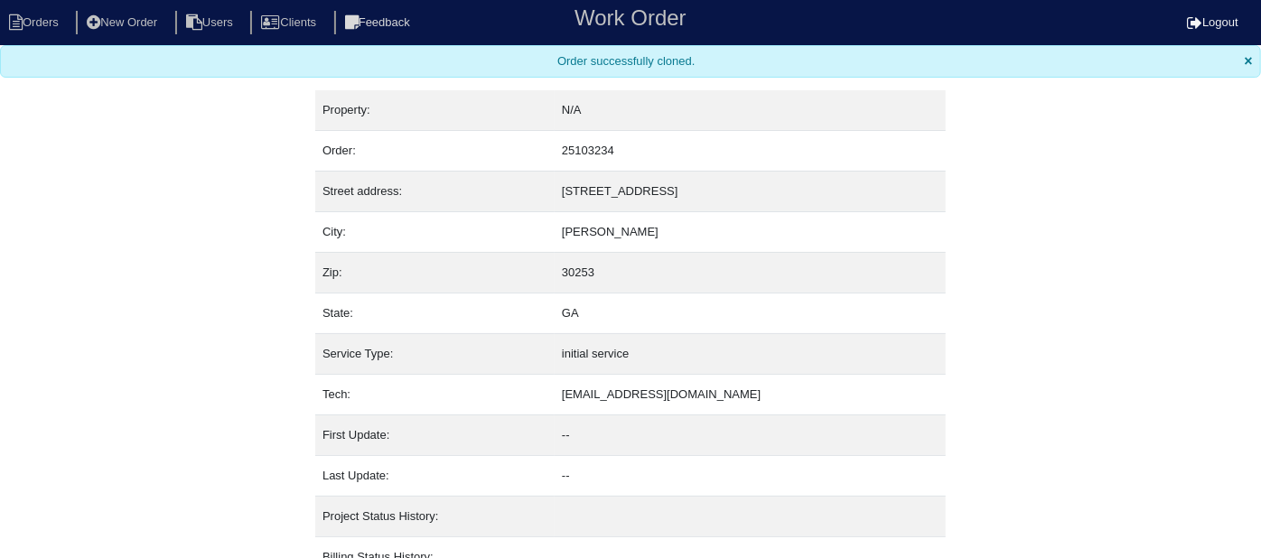
select select "15"
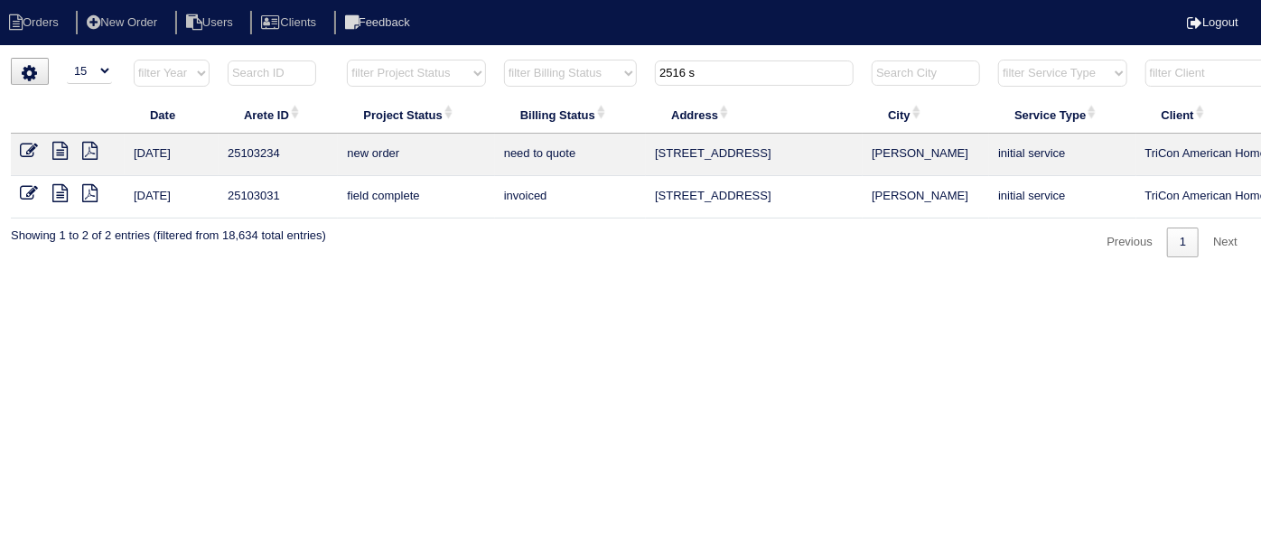
click at [26, 152] on icon at bounding box center [29, 151] width 18 height 18
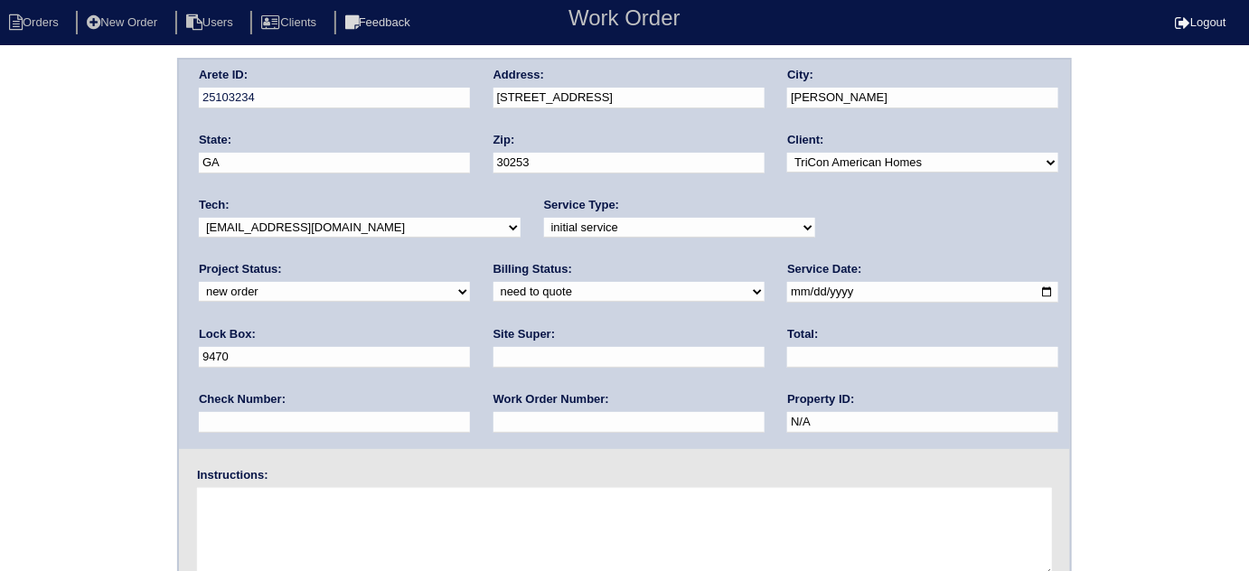
click at [548, 231] on select "-select- initial service basic service maintenance call replacement scope servi…" at bounding box center [679, 228] width 271 height 20
select select "service call"
click at [544, 218] on select "-select- initial service basic service maintenance call replacement scope servi…" at bounding box center [679, 228] width 271 height 20
click at [493, 363] on input "text" at bounding box center [628, 357] width 271 height 21
type input "Claudia Abreu-Mullings"
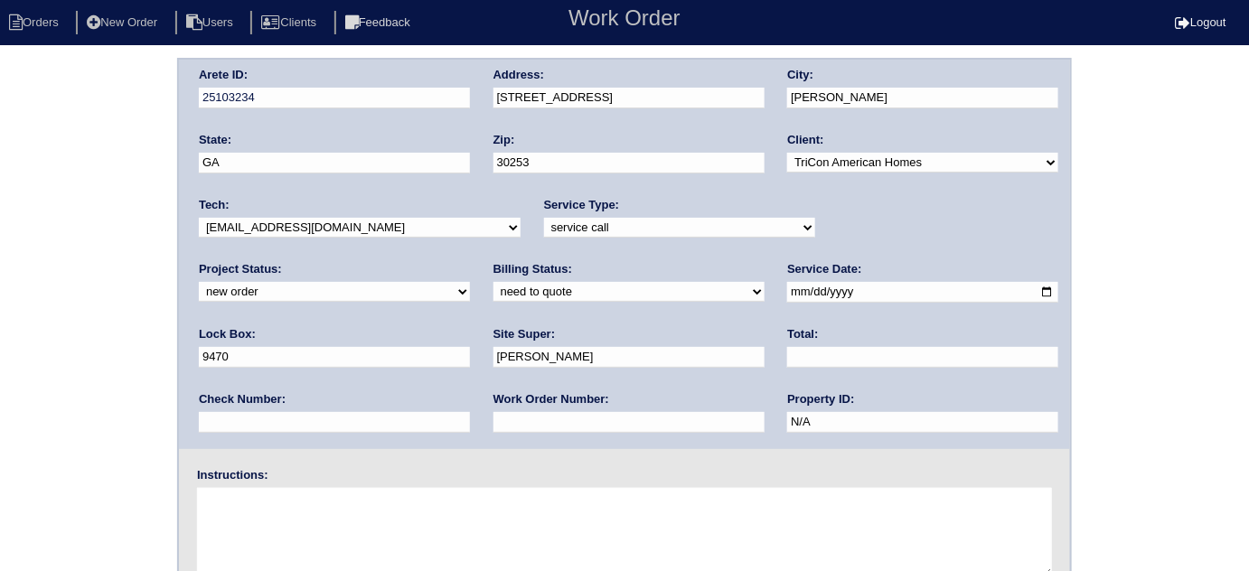
click at [4, 370] on div "Arete ID: 25103234 Address: 2516 Shropshire Pl City: McDonough State: GA Zip: 3…" at bounding box center [624, 423] width 1249 height 731
click at [23, 379] on div "Arete ID: 25103234 Address: 2516 Shropshire Pl City: McDonough State: GA Zip: 3…" at bounding box center [624, 423] width 1249 height 731
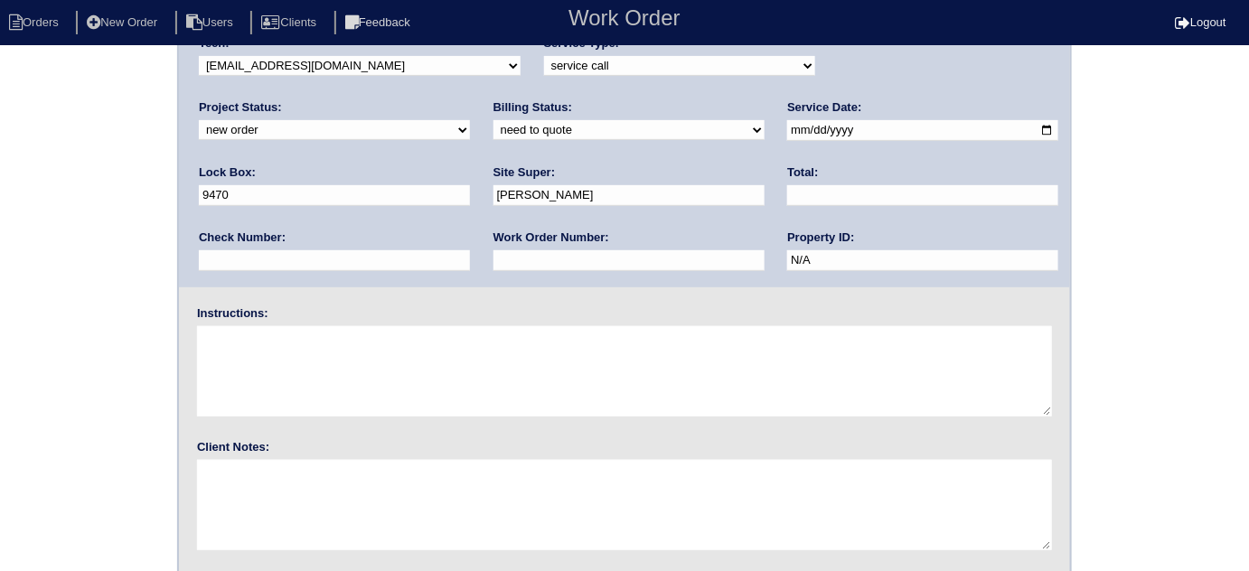
scroll to position [163, 0]
click at [41, 495] on div "Arete ID: 25103234 Address: 2516 Shropshire Pl City: McDonough State: GA Zip: 3…" at bounding box center [624, 260] width 1249 height 731
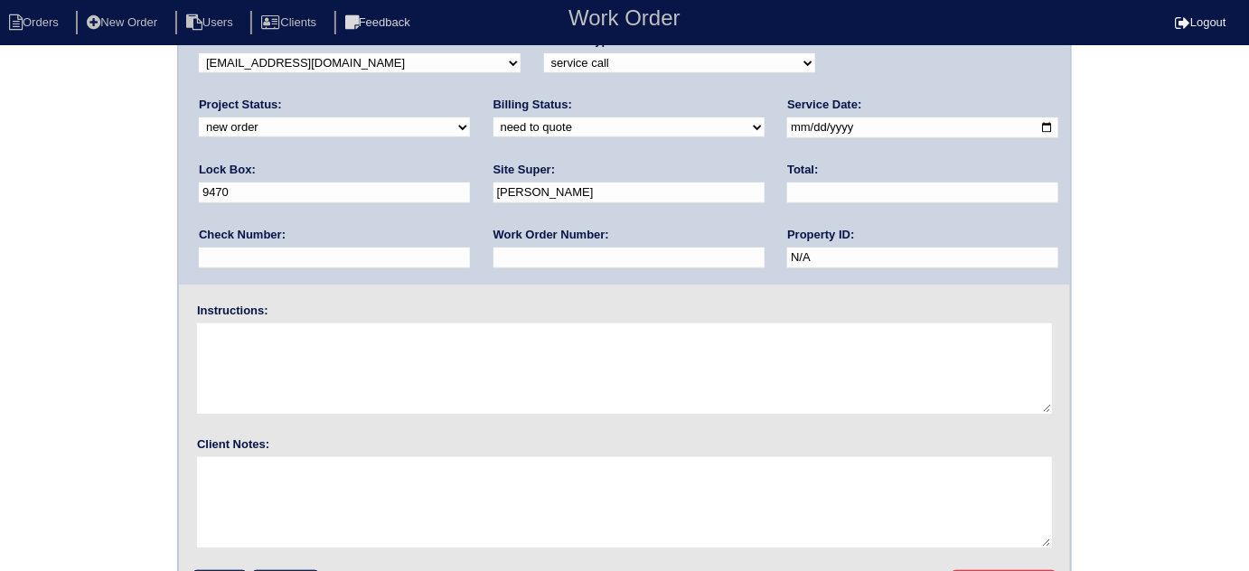
scroll to position [213, 0]
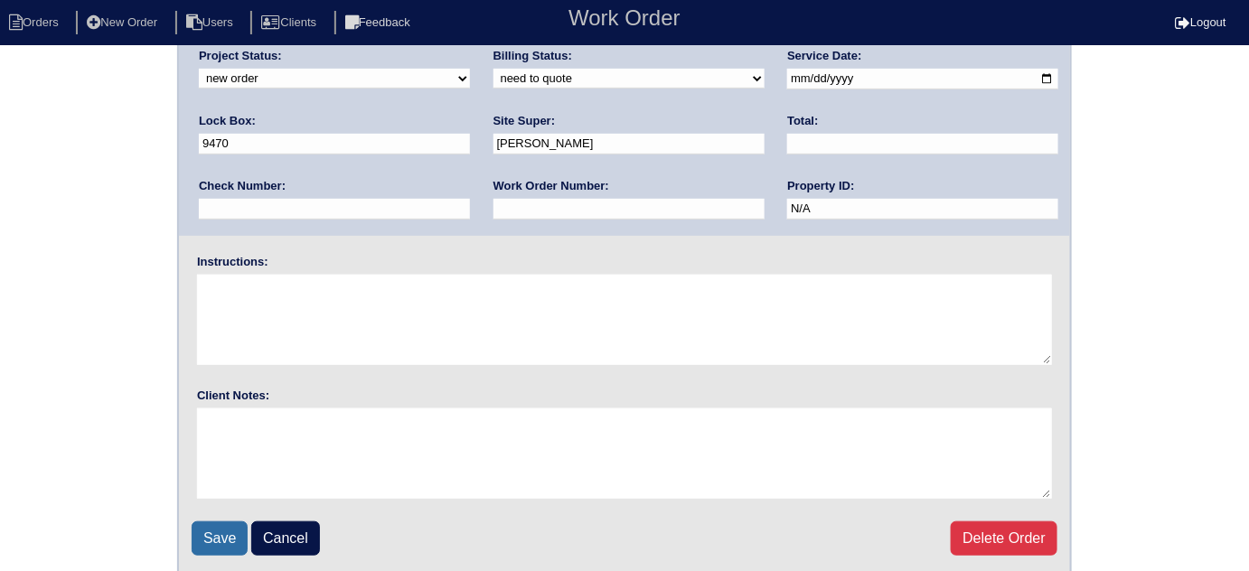
click at [210, 541] on input "Save" at bounding box center [220, 538] width 56 height 34
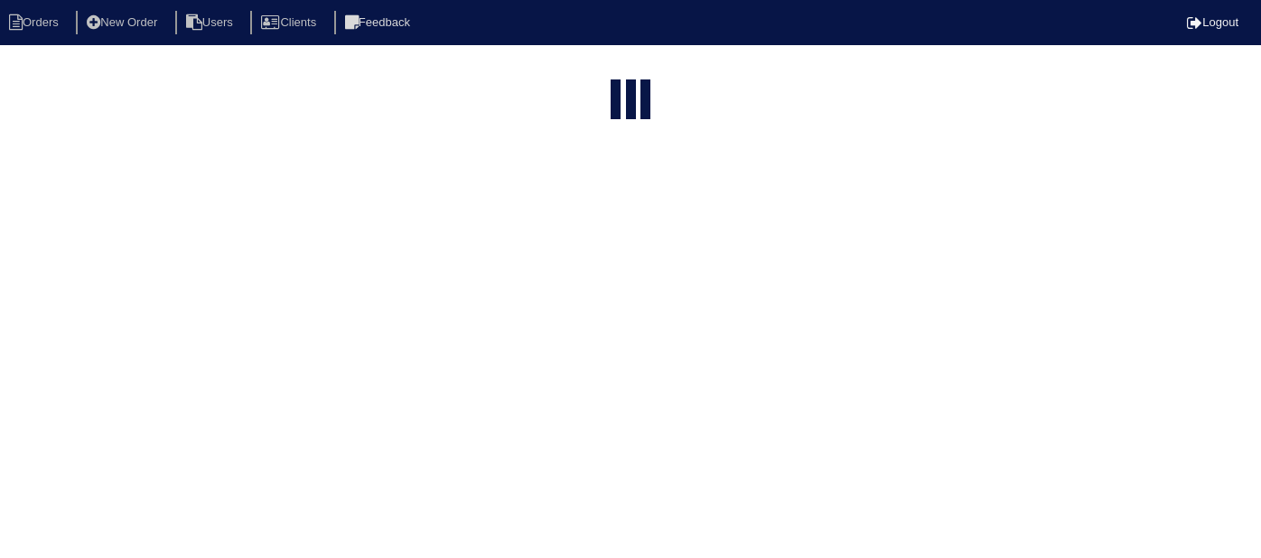
select select "15"
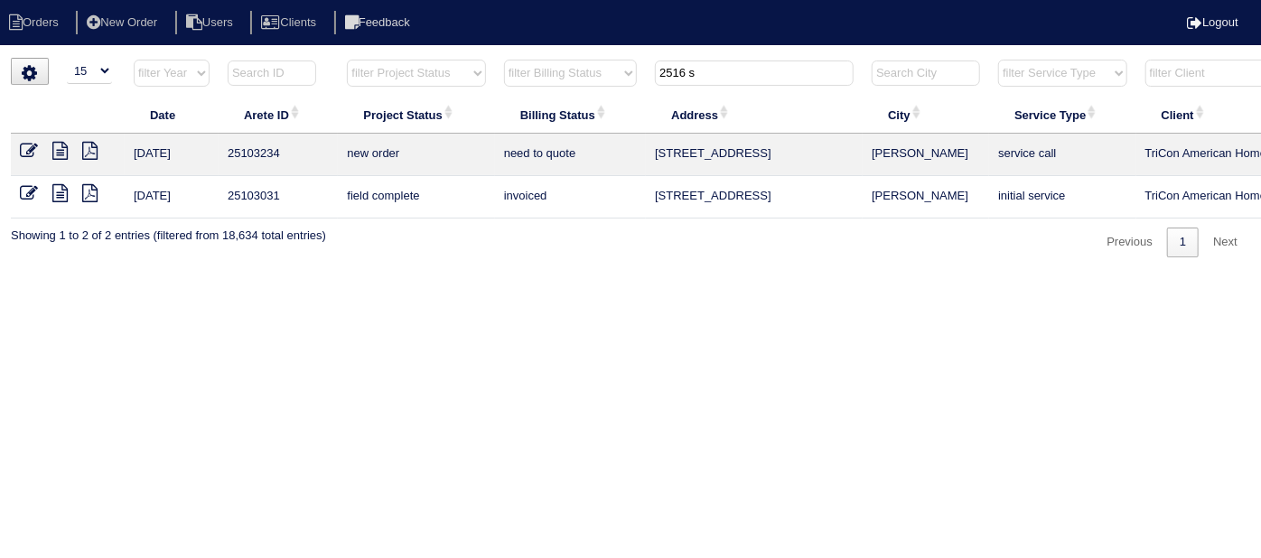
drag, startPoint x: 706, startPoint y: 70, endPoint x: 226, endPoint y: 47, distance: 480.3
click at [388, 60] on tr "filter Year -- Any Year -- 2025 2024 2023 2022 2021 2020 2019 filter Project St…" at bounding box center [794, 77] width 1566 height 37
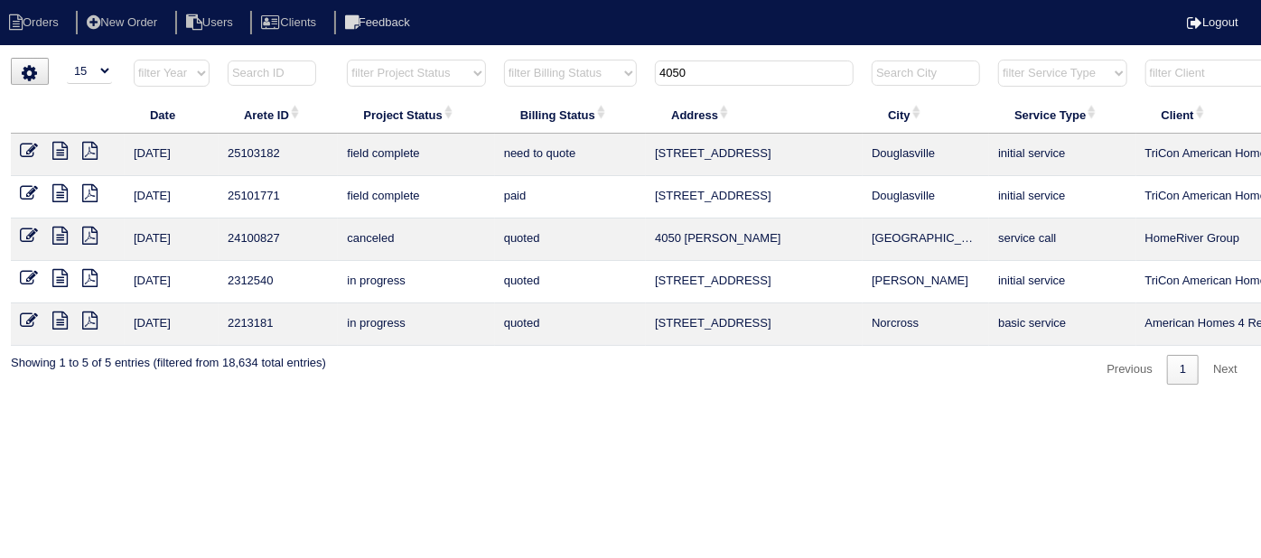
type input "4050"
click at [62, 149] on icon at bounding box center [59, 151] width 15 height 18
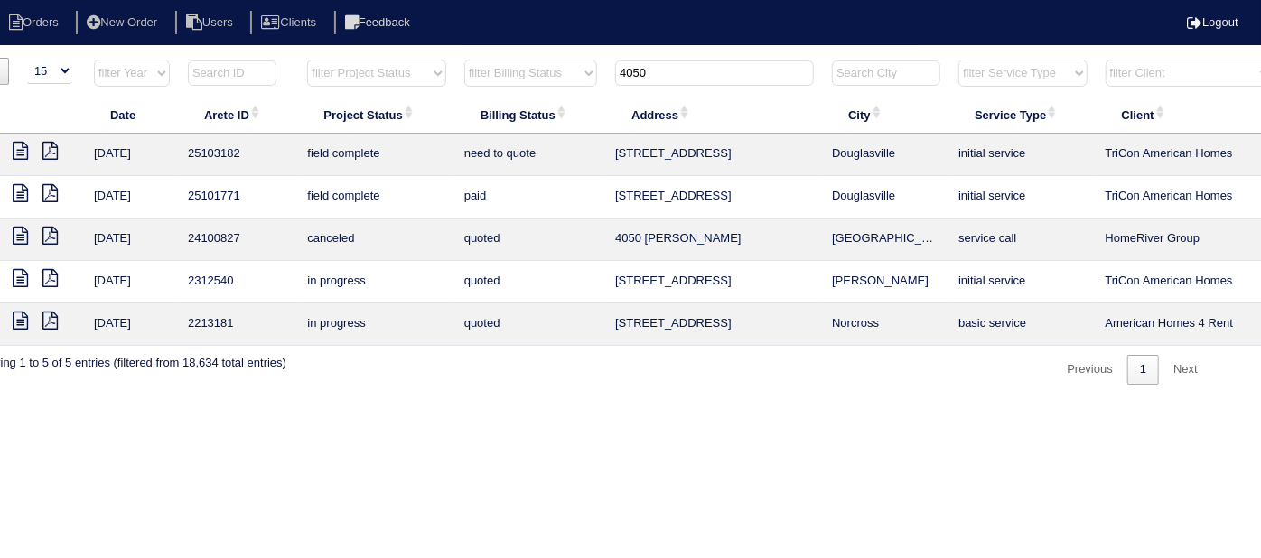
scroll to position [0, 314]
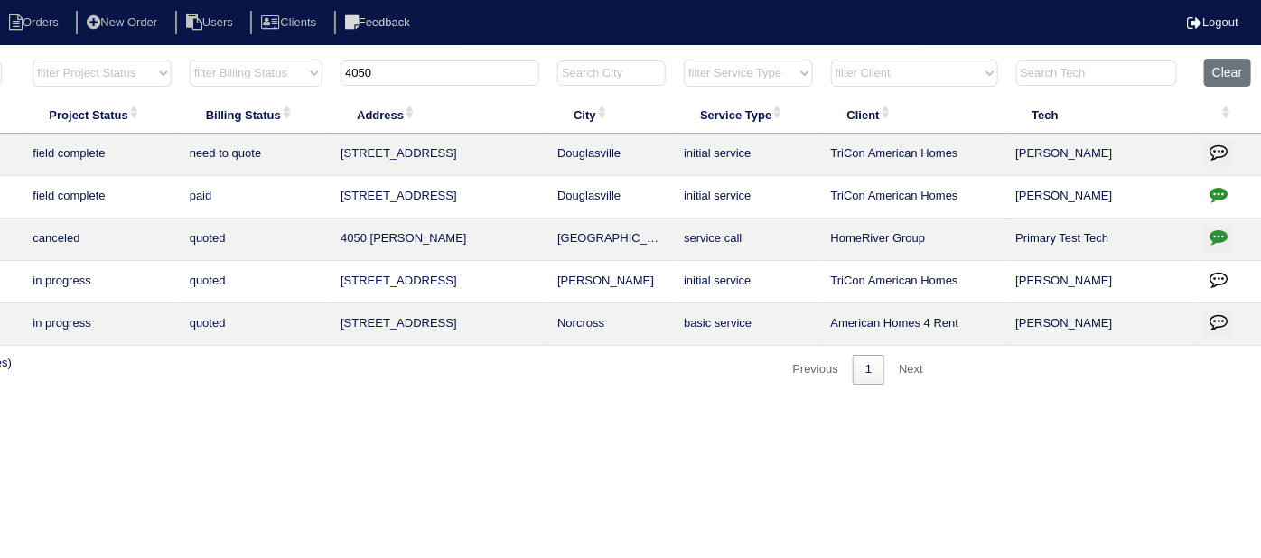
click at [1214, 194] on icon "button" at bounding box center [1219, 194] width 18 height 18
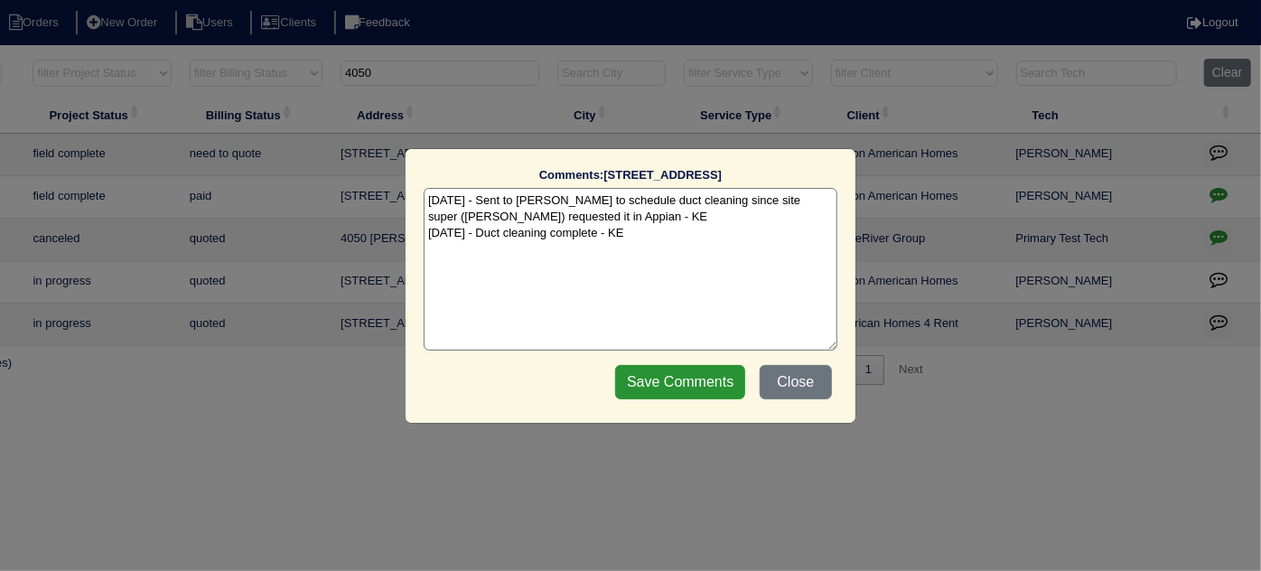
click at [667, 252] on textarea "5/23/25 - Sent to Dan to schedule duct cleaning since site super (Eric) request…" at bounding box center [631, 269] width 414 height 163
click at [788, 382] on button "Close" at bounding box center [796, 382] width 72 height 34
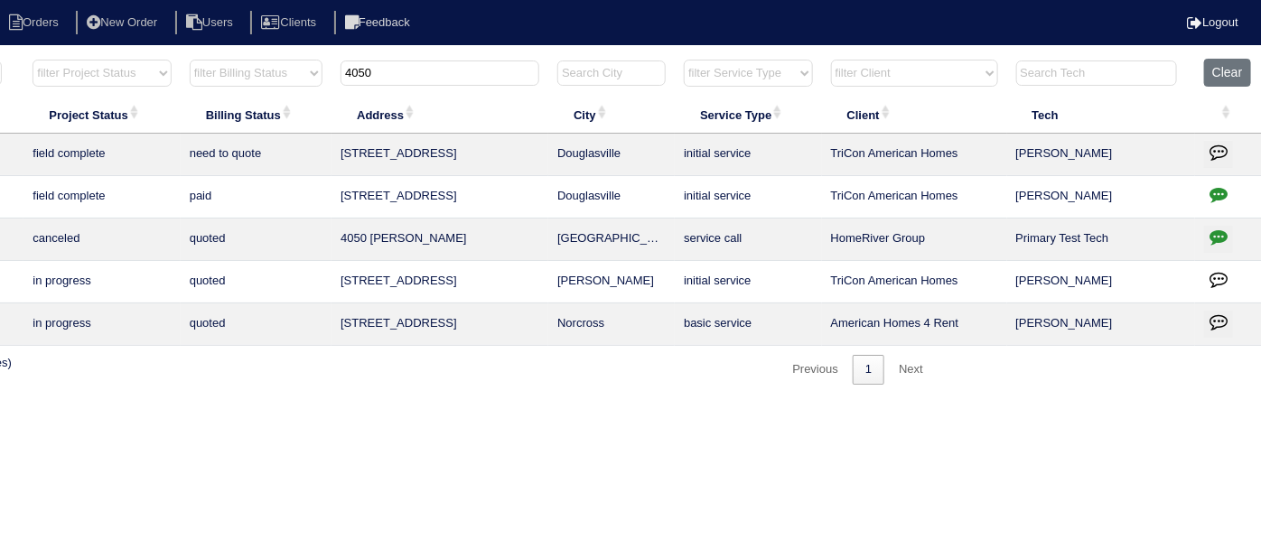
scroll to position [0, 0]
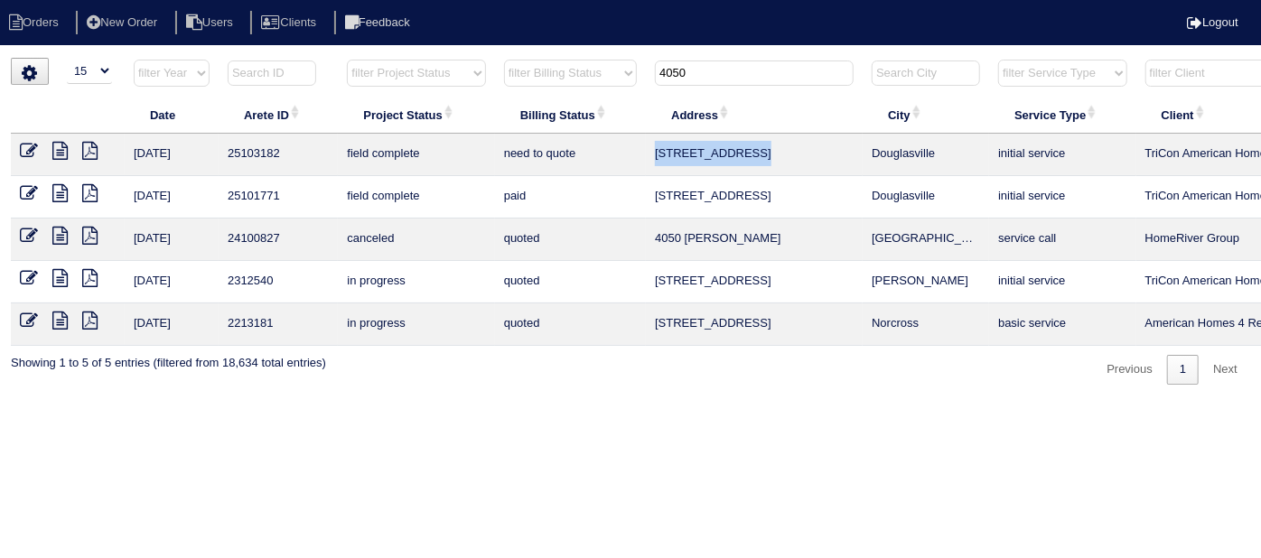
drag, startPoint x: 772, startPoint y: 147, endPoint x: 652, endPoint y: 155, distance: 119.5
click at [652, 155] on td "[STREET_ADDRESS]" at bounding box center [754, 155] width 217 height 42
copy td "[STREET_ADDRESS]"
click at [27, 151] on icon at bounding box center [29, 151] width 18 height 18
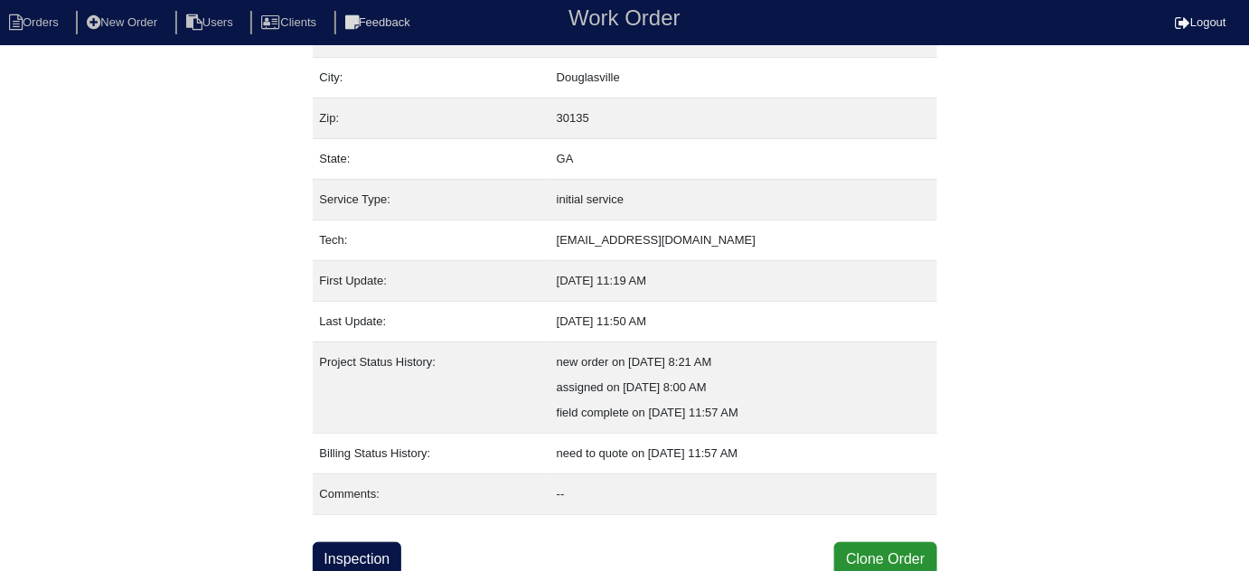
scroll to position [123, 0]
click at [381, 553] on link "Inspection" at bounding box center [357, 558] width 89 height 34
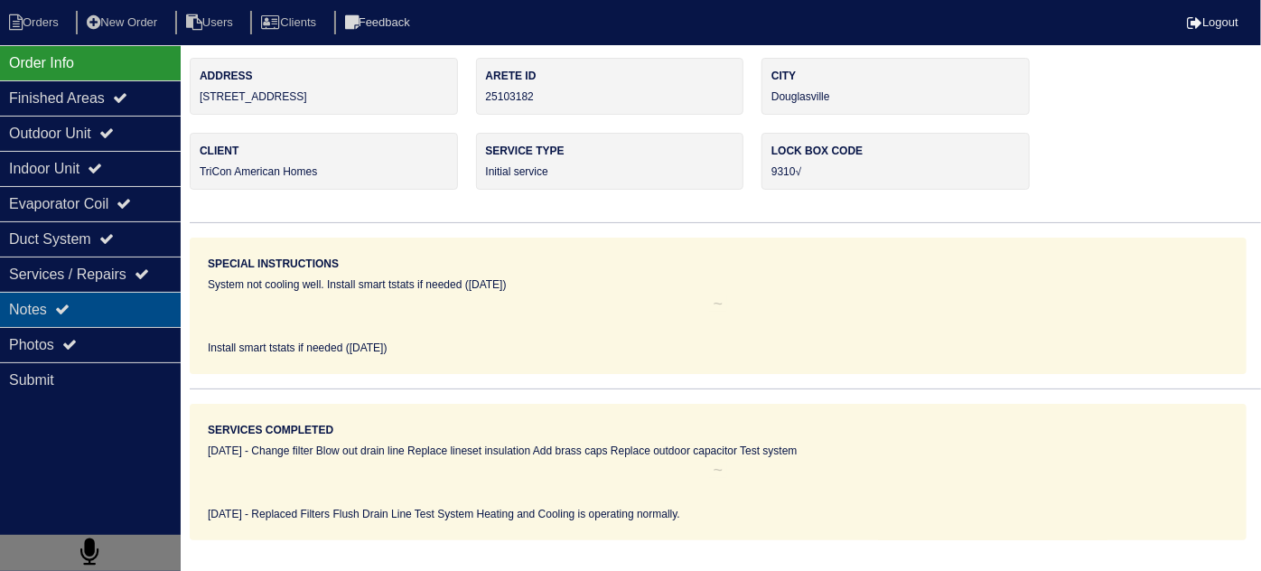
click at [126, 292] on div "Notes" at bounding box center [90, 309] width 181 height 35
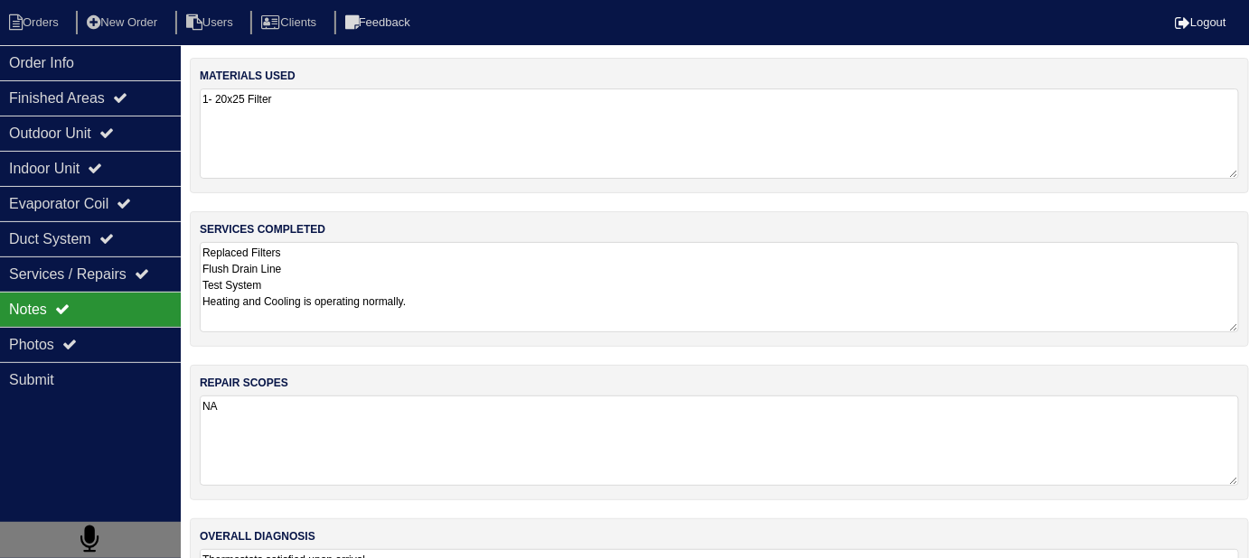
click at [542, 288] on textarea "Replaced Filters Flush Drain Line Test System Heating and Cooling is operating …" at bounding box center [719, 287] width 1039 height 90
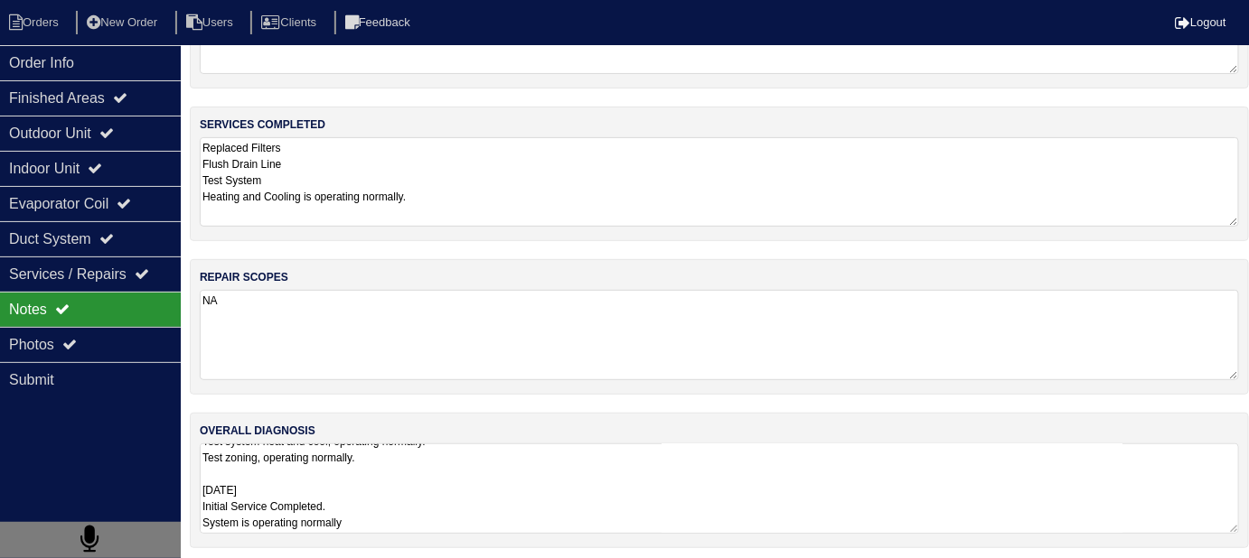
scroll to position [108, 0]
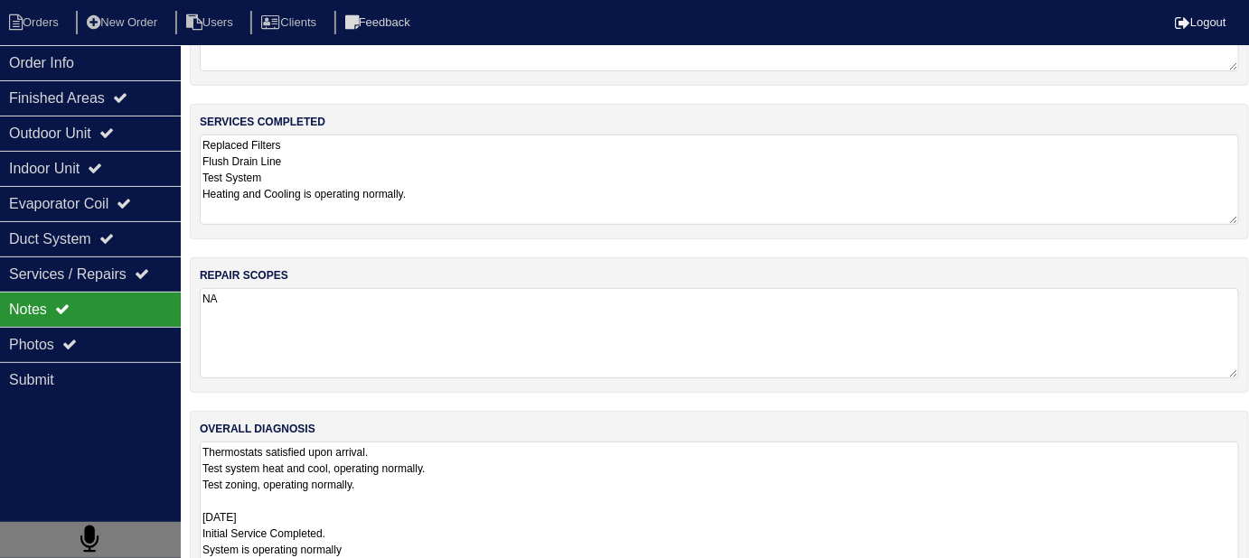
click at [780, 485] on textarea "Thermostats satisfied upon arrival. Test system heat and cool, operating normal…" at bounding box center [719, 509] width 1039 height 134
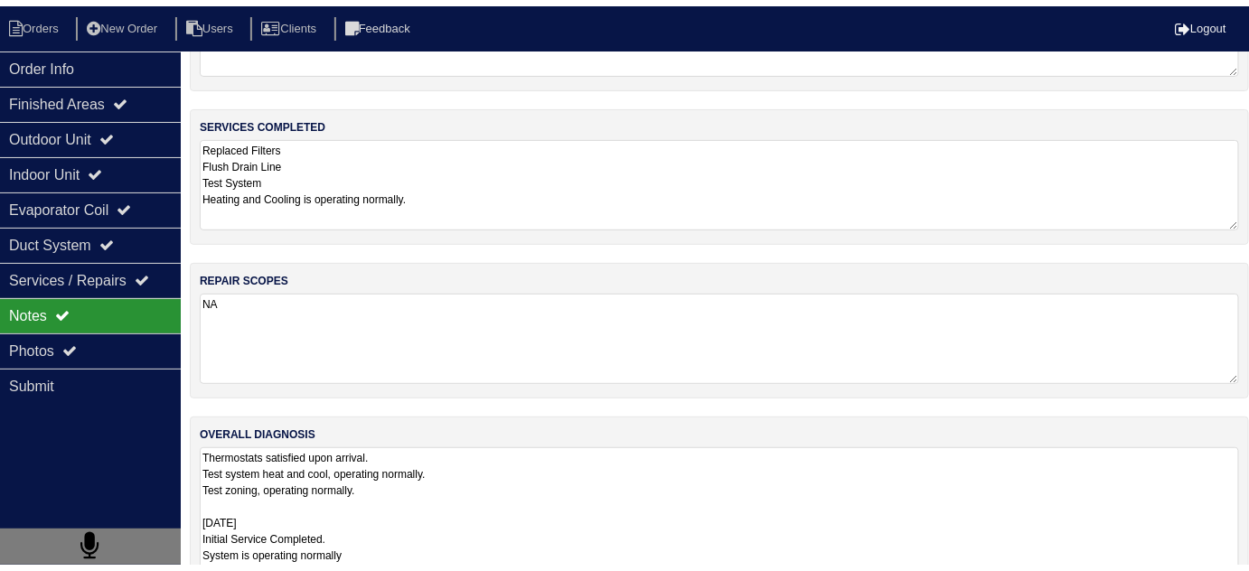
scroll to position [123, 0]
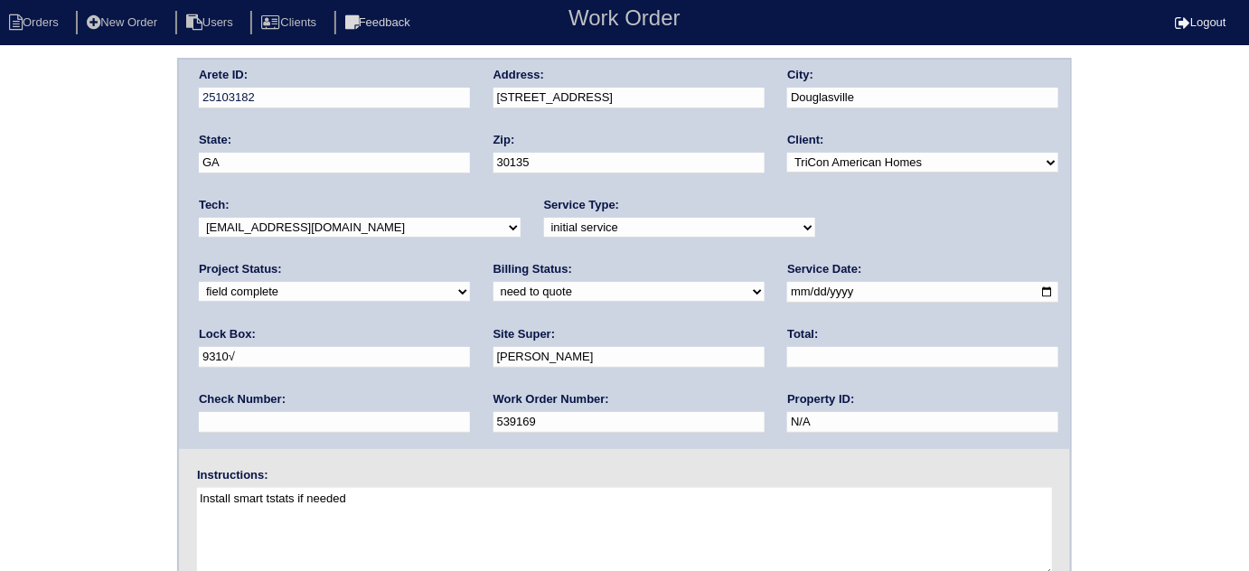
drag, startPoint x: 0, startPoint y: 0, endPoint x: 254, endPoint y: 292, distance: 386.8
click at [493, 292] on select "need to quote quoted need to invoice invoiced paid warranty purchase order need…" at bounding box center [628, 292] width 271 height 20
select select "quoted"
click at [493, 282] on select "need to quote quoted need to invoice invoiced paid warranty purchase order need…" at bounding box center [628, 292] width 271 height 20
click at [787, 347] on input "text" at bounding box center [922, 357] width 271 height 21
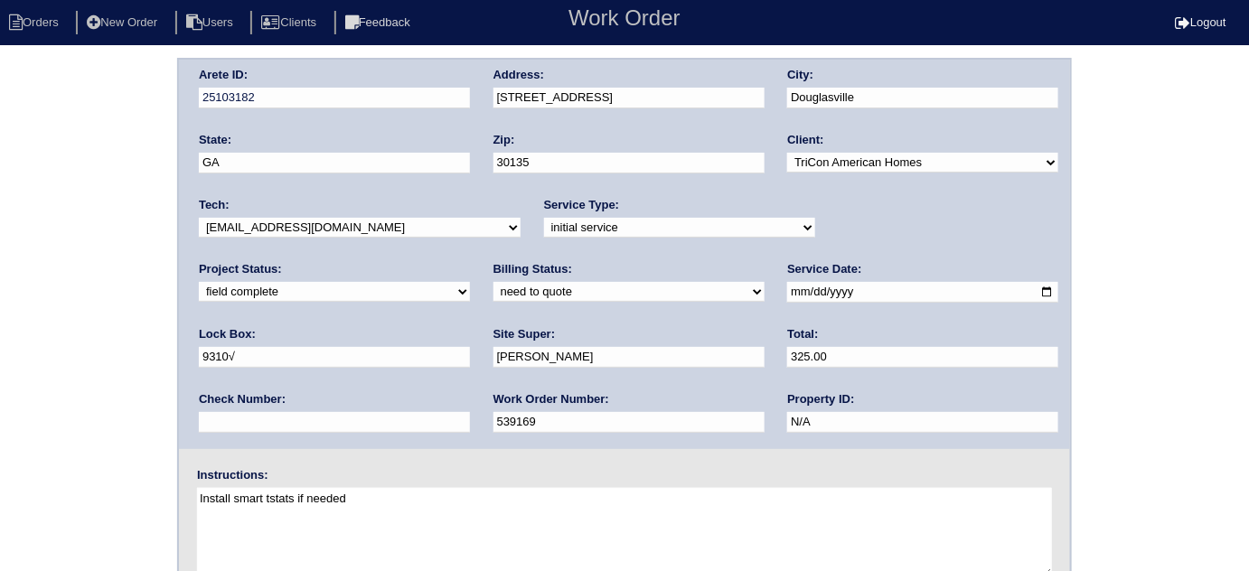
type input "325.00"
click at [136, 333] on div "Arete ID: 25103182 Address: [STREET_ADDRESS] City: [GEOGRAPHIC_DATA] State: [GE…" at bounding box center [624, 423] width 1249 height 731
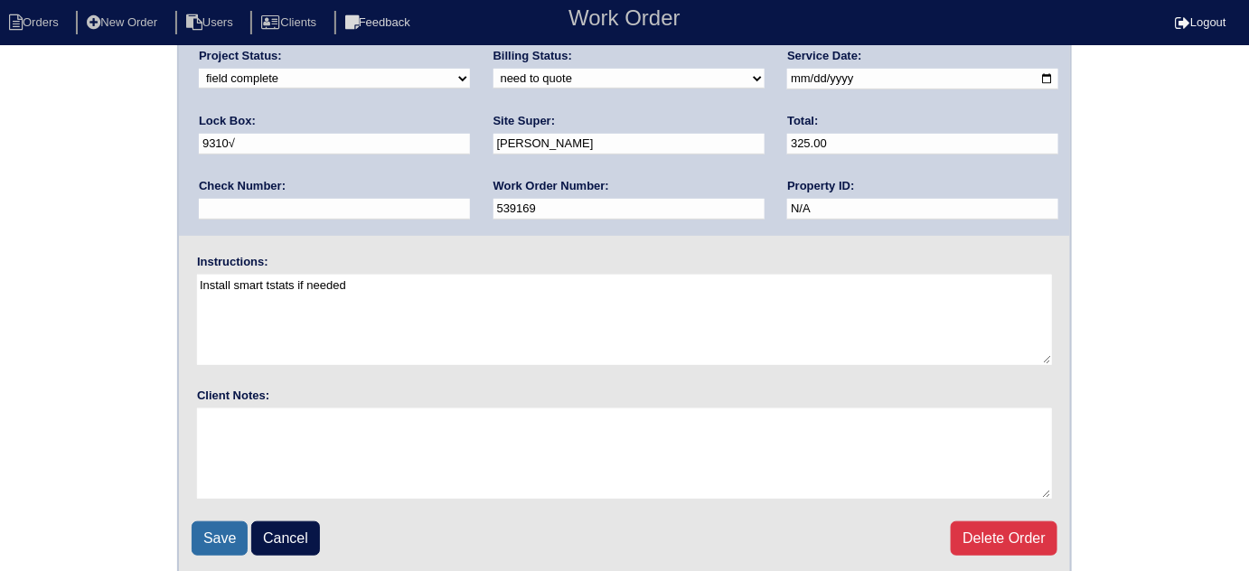
click at [209, 529] on input "Save" at bounding box center [220, 538] width 56 height 34
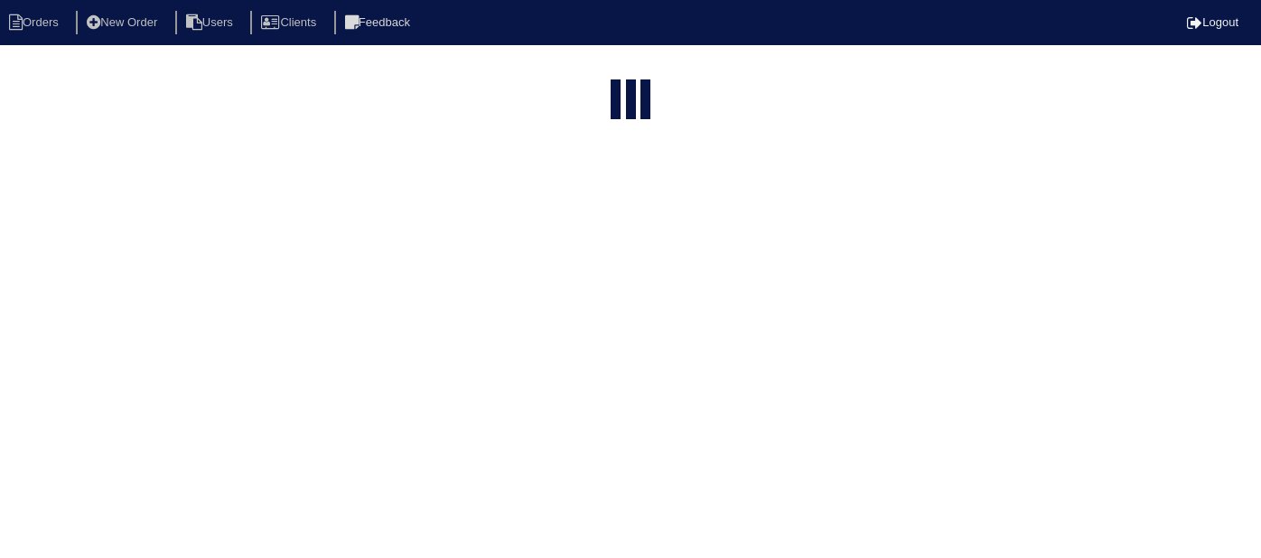
select select "15"
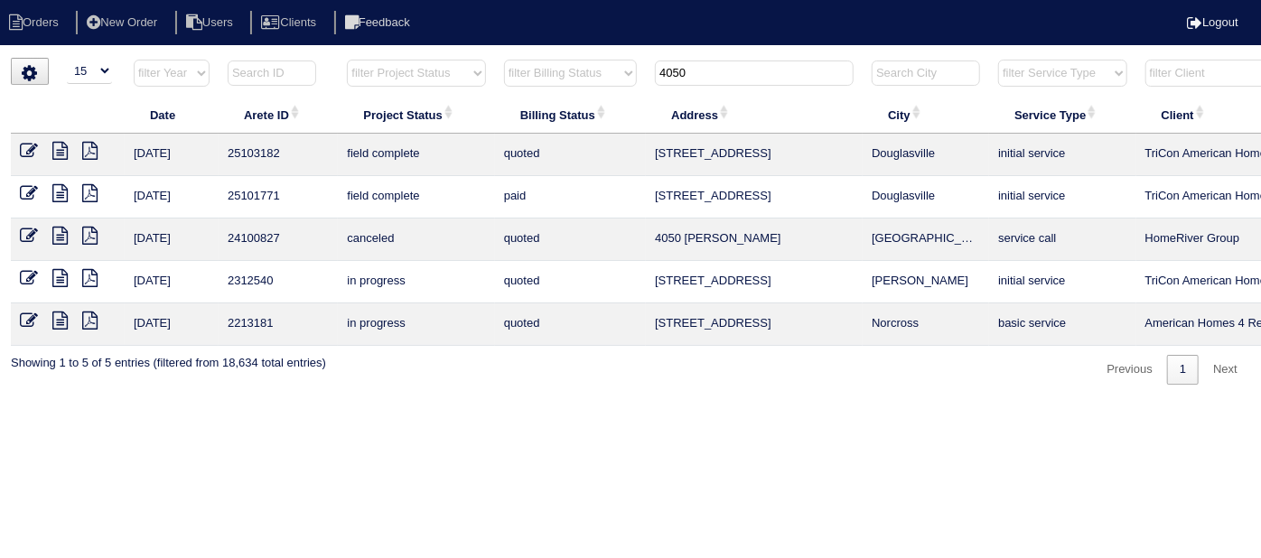
drag, startPoint x: 709, startPoint y: 69, endPoint x: 361, endPoint y: 9, distance: 352.9
click at [457, 58] on body "Orders New Order Users Clients Feedback Logout Orders New Order Users Clients M…" at bounding box center [630, 221] width 1261 height 327
drag, startPoint x: 720, startPoint y: 75, endPoint x: 269, endPoint y: 116, distance: 452.7
click at [517, 106] on table "Date Arete ID Project Status Billing Status Address City Service Type Client Te…" at bounding box center [794, 202] width 1566 height 287
type input "2121 s"
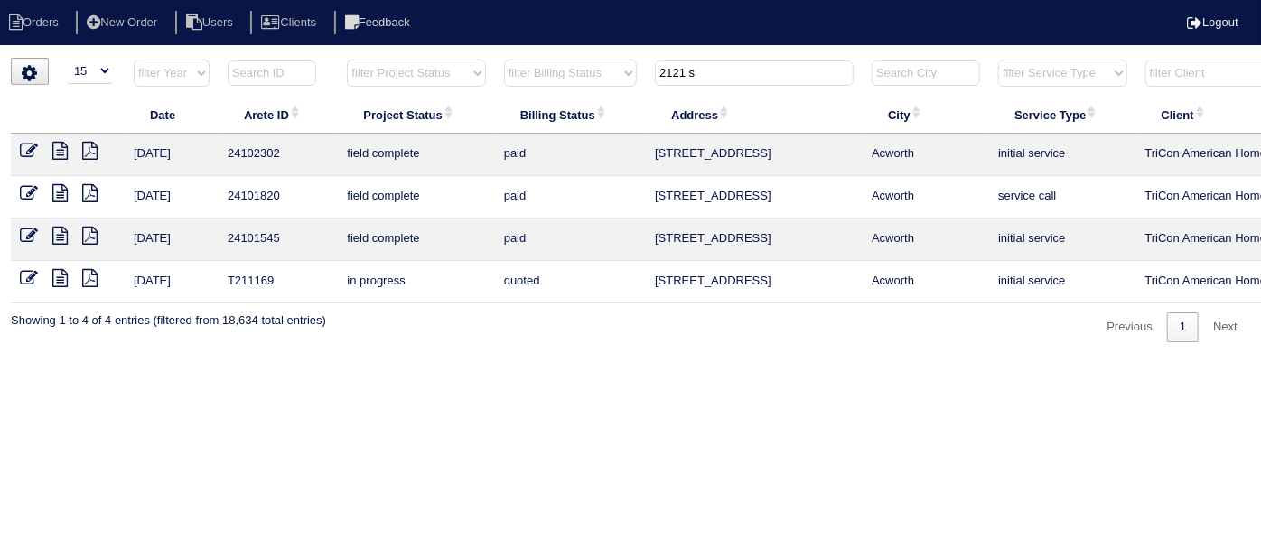
click at [65, 154] on icon at bounding box center [59, 151] width 15 height 18
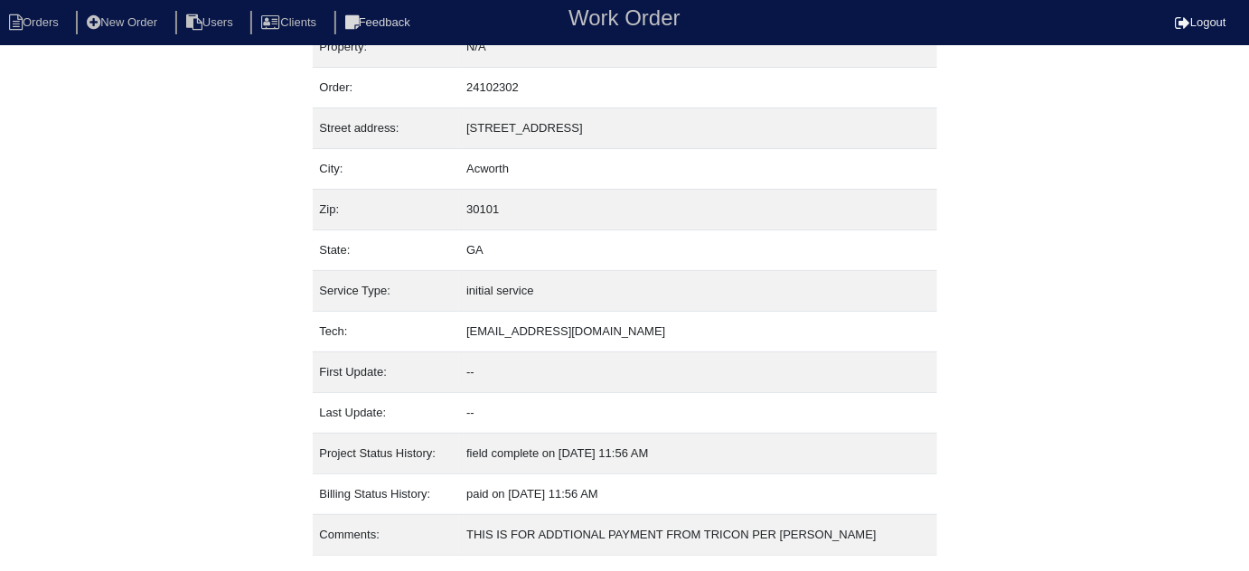
scroll to position [72, 0]
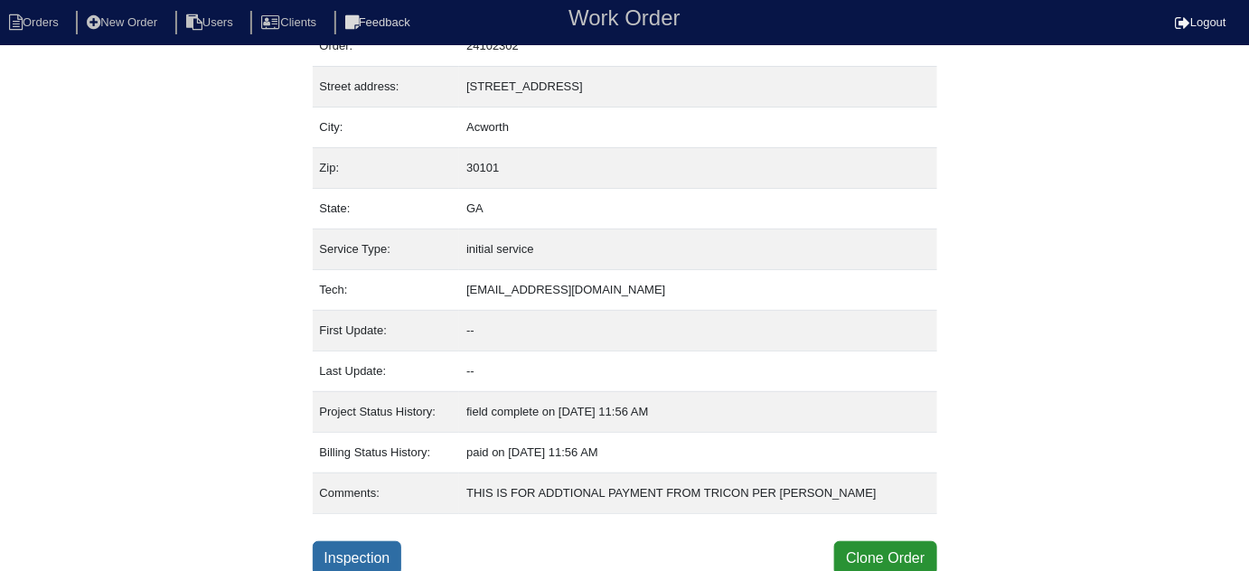
click at [353, 557] on link "Inspection" at bounding box center [357, 558] width 89 height 34
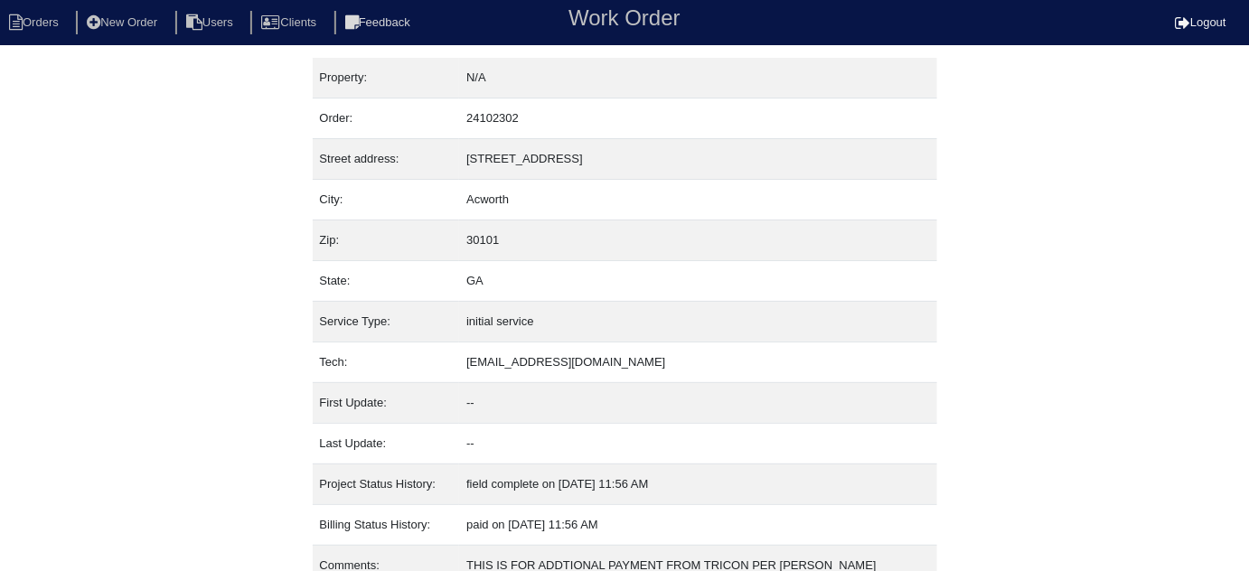
select select "0"
select select "Goodman"
select select "0"
select select "1"
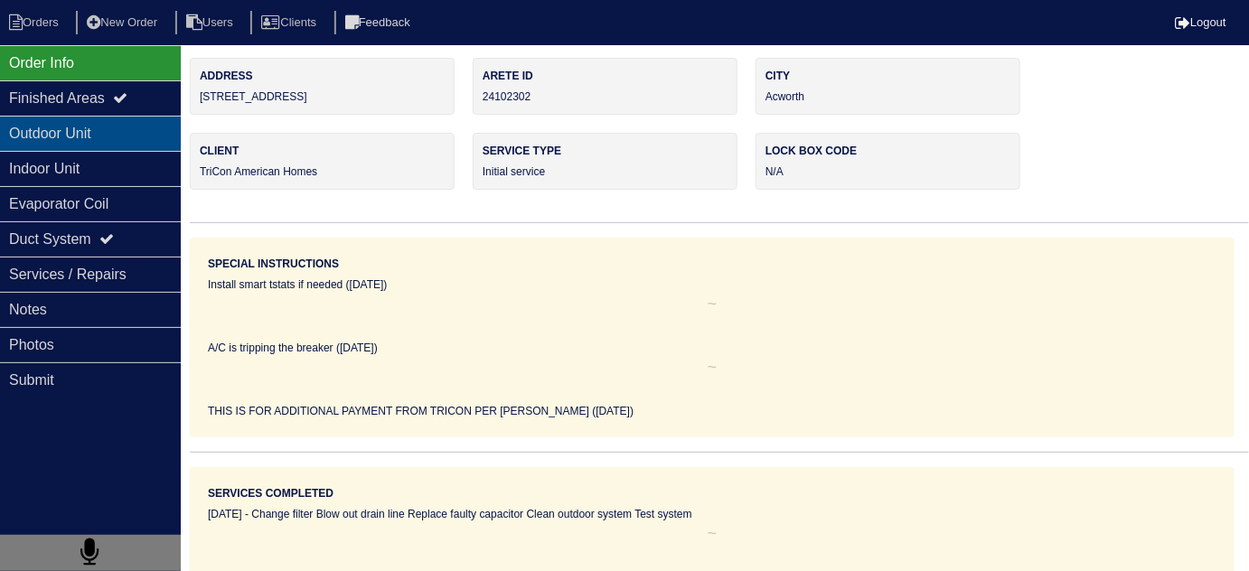
drag, startPoint x: 106, startPoint y: 141, endPoint x: 97, endPoint y: 168, distance: 28.6
click at [106, 141] on div "Outdoor Unit" at bounding box center [90, 133] width 181 height 35
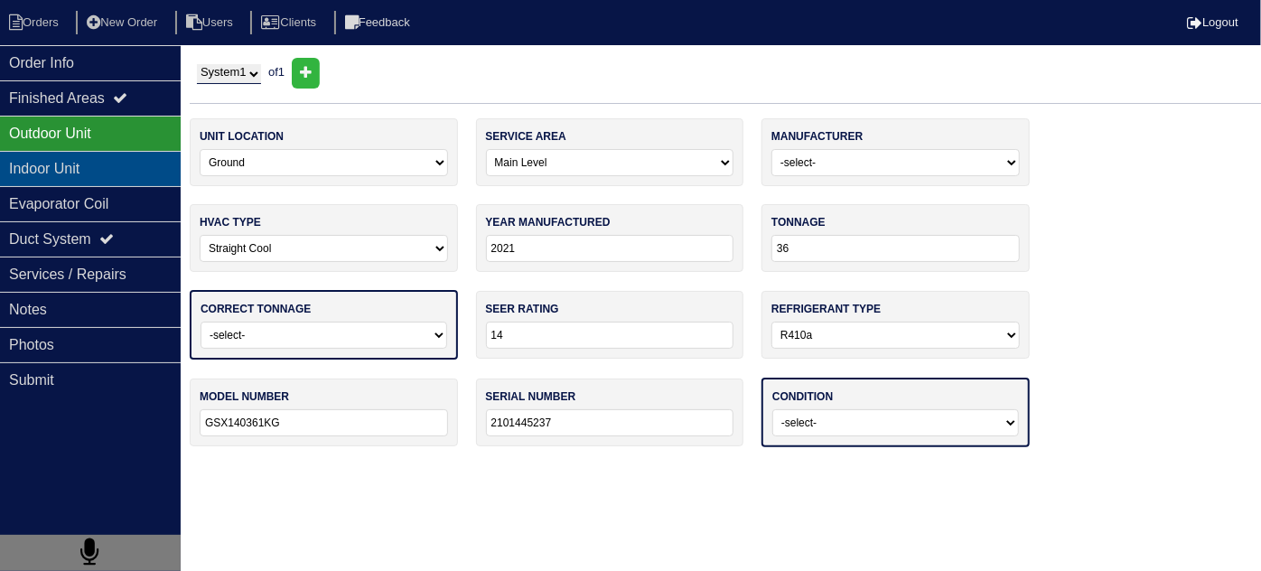
click at [97, 168] on div "Indoor Unit" at bounding box center [90, 168] width 181 height 35
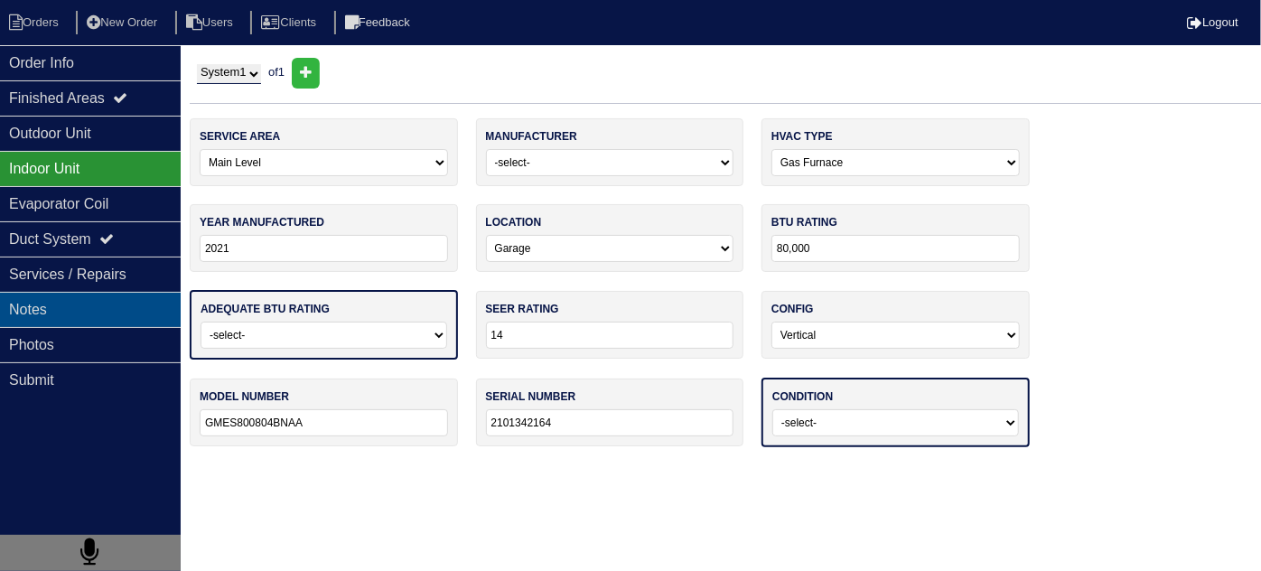
click at [97, 304] on div "Notes" at bounding box center [90, 309] width 181 height 35
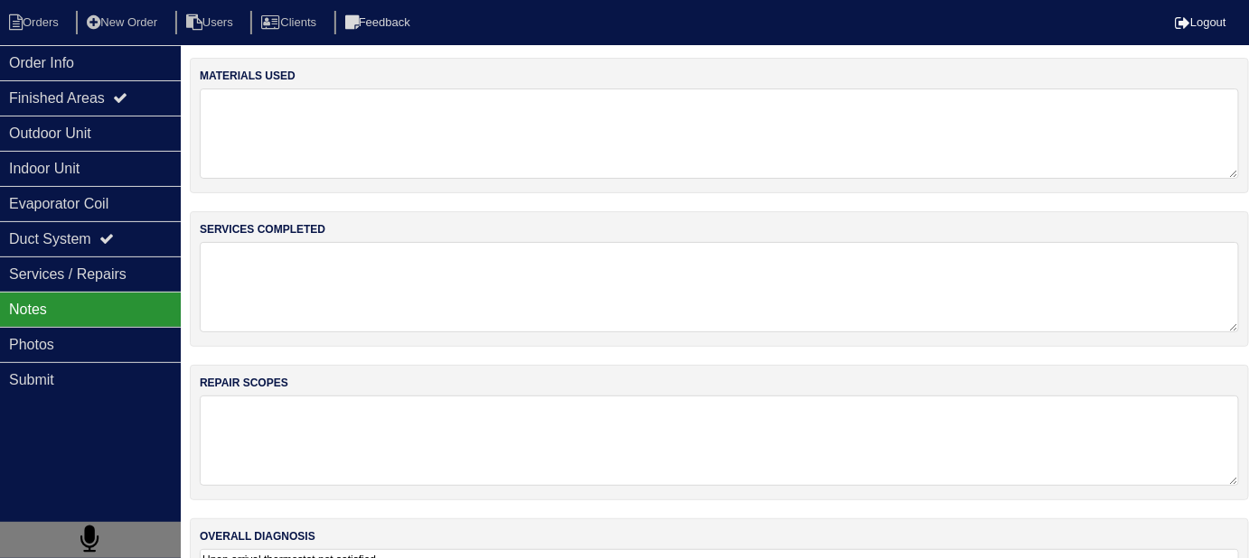
click at [491, 293] on textarea at bounding box center [719, 287] width 1039 height 90
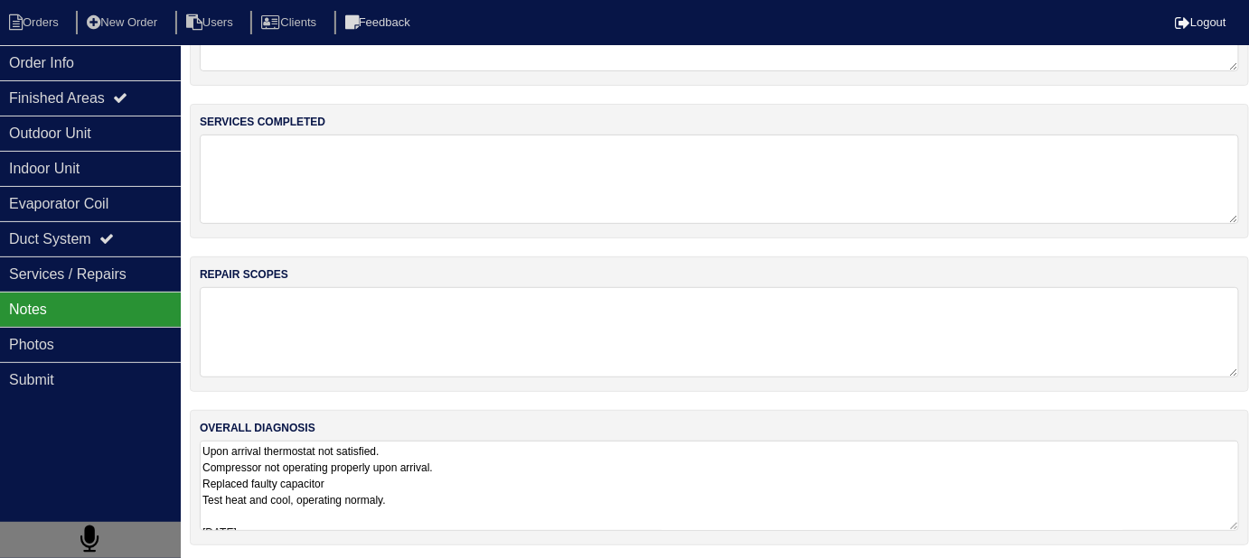
scroll to position [1, 0]
click at [525, 458] on textarea "Upon arrival thermostat not satisfied. Compressor not operating properly upon a…" at bounding box center [719, 486] width 1039 height 90
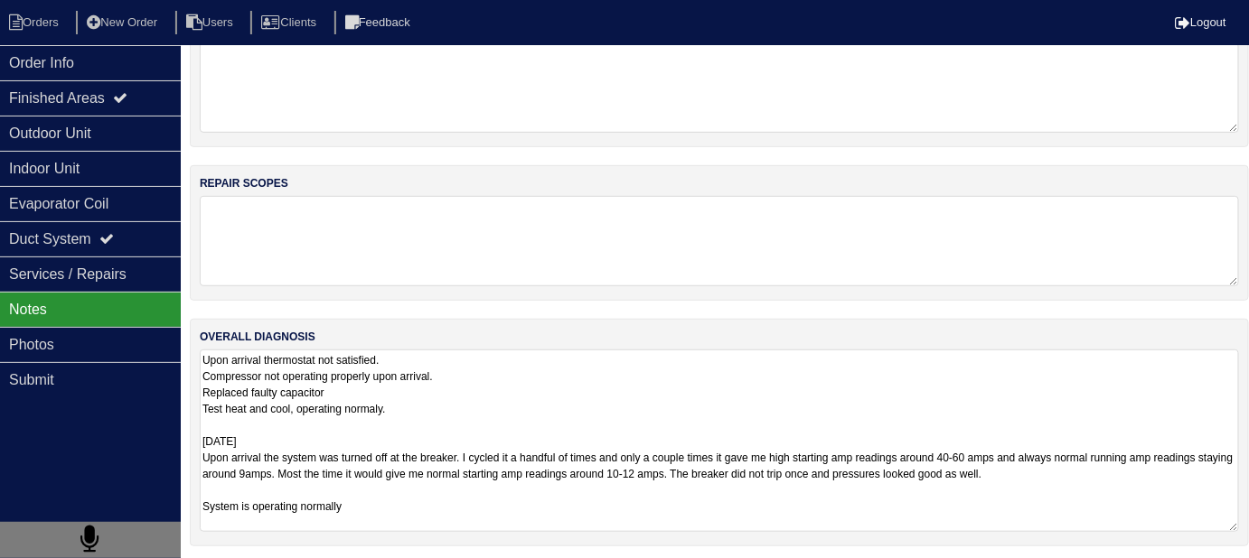
scroll to position [201, 0]
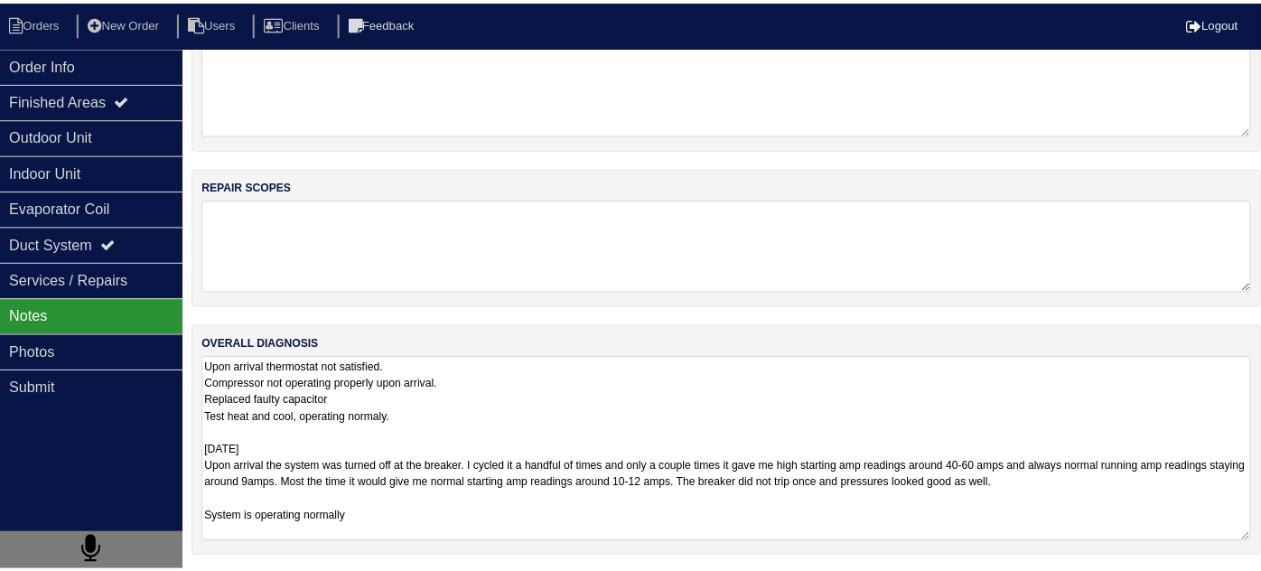
scroll to position [72, 0]
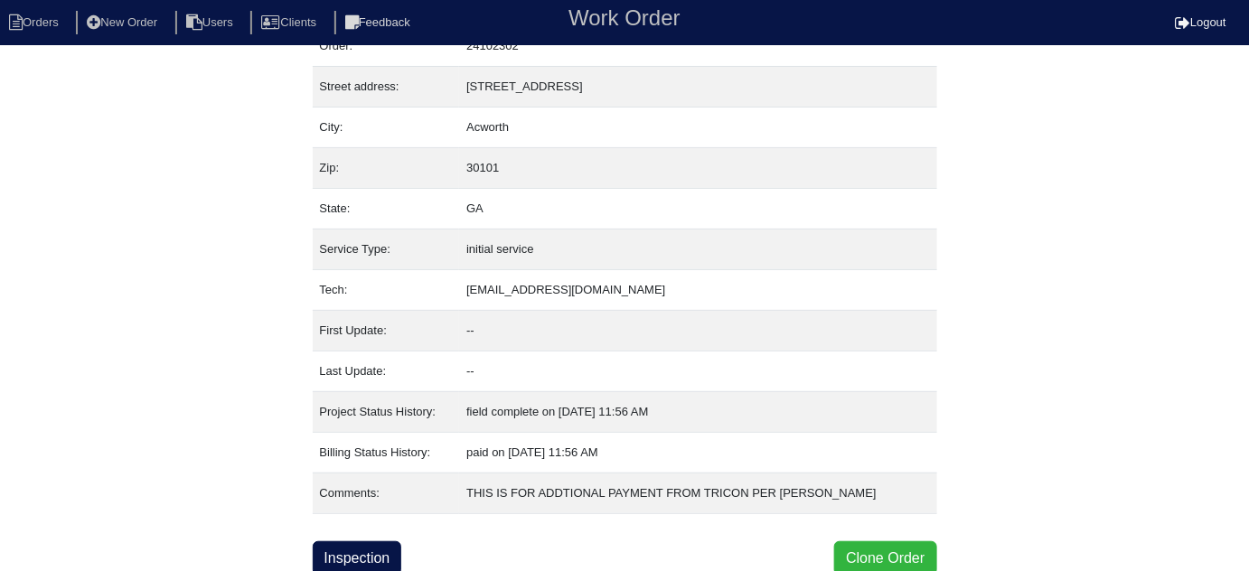
click at [901, 562] on button "Clone Order" at bounding box center [885, 558] width 102 height 34
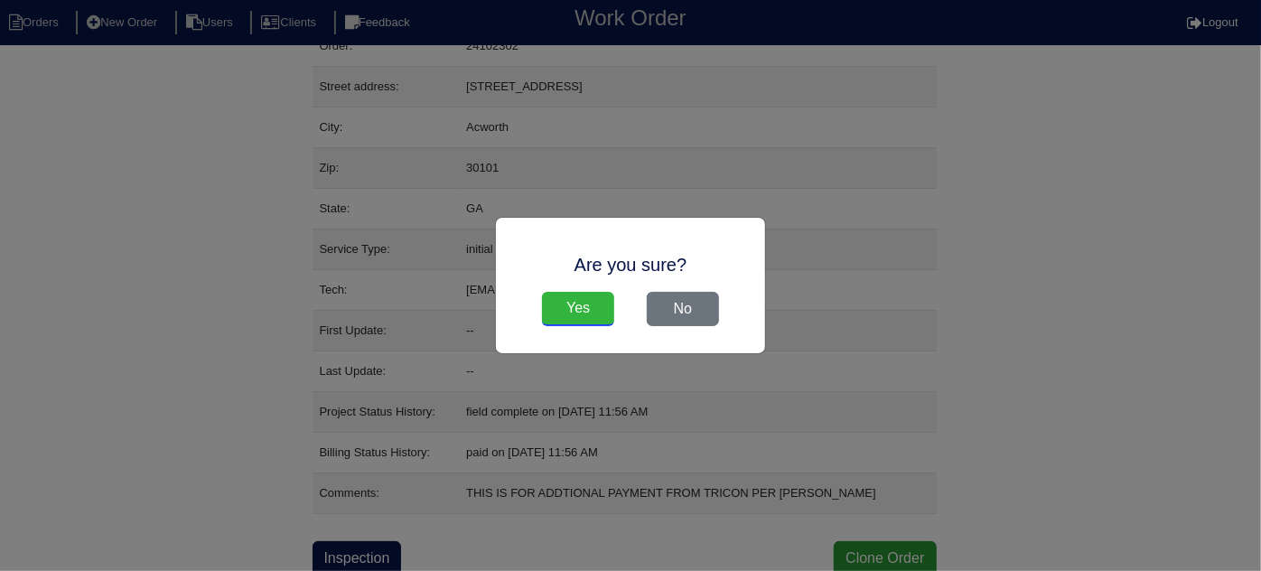
click at [601, 304] on input "Yes" at bounding box center [578, 309] width 72 height 34
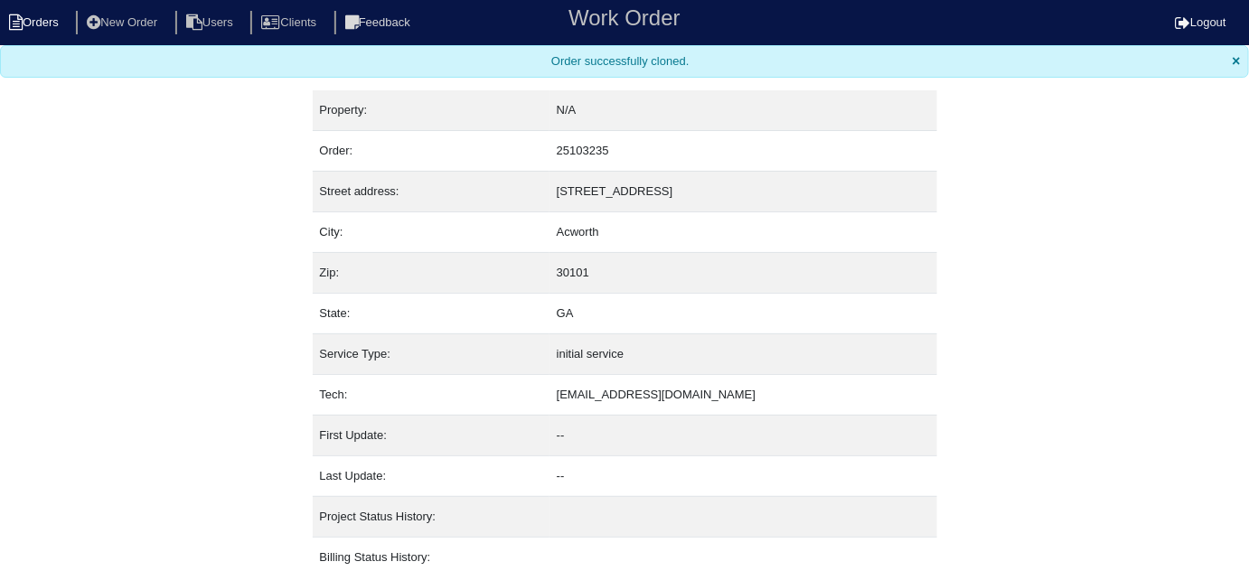
click at [49, 11] on li "Orders" at bounding box center [36, 23] width 73 height 24
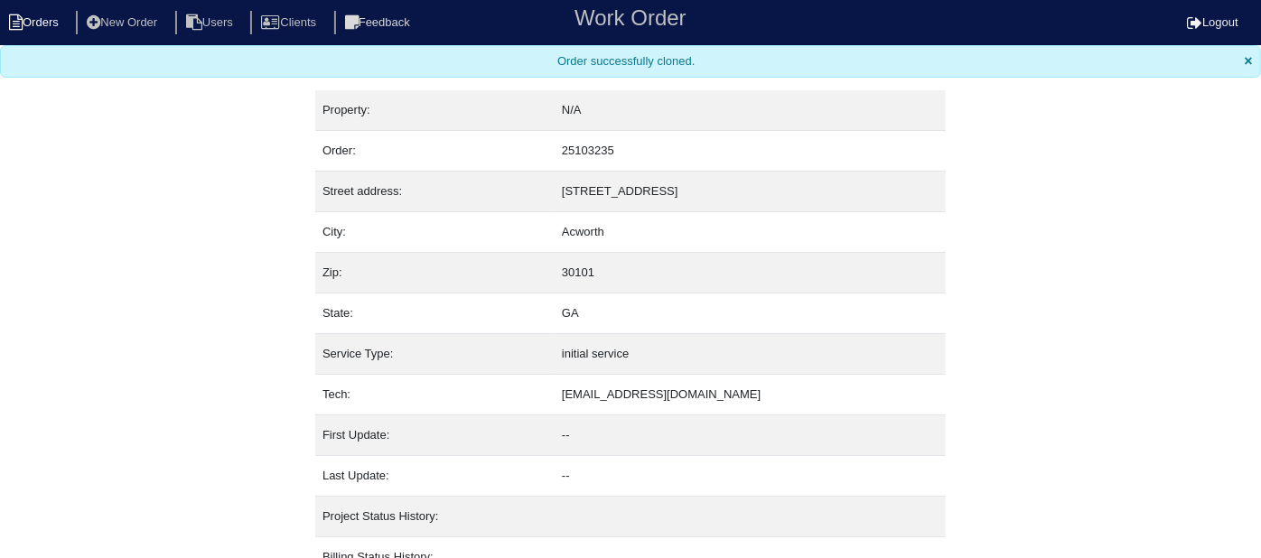
select select "15"
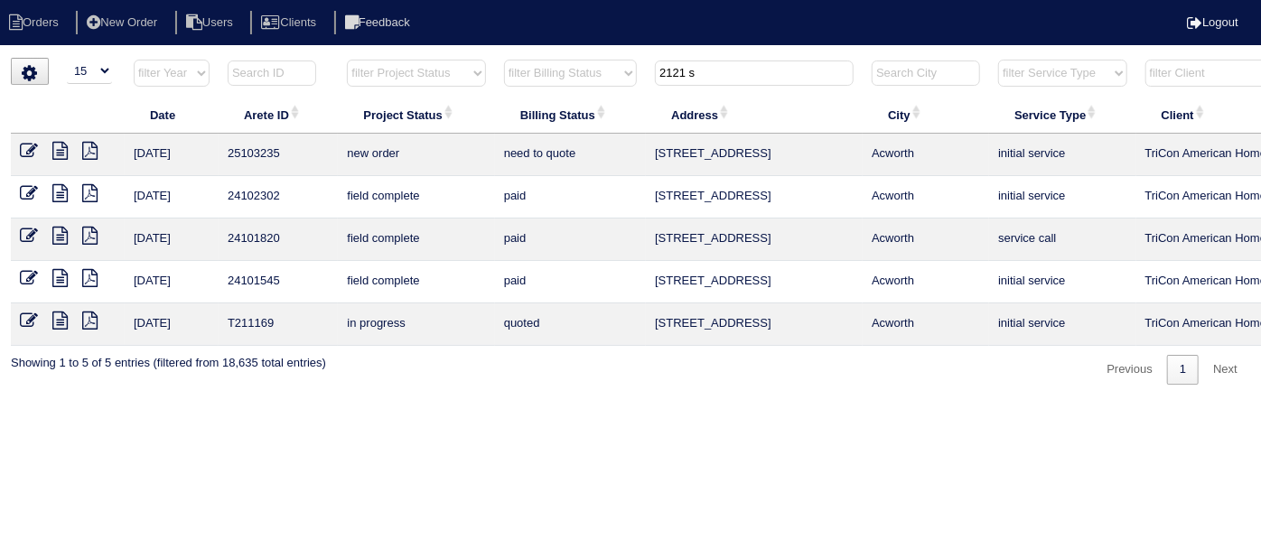
click at [28, 149] on icon at bounding box center [29, 151] width 18 height 18
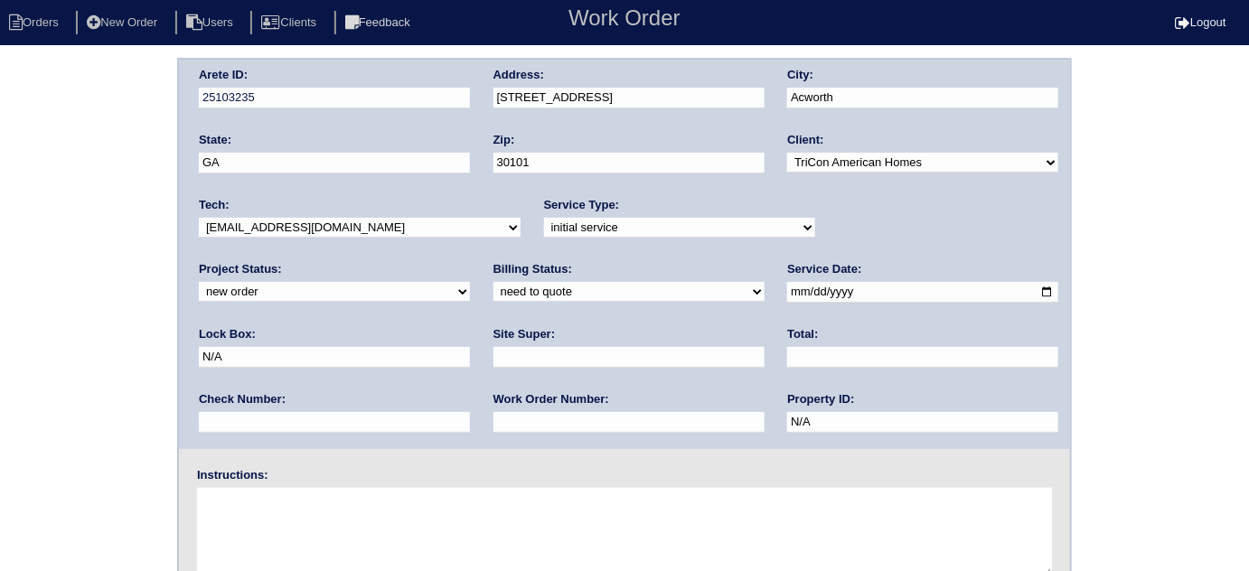
click at [576, 223] on select "-select- initial service basic service maintenance call replacement scope servi…" at bounding box center [679, 228] width 271 height 20
click at [573, 226] on select "-select- initial service basic service maintenance call replacement scope servi…" at bounding box center [679, 228] width 271 height 20
drag, startPoint x: 828, startPoint y: 291, endPoint x: 714, endPoint y: 301, distance: 114.3
click at [714, 301] on div "Arete ID: 25103235 Address: [STREET_ADDRESS] City: [GEOGRAPHIC_DATA] State: [GE…" at bounding box center [624, 254] width 891 height 389
click at [493, 358] on input "text" at bounding box center [628, 357] width 271 height 21
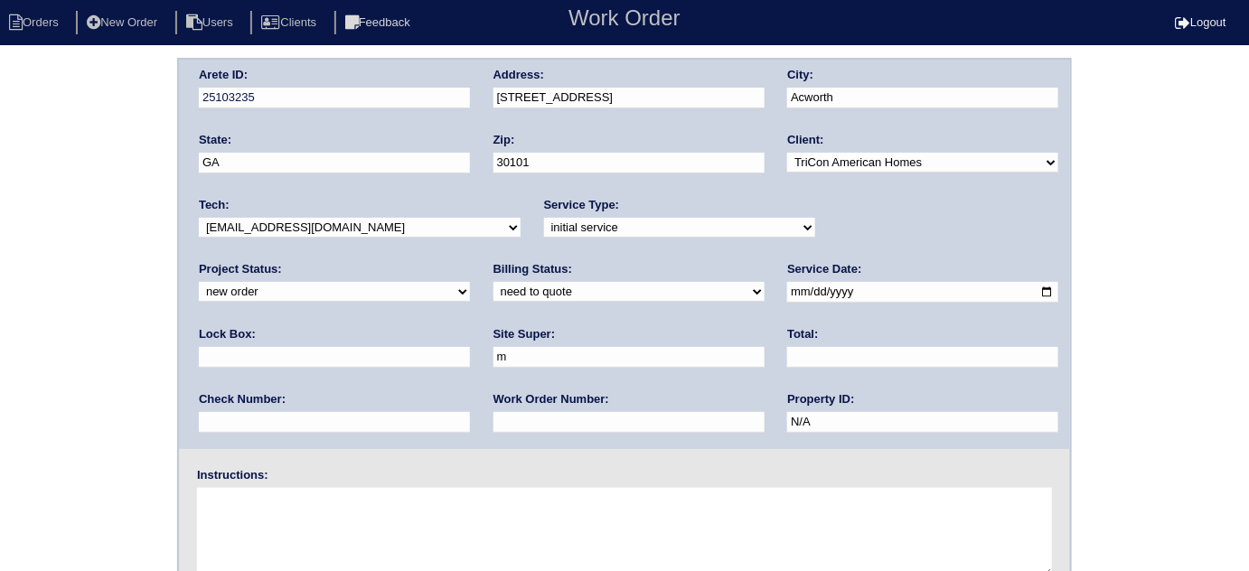
type input "[PERSON_NAME]"
click at [493, 415] on input "text" at bounding box center [628, 422] width 271 height 21
type input "541131"
click at [252, 529] on textarea at bounding box center [624, 533] width 855 height 90
type textarea "Install smart tstats if needed"
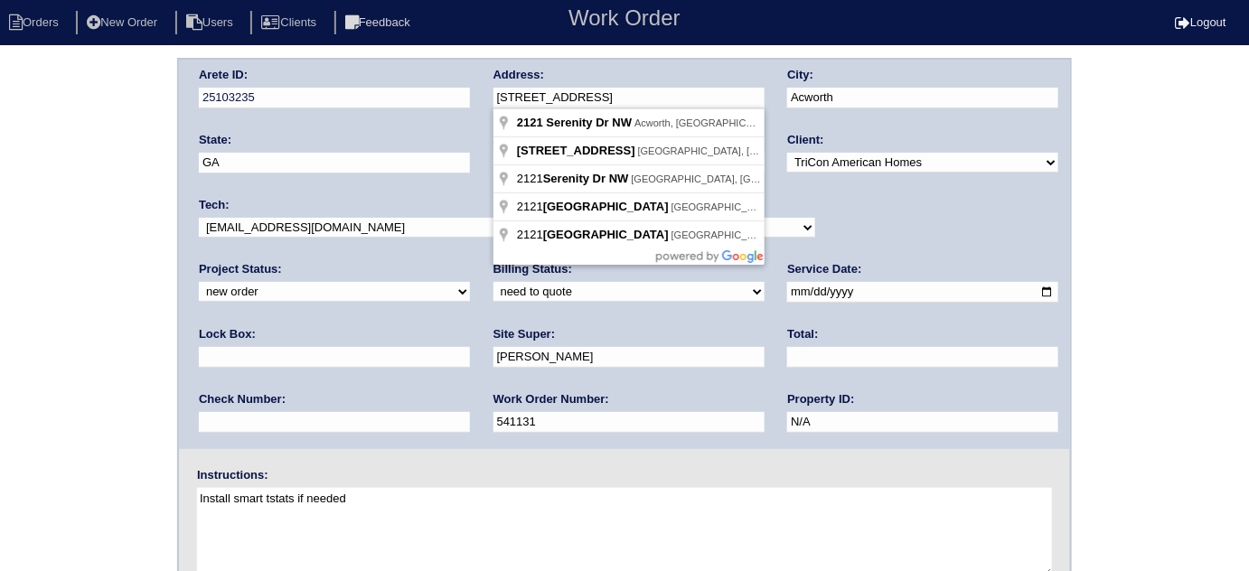
drag, startPoint x: 662, startPoint y: 105, endPoint x: 455, endPoint y: 82, distance: 208.1
click at [455, 82] on div "Arete ID: 25103235 Address: 2121 Serenity Dr NW City: Acworth State: GA Zip: 30…" at bounding box center [624, 254] width 891 height 389
drag, startPoint x: 43, startPoint y: 145, endPoint x: 85, endPoint y: 276, distance: 137.4
click at [45, 155] on div "Arete ID: 25103235 Address: 2121 Serenity Dr NW City: Acworth State: GA Zip: 30…" at bounding box center [624, 423] width 1249 height 731
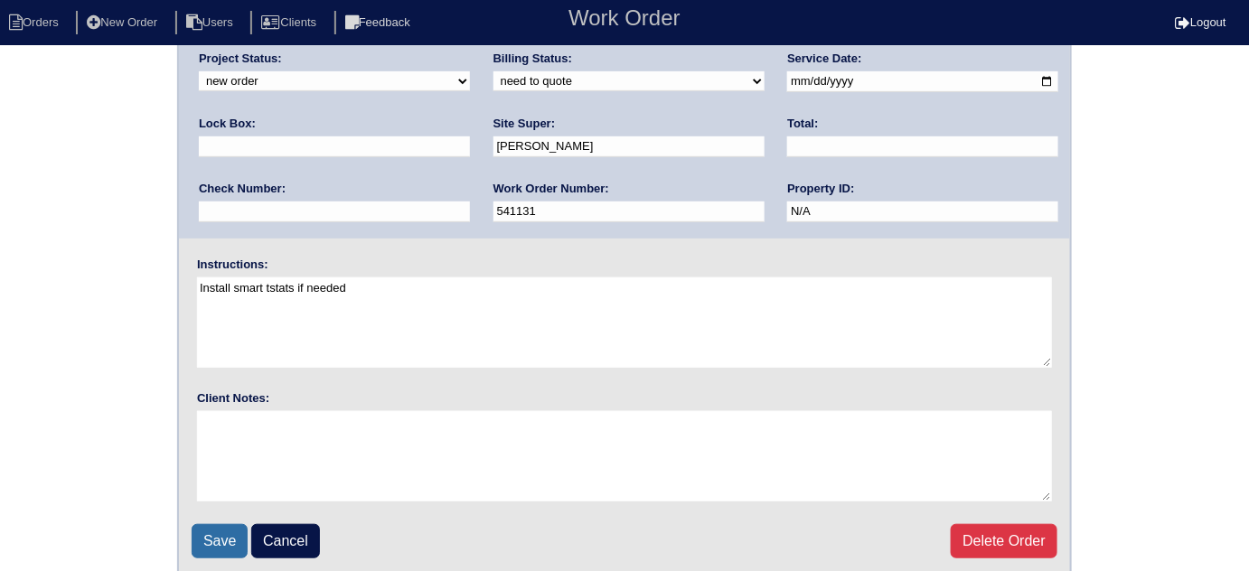
scroll to position [213, 0]
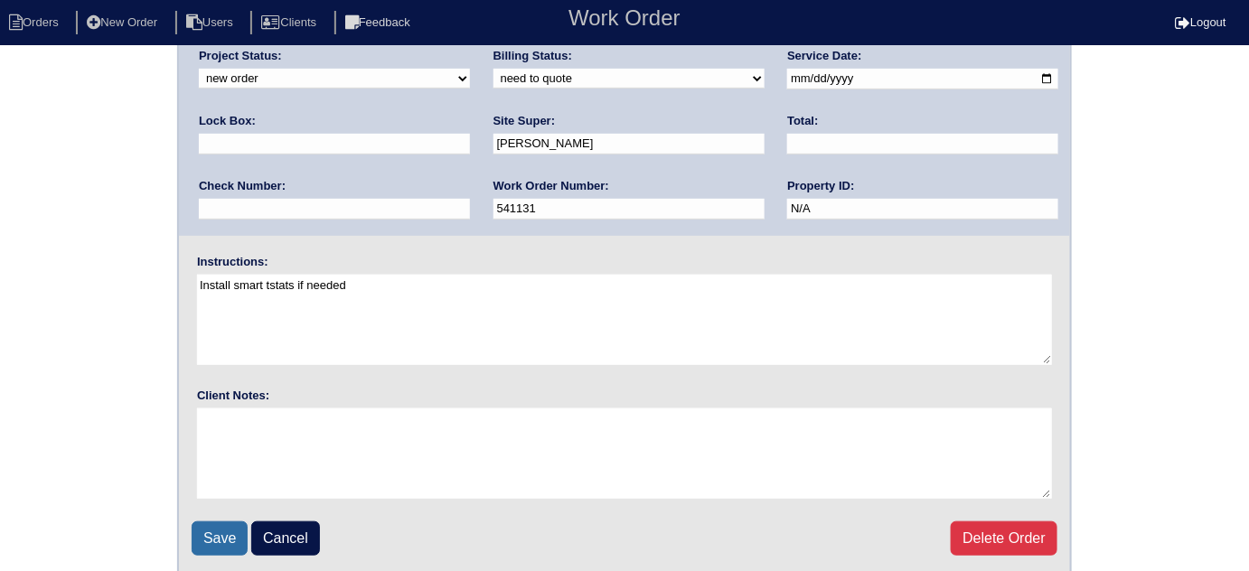
click at [200, 535] on input "Save" at bounding box center [220, 538] width 56 height 34
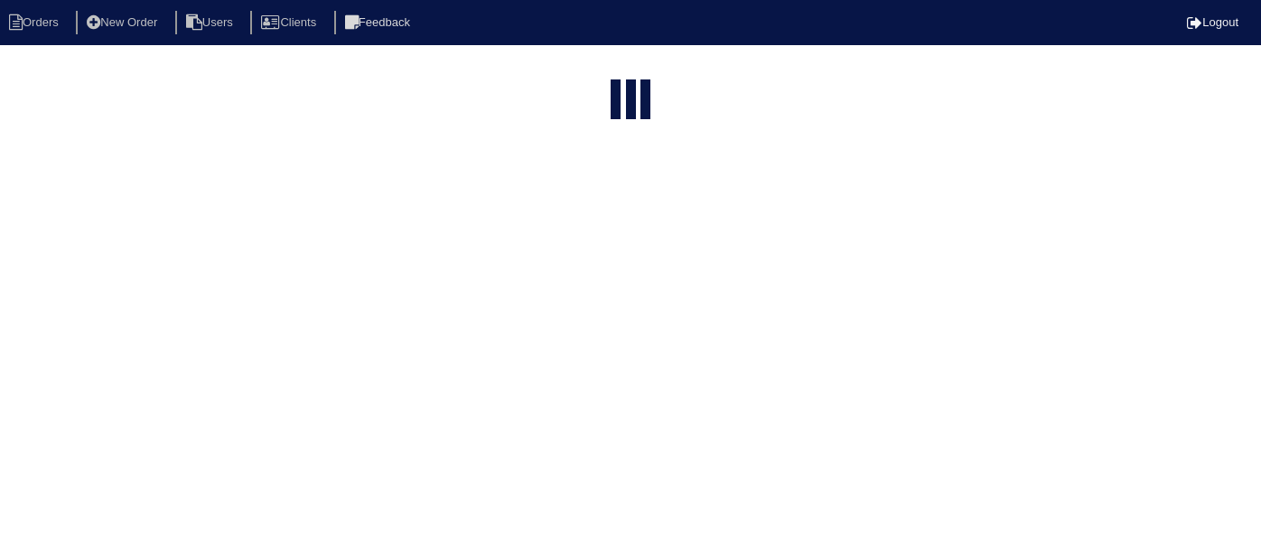
select select "15"
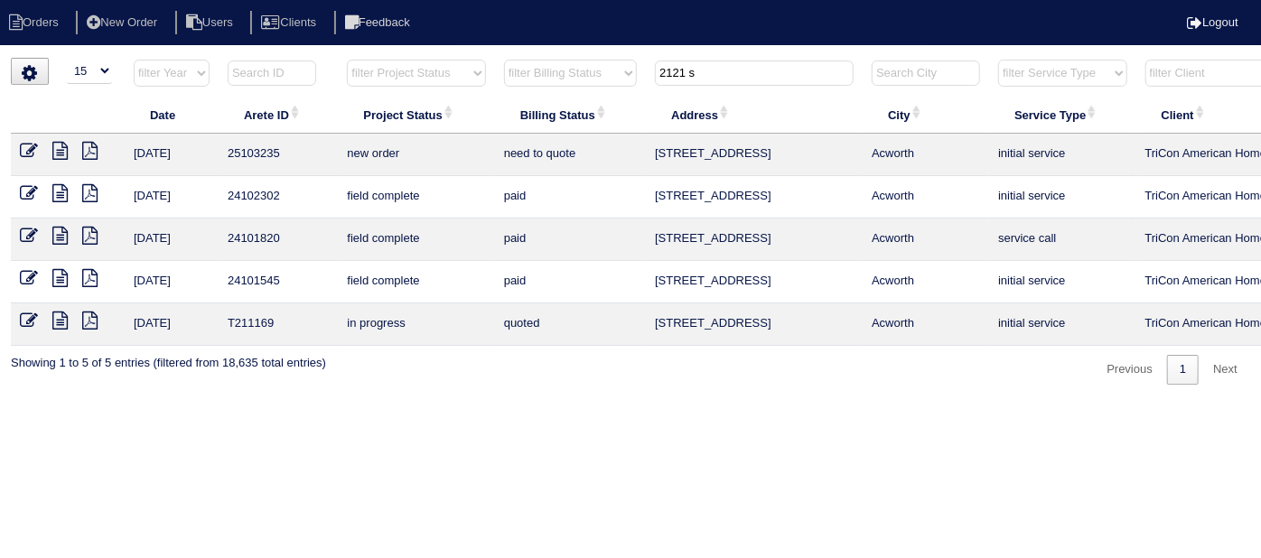
drag, startPoint x: 729, startPoint y: 74, endPoint x: 329, endPoint y: 51, distance: 400.9
click at [379, 53] on html "Orders New Order Users Clients Feedback Logout Orders New Order Users Clients M…" at bounding box center [630, 201] width 1261 height 403
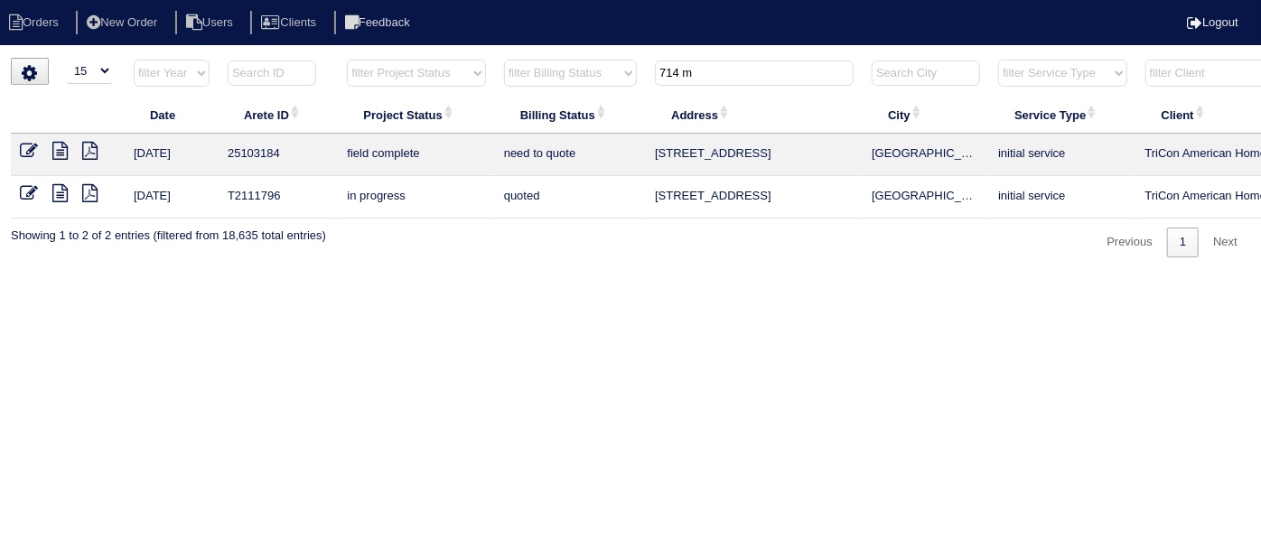
type input "714 m"
click at [62, 148] on icon at bounding box center [59, 151] width 15 height 18
click at [33, 147] on icon at bounding box center [29, 151] width 18 height 18
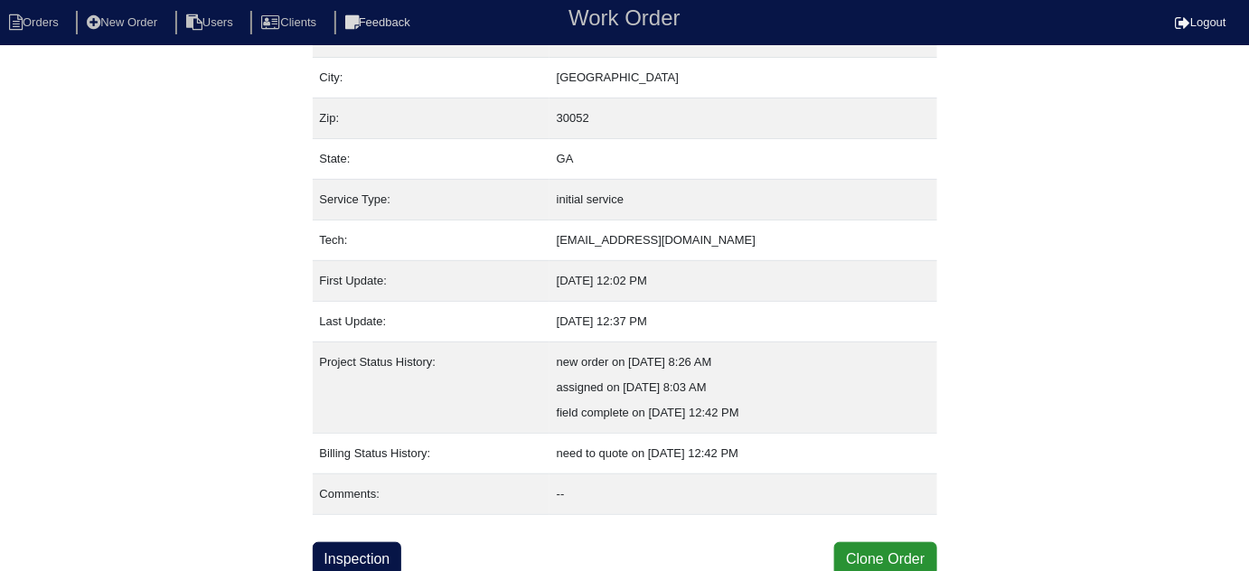
scroll to position [123, 0]
click at [361, 558] on link "Inspection" at bounding box center [357, 558] width 89 height 34
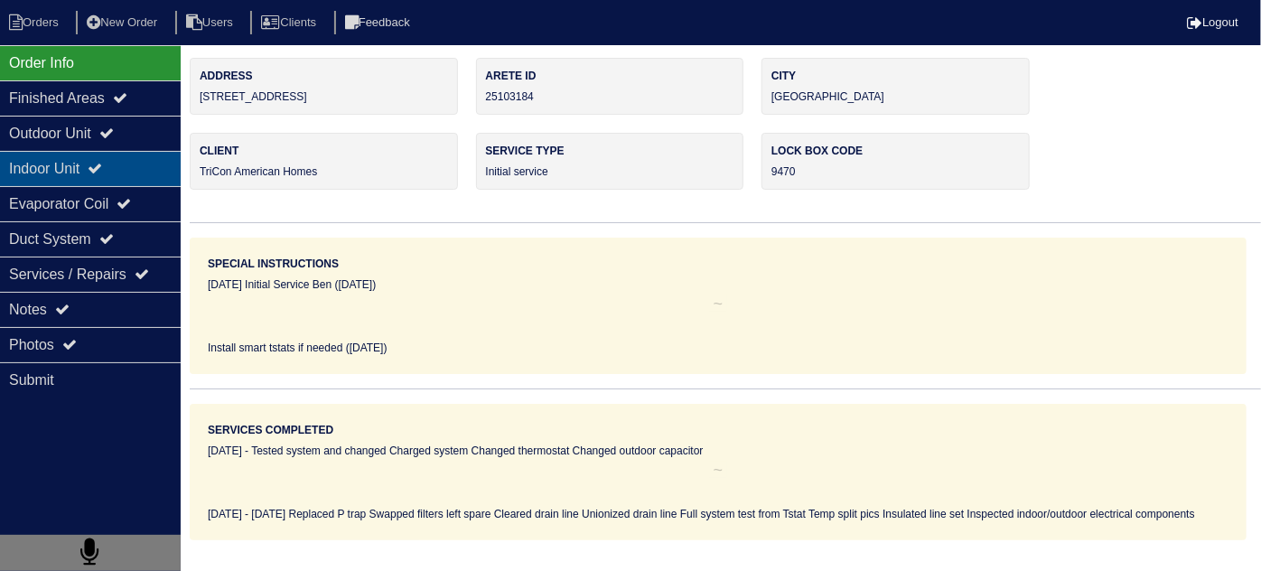
click at [84, 132] on div "Outdoor Unit" at bounding box center [90, 133] width 181 height 35
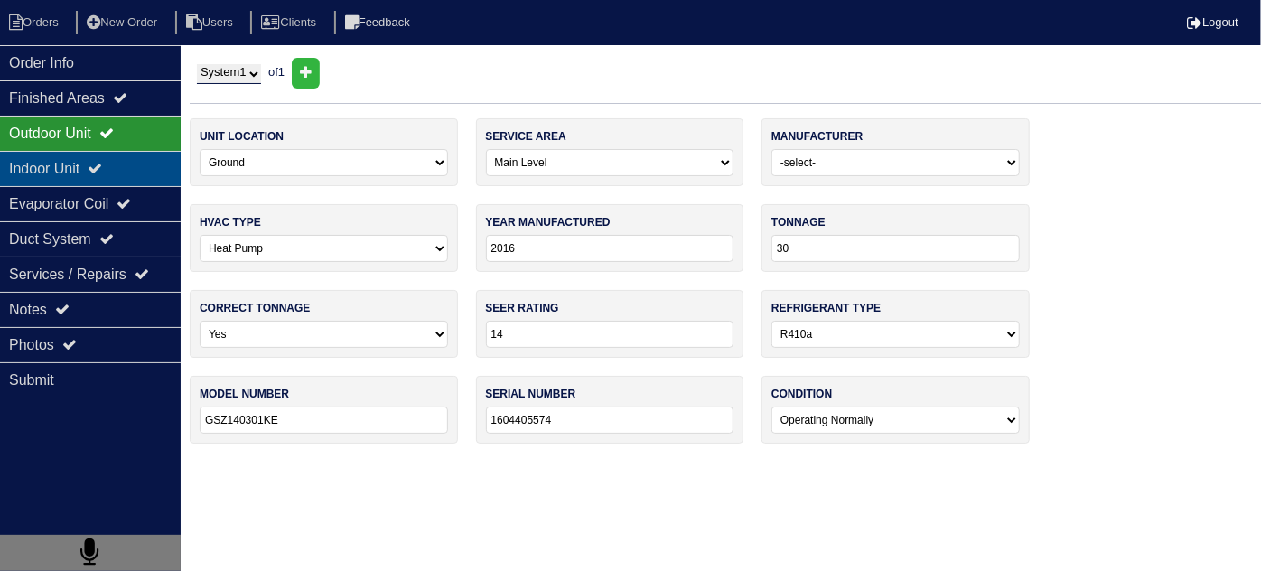
click at [87, 164] on div "Indoor Unit" at bounding box center [90, 168] width 181 height 35
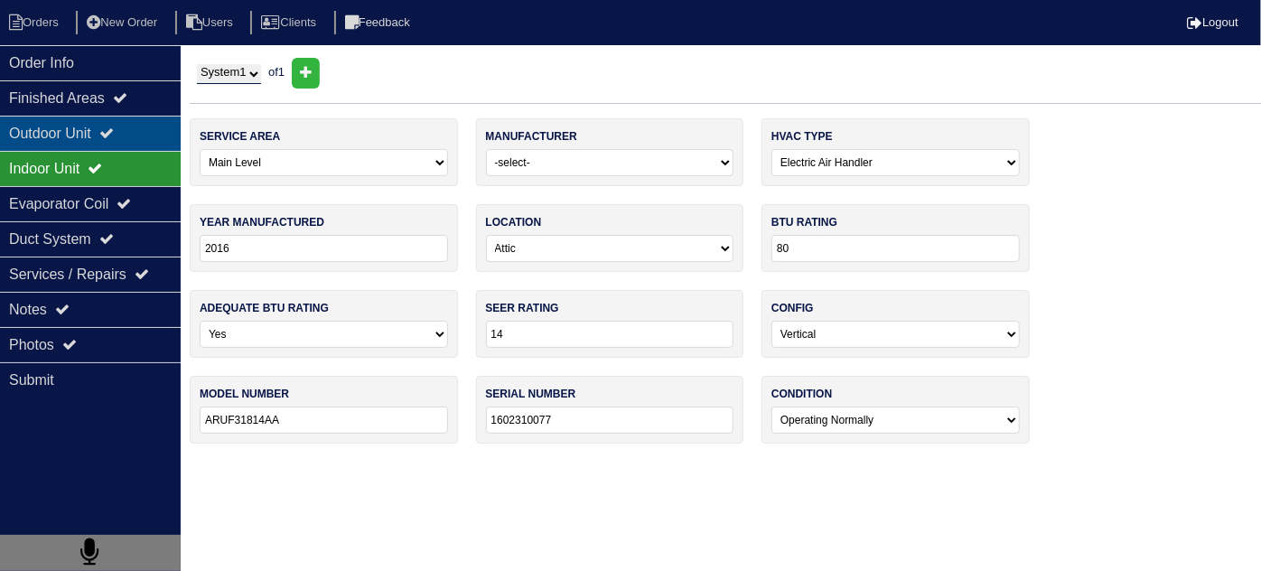
click at [77, 137] on div "Outdoor Unit" at bounding box center [90, 133] width 181 height 35
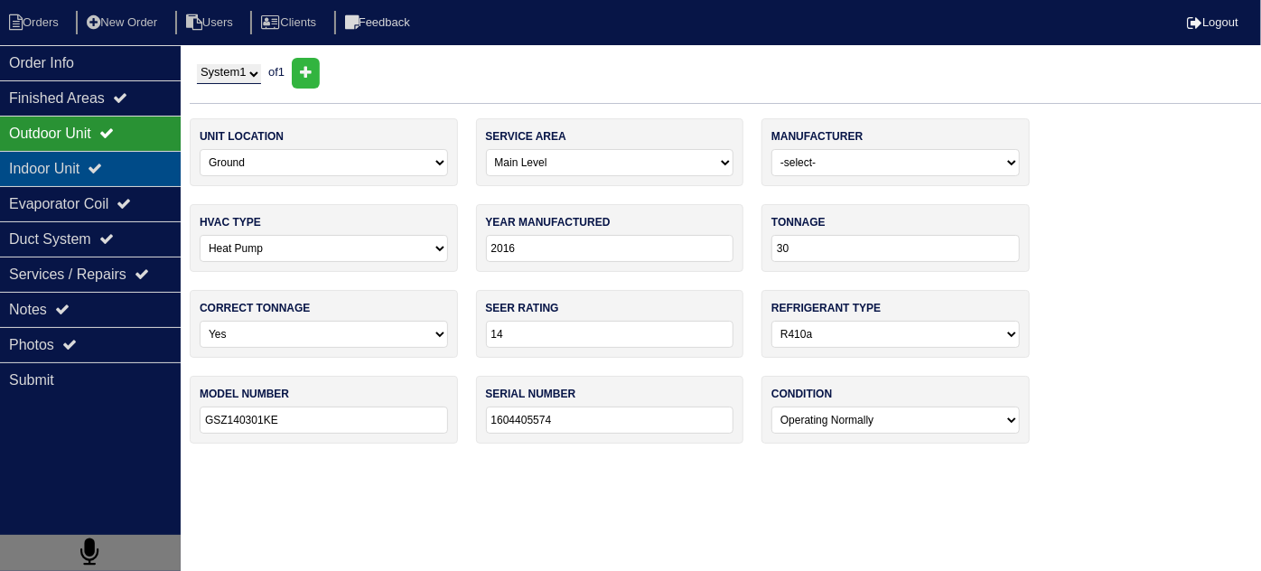
click at [72, 162] on div "Indoor Unit" at bounding box center [90, 168] width 181 height 35
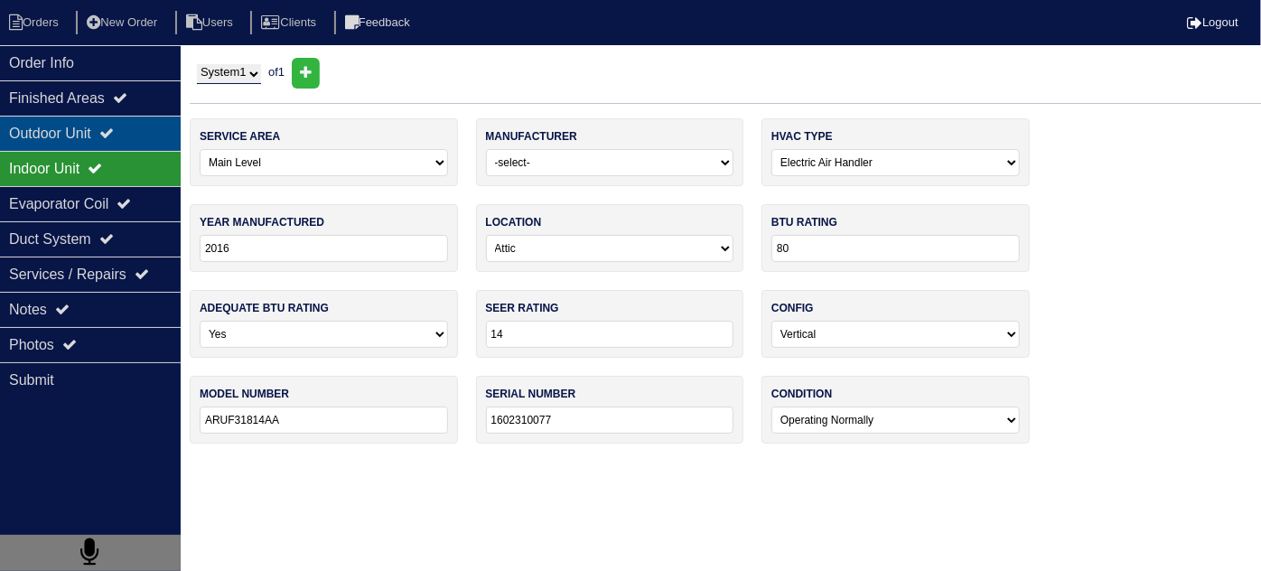
click at [78, 133] on div "Outdoor Unit" at bounding box center [90, 133] width 181 height 35
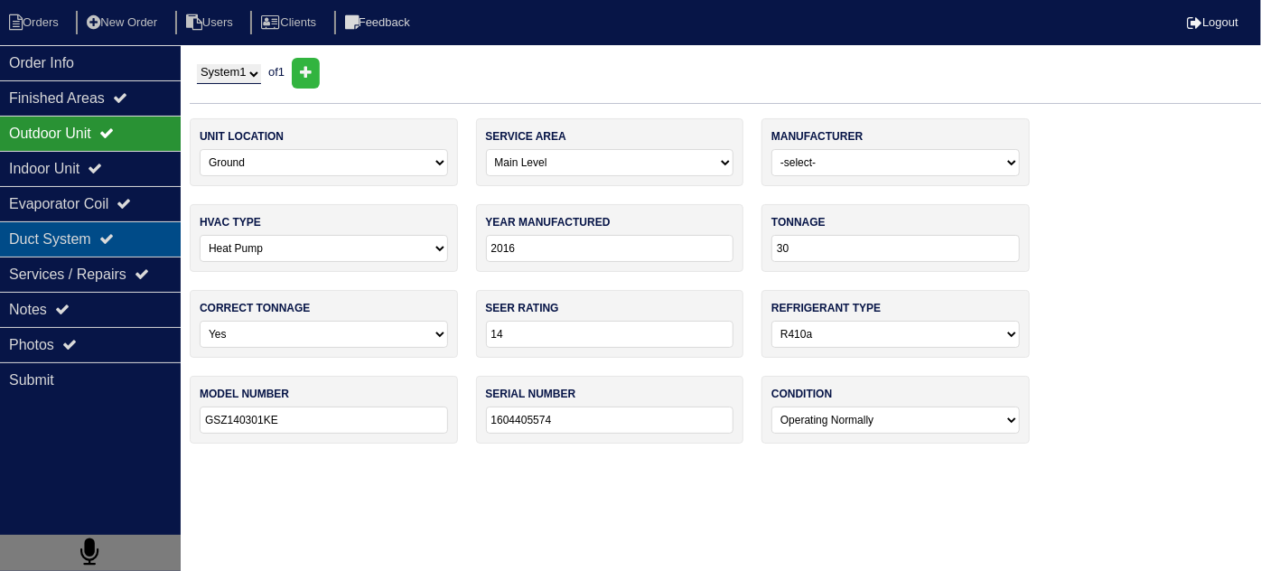
click at [98, 252] on div "Duct System" at bounding box center [90, 238] width 181 height 35
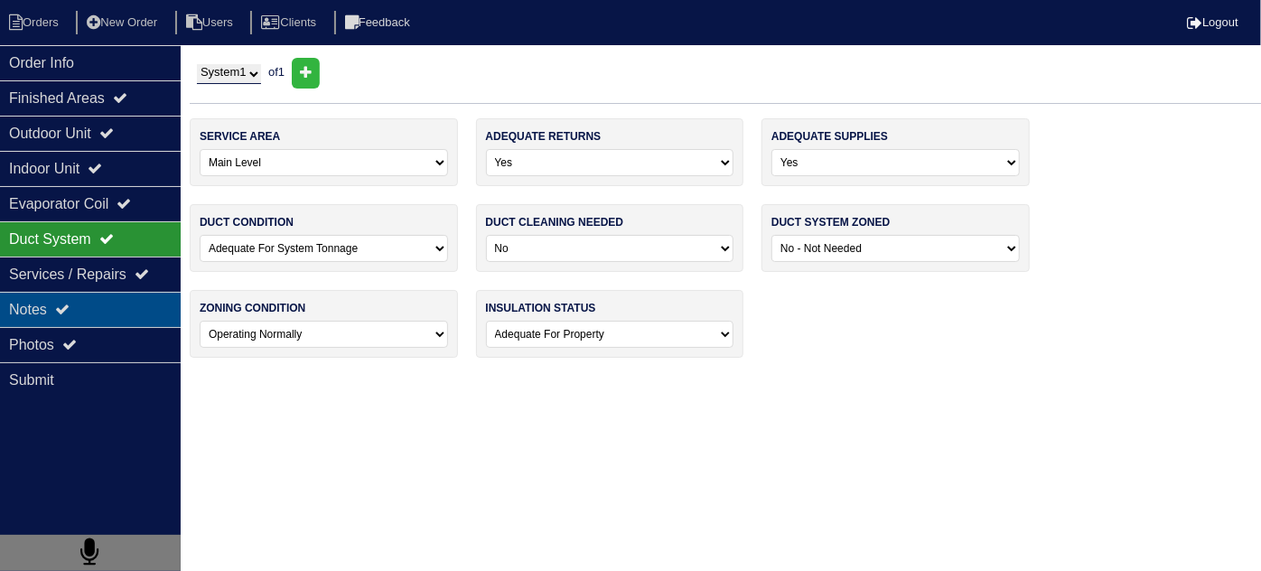
click at [77, 296] on div "Notes" at bounding box center [90, 309] width 181 height 35
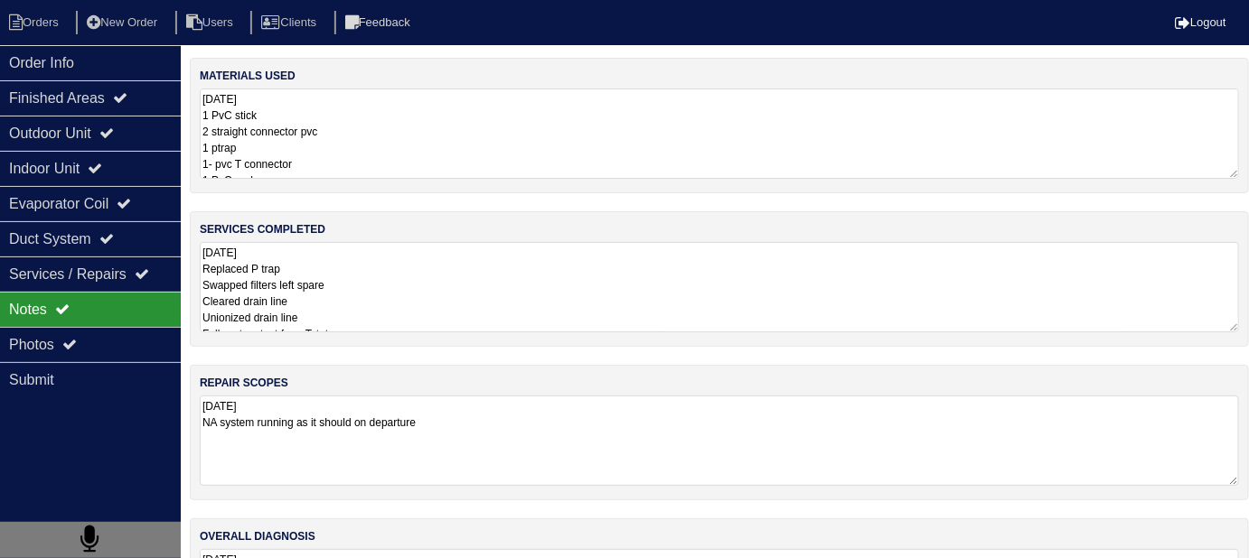
click at [397, 299] on textarea "9.2.25 Replaced P trap Swapped filters left spare Cleared drain line Unionized …" at bounding box center [719, 287] width 1039 height 90
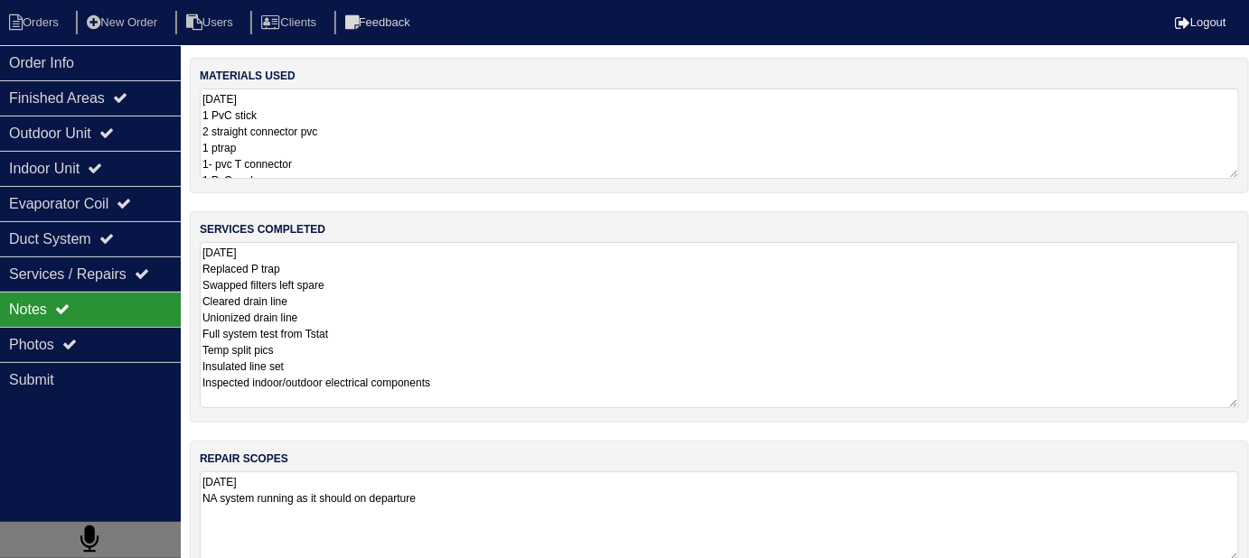
click at [534, 157] on textarea "9.2.25 1 PvC stick 2 straight connector pvc 1 ptrap 1- pvc T connector 1 PvC en…" at bounding box center [719, 134] width 1039 height 90
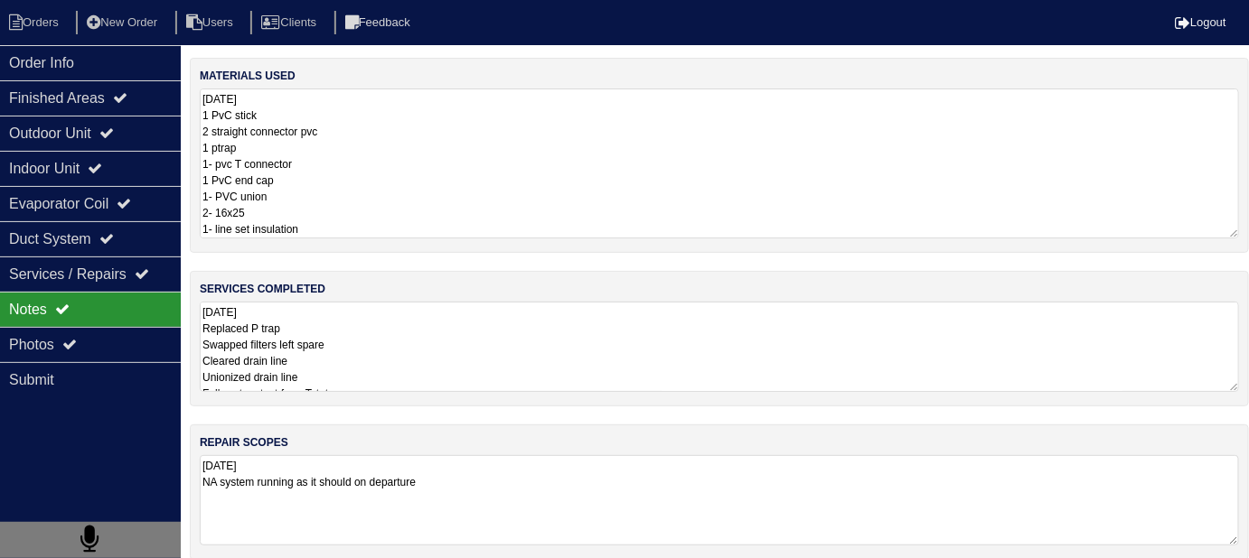
click at [641, 481] on textarea "9.2.25 NA system running as it should on departure" at bounding box center [719, 500] width 1039 height 90
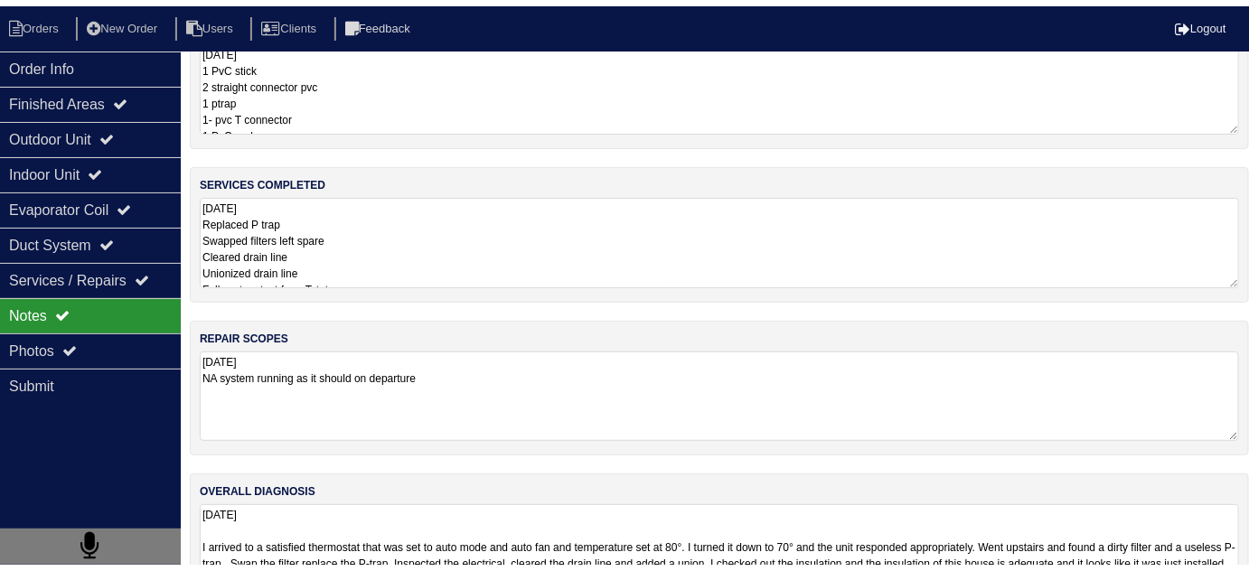
scroll to position [108, 0]
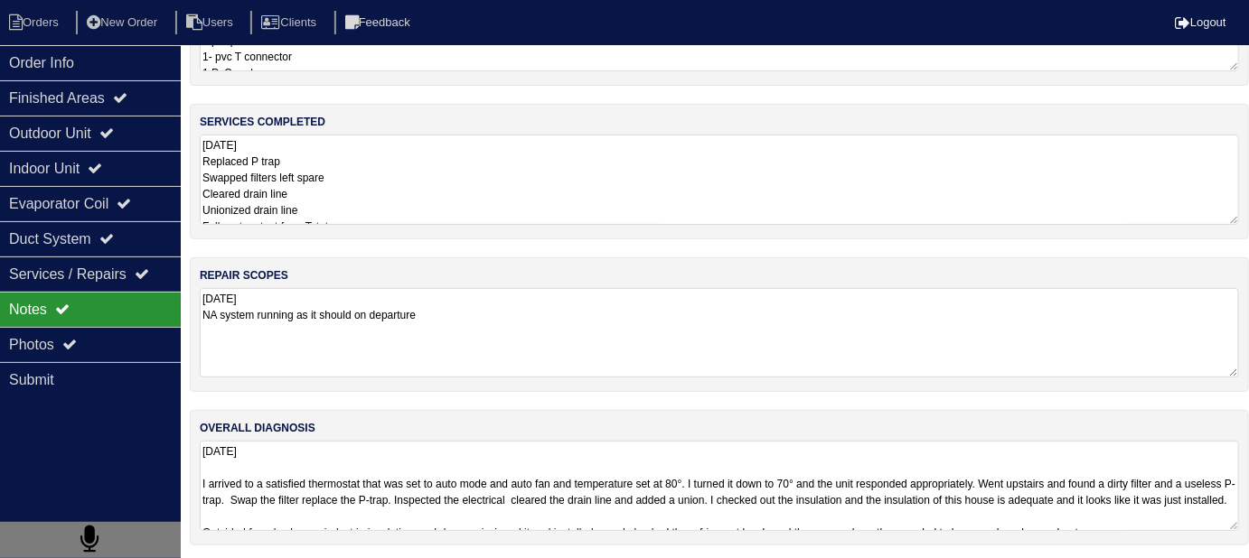
click at [386, 147] on textarea "9.2.25 Replaced P trap Swapped filters left spare Cleared drain line Unionized …" at bounding box center [719, 180] width 1039 height 90
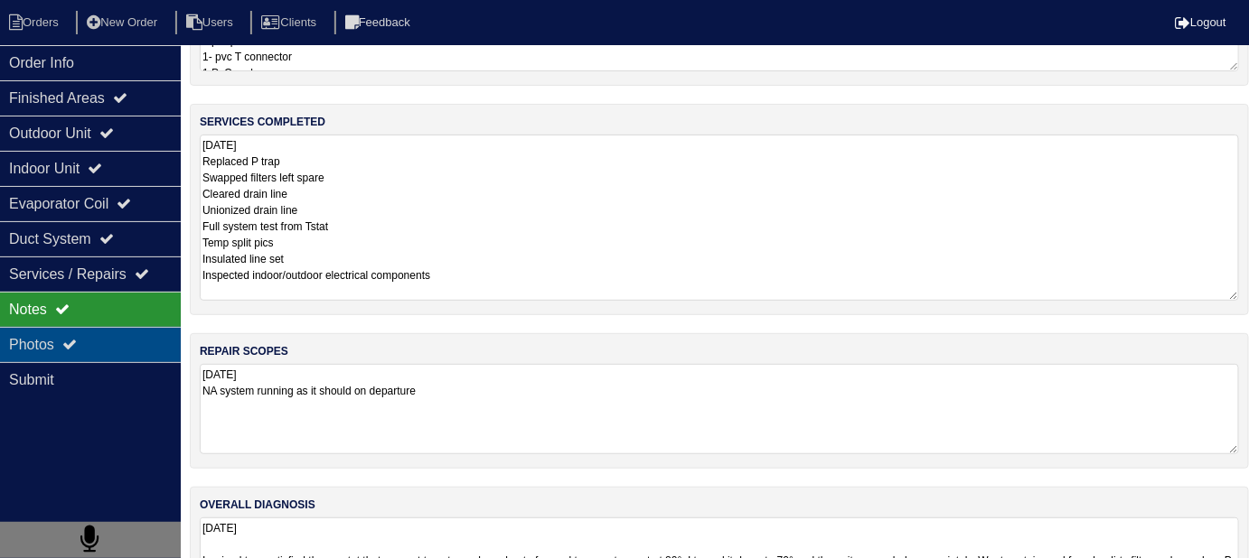
click at [44, 343] on div "Photos" at bounding box center [90, 344] width 181 height 35
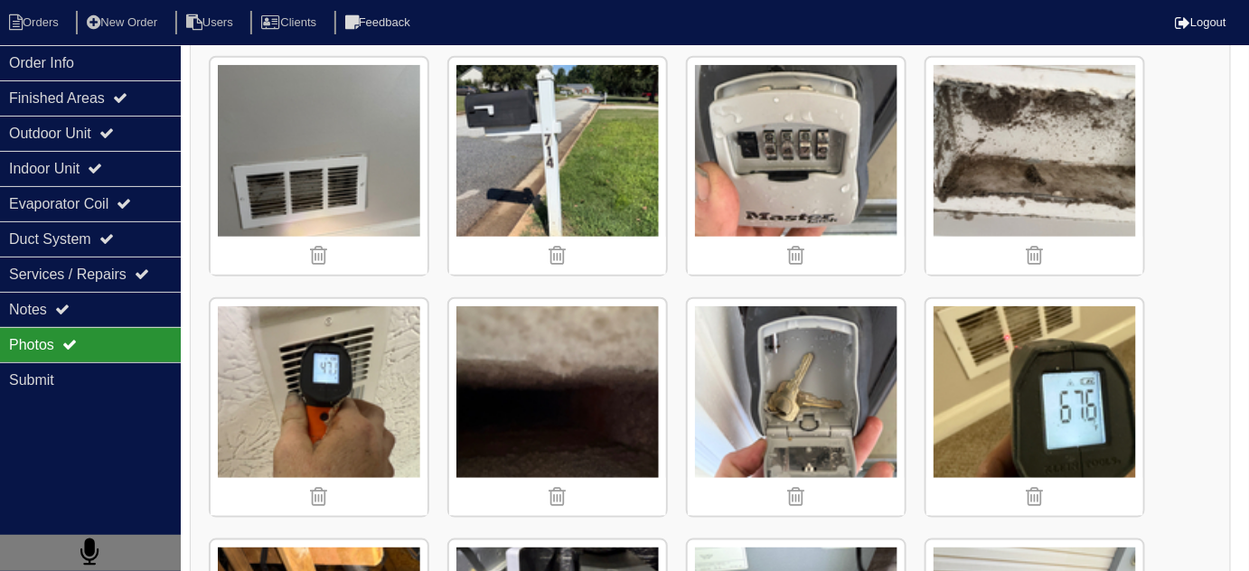
scroll to position [518, 0]
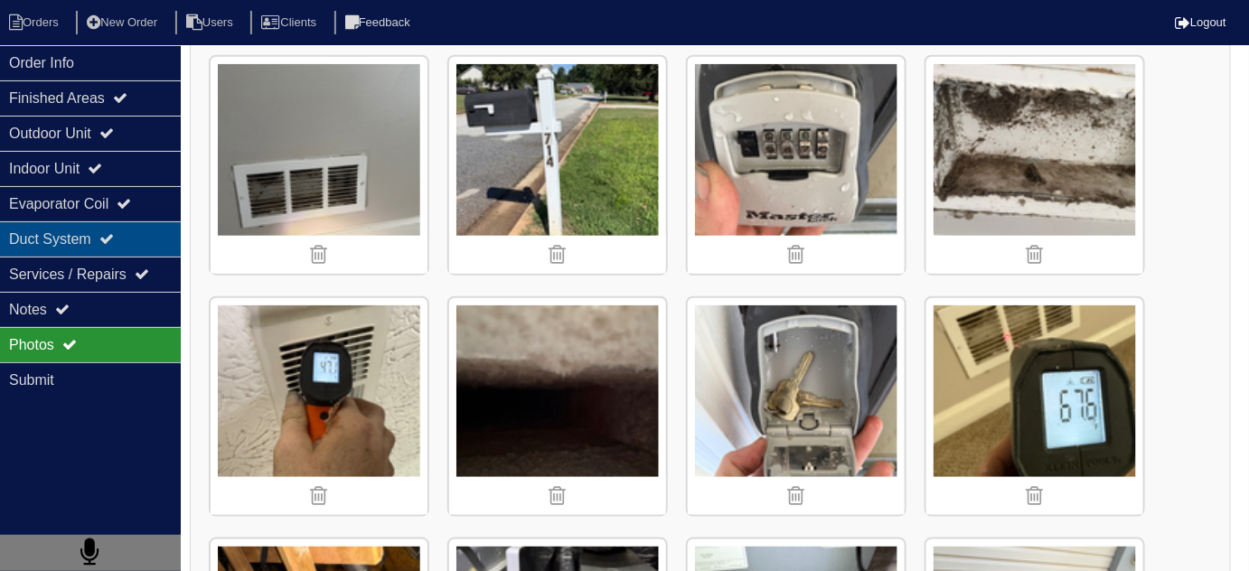
click at [127, 235] on div "Duct System" at bounding box center [90, 238] width 181 height 35
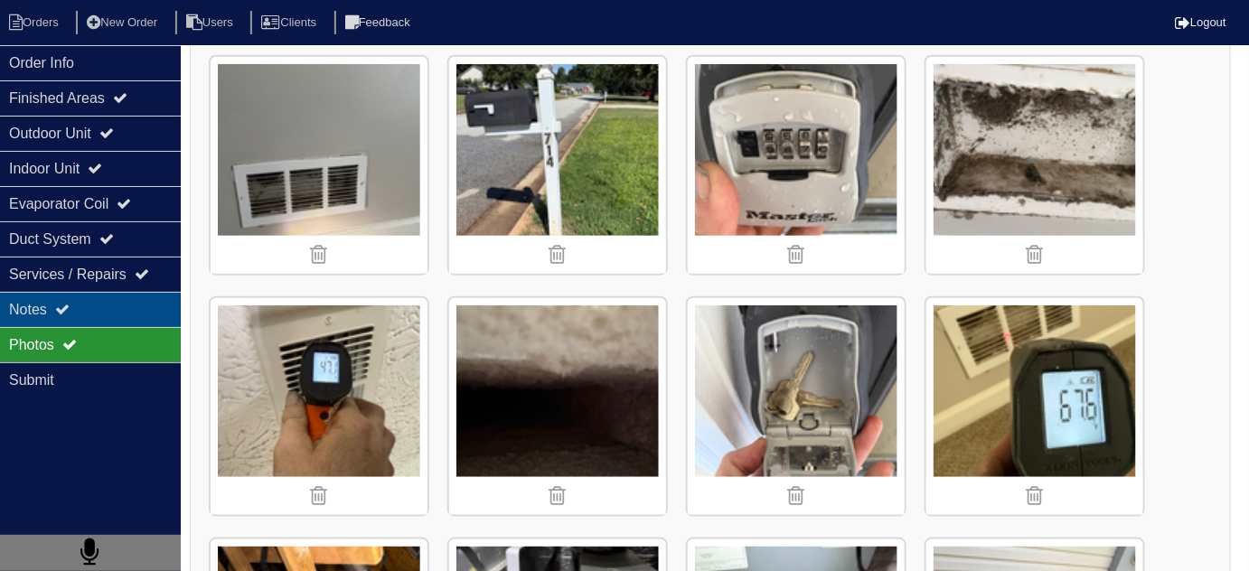
scroll to position [0, 0]
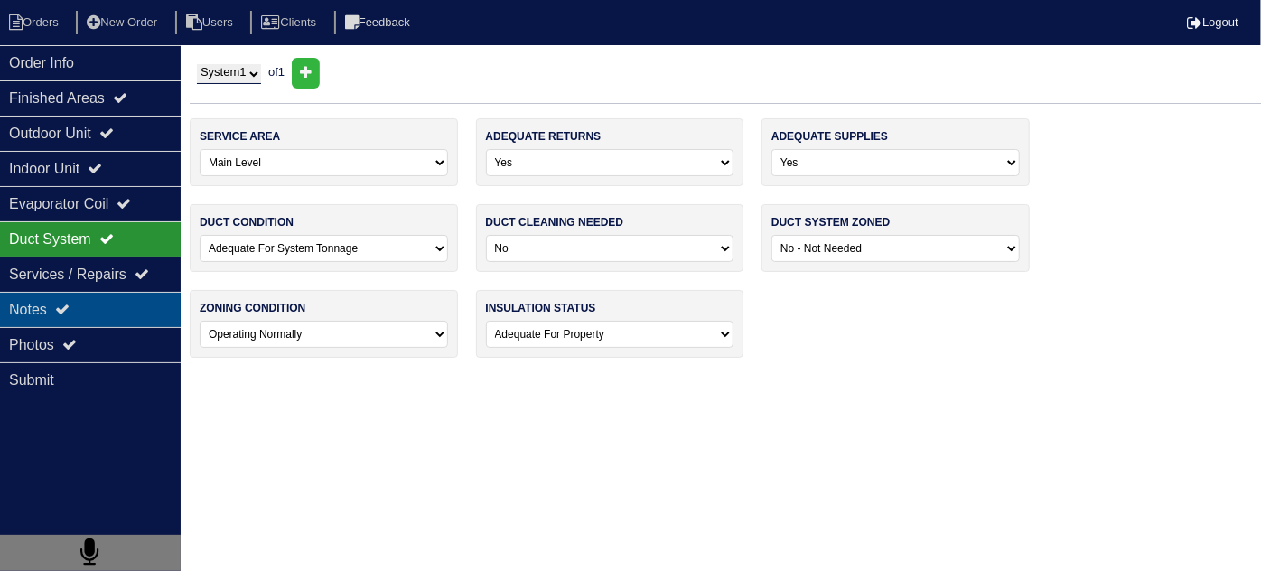
click at [91, 312] on div "Notes" at bounding box center [90, 309] width 181 height 35
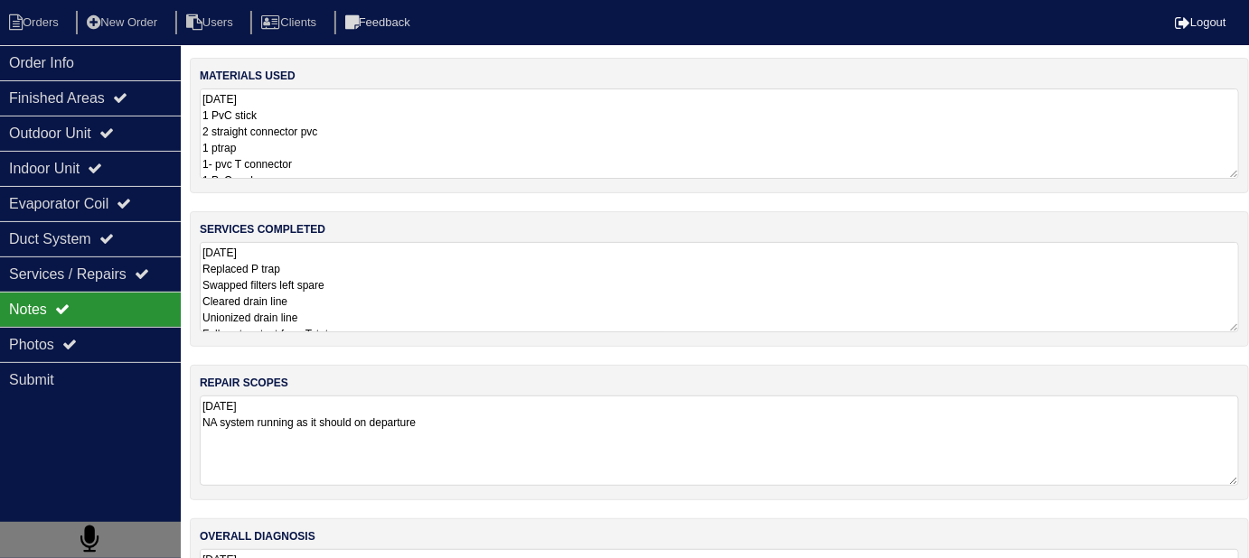
click at [542, 307] on textarea "9.2.25 Replaced P trap Swapped filters left spare Cleared drain line Unionized …" at bounding box center [719, 287] width 1039 height 90
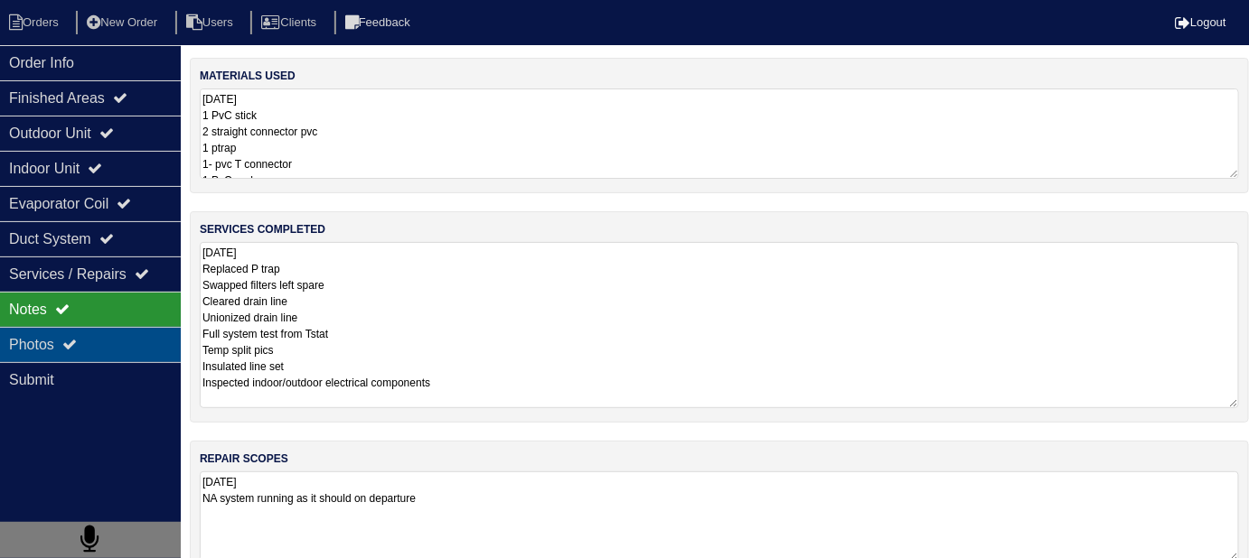
click at [114, 336] on div "Photos" at bounding box center [90, 344] width 181 height 35
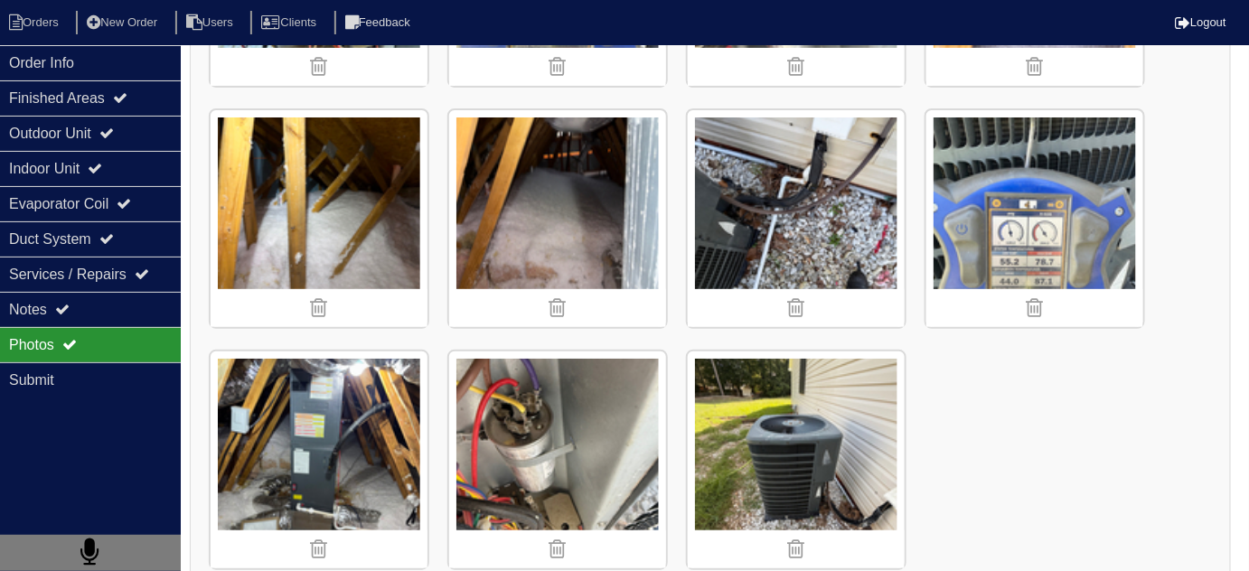
scroll to position [2417, 0]
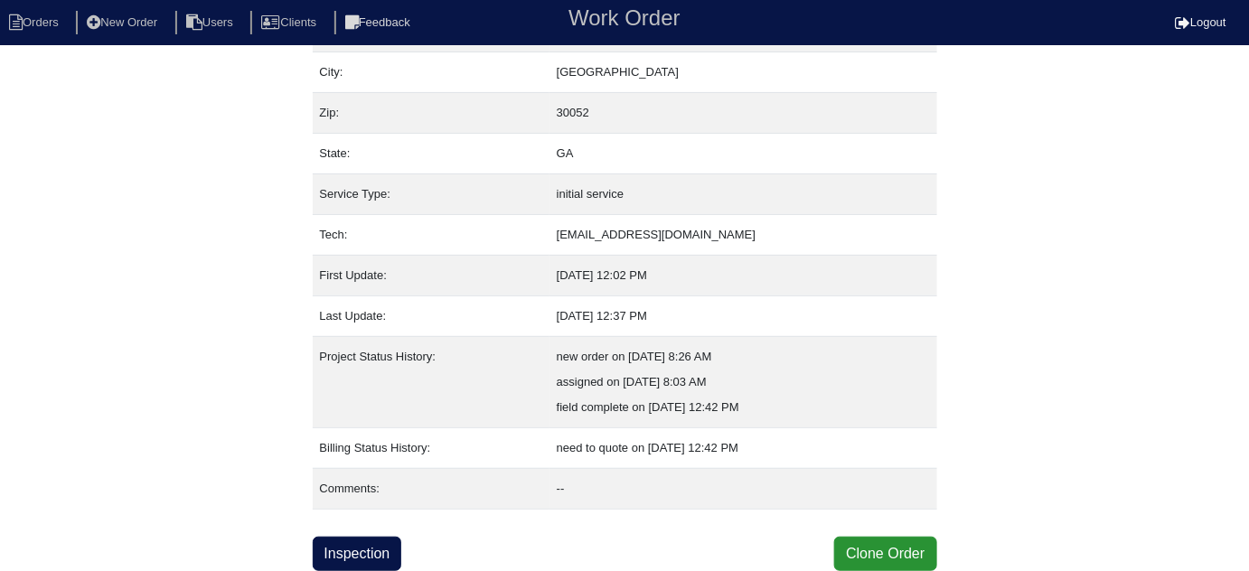
scroll to position [123, 0]
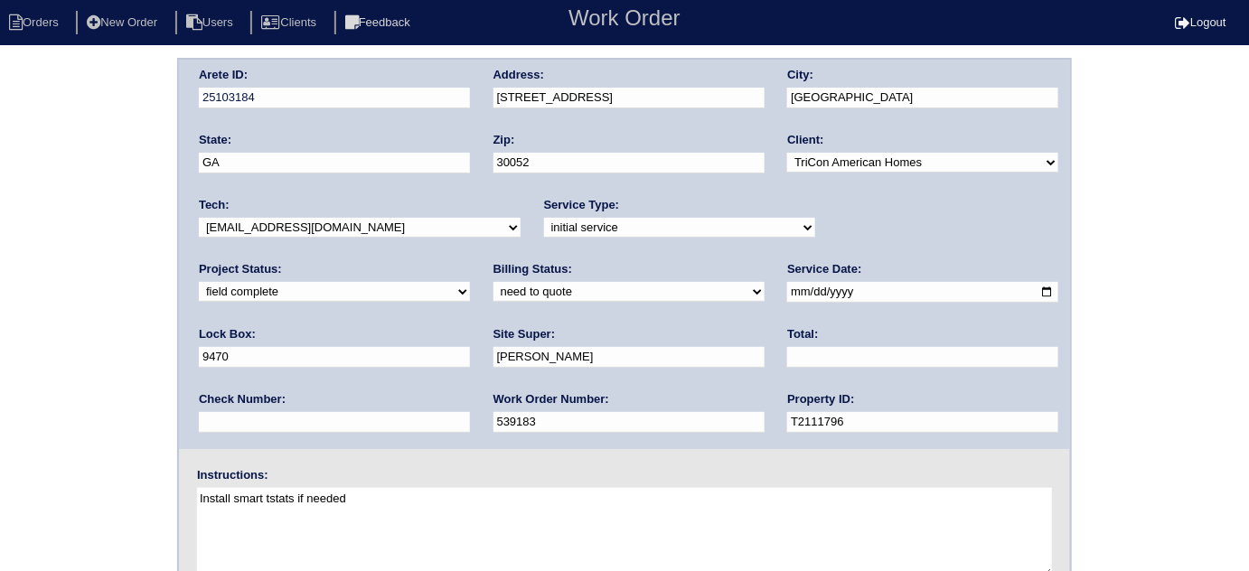
click at [493, 299] on select "need to quote quoted need to invoice invoiced paid warranty purchase order need…" at bounding box center [628, 292] width 271 height 20
select select "quoted"
click at [493, 282] on select "need to quote quoted need to invoice invoiced paid warranty purchase order need…" at bounding box center [628, 292] width 271 height 20
drag, startPoint x: 525, startPoint y: 351, endPoint x: 515, endPoint y: 343, distance: 12.8
click at [787, 347] on input "text" at bounding box center [922, 357] width 271 height 21
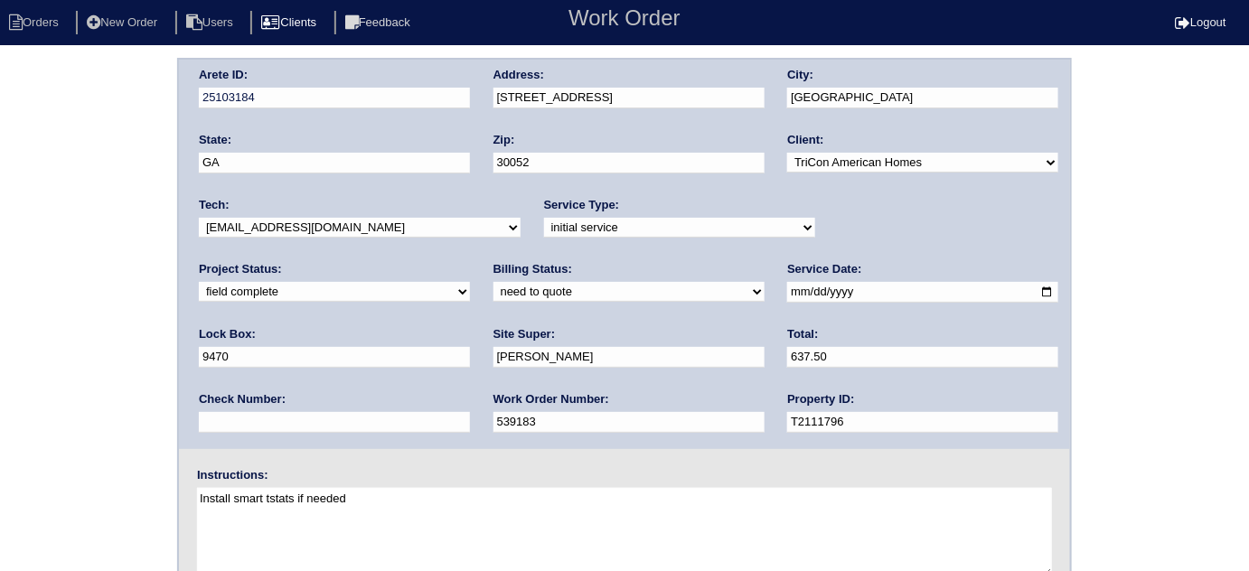
type input "637.50"
click at [467, 98] on div "Arete ID: 25103184 Address: 714 Manor Ridge Dr City: Loganville State: GA Zip: …" at bounding box center [624, 254] width 891 height 389
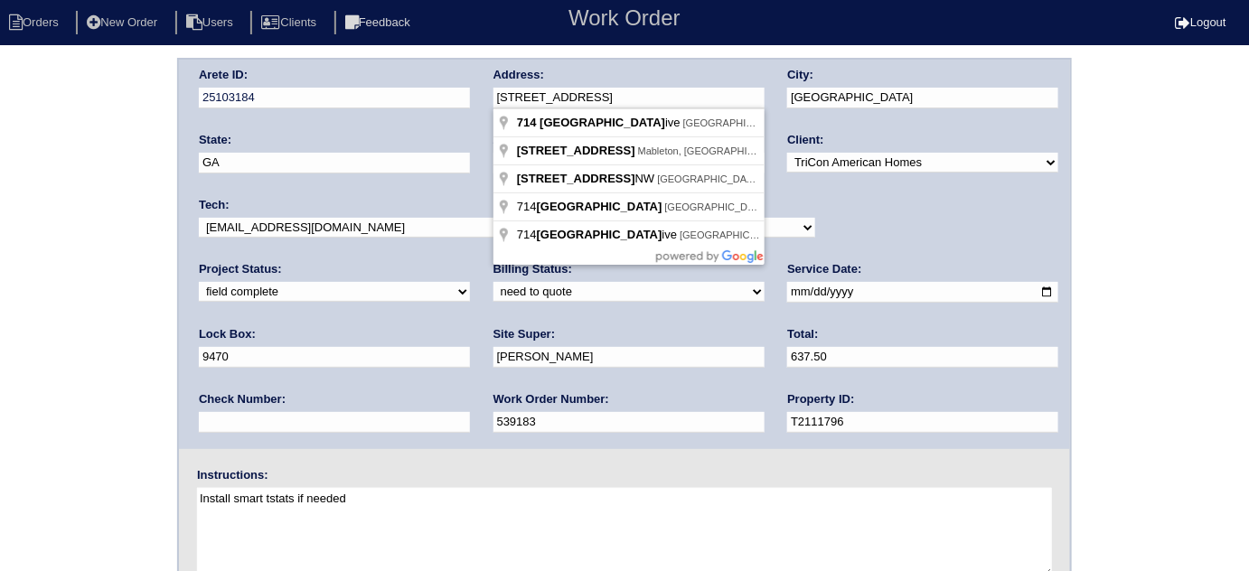
click at [51, 313] on div "Arete ID: 25103184 Address: 714 Manor Ridge Dr City: Loganville State: GA Zip: …" at bounding box center [624, 423] width 1249 height 731
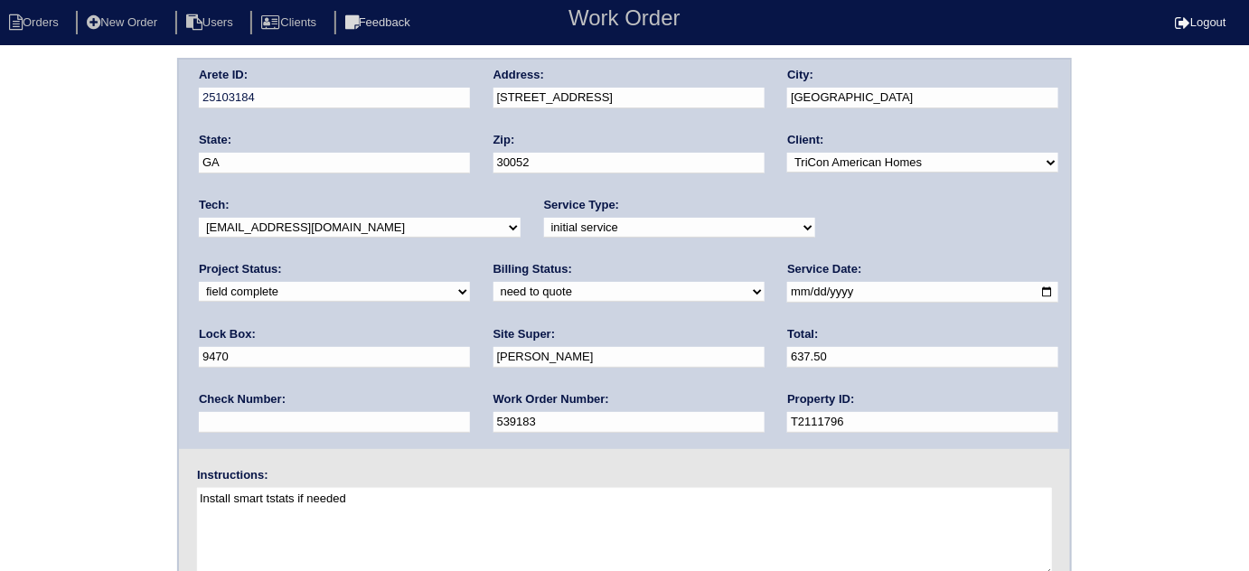
click at [73, 298] on div "Arete ID: 25103184 Address: 714 Manor Ridge Dr City: Loganville State: GA Zip: …" at bounding box center [624, 423] width 1249 height 731
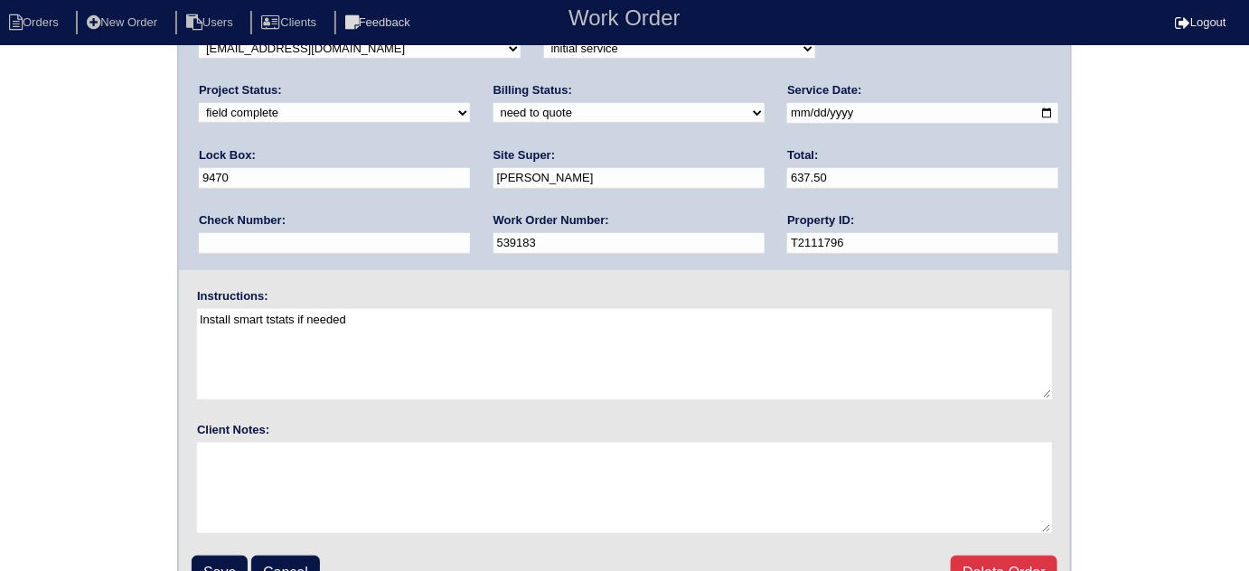
scroll to position [213, 0]
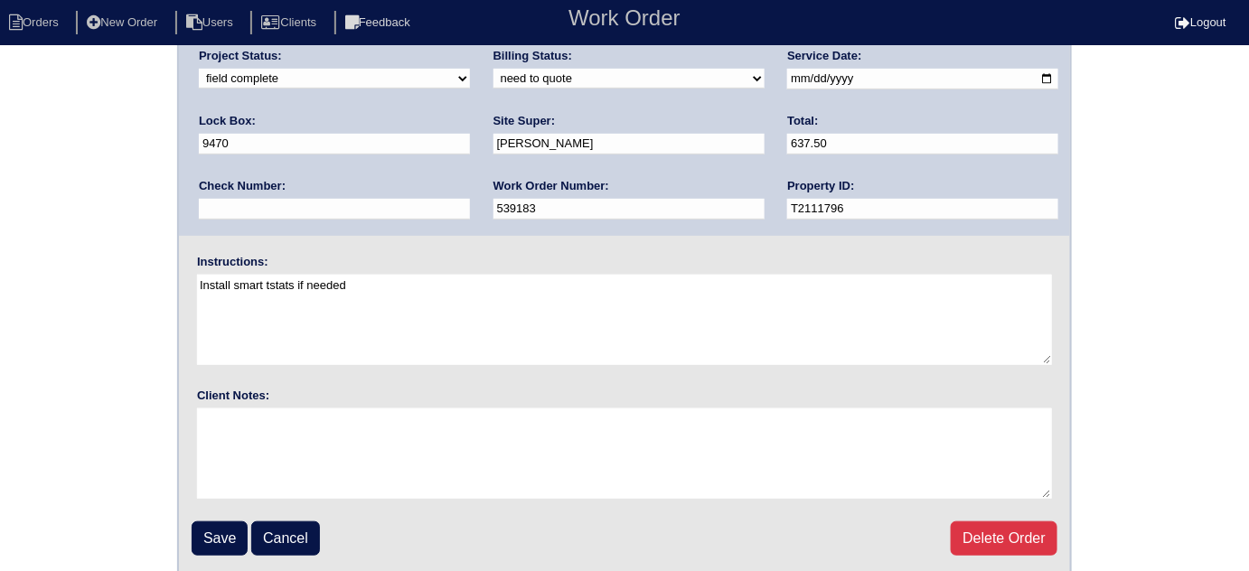
click at [192, 522] on input "Save" at bounding box center [220, 538] width 56 height 34
click at [201, 538] on div "Save Cancel Delete Order" at bounding box center [625, 538] width 866 height 34
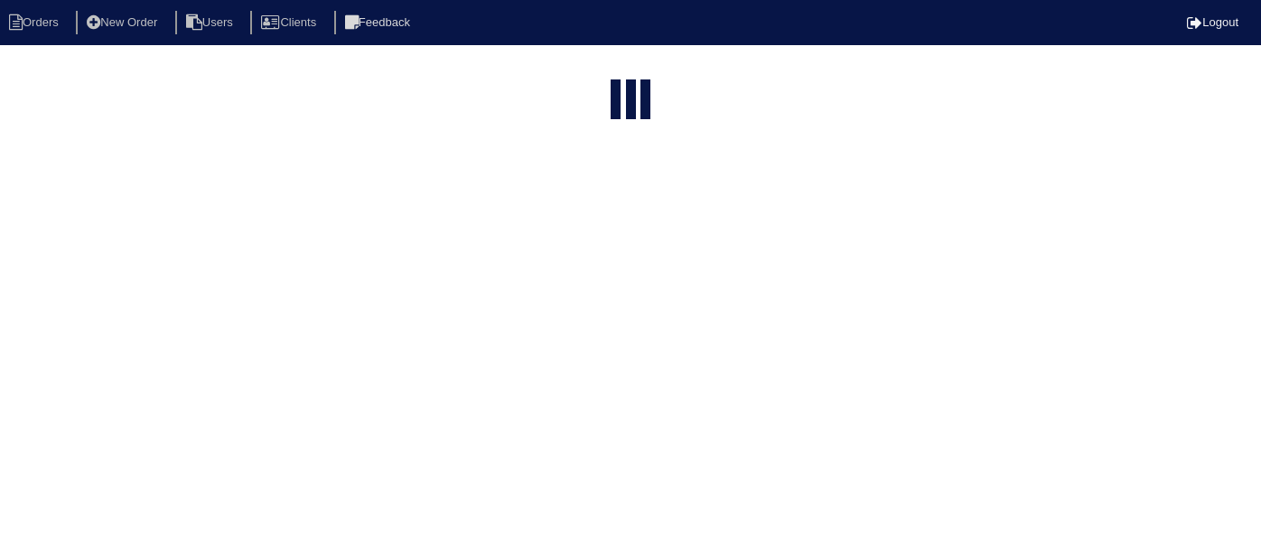
select select "15"
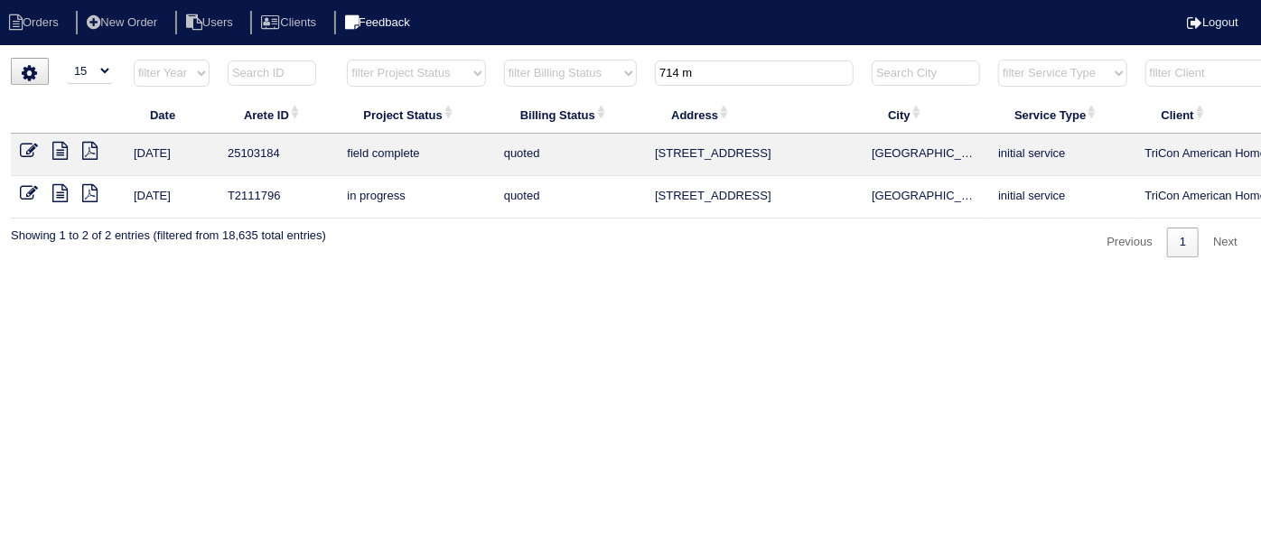
drag, startPoint x: 704, startPoint y: 74, endPoint x: 428, endPoint y: 13, distance: 282.3
click at [474, 58] on body "Orders New Order Users Clients Feedback Logout Orders New Order Users Clients M…" at bounding box center [630, 158] width 1261 height 200
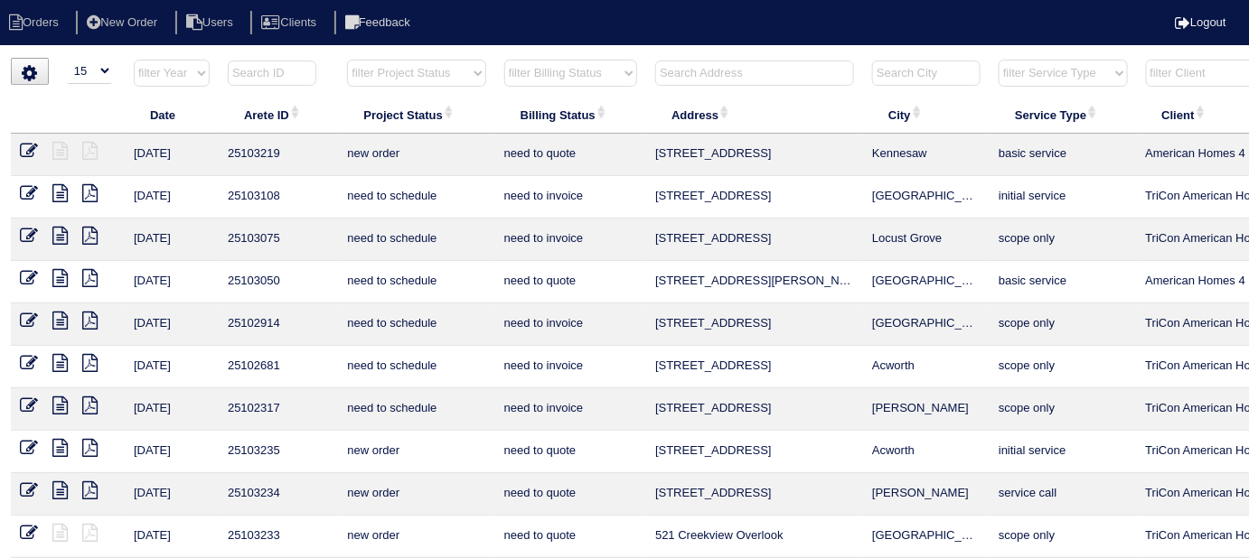
click at [436, 74] on select "filter Project Status -- Any Project Status -- new order assigned in progress f…" at bounding box center [416, 73] width 138 height 27
click at [347, 60] on select "filter Project Status -- Any Project Status -- new order assigned in progress f…" at bounding box center [416, 73] width 138 height 27
select select "field complete"
click at [538, 81] on select "filter Billing Status -- Any Billing Status -- need to quote quoted need to inv…" at bounding box center [570, 73] width 133 height 27
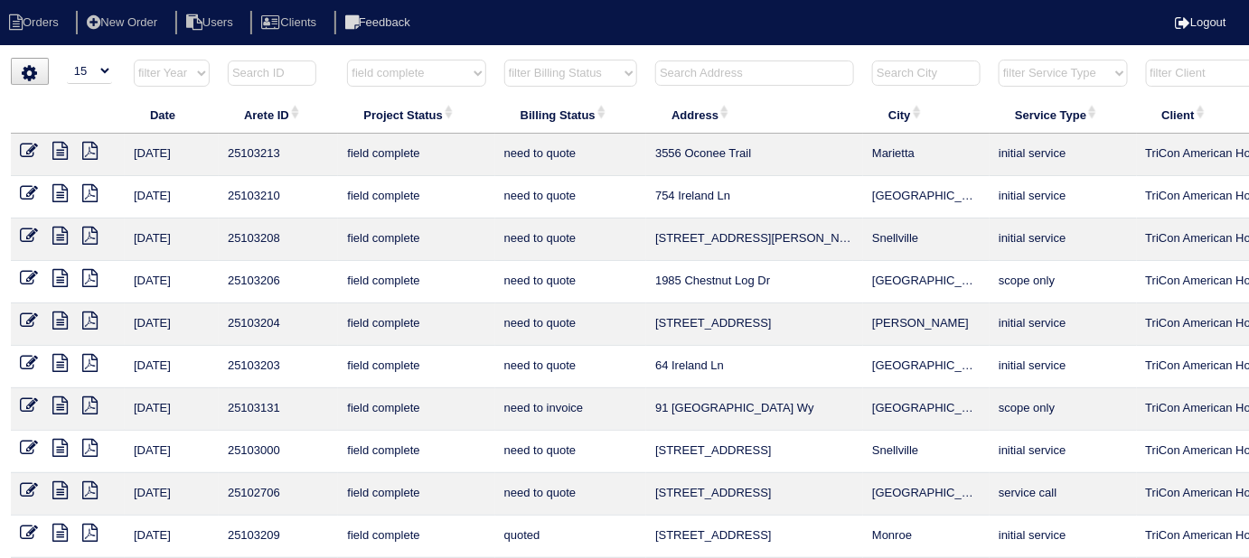
select select "need to quote"
click at [504, 60] on select "filter Billing Status -- Any Billing Status -- need to quote quoted need to inv…" at bounding box center [570, 73] width 133 height 27
select select "field complete"
select select "need to quote"
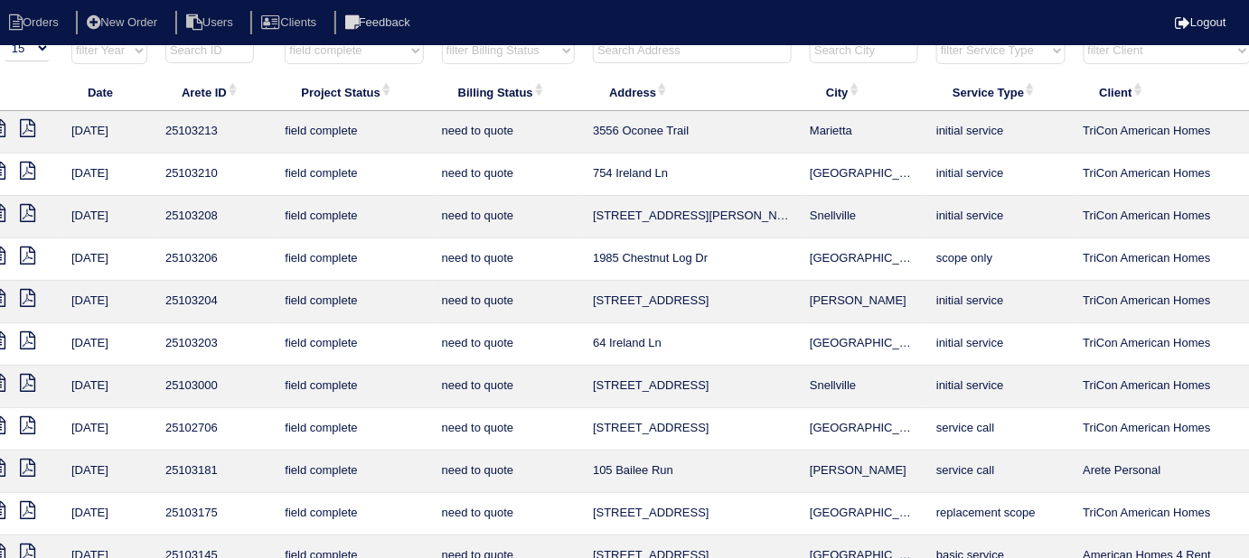
scroll to position [0, 62]
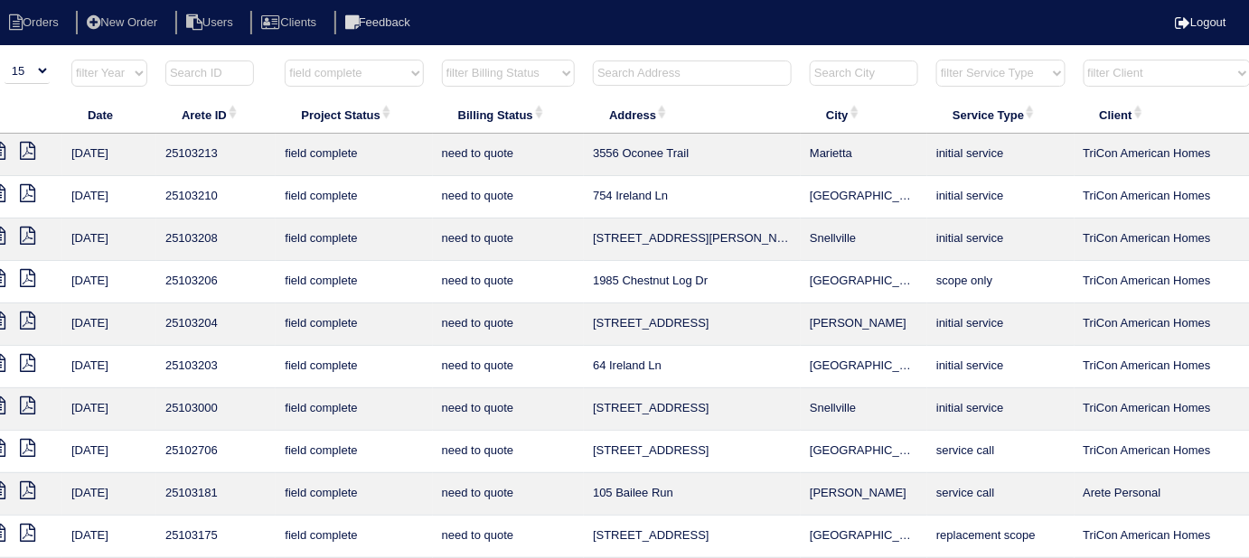
click at [383, 78] on select "filter Project Status -- Any Project Status -- new order assigned in progress f…" at bounding box center [354, 73] width 138 height 27
click at [388, 69] on select "filter Project Status -- Any Project Status -- new order assigned in progress f…" at bounding box center [354, 73] width 138 height 27
select select
click at [285, 60] on select "filter Project Status -- Any Project Status -- new order assigned in progress f…" at bounding box center [354, 73] width 138 height 27
select select "need to quote"
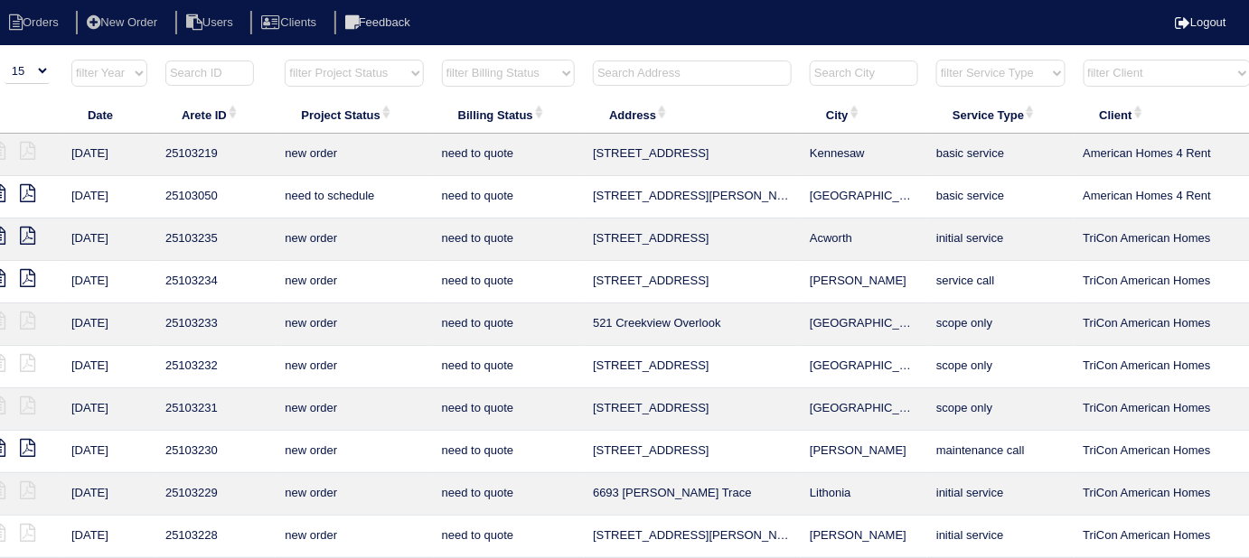
drag, startPoint x: 505, startPoint y: 65, endPoint x: 506, endPoint y: 80, distance: 15.4
click at [505, 64] on select "filter Billing Status -- Any Billing Status -- need to quote quoted need to inv…" at bounding box center [508, 73] width 133 height 27
select select
click at [442, 60] on select "filter Billing Status -- Any Billing Status -- need to quote quoted need to inv…" at bounding box center [508, 73] width 133 height 27
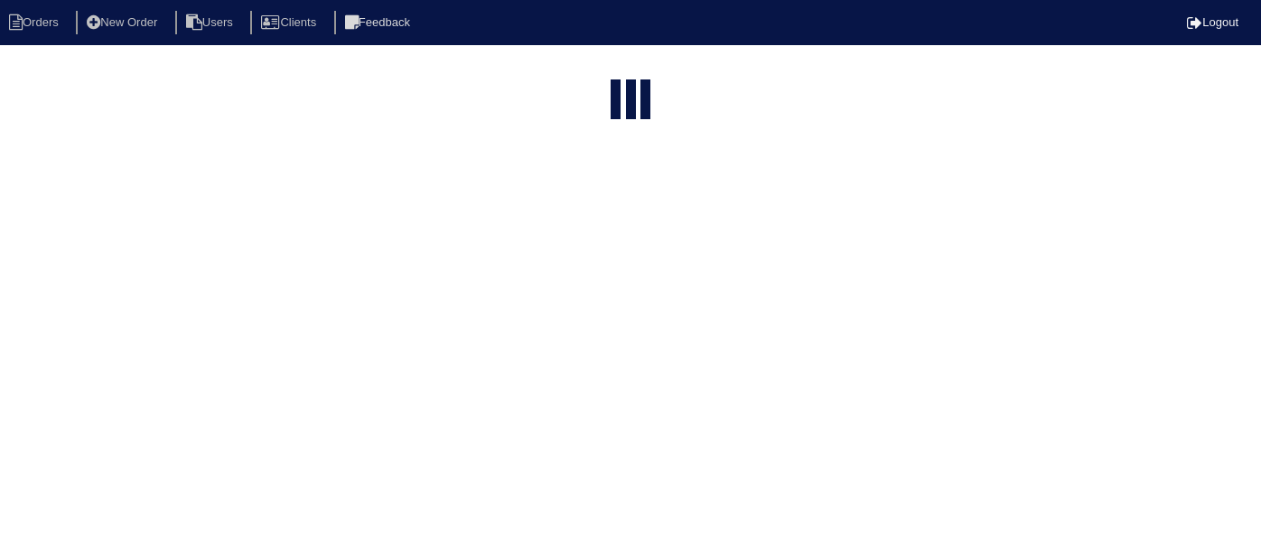
select select "15"
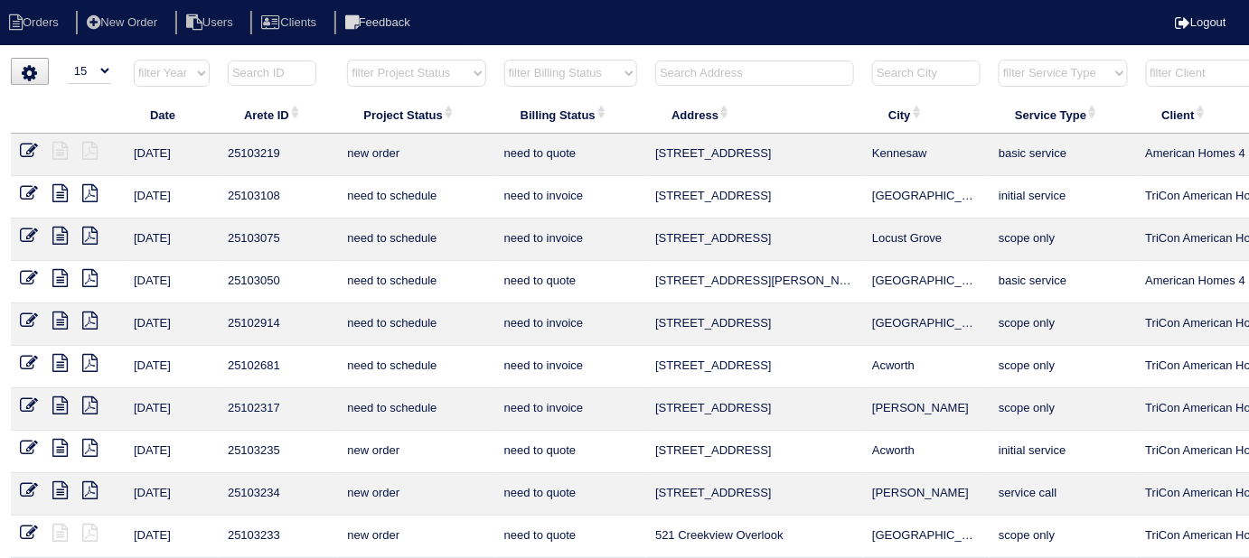
click at [687, 74] on input "text" at bounding box center [754, 73] width 199 height 25
click at [712, 87] on th at bounding box center [754, 77] width 217 height 37
click at [717, 74] on input "text" at bounding box center [754, 73] width 199 height 25
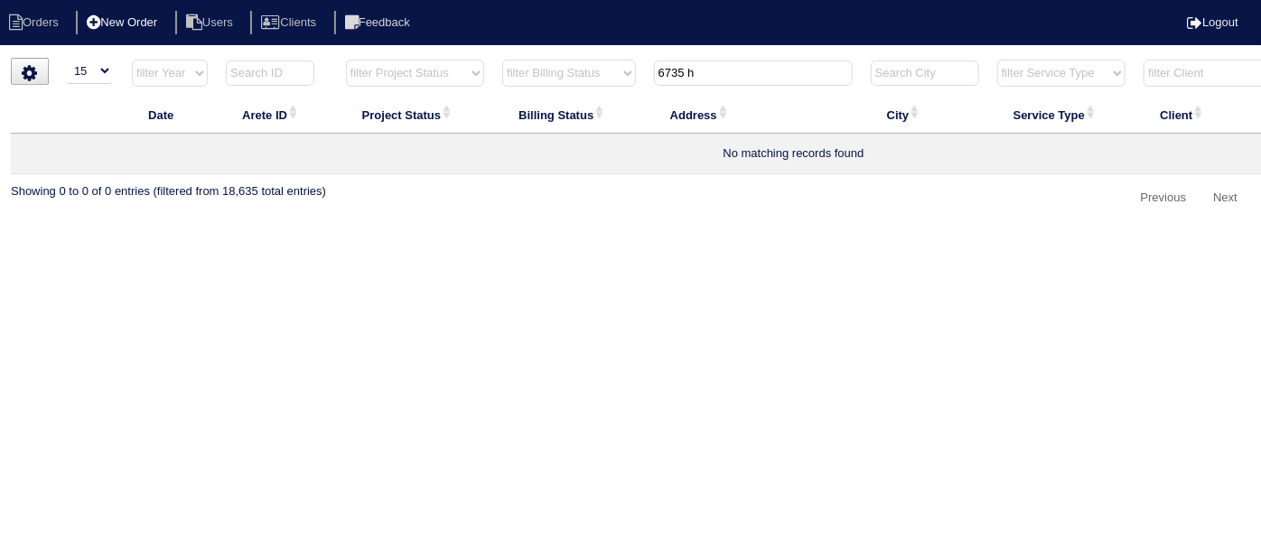
type input "6735 h"
click at [149, 22] on li "New Order" at bounding box center [124, 23] width 96 height 24
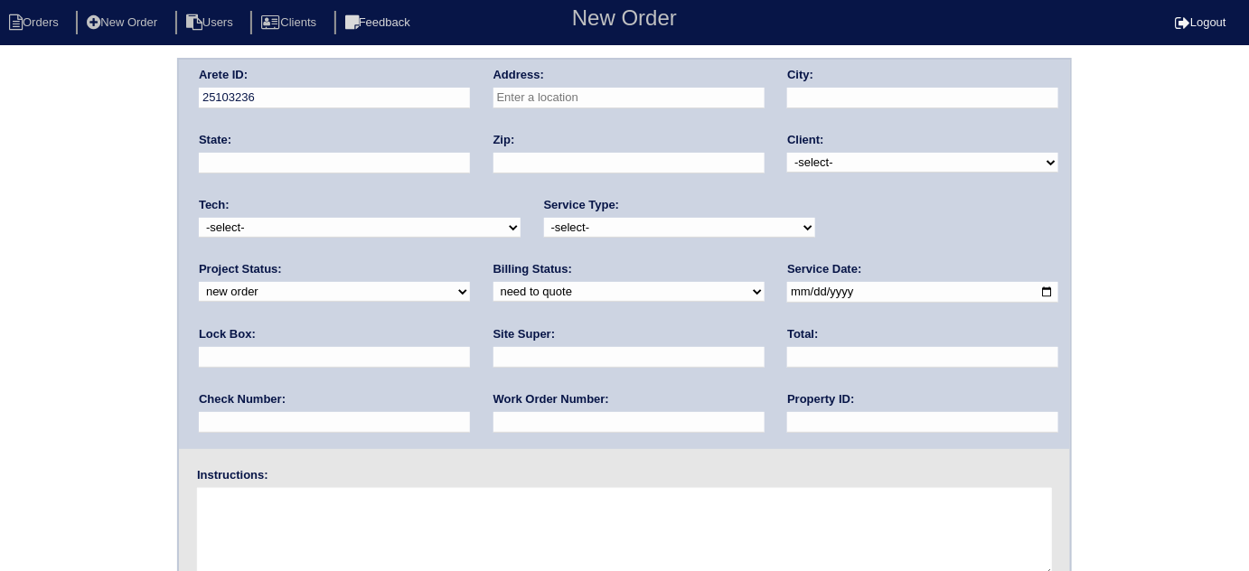
click at [638, 100] on input "text" at bounding box center [628, 98] width 271 height 21
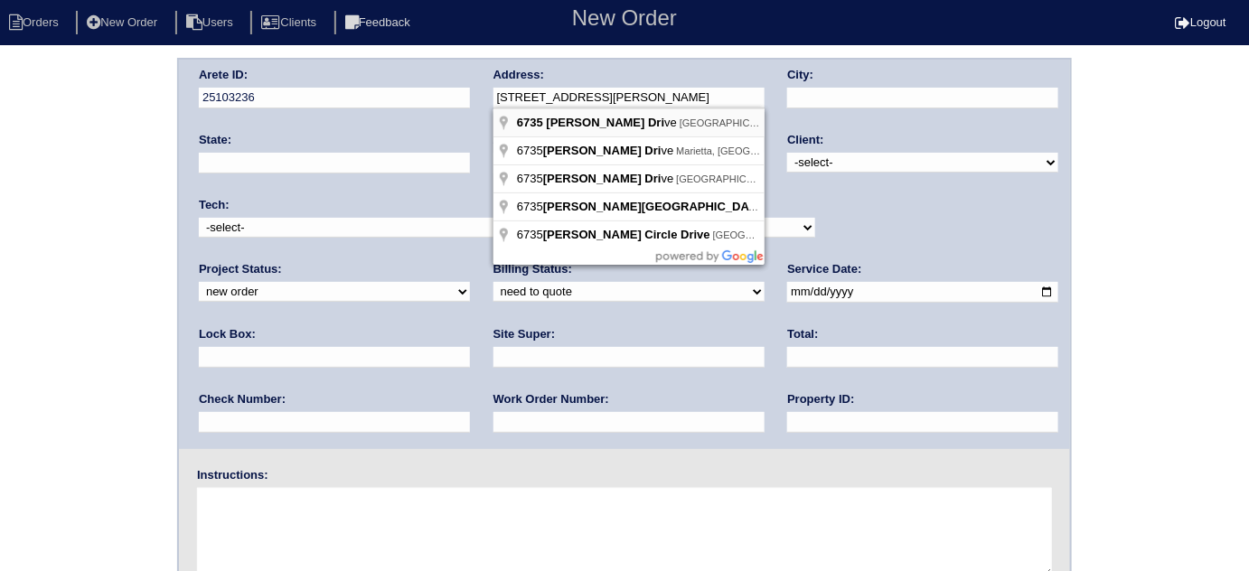
drag, startPoint x: 647, startPoint y: 126, endPoint x: 728, endPoint y: 151, distance: 84.9
type input "[STREET_ADDRESS][PERSON_NAME]"
type input "Austell"
type input "GA"
type input "30168"
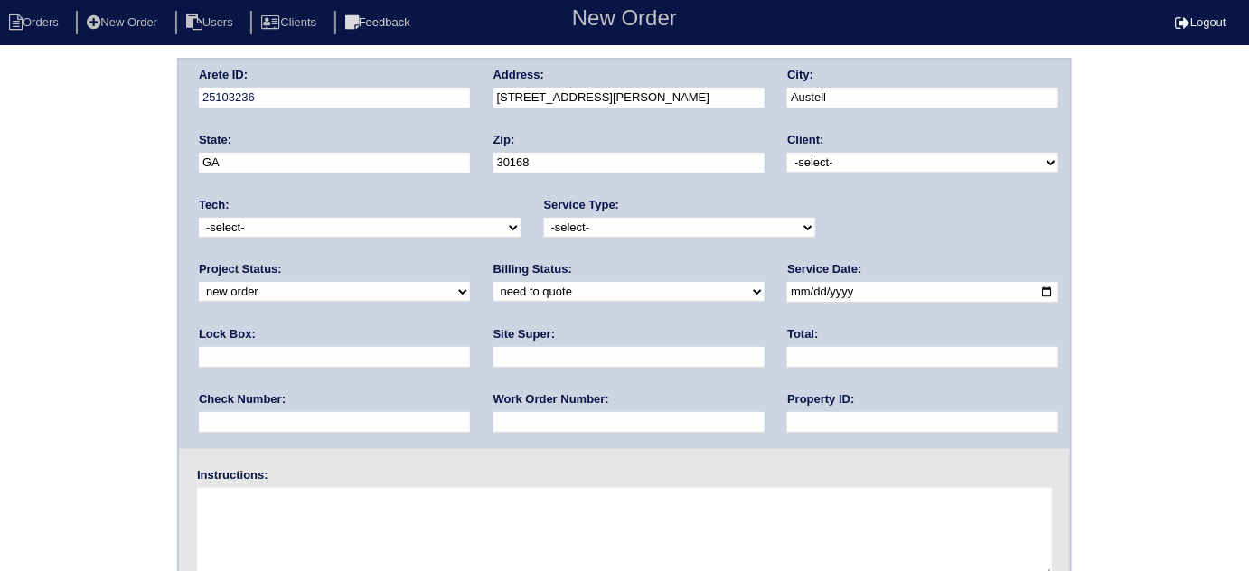
click at [805, 163] on select "-select- TriCon American Homes American Homes 4 Rent First Key Homes Zillow The…" at bounding box center [922, 163] width 271 height 20
select select "1"
click at [788, 153] on select "-select- TriCon American Homes American Homes 4 Rent First Key Homes Zillow The…" at bounding box center [922, 163] width 271 height 20
drag, startPoint x: 570, startPoint y: 220, endPoint x: 564, endPoint y: 228, distance: 10.3
click at [567, 220] on select "-select- initial service basic service maintenance call replacement scope servi…" at bounding box center [679, 228] width 271 height 20
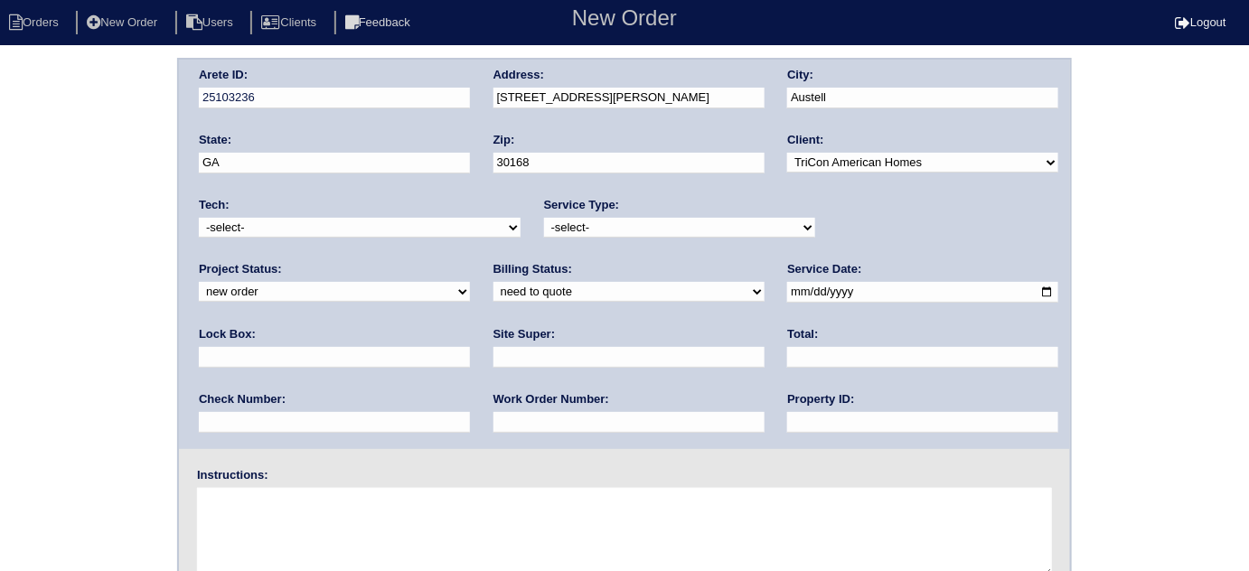
select select "scope only"
click at [544, 218] on select "-select- initial service basic service maintenance call replacement scope servi…" at bounding box center [679, 228] width 271 height 20
click at [787, 289] on input "date" at bounding box center [922, 292] width 271 height 21
type input "2025-09-03"
click at [787, 416] on input "text" at bounding box center [922, 422] width 271 height 21
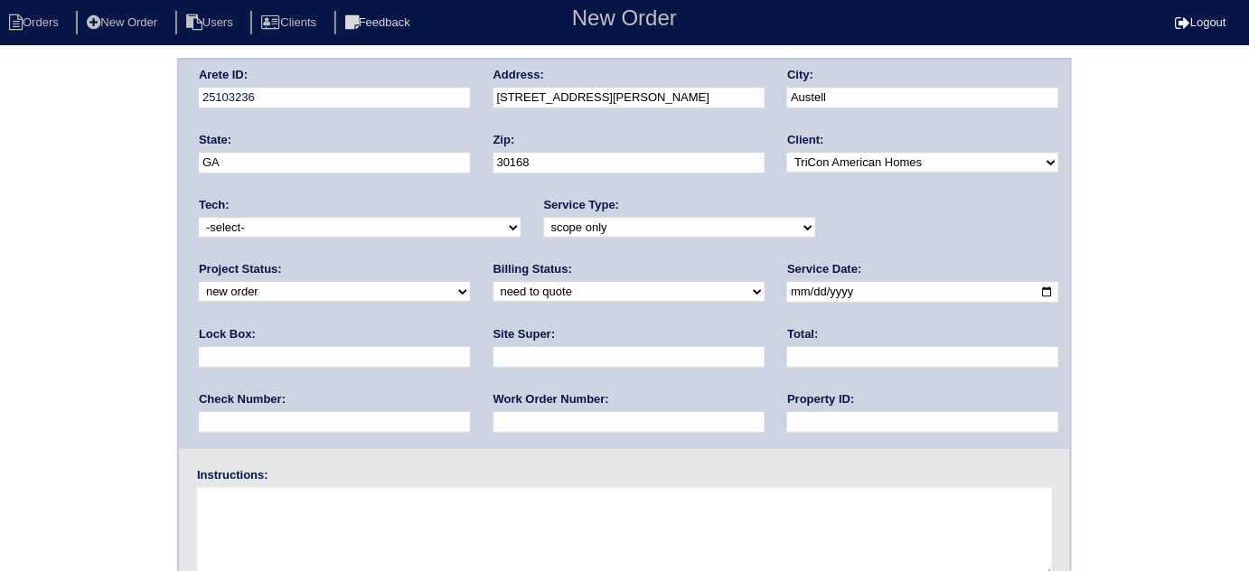
type input "N/A"
click at [493, 363] on input "text" at bounding box center [628, 357] width 271 height 21
type input "Florence Williams"
click at [323, 516] on textarea at bounding box center [624, 533] width 855 height 90
click at [344, 527] on textarea at bounding box center [624, 533] width 855 height 90
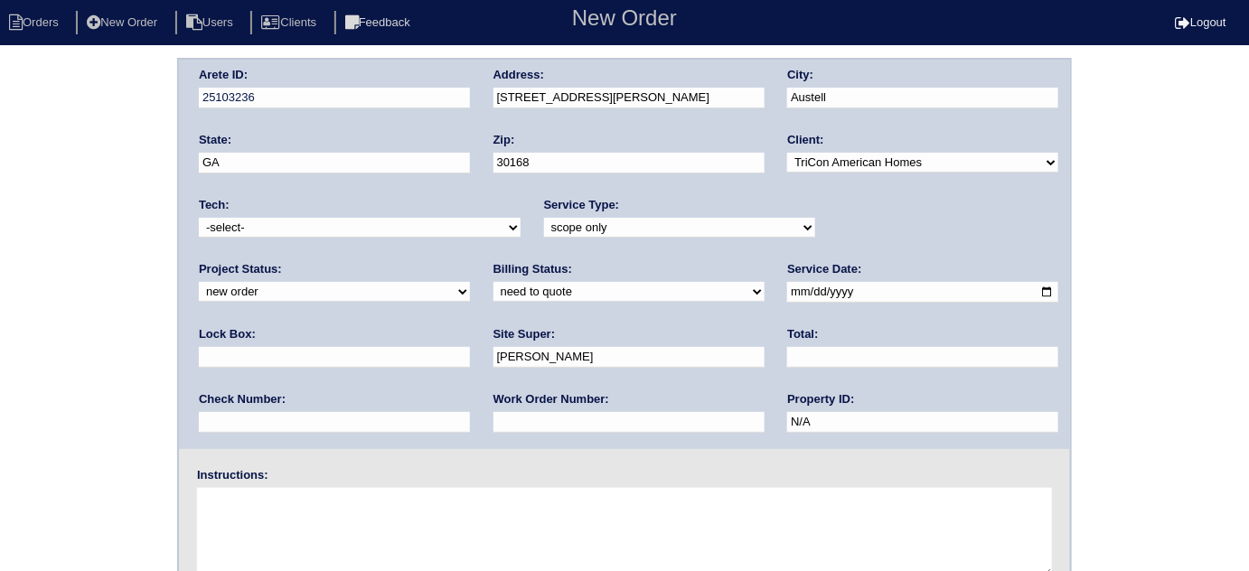
click at [42, 369] on div "Arete ID: 25103236 Address: 6735 Hembree Dr City: Austell State: GA Zip: 30168 …" at bounding box center [624, 423] width 1249 height 731
click at [441, 519] on textarea at bounding box center [624, 533] width 855 height 90
type textarea "Scope for service/repairs needed"
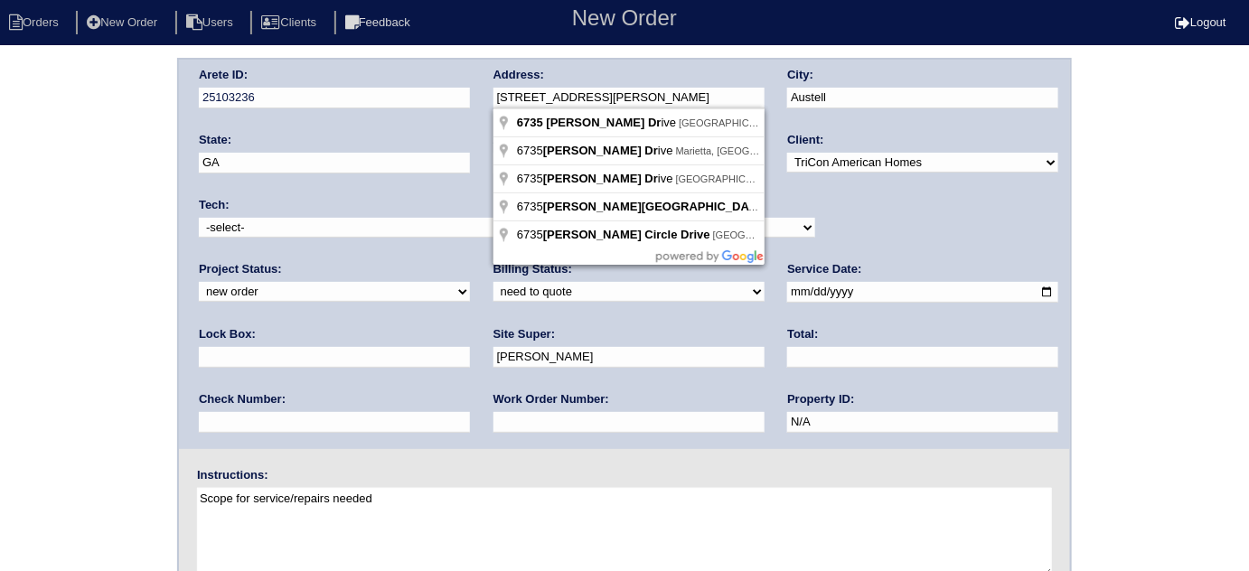
click at [463, 102] on div "Arete ID: 25103236 Address: 6735 Hembree Dr City: Austell State: GA Zip: 30168 …" at bounding box center [624, 254] width 891 height 389
click at [109, 197] on div "Arete ID: 25103236 Address: 6735 Hembree Dr City: Austell State: GA Zip: 30168 …" at bounding box center [624, 423] width 1249 height 731
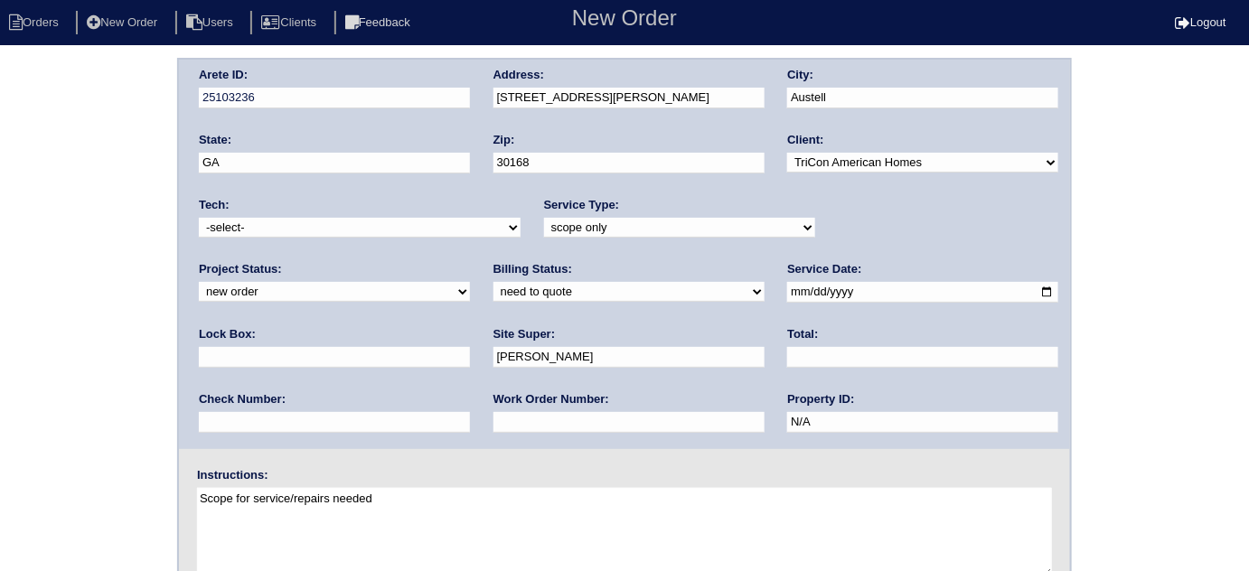
click at [16, 229] on div "Arete ID: 25103236 Address: 6735 Hembree Dr City: Austell State: GA Zip: 30168 …" at bounding box center [624, 423] width 1249 height 731
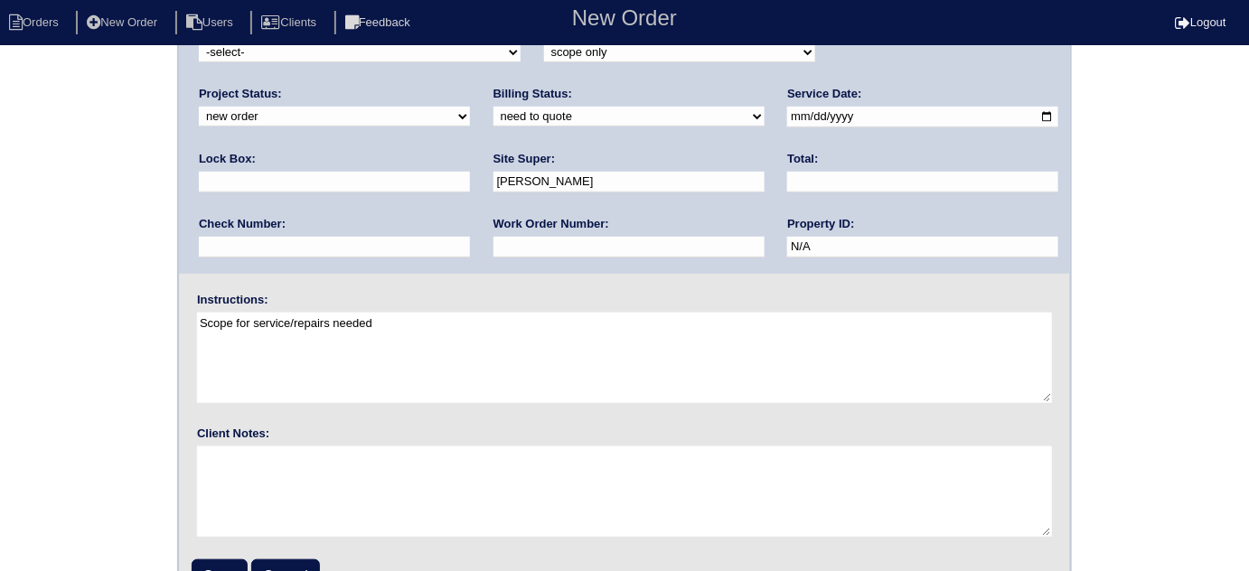
scroll to position [213, 0]
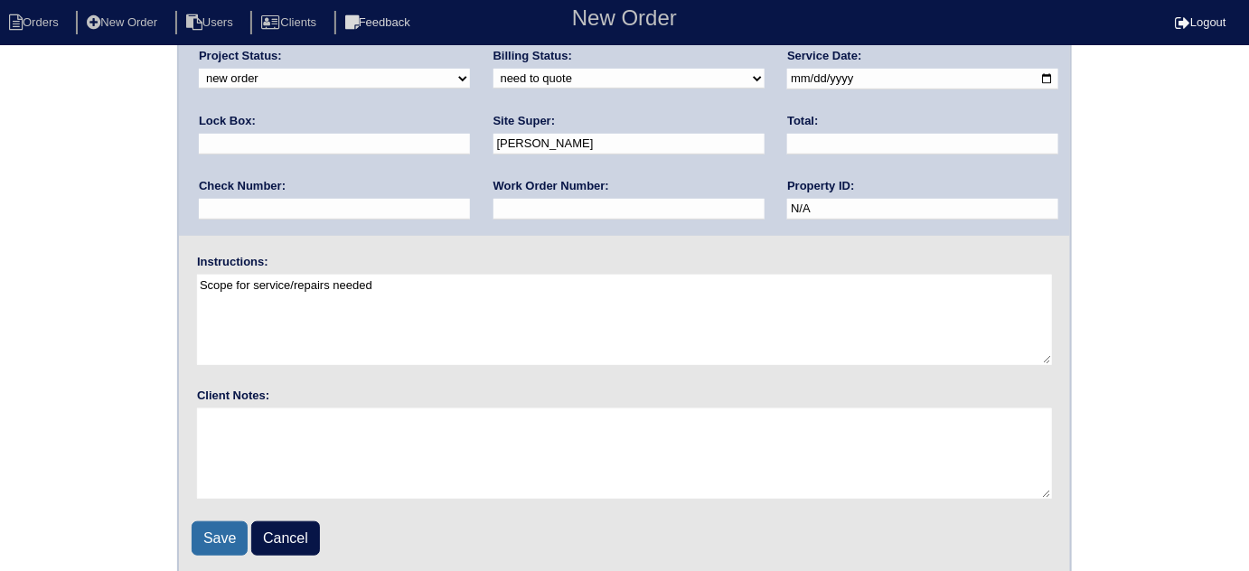
click at [217, 533] on input "Save" at bounding box center [220, 538] width 56 height 34
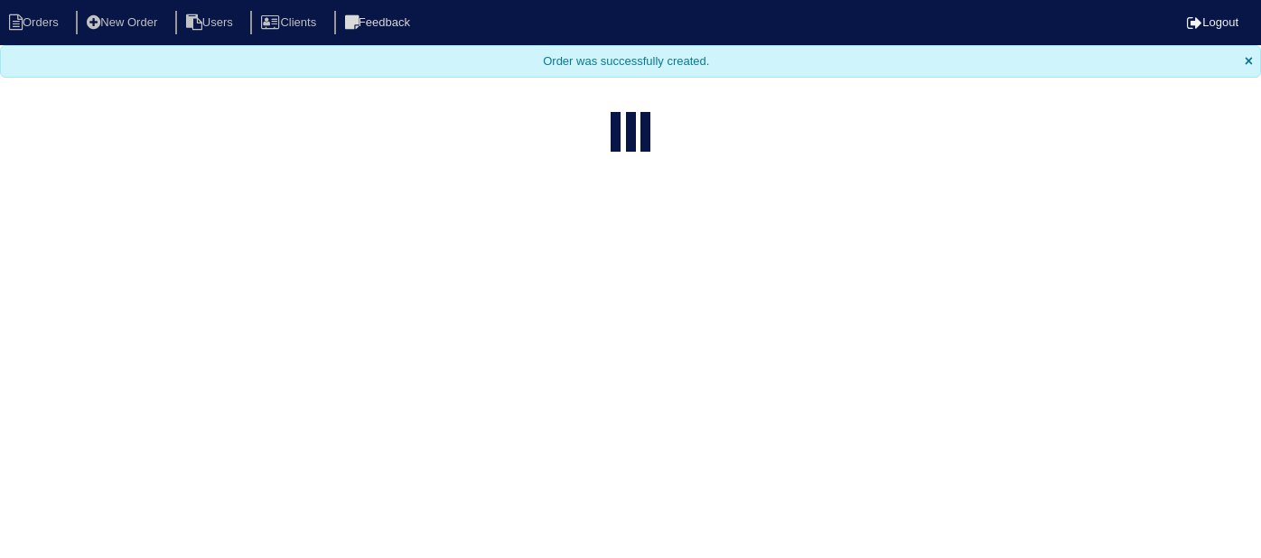
select select "15"
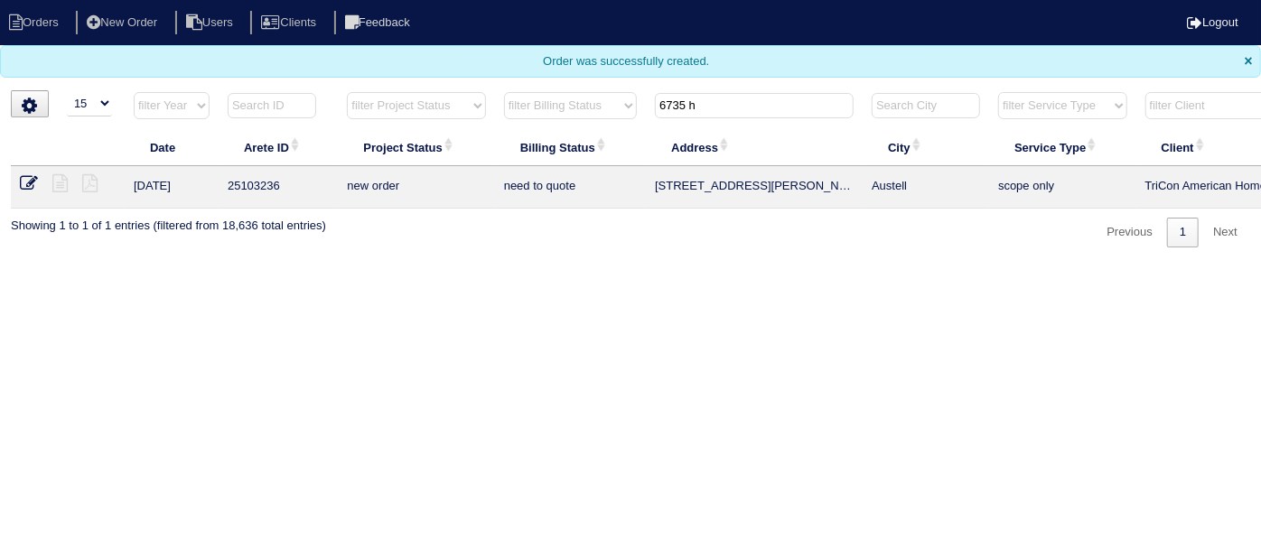
drag, startPoint x: 731, startPoint y: 99, endPoint x: 342, endPoint y: 51, distance: 392.3
click at [394, 54] on body "Orders New Order Users Clients Feedback Logout Orders New Order Users Clients M…" at bounding box center [630, 124] width 1261 height 248
type input "7786 f"
click at [62, 187] on icon at bounding box center [59, 183] width 15 height 18
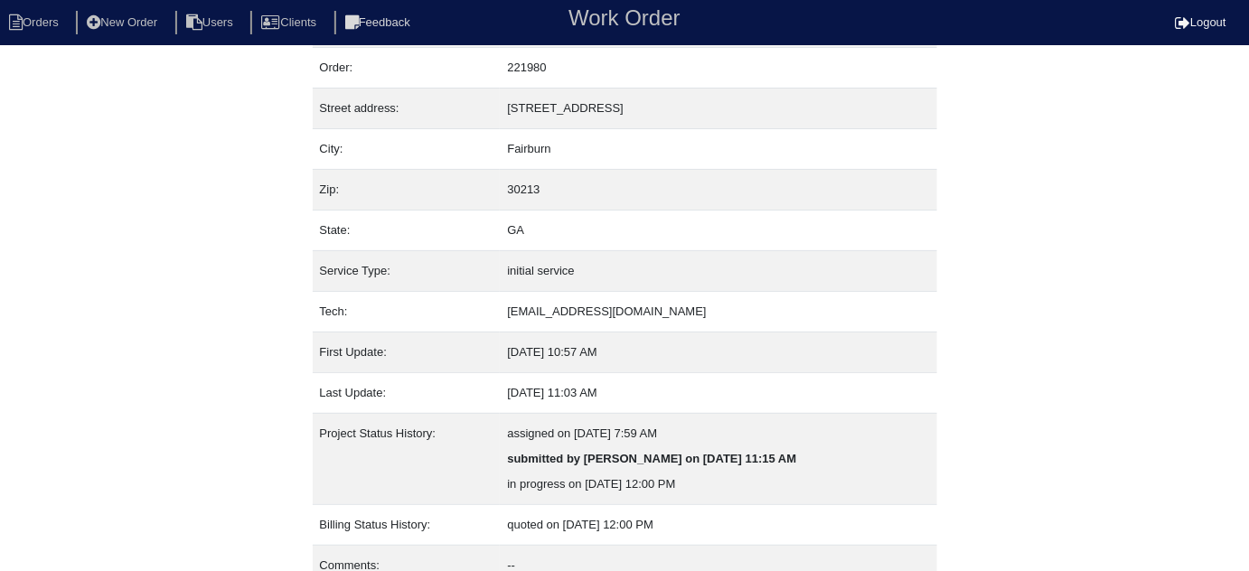
scroll to position [123, 0]
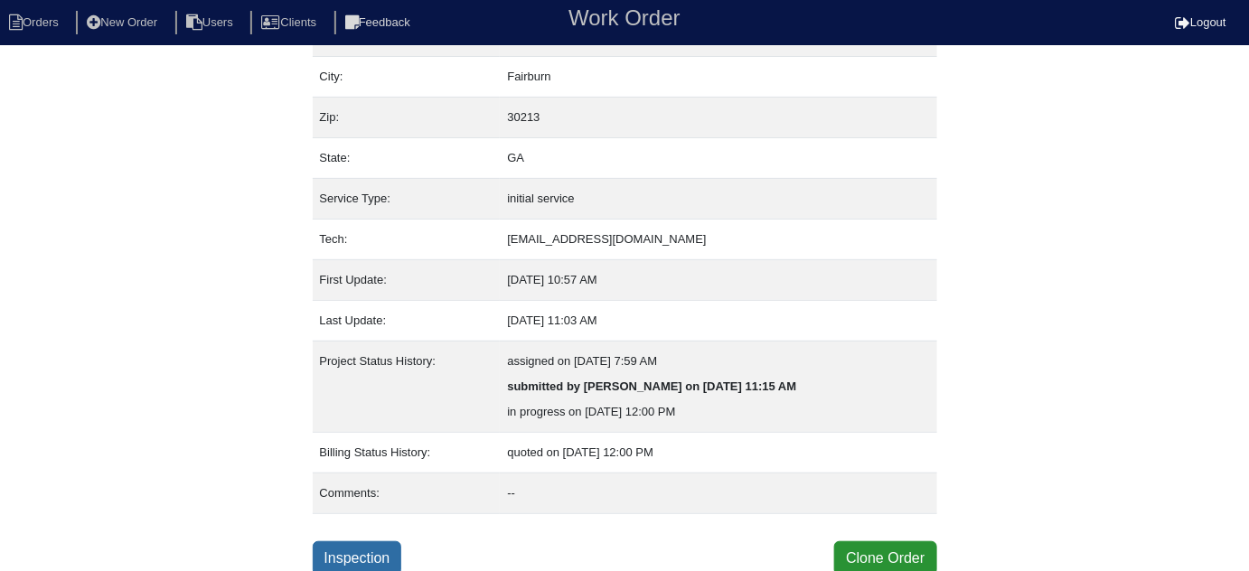
click at [390, 547] on link "Inspection" at bounding box center [357, 558] width 89 height 34
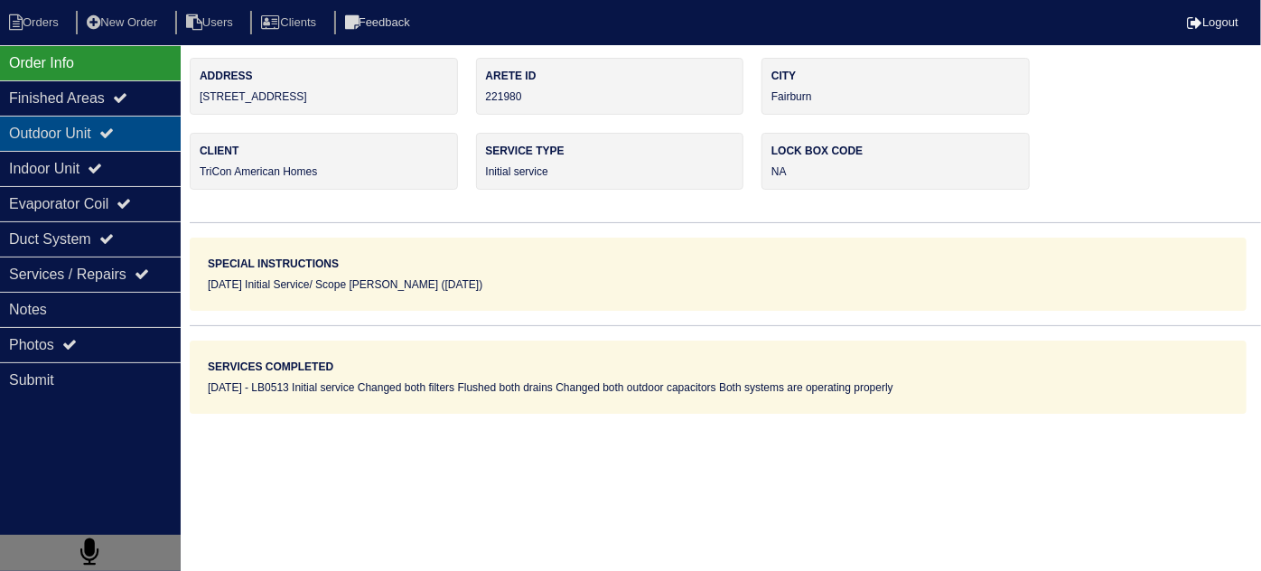
click at [100, 138] on div "Outdoor Unit" at bounding box center [90, 133] width 181 height 35
type textarea "4 filters 2- 35/5 capacitors"
type textarea "LB0513 Initial service Changed both filters Flushed both drains Changed both ou…"
type textarea "if Replacing: 2- 40,000 2- 2 Ton A/C 2- 2 Ton Coil 14" Upflow 2- Pan No hole 2-…"
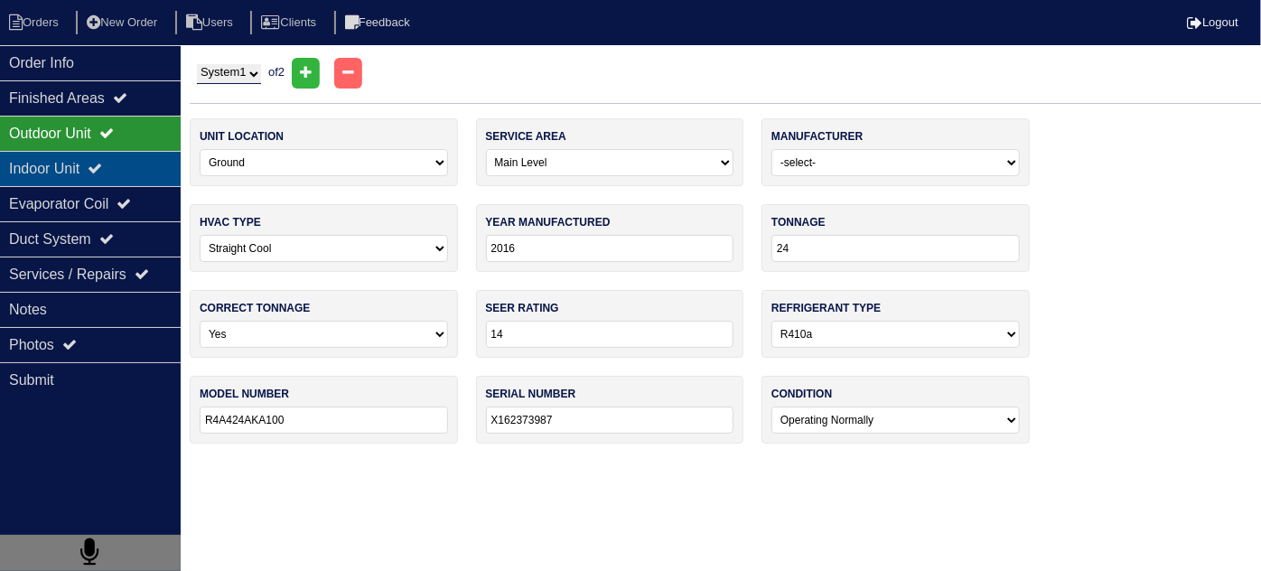
click at [89, 156] on div "Indoor Unit" at bounding box center [90, 168] width 181 height 35
type textarea "4 filters 2- 35/5 capacitors"
type textarea "LB0513 Initial service Changed both filters Flushed both drains Changed both ou…"
type textarea "if Replacing: 2- 40,000 2- 2 Ton A/C 2- 2 Ton Coil 14" Upflow 2- Pan No hole 2-…"
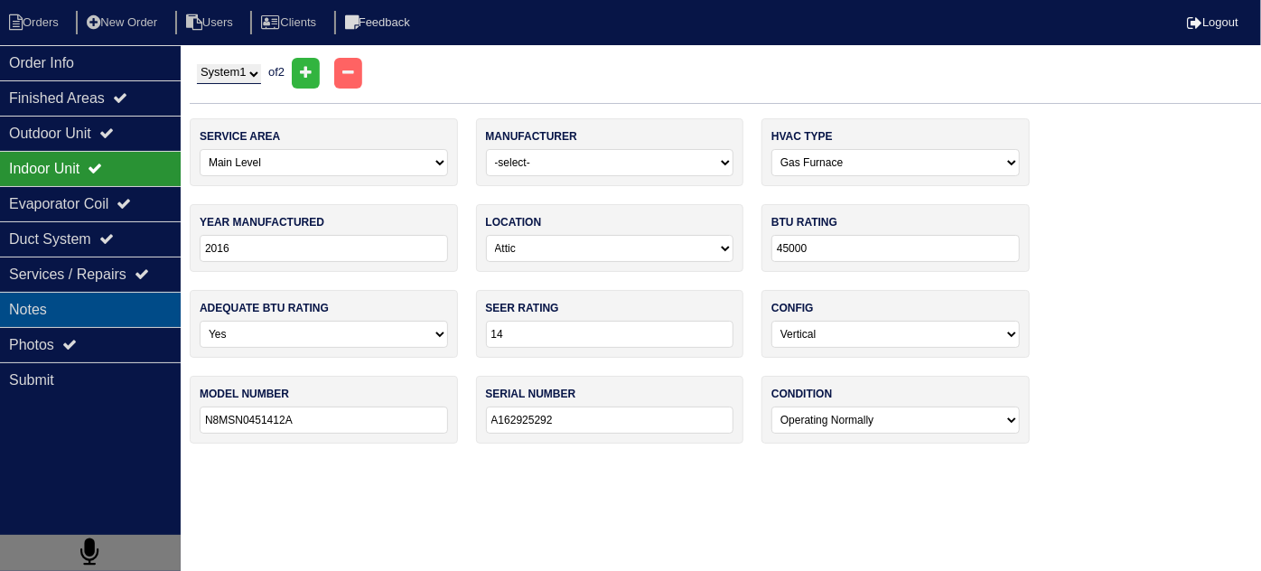
click at [62, 317] on div "Notes" at bounding box center [90, 309] width 181 height 35
type textarea "4 filters 2- 35/5 capacitors"
type textarea "LB0513 Initial service Changed both filters Flushed both drains Changed both ou…"
type textarea "if Replacing: 2- 40,000 2- 2 Ton A/C 2- 2 Ton Coil 14" Upflow 2- Pan No hole 2-…"
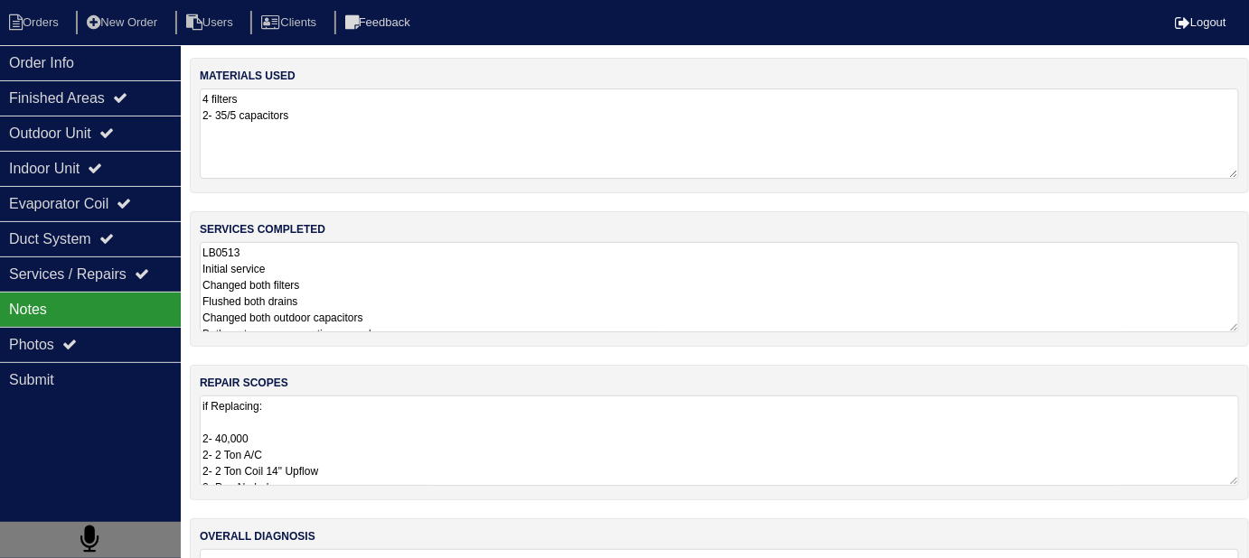
click at [460, 307] on textarea "LB0513 Initial service Changed both filters Flushed both drains Changed both ou…" at bounding box center [719, 287] width 1039 height 90
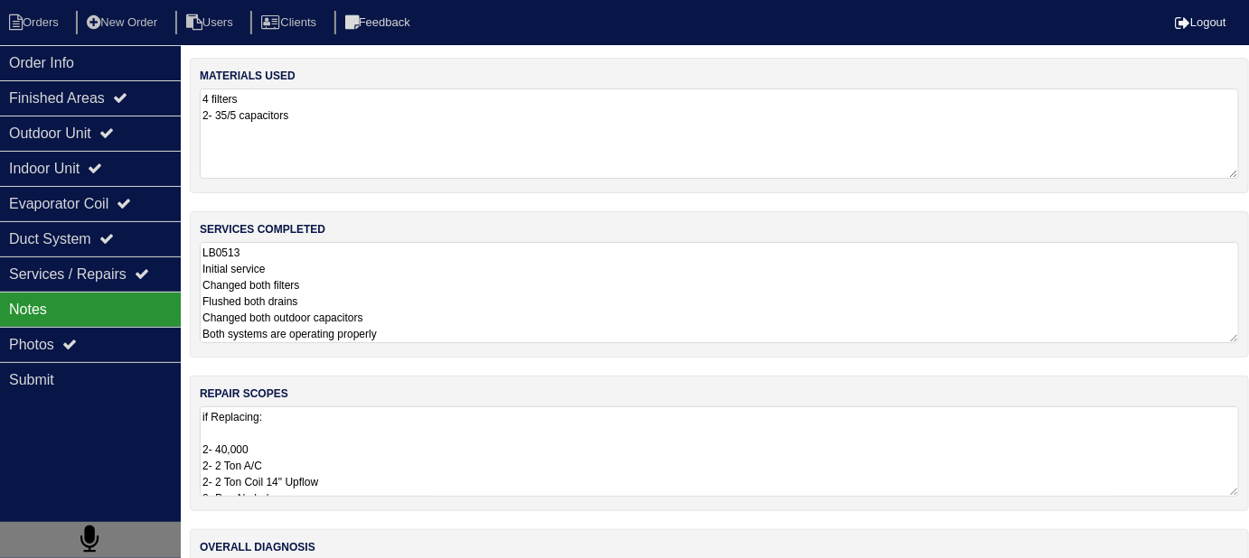
click at [486, 427] on textarea "if Replacing: 2- 40,000 2- 2 Ton A/C 2- 2 Ton Coil 14" Upflow 2- Pan No hole 2-…" at bounding box center [719, 452] width 1039 height 90
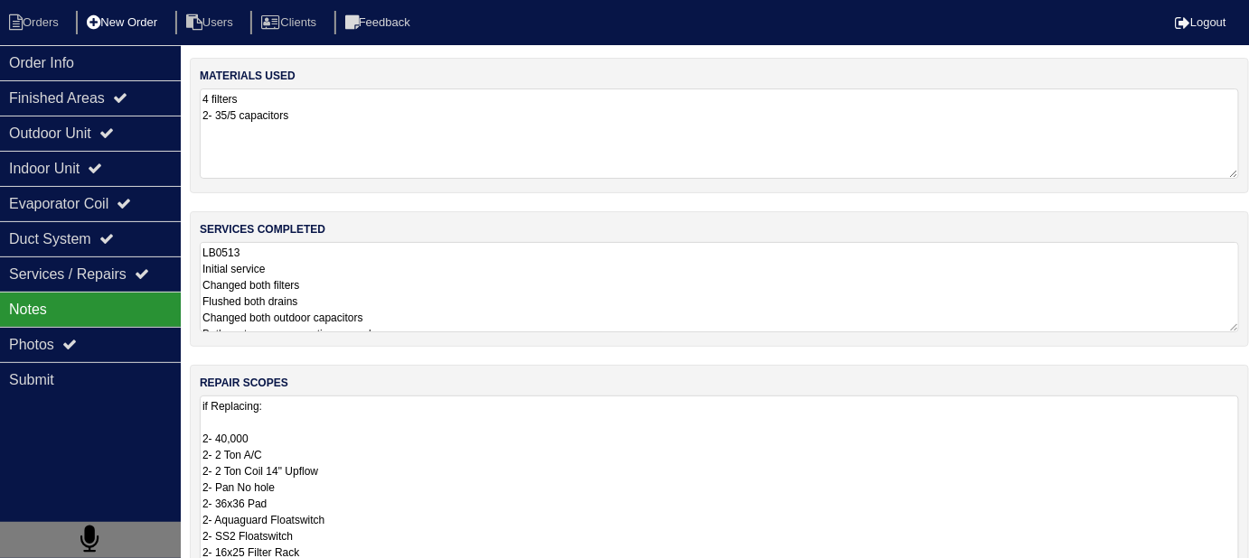
click at [120, 25] on li "New Order" at bounding box center [124, 23] width 96 height 24
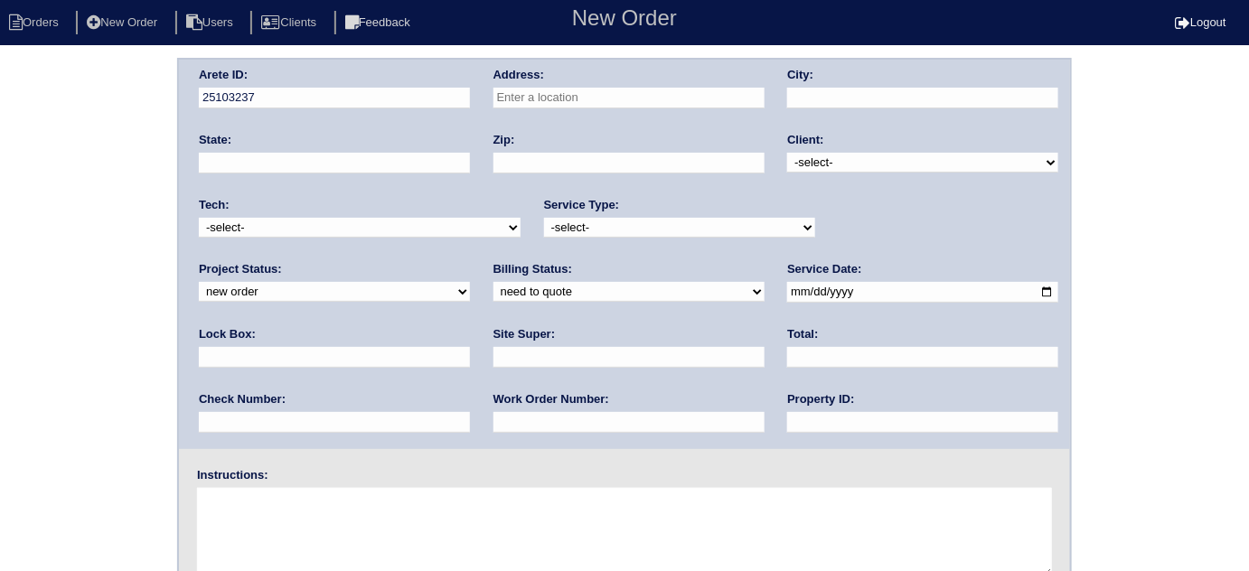
click at [531, 100] on input "text" at bounding box center [628, 98] width 271 height 21
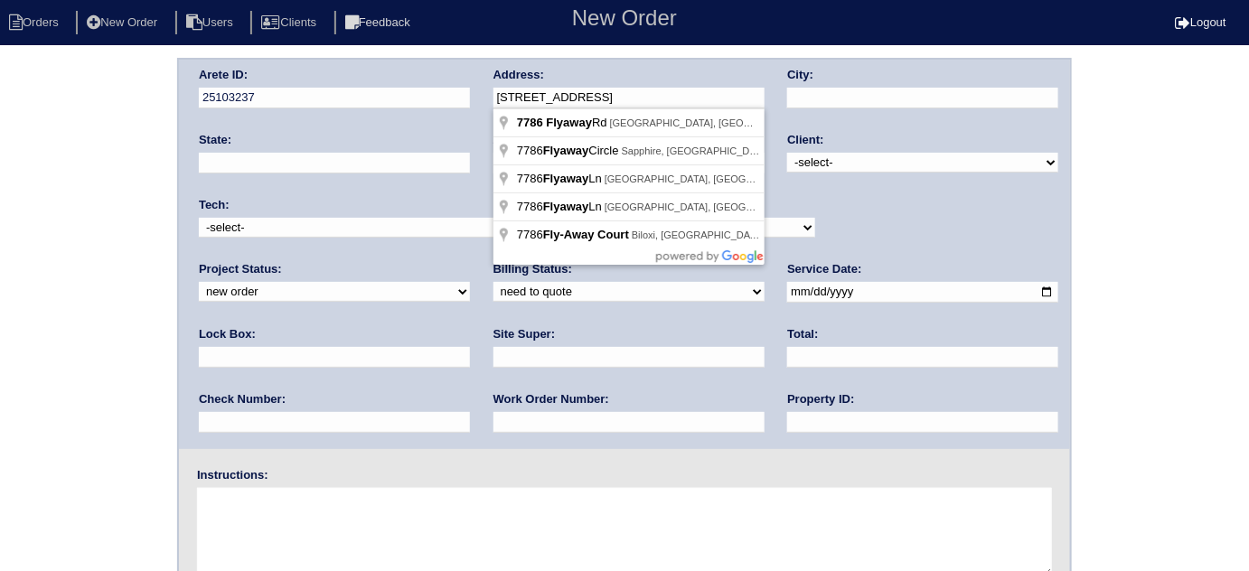
type input "7786 Flyaway Rd"
type input "Fairburn"
type input "GA"
type input "30213"
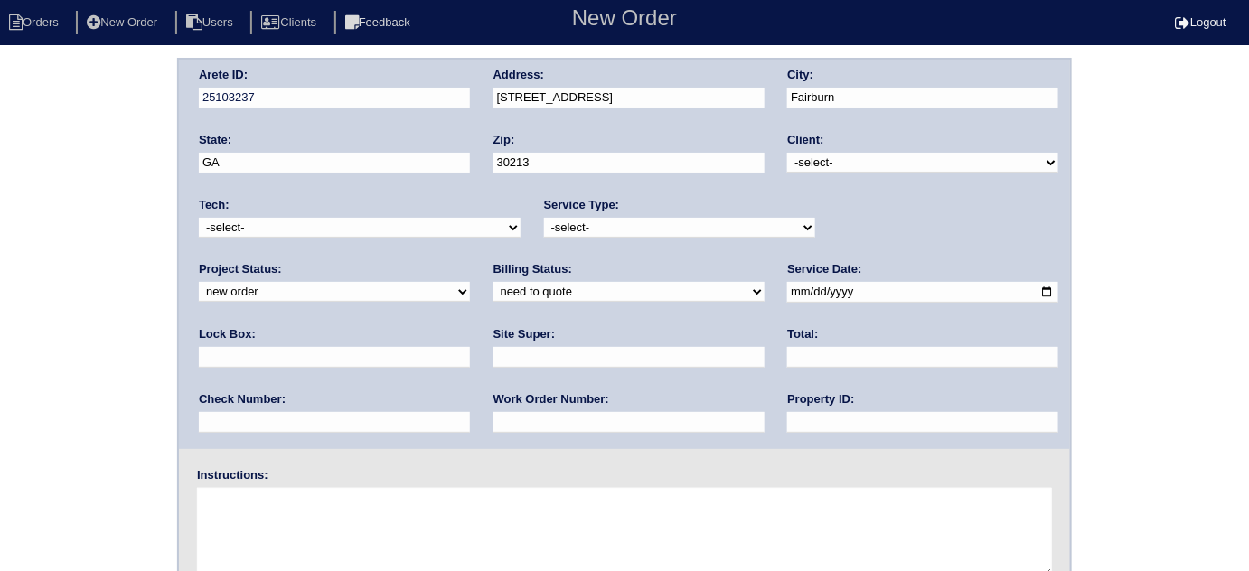
click at [823, 163] on select "-select- TriCon American Homes American Homes 4 Rent First Key Homes Zillow The…" at bounding box center [922, 163] width 271 height 20
select select "1"
click at [788, 153] on select "-select- TriCon American Homes American Homes 4 Rent First Key Homes Zillow The…" at bounding box center [922, 163] width 271 height 20
drag, startPoint x: 581, startPoint y: 217, endPoint x: 580, endPoint y: 233, distance: 16.3
click at [582, 220] on select "-select- initial service basic service maintenance call replacement scope servi…" at bounding box center [679, 228] width 271 height 20
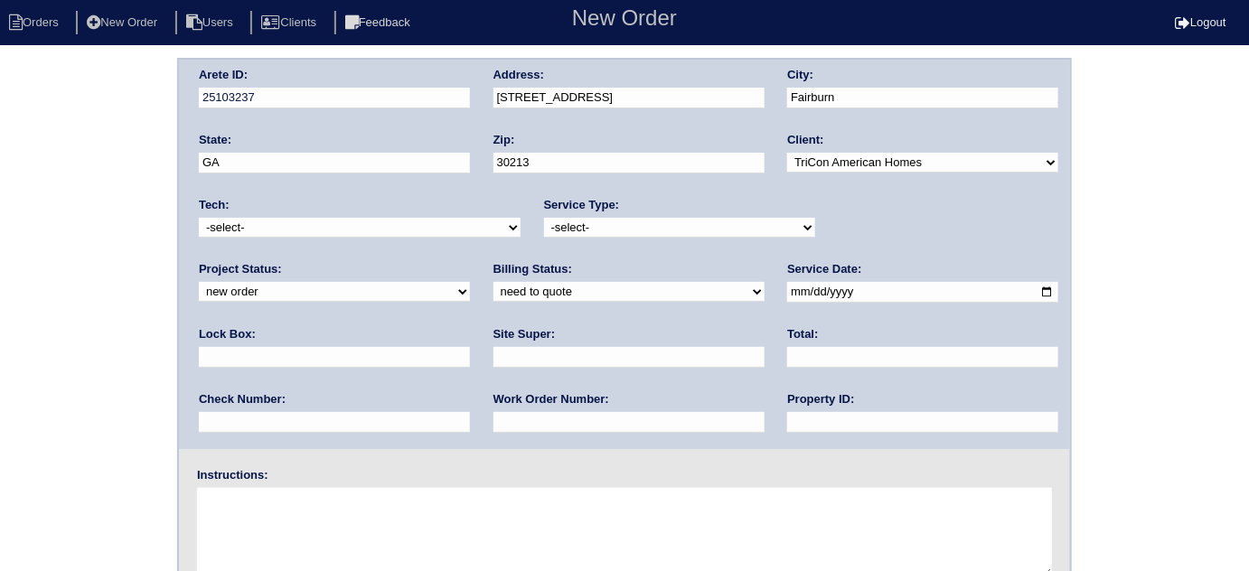
select select "maintenance call"
click at [544, 218] on select "-select- initial service basic service maintenance call replacement scope servi…" at bounding box center [679, 228] width 271 height 20
click at [470, 347] on input "text" at bounding box center [334, 357] width 271 height 21
type input "N/A"
click at [787, 293] on input "date" at bounding box center [922, 292] width 271 height 21
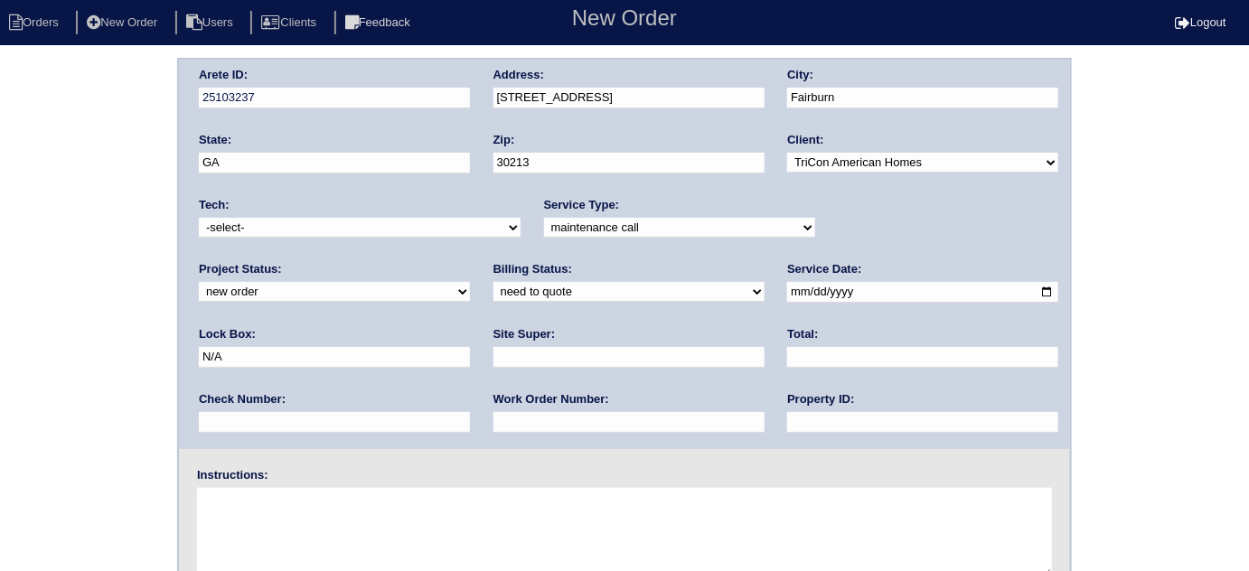
type input "2025-09-03"
click at [787, 416] on input "text" at bounding box center [922, 422] width 271 height 21
type input "N/A"
click at [493, 347] on input "text" at bounding box center [628, 357] width 271 height 21
type input "ATL market vendor (Gabrielle Robinson)"
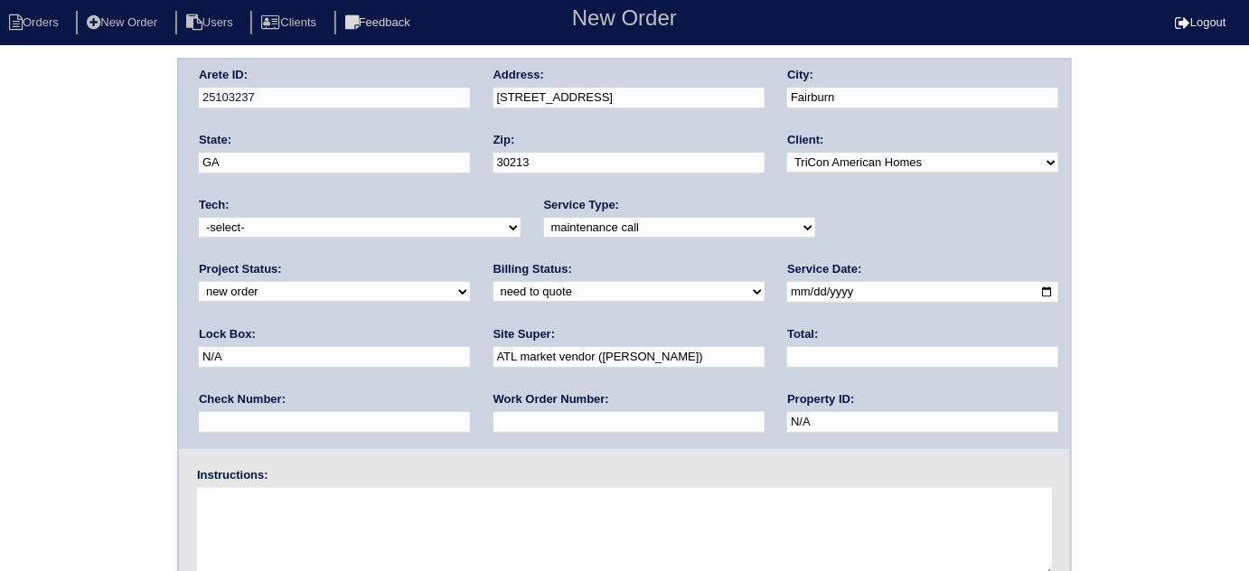
click at [493, 421] on input "text" at bounding box center [628, 422] width 271 height 21
type input "502527"
click at [235, 522] on textarea at bounding box center [624, 533] width 855 height 90
click at [435, 527] on textarea at bounding box center [624, 533] width 855 height 90
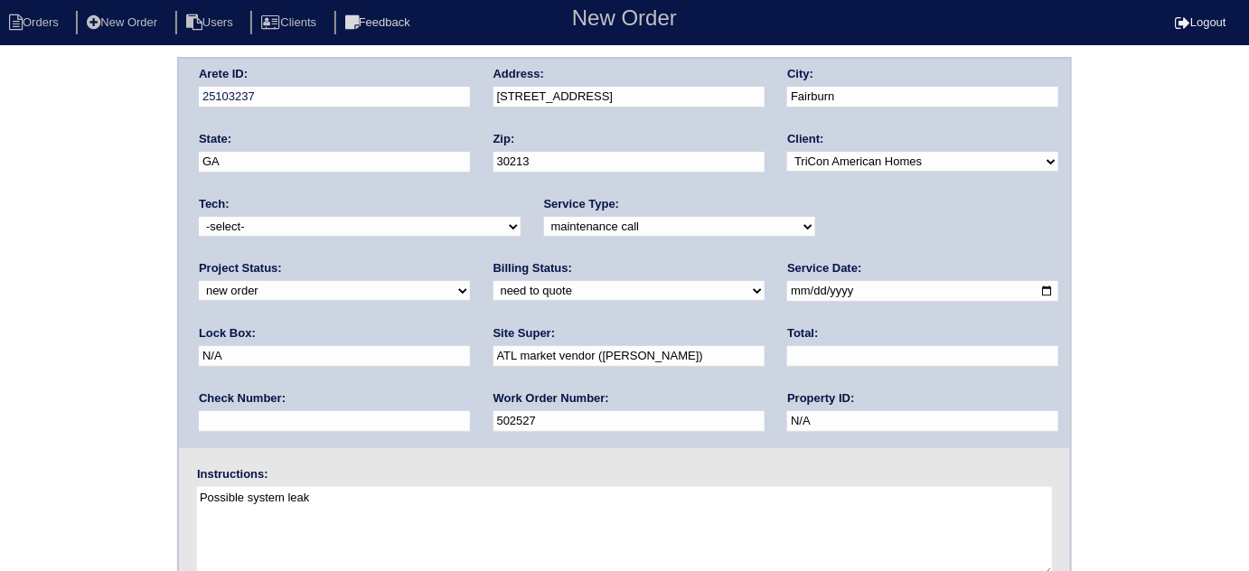
drag, startPoint x: 325, startPoint y: 494, endPoint x: 255, endPoint y: 496, distance: 70.5
click at [255, 496] on textarea "Possible system leak" at bounding box center [624, 532] width 855 height 90
type textarea "Possible HVAC leak our installs from 2022"
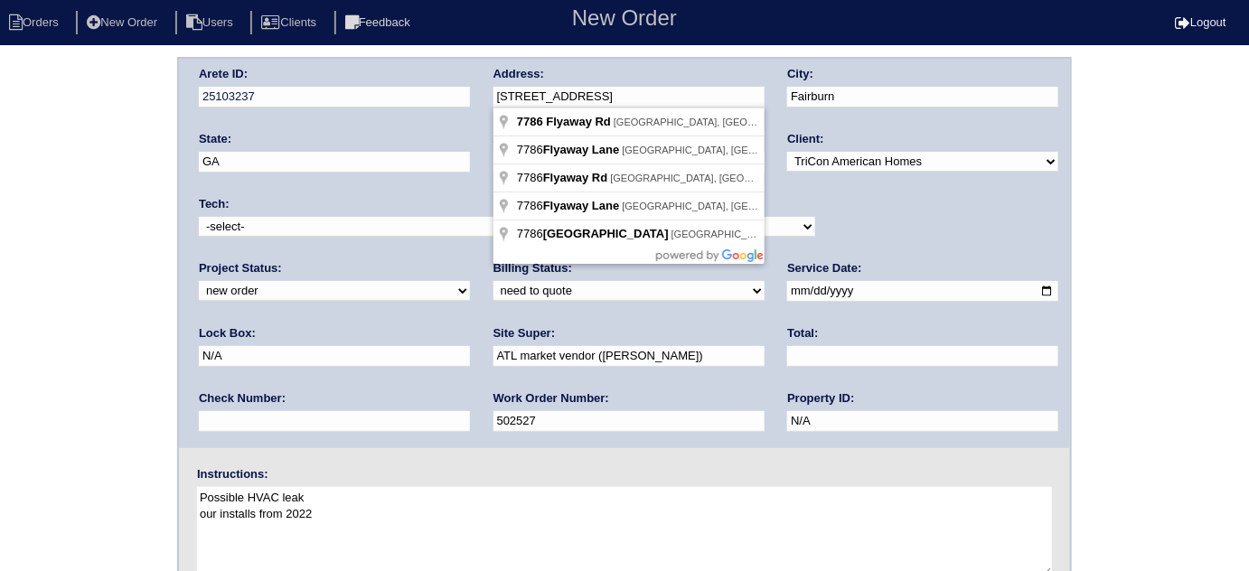
drag, startPoint x: 607, startPoint y: 90, endPoint x: 451, endPoint y: 80, distance: 156.7
click at [451, 80] on div "Arete ID: 25103237 Address: 7786 Flyaway Rd City: Fairburn State: GA Zip: 30213…" at bounding box center [624, 253] width 891 height 389
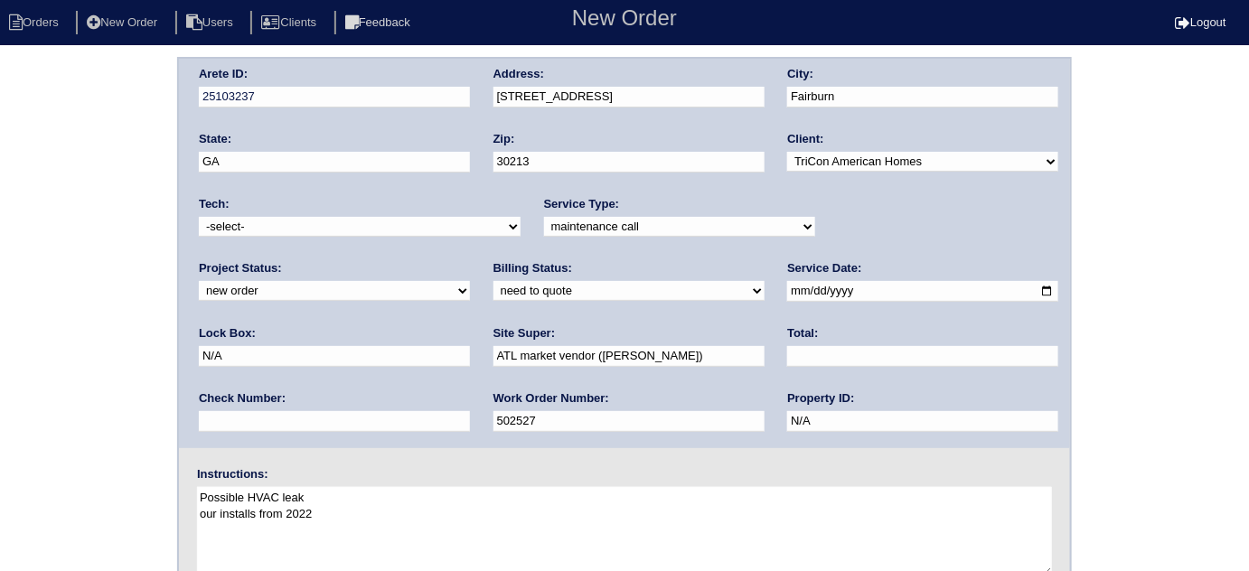
click at [44, 173] on div "Arete ID: 25103237 Address: 7786 Flyaway Rd City: Fairburn State: GA Zip: 30213…" at bounding box center [624, 422] width 1249 height 731
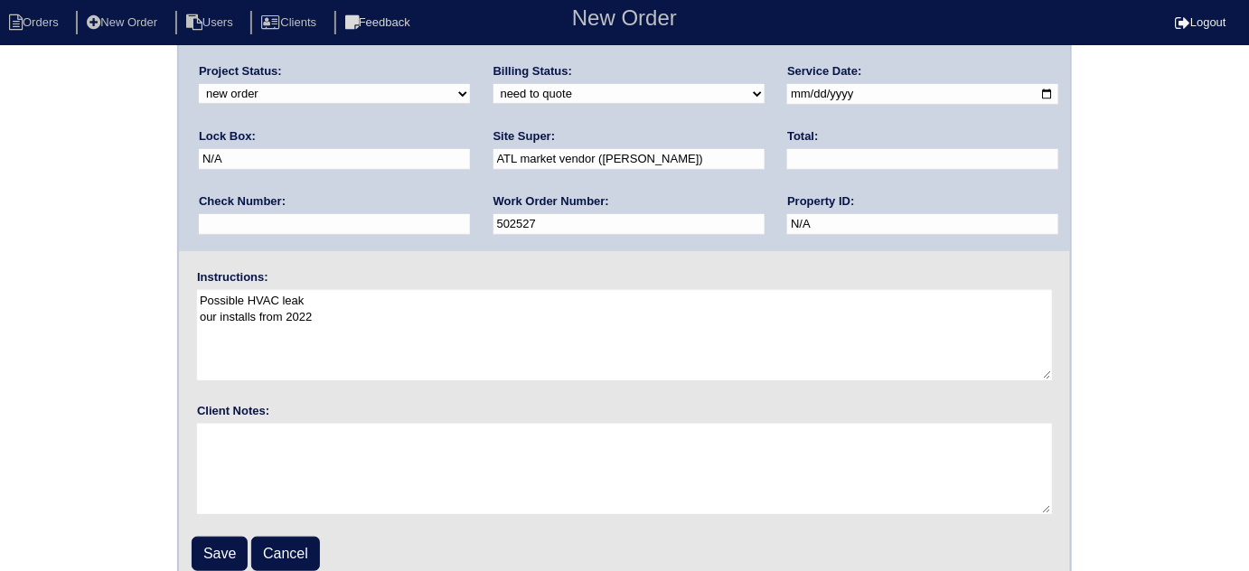
scroll to position [213, 0]
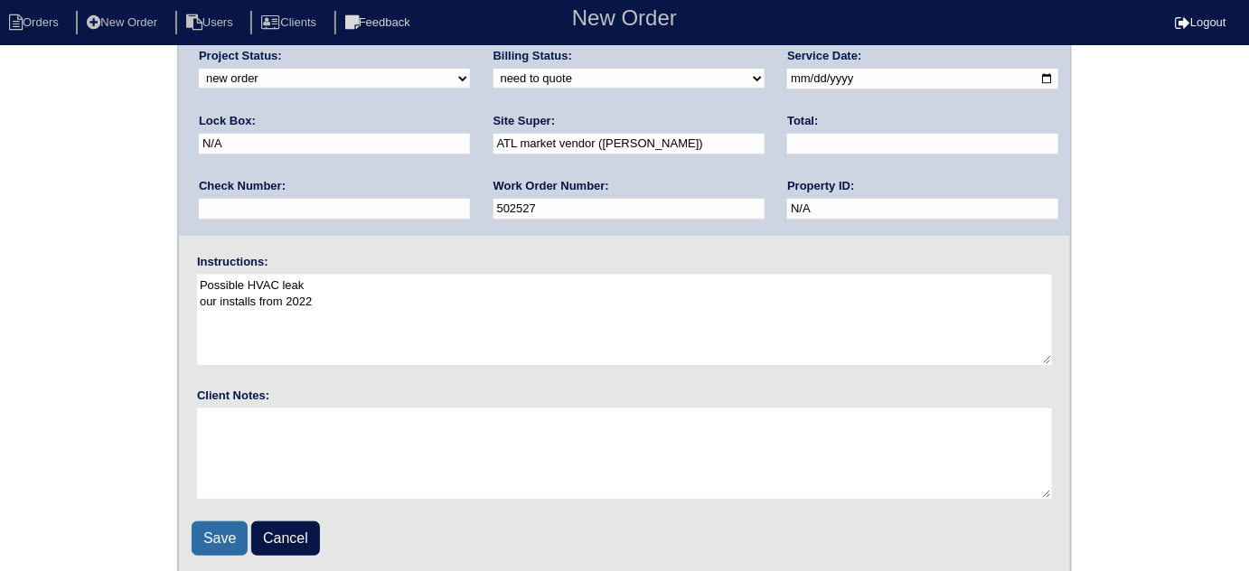
click at [229, 531] on input "Save" at bounding box center [220, 538] width 56 height 34
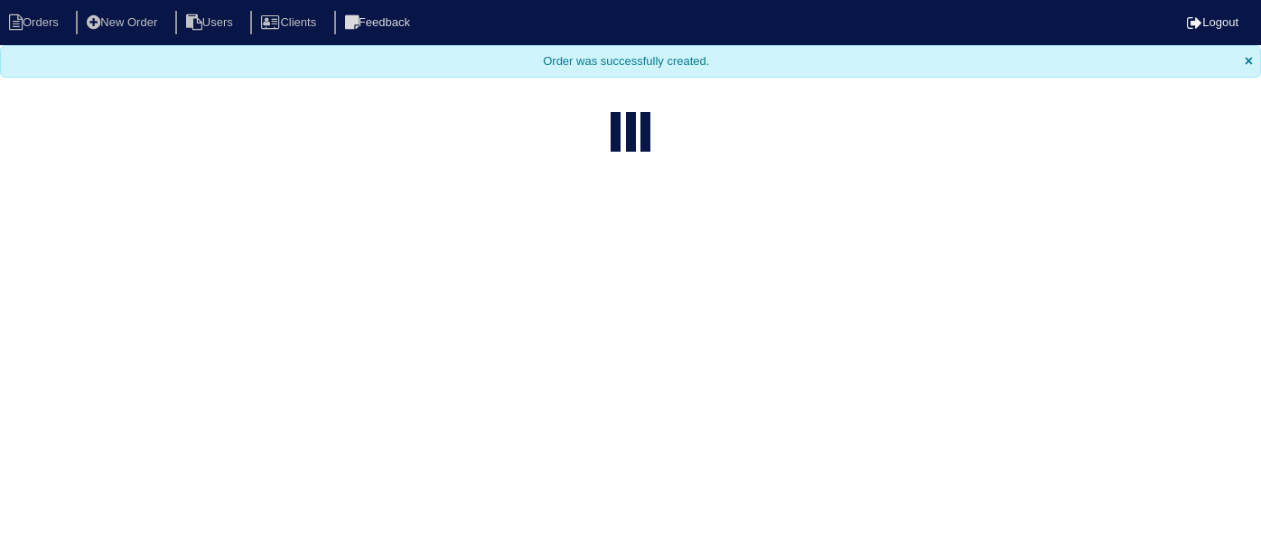
select select "15"
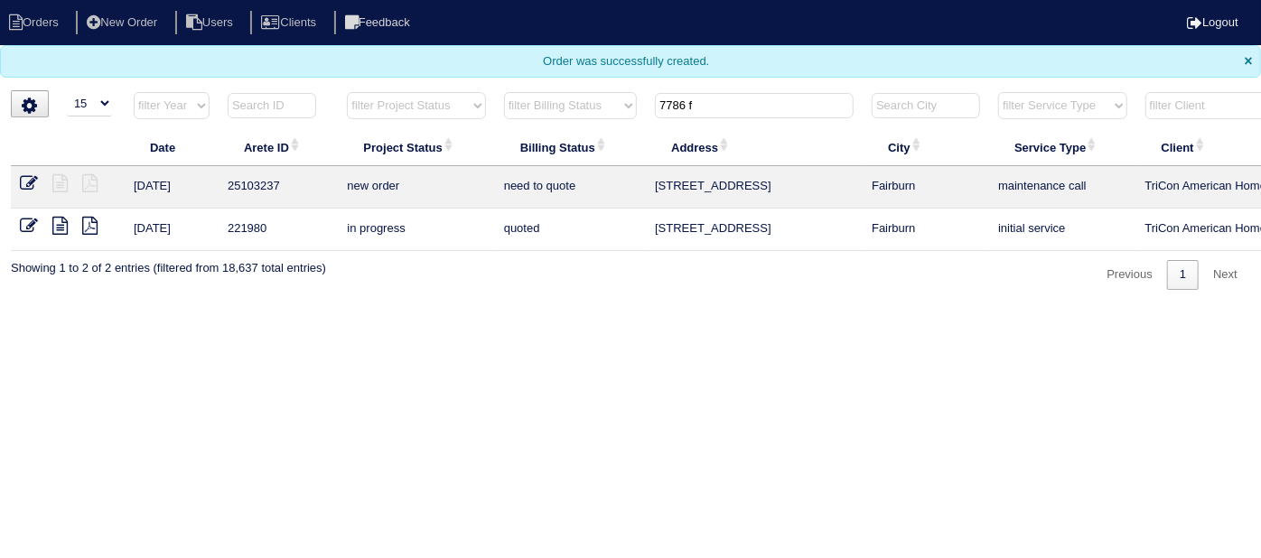
drag, startPoint x: 727, startPoint y: 108, endPoint x: 117, endPoint y: 40, distance: 614.5
click at [231, 55] on body "Orders New Order Users Clients Feedback Logout Orders New Order Users Clients M…" at bounding box center [630, 145] width 1261 height 290
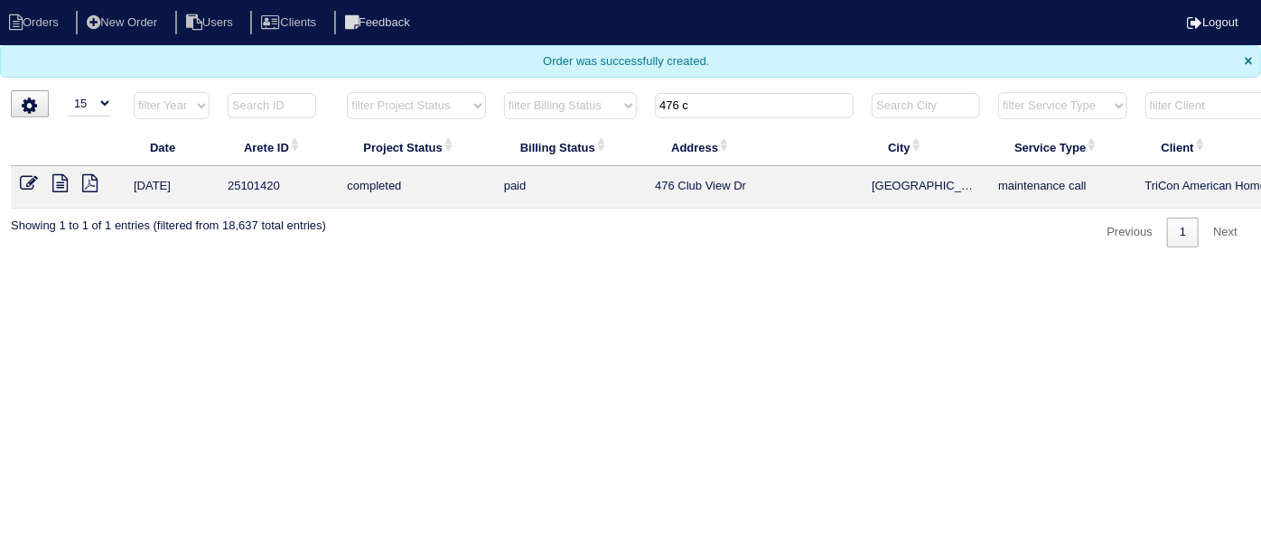
scroll to position [0, 314]
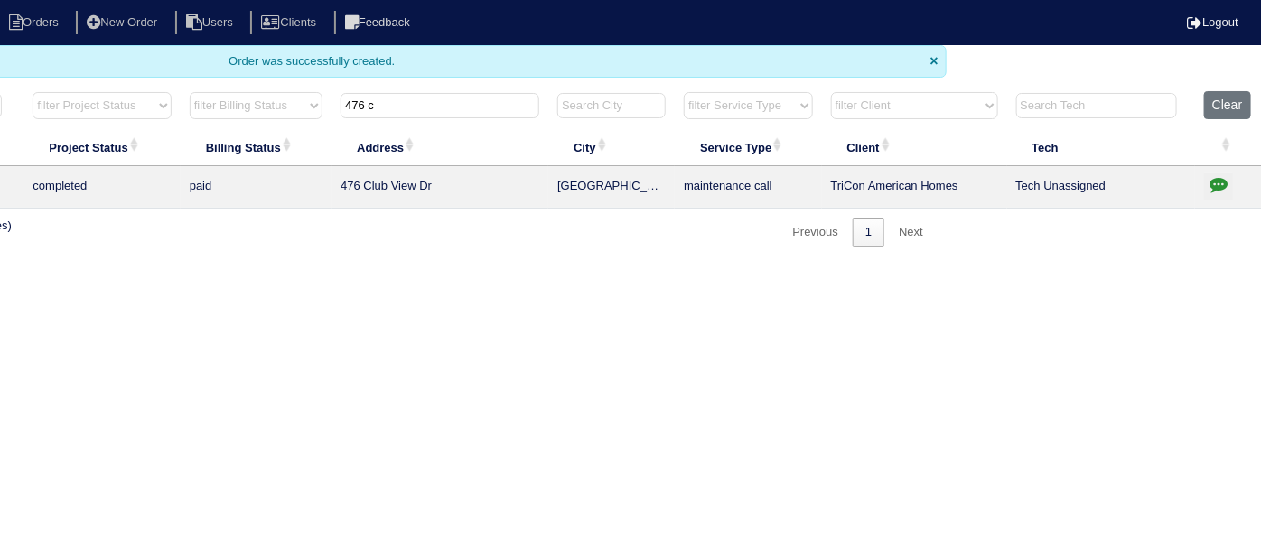
type input "476 c"
click at [1213, 180] on icon "button" at bounding box center [1219, 184] width 18 height 18
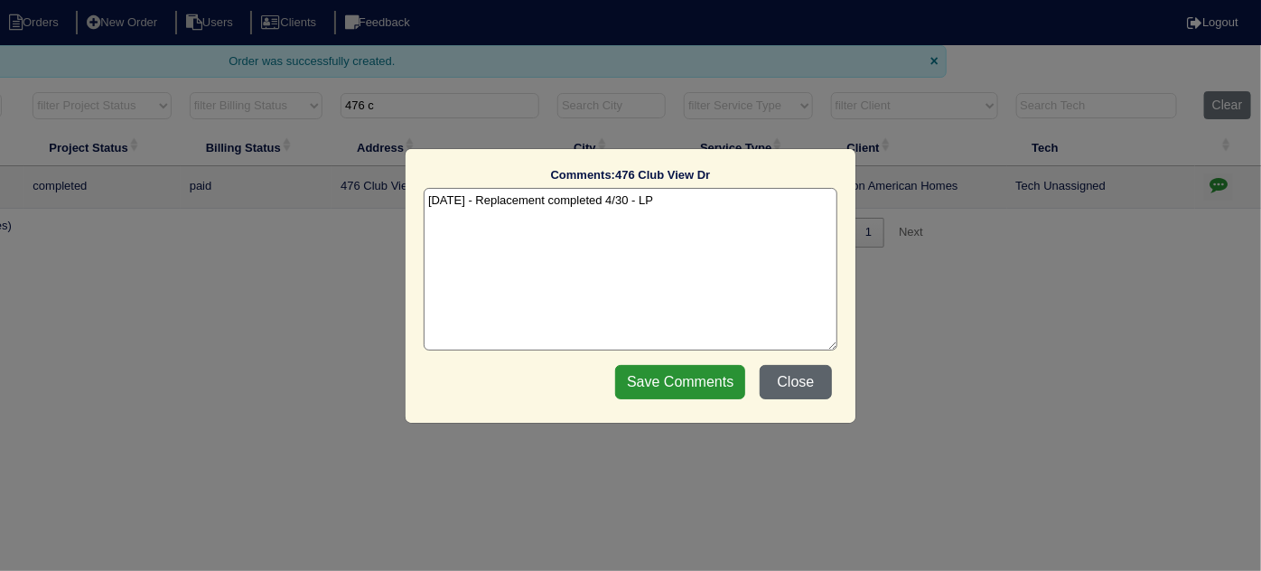
click at [807, 379] on button "Close" at bounding box center [796, 382] width 72 height 34
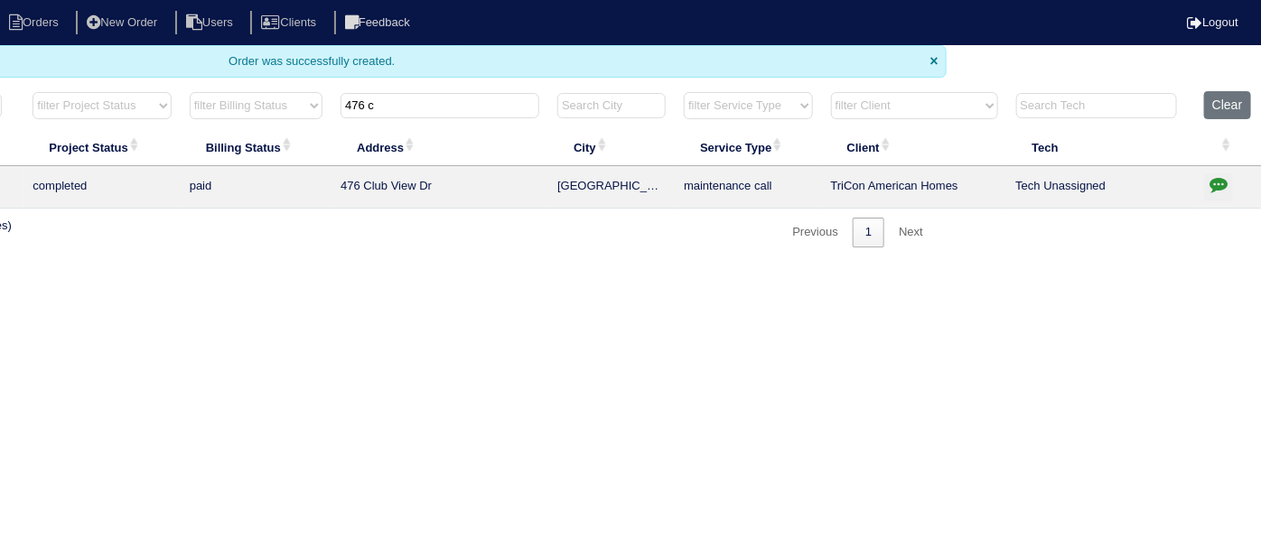
drag, startPoint x: 489, startPoint y: 554, endPoint x: 462, endPoint y: 563, distance: 28.6
click at [462, 266] on html "Orders New Order Users Clients Feedback Logout Orders New Order Users Clients M…" at bounding box center [316, 133] width 1261 height 266
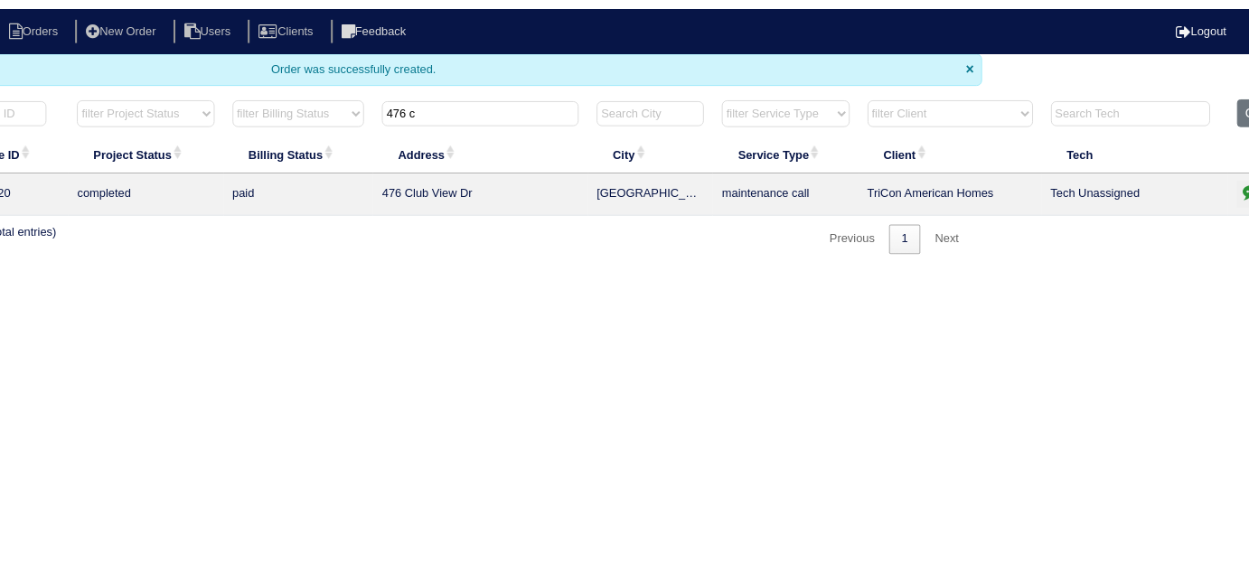
scroll to position [0, 0]
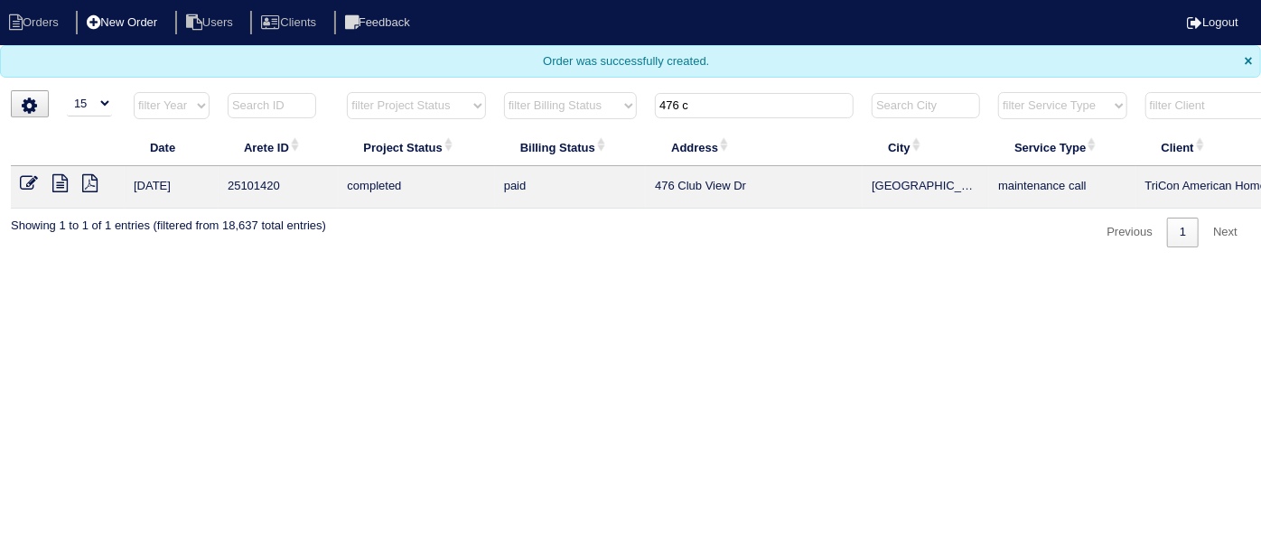
click at [137, 25] on li "New Order" at bounding box center [124, 23] width 96 height 24
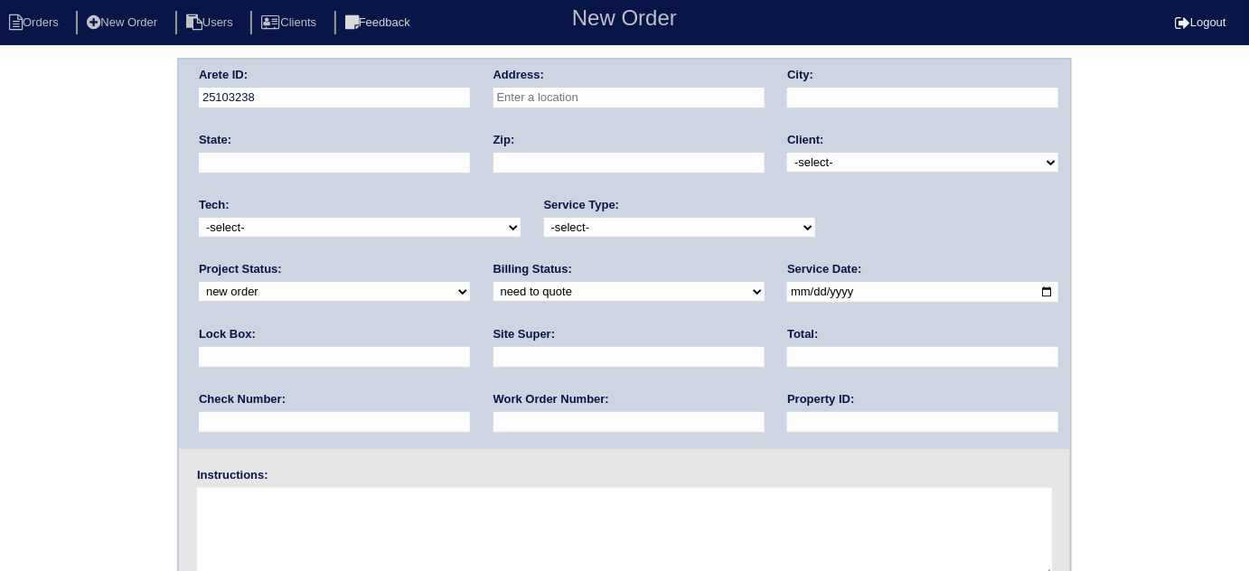
click at [592, 93] on input "text" at bounding box center [628, 98] width 271 height 21
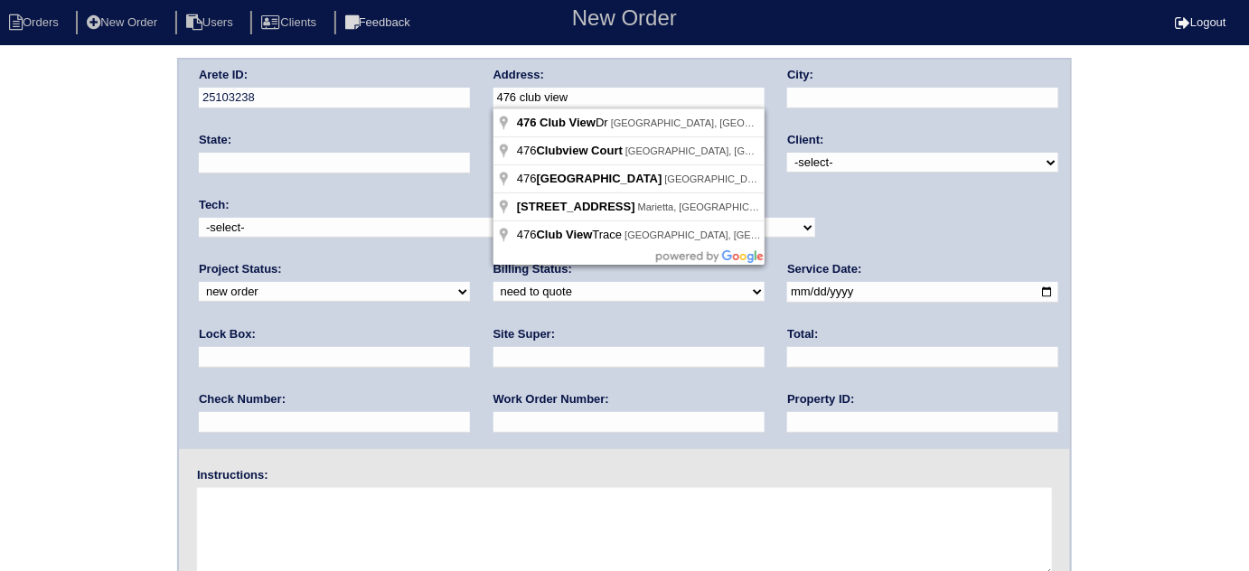
type input "476 Club View Dr"
type input "[GEOGRAPHIC_DATA]"
type input "GA"
type input "30043"
click at [901, 167] on select "-select- TriCon American Homes American Homes 4 Rent First Key Homes Zillow The…" at bounding box center [922, 163] width 271 height 20
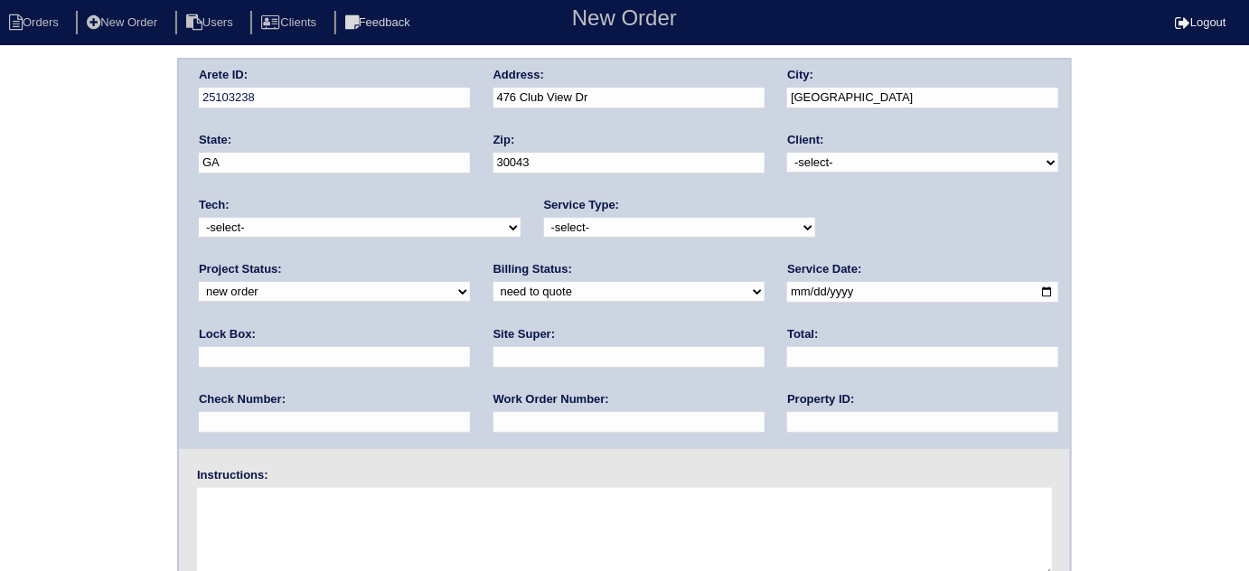
select select "1"
click at [788, 153] on select "-select- TriCon American Homes American Homes 4 Rent First Key Homes Zillow The…" at bounding box center [922, 163] width 271 height 20
click at [608, 233] on select "-select- initial service basic service maintenance call replacement scope servi…" at bounding box center [679, 228] width 271 height 20
select select "scope only"
click at [544, 218] on select "-select- initial service basic service maintenance call replacement scope servi…" at bounding box center [679, 228] width 271 height 20
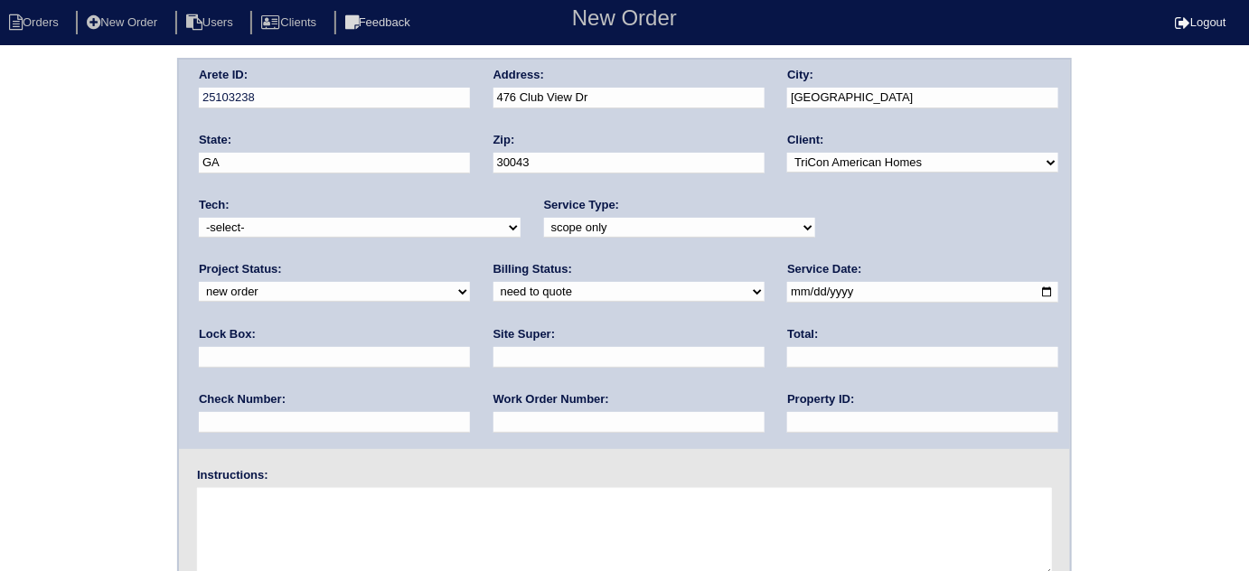
click at [470, 347] on input "text" at bounding box center [334, 357] width 271 height 21
type input "0610?"
click at [787, 293] on input "date" at bounding box center [922, 292] width 271 height 21
type input "2025-09-03"
drag, startPoint x: 585, startPoint y: 421, endPoint x: 587, endPoint y: 411, distance: 10.3
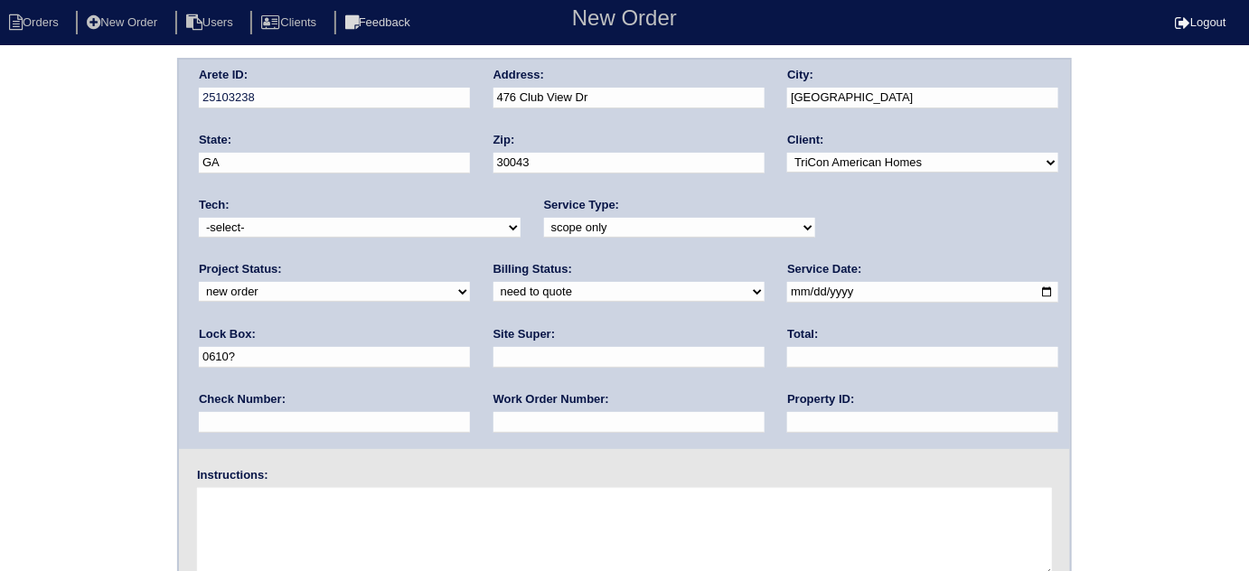
click at [787, 421] on input "text" at bounding box center [922, 422] width 271 height 21
type input "N/A"
click at [493, 356] on input "text" at bounding box center [628, 357] width 271 height 21
type input "Daniel Rodriquez"
click at [354, 539] on textarea at bounding box center [624, 533] width 855 height 90
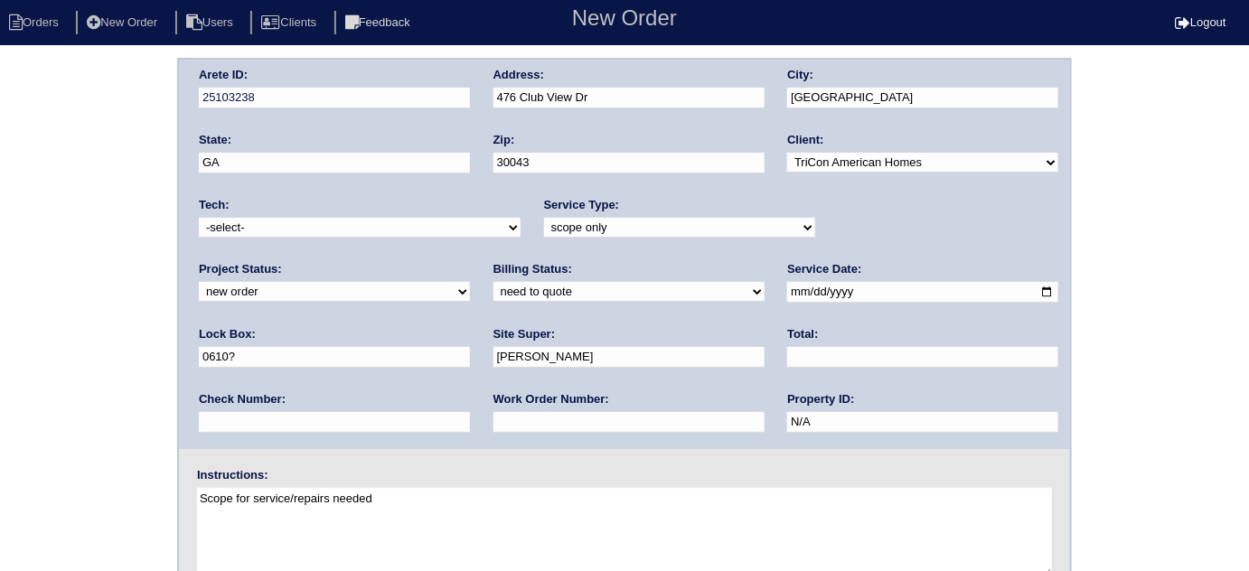
type textarea "Scope for service/repairs needed"
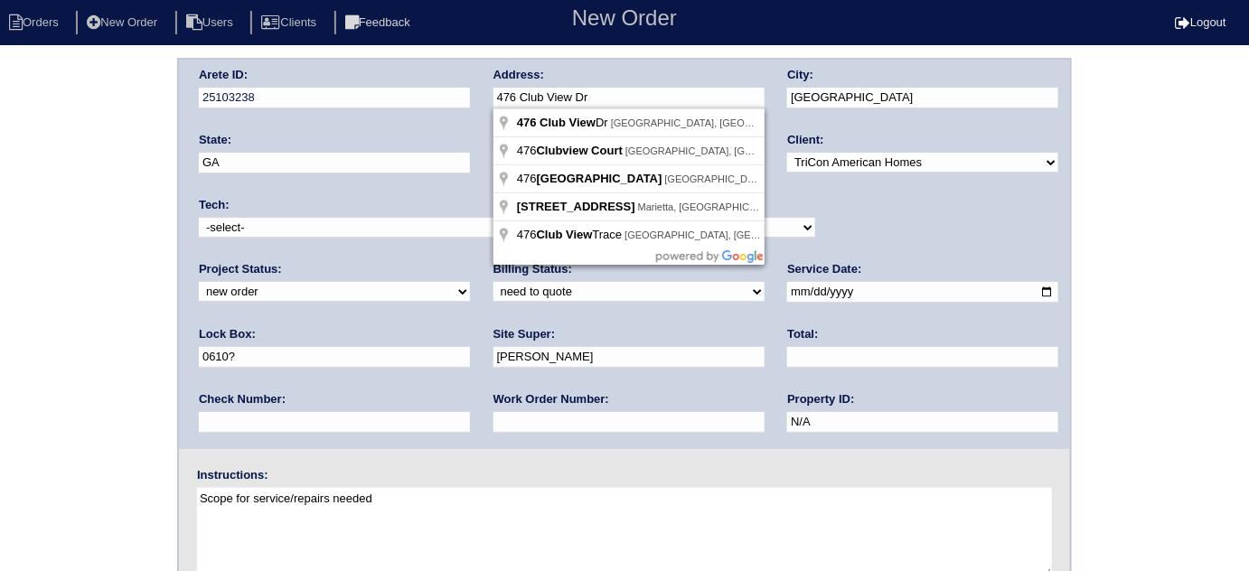
drag, startPoint x: 604, startPoint y: 98, endPoint x: 486, endPoint y: 101, distance: 118.4
click at [486, 101] on div "Arete ID: 25103238 Address: 476 Club View Dr City: Lawrenceville State: GA Zip:…" at bounding box center [624, 254] width 891 height 389
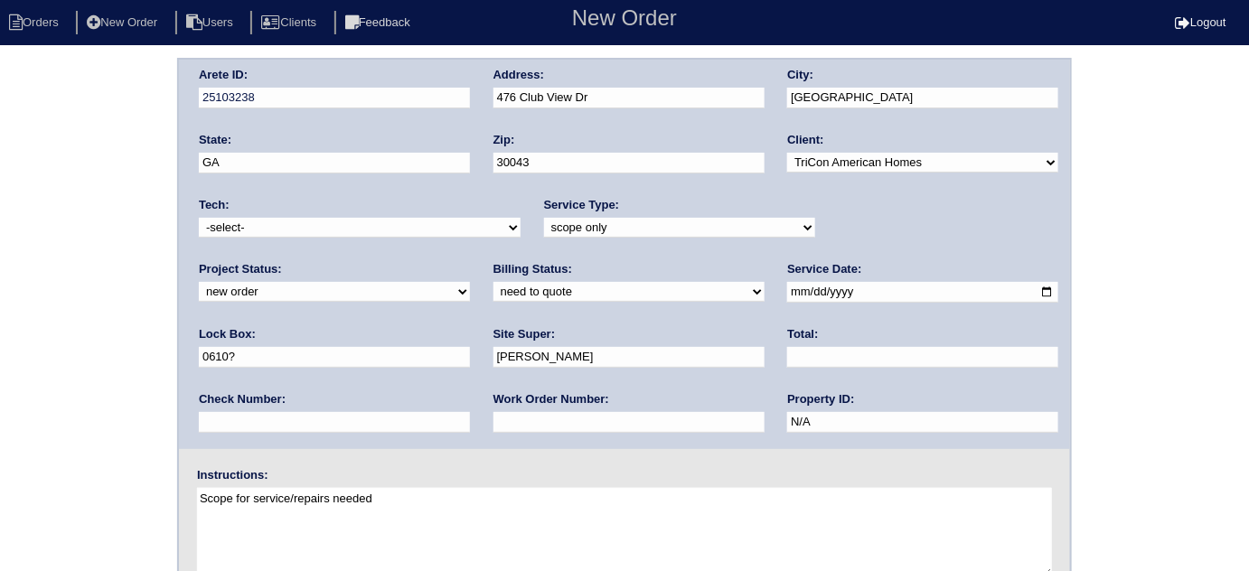
click at [5, 201] on div "Arete ID: 25103238 Address: 476 Club View Dr City: Lawrenceville State: GA Zip:…" at bounding box center [624, 423] width 1249 height 731
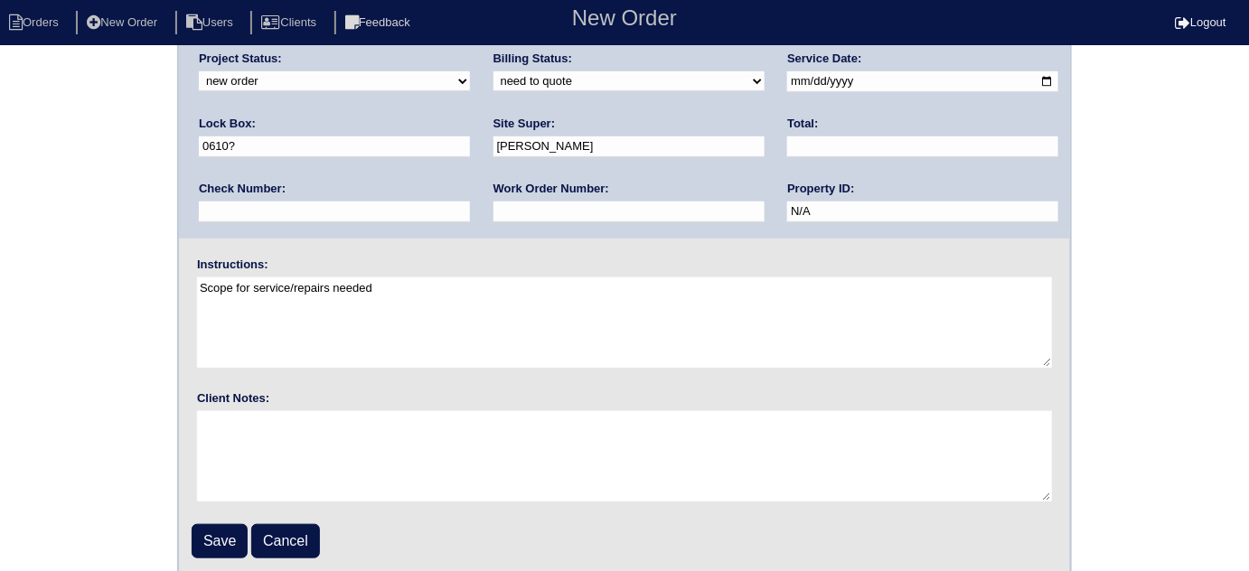
scroll to position [213, 0]
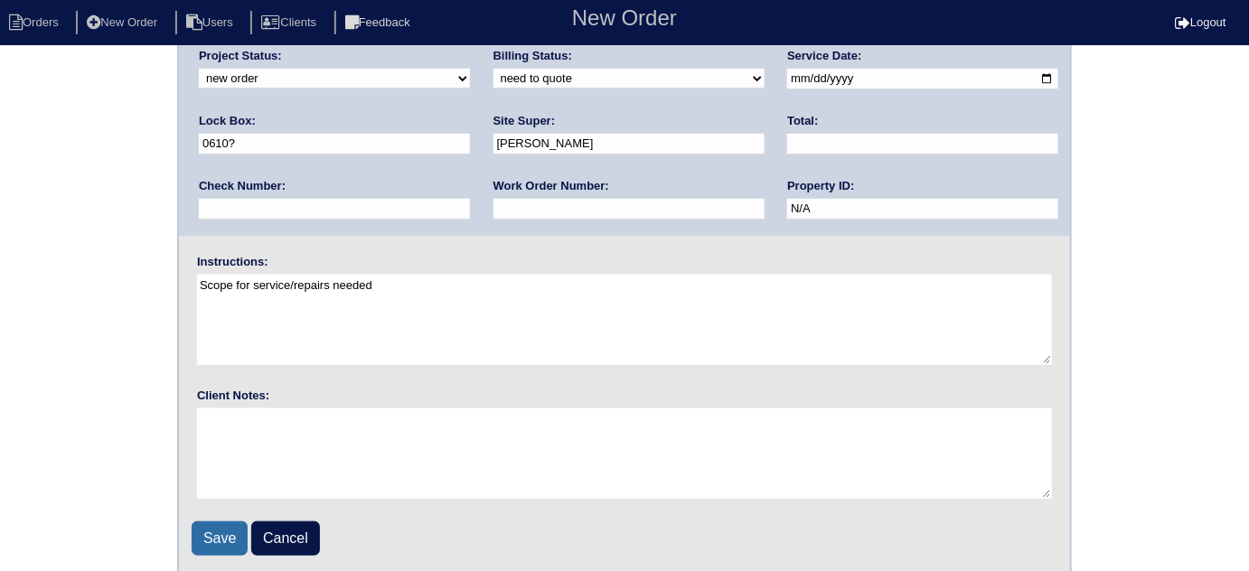
click at [205, 528] on input "Save" at bounding box center [220, 538] width 56 height 34
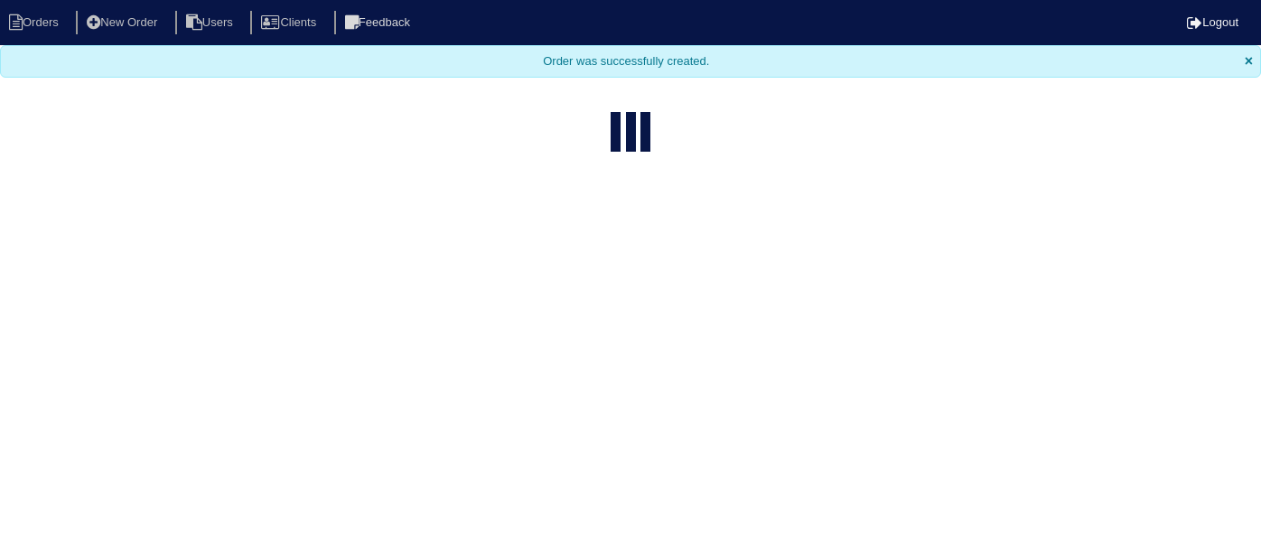
select select "15"
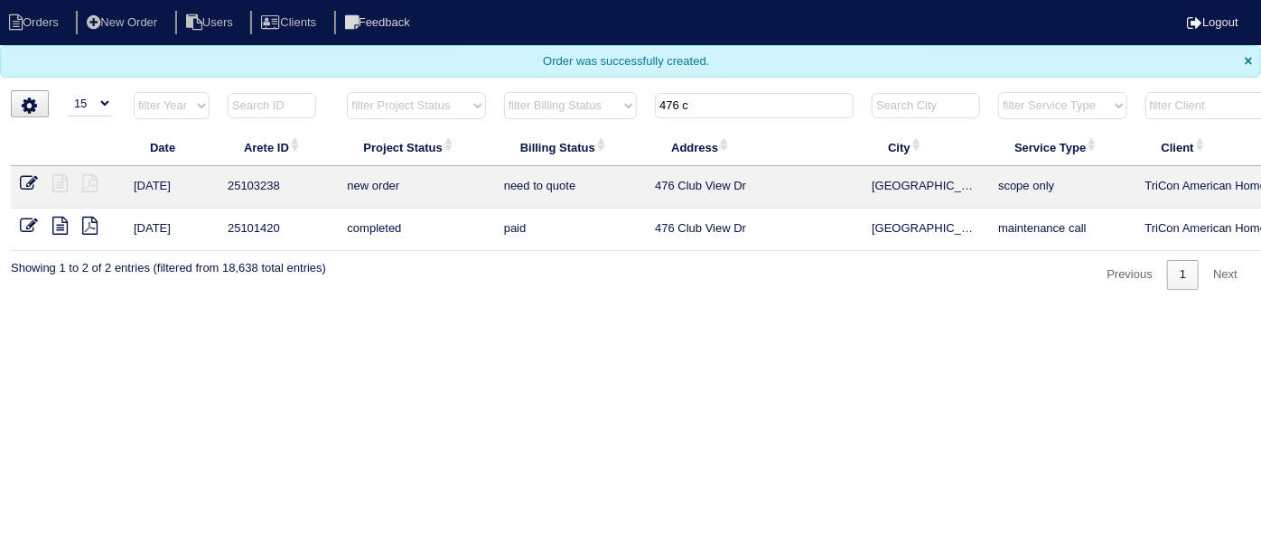
click at [26, 177] on icon at bounding box center [29, 183] width 18 height 18
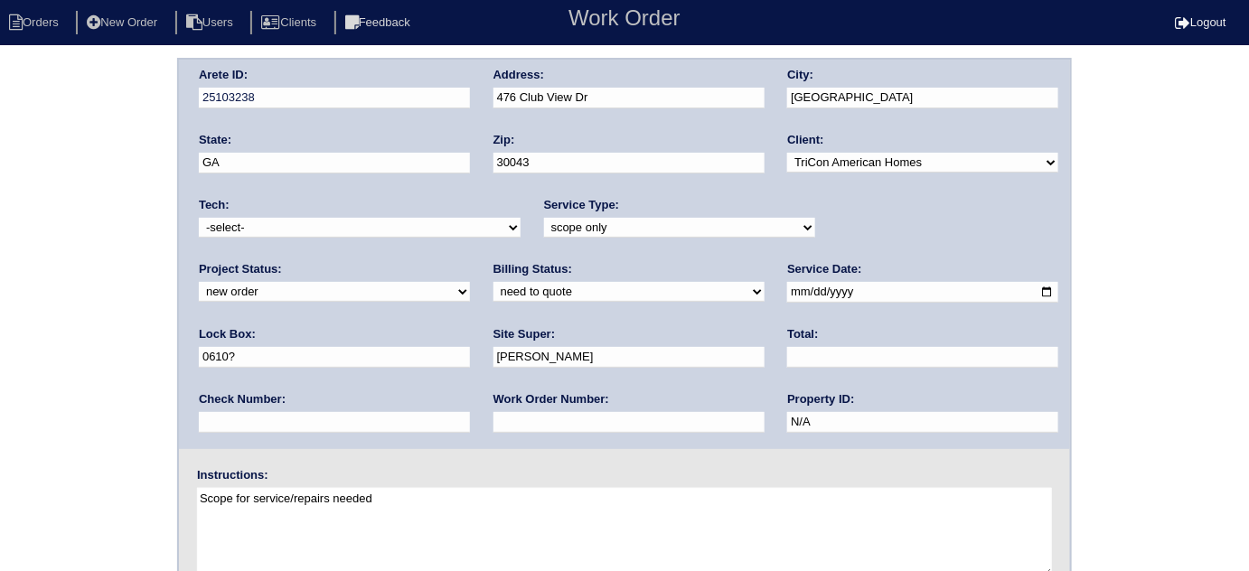
drag, startPoint x: 856, startPoint y: 295, endPoint x: 846, endPoint y: 285, distance: 14.1
click at [470, 347] on input "0610?" at bounding box center [334, 357] width 271 height 21
type input "0610"
click at [313, 233] on select "-select- [EMAIL_ADDRESS][DOMAIN_NAME] [EMAIL_ADDRESS][DOMAIN_NAME] [EMAIL_ADDRE…" at bounding box center [360, 228] width 322 height 20
click at [199, 218] on select "-select- [EMAIL_ADDRESS][DOMAIN_NAME] [EMAIL_ADDRESS][DOMAIN_NAME] [EMAIL_ADDRE…" at bounding box center [360, 228] width 322 height 20
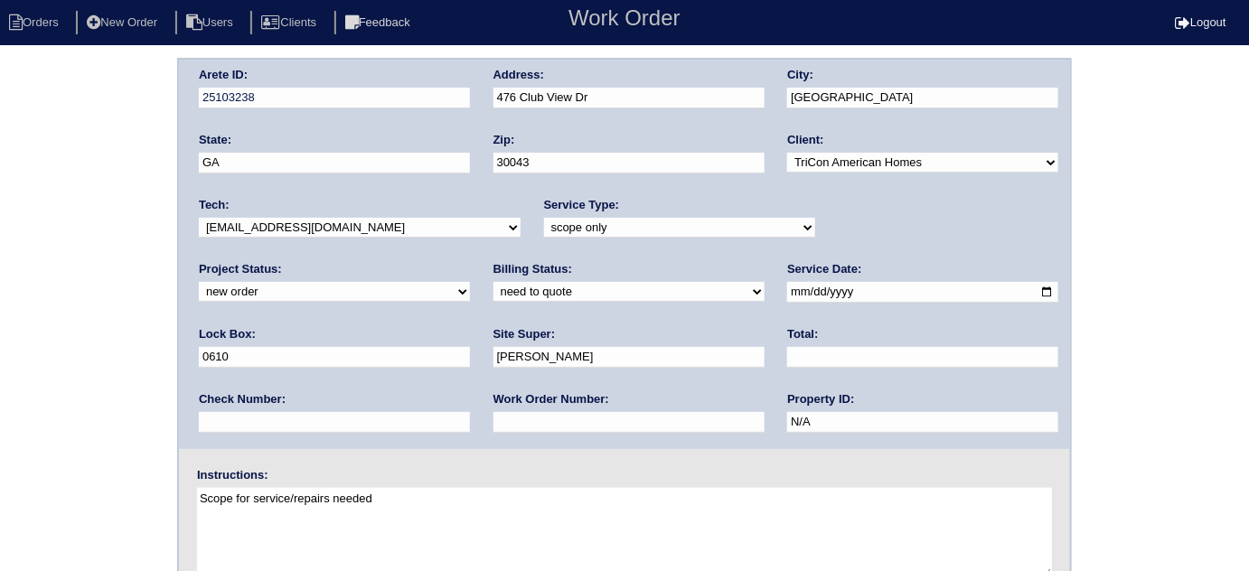
click at [265, 228] on select "-select- [EMAIL_ADDRESS][DOMAIN_NAME] [EMAIL_ADDRESS][DOMAIN_NAME] [EMAIL_ADDRE…" at bounding box center [360, 228] width 322 height 20
select select "33"
click at [199, 218] on select "-select- [EMAIL_ADDRESS][DOMAIN_NAME] [EMAIL_ADDRESS][DOMAIN_NAME] [EMAIL_ADDRE…" at bounding box center [360, 228] width 322 height 20
click at [100, 282] on div "Arete ID: 25103238 Address: [STREET_ADDRESS] City: [GEOGRAPHIC_DATA] State: [GE…" at bounding box center [624, 423] width 1249 height 731
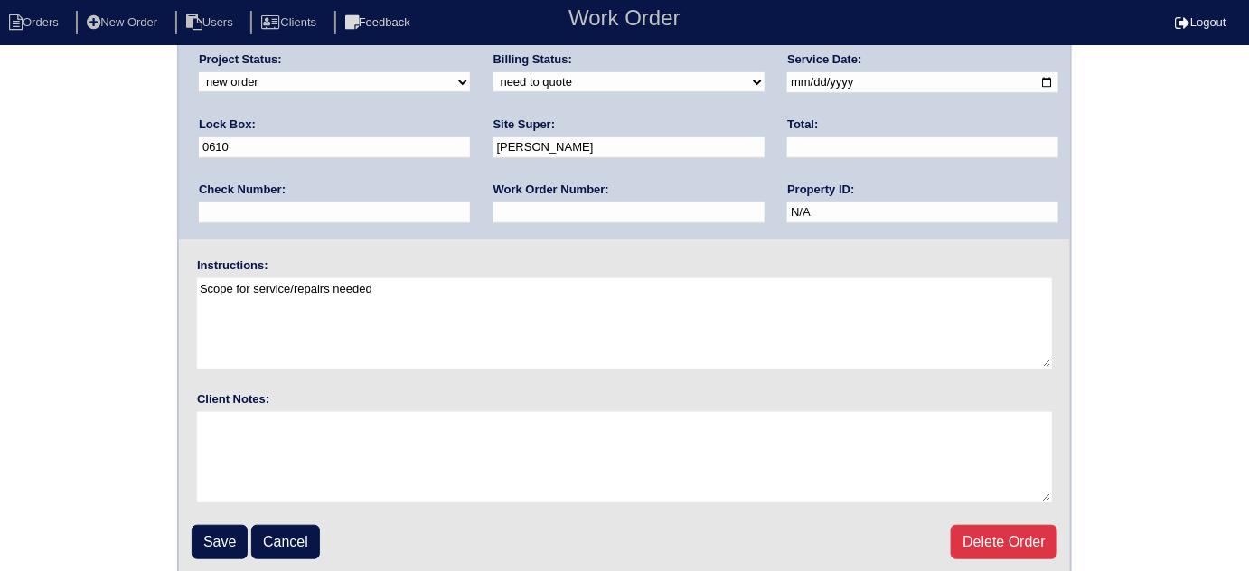
scroll to position [213, 0]
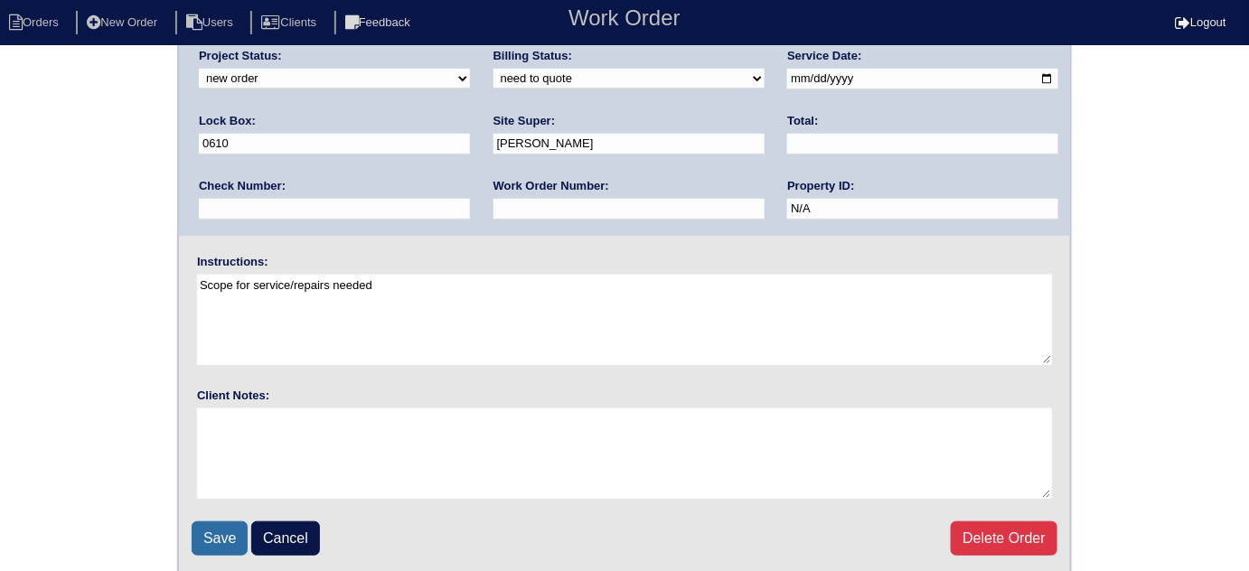
click at [215, 544] on input "Save" at bounding box center [220, 538] width 56 height 34
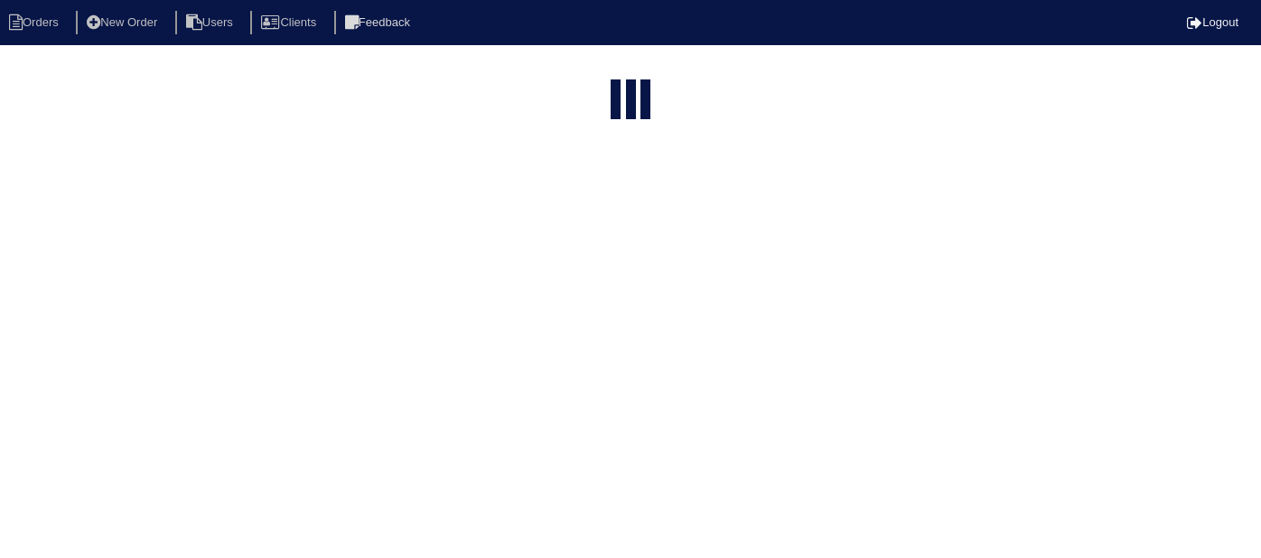
select select "15"
type input "476 c"
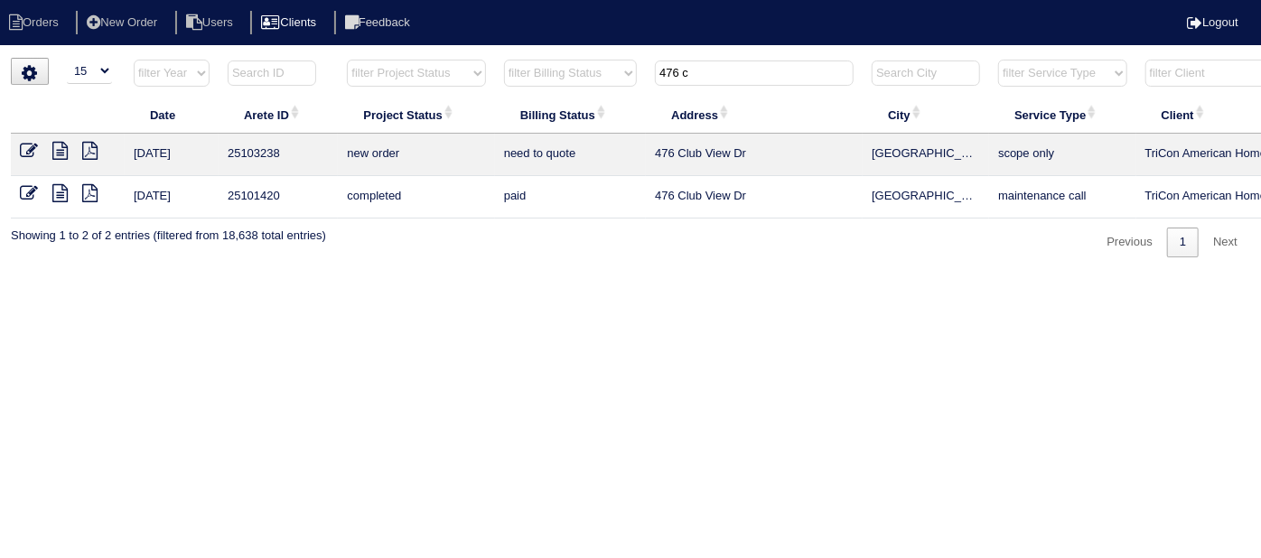
drag, startPoint x: 723, startPoint y: 81, endPoint x: 316, endPoint y: 11, distance: 412.6
click at [374, 58] on body "Orders New Order Users Clients Feedback Logout Orders New Order Users Clients M…" at bounding box center [630, 158] width 1261 height 200
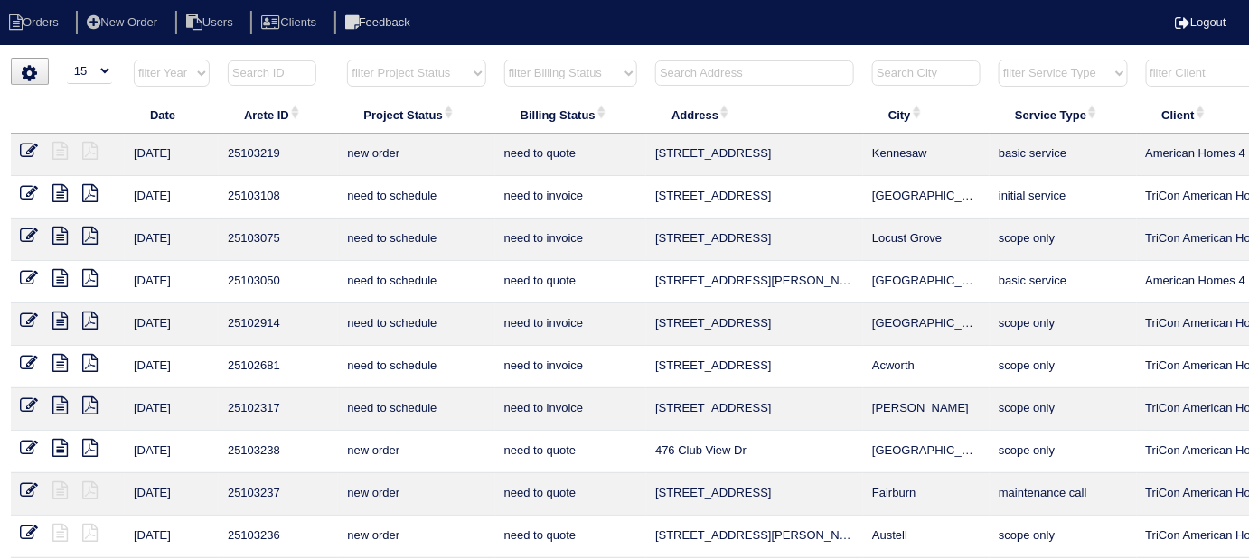
click at [679, 71] on input "text" at bounding box center [754, 73] width 199 height 25
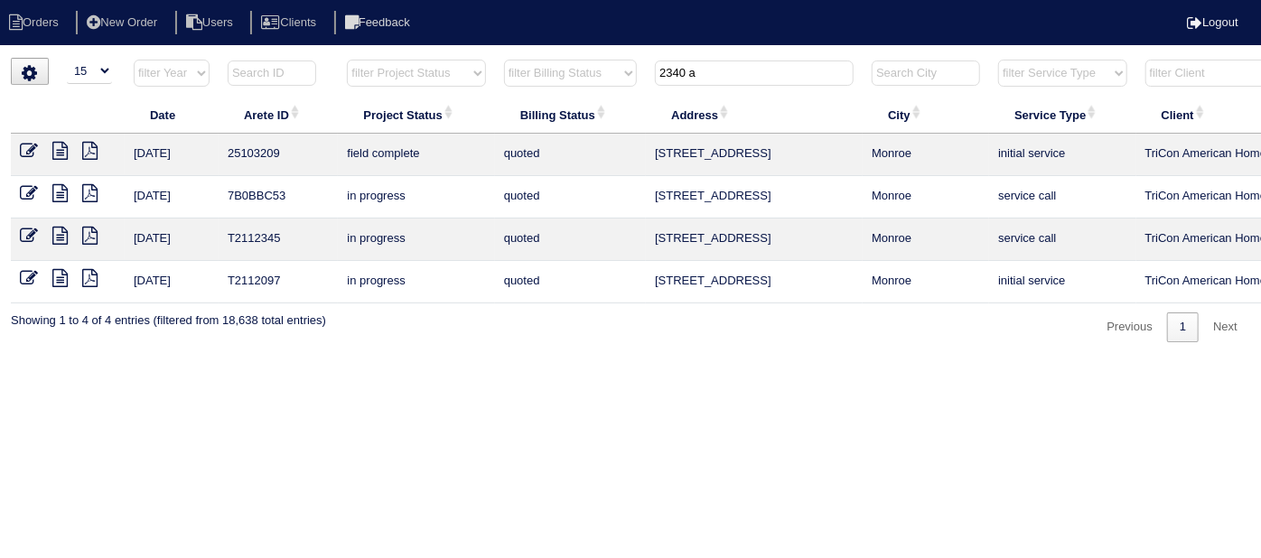
type input "2340 a"
click at [23, 142] on icon at bounding box center [29, 151] width 18 height 18
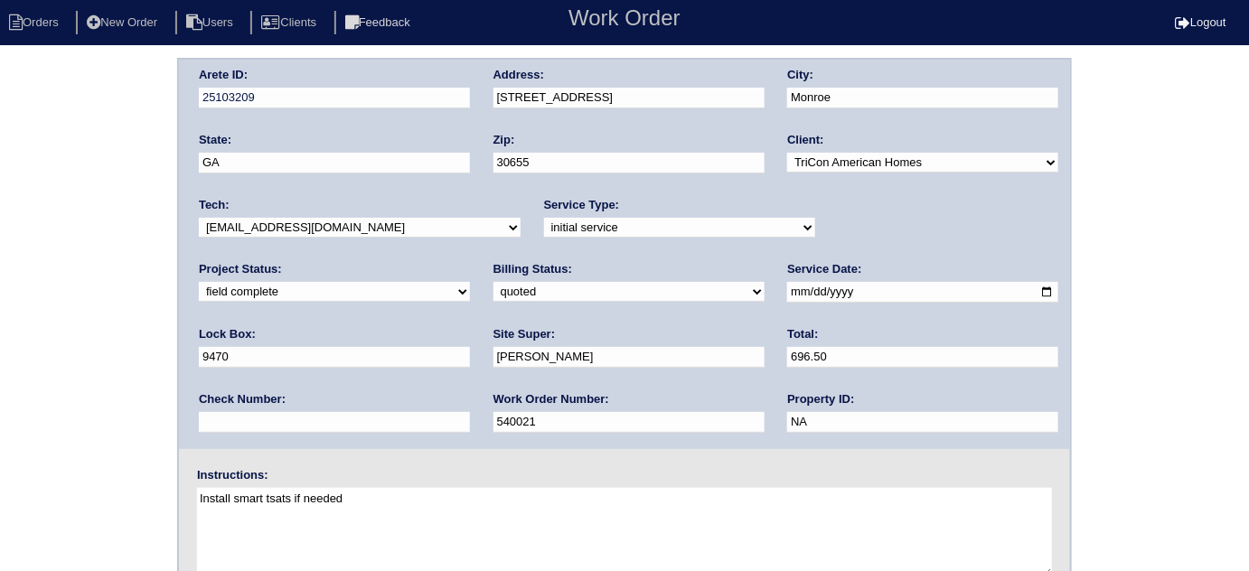
drag, startPoint x: 583, startPoint y: 353, endPoint x: 423, endPoint y: 325, distance: 162.3
click at [423, 325] on div "Arete ID: 25103209 Address: 2340 Amber Hills Way City: Monroe State: GA Zip: 30…" at bounding box center [624, 254] width 891 height 389
type input "697.00"
click at [41, 360] on div "Arete ID: 25103209 Address: 2340 Amber Hills Way City: Monroe State: GA Zip: 30…" at bounding box center [624, 423] width 1249 height 731
click at [493, 283] on select "need to quote quoted need to invoice invoiced paid warranty purchase order need…" at bounding box center [628, 292] width 271 height 20
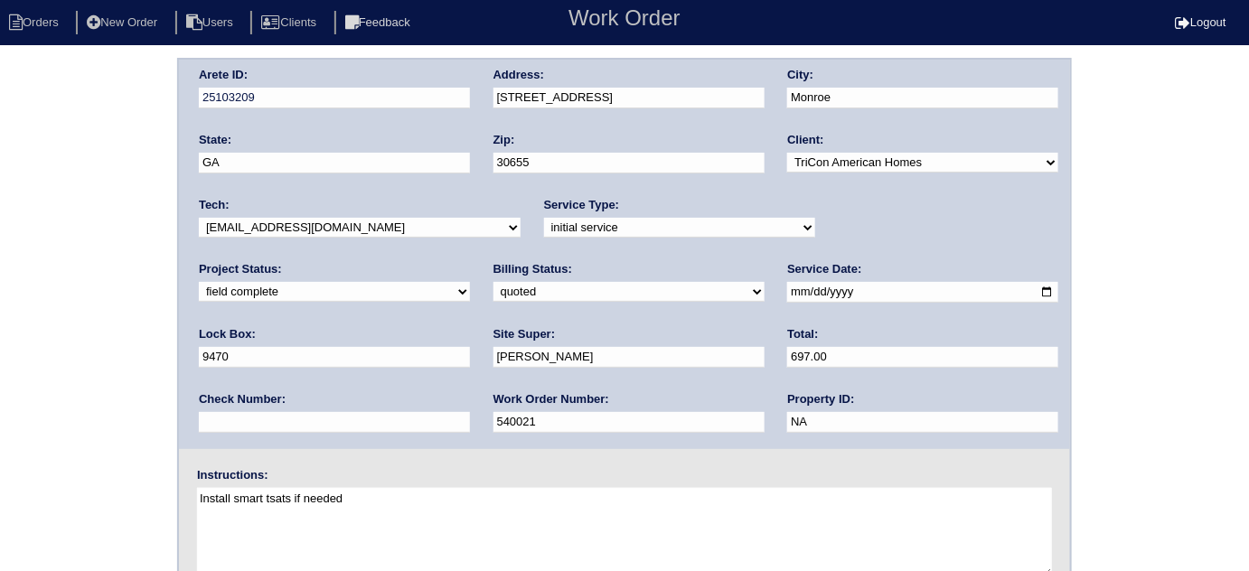
select select "need to invoice"
click at [493, 282] on select "need to quote quoted need to invoice invoiced paid warranty purchase order need…" at bounding box center [628, 292] width 271 height 20
drag, startPoint x: 62, startPoint y: 360, endPoint x: 222, endPoint y: 326, distance: 163.6
click at [60, 360] on div "Arete ID: 25103209 Address: 2340 Amber Hills Way City: Monroe State: GA Zip: 30…" at bounding box center [624, 423] width 1249 height 731
click at [80, 298] on div "Arete ID: 25103209 Address: 2340 Amber Hills Way City: Monroe State: GA Zip: 30…" at bounding box center [624, 423] width 1249 height 731
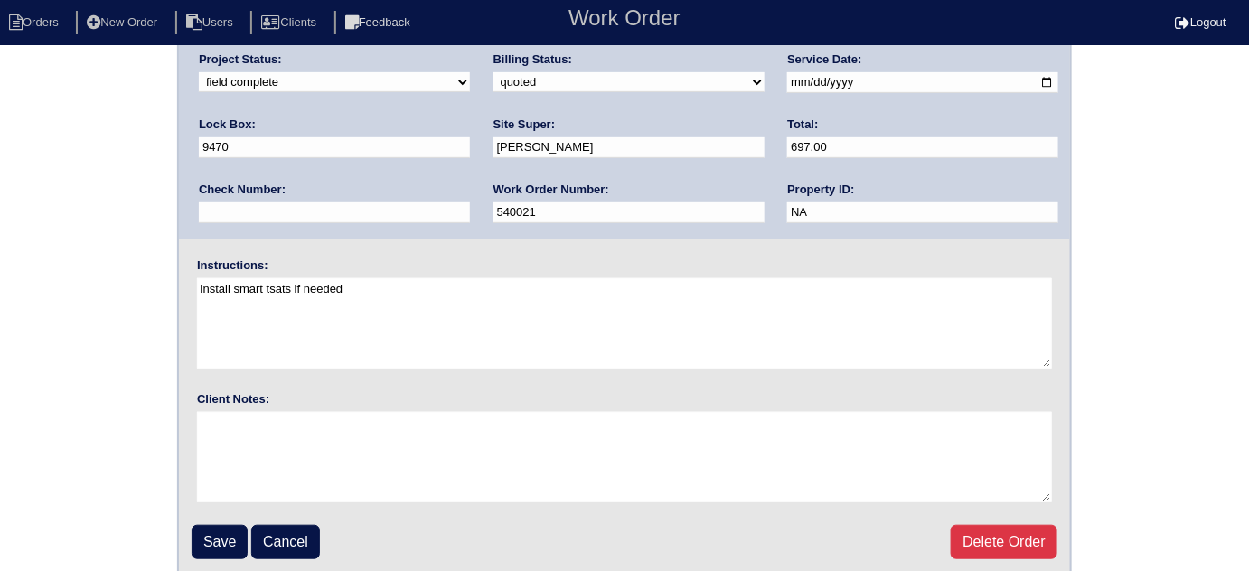
scroll to position [213, 0]
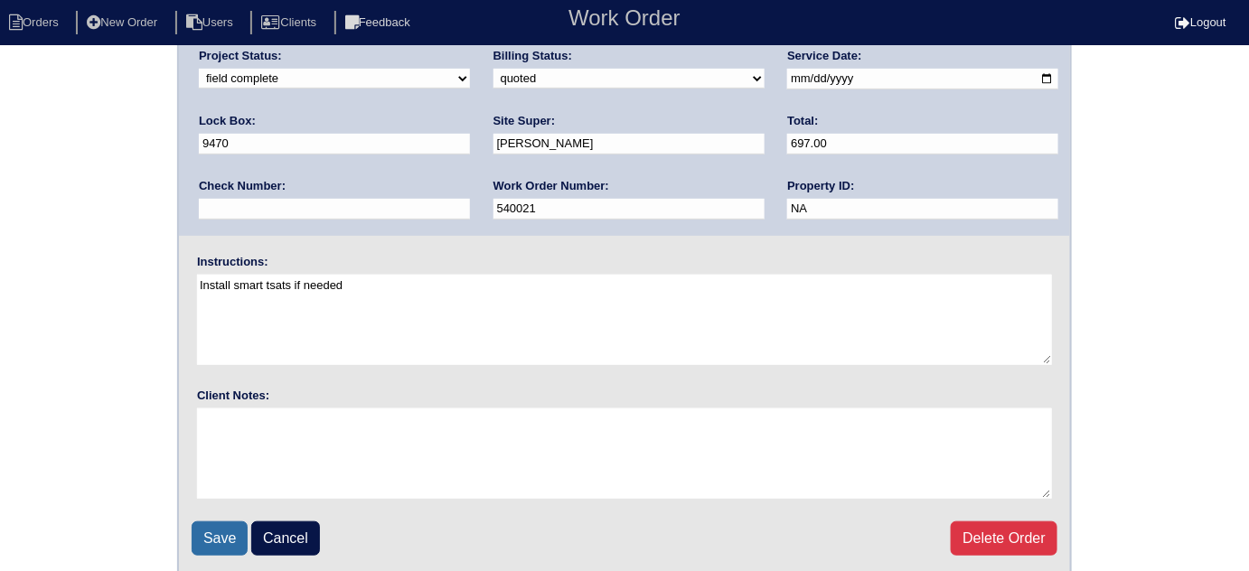
click at [215, 544] on input "Save" at bounding box center [220, 538] width 56 height 34
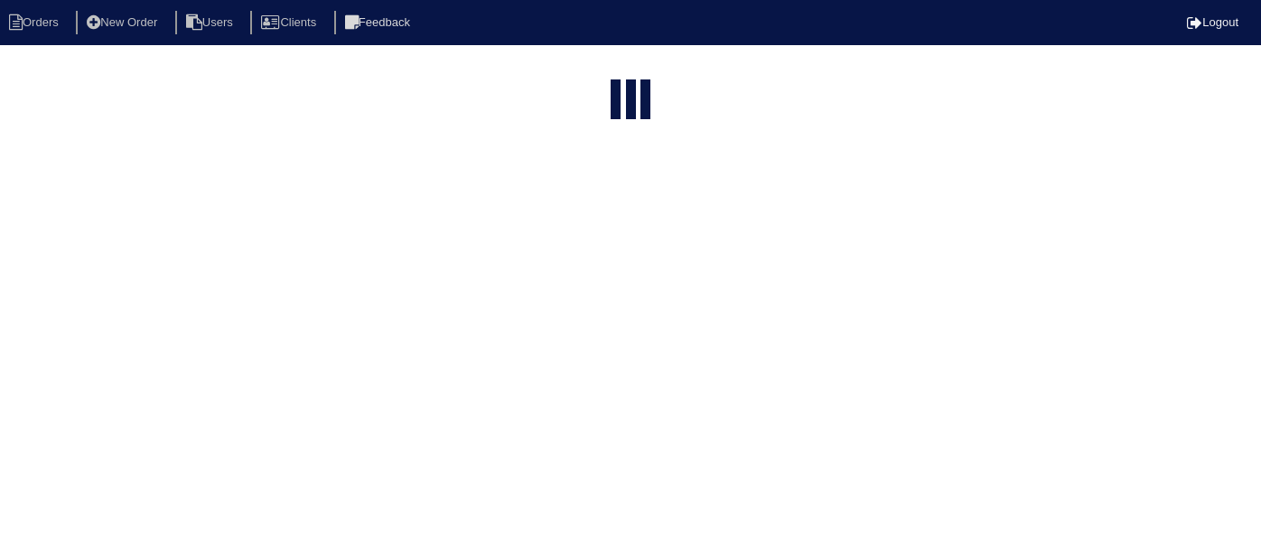
select select "15"
